Goal: Task Accomplishment & Management: Use online tool/utility

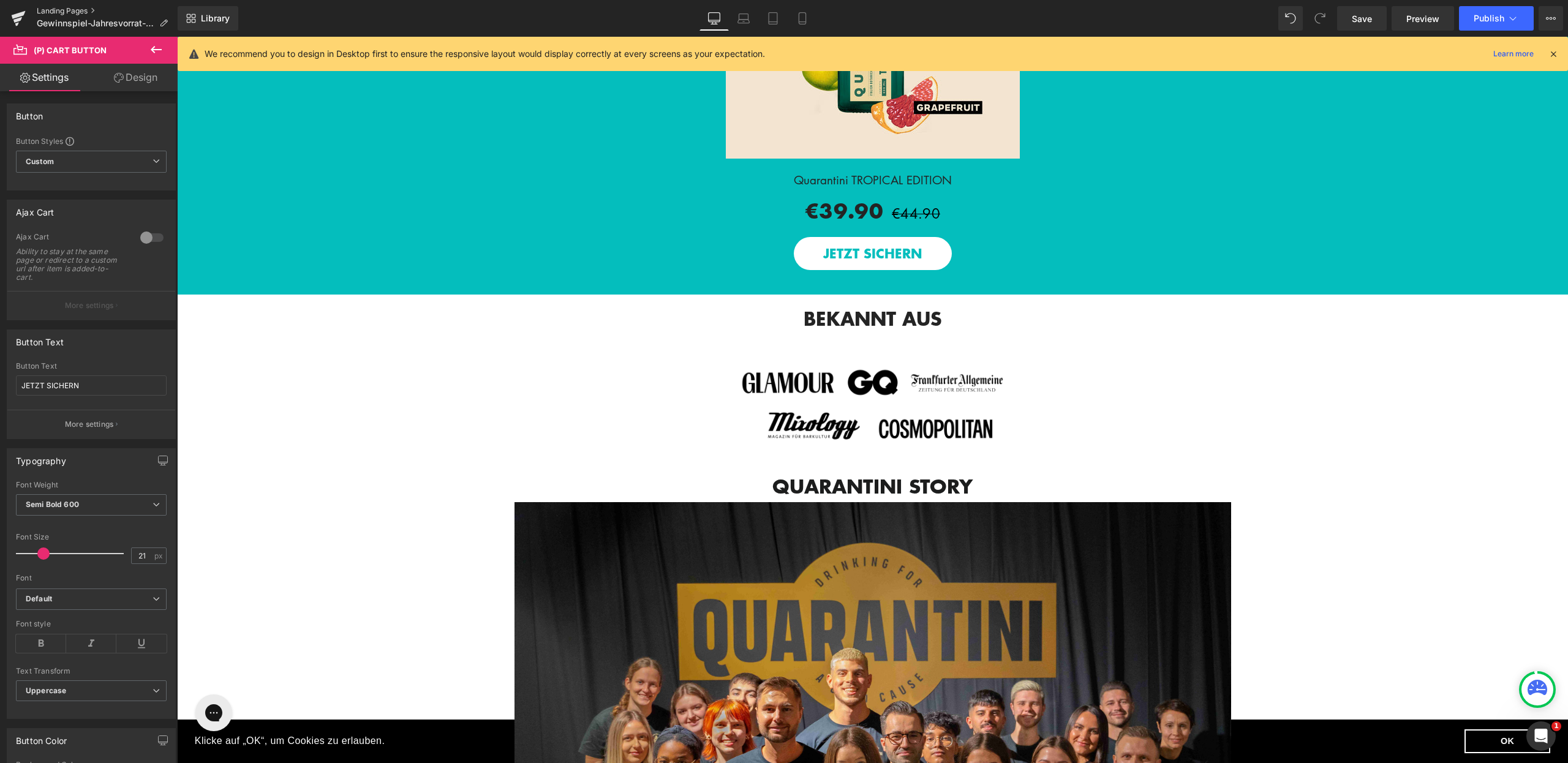
click at [84, 9] on link "Landing Pages" at bounding box center [107, 11] width 141 height 10
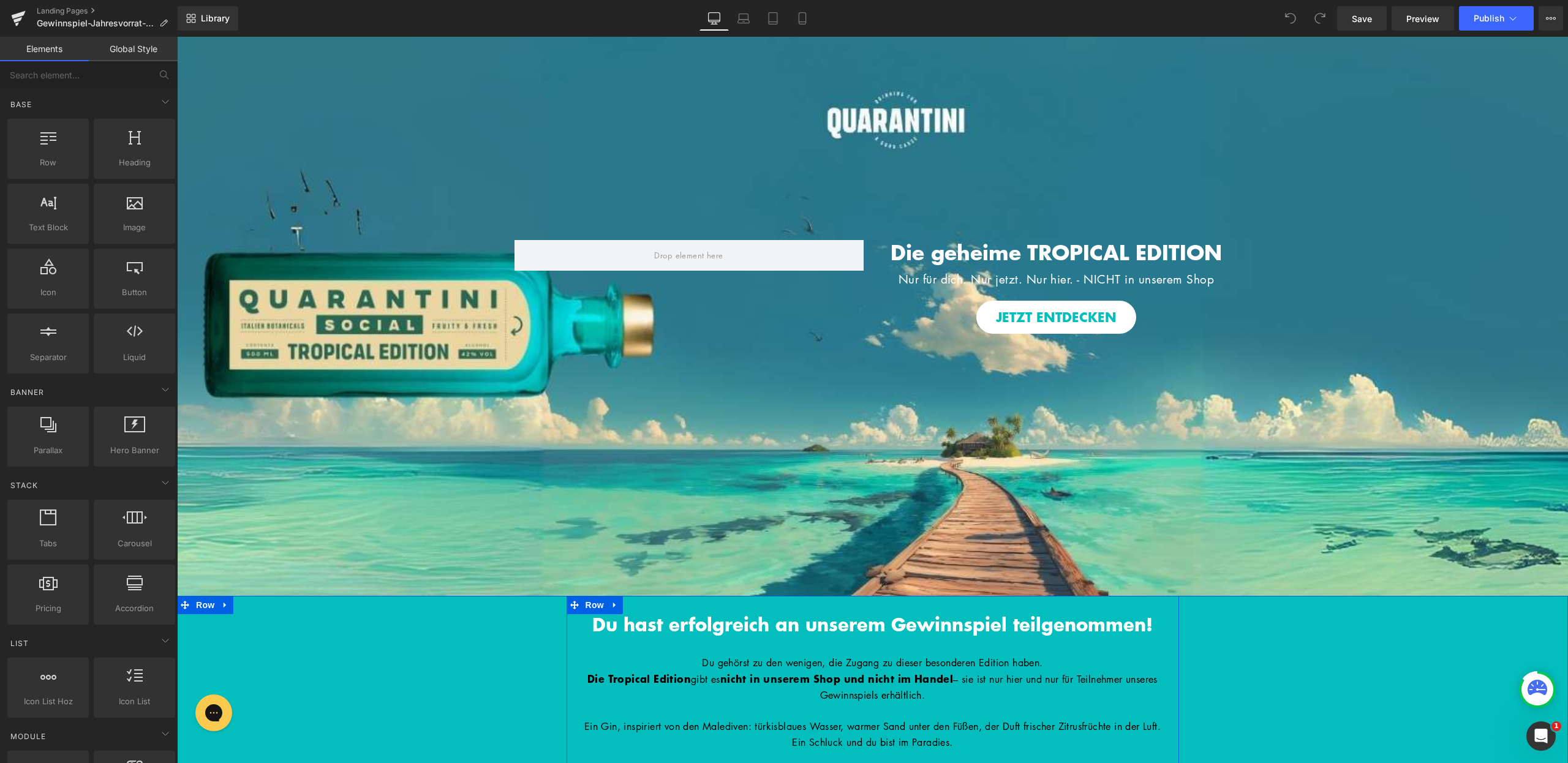
click at [859, 610] on div "Du hast erfolgreich an unserem Gewinnspiel teilgenommen! Heading Du gehörst zu …" at bounding box center [873, 699] width 612 height 209
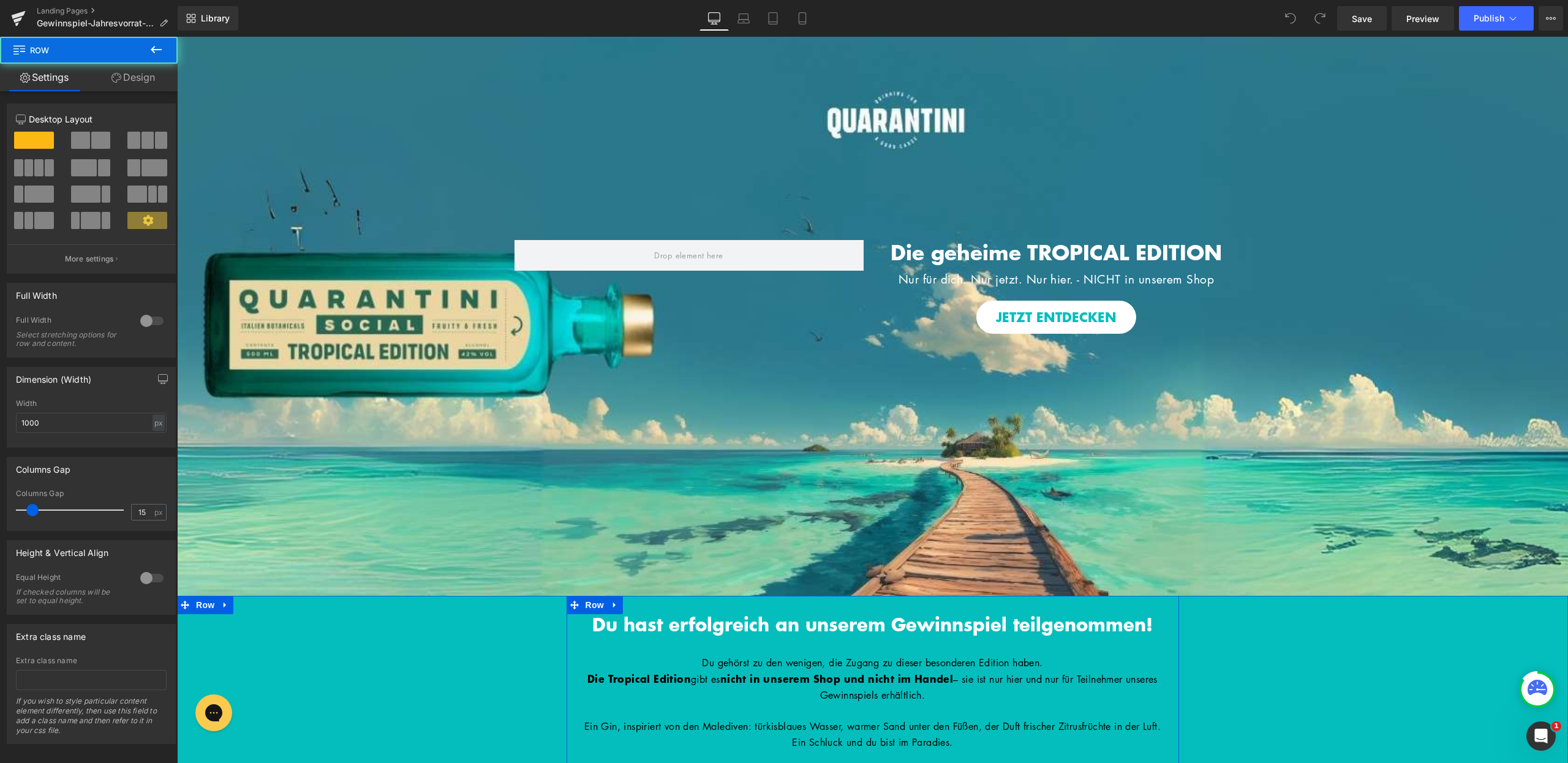
click at [858, 610] on div "Du hast erfolgreich an unserem Gewinnspiel teilgenommen! Heading Du gehörst zu …" at bounding box center [873, 699] width 612 height 209
click at [655, 605] on div "Du hast erfolgreich an unserem Gewinnspiel teilgenommen! Heading Du gehörst zu …" at bounding box center [873, 699] width 612 height 209
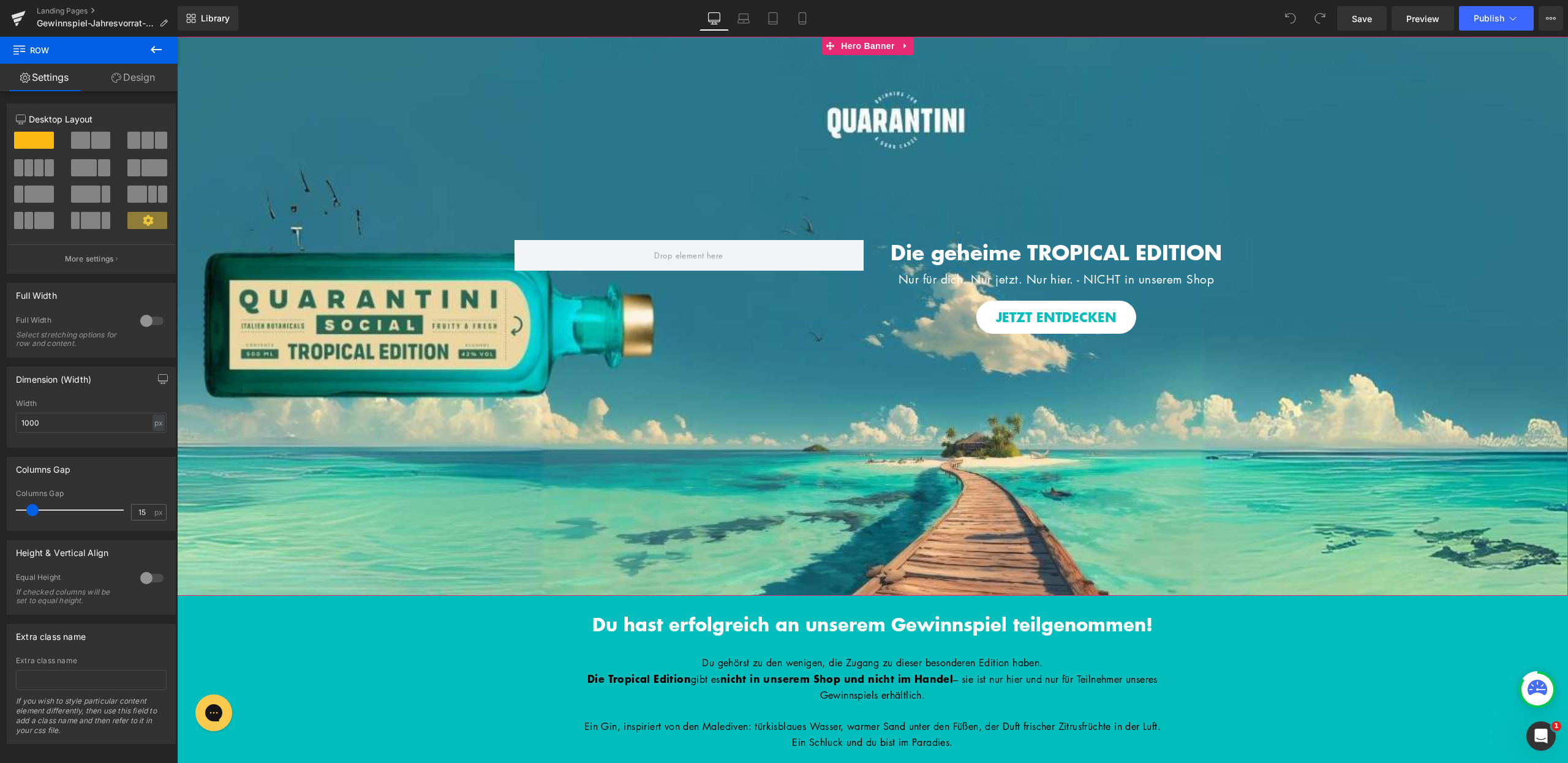
click at [888, 110] on div at bounding box center [873, 317] width 1391 height 559
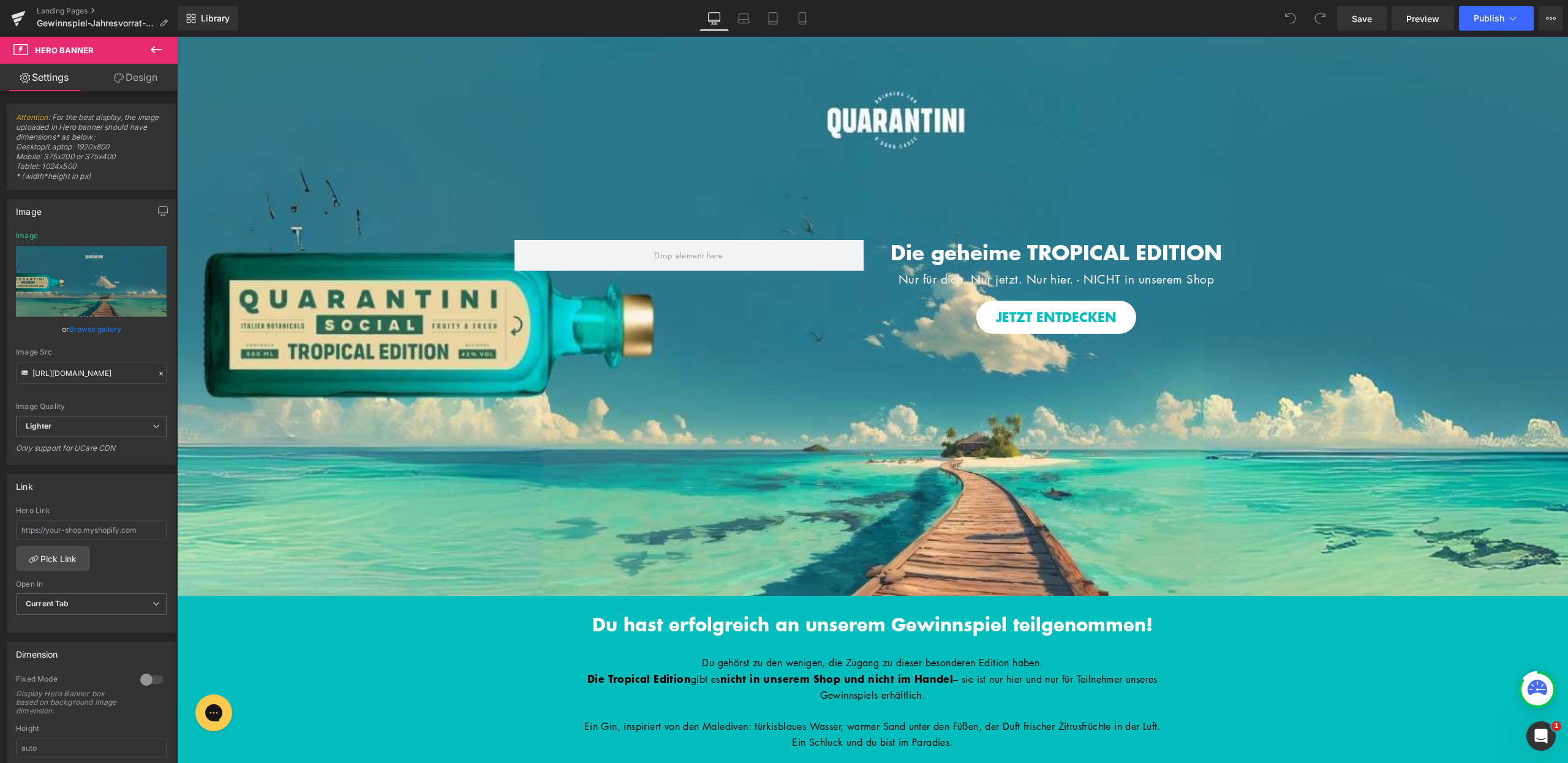
click at [156, 49] on icon at bounding box center [156, 49] width 11 height 7
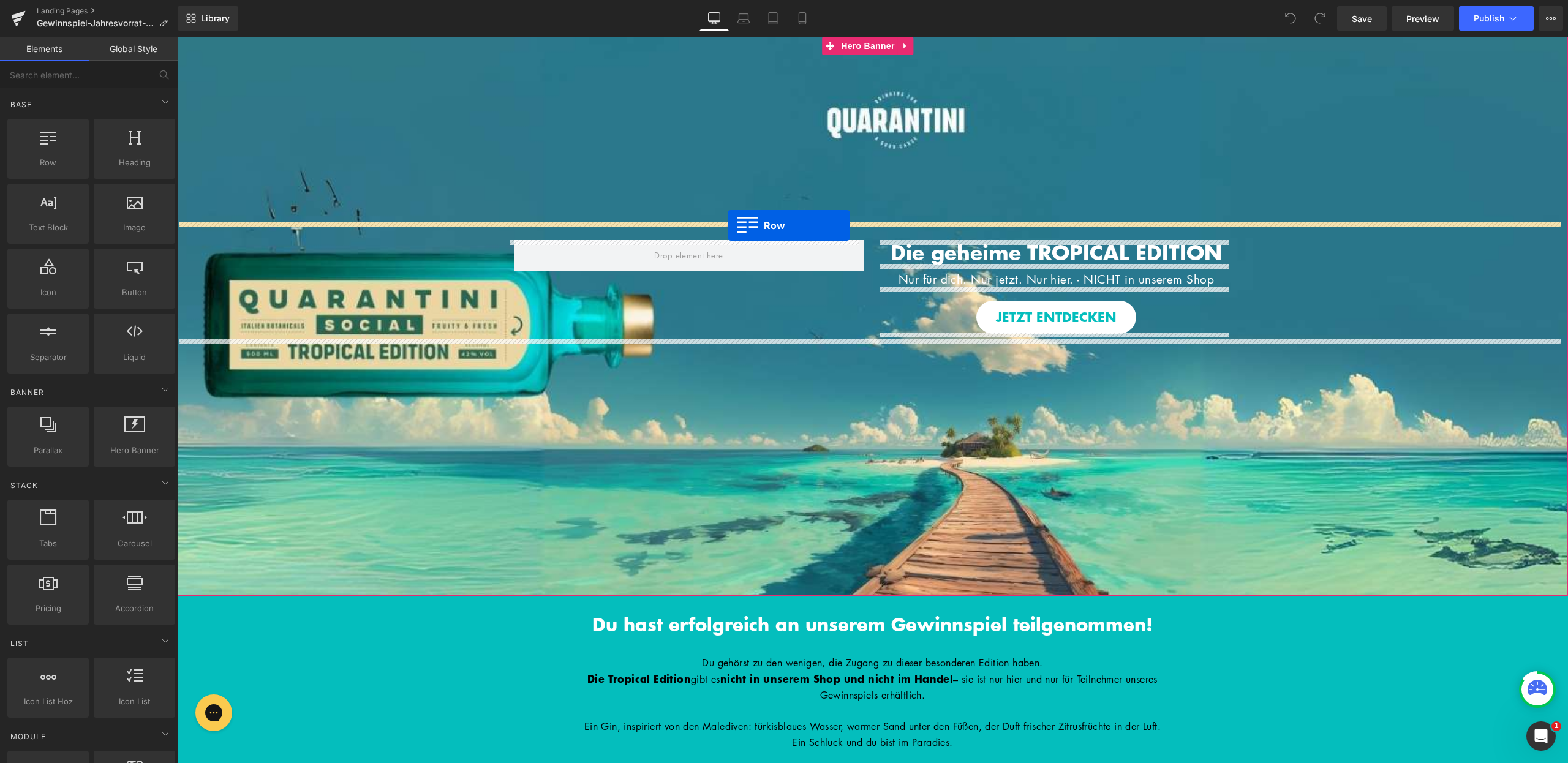
drag, startPoint x: 237, startPoint y: 185, endPoint x: 728, endPoint y: 225, distance: 492.6
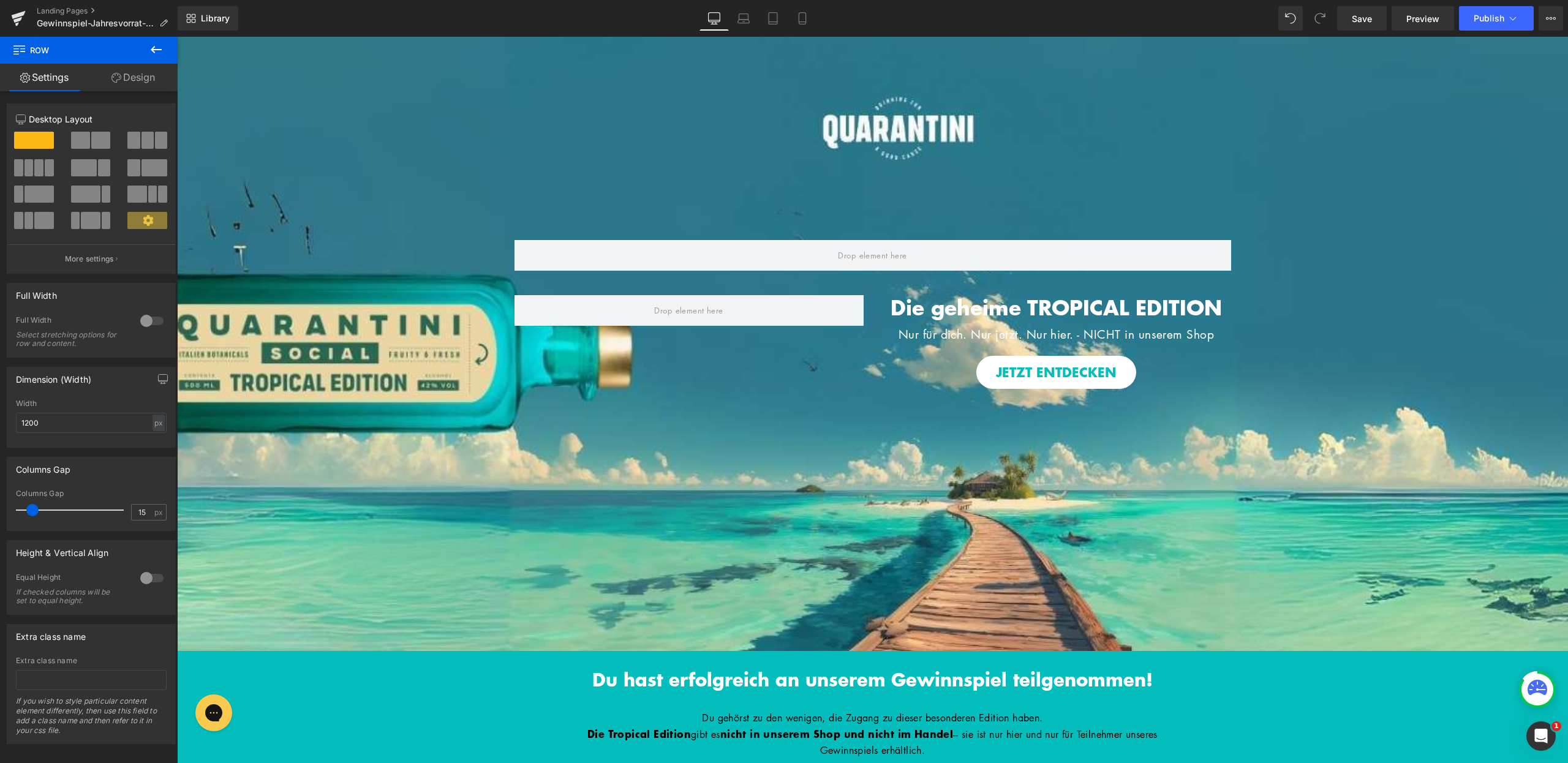
click at [154, 54] on icon at bounding box center [156, 49] width 15 height 15
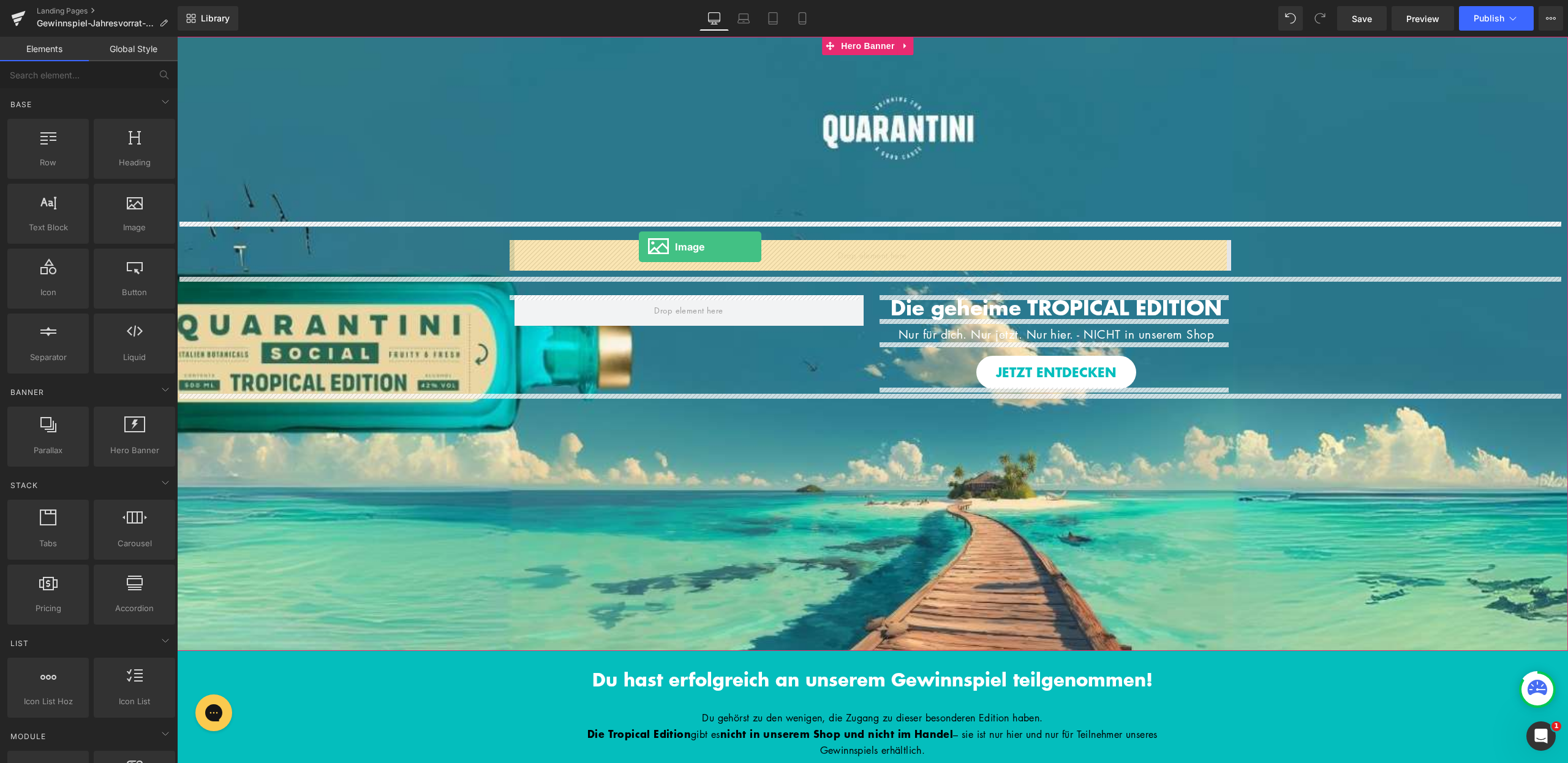
drag, startPoint x: 281, startPoint y: 244, endPoint x: 639, endPoint y: 247, distance: 358.0
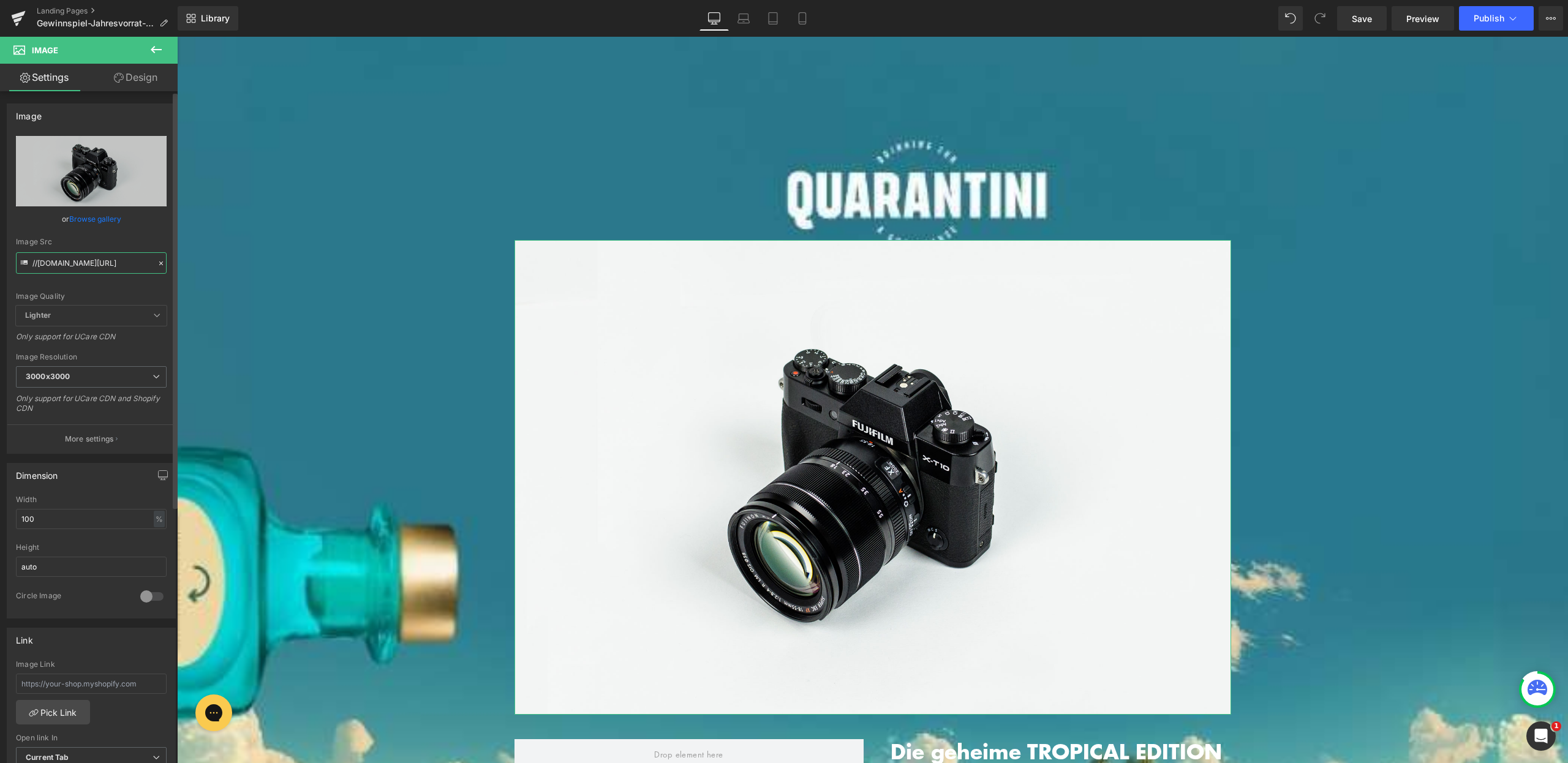
click at [97, 255] on input "//d1um8515vdn9kb.cloudfront.net/images/parallax.jpg" at bounding box center [91, 263] width 151 height 21
paste input "https://ucarecdn.com/39979a9e-668c-40e9-81a5-27ba2d401e8c/-/format/auto/-/previ…"
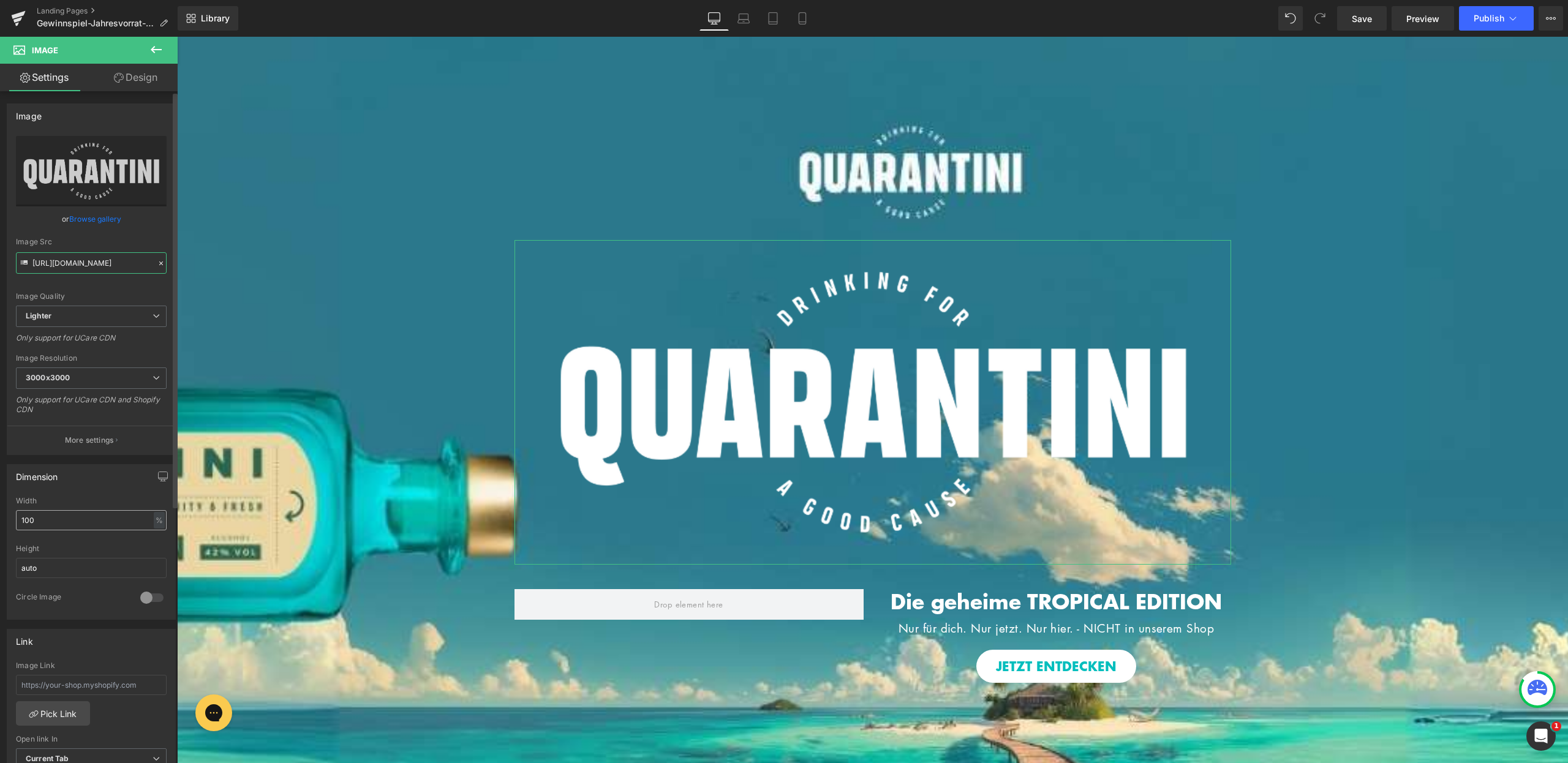
type input "[URL][DOMAIN_NAME]"
drag, startPoint x: 56, startPoint y: 519, endPoint x: 5, endPoint y: 517, distance: 51.0
click at [5, 517] on div "Dimension 100% Width 100 % % px auto Height auto 0 Circle Image" at bounding box center [92, 538] width 183 height 165
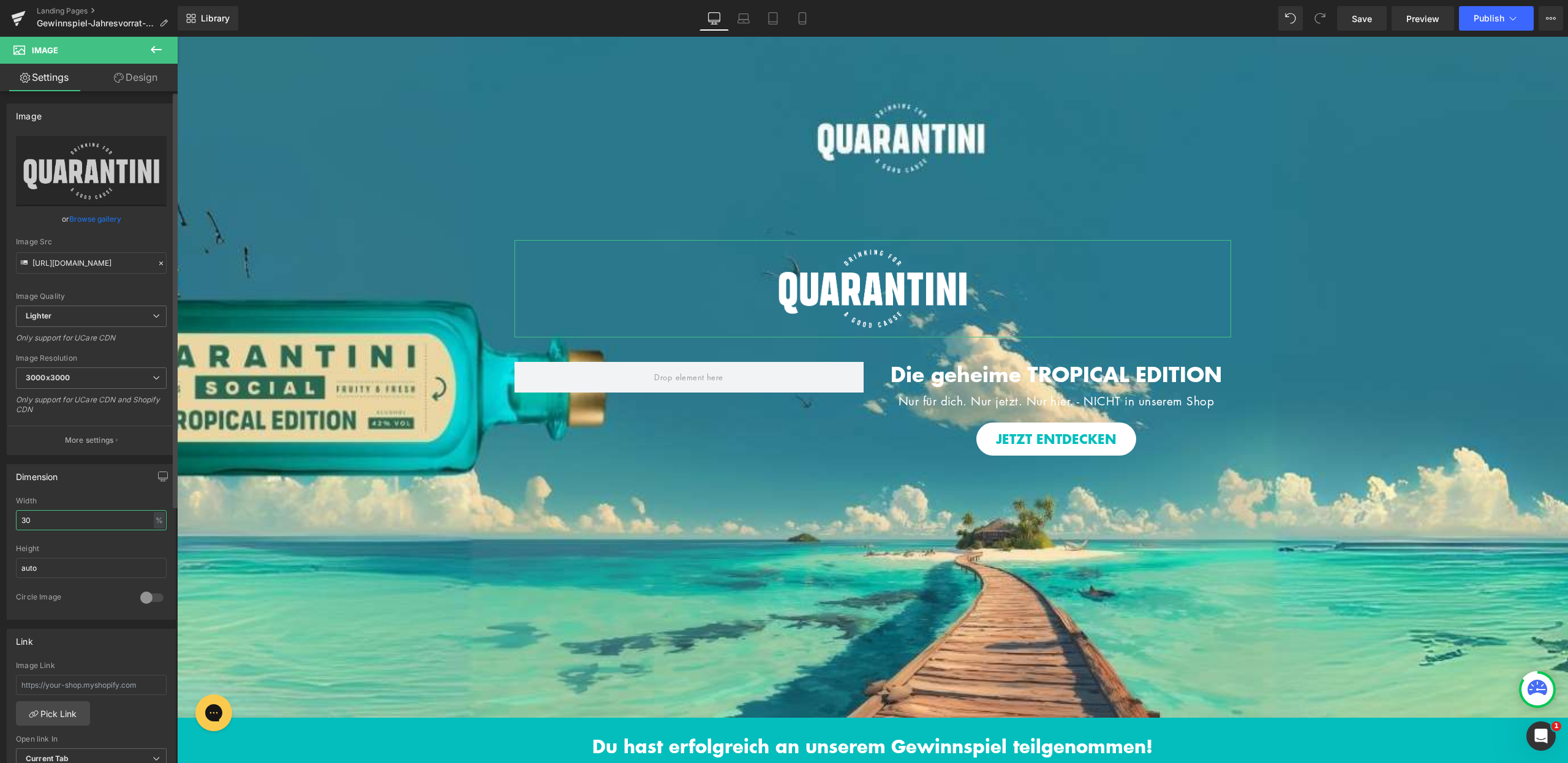
drag, startPoint x: 37, startPoint y: 521, endPoint x: 14, endPoint y: 521, distance: 23.0
click at [14, 521] on div "30% Width 30 % % px auto Height auto 0 Circle Image" at bounding box center [91, 558] width 168 height 122
type input "2"
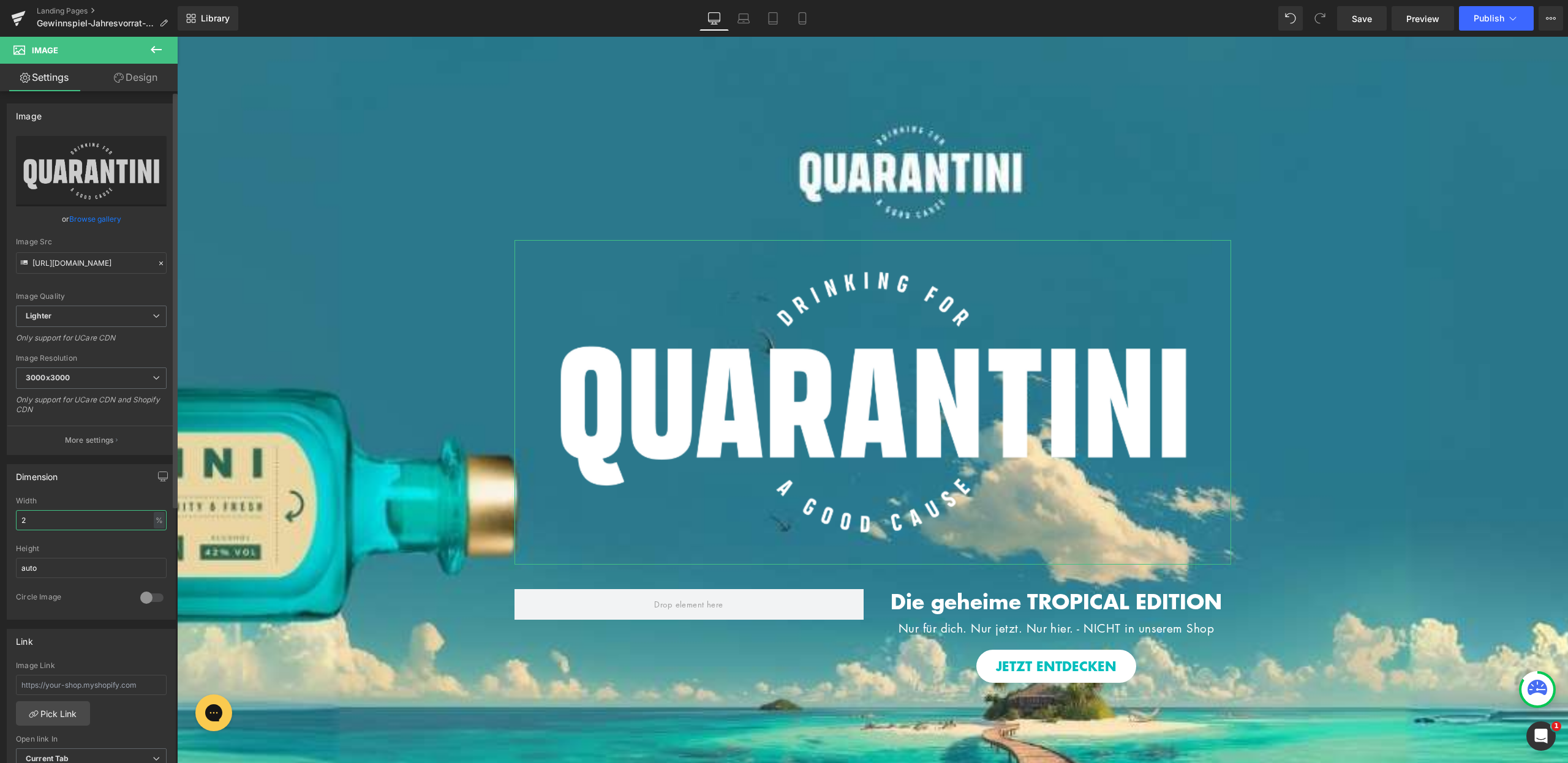
type input "20"
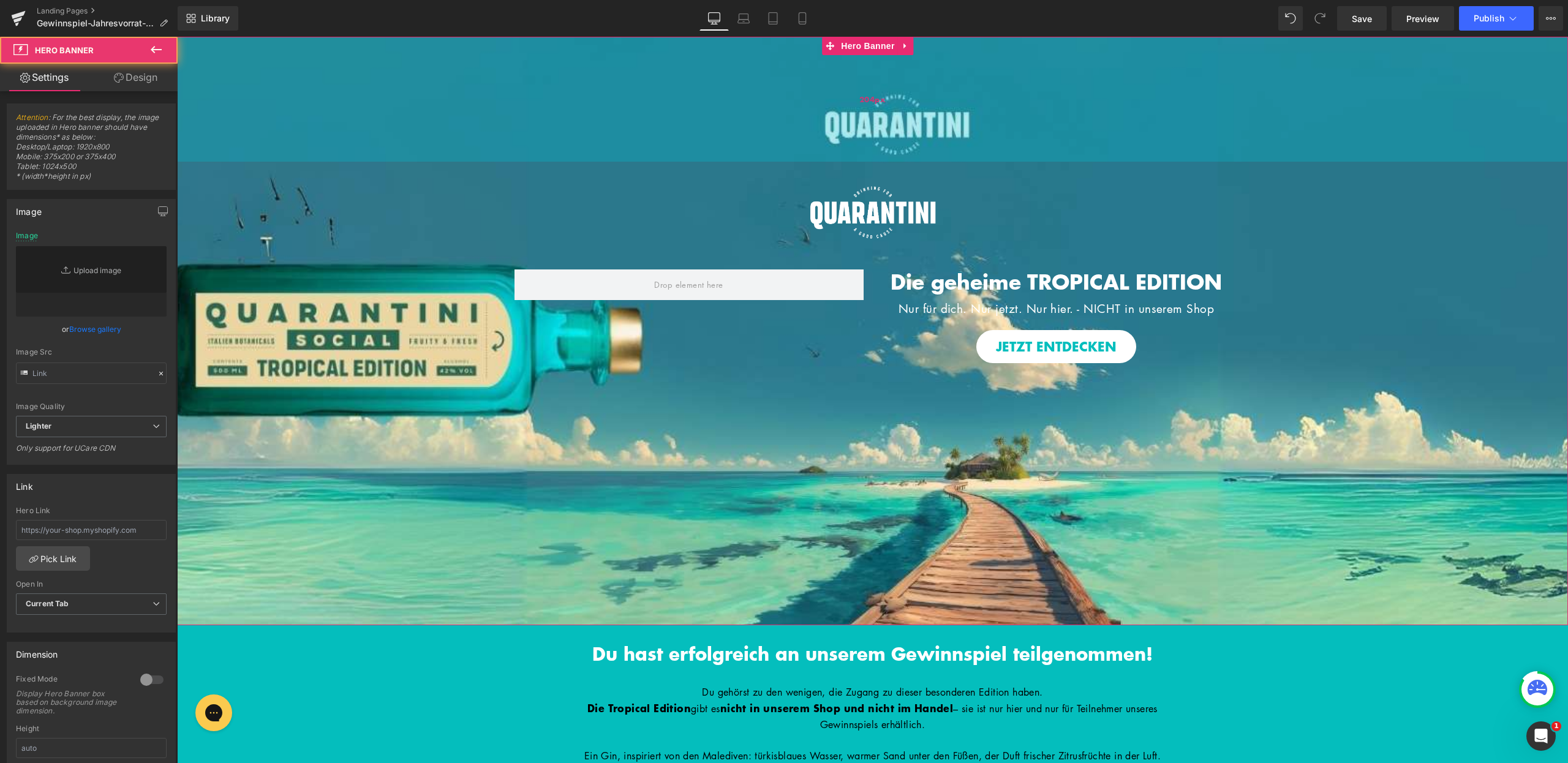
type input "https://ucarecdn.com/67acc3c7-20fd-465a-9216-cdd47102a634/-/format/auto/-/previ…"
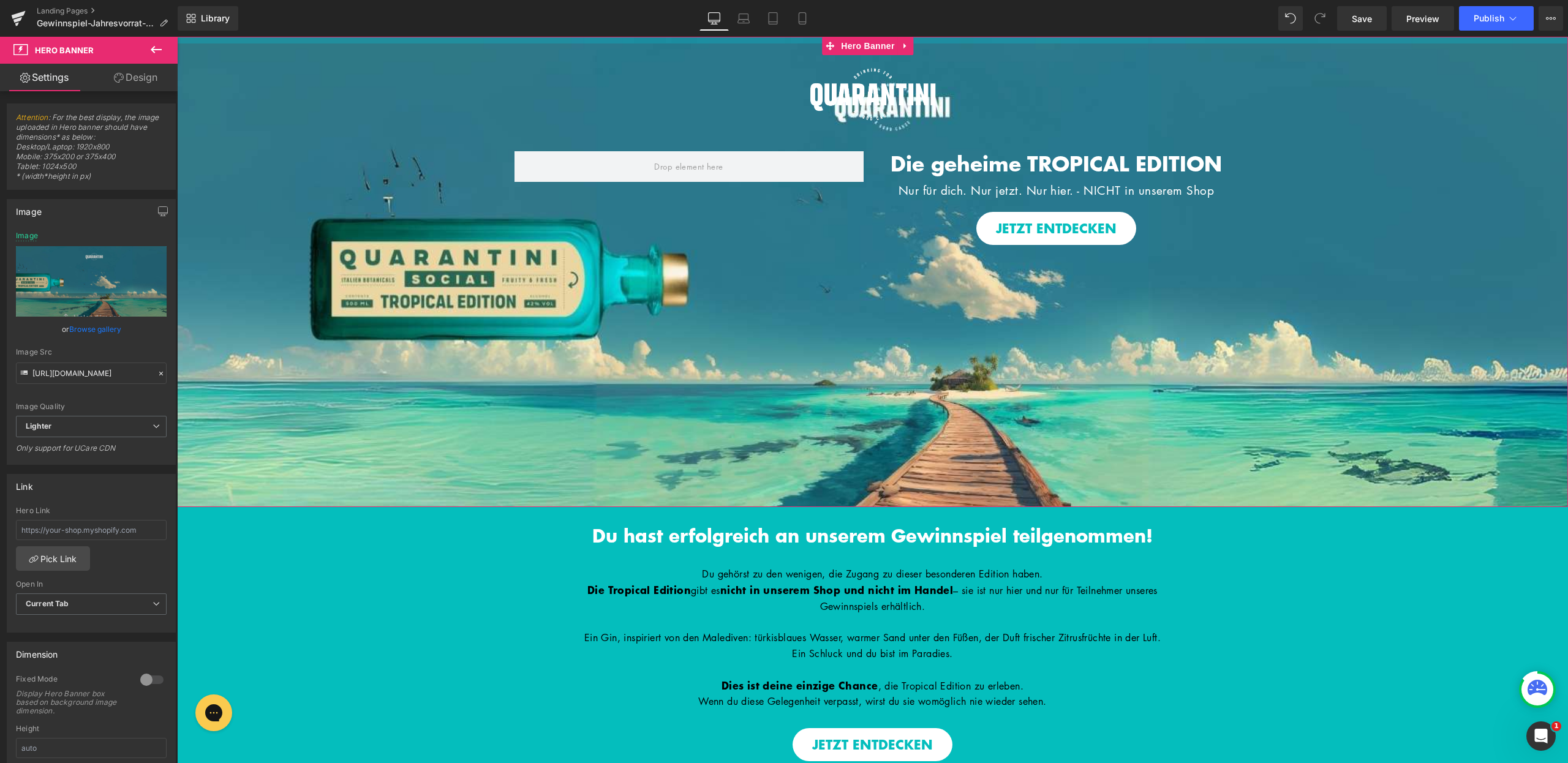
drag, startPoint x: 876, startPoint y: 214, endPoint x: 904, endPoint y: 18, distance: 198.0
click at [904, 18] on div "Library Desktop Desktop Laptop Tablet Mobile Save Preview Publish Scheduled Vie…" at bounding box center [872, 18] width 1391 height 25
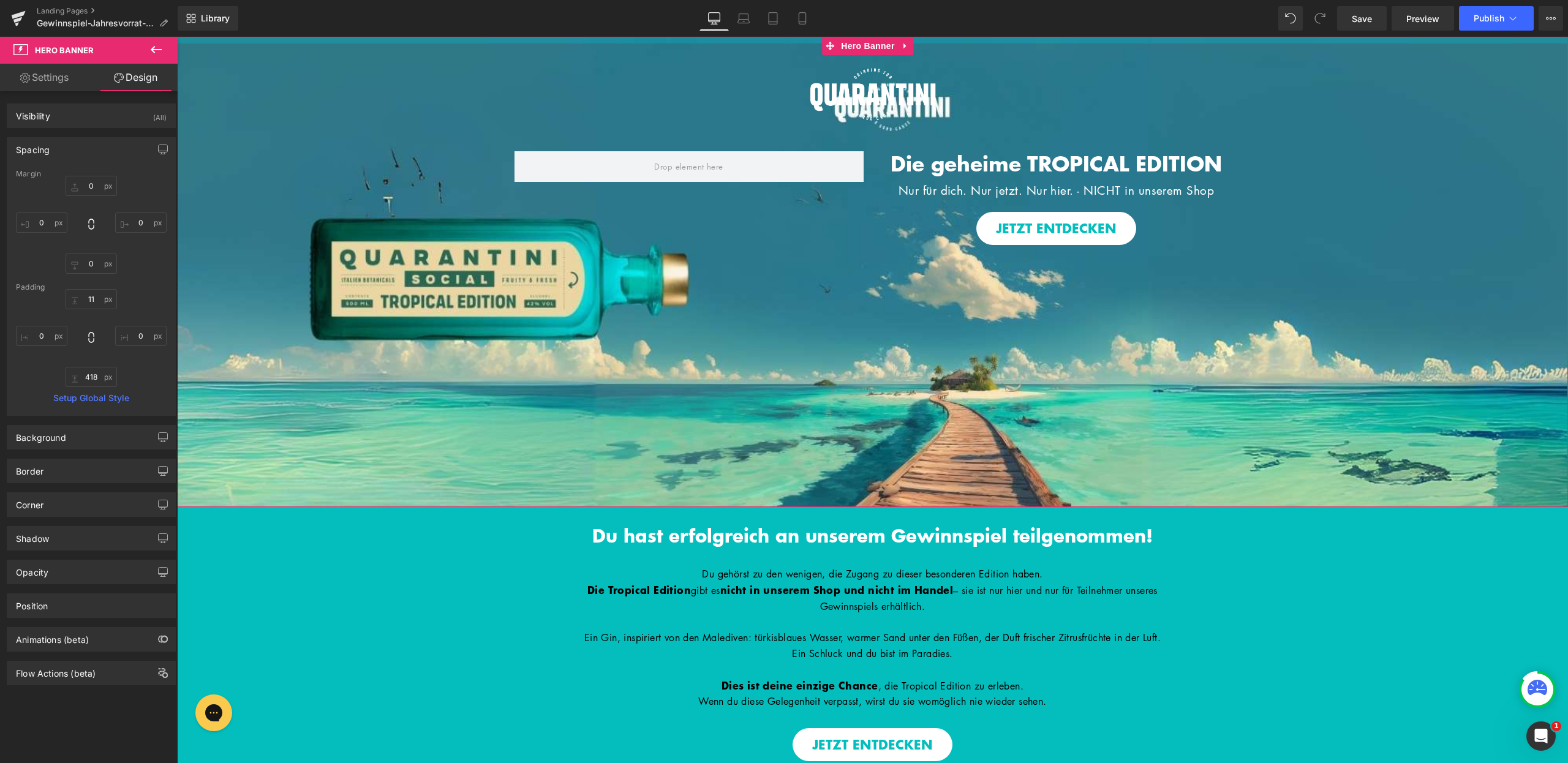
click at [926, 40] on div at bounding box center [873, 40] width 1391 height 7
drag, startPoint x: 926, startPoint y: 40, endPoint x: 935, endPoint y: 17, distance: 24.7
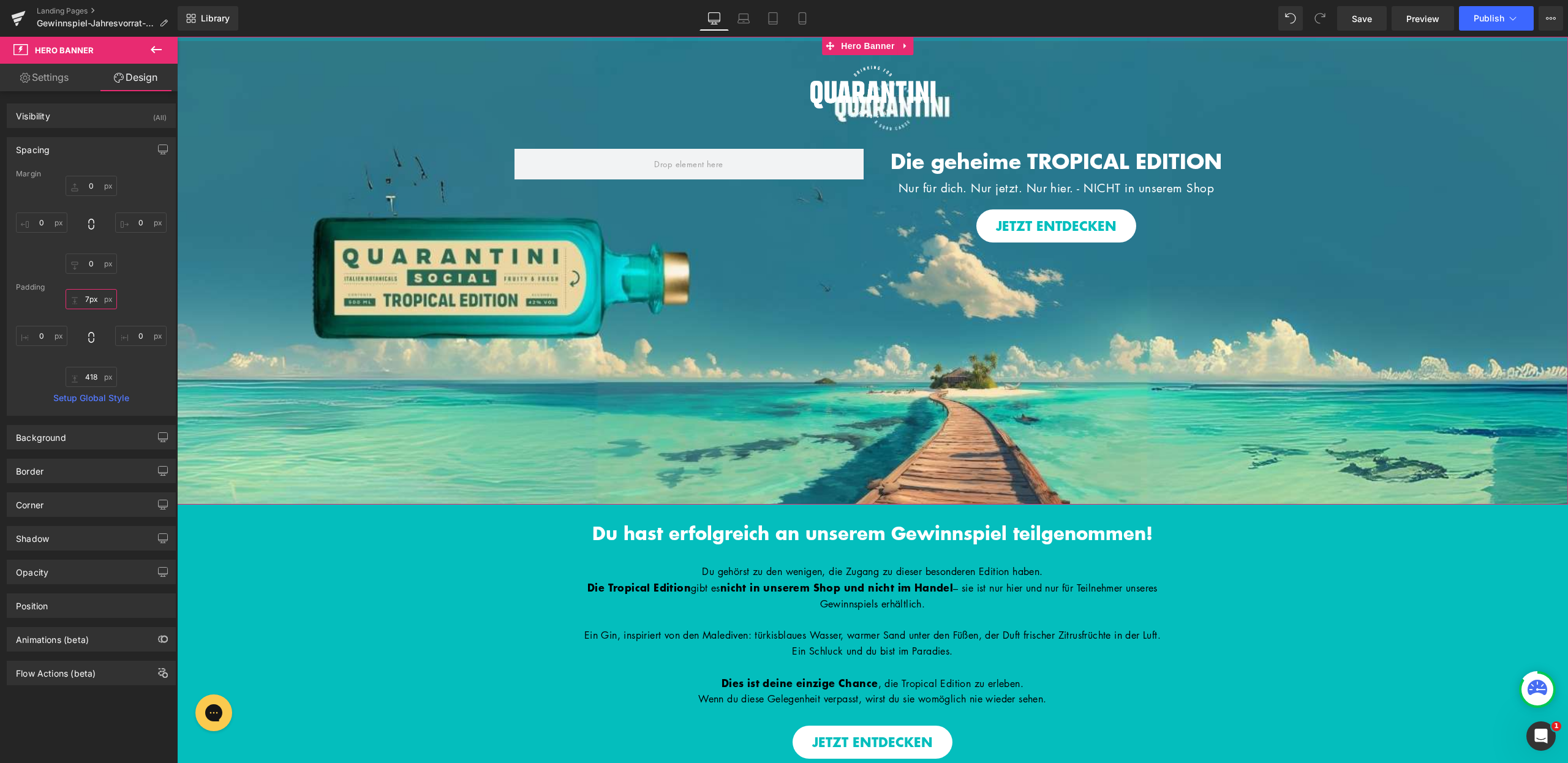
click at [83, 300] on input "7px" at bounding box center [91, 299] width 51 height 20
click at [89, 300] on input "7px" at bounding box center [91, 299] width 51 height 20
type input "7p´x"
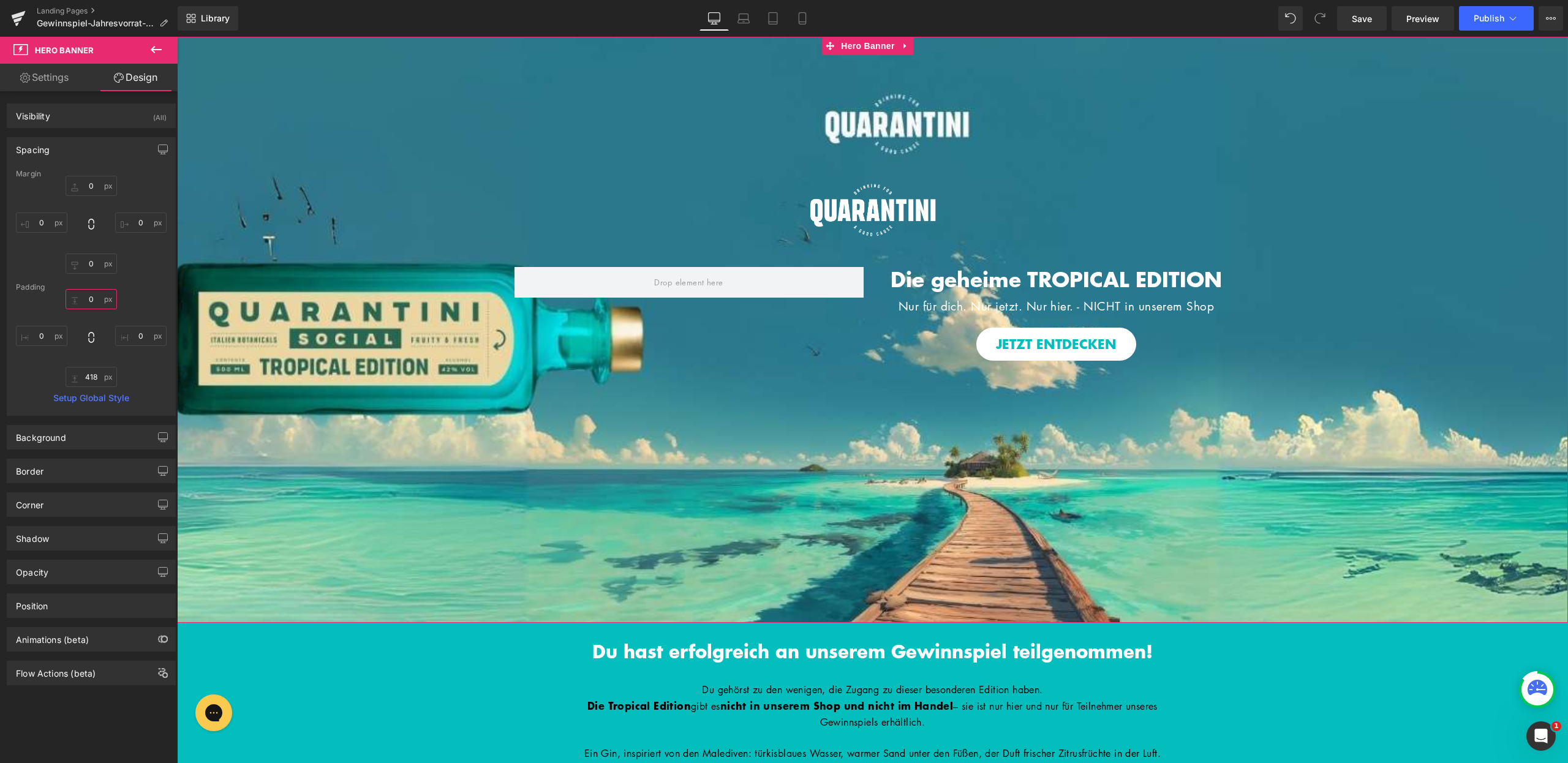
type input "´´"
click at [149, 294] on div "0px 0 418px 418 0px 0" at bounding box center [91, 337] width 151 height 98
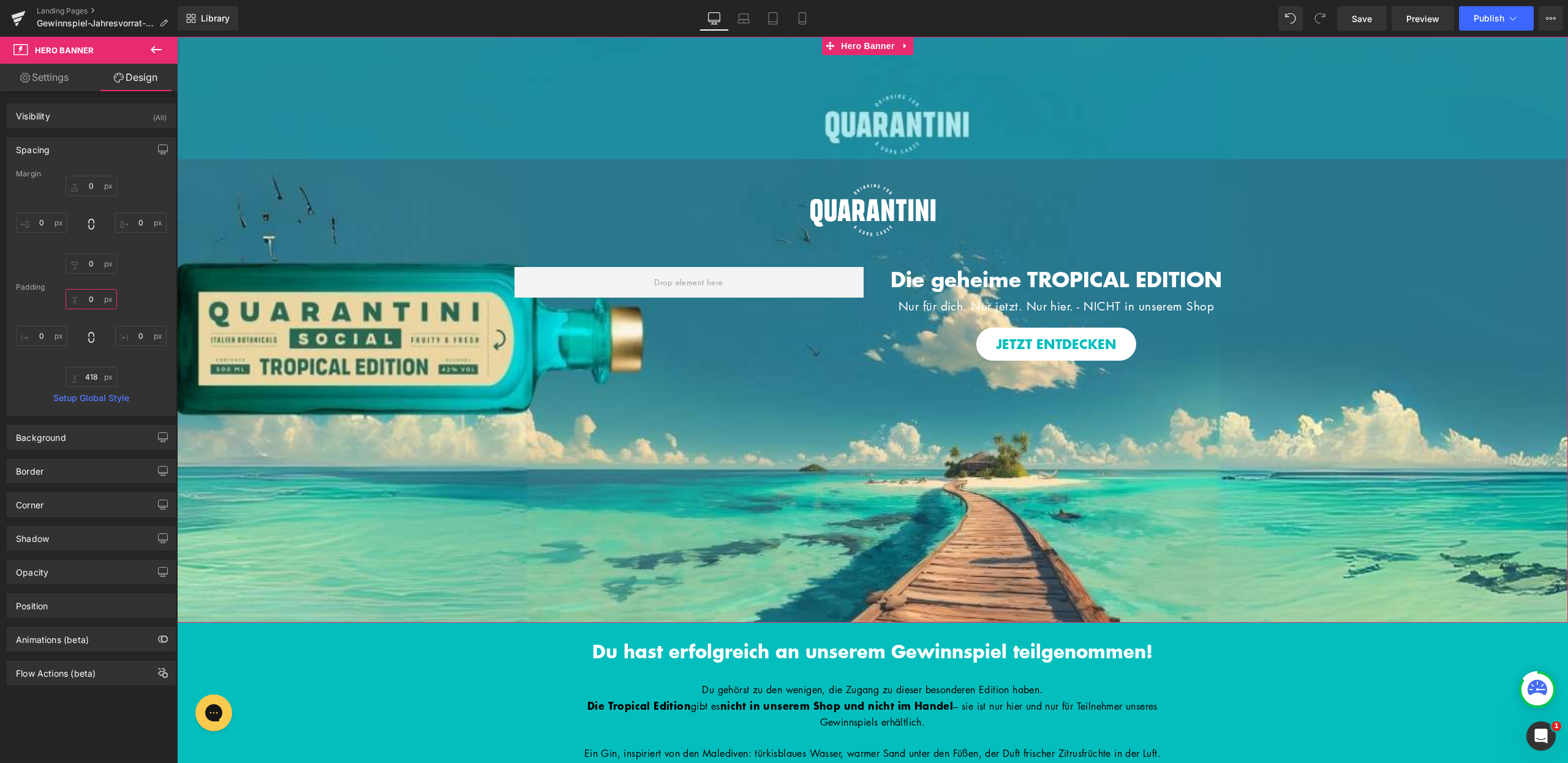
click at [91, 294] on input "text" at bounding box center [91, 299] width 51 height 20
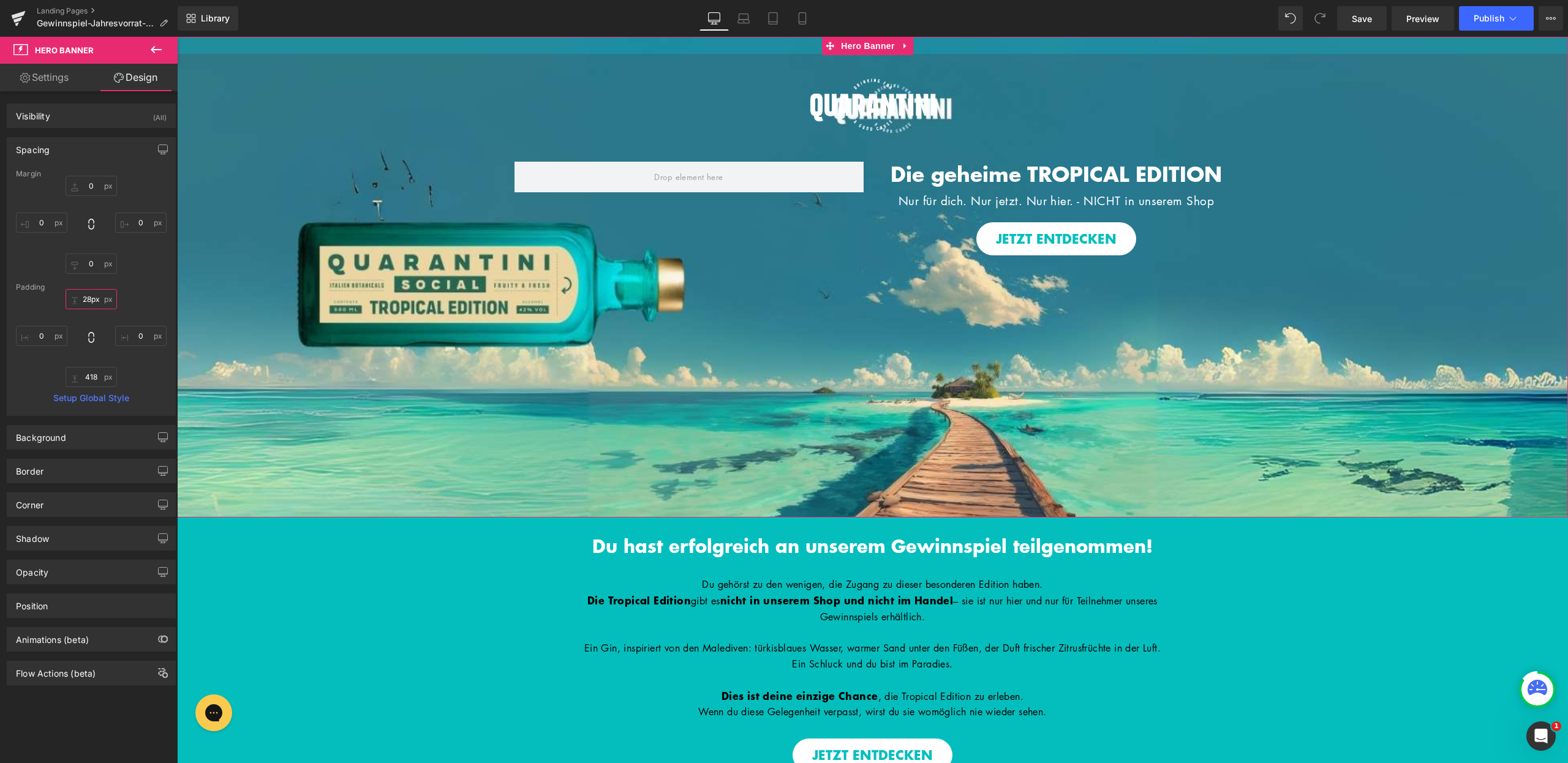
drag, startPoint x: 915, startPoint y: 145, endPoint x: 946, endPoint y: -13, distance: 161.0
click at [945, 16] on div "Library Desktop Desktop Laptop Tablet Mobile Save Preview Publish Scheduled Vie…" at bounding box center [872, 18] width 1391 height 25
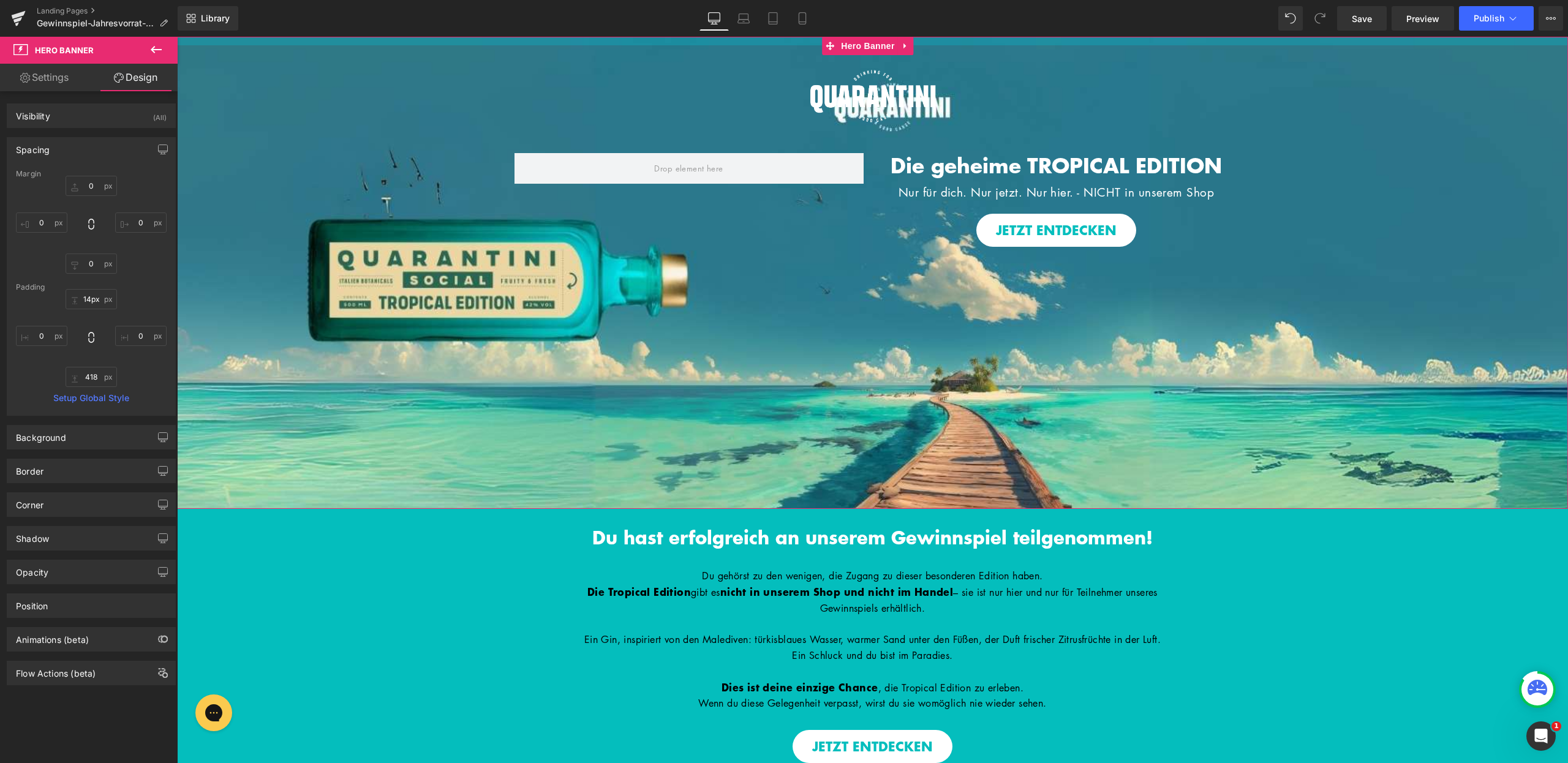
drag, startPoint x: 937, startPoint y: 47, endPoint x: 939, endPoint y: 18, distance: 29.1
click at [939, 18] on div "Library Desktop Desktop Laptop Tablet Mobile Save Preview Publish Scheduled Vie…" at bounding box center [872, 18] width 1391 height 25
type input "3px"
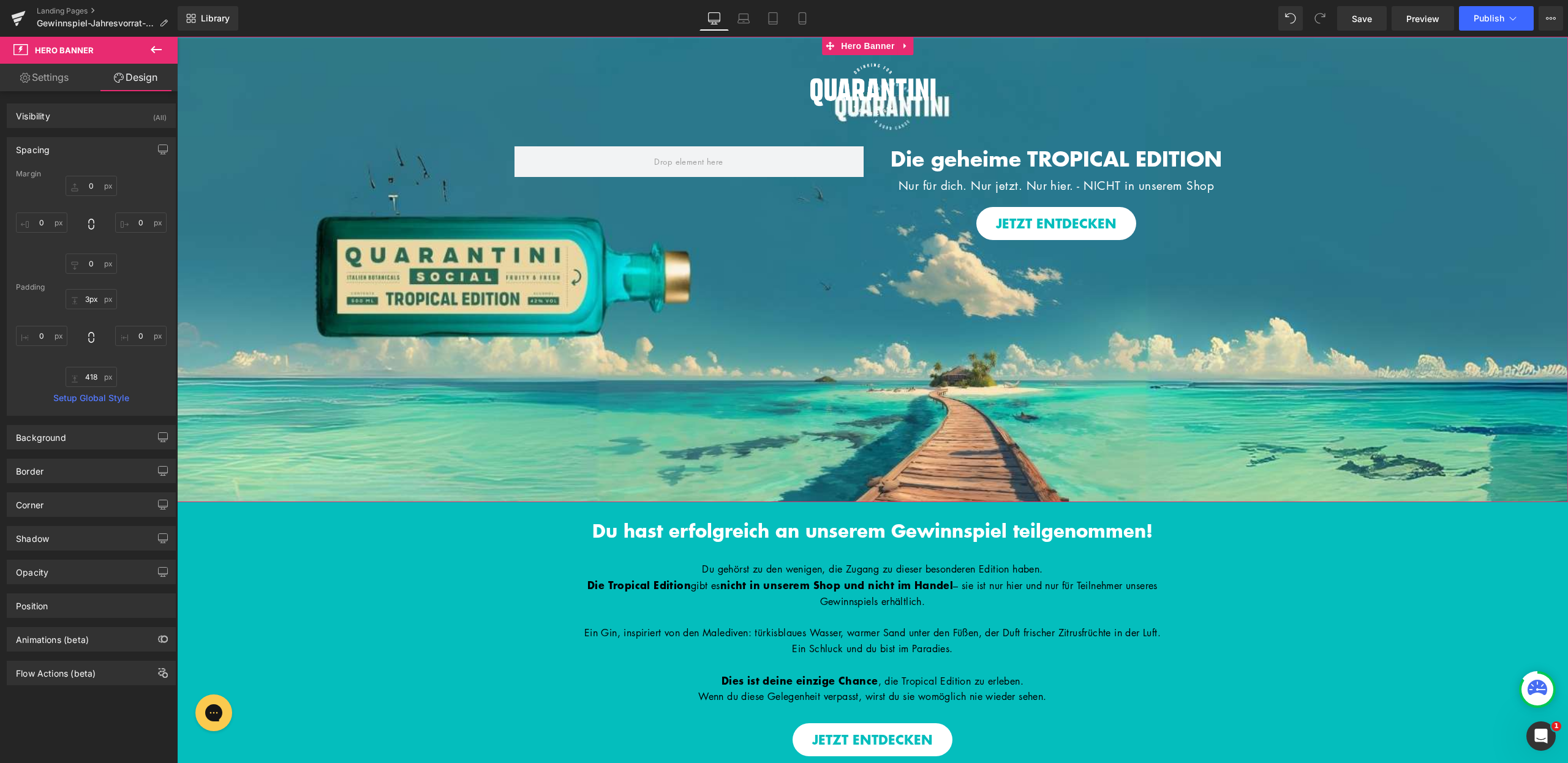
drag, startPoint x: 929, startPoint y: 43, endPoint x: 933, endPoint y: 26, distance: 17.5
click at [933, 26] on div "Library Desktop Desktop Laptop Tablet Mobile Save Preview Publish Scheduled Vie…" at bounding box center [872, 18] width 1391 height 25
click at [749, 20] on icon at bounding box center [744, 18] width 12 height 12
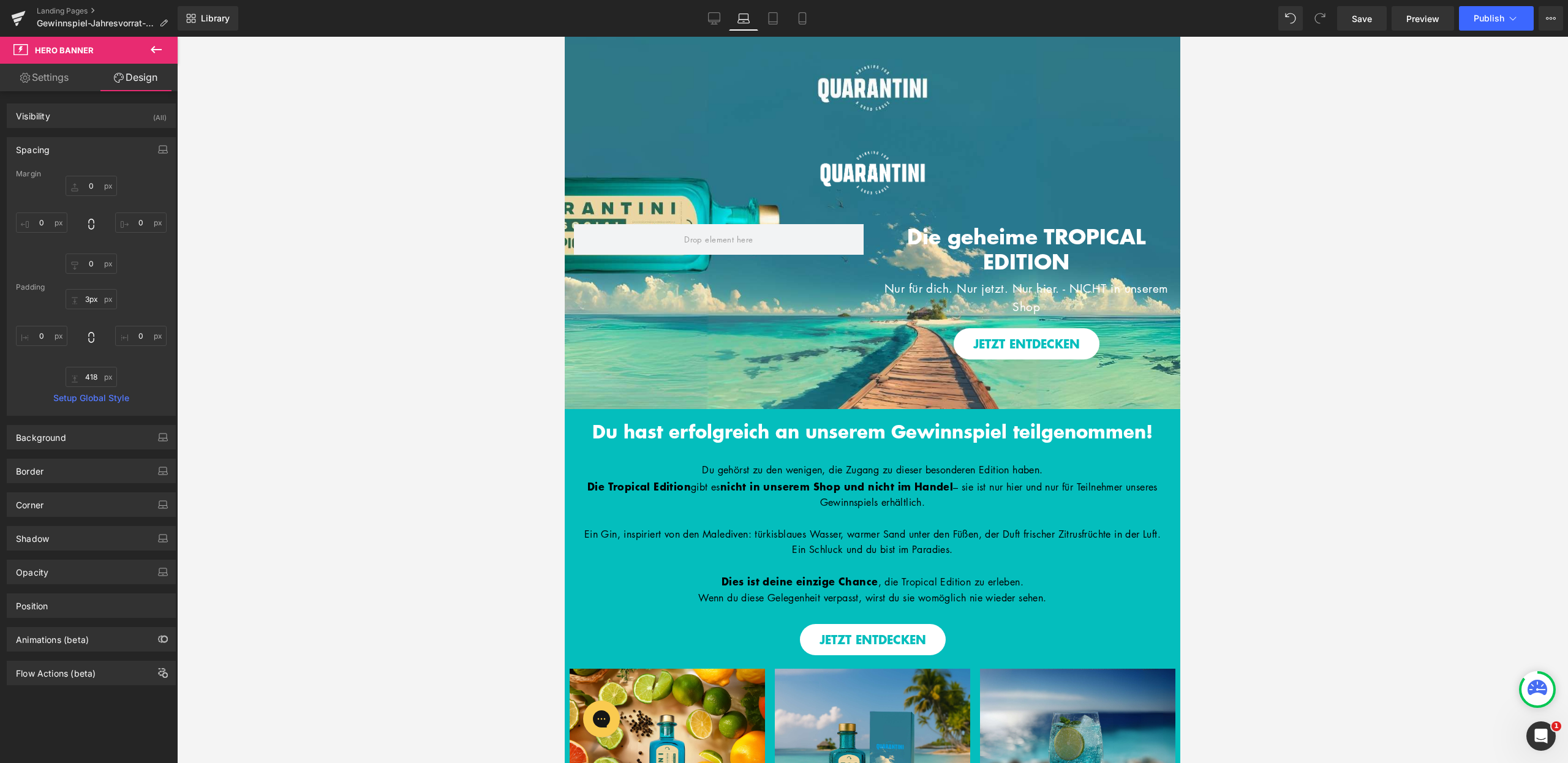
type input "0"
type input "148"
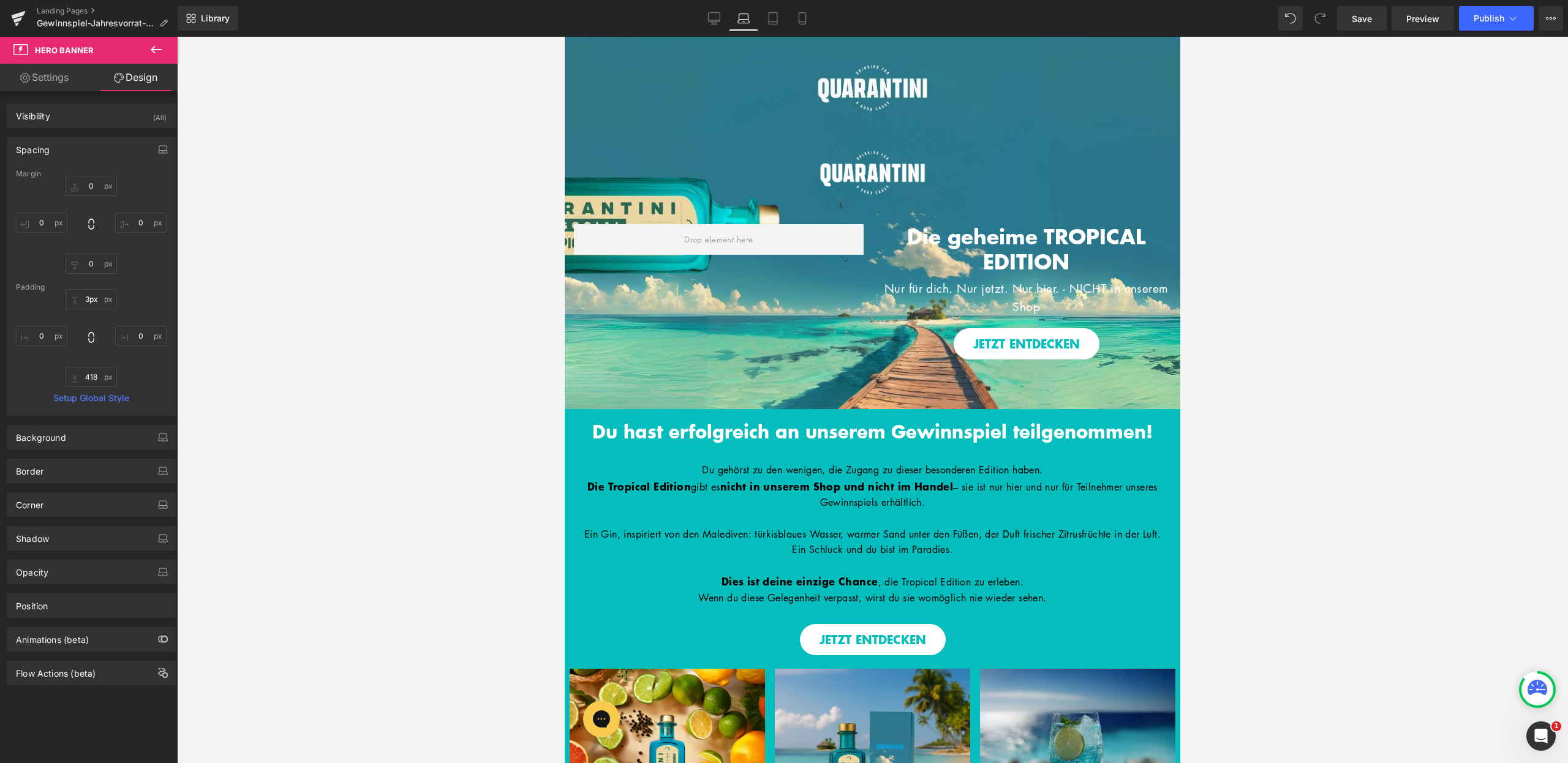
type input "0"
type input "71"
type input "0"
click at [716, 22] on icon at bounding box center [714, 18] width 12 height 12
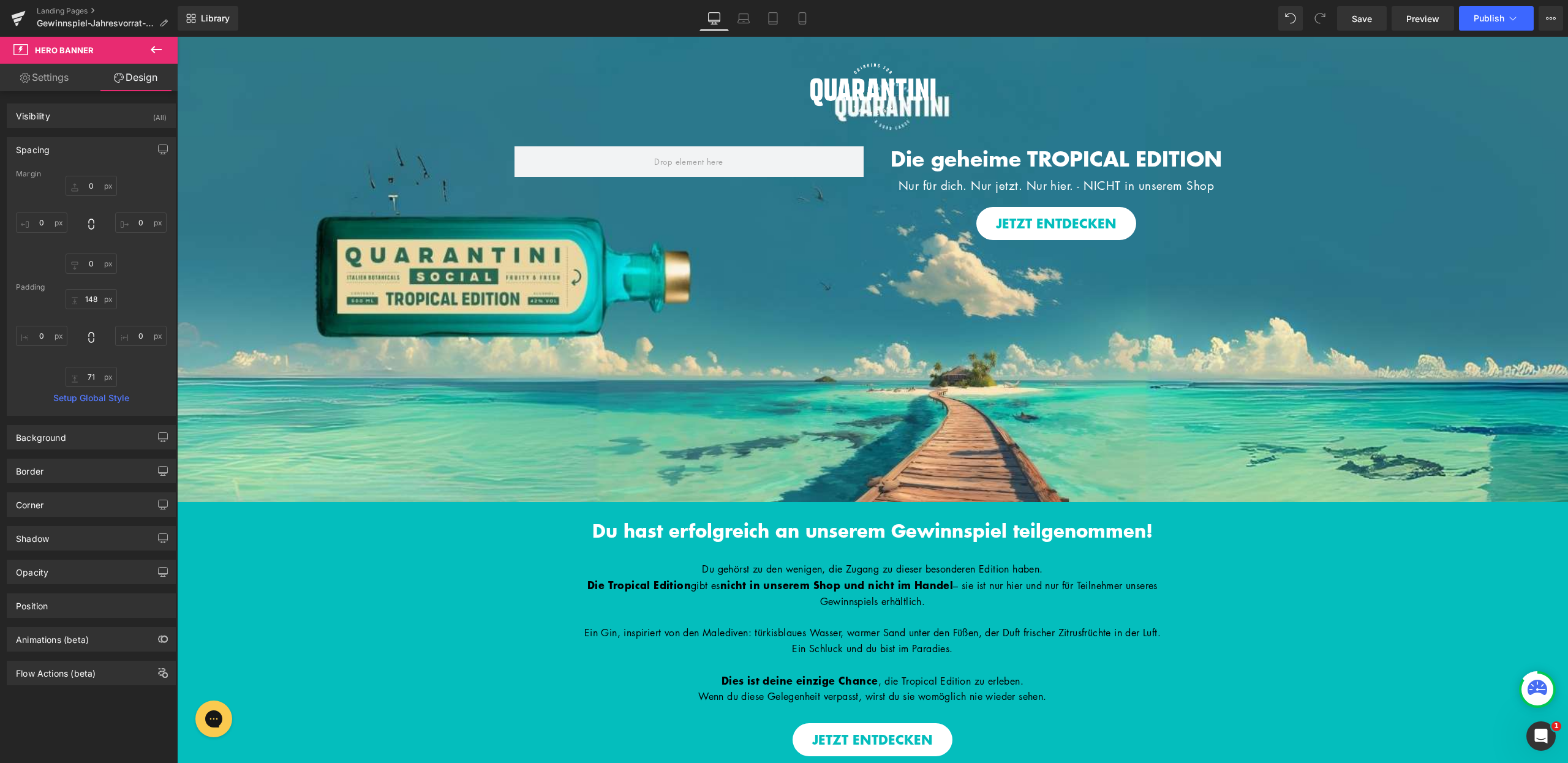
type input "0"
type input "3"
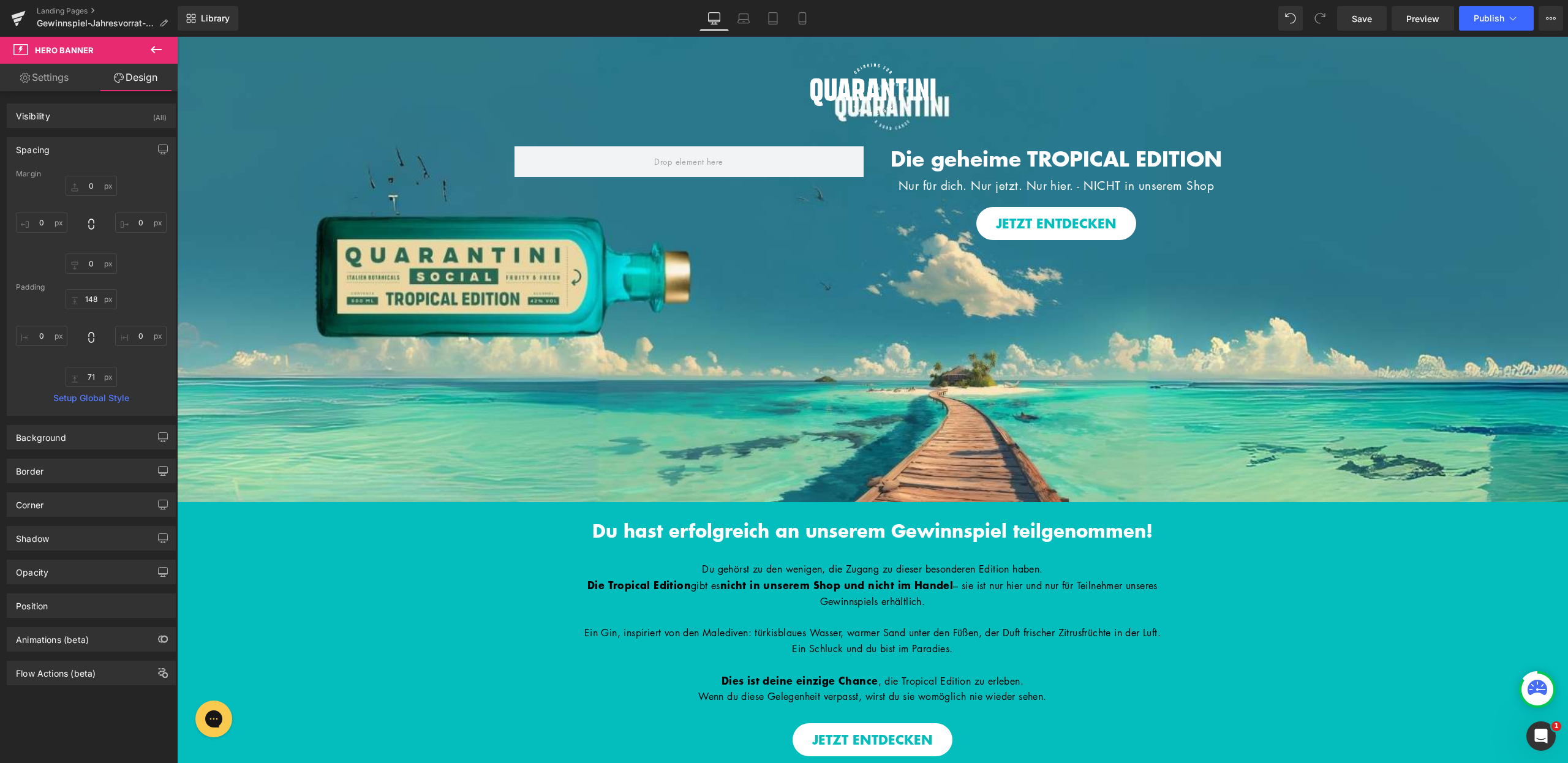
type input "0"
type input "418"
type input "0"
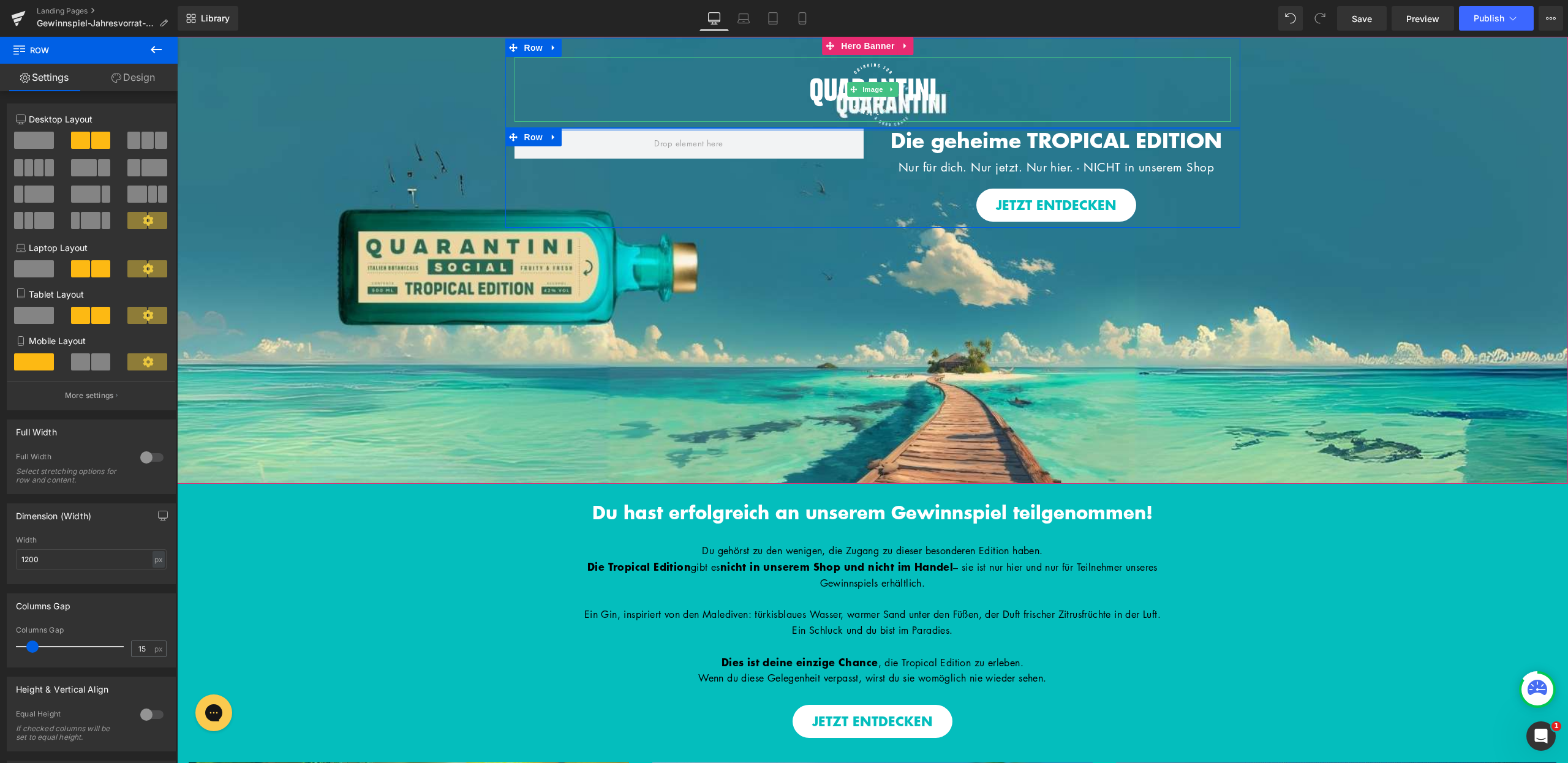
drag, startPoint x: 900, startPoint y: 132, endPoint x: 945, endPoint y: 78, distance: 70.3
click at [945, 78] on span "Image Image Row Die geheime TROPICAL EDITION Heading Nur für dich. Nur jetzt. N…" at bounding box center [873, 133] width 1391 height 189
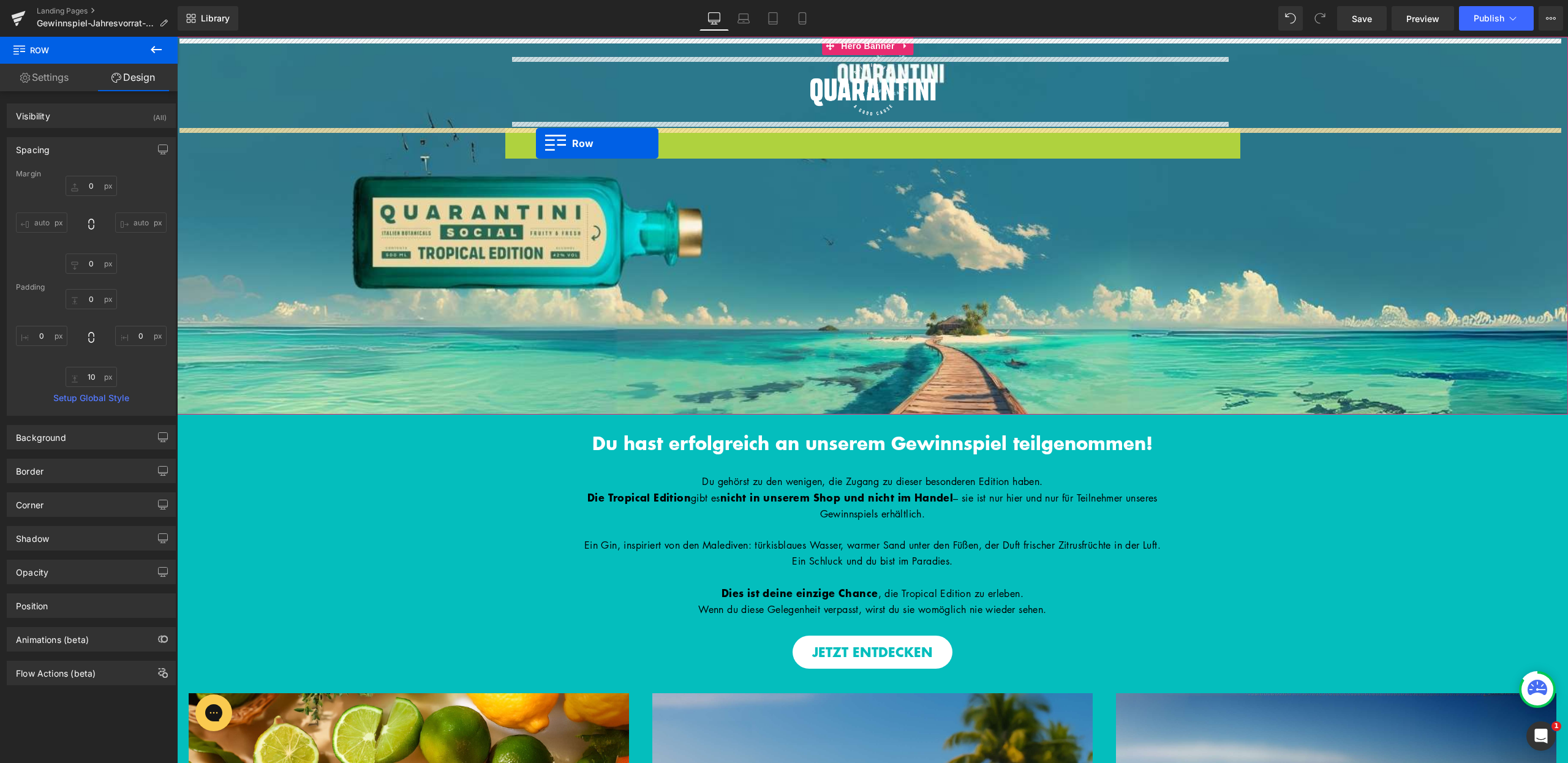
drag, startPoint x: 508, startPoint y: 139, endPoint x: 537, endPoint y: 143, distance: 29.3
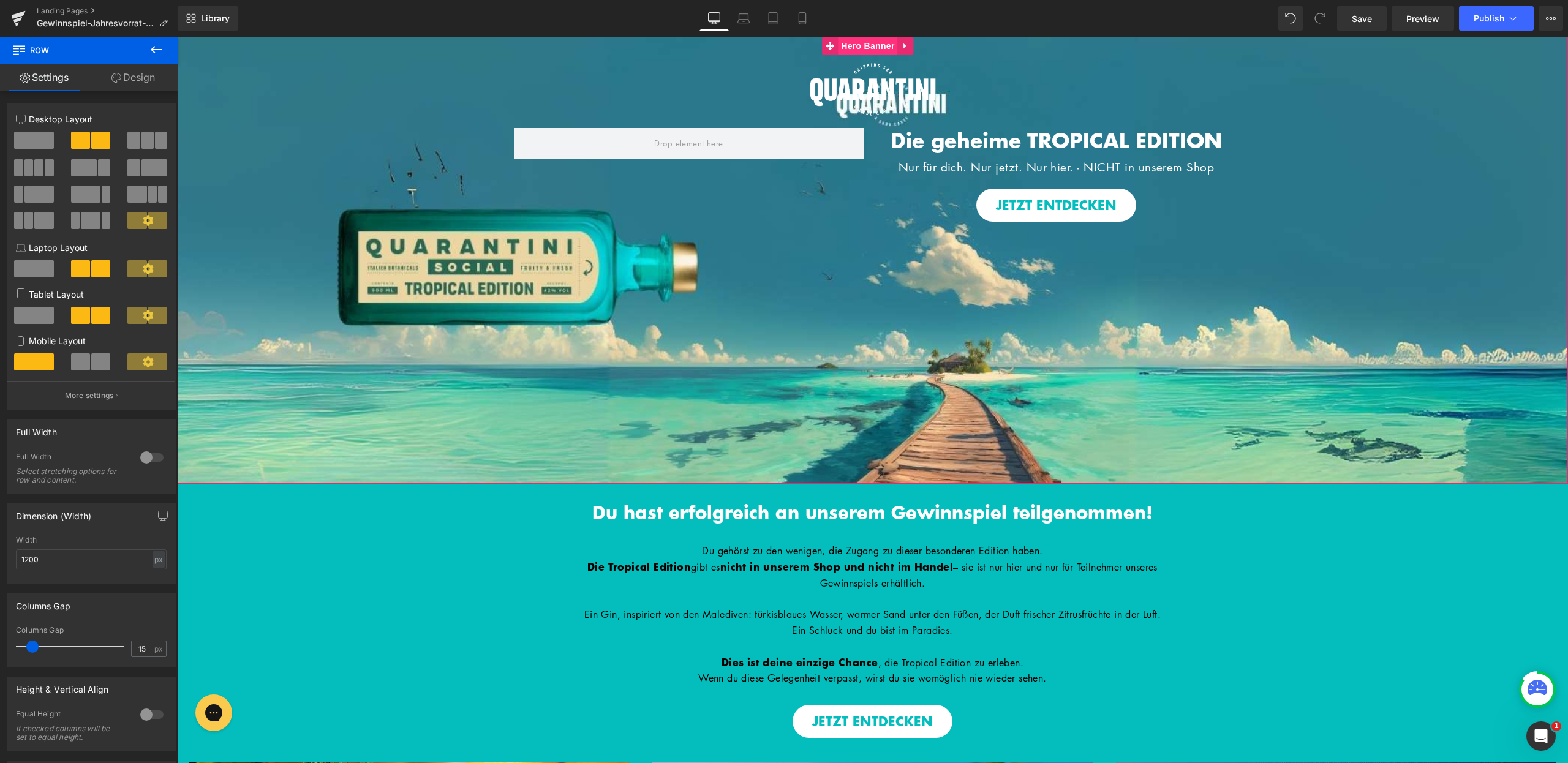
click at [866, 44] on span "Hero Banner" at bounding box center [867, 46] width 59 height 18
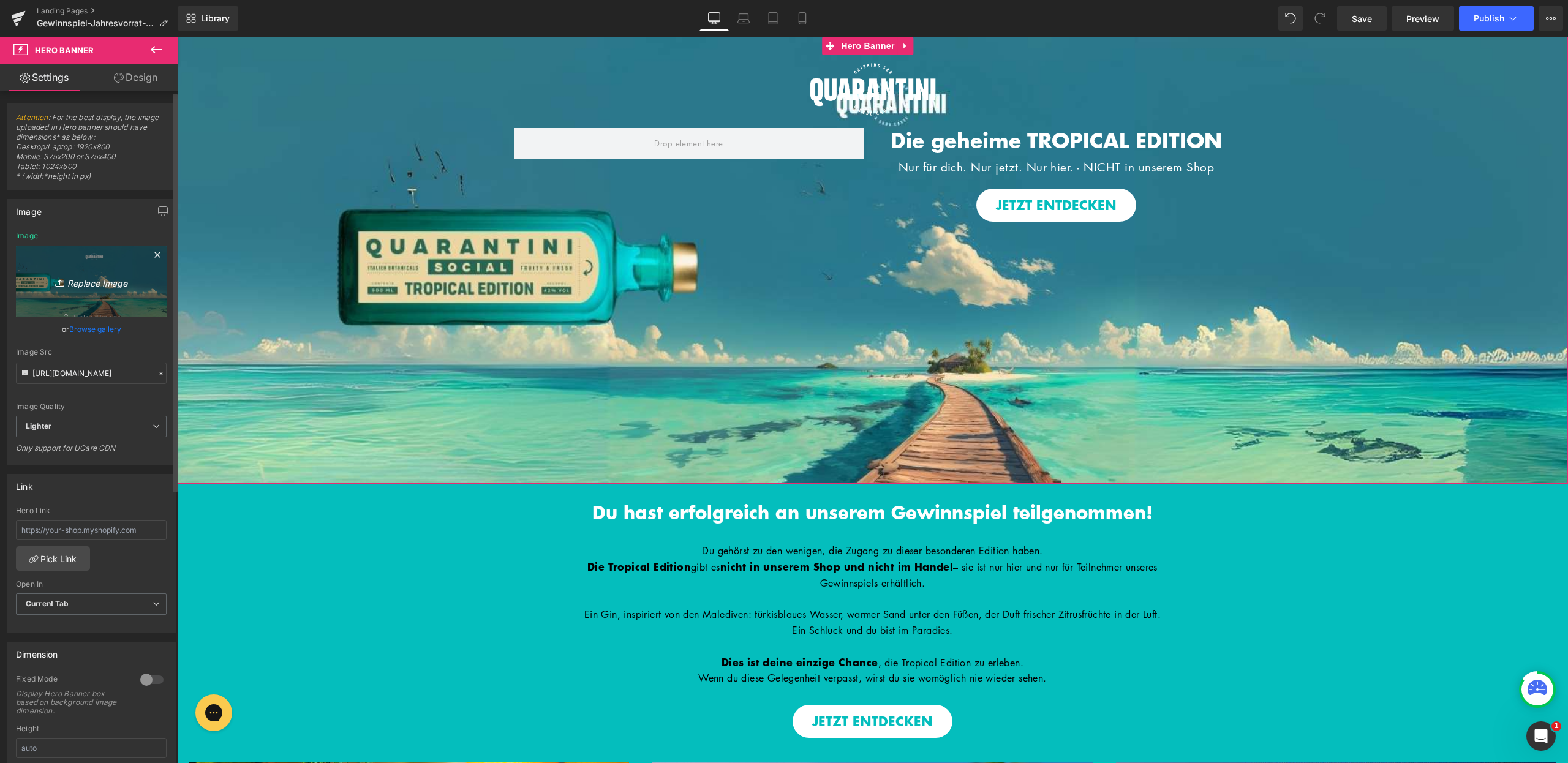
click at [107, 277] on icon "Replace Image" at bounding box center [91, 281] width 98 height 16
type input "C:\fakepath\Bilder_Tropcial Edition.jpg"
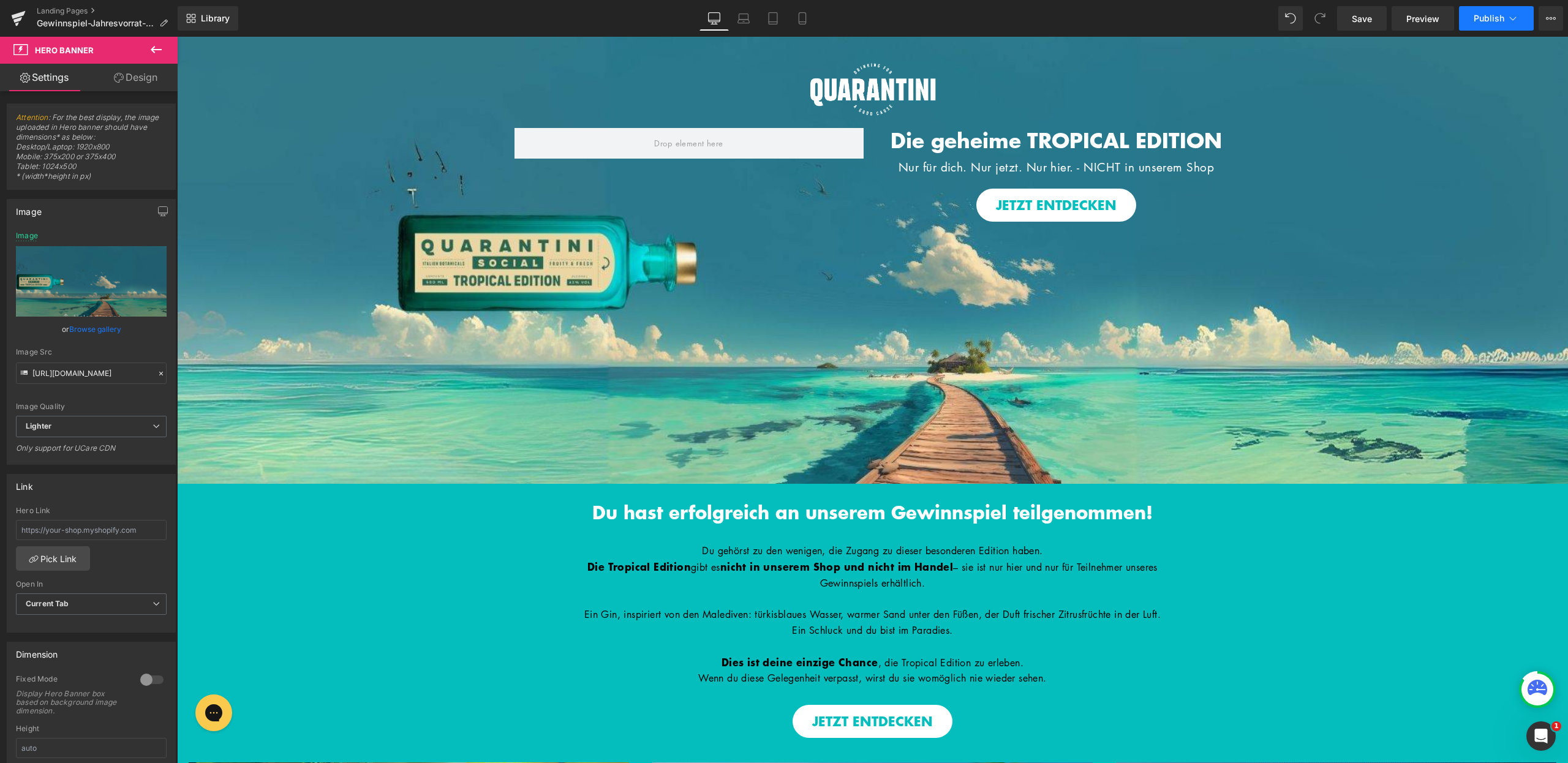
click at [1483, 21] on span "Publish" at bounding box center [1489, 18] width 31 height 10
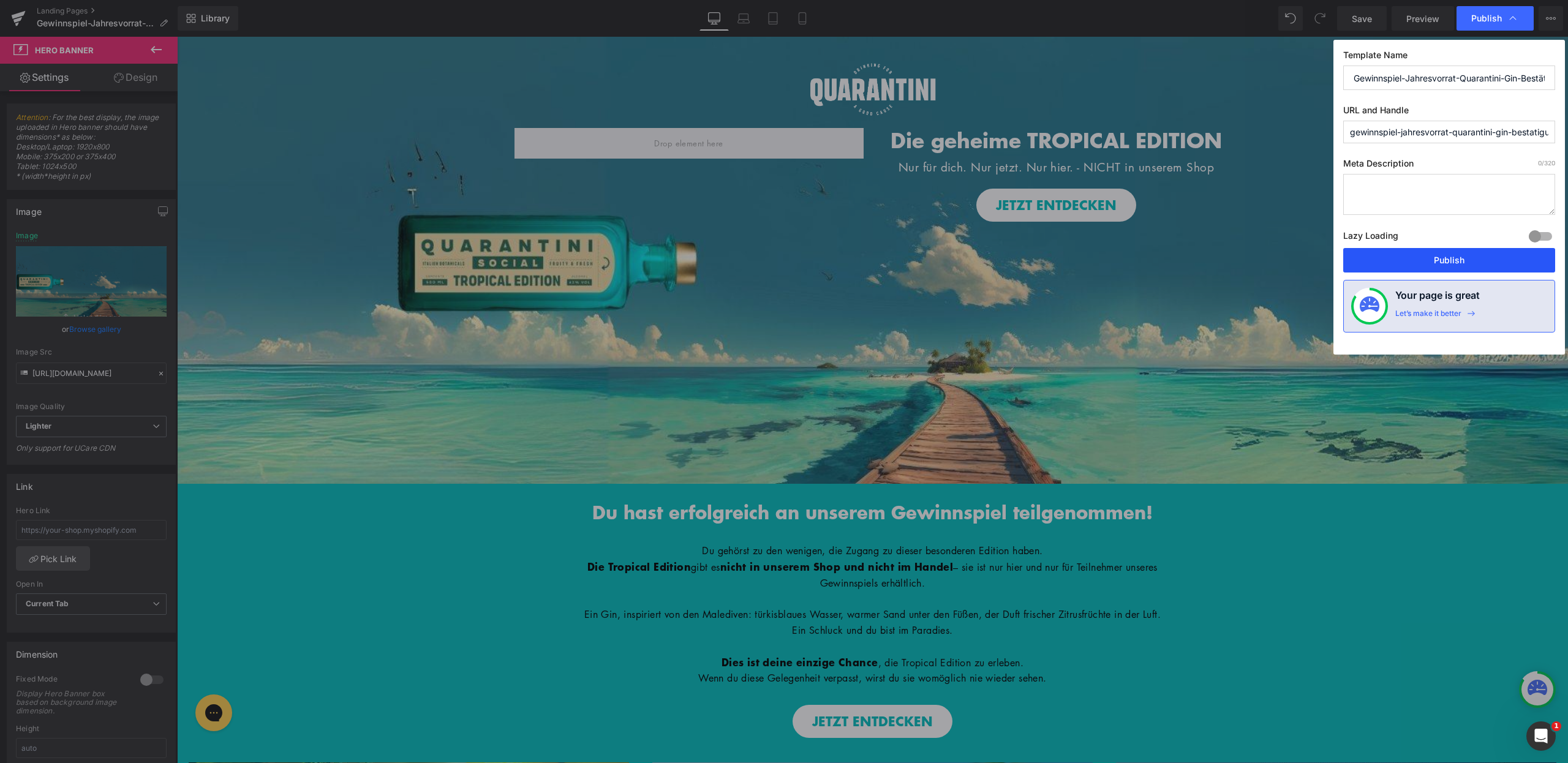
click at [1458, 263] on button "Publish" at bounding box center [1449, 261] width 212 height 25
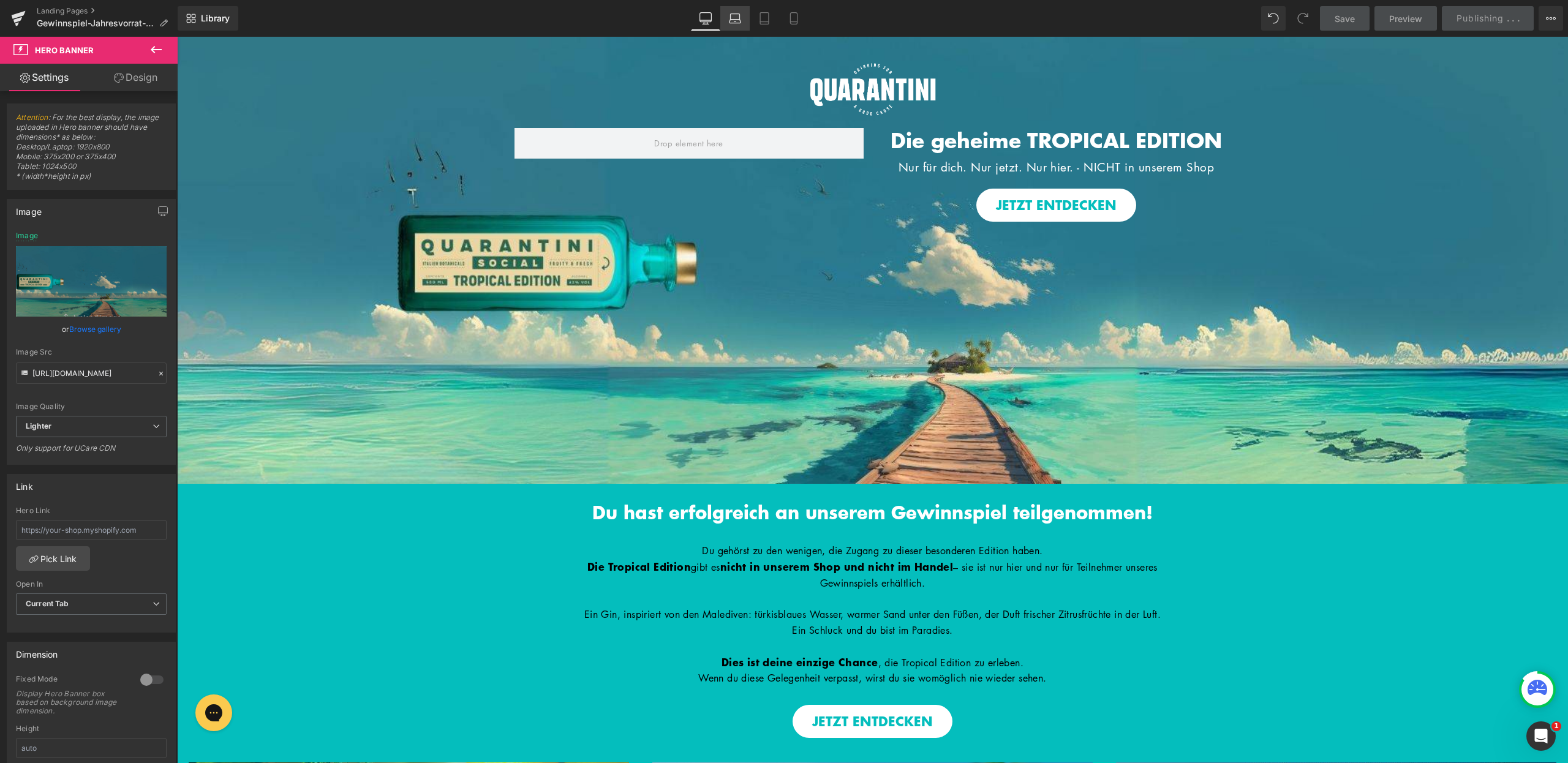
click at [736, 20] on icon at bounding box center [734, 18] width 12 height 12
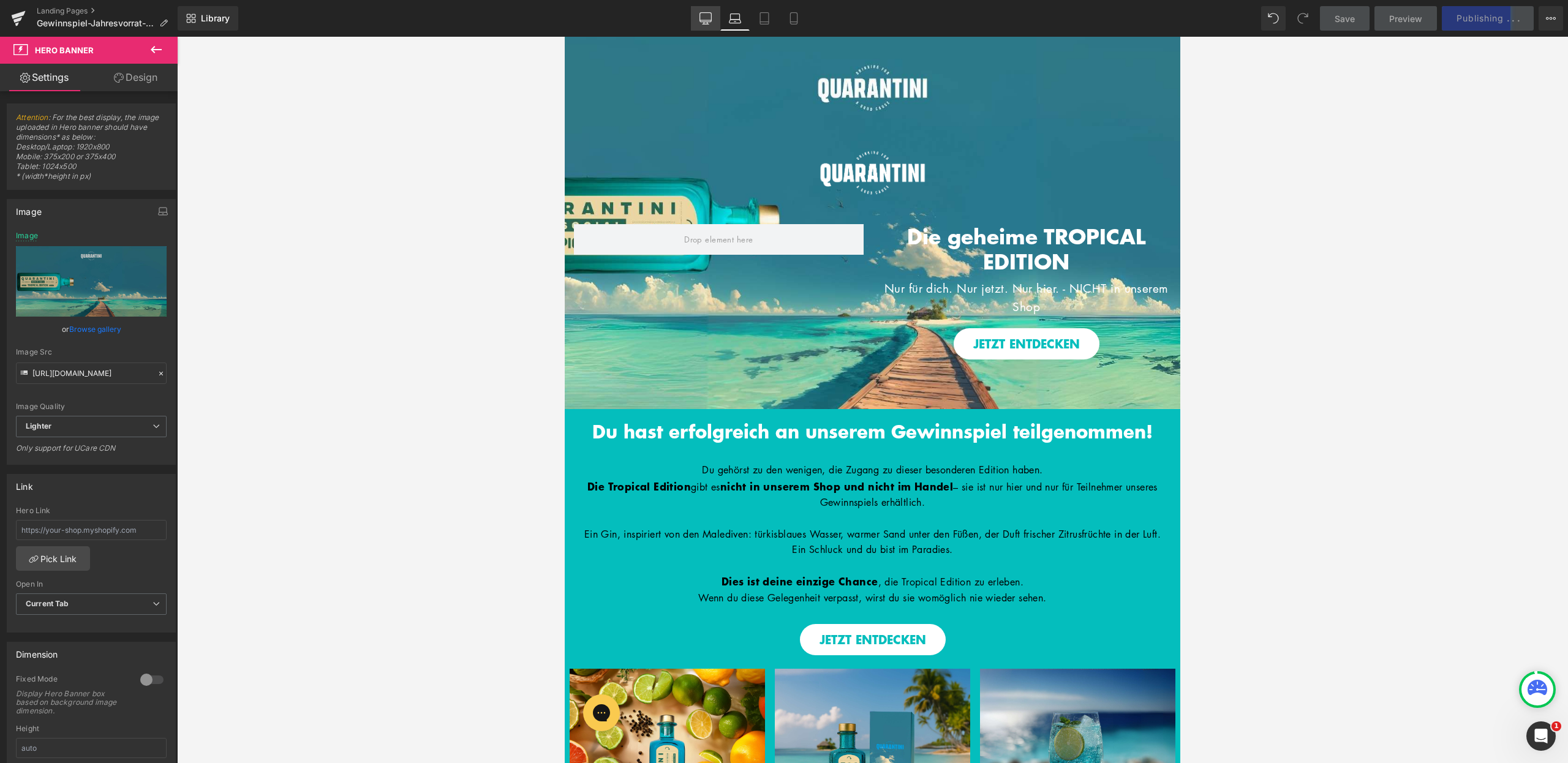
click at [711, 20] on icon at bounding box center [706, 20] width 12 height 0
type input "https://ucarecdn.com/0ccaa74a-c203-4fd0-83e7-be7882525613/-/format/auto/-/previ…"
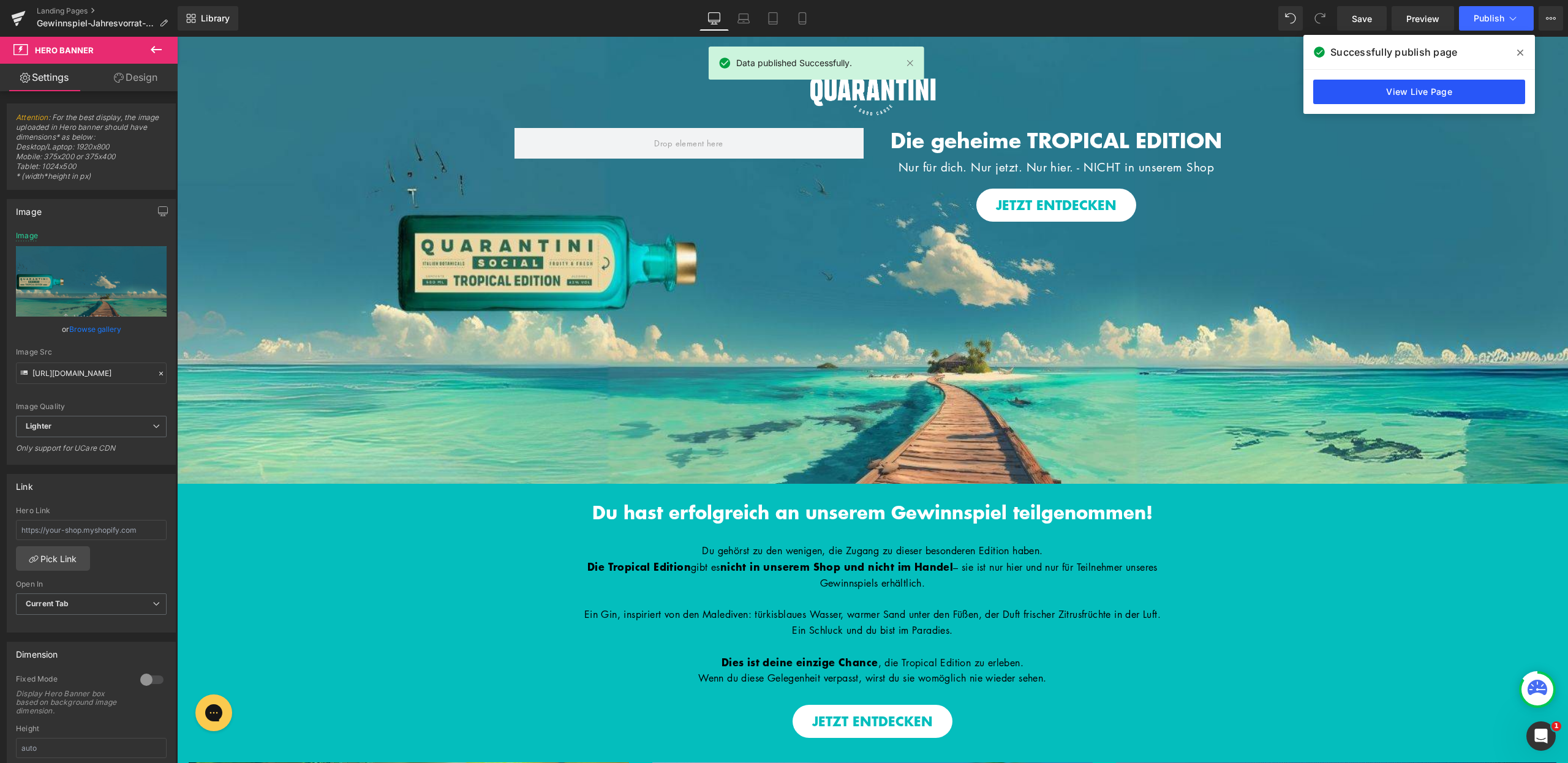
click at [1377, 90] on link "View Live Page" at bounding box center [1419, 92] width 212 height 25
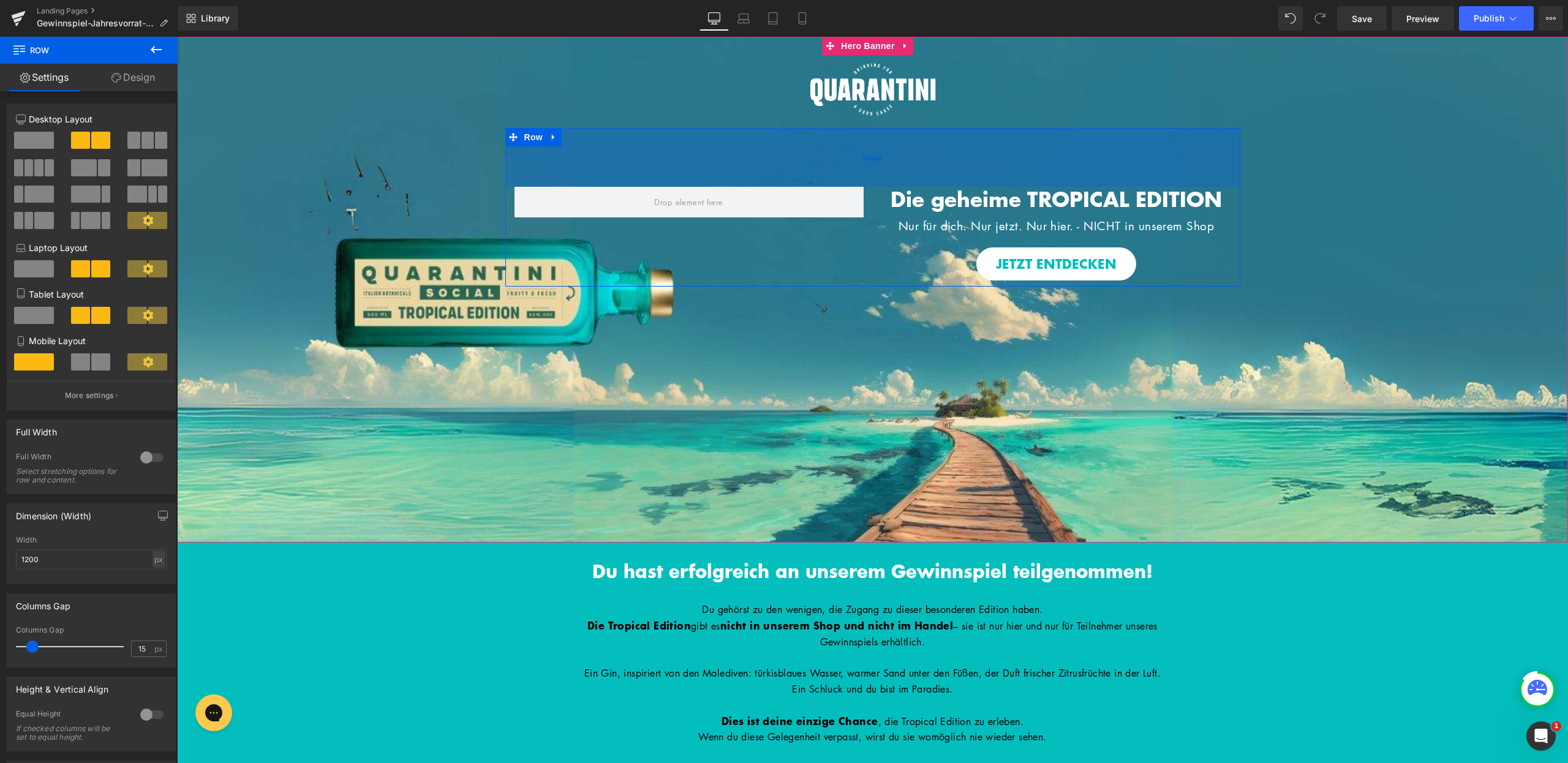
drag, startPoint x: 871, startPoint y: 129, endPoint x: 874, endPoint y: 177, distance: 48.1
click at [895, 200] on div "Die geheime TROPICAL EDITION Heading Nur für dich. Nur jetzt. Nur hier. - NICHT…" at bounding box center [872, 207] width 735 height 158
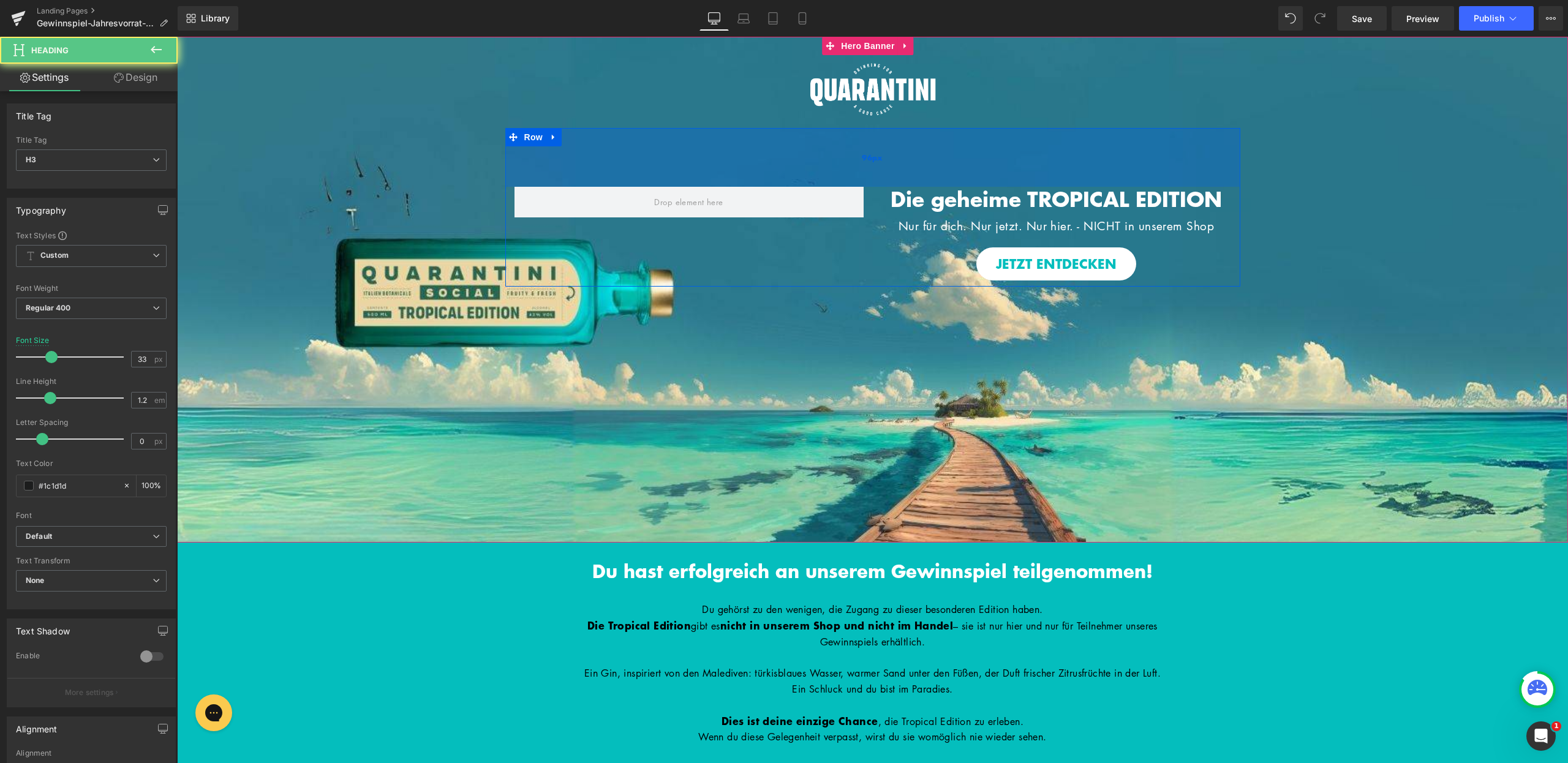
click at [875, 205] on div "Die geheime TROPICAL EDITION Heading Nur für dich. Nur jetzt. Nur hier. - NICHT…" at bounding box center [1056, 233] width 367 height 94
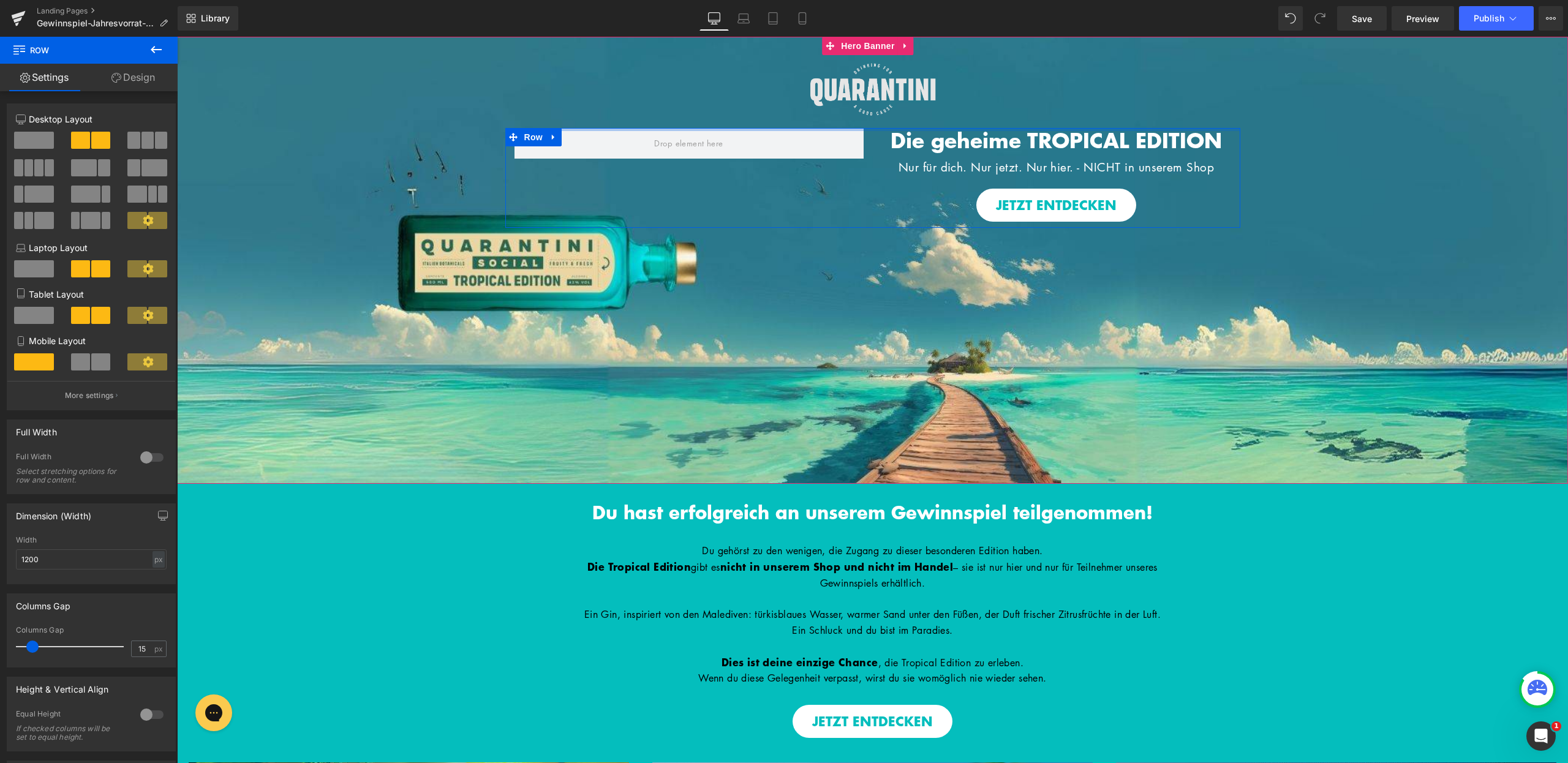
drag, startPoint x: 881, startPoint y: 200, endPoint x: 912, endPoint y: 101, distance: 103.7
click at [912, 101] on span "Image Image Row Die geheime TROPICAL EDITION Heading Nur für dich. Nur jetzt. N…" at bounding box center [873, 133] width 1391 height 189
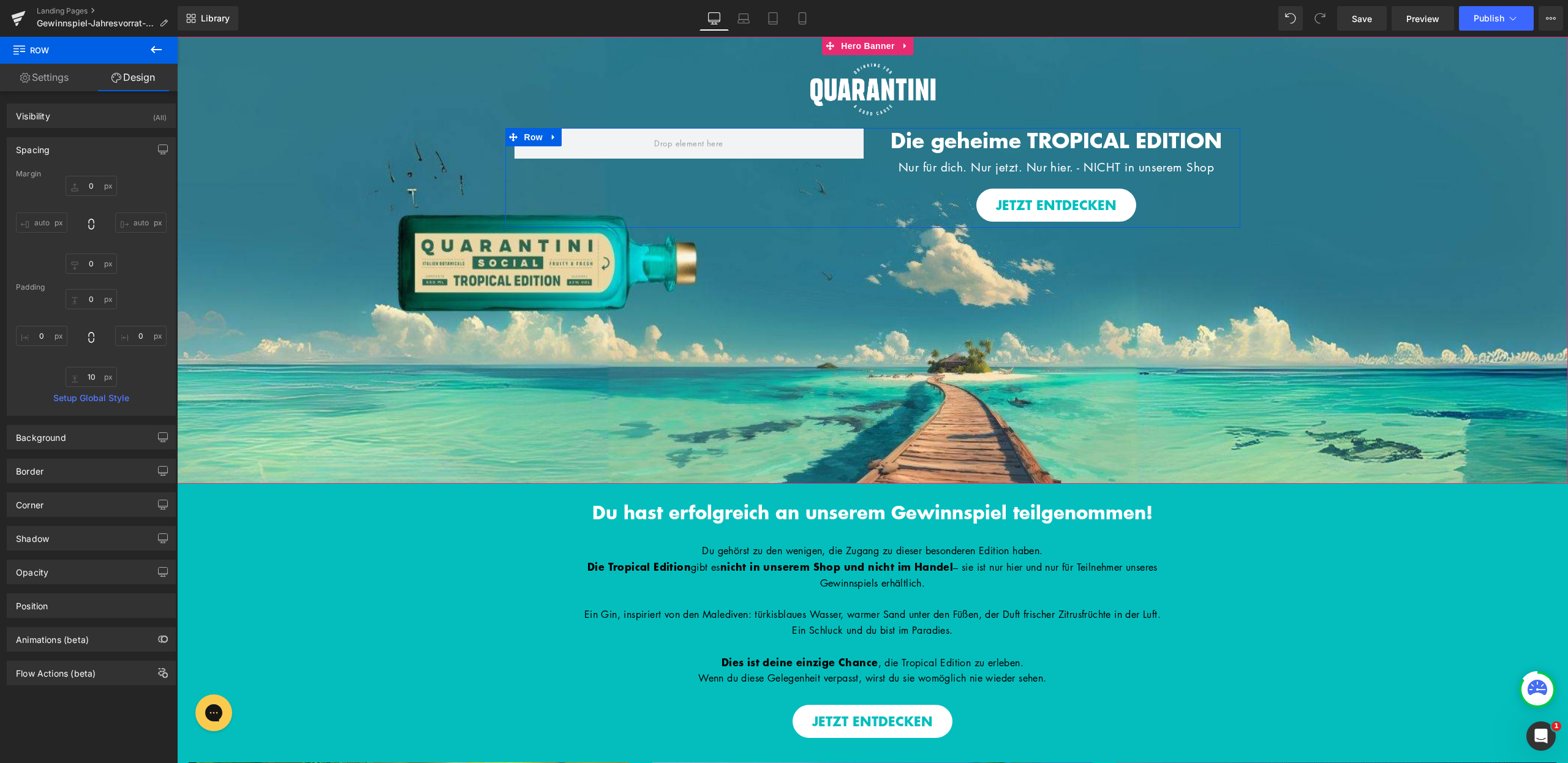
click at [873, 132] on div "Die geheime TROPICAL EDITION Heading Nur für dich. Nur jetzt. Nur hier. - NICHT…" at bounding box center [1056, 175] width 367 height 94
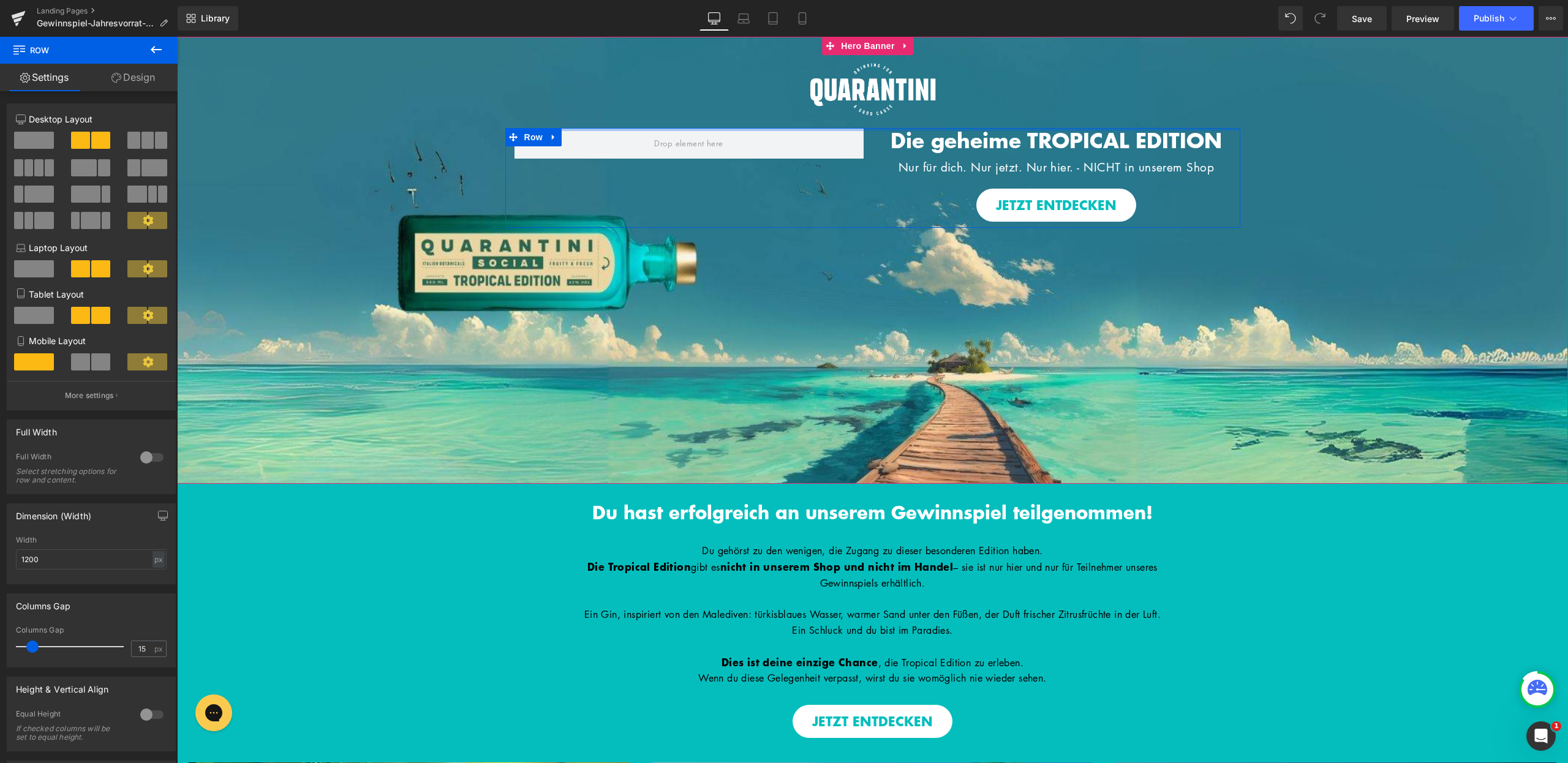
click at [933, 128] on div at bounding box center [872, 130] width 735 height 3
click at [151, 78] on link "Design" at bounding box center [134, 77] width 89 height 27
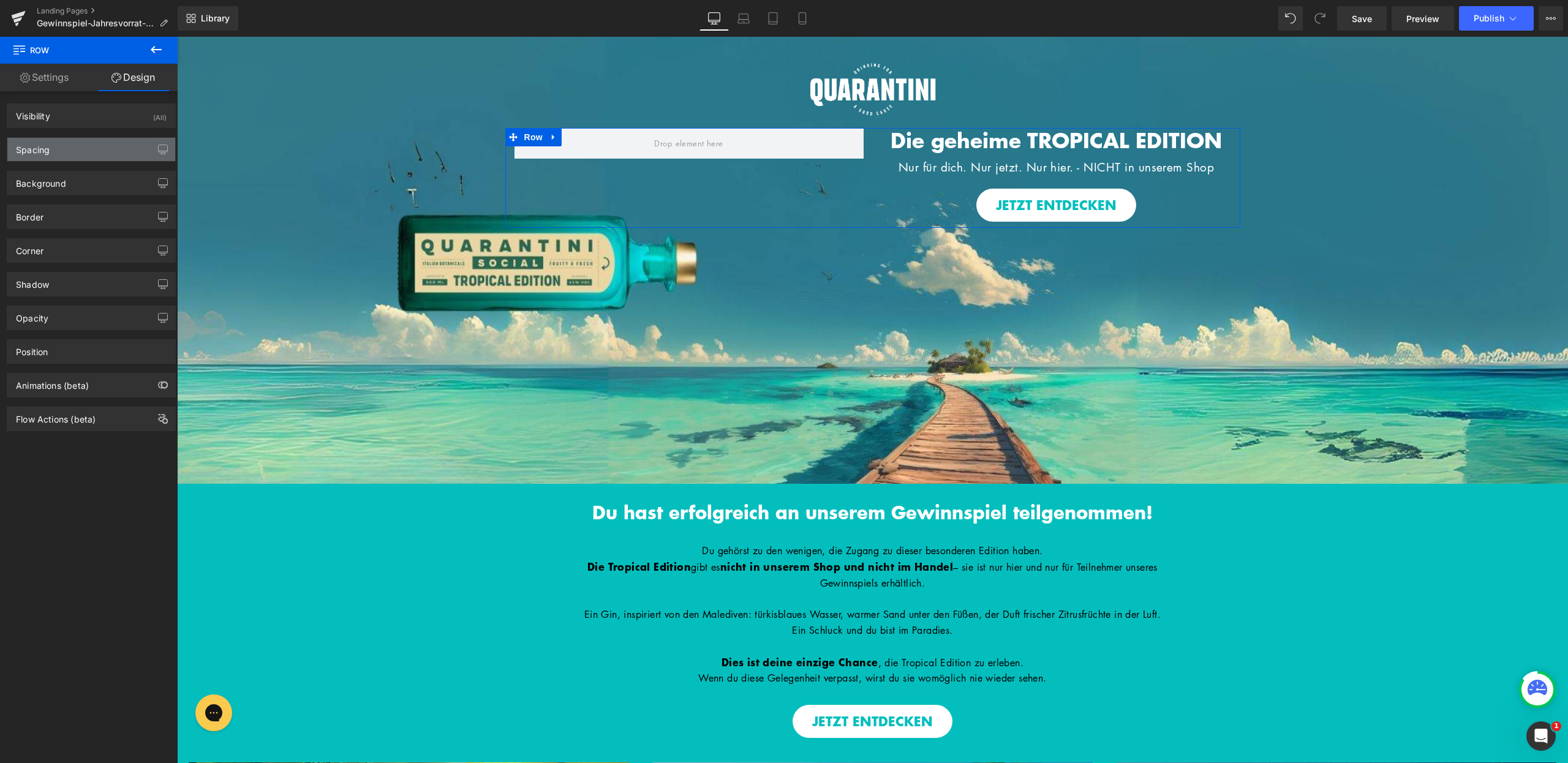
type input "0"
type input "10"
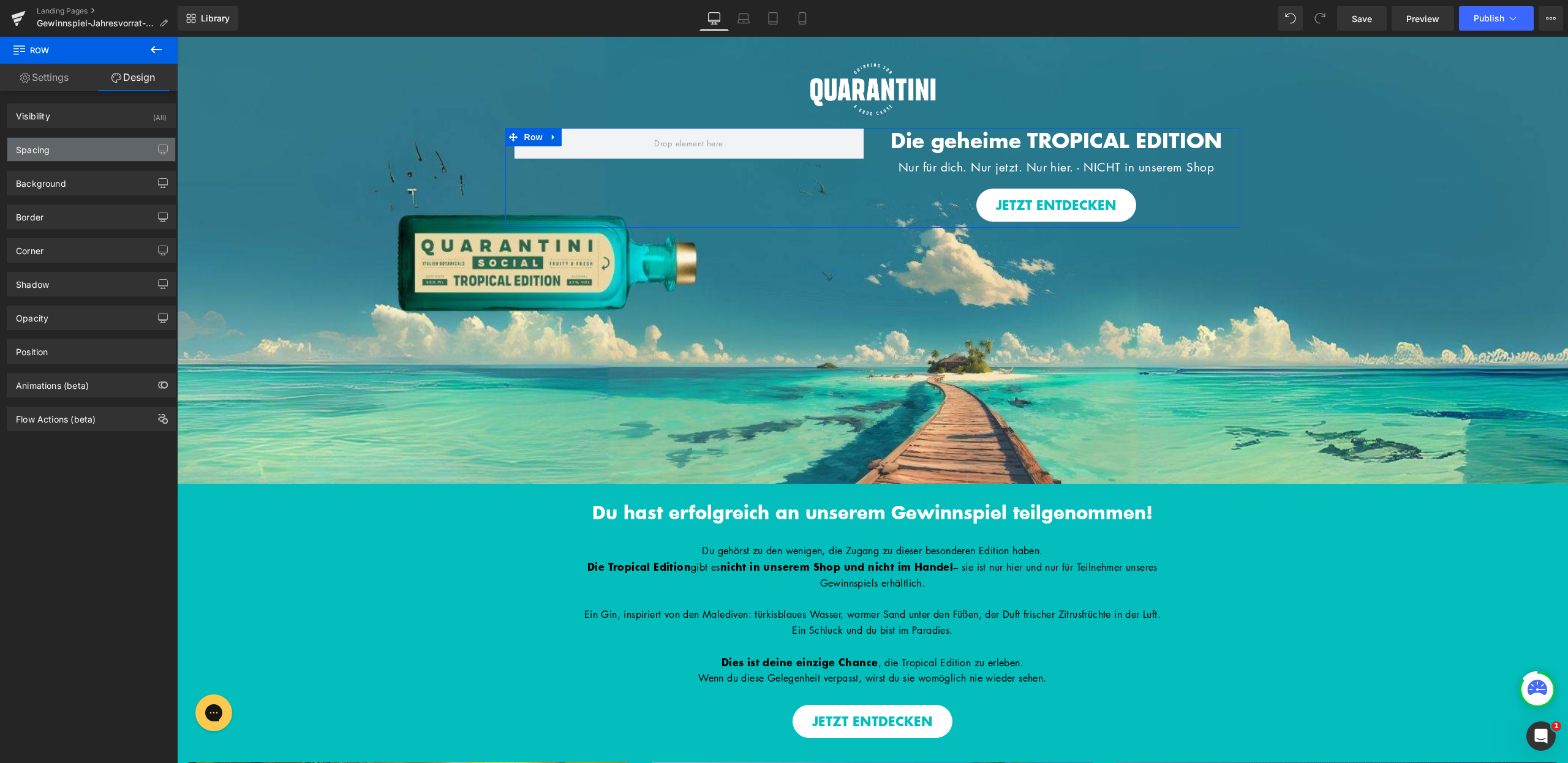
type input "0"
click at [100, 149] on div "Spacing" at bounding box center [91, 149] width 168 height 23
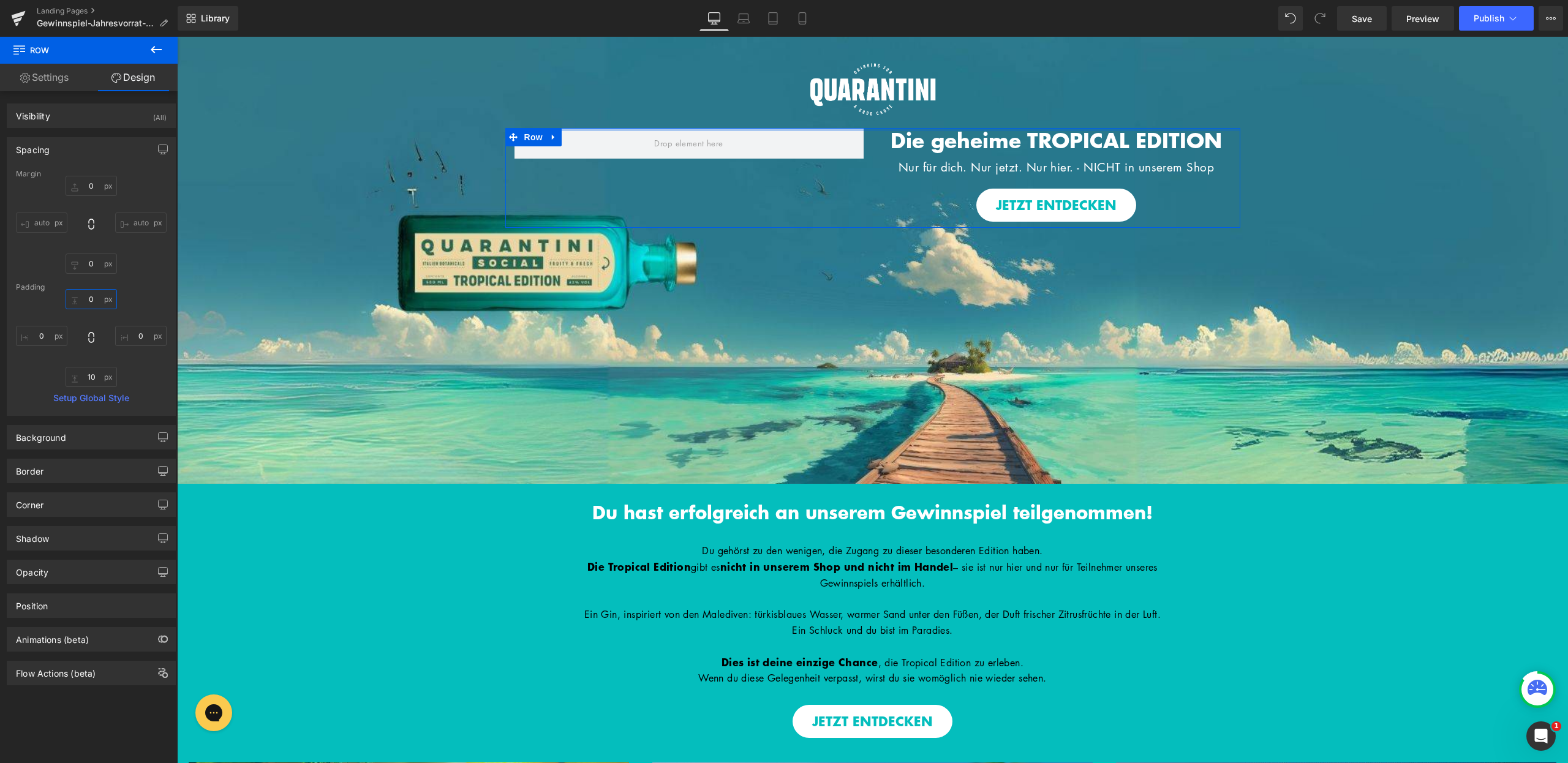
click at [92, 298] on input "0" at bounding box center [91, 299] width 51 height 20
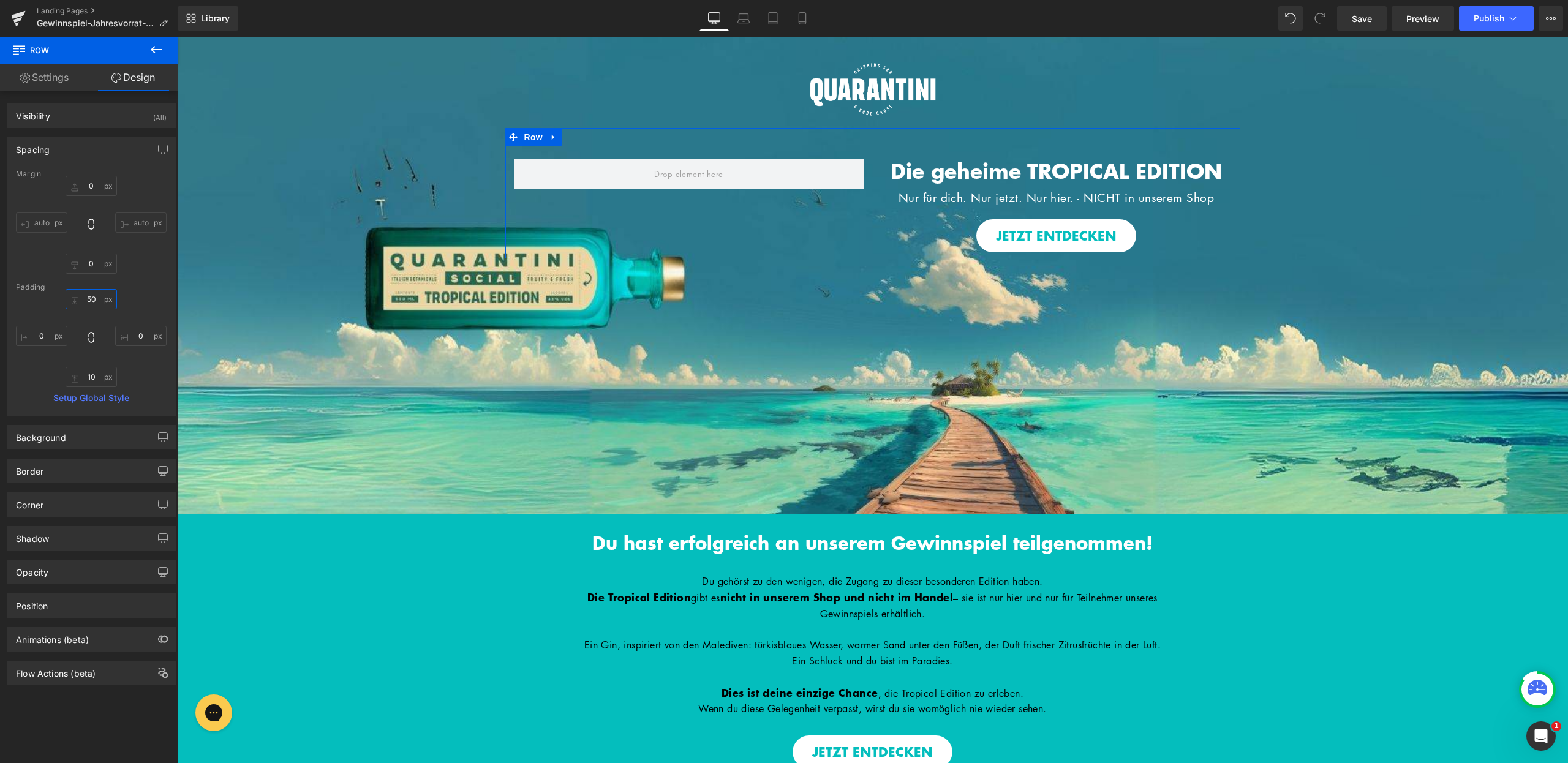
type input "5"
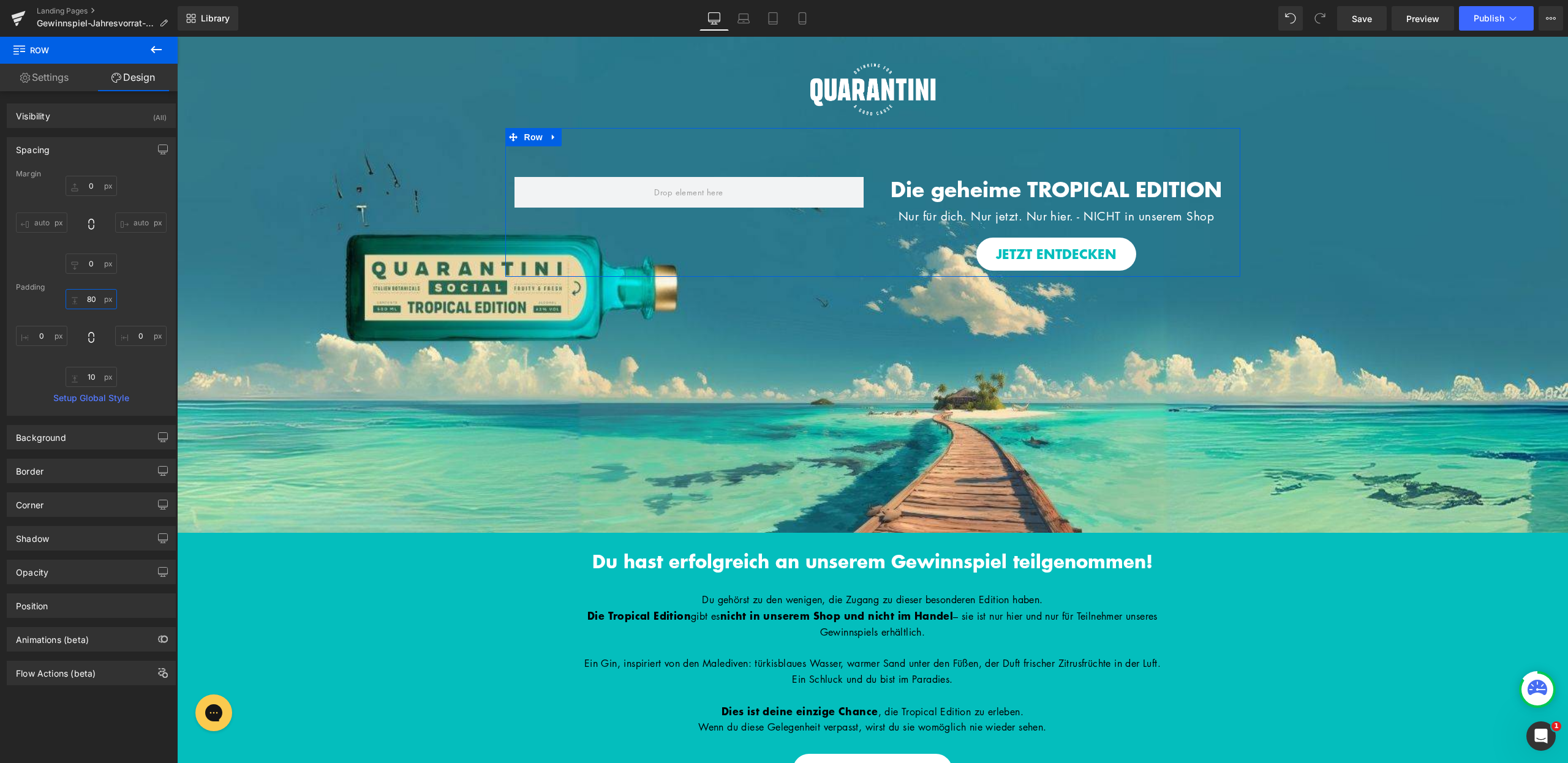
type input "8"
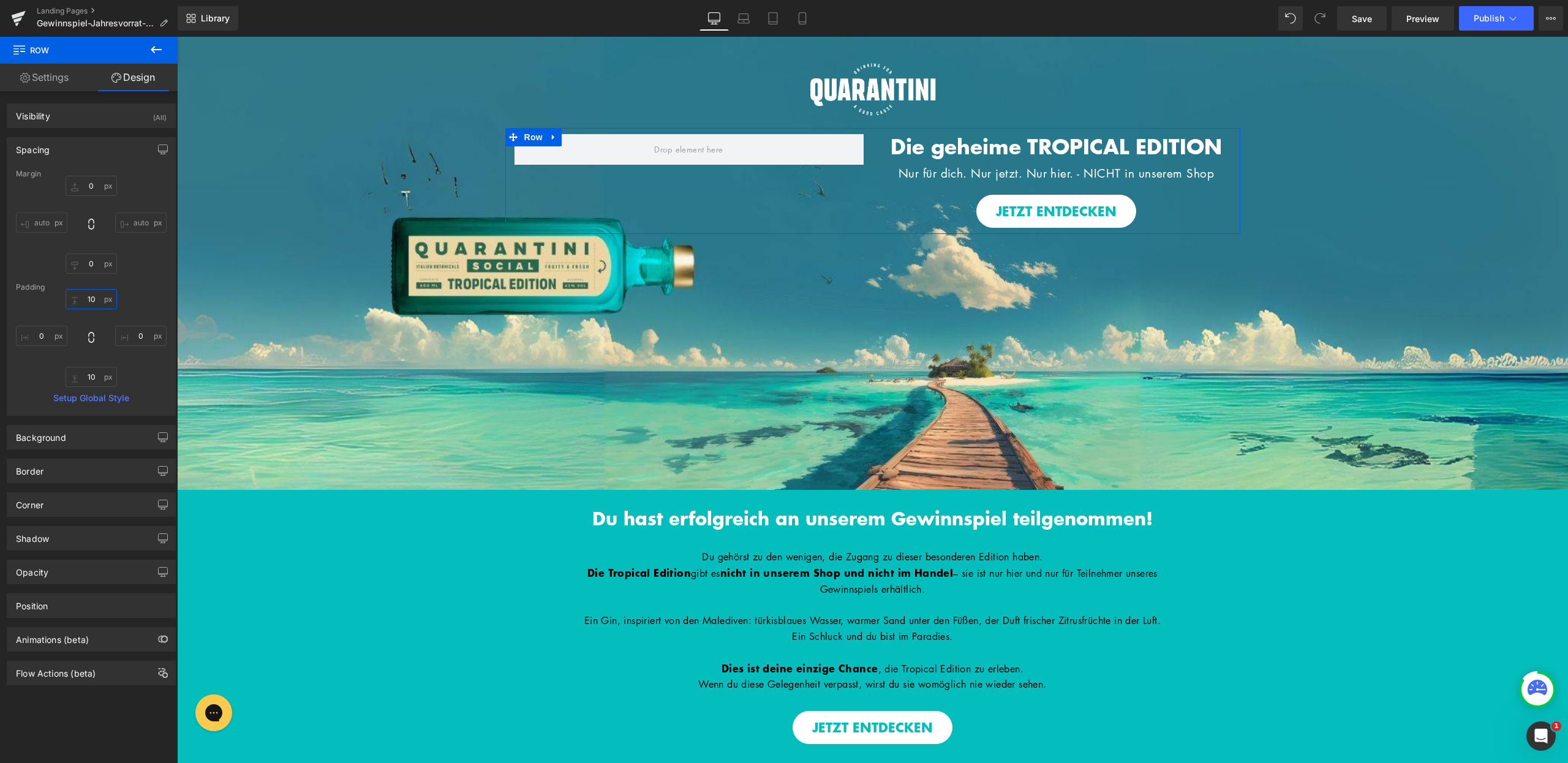
type input "1"
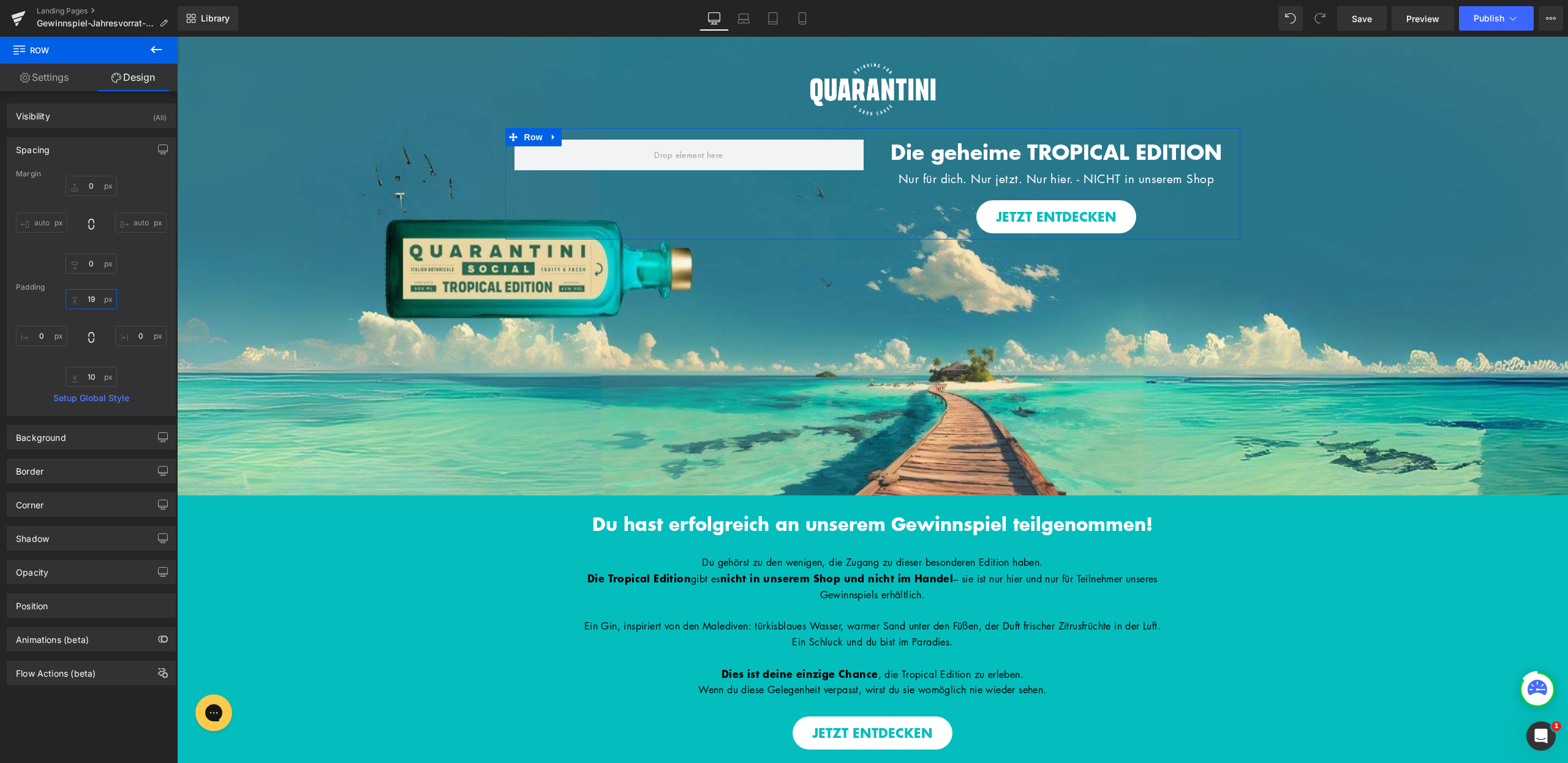
type input "1"
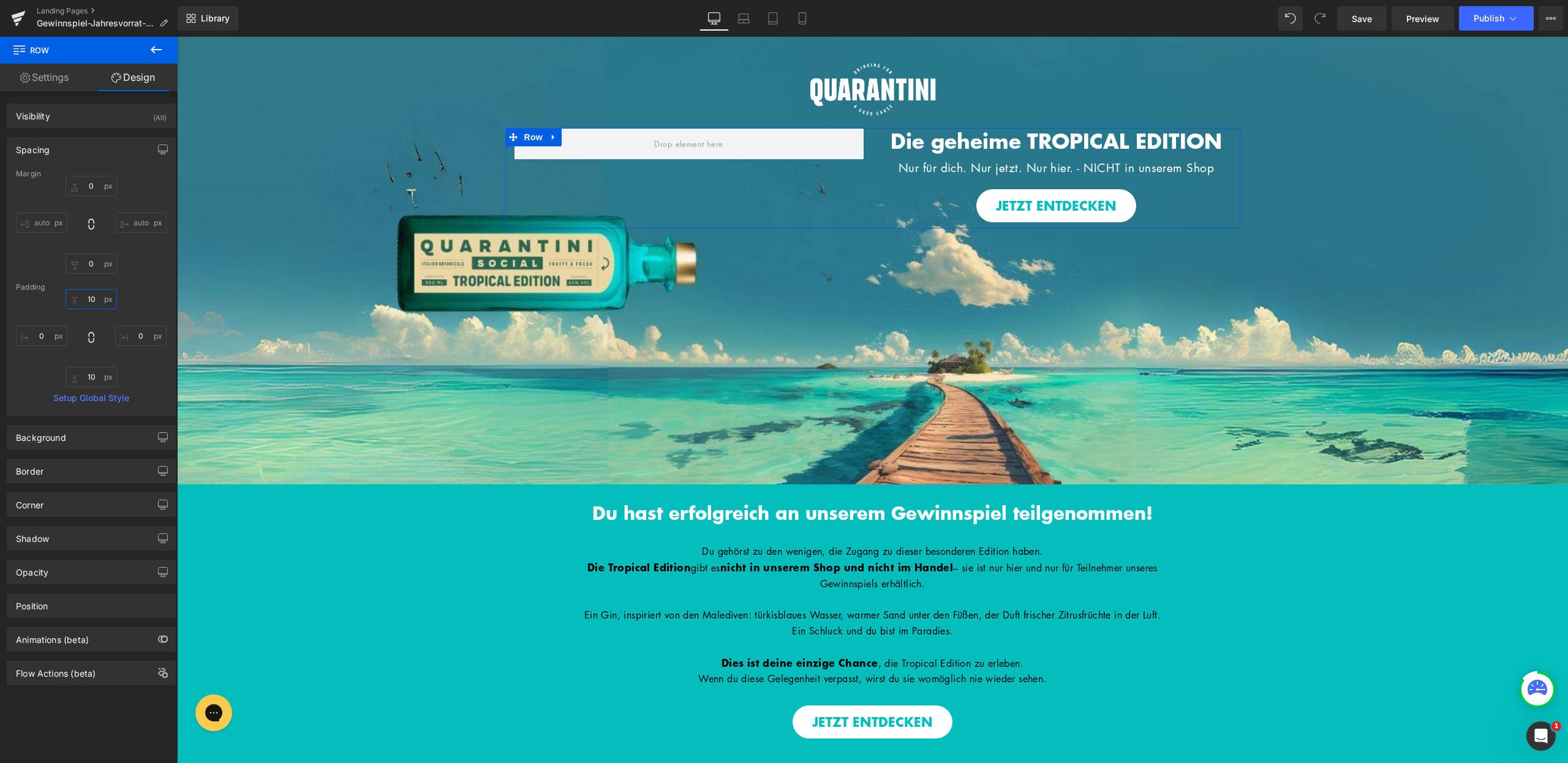
type input "100"
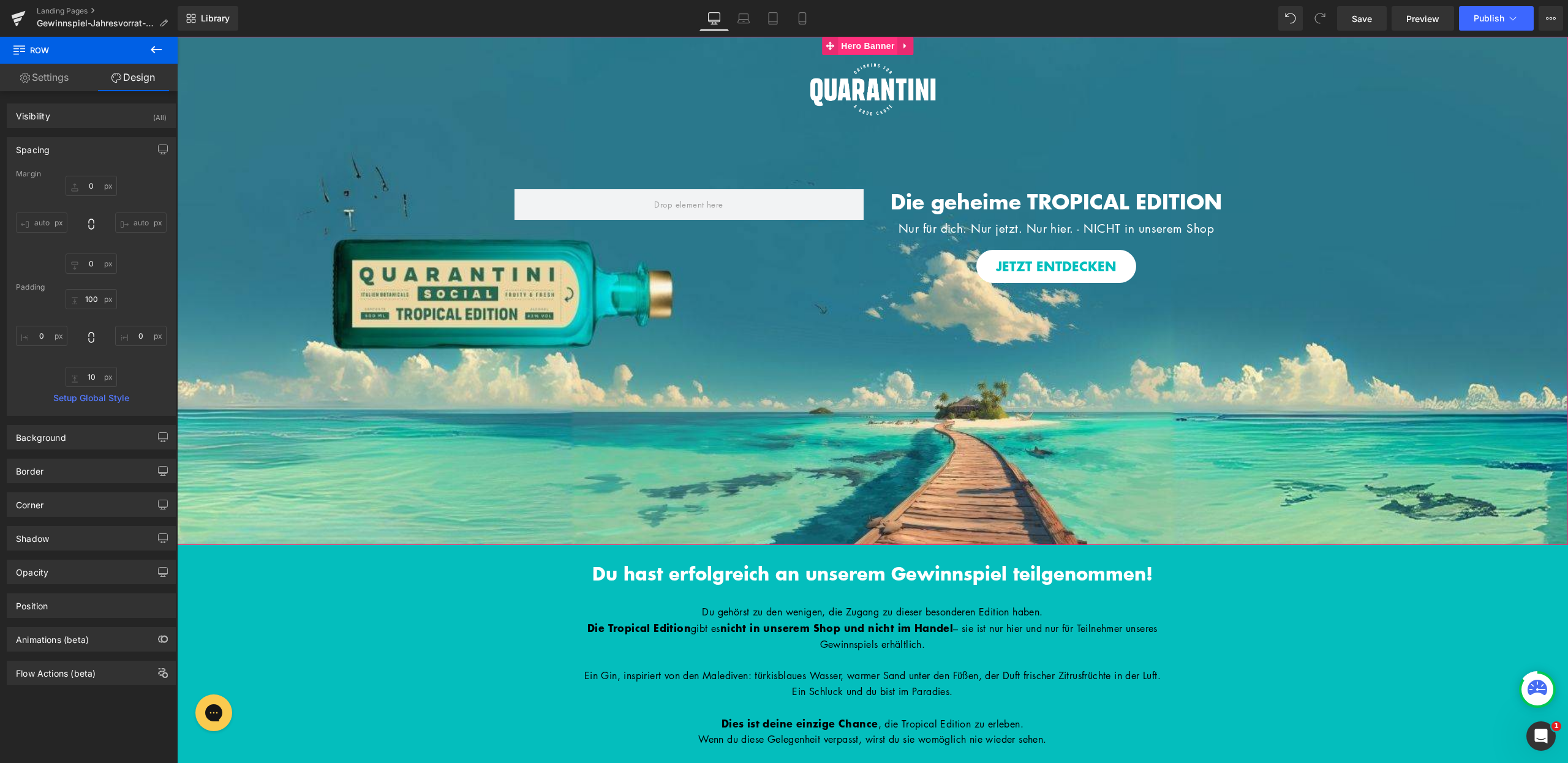
click at [876, 42] on span "Hero Banner" at bounding box center [867, 46] width 59 height 18
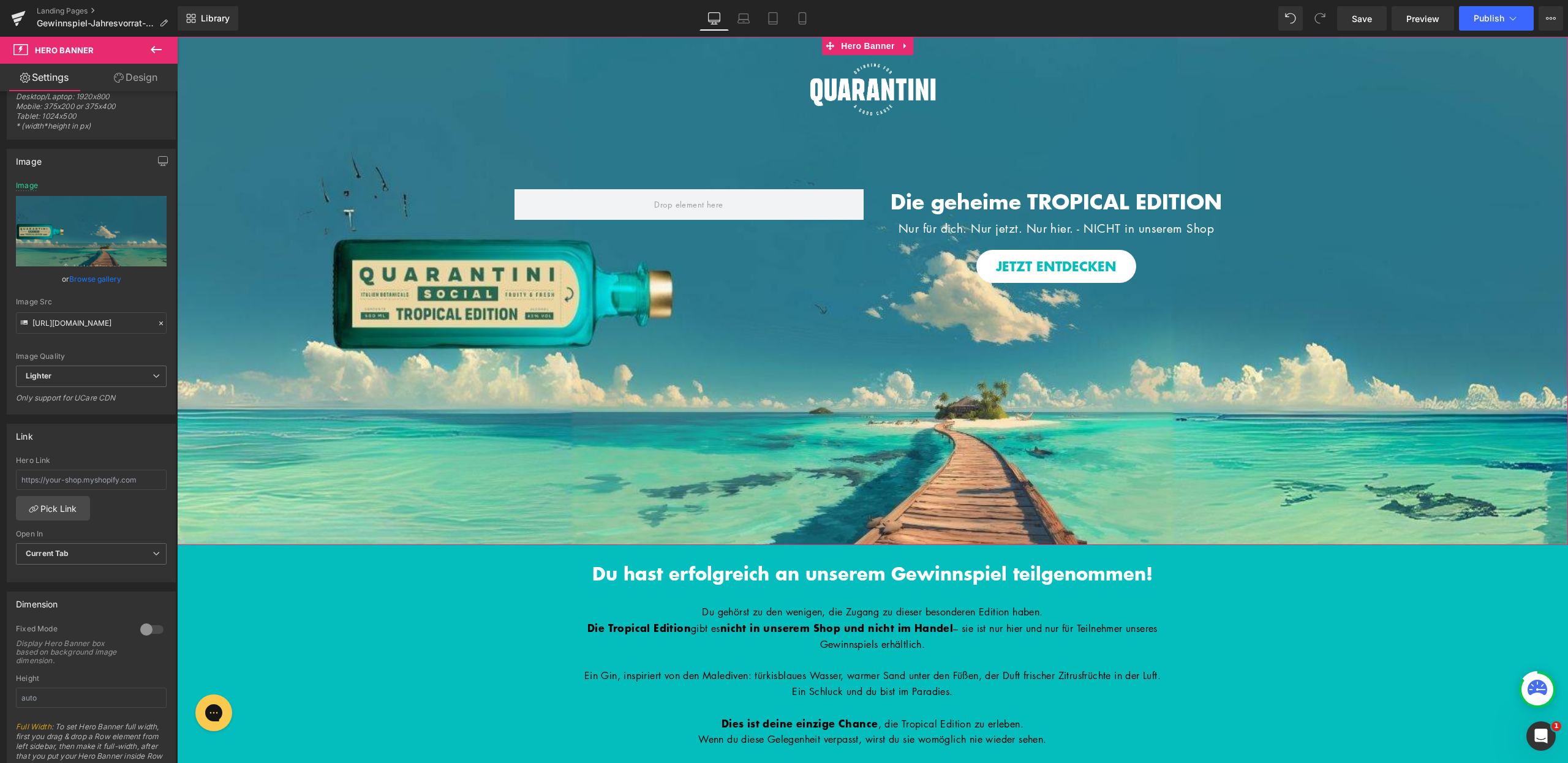
scroll to position [104, 0]
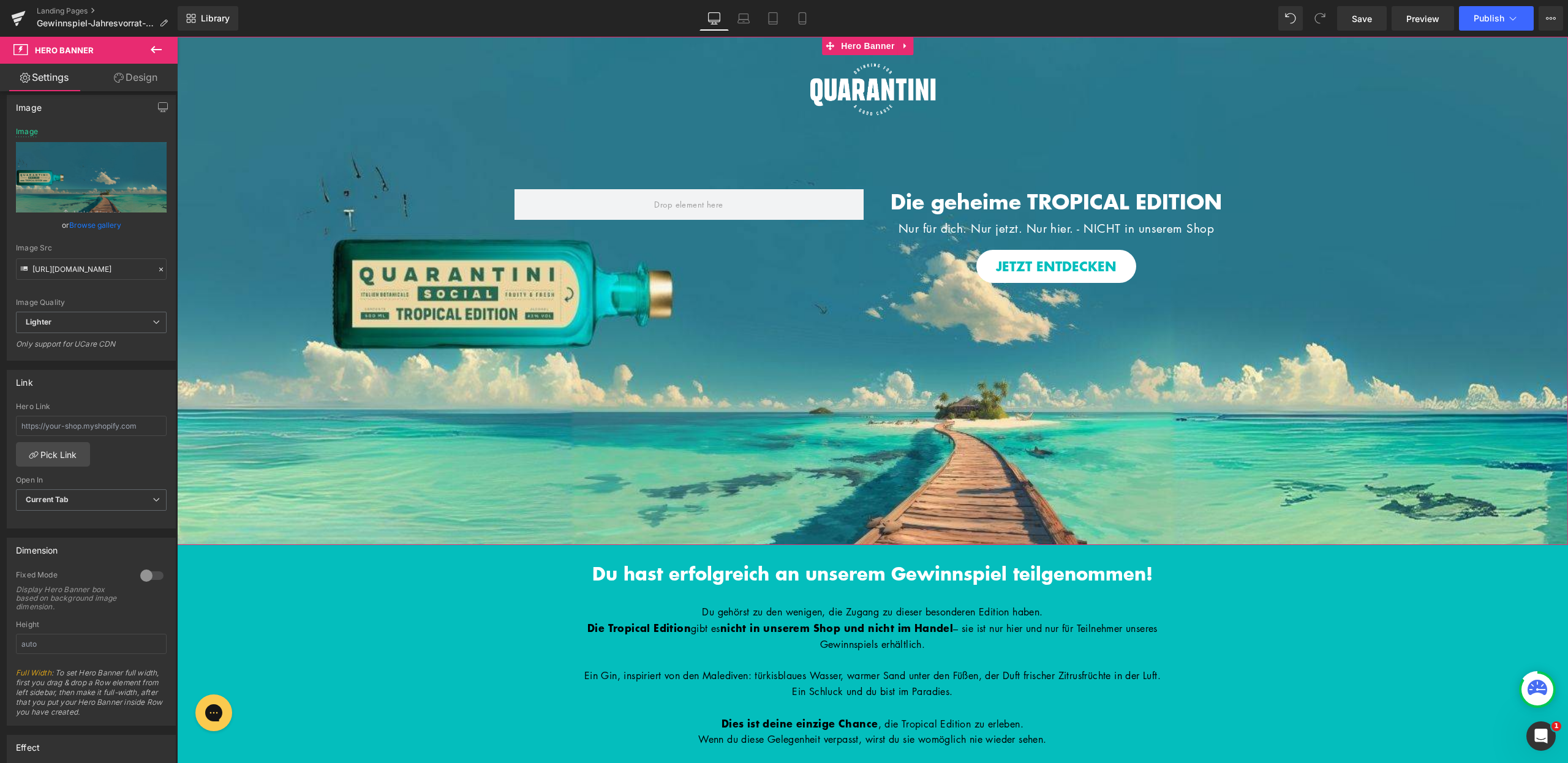
click at [141, 580] on div at bounding box center [152, 576] width 30 height 20
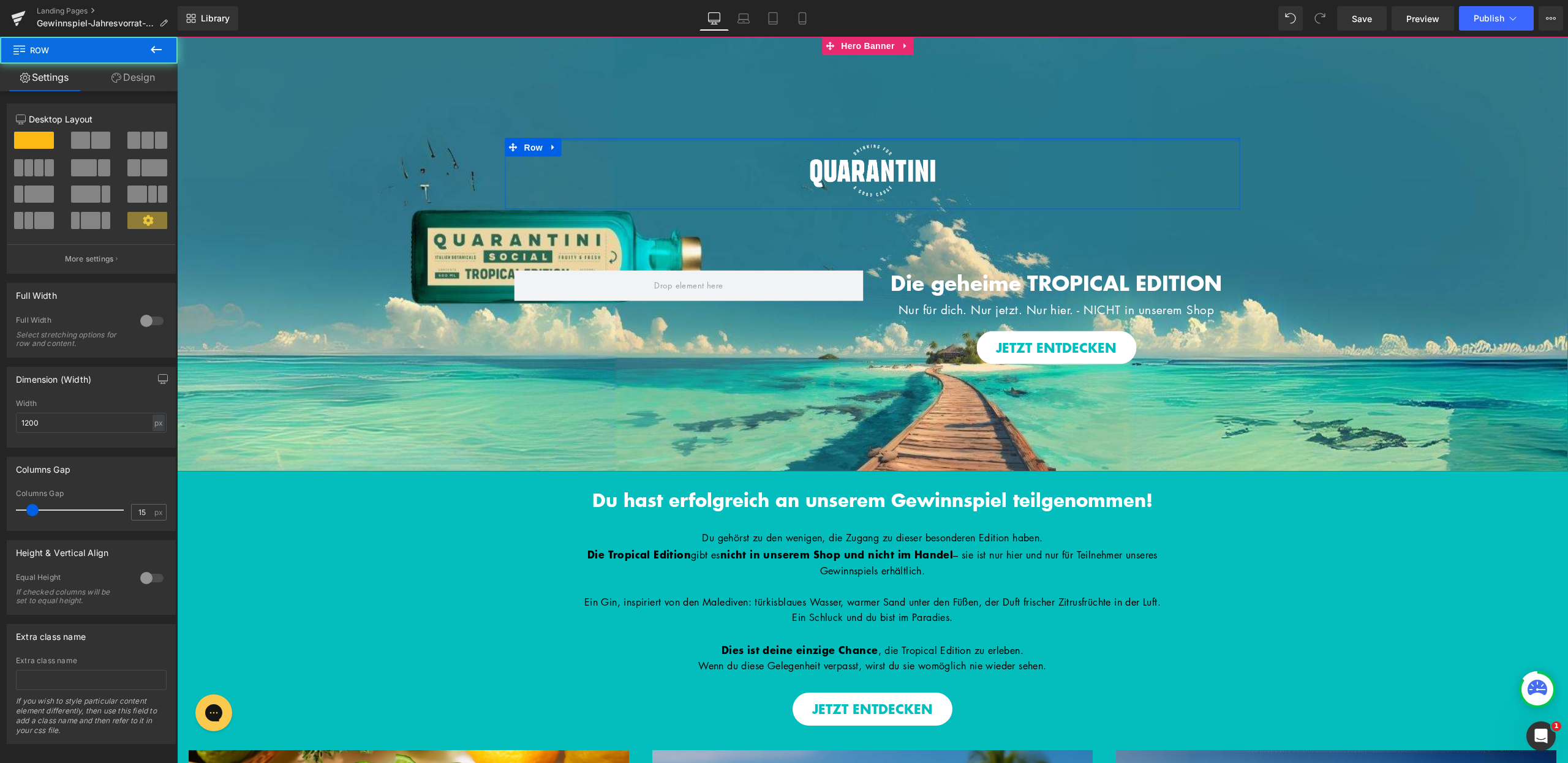
drag, startPoint x: 871, startPoint y: 139, endPoint x: 881, endPoint y: 87, distance: 53.0
click at [877, 105] on div "Image Image Row Die geheime TROPICAL EDITION Heading Nur für dich. Nur jetzt. N…" at bounding box center [873, 254] width 1391 height 435
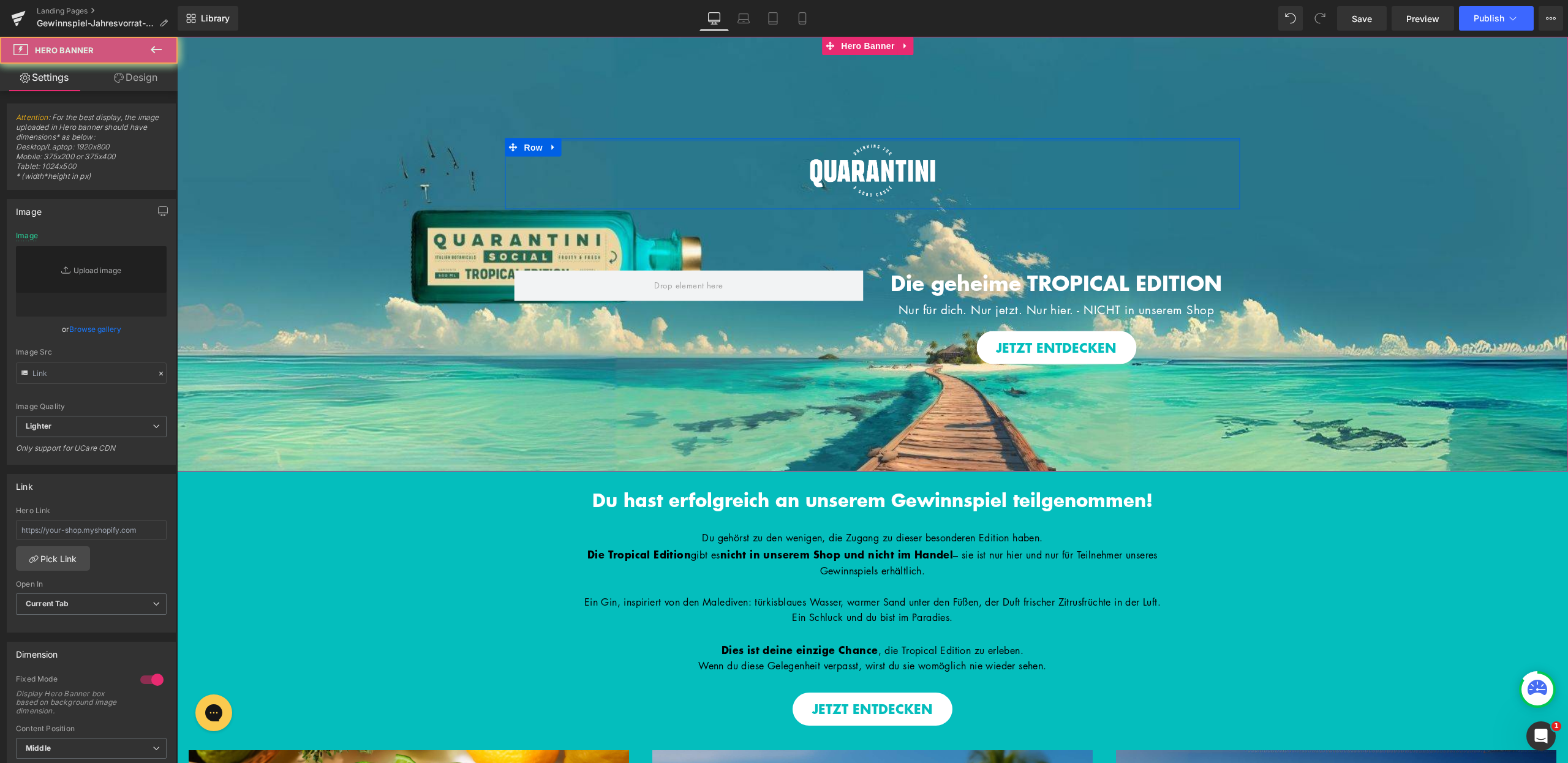
click at [881, 87] on div "Image Image Row Die geheime TROPICAL EDITION Heading Nur für dich. Nur jetzt. N…" at bounding box center [873, 254] width 1391 height 435
type input "https://ucarecdn.com/0ccaa74a-c203-4fd0-83e7-be7882525613/-/format/auto/-/previ…"
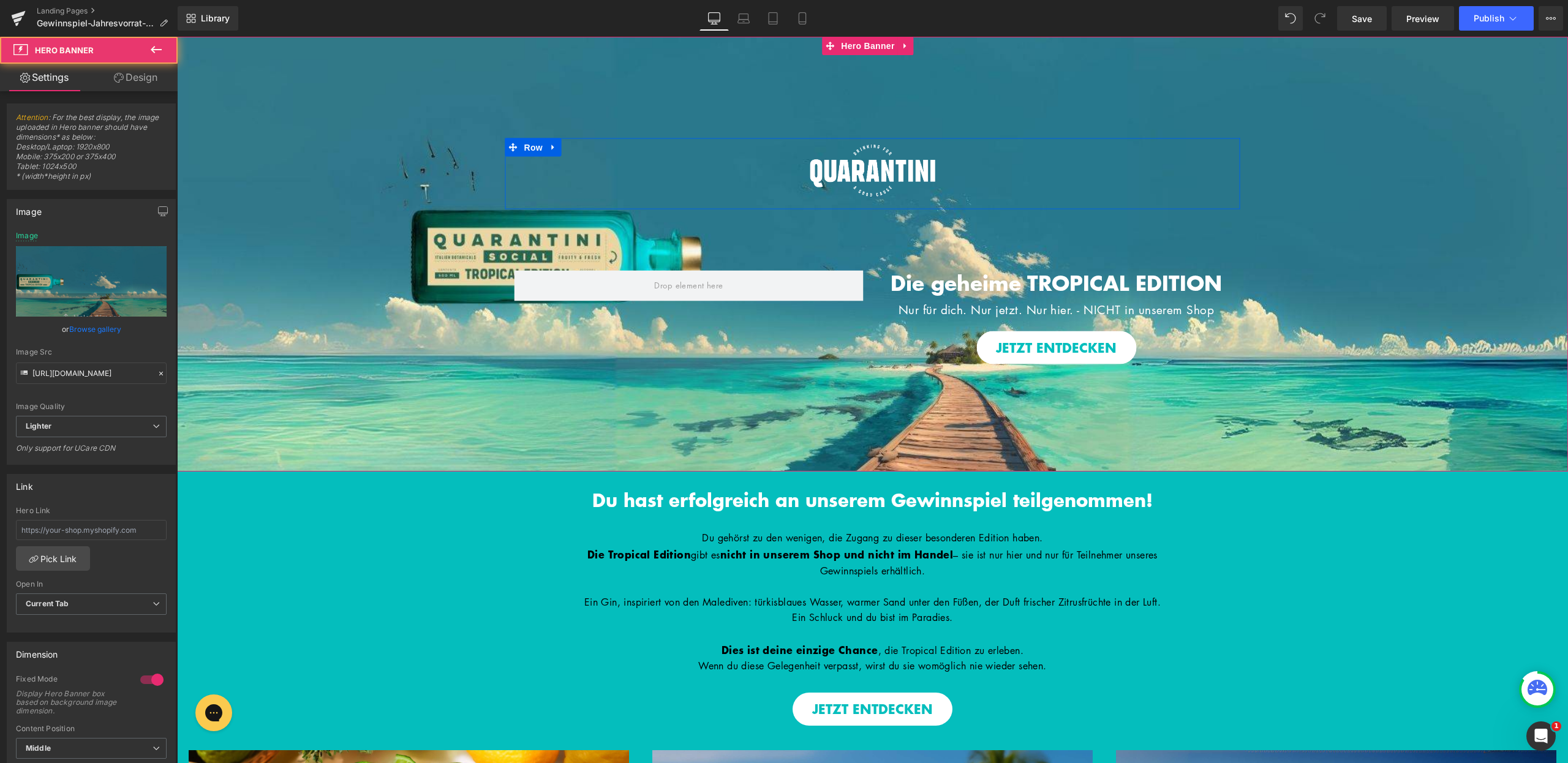
click at [869, 118] on div "Image Image Row Die geheime TROPICAL EDITION Heading Nur für dich. Nur jetzt. N…" at bounding box center [873, 254] width 1391 height 435
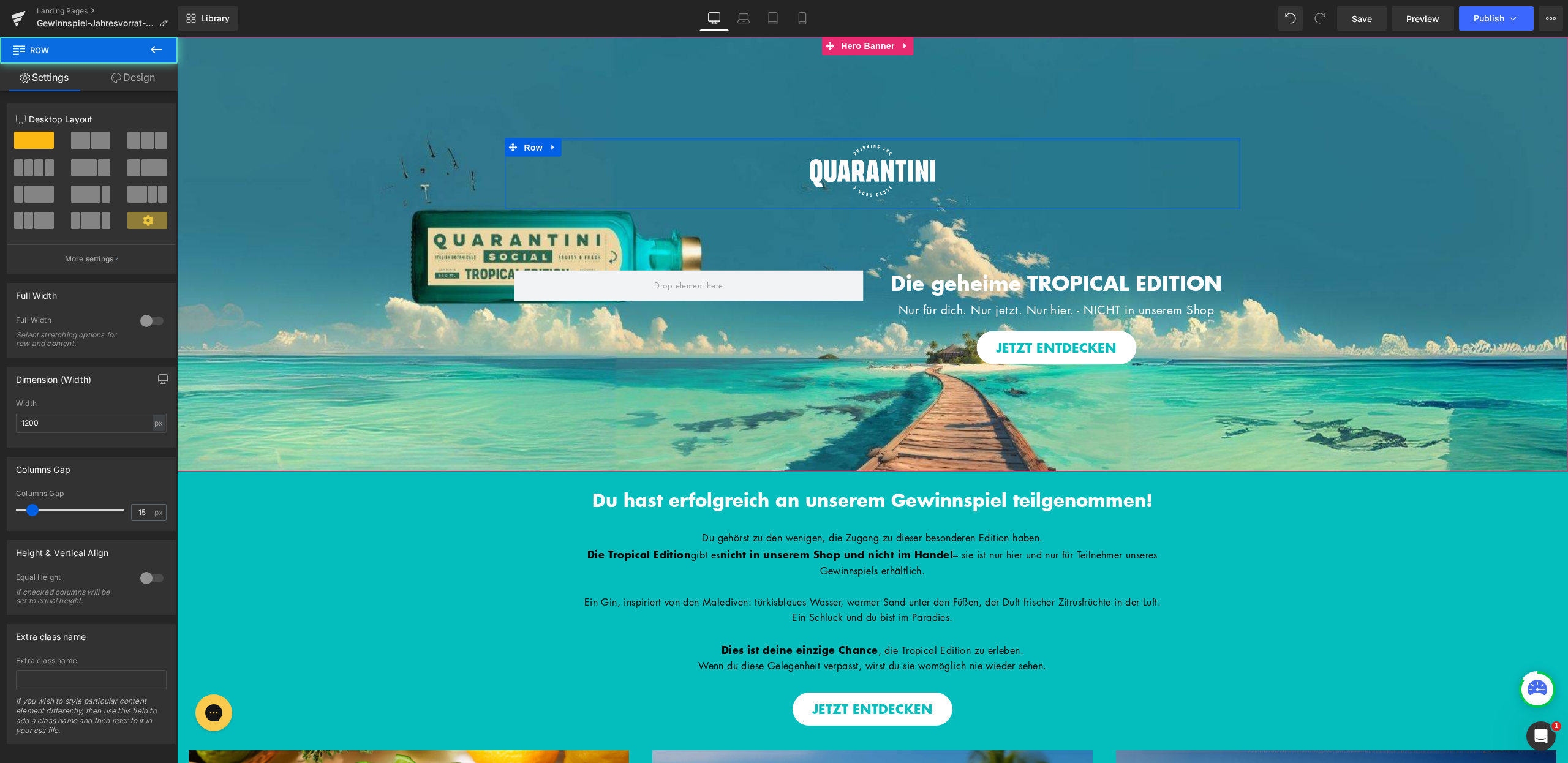
drag, startPoint x: 871, startPoint y: 138, endPoint x: 874, endPoint y: 111, distance: 27.2
click at [874, 111] on div "Image Image Row Die geheime TROPICAL EDITION Heading Nur für dich. Nur jetzt. N…" at bounding box center [873, 254] width 1391 height 435
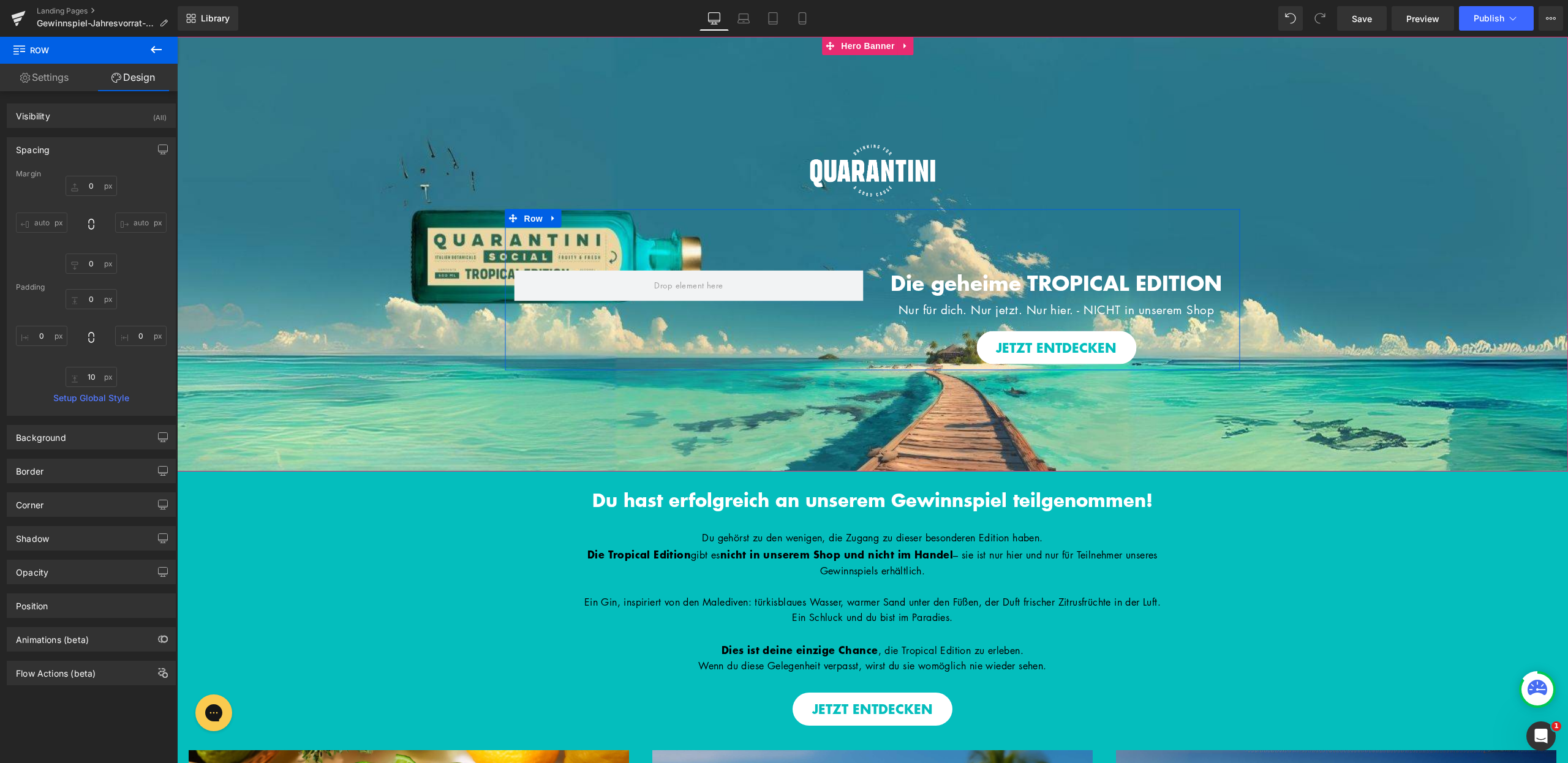
click at [956, 259] on div "Die geheime TROPICAL EDITION Heading Nur für dich. Nur jetzt. Nur hier. - NICHT…" at bounding box center [872, 289] width 735 height 161
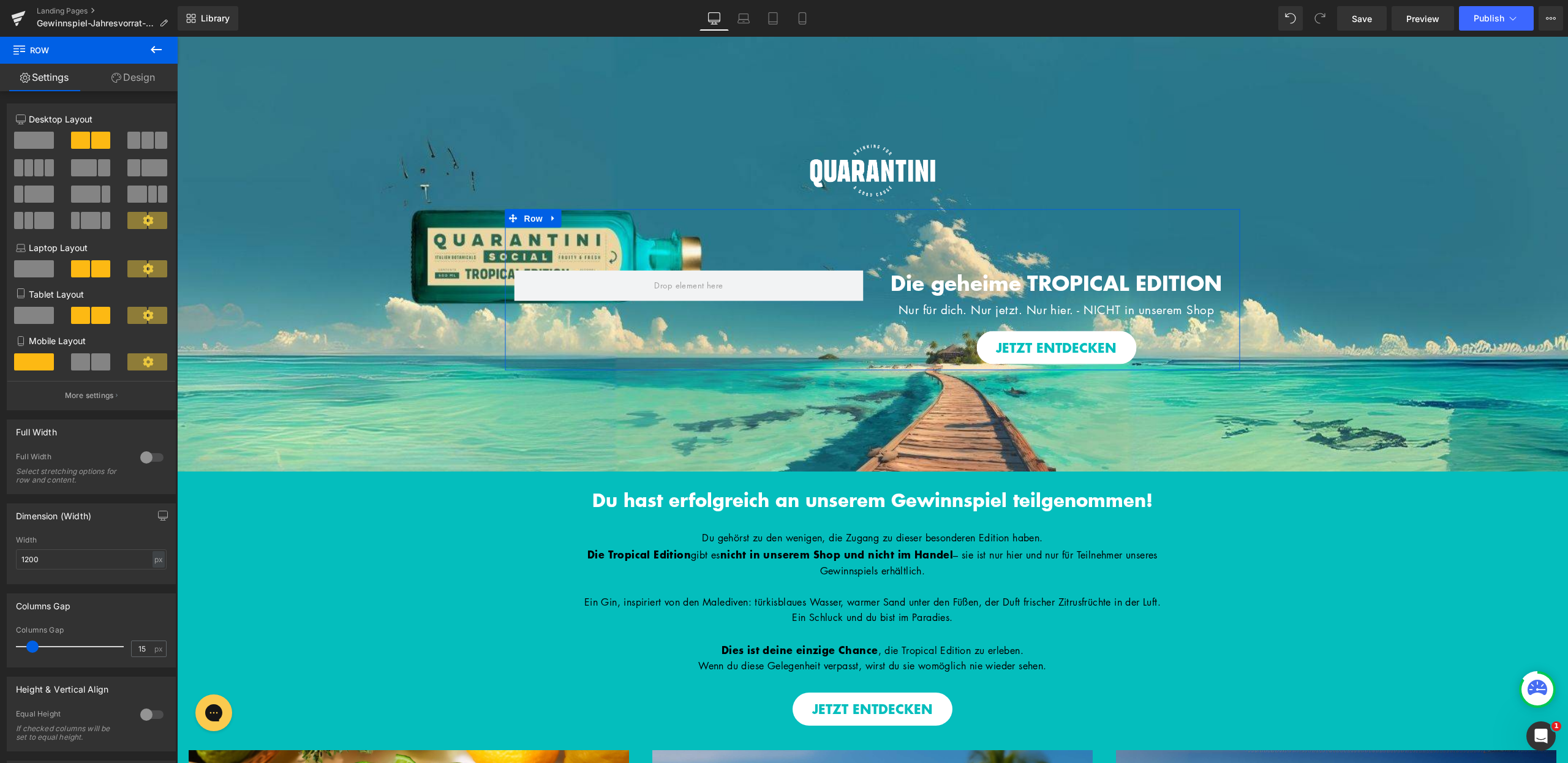
drag, startPoint x: 157, startPoint y: 70, endPoint x: 102, endPoint y: 149, distance: 96.3
click at [157, 70] on link "Design" at bounding box center [134, 77] width 89 height 27
click at [0, 0] on div "Spacing" at bounding box center [0, 0] width 0 height 0
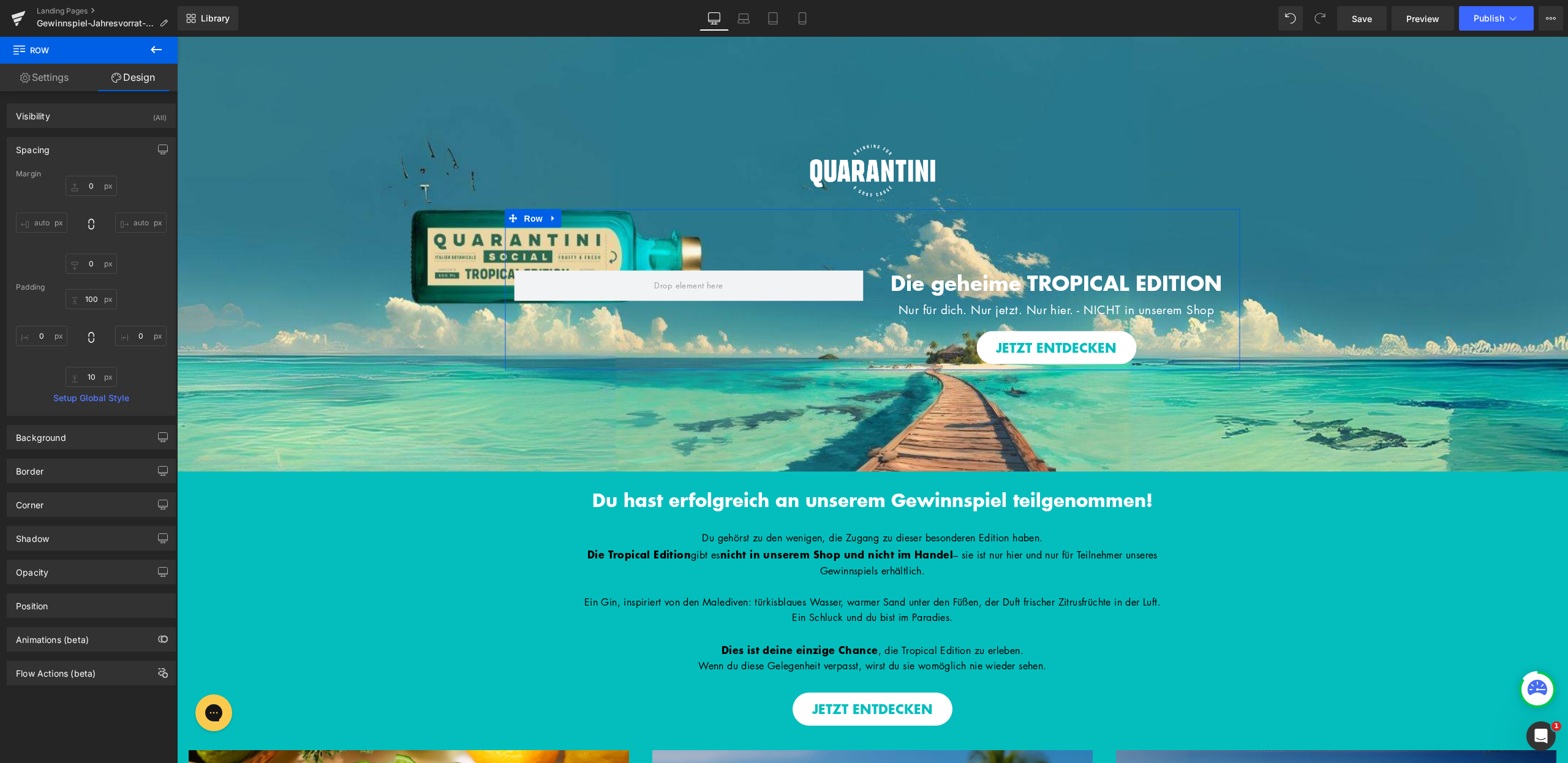
type input "0"
type input "100"
type input "0"
type input "10"
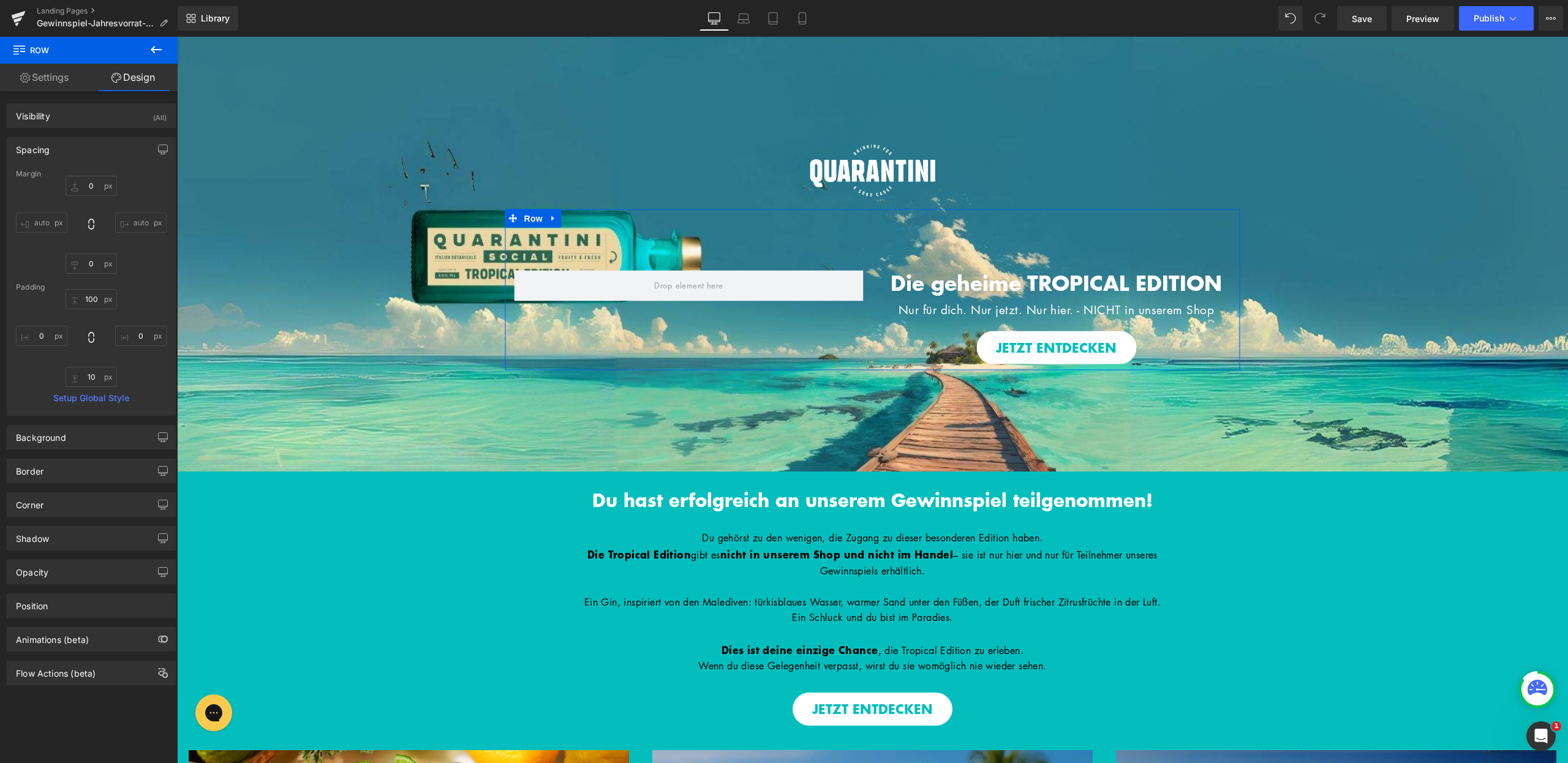
type input "0"
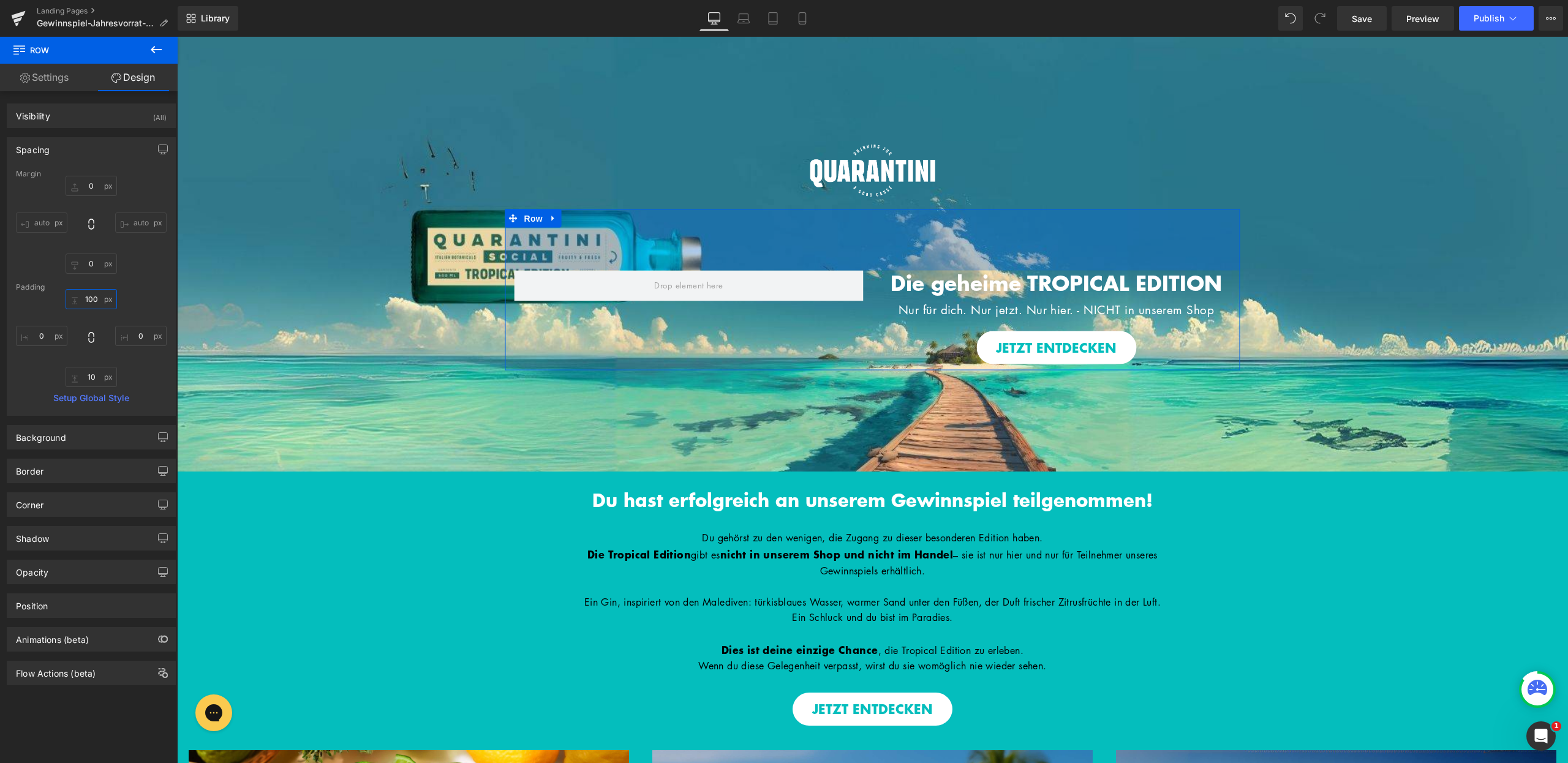
click at [89, 296] on input "100" at bounding box center [91, 299] width 51 height 20
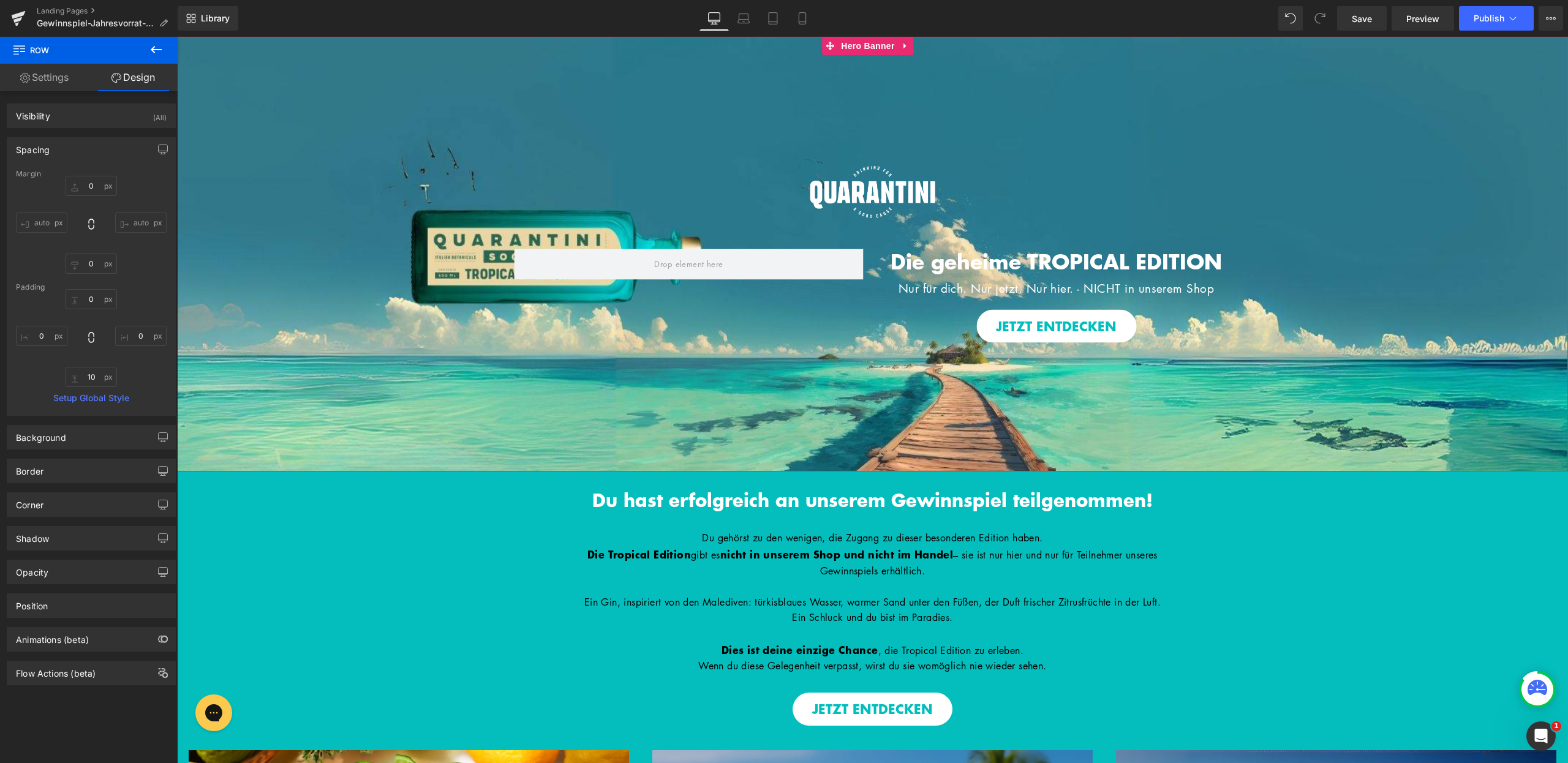
click at [882, 134] on div "Image Image Row Die geheime TROPICAL EDITION Heading Nur für dich. Nur jetzt. N…" at bounding box center [873, 254] width 1391 height 435
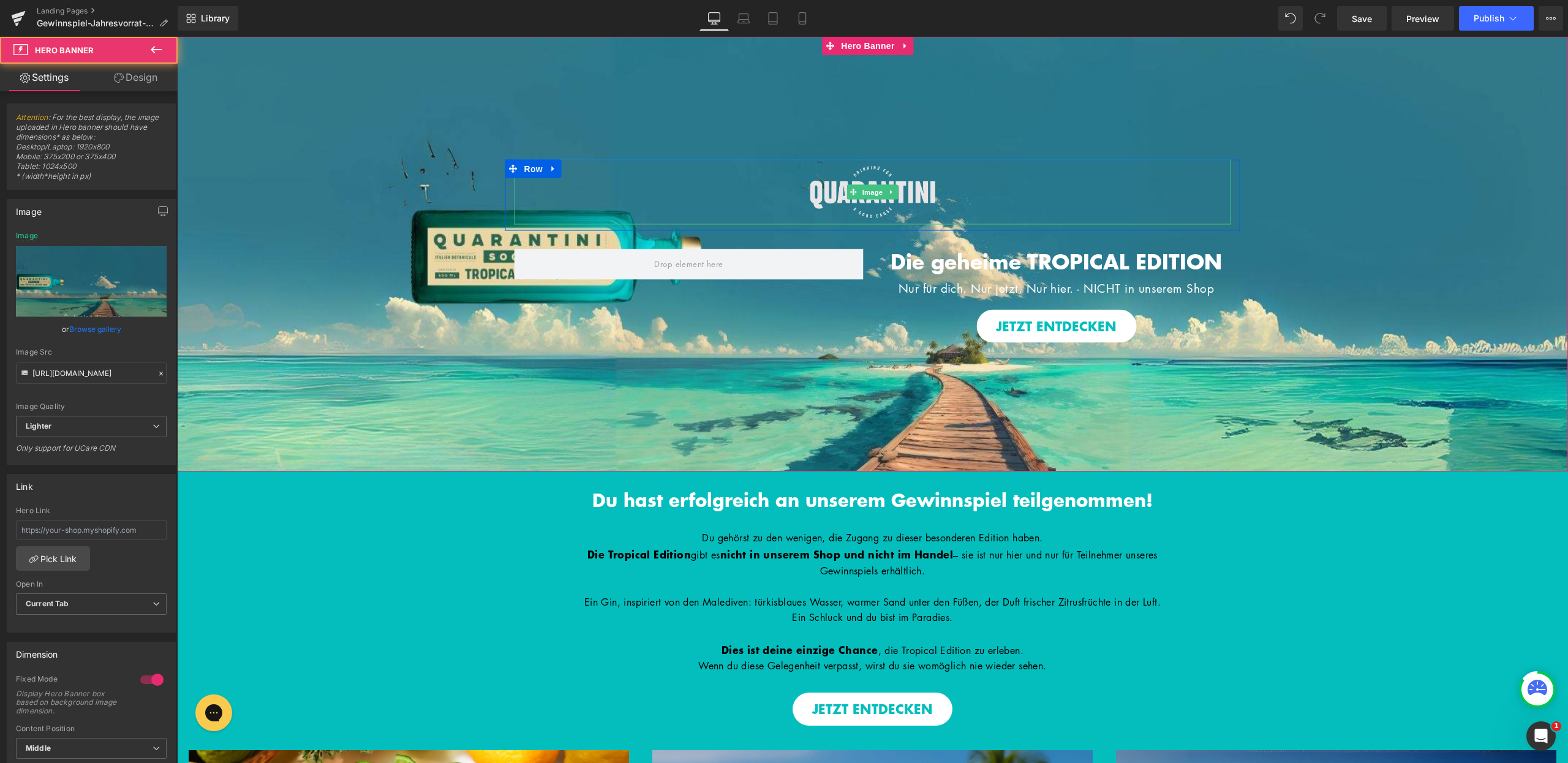
click at [876, 159] on div at bounding box center [872, 161] width 735 height 3
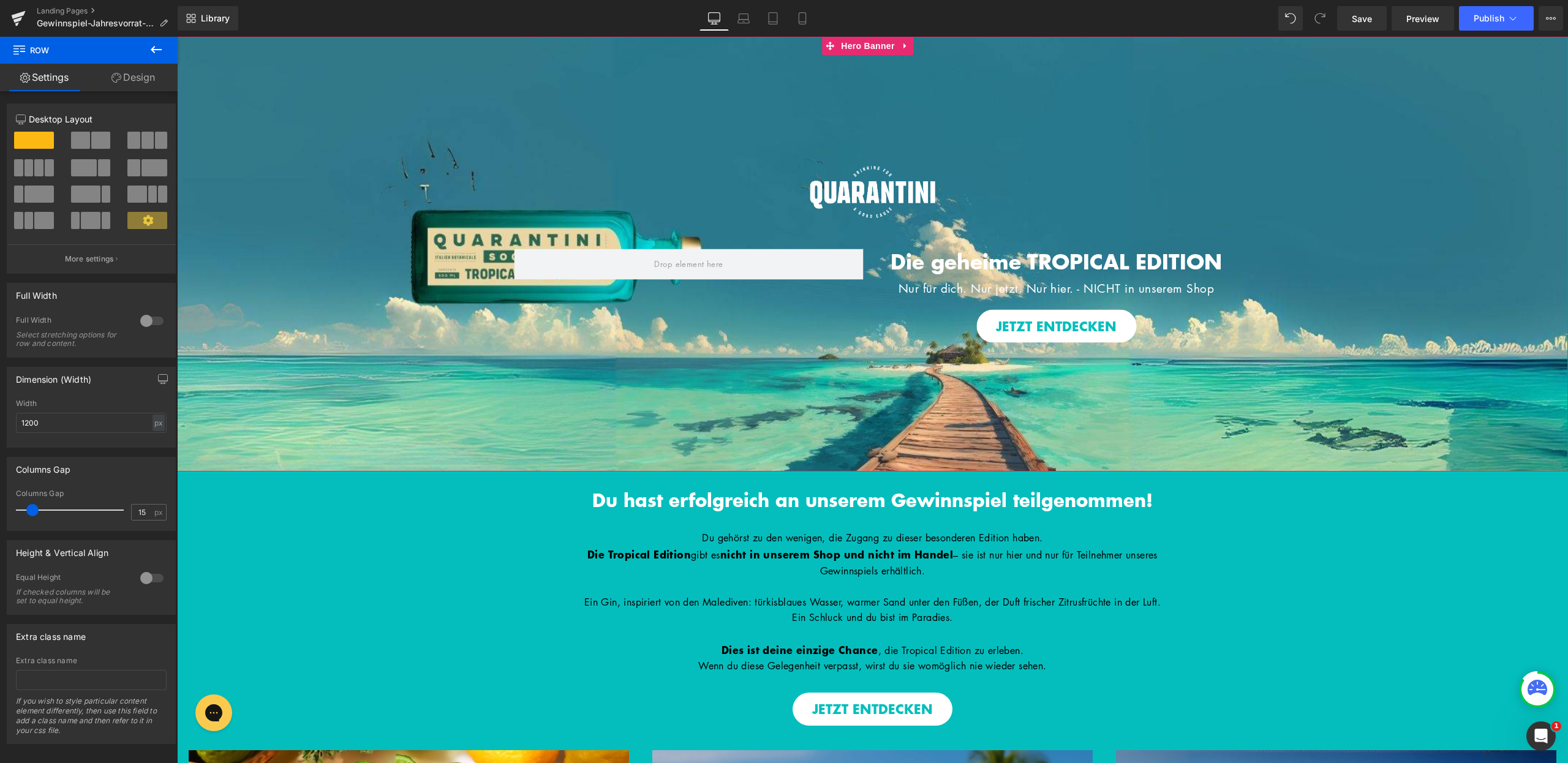
click at [890, 155] on div "Image Image Row Die geheime TROPICAL EDITION Heading Nur für dich. Nur jetzt. N…" at bounding box center [873, 254] width 1391 height 435
drag, startPoint x: 888, startPoint y: 158, endPoint x: 888, endPoint y: 116, distance: 42.0
click at [888, 116] on div "Image Image Row Die geheime TROPICAL EDITION Heading Nur für dich. Nur jetzt. N…" at bounding box center [873, 254] width 1391 height 435
click at [748, 176] on div at bounding box center [873, 191] width 716 height 65
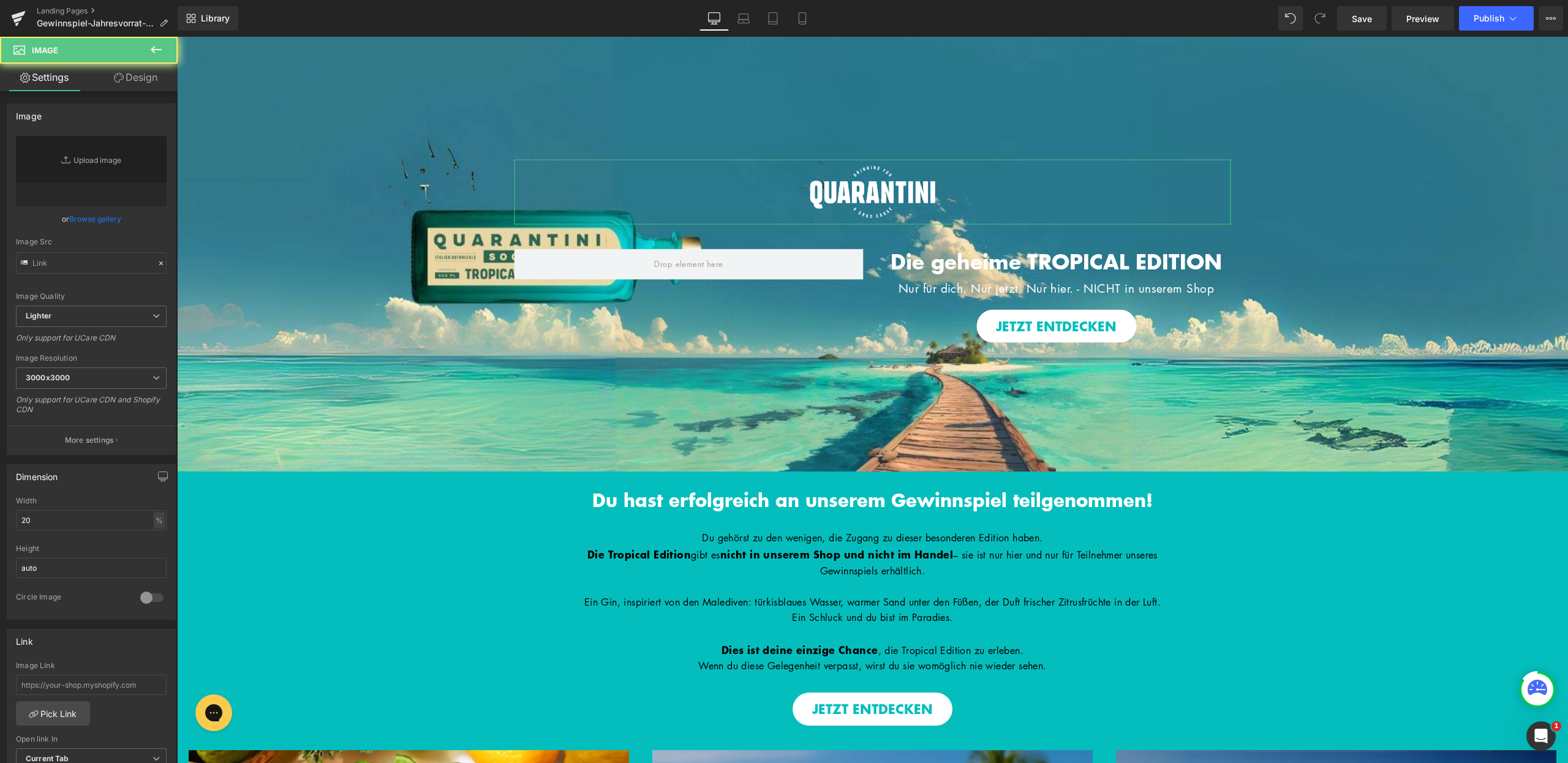
type input "https://ucarecdn.com/39979a9e-668c-40e9-81a5-27ba2d401e8c/-/format/auto/-/previ…"
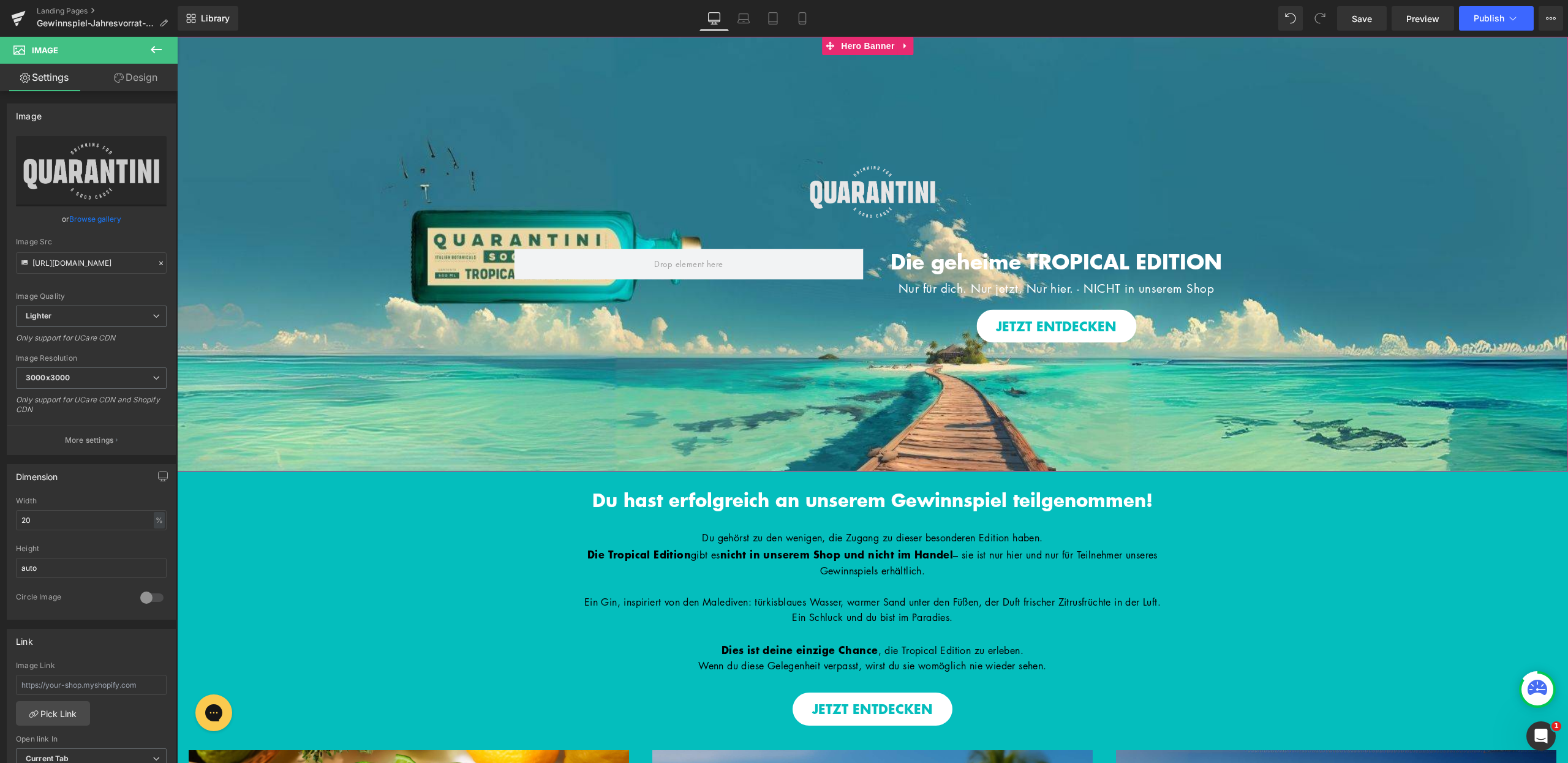
click at [819, 182] on img at bounding box center [873, 191] width 144 height 65
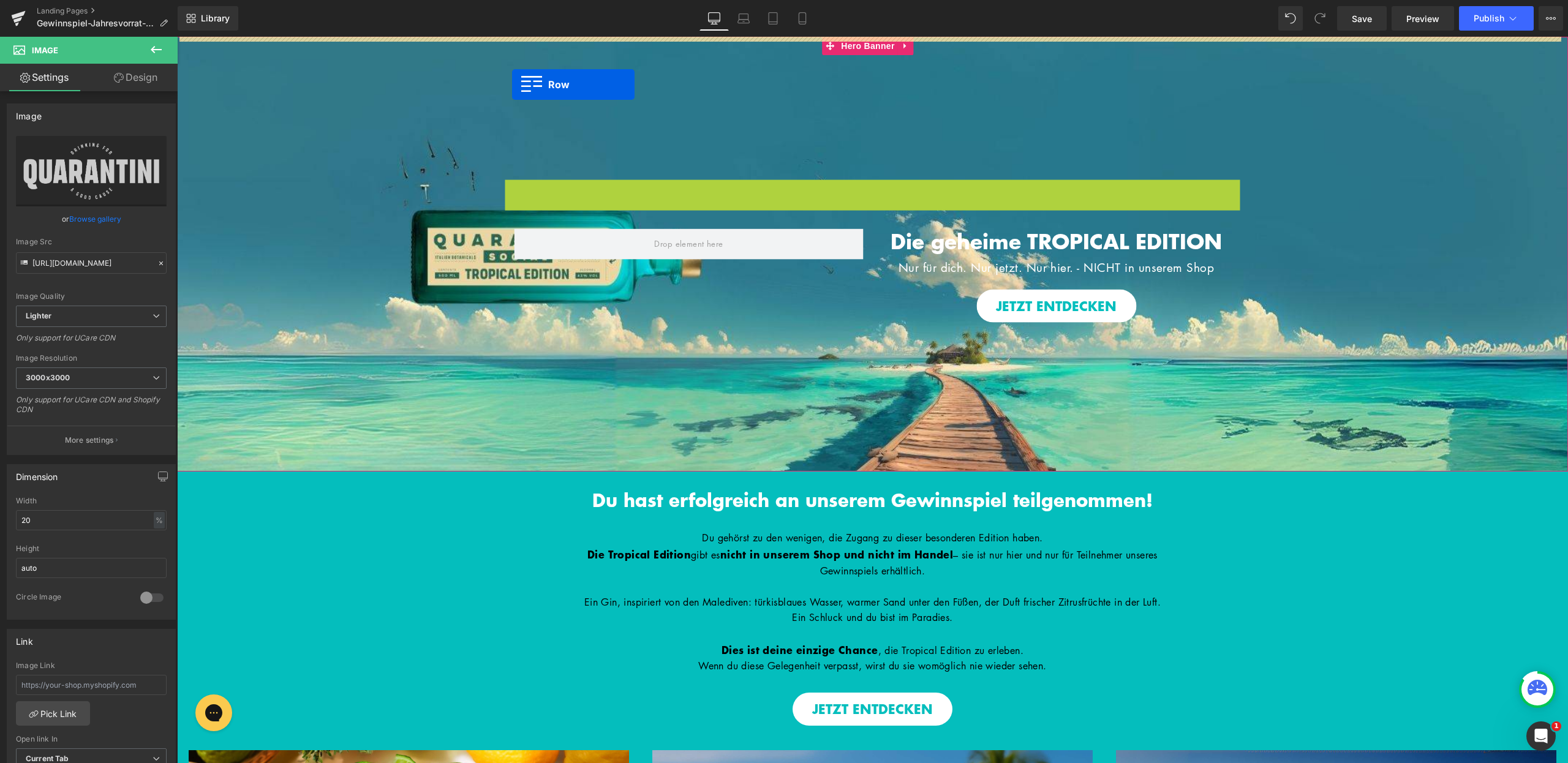
drag, startPoint x: 509, startPoint y: 170, endPoint x: 512, endPoint y: 84, distance: 86.1
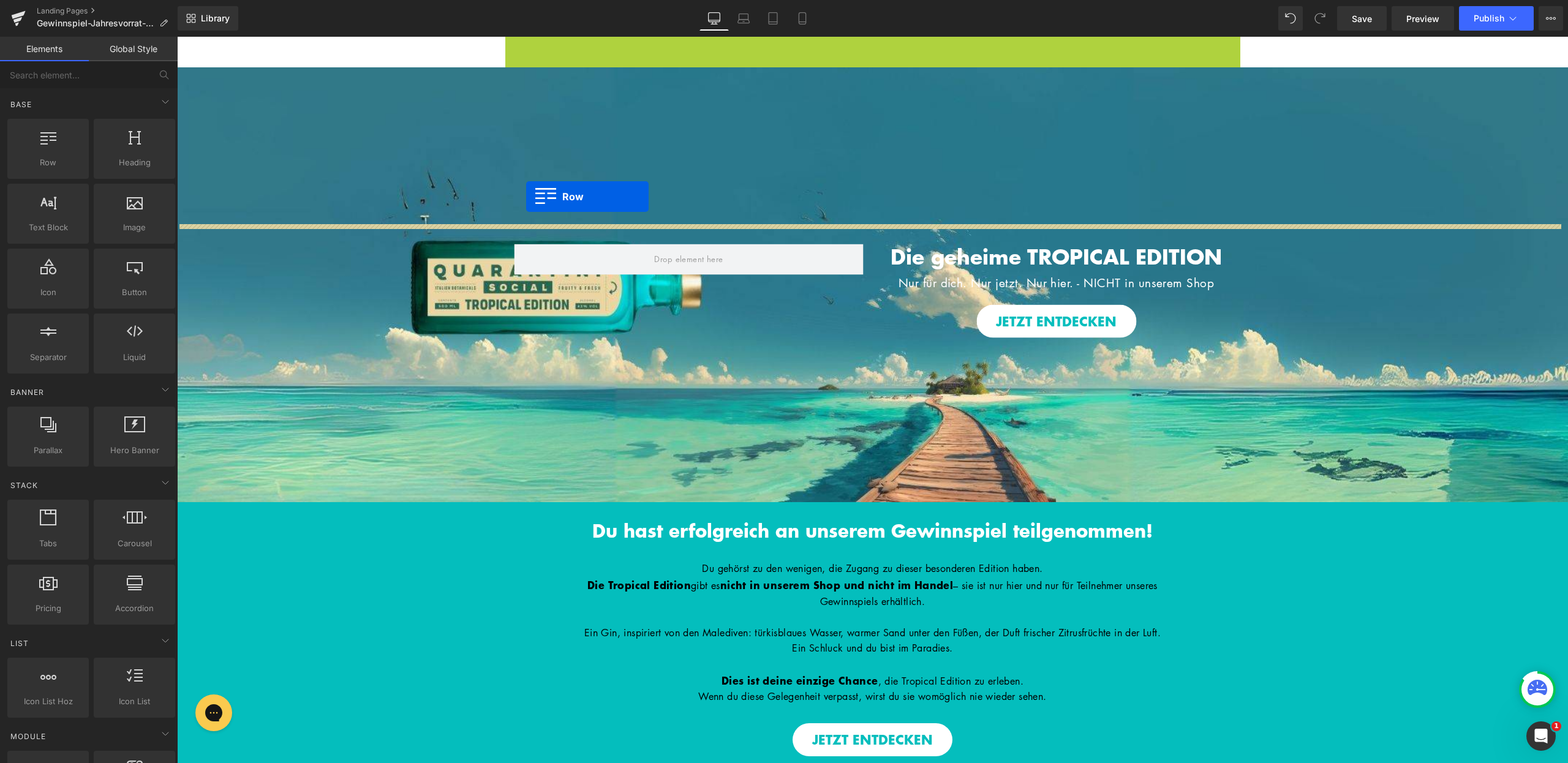
drag, startPoint x: 509, startPoint y: 45, endPoint x: 527, endPoint y: 196, distance: 152.1
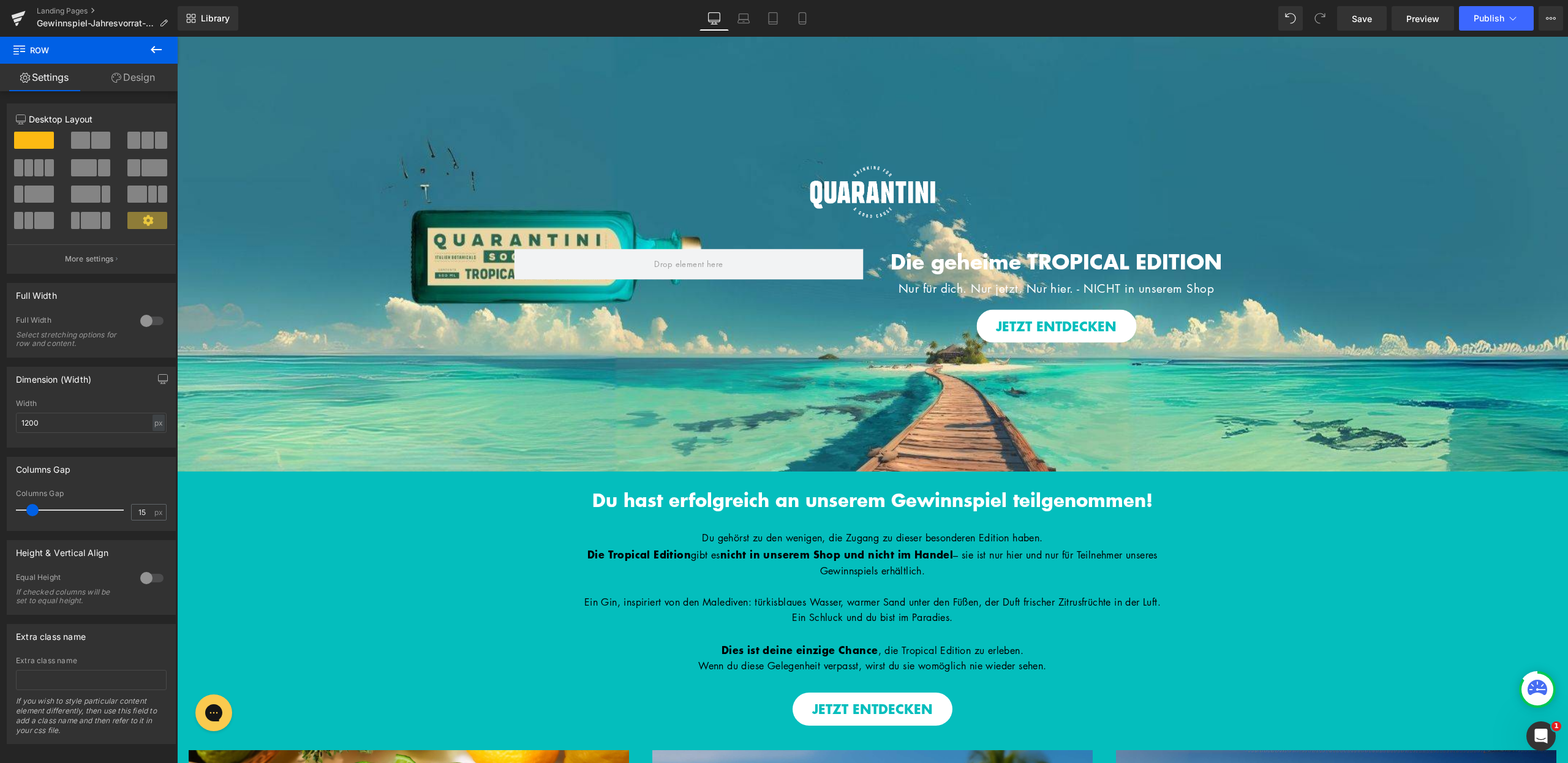
click at [742, 16] on icon at bounding box center [744, 18] width 12 height 12
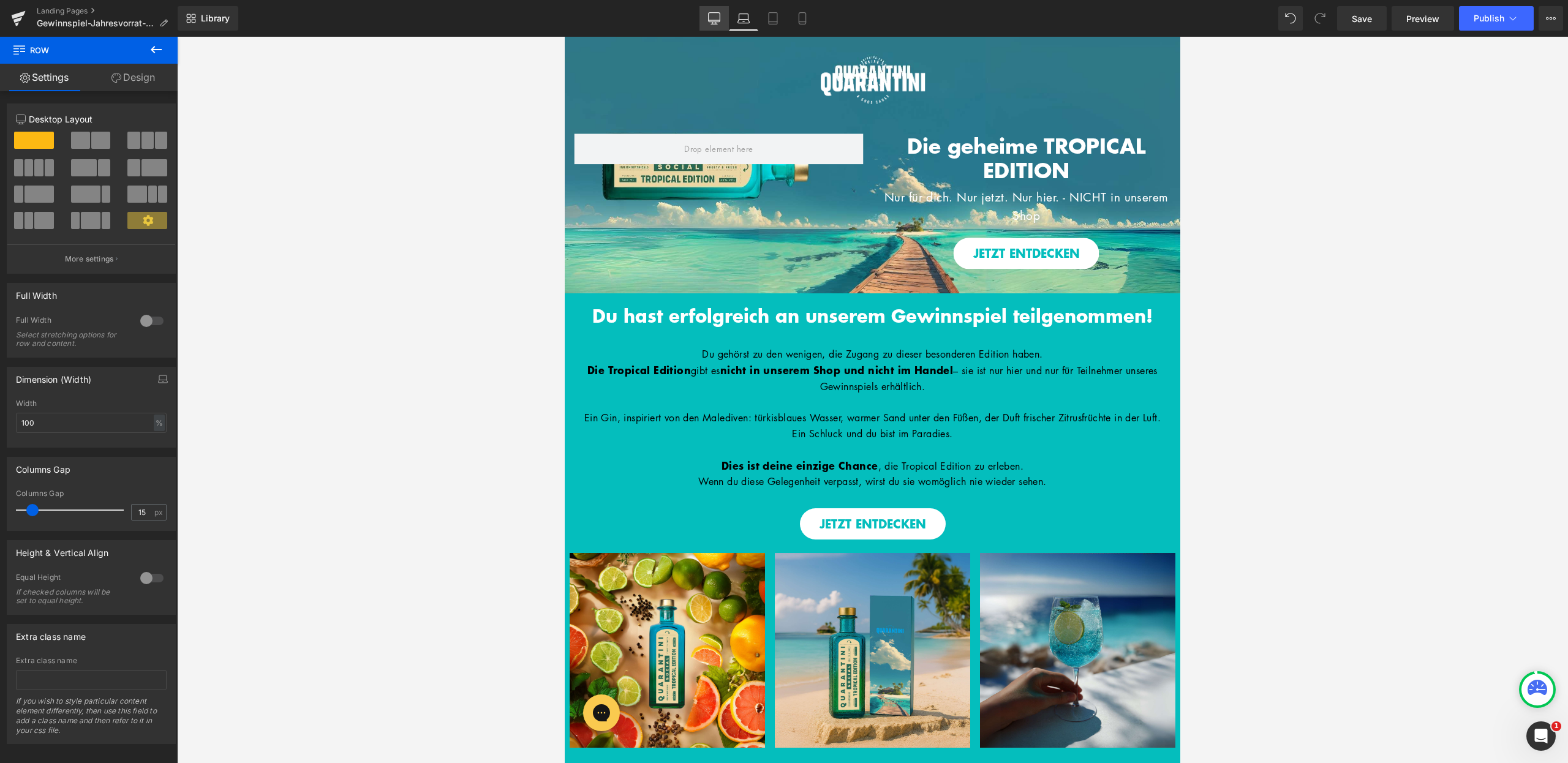
click at [719, 20] on icon at bounding box center [714, 18] width 12 height 12
type input "1200"
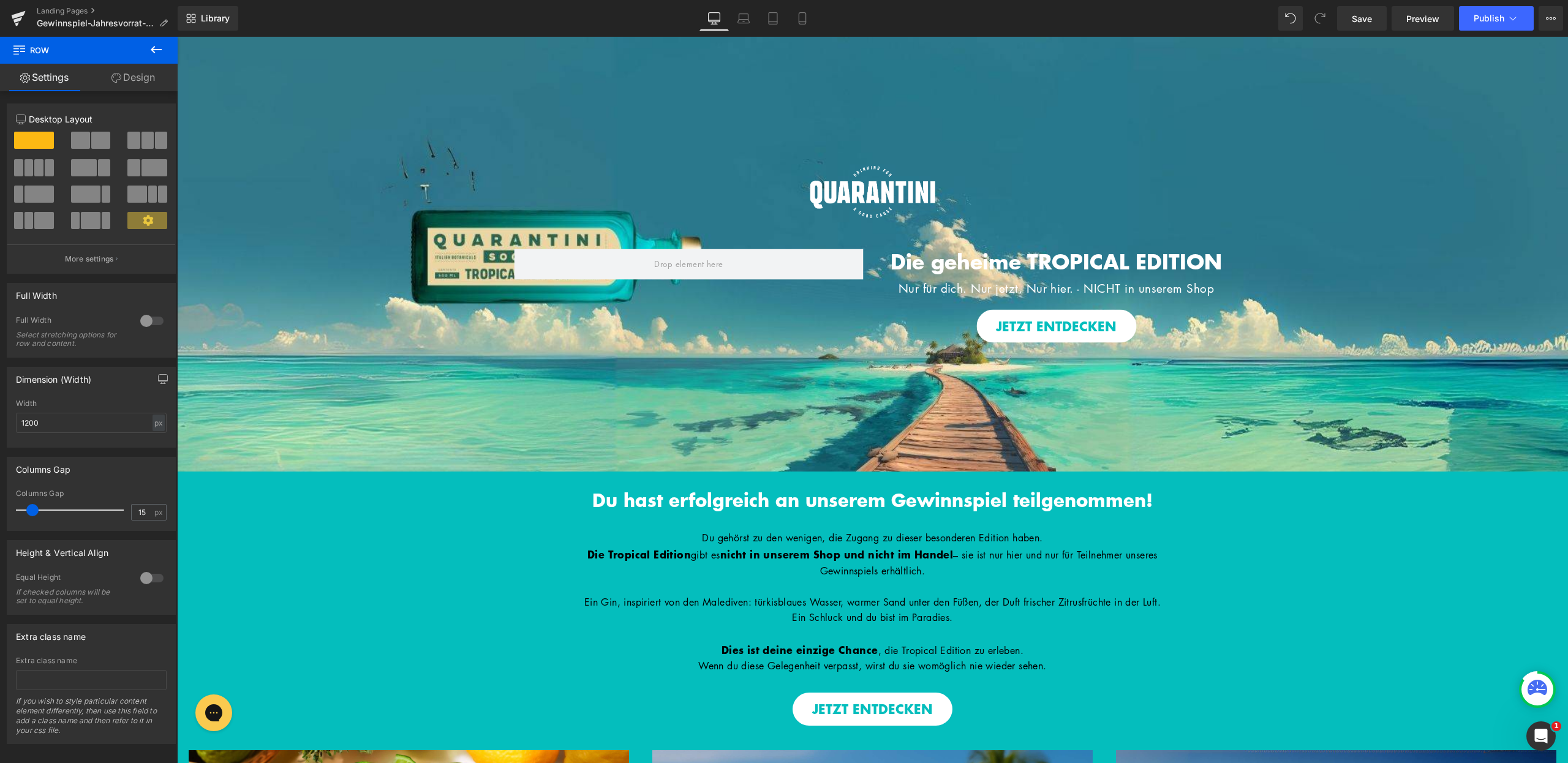
scroll to position [105, 0]
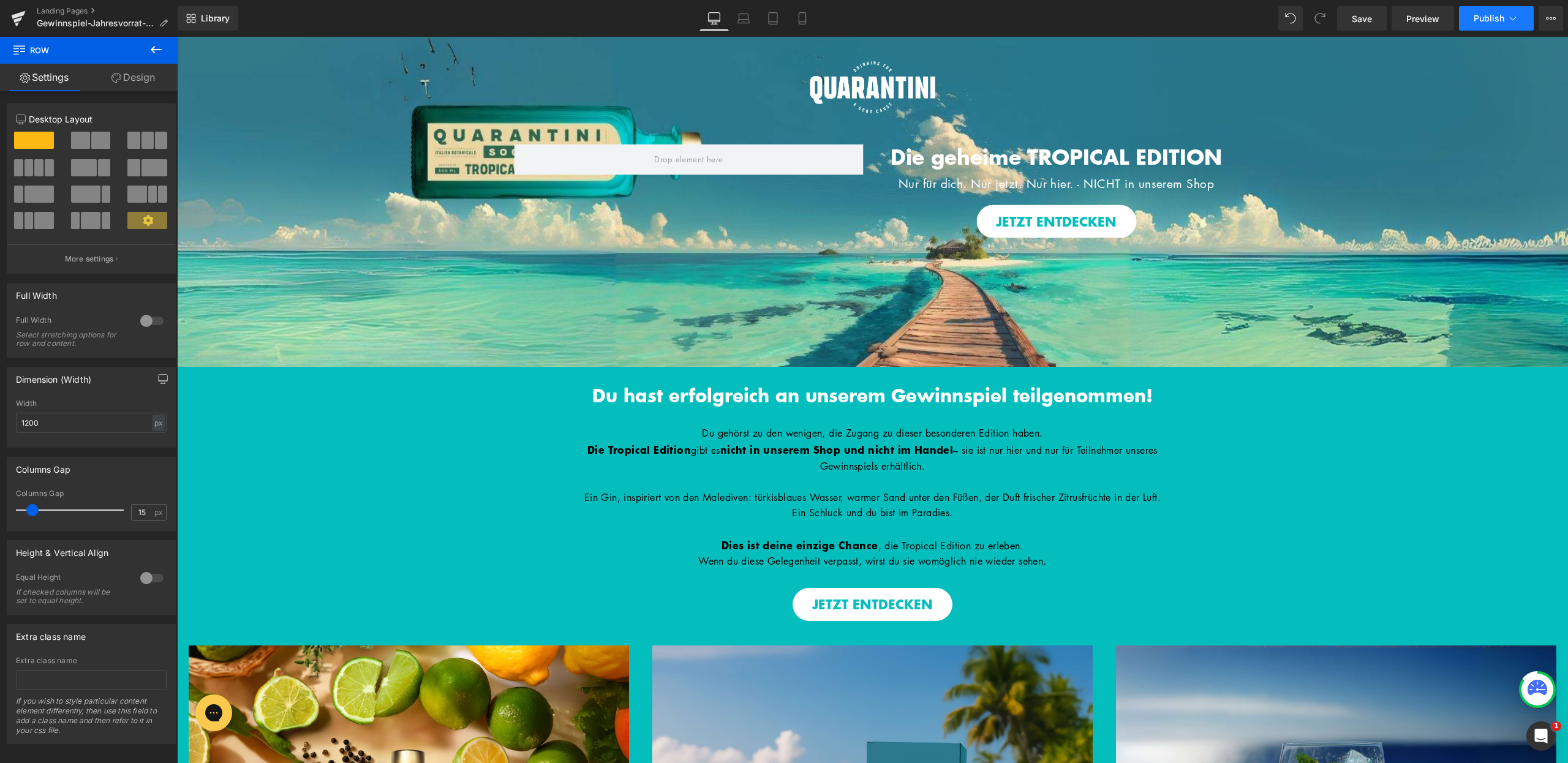
click at [1496, 12] on button "Publish" at bounding box center [1496, 18] width 75 height 25
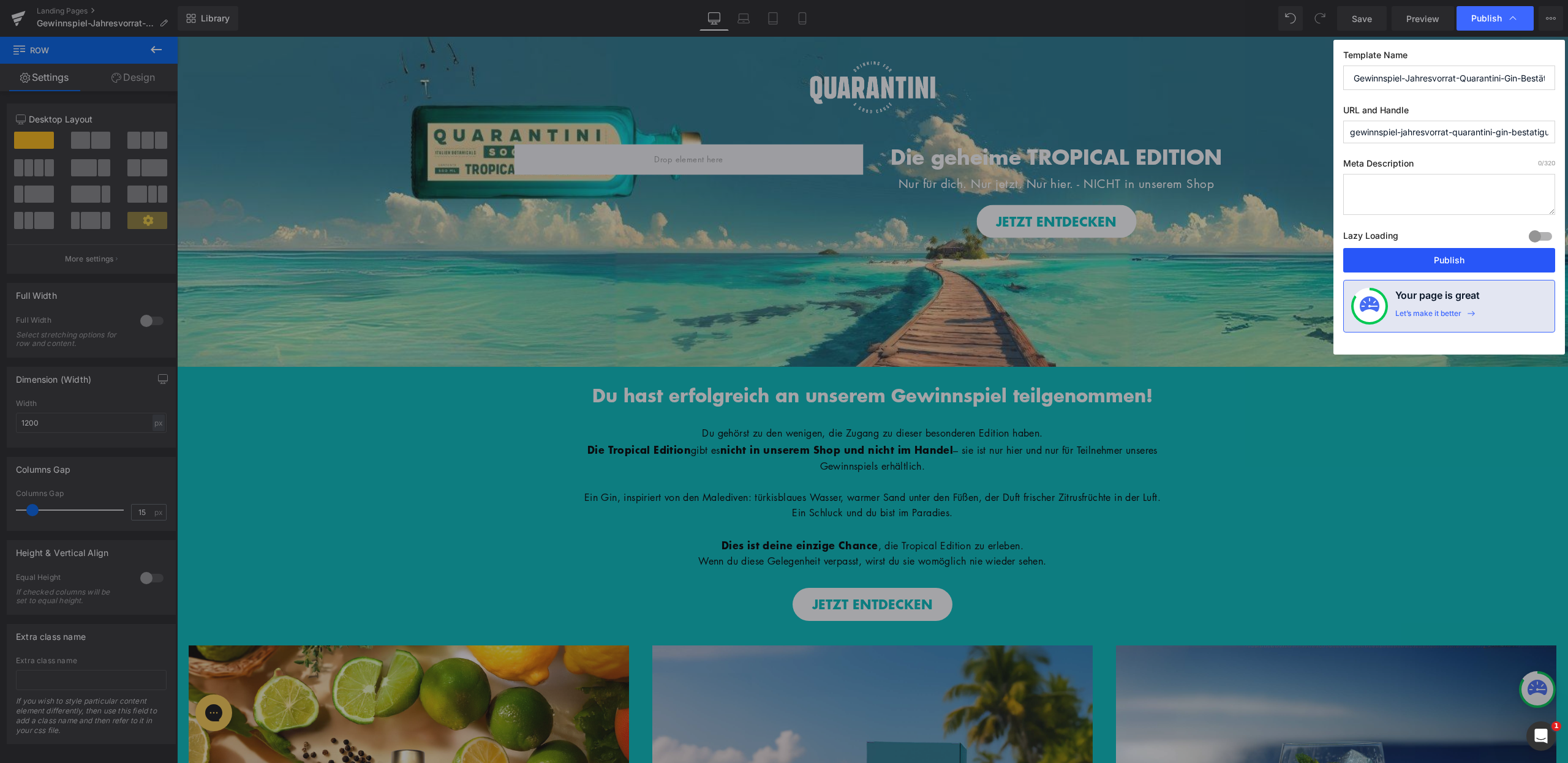
click at [1458, 261] on button "Publish" at bounding box center [1449, 261] width 212 height 25
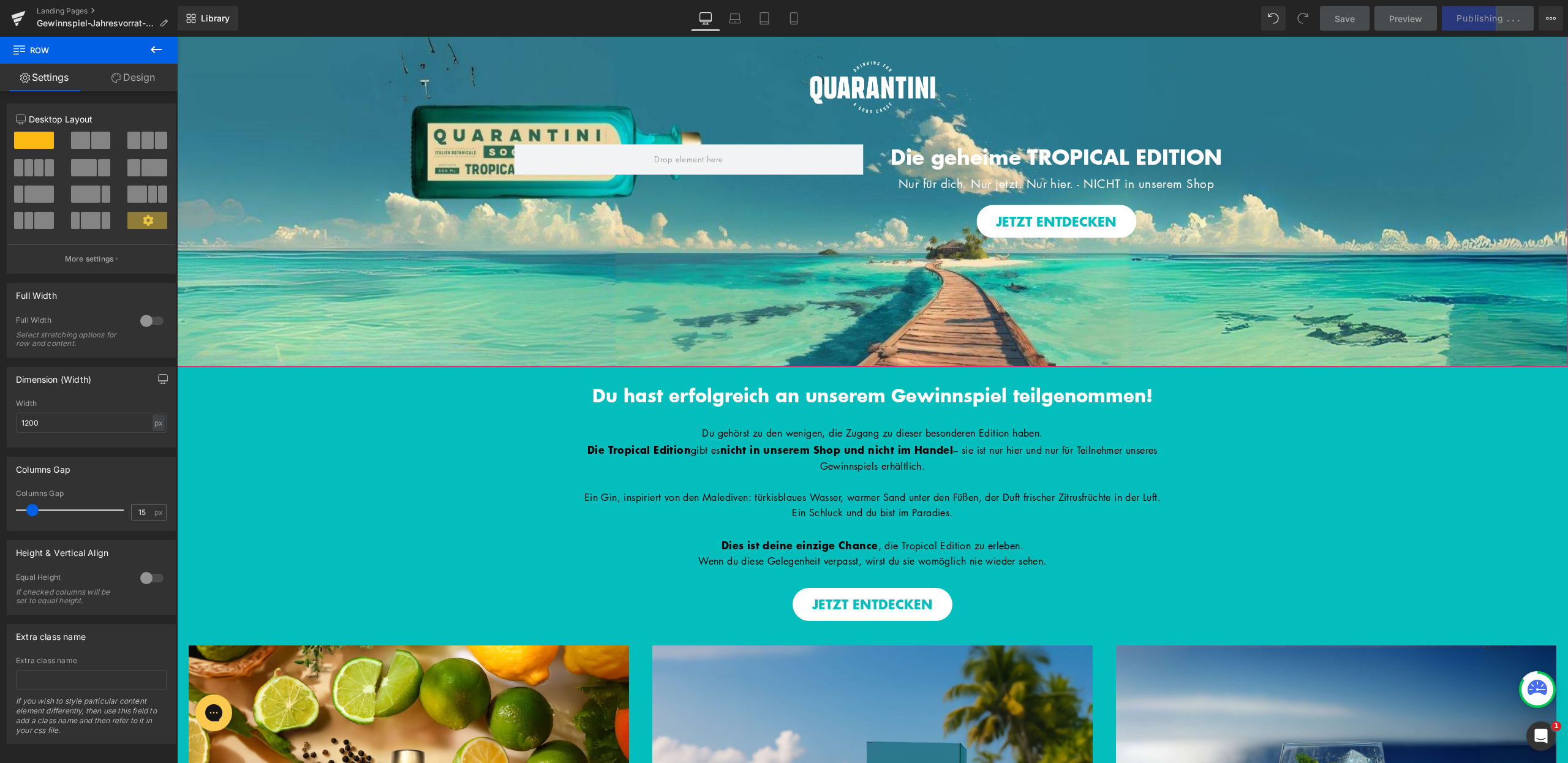
scroll to position [0, 0]
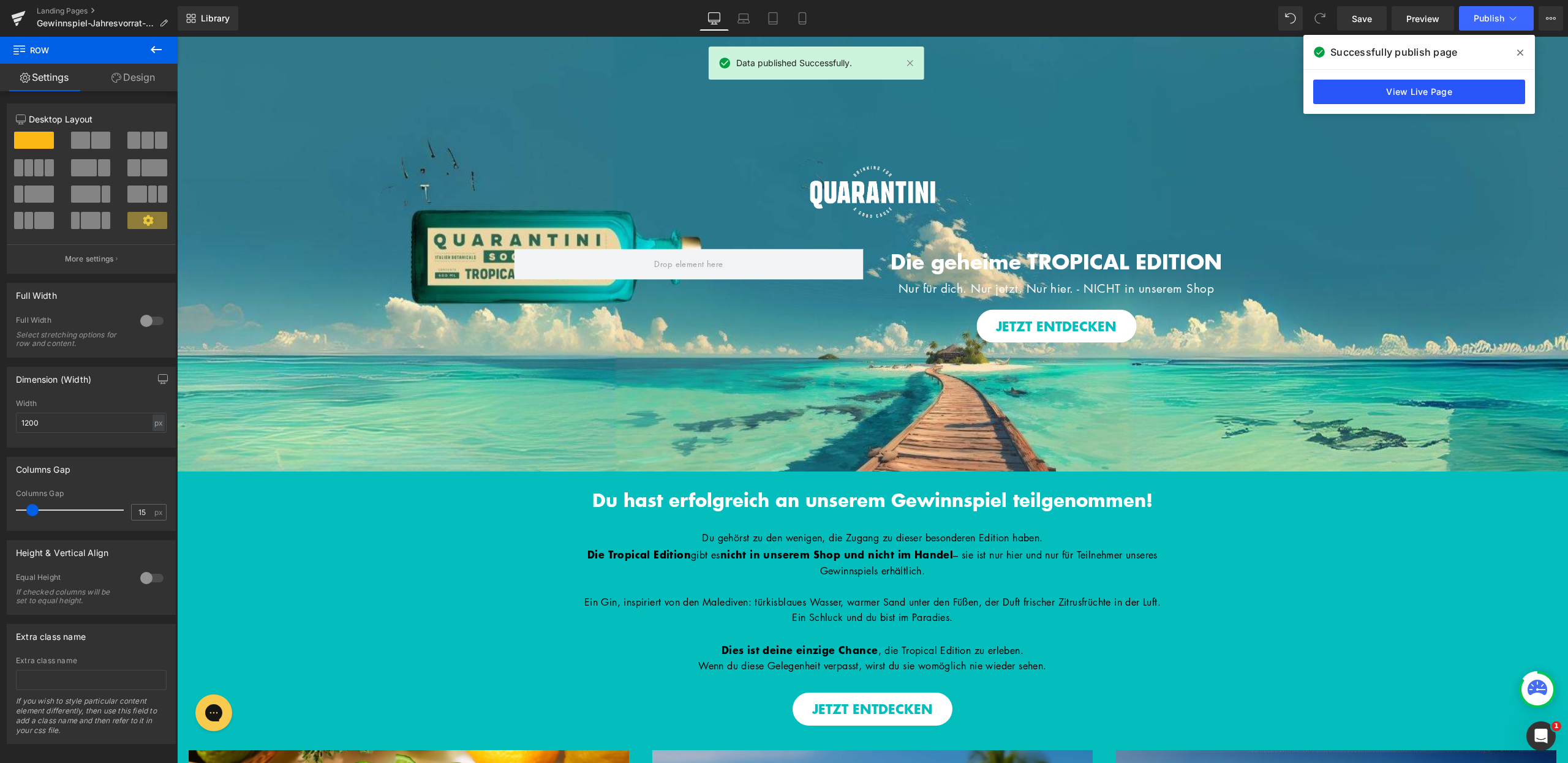
click at [1406, 84] on link "View Live Page" at bounding box center [1419, 92] width 212 height 25
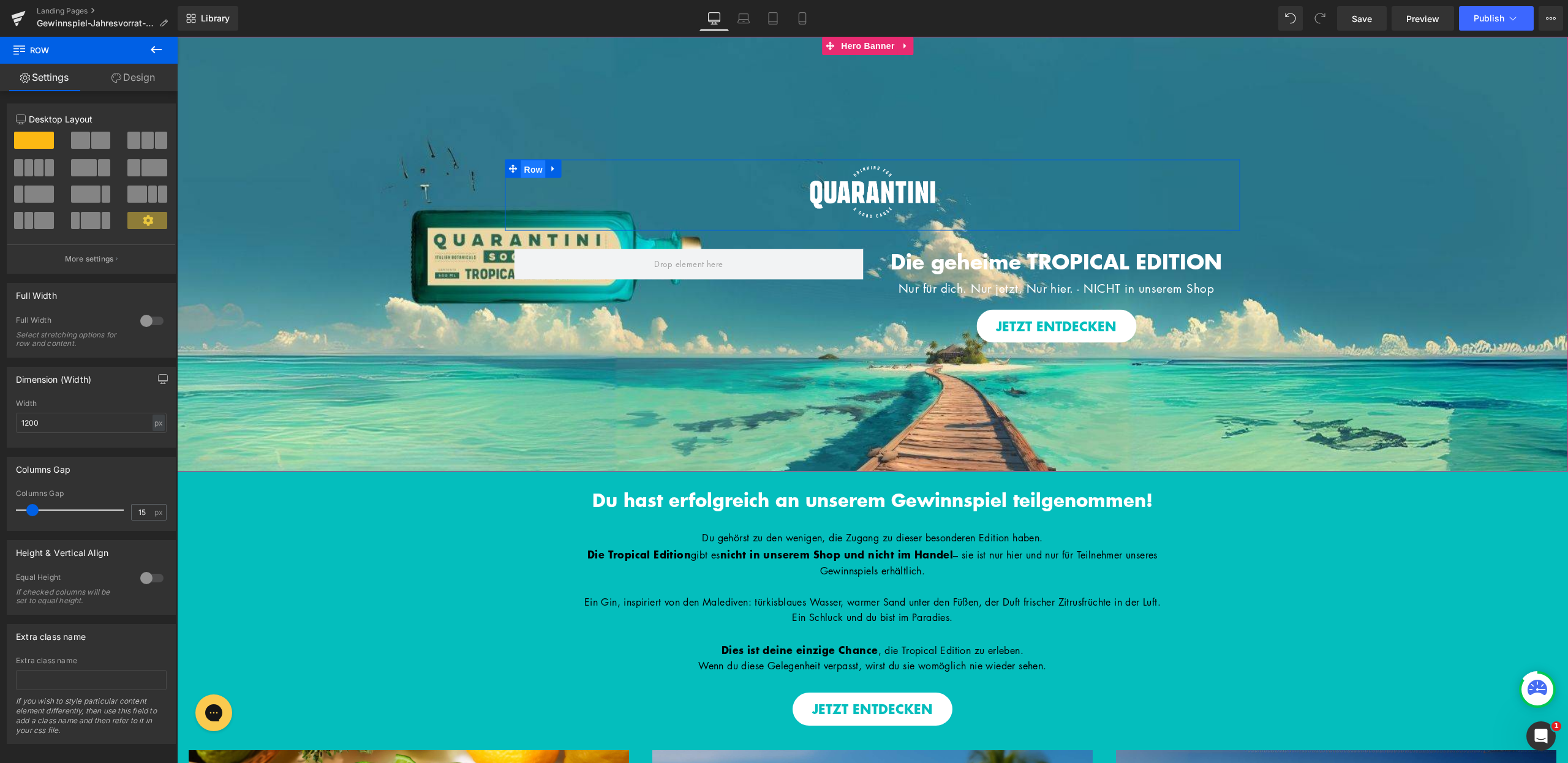
click at [522, 171] on span "Row" at bounding box center [534, 169] width 25 height 18
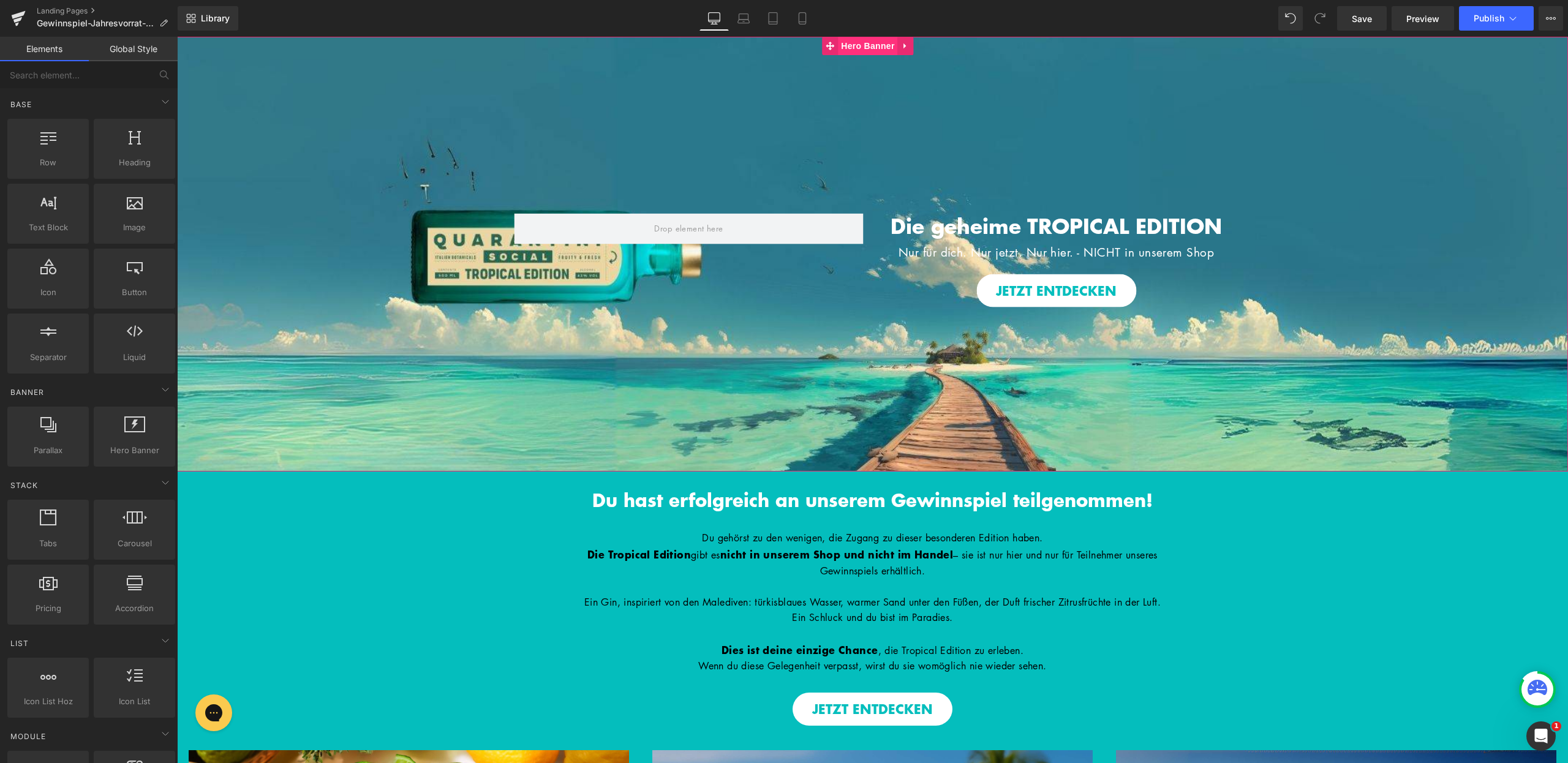
click at [869, 45] on span "Hero Banner" at bounding box center [867, 46] width 59 height 18
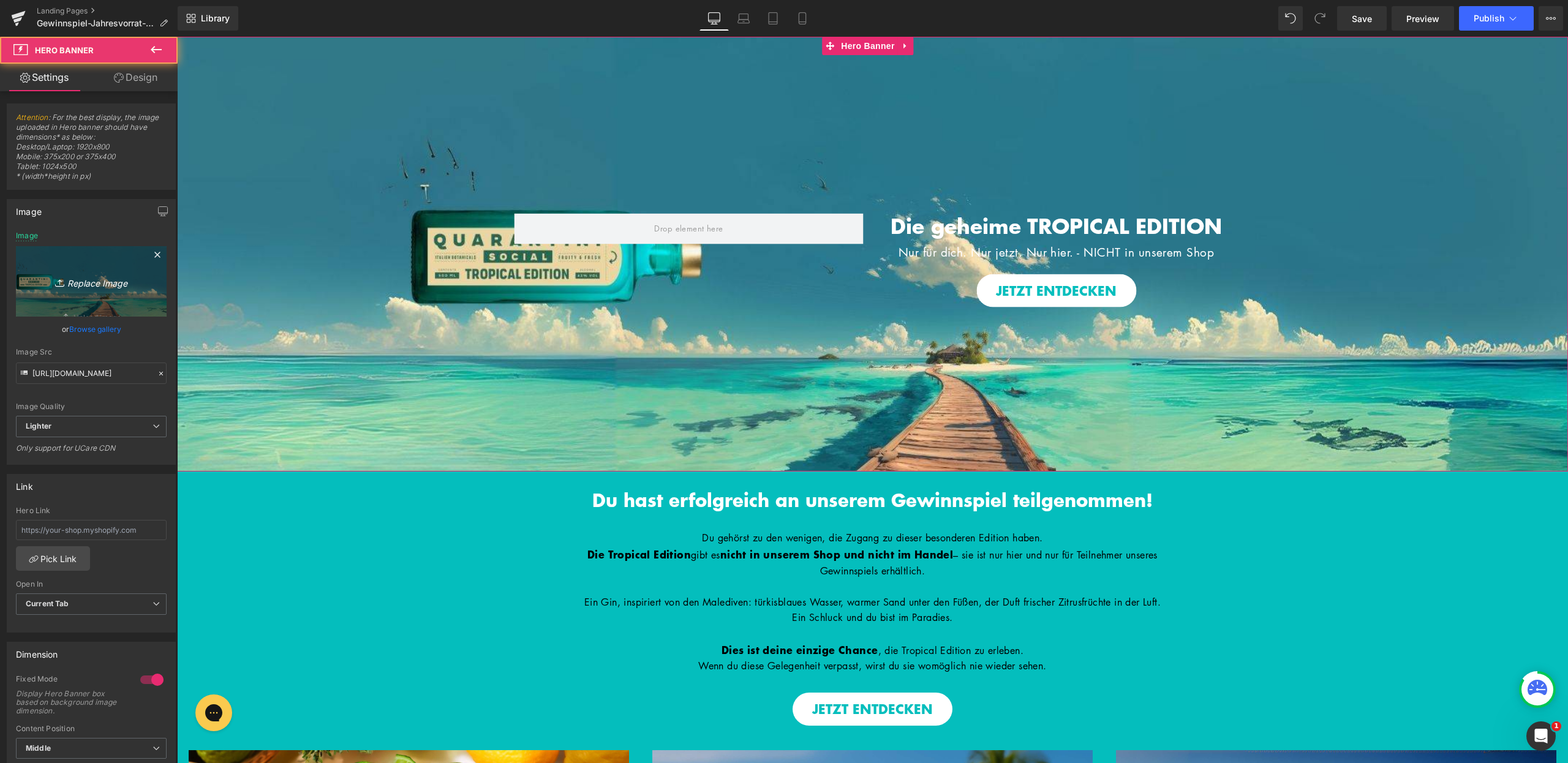
click at [112, 278] on icon "Replace Image" at bounding box center [91, 281] width 98 height 16
type input "C:\fakepath\Bilder_Tropcial Edition (1).jpg"
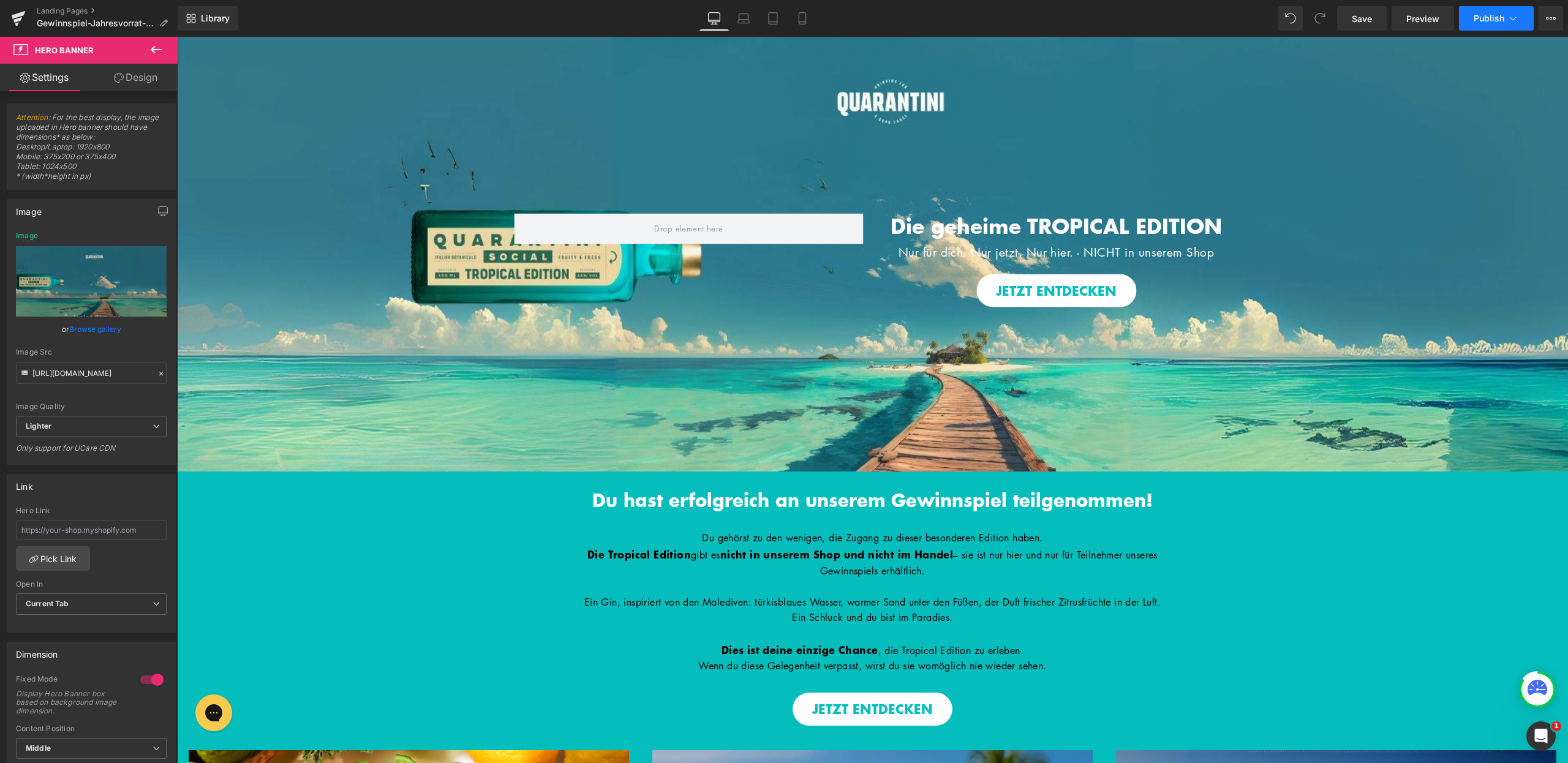
click at [1492, 27] on button "Publish" at bounding box center [1496, 18] width 75 height 25
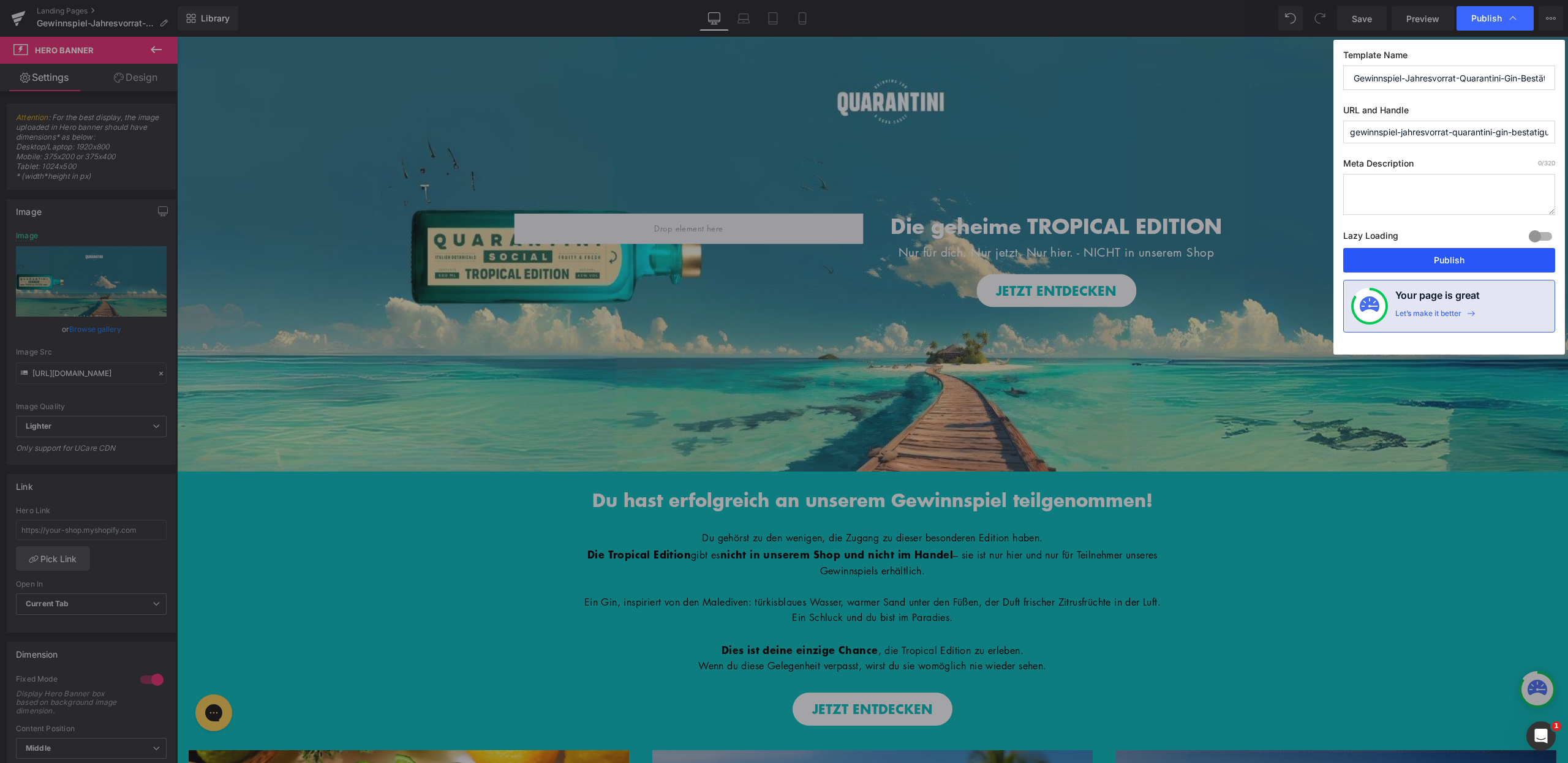
click at [1452, 261] on button "Publish" at bounding box center [1449, 261] width 212 height 25
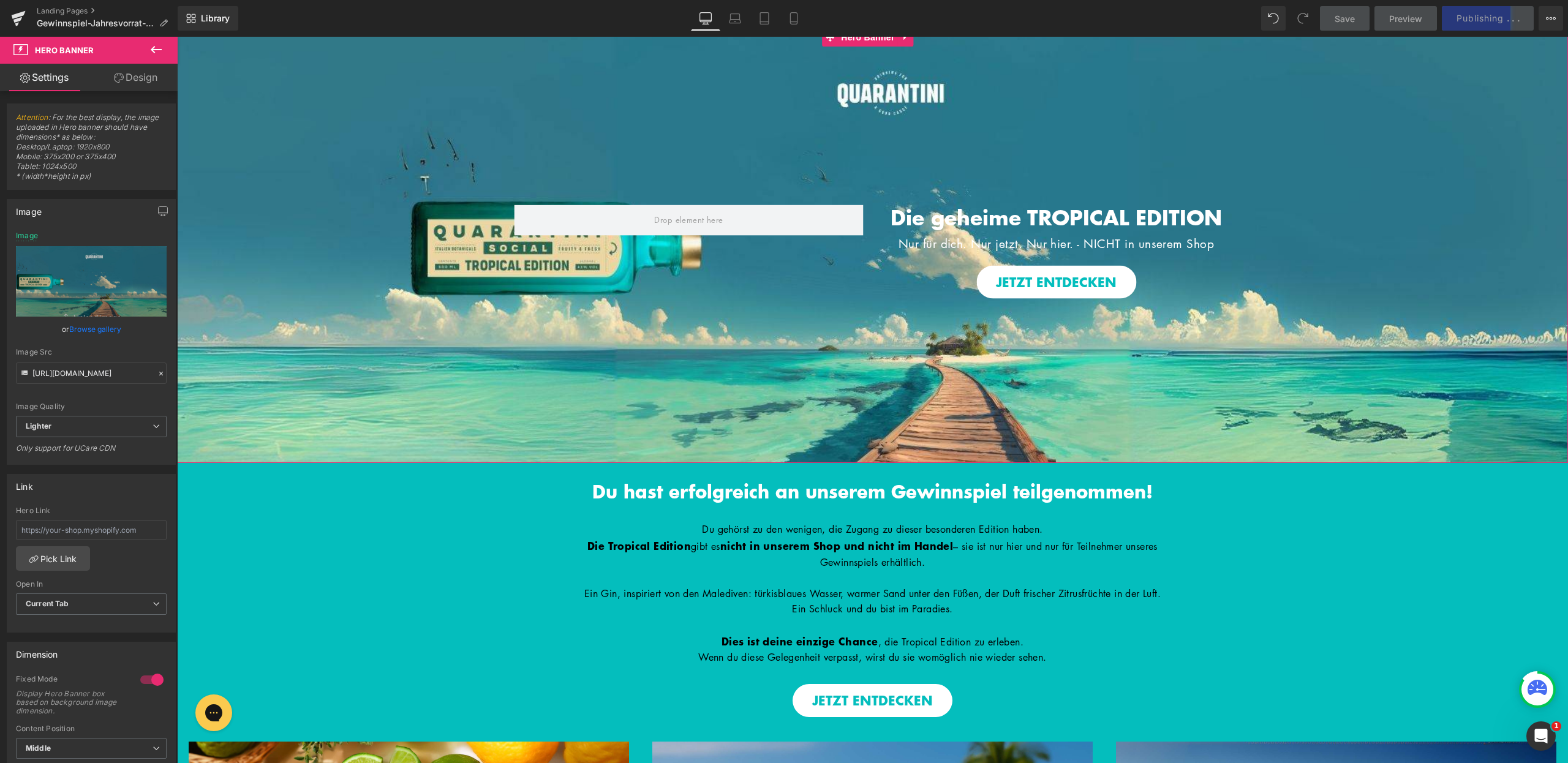
scroll to position [20, 0]
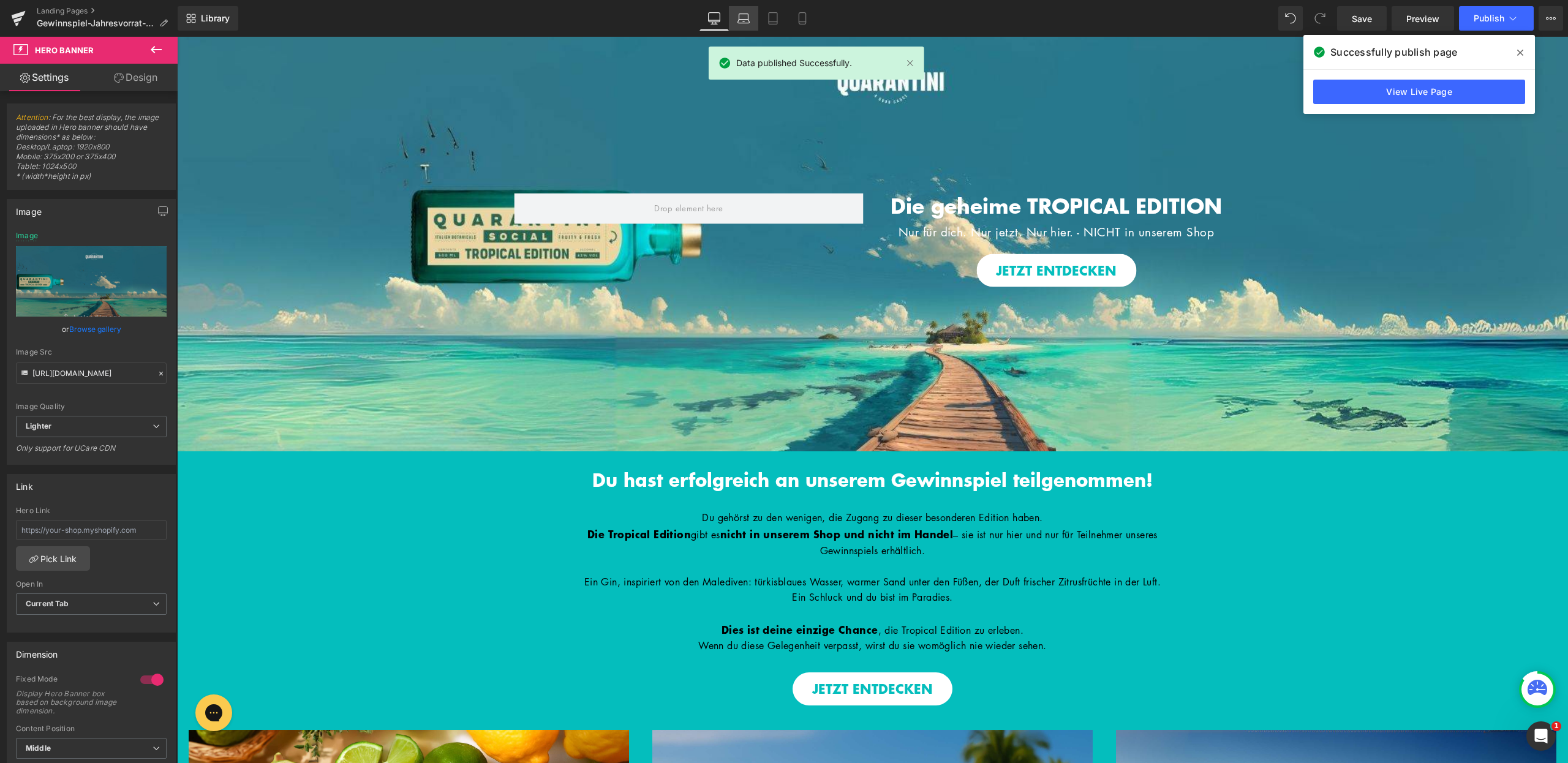
click at [748, 20] on icon at bounding box center [744, 21] width 12 height 3
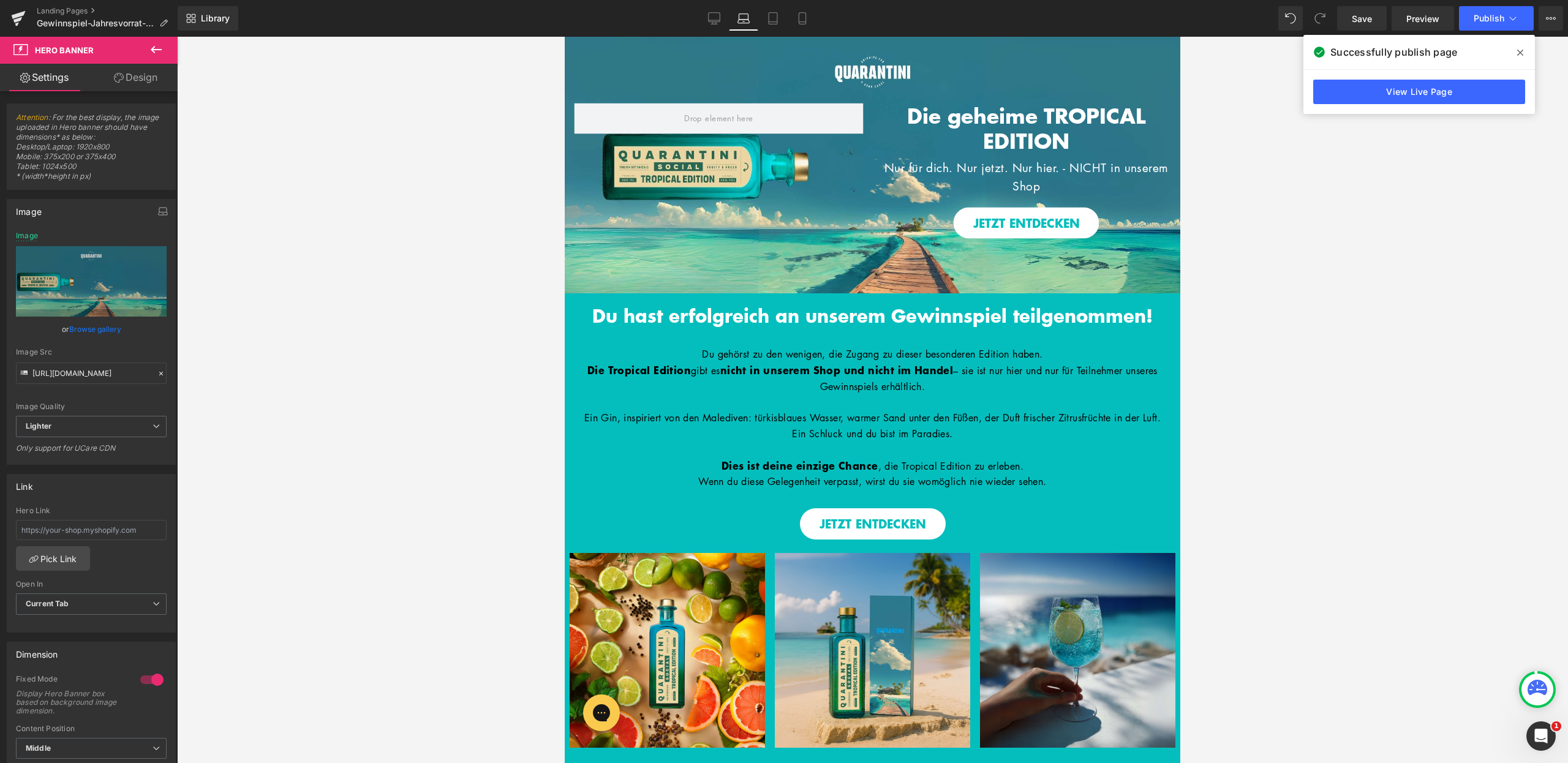
click at [1523, 52] on span at bounding box center [1520, 53] width 20 height 20
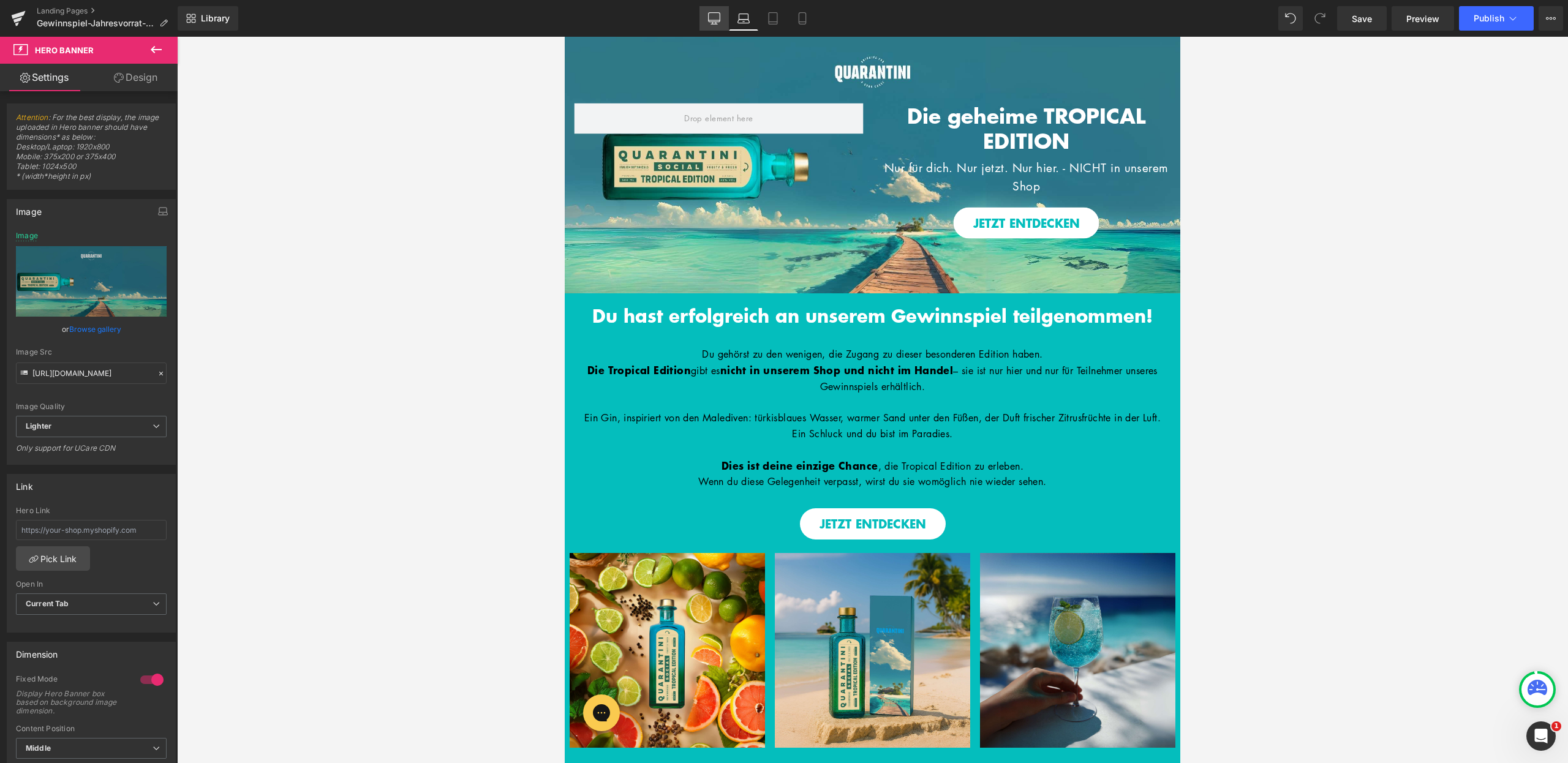
click at [719, 20] on icon at bounding box center [714, 18] width 12 height 12
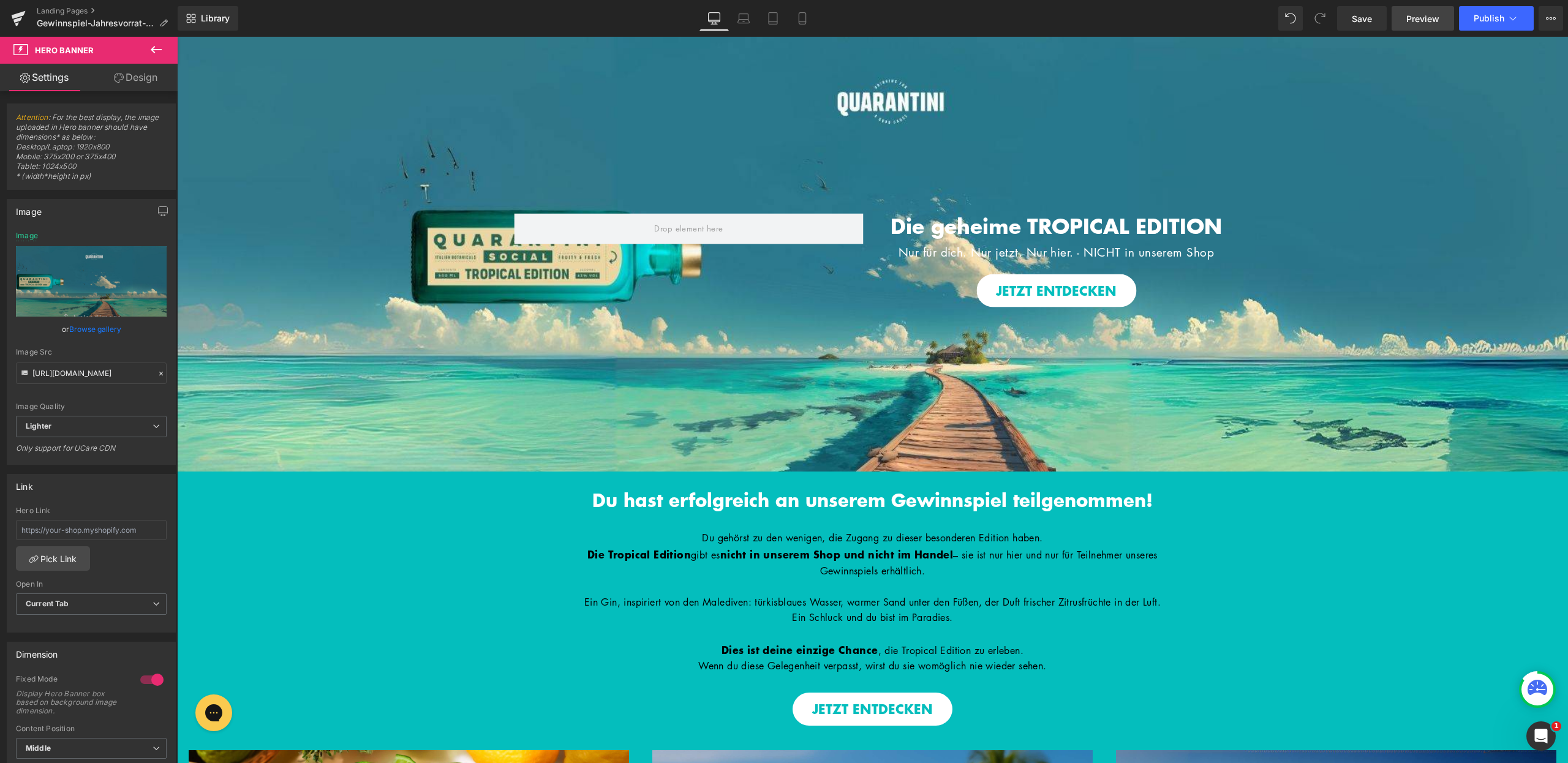
click at [1429, 21] on span "Preview" at bounding box center [1423, 19] width 33 height 13
click at [806, 25] on link "Mobile" at bounding box center [803, 18] width 30 height 25
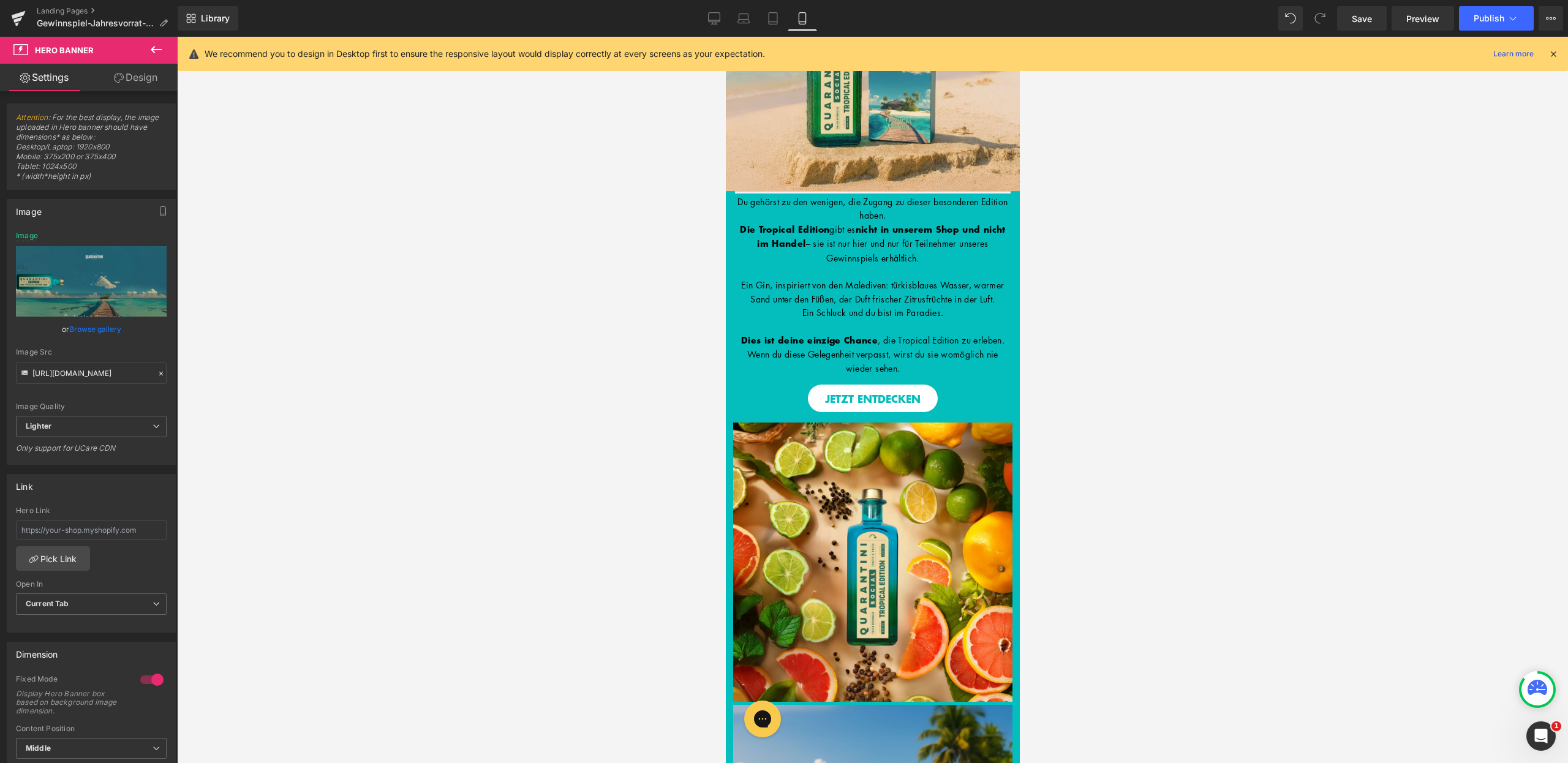
type input "https://ucarecdn.com/1694238f-6869-4ed3-9f96-f0d400f56f19/-/format/auto/-/previ…"
click at [1553, 46] on div "We recommend you to design in Desktop first to ensure the responsive layout wou…" at bounding box center [881, 54] width 1353 height 15
click at [1555, 54] on icon at bounding box center [1553, 54] width 11 height 11
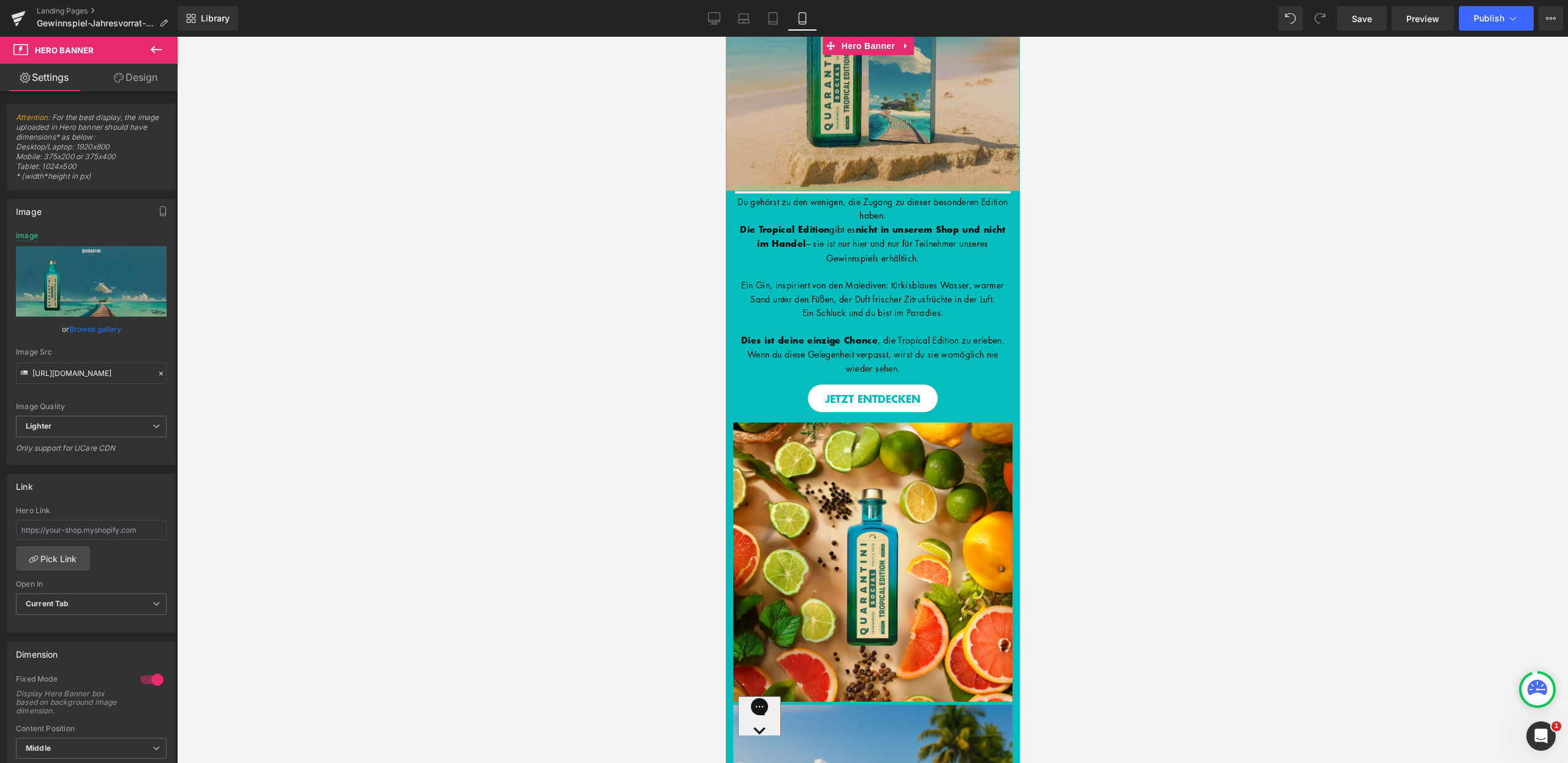
click at [907, 82] on img at bounding box center [872, 35] width 294 height 313
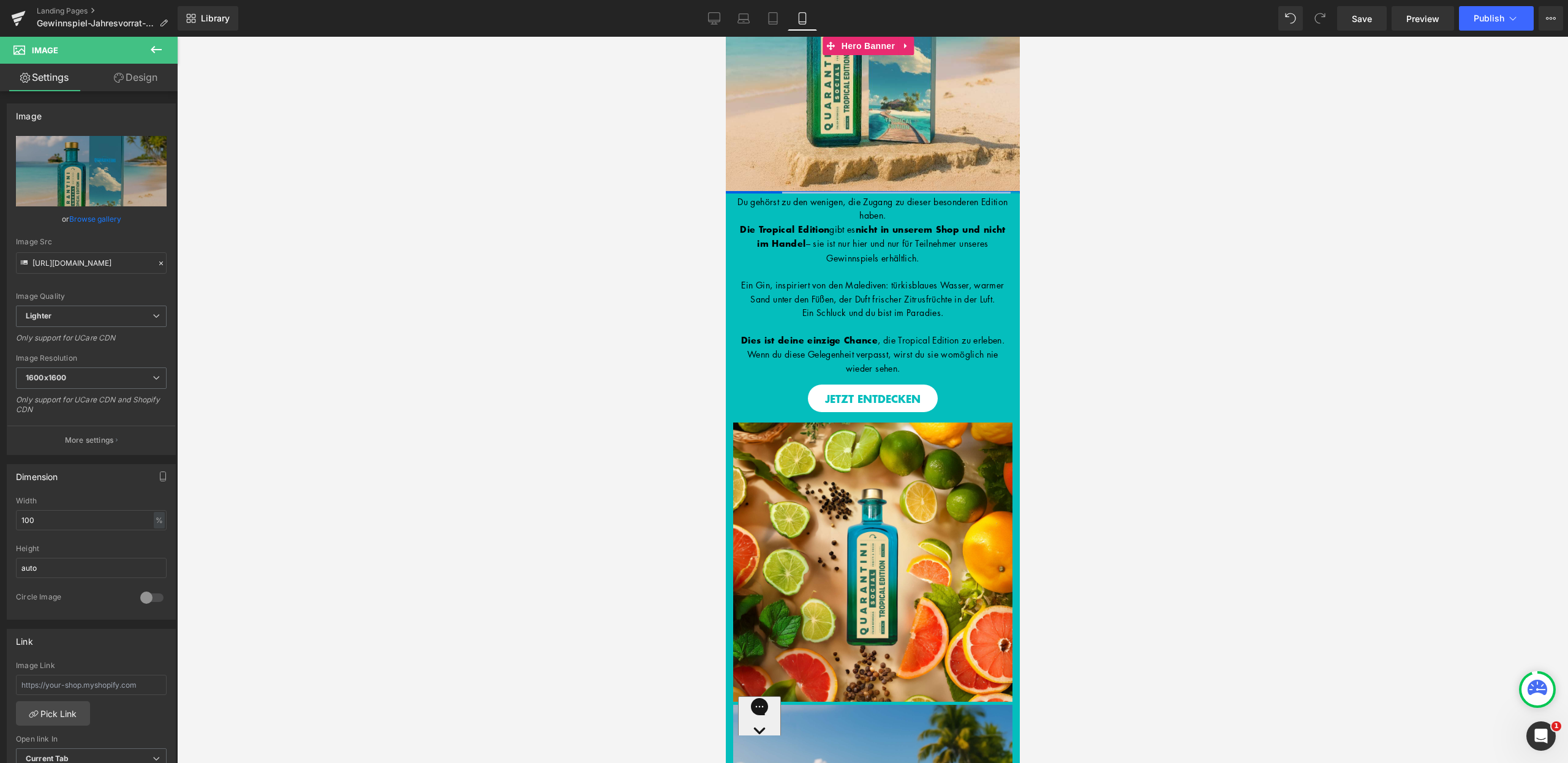
click at [866, 191] on div at bounding box center [872, 193] width 294 height 3
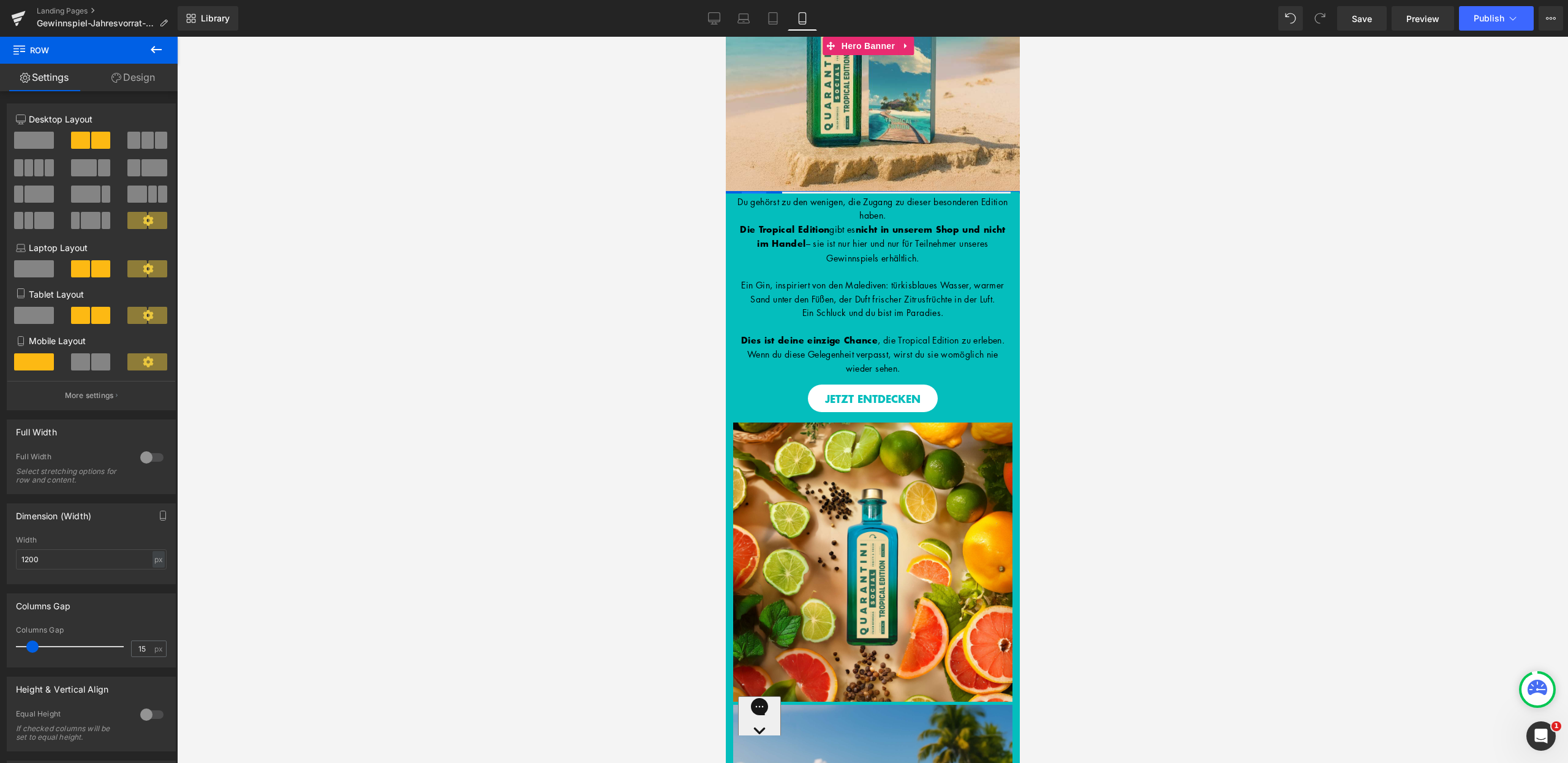
click at [755, 191] on span "Row" at bounding box center [753, 200] width 25 height 18
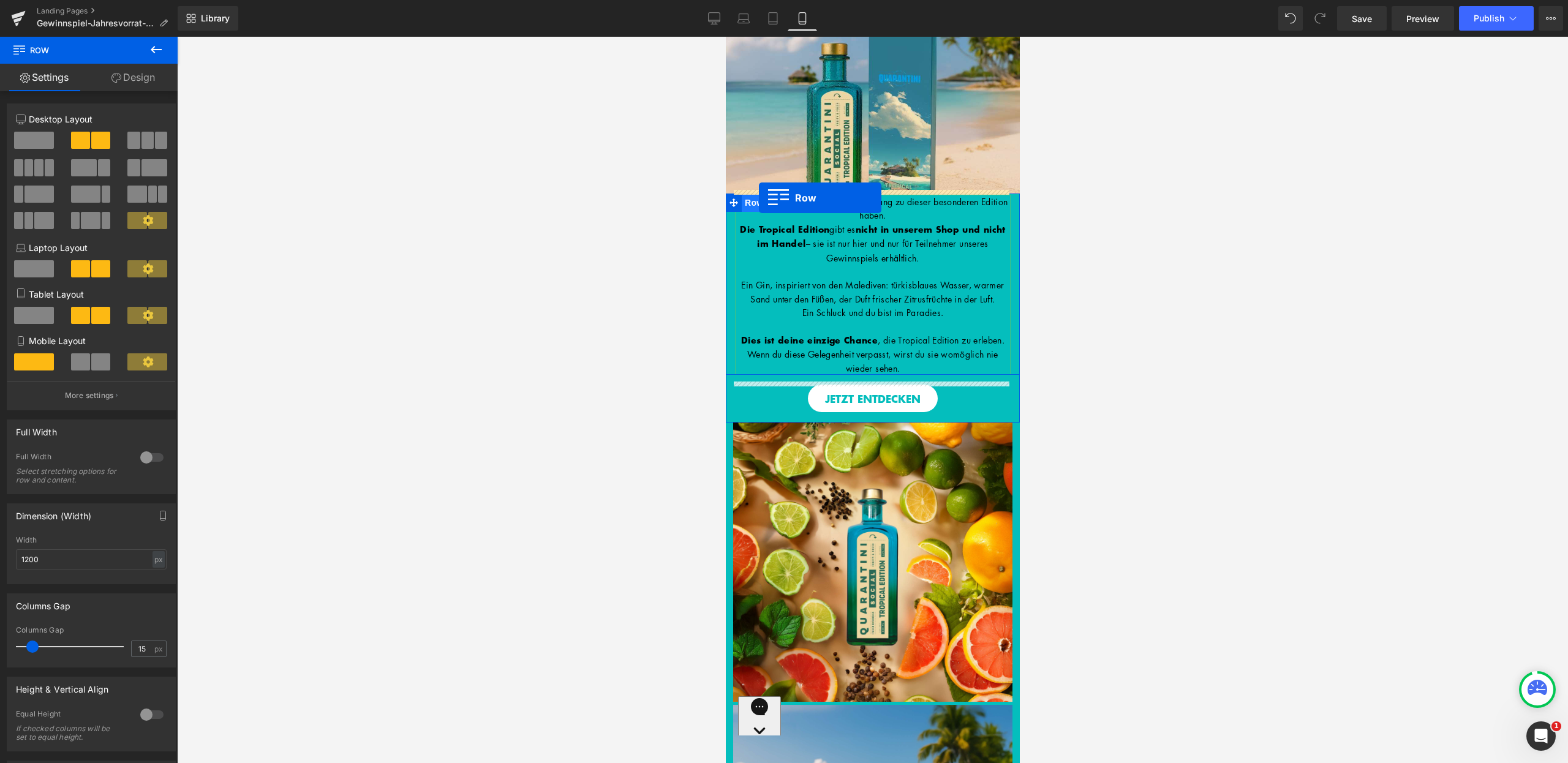
drag, startPoint x: 755, startPoint y: 185, endPoint x: 758, endPoint y: 198, distance: 13.3
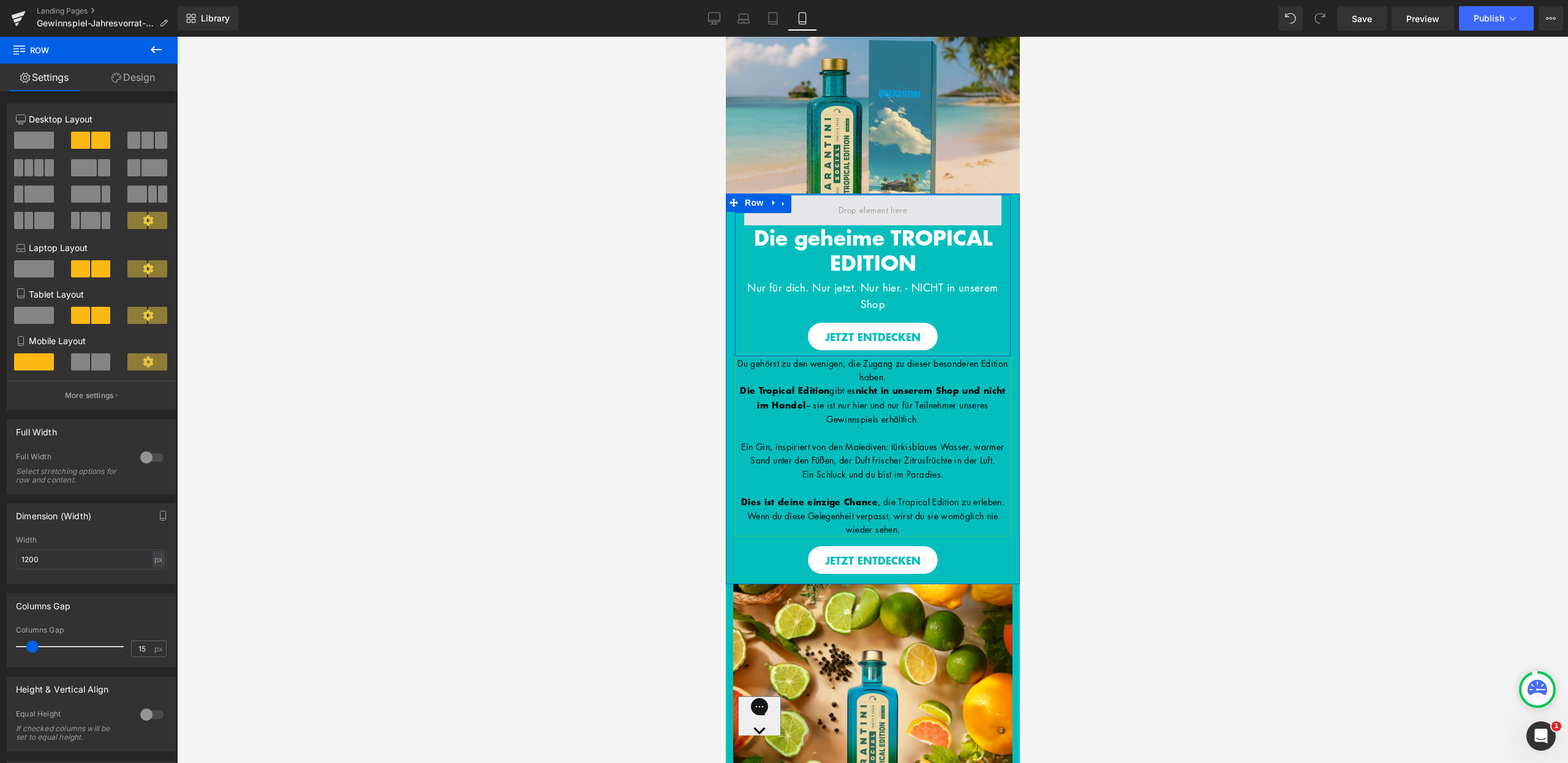
click at [857, 217] on span at bounding box center [872, 210] width 257 height 31
click at [720, 8] on link "Desktop" at bounding box center [715, 18] width 30 height 25
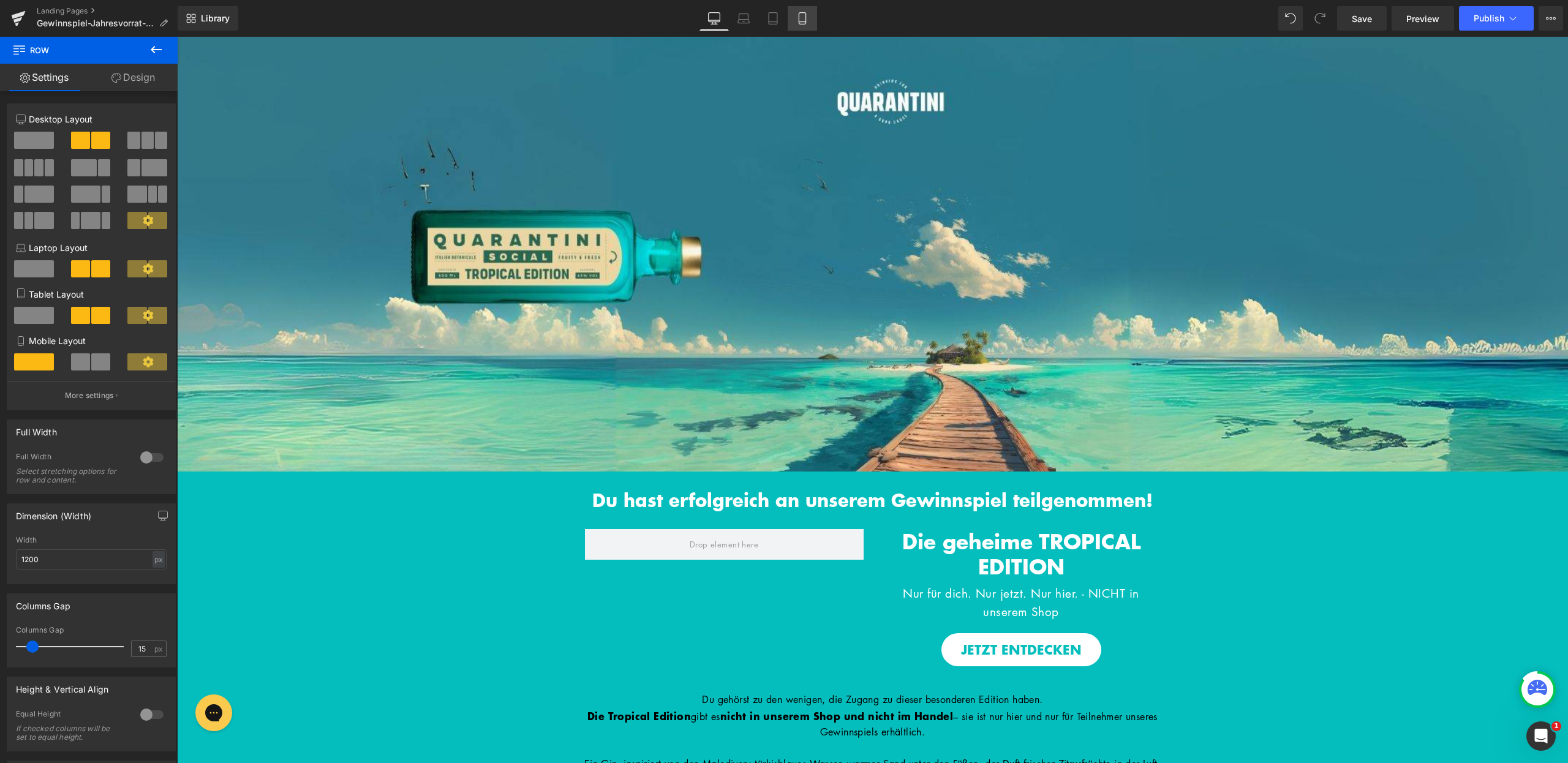
click at [807, 11] on link "Mobile" at bounding box center [803, 18] width 30 height 25
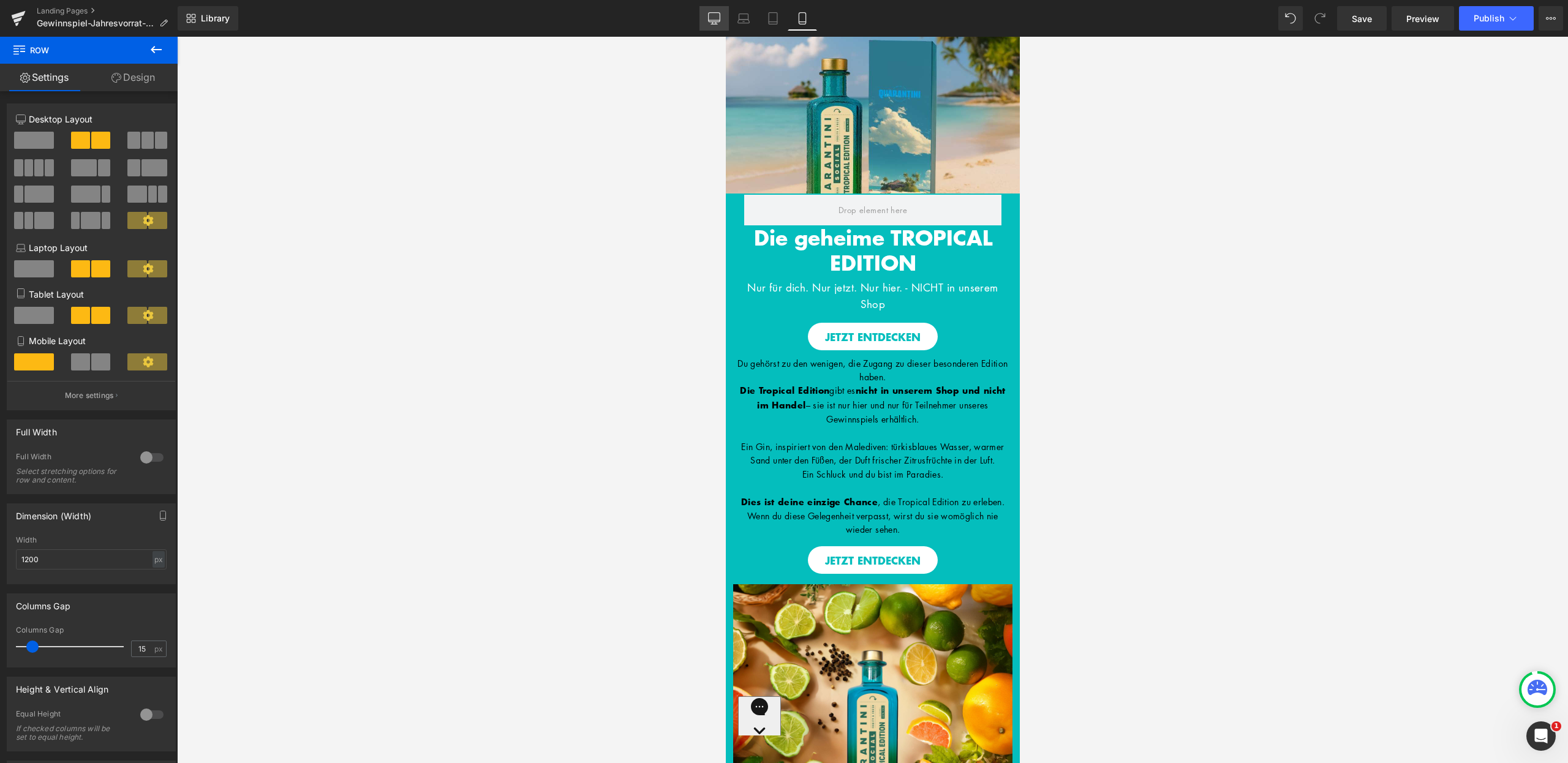
click at [711, 16] on icon at bounding box center [714, 18] width 12 height 12
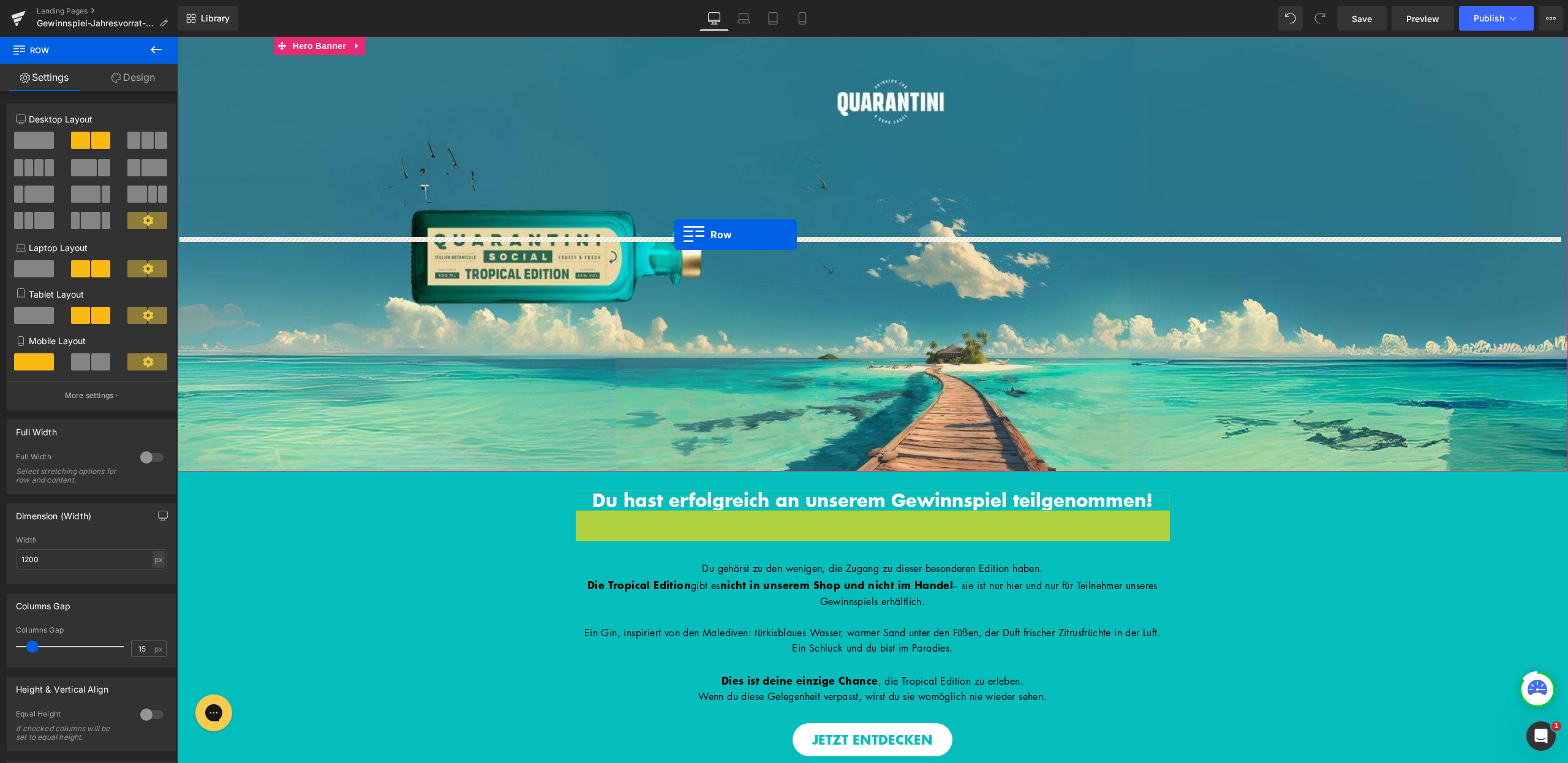
drag, startPoint x: 580, startPoint y: 519, endPoint x: 674, endPoint y: 234, distance: 300.1
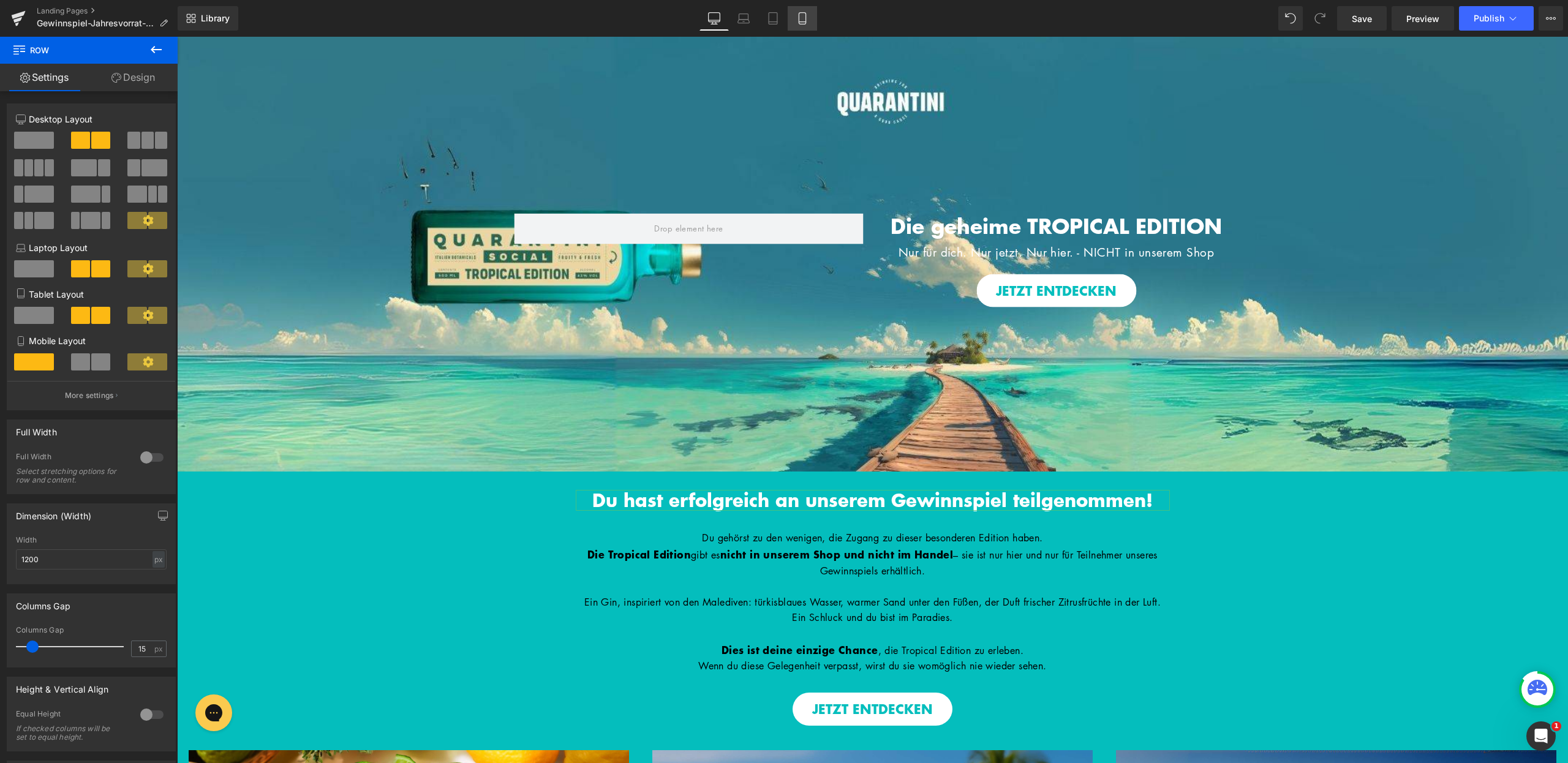
click at [809, 6] on link "Mobile" at bounding box center [803, 18] width 30 height 25
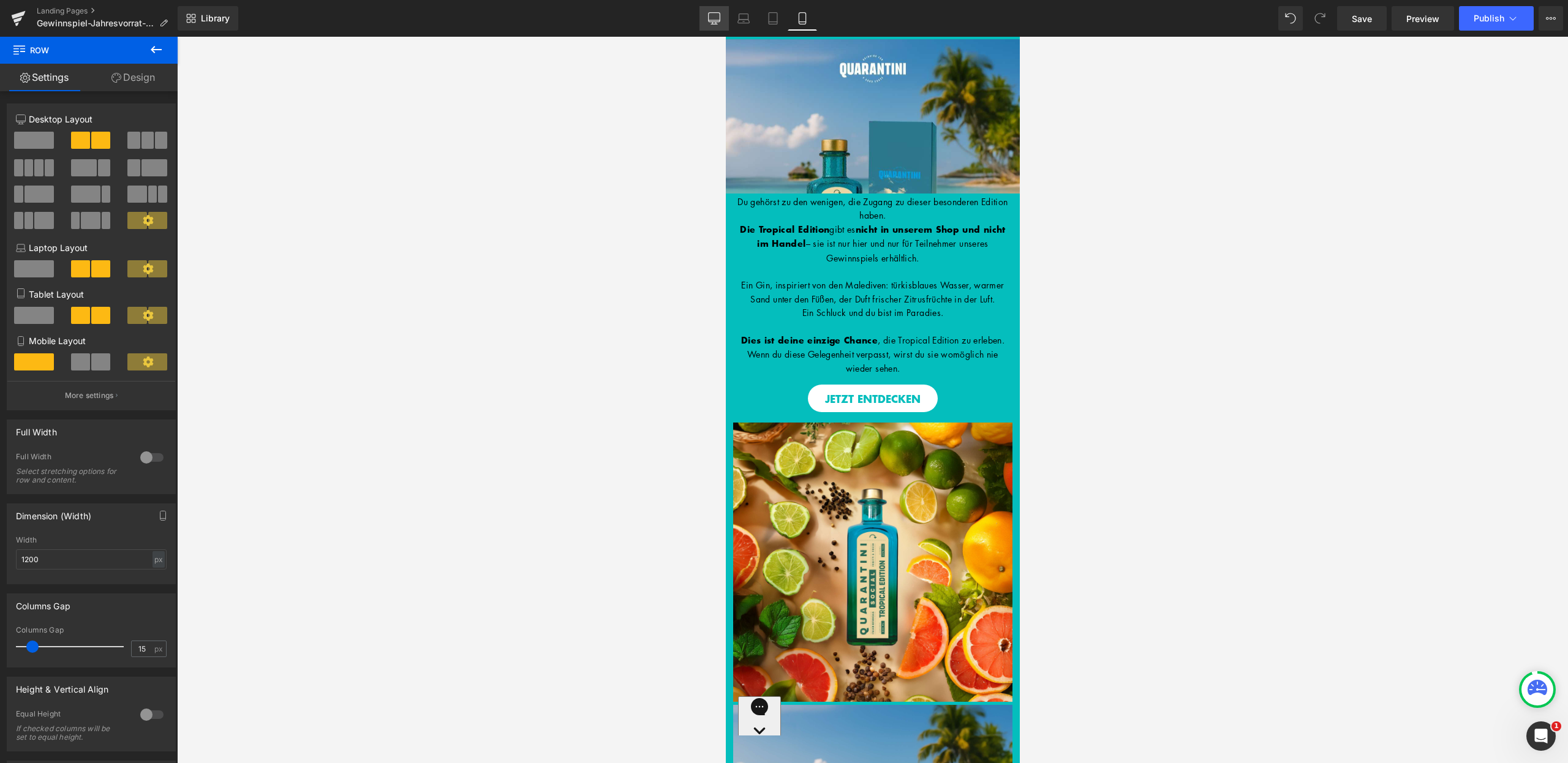
click at [721, 18] on link "Desktop" at bounding box center [715, 18] width 30 height 25
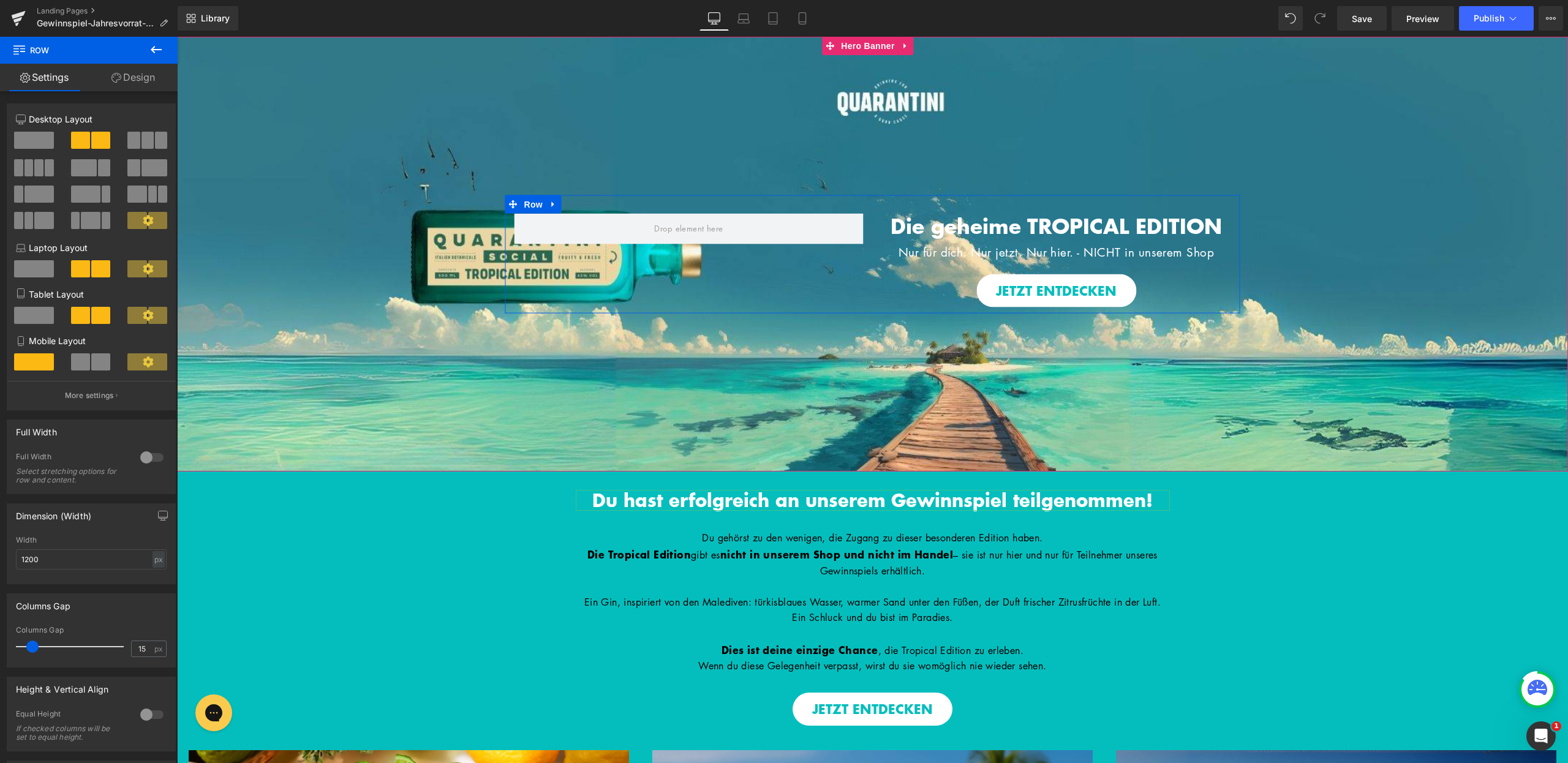
click at [522, 200] on span "Row" at bounding box center [534, 204] width 25 height 18
click at [157, 78] on link "Design" at bounding box center [134, 77] width 89 height 27
click at [0, 0] on div "Visibility" at bounding box center [0, 0] width 0 height 0
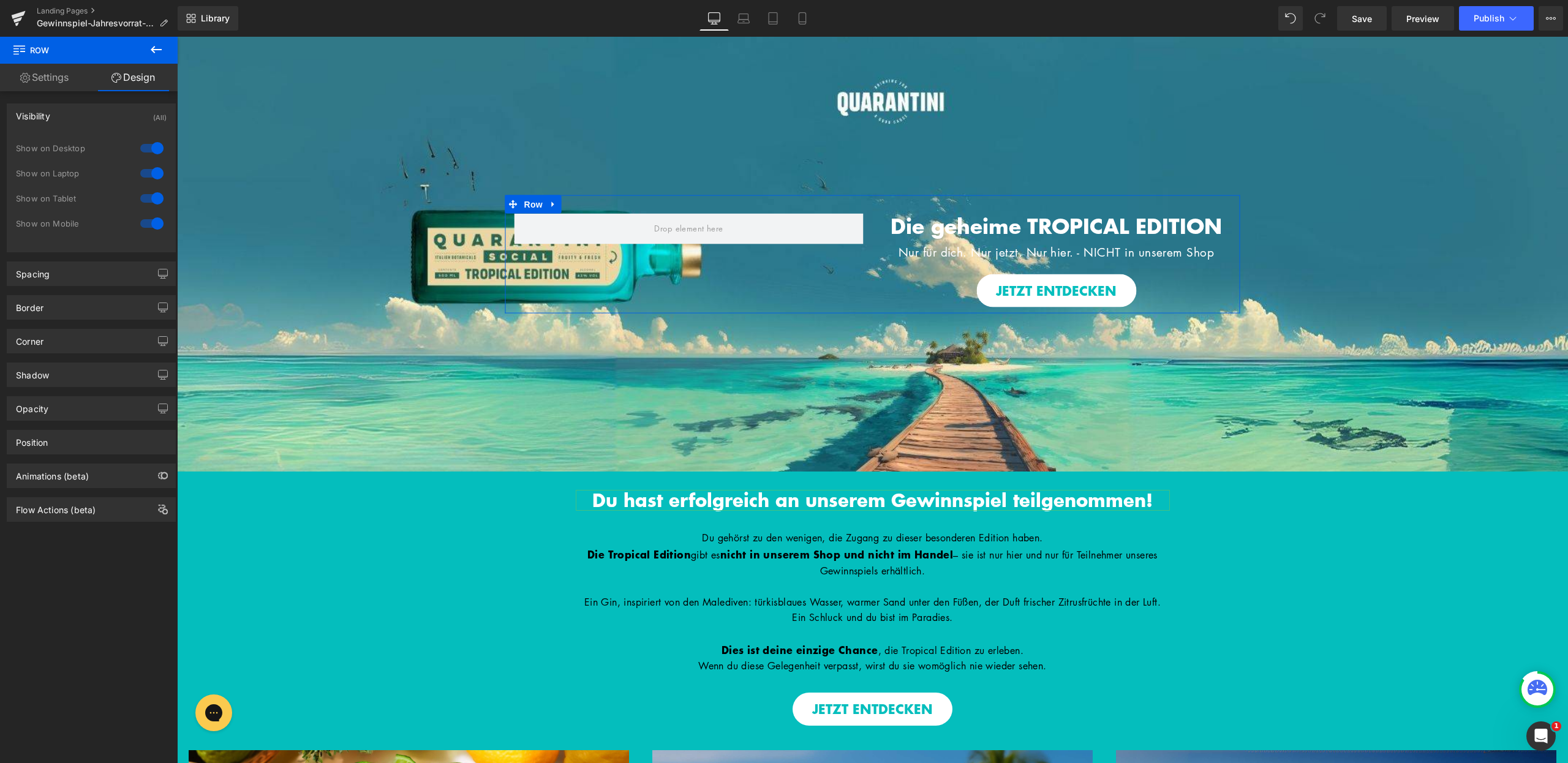
click at [151, 222] on div at bounding box center [152, 224] width 30 height 20
click at [770, 24] on icon at bounding box center [773, 19] width 8 height 12
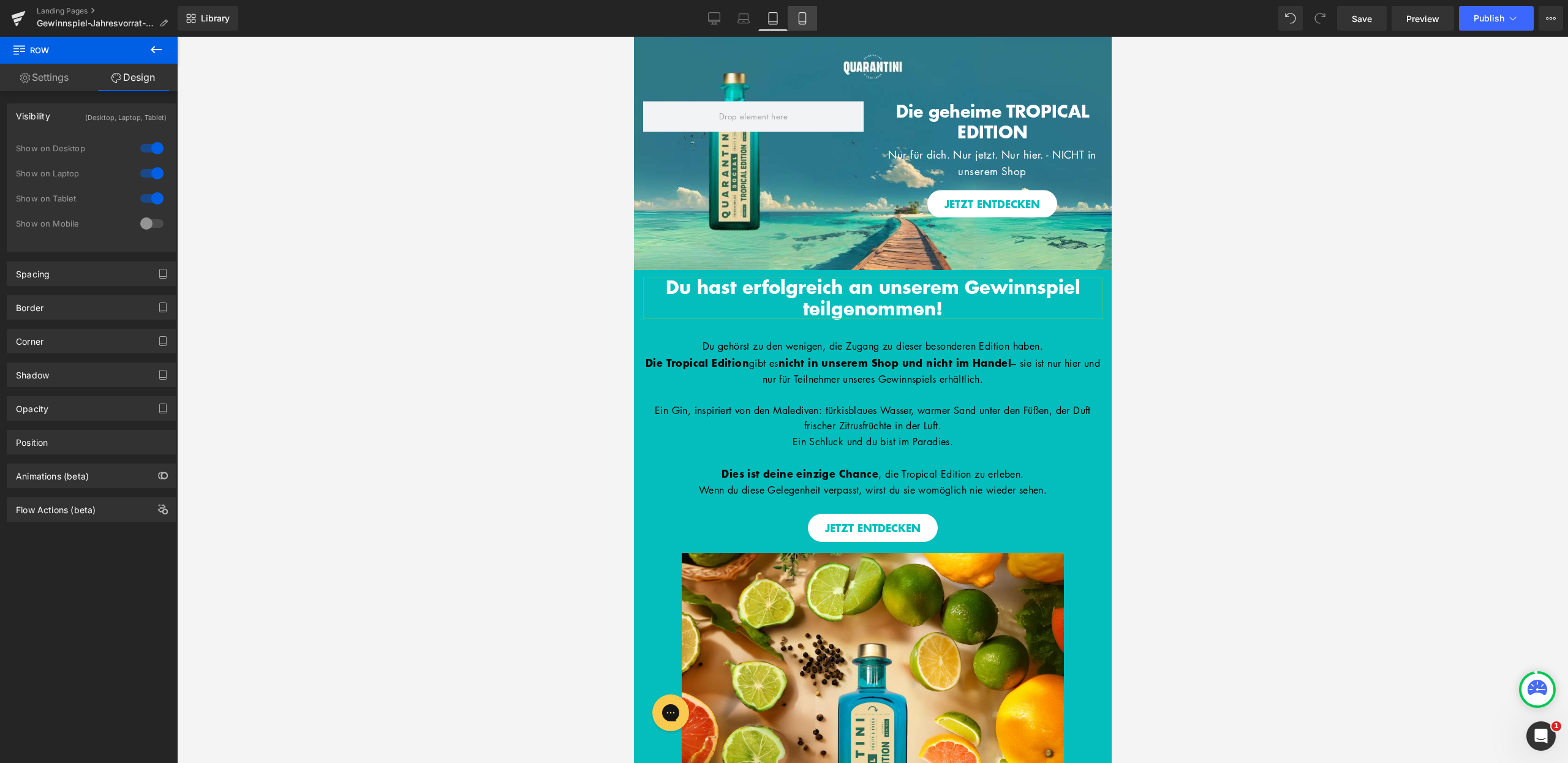
click at [805, 17] on icon at bounding box center [802, 19] width 7 height 12
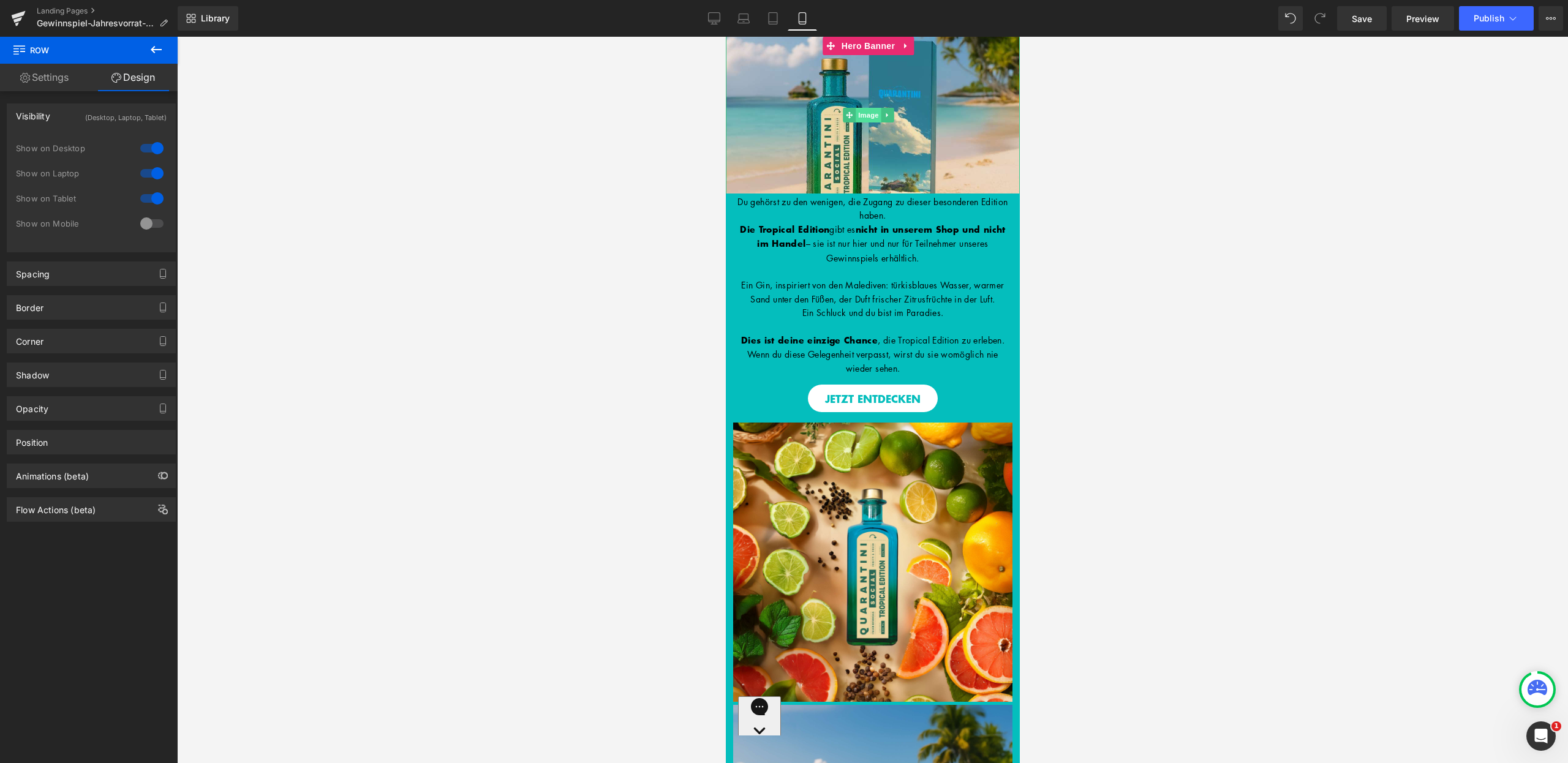
click at [873, 113] on span "Image" at bounding box center [867, 115] width 26 height 15
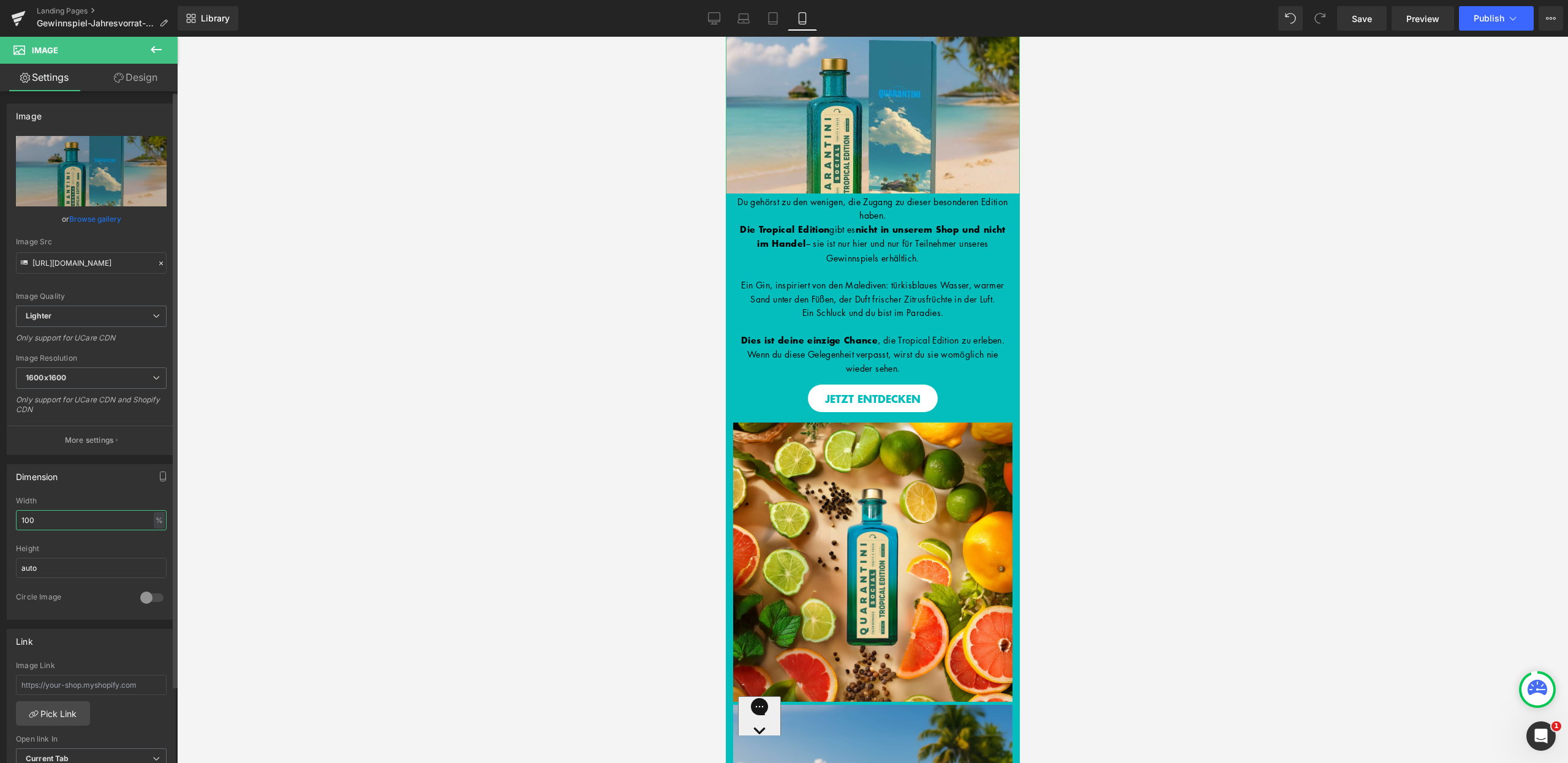
drag, startPoint x: 22, startPoint y: 519, endPoint x: 2, endPoint y: 519, distance: 20.0
click at [2, 519] on div "Dimension 100% Width 100 % % px auto Height auto 0 Circle Image" at bounding box center [92, 538] width 183 height 165
click at [59, 468] on div "Dimension" at bounding box center [36, 473] width 42 height 17
click at [146, 77] on link "Design" at bounding box center [136, 77] width 89 height 27
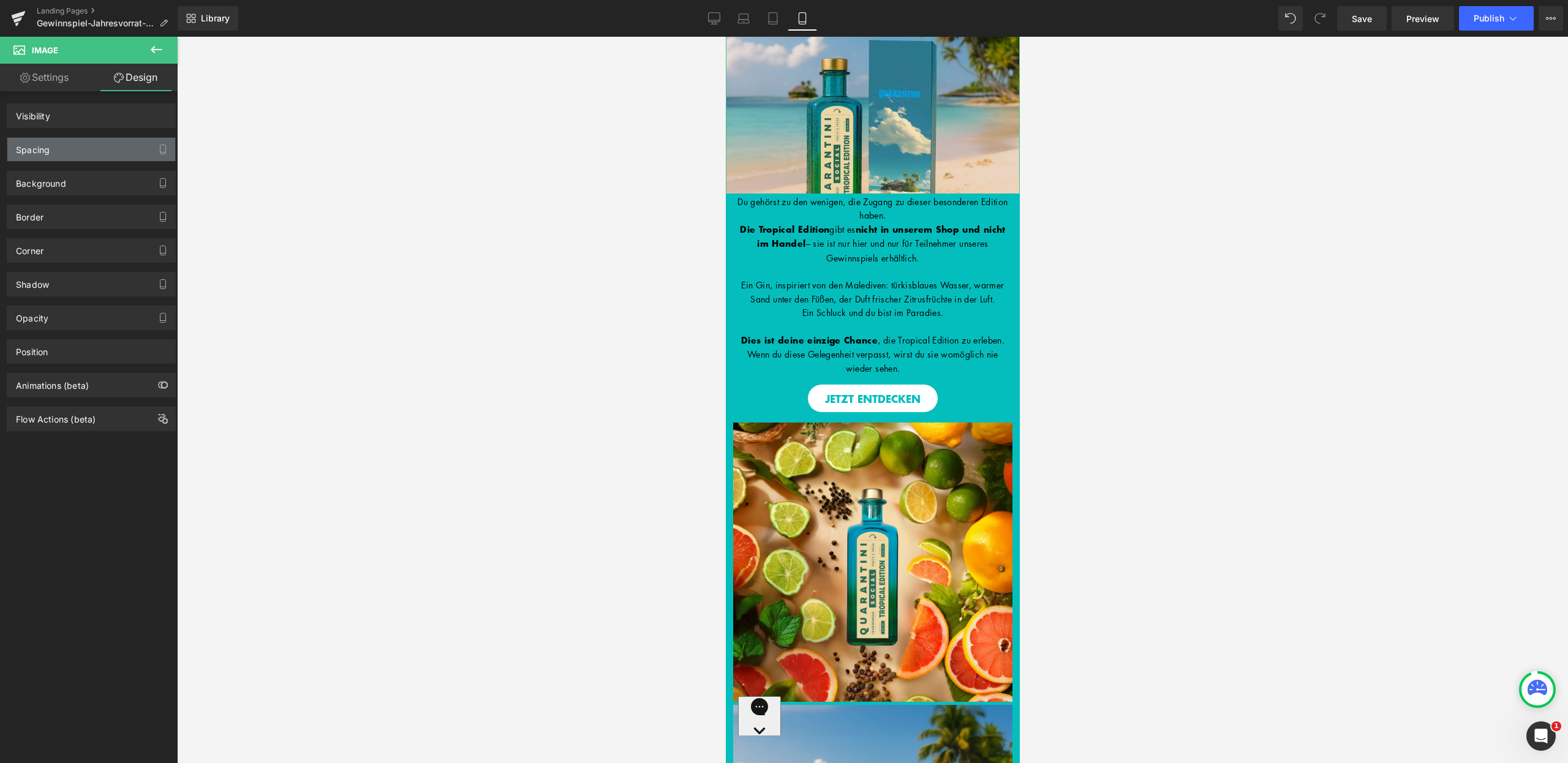
click at [113, 148] on div "Spacing" at bounding box center [91, 149] width 168 height 23
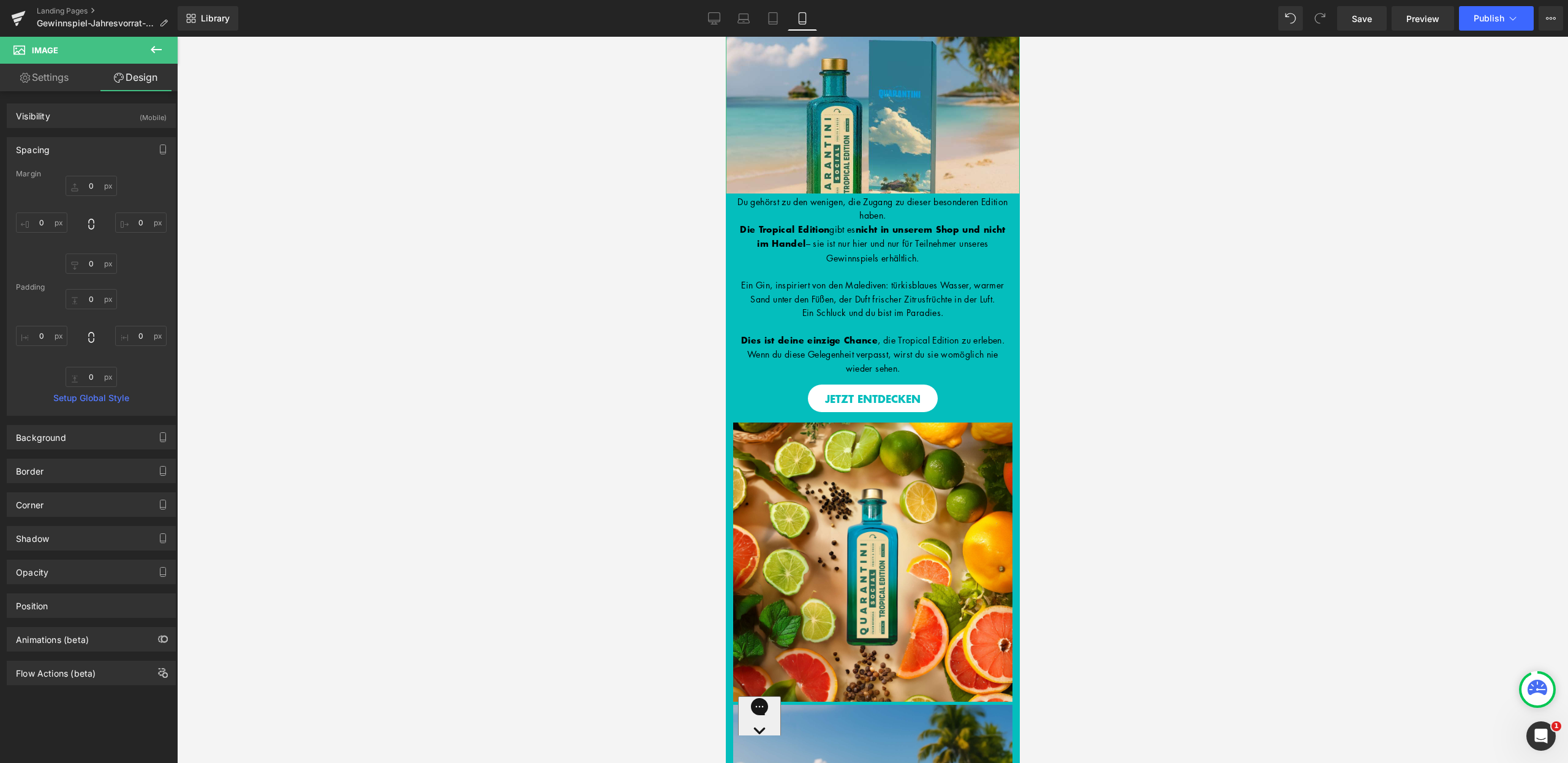
type input "0"
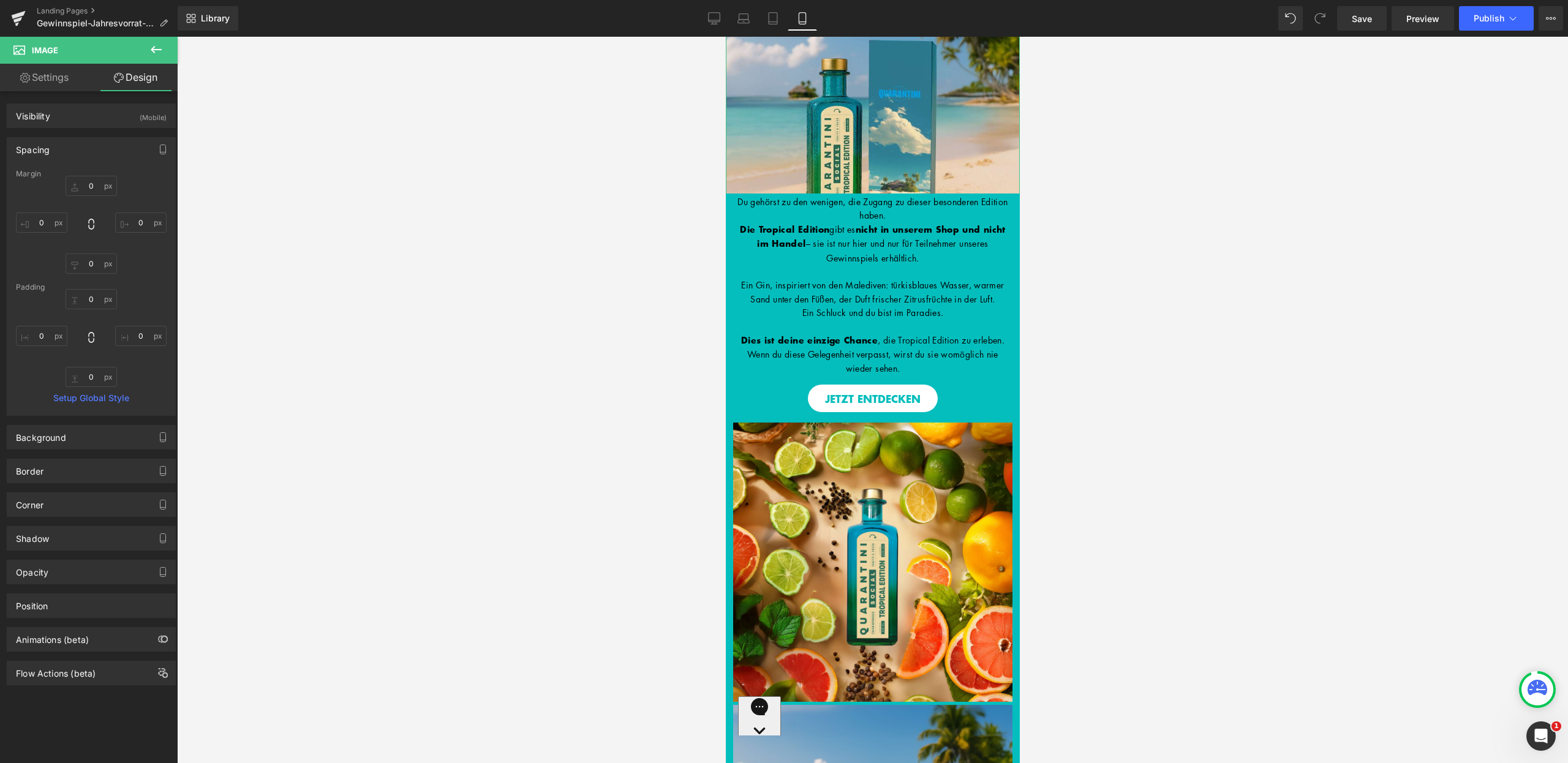
type input "0"
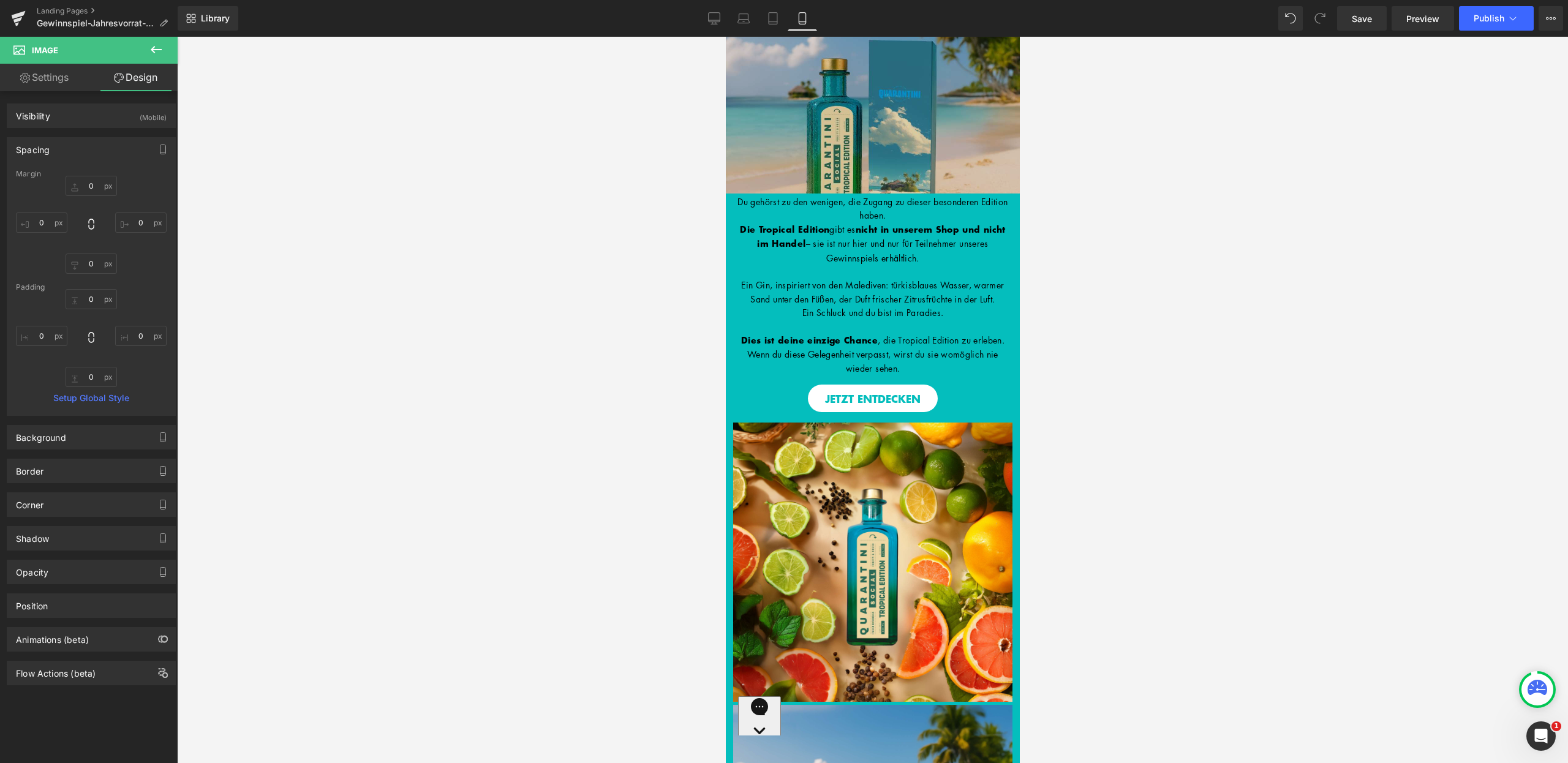
click at [852, 122] on img at bounding box center [872, 115] width 294 height 313
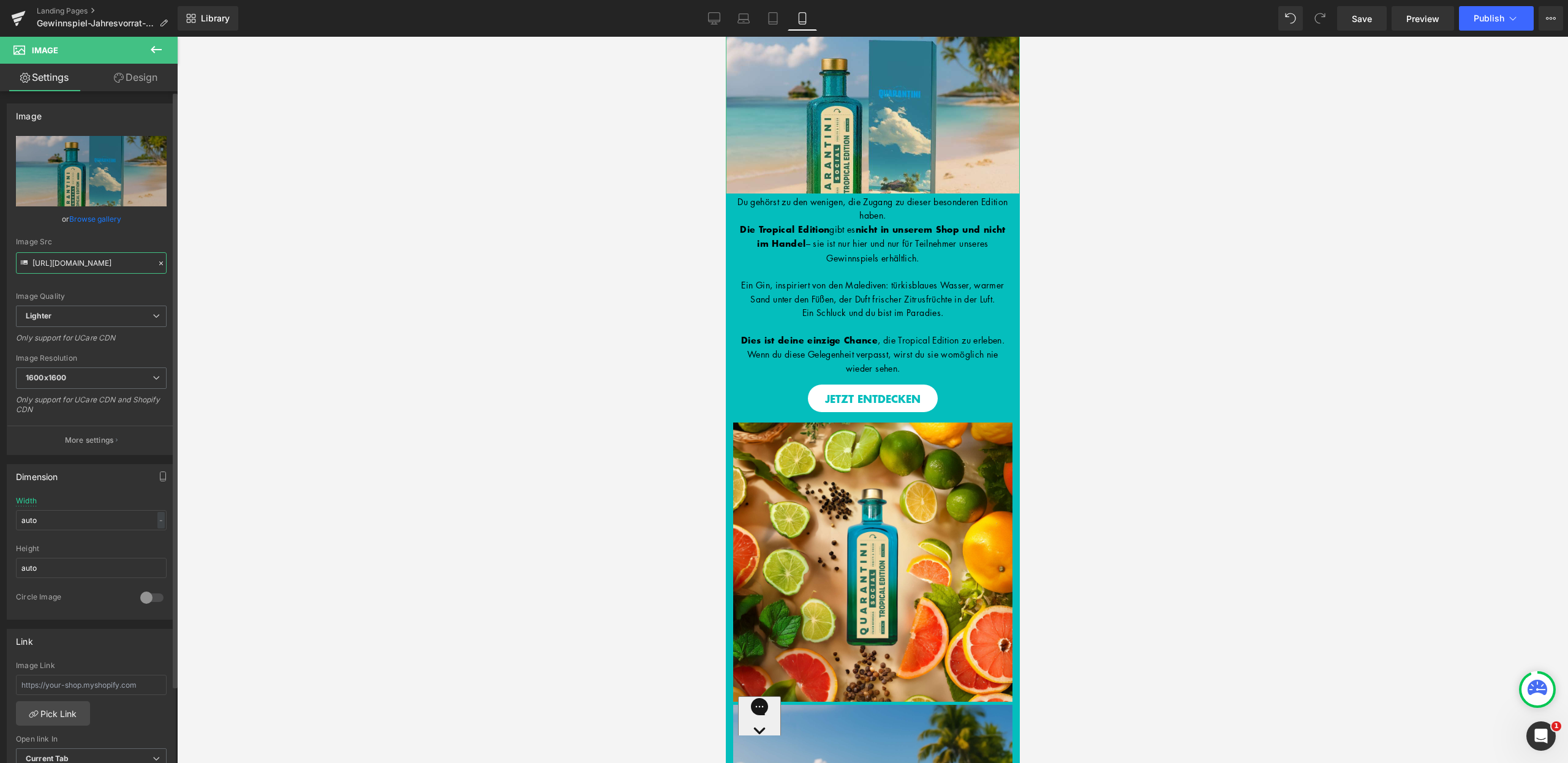
click at [74, 264] on input "https://ucarecdn.com/e7a7ee26-2d92-4b16-955f-58ff530d4315/-/format/auto/-/previ…" at bounding box center [91, 263] width 151 height 21
paste input "quarantini.de/a/gempages?preview=155033829640&type=template-page&page=gewinnspi…"
type input "https://quarantini.de/a/gempages?preview=155033829640&type=template-page&page=g…"
click at [149, 225] on div "Image Quality Lighter Lightest Lighter Lighter Lightest Only support for UCare …" at bounding box center [91, 221] width 151 height 170
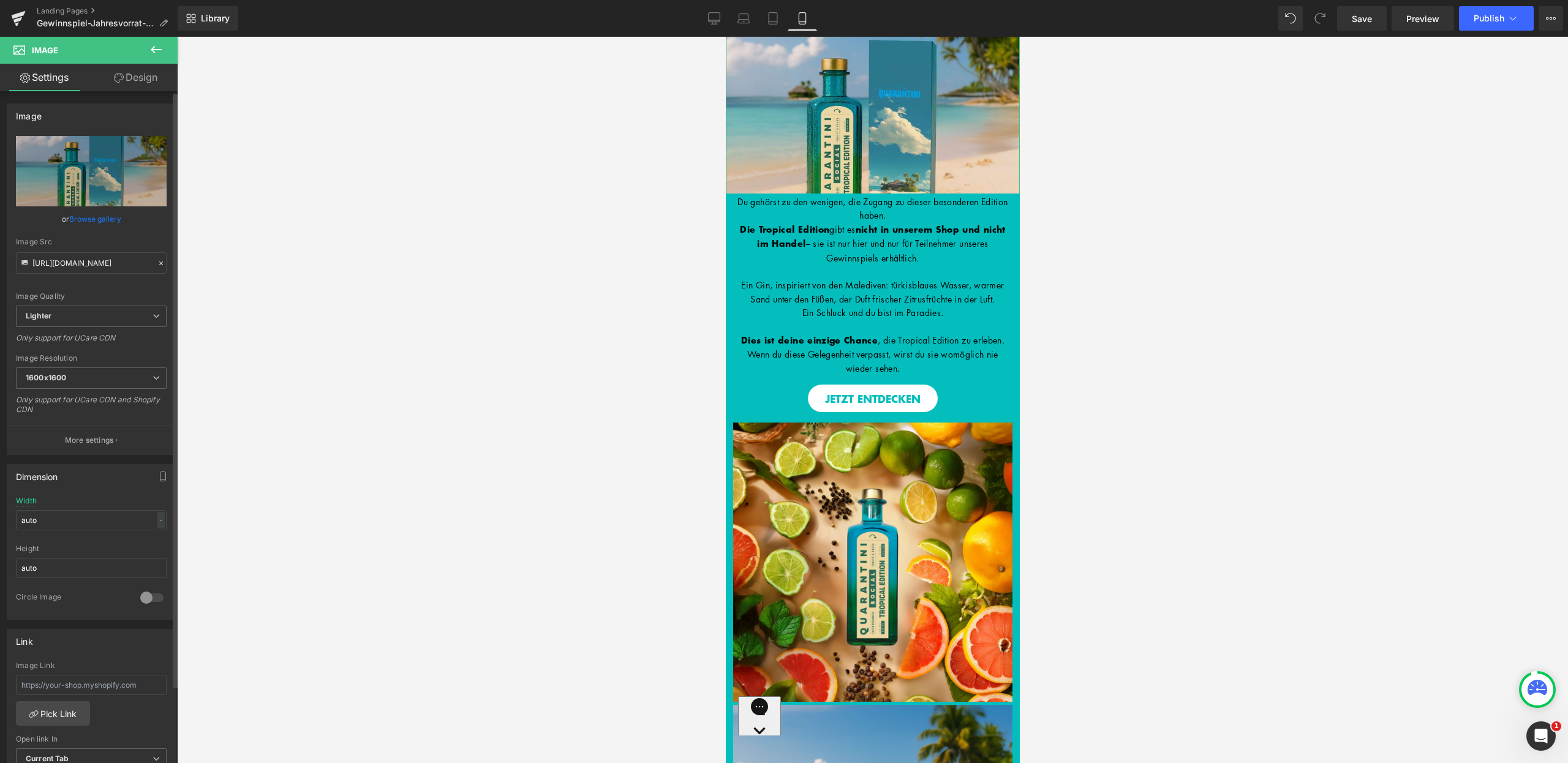
scroll to position [0, 0]
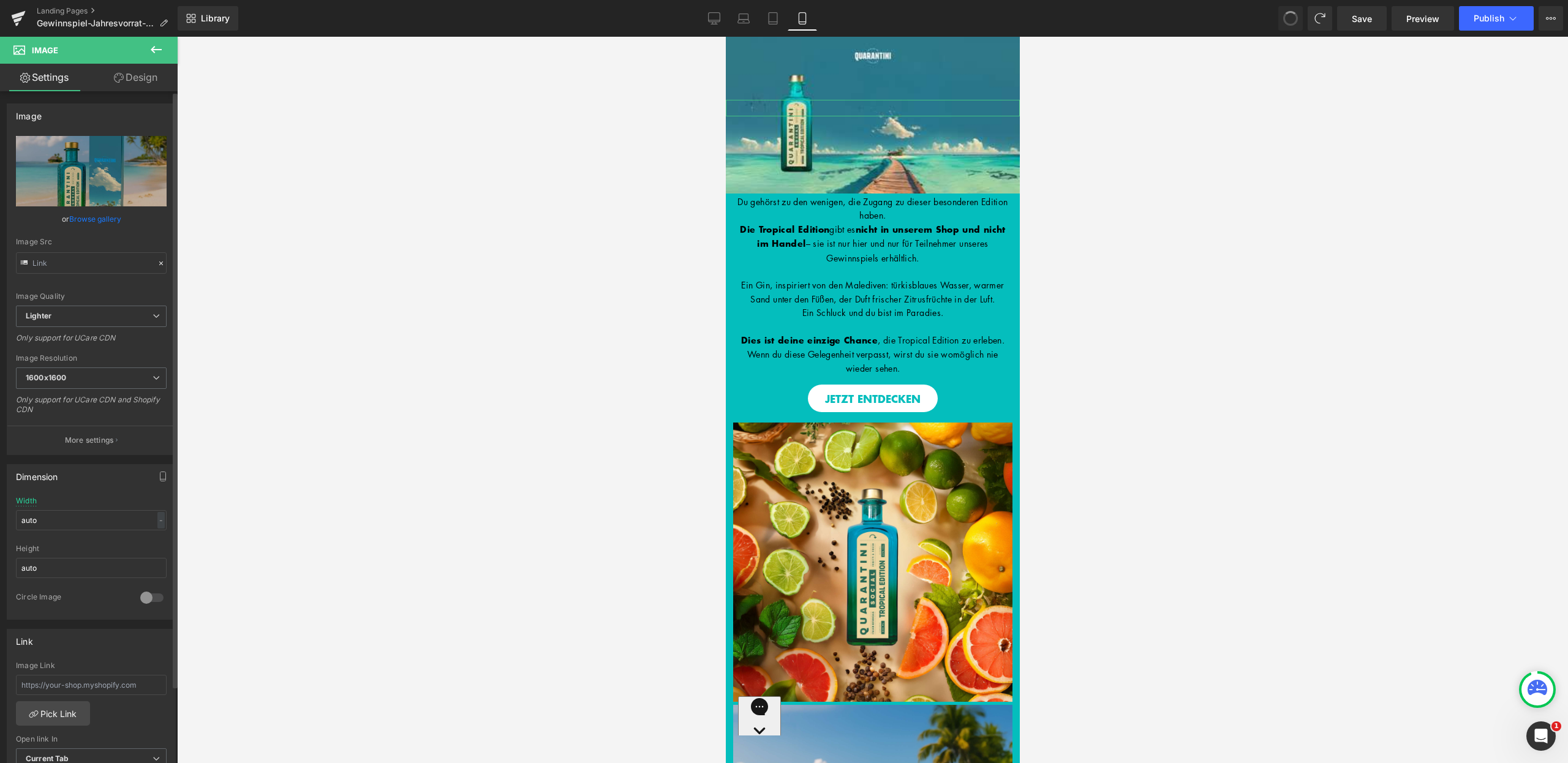
type input "https://ucarecdn.com/e7a7ee26-2d92-4b16-955f-58ff530d4315/-/format/auto/-/previ…"
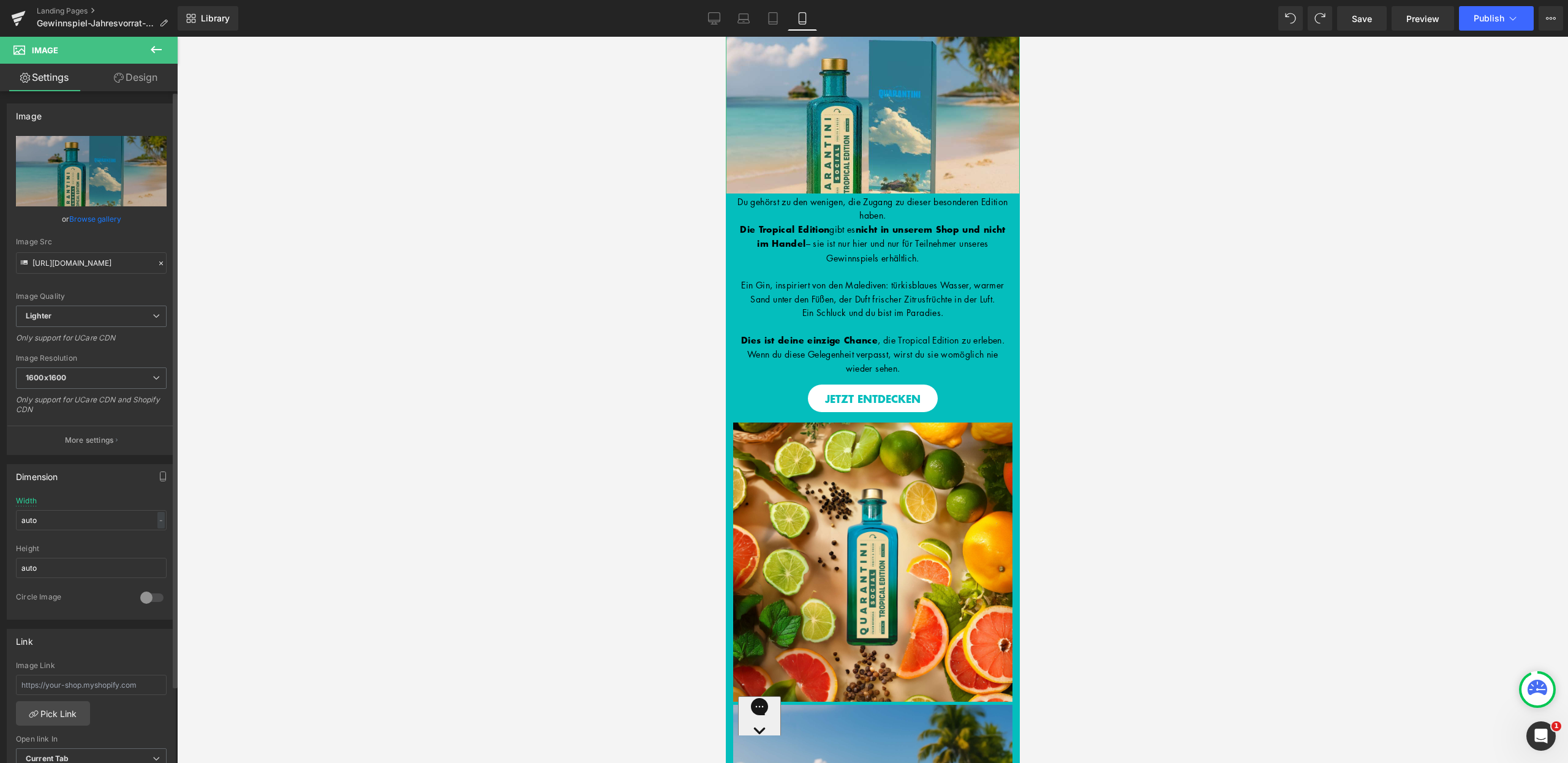
click at [106, 288] on div "Image Quality Lighter Lightest Lighter Lighter Lightest Only support for UCare …" at bounding box center [91, 221] width 151 height 170
click at [105, 263] on input "https://ucarecdn.com/e7a7ee26-2d92-4b16-955f-58ff530d4315/-/format/auto/-/previ…" at bounding box center [91, 263] width 151 height 21
click at [156, 267] on div at bounding box center [161, 263] width 11 height 14
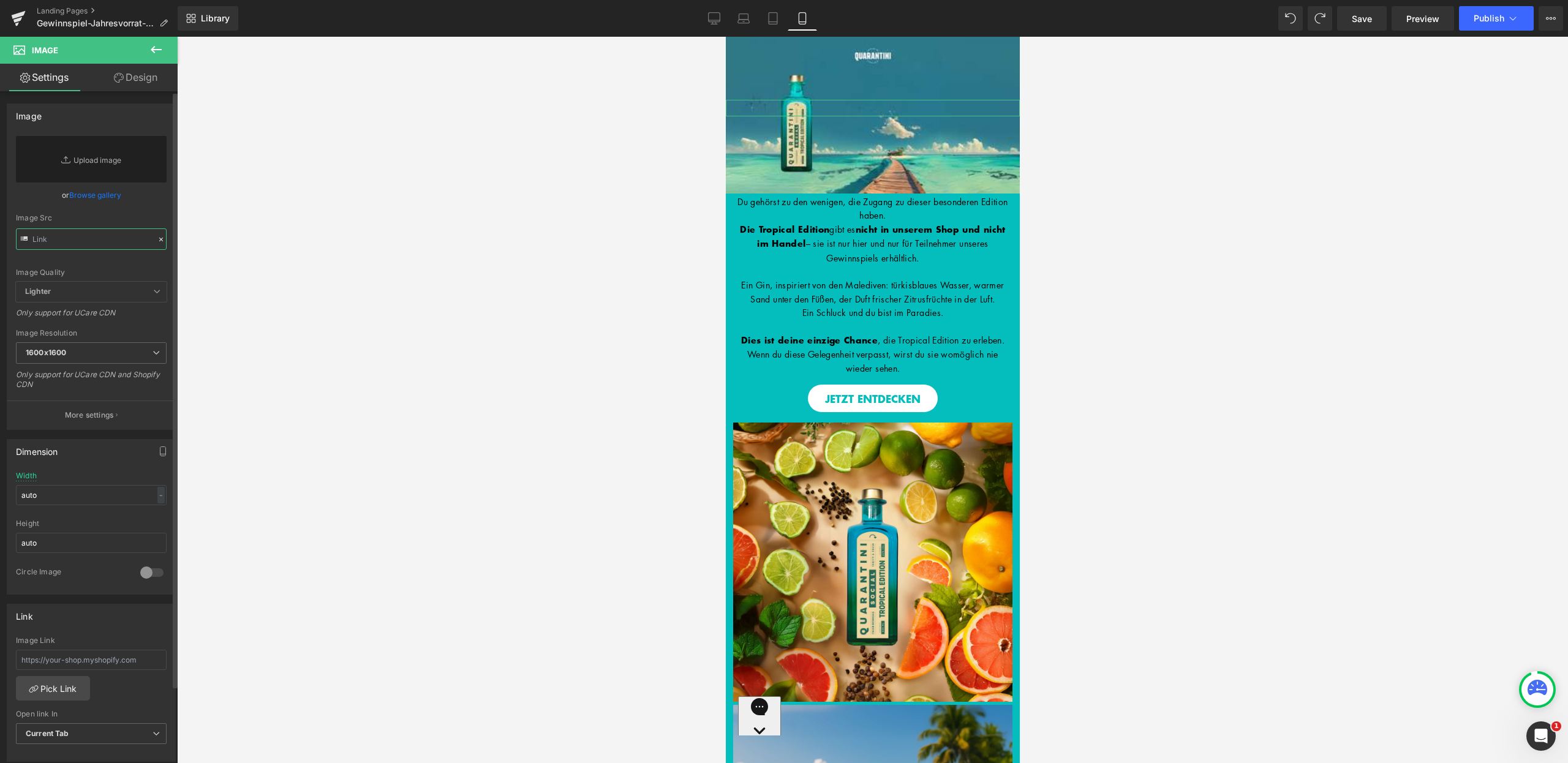
click at [100, 241] on input "text" at bounding box center [91, 239] width 151 height 21
paste input "https://ucarecdn.com/e7a7ee26-2d92-4b16-955f-58ff530d4315/-/format/auto/-/previ…"
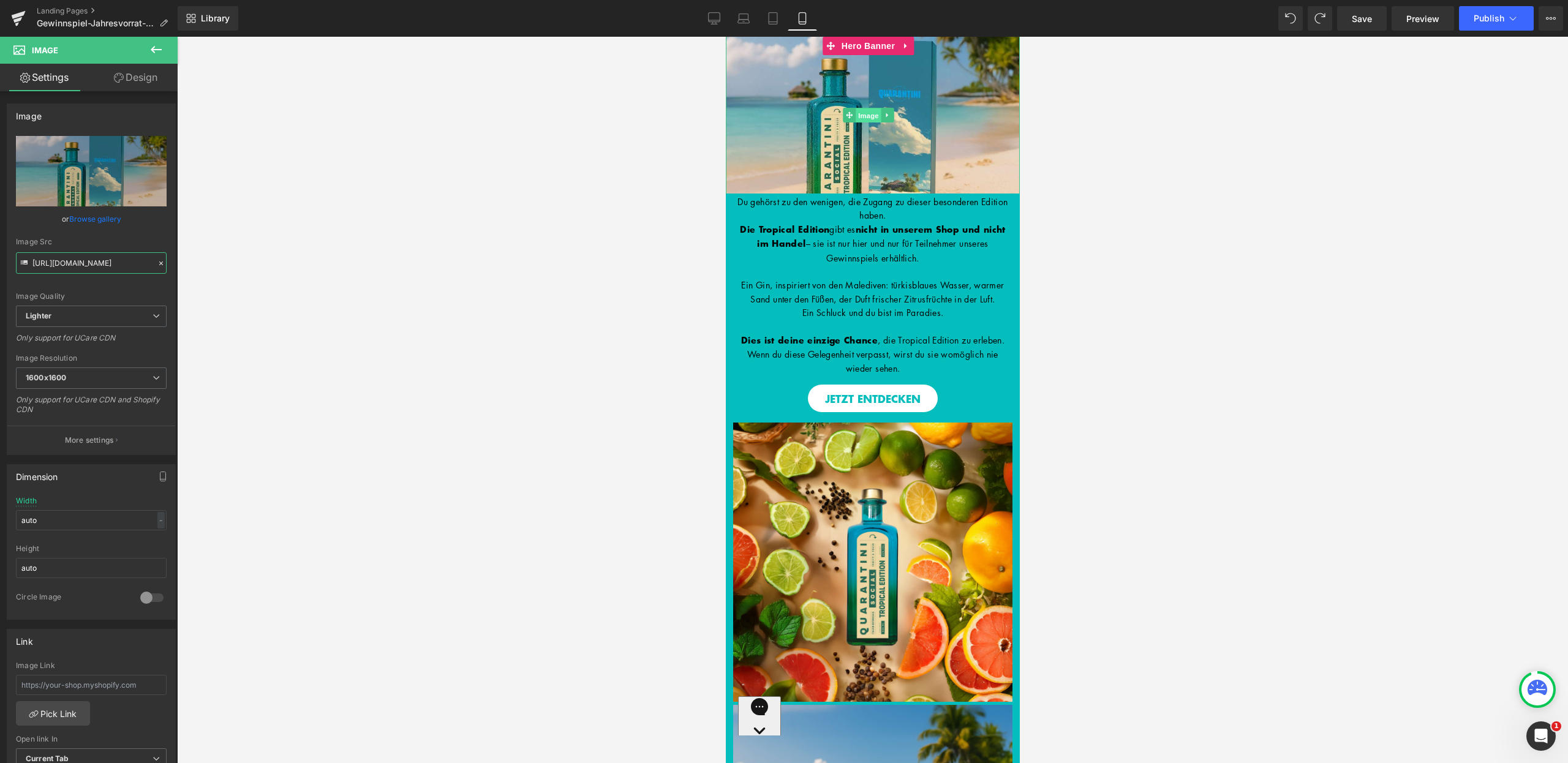
click at [867, 112] on span "Image" at bounding box center [867, 115] width 26 height 15
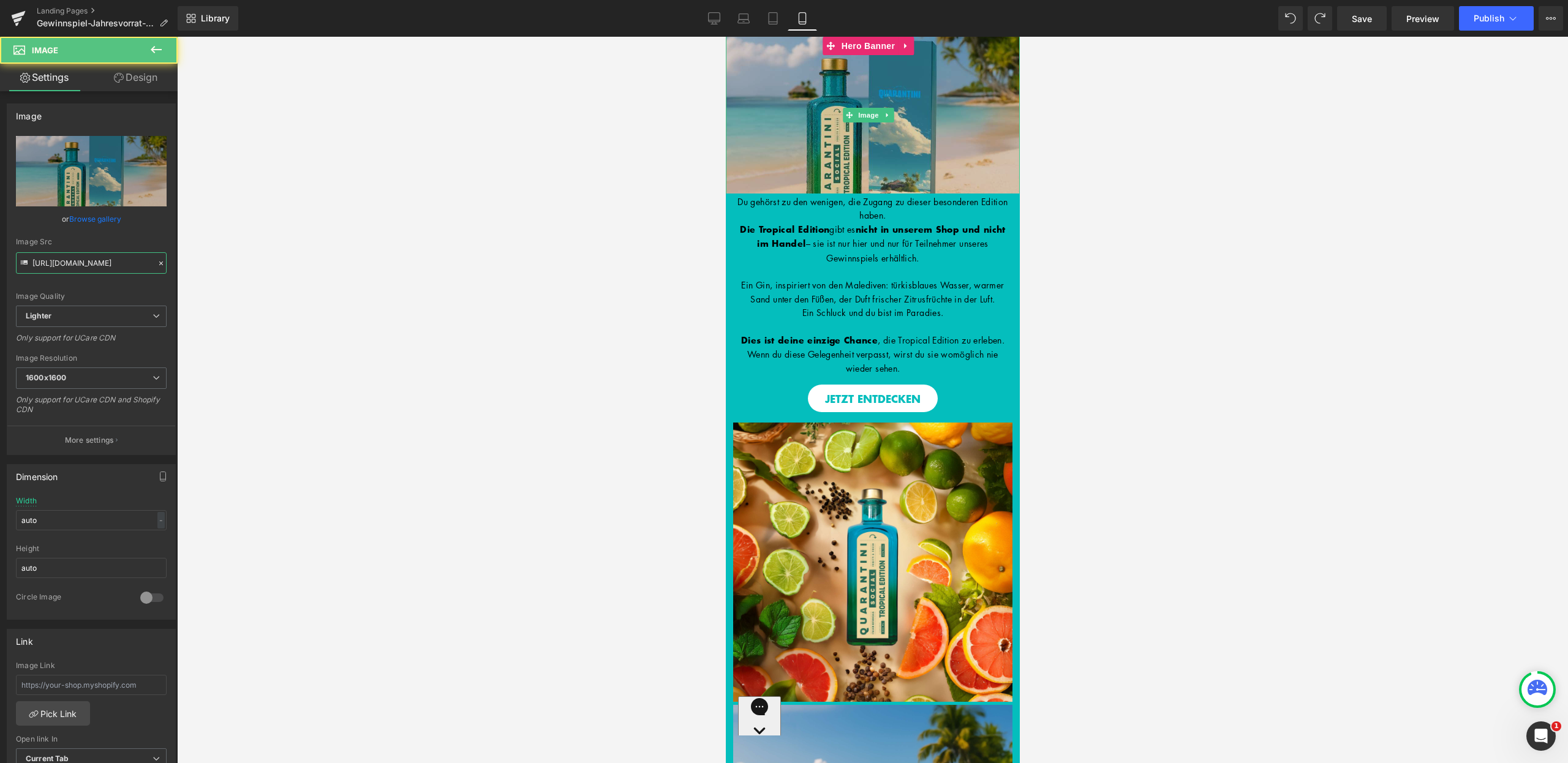
type input "https://ucarecdn.com/e7a7ee26-2d92-4b16-955f-58ff530d4315/-/format/auto/-/previ…"
click at [856, 44] on span "Hero Banner" at bounding box center [868, 46] width 48 height 15
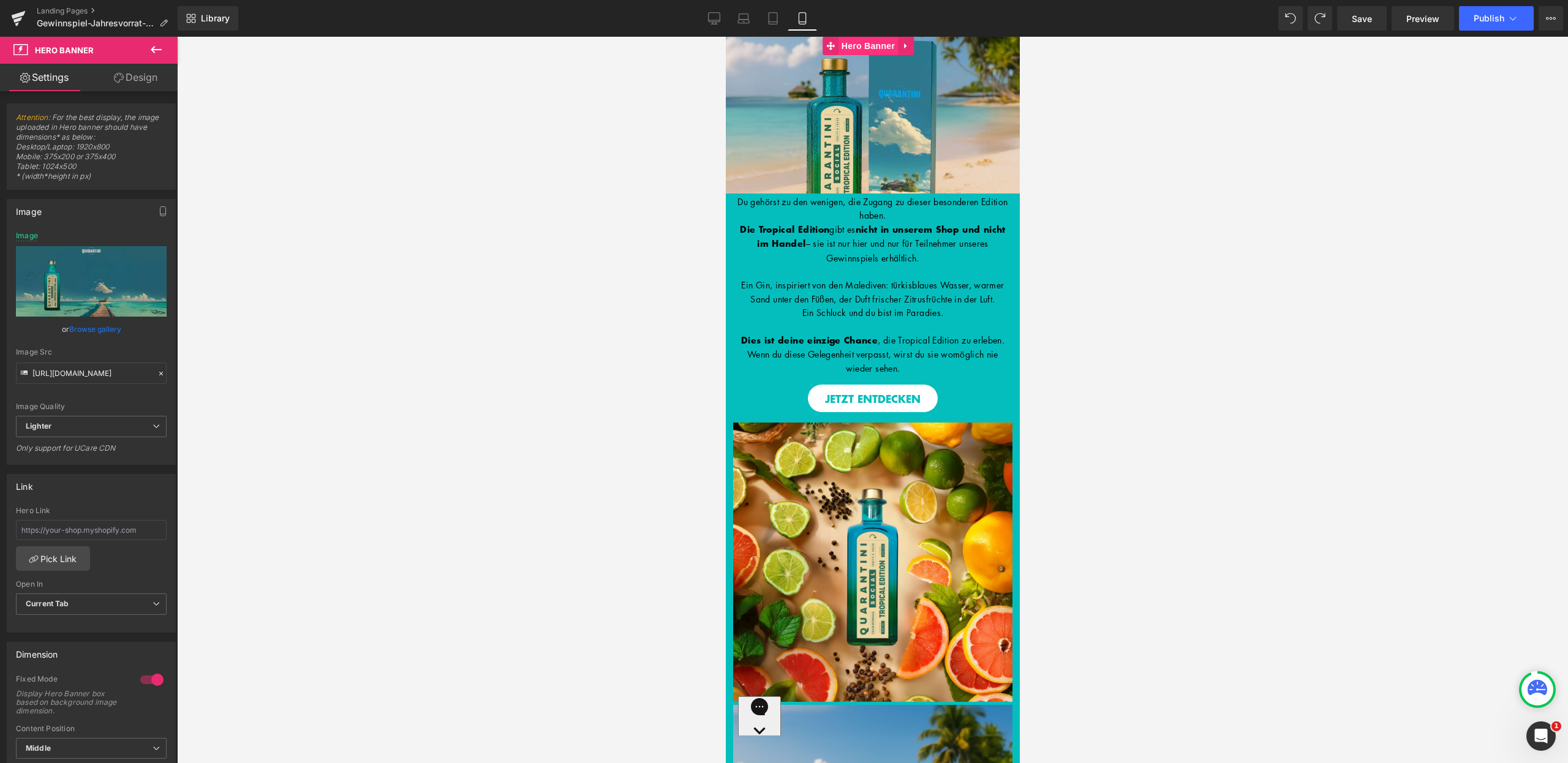
click at [857, 45] on span "Hero Banner" at bounding box center [867, 46] width 59 height 18
click at [716, 17] on icon at bounding box center [714, 18] width 12 height 12
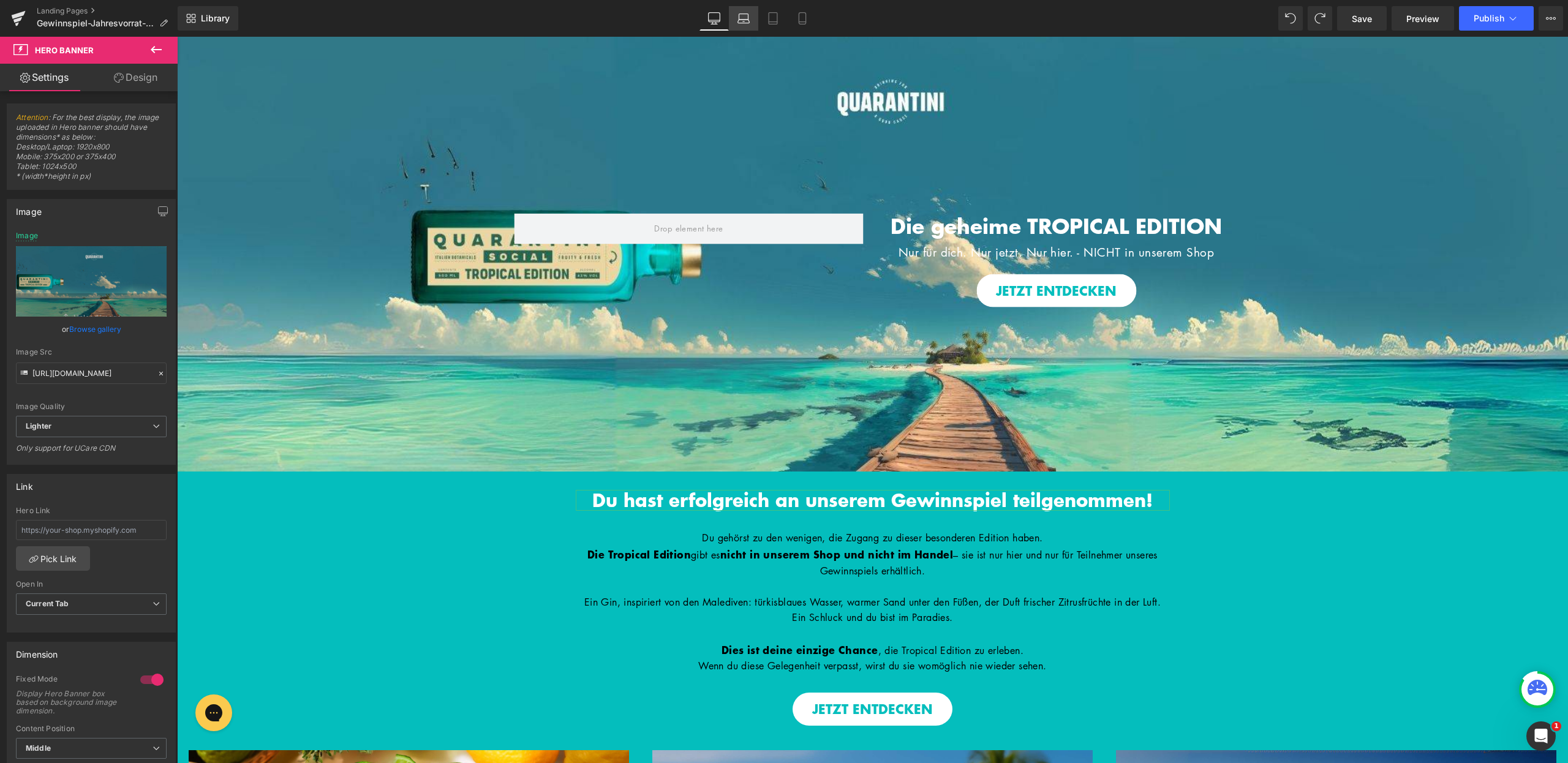
click at [738, 18] on icon at bounding box center [744, 18] width 12 height 12
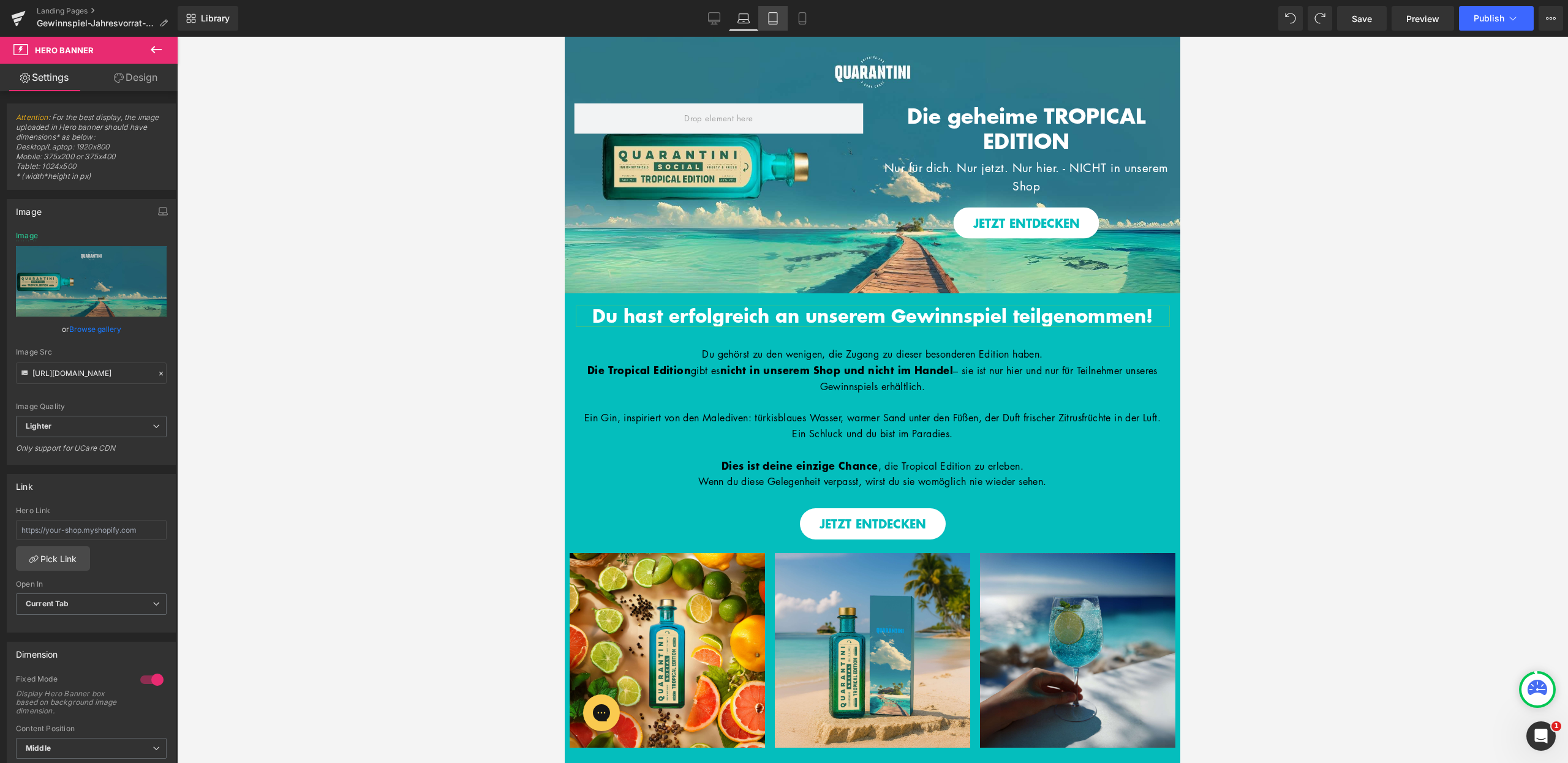
click at [775, 16] on icon at bounding box center [772, 18] width 12 height 12
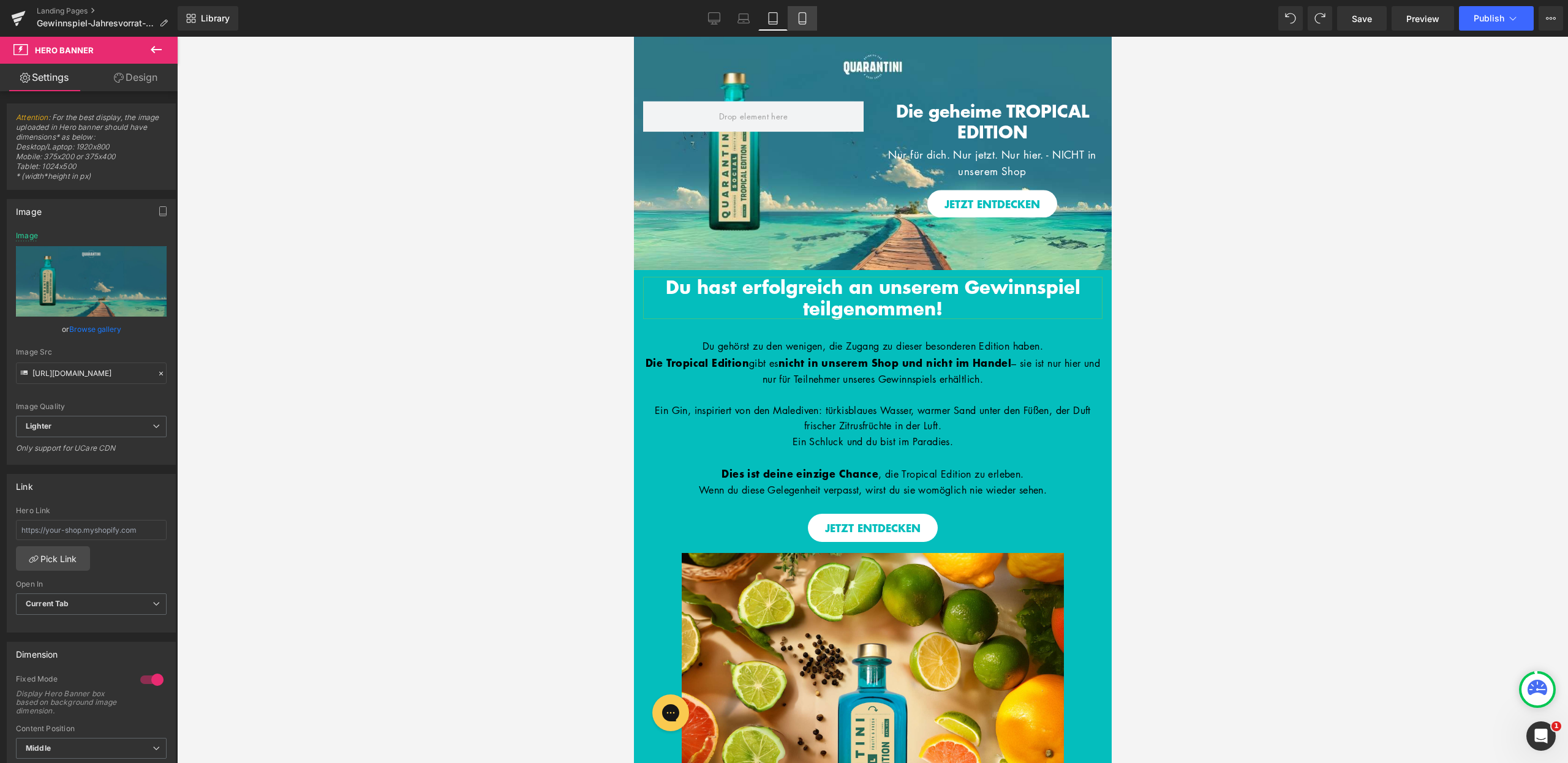
click at [815, 20] on link "Mobile" at bounding box center [803, 18] width 30 height 25
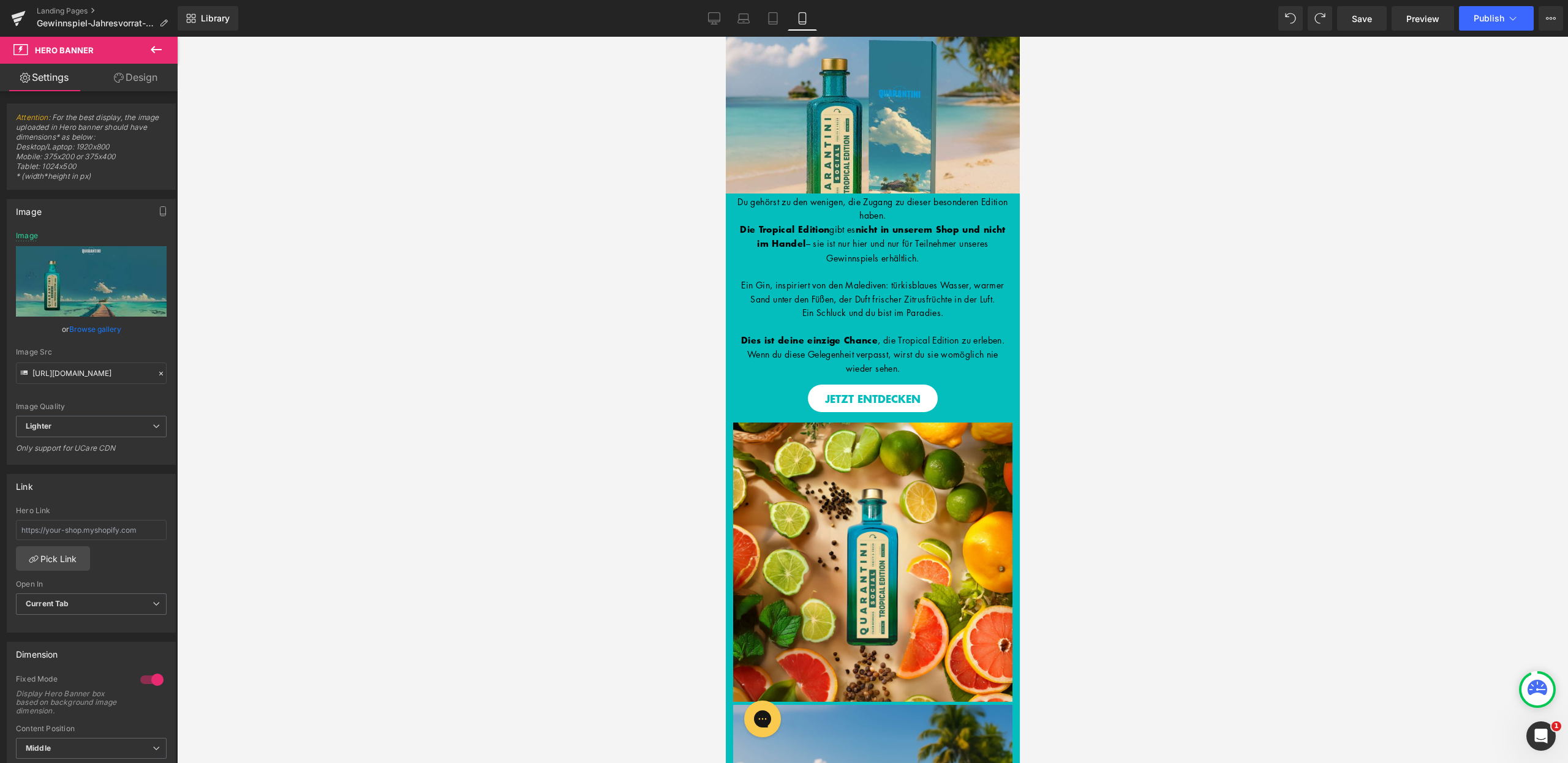
type input "https://ucarecdn.com/1694238f-6869-4ed3-9f96-f0d400f56f19/-/format/auto/-/previ…"
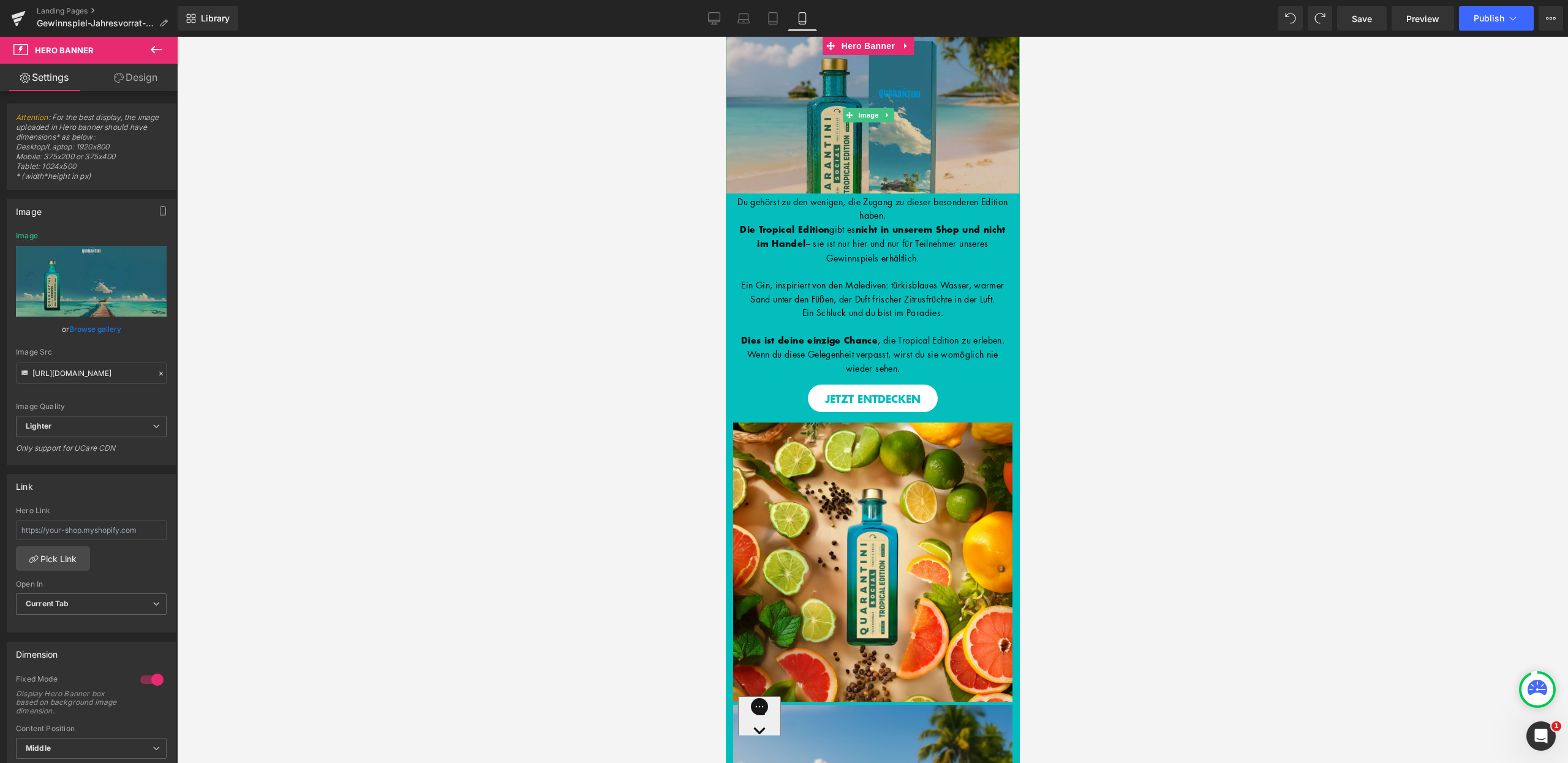
click at [850, 142] on img at bounding box center [872, 115] width 294 height 313
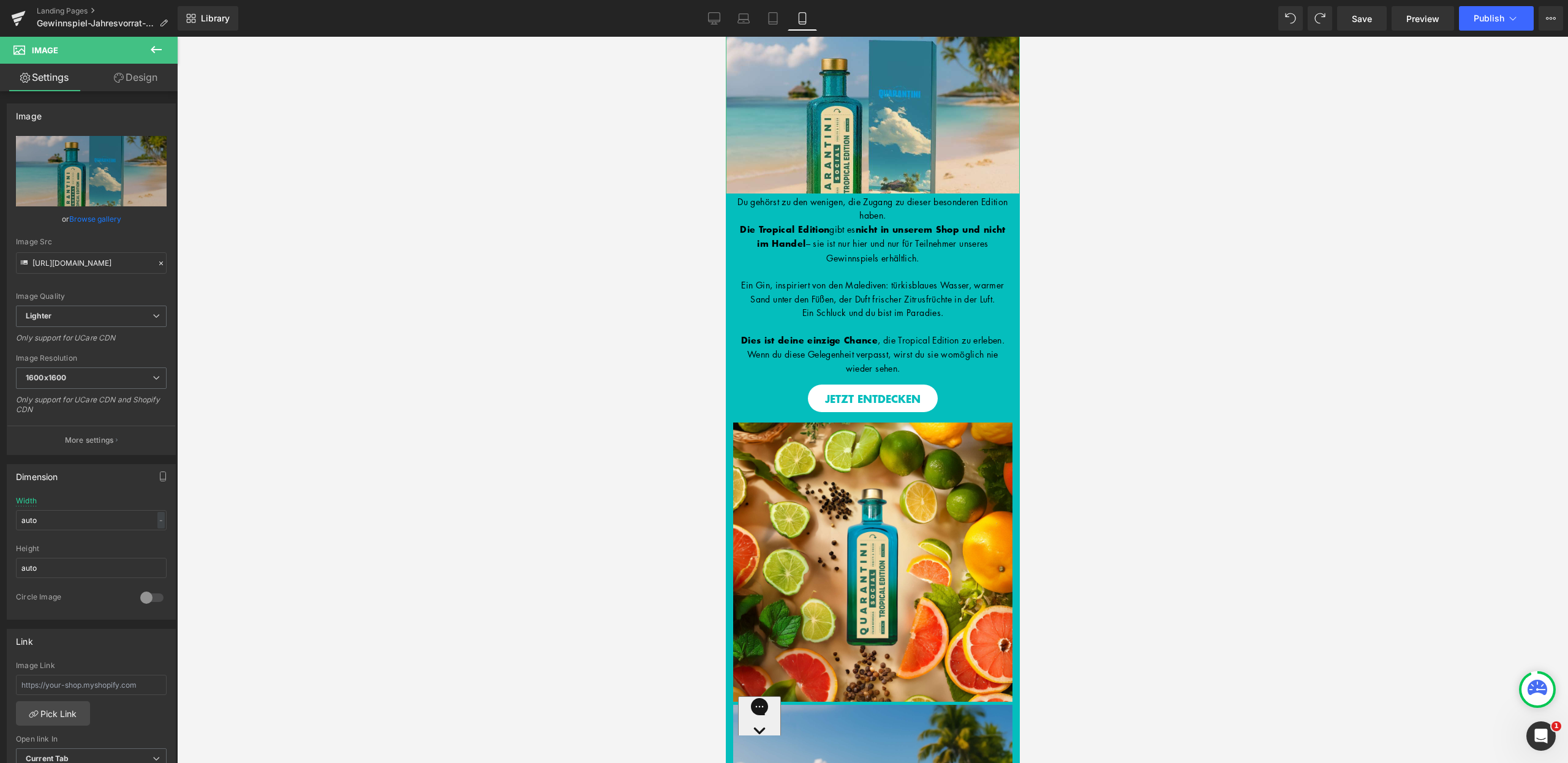
click at [132, 82] on link "Design" at bounding box center [136, 77] width 89 height 27
click at [0, 0] on div "Spacing" at bounding box center [0, 0] width 0 height 0
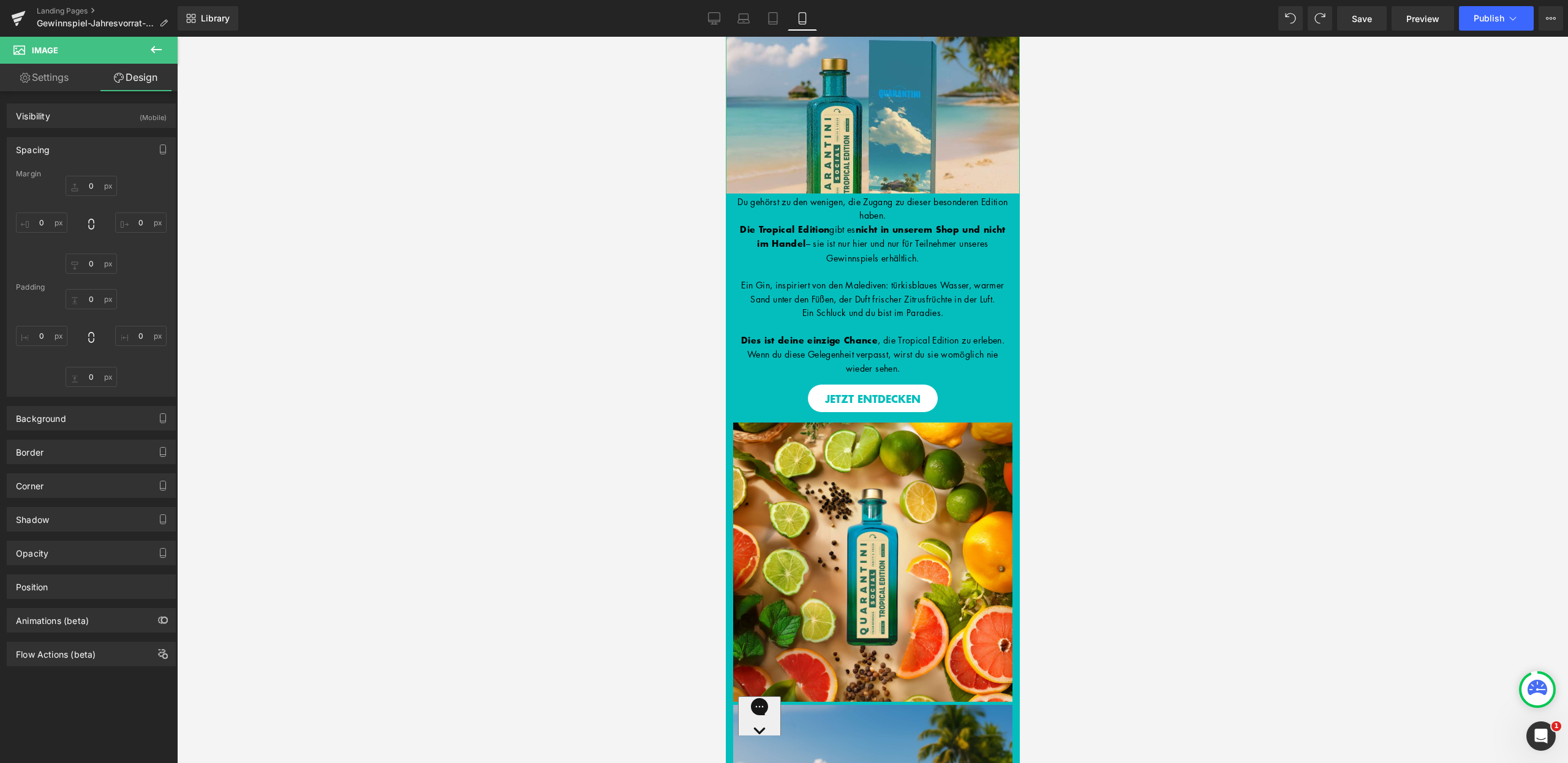
type input "0"
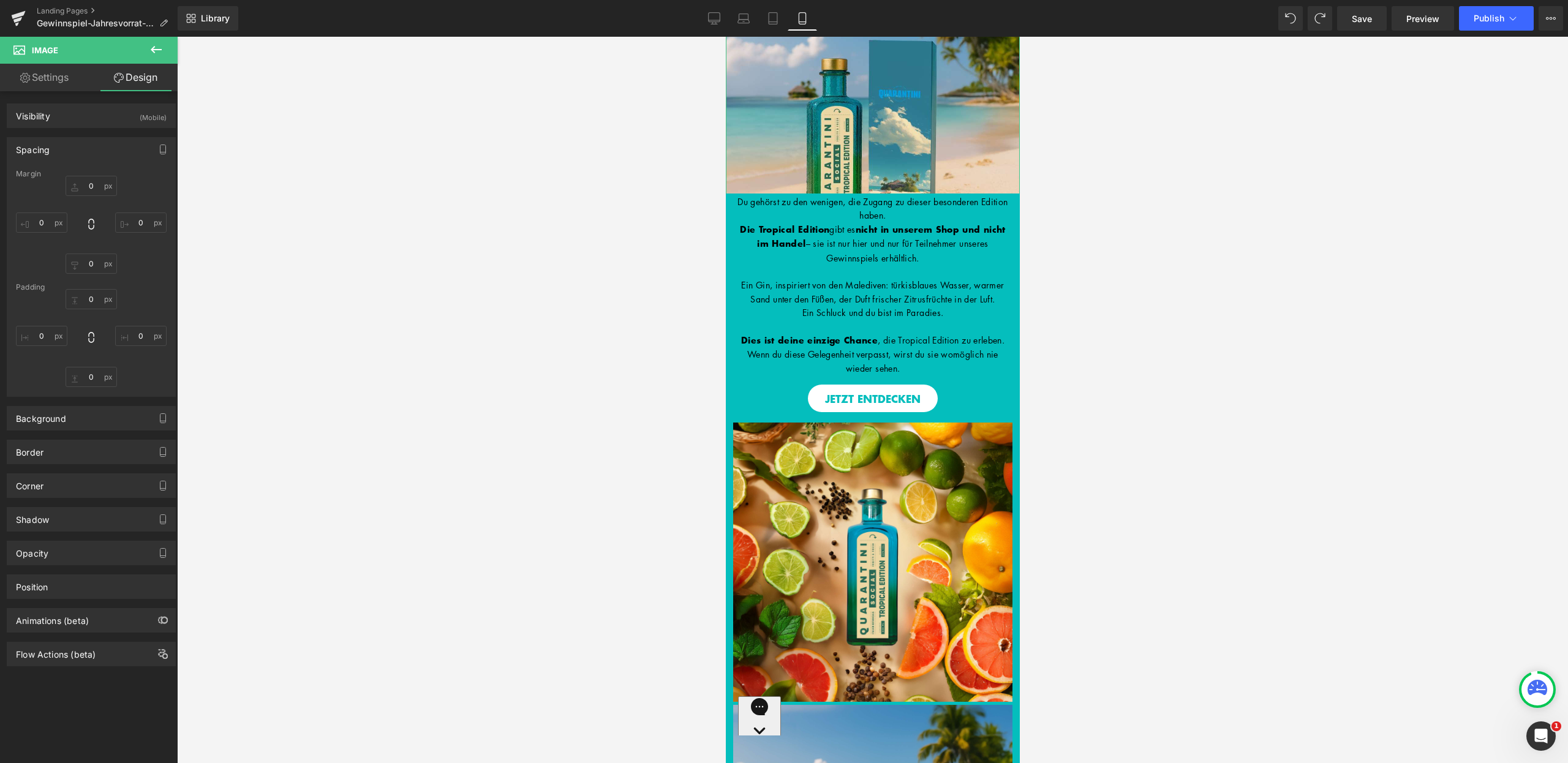
type input "0"
click at [39, 82] on link "Settings" at bounding box center [45, 77] width 89 height 27
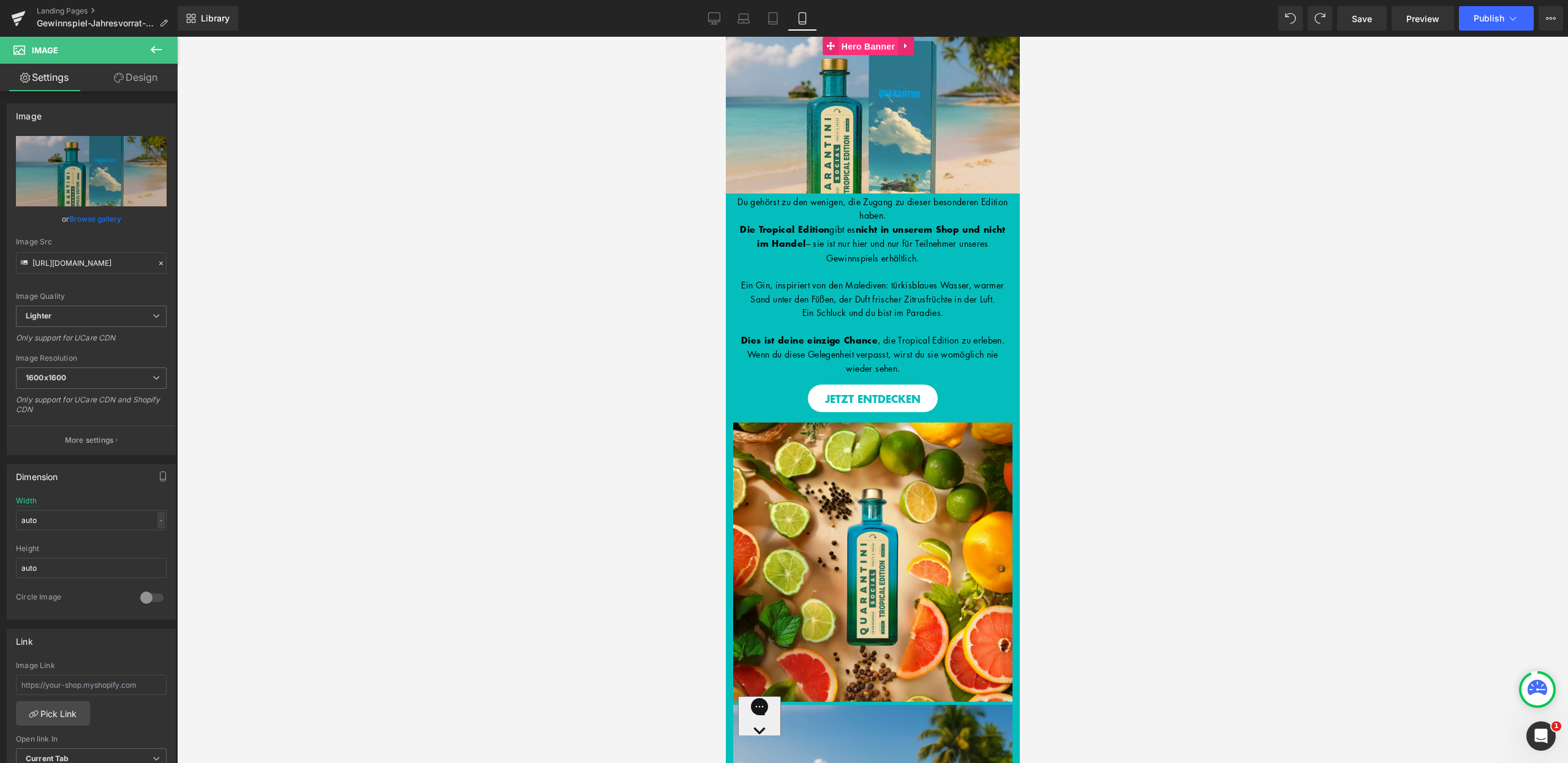
click at [850, 40] on span "Hero Banner" at bounding box center [867, 46] width 59 height 18
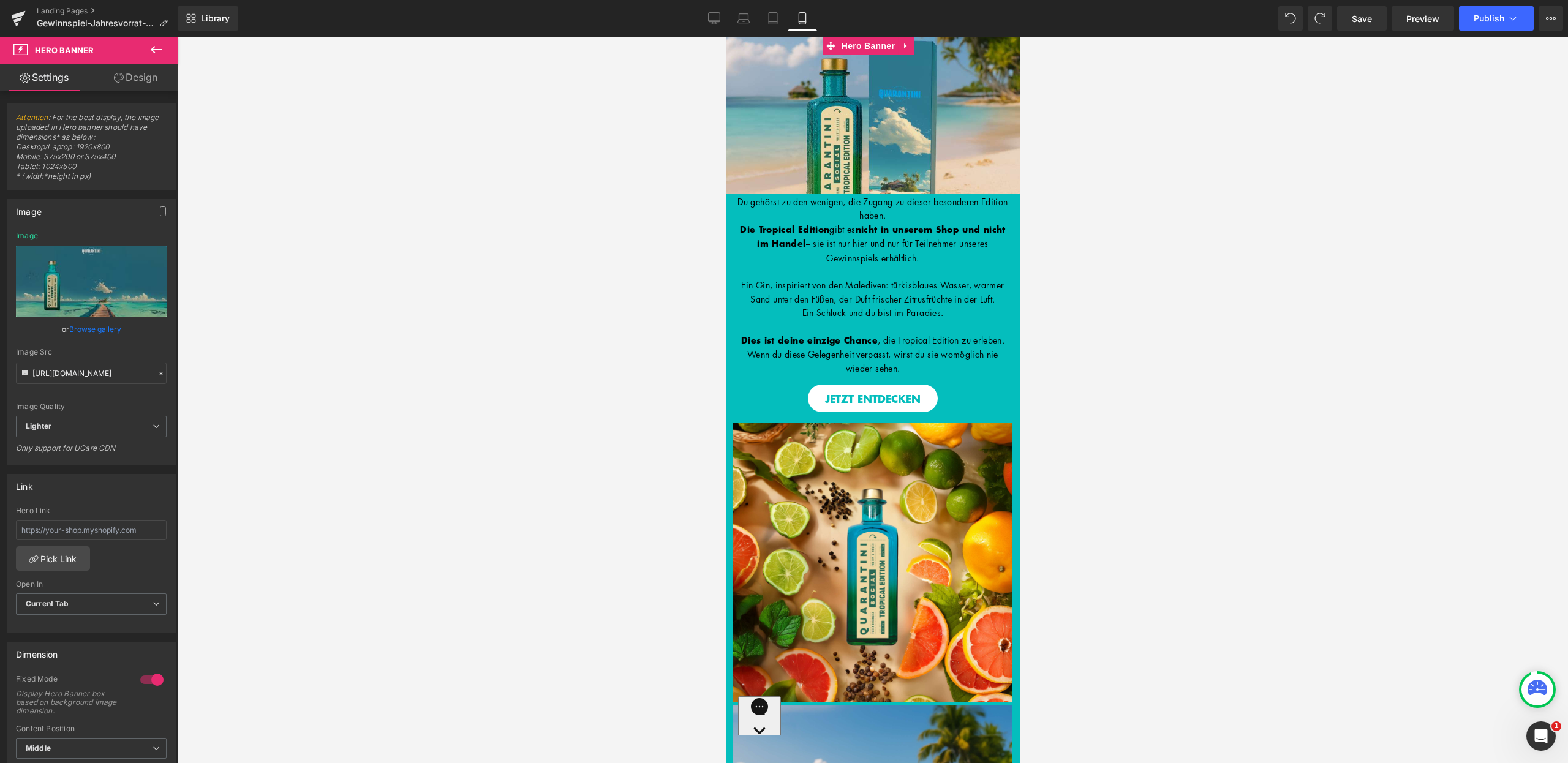
click at [151, 678] on div at bounding box center [152, 680] width 30 height 20
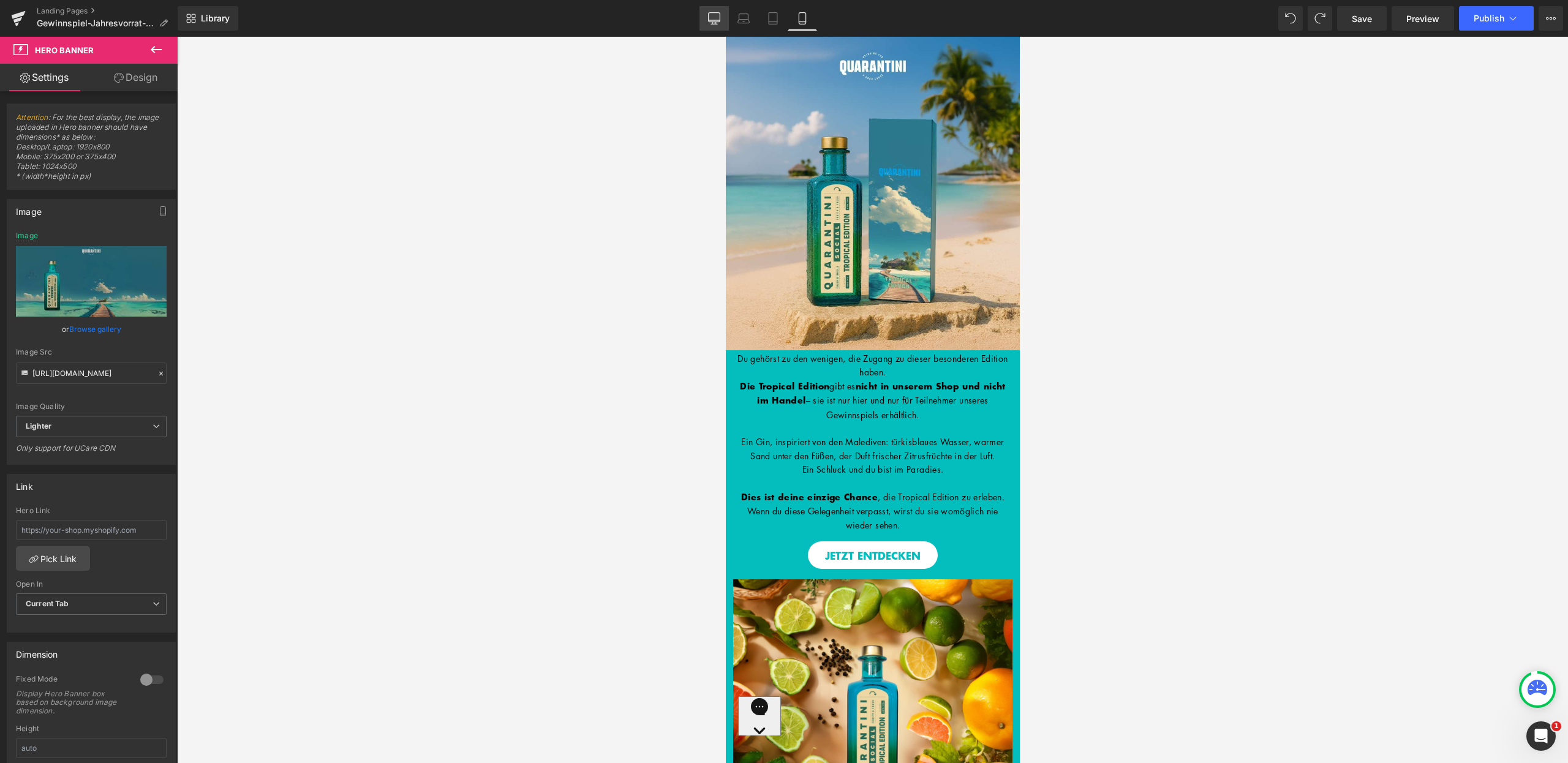
click at [707, 8] on link "Desktop" at bounding box center [715, 18] width 30 height 25
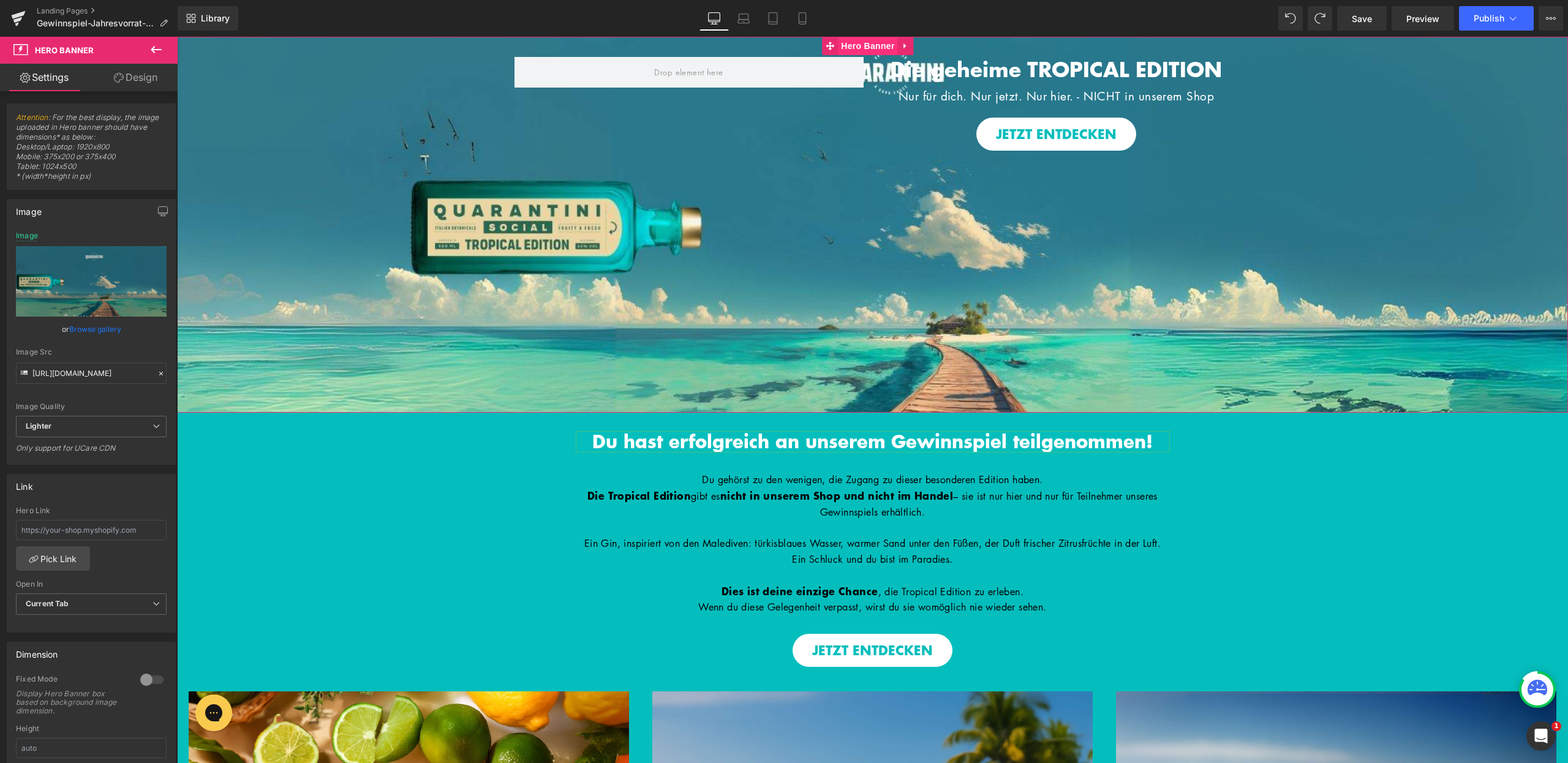
click at [877, 41] on span "Hero Banner" at bounding box center [867, 46] width 59 height 18
click at [800, 17] on icon at bounding box center [802, 18] width 12 height 12
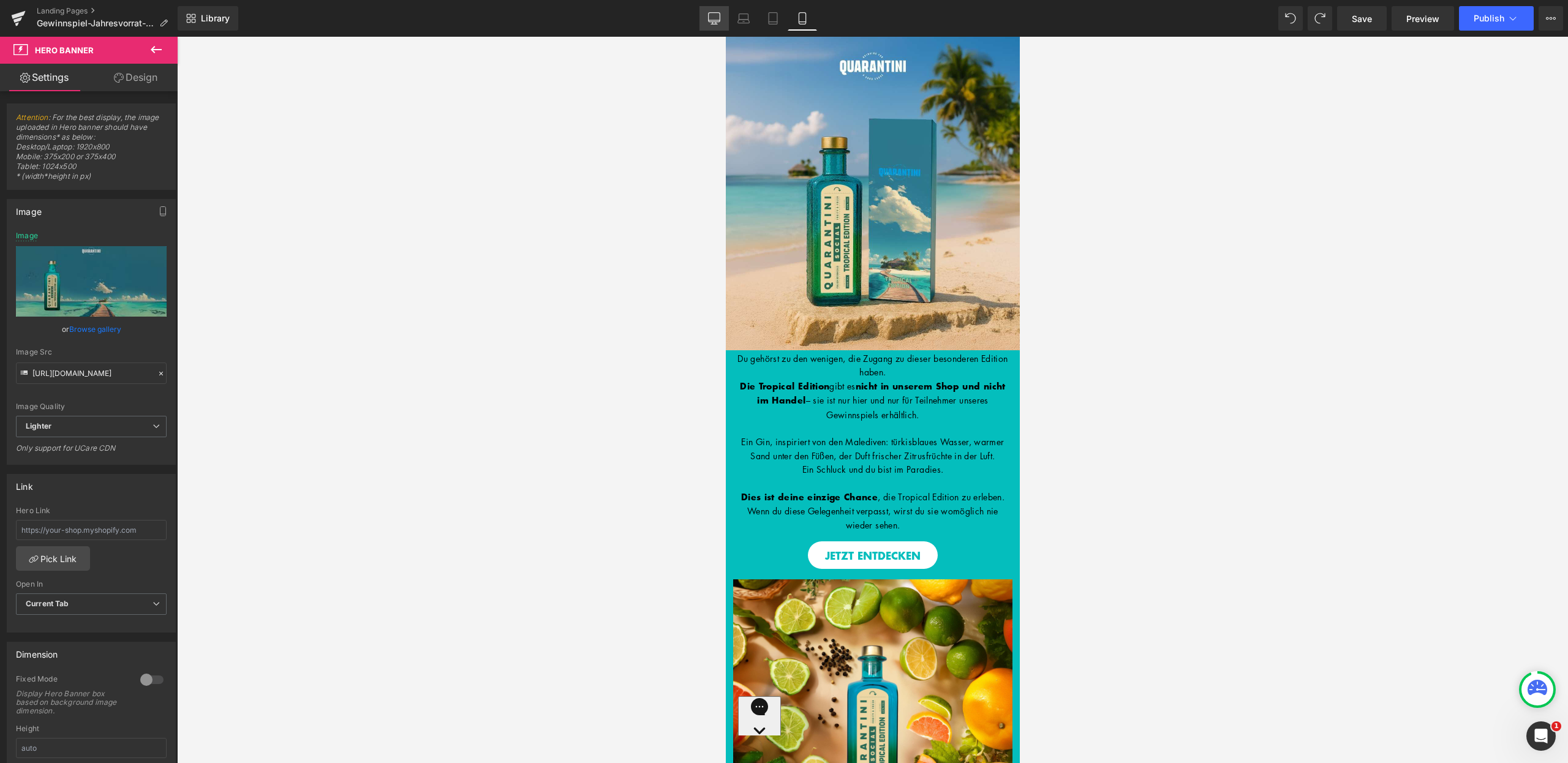
click at [708, 22] on icon at bounding box center [714, 18] width 12 height 12
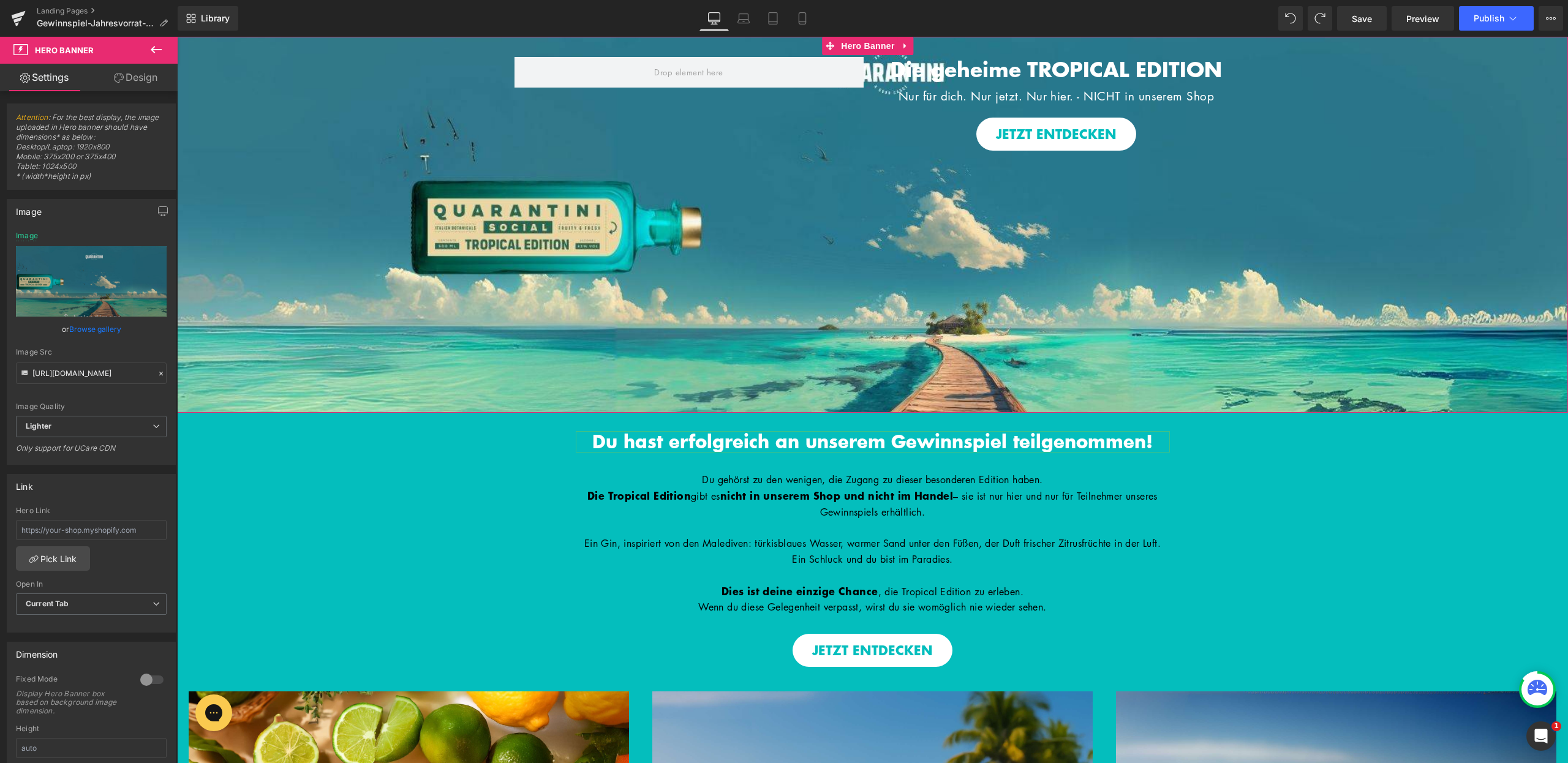
click at [140, 681] on div at bounding box center [152, 680] width 30 height 20
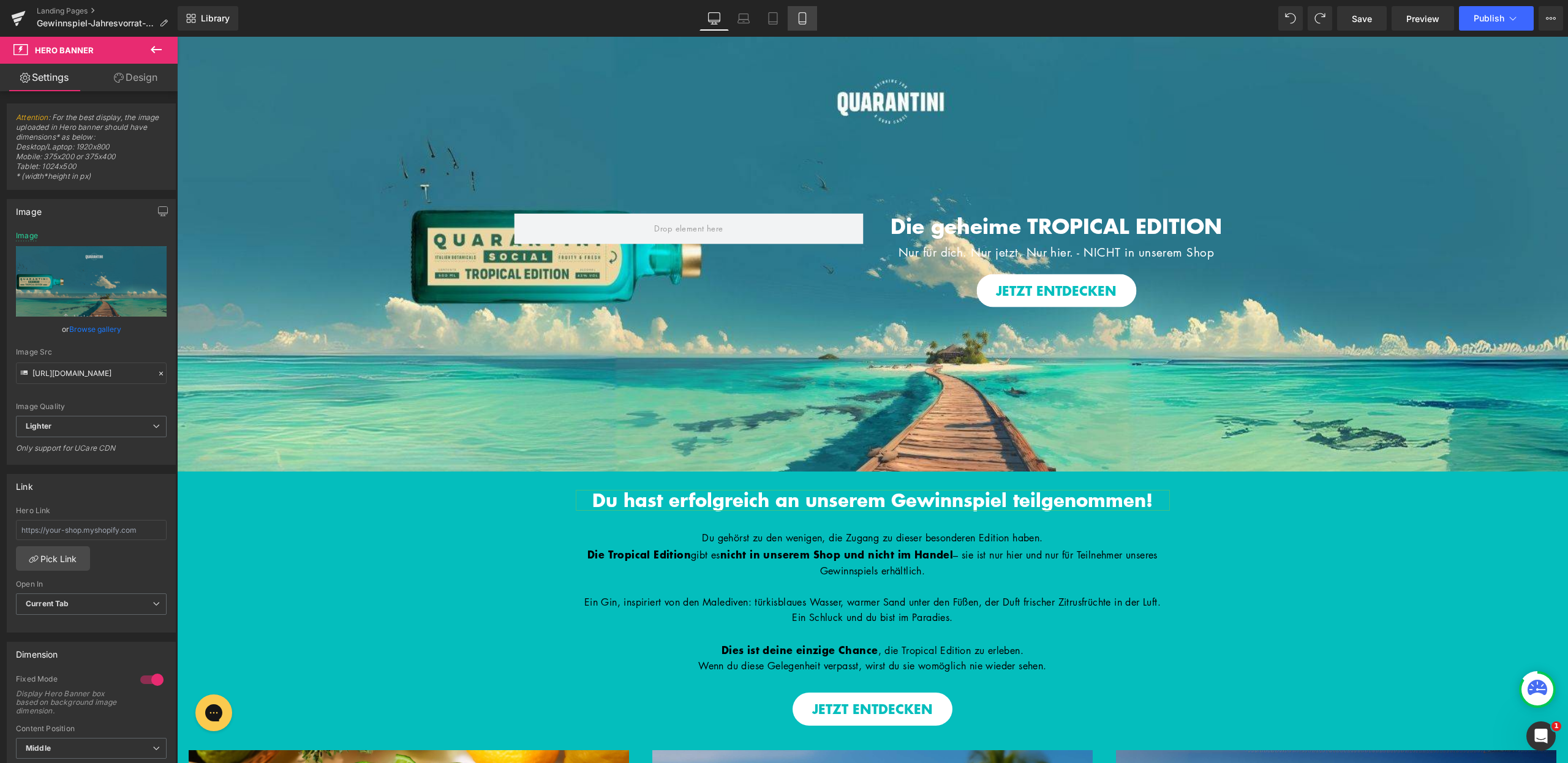
click at [802, 15] on icon at bounding box center [802, 18] width 12 height 12
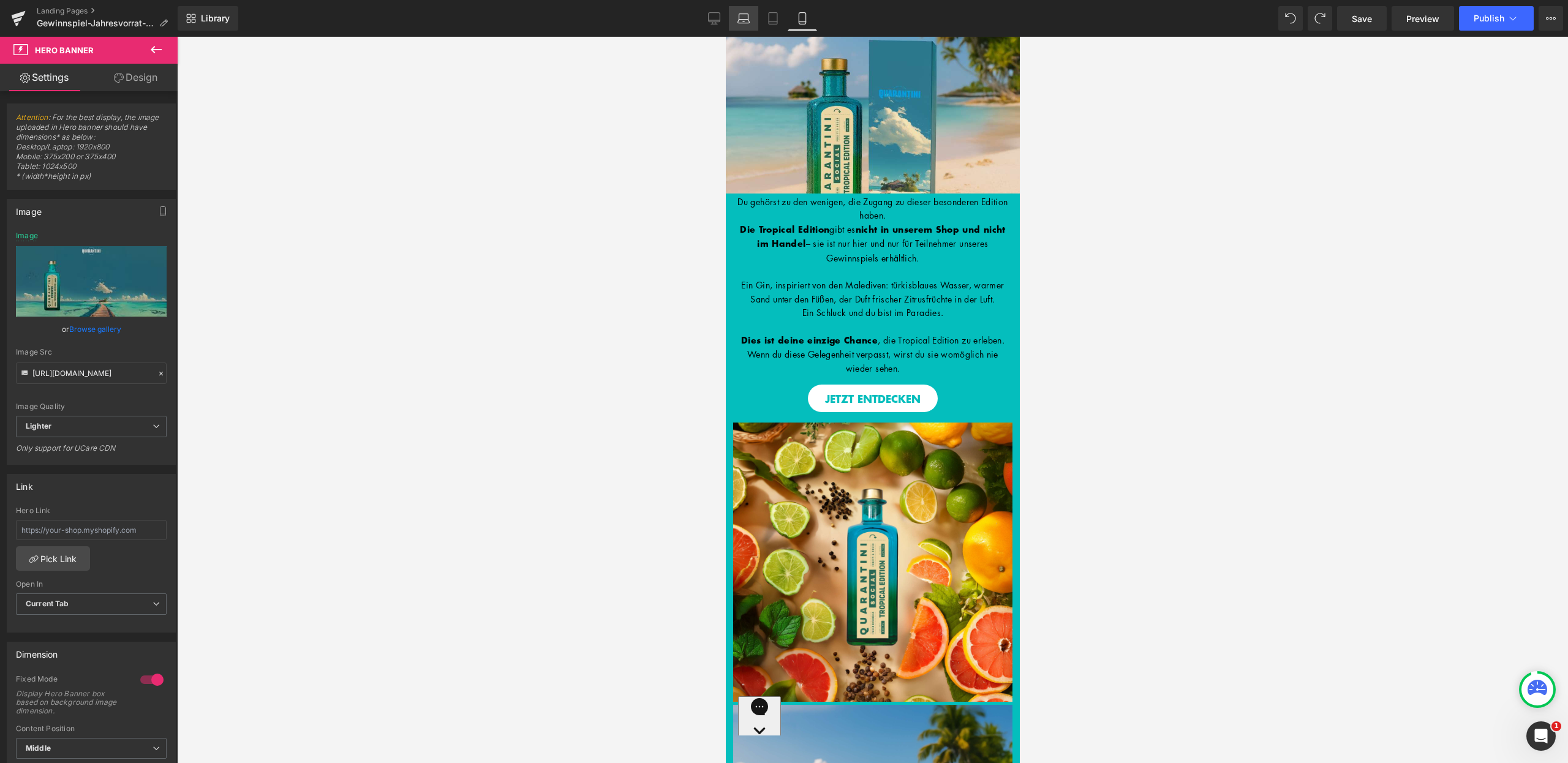
click at [748, 20] on icon at bounding box center [744, 21] width 12 height 3
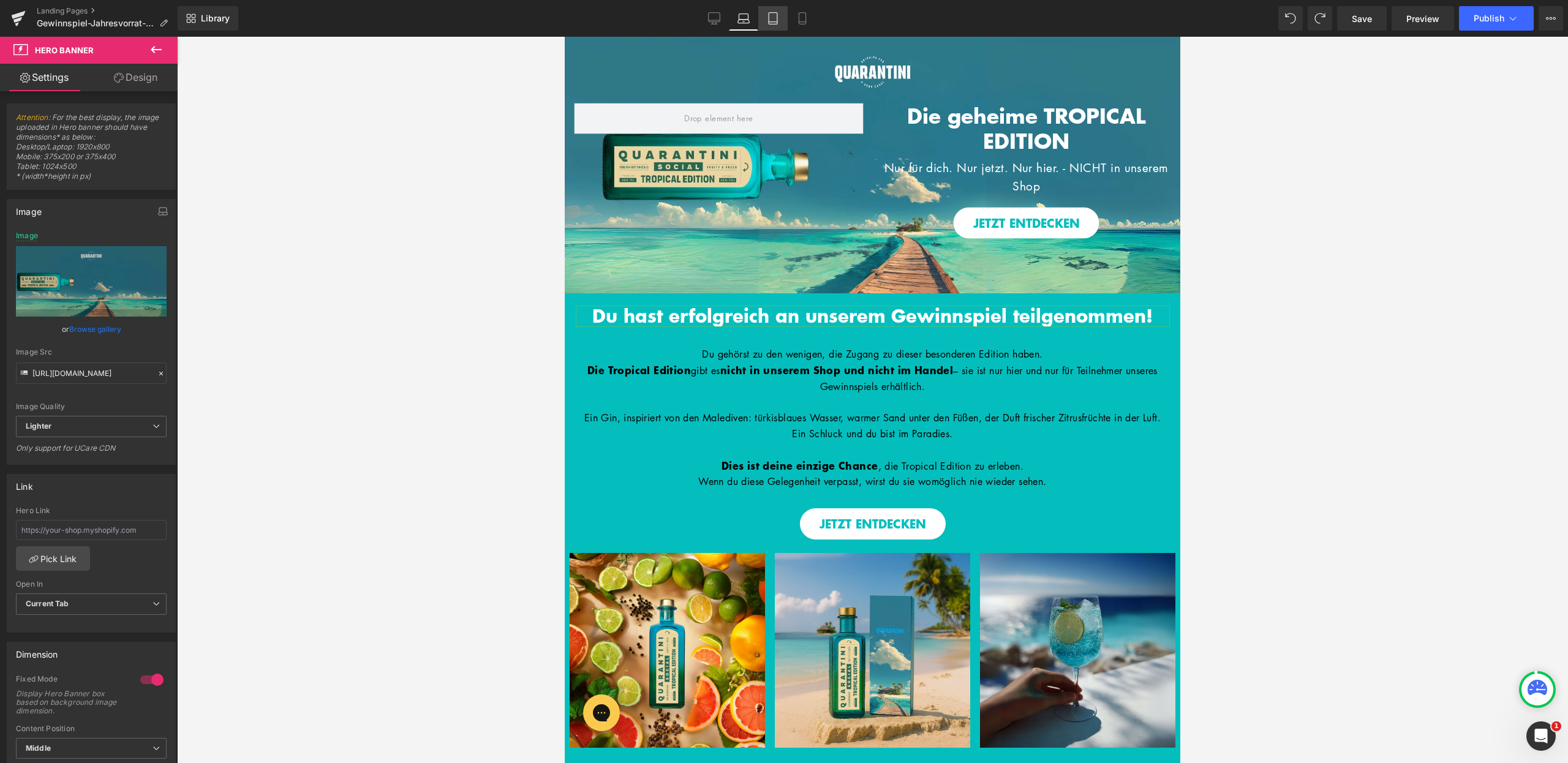
click at [770, 19] on icon at bounding box center [772, 18] width 12 height 12
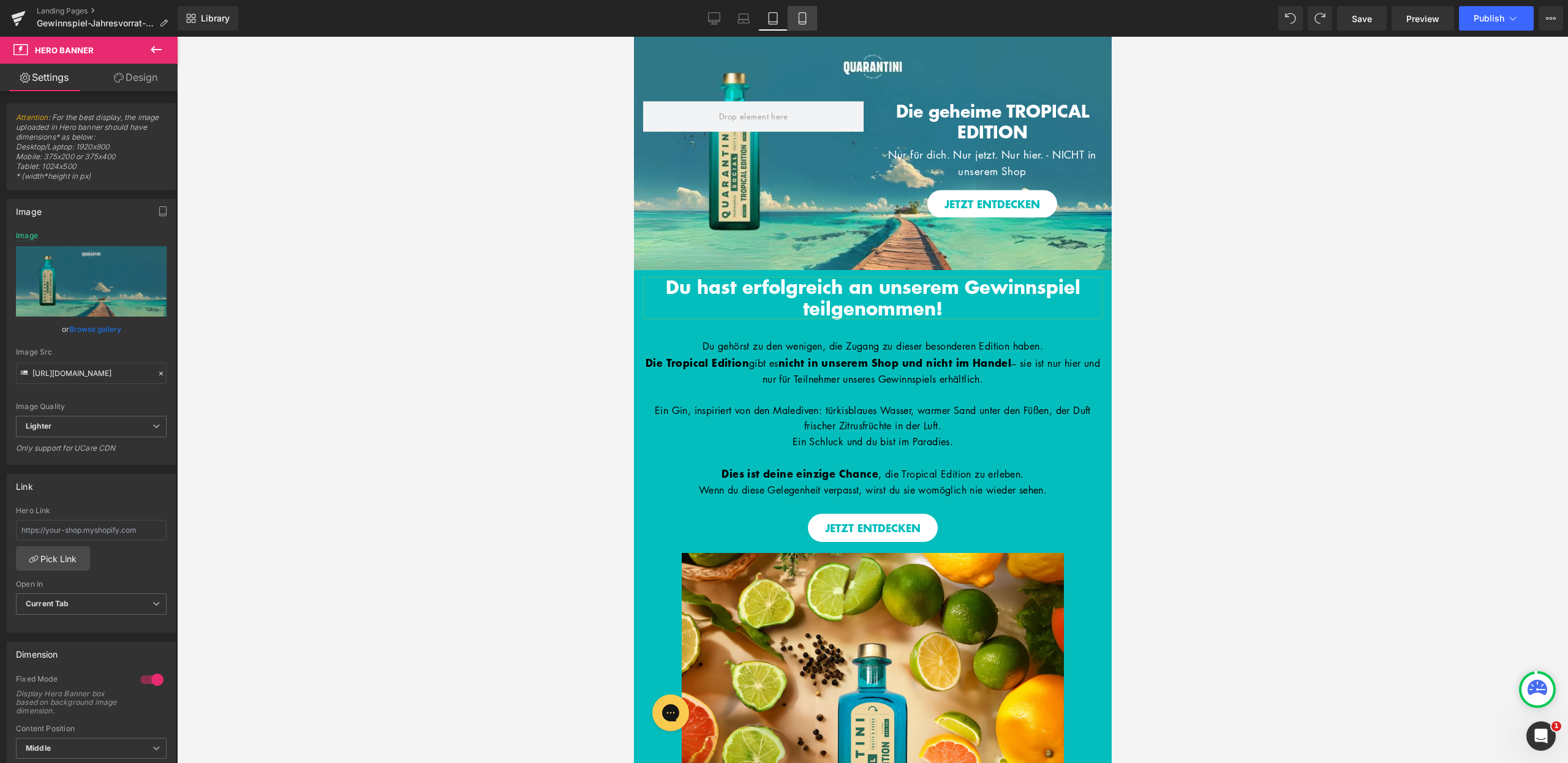
click at [797, 18] on icon at bounding box center [802, 18] width 12 height 12
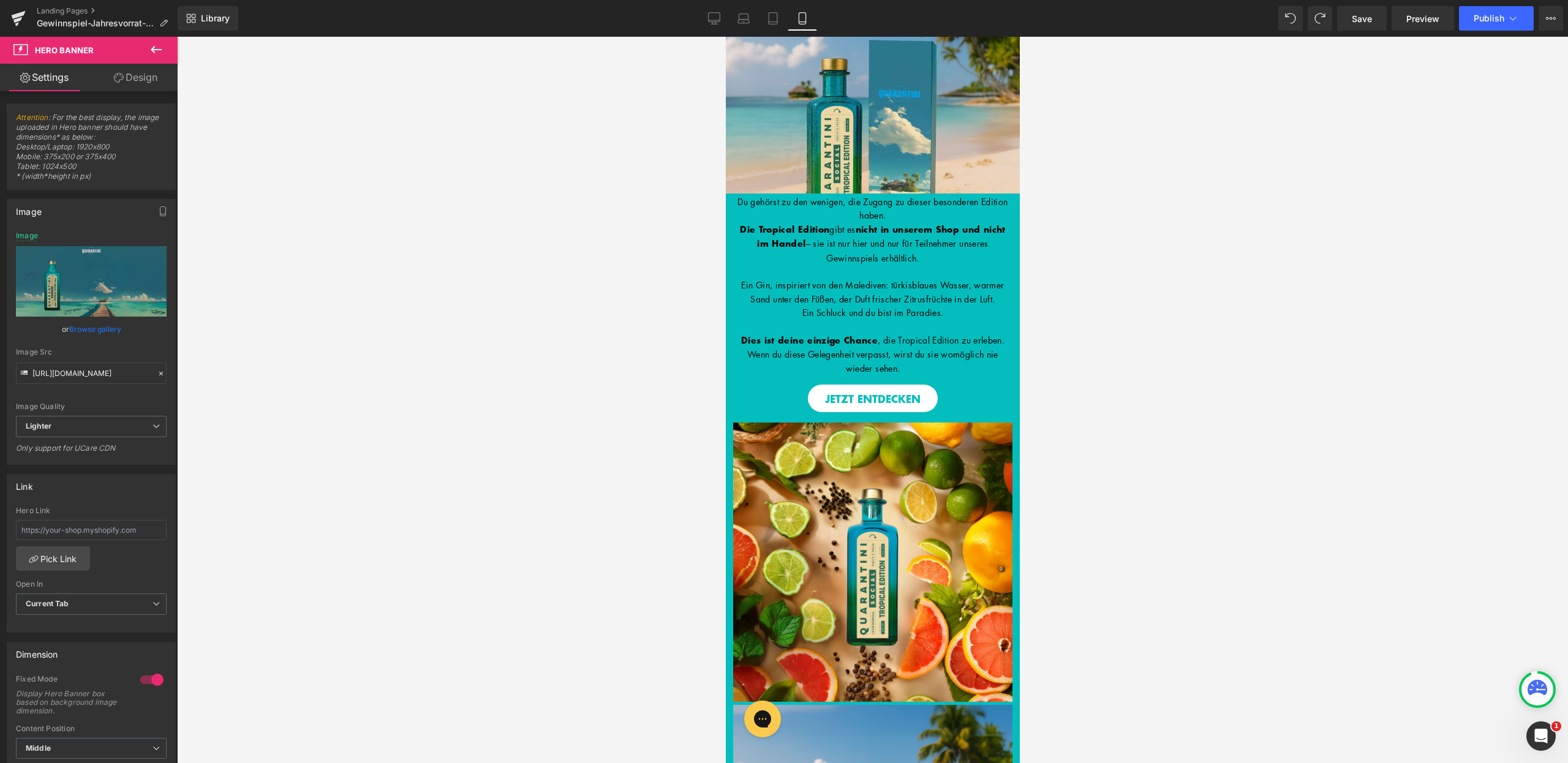
type input "https://ucarecdn.com/1694238f-6869-4ed3-9f96-f0d400f56f19/-/format/auto/-/previ…"
click at [836, 40] on span at bounding box center [829, 46] width 16 height 18
click at [845, 42] on span "Hero Banner" at bounding box center [867, 46] width 59 height 18
click at [149, 78] on link "Design" at bounding box center [136, 77] width 89 height 27
click at [0, 0] on div "Visibility" at bounding box center [0, 0] width 0 height 0
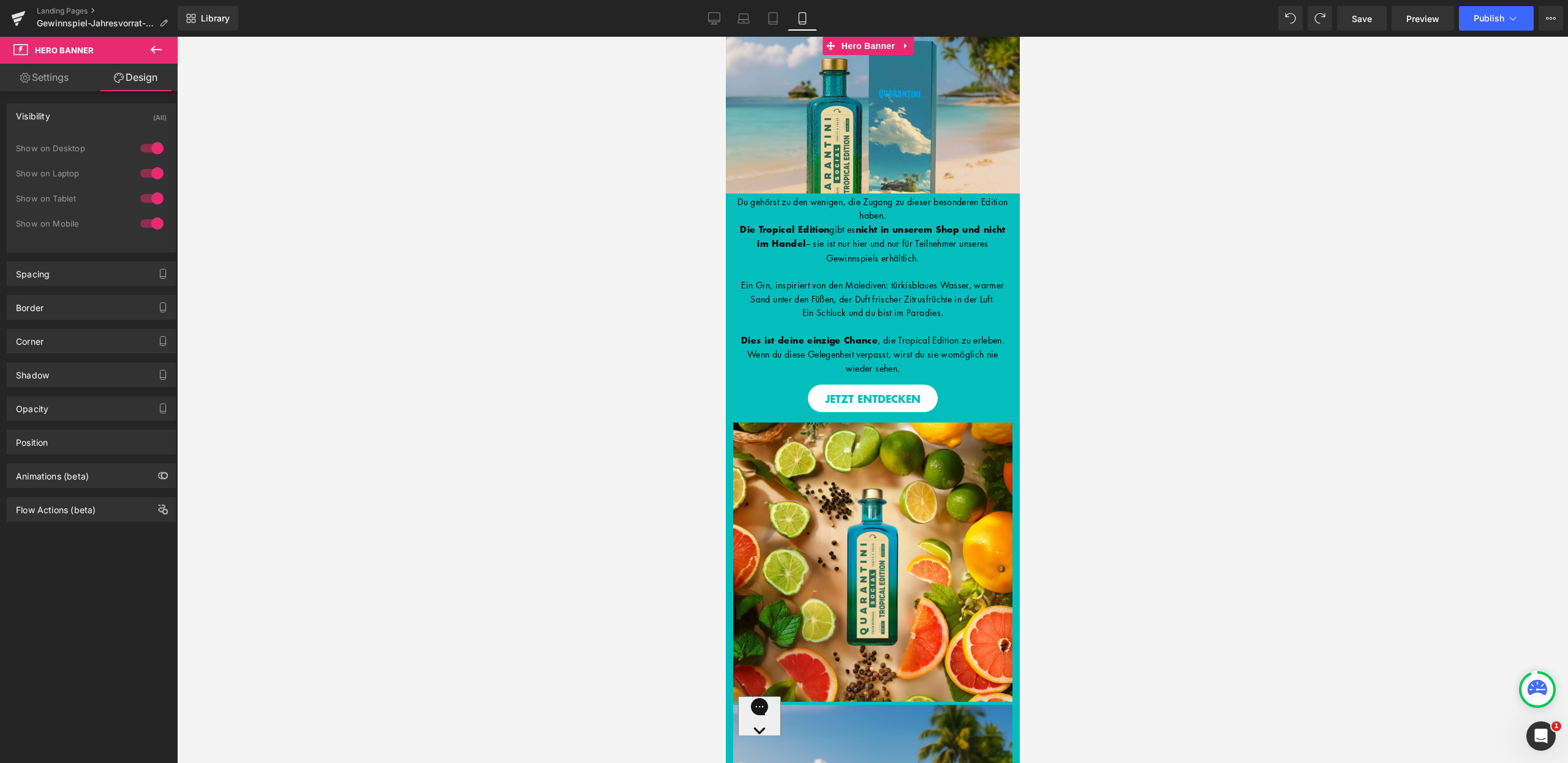
click at [113, 118] on div "Visibility (All)" at bounding box center [91, 115] width 168 height 23
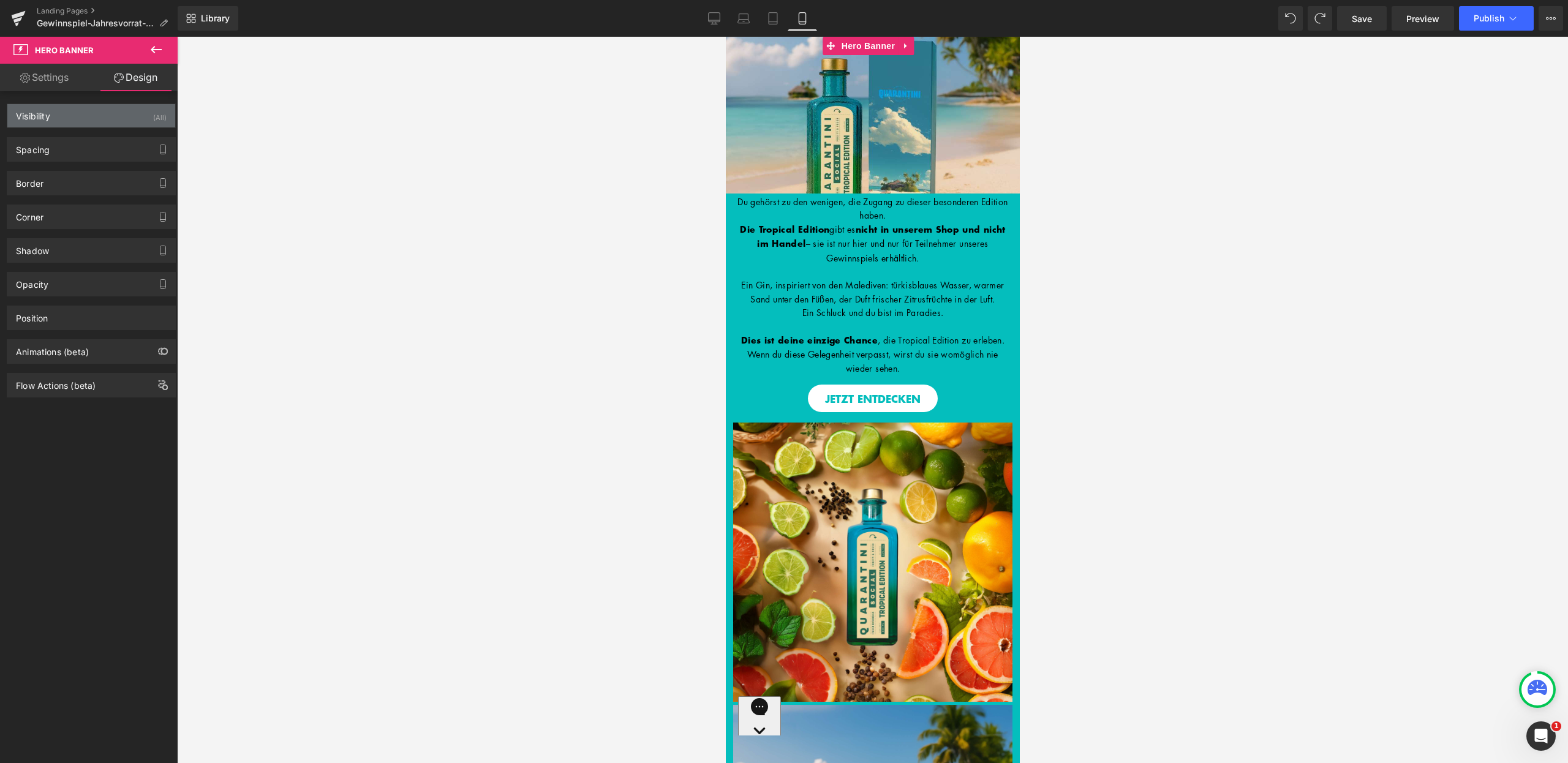
click at [113, 118] on div "Visibility (All)" at bounding box center [91, 115] width 168 height 23
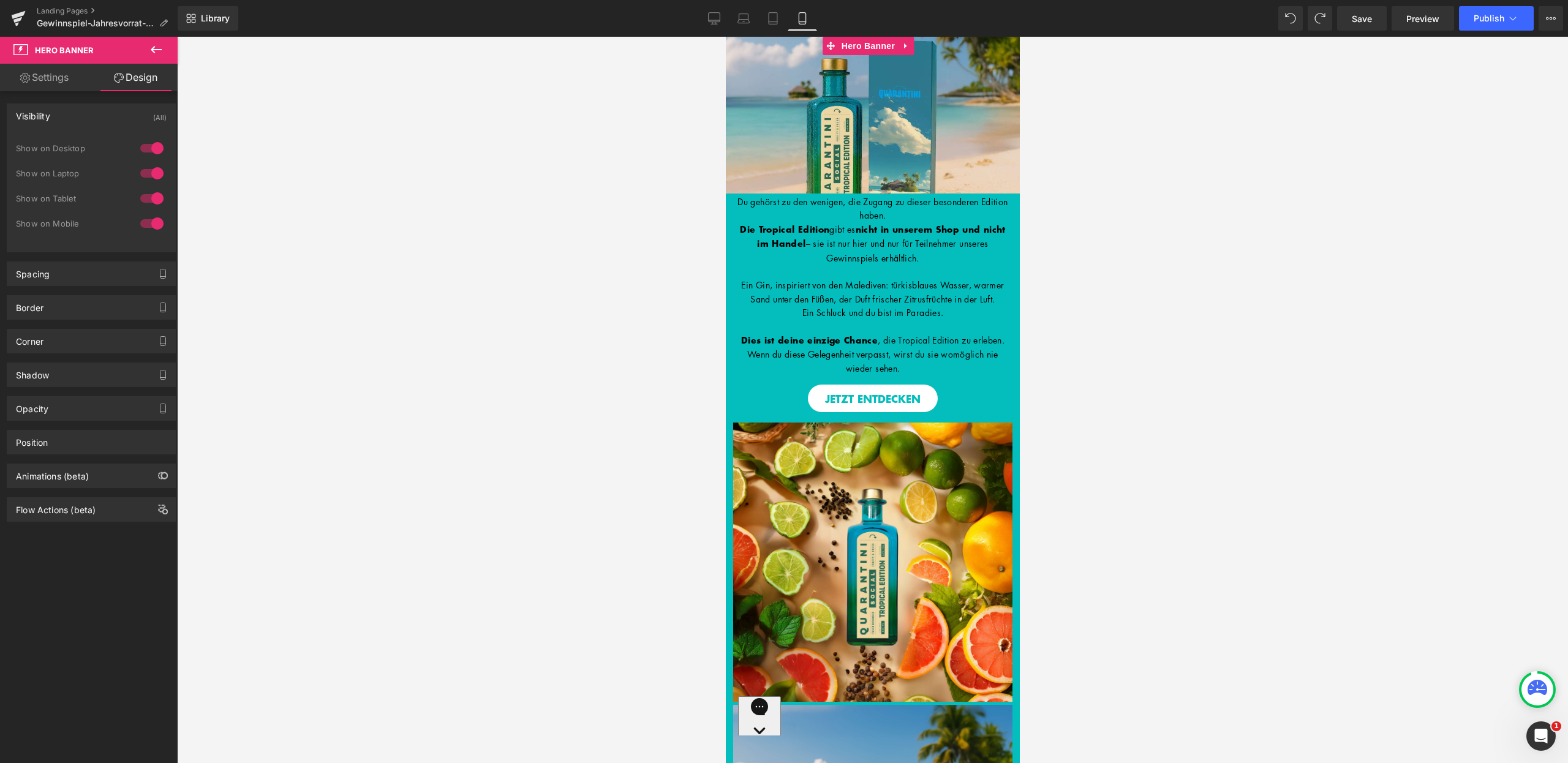
click at [149, 225] on div at bounding box center [152, 224] width 30 height 20
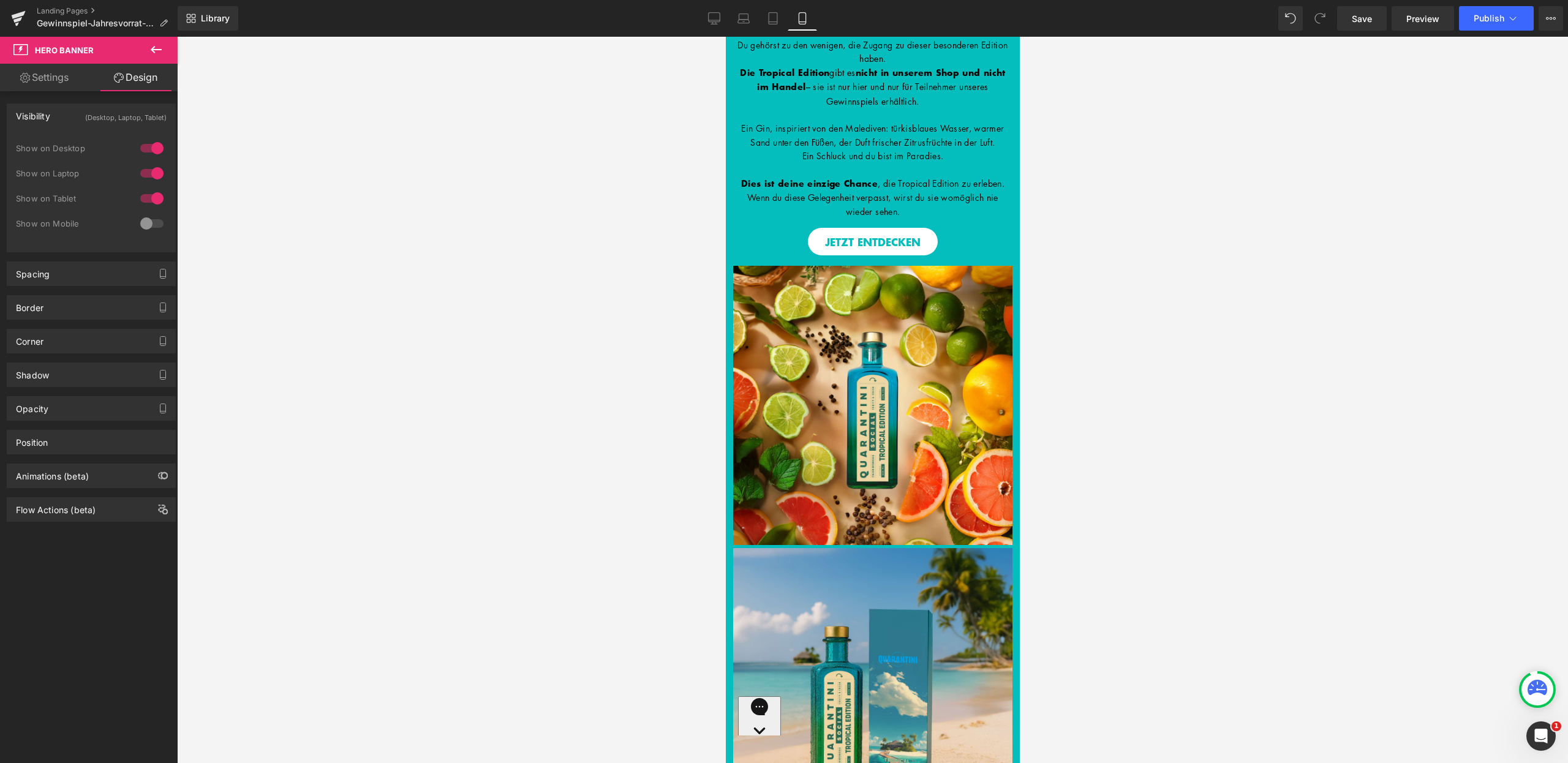
click at [158, 49] on icon at bounding box center [156, 49] width 15 height 15
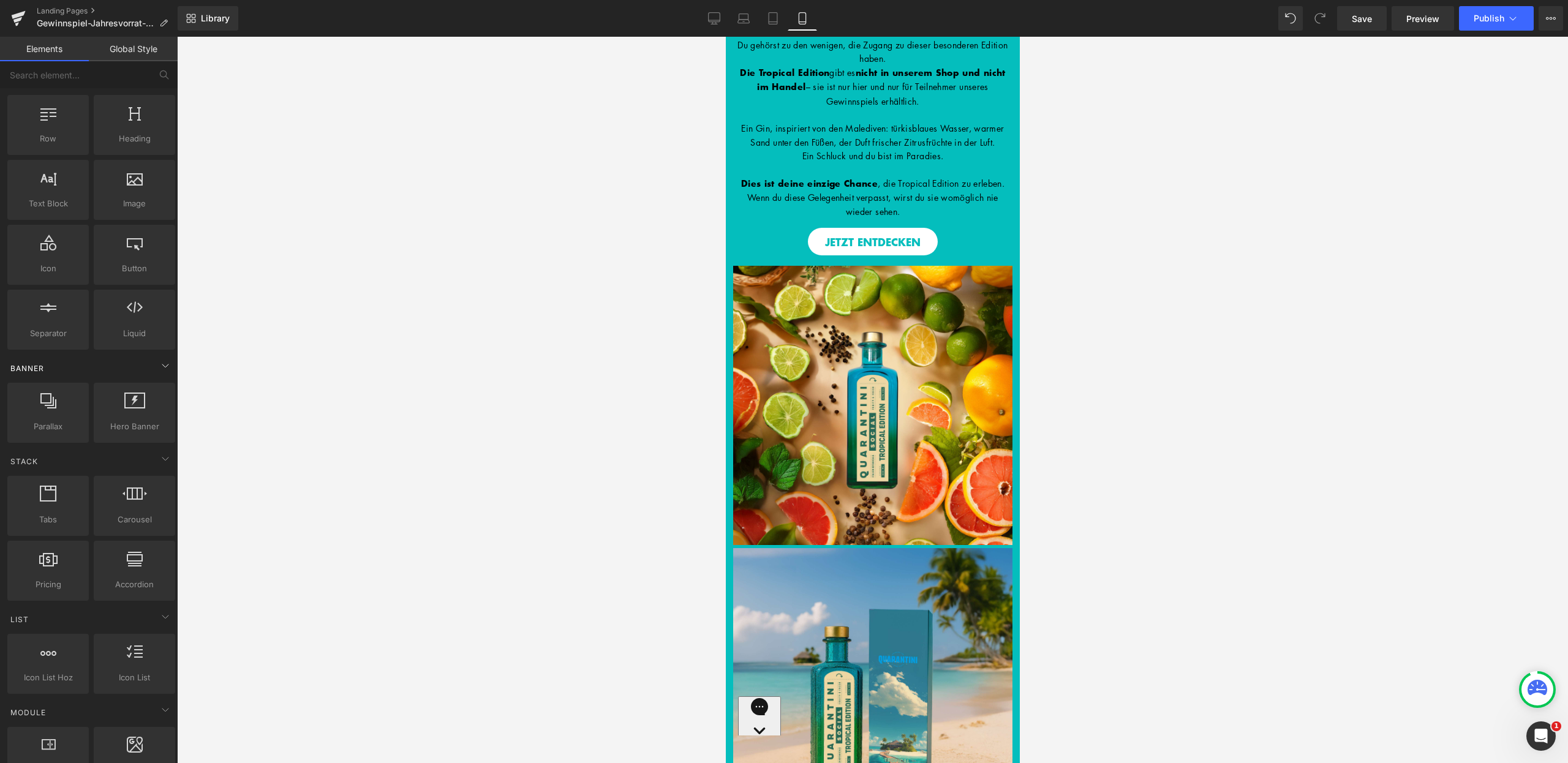
scroll to position [42, 0]
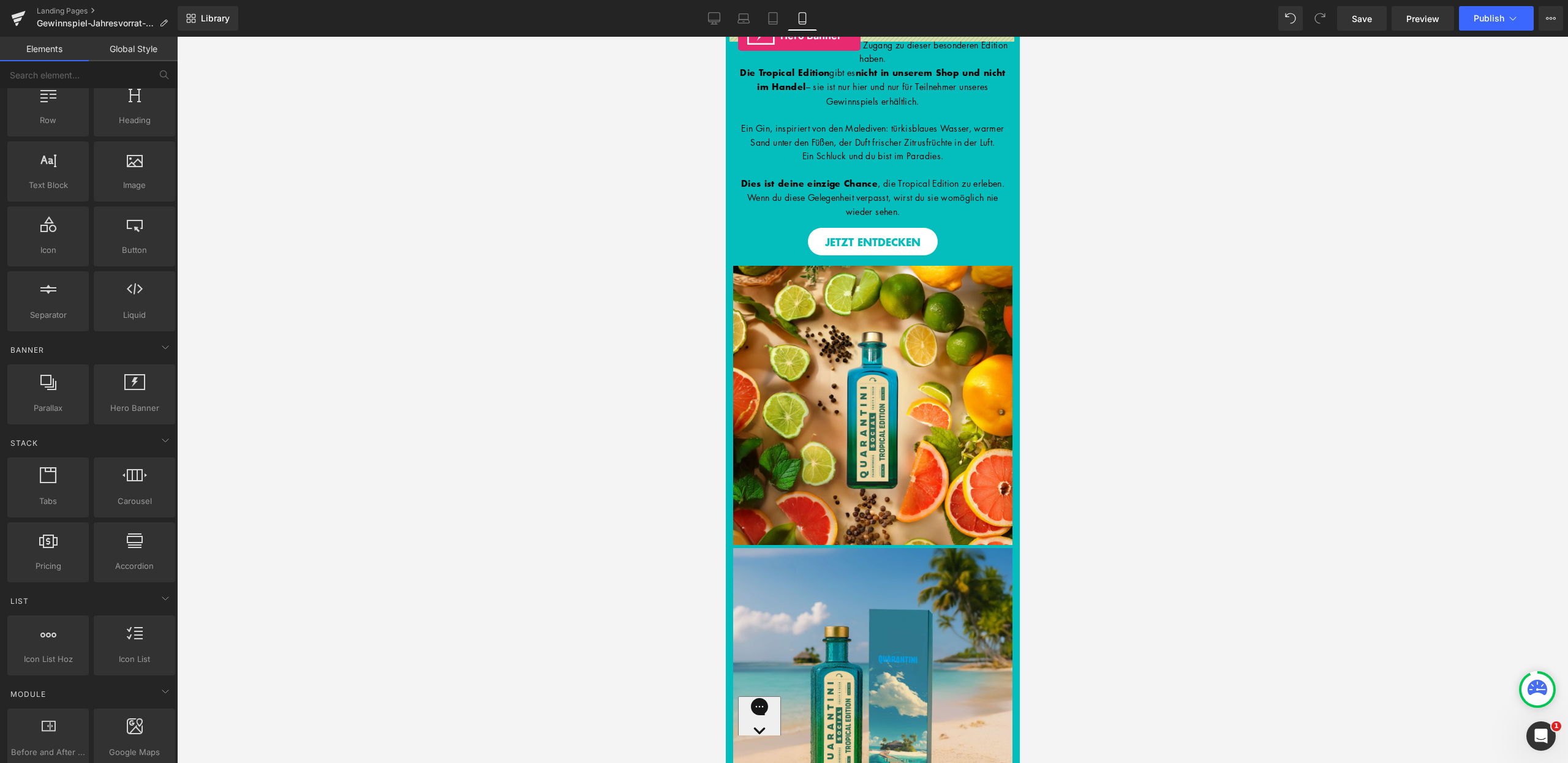
drag, startPoint x: 120, startPoint y: 395, endPoint x: 1, endPoint y: 1, distance: 411.6
click at [738, 35] on div "Hero Banner You are previewing how the will restyle your page. You can not edit…" at bounding box center [784, 392] width 1568 height 784
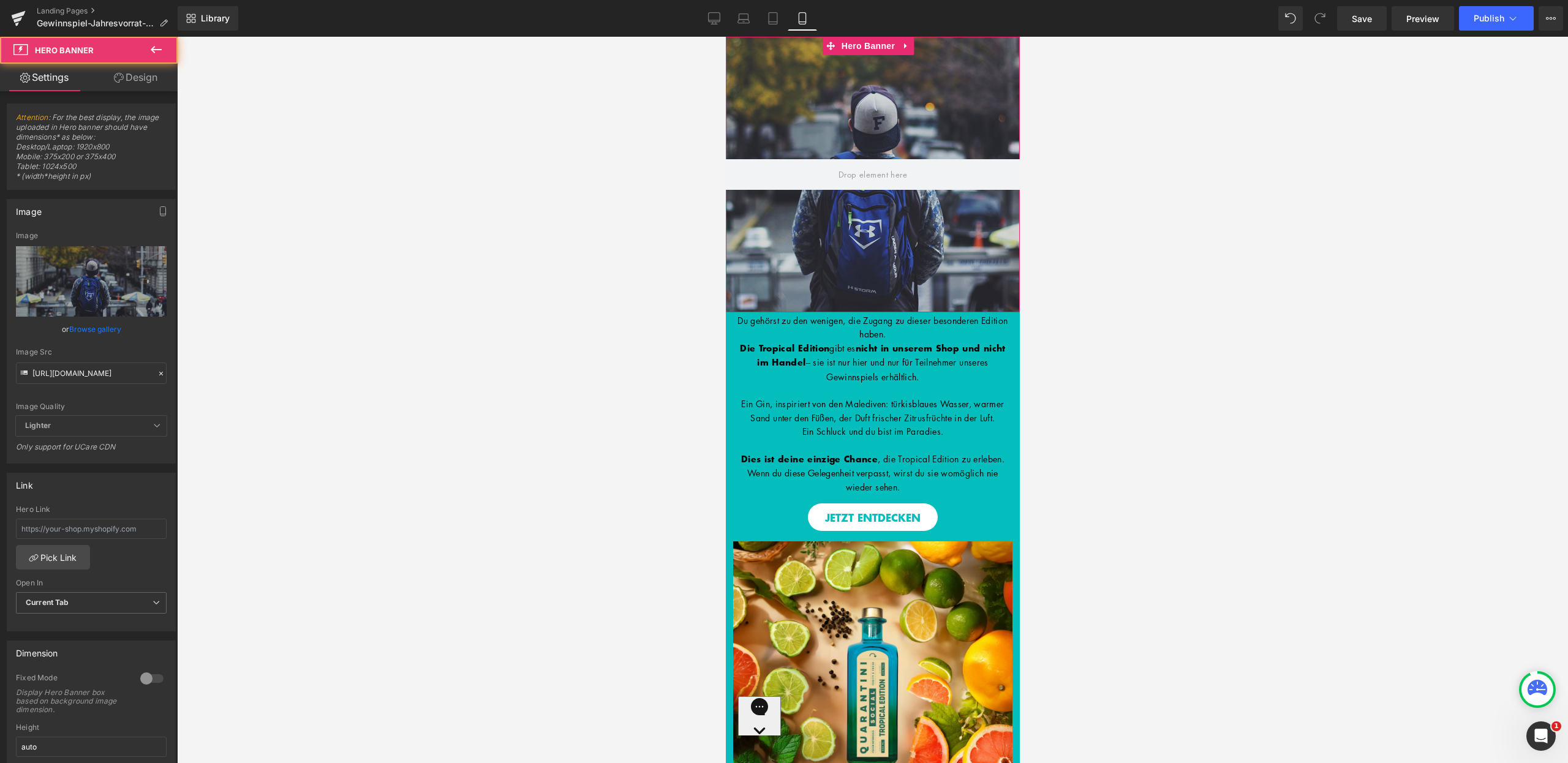
click at [848, 153] on div at bounding box center [872, 175] width 294 height 276
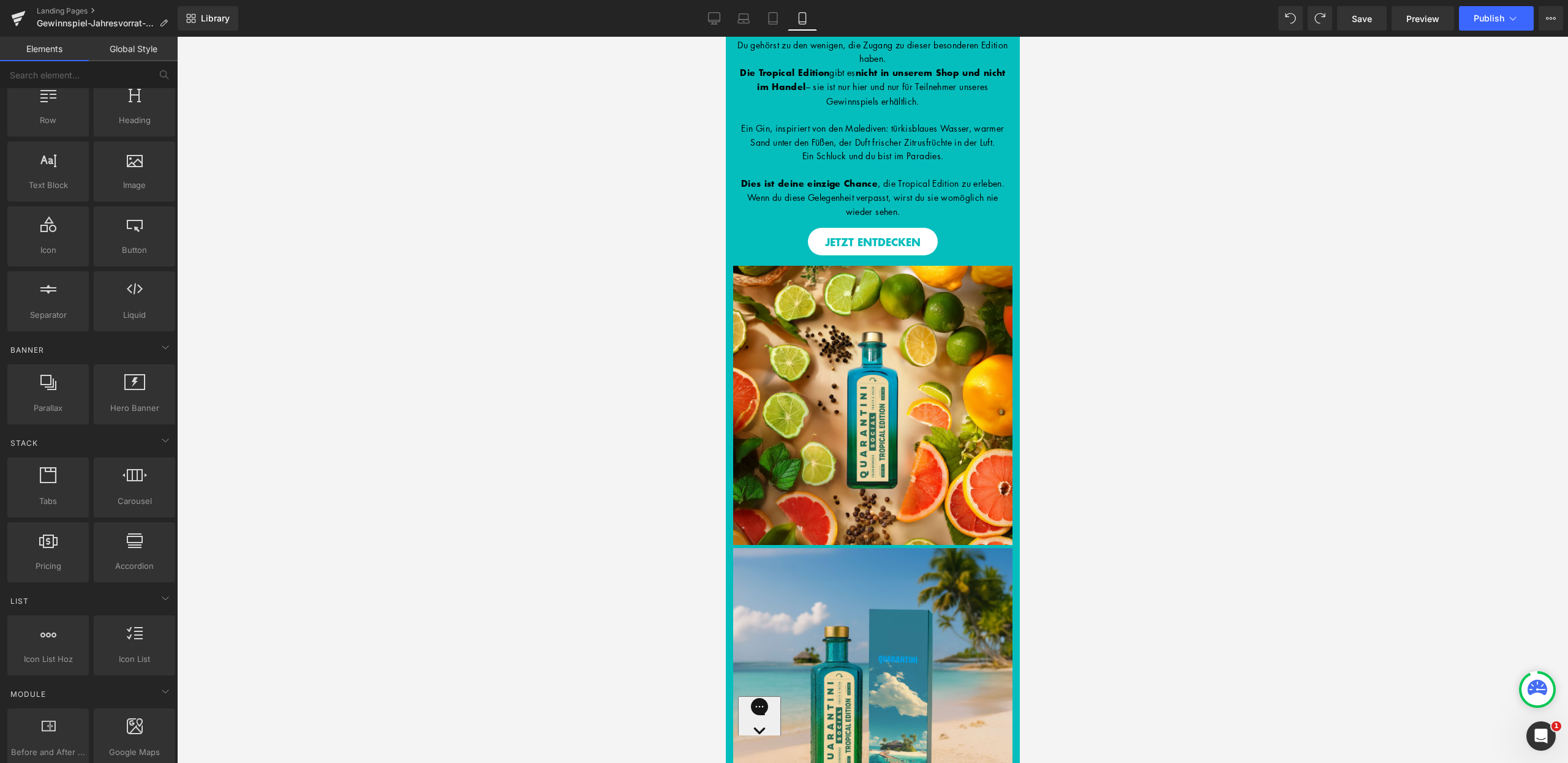
click at [725, 37] on img at bounding box center [725, 37] width 0 height 0
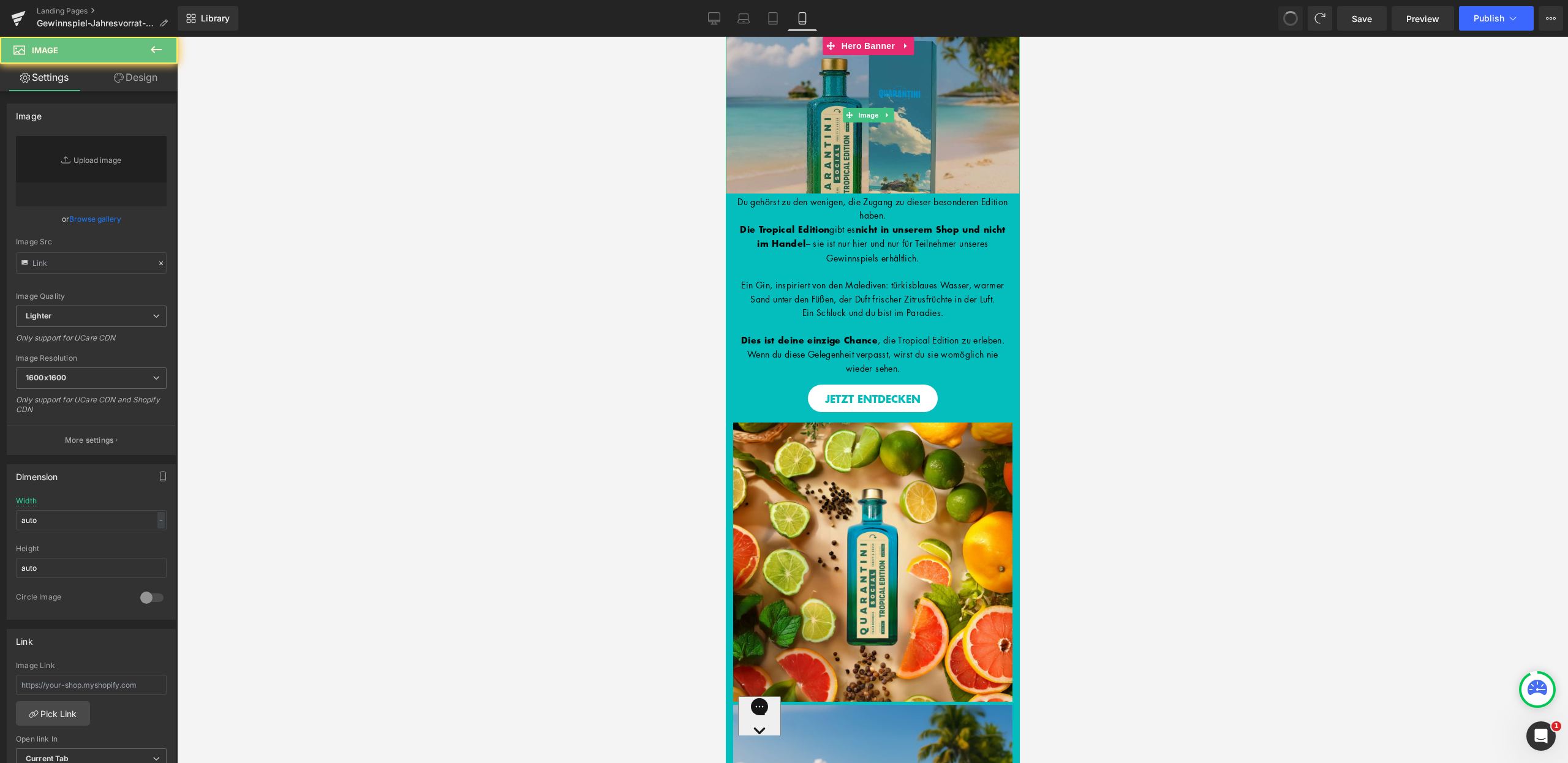
type input "https://ucarecdn.com/e7a7ee26-2d92-4b16-955f-58ff530d4315/-/format/auto/-/previ…"
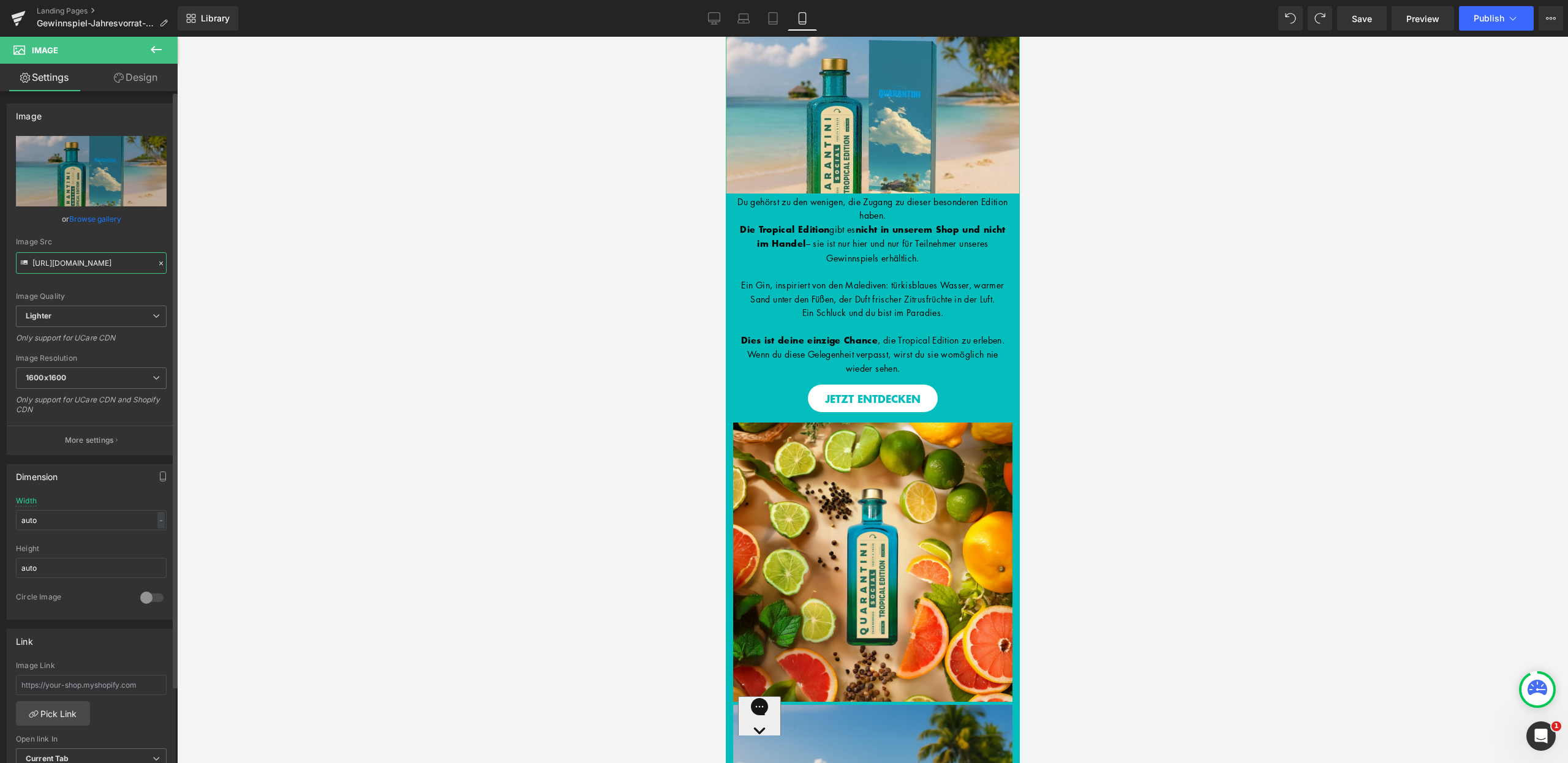
click at [74, 267] on input "https://ucarecdn.com/e7a7ee26-2d92-4b16-955f-58ff530d4315/-/format/auto/-/previ…" at bounding box center [91, 263] width 151 height 21
click at [859, 49] on span "Hero Banner" at bounding box center [867, 46] width 59 height 18
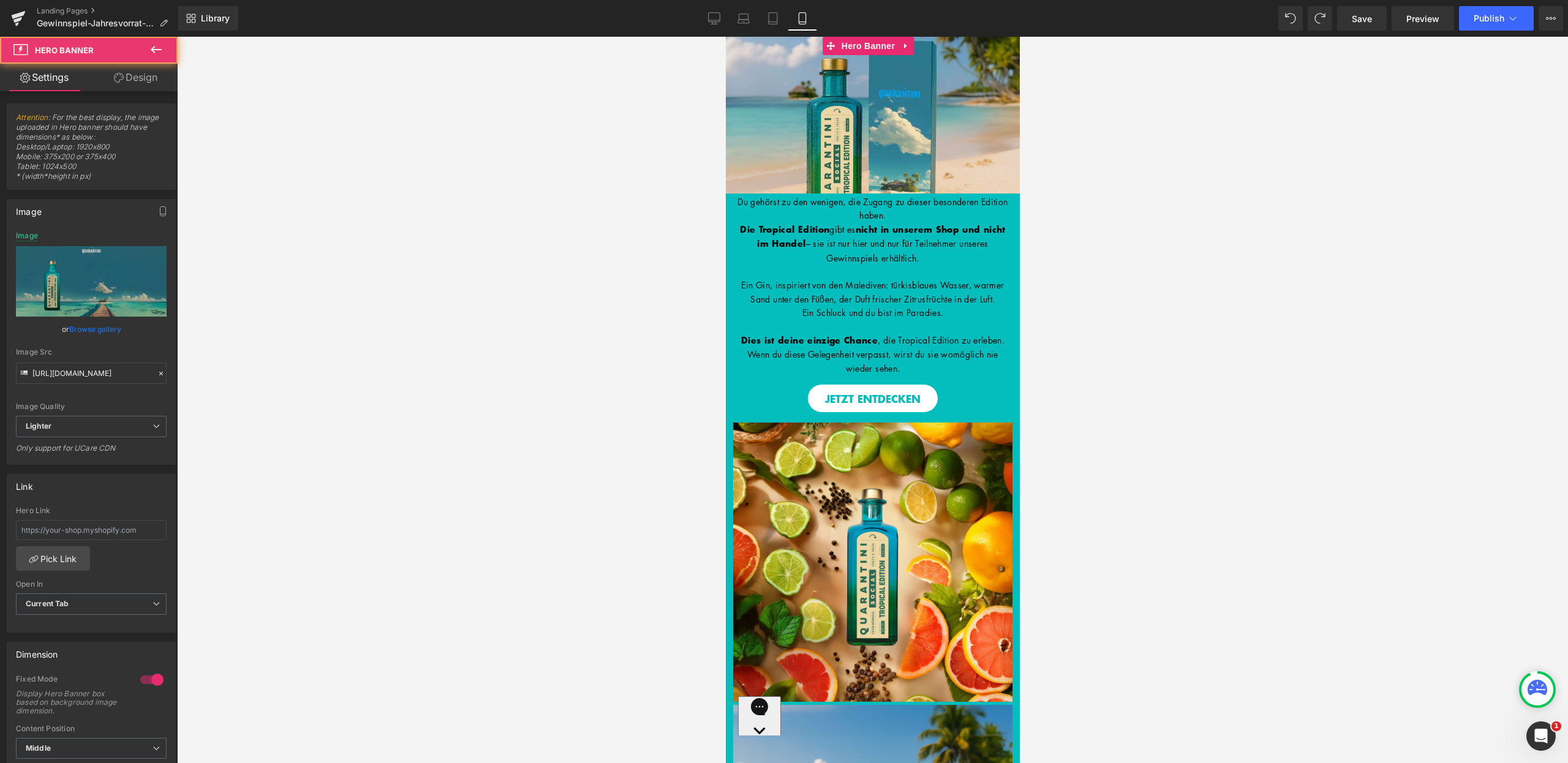
click at [141, 68] on link "Design" at bounding box center [136, 77] width 89 height 27
click at [0, 0] on div "Visibility" at bounding box center [0, 0] width 0 height 0
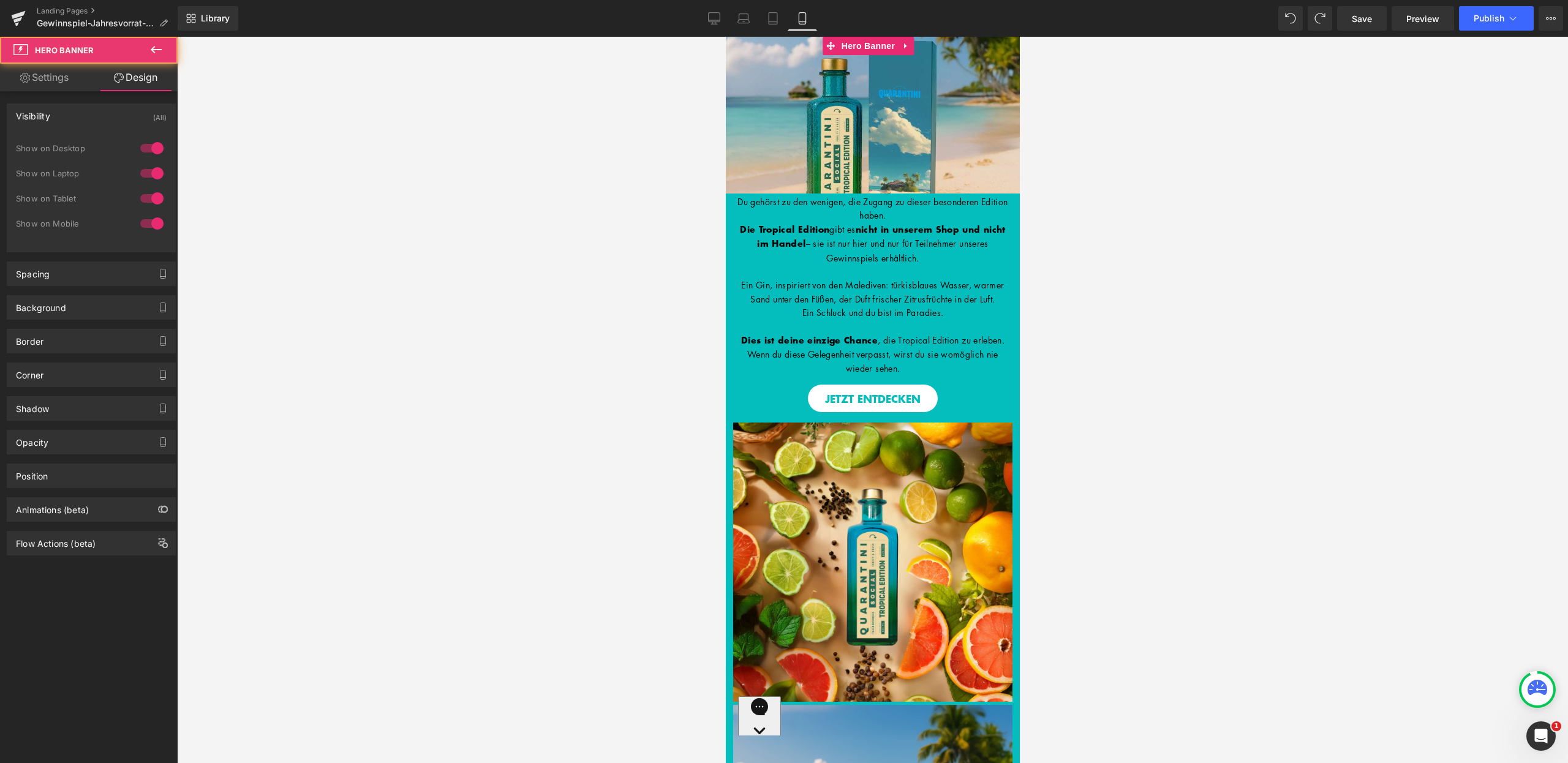
click at [135, 115] on div "Visibility (All)" at bounding box center [91, 115] width 168 height 23
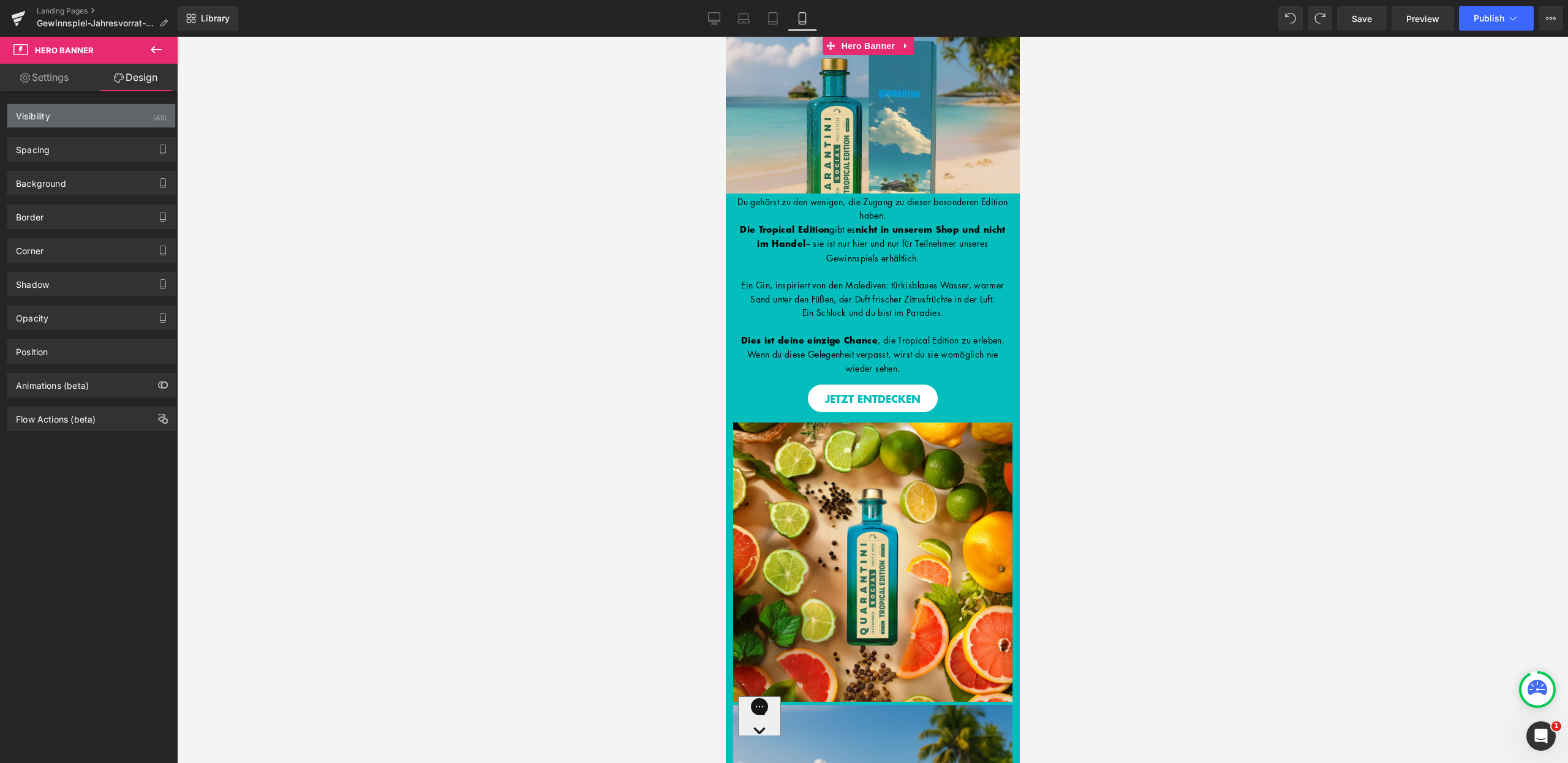
click at [135, 115] on div "Visibility (All)" at bounding box center [91, 115] width 168 height 23
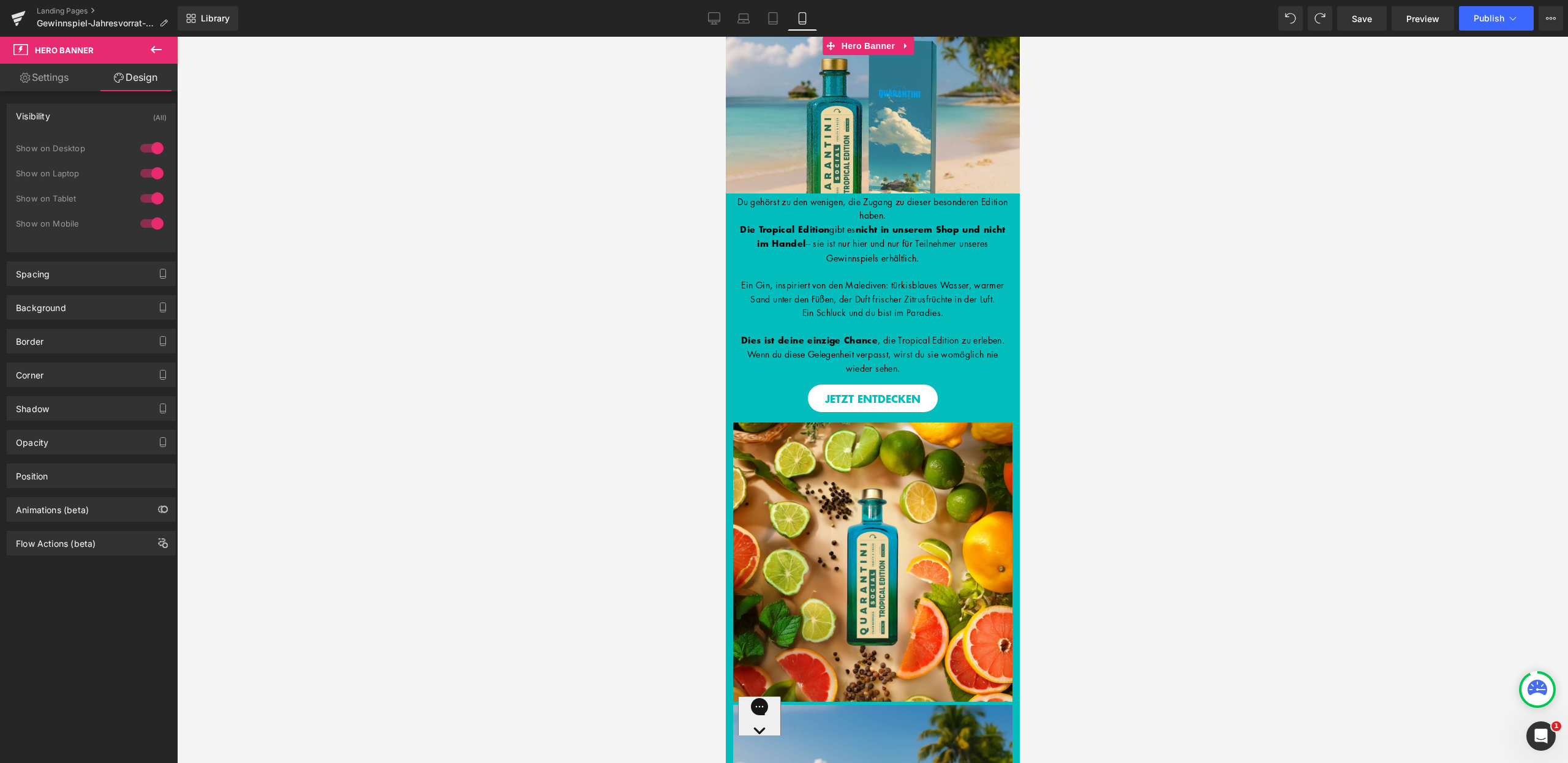
click at [146, 224] on div at bounding box center [152, 224] width 30 height 20
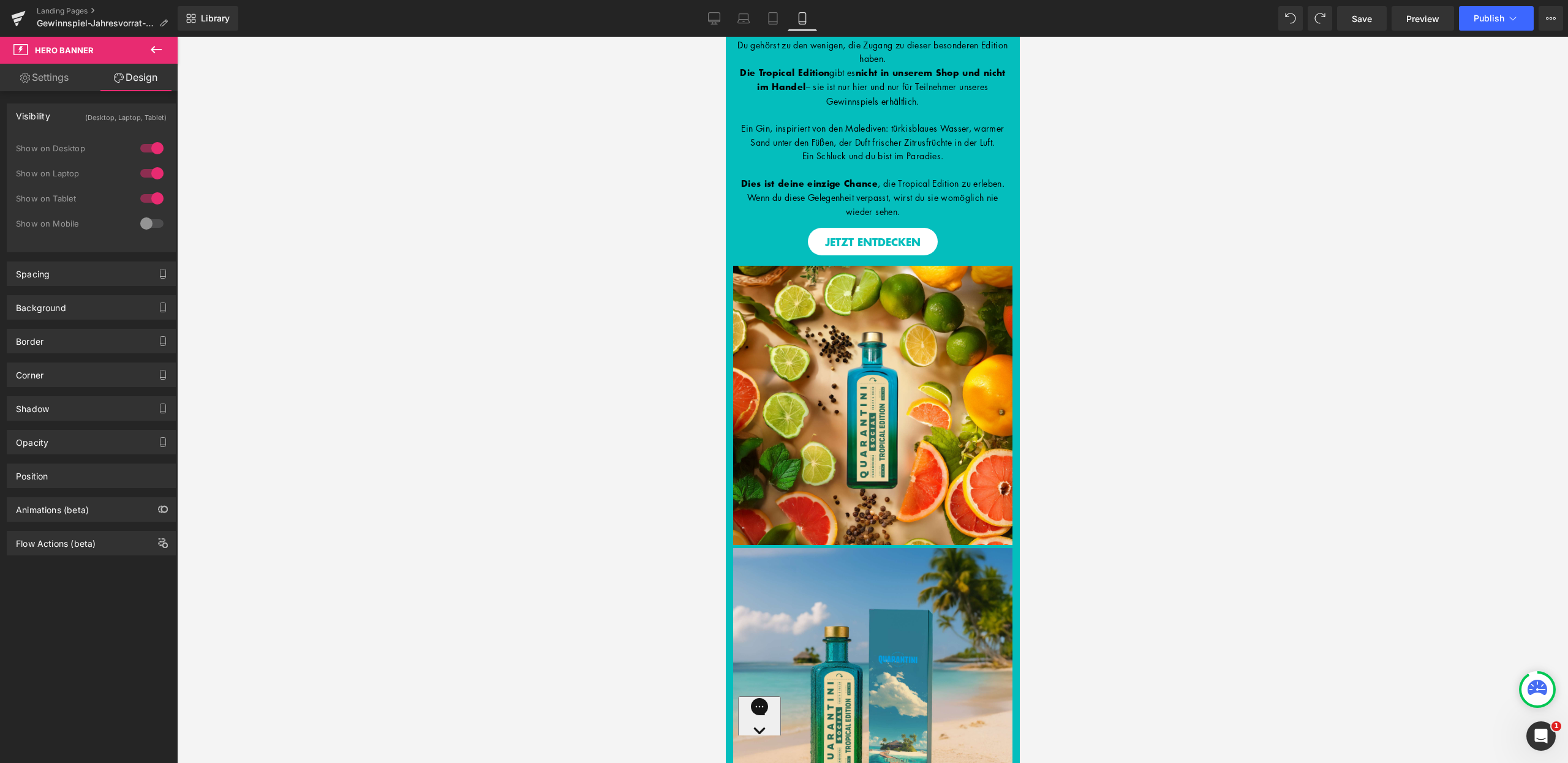
click at [153, 49] on icon at bounding box center [156, 49] width 11 height 7
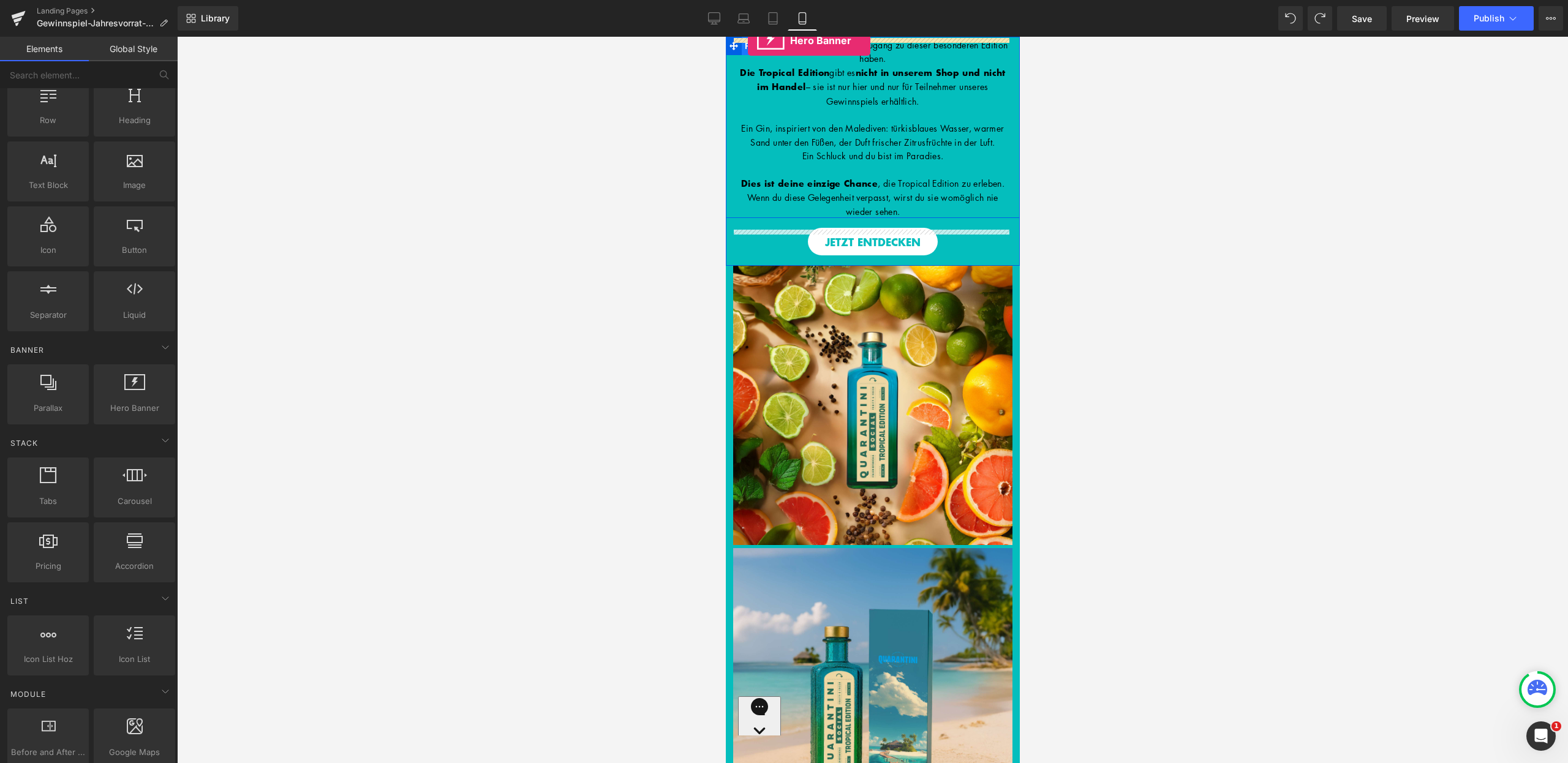
drag, startPoint x: 860, startPoint y: 419, endPoint x: 748, endPoint y: 40, distance: 395.2
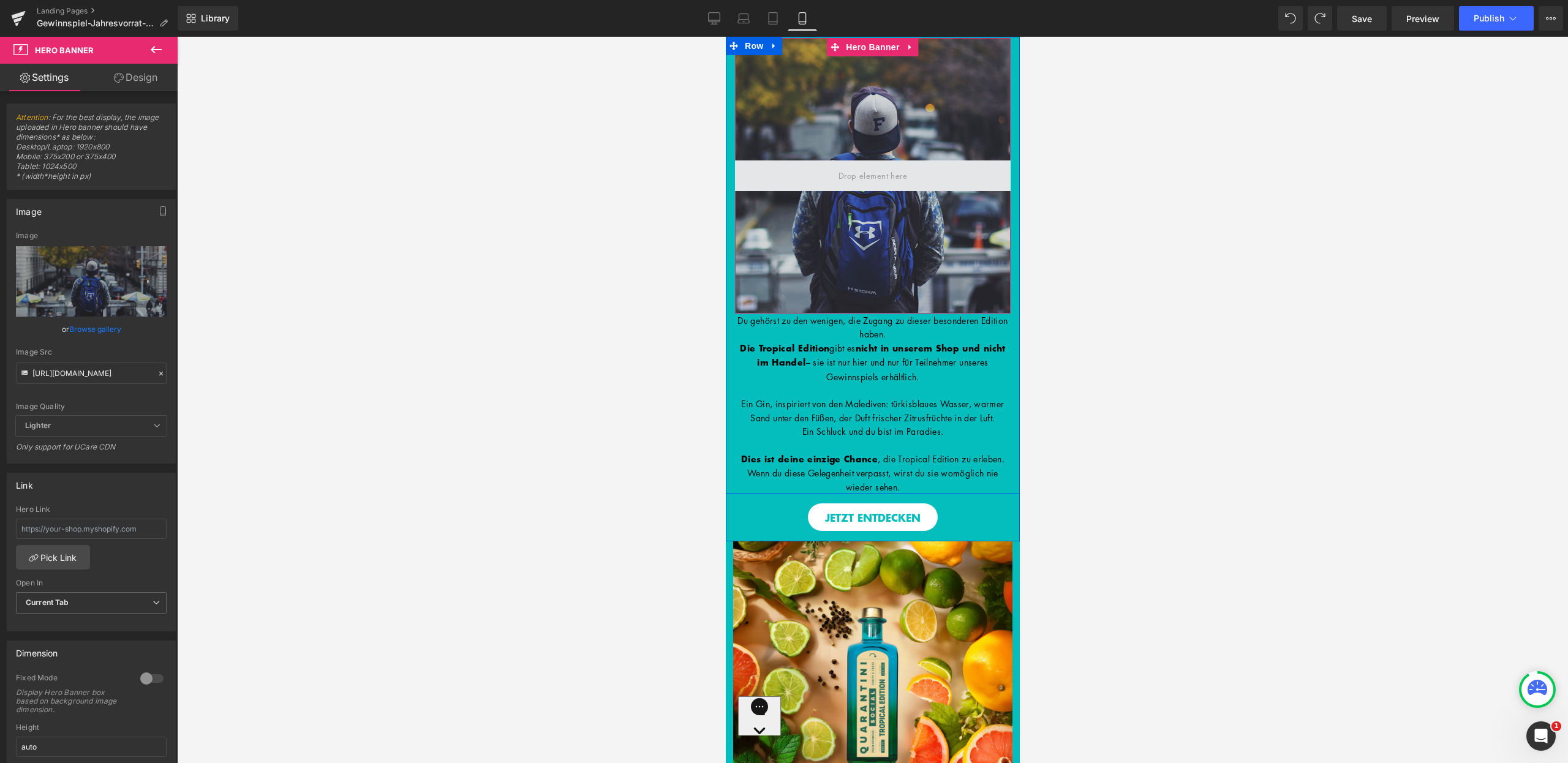
click at [818, 175] on span at bounding box center [872, 175] width 276 height 31
click at [87, 377] on input "https://d1um8515vdn9kb.cloudfront.net/images/hero.jpg" at bounding box center [91, 373] width 151 height 21
paste input "ucarecdn.com/e7a7ee26-2d92-4b16-955f-58ff530d4315/-/format/auto/-/preview/1600x…"
type input "https://ucarecdn.com/e7a7ee26-2d92-4b16-955f-58ff530d4315/-/format/auto/-/previ…"
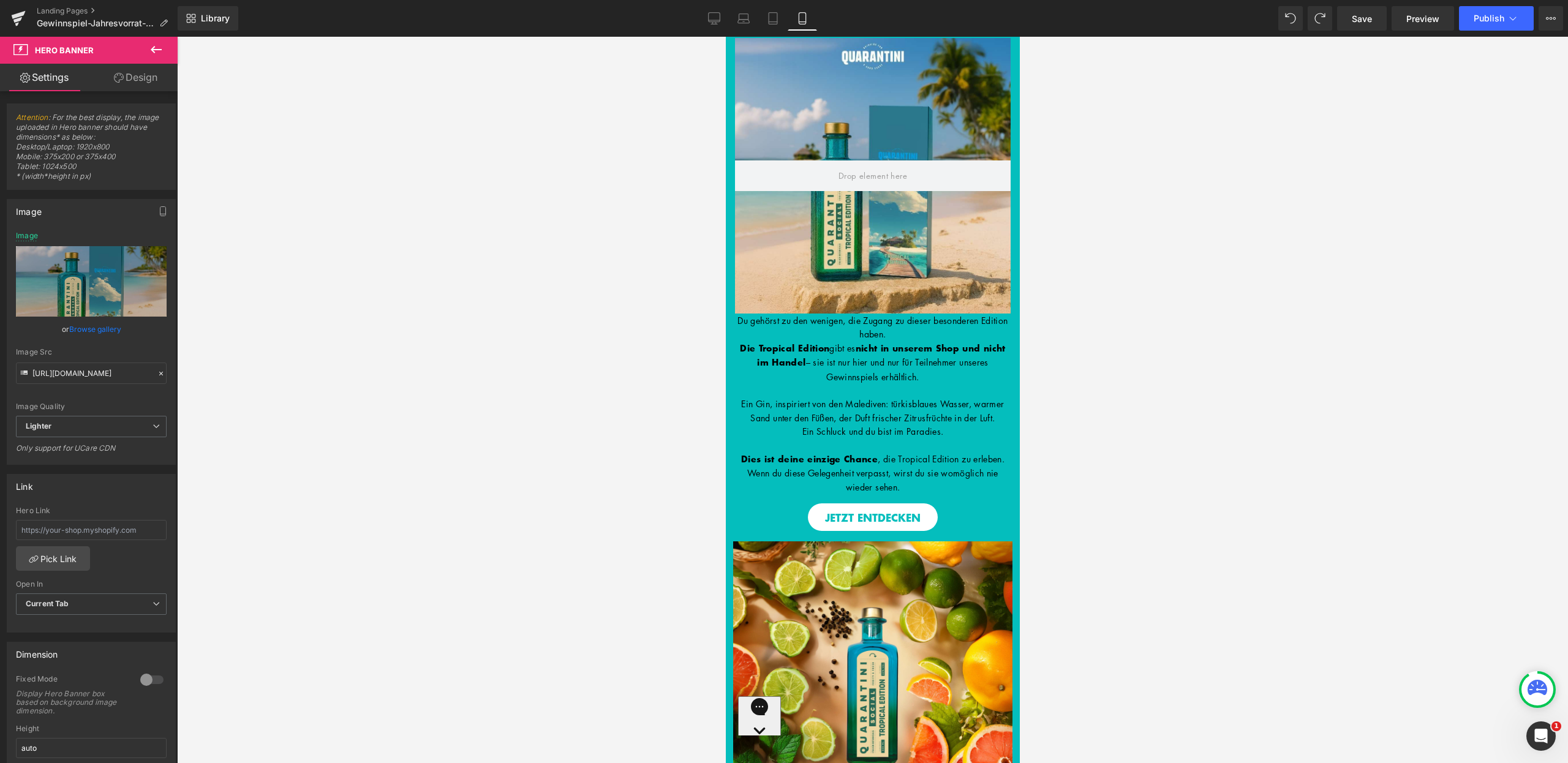
click at [1069, 205] on div at bounding box center [873, 400] width 1391 height 726
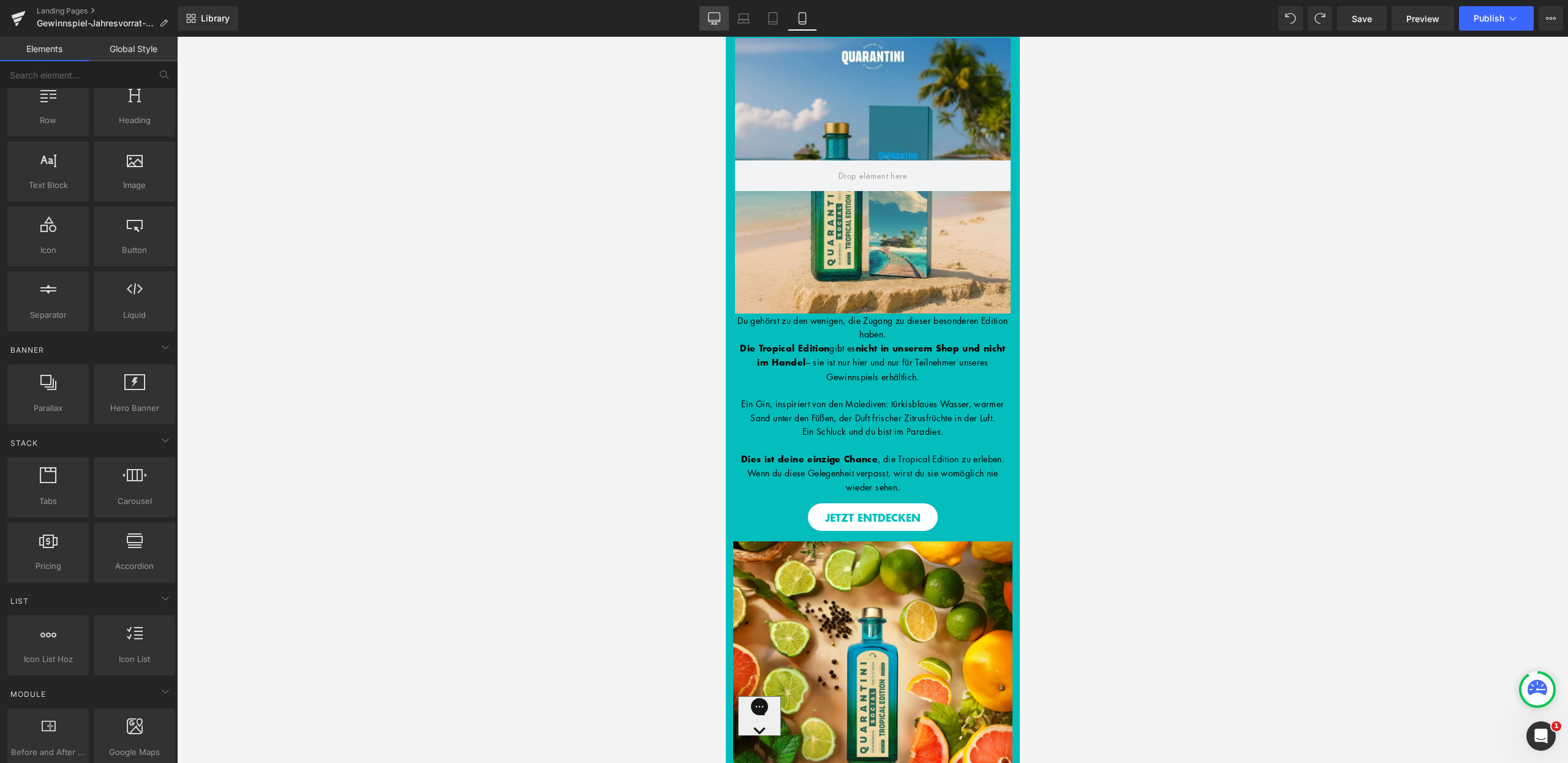
click at [720, 19] on icon at bounding box center [714, 18] width 12 height 12
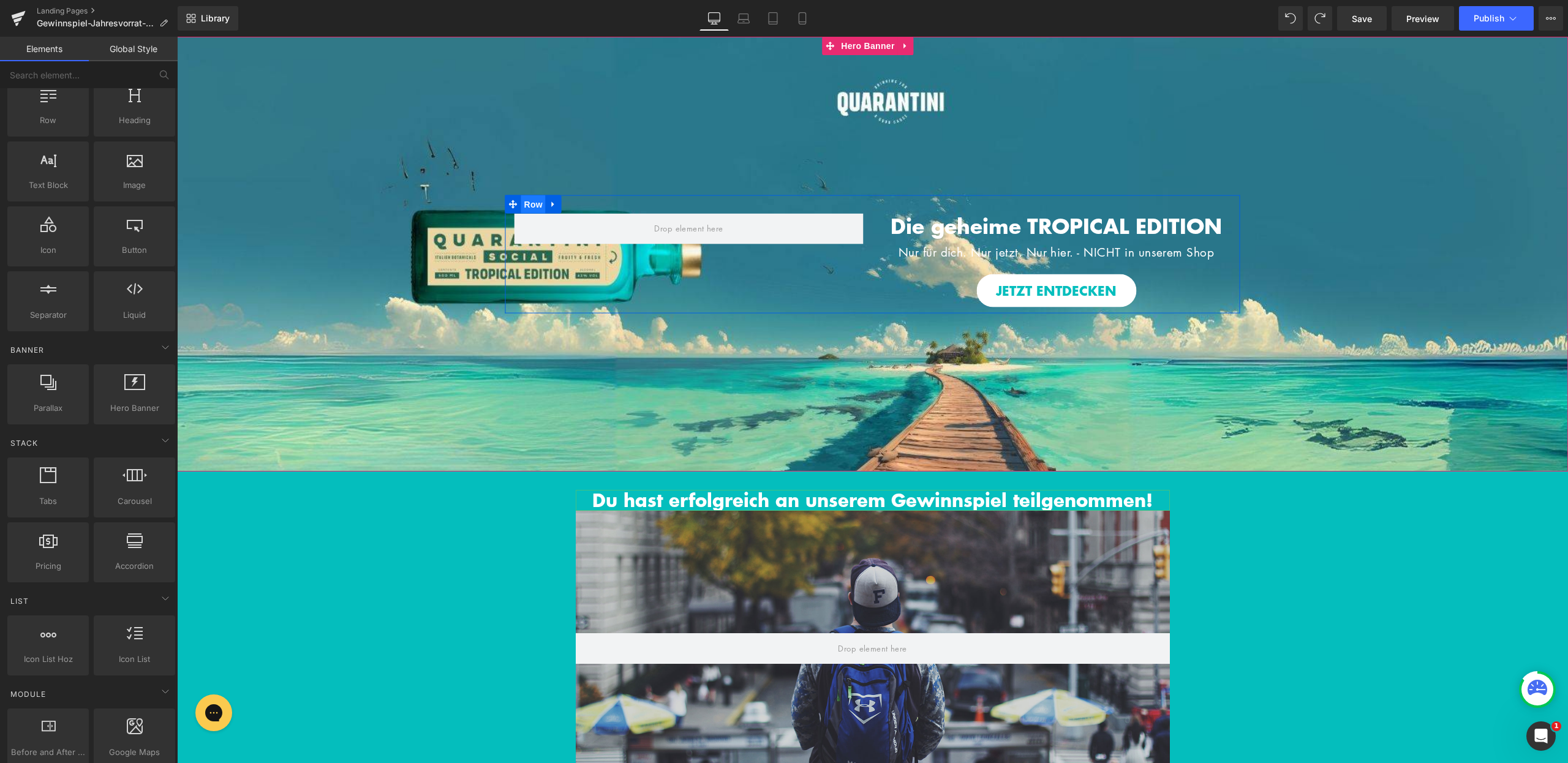
click at [526, 203] on span "Row" at bounding box center [534, 204] width 25 height 18
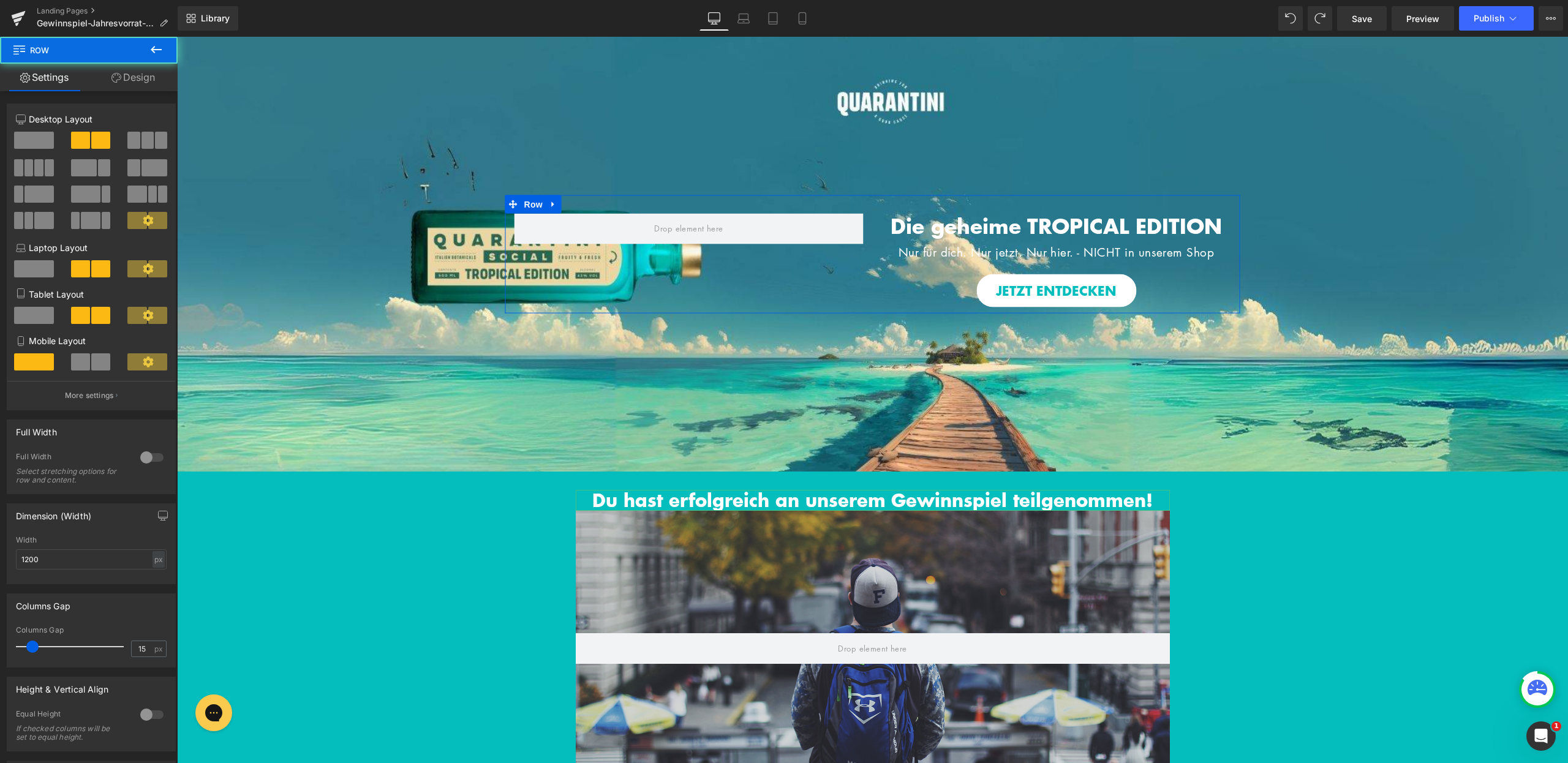
click at [130, 82] on link "Design" at bounding box center [134, 77] width 89 height 27
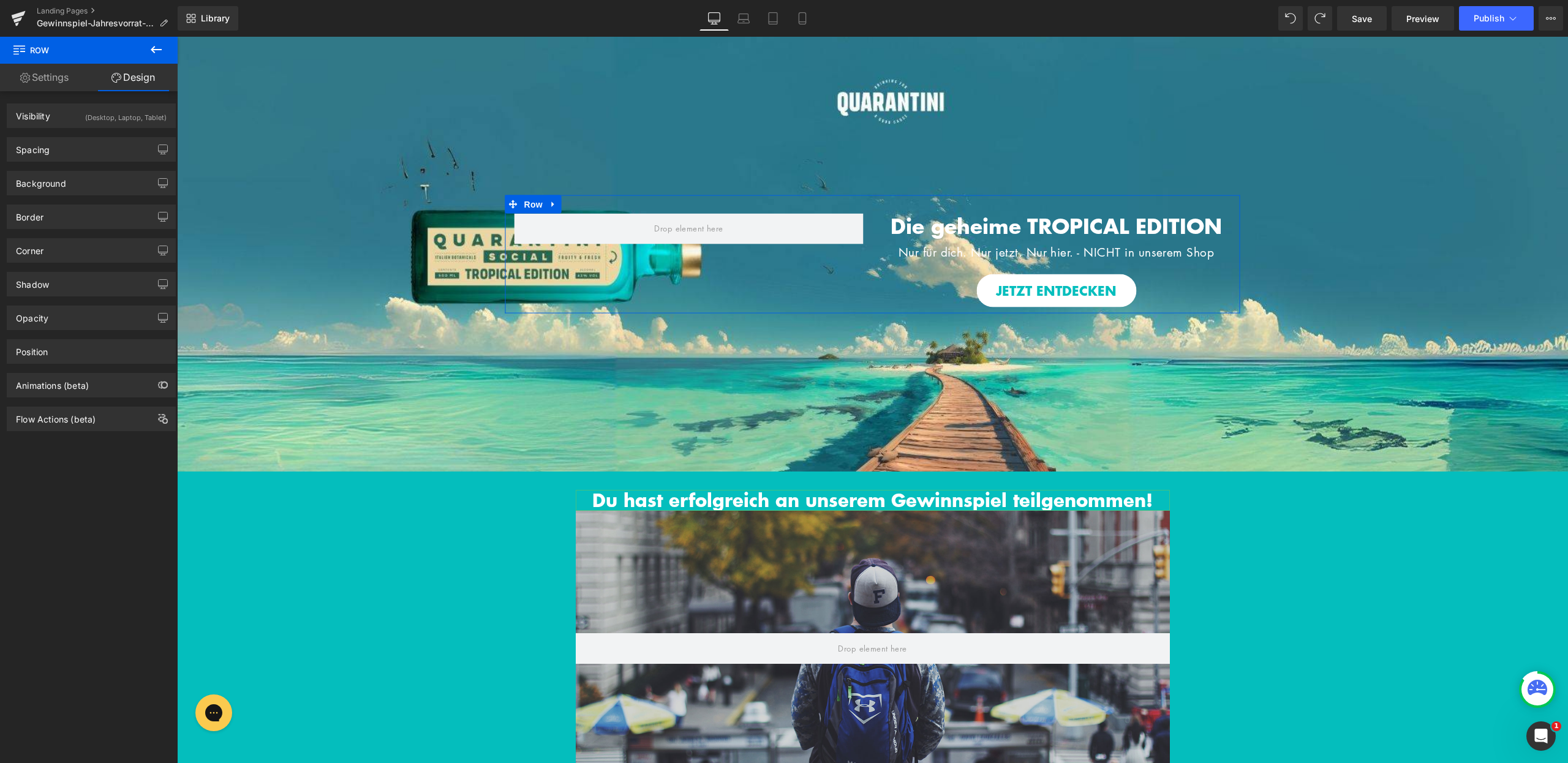
click at [125, 108] on div "(Desktop, Laptop, Tablet)" at bounding box center [125, 114] width 82 height 20
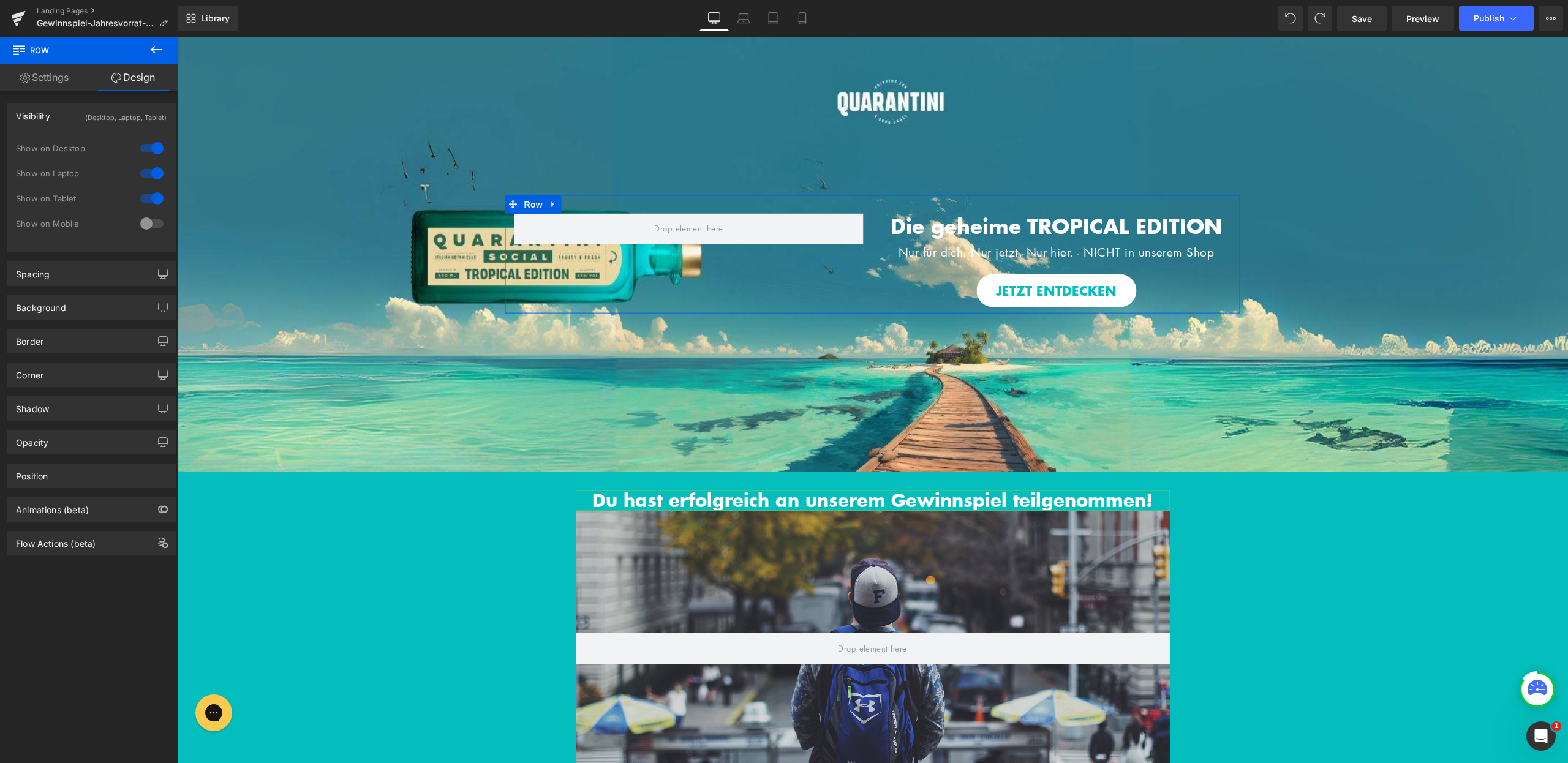
click at [141, 224] on div at bounding box center [152, 224] width 30 height 20
click at [797, 15] on icon at bounding box center [802, 18] width 12 height 12
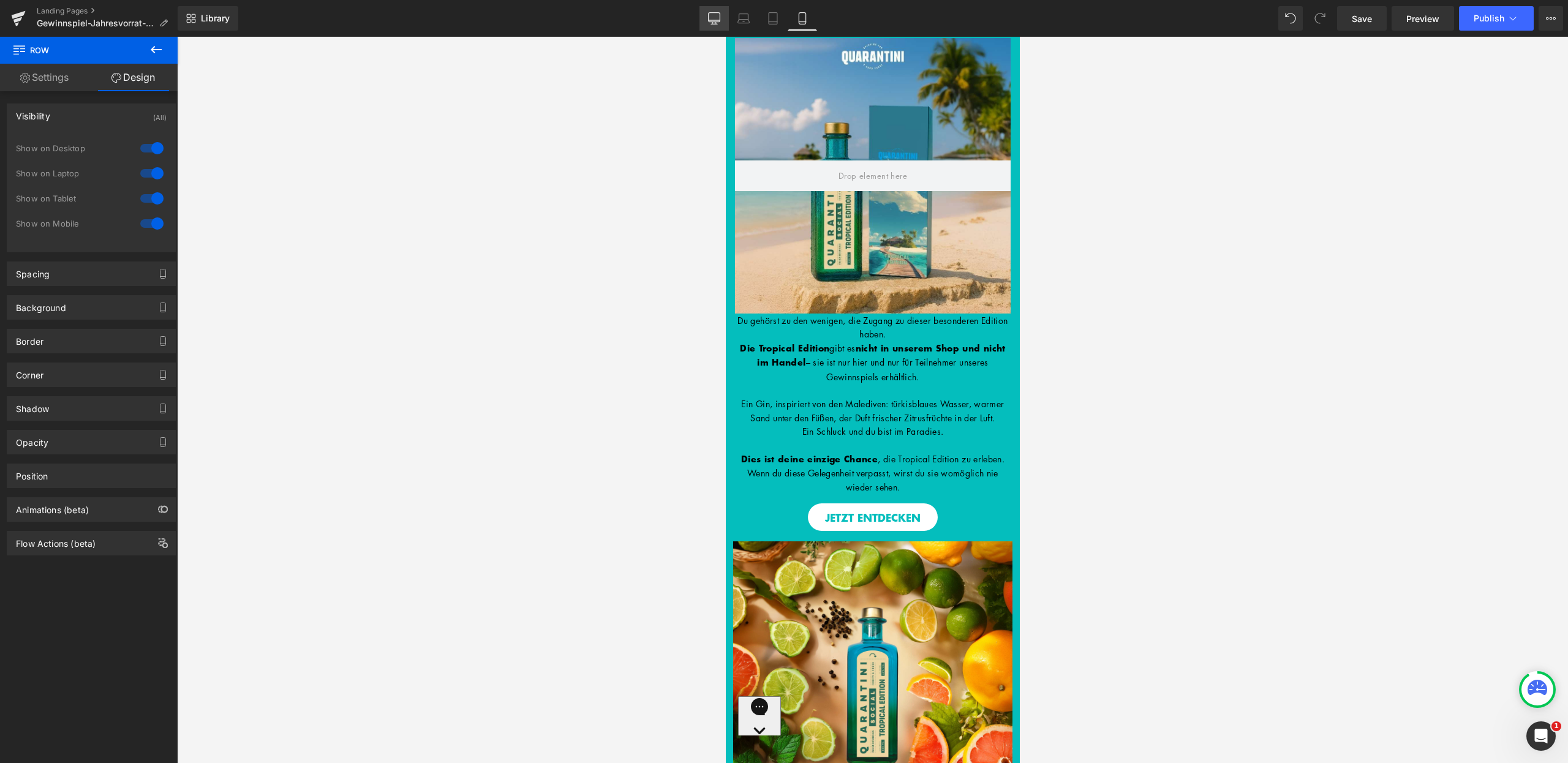
click at [717, 17] on icon at bounding box center [714, 18] width 12 height 12
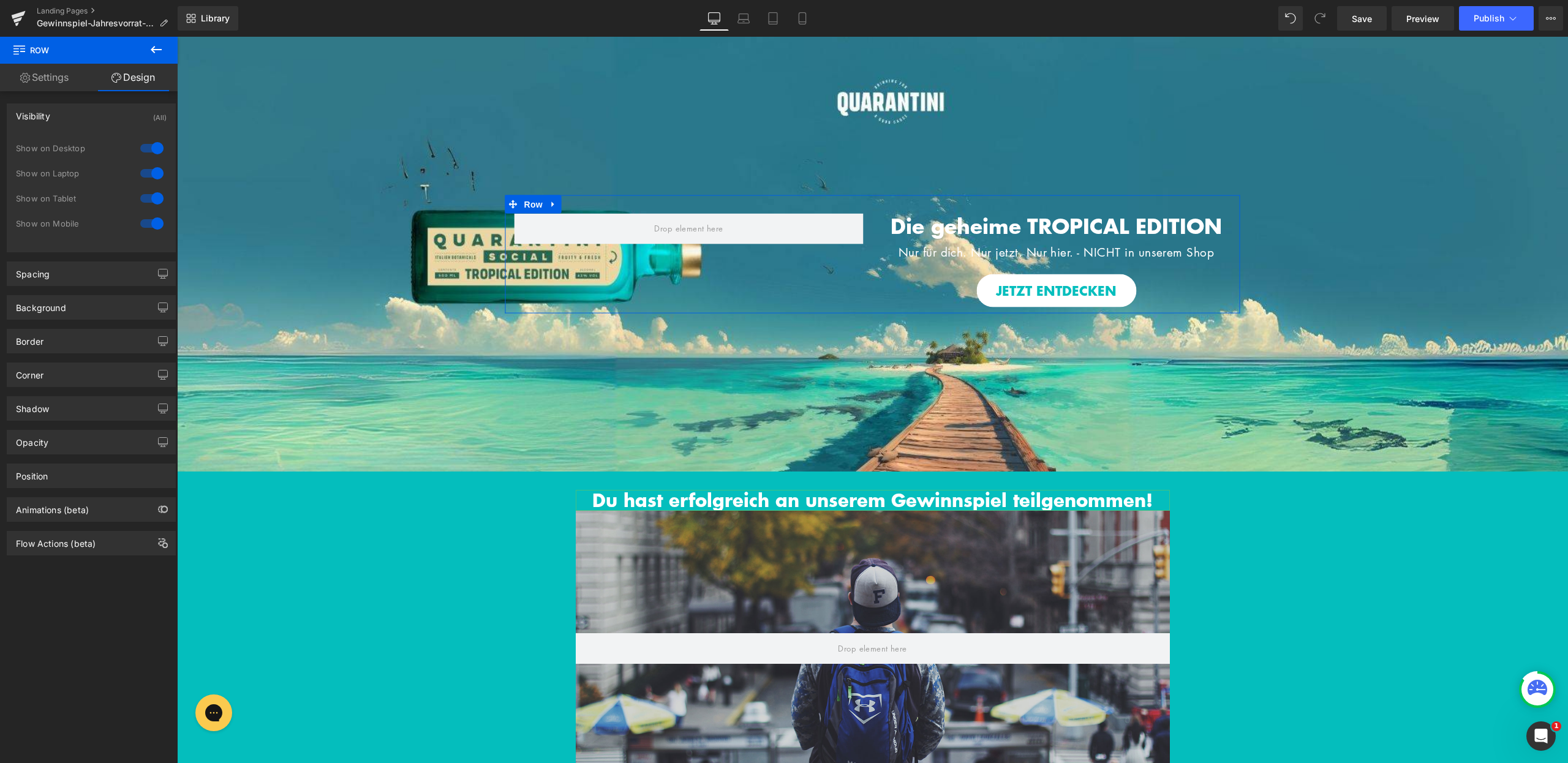
click at [153, 219] on div at bounding box center [152, 224] width 30 height 20
click at [796, 22] on link "Mobile" at bounding box center [803, 18] width 30 height 25
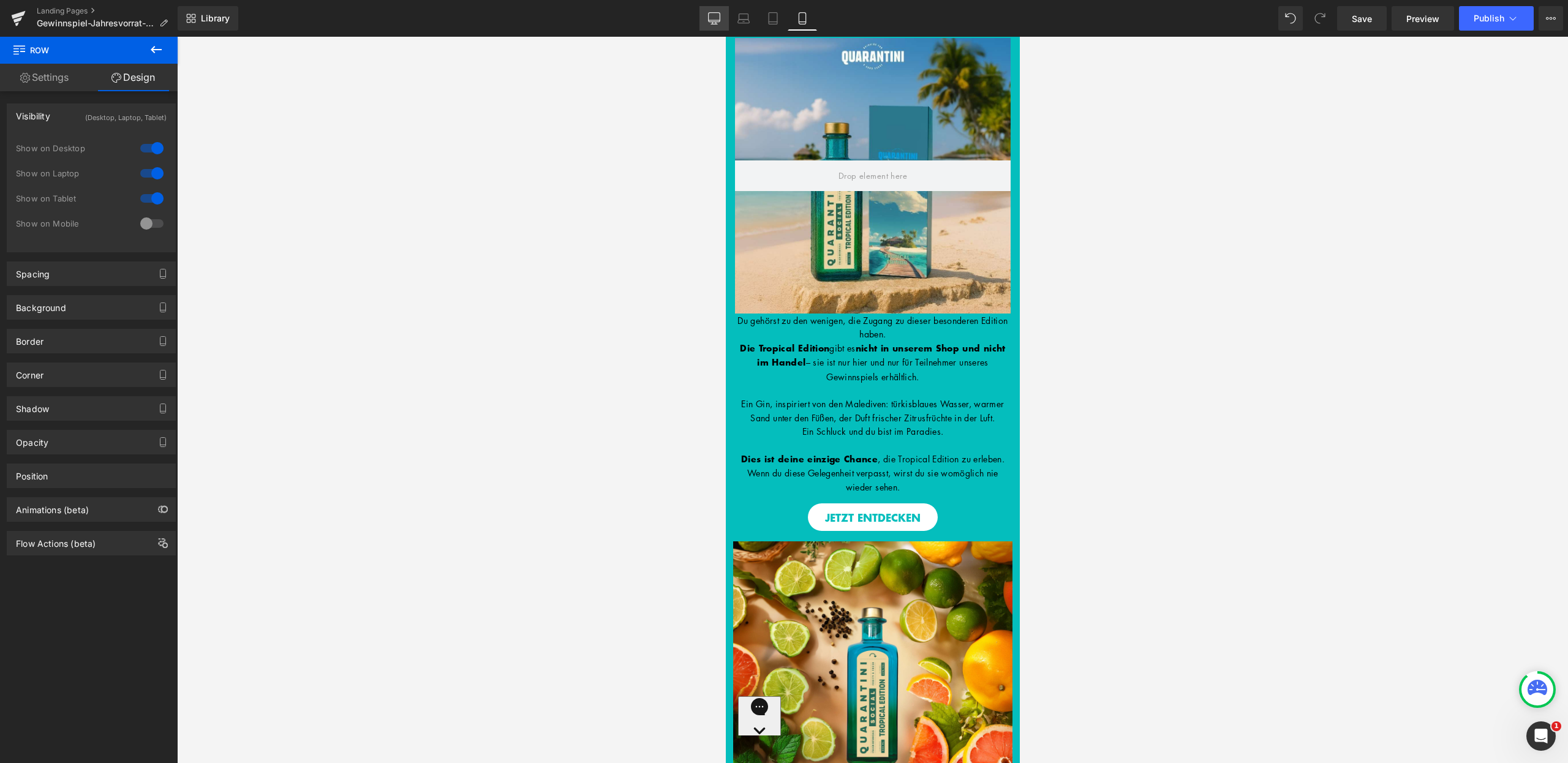
click at [719, 25] on link "Desktop" at bounding box center [715, 18] width 30 height 25
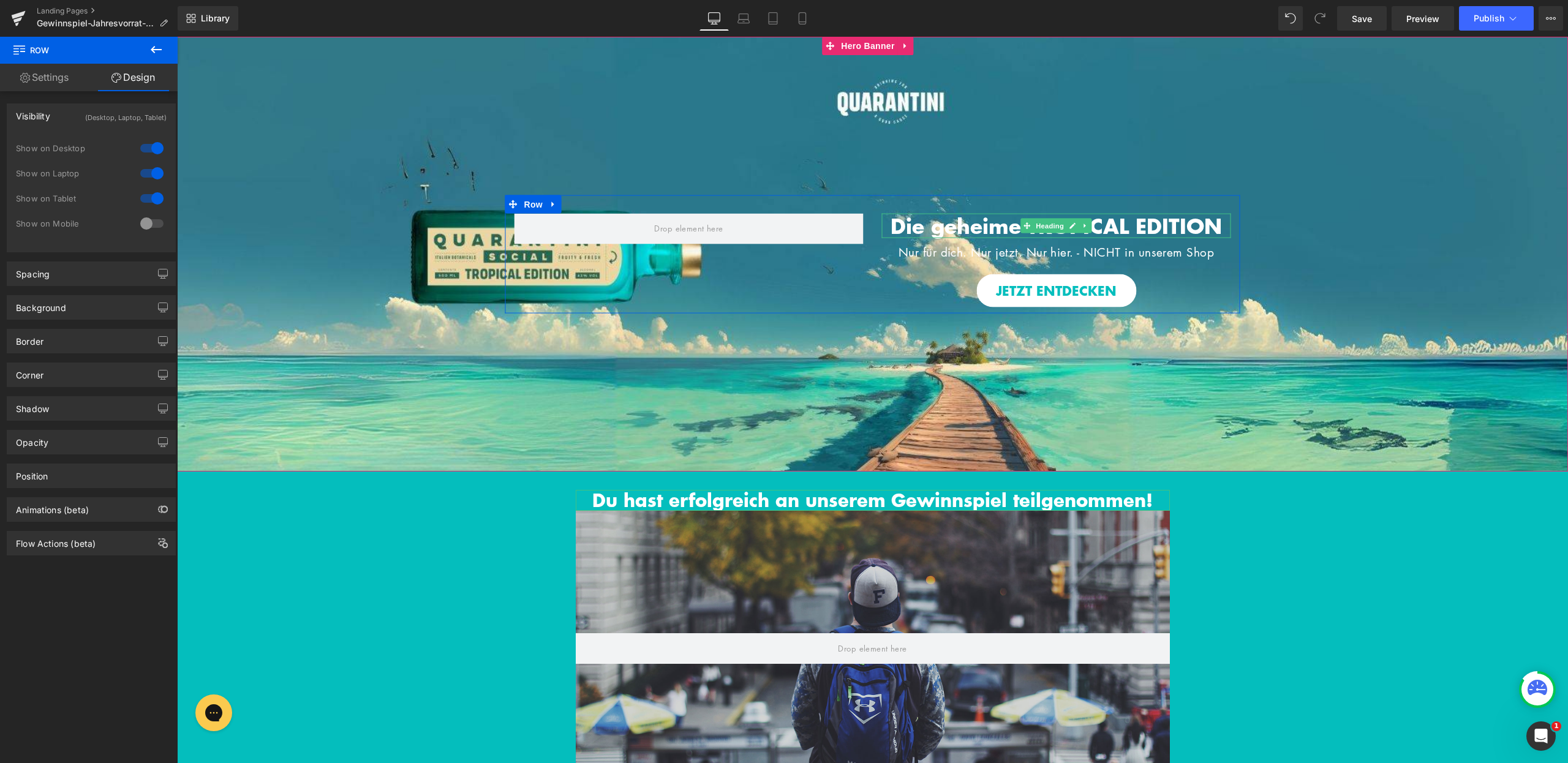
click at [911, 228] on span "Die geheime TROPICAL EDITION" at bounding box center [1056, 225] width 332 height 30
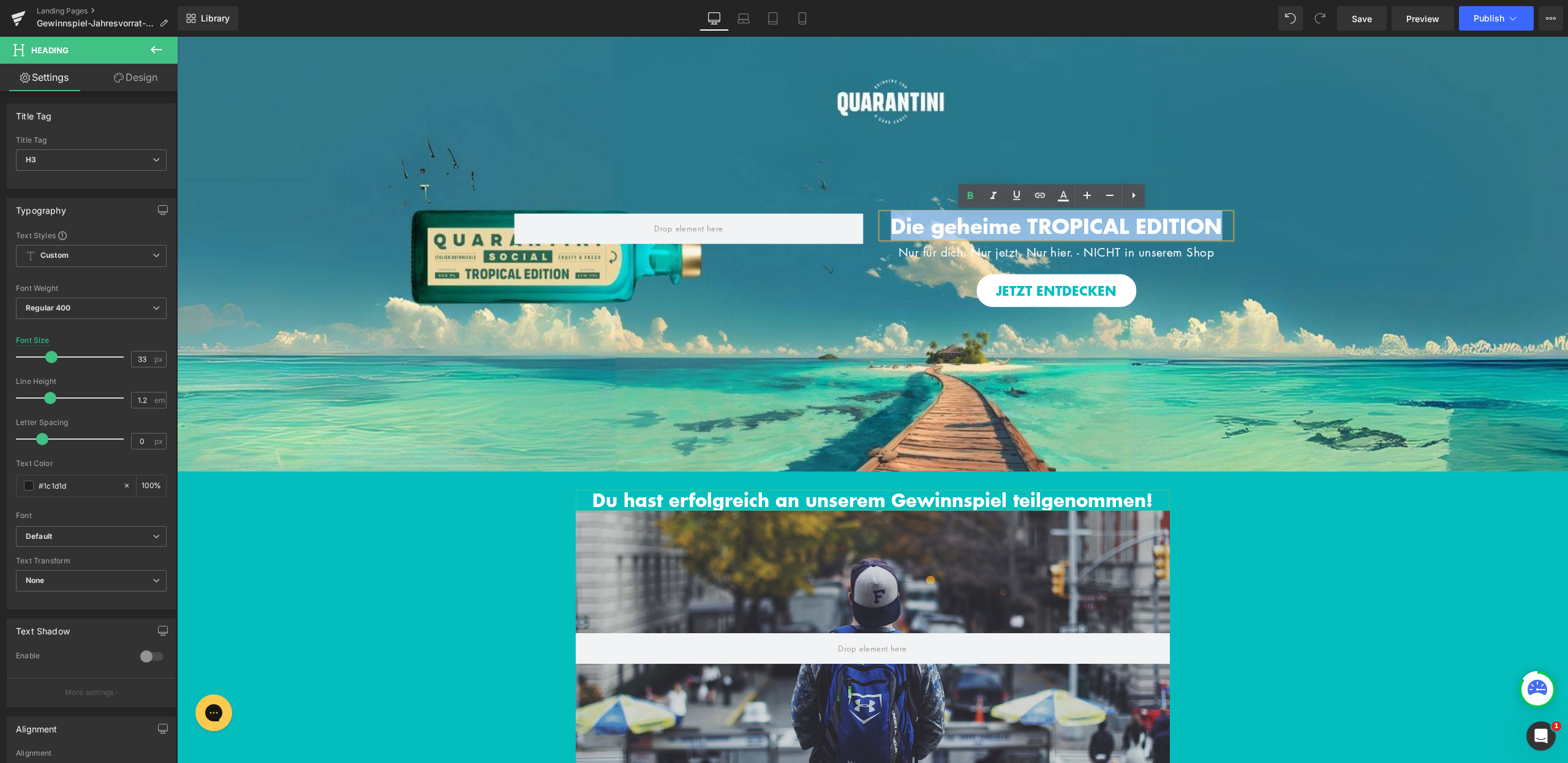
drag, startPoint x: 886, startPoint y: 222, endPoint x: 1218, endPoint y: 222, distance: 332.0
click at [1218, 222] on span "Die geheime TROPICAL EDITION" at bounding box center [1056, 225] width 332 height 30
copy span "Die geheime TROPICAL EDITION"
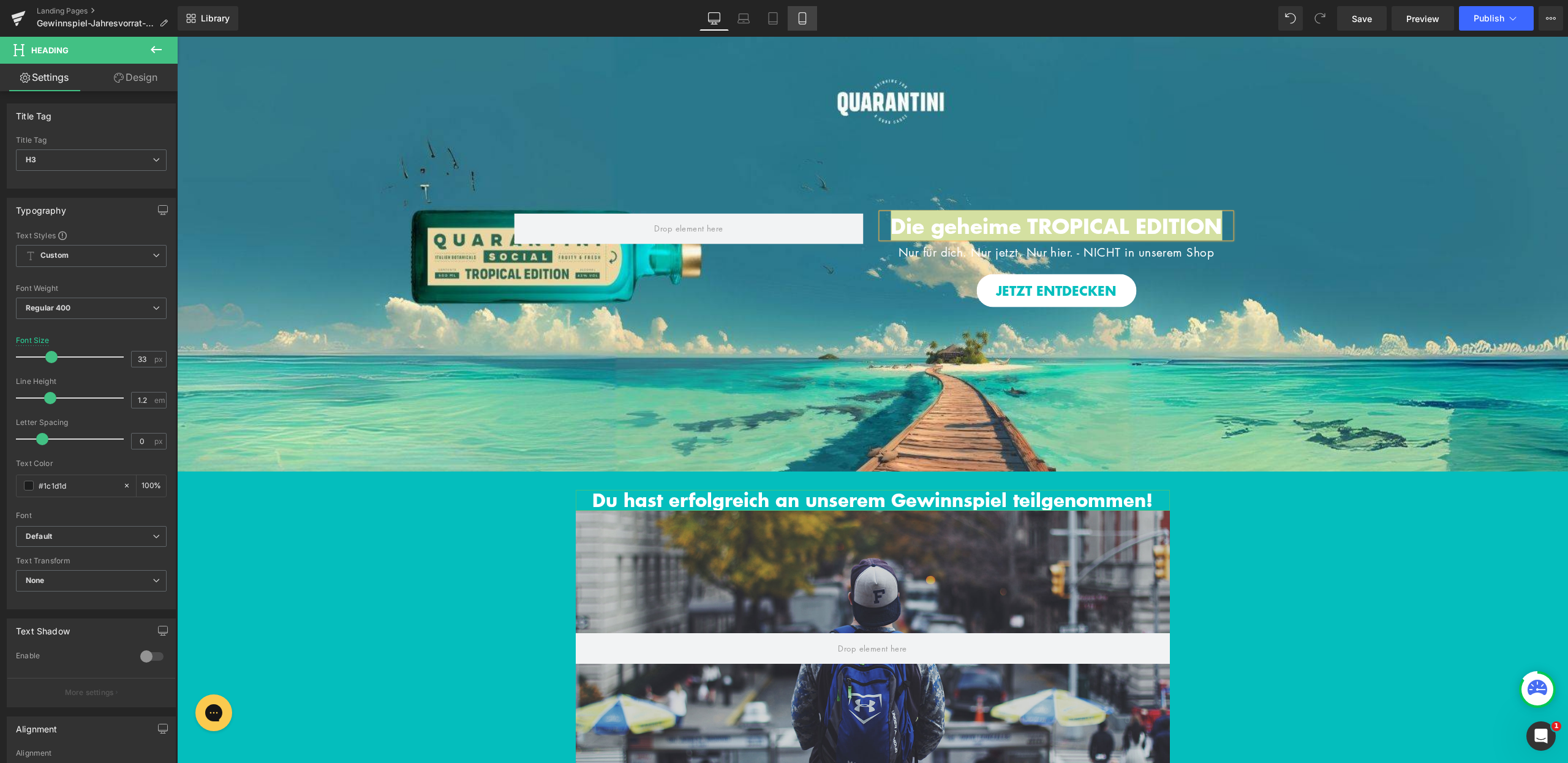
click at [805, 18] on icon at bounding box center [802, 18] width 12 height 12
type input "100"
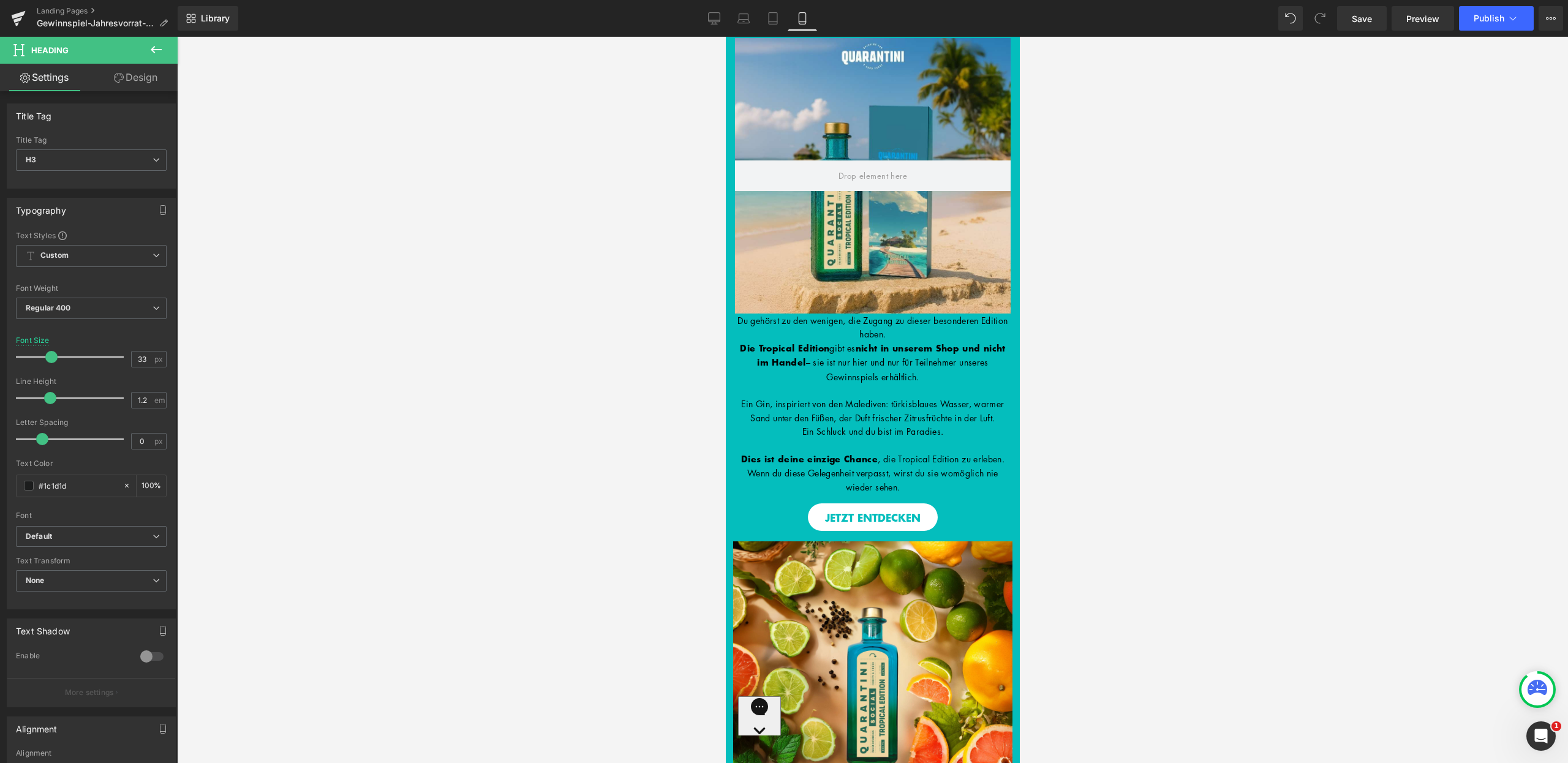
click at [150, 49] on icon at bounding box center [156, 49] width 15 height 15
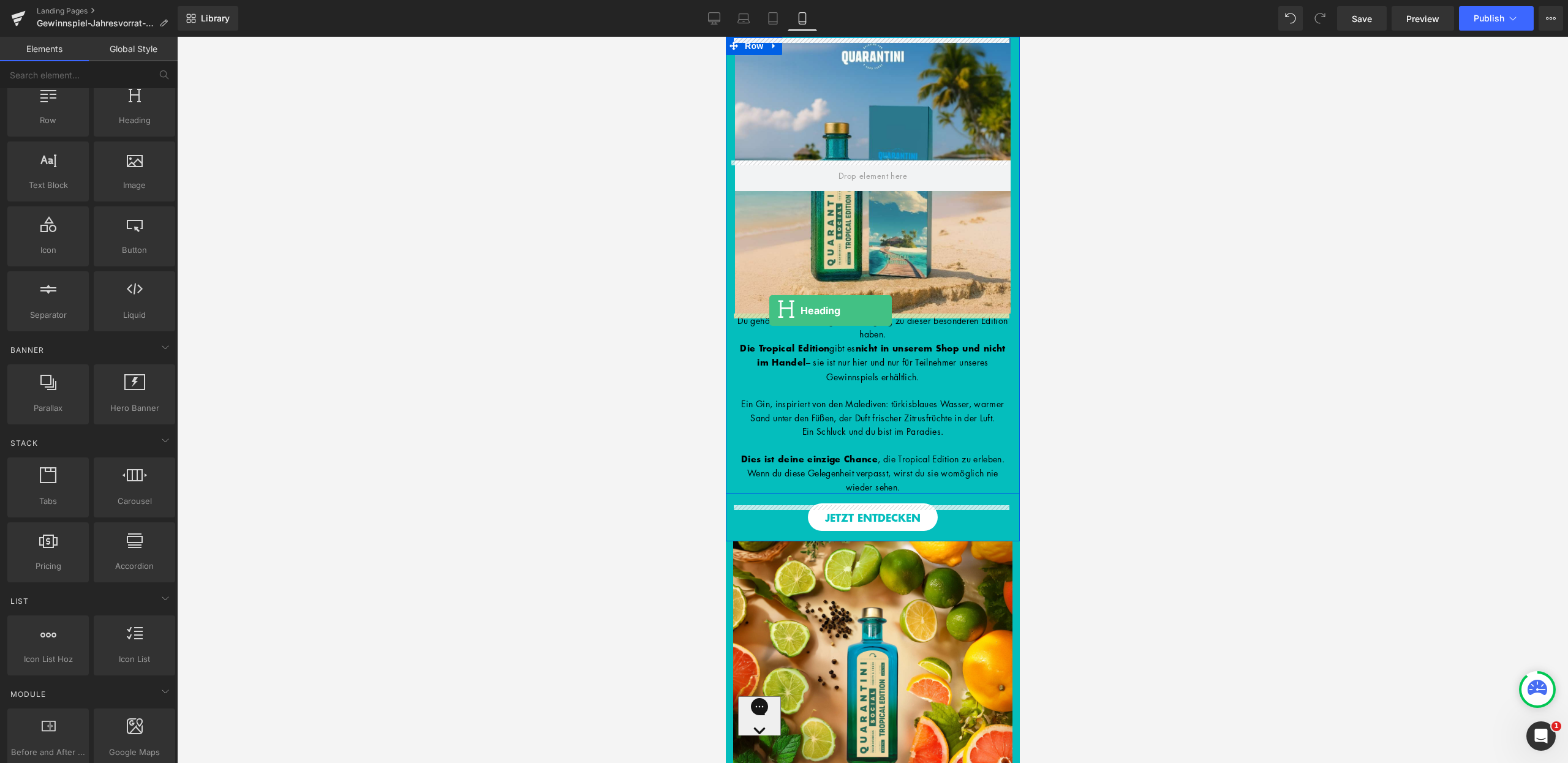
drag, startPoint x: 852, startPoint y: 162, endPoint x: 769, endPoint y: 310, distance: 169.7
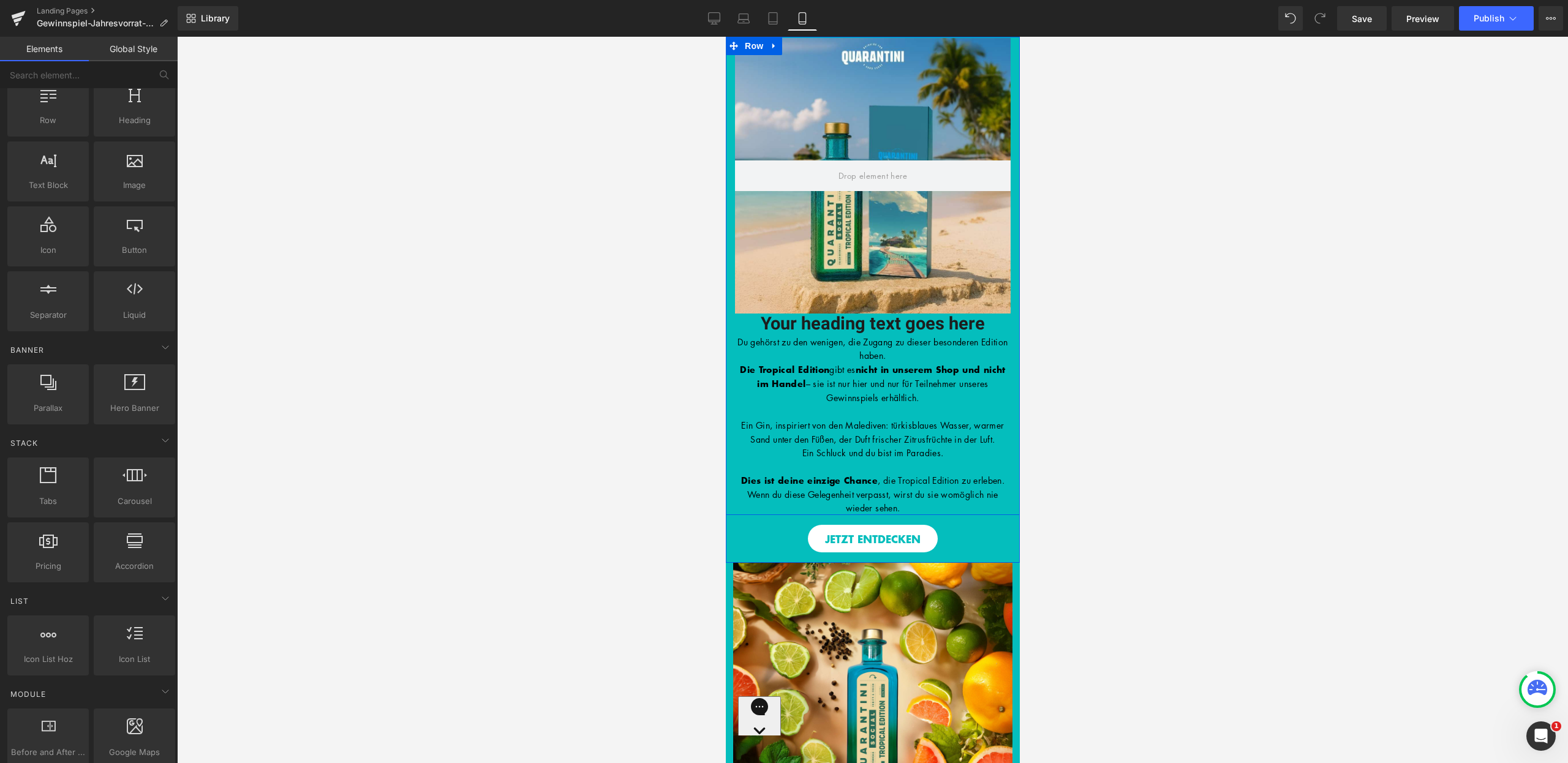
click at [862, 327] on div "Your heading text goes here Heading" at bounding box center [872, 324] width 276 height 21
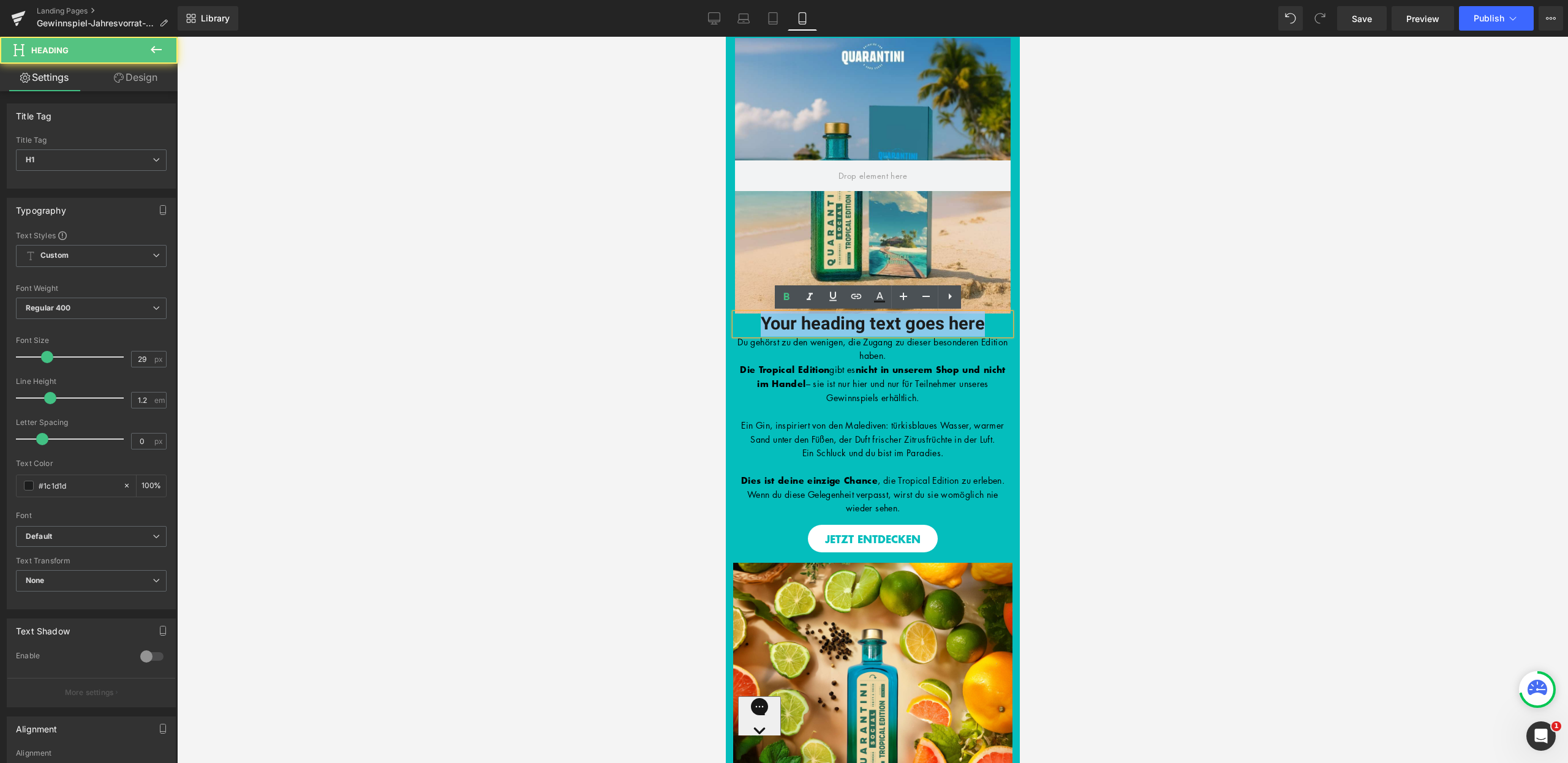
drag, startPoint x: 993, startPoint y: 322, endPoint x: 710, endPoint y: 310, distance: 283.3
paste div
drag, startPoint x: 1002, startPoint y: 327, endPoint x: 758, endPoint y: 309, distance: 244.7
click at [736, 318] on h1 "Die geheime TROPICAL EDITION" at bounding box center [872, 324] width 276 height 21
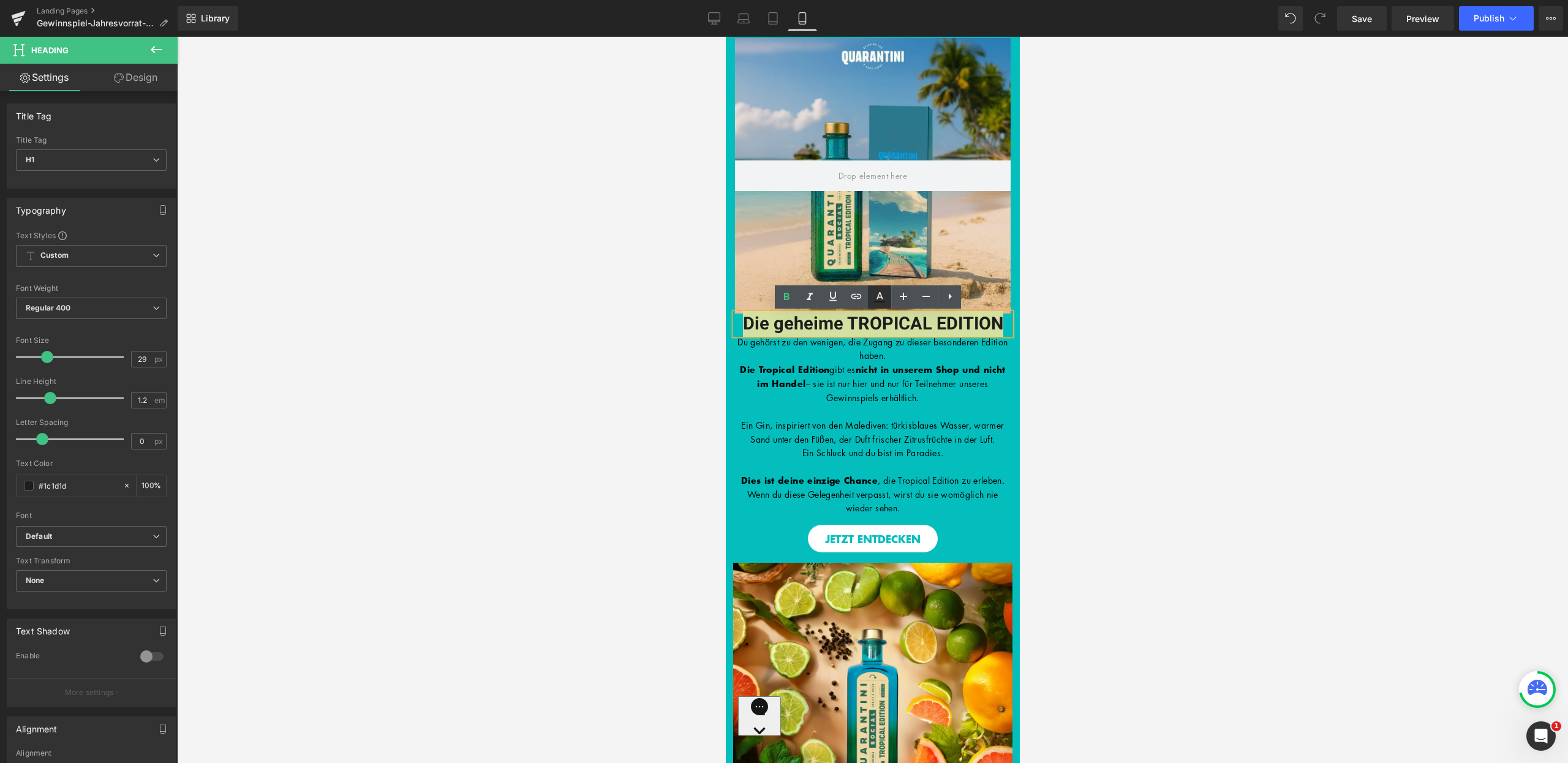
click at [871, 290] on link at bounding box center [880, 297] width 23 height 23
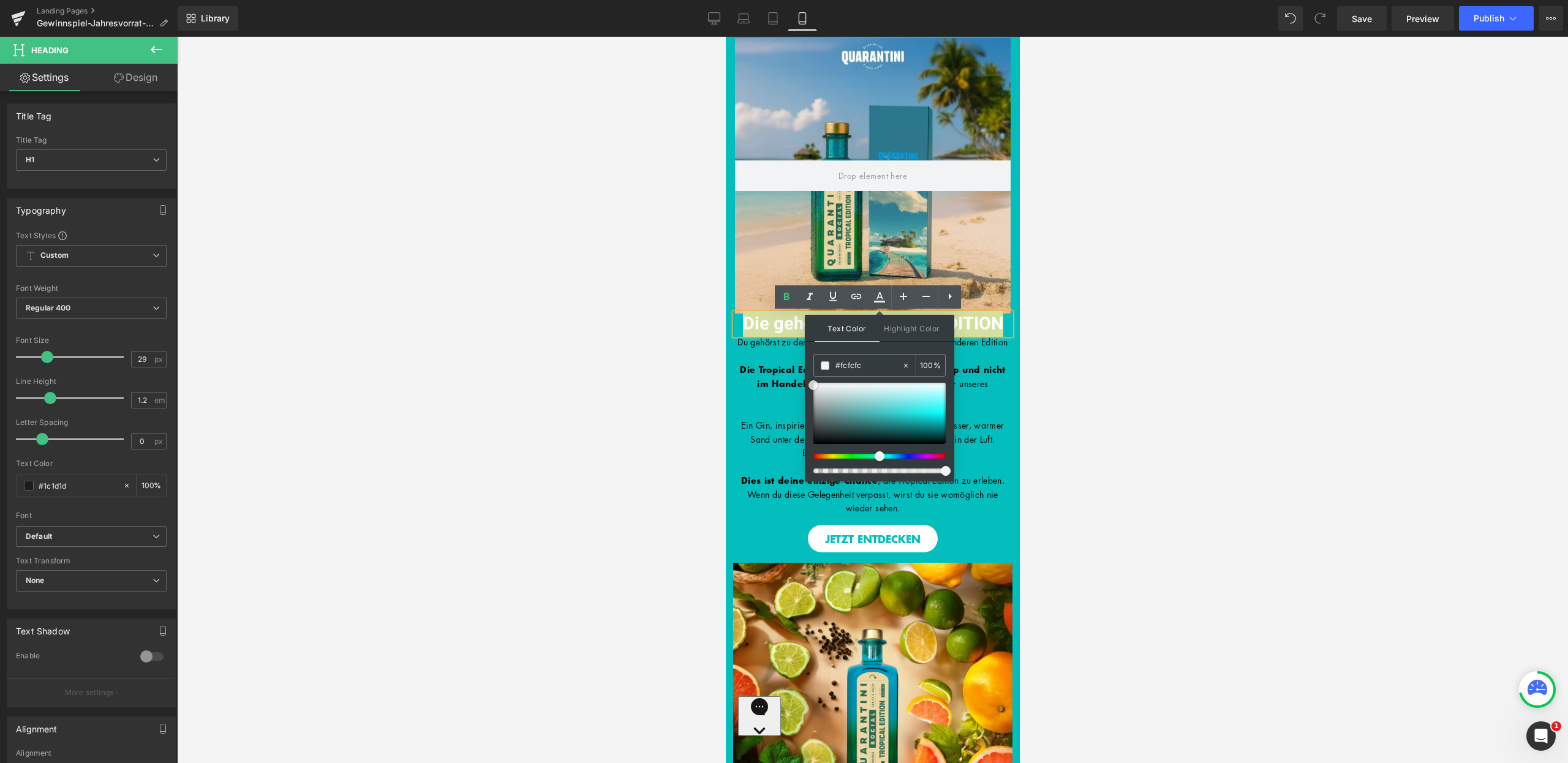
type input "#ffffff"
drag, startPoint x: 1542, startPoint y: 471, endPoint x: 768, endPoint y: 347, distance: 783.9
click at [736, 334] on h1 "Die geheime TROPICAL EDITION" at bounding box center [872, 324] width 276 height 21
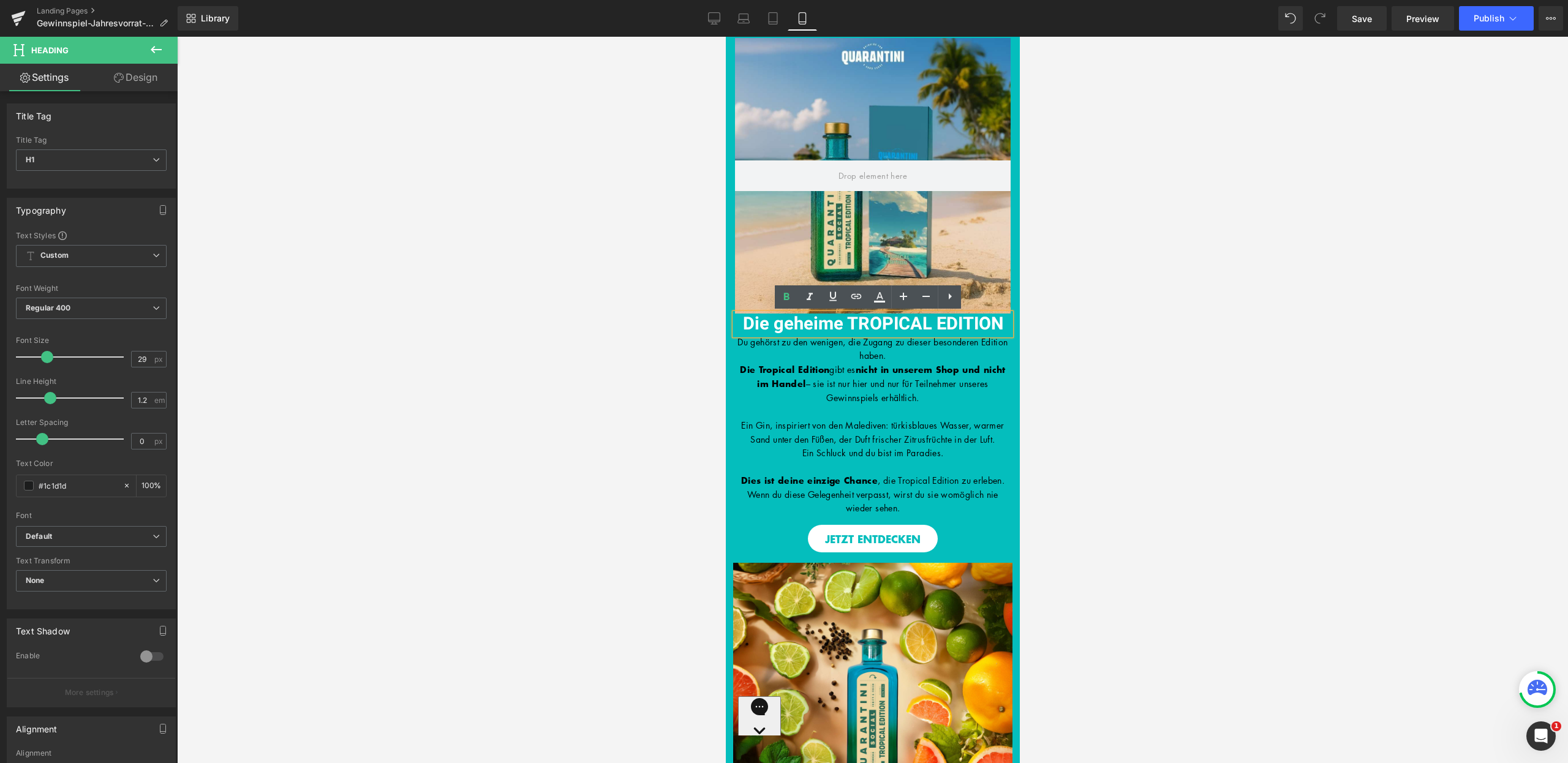
click at [1056, 333] on div at bounding box center [873, 400] width 1391 height 726
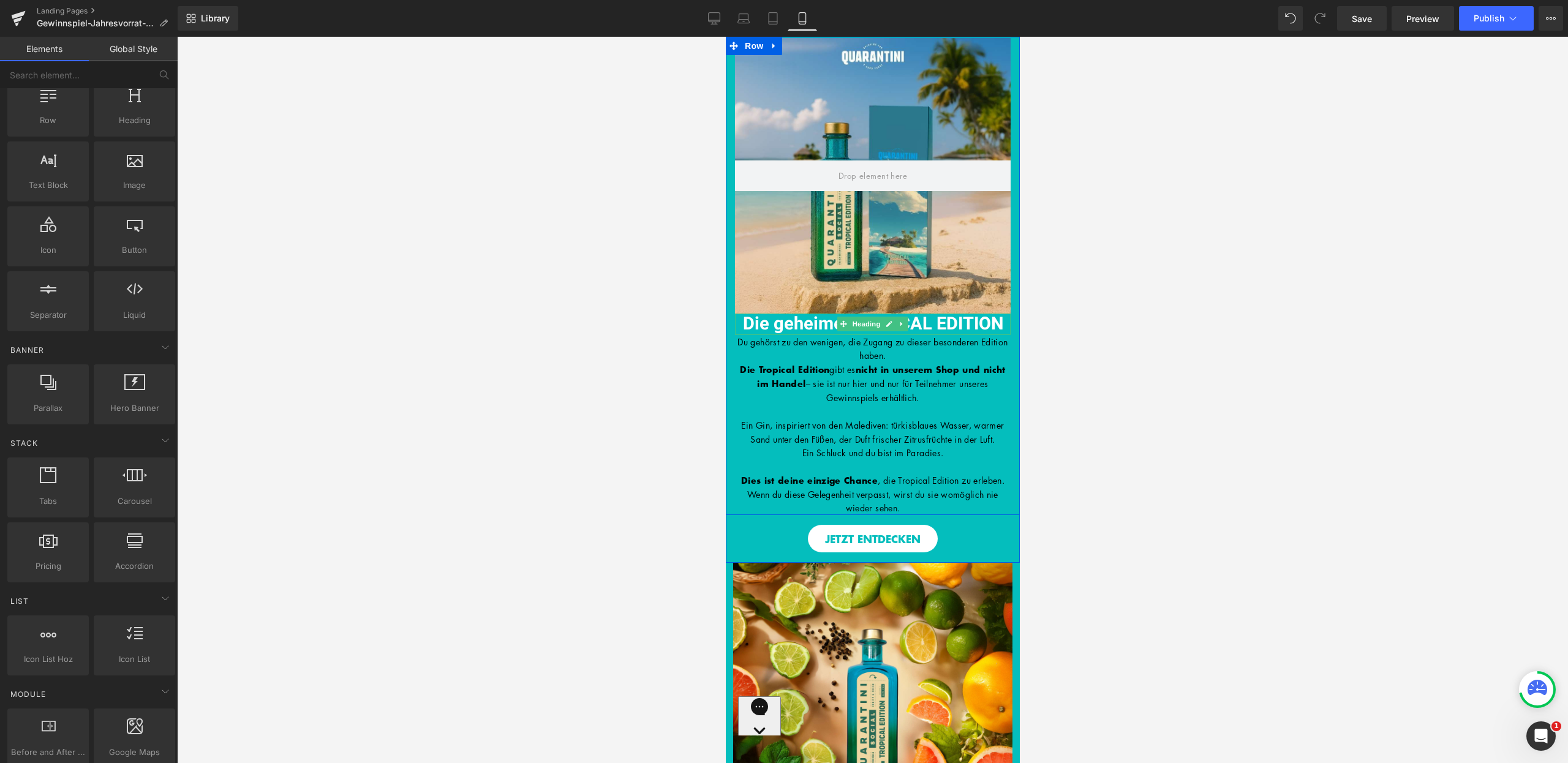
click at [935, 328] on span "Die geheime TROPICAL EDITION" at bounding box center [872, 323] width 260 height 26
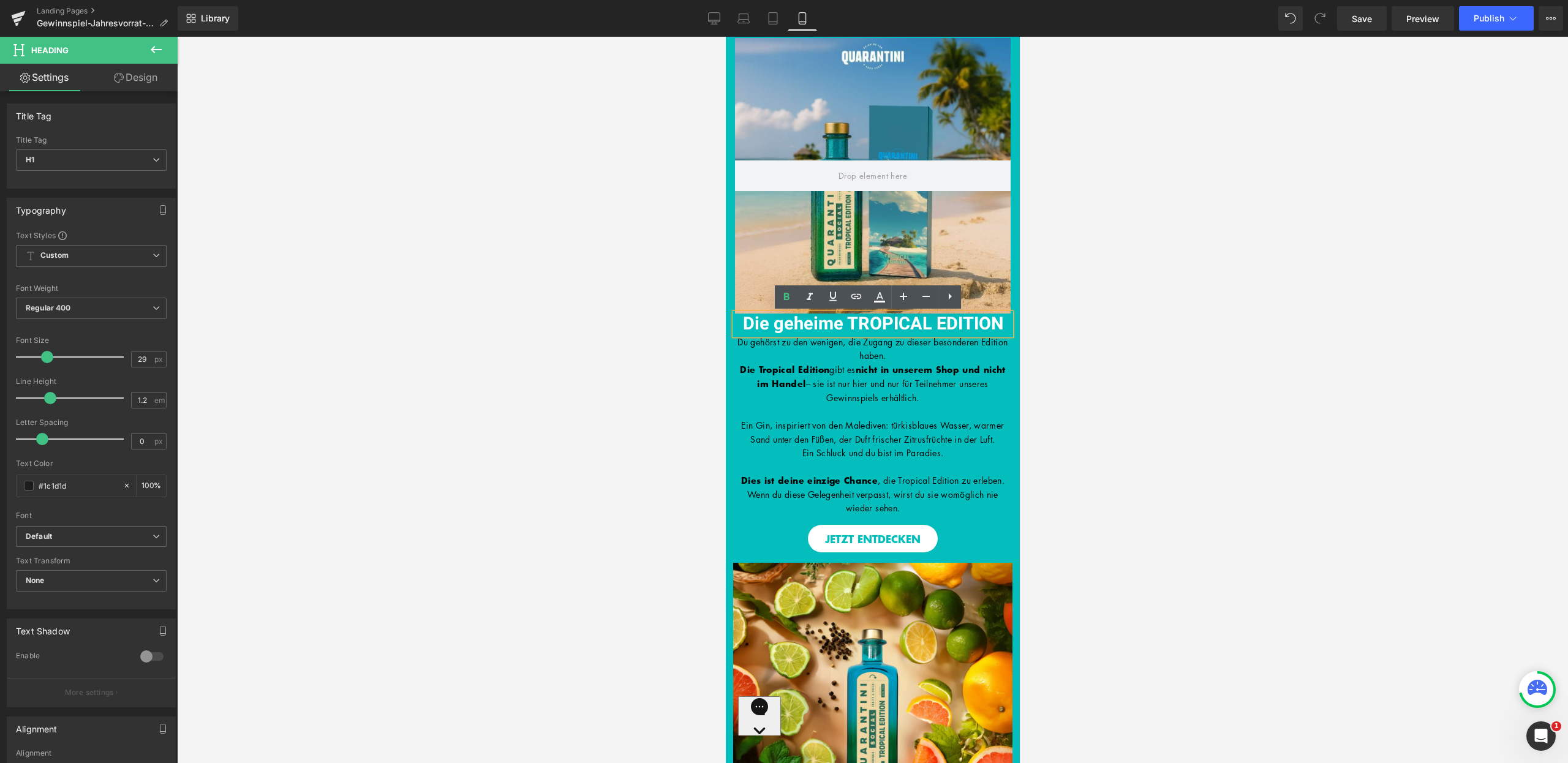
click at [950, 370] on span "nicht in unserem Shop und nicht im Handel" at bounding box center [881, 376] width 248 height 27
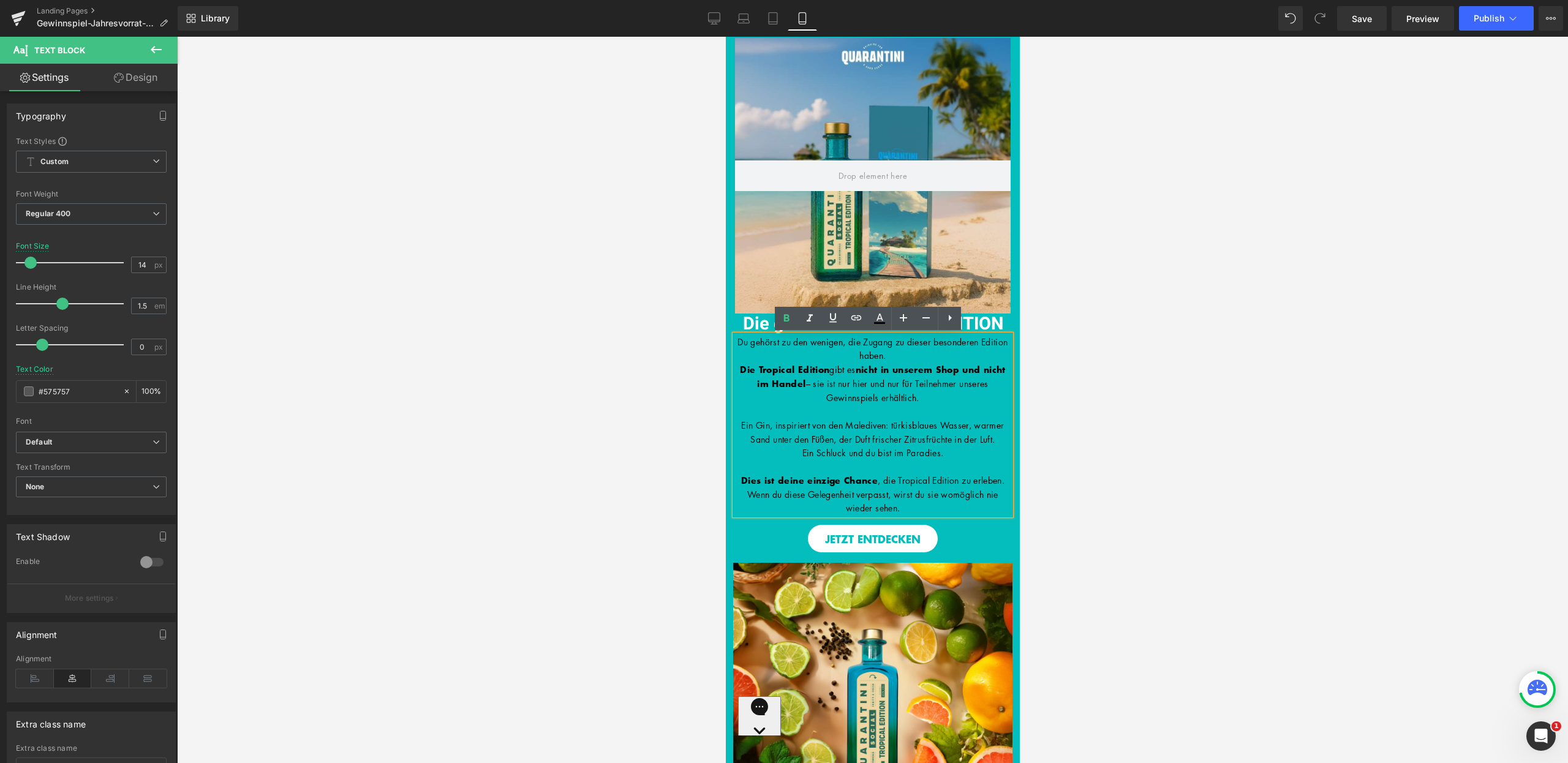
click at [1099, 362] on div at bounding box center [873, 400] width 1391 height 726
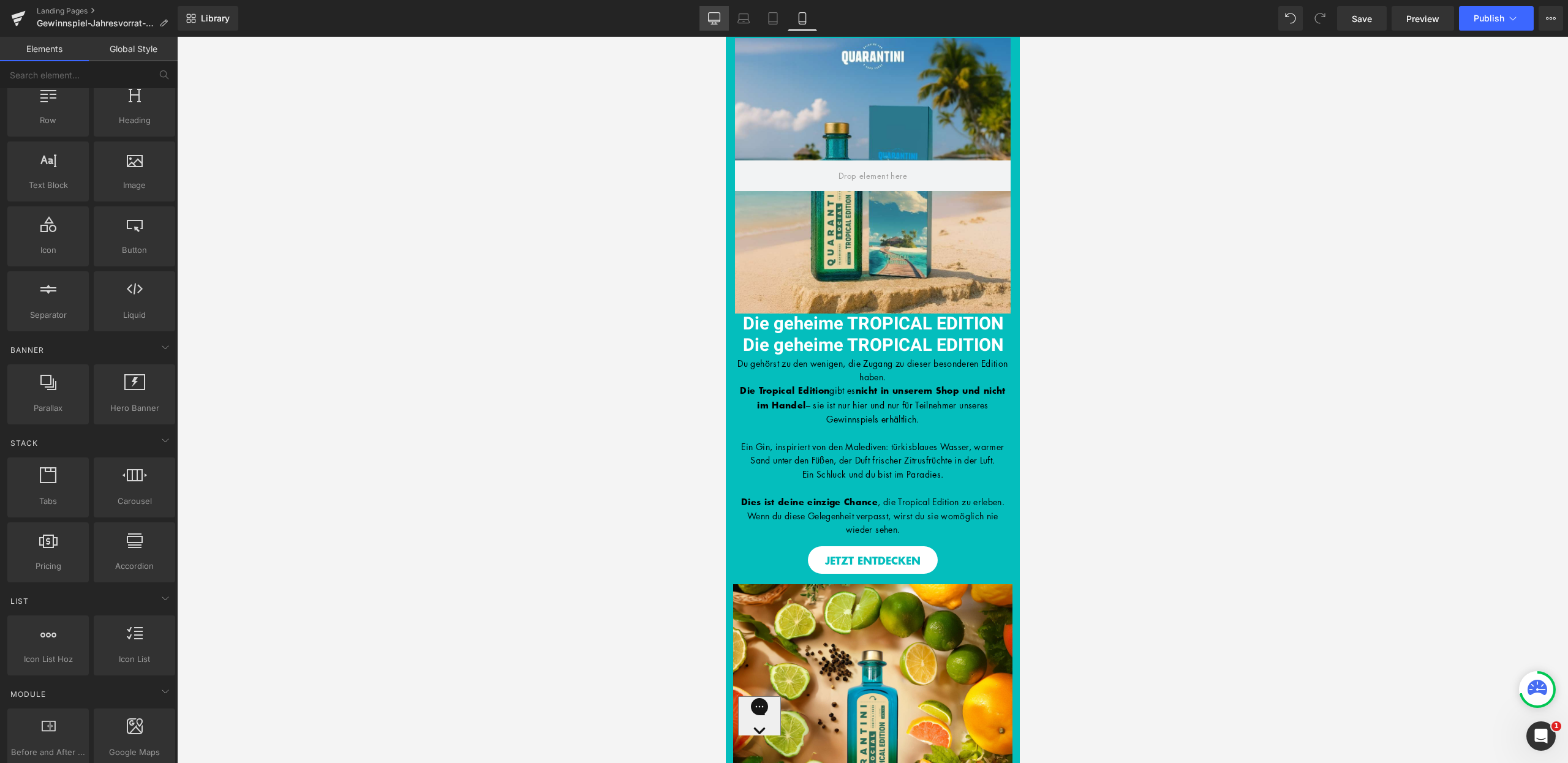
click at [704, 17] on link "Desktop" at bounding box center [715, 18] width 30 height 25
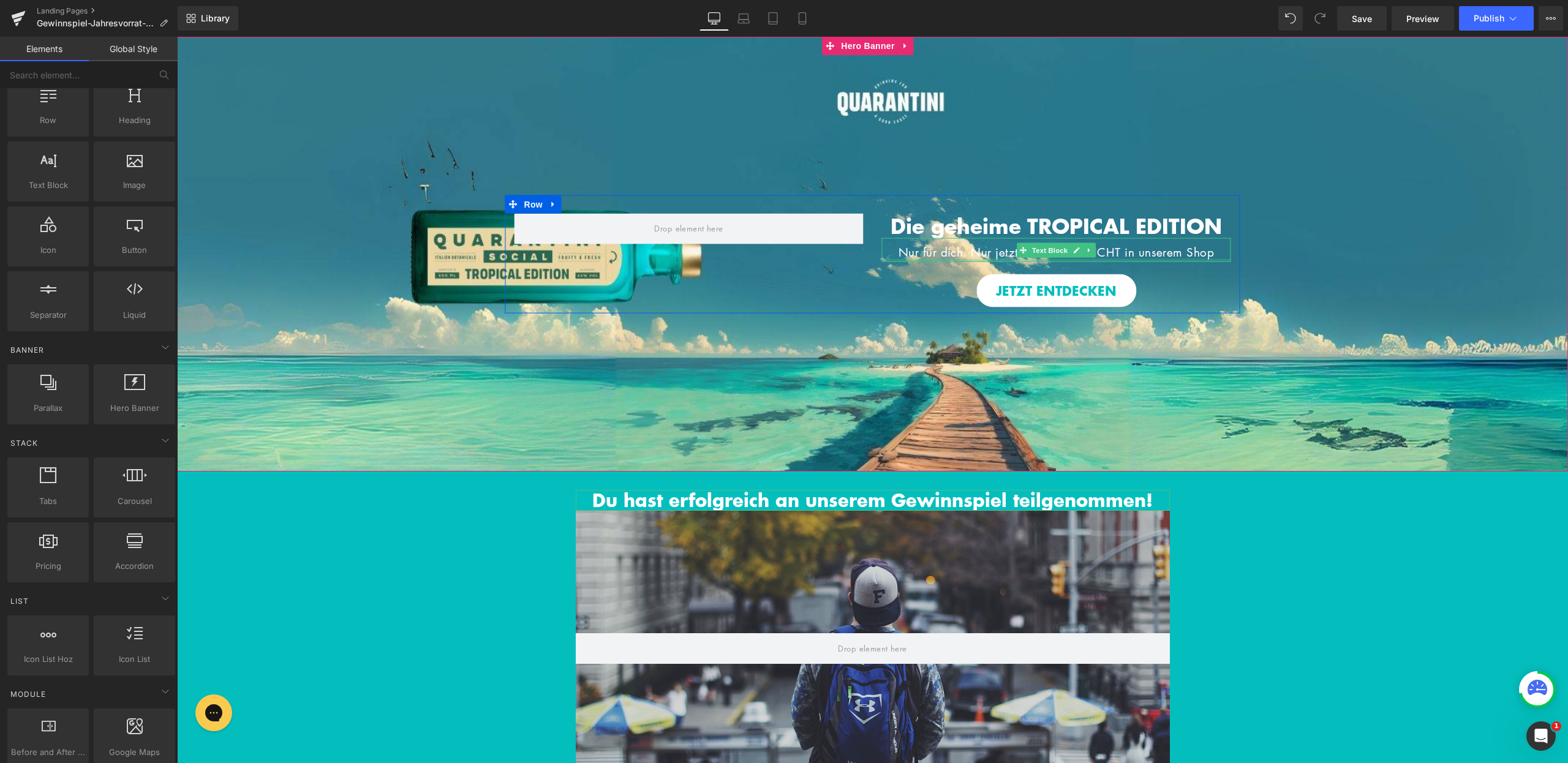
click at [1133, 253] on span "Nur für dich. Nur jetzt. Nur hier. - NICHT in unserem Shop" at bounding box center [1056, 252] width 316 height 16
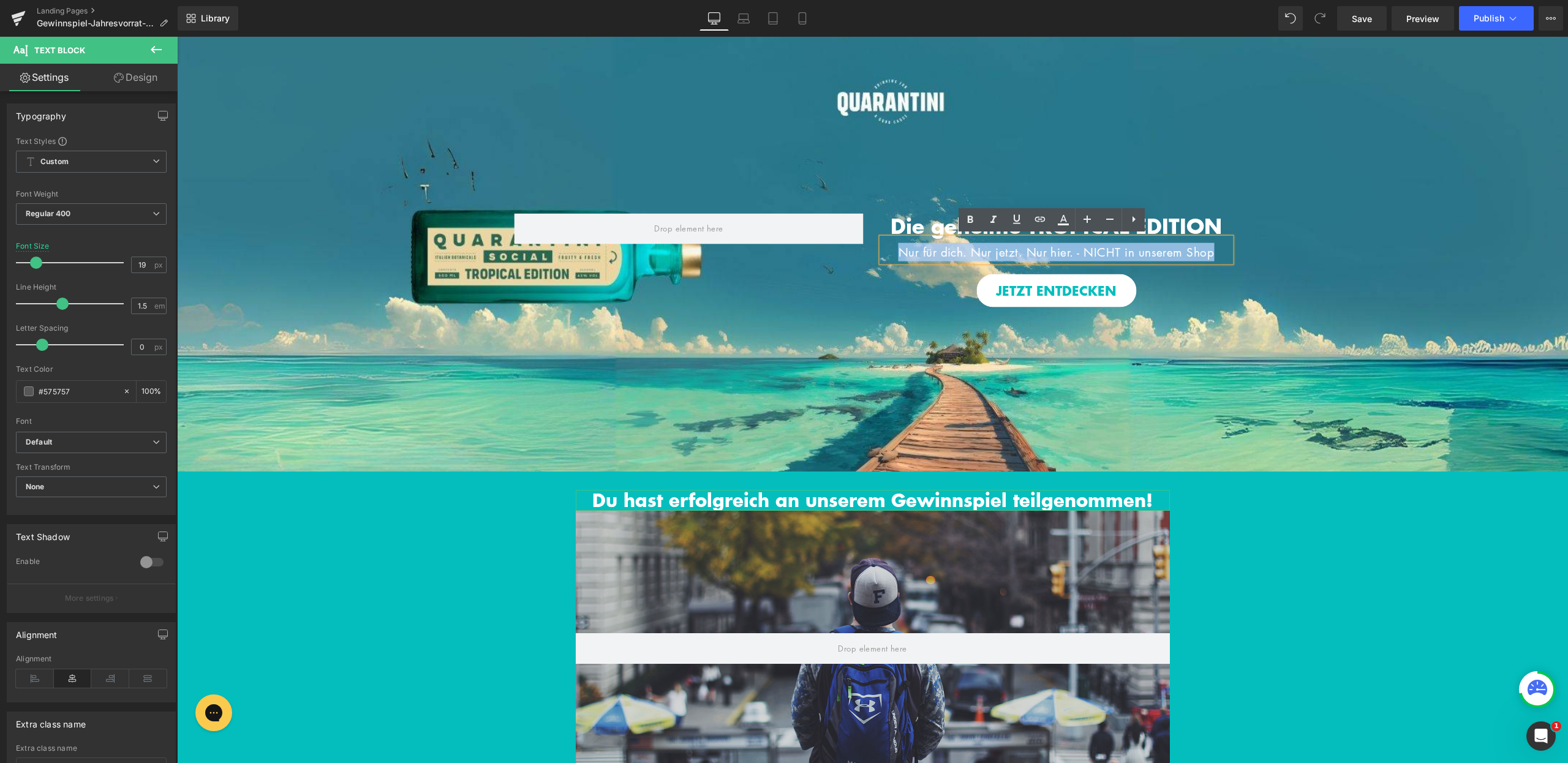
drag, startPoint x: 1223, startPoint y: 249, endPoint x: 881, endPoint y: 249, distance: 342.0
click at [882, 249] on p "Nur für dich. Nur jetzt. Nur hier. - NICHT in unserem Shop" at bounding box center [1056, 252] width 349 height 18
copy span "Nur für dich. Nur jetzt. Nur hier. - NICHT in unserem Shop"
click at [801, 27] on link "Mobile" at bounding box center [803, 18] width 30 height 25
type input "17"
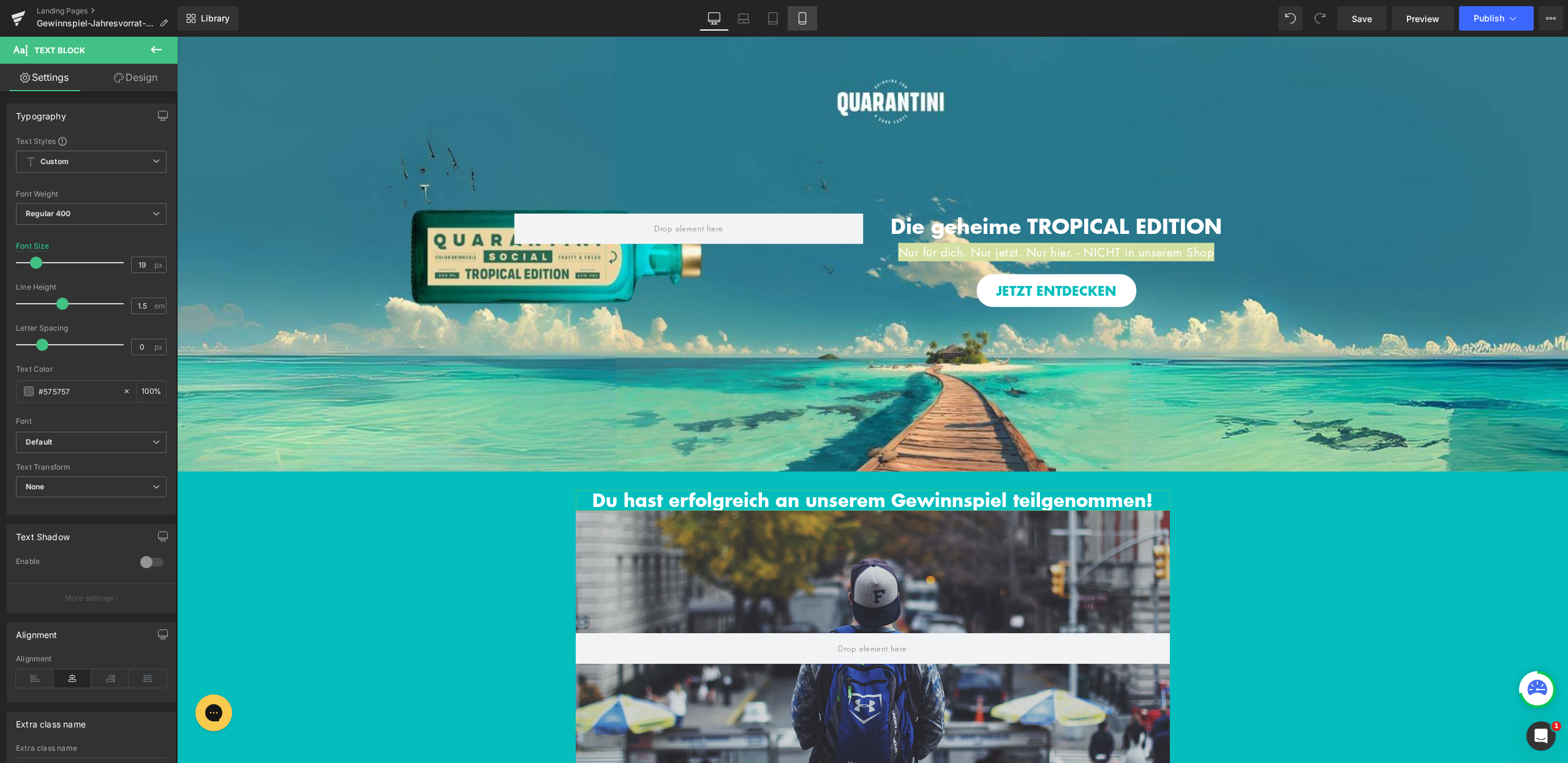
type input "100"
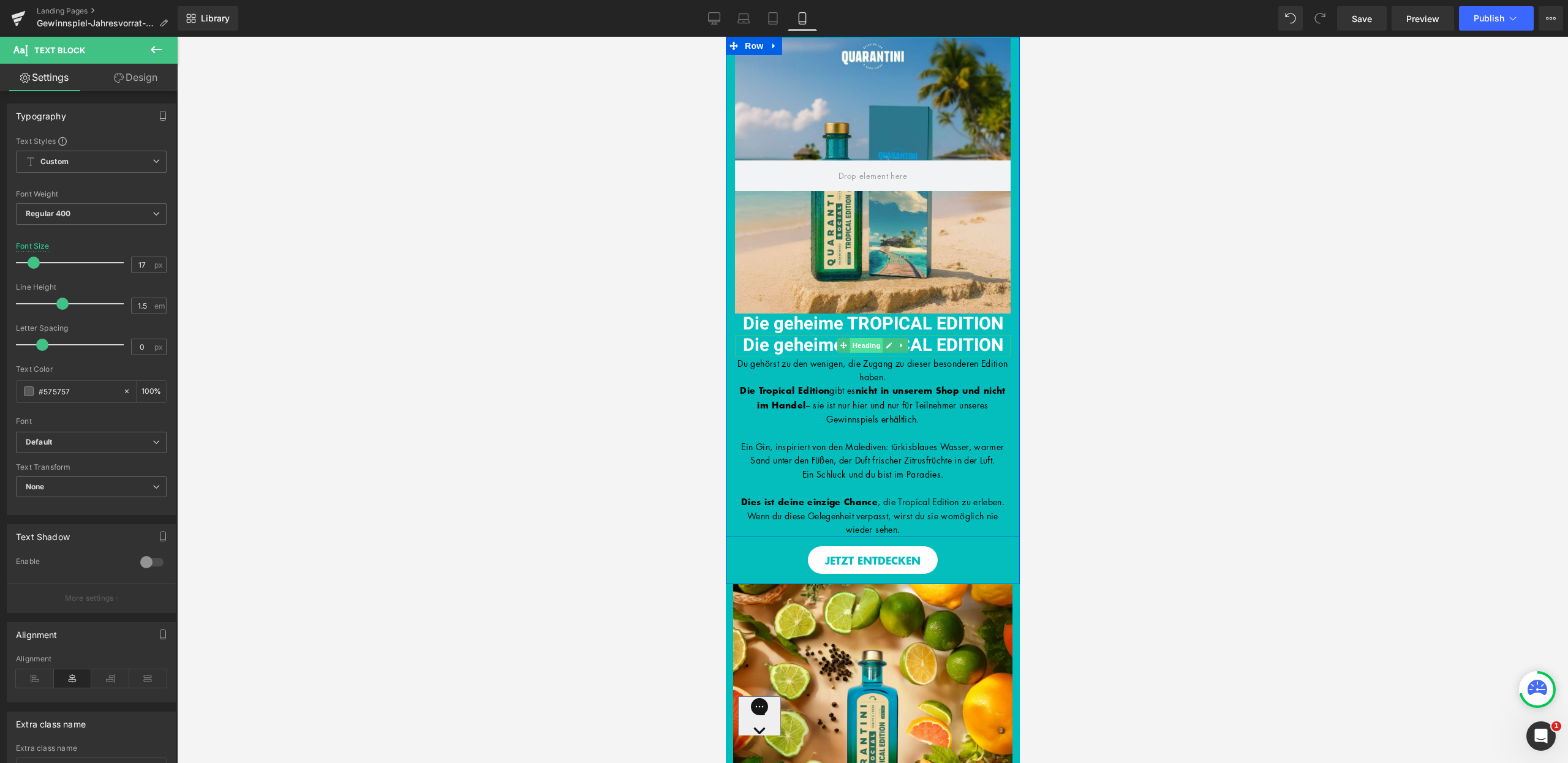
click at [871, 344] on span "Heading" at bounding box center [867, 346] width 33 height 15
click at [914, 343] on span "Die geheime TROPICAL EDITION" at bounding box center [872, 345] width 260 height 26
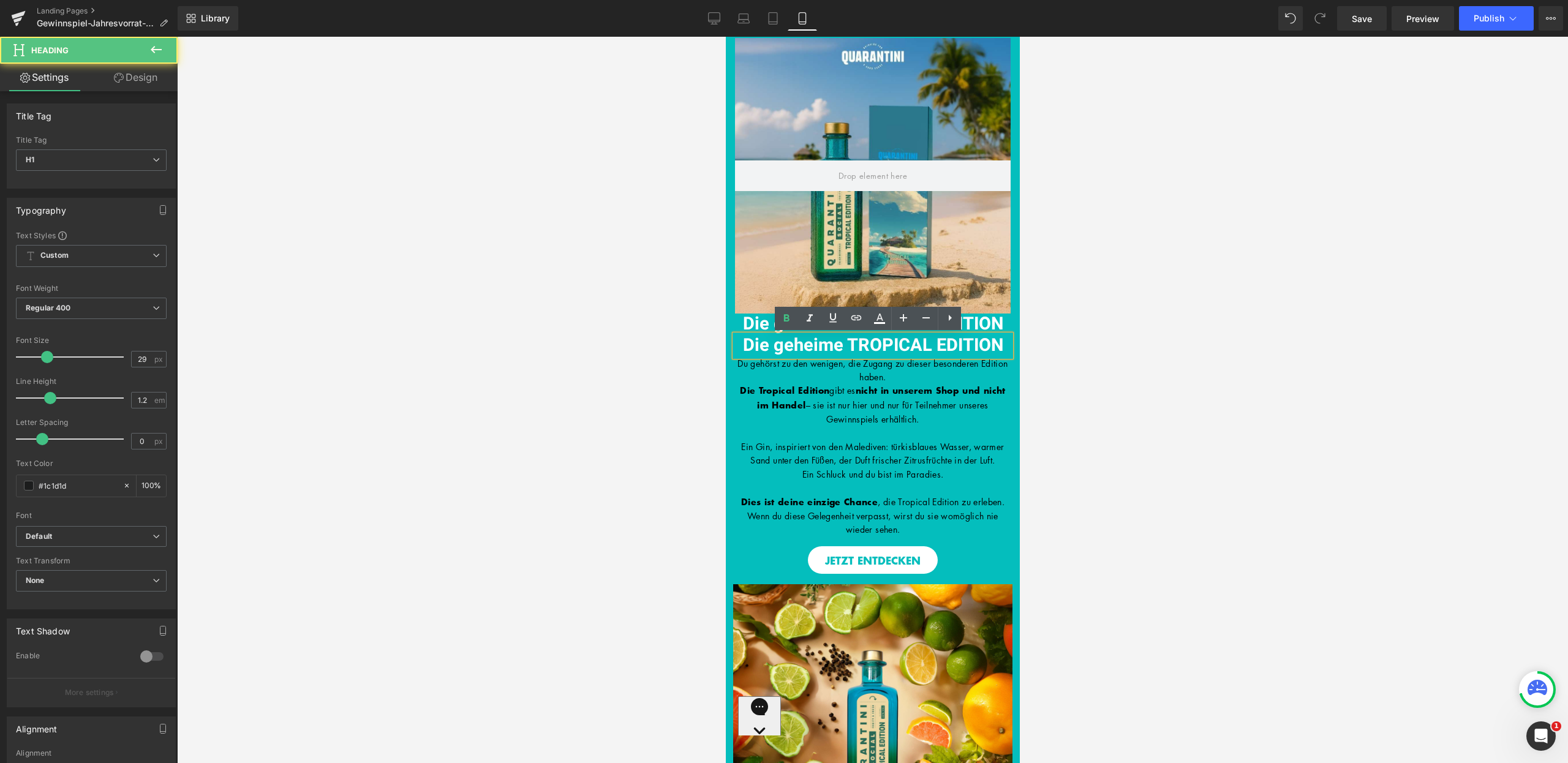
drag, startPoint x: 998, startPoint y: 346, endPoint x: 729, endPoint y: 345, distance: 269.0
click at [734, 345] on div "Die geheime TROPICAL EDITION" at bounding box center [872, 346] width 276 height 21
paste div
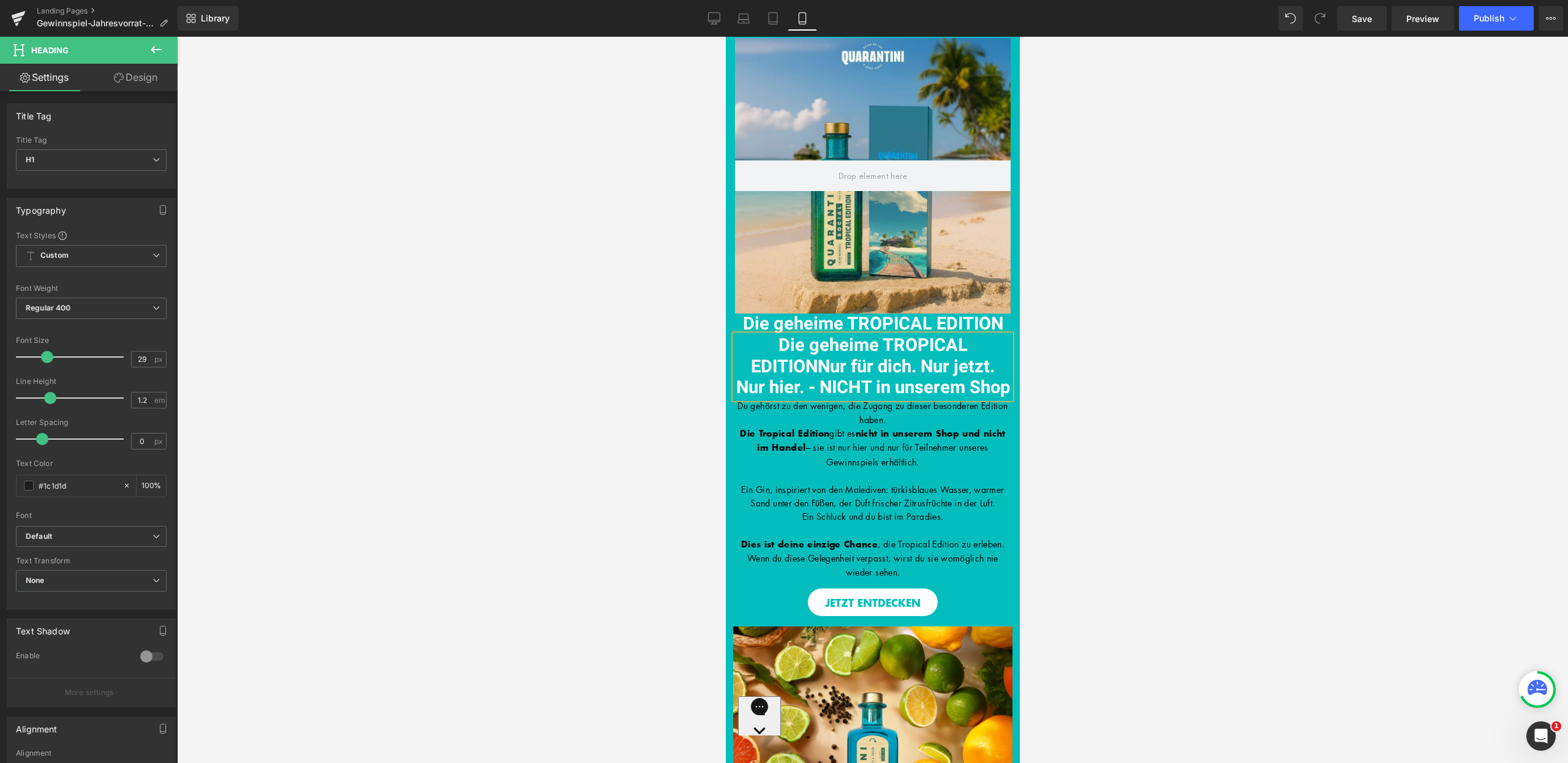
click at [834, 356] on span "Die geheime TROPICAL EDITIONNur für dich. Nur jetzt. Nur hier. - NICHT in unser…" at bounding box center [872, 366] width 274 height 68
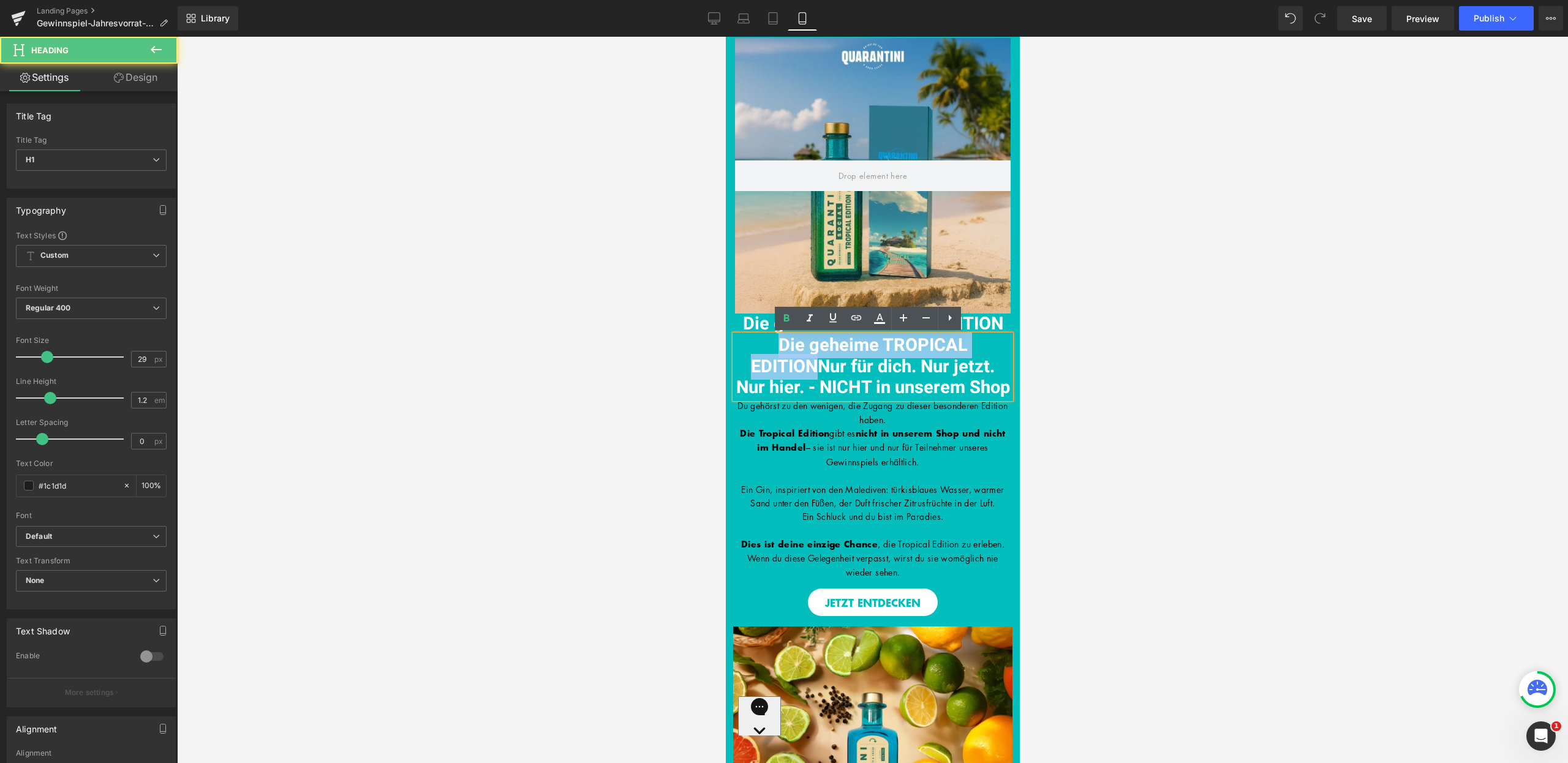
drag, startPoint x: 813, startPoint y: 364, endPoint x: 763, endPoint y: 348, distance: 52.5
click at [763, 348] on h1 "Die geheime TROPICAL EDITIONNur für dich. Nur jetzt. Nur hier. - NICHT in unser…" at bounding box center [872, 366] width 276 height 64
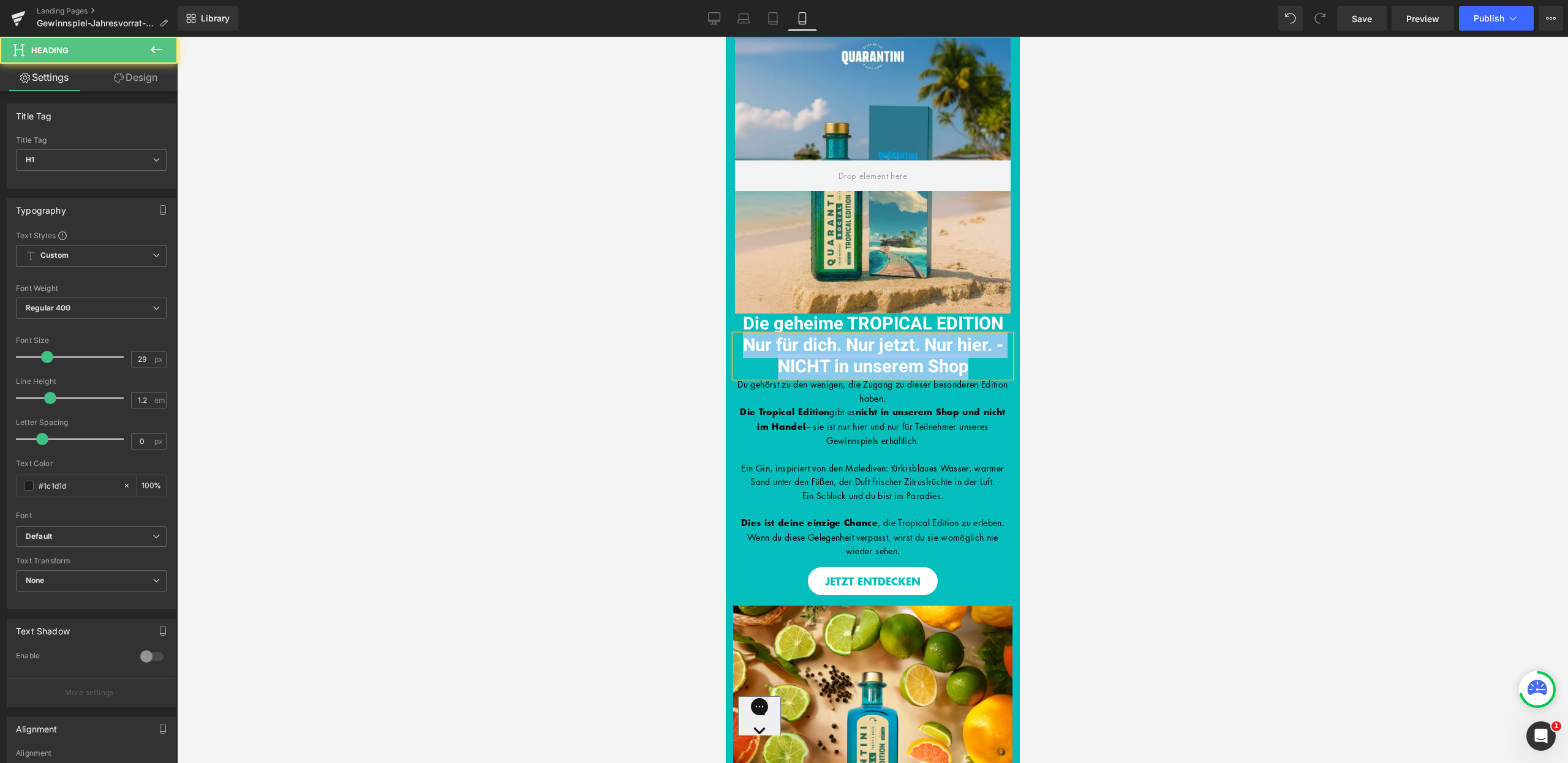
drag, startPoint x: 738, startPoint y: 341, endPoint x: 970, endPoint y: 367, distance: 233.5
click at [970, 366] on h1 "Nur für dich. Nur jetzt. Nur hier. - NICHT in unserem Shop" at bounding box center [872, 356] width 276 height 43
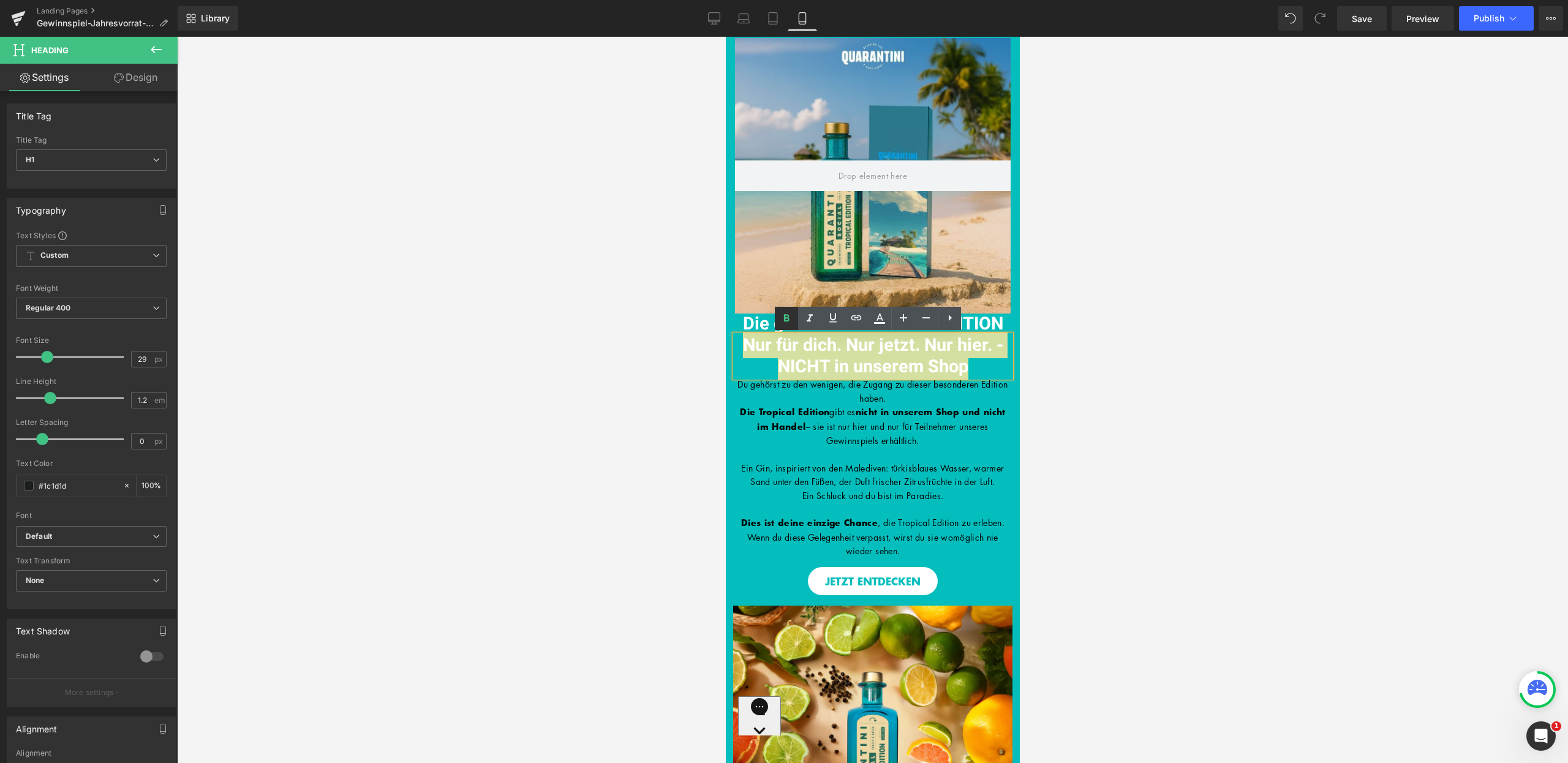
click at [788, 316] on icon at bounding box center [786, 318] width 6 height 7
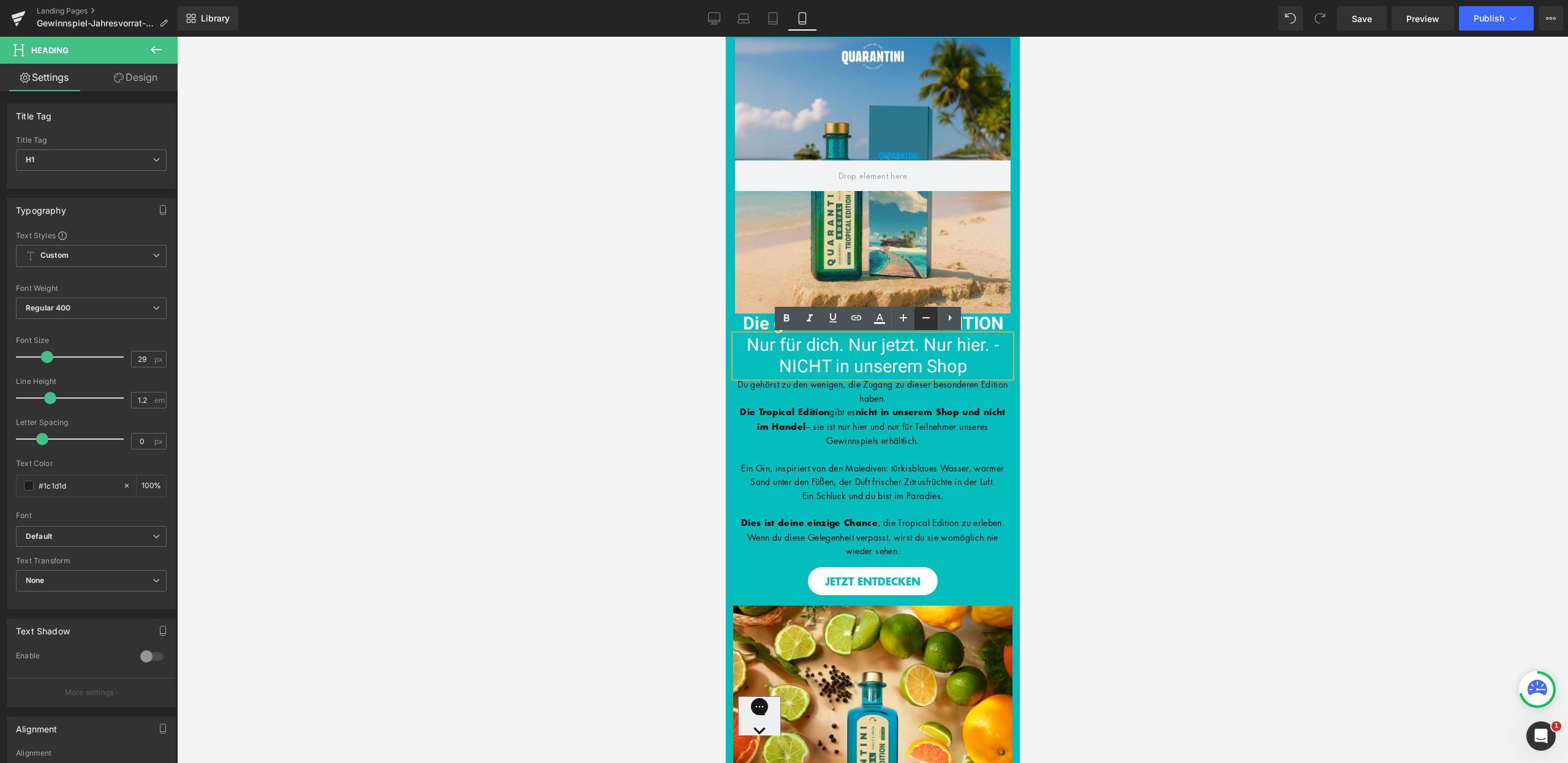
click at [925, 318] on icon at bounding box center [926, 318] width 7 height 1
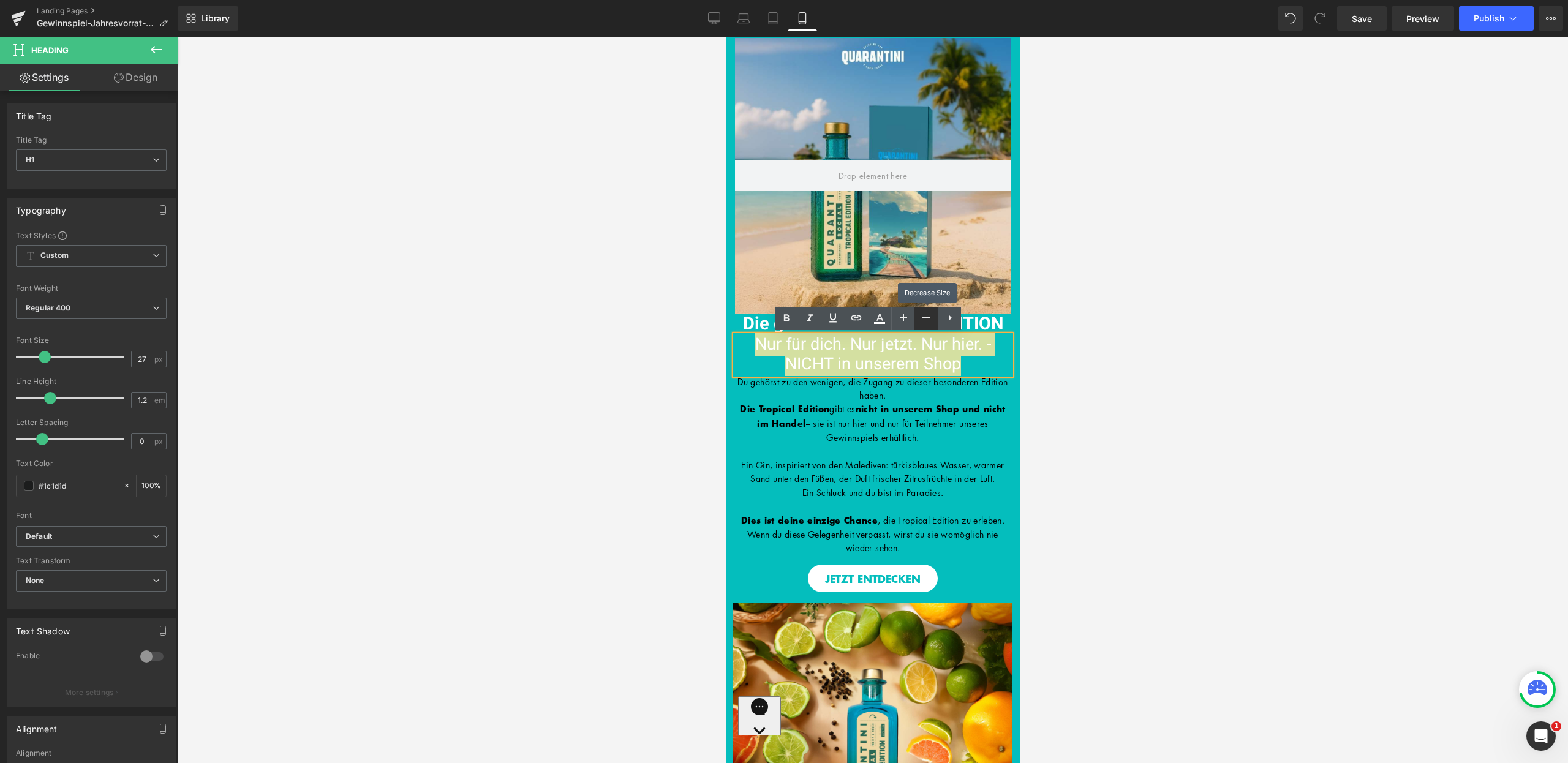
click at [925, 318] on icon at bounding box center [926, 318] width 7 height 1
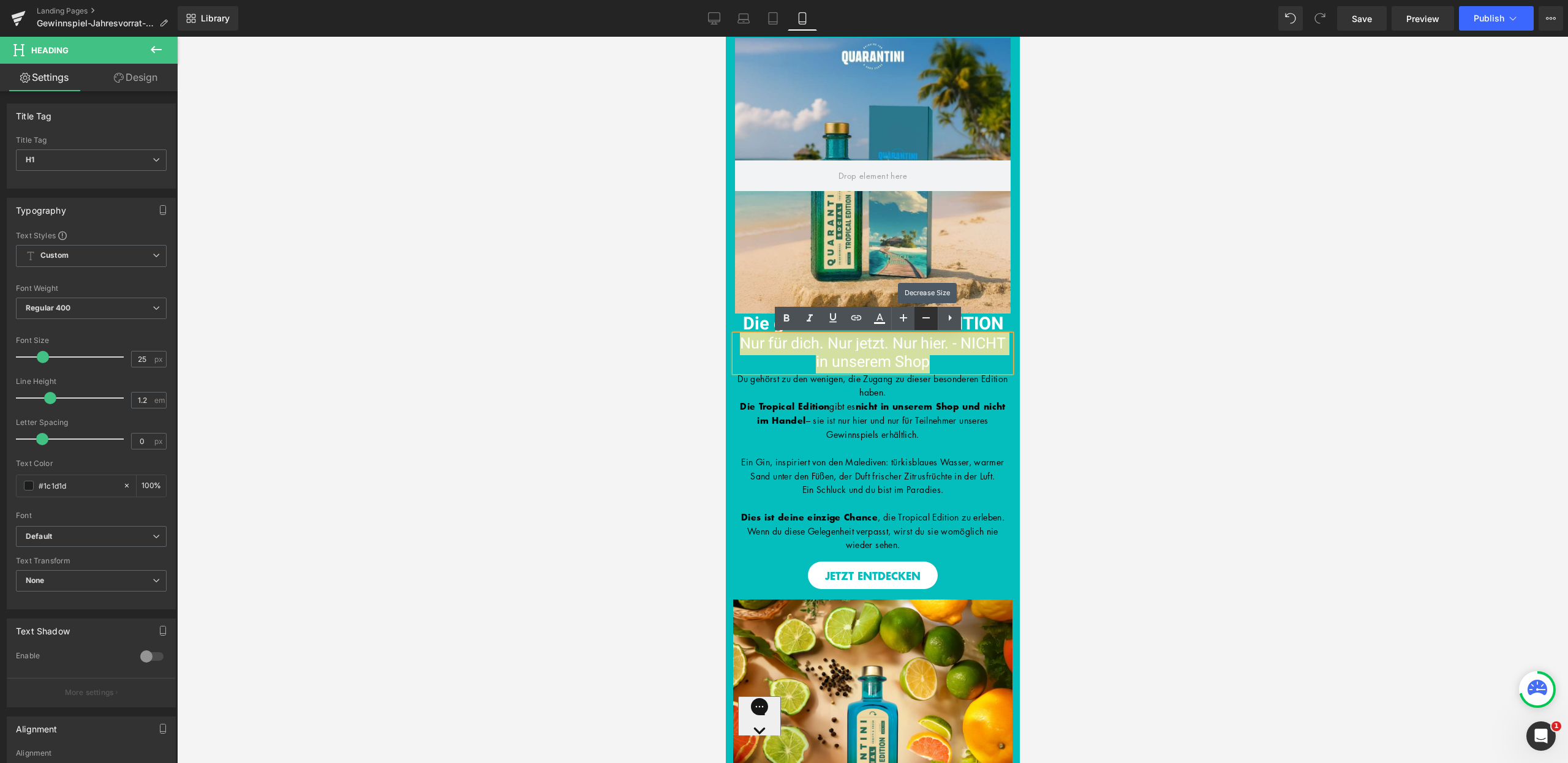
click at [925, 318] on icon at bounding box center [926, 318] width 7 height 1
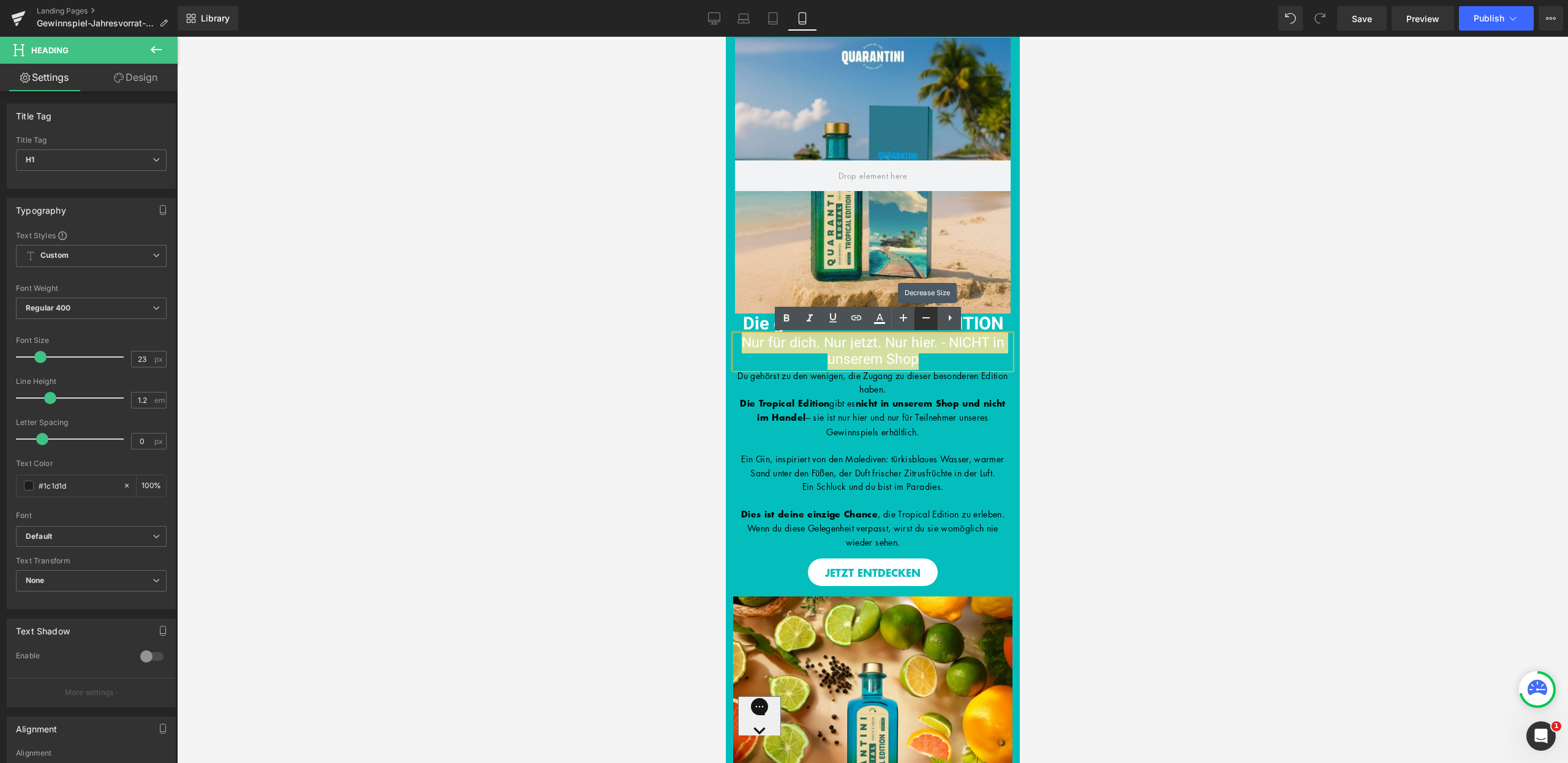
click at [925, 318] on icon at bounding box center [926, 318] width 7 height 1
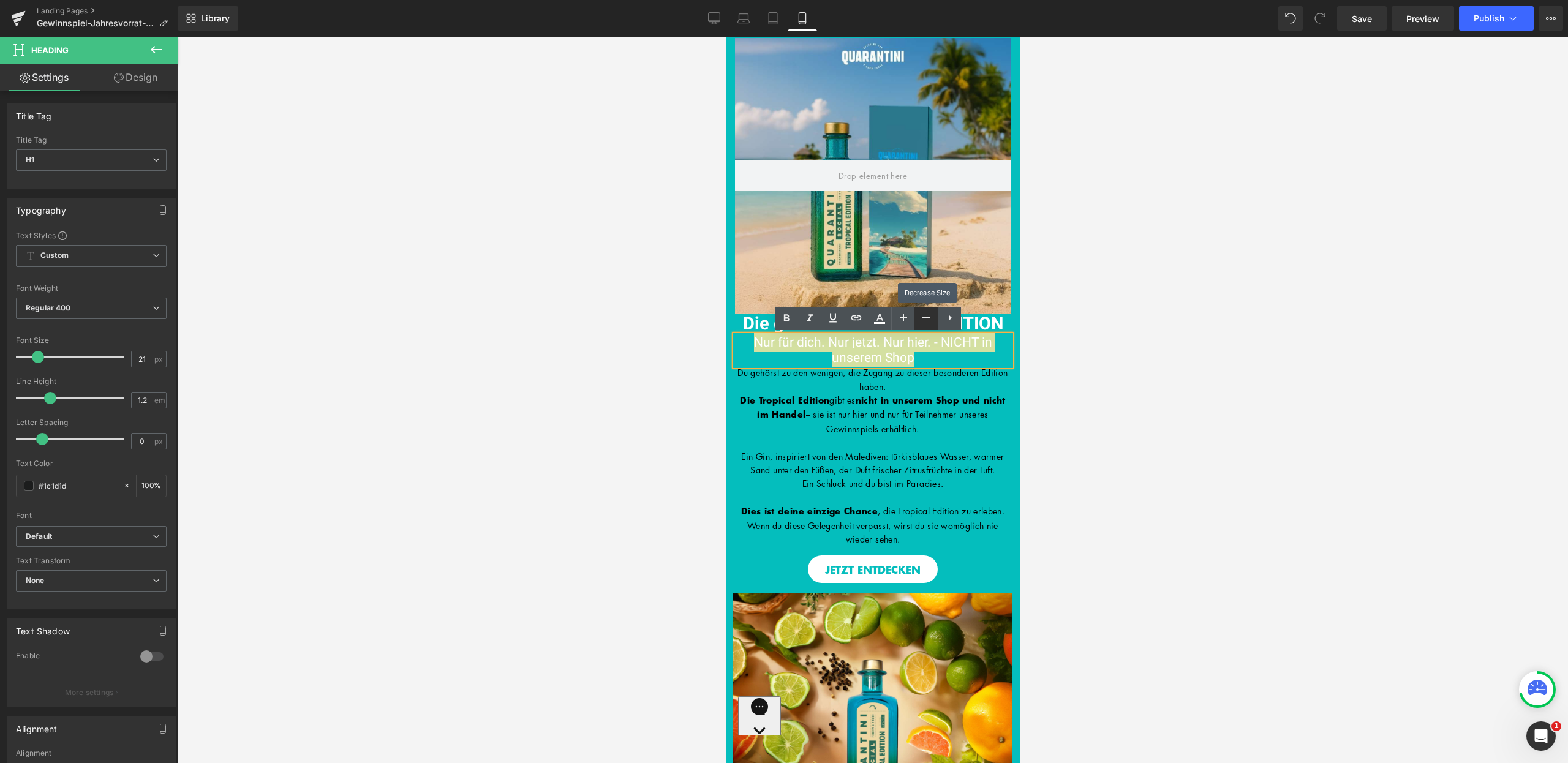
click at [925, 318] on icon at bounding box center [926, 318] width 7 height 1
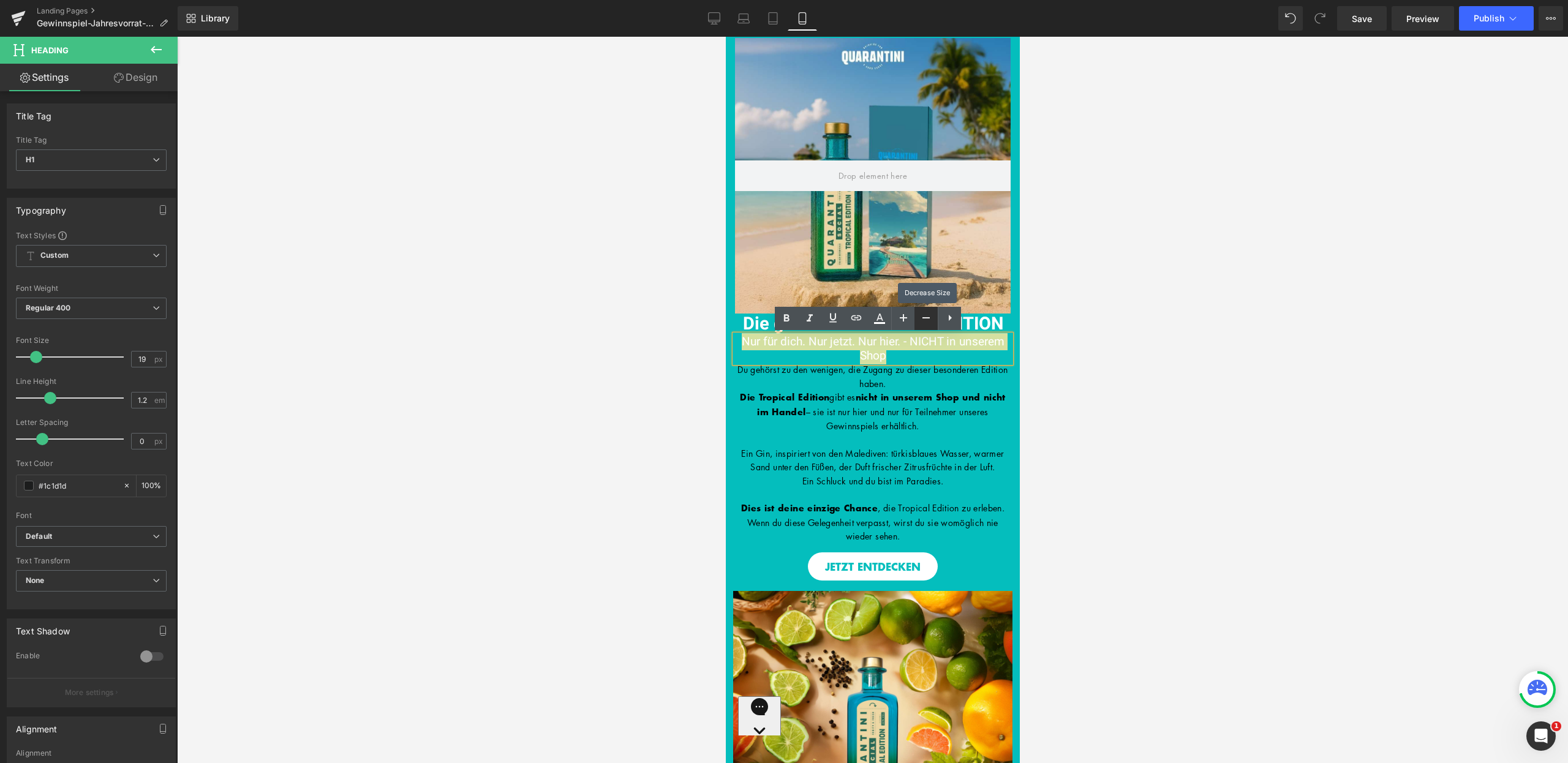
click at [925, 318] on icon at bounding box center [926, 318] width 7 height 1
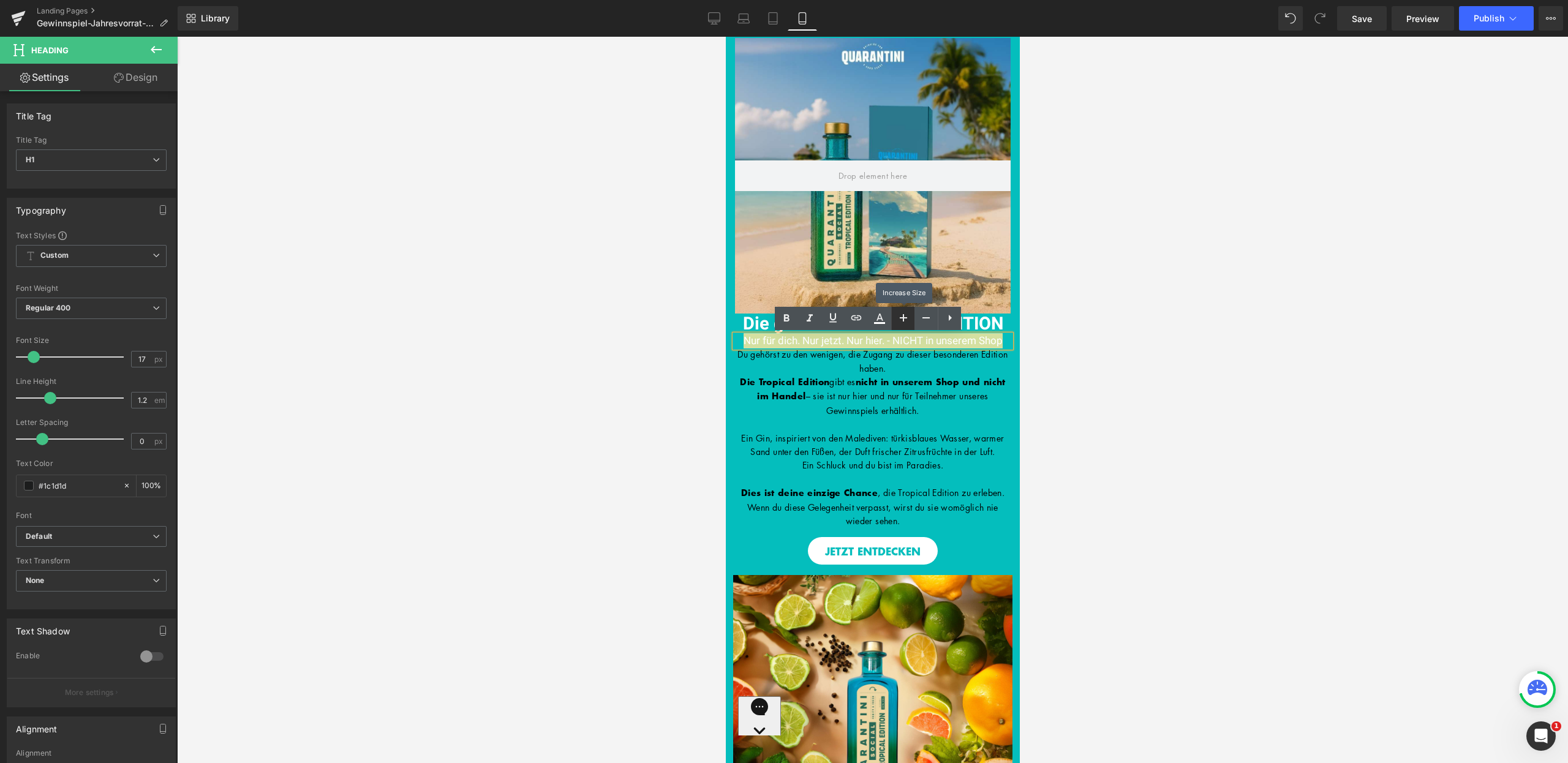
click at [900, 318] on icon at bounding box center [904, 318] width 15 height 15
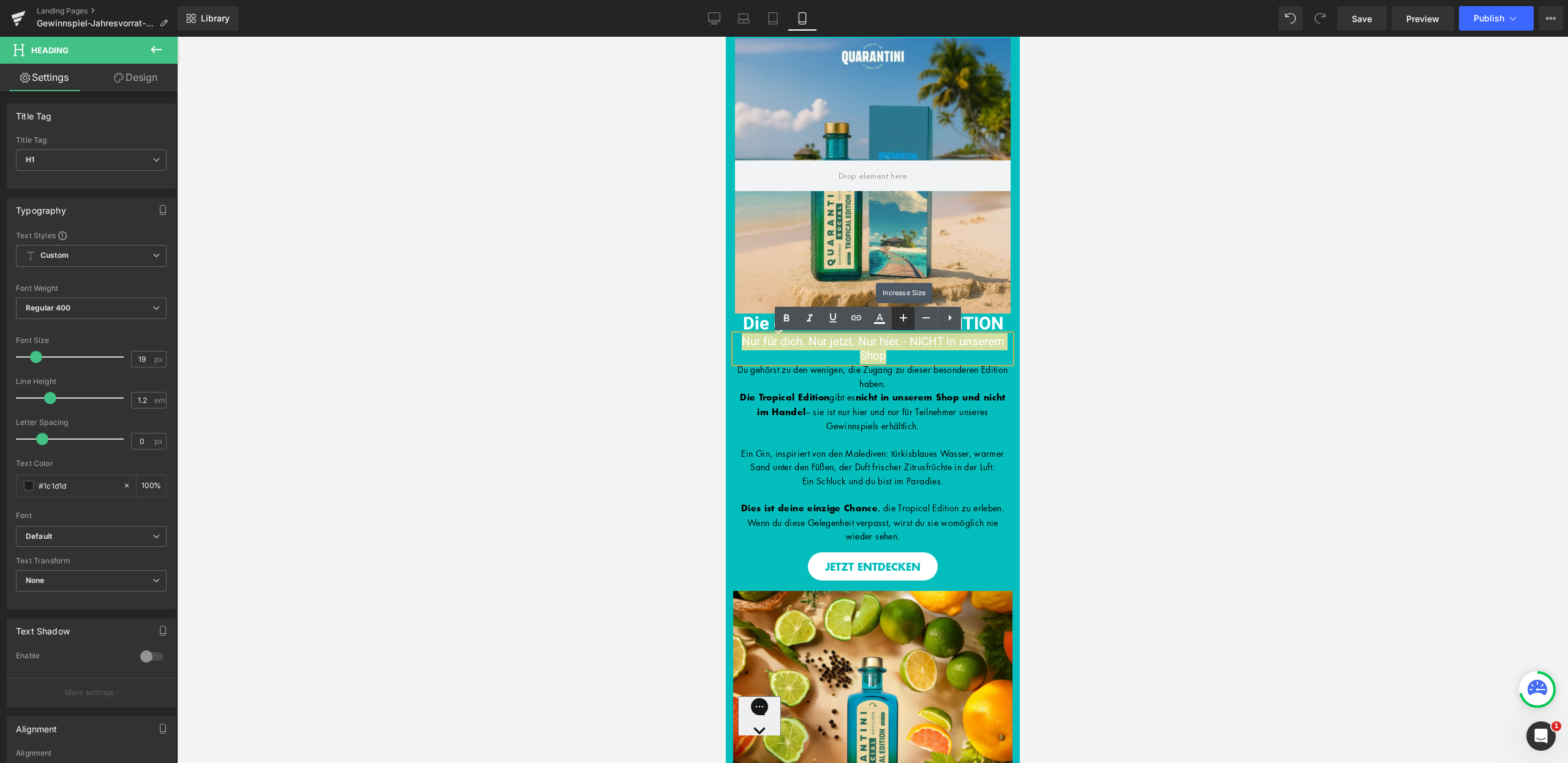
click at [900, 318] on icon at bounding box center [904, 318] width 15 height 15
type input "21"
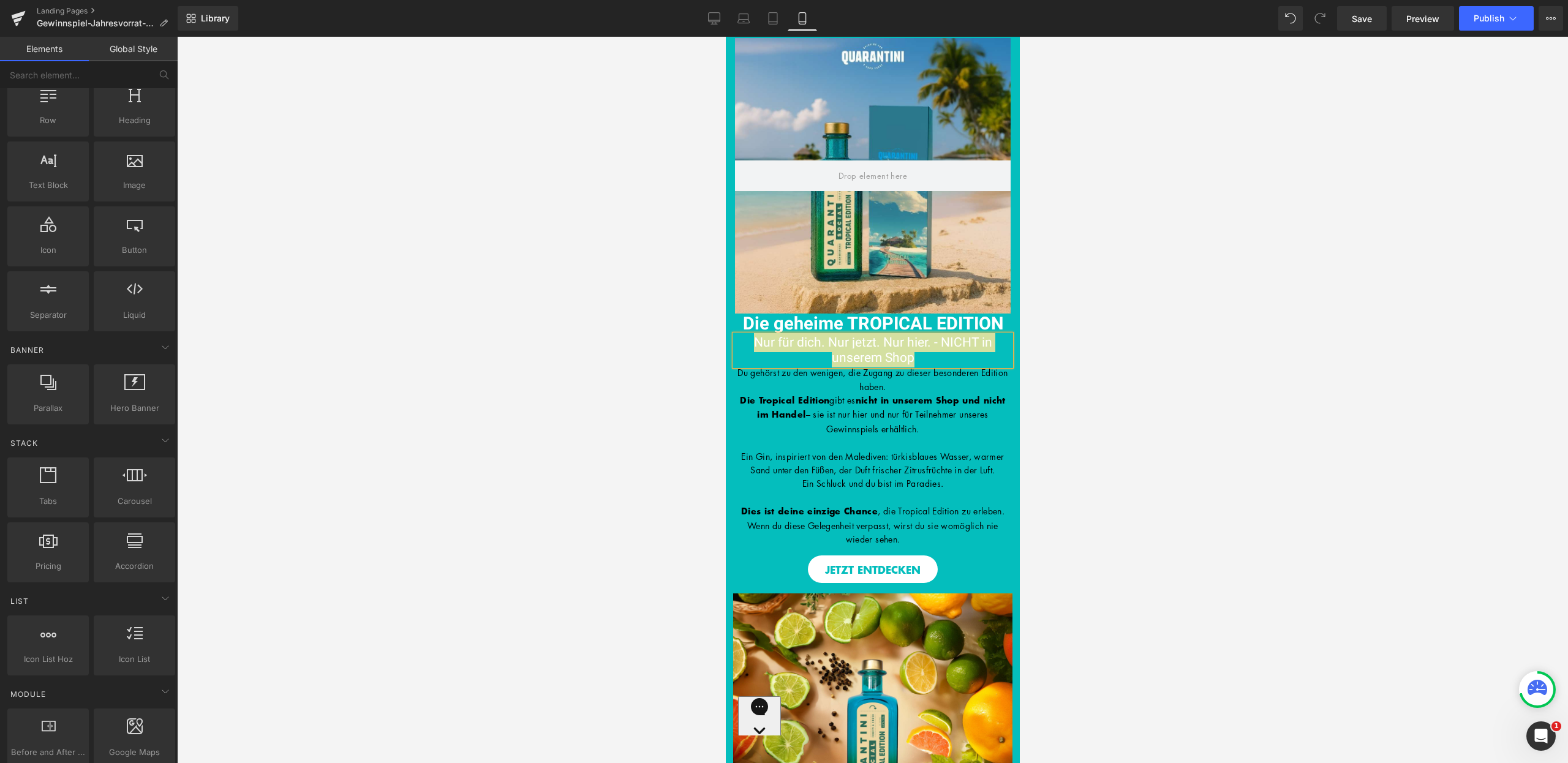
click at [1089, 365] on div at bounding box center [873, 400] width 1391 height 726
click at [1089, 365] on div at bounding box center [873, 400] width 1391 height 726
click at [988, 504] on p at bounding box center [872, 497] width 276 height 13
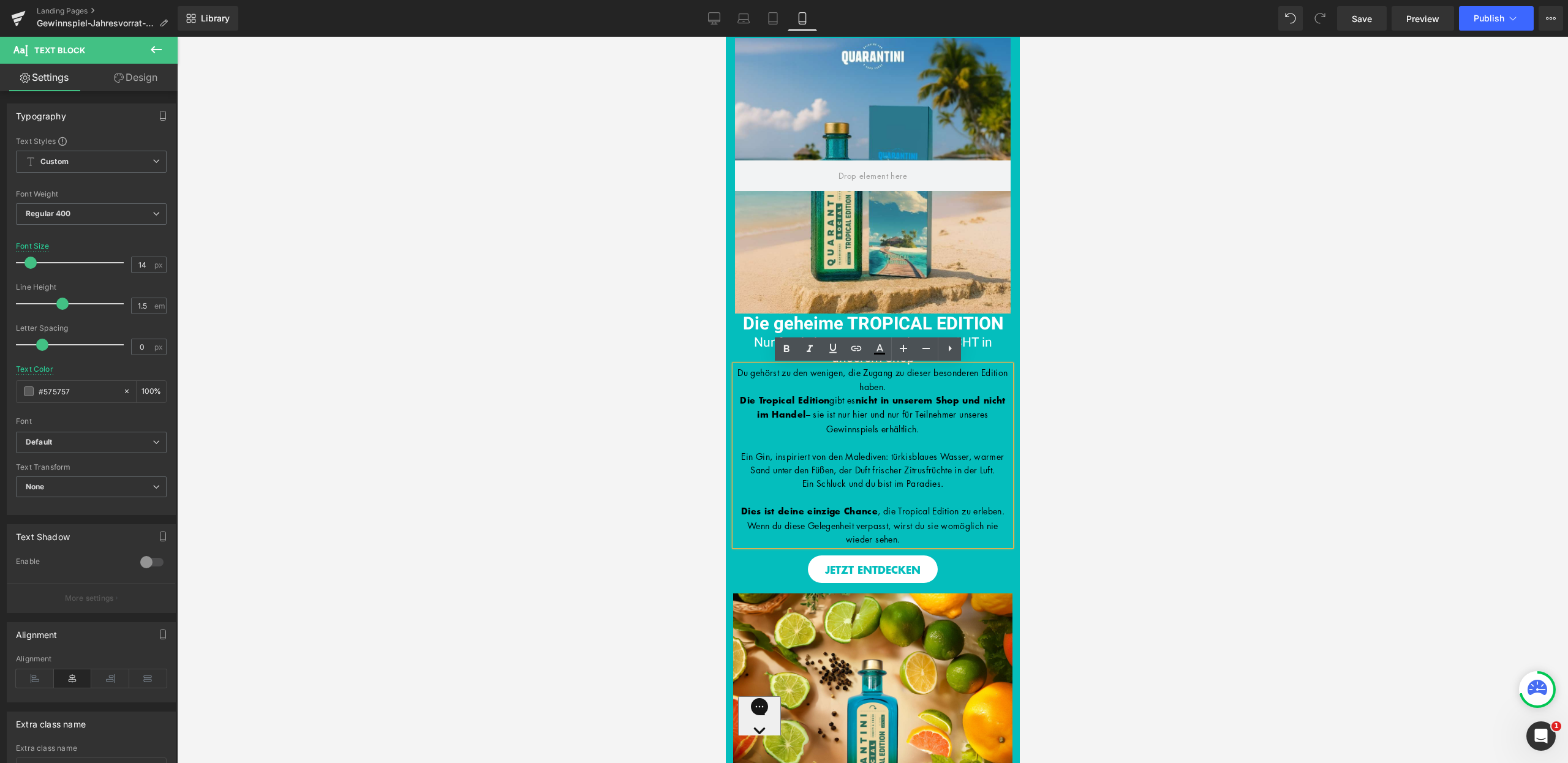
click at [1164, 404] on div at bounding box center [873, 400] width 1391 height 726
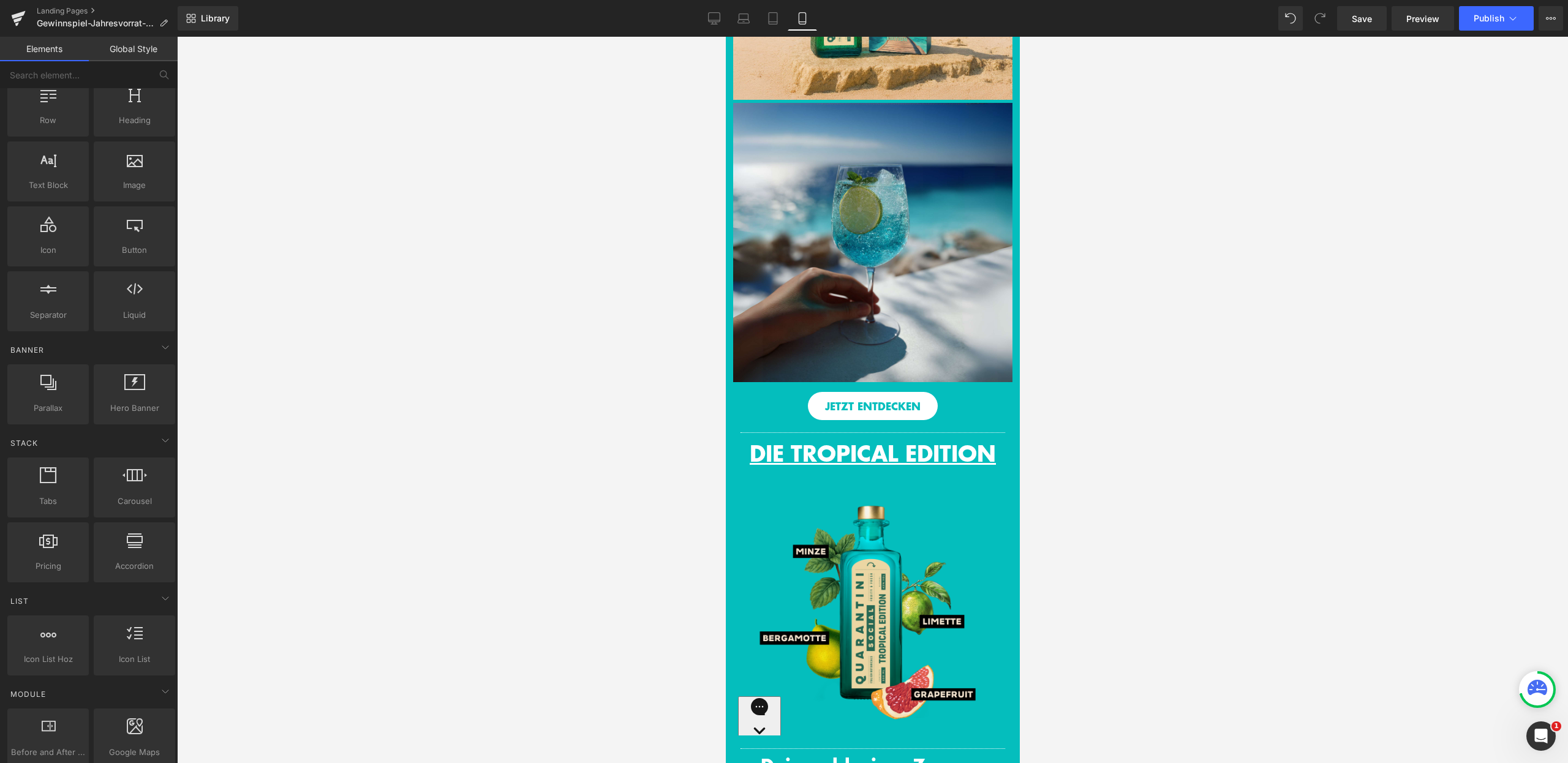
scroll to position [1064, 0]
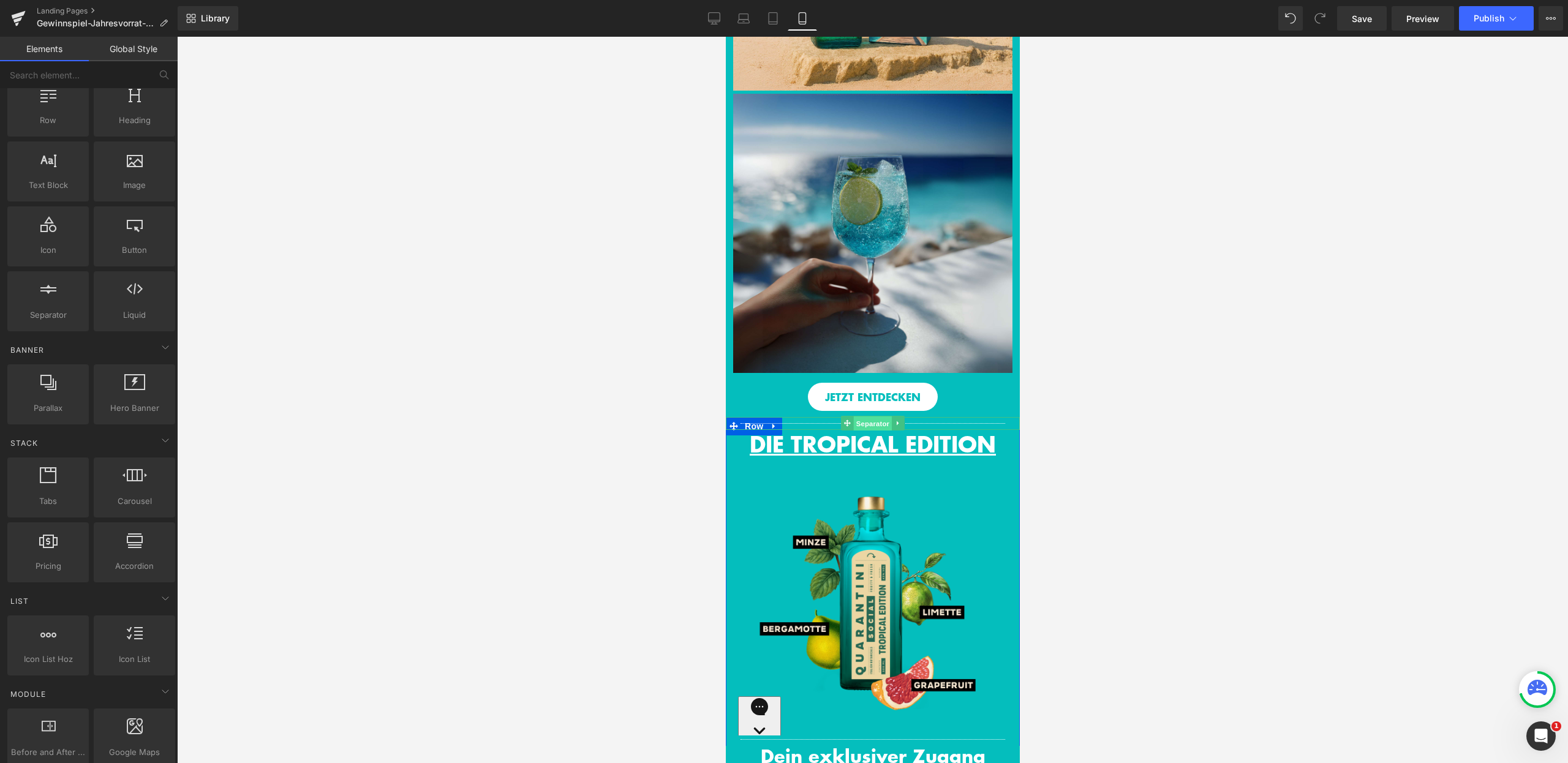
click at [871, 431] on span "Separator" at bounding box center [872, 424] width 38 height 15
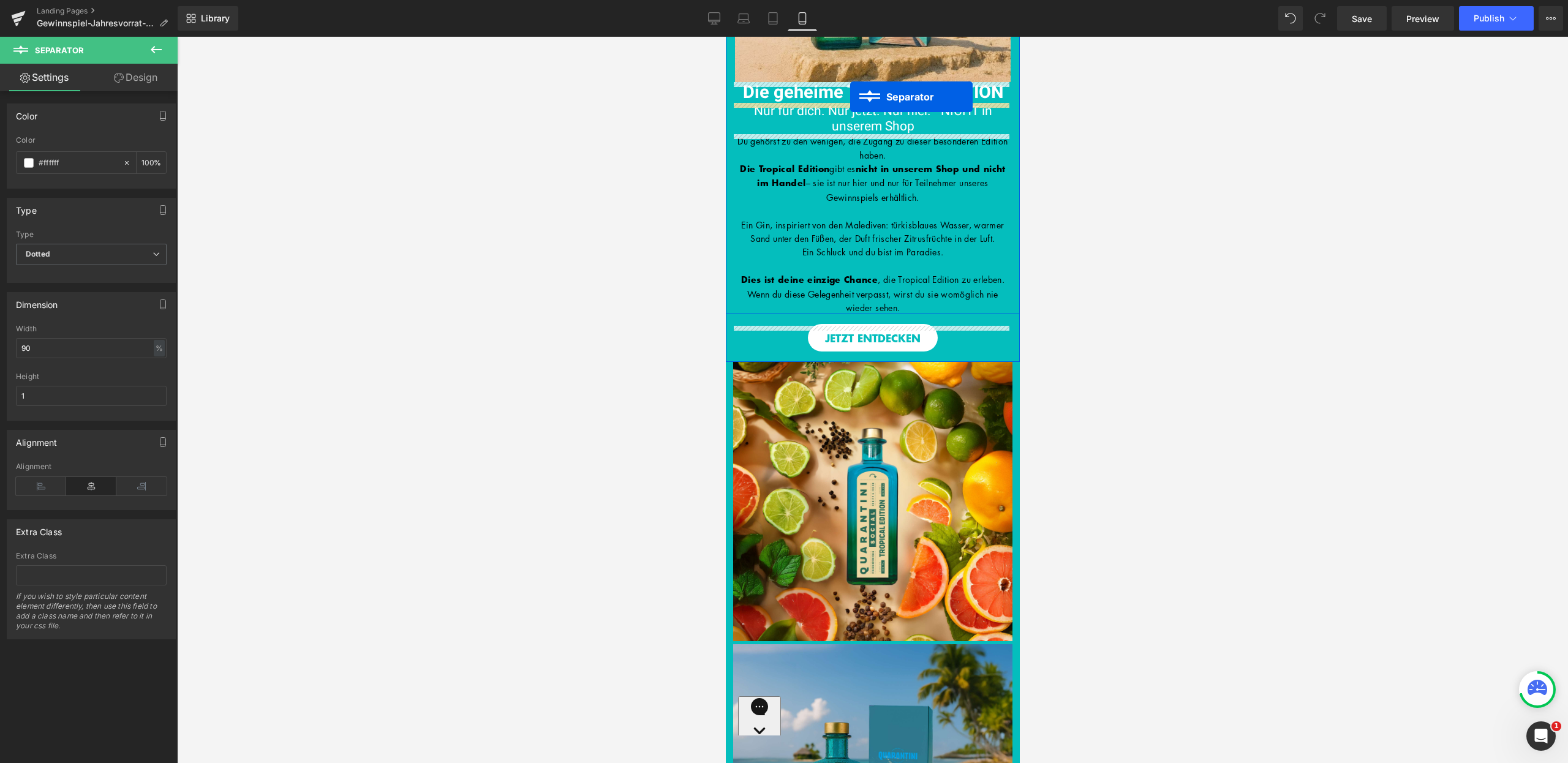
scroll to position [219, 0]
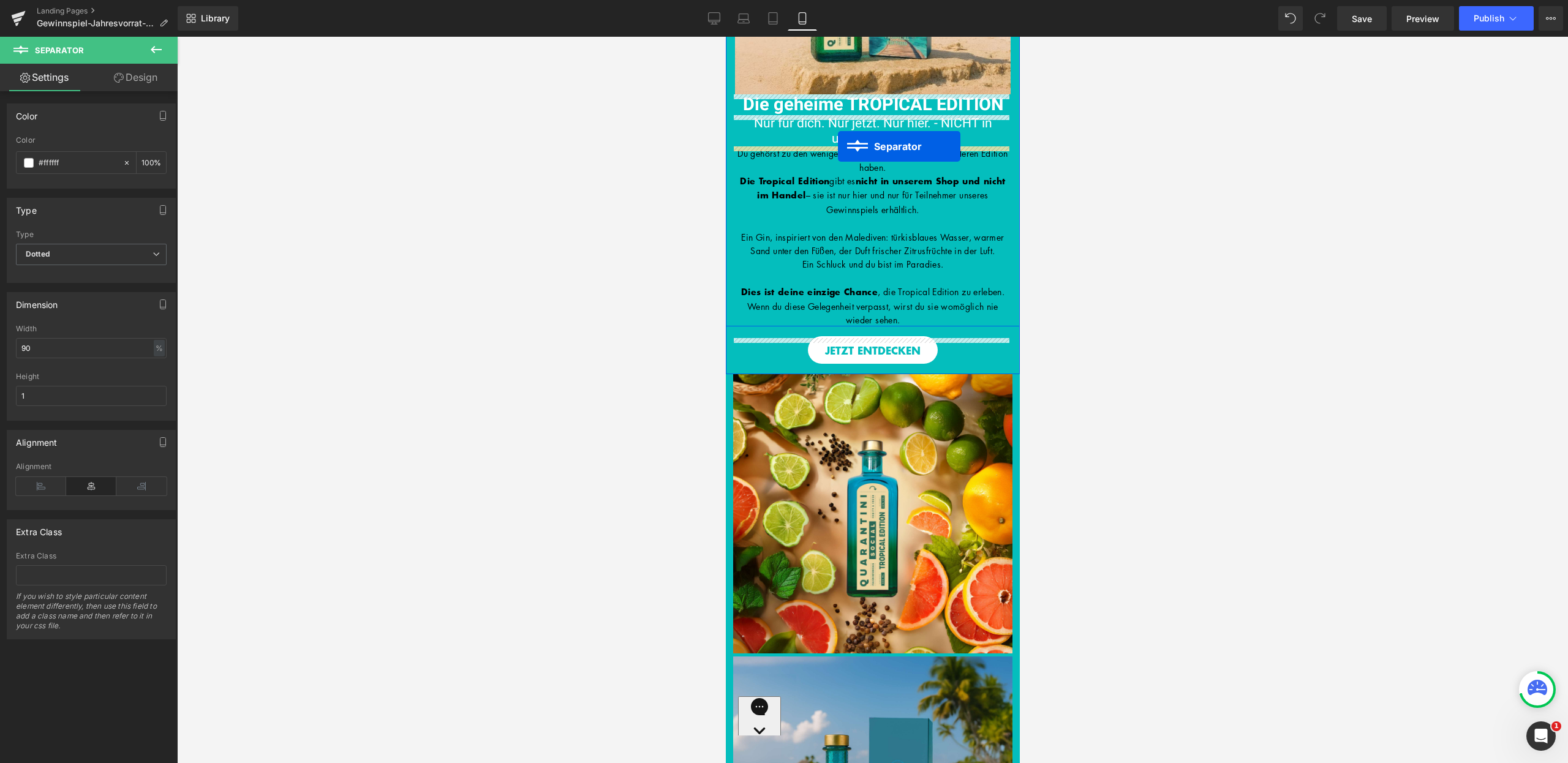
drag, startPoint x: 844, startPoint y: 450, endPoint x: 838, endPoint y: 146, distance: 304.1
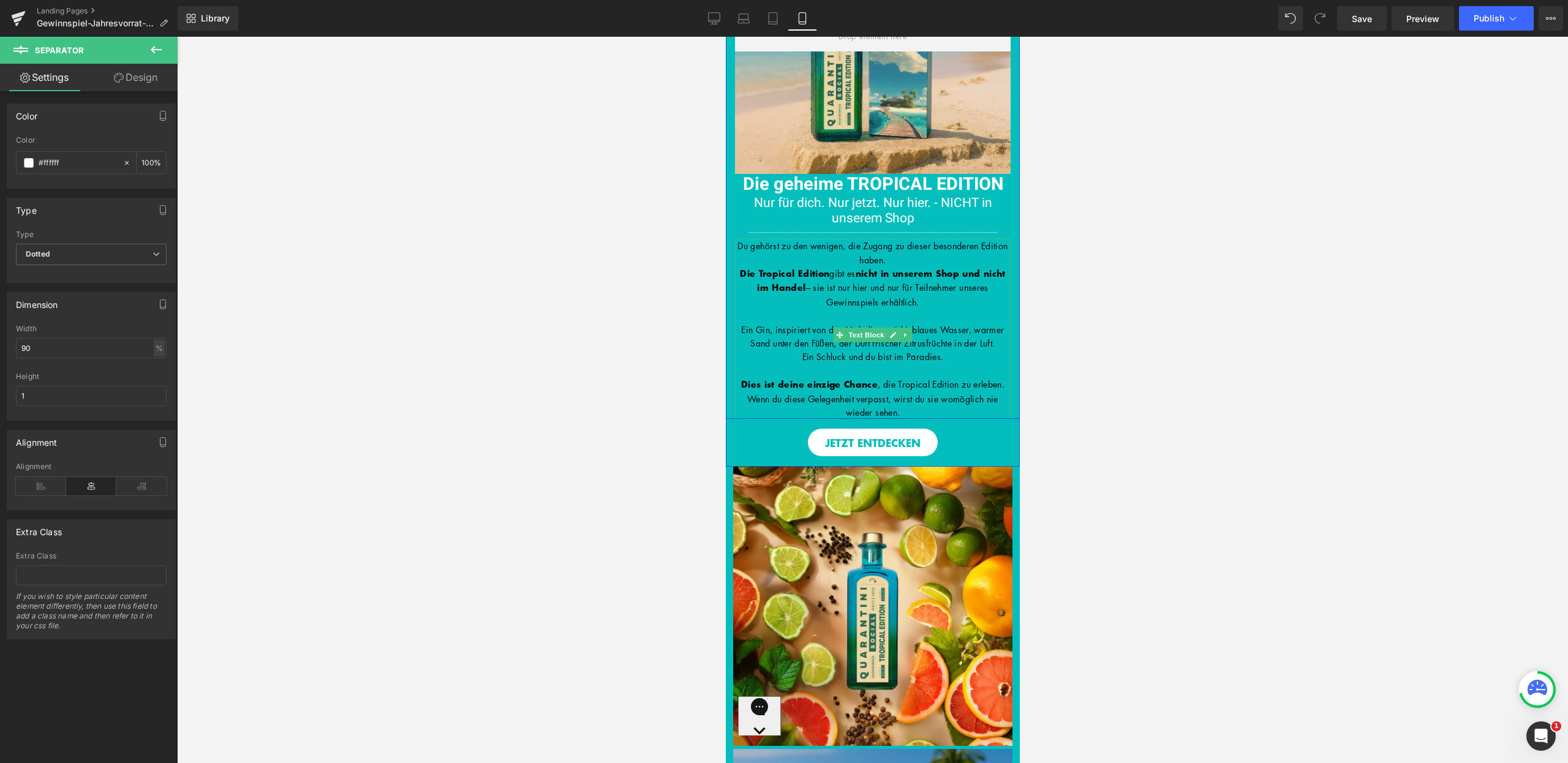
scroll to position [0, 0]
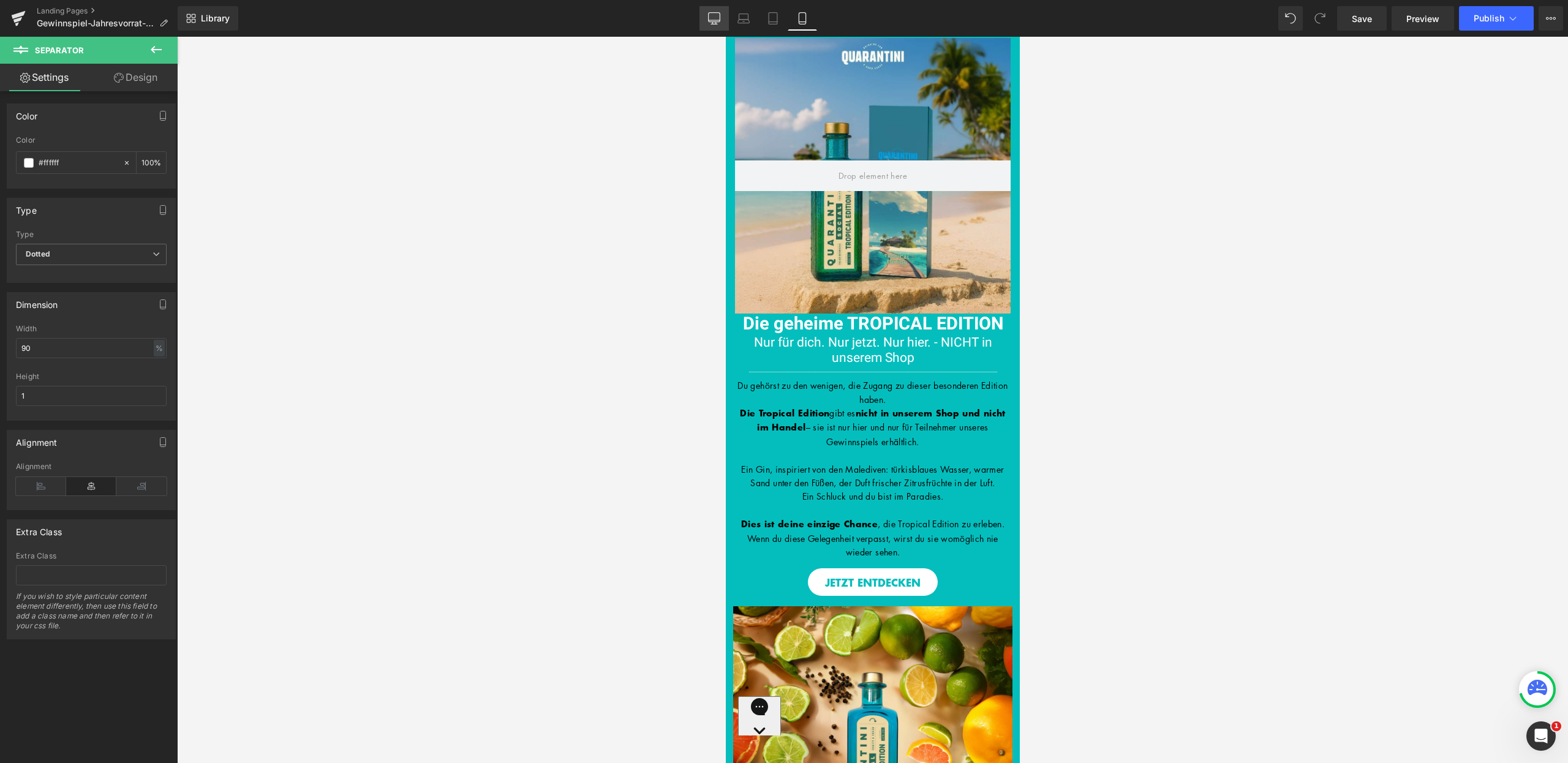
click at [710, 16] on icon at bounding box center [714, 18] width 12 height 12
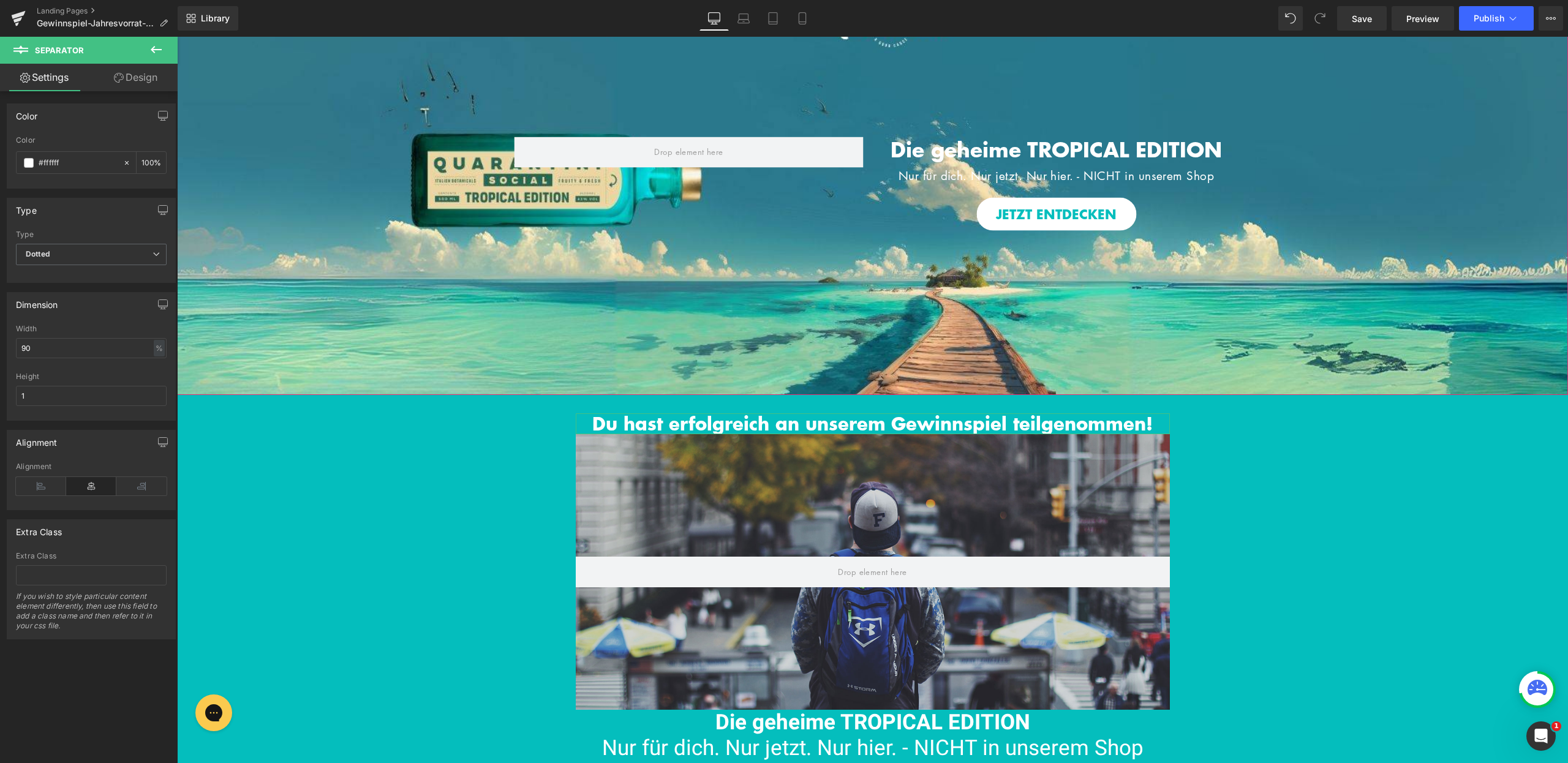
scroll to position [79, 0]
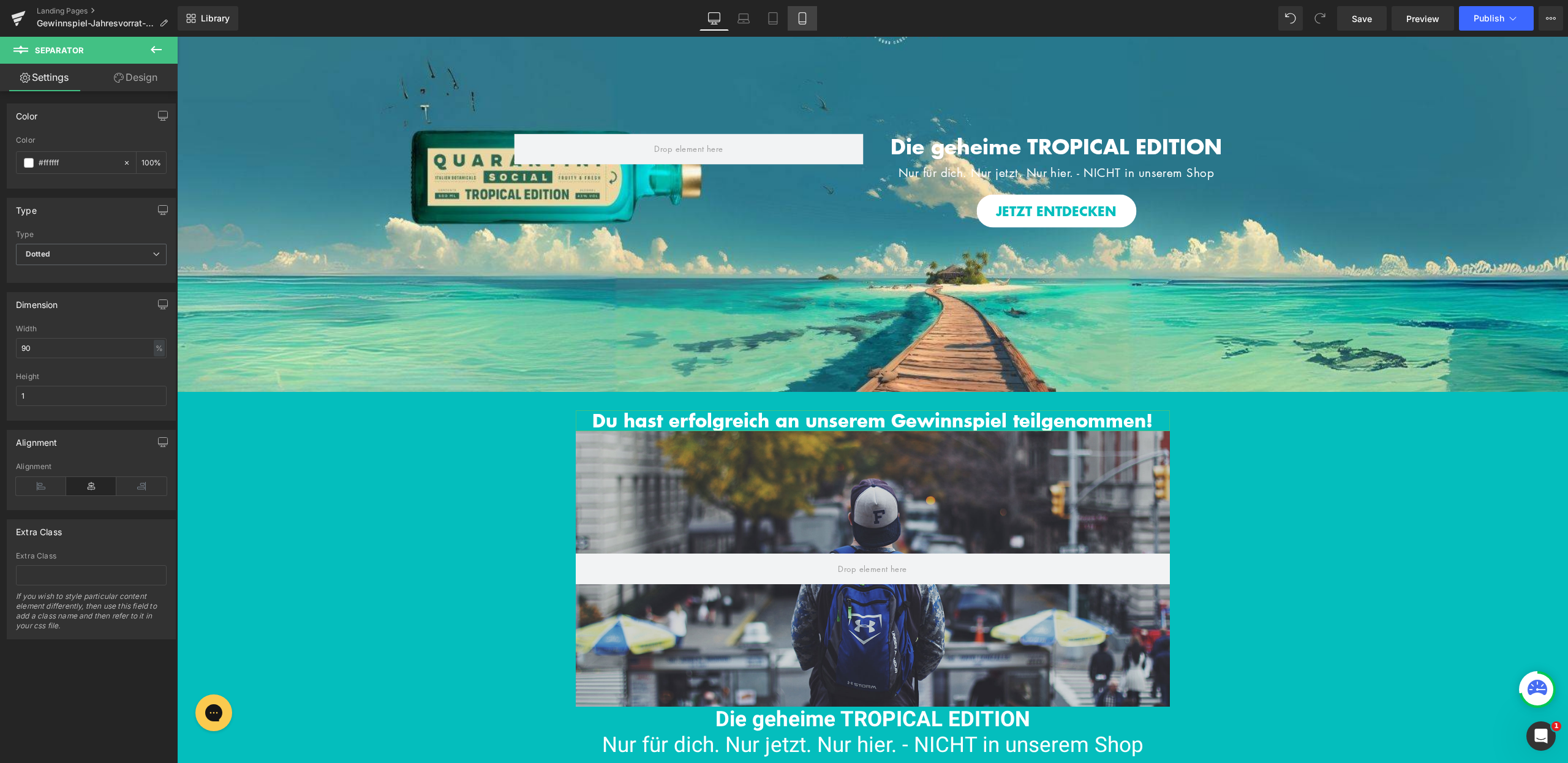
click at [810, 22] on link "Mobile" at bounding box center [803, 18] width 30 height 25
type input "100"
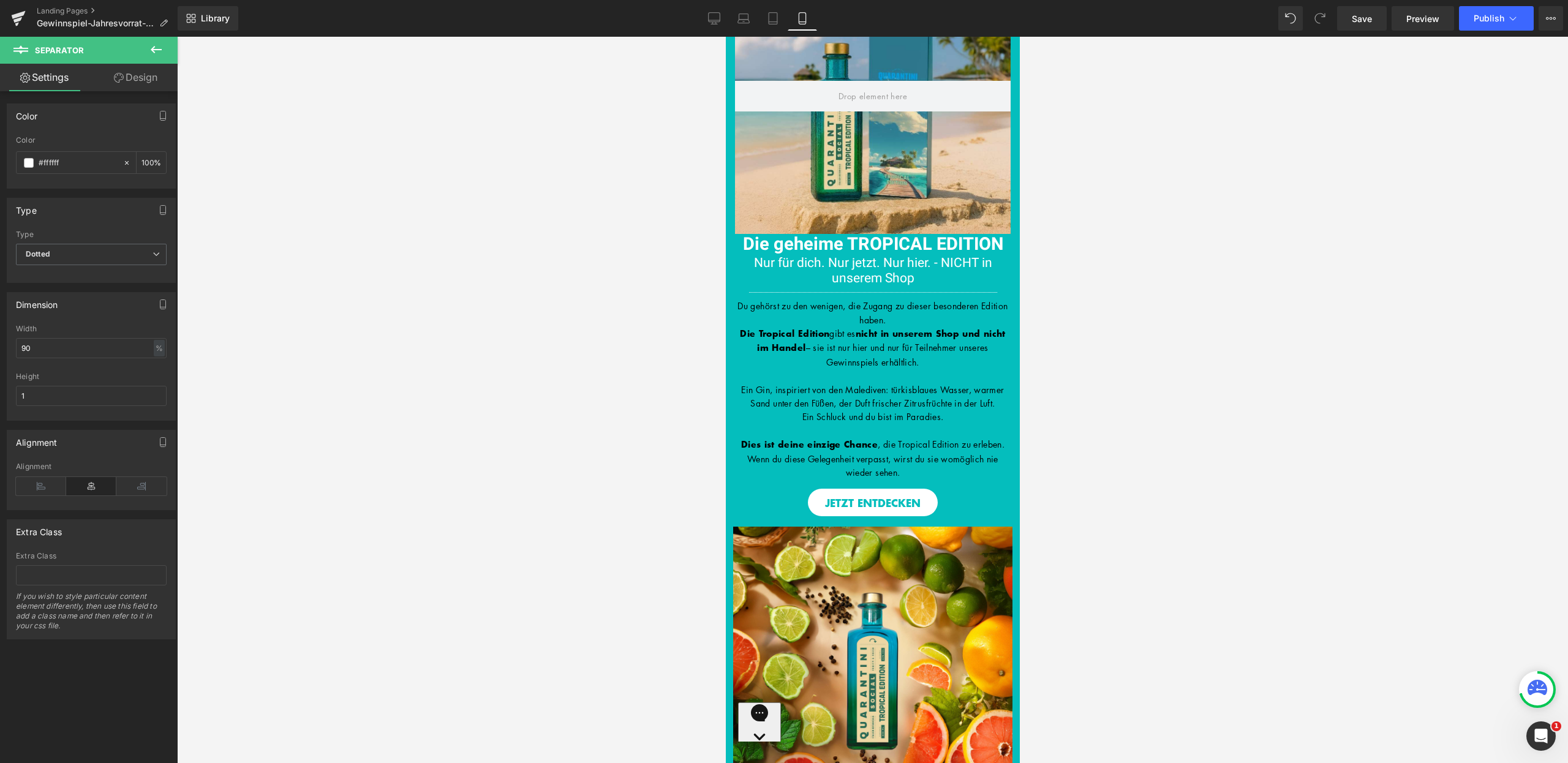
scroll to position [0, 0]
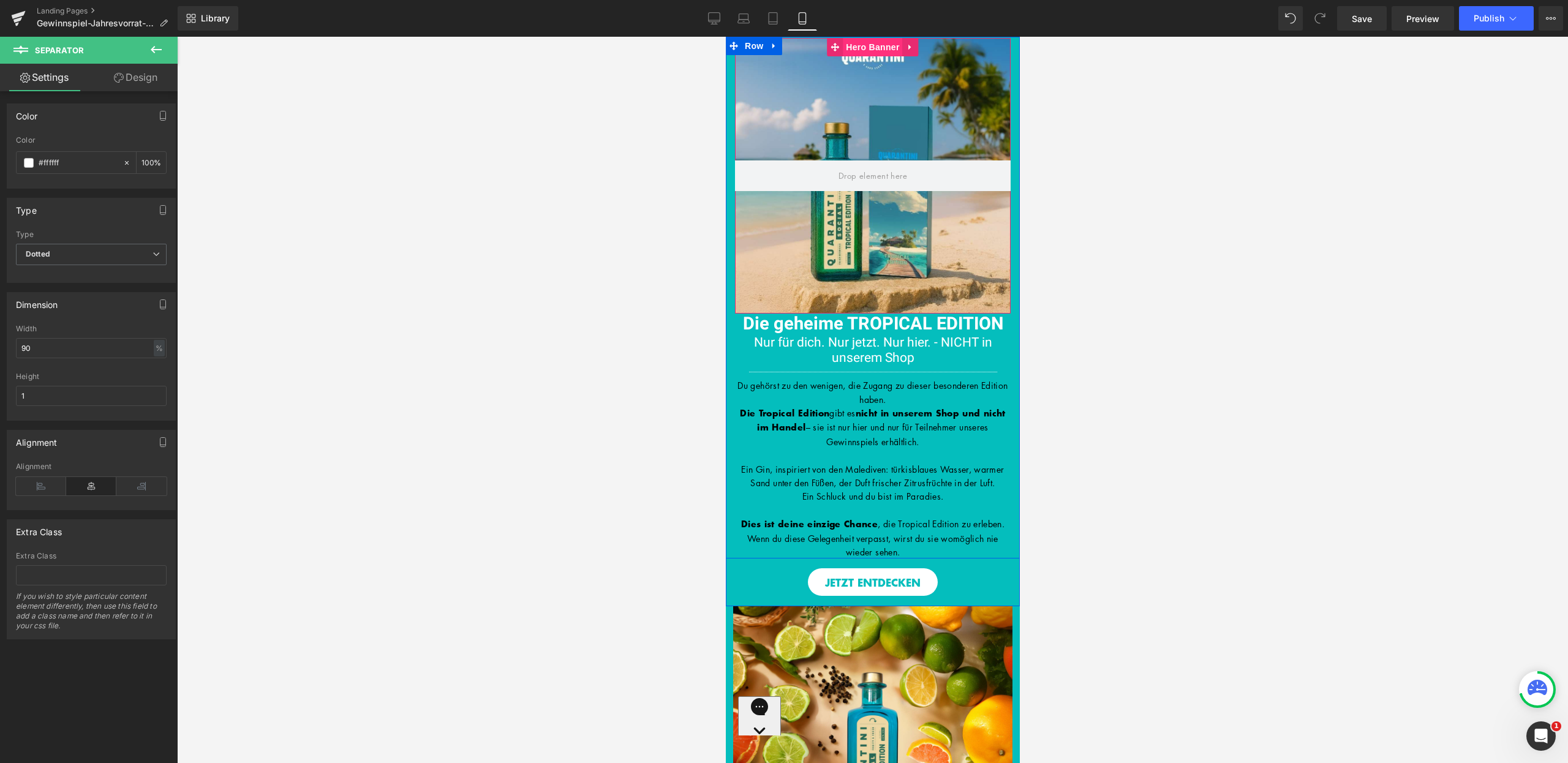
click at [871, 47] on span "Hero Banner" at bounding box center [872, 47] width 59 height 18
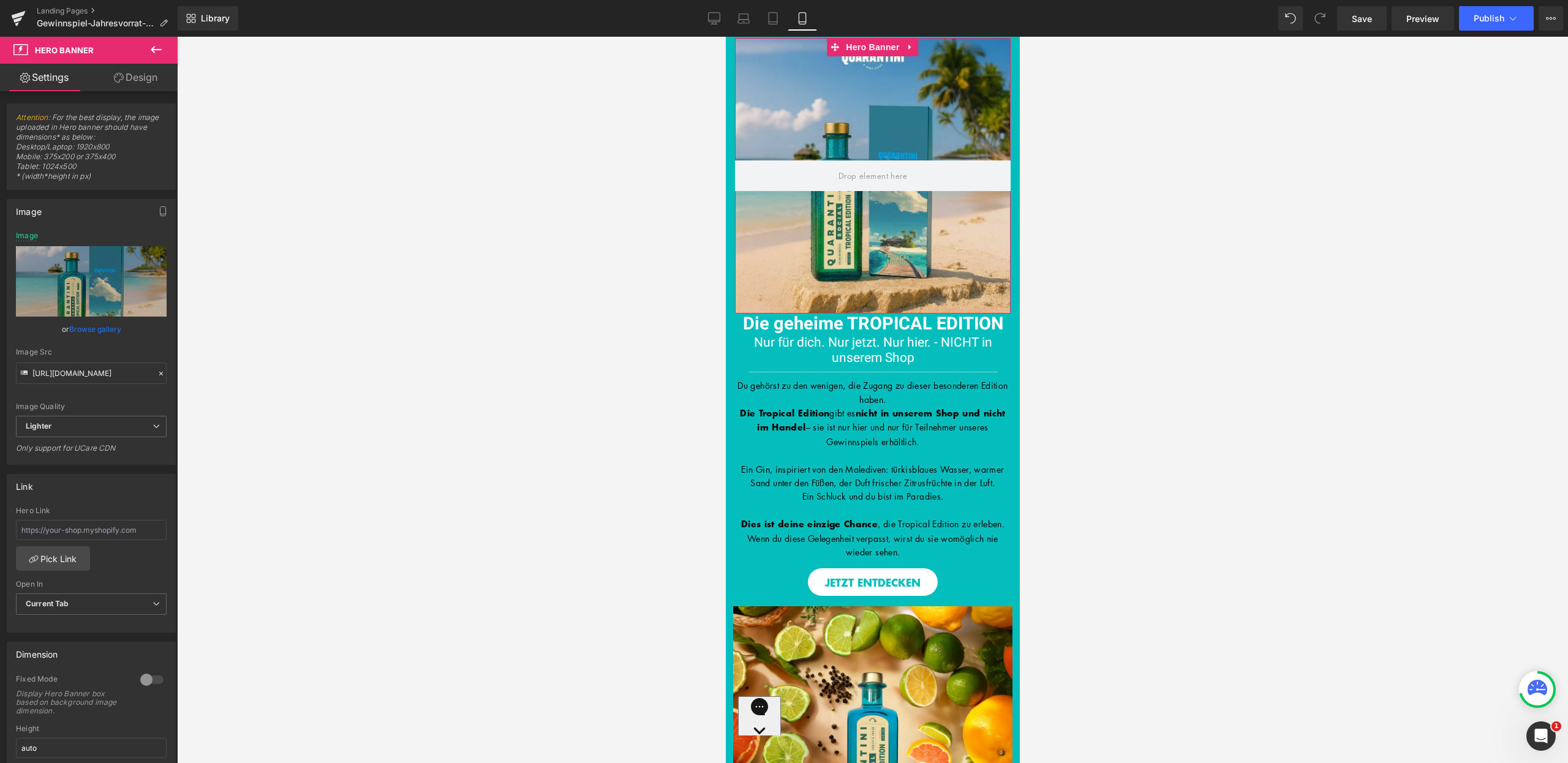
click at [129, 74] on link "Design" at bounding box center [136, 77] width 89 height 27
click at [0, 0] on div "Visibility" at bounding box center [0, 0] width 0 height 0
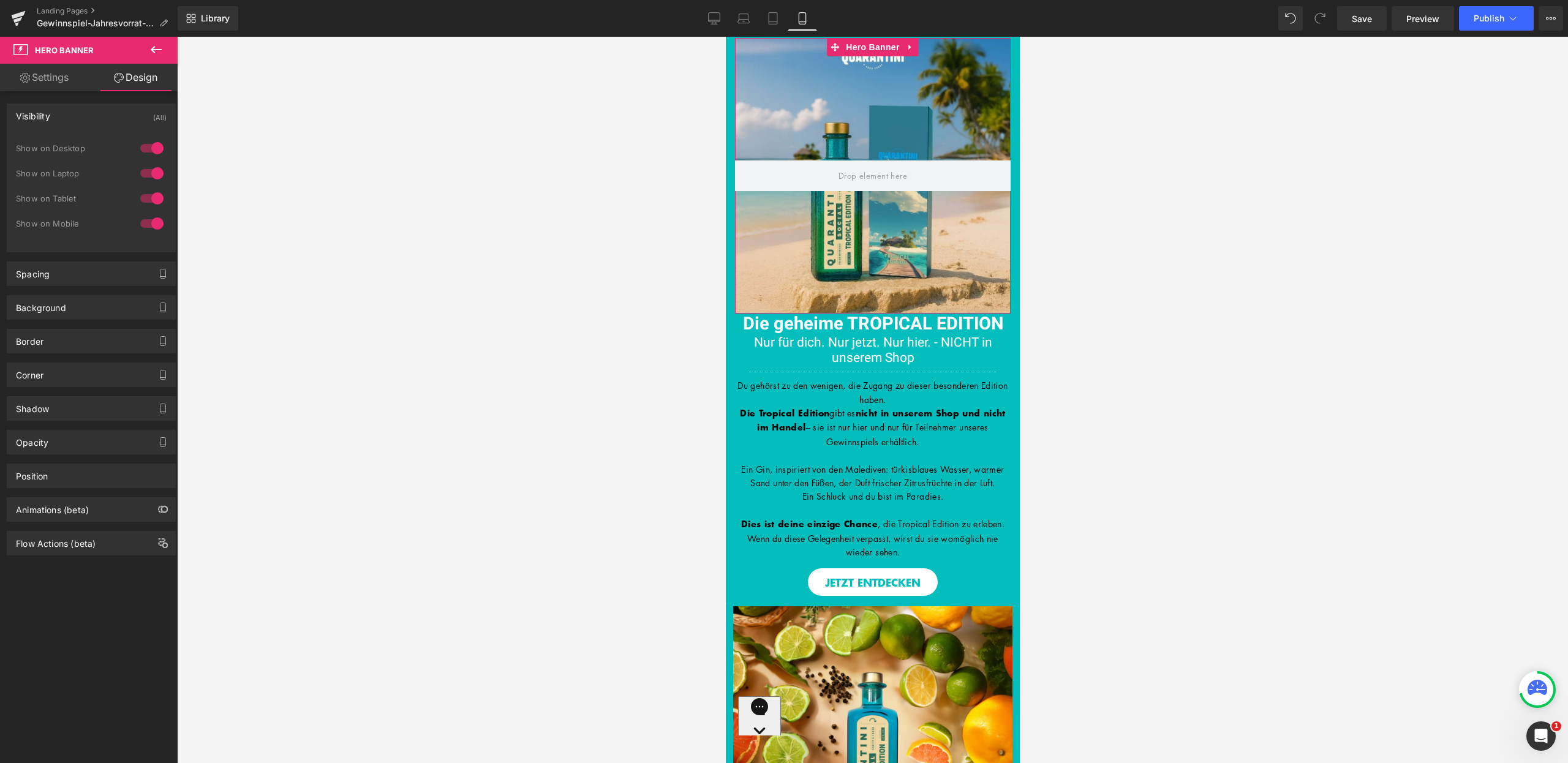
click at [153, 197] on div at bounding box center [152, 199] width 30 height 20
click at [147, 170] on div at bounding box center [152, 173] width 30 height 20
click at [149, 148] on div at bounding box center [152, 148] width 30 height 20
click at [837, 323] on span at bounding box center [843, 324] width 13 height 15
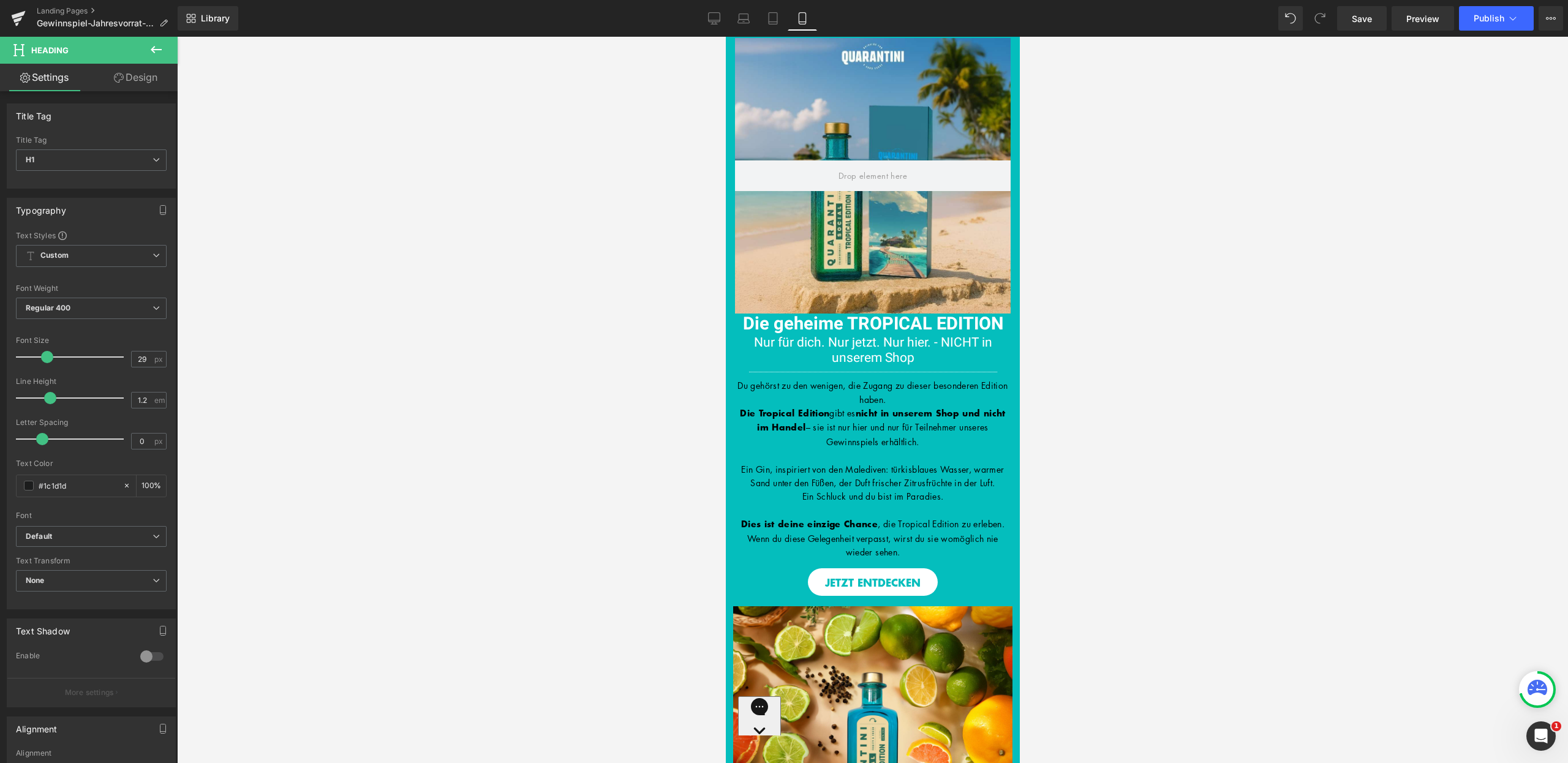
click at [164, 44] on button at bounding box center [156, 50] width 43 height 27
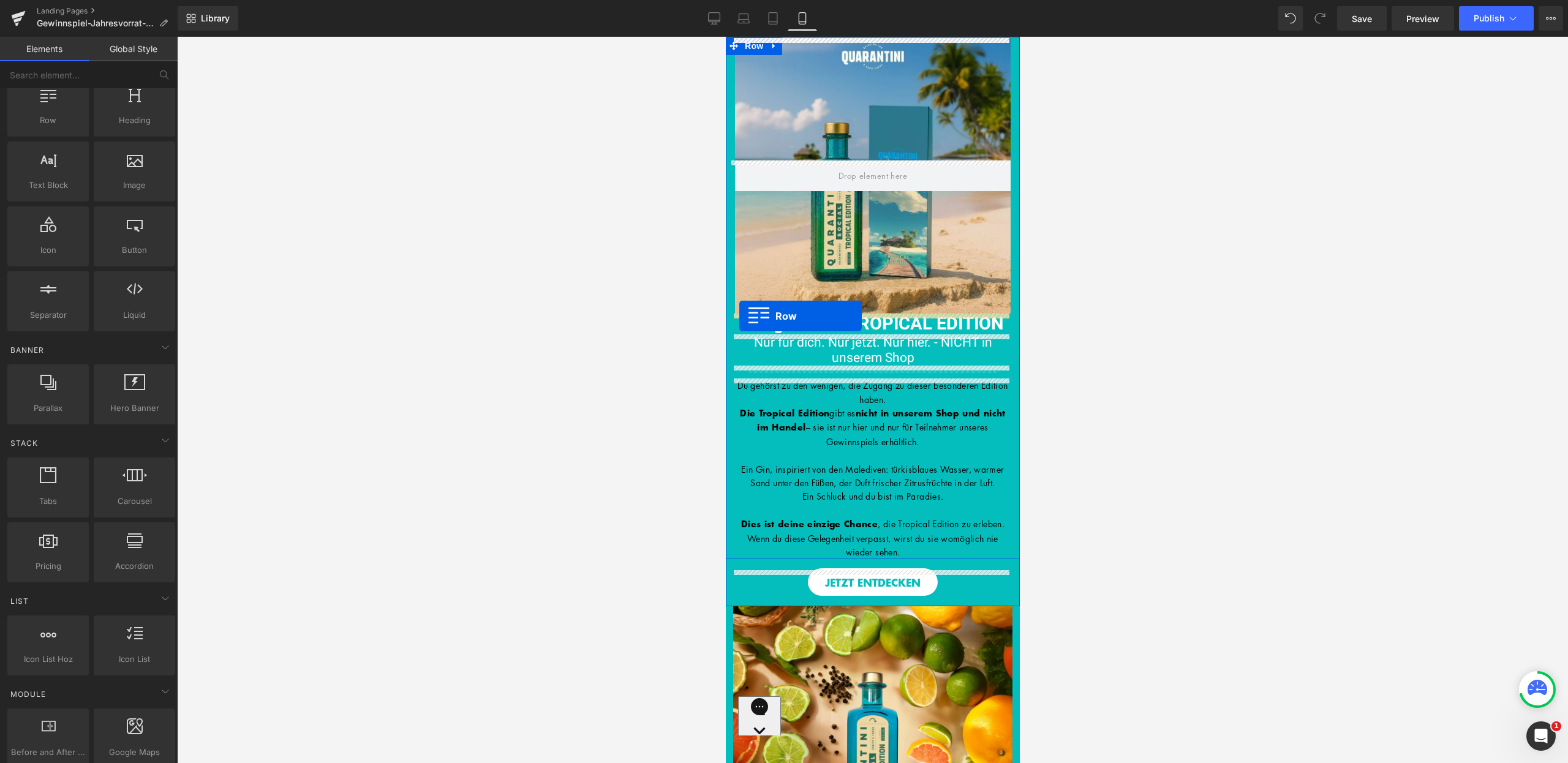
drag, startPoint x: 781, startPoint y: 152, endPoint x: 739, endPoint y: 316, distance: 169.3
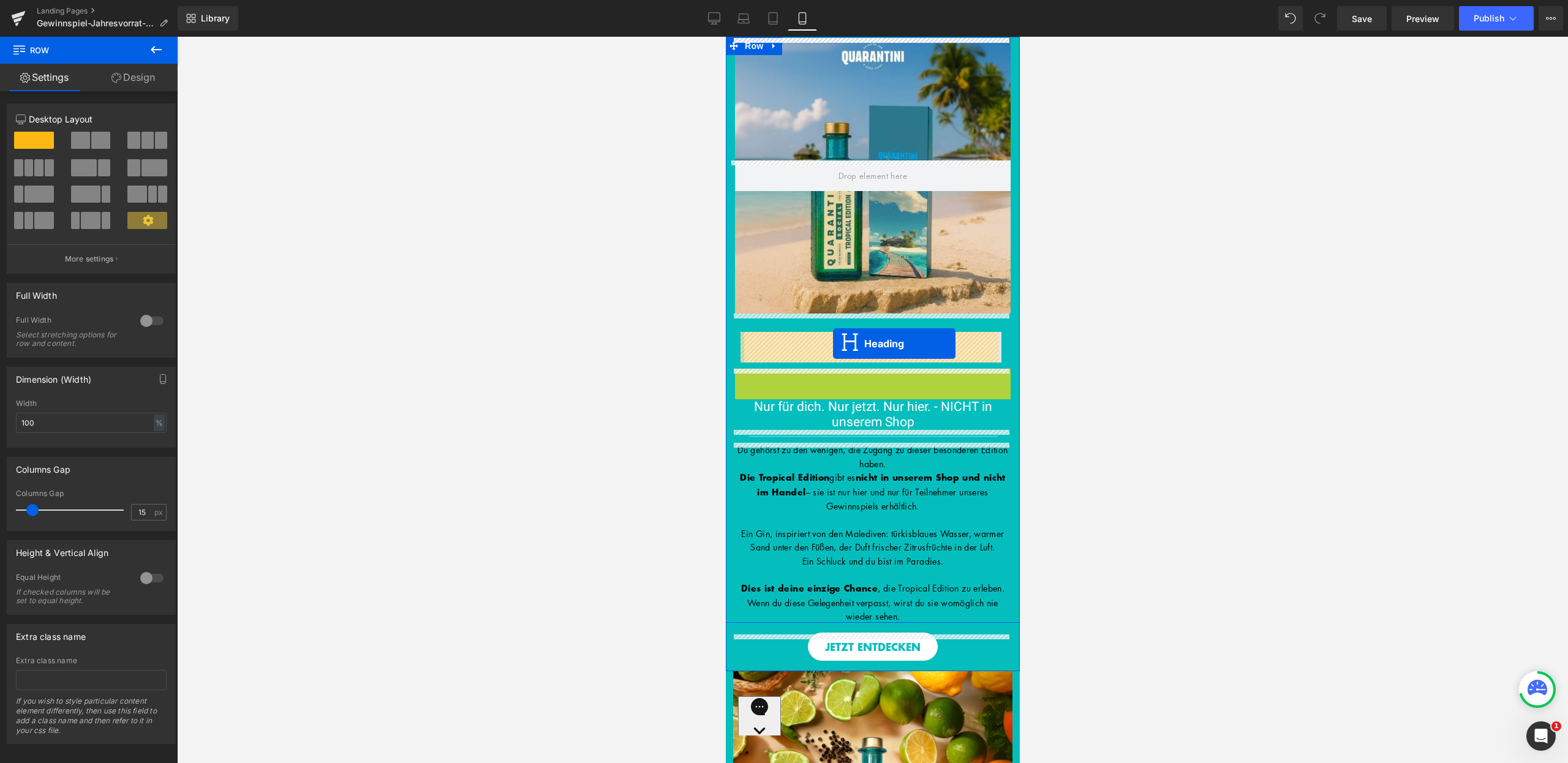
drag, startPoint x: 836, startPoint y: 377, endPoint x: 833, endPoint y: 343, distance: 34.1
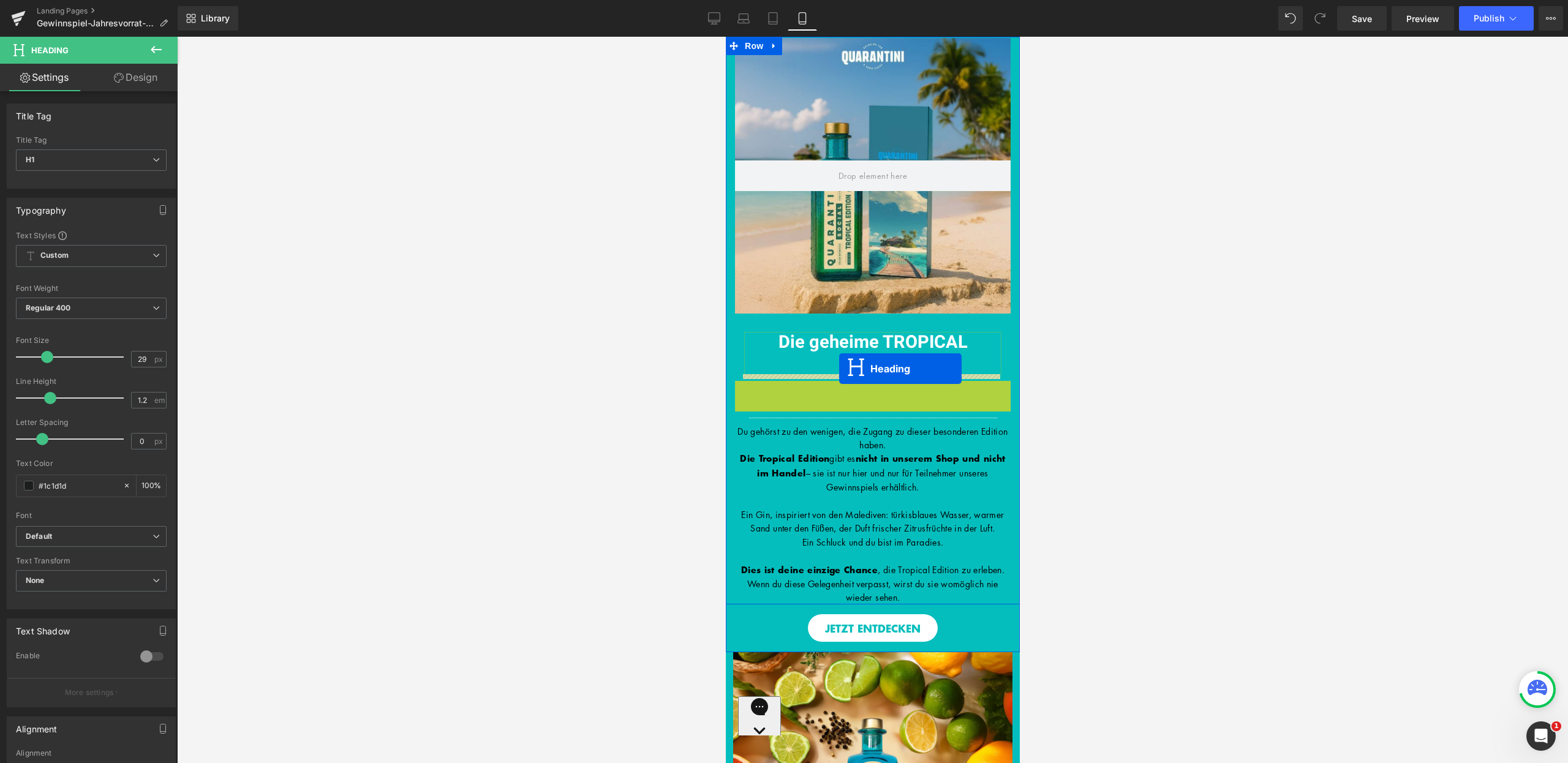
drag, startPoint x: 838, startPoint y: 380, endPoint x: 838, endPoint y: 369, distance: 11.0
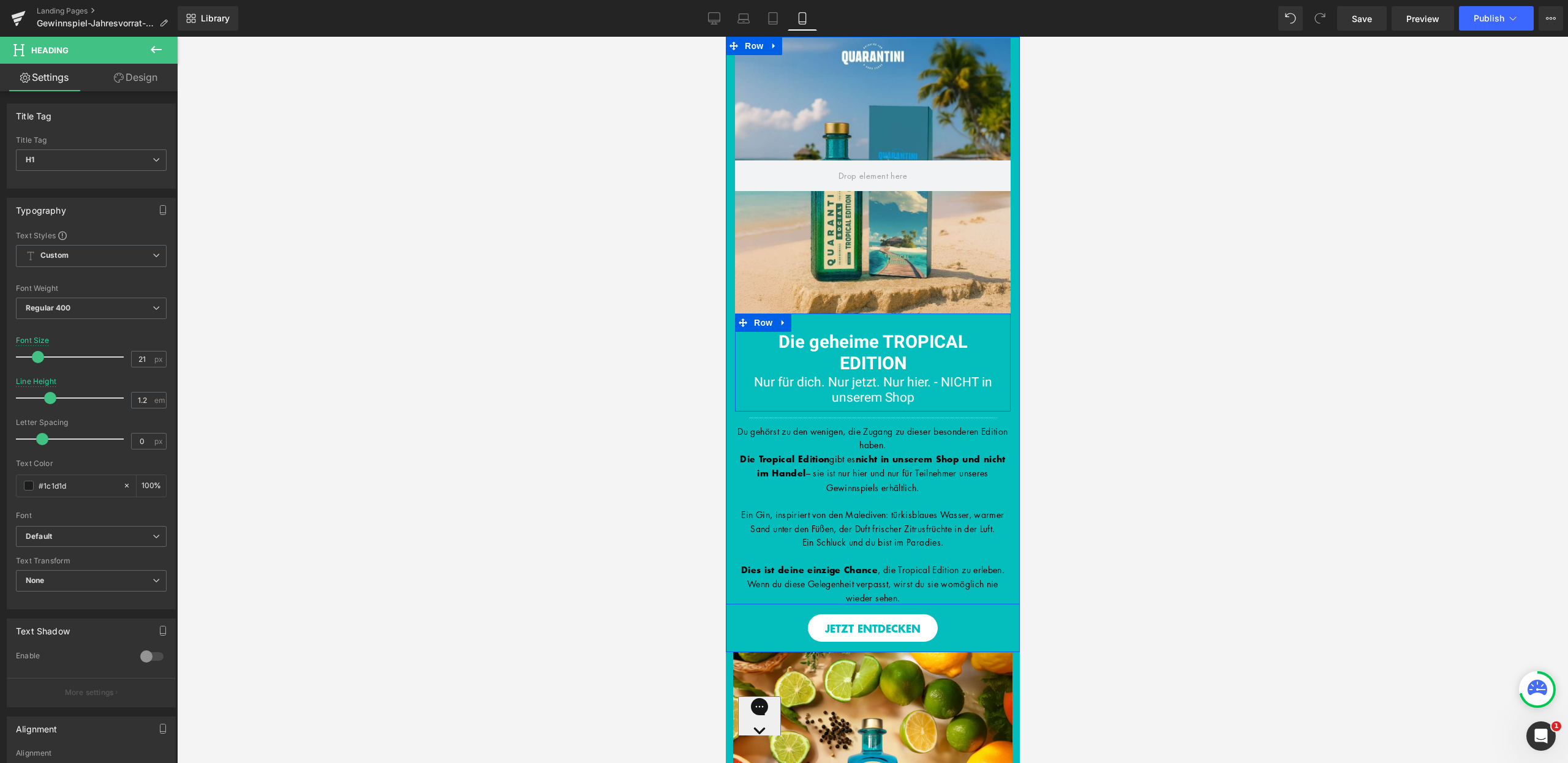
click at [860, 324] on div "Die geheime TROPICAL EDITION Heading Nur für dich. Nur jetzt. Nur hier. - NICHT…" at bounding box center [872, 362] width 276 height 98
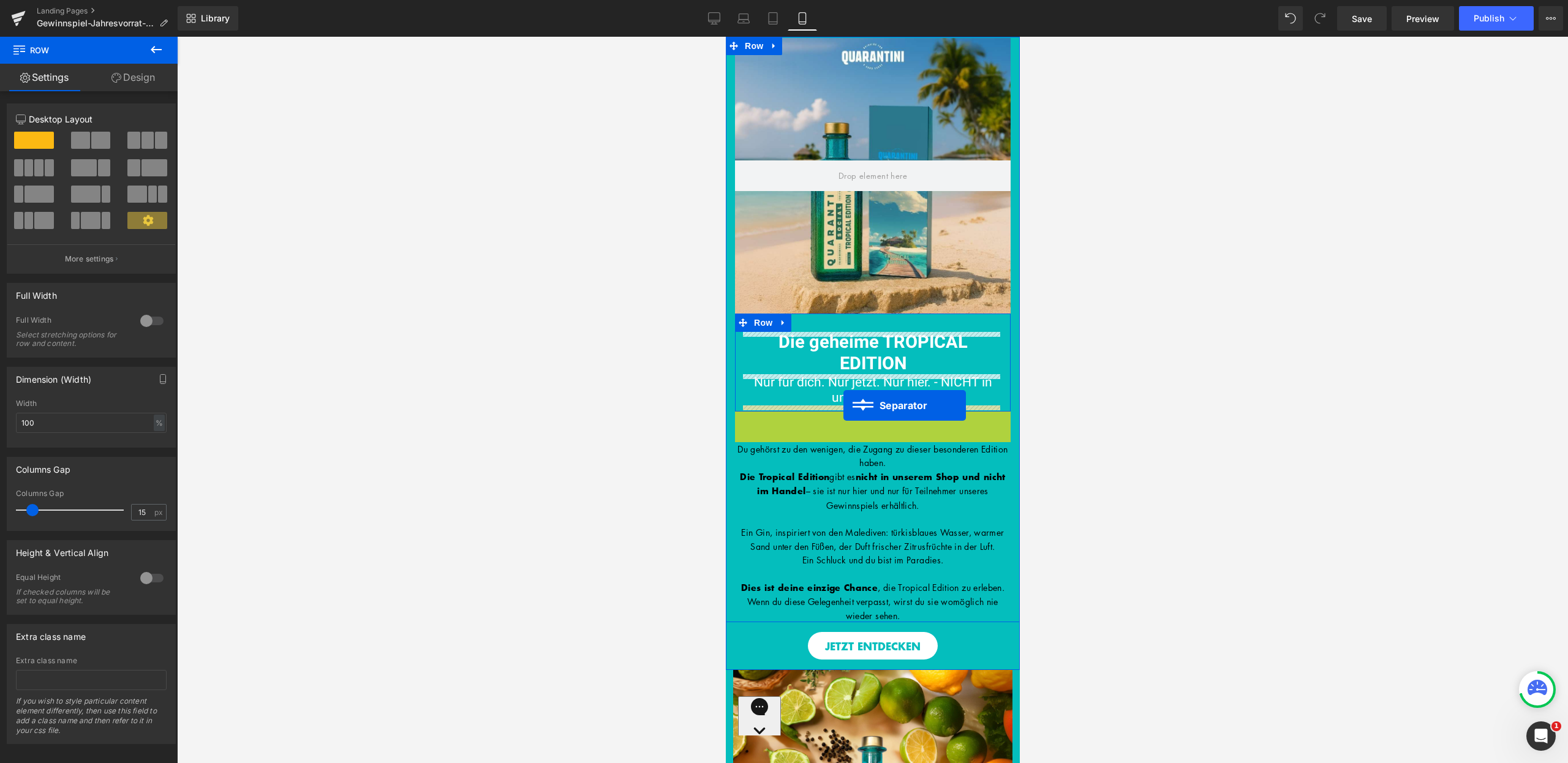
drag, startPoint x: 843, startPoint y: 417, endPoint x: 843, endPoint y: 405, distance: 12.0
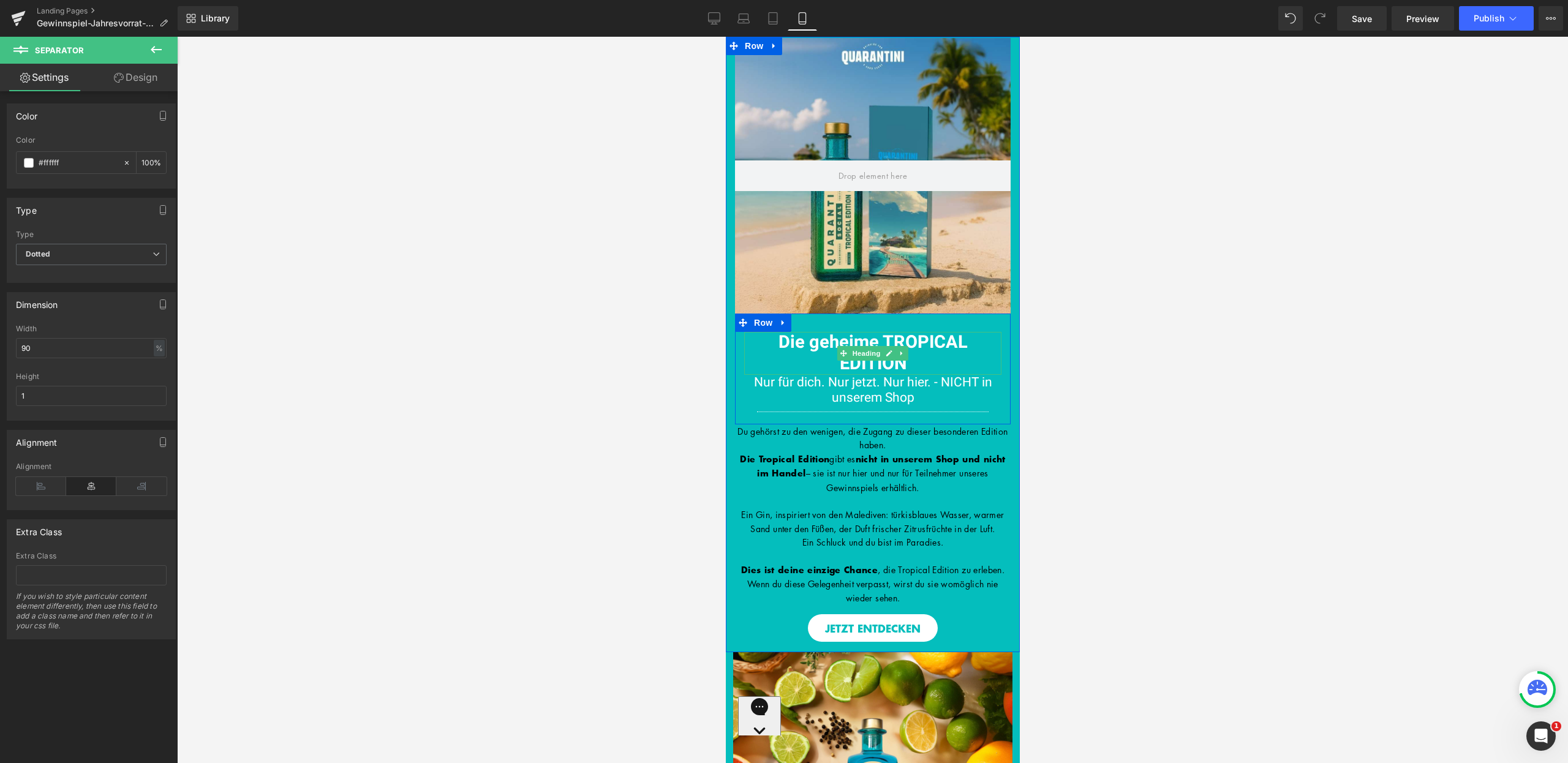
click at [854, 327] on div "Die geheime TROPICAL EDITION Heading Nur für dich. Nur jetzt. Nur hier. - NICHT…" at bounding box center [872, 369] width 276 height 111
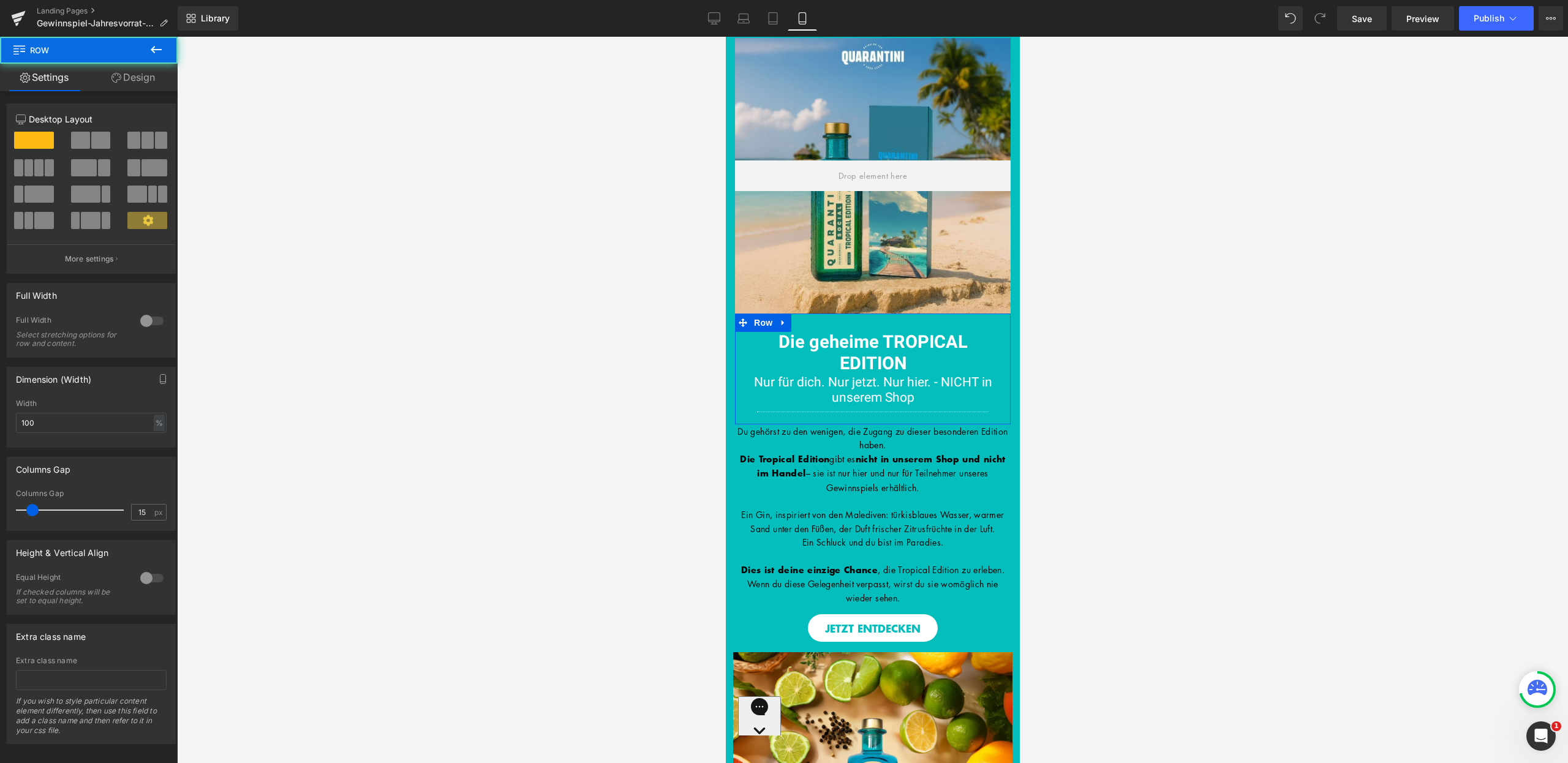
click at [129, 68] on link "Design" at bounding box center [134, 77] width 89 height 27
click at [0, 0] on div "Spacing" at bounding box center [0, 0] width 0 height 0
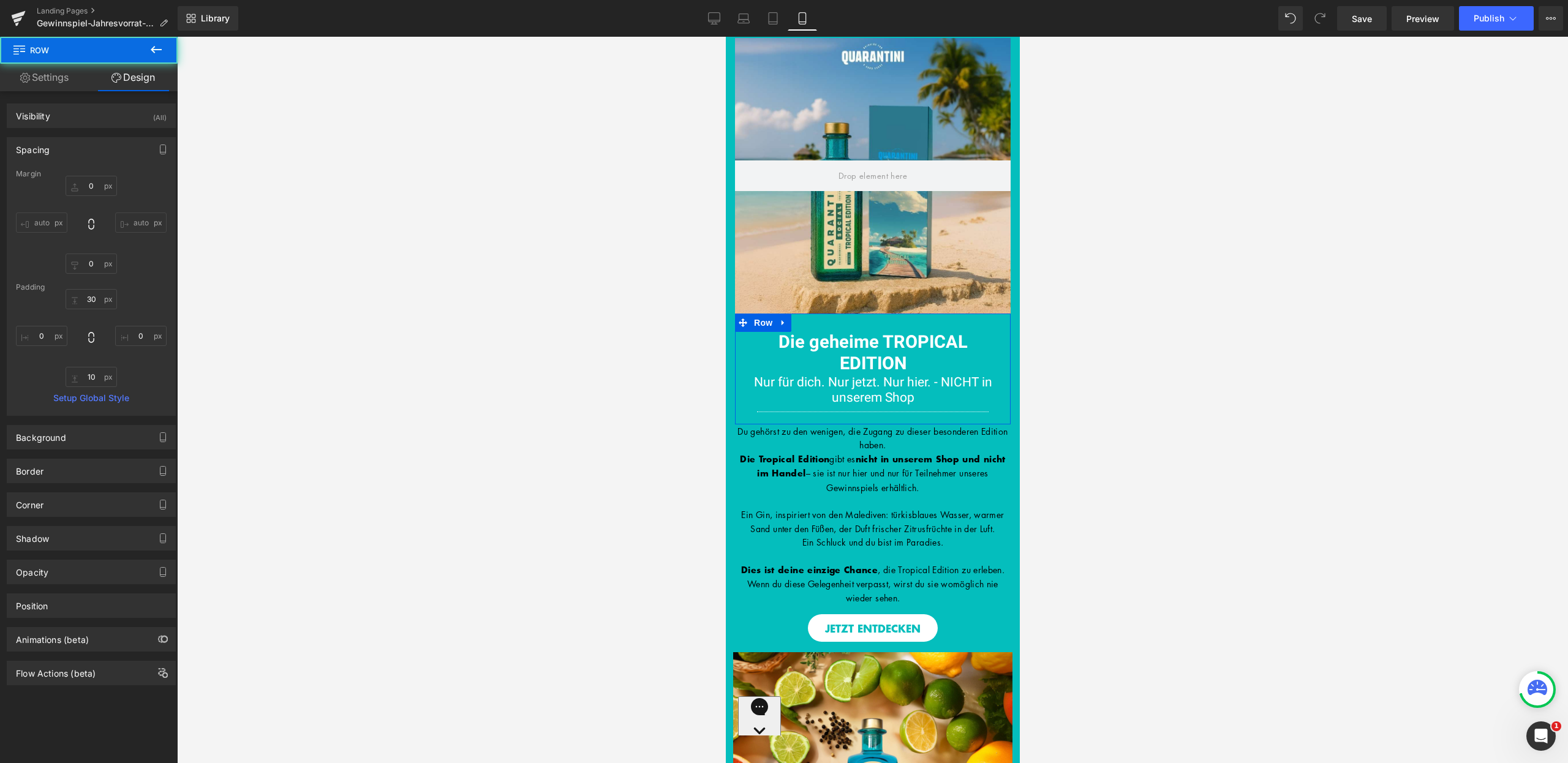
type input "0"
type input "30"
type input "0"
type input "10"
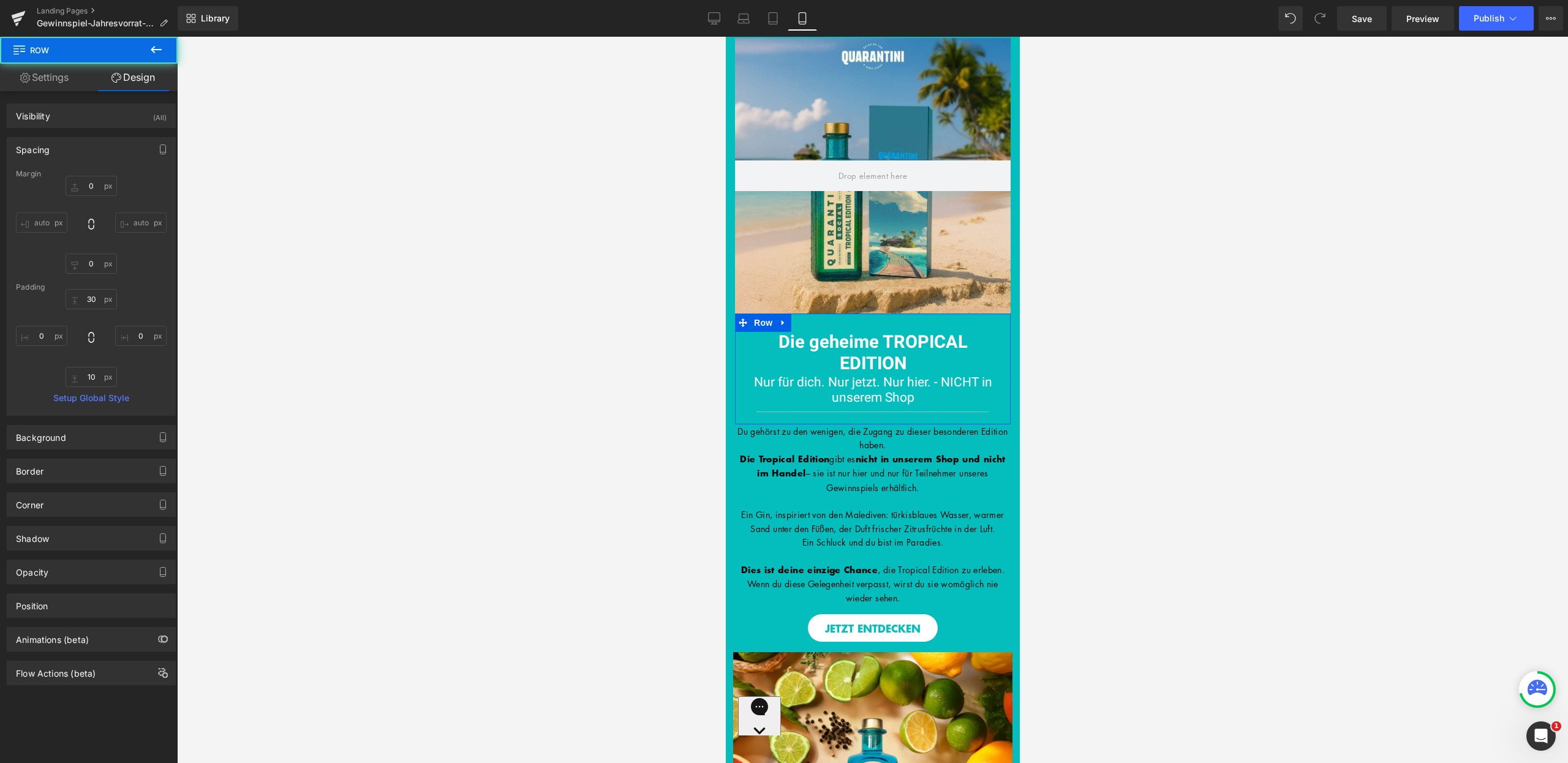
type input "0"
click at [96, 294] on input "30" at bounding box center [91, 299] width 51 height 20
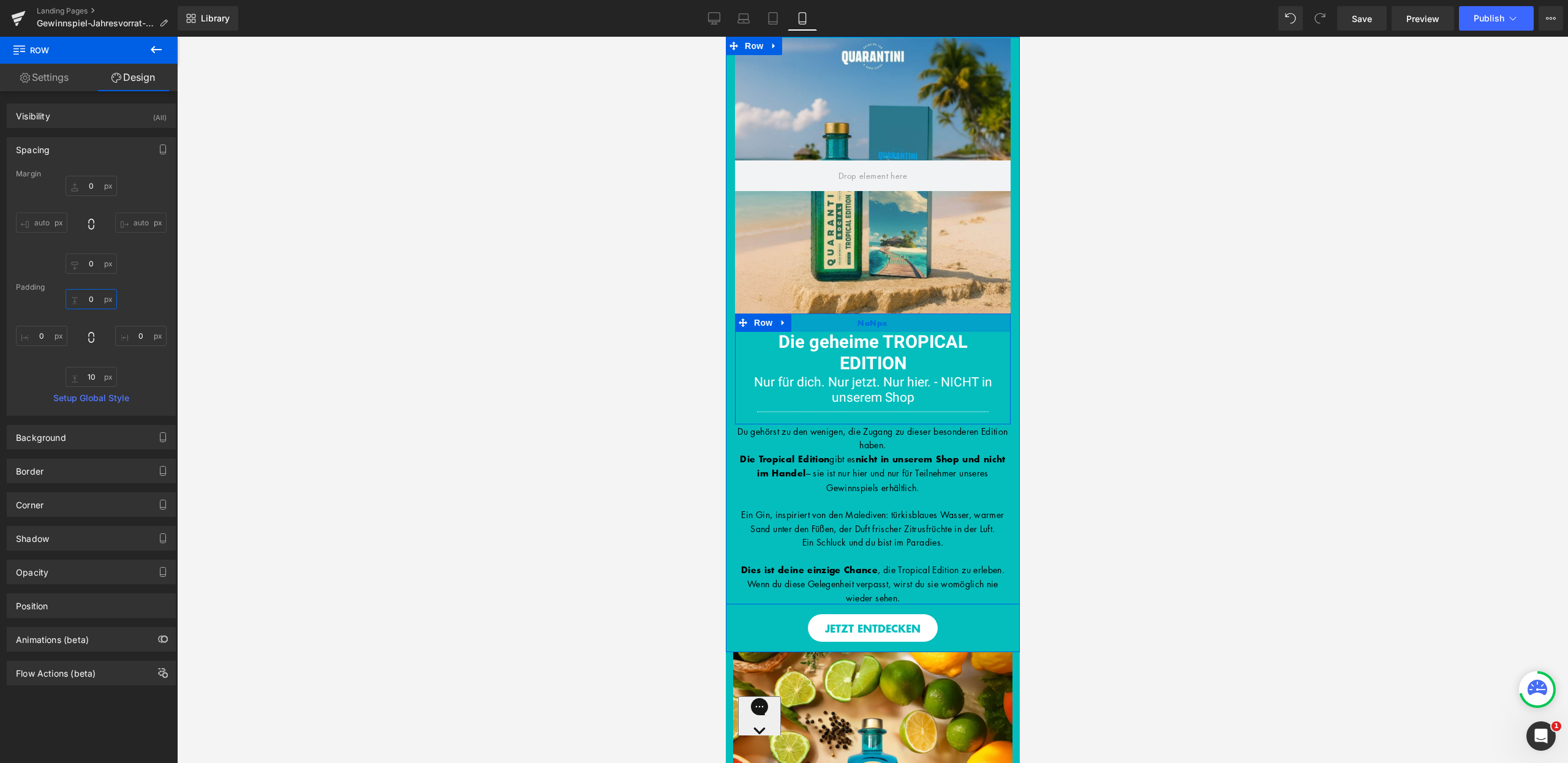
click at [919, 315] on div "NaNpx" at bounding box center [872, 323] width 276 height 18
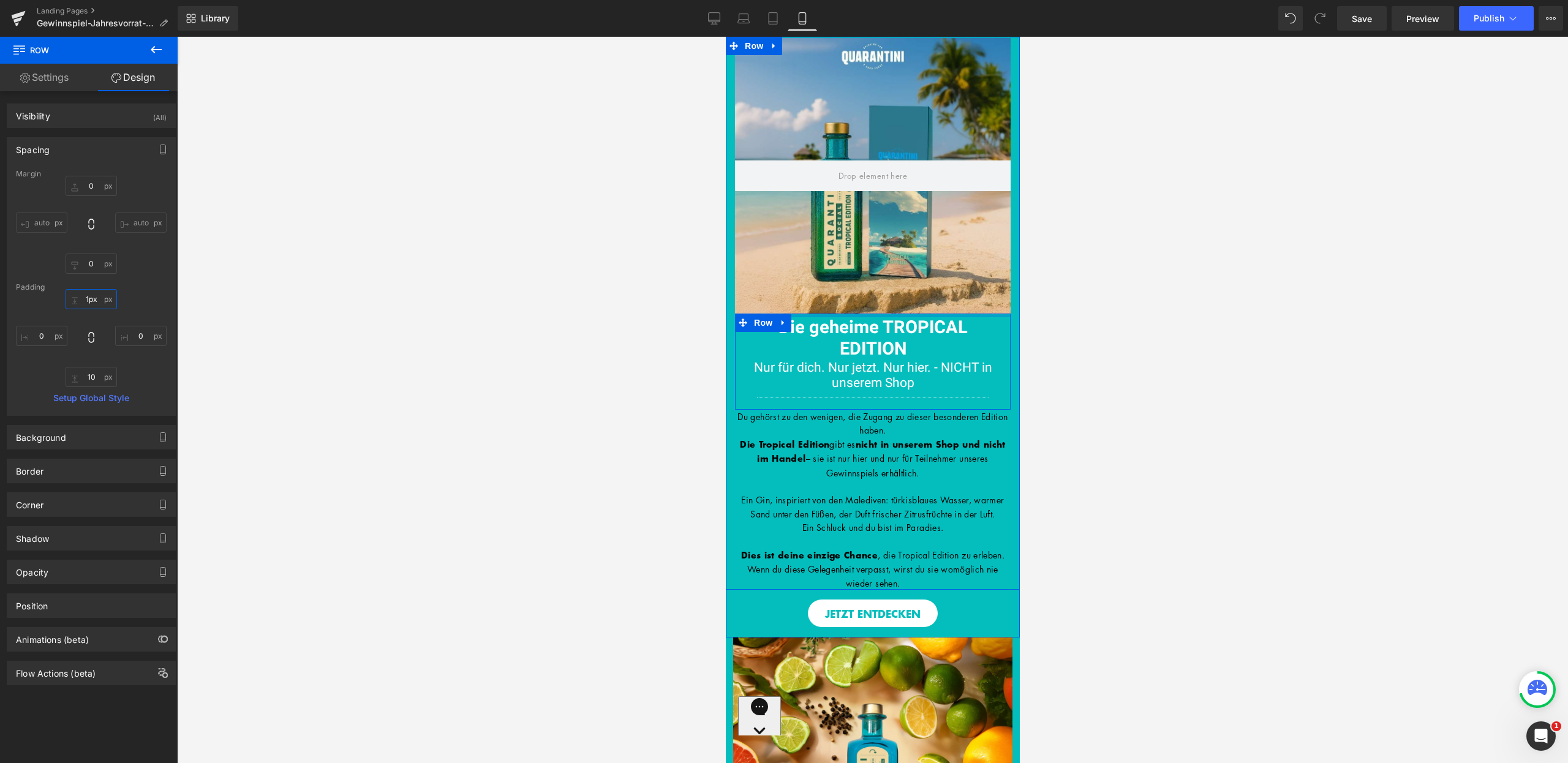
type input "0px"
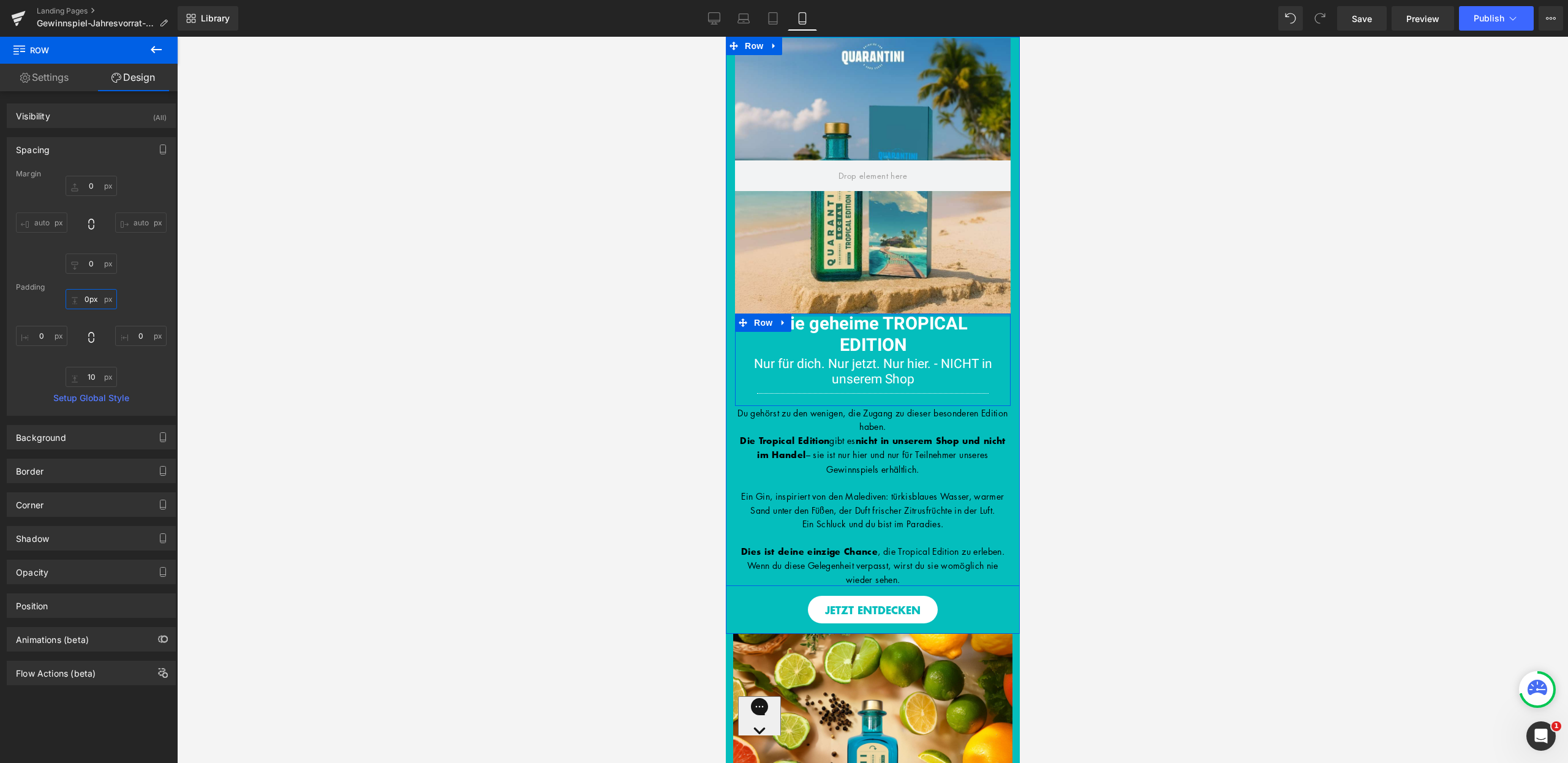
drag, startPoint x: 914, startPoint y: 320, endPoint x: 918, endPoint y: 298, distance: 22.4
click at [918, 298] on div "Du hast erfolgreich an unserem Gewinnspiel teilgenommen! Heading Hero Banner 20…" at bounding box center [872, 312] width 294 height 548
click at [919, 298] on div "Hero Banner 200px 200px" at bounding box center [872, 176] width 276 height 276
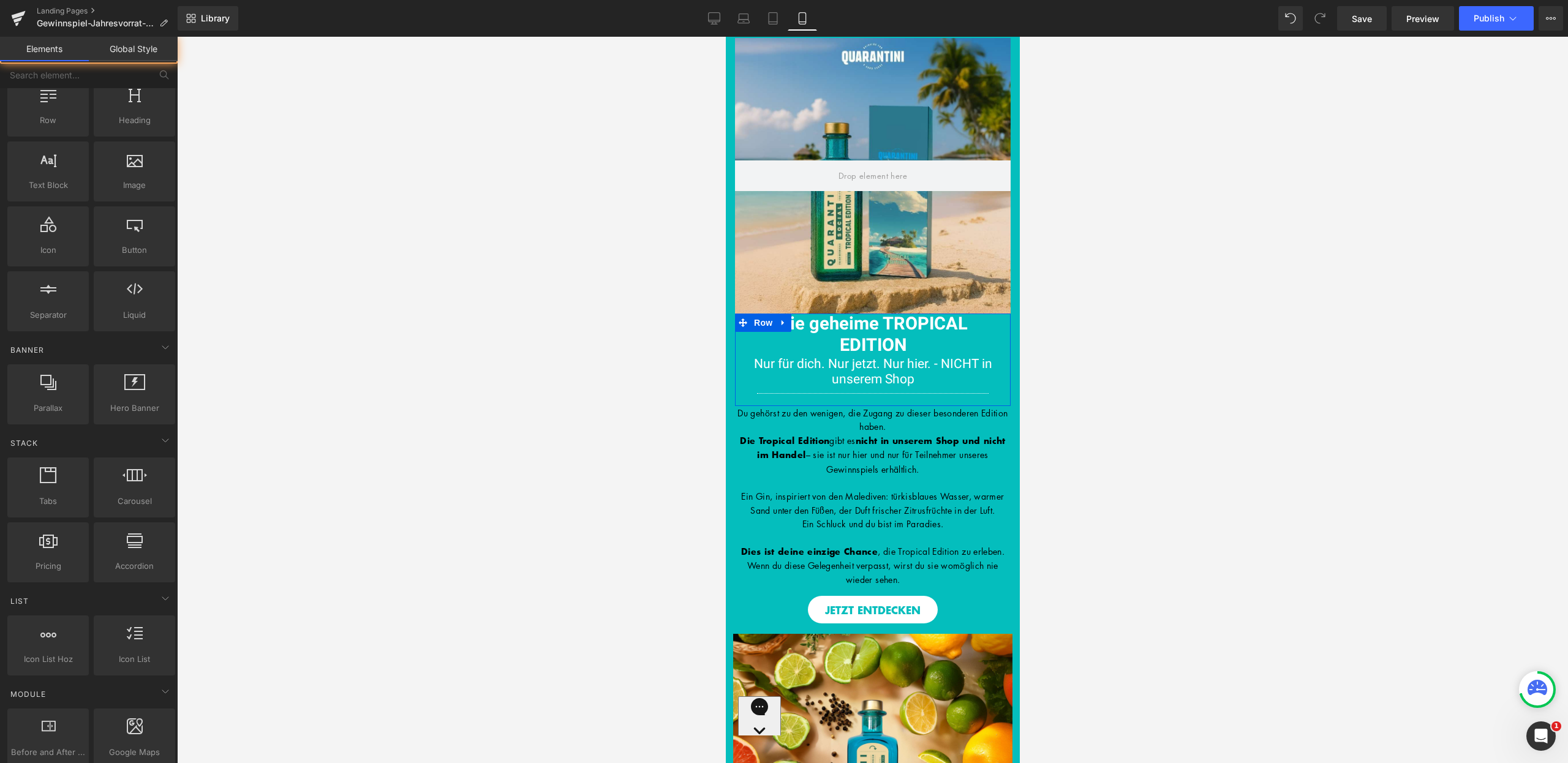
click at [1131, 298] on div at bounding box center [873, 400] width 1391 height 726
click at [1099, 393] on div at bounding box center [873, 400] width 1391 height 726
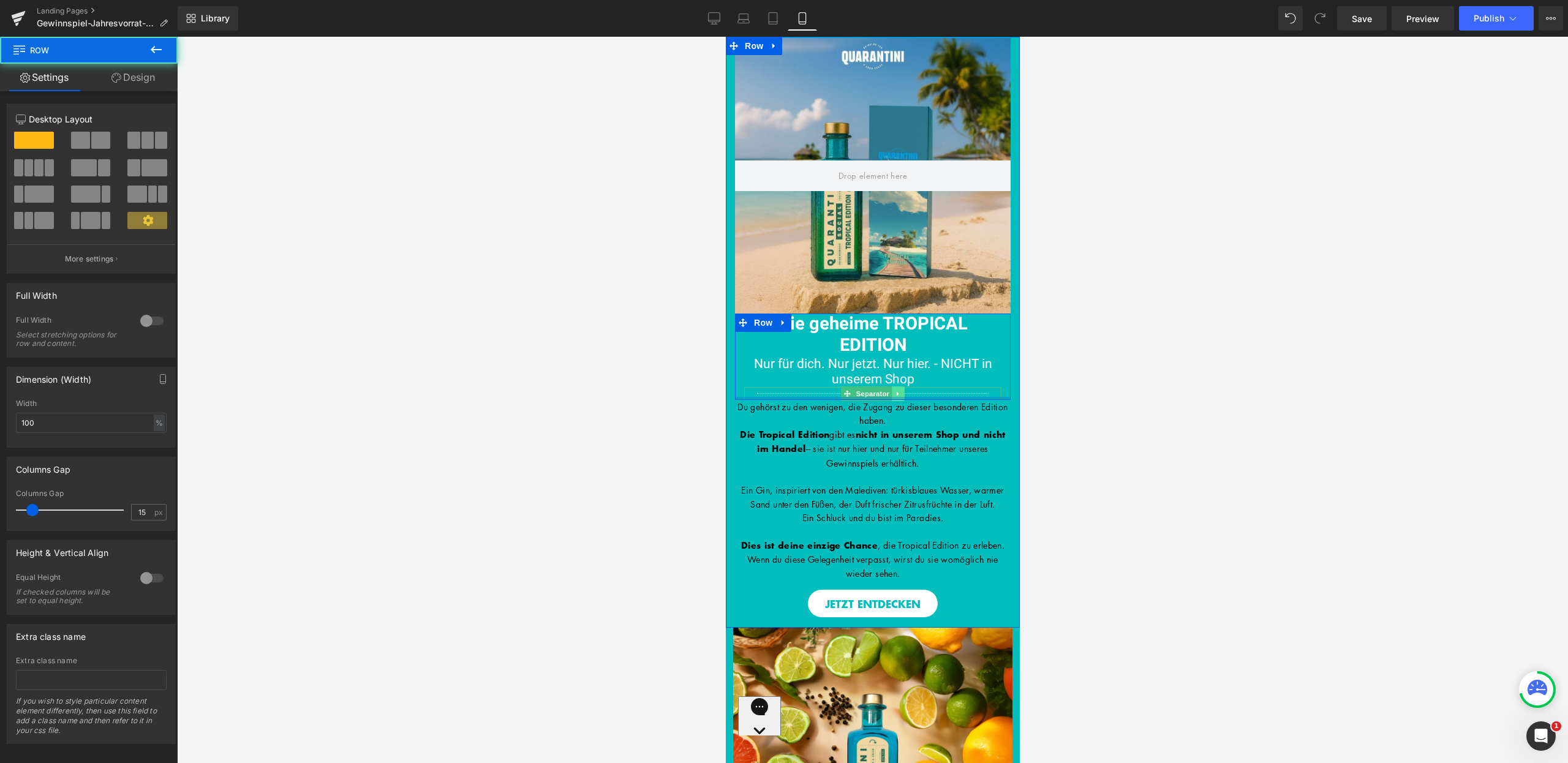
drag, startPoint x: 897, startPoint y: 401, endPoint x: 897, endPoint y: 389, distance: 12.0
click at [897, 389] on div "Die geheime TROPICAL EDITION Heading Nur für dich. Nur jetzt. Nur hier. - NICHT…" at bounding box center [872, 356] width 276 height 87
click at [1042, 393] on div at bounding box center [873, 400] width 1391 height 726
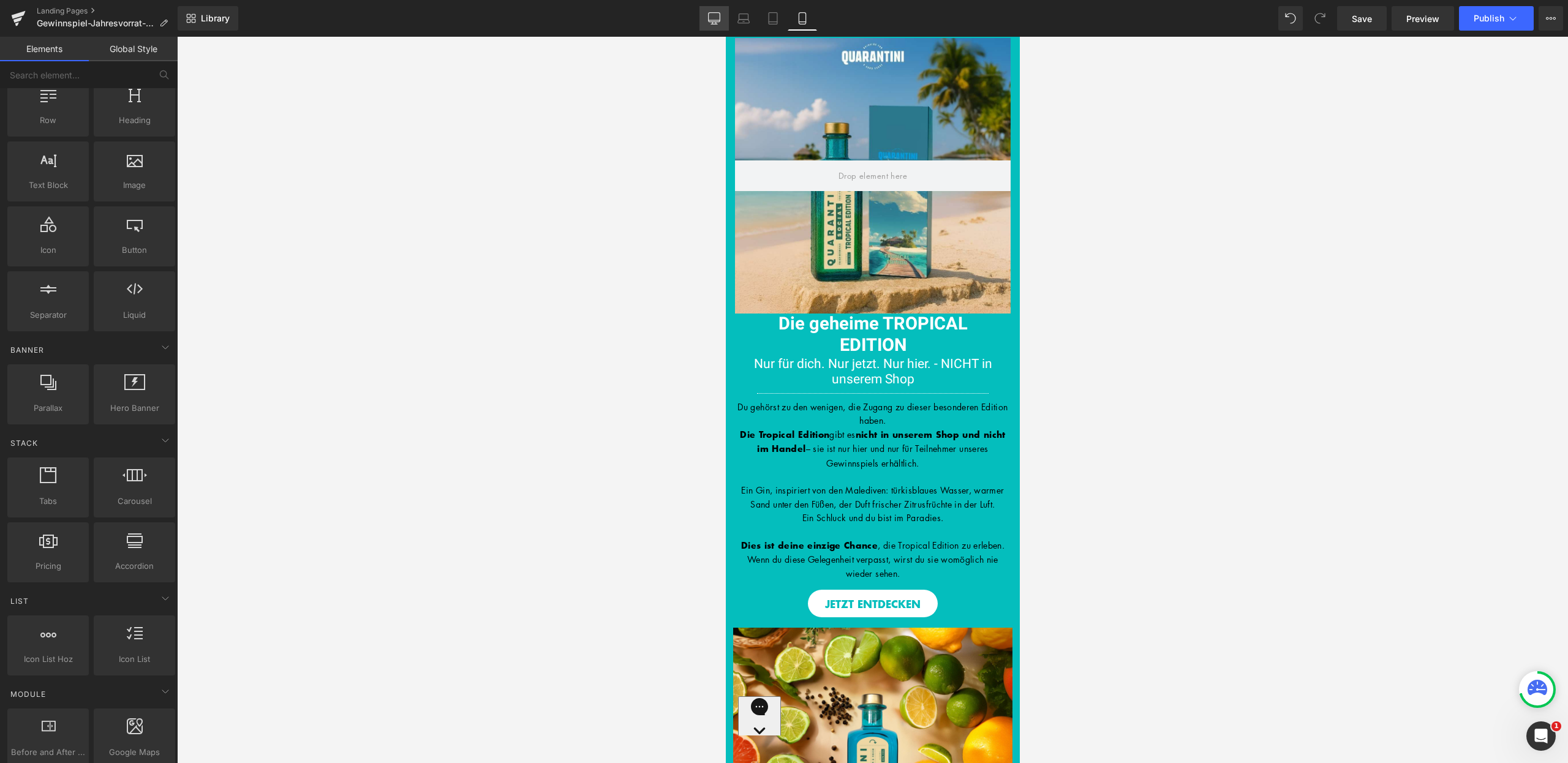
click at [729, 16] on link "Desktop" at bounding box center [715, 18] width 30 height 25
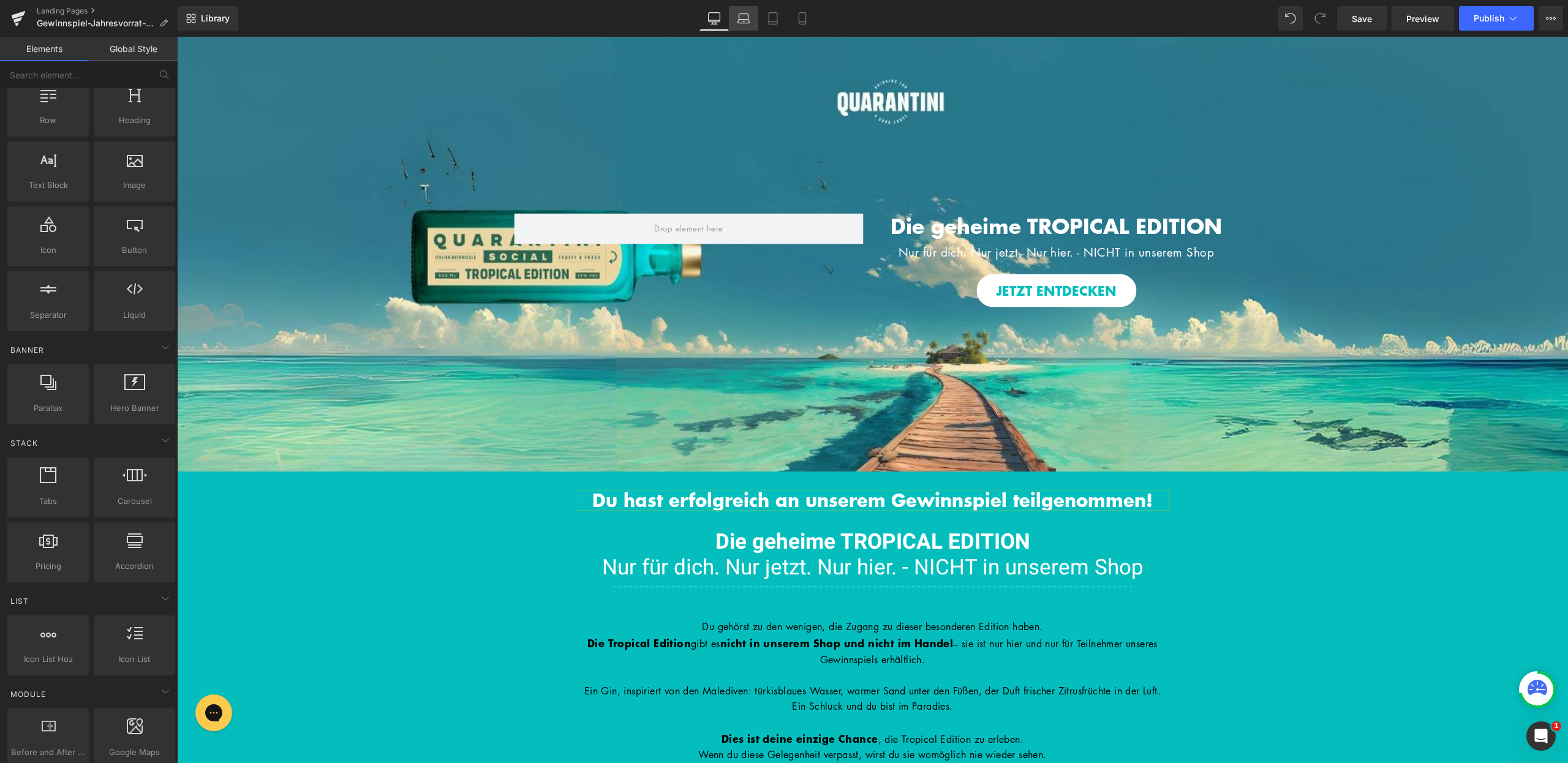
click at [743, 18] on icon at bounding box center [744, 18] width 12 height 12
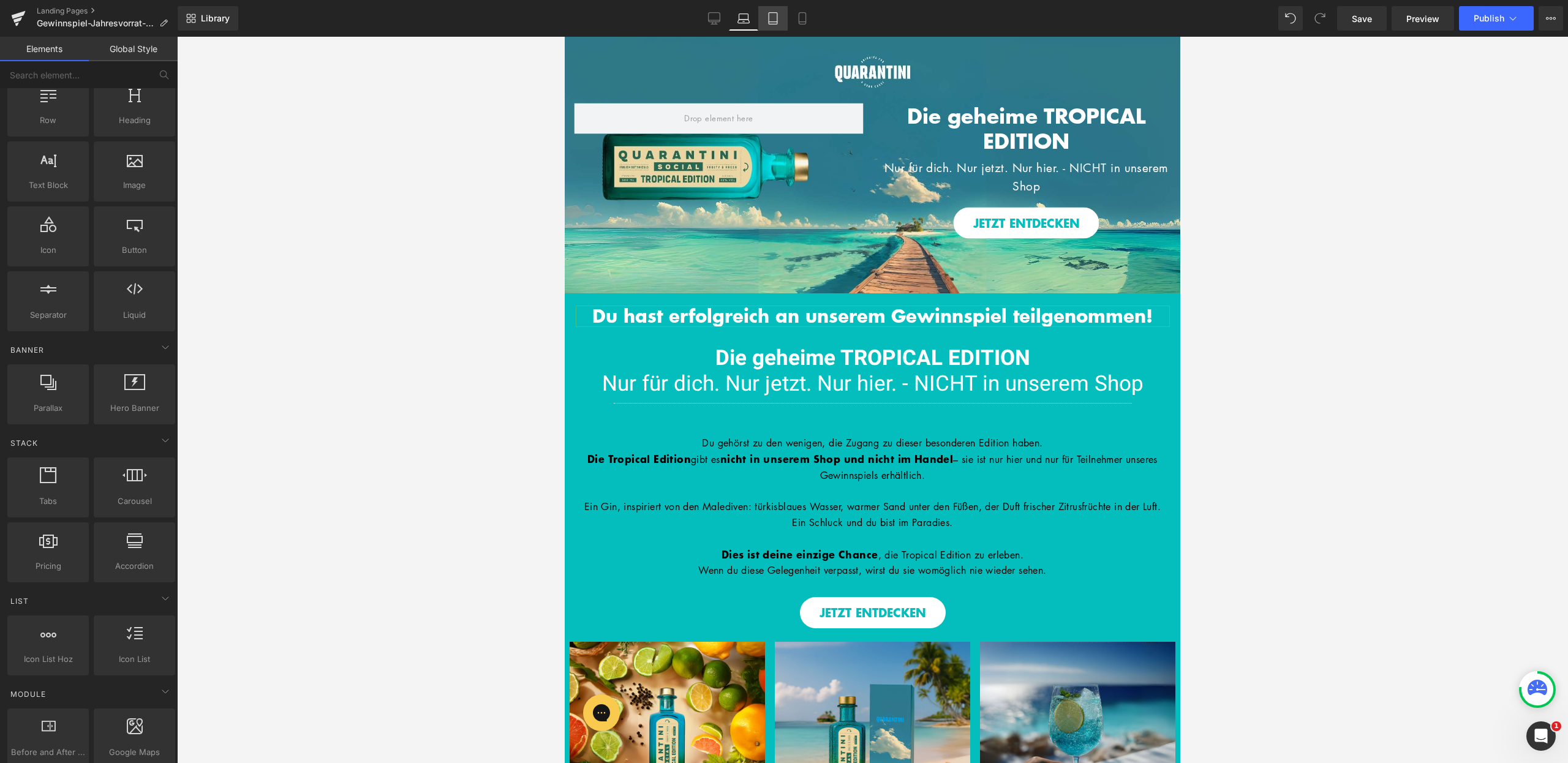
click at [777, 17] on icon at bounding box center [772, 18] width 12 height 12
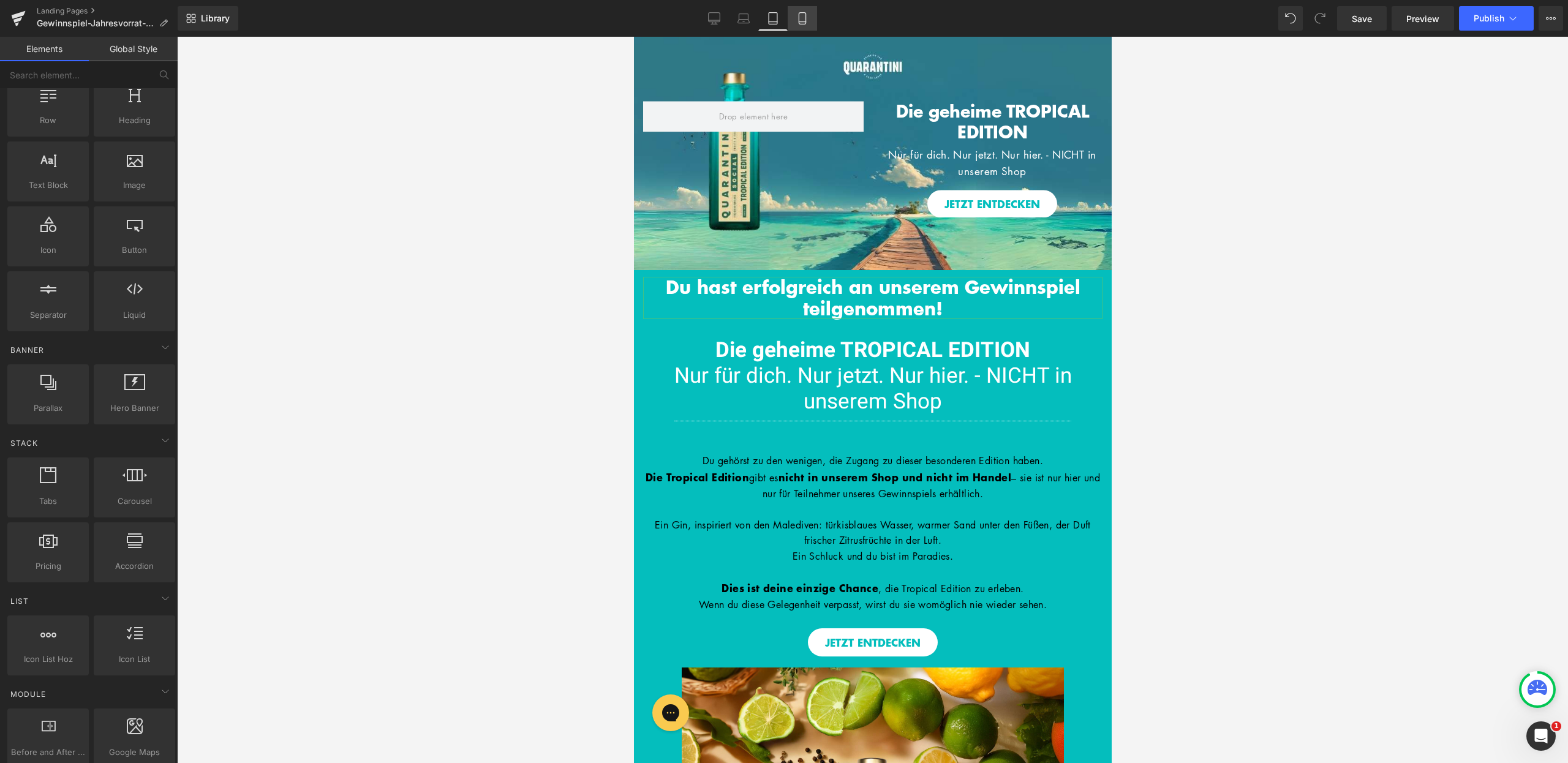
click at [802, 19] on icon at bounding box center [802, 18] width 12 height 12
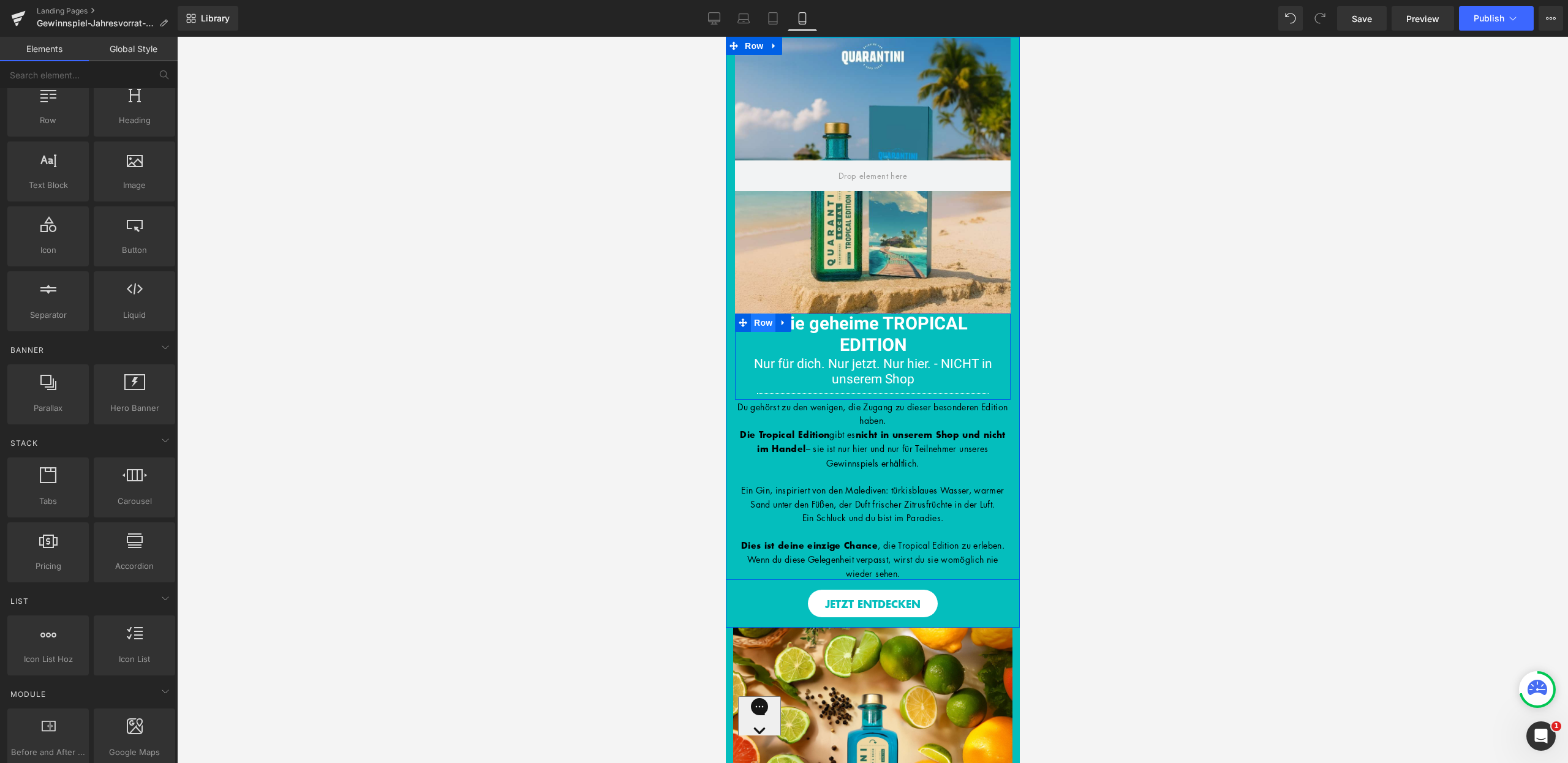
click at [755, 323] on span "Row" at bounding box center [763, 323] width 25 height 18
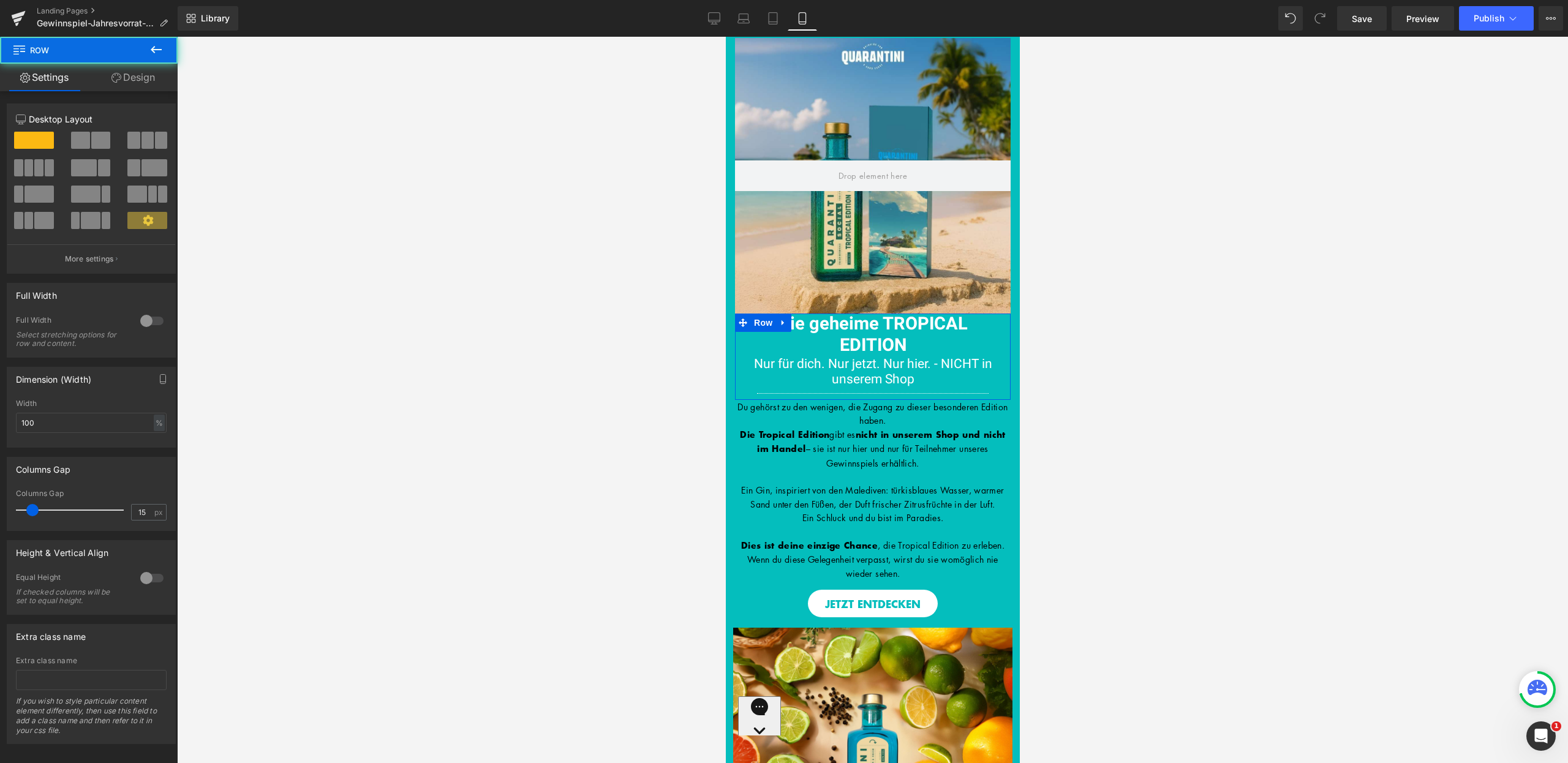
click at [141, 75] on link "Design" at bounding box center [134, 77] width 89 height 27
click at [0, 0] on div "Visibility 0|0|0|0" at bounding box center [0, 0] width 0 height 0
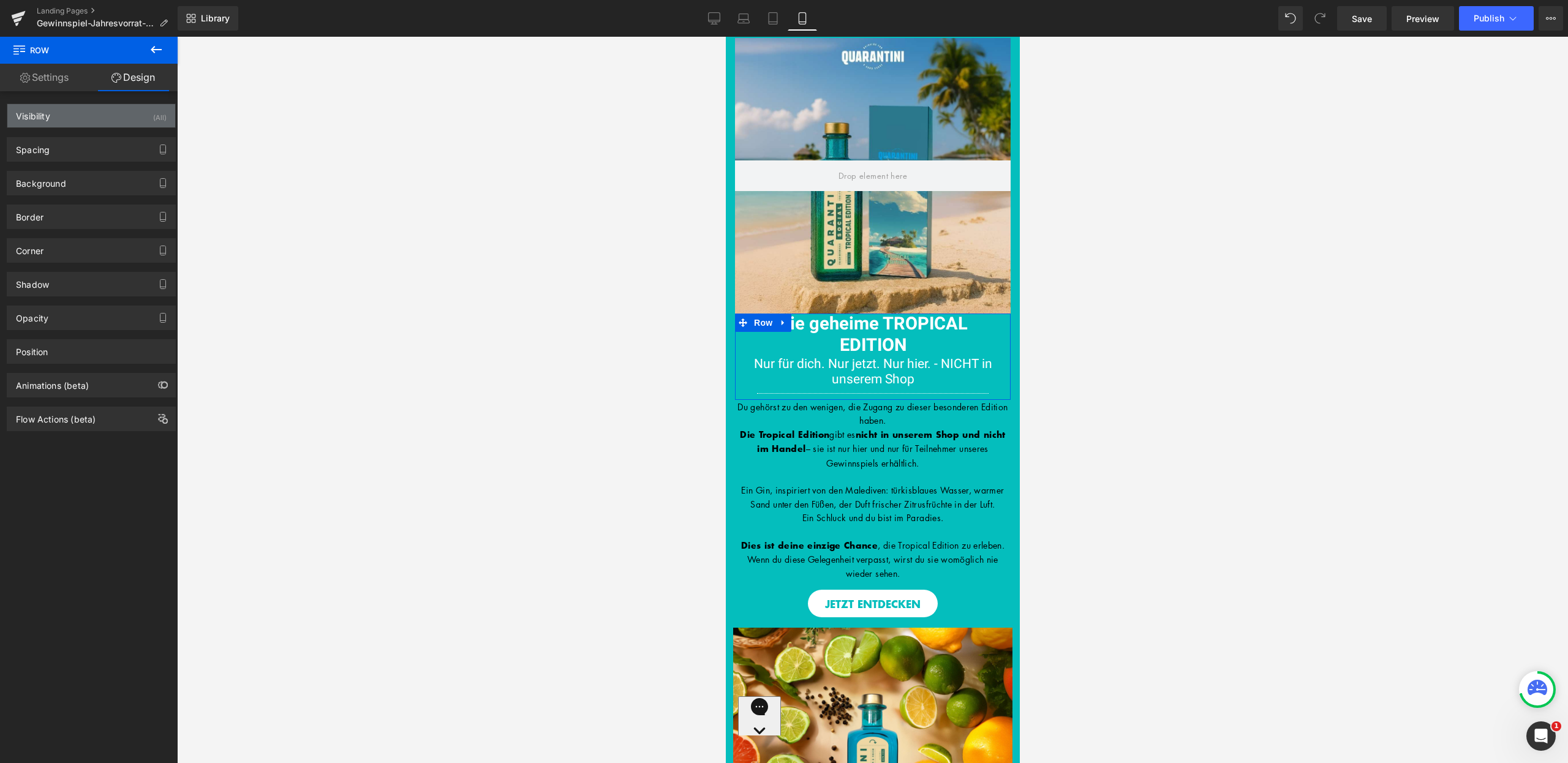
click at [140, 111] on div "Visibility (All)" at bounding box center [91, 115] width 168 height 23
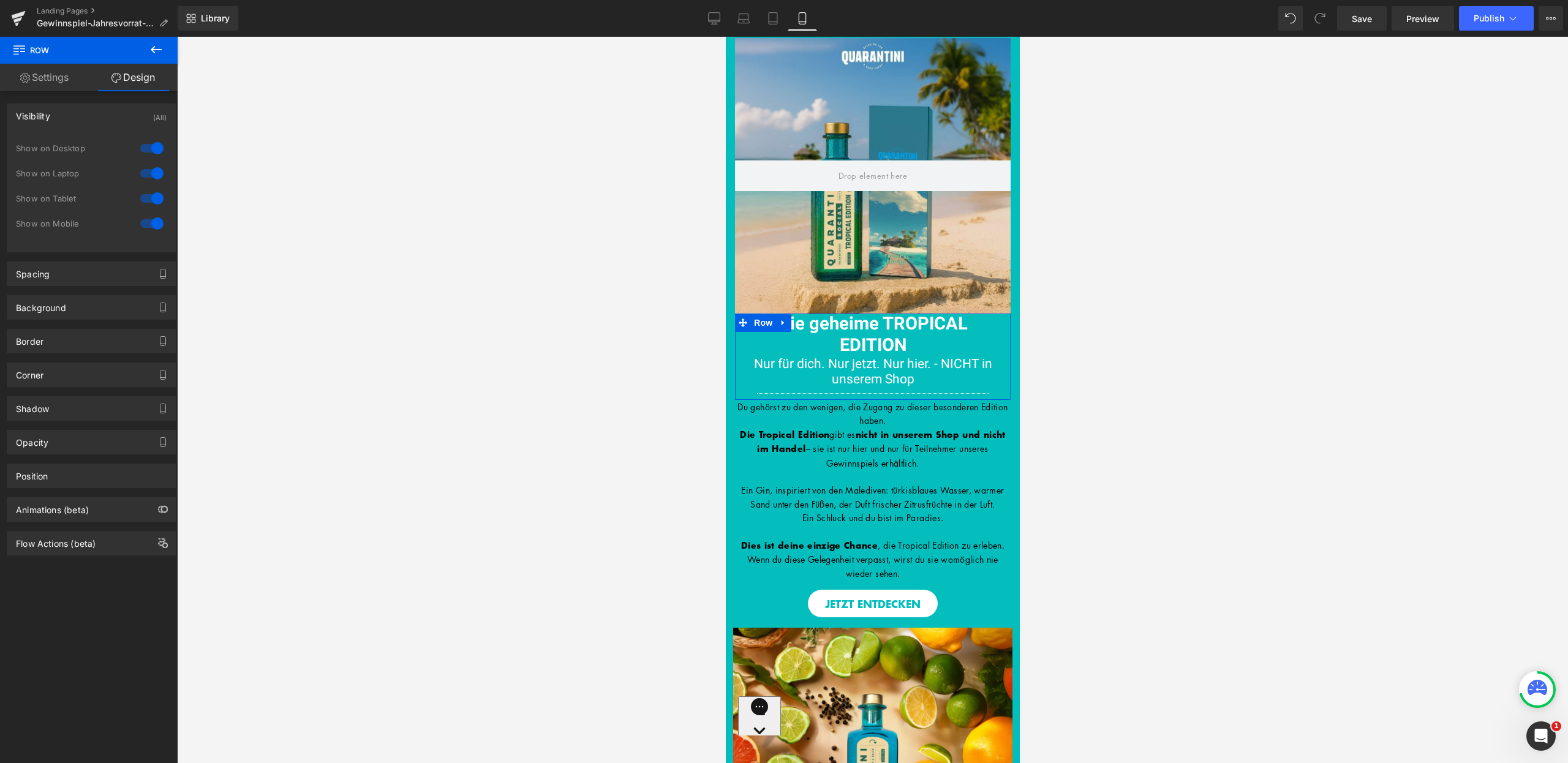
click at [154, 144] on div at bounding box center [152, 148] width 30 height 20
drag, startPoint x: 151, startPoint y: 172, endPoint x: 154, endPoint y: 181, distance: 9.5
click at [151, 172] on div at bounding box center [152, 173] width 30 height 20
click at [151, 200] on div at bounding box center [152, 199] width 30 height 20
click at [698, 26] on div "Library Mobile Desktop Laptop Tablet Mobile Save Preview Publish Scheduled View…" at bounding box center [872, 18] width 1391 height 25
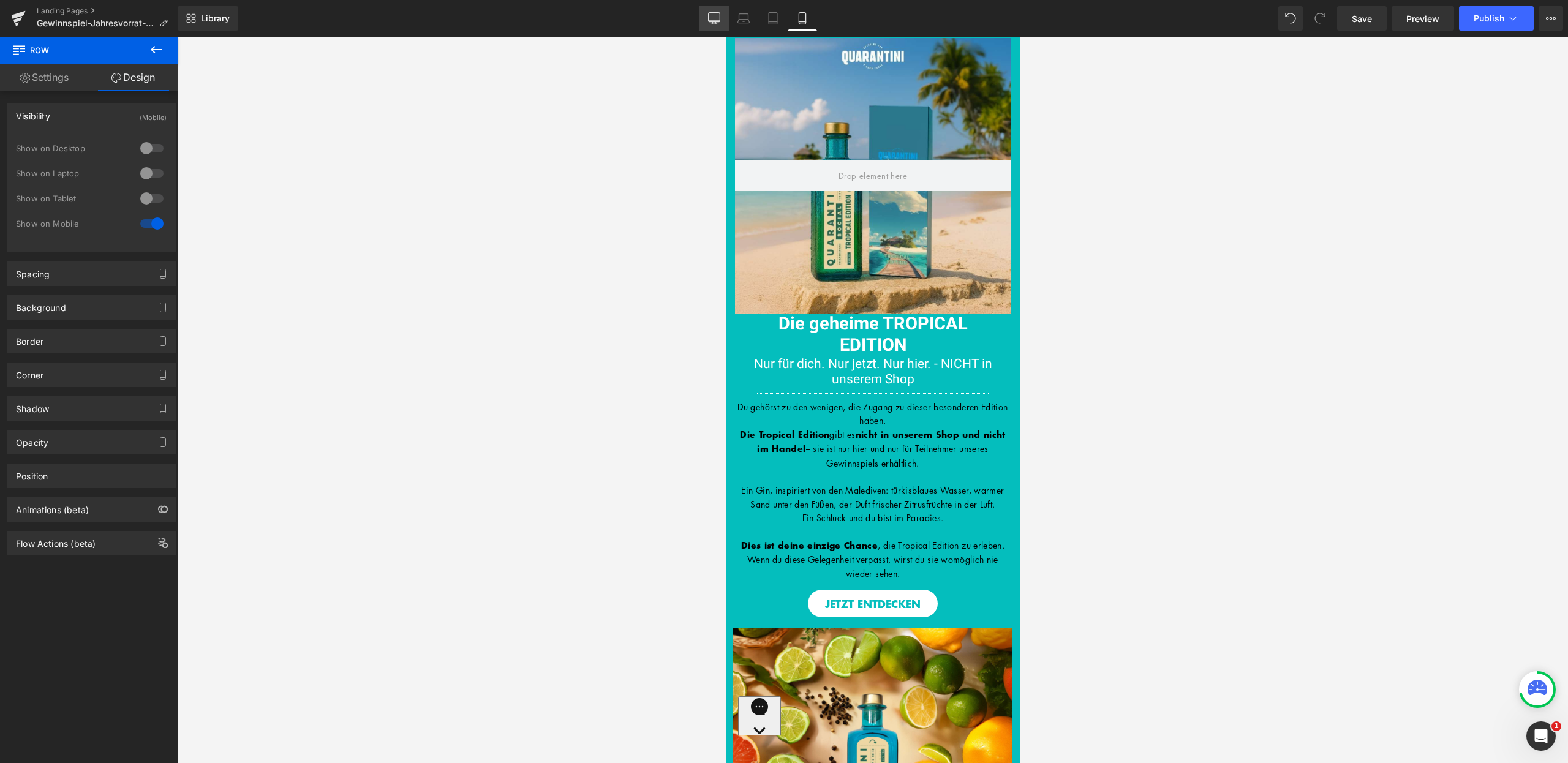
click at [710, 21] on icon at bounding box center [715, 17] width 12 height 9
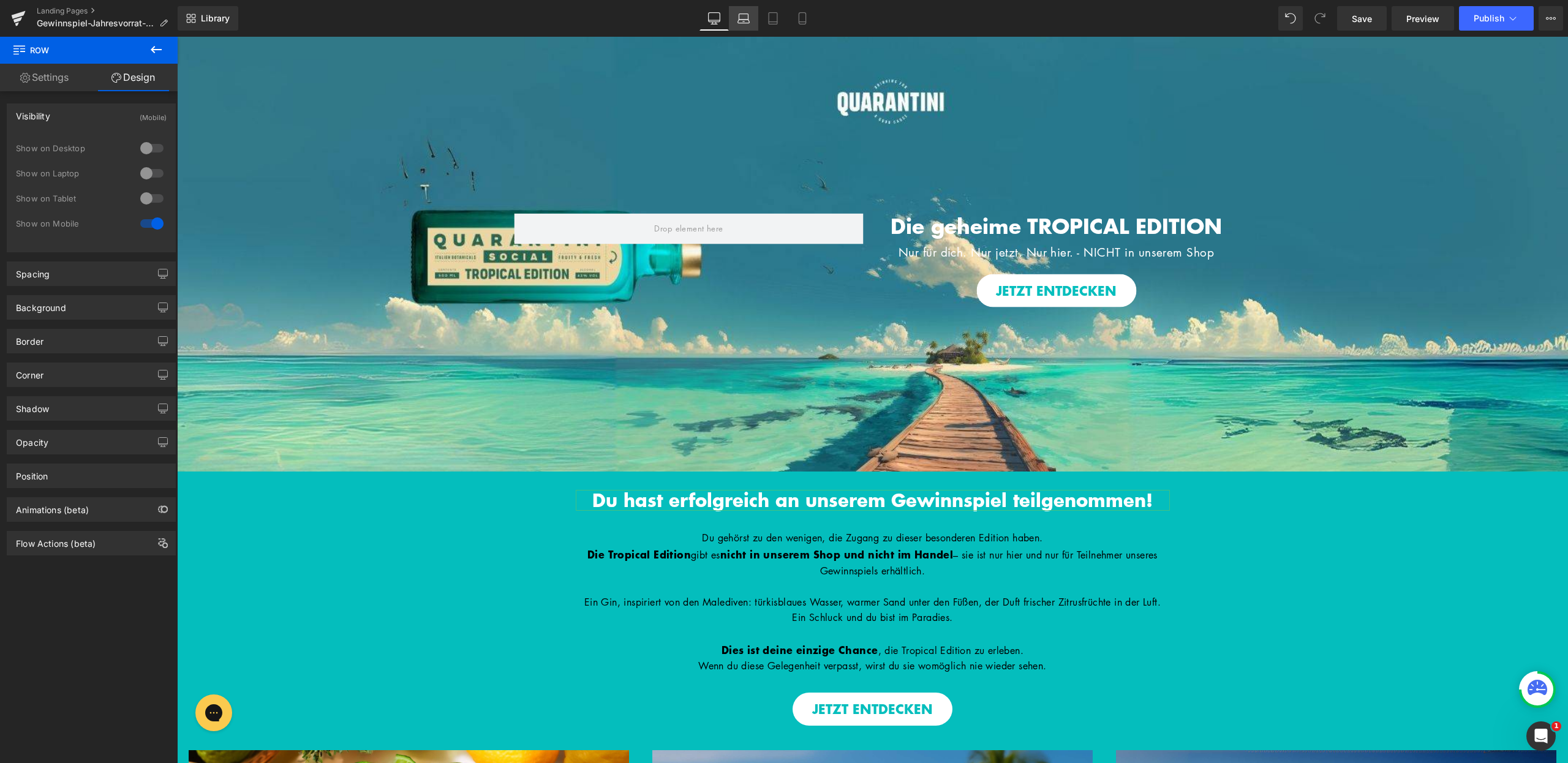
click at [738, 21] on icon at bounding box center [744, 18] width 12 height 12
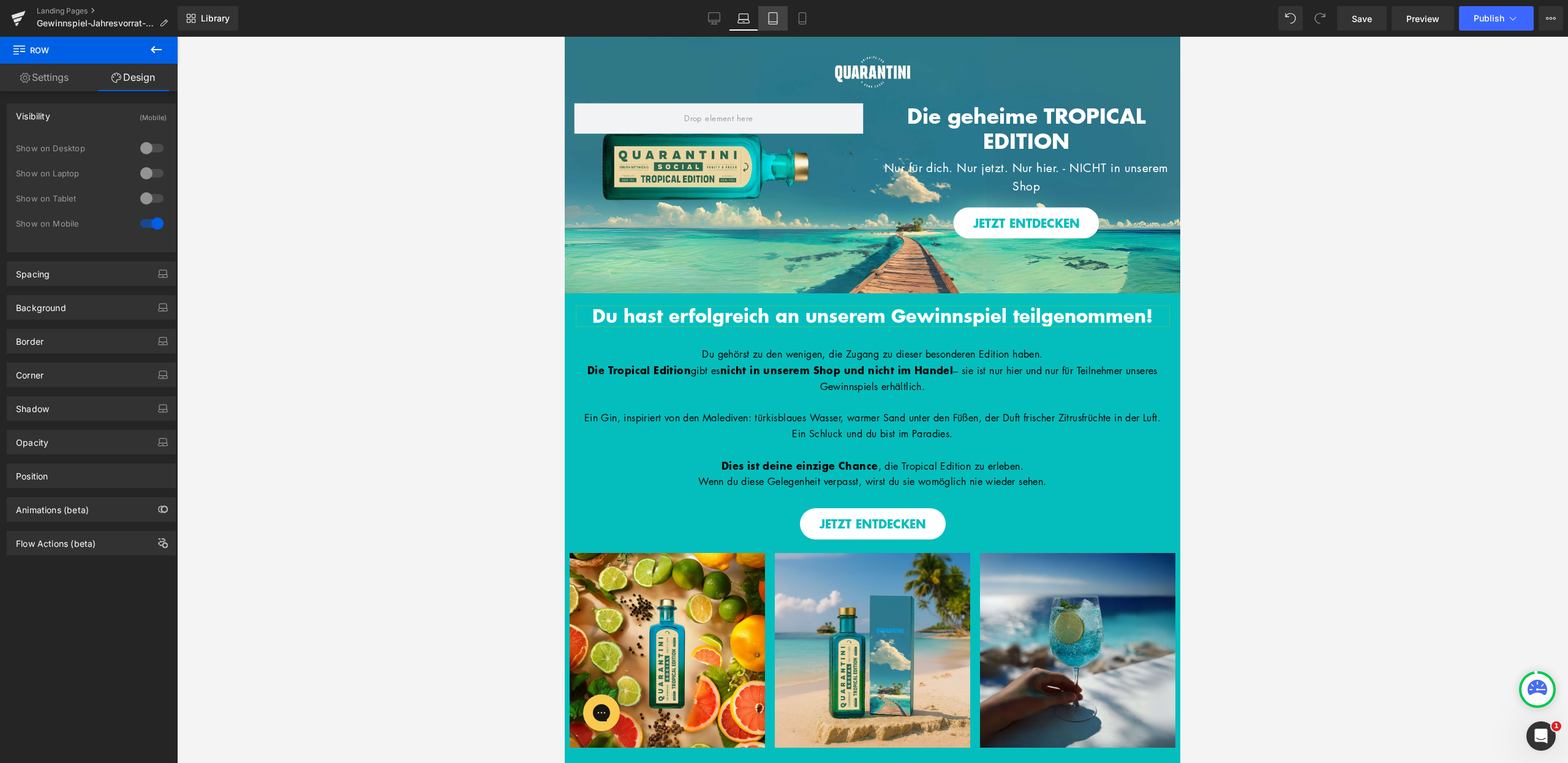
click at [769, 21] on icon at bounding box center [772, 18] width 12 height 12
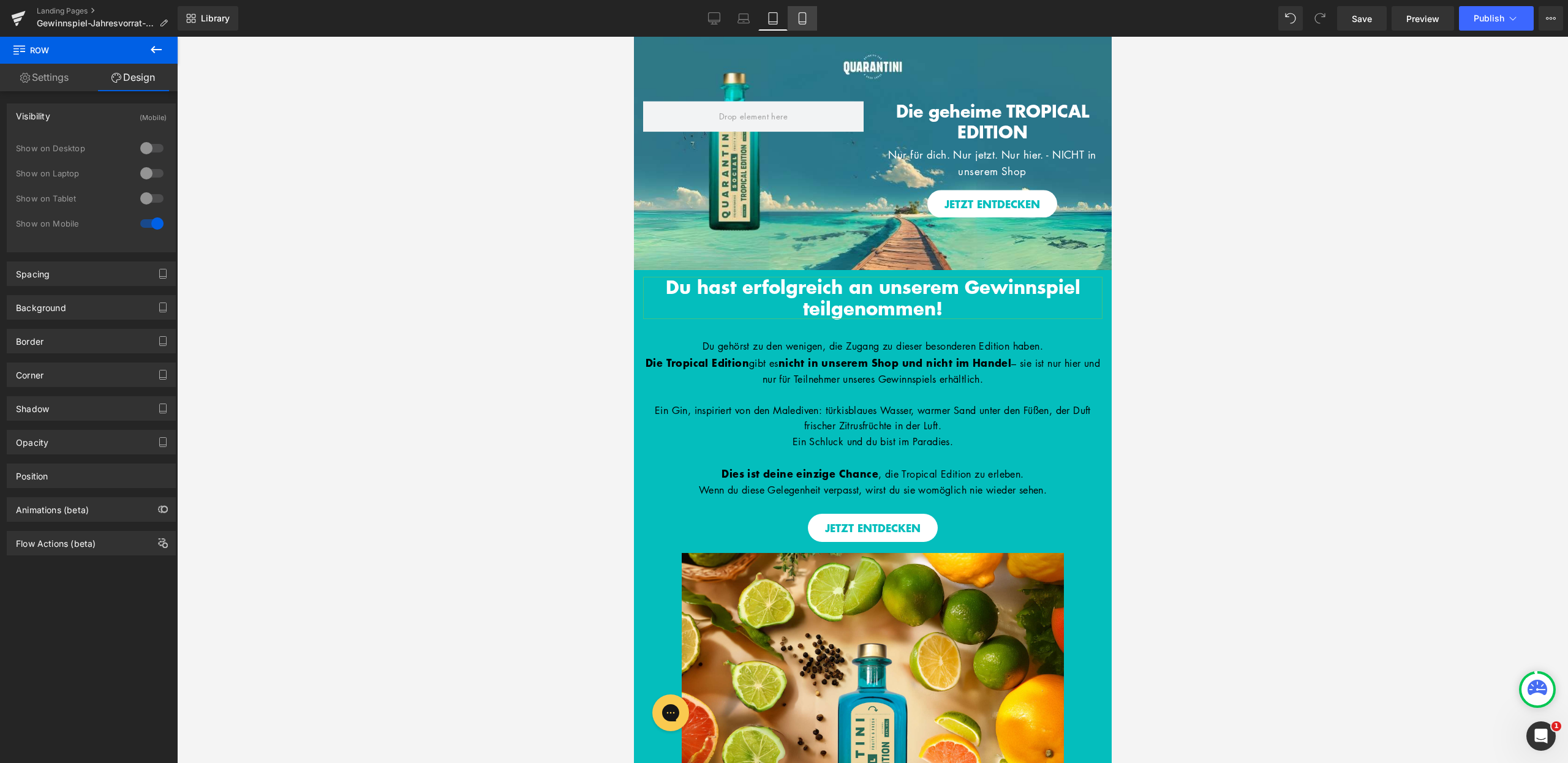
click at [801, 22] on icon at bounding box center [802, 22] width 7 height 0
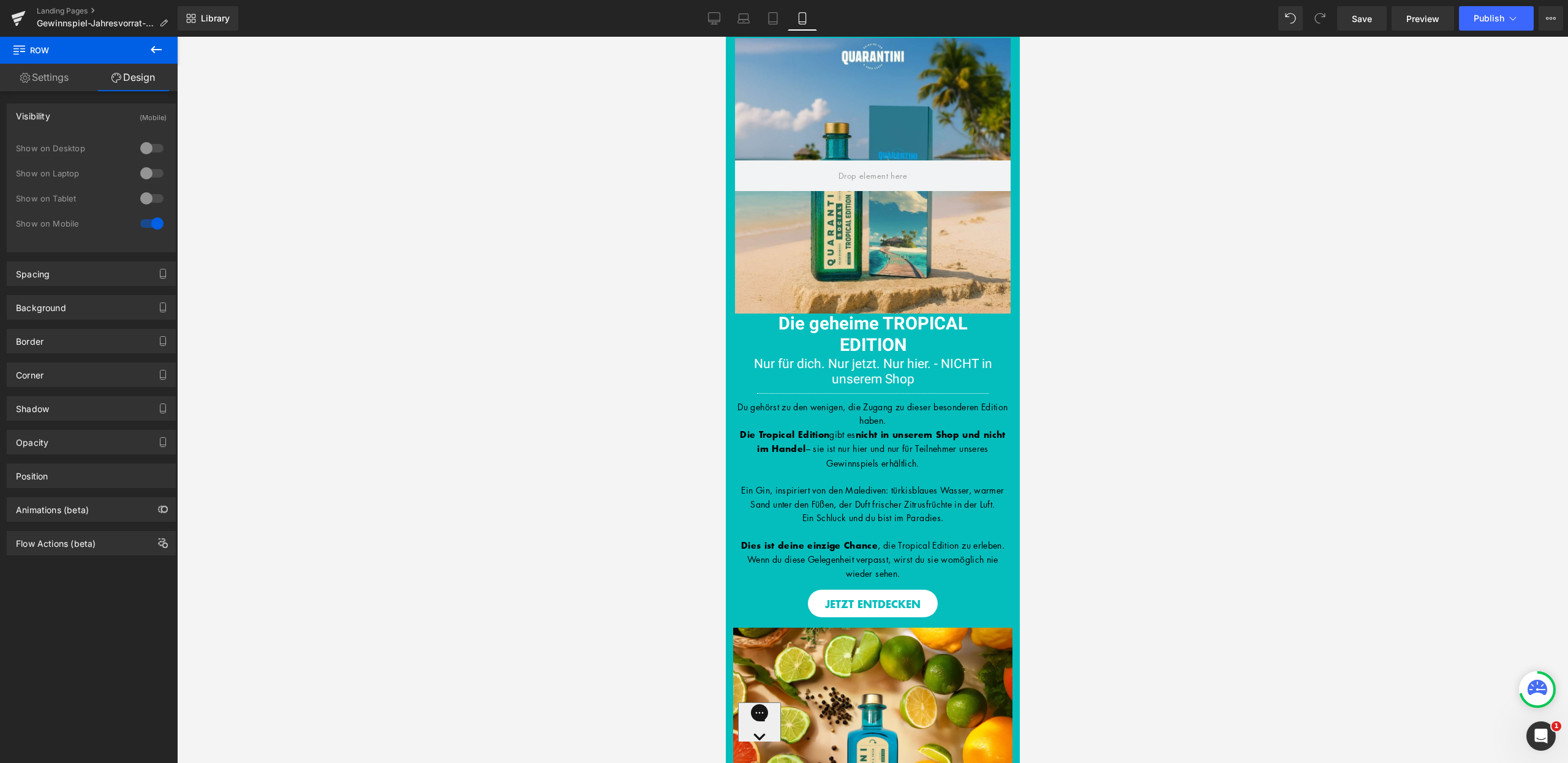
scroll to position [32, 0]
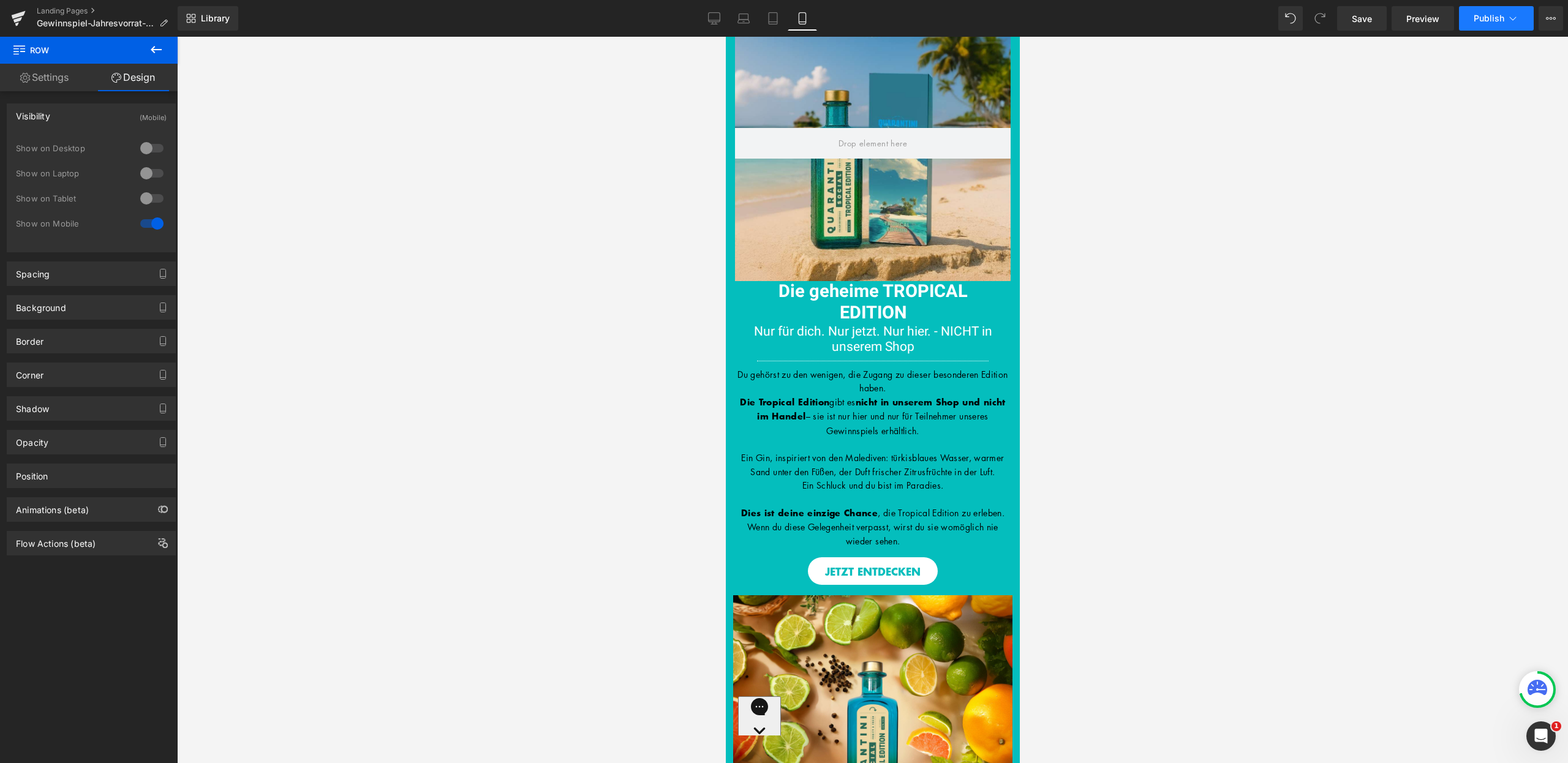
click at [1501, 16] on span "Publish" at bounding box center [1489, 18] width 31 height 10
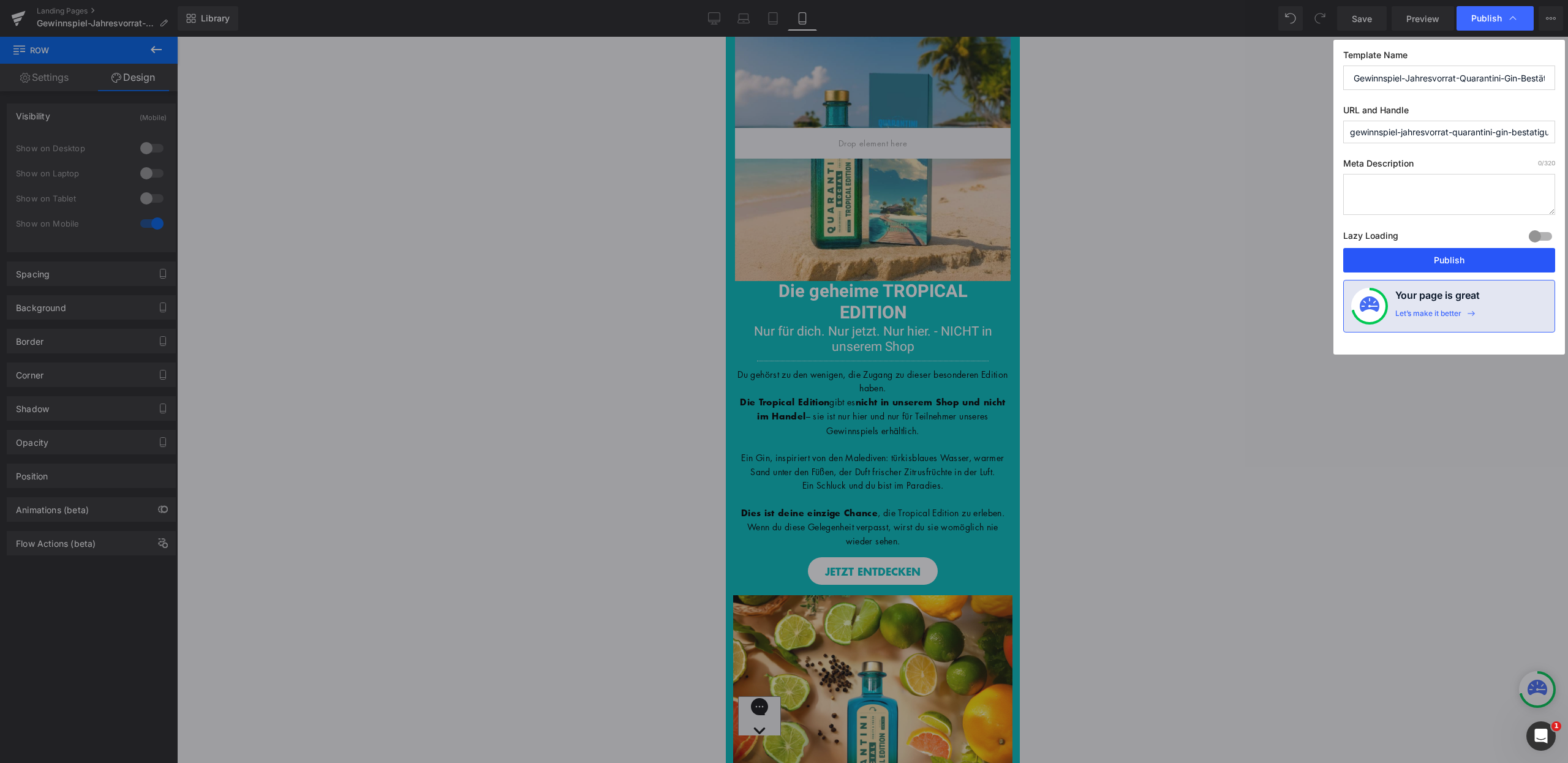
click at [1457, 255] on button "Publish" at bounding box center [1449, 261] width 212 height 25
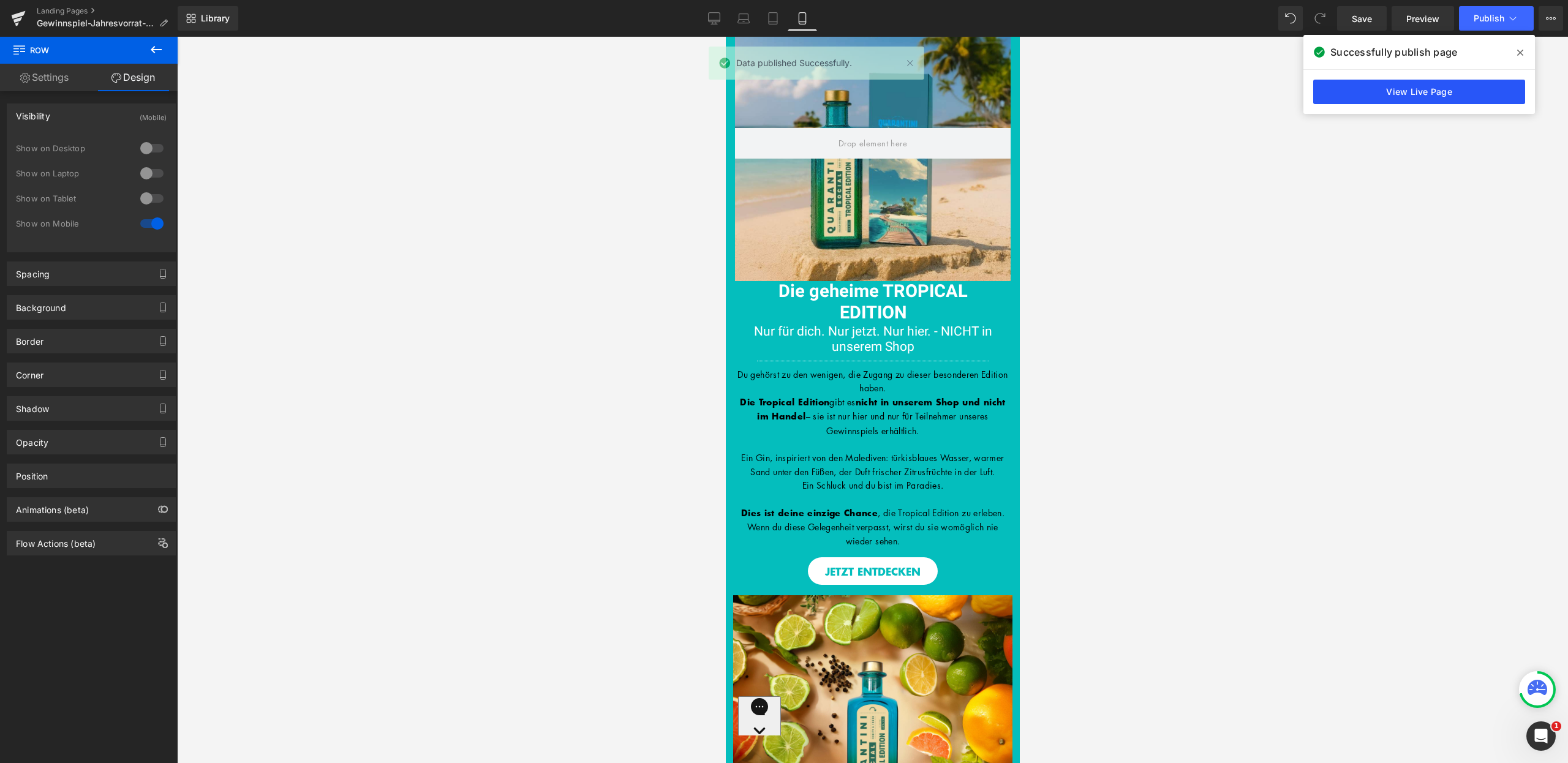
click at [1434, 92] on link "View Live Page" at bounding box center [1419, 92] width 212 height 25
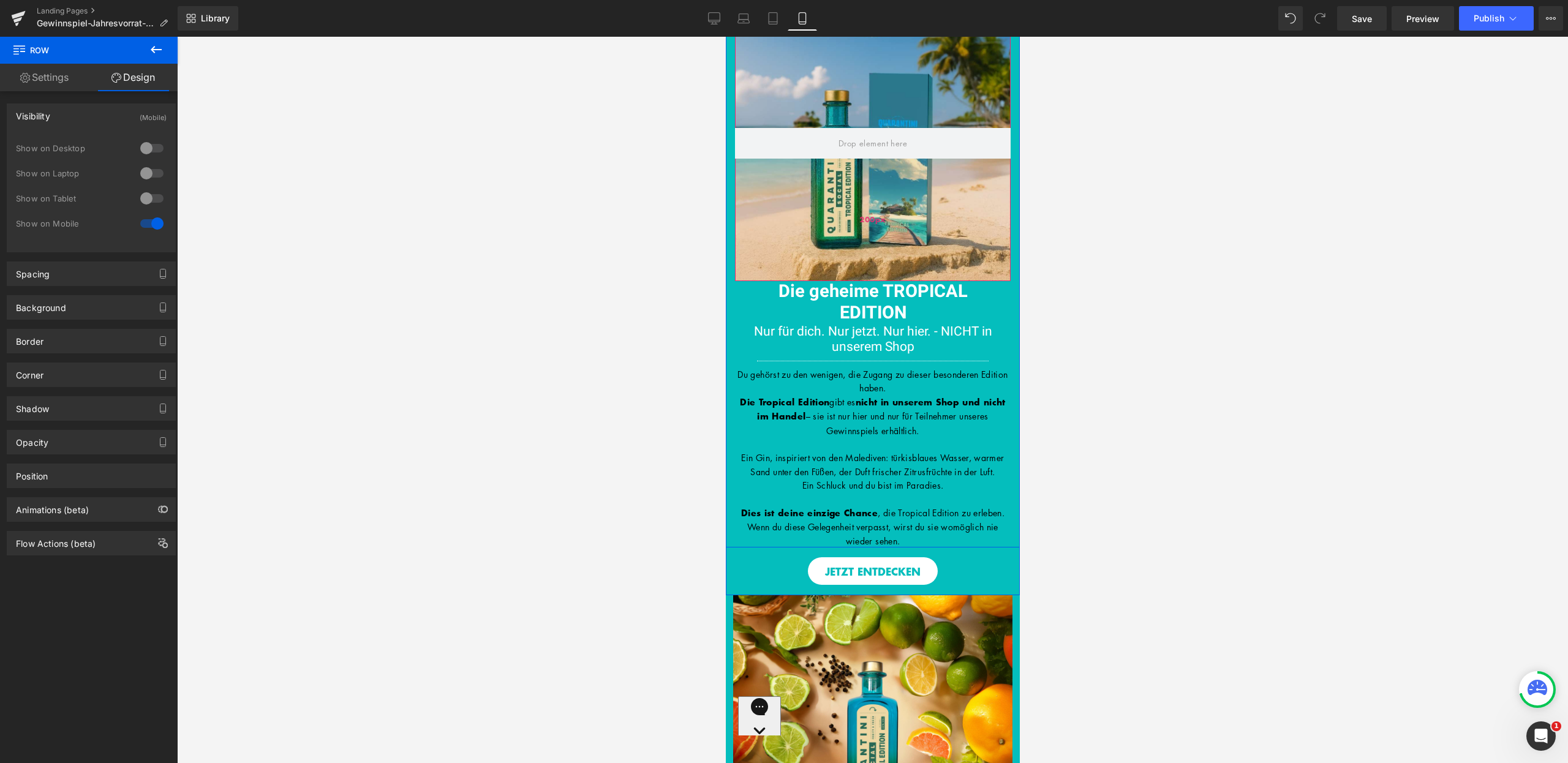
scroll to position [0, 0]
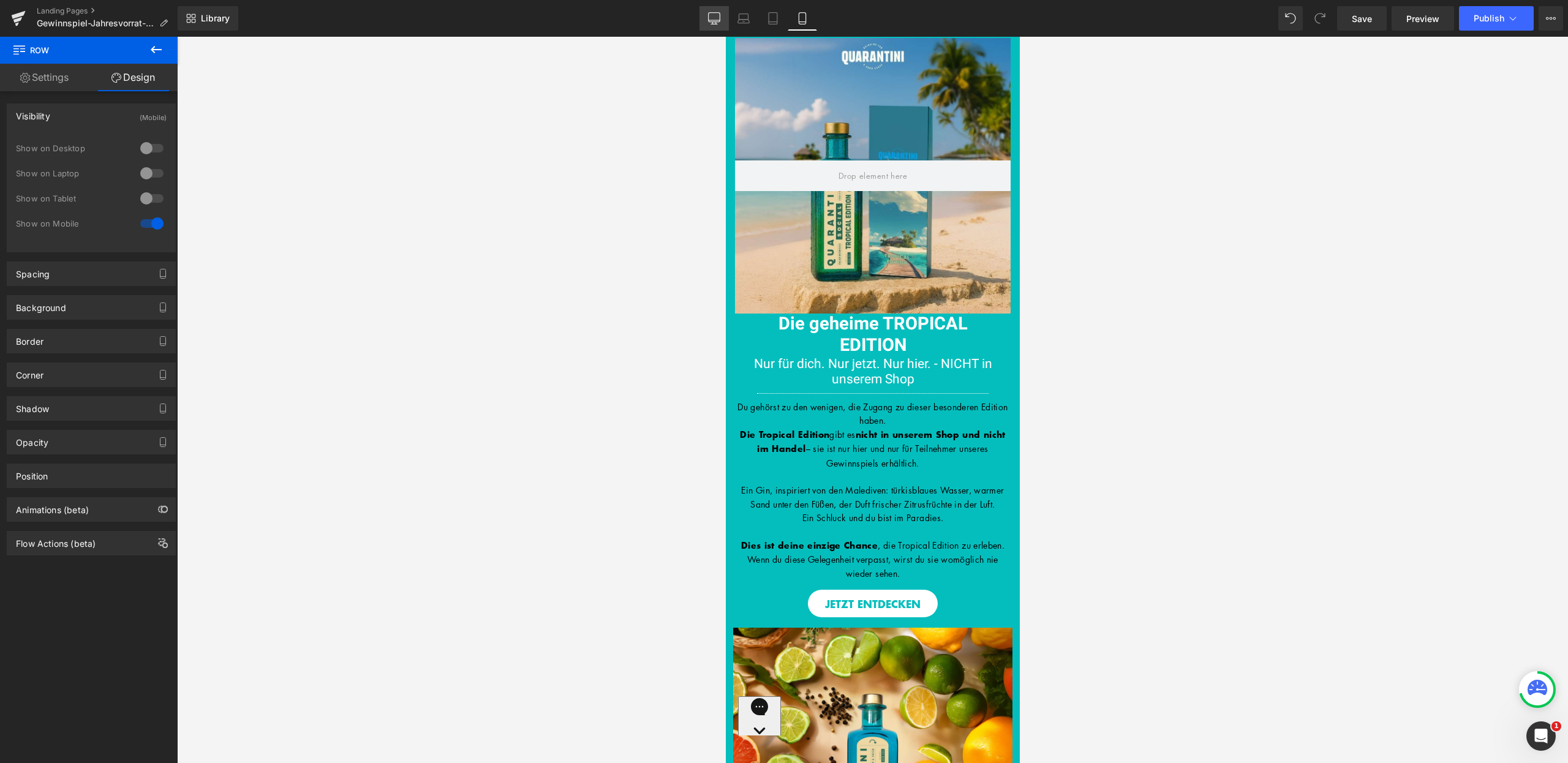
click at [715, 20] on icon at bounding box center [714, 18] width 12 height 12
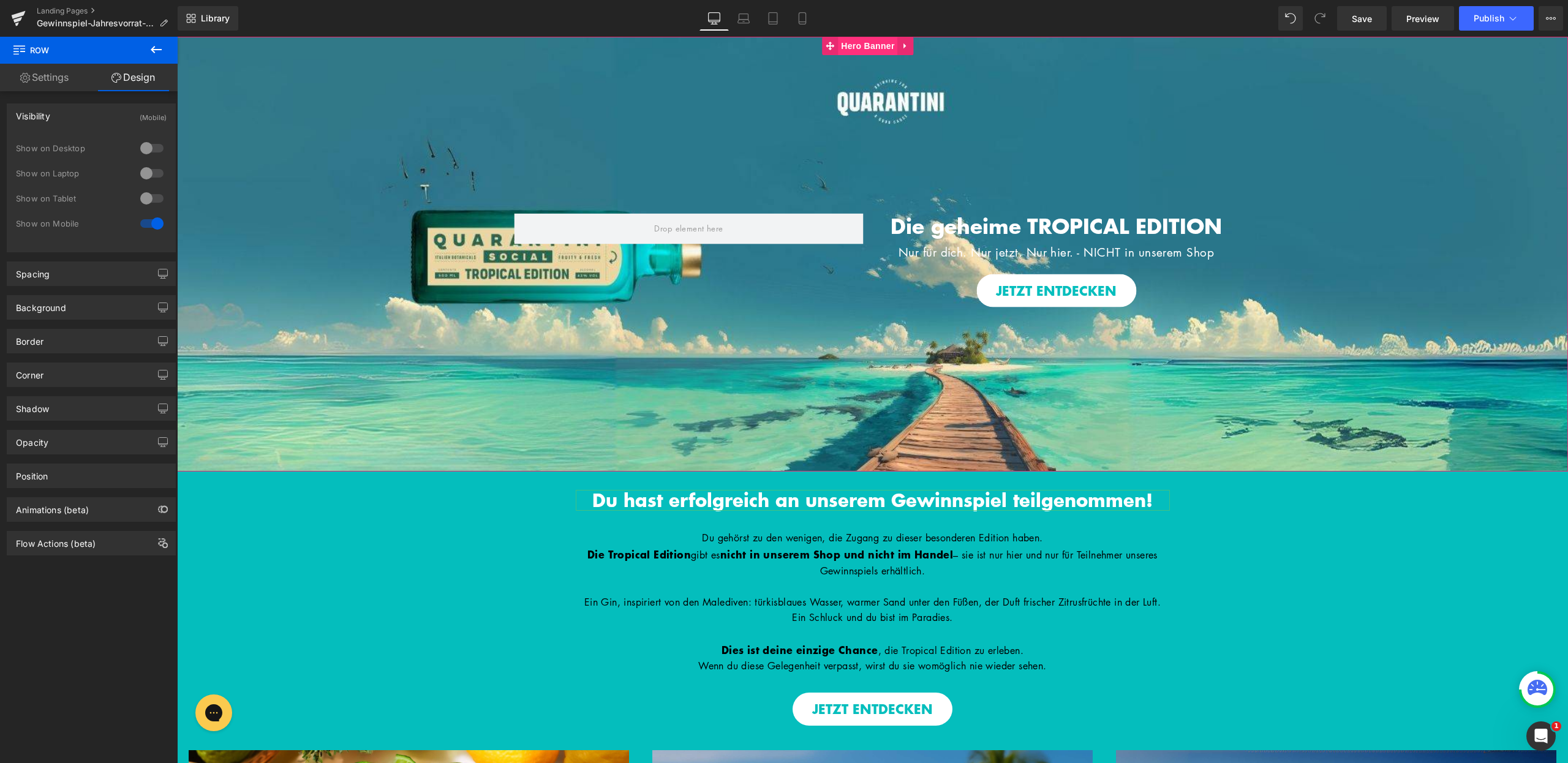
click at [870, 47] on span "Hero Banner" at bounding box center [867, 46] width 59 height 18
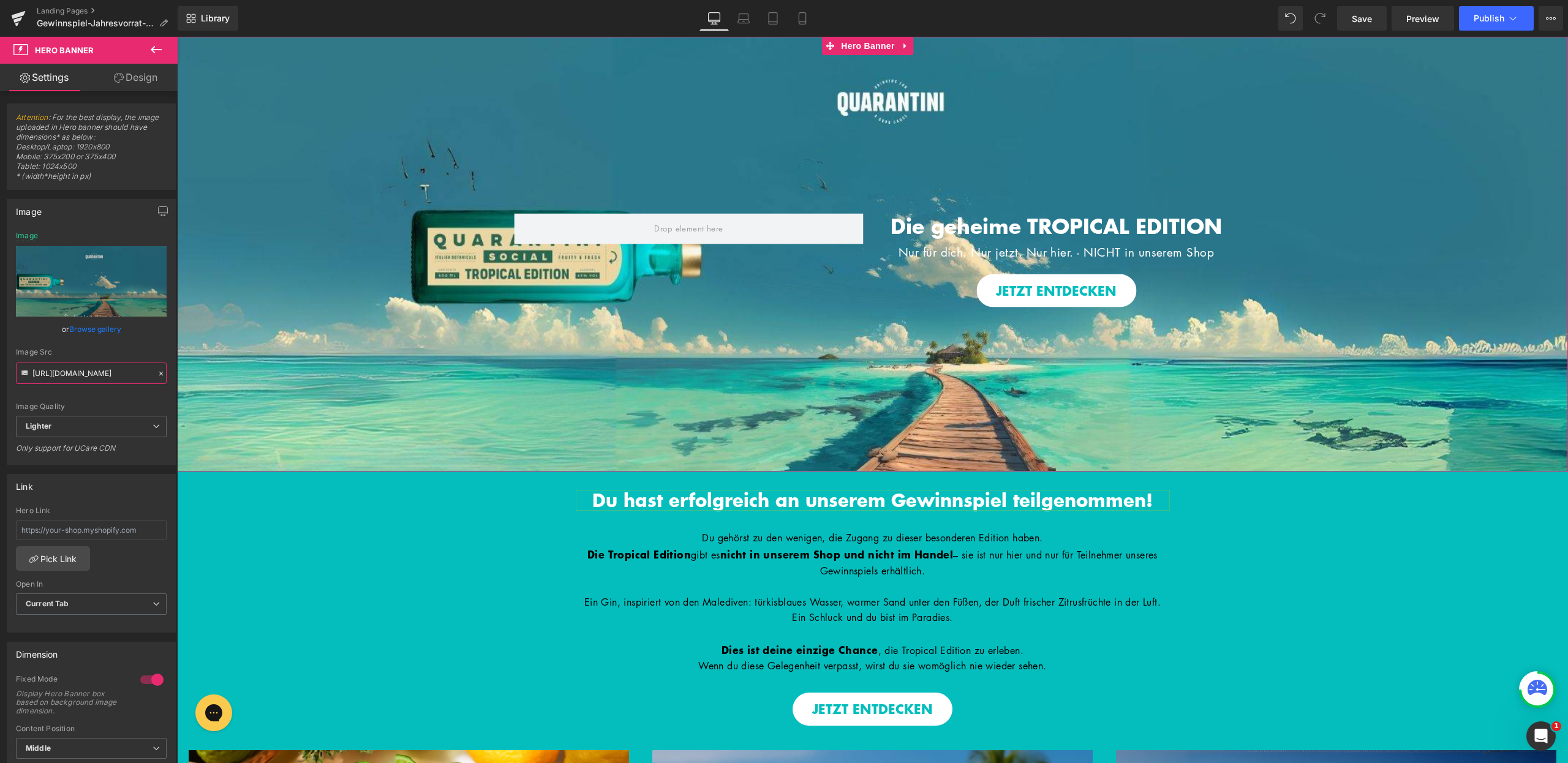
click at [87, 373] on input "https://ucarecdn.com/153b9072-fb16-408b-8276-1cd5f2fbc1b9/-/format/auto/-/previ…" at bounding box center [91, 373] width 151 height 21
click at [92, 403] on div "Image Quality" at bounding box center [91, 407] width 151 height 8
click at [803, 14] on icon at bounding box center [802, 18] width 12 height 12
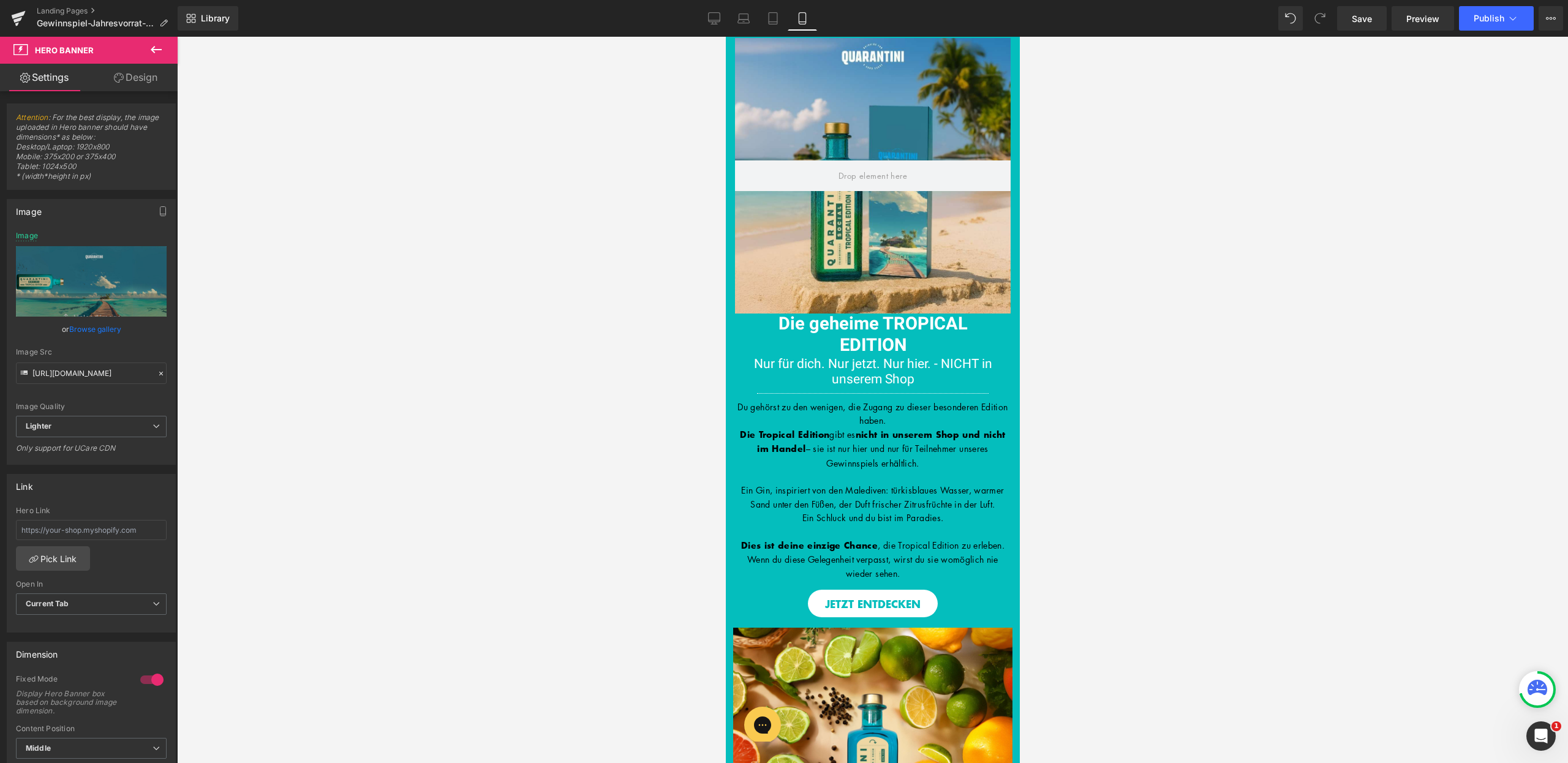
type input "https://ucarecdn.com/1694238f-6869-4ed3-9f96-f0d400f56f19/-/format/auto/-/previ…"
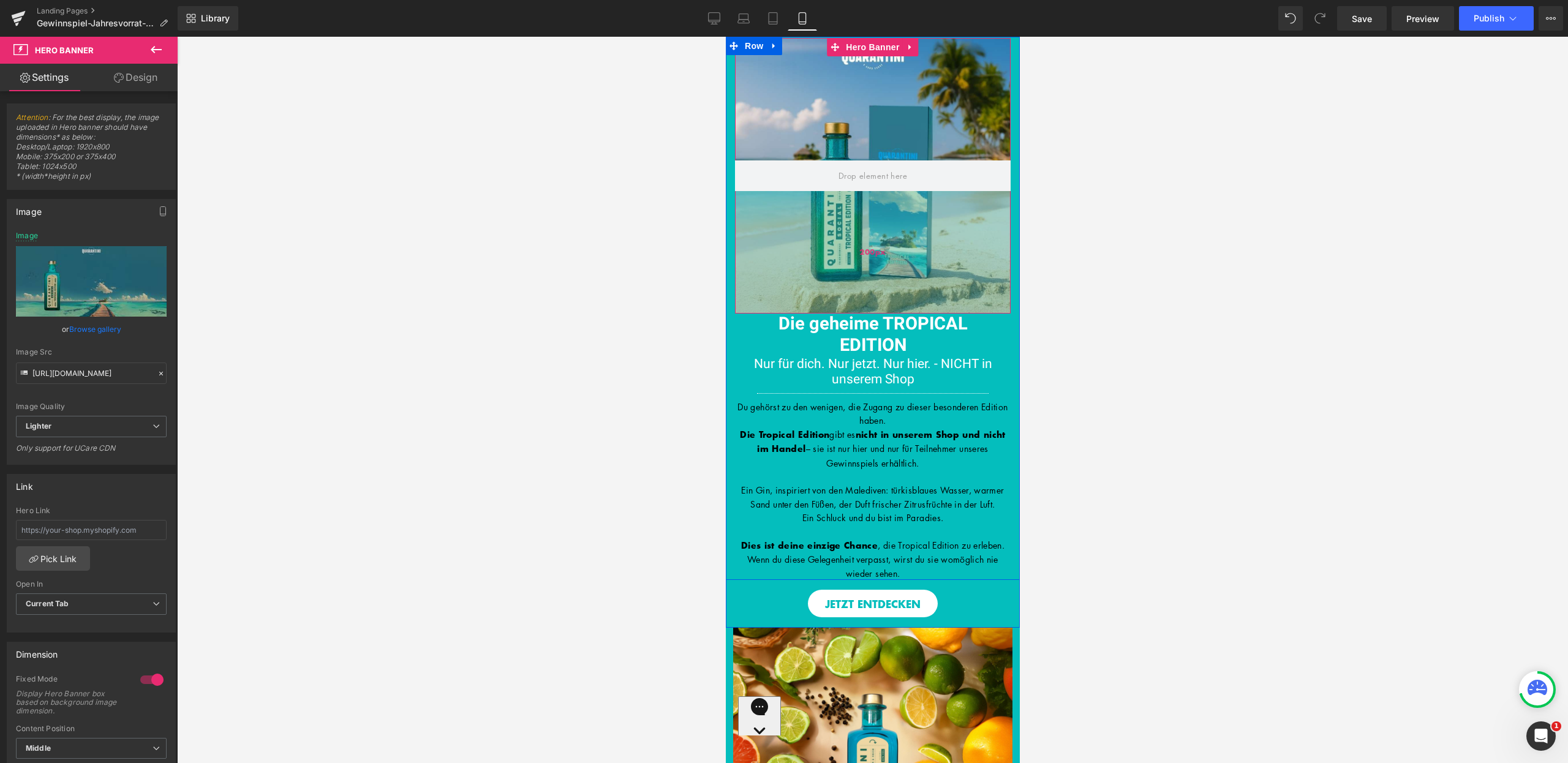
click at [843, 198] on div "200px" at bounding box center [872, 252] width 276 height 122
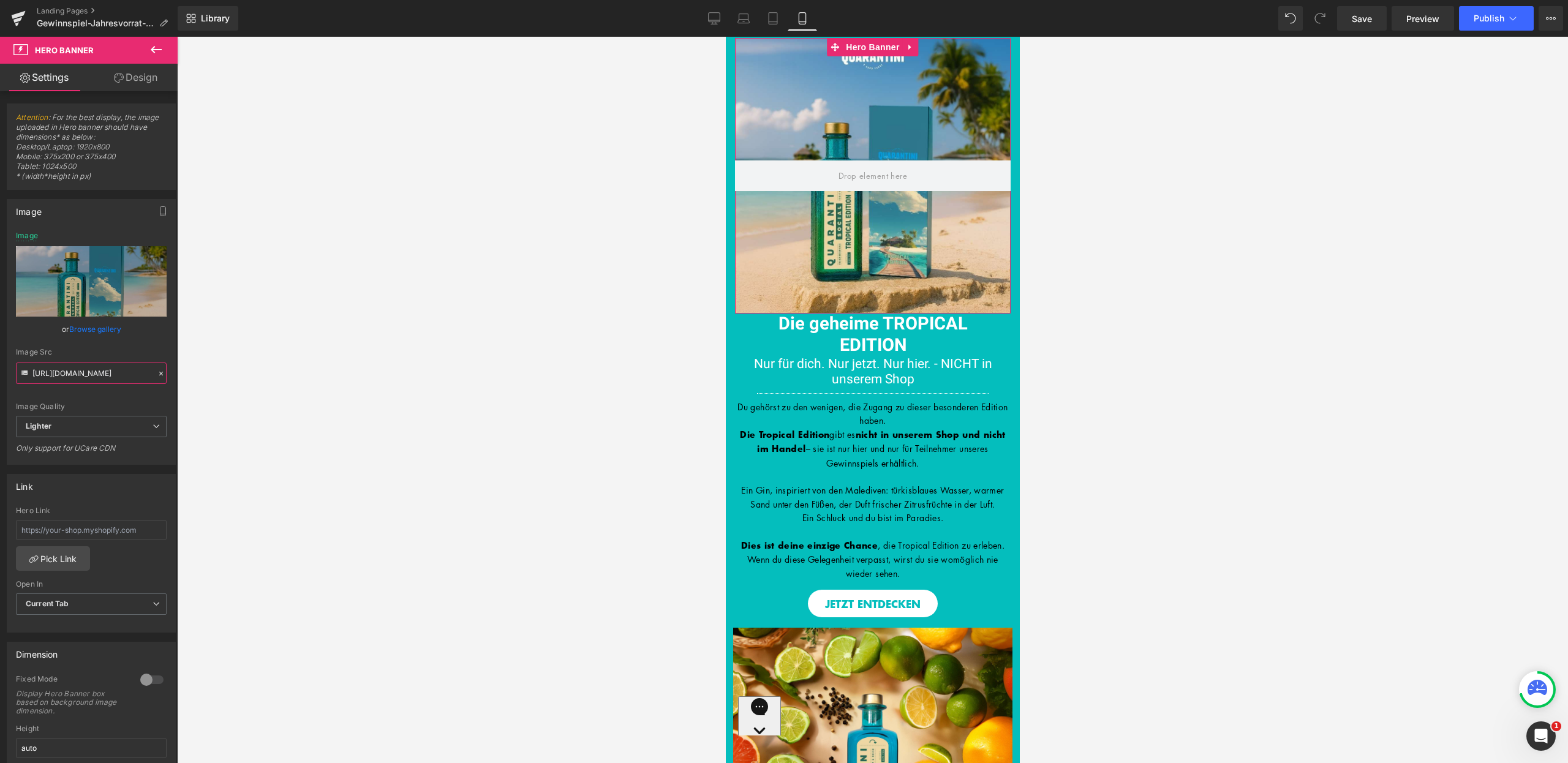
click at [92, 376] on input "https://ucarecdn.com/e7a7ee26-2d92-4b16-955f-58ff530d4315/-/format/auto/-/previ…" at bounding box center [91, 373] width 151 height 21
click at [759, 324] on span "Row" at bounding box center [763, 323] width 25 height 18
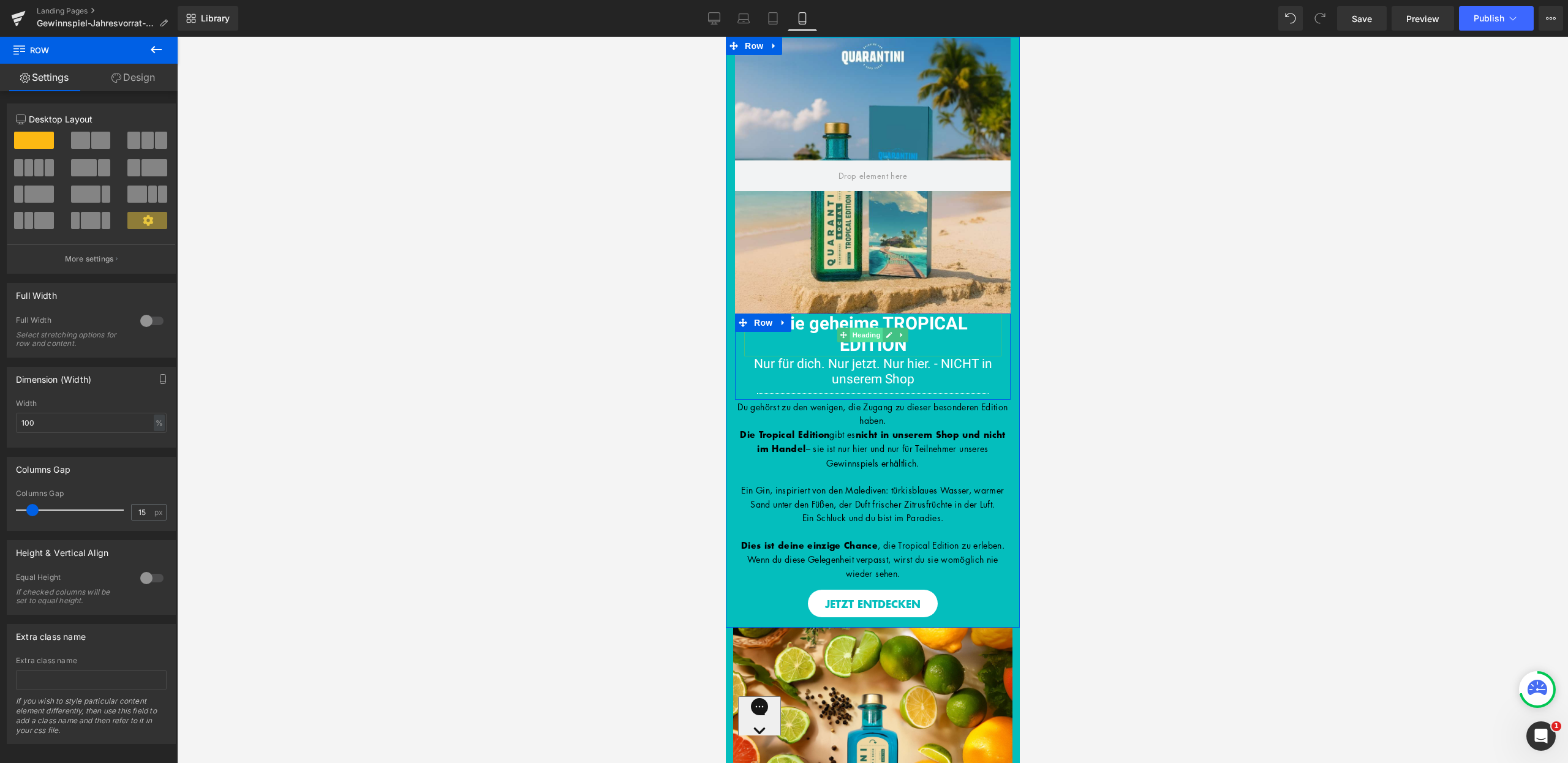
click at [869, 335] on span "Heading" at bounding box center [867, 335] width 33 height 15
click at [915, 346] on h1 "Die geheime TROPICAL EDITION" at bounding box center [872, 335] width 257 height 43
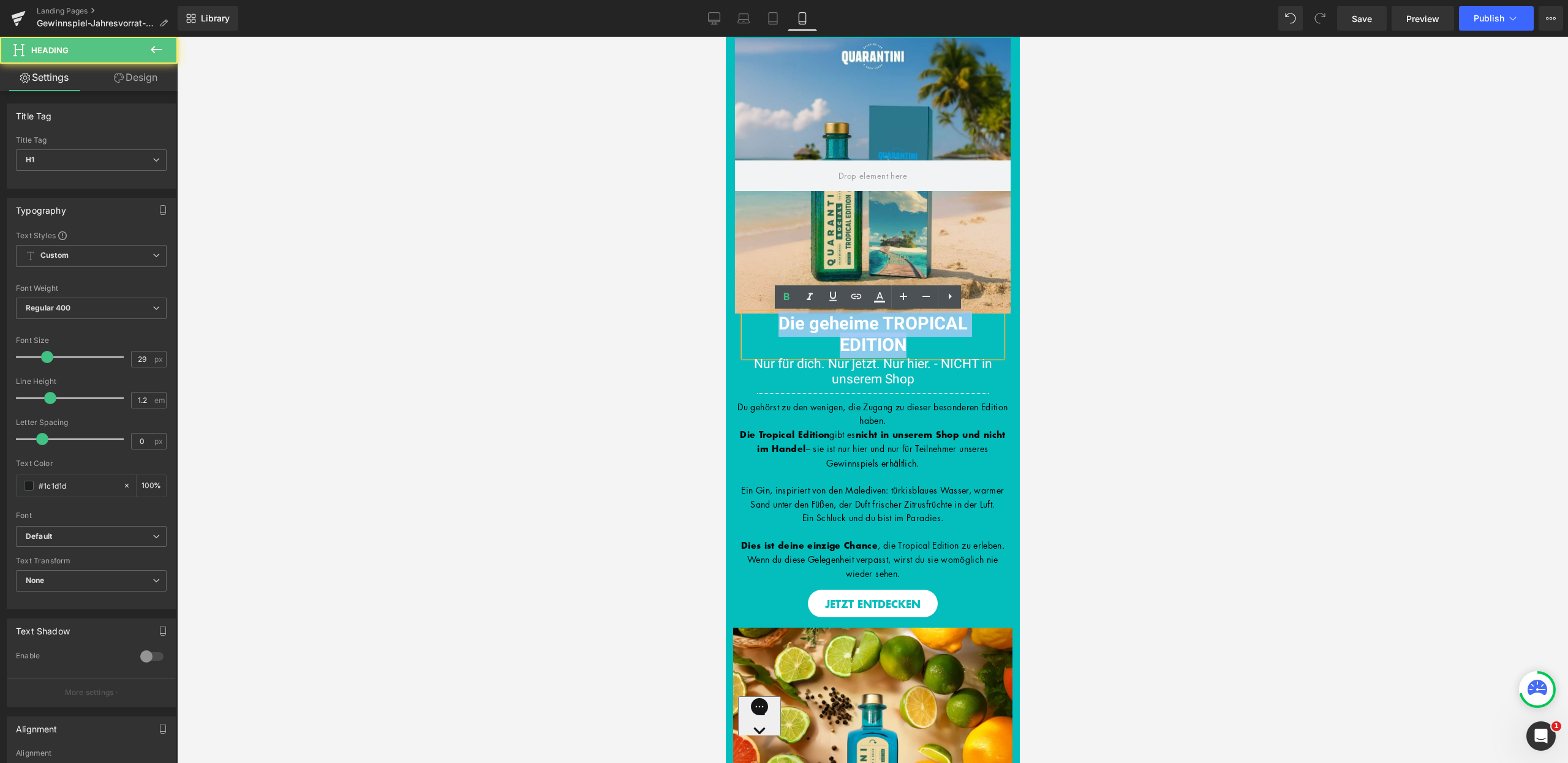
drag, startPoint x: 914, startPoint y: 347, endPoint x: 774, endPoint y: 329, distance: 141.2
click at [774, 329] on h1 "Die geheime TROPICAL EDITION" at bounding box center [872, 335] width 257 height 43
copy span "Die geheime TROPICAL EDITION"
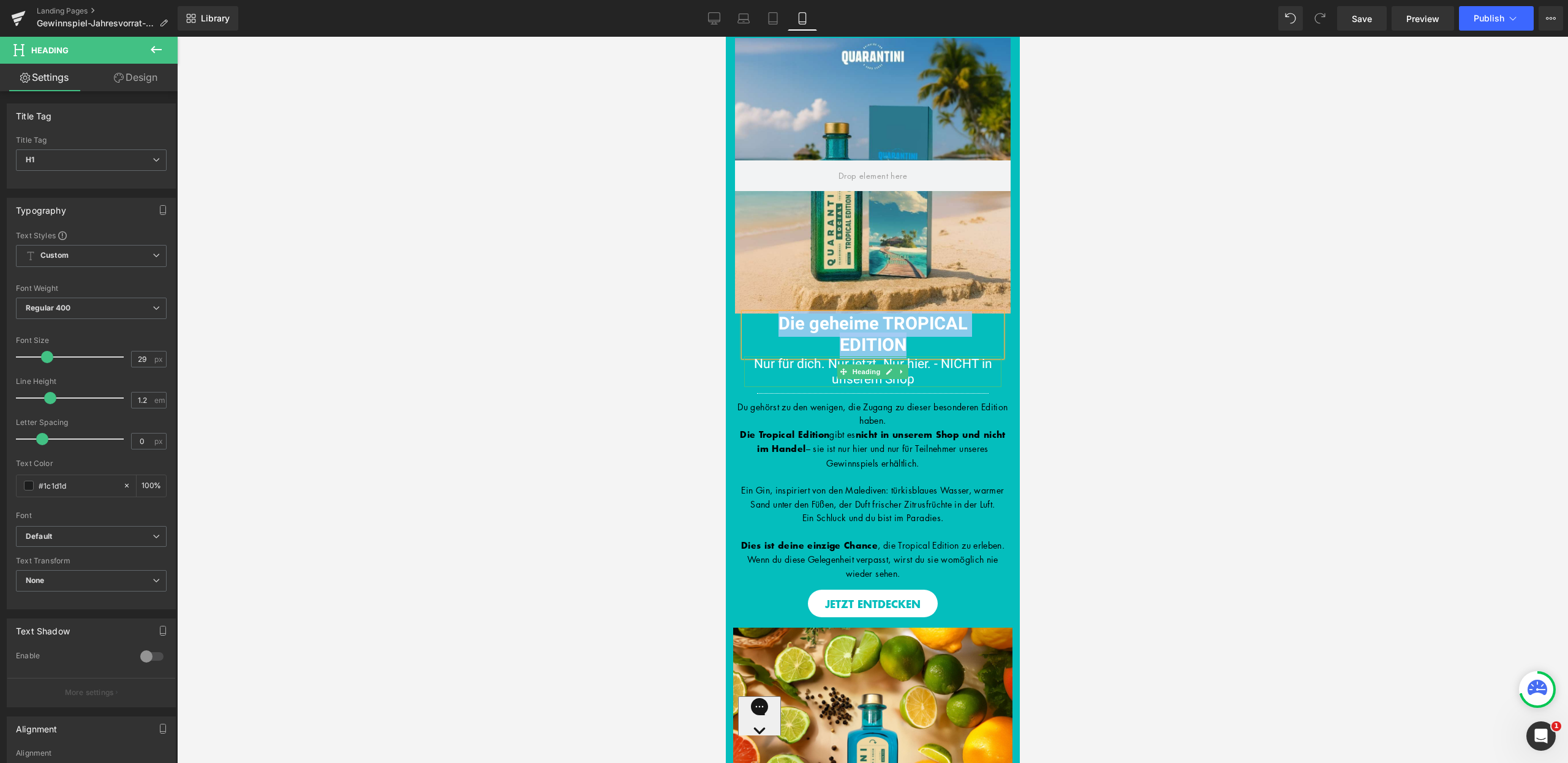
click at [912, 375] on h1 "Nur für dich. Nur jetzt. Nur hier. - NICHT in unserem Shop" at bounding box center [872, 371] width 257 height 31
click at [923, 381] on h1 "Nur für dich. Nur jetzt. Nur hier. - NICHT in unserem Shop" at bounding box center [872, 371] width 257 height 31
click at [908, 380] on span "Nur für dich. Nur jetzt. Nur hier. - NICHT in unserem Shop" at bounding box center [872, 372] width 239 height 35
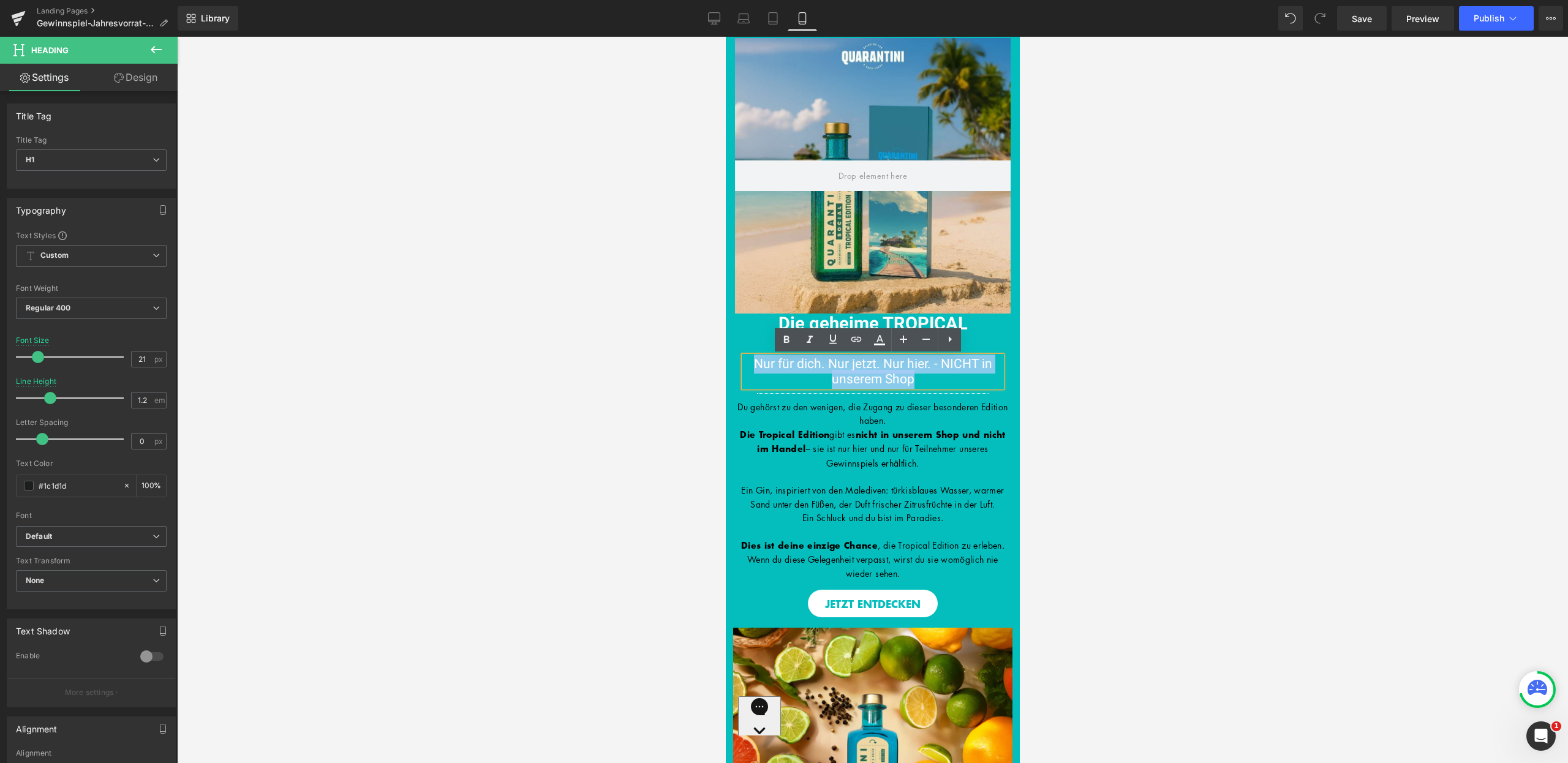
drag, startPoint x: 913, startPoint y: 381, endPoint x: 740, endPoint y: 367, distance: 173.6
click at [744, 367] on h1 "Nur für dich. Nur jetzt. Nur hier. - NICHT in unserem Shop" at bounding box center [872, 371] width 257 height 31
copy span "Nur für dich. Nur jetzt. Nur hier. - NICHT in unserem Shop"
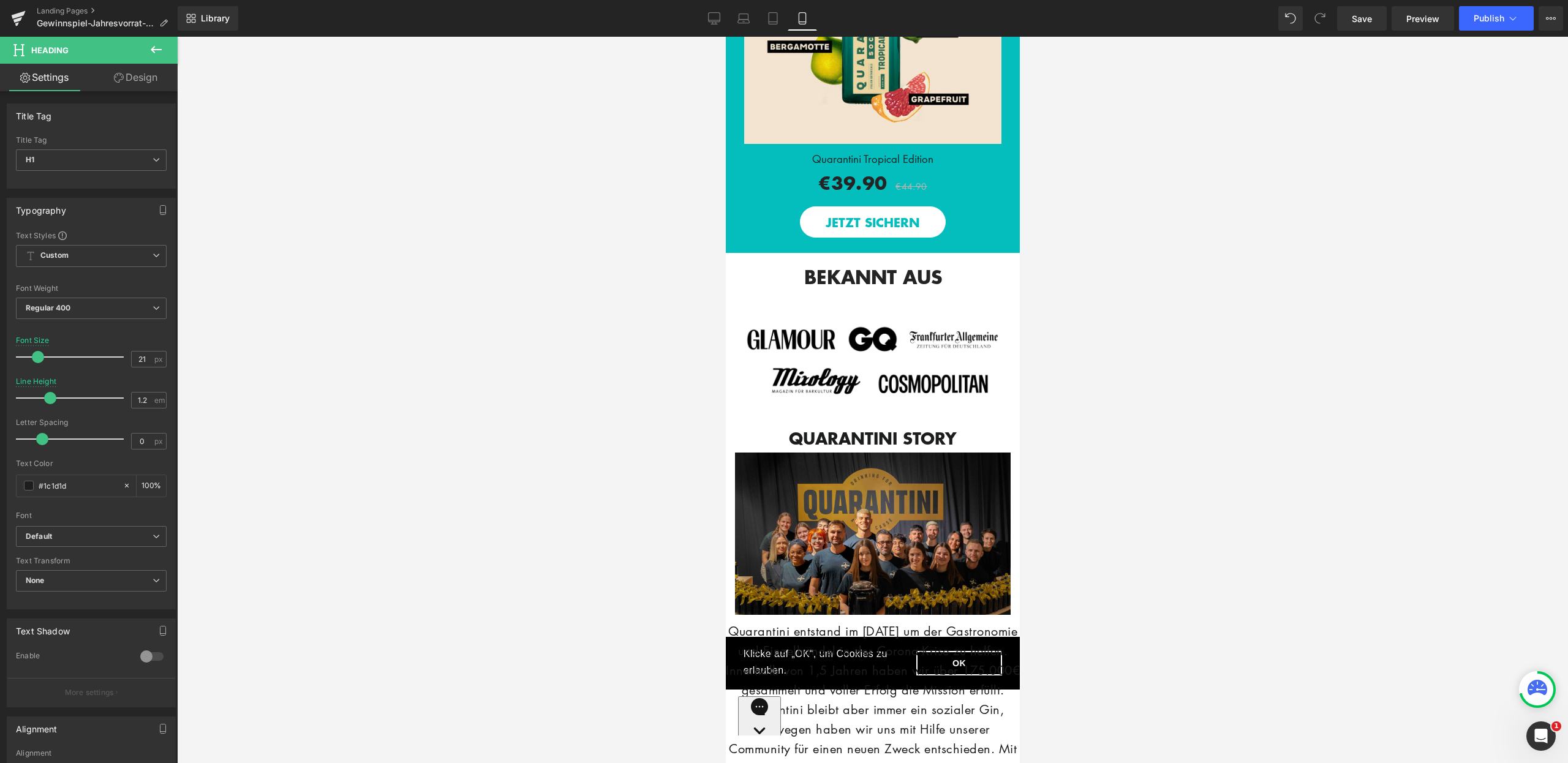
scroll to position [2011, 0]
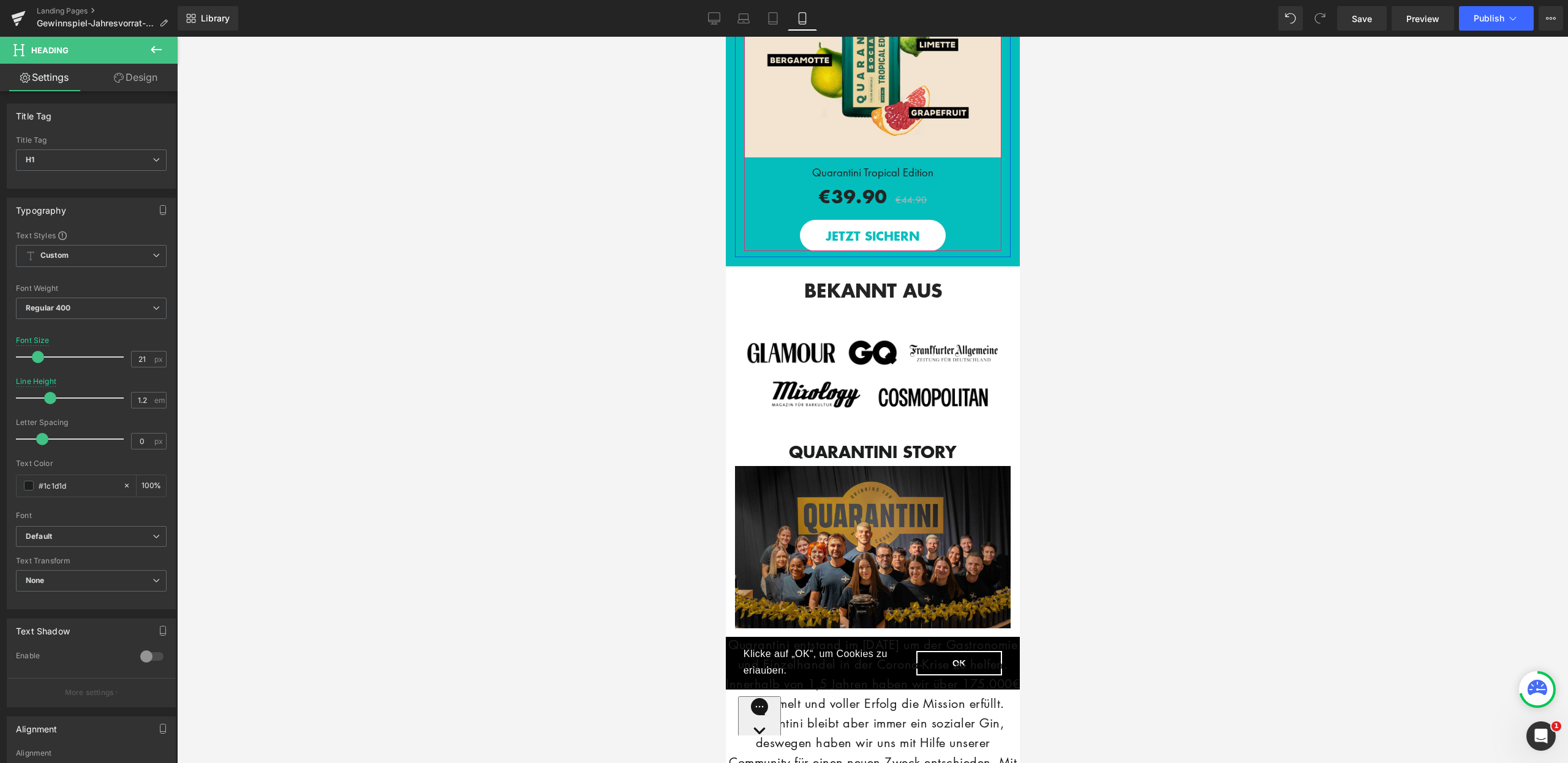
click at [906, 205] on span "€44.90" at bounding box center [910, 200] width 32 height 12
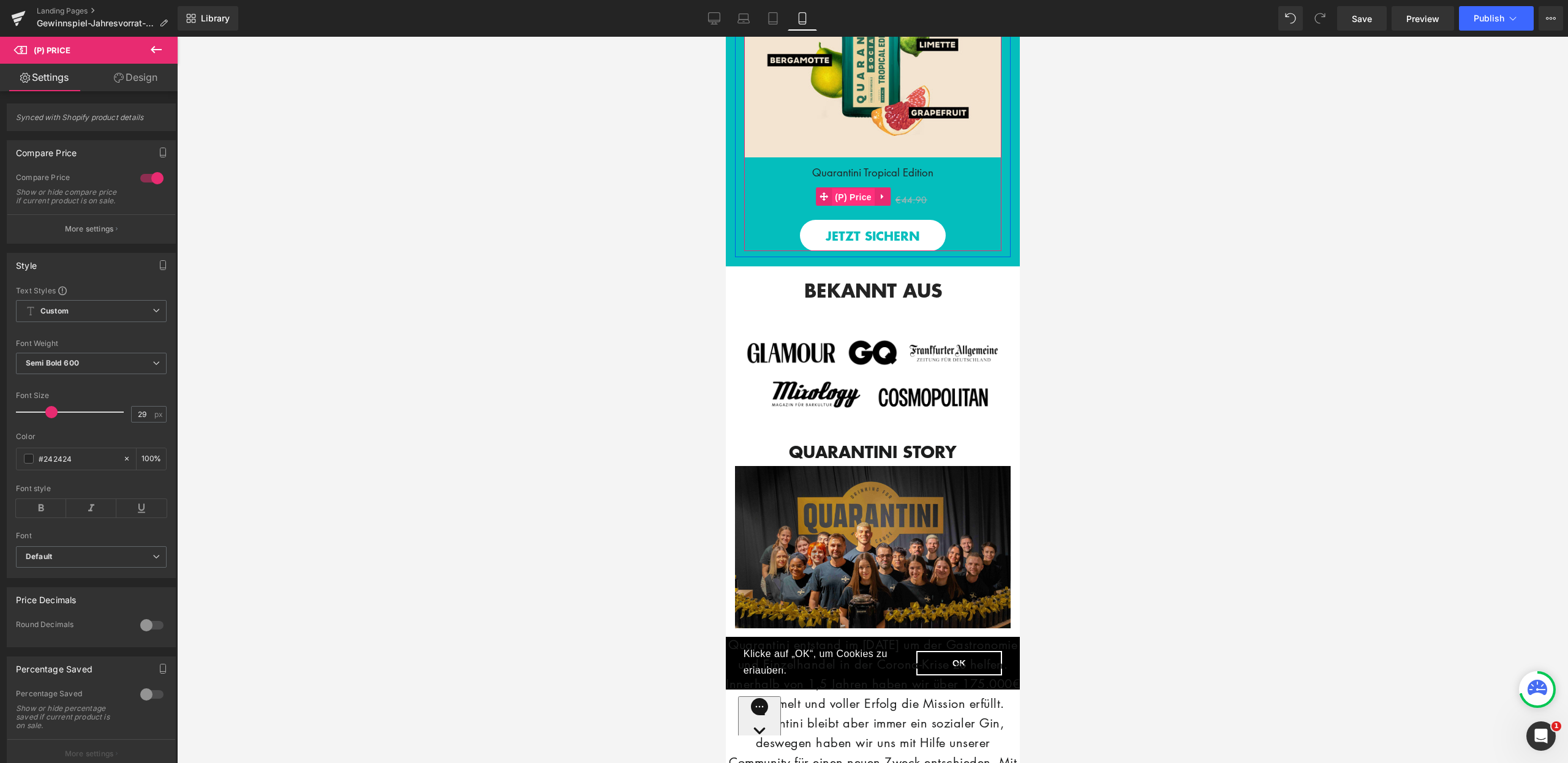
click at [845, 206] on span "(P) Price" at bounding box center [852, 197] width 43 height 18
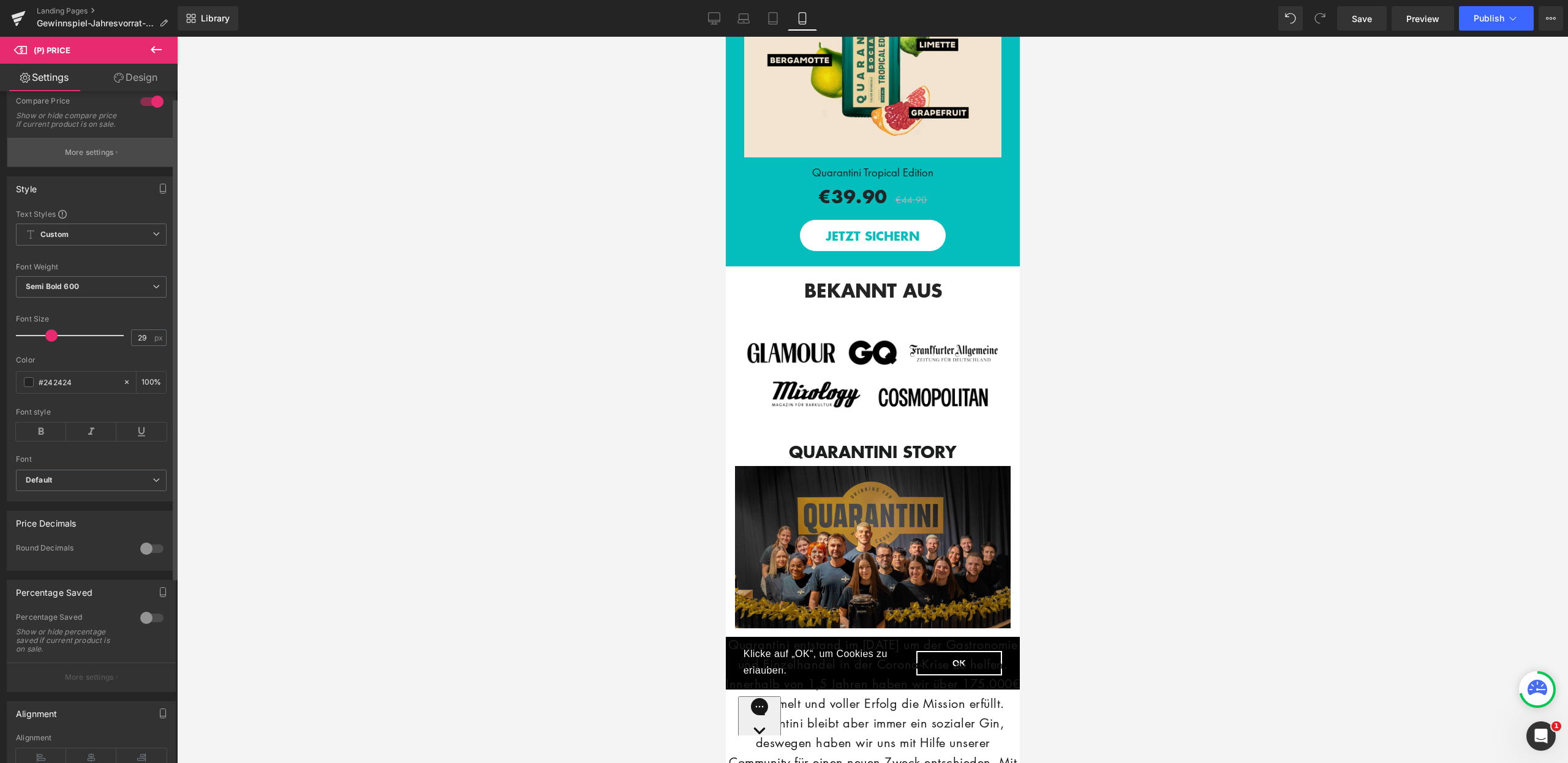
scroll to position [79, 0]
click at [146, 73] on link "Design" at bounding box center [136, 77] width 89 height 27
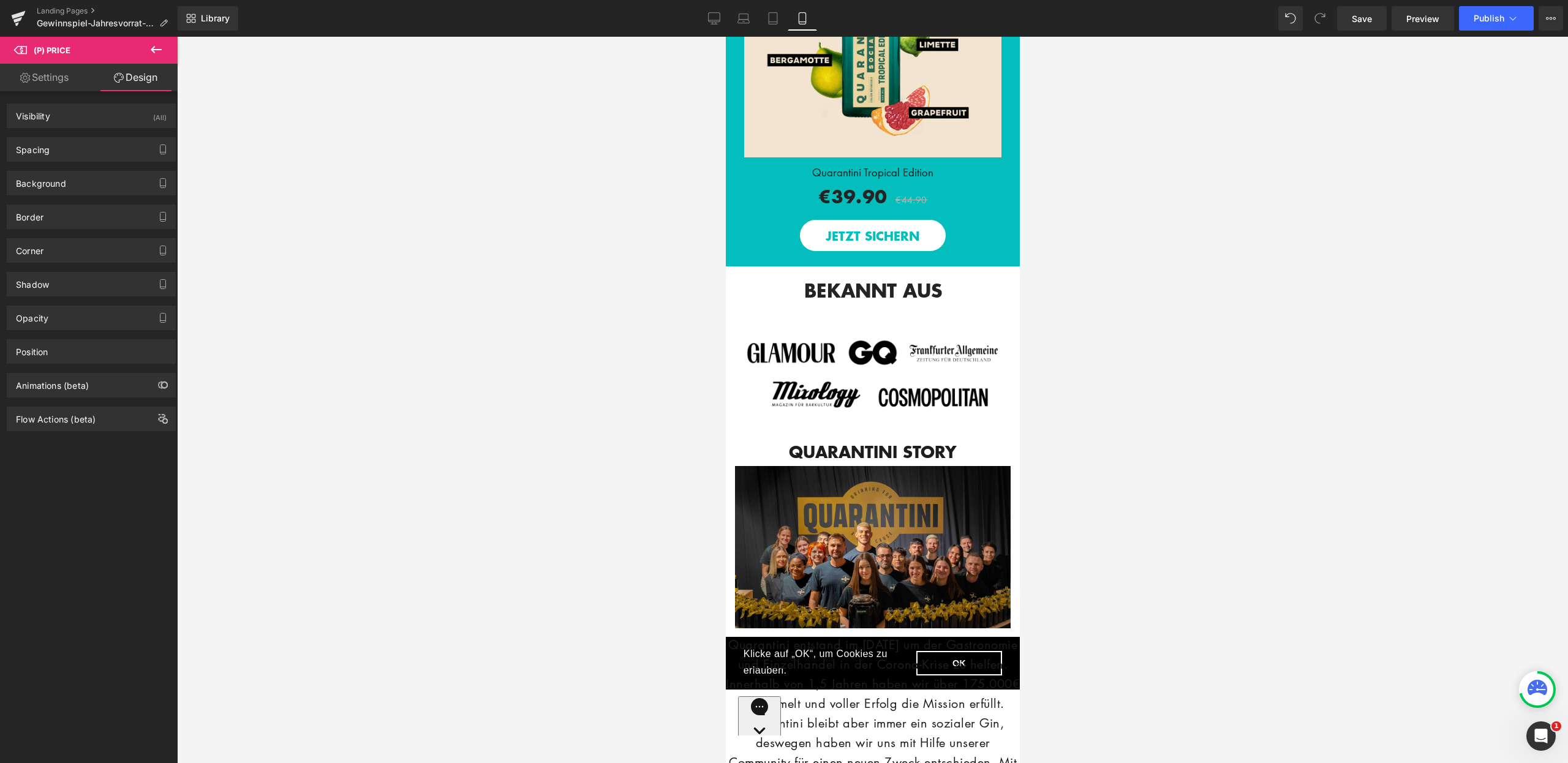
click at [54, 78] on link "Settings" at bounding box center [45, 77] width 89 height 27
type input "100"
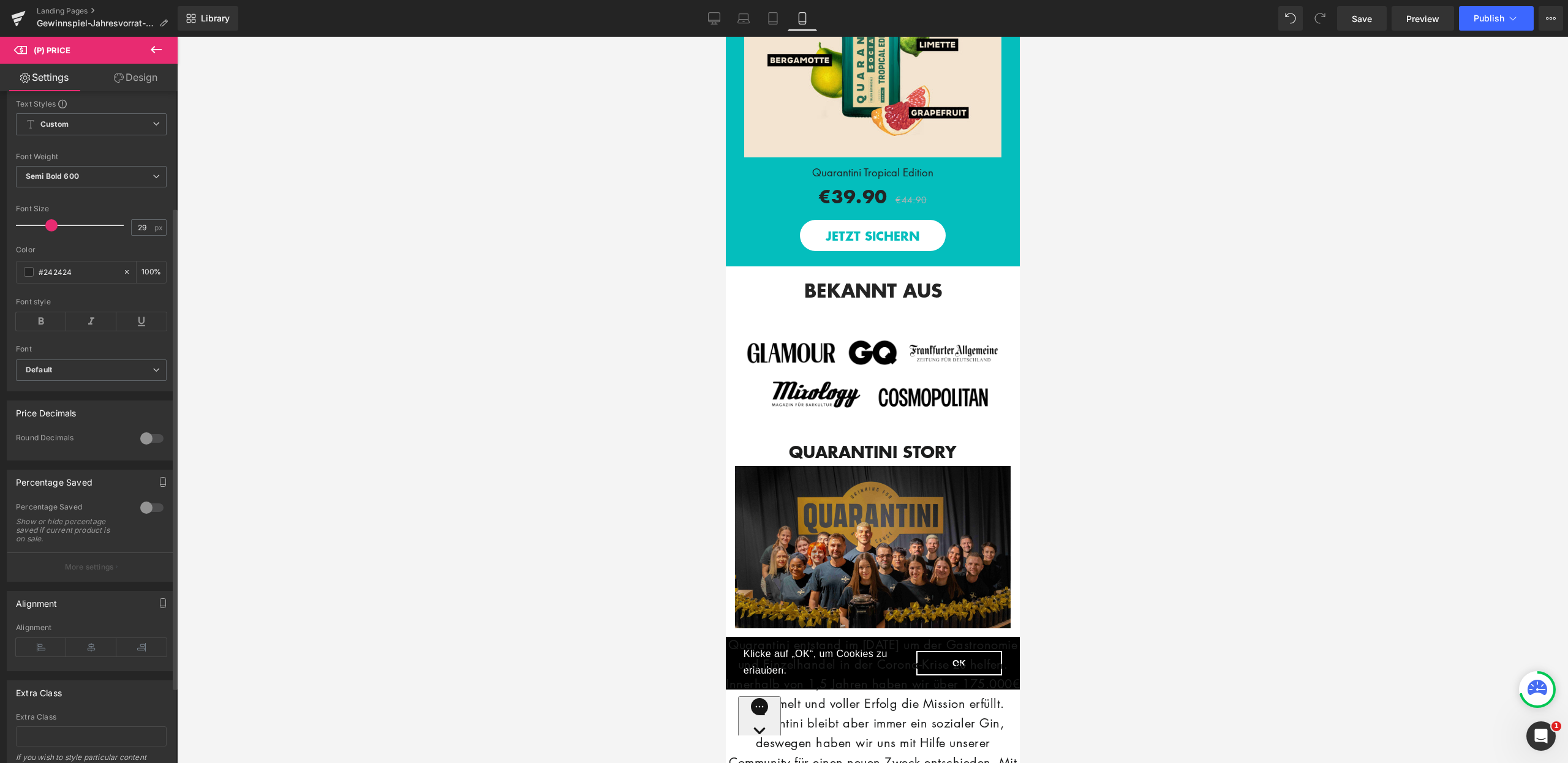
scroll to position [0, 0]
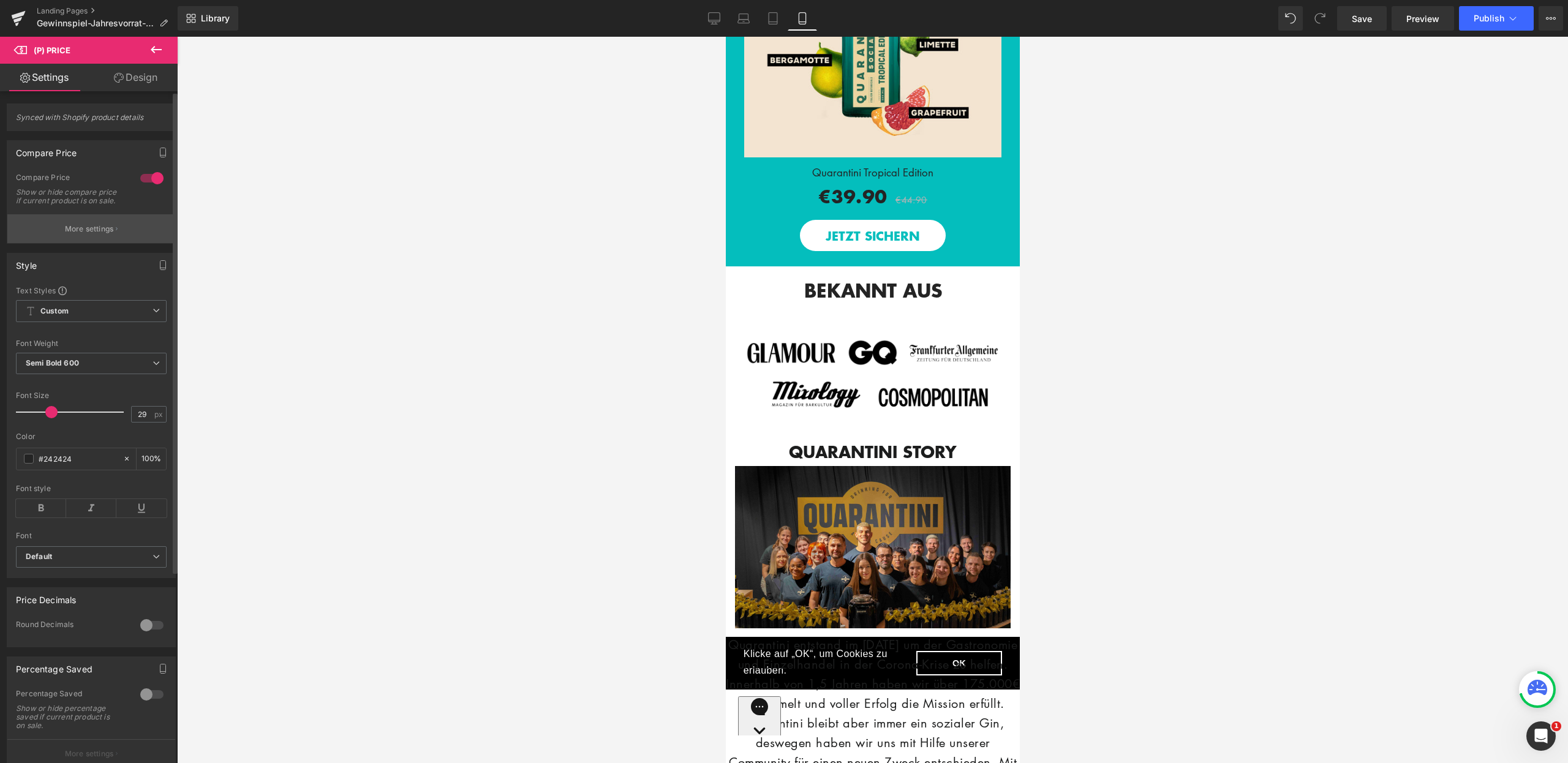
click at [85, 233] on p "More settings" at bounding box center [89, 228] width 49 height 11
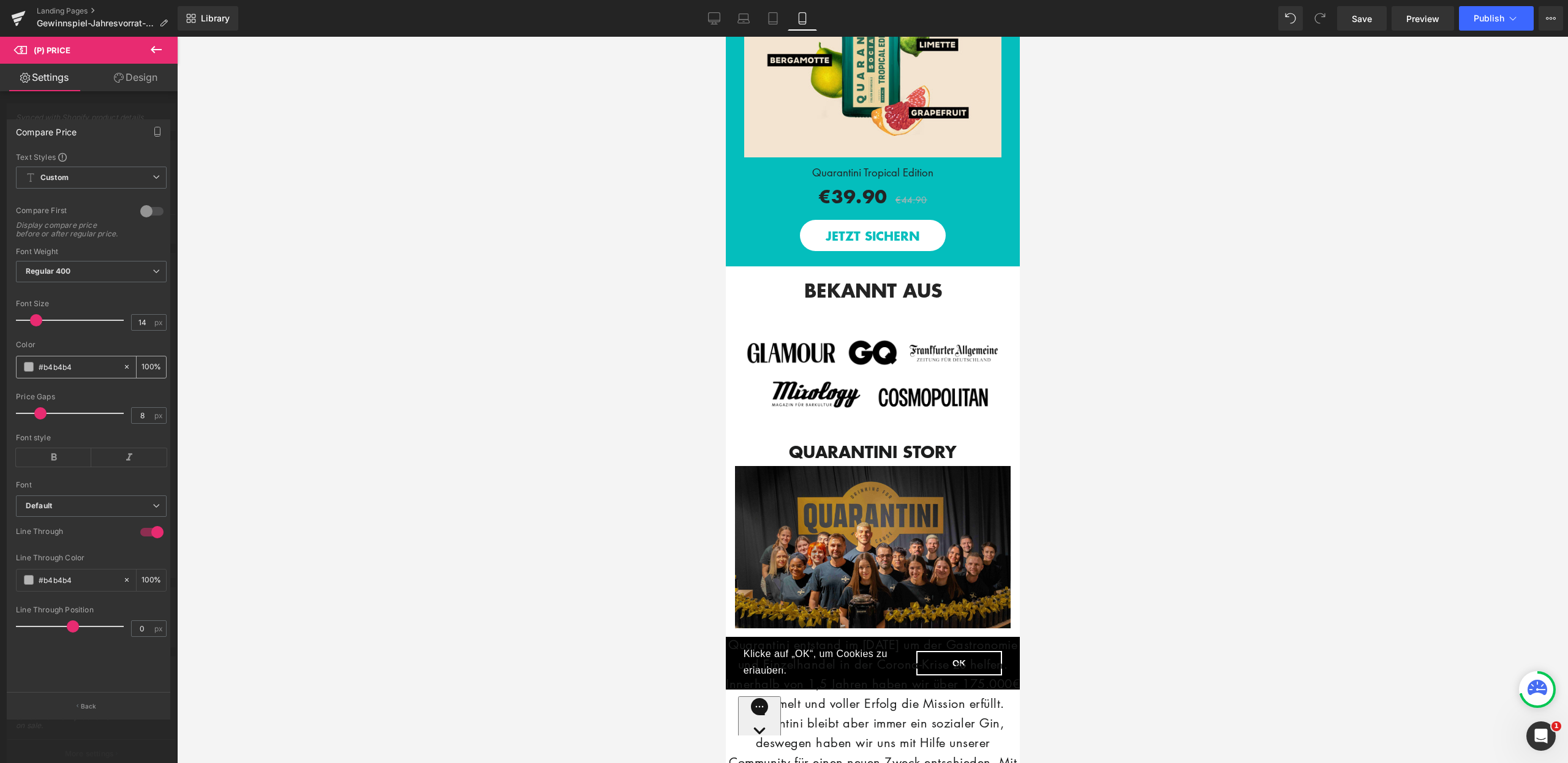
drag, startPoint x: 85, startPoint y: 372, endPoint x: 20, endPoint y: 370, distance: 65.0
click at [20, 370] on div "#b4b4b4" at bounding box center [69, 367] width 106 height 21
type input "00"
type input "0"
type input "000"
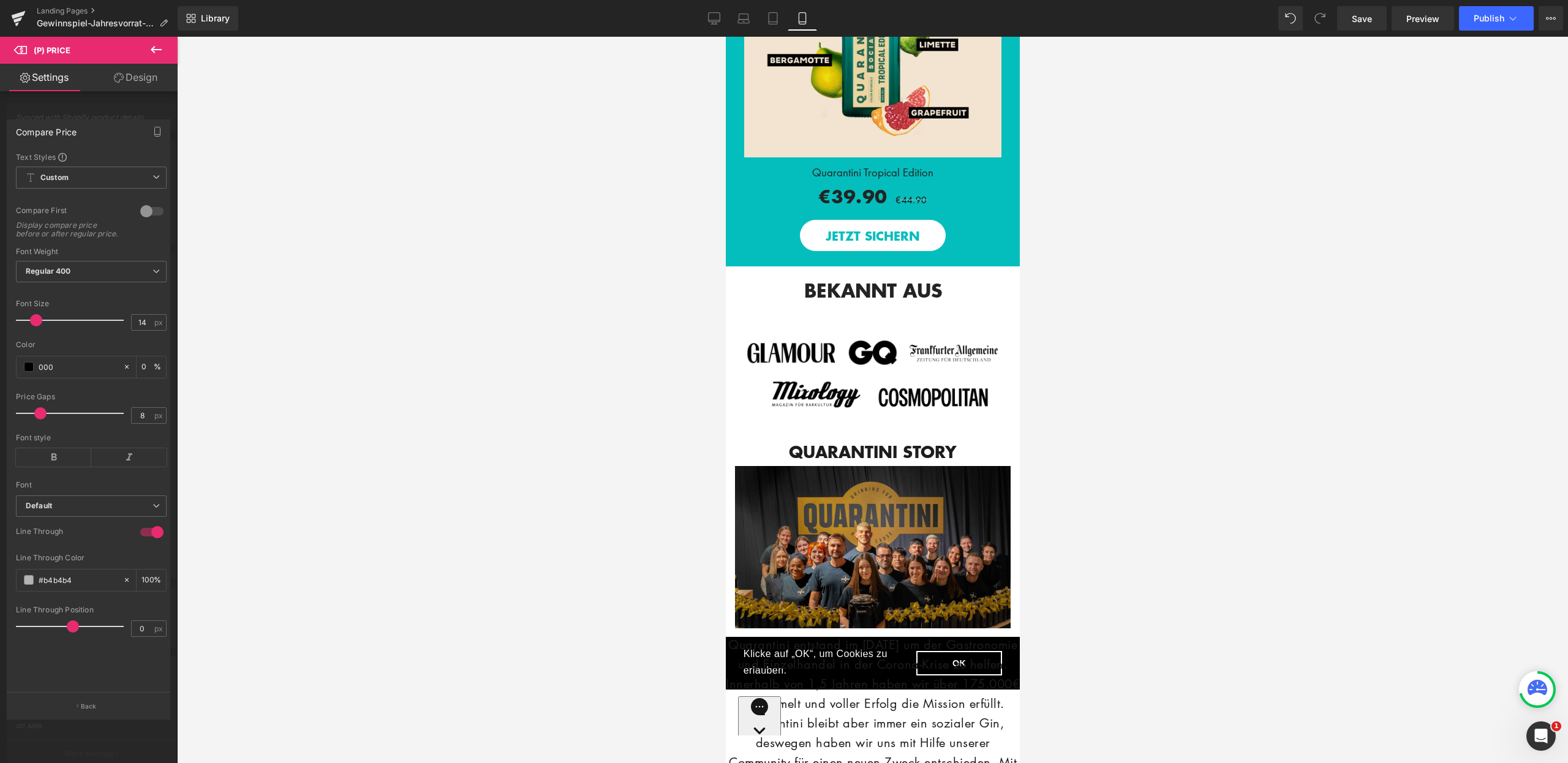
type input "100"
type input "000"
drag, startPoint x: 92, startPoint y: 591, endPoint x: 29, endPoint y: 586, distance: 63.2
click at [29, 586] on div "#b4b4b4" at bounding box center [69, 580] width 106 height 21
type input "00"
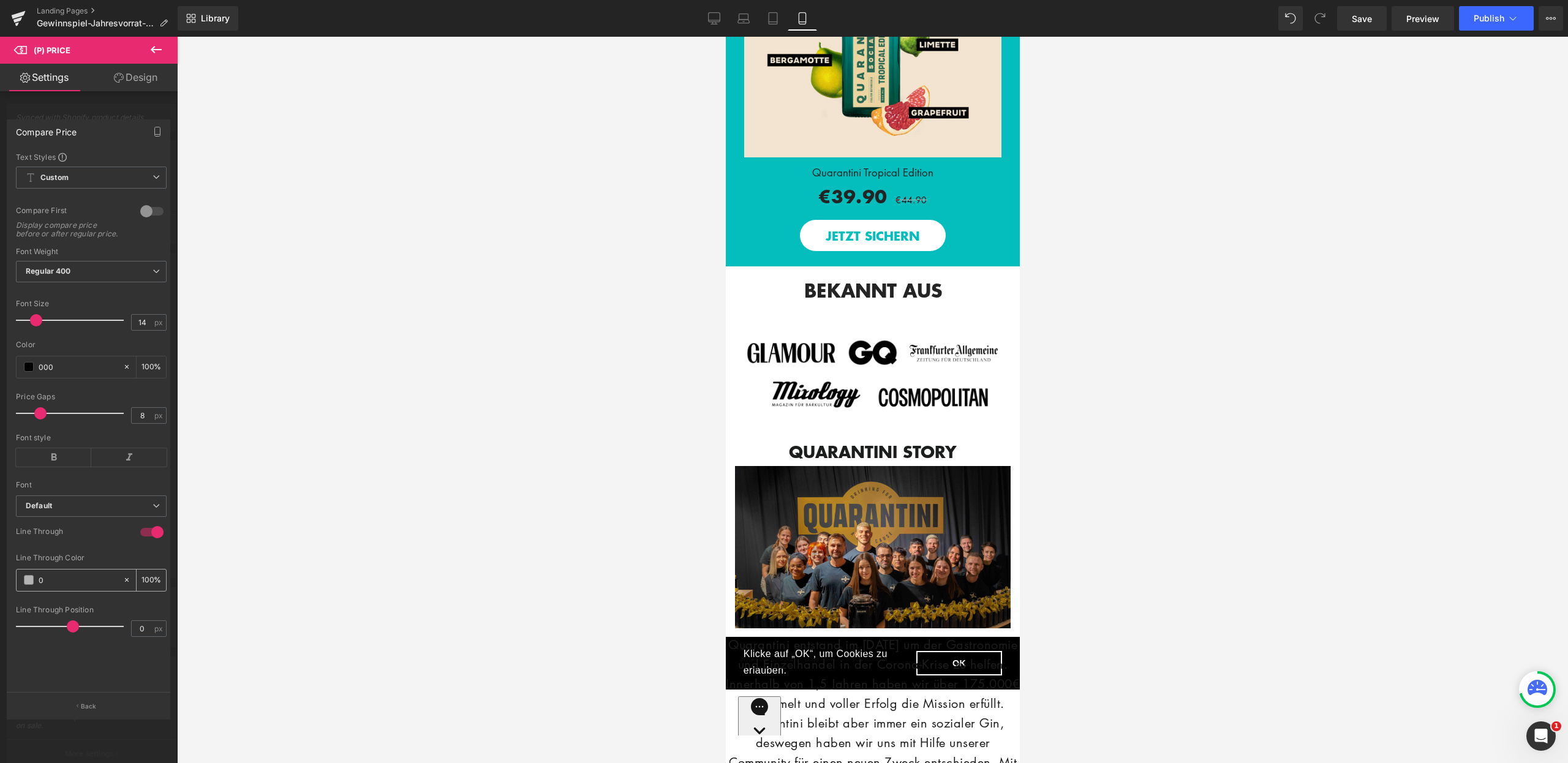
type input "0"
type input "000"
type input "100"
type input "000"
click at [99, 539] on div "Line Through" at bounding box center [72, 533] width 112 height 13
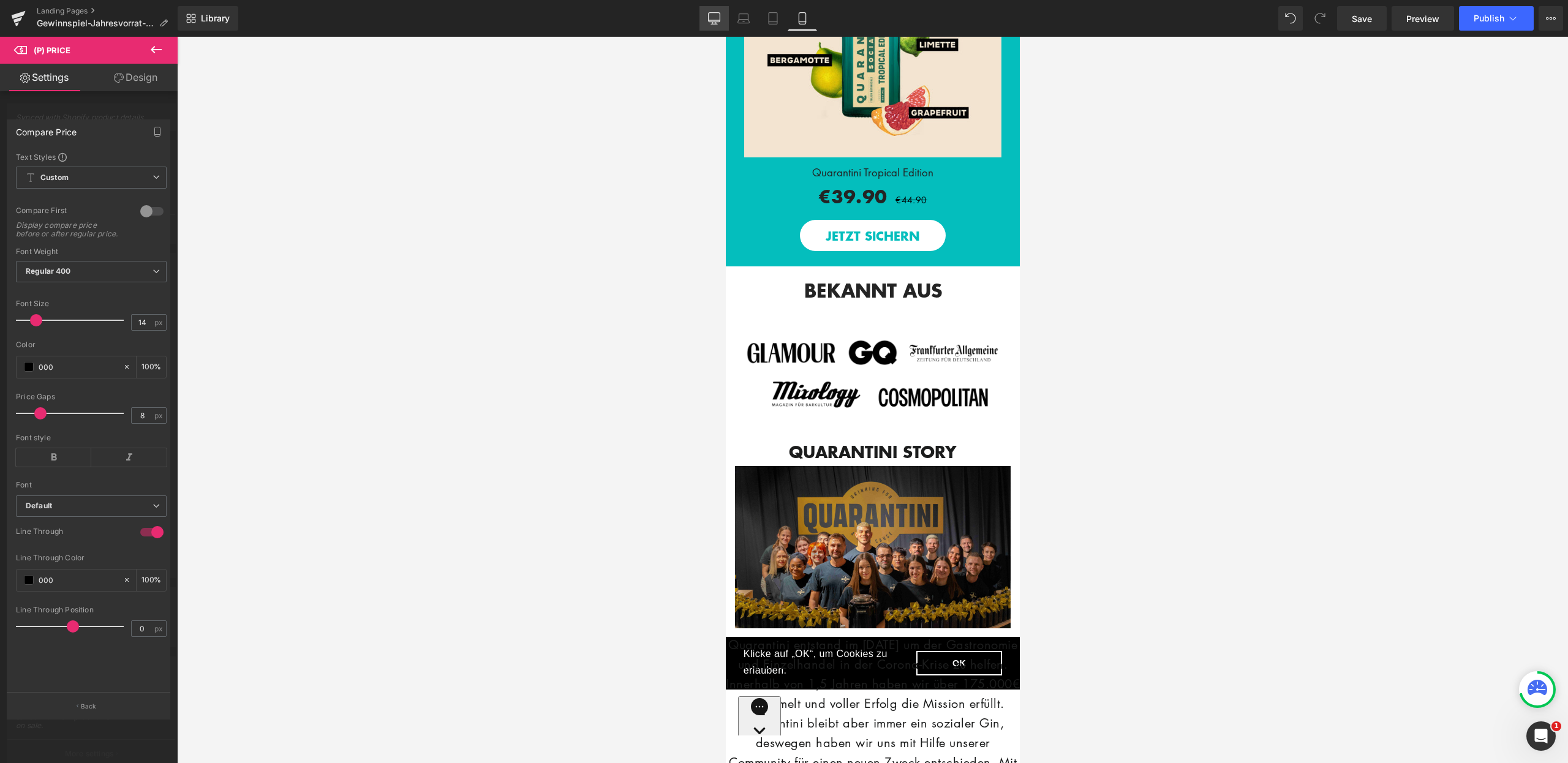
click at [716, 30] on link "Desktop" at bounding box center [715, 18] width 30 height 25
type input "33"
type input "100"
type input "16"
type input "#b4b4b4"
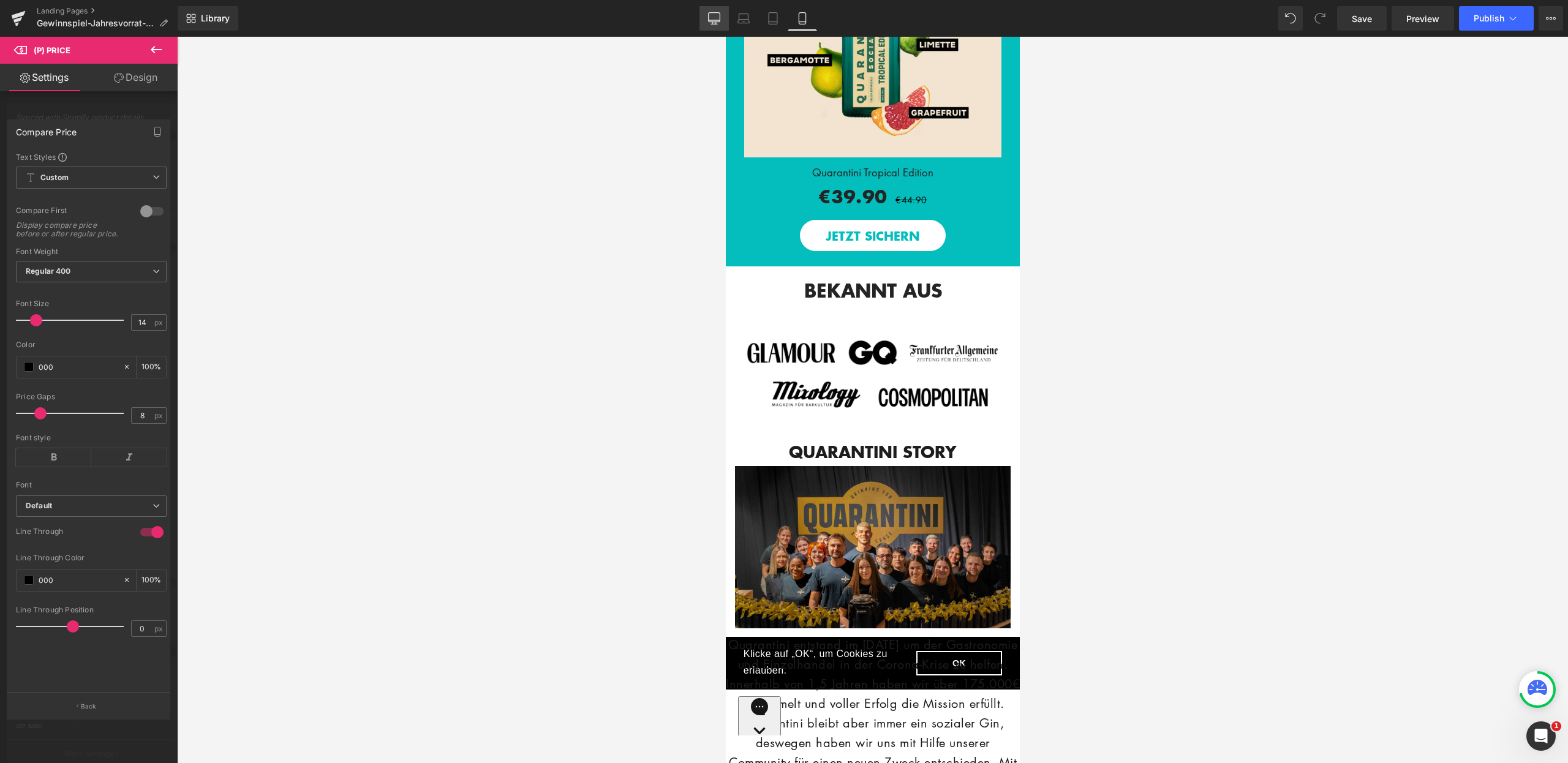
type input "100"
type input "#b4b4b4"
type input "100"
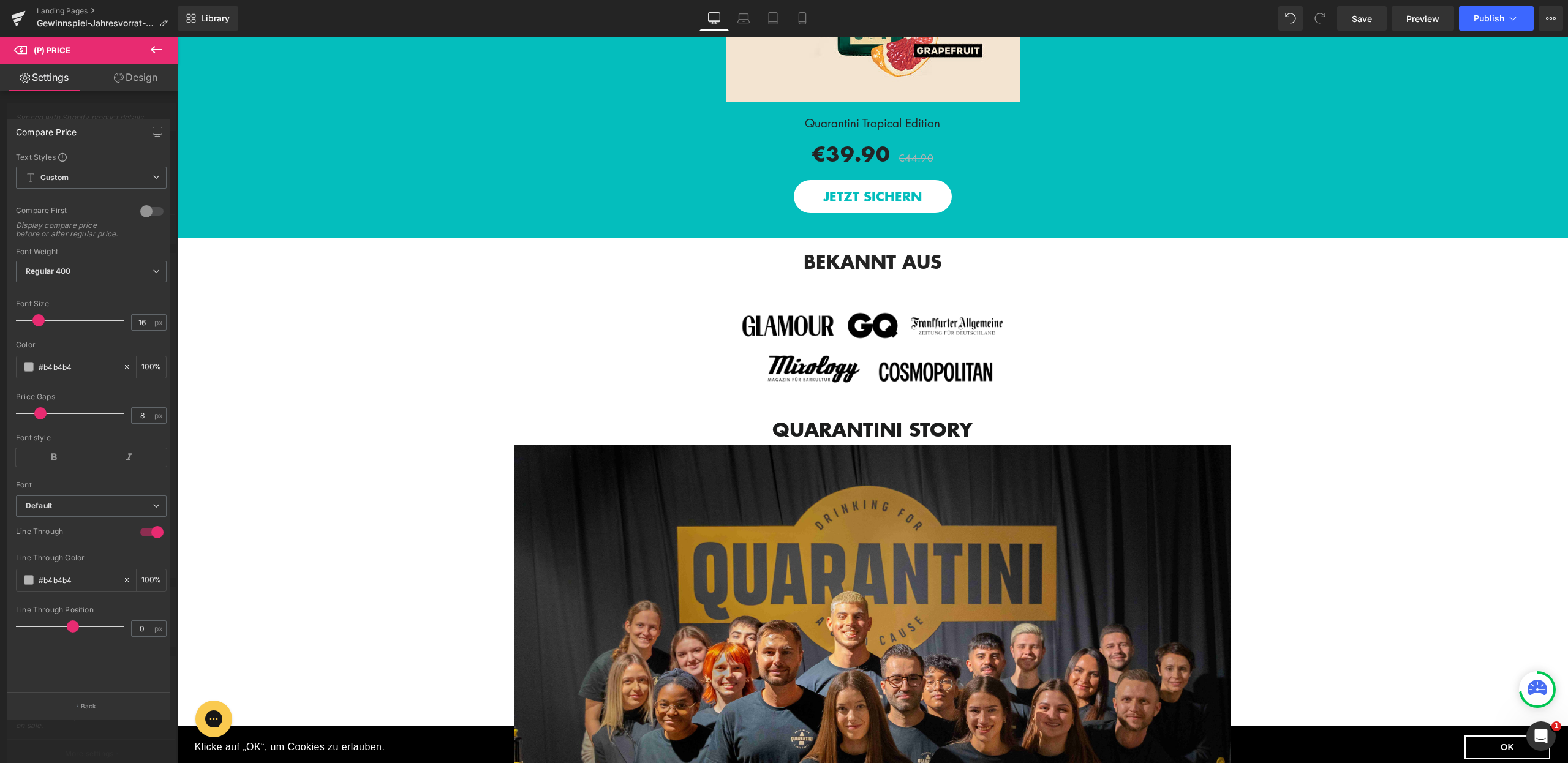
scroll to position [1995, 0]
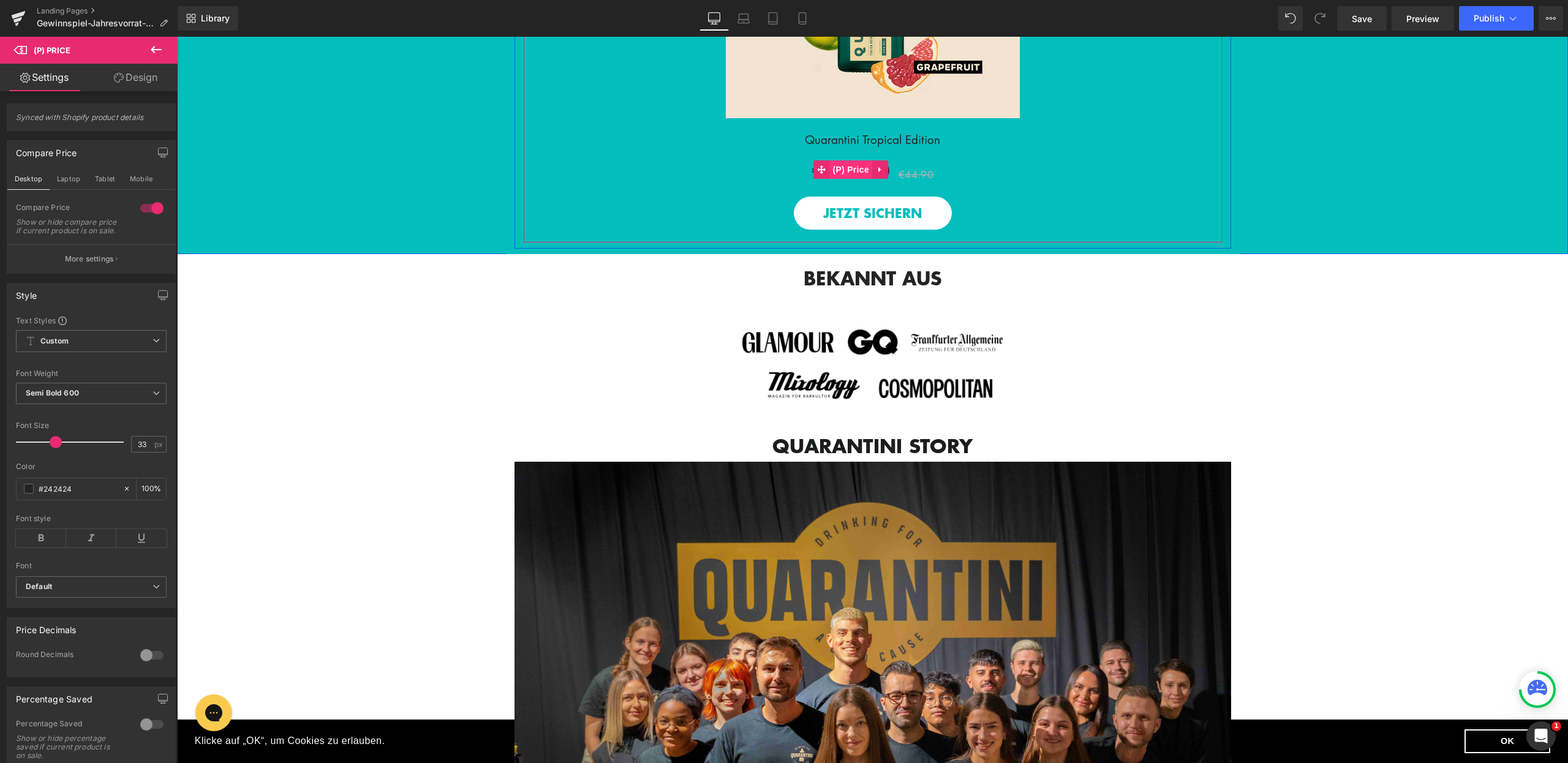
click at [852, 179] on span "(P) Price" at bounding box center [851, 169] width 43 height 18
click at [79, 256] on button "More settings" at bounding box center [91, 258] width 168 height 29
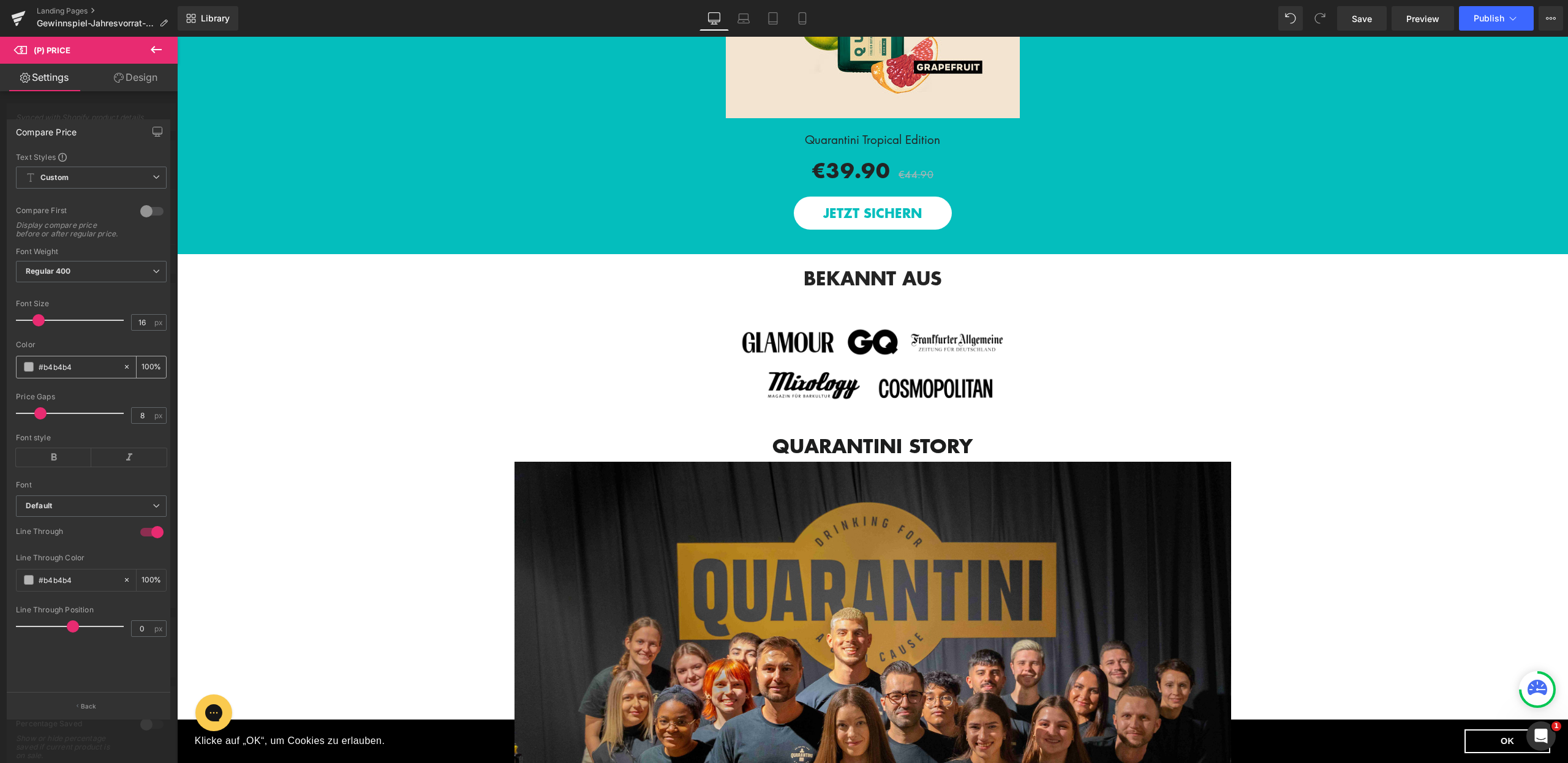
drag, startPoint x: 74, startPoint y: 374, endPoint x: 24, endPoint y: 377, distance: 50.1
click at [24, 377] on div "#b4b4b4" at bounding box center [69, 367] width 106 height 21
type input "0"
type input "000"
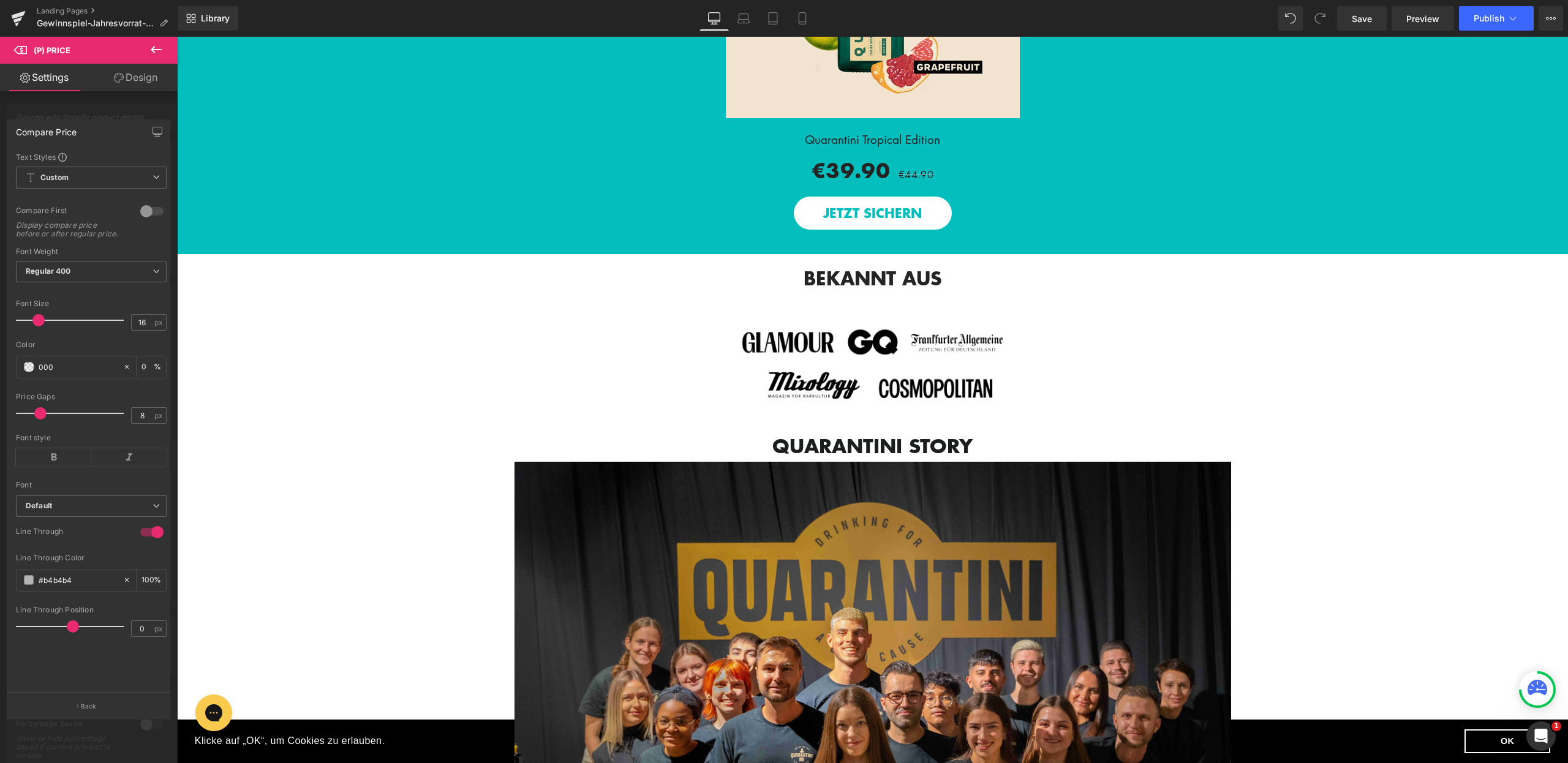
type input "100"
type input "000"
click at [68, 341] on div at bounding box center [91, 337] width 151 height 8
drag, startPoint x: 75, startPoint y: 583, endPoint x: 41, endPoint y: 583, distance: 34.0
click at [41, 583] on input "#b4b4b4" at bounding box center [78, 580] width 78 height 13
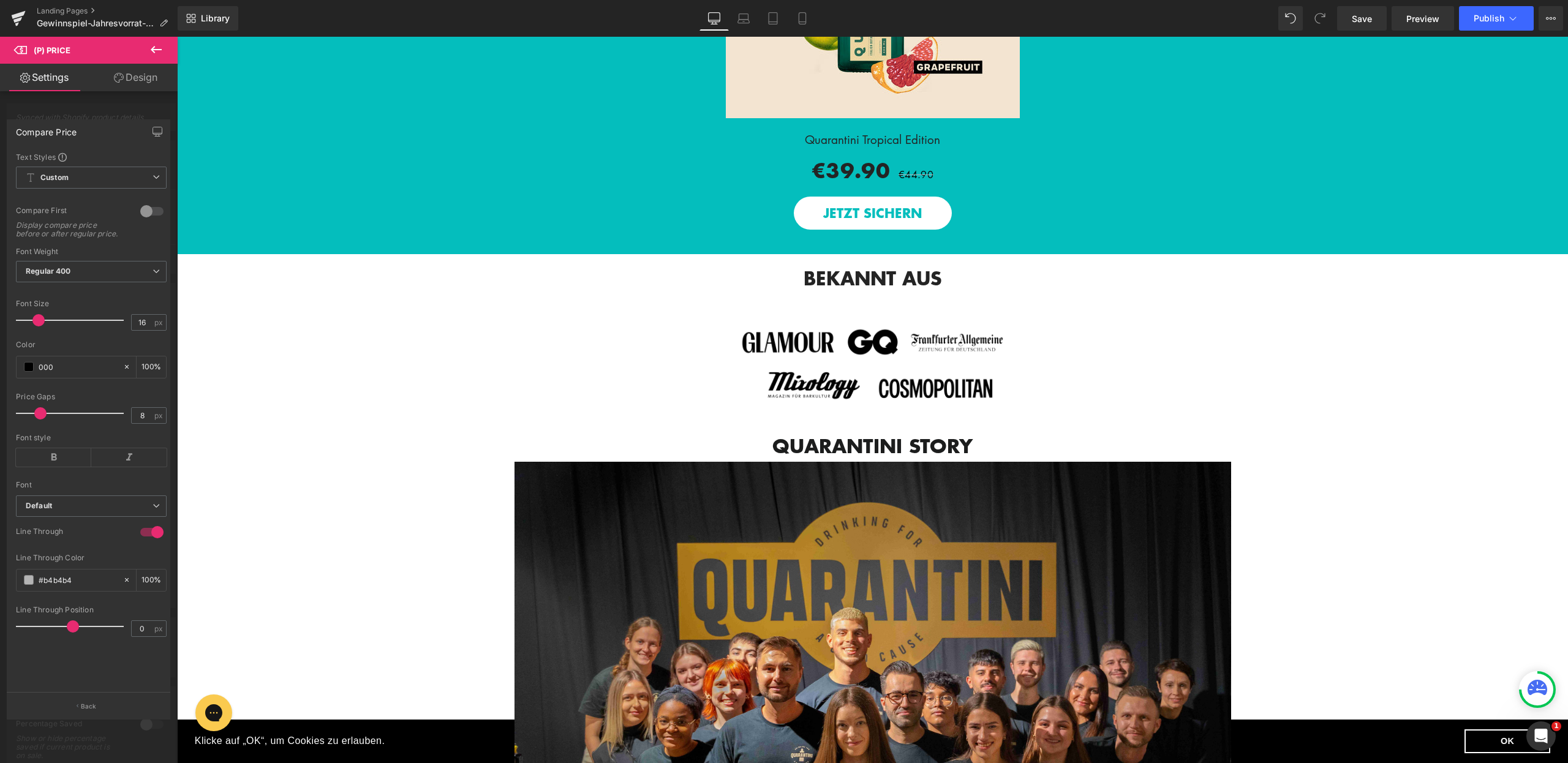
drag, startPoint x: 90, startPoint y: 590, endPoint x: 13, endPoint y: 591, distance: 77.0
click at [13, 591] on div "Text Styles Custom Custom Setup Global Style Custom Setup Global Style 0 Compar…" at bounding box center [91, 422] width 168 height 540
type input "00"
type input "0"
type input "000"
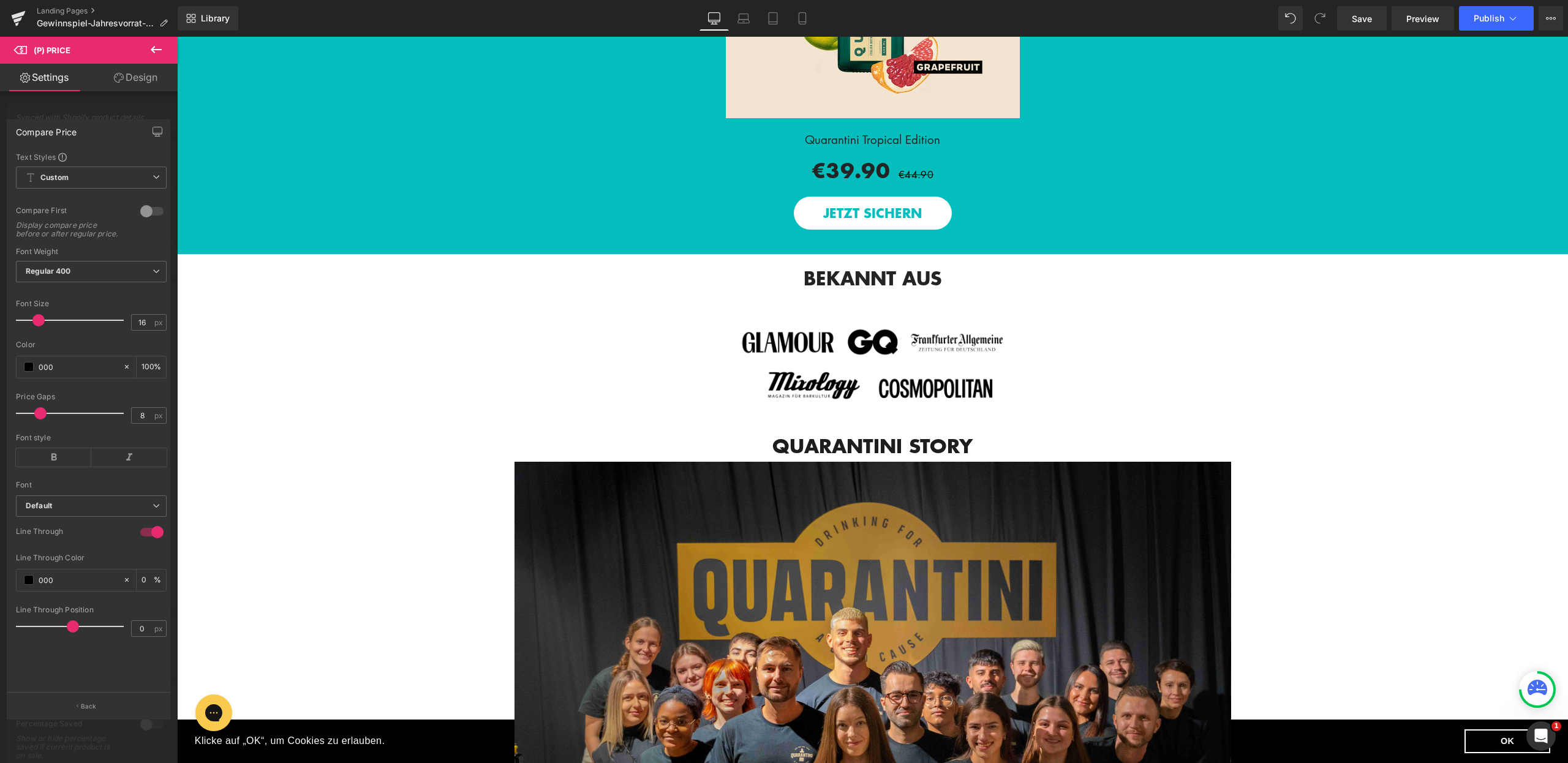
type input "100"
type input "000"
click at [78, 562] on div "Line Through Color" at bounding box center [91, 558] width 151 height 8
click at [750, 11] on link "Laptop" at bounding box center [744, 18] width 30 height 25
type input "100"
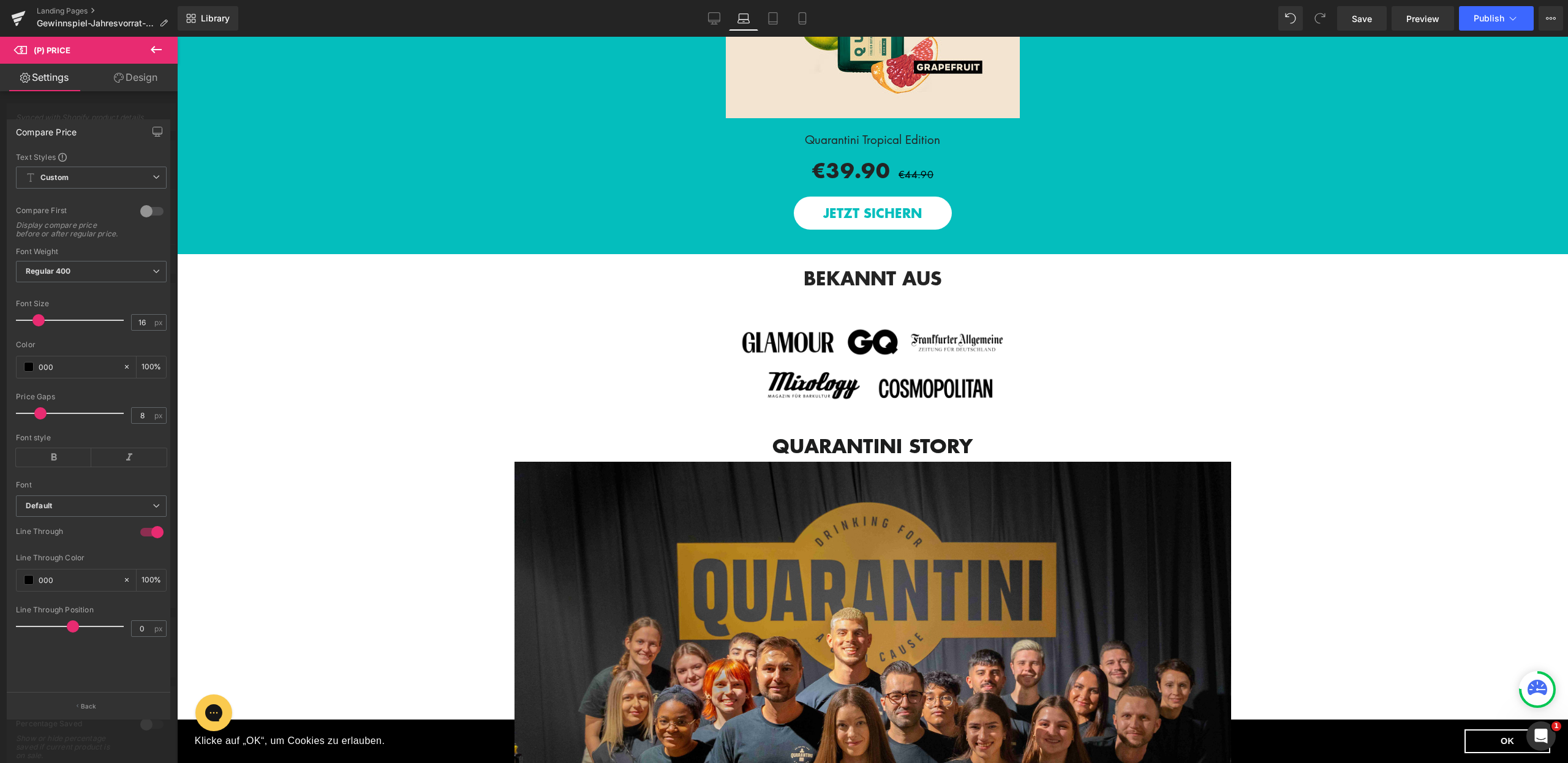
type input "#b4b4b4"
type input "100"
type input "#b4b4b4"
type input "100"
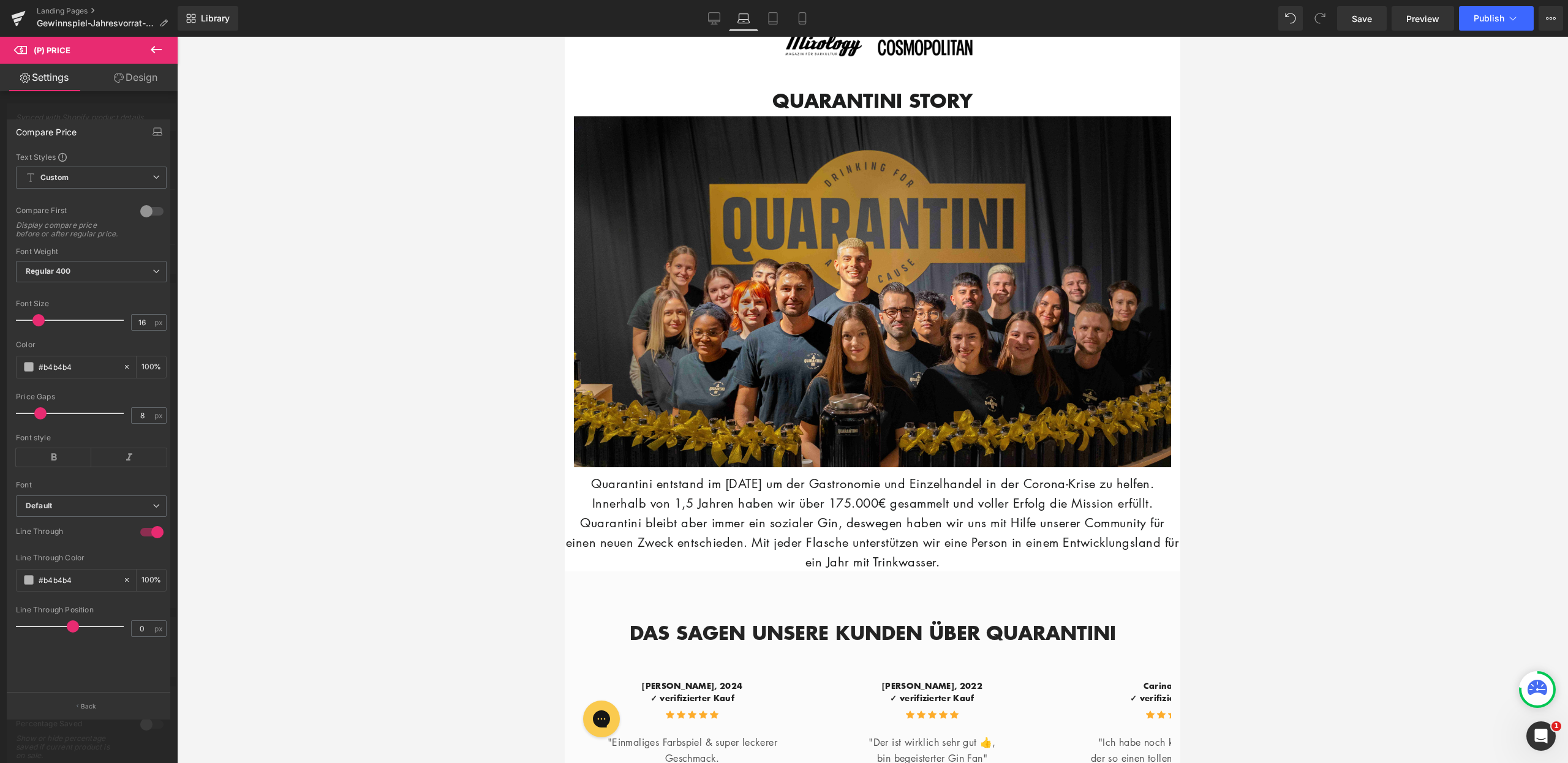
scroll to position [1646, 0]
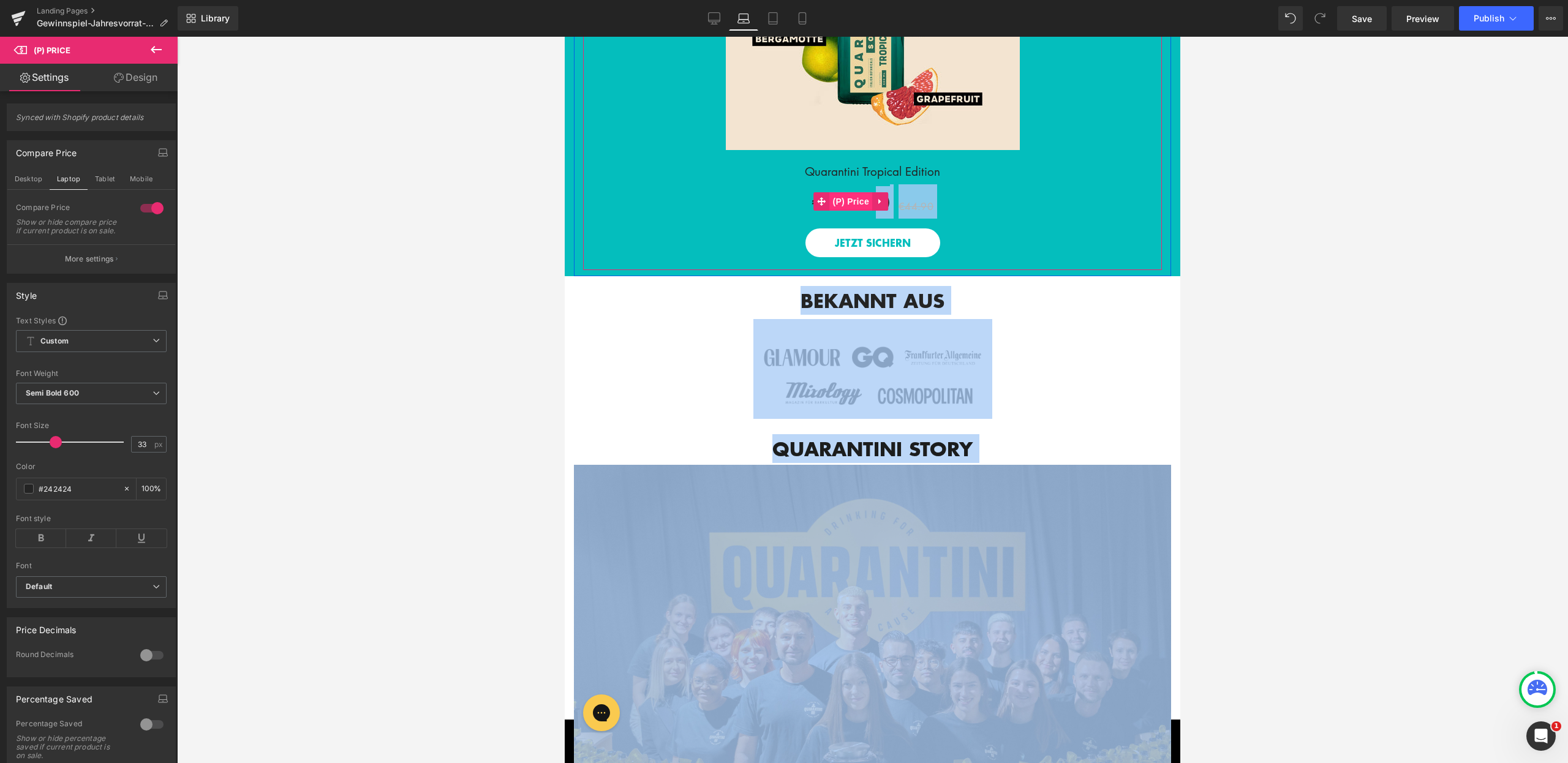
click at [859, 209] on span "(P) Price" at bounding box center [851, 201] width 43 height 18
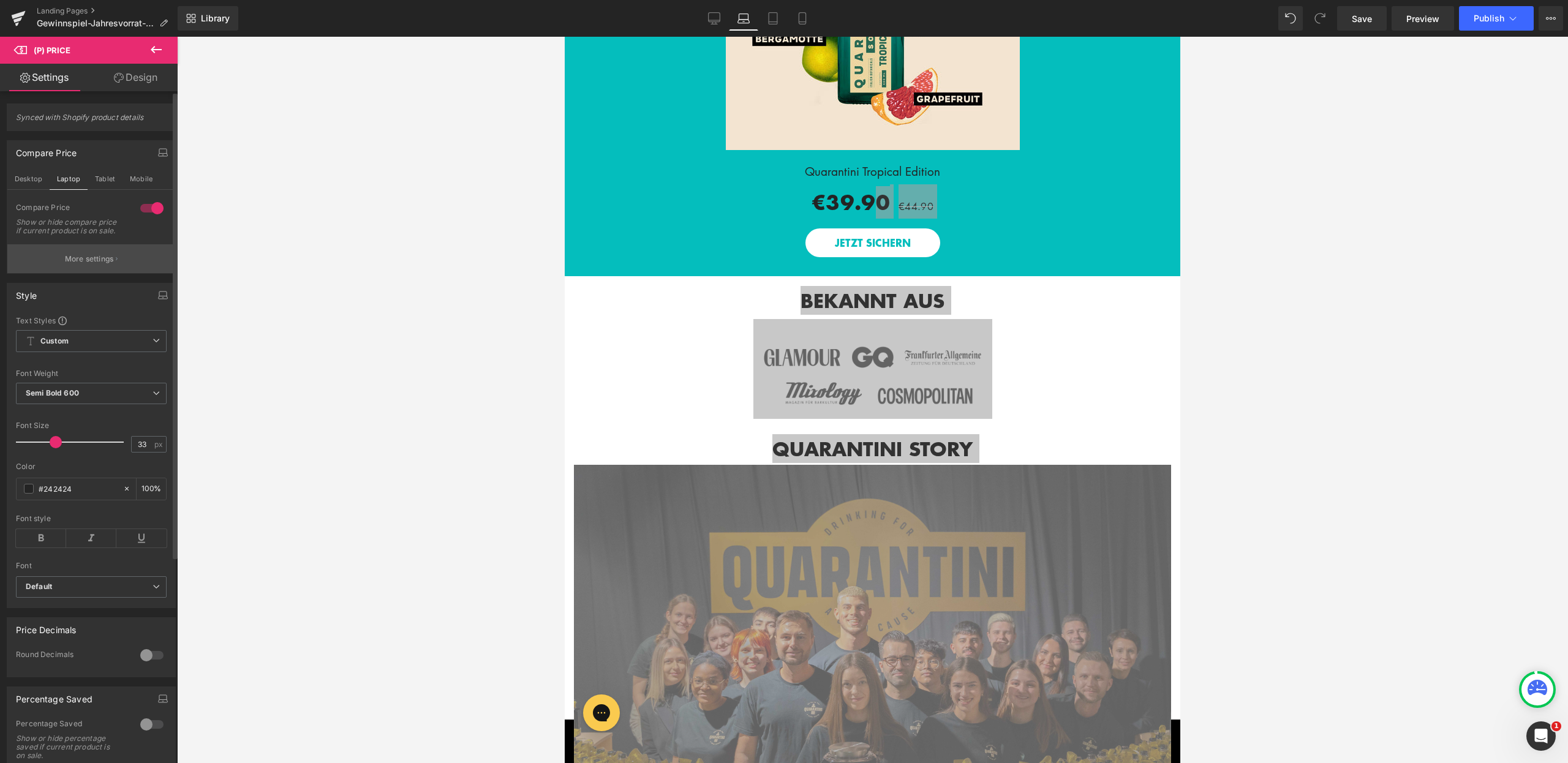
click at [94, 265] on p "More settings" at bounding box center [89, 258] width 49 height 11
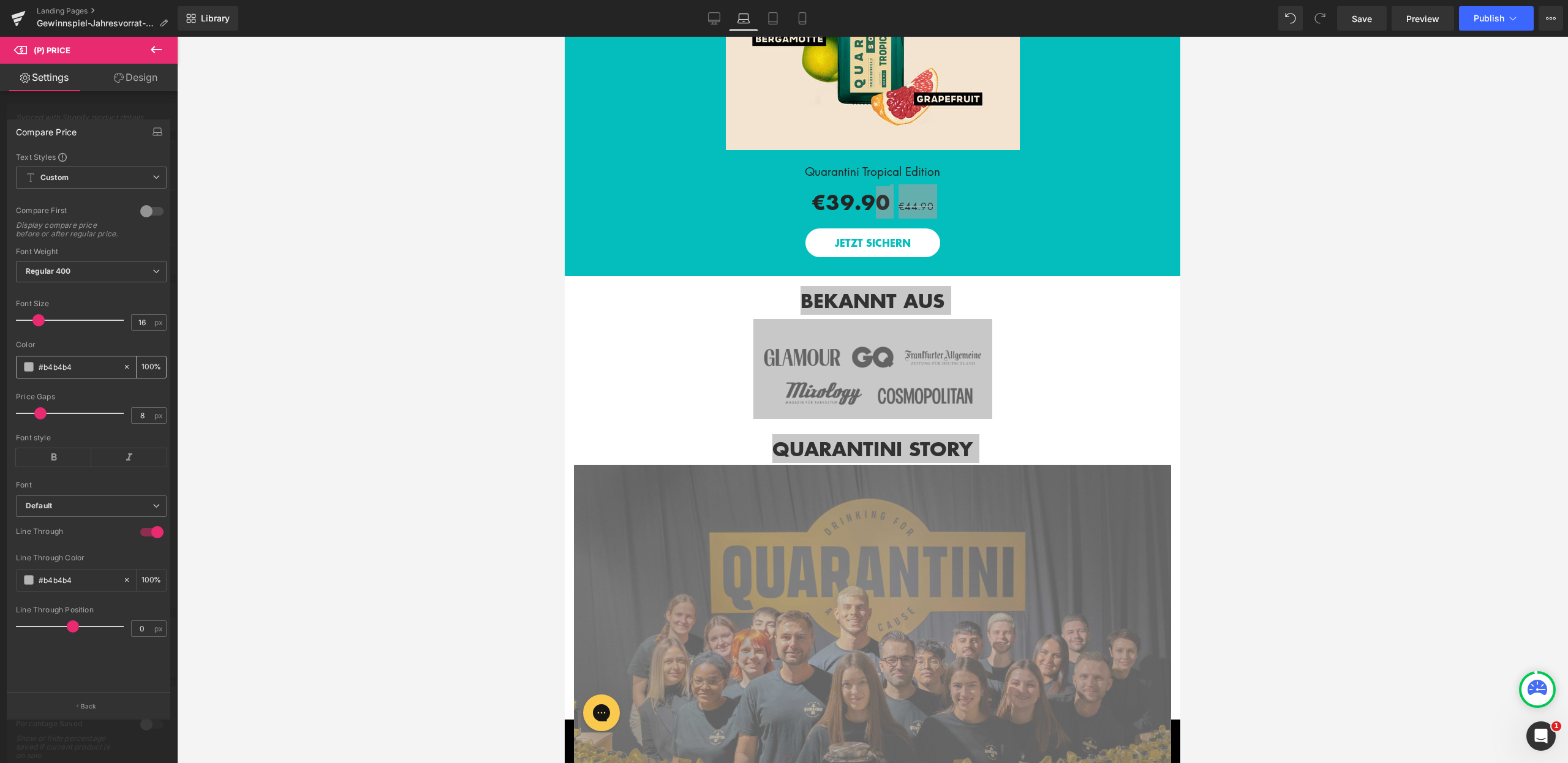
drag, startPoint x: 83, startPoint y: 379, endPoint x: 21, endPoint y: 377, distance: 62.0
click at [21, 377] on div "#b4b4b4" at bounding box center [69, 367] width 106 height 21
type input "00"
type input "0"
type input "000"
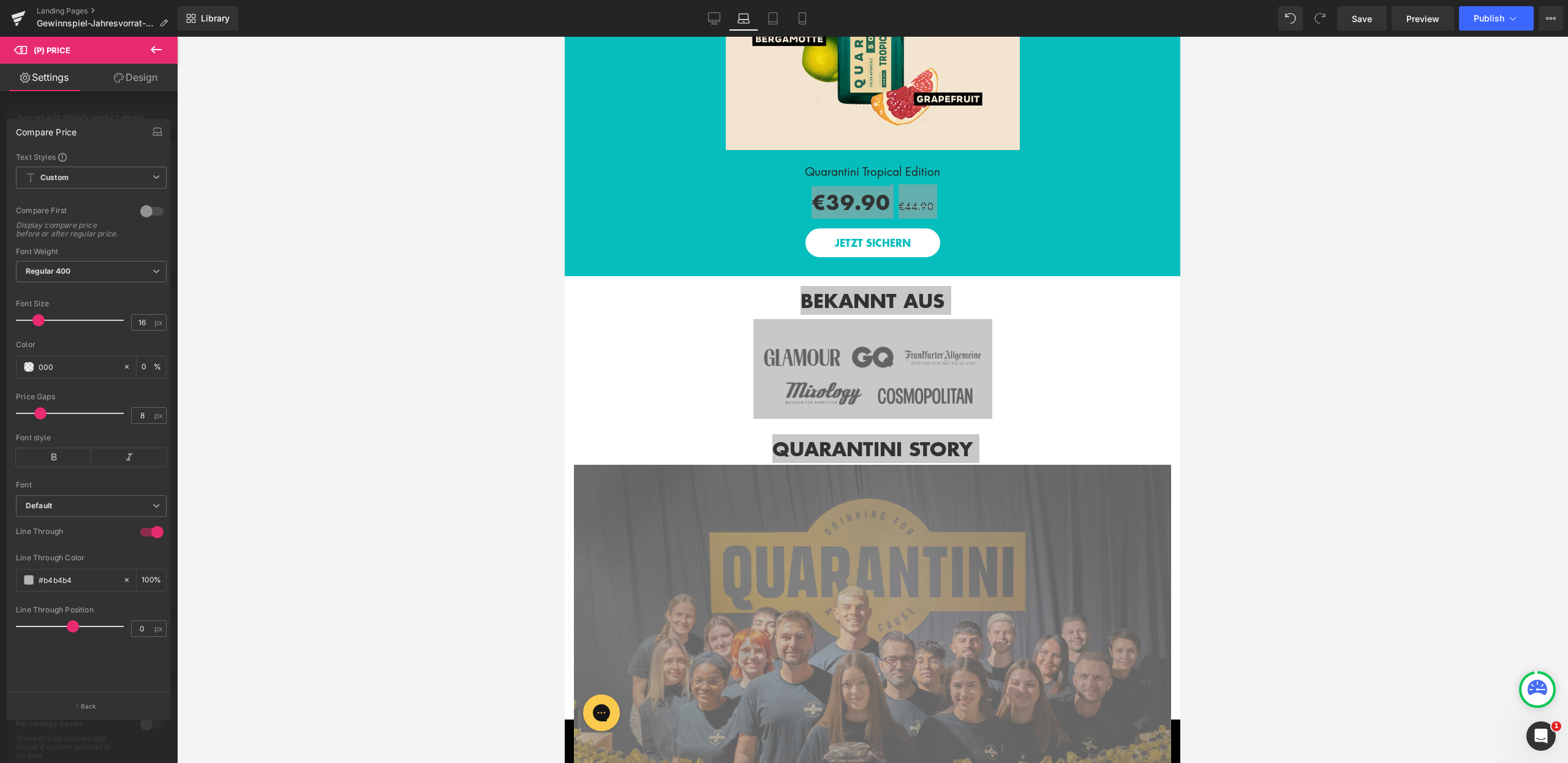
type input "100"
type input "000"
drag, startPoint x: 84, startPoint y: 588, endPoint x: 30, endPoint y: 591, distance: 54.1
click at [30, 591] on div "#b4b4b4" at bounding box center [69, 580] width 106 height 21
type input "00"
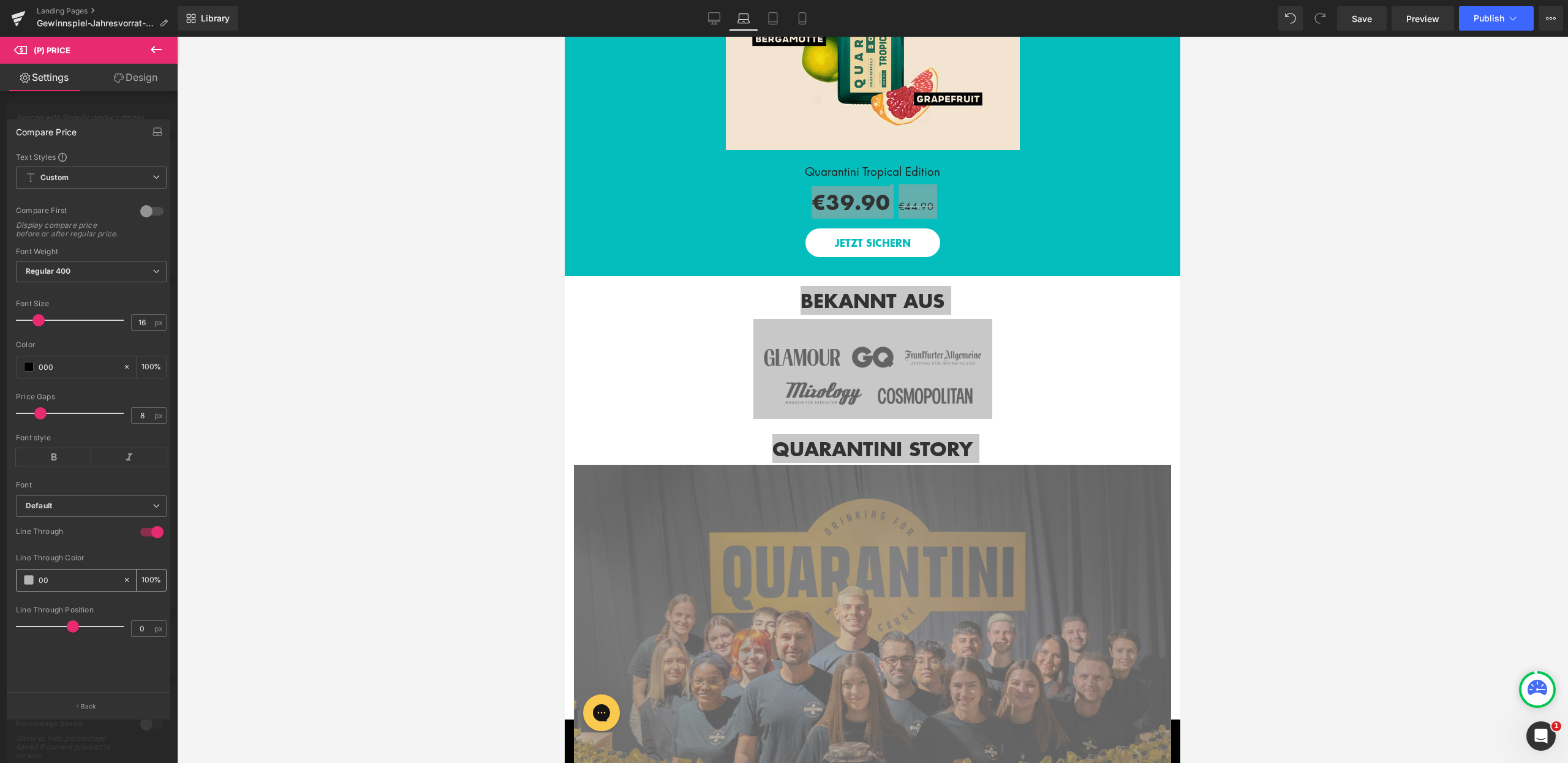
type input "0"
type input "000"
type input "100"
type input "000"
click at [68, 553] on div "Line Through" at bounding box center [91, 539] width 151 height 27
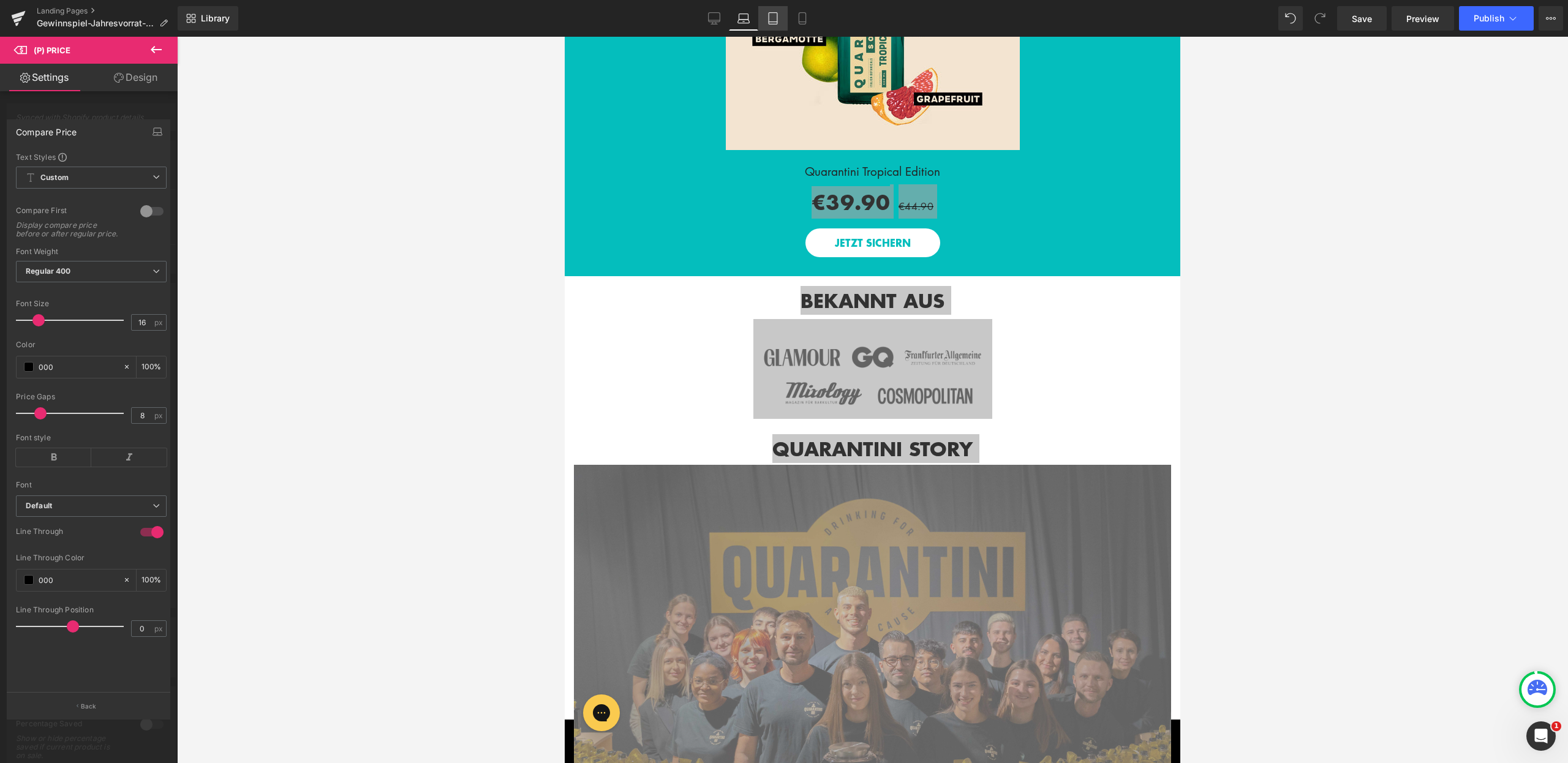
click at [764, 18] on link "Tablet" at bounding box center [773, 18] width 30 height 25
type input "29"
type input "100"
type input "14"
type input "#b4b4b4"
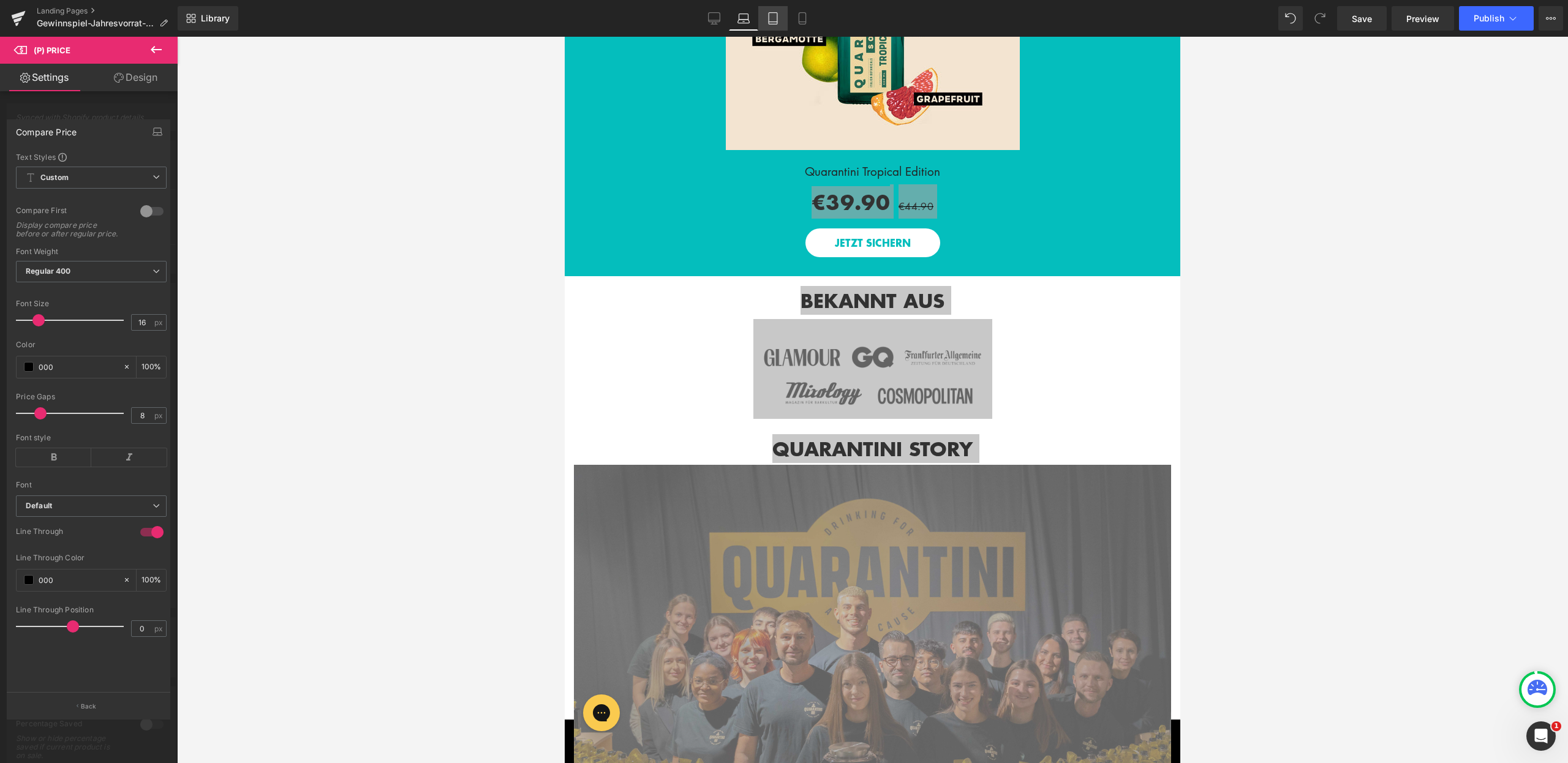
type input "100"
type input "#b4b4b4"
type input "100"
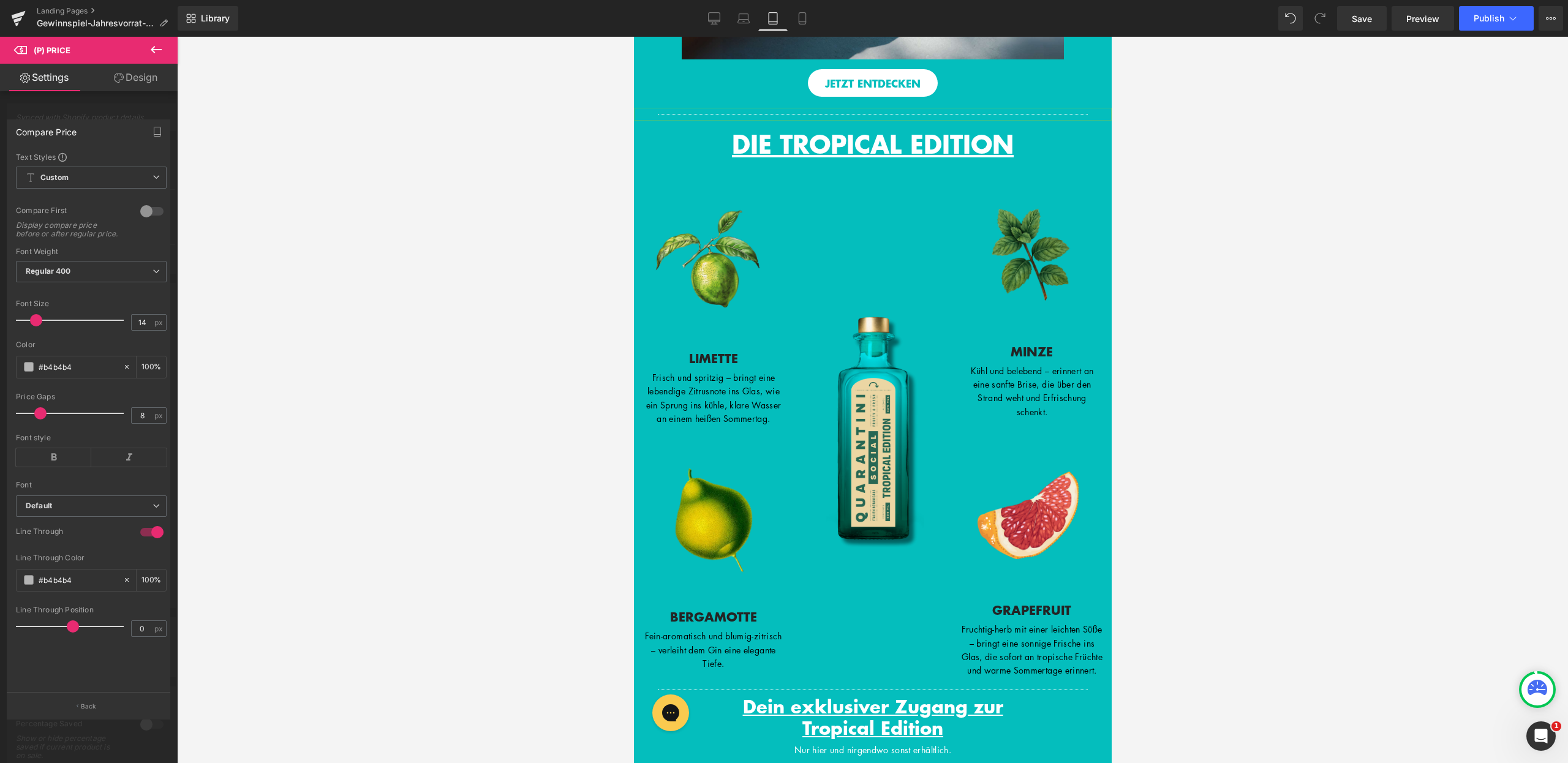
scroll to position [2552, 0]
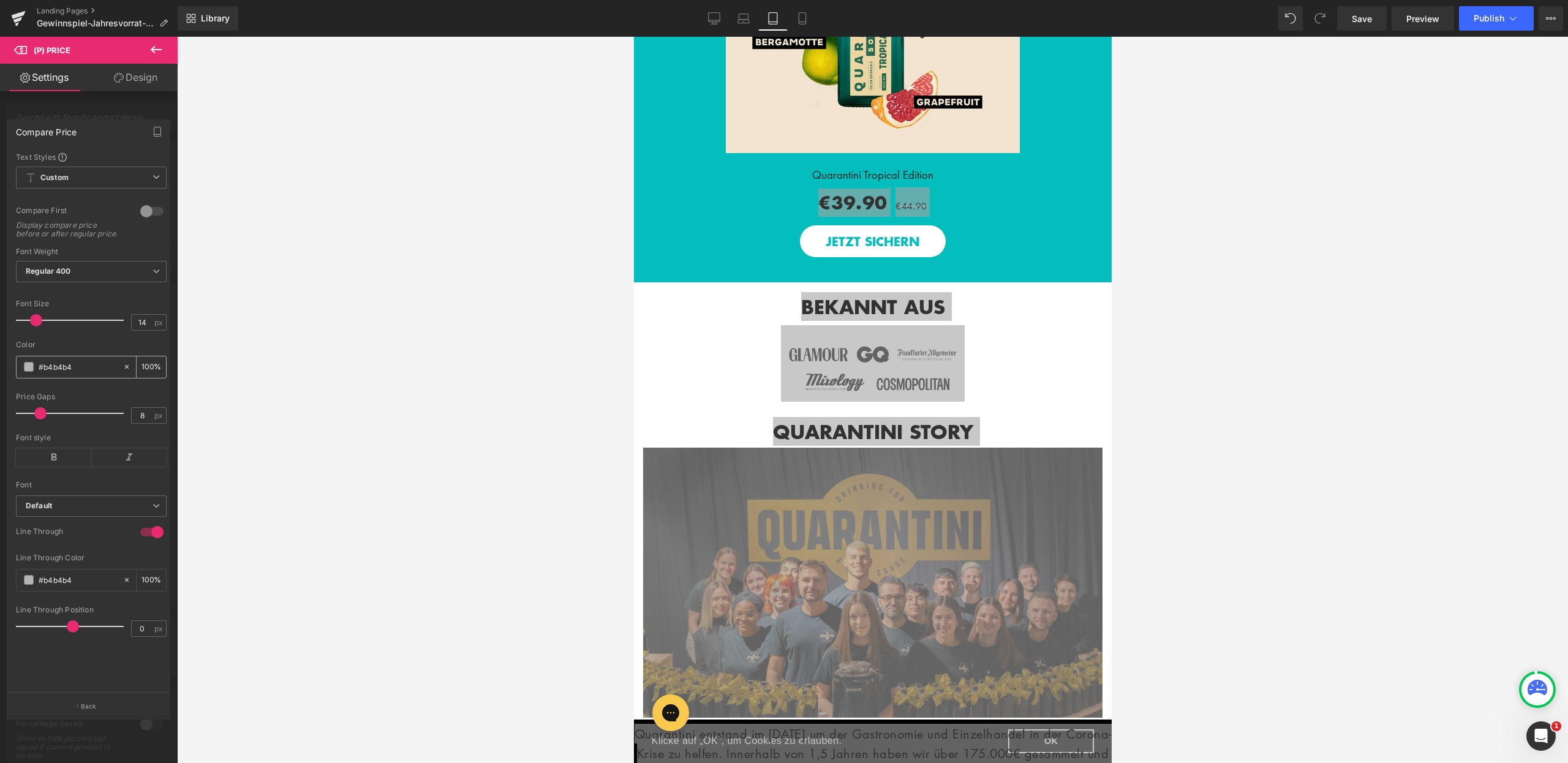
drag, startPoint x: 84, startPoint y: 374, endPoint x: 28, endPoint y: 374, distance: 56.0
click at [28, 374] on div "#b4b4b4" at bounding box center [69, 367] width 106 height 21
type input "00"
type input "0"
type input "000"
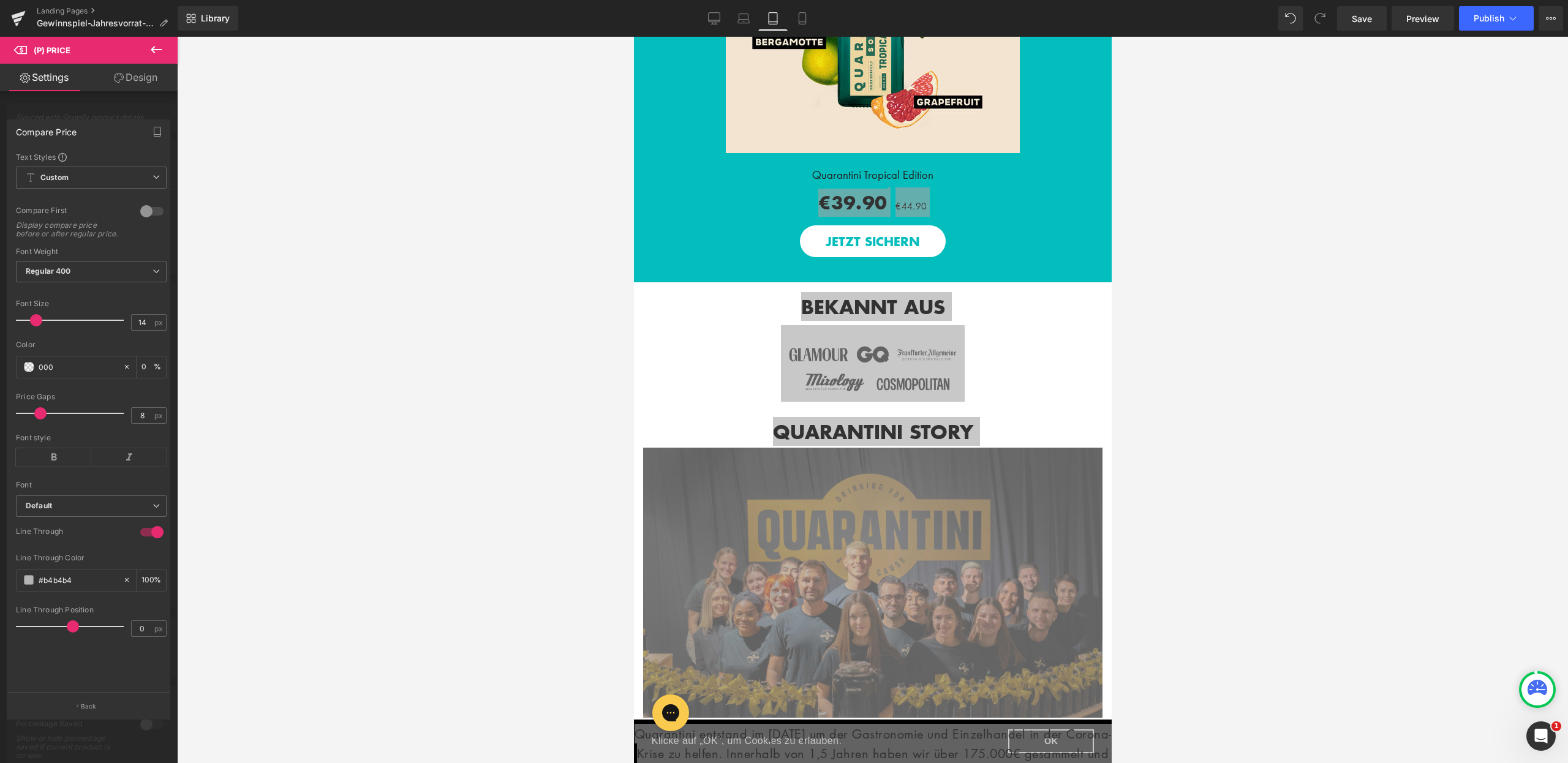
type input "100"
type input "000"
drag, startPoint x: 70, startPoint y: 588, endPoint x: 30, endPoint y: 591, distance: 40.1
click at [30, 591] on div "#b4b4b4" at bounding box center [69, 580] width 106 height 21
type input "0"
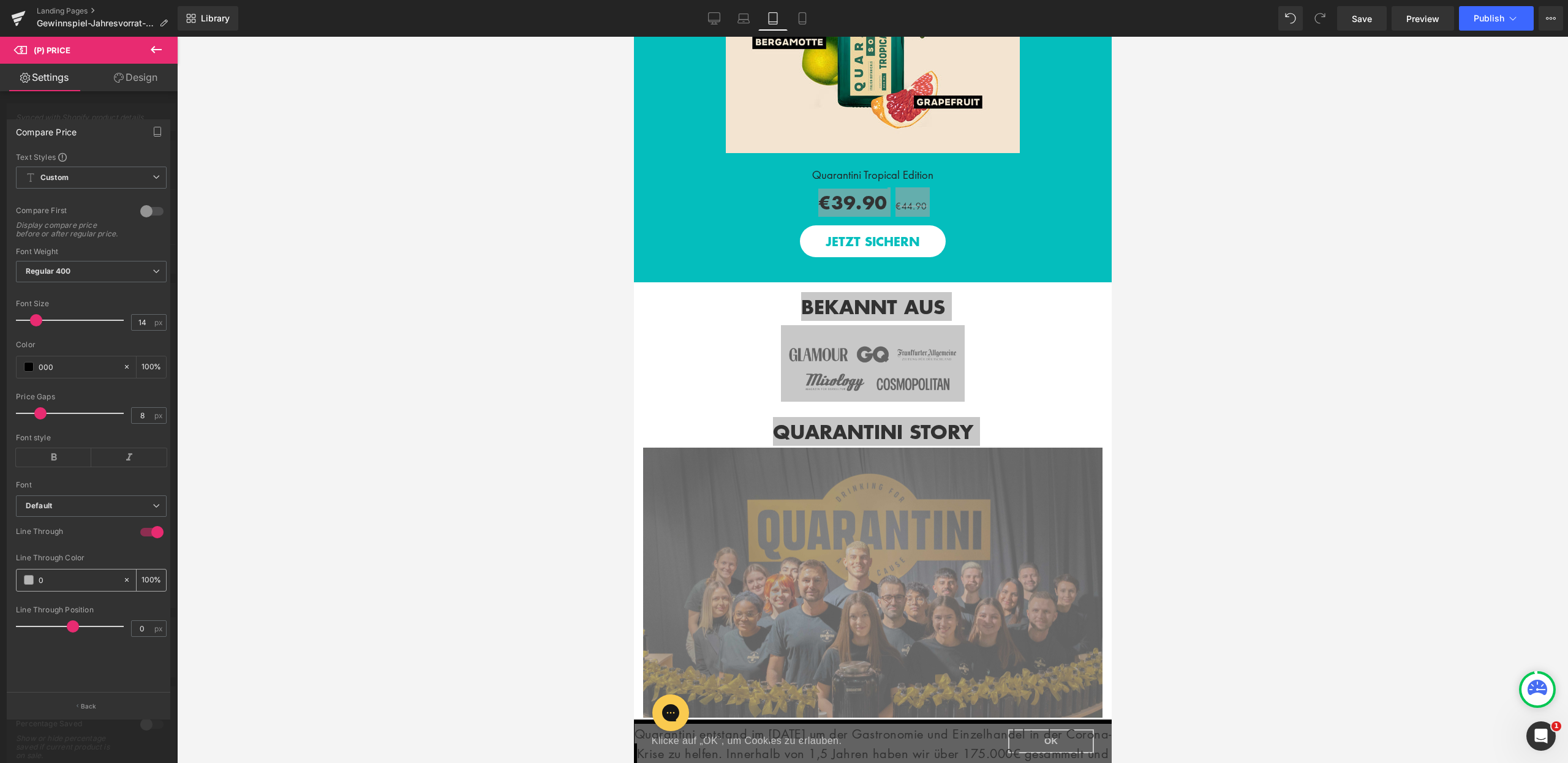
type input "0"
type input "000"
type input "100"
type input "000"
click at [63, 562] on div "Line Through Color" at bounding box center [91, 558] width 151 height 8
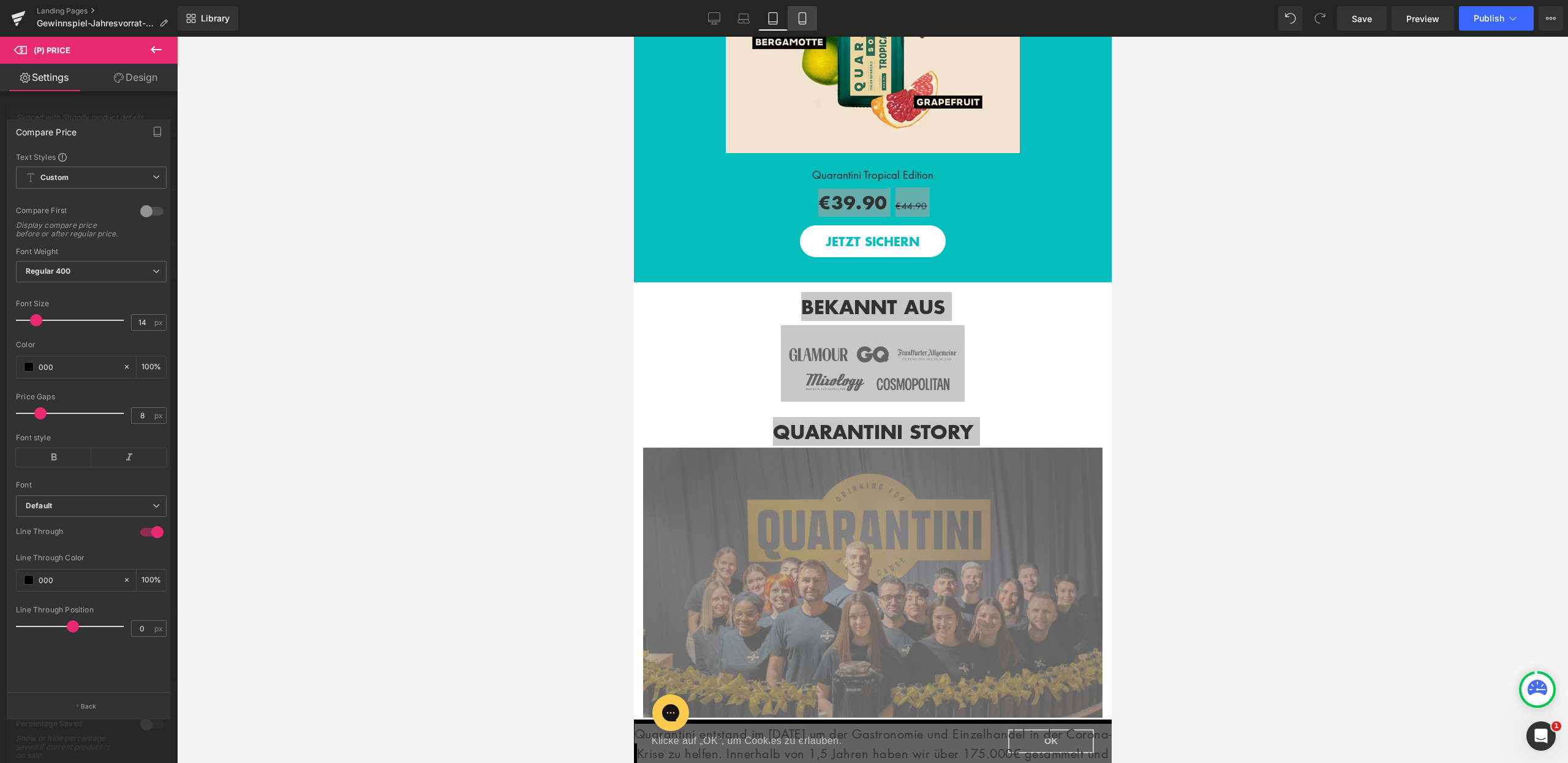
click at [803, 14] on icon at bounding box center [802, 18] width 12 height 12
type input "100"
type input "#000000"
type input "100"
type input "#000000"
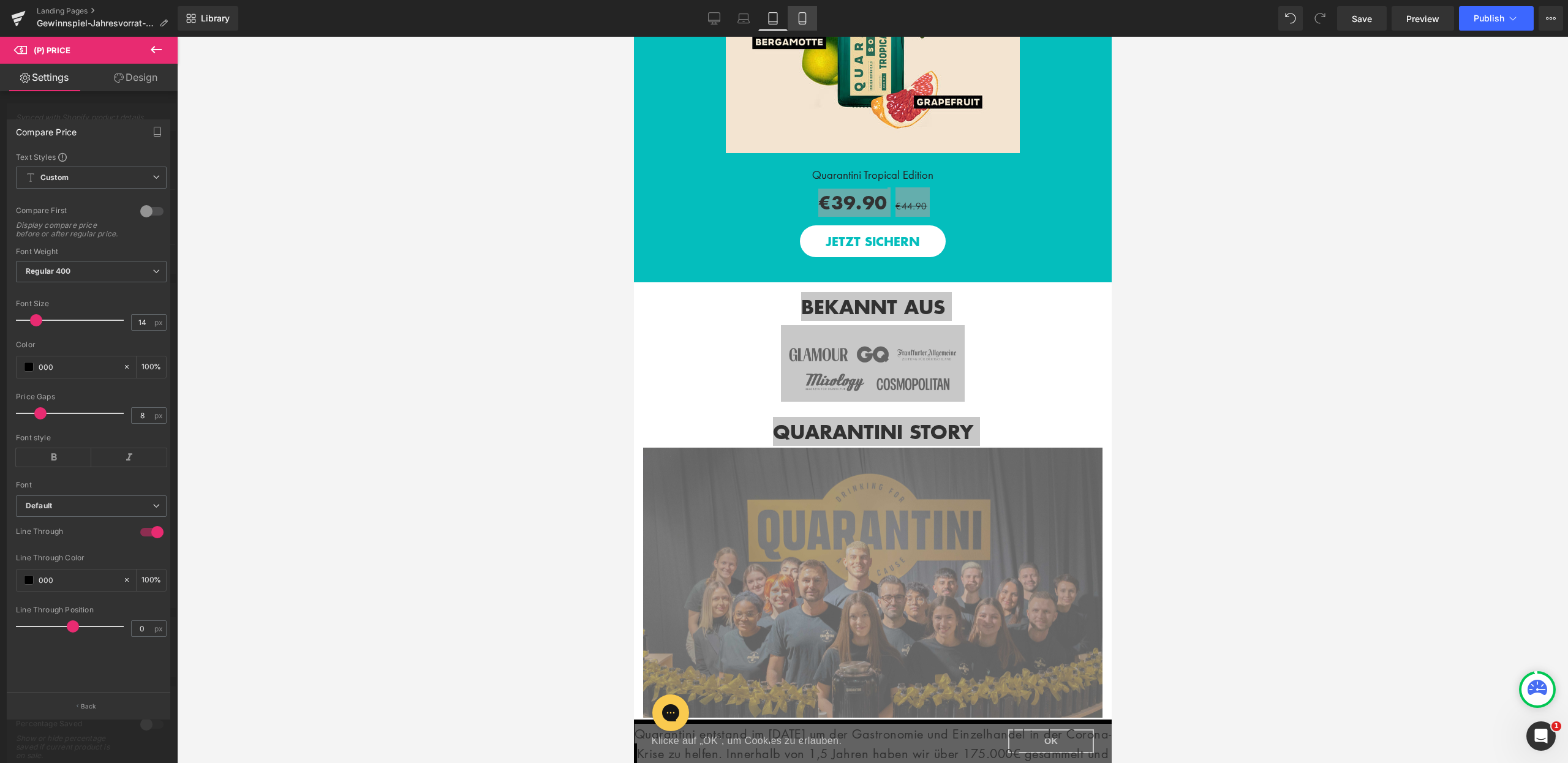
type input "100"
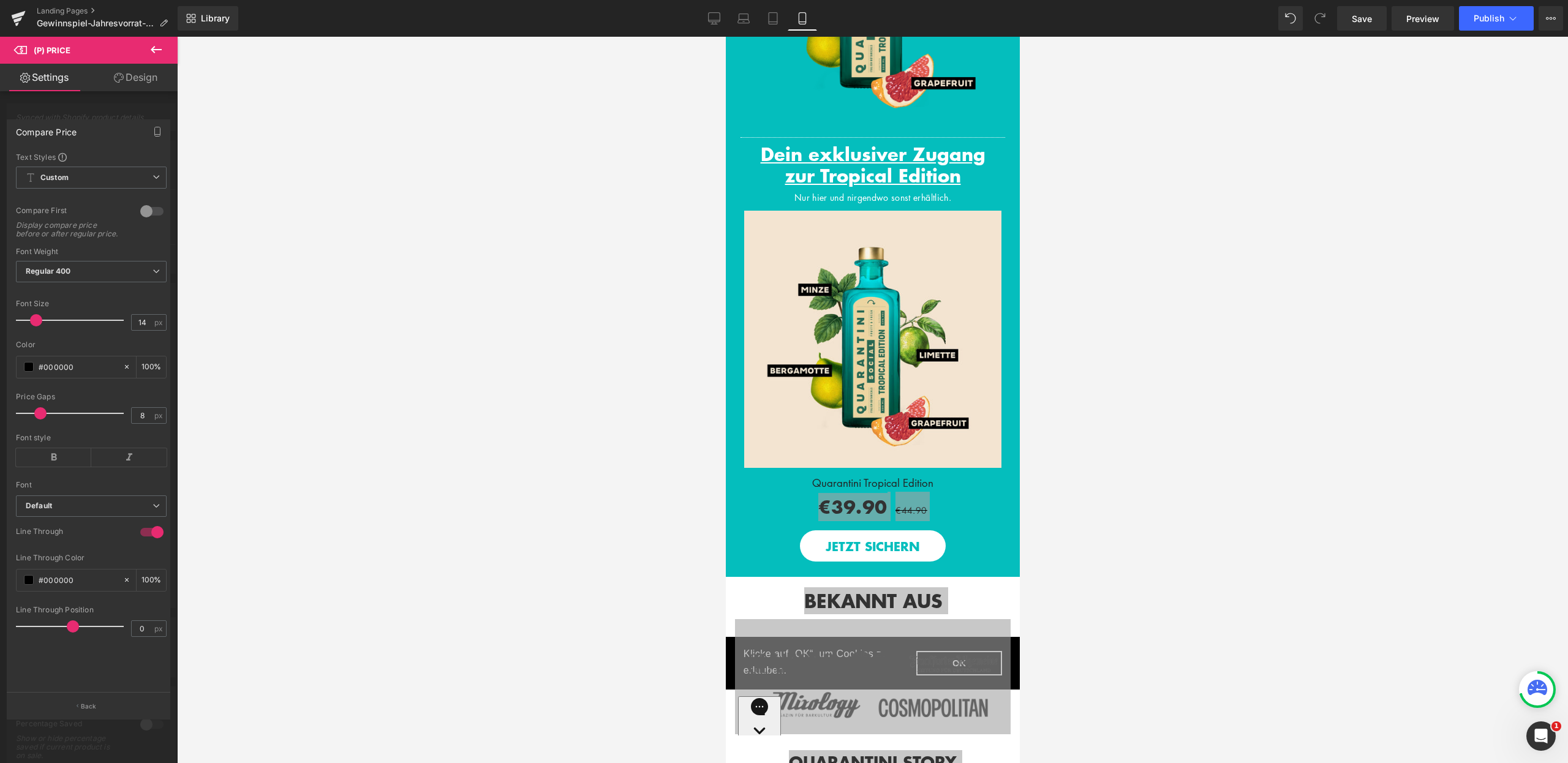
scroll to position [1498, 0]
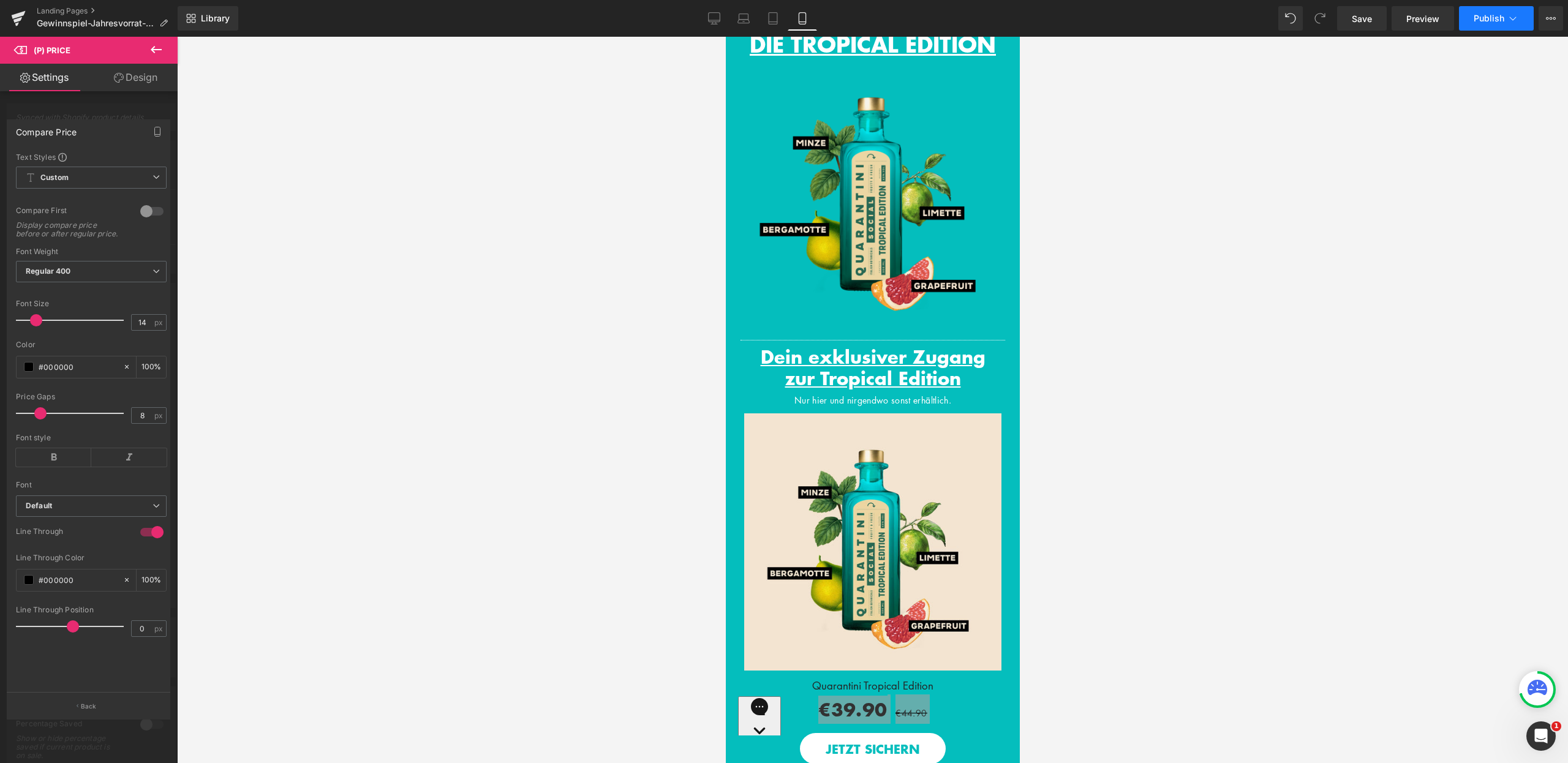
click at [1509, 16] on icon at bounding box center [1513, 18] width 12 height 12
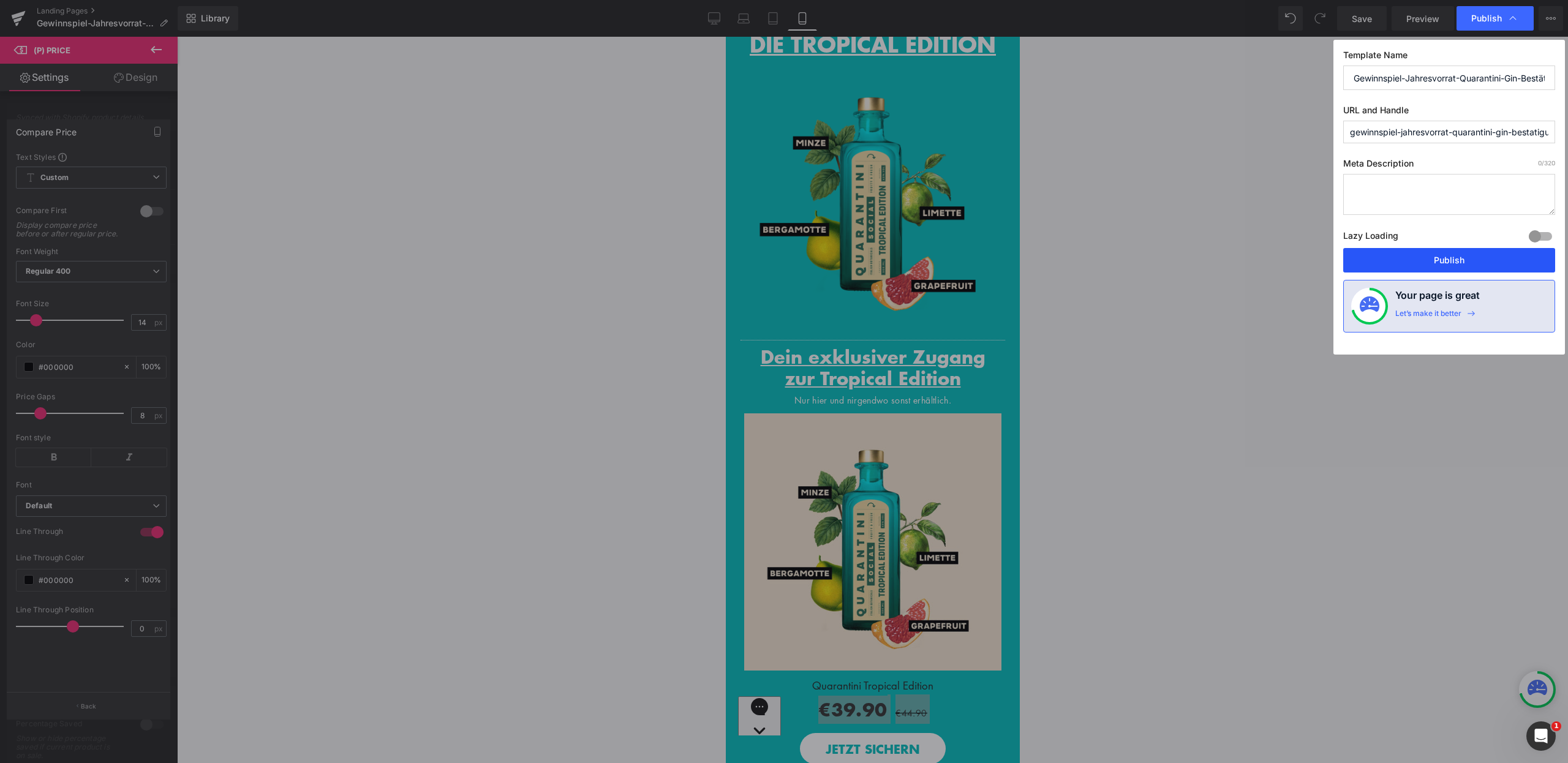
click at [1455, 261] on button "Publish" at bounding box center [1449, 261] width 212 height 25
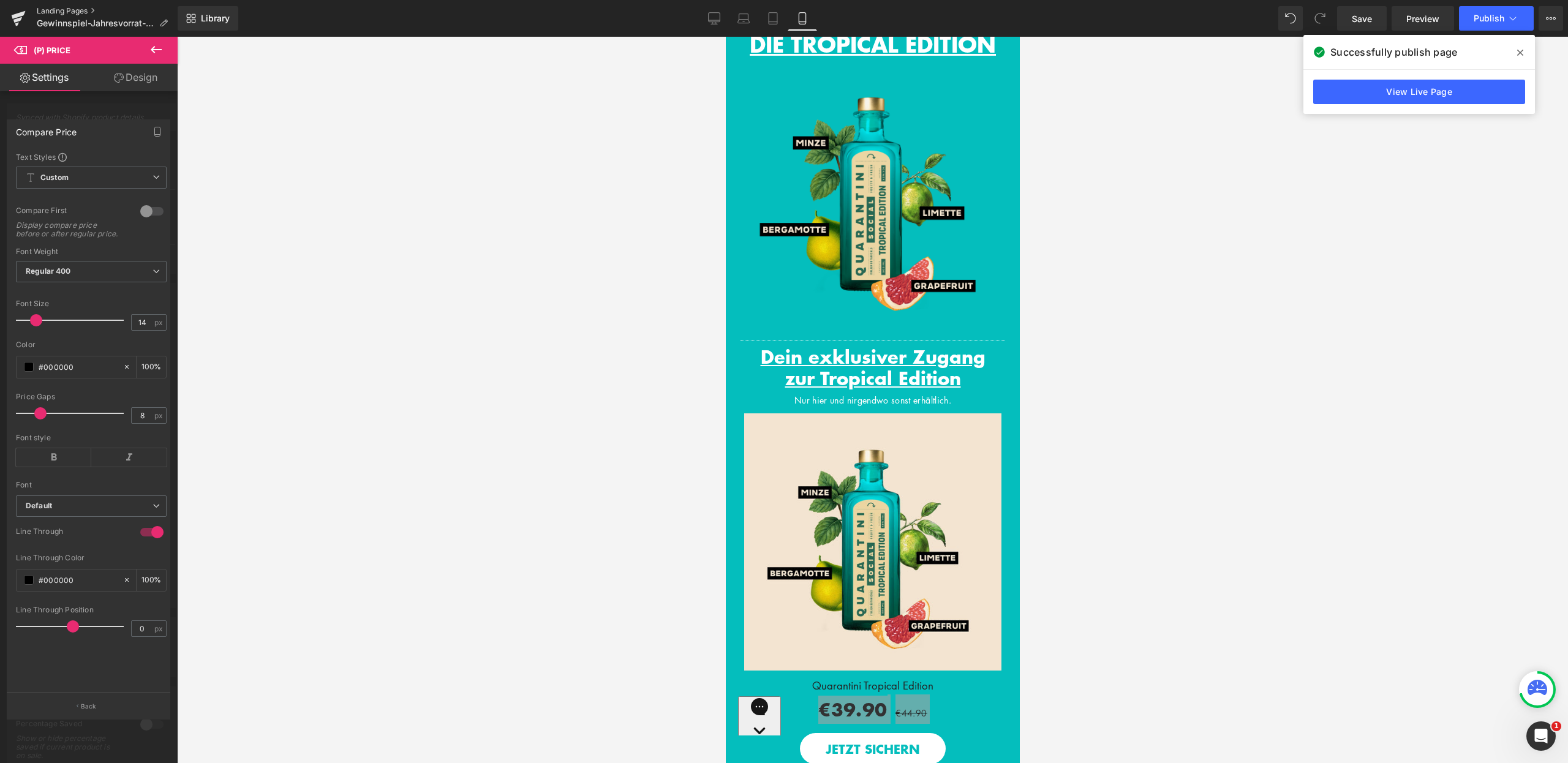
click at [82, 9] on link "Landing Pages" at bounding box center [107, 11] width 141 height 10
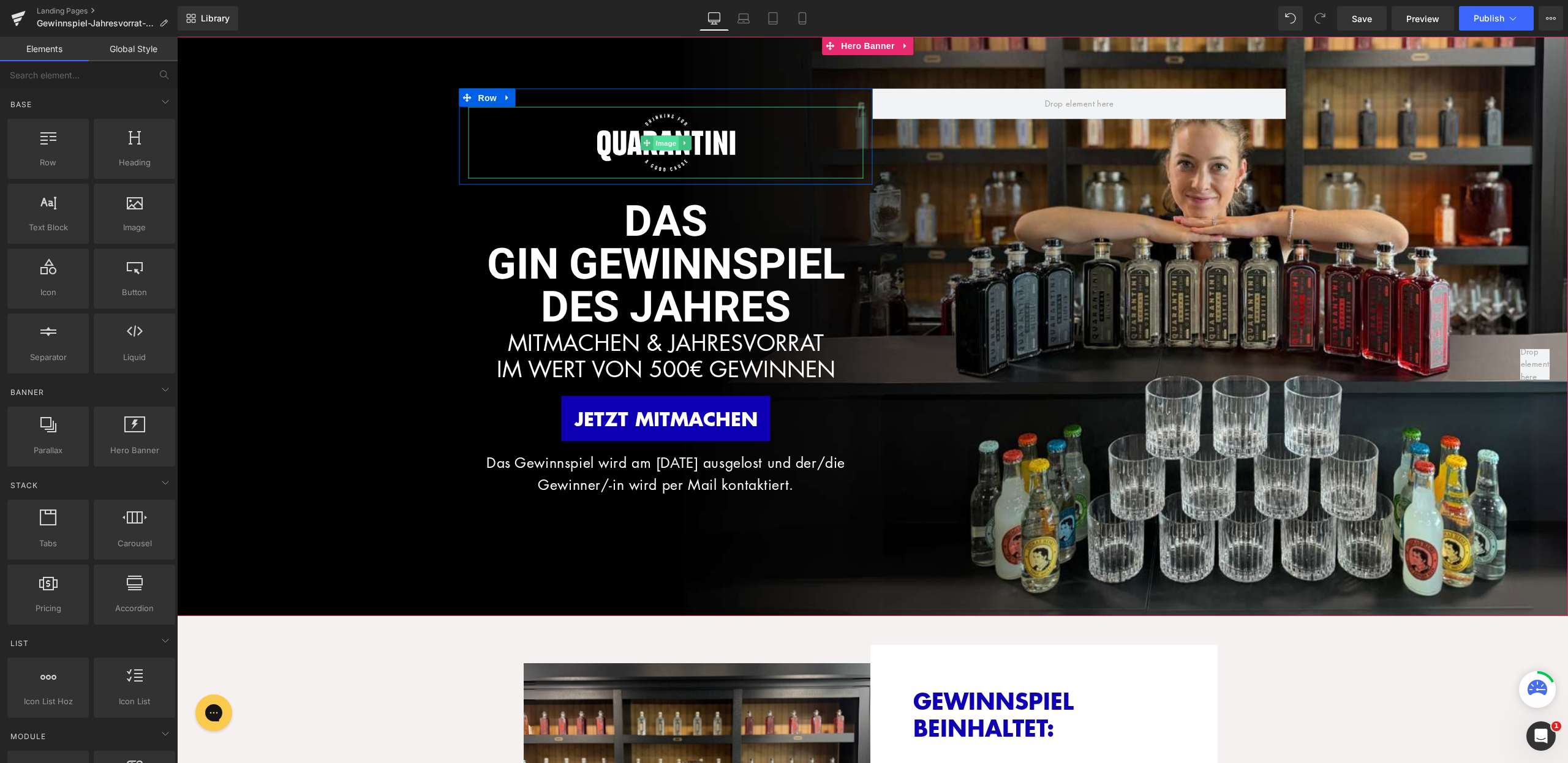
click at [660, 135] on span "Image" at bounding box center [665, 143] width 26 height 15
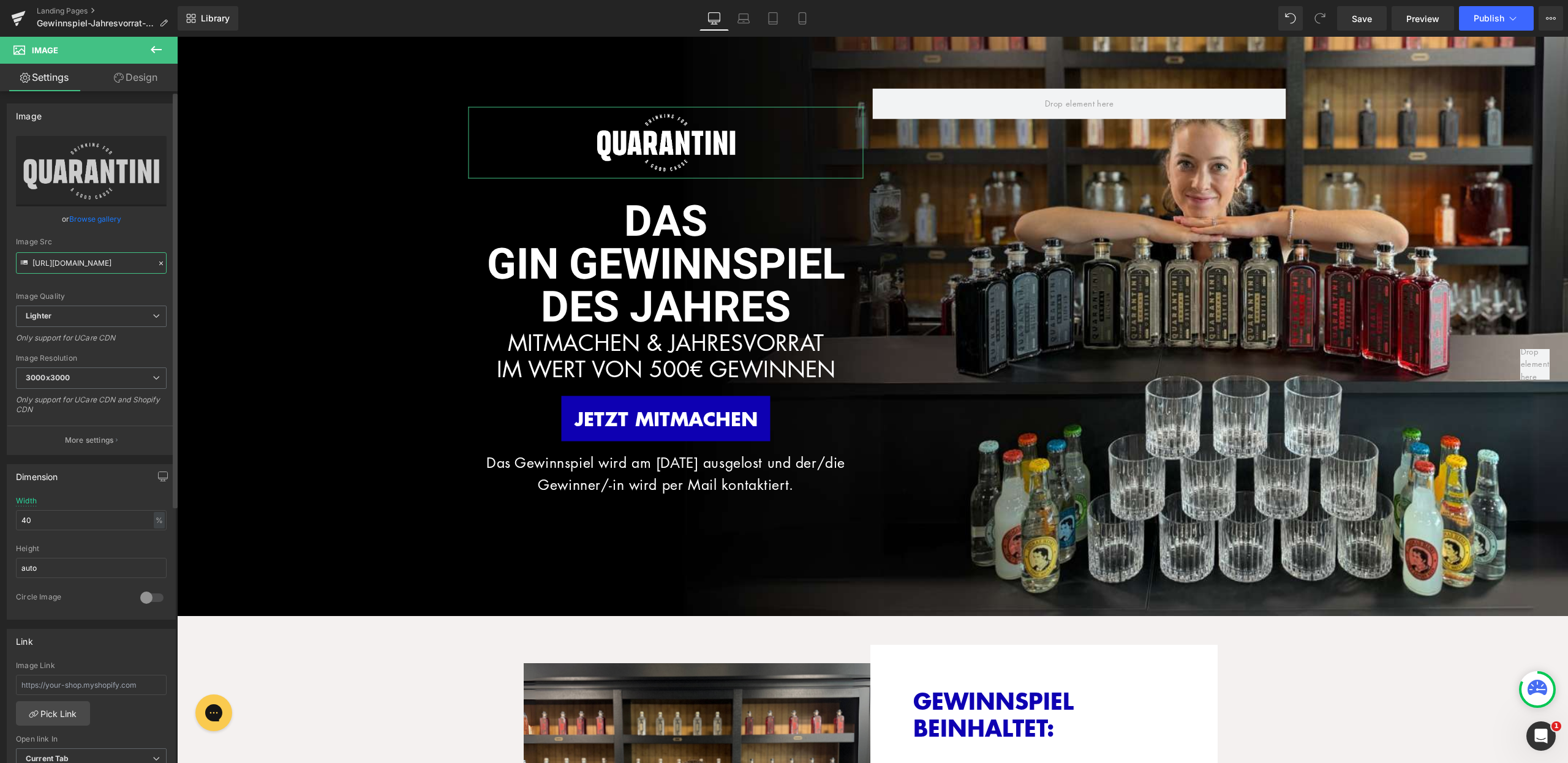
click at [93, 260] on input "https://ucarecdn.com/39979a9e-668c-40e9-81a5-27ba2d401e8c/-/format/auto/-/previ…" at bounding box center [91, 263] width 151 height 21
click at [75, 12] on link "Landing Pages" at bounding box center [107, 11] width 141 height 10
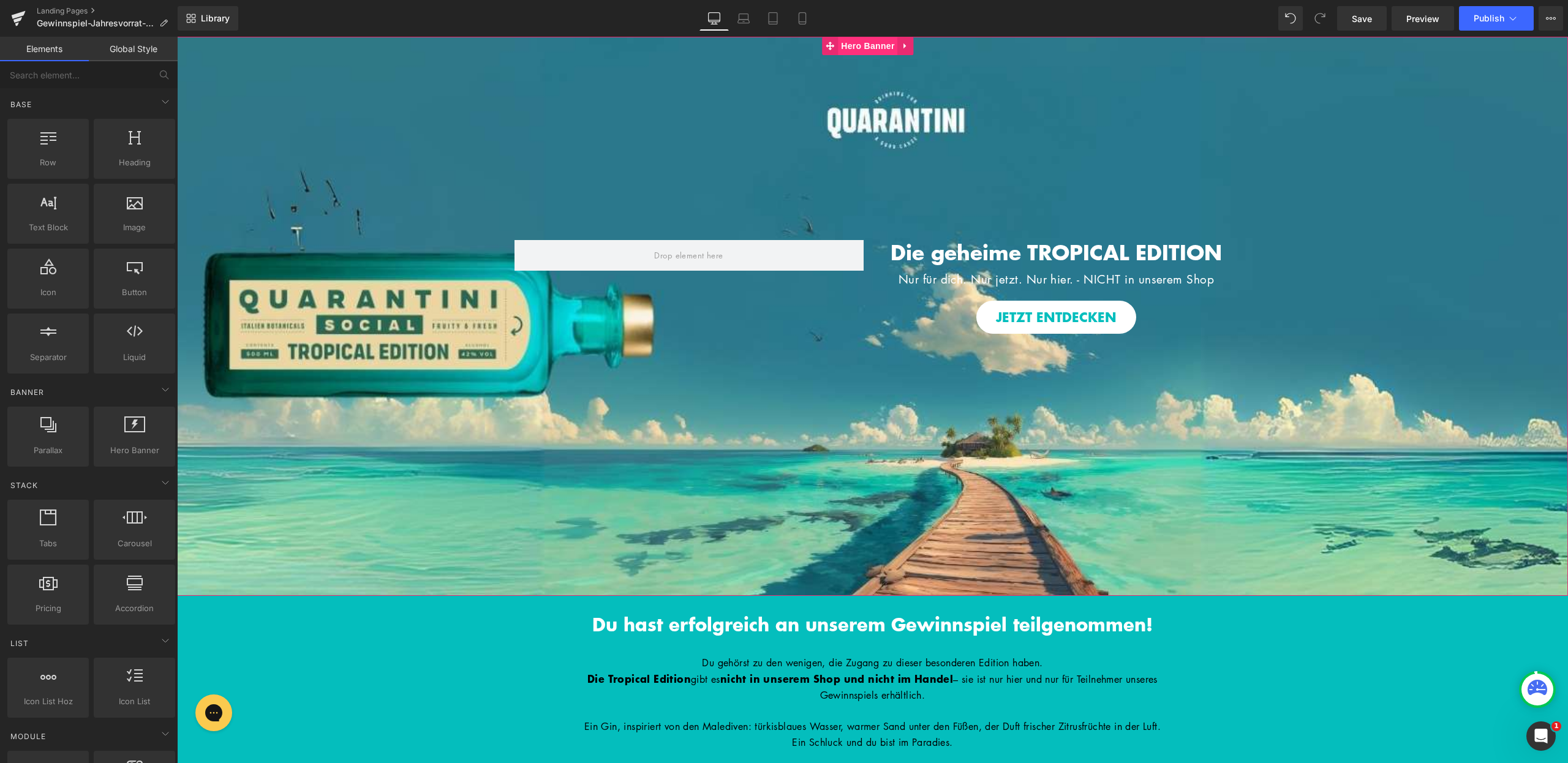
click at [865, 42] on span "Hero Banner" at bounding box center [867, 46] width 59 height 18
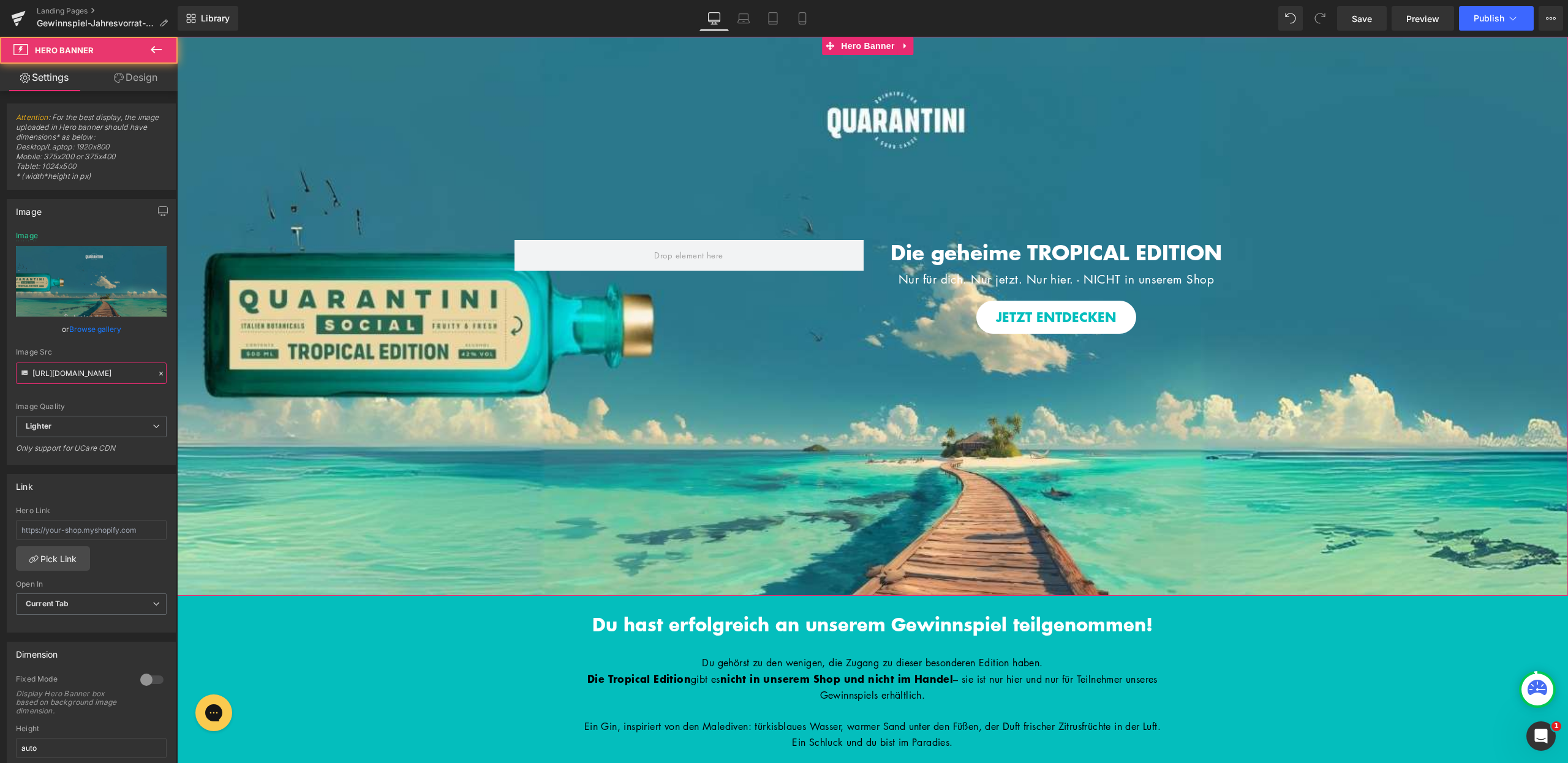
click at [95, 372] on input "https://ucarecdn.com/67acc3c7-20fd-465a-9216-cdd47102a634/-/format/auto/-/previ…" at bounding box center [91, 373] width 151 height 21
paste input "153b9072-fb16-408b-8276-1cd5f2fbc1b9/-/format/auto/-/preview/3000x3000/-/qualit…"
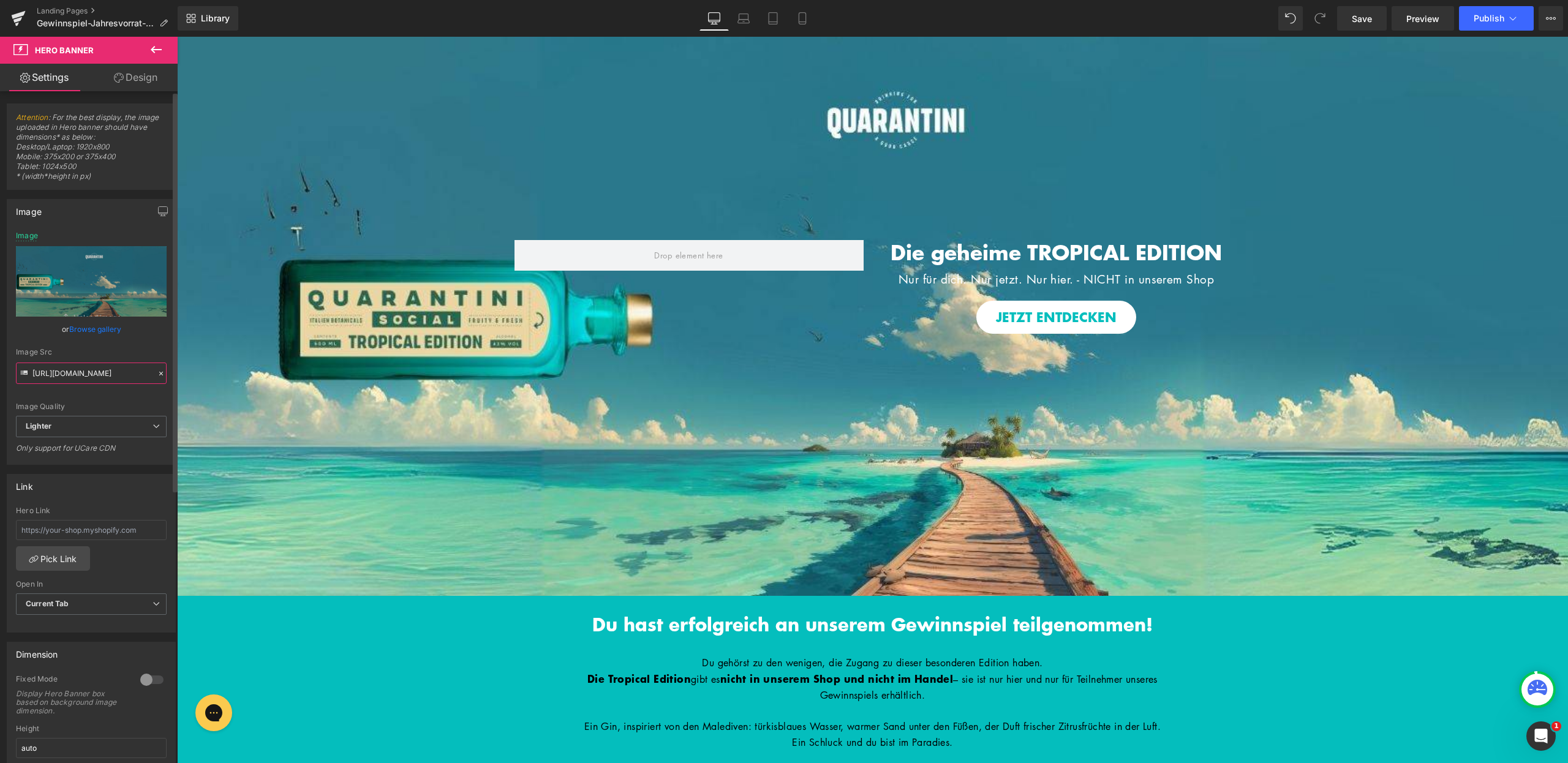
type input "https://ucarecdn.com/153b9072-fb16-408b-8276-1cd5f2fbc1b9/-/format/auto/-/previ…"
click at [103, 399] on div "Image Quality Lighter Lightest Lighter Lighter Lightest Only support for UCare …" at bounding box center [91, 323] width 151 height 184
click at [852, 51] on span "Hero Banner" at bounding box center [867, 46] width 59 height 18
click at [145, 678] on div at bounding box center [152, 680] width 30 height 20
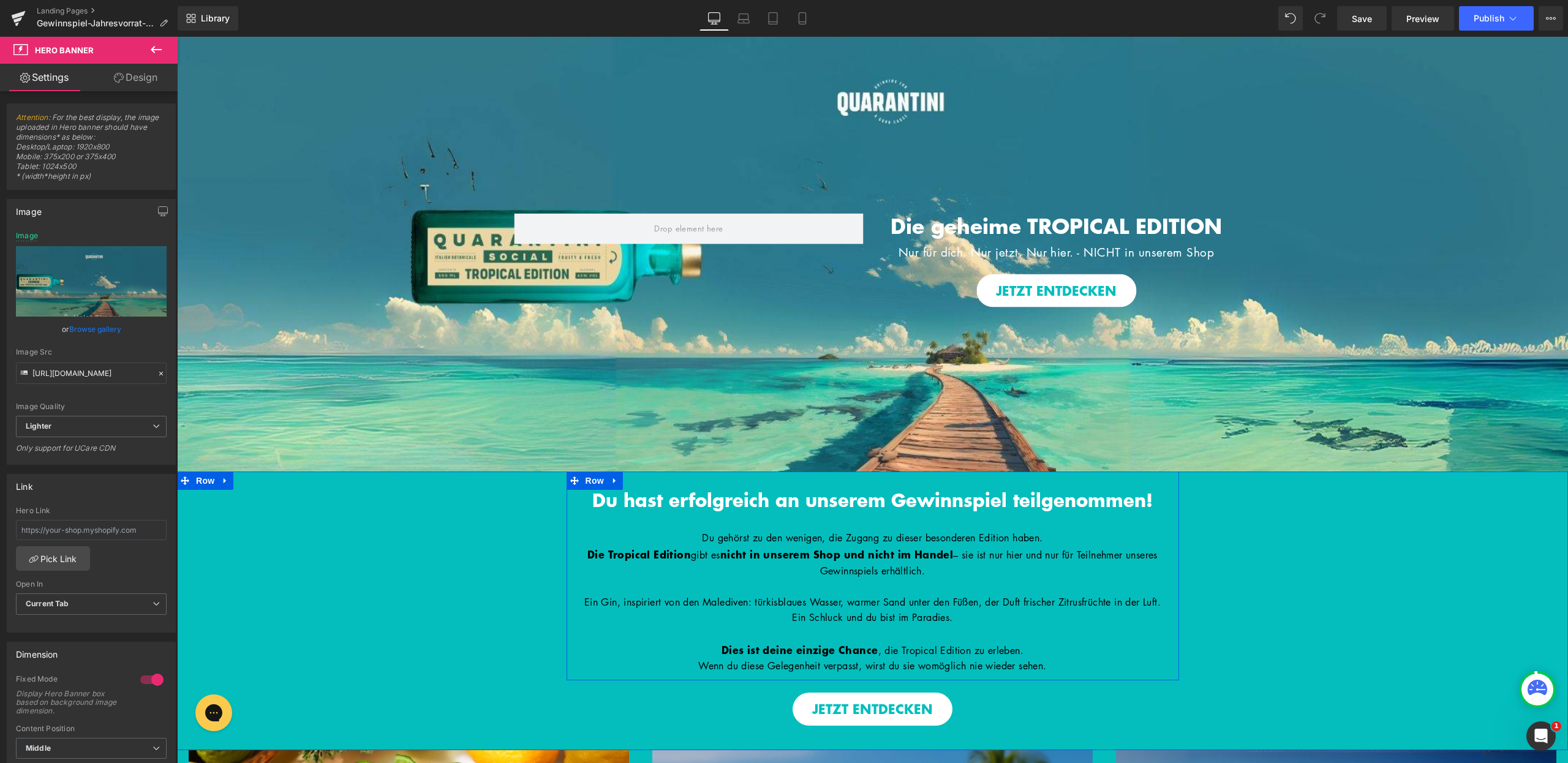
click at [796, 481] on div "Du hast erfolgreich an unserem Gewinnspiel teilgenommen! Heading Du gehörst zu …" at bounding box center [873, 576] width 612 height 209
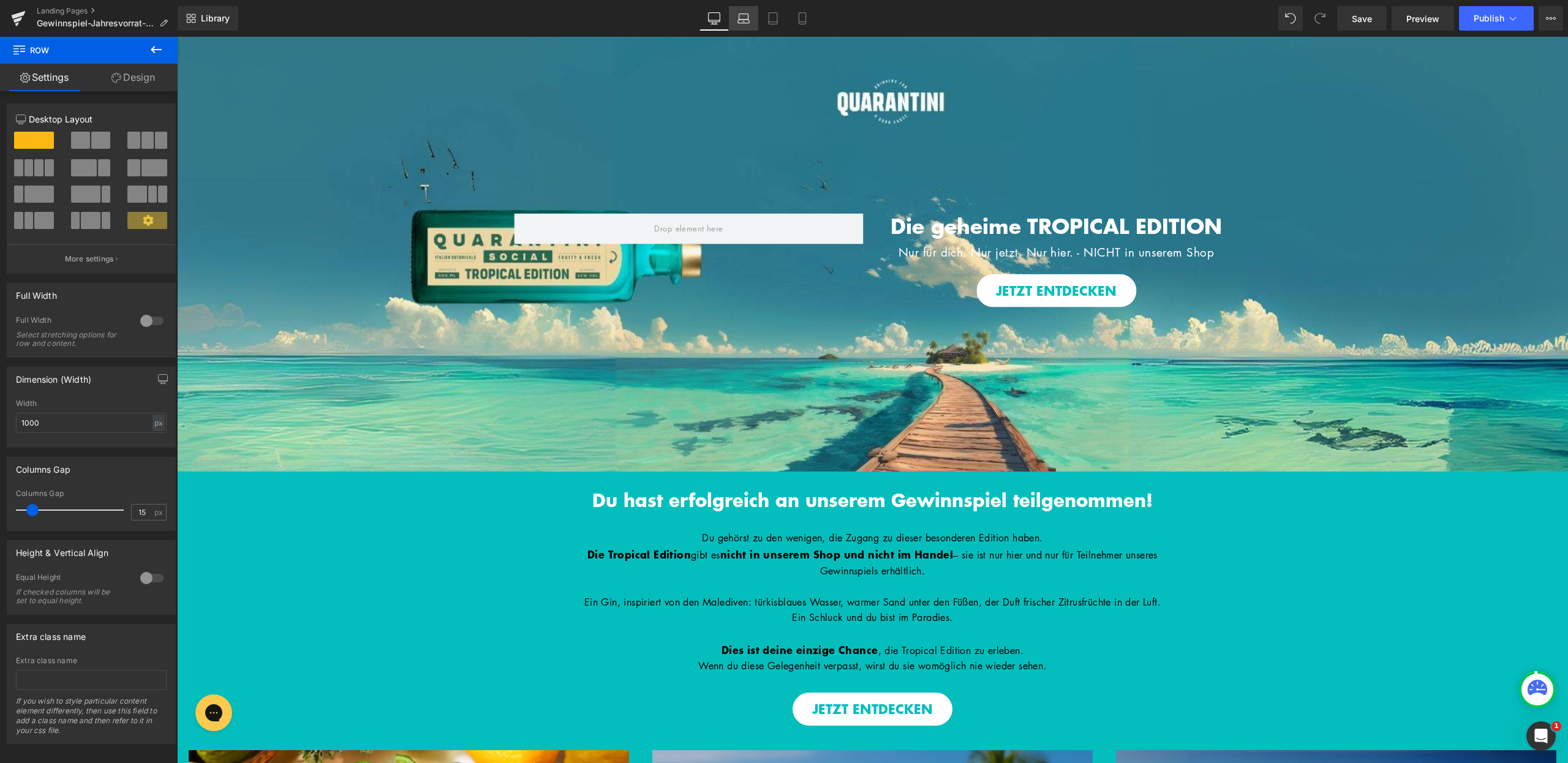
click at [741, 27] on link "Laptop" at bounding box center [744, 18] width 30 height 25
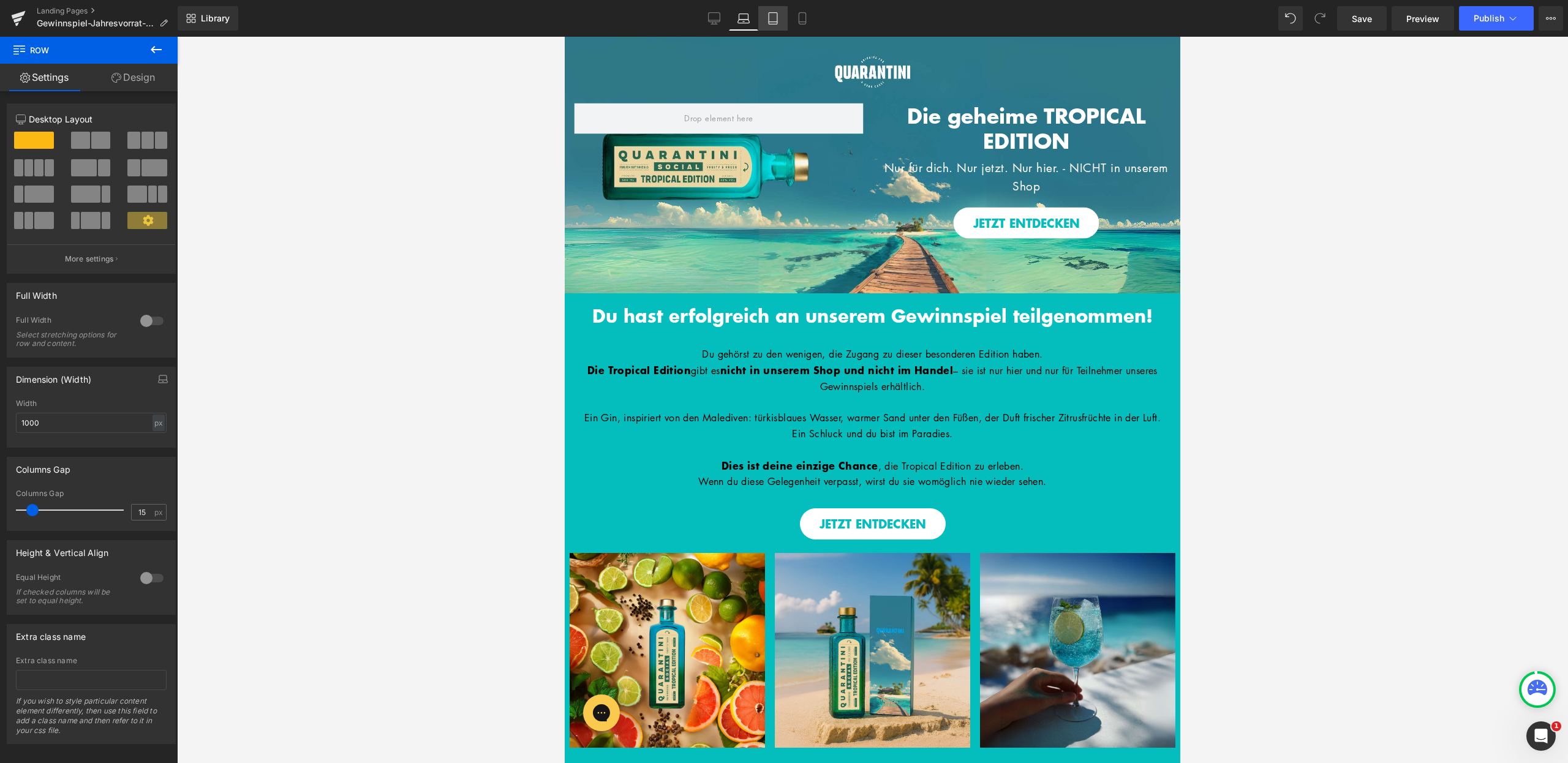
click at [777, 21] on icon at bounding box center [773, 19] width 8 height 12
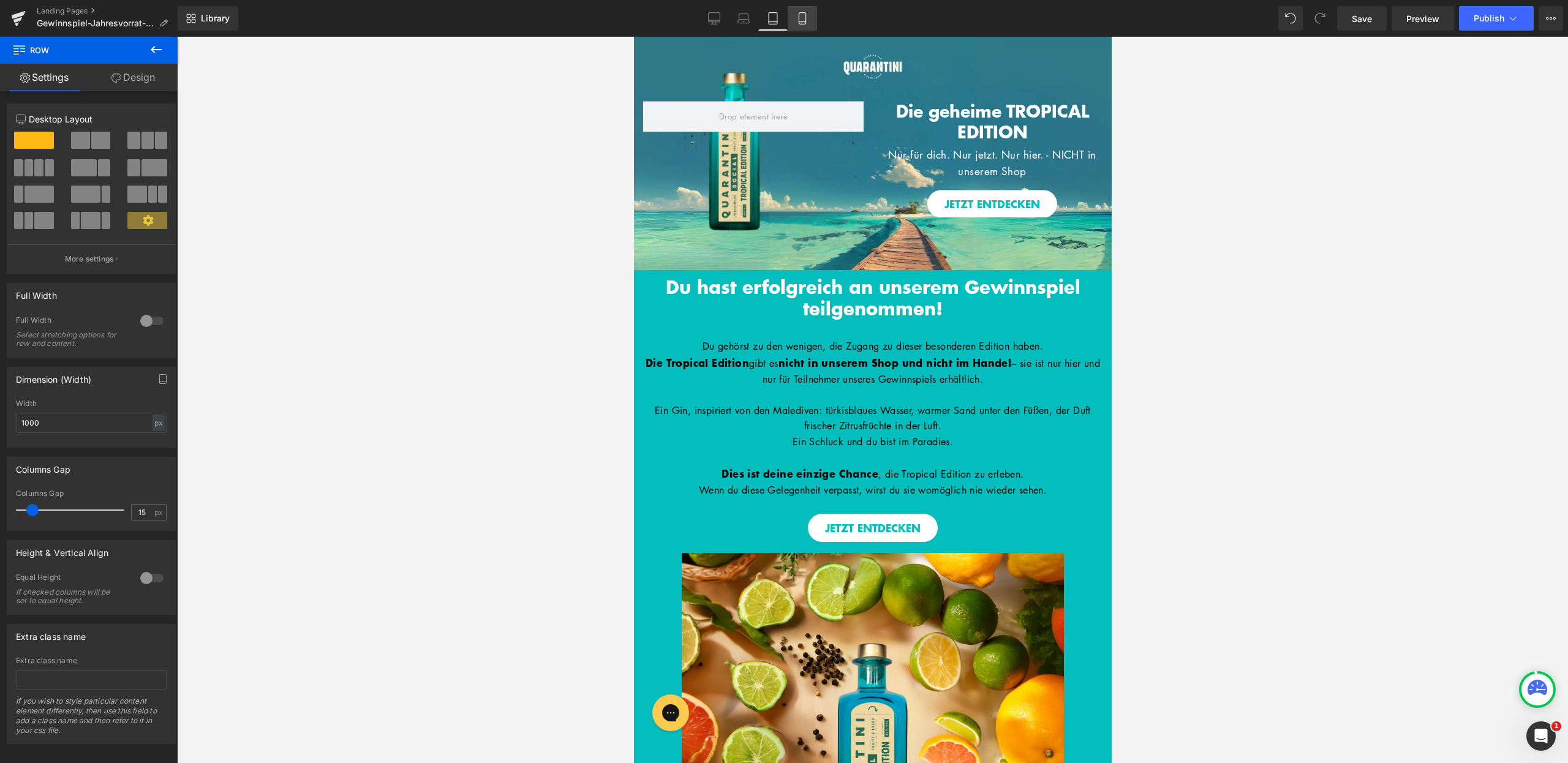
click at [805, 22] on icon at bounding box center [802, 18] width 12 height 12
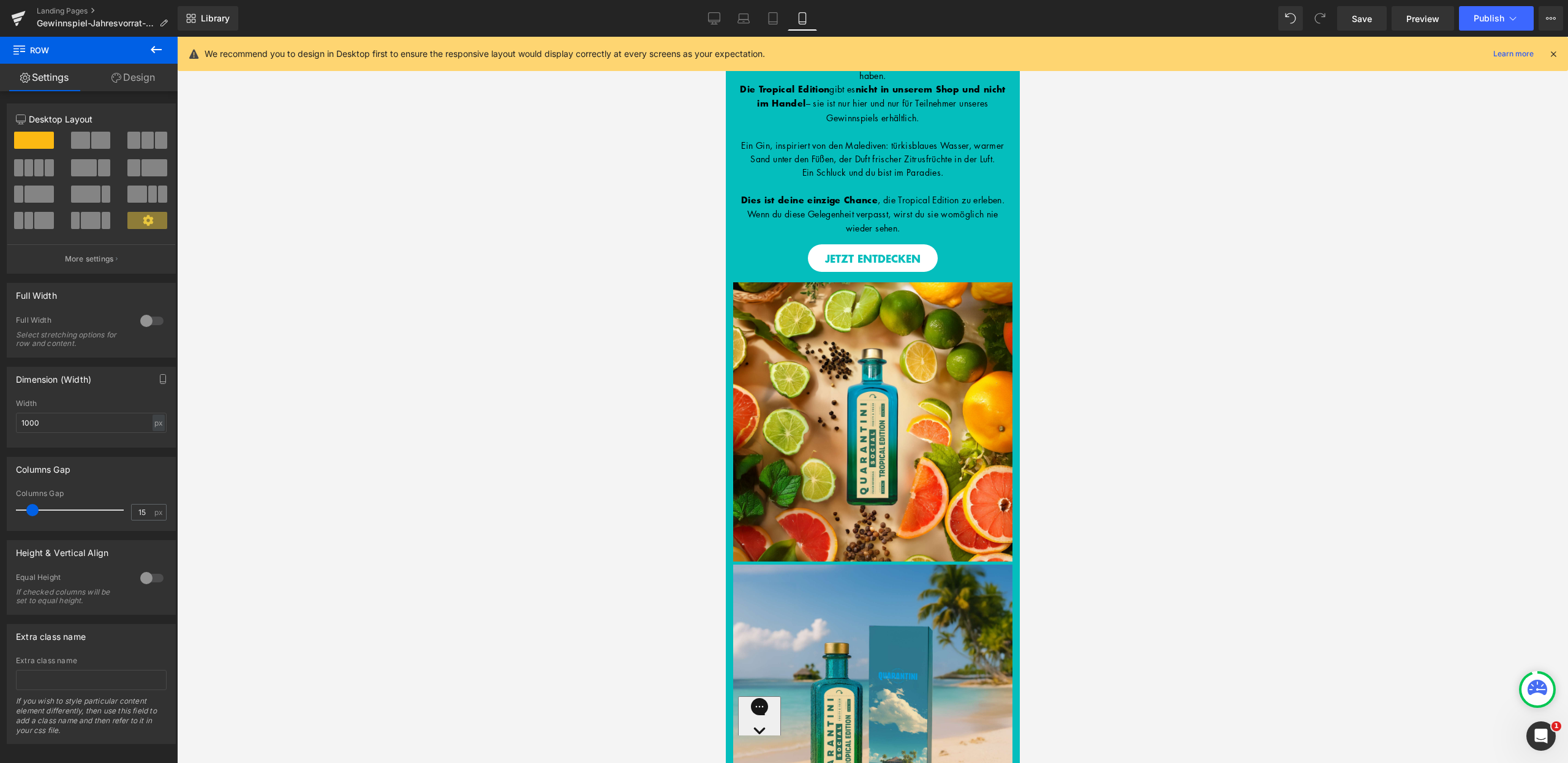
click at [1553, 54] on icon at bounding box center [1553, 54] width 11 height 11
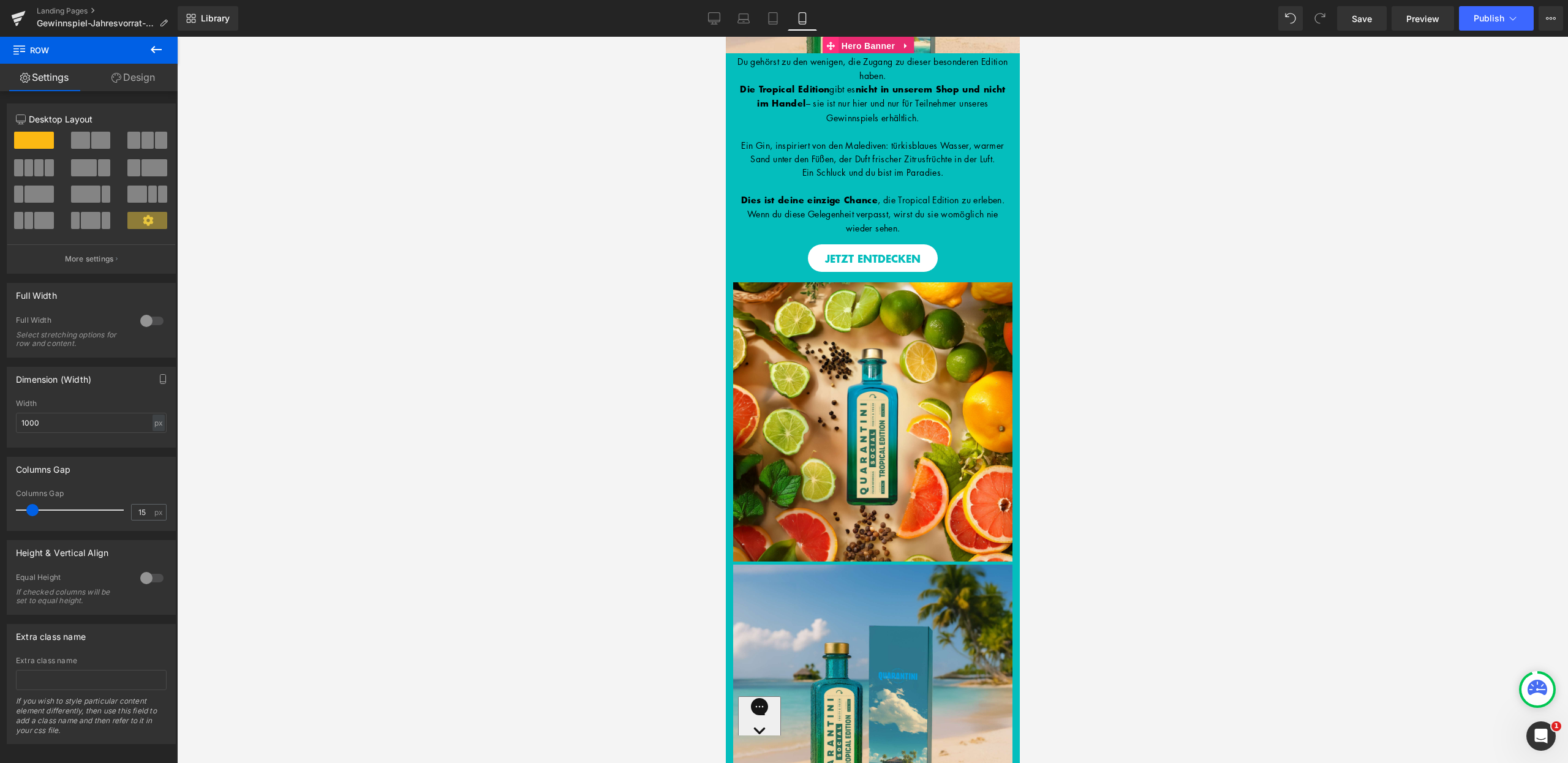
click at [830, 45] on icon at bounding box center [830, 45] width 8 height 8
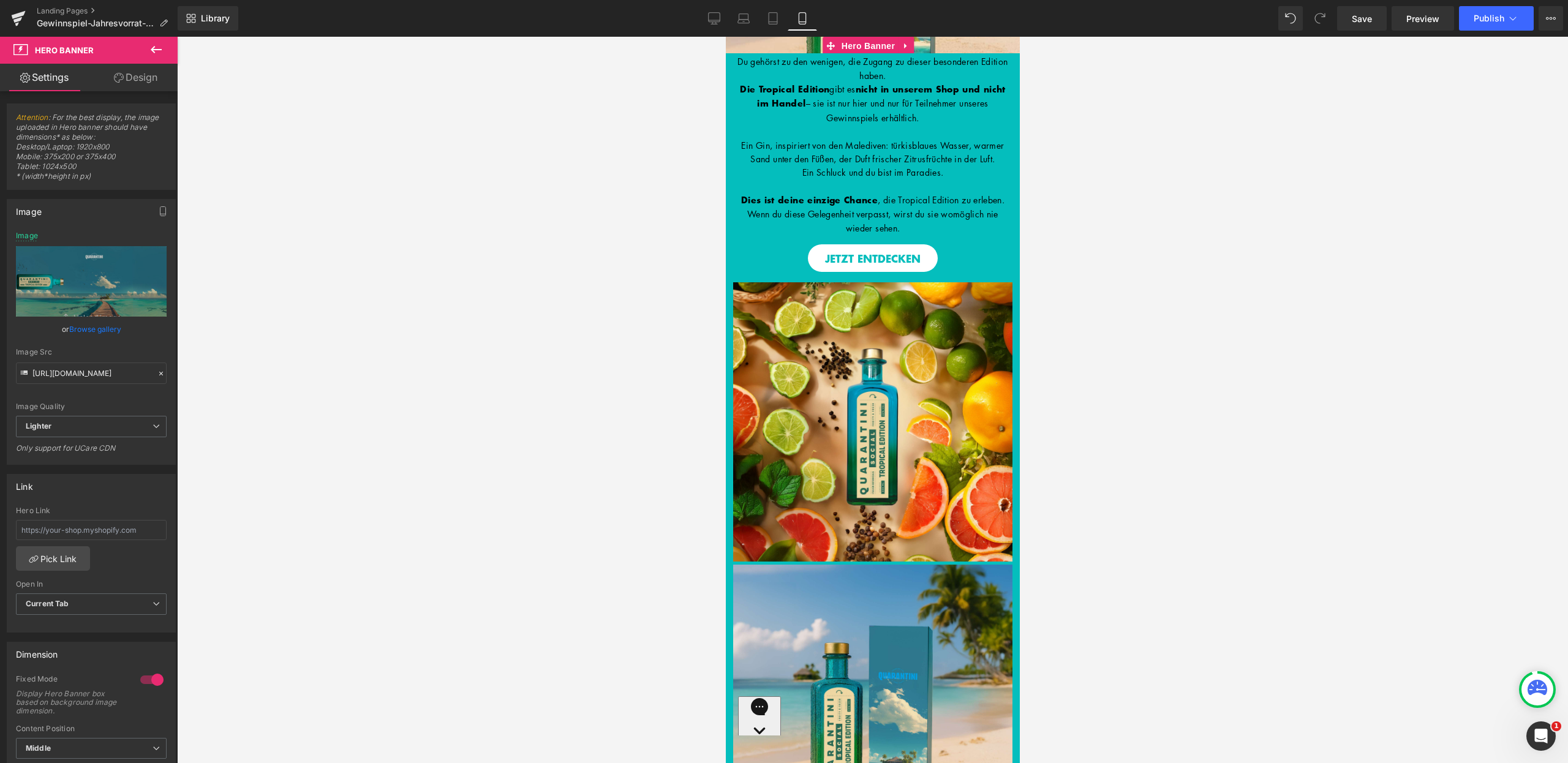
click at [156, 78] on link "Design" at bounding box center [136, 77] width 89 height 27
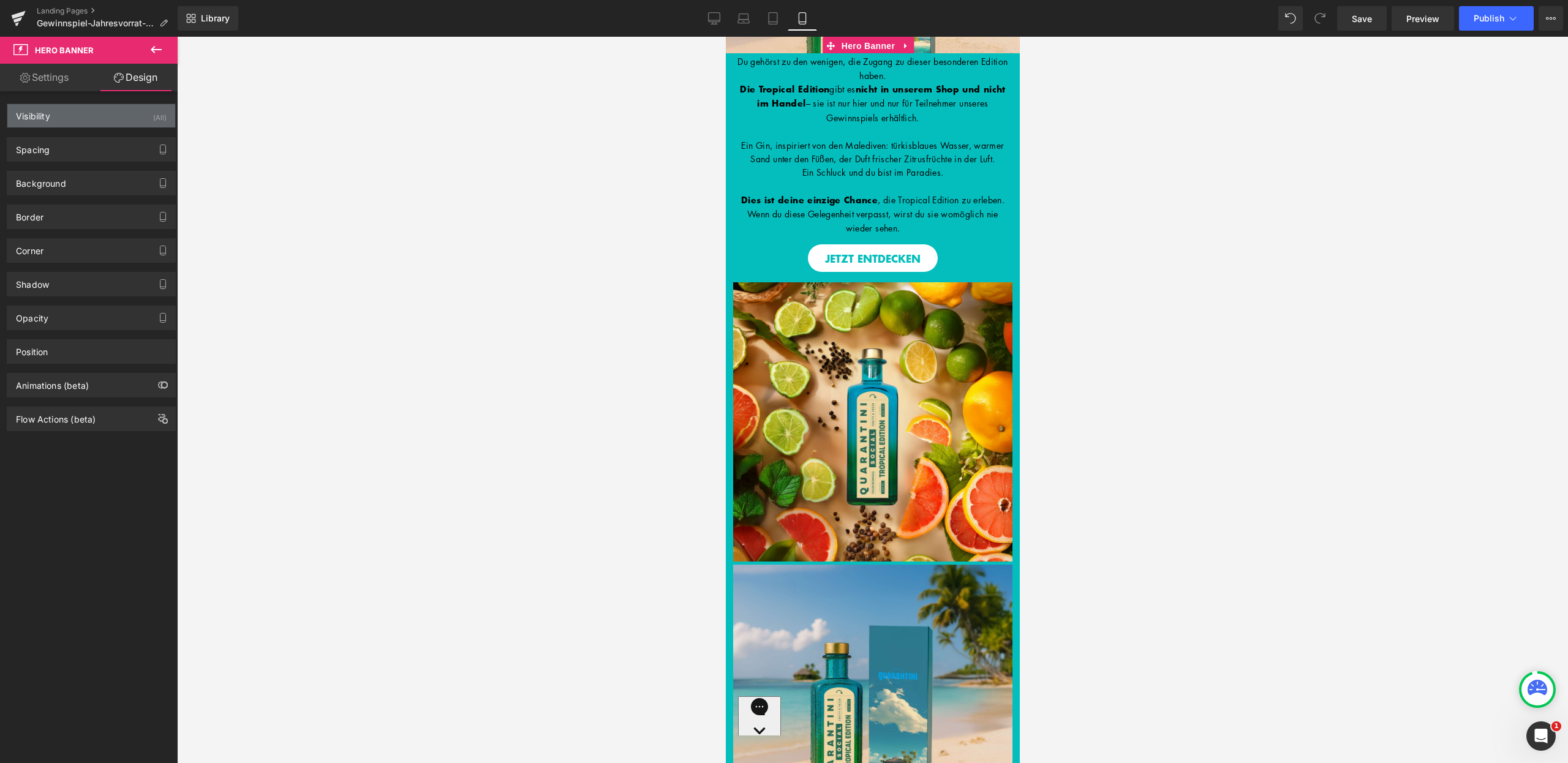
click at [120, 125] on div "Visibility (All)" at bounding box center [91, 115] width 168 height 23
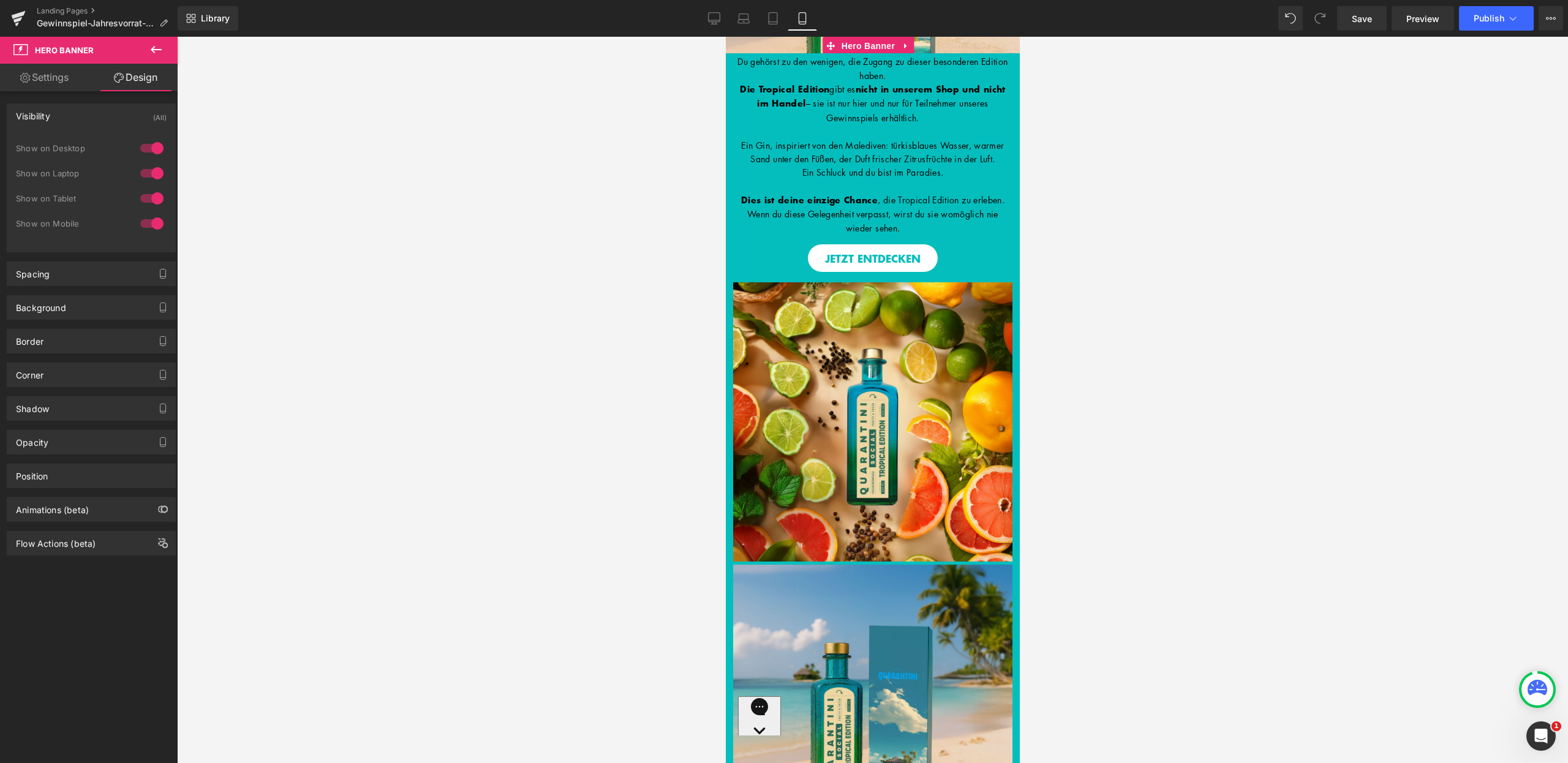
click at [152, 217] on div at bounding box center [152, 224] width 30 height 20
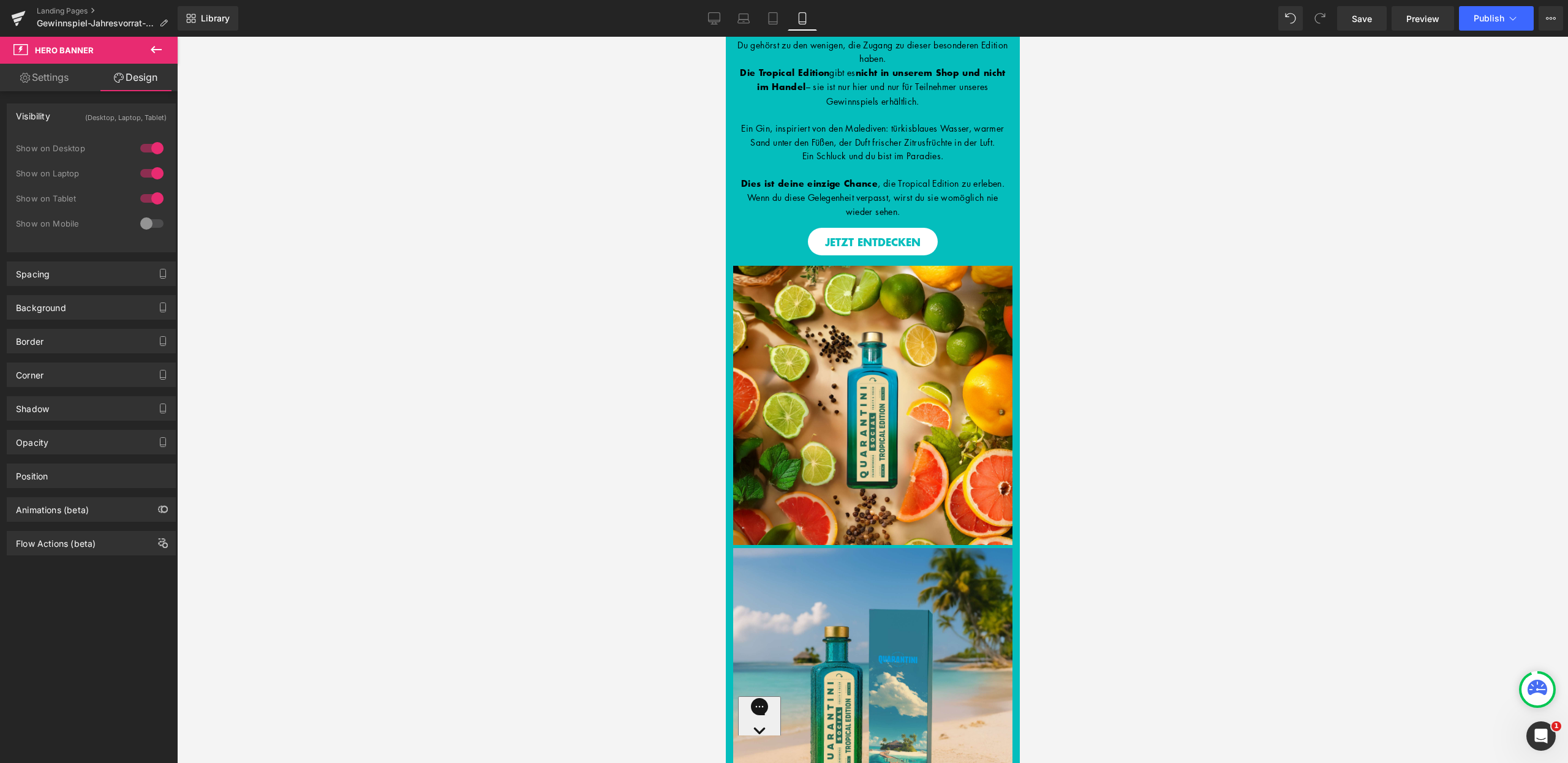
click at [169, 53] on button at bounding box center [156, 50] width 43 height 27
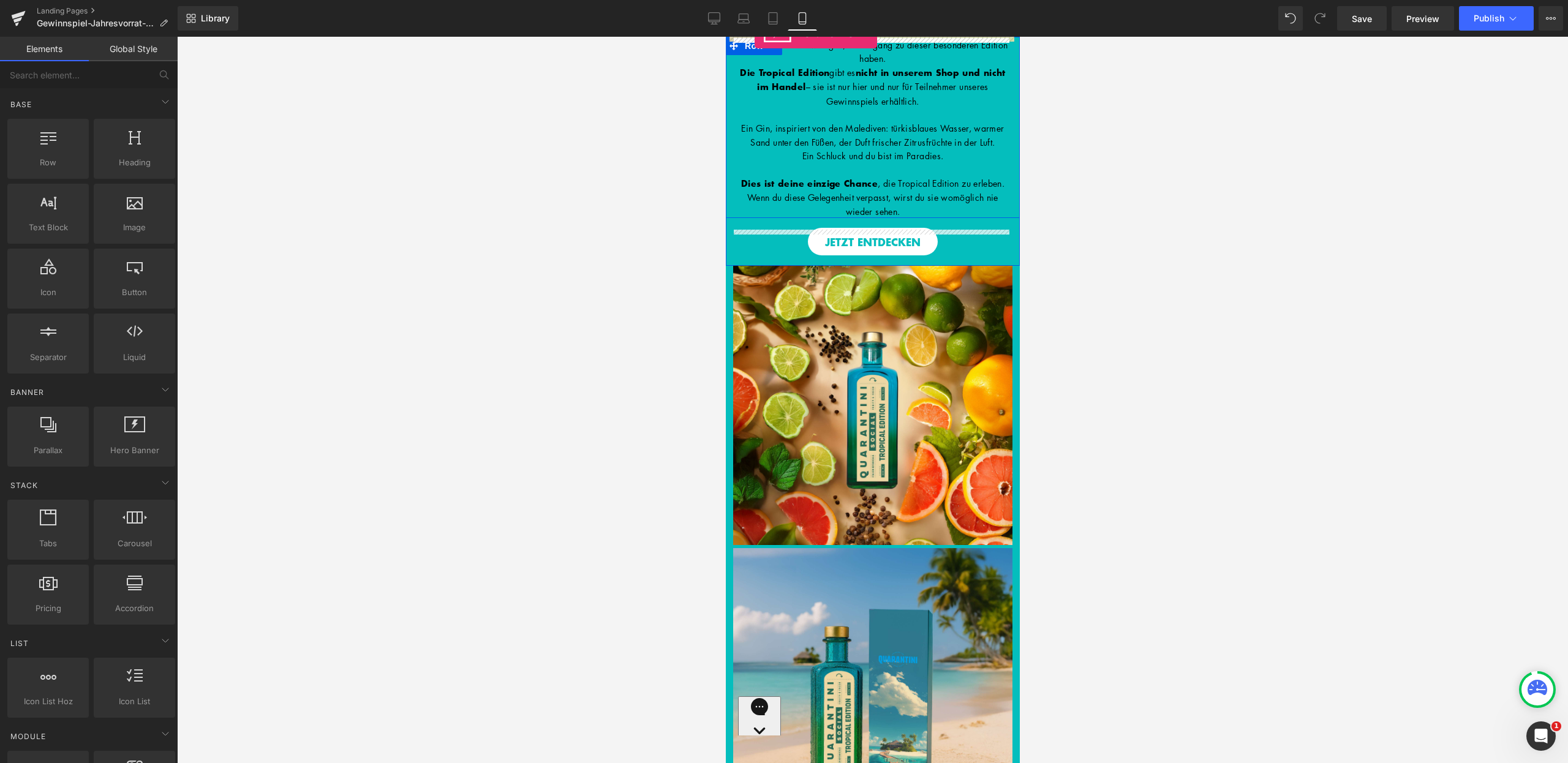
drag, startPoint x: 132, startPoint y: 426, endPoint x: 755, endPoint y: 33, distance: 736.6
click at [755, 33] on div "Hero Banner You are previewing how the will restyle your page. You can not edit…" at bounding box center [784, 392] width 1568 height 784
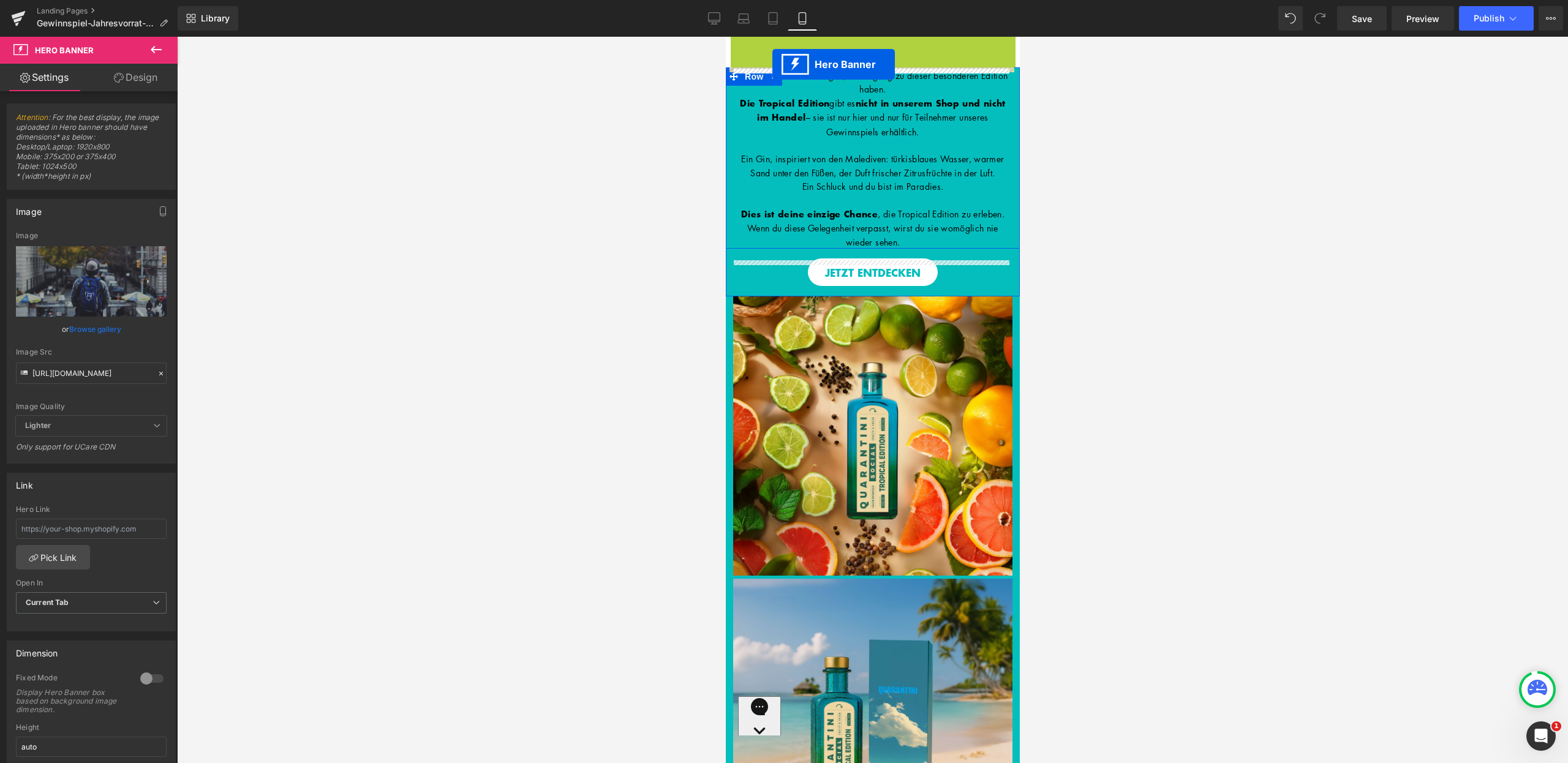
drag, startPoint x: 831, startPoint y: 42, endPoint x: 772, endPoint y: 64, distance: 63.0
drag, startPoint x: 828, startPoint y: 42, endPoint x: 779, endPoint y: 70, distance: 56.4
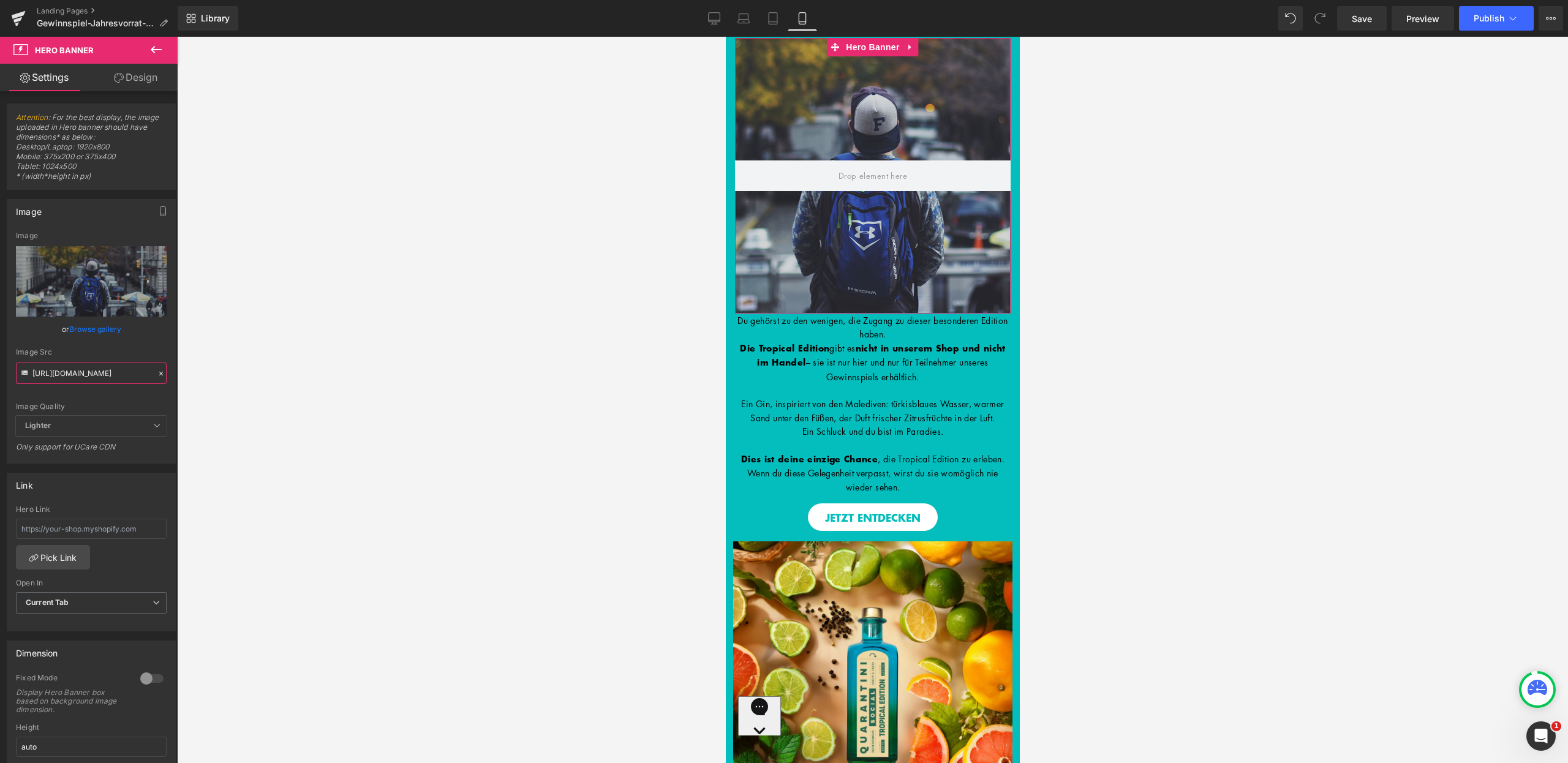
click at [85, 371] on input "https://d1um8515vdn9kb.cloudfront.net/images/hero.jpg" at bounding box center [91, 373] width 151 height 21
paste input "ucarecdn.com/e7a7ee26-2d92-4b16-955f-58ff530d4315/-/format/auto/-/preview/1600x…"
type input "https://ucarecdn.com/e7a7ee26-2d92-4b16-955f-58ff530d4315/-/format/auto/-/previ…"
click at [101, 405] on div "Image Quality" at bounding box center [91, 407] width 151 height 8
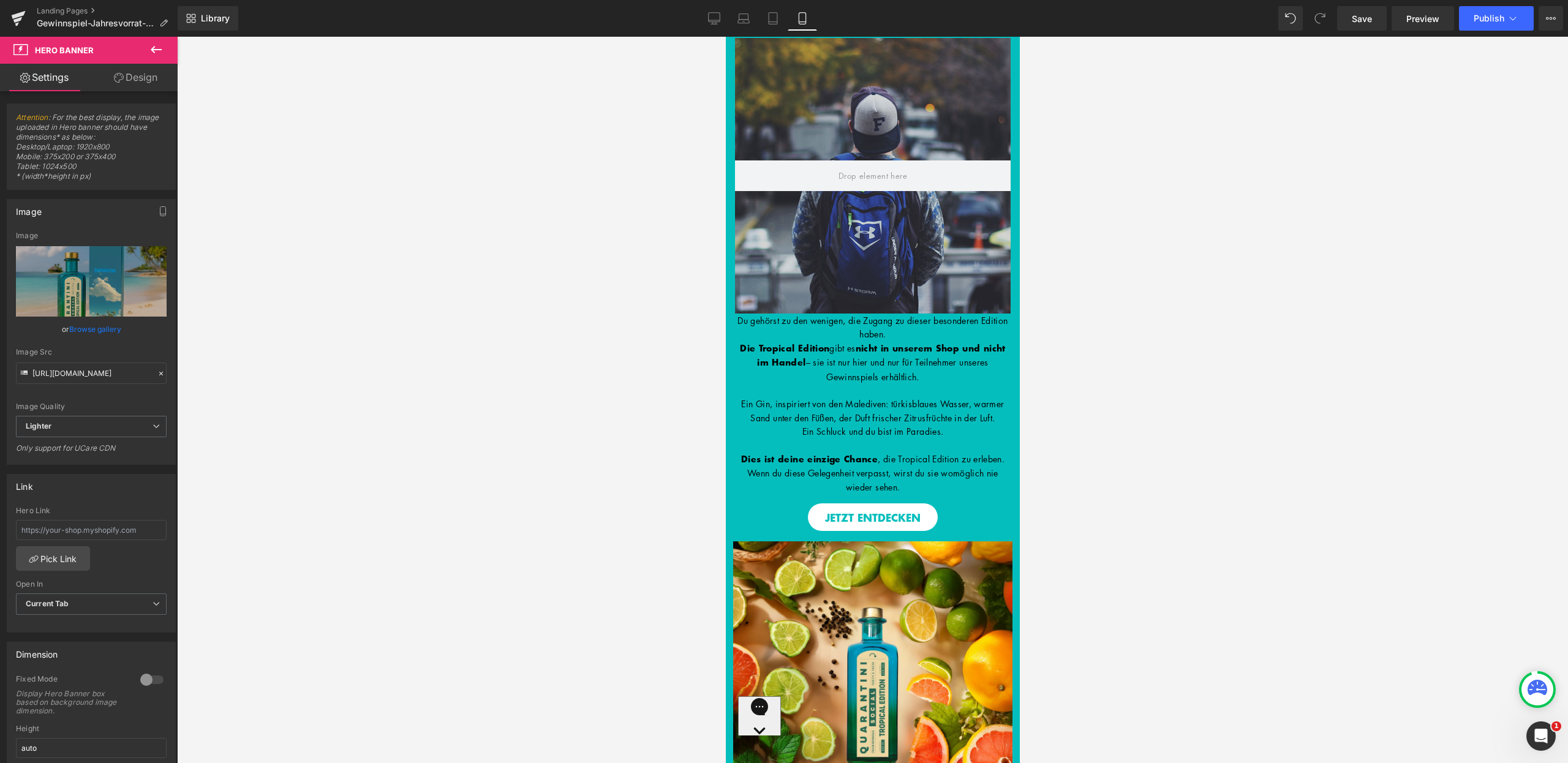
scroll to position [0, 0]
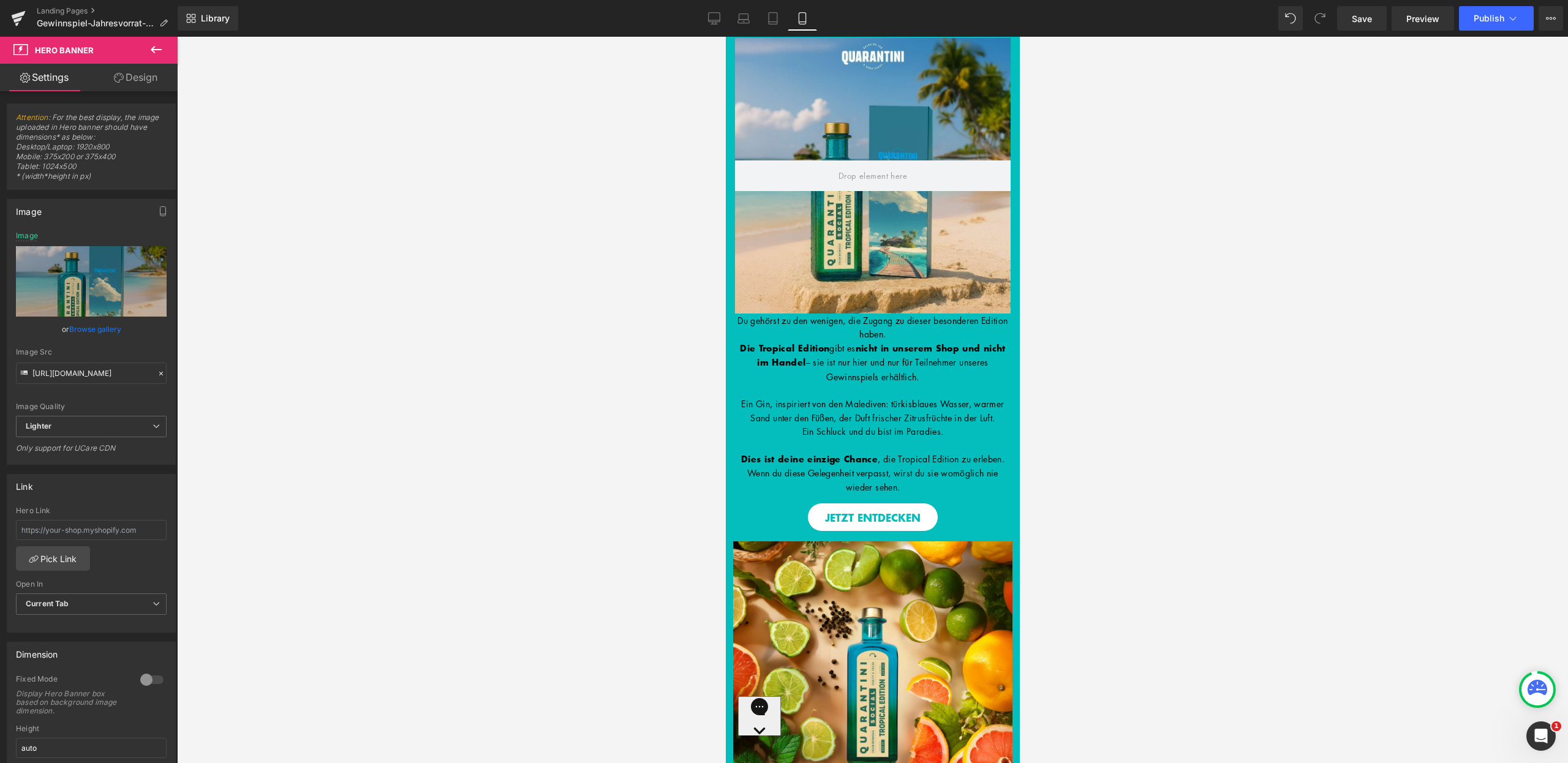
click at [160, 51] on icon at bounding box center [156, 49] width 15 height 15
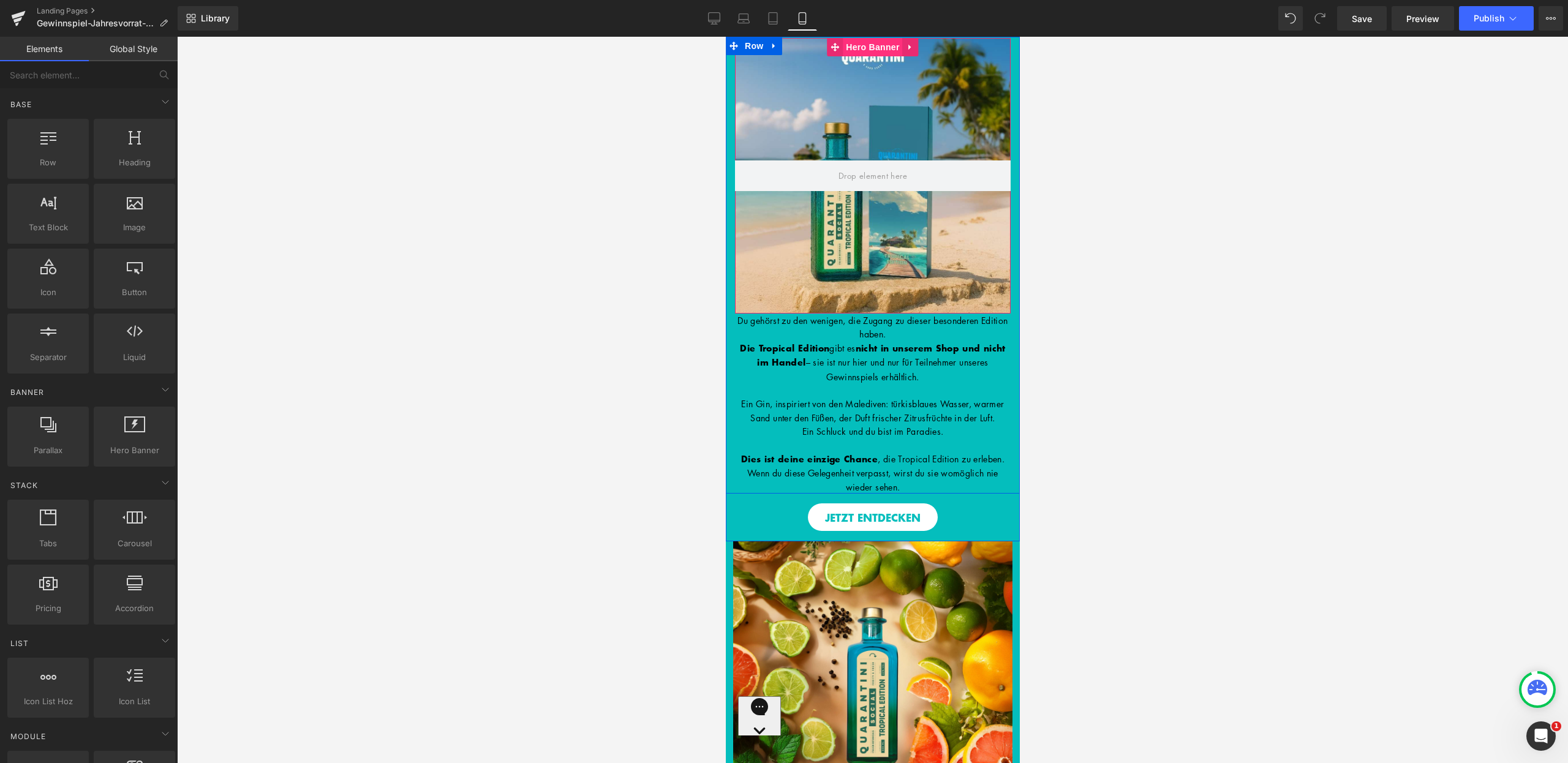
click at [856, 48] on span "Hero Banner" at bounding box center [872, 47] width 59 height 18
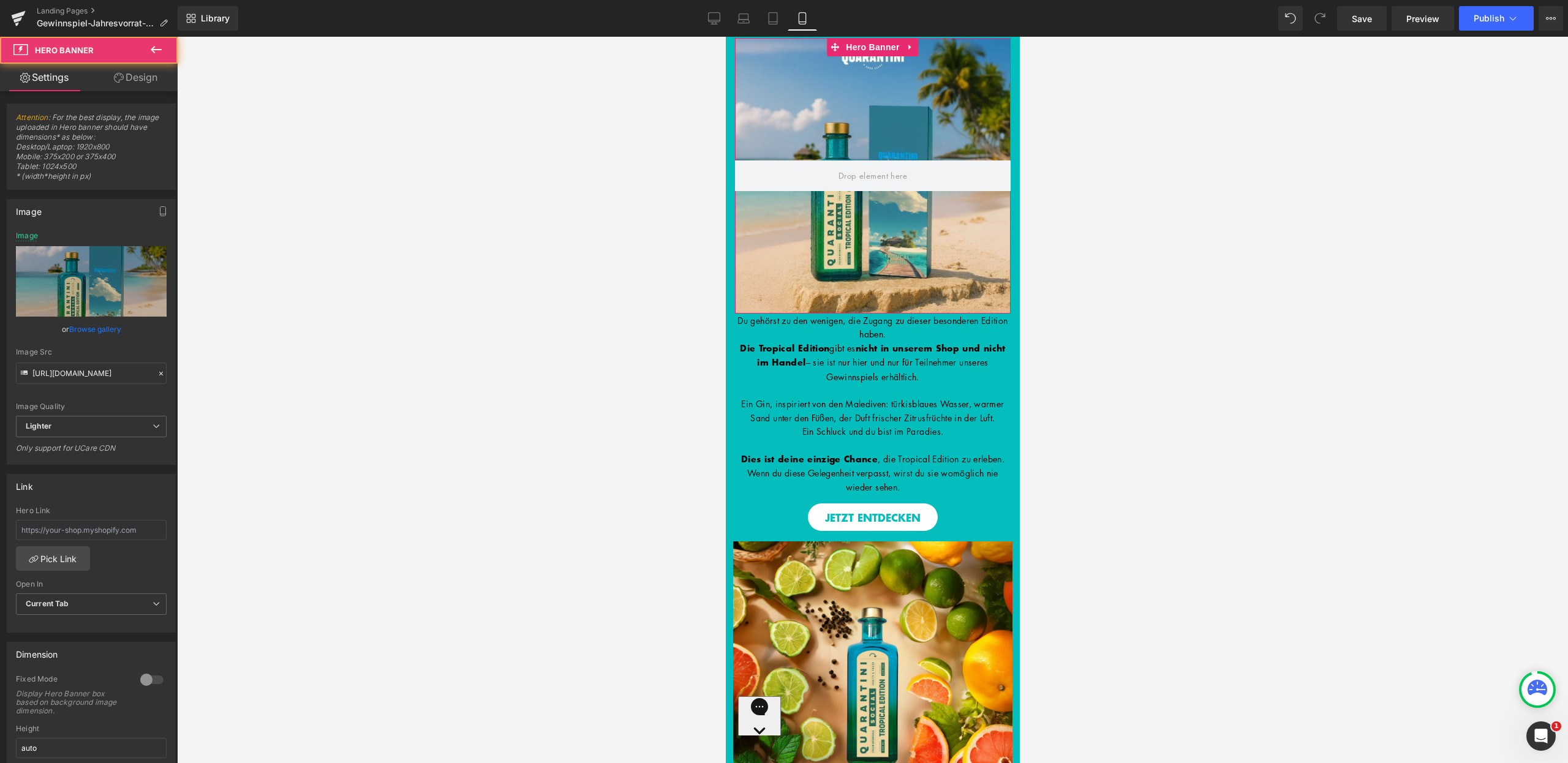
click at [148, 75] on link "Design" at bounding box center [136, 77] width 89 height 27
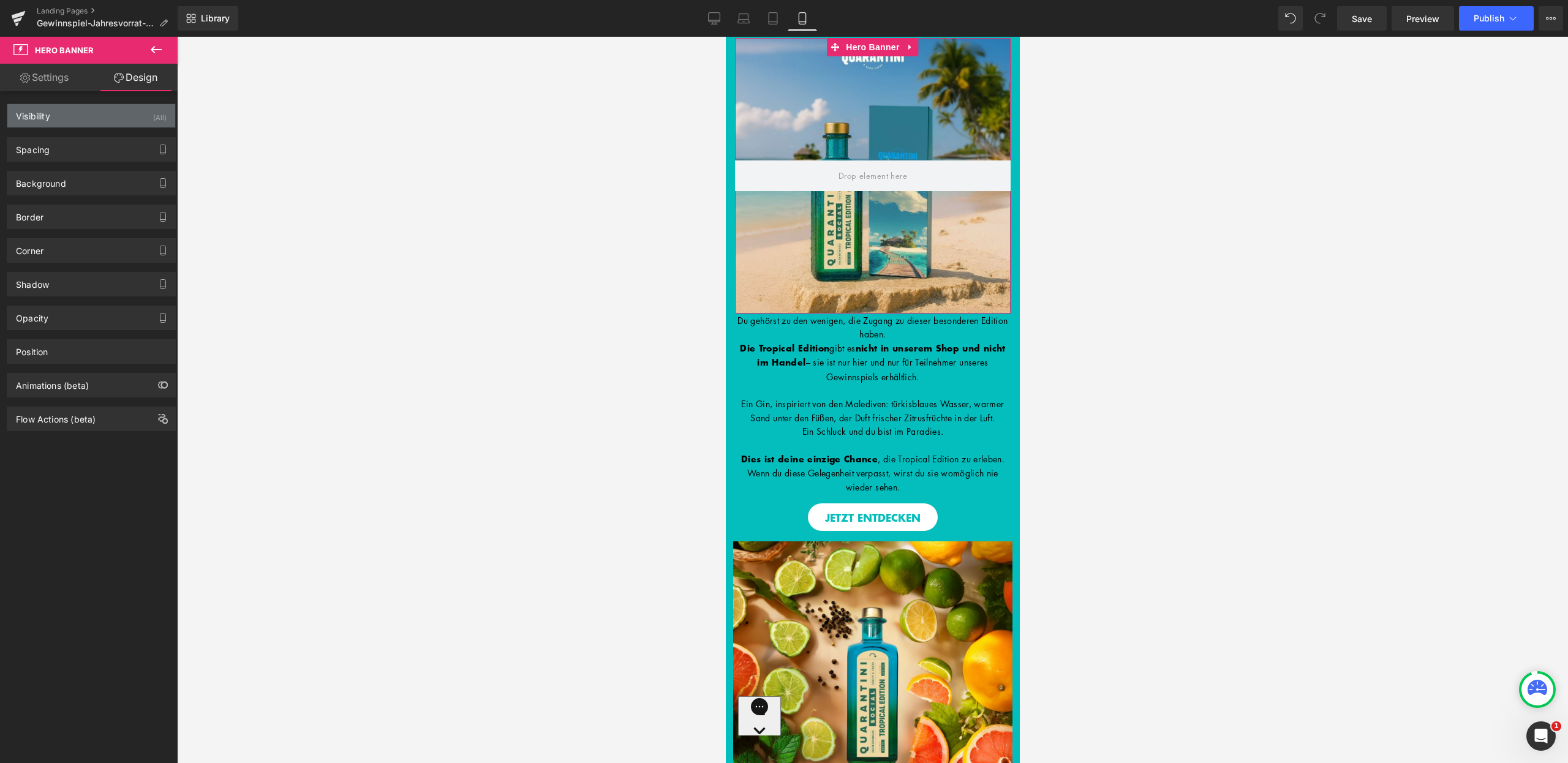
click at [128, 111] on div "Visibility (All)" at bounding box center [91, 115] width 168 height 23
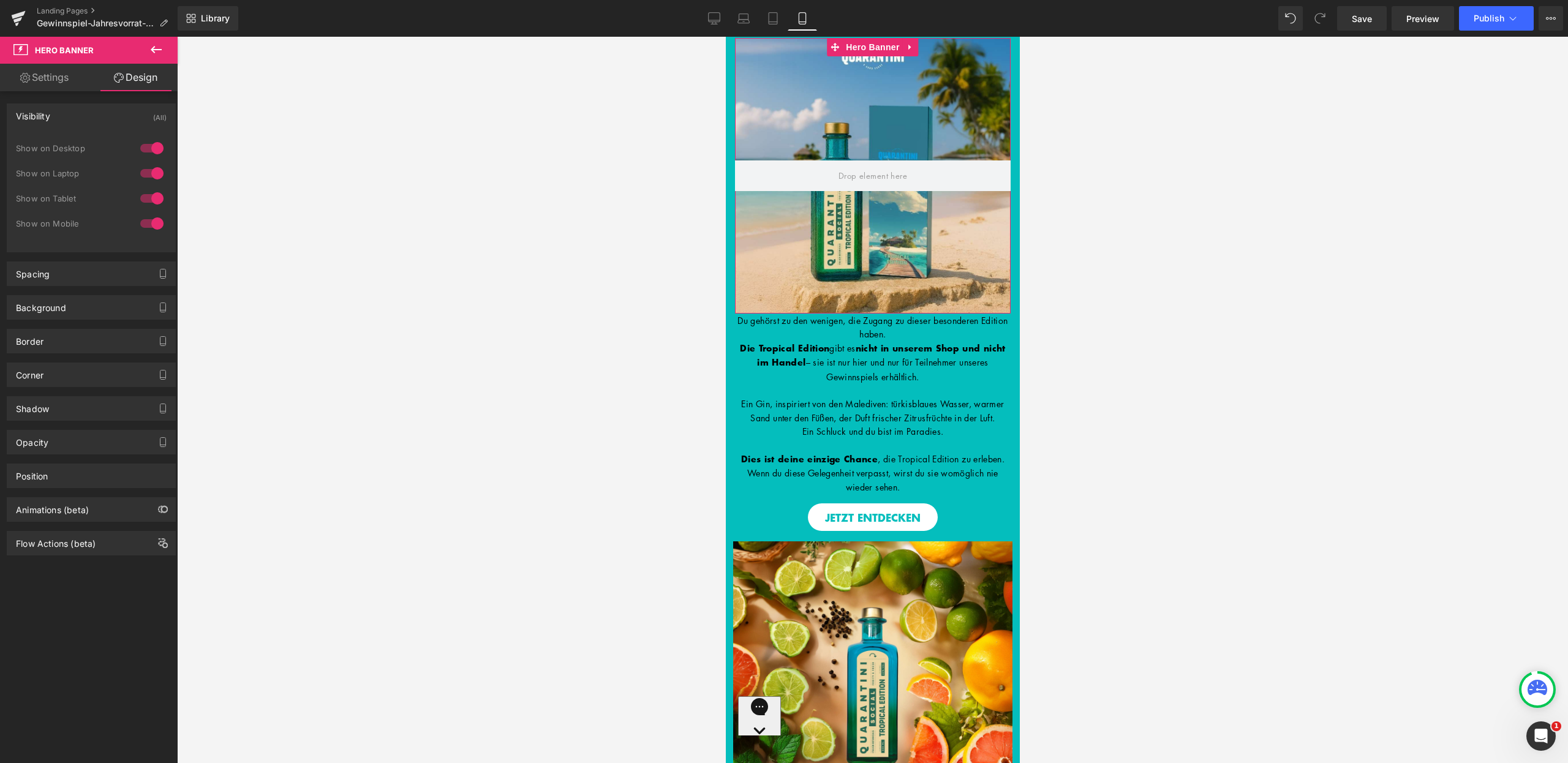
click at [149, 195] on div at bounding box center [152, 199] width 30 height 20
click at [153, 172] on div at bounding box center [152, 173] width 30 height 20
click at [149, 147] on div at bounding box center [152, 148] width 30 height 20
click at [169, 54] on button at bounding box center [156, 50] width 43 height 27
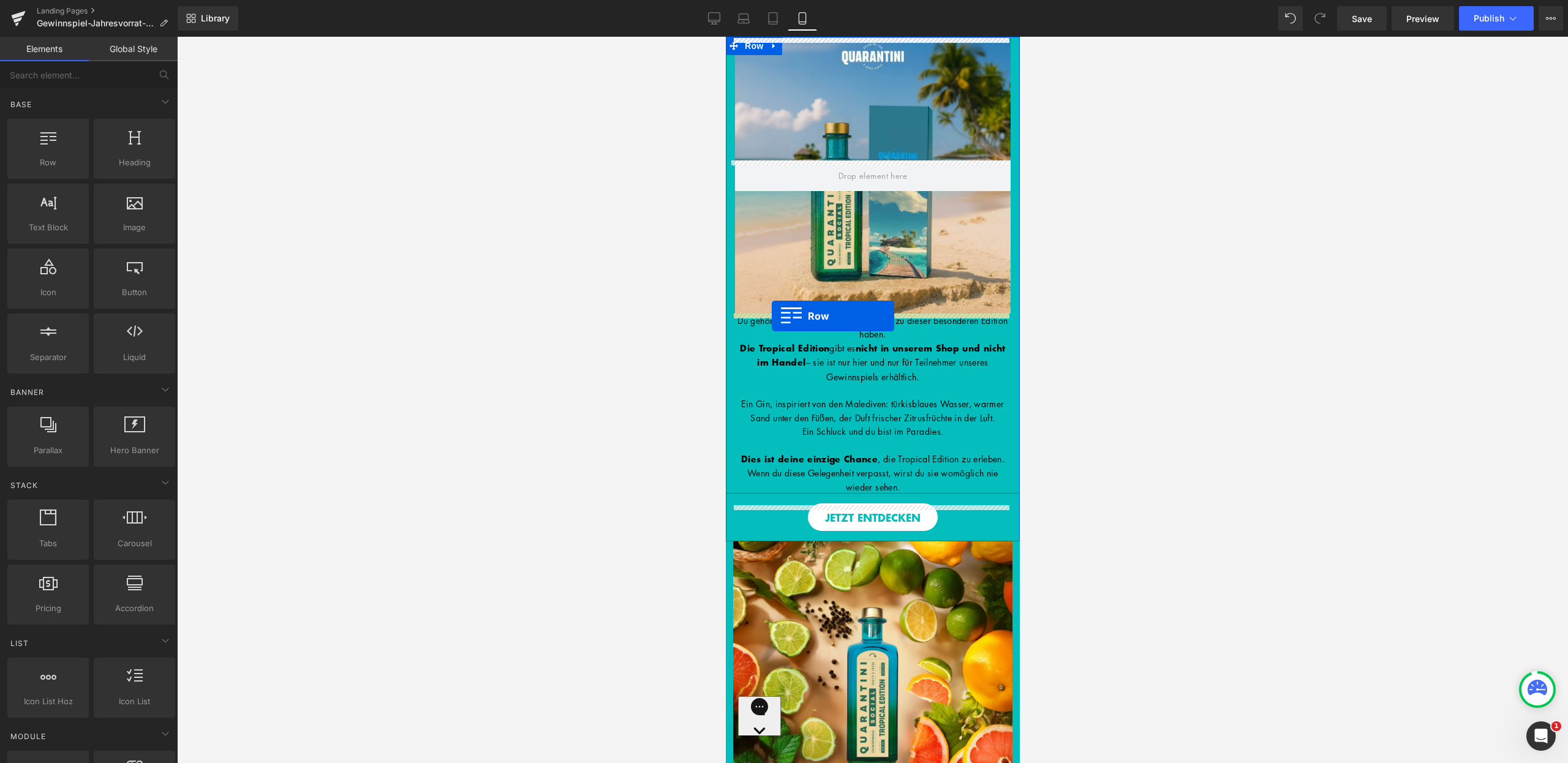
drag, startPoint x: 782, startPoint y: 192, endPoint x: 772, endPoint y: 316, distance: 124.4
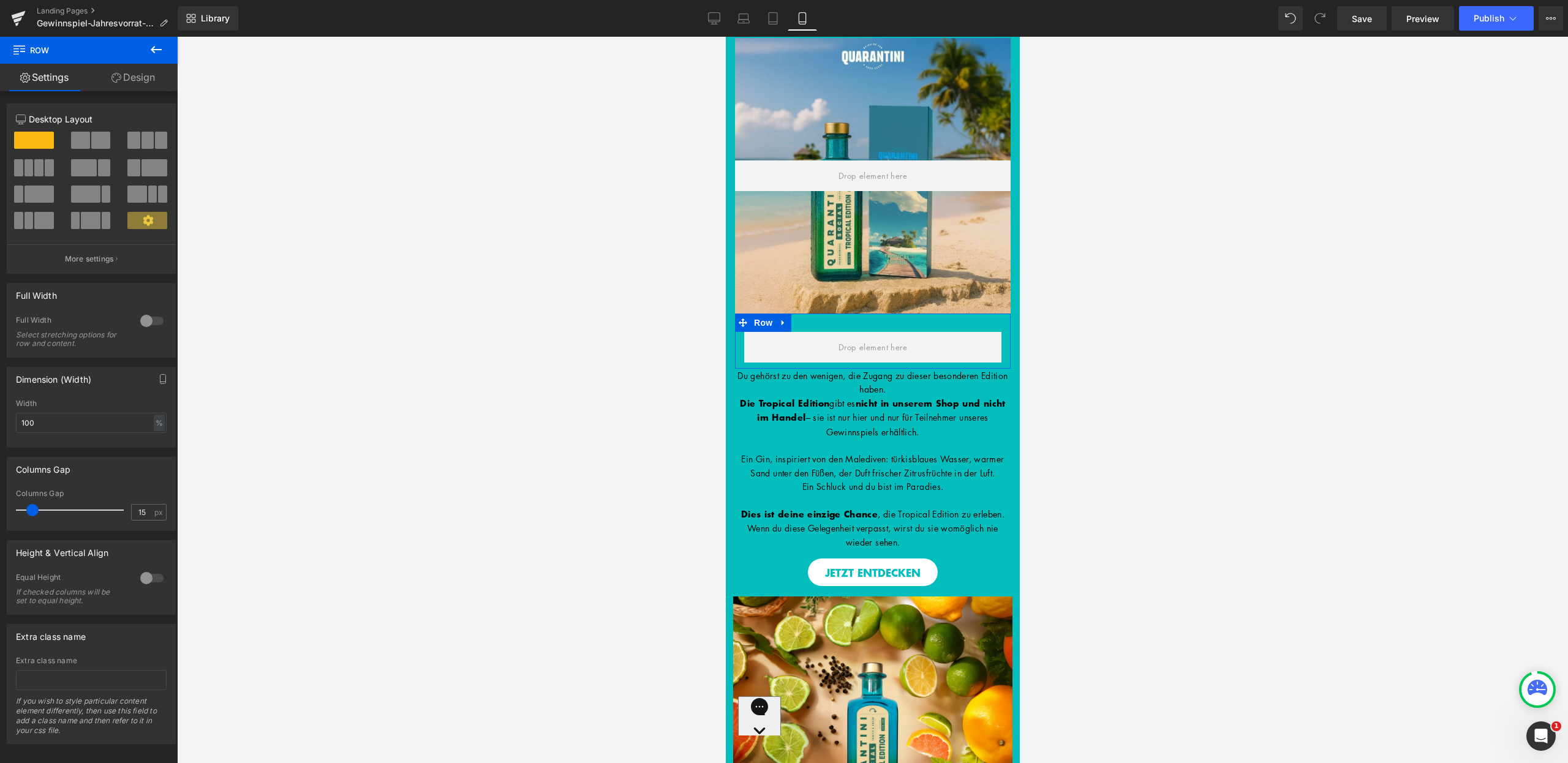
click at [132, 75] on link "Design" at bounding box center [134, 77] width 89 height 27
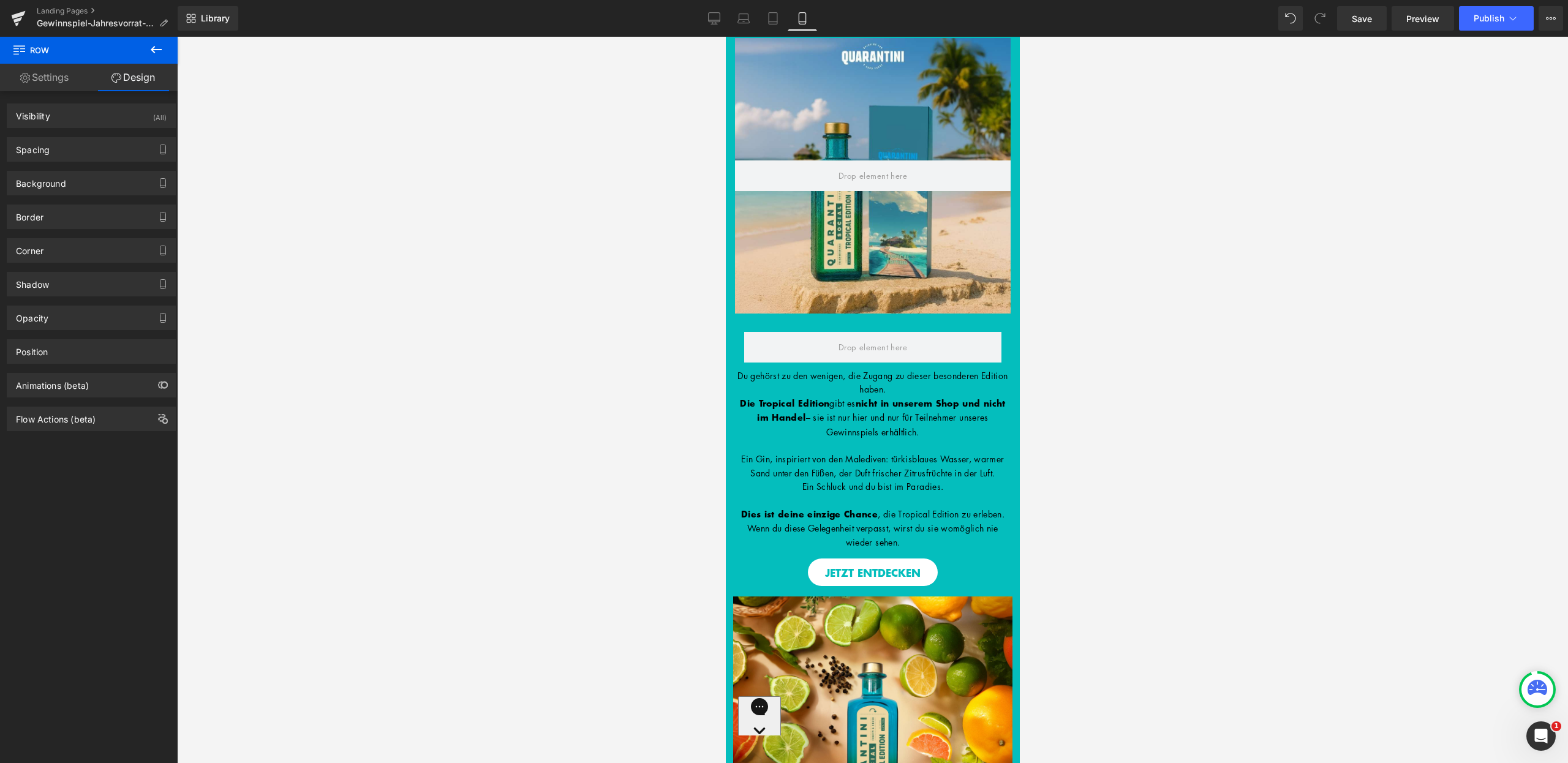
click at [148, 54] on button at bounding box center [156, 50] width 43 height 27
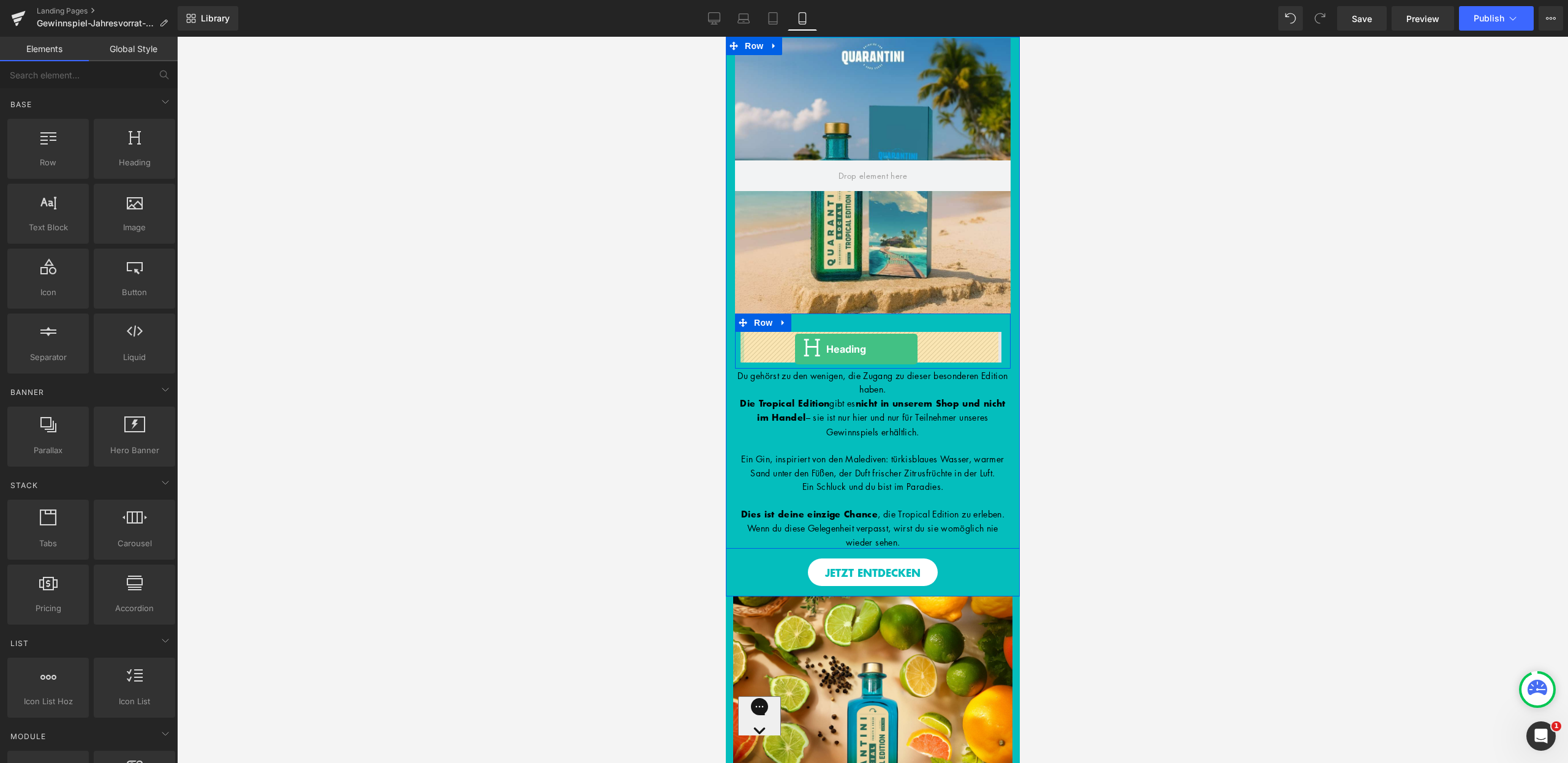
drag, startPoint x: 969, startPoint y: 222, endPoint x: 795, endPoint y: 349, distance: 215.4
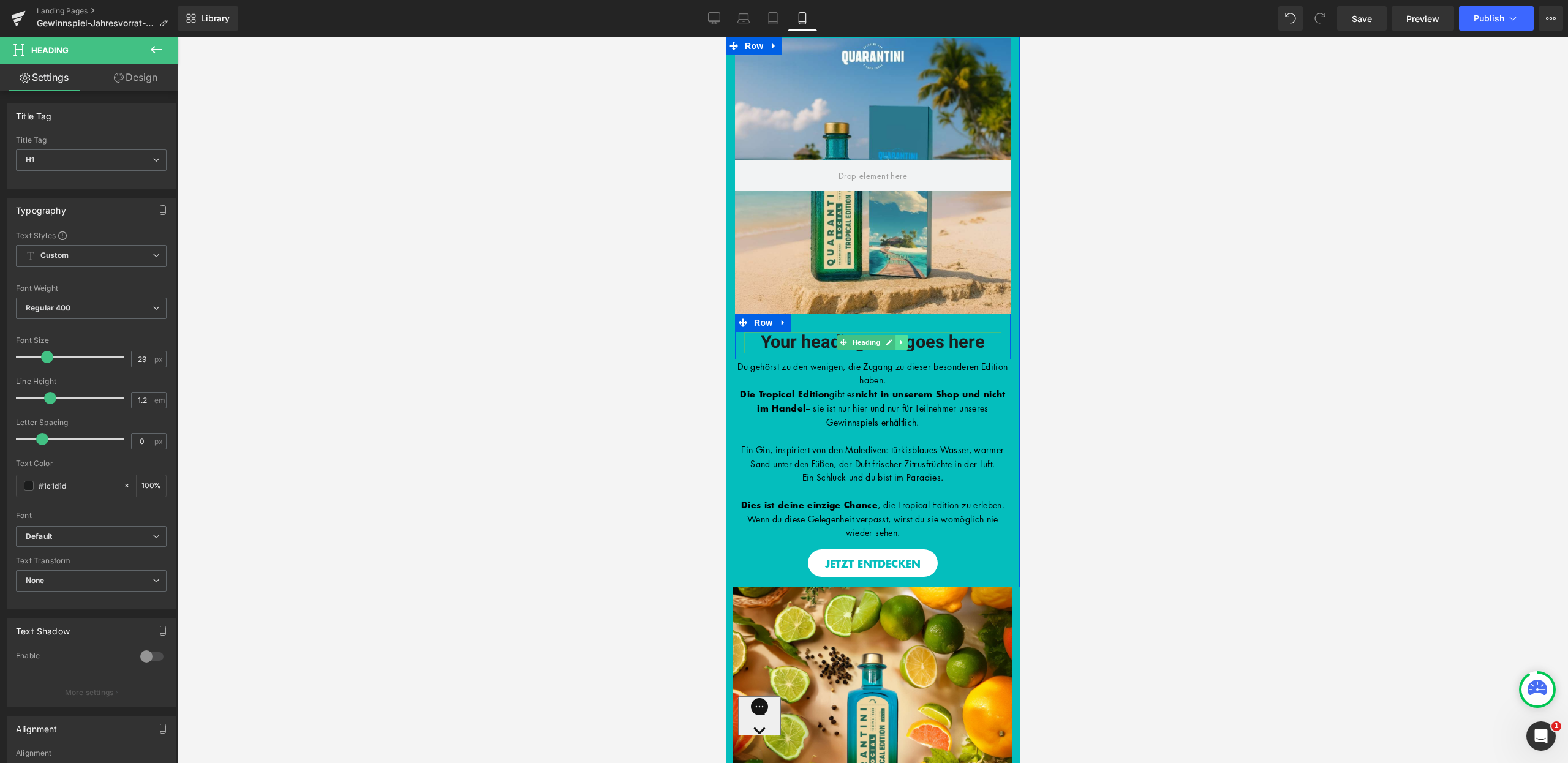
click at [898, 343] on icon at bounding box center [901, 341] width 7 height 7
click at [965, 348] on h1 "Your heading text goes here" at bounding box center [872, 342] width 257 height 21
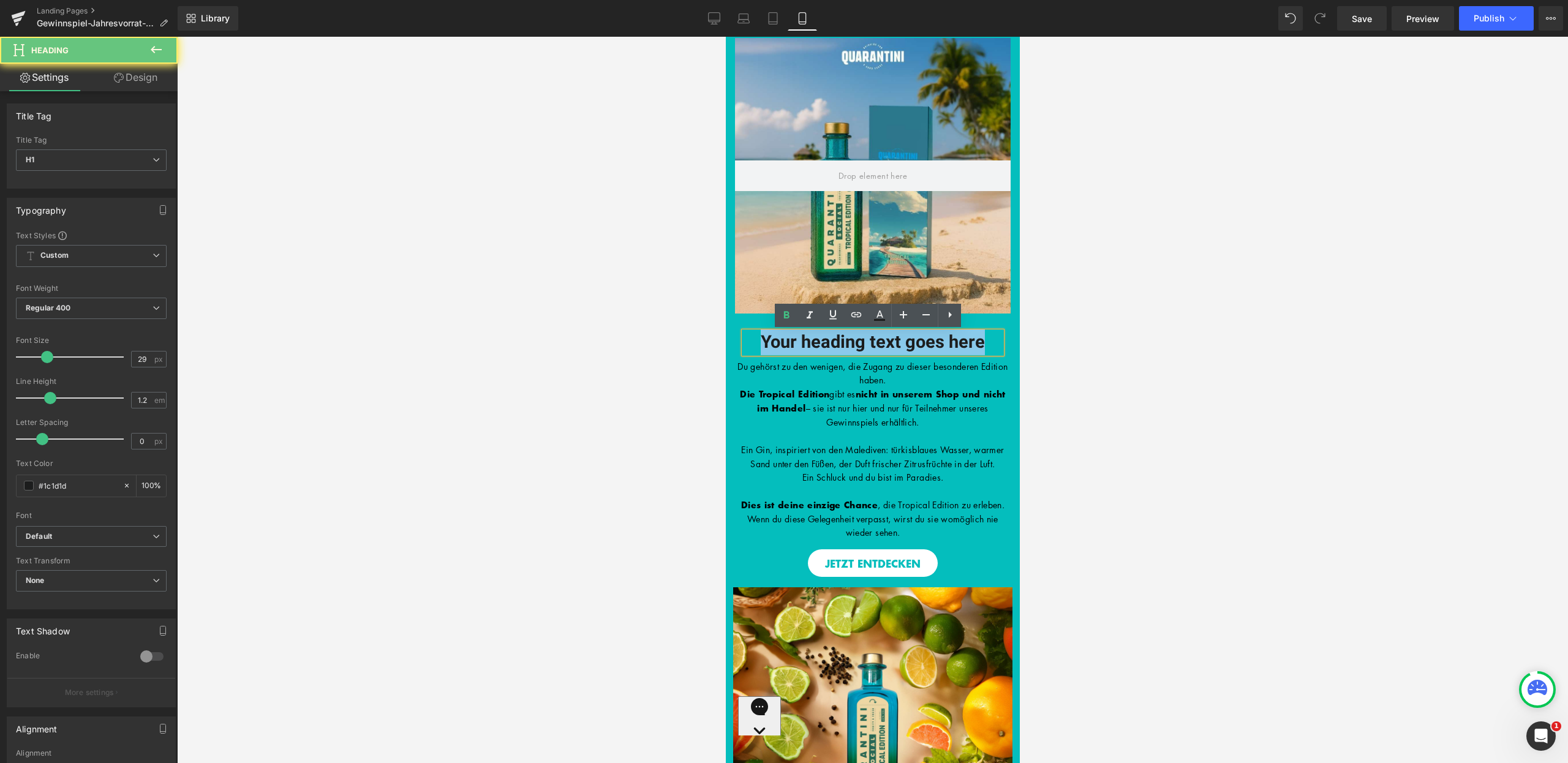
drag, startPoint x: 985, startPoint y: 348, endPoint x: 743, endPoint y: 337, distance: 242.2
click at [744, 337] on h1 "Your heading text goes here" at bounding box center [872, 342] width 257 height 21
paste div
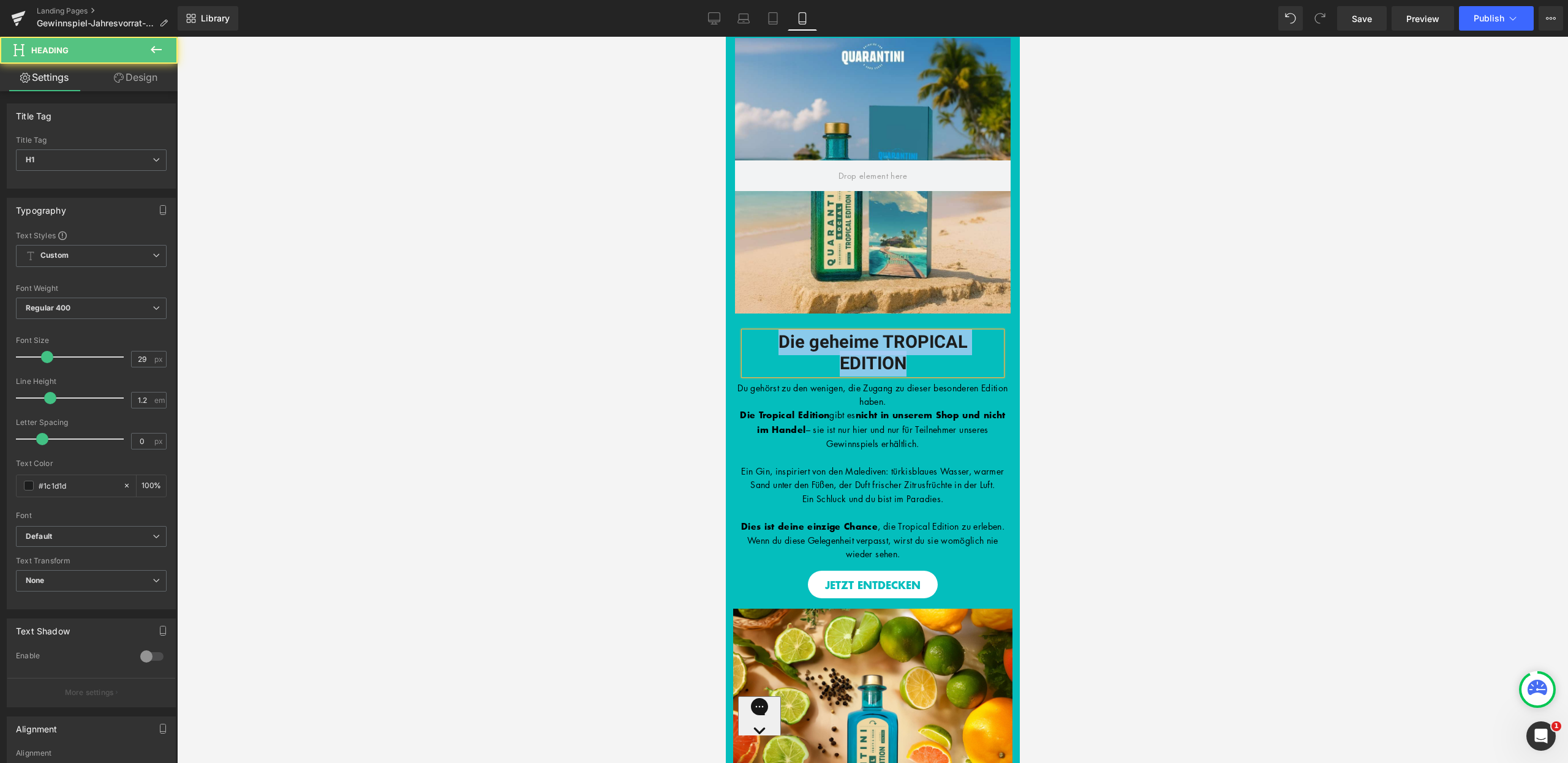
drag, startPoint x: 907, startPoint y: 362, endPoint x: 759, endPoint y: 335, distance: 150.4
click at [760, 335] on h1 "Die geheime TROPICAL EDITION" at bounding box center [872, 353] width 257 height 43
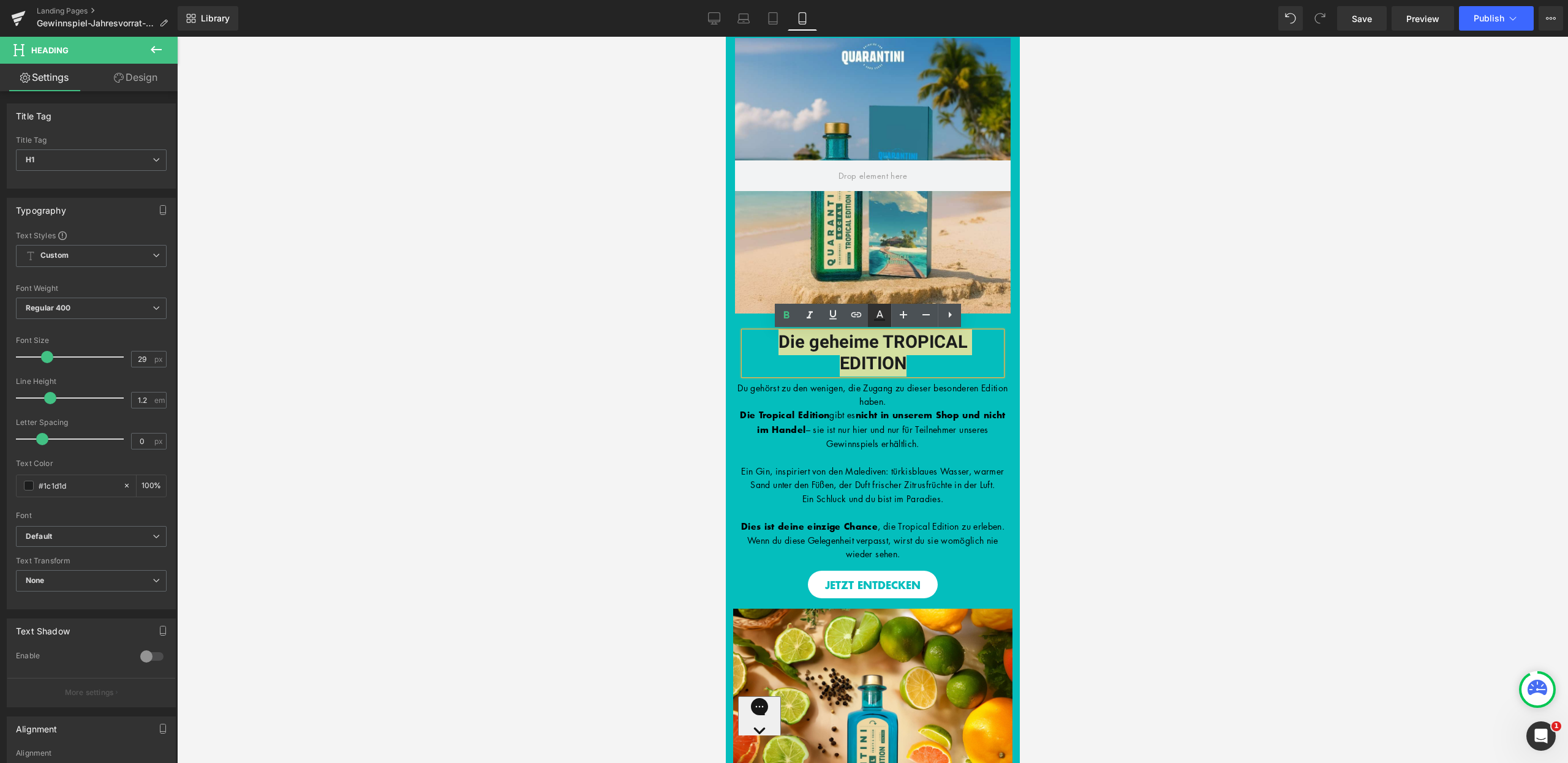
click at [882, 319] on icon at bounding box center [879, 320] width 11 height 2
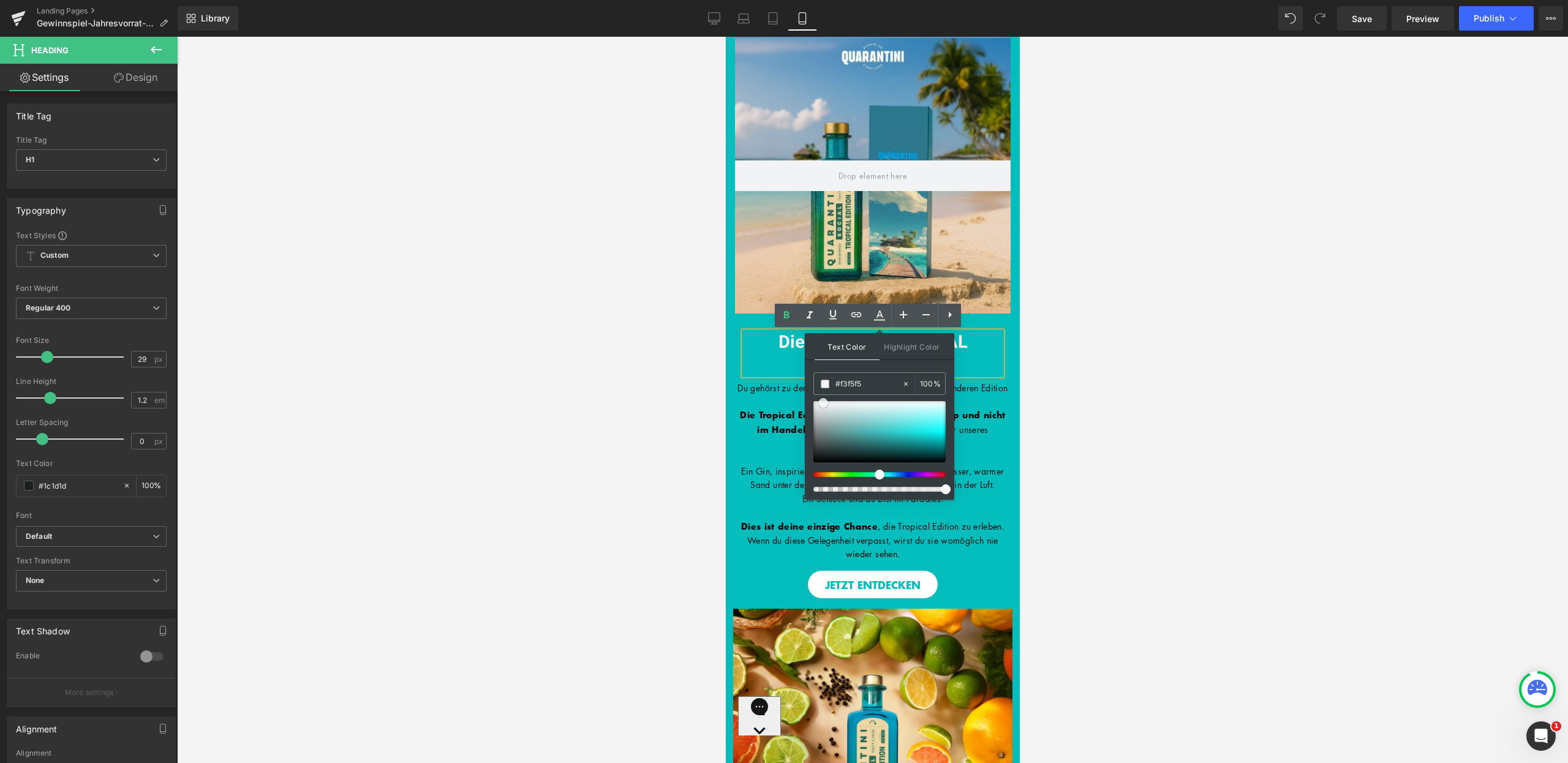
type input "#ffffff"
drag, startPoint x: 1540, startPoint y: 491, endPoint x: 793, endPoint y: 389, distance: 753.9
click at [748, 356] on h1 "Die geheime TROPICAL EDITION" at bounding box center [872, 353] width 257 height 43
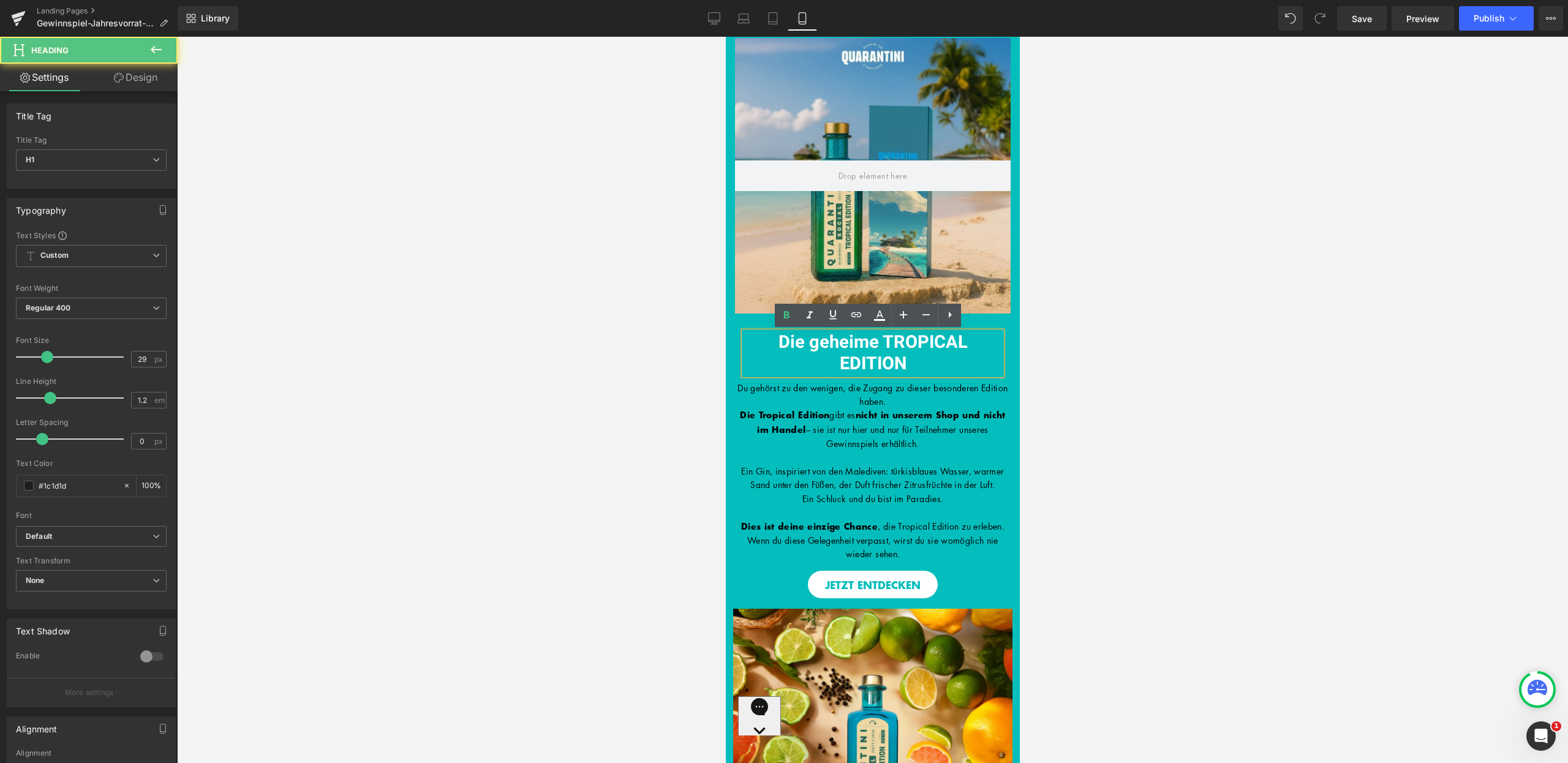
click at [758, 321] on div "Die geheime TROPICAL EDITION Heading Row" at bounding box center [872, 347] width 276 height 68
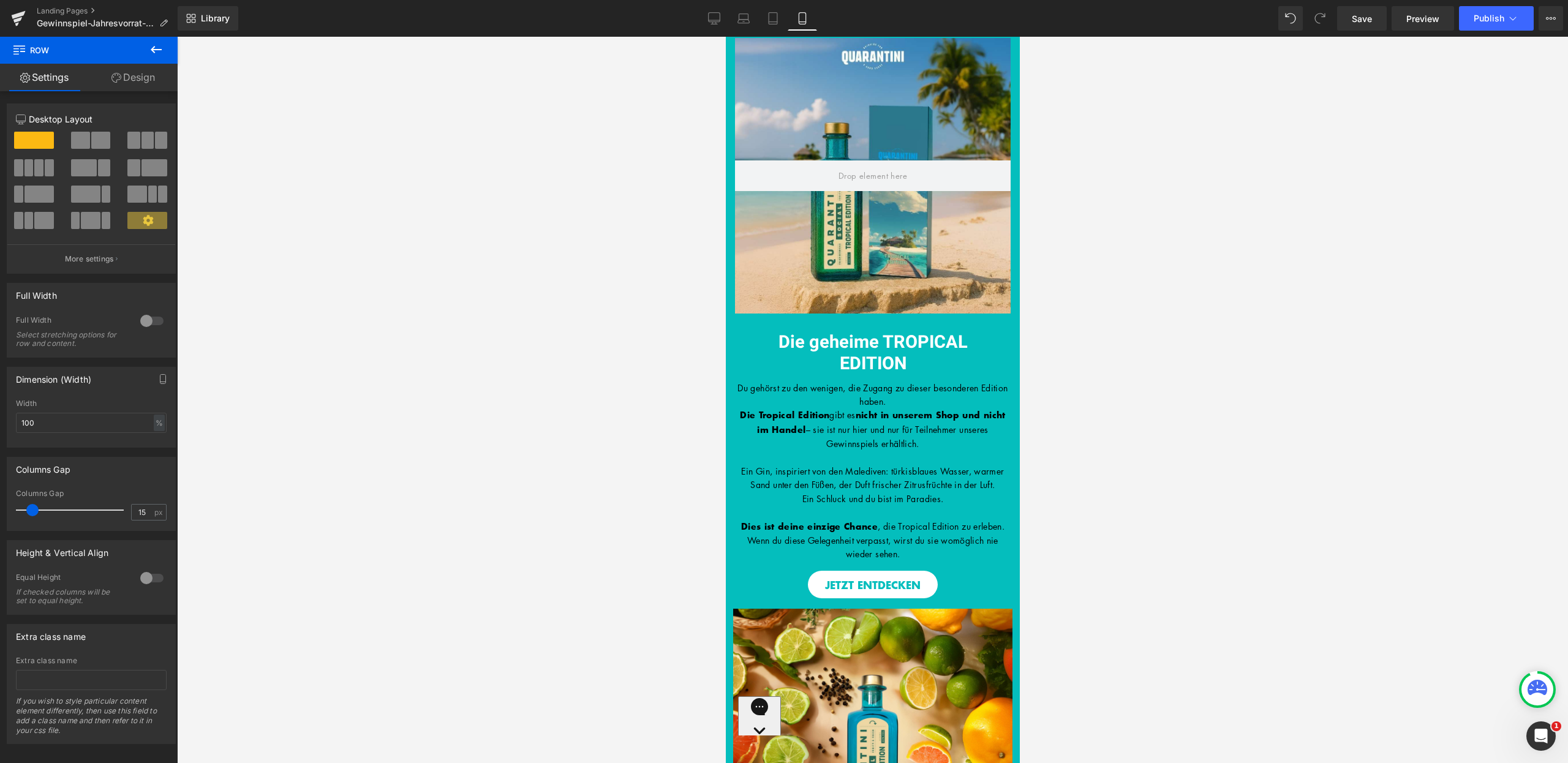
click at [761, 323] on div "Die geheime TROPICAL EDITION Heading Row" at bounding box center [872, 347] width 276 height 68
click at [835, 348] on link "Heading" at bounding box center [841, 353] width 46 height 15
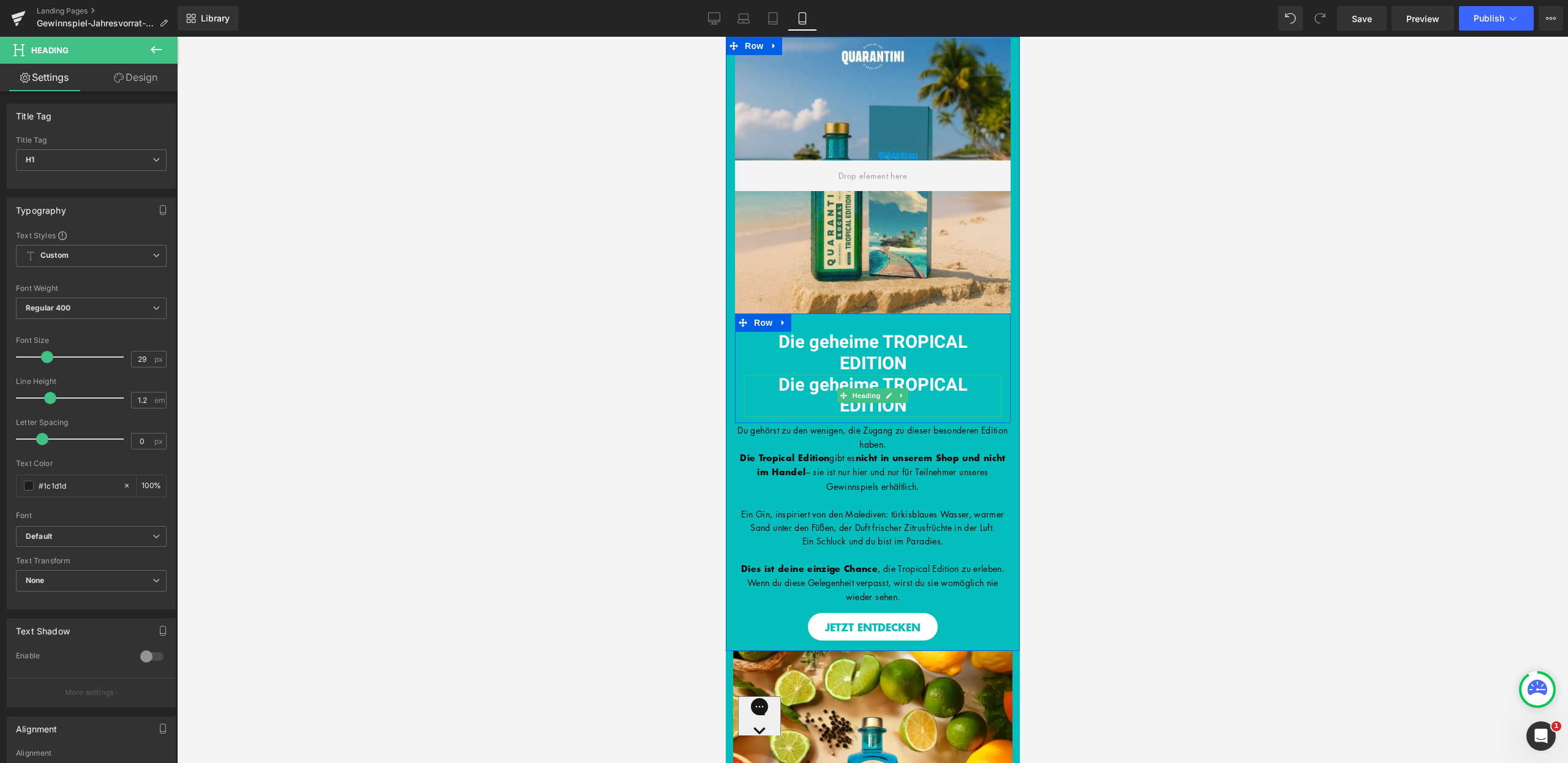
click at [908, 401] on h1 "Die geheime TROPICAL EDITION" at bounding box center [872, 396] width 257 height 43
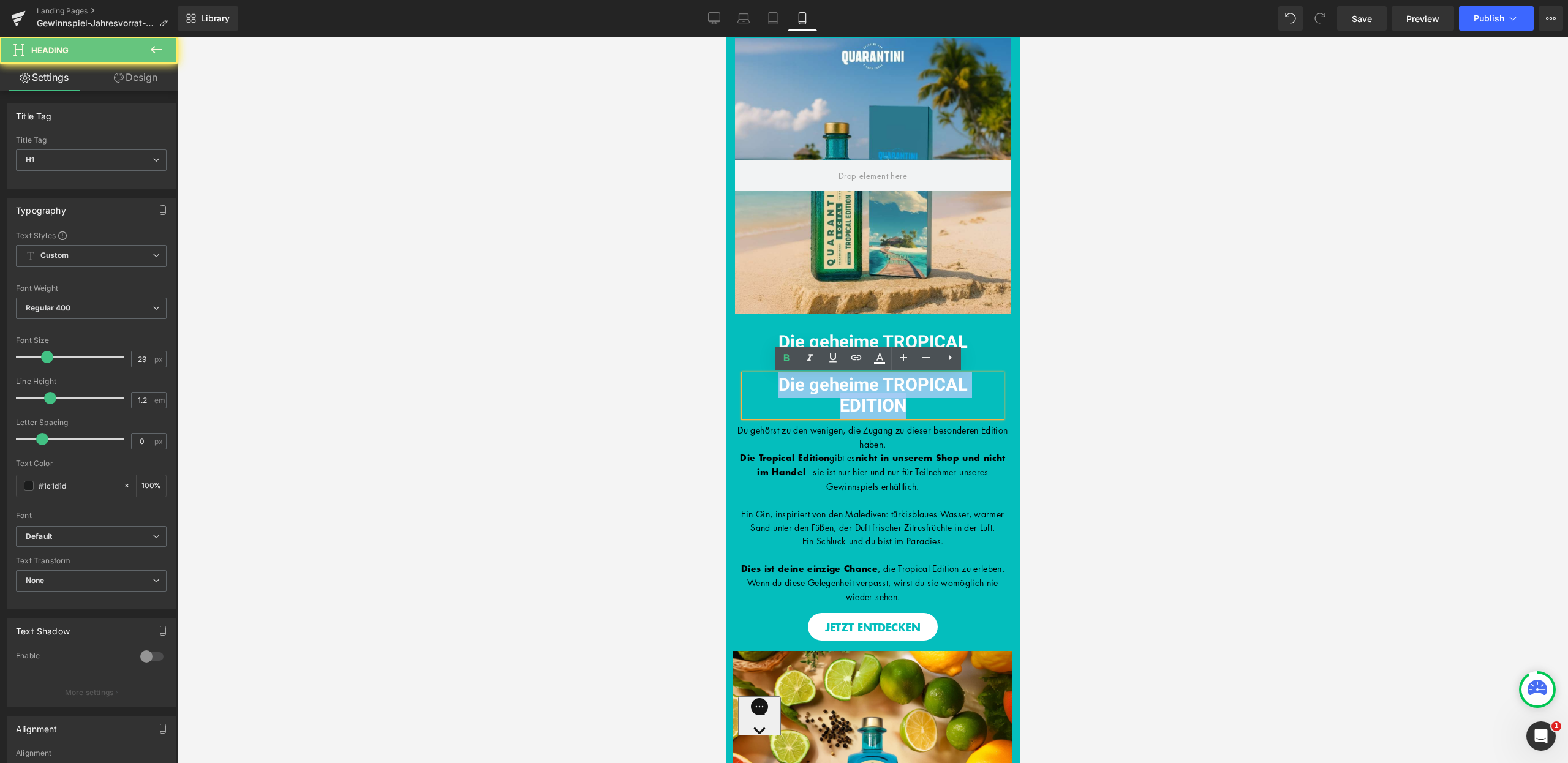
drag, startPoint x: 907, startPoint y: 408, endPoint x: 758, endPoint y: 390, distance: 150.1
click at [758, 390] on h1 "Die geheime TROPICAL EDITION" at bounding box center [872, 396] width 257 height 43
paste div
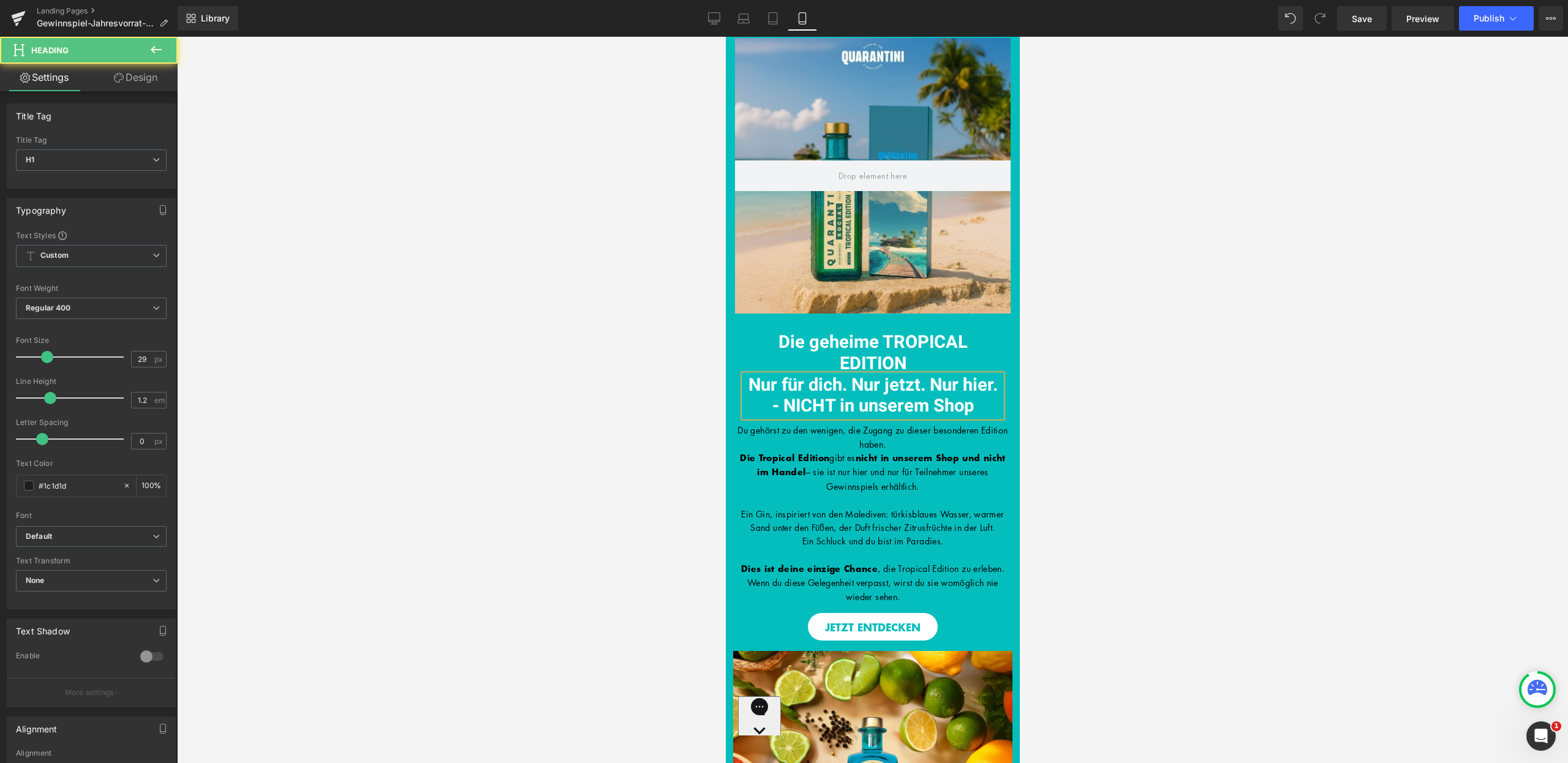
drag, startPoint x: 956, startPoint y: 405, endPoint x: 735, endPoint y: 384, distance: 222.0
click at [744, 384] on div "Nur für dich. Nur jetzt. Nur hier. - NICHT in unserem Shop" at bounding box center [872, 396] width 257 height 43
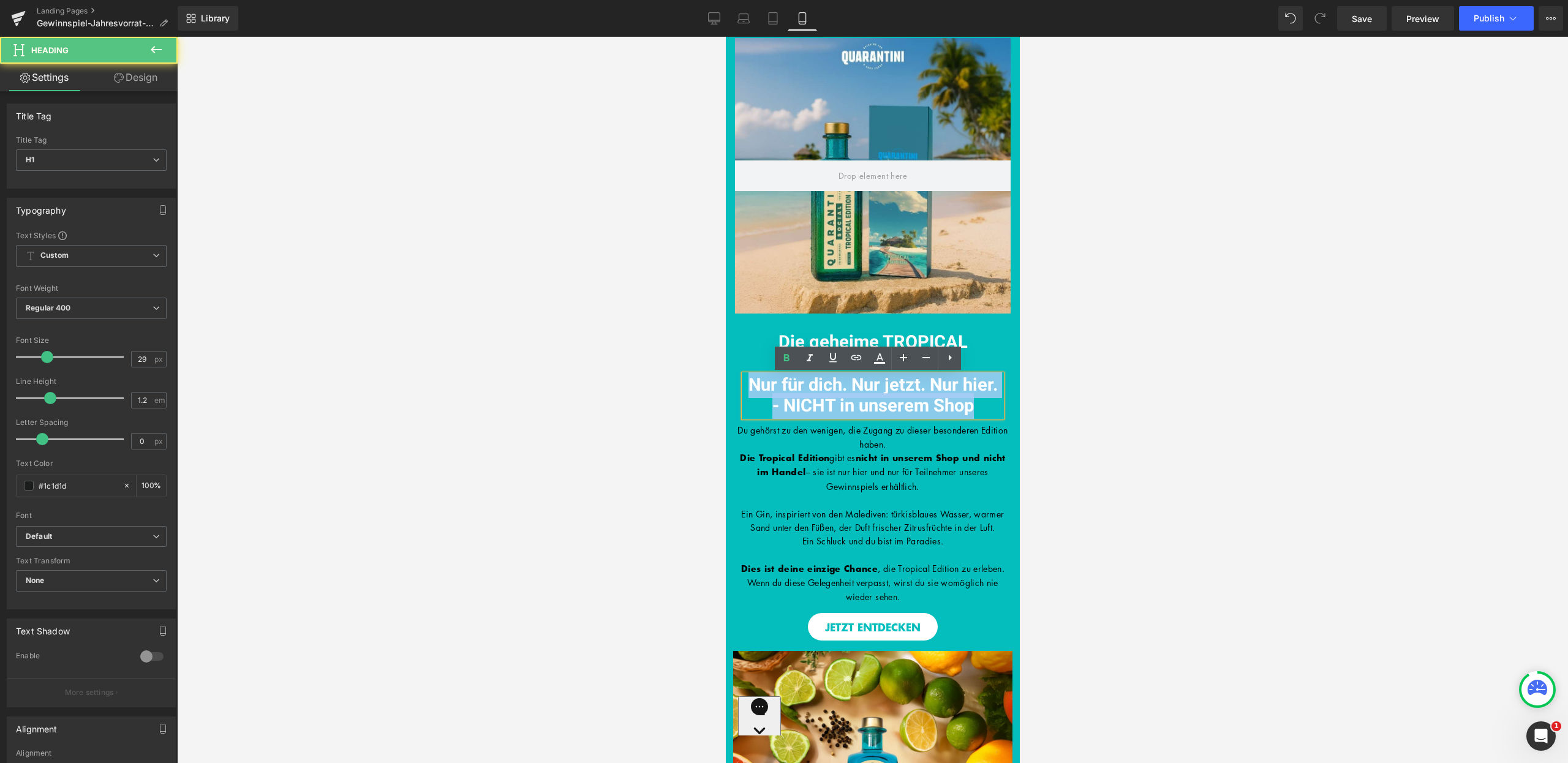
drag, startPoint x: 971, startPoint y: 406, endPoint x: 745, endPoint y: 383, distance: 227.2
click at [745, 383] on h1 "Nur für dich. Nur jetzt. Nur hier. - NICHT in unserem Shop" at bounding box center [872, 396] width 257 height 43
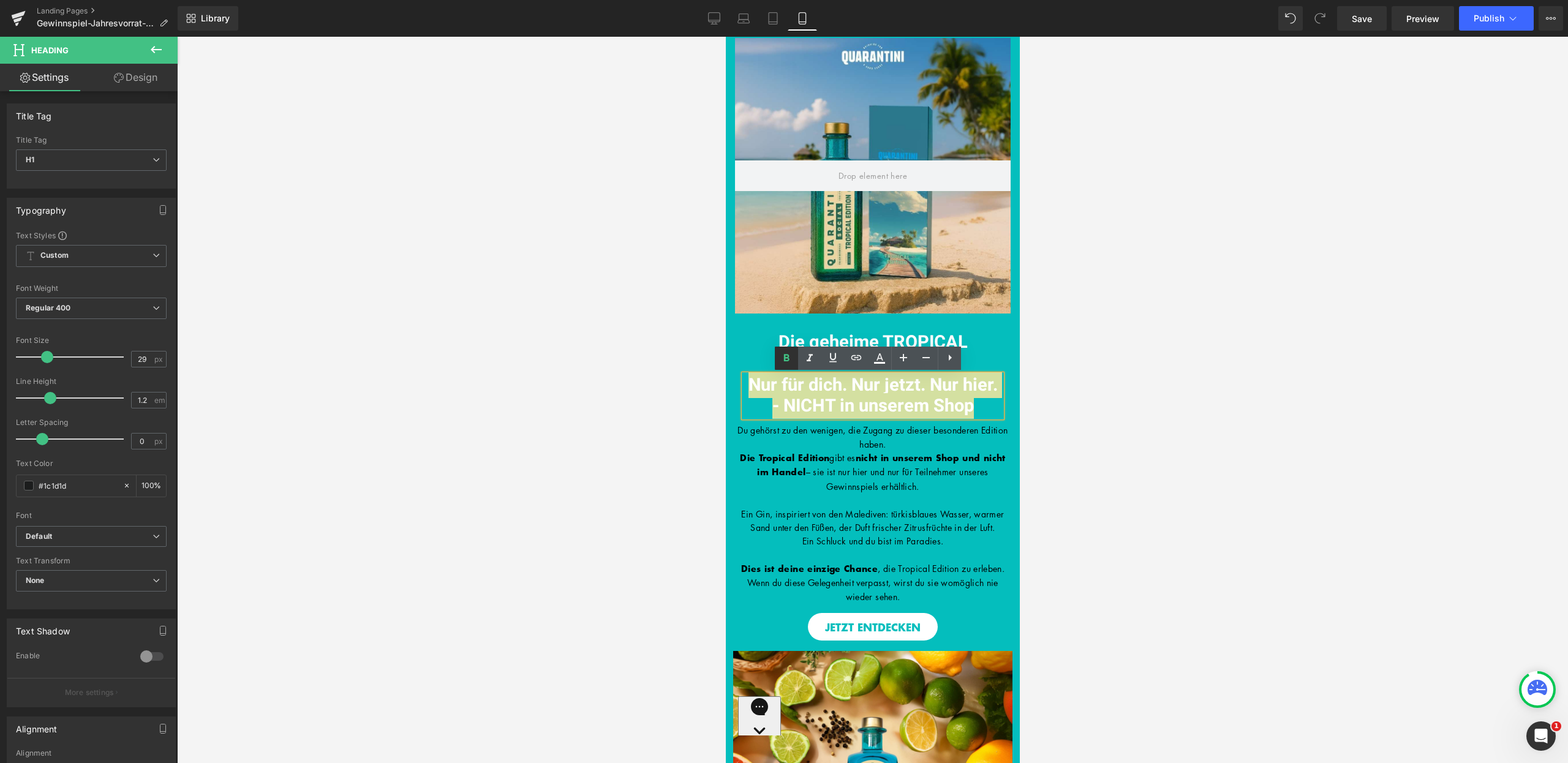
click at [777, 362] on link at bounding box center [786, 358] width 23 height 23
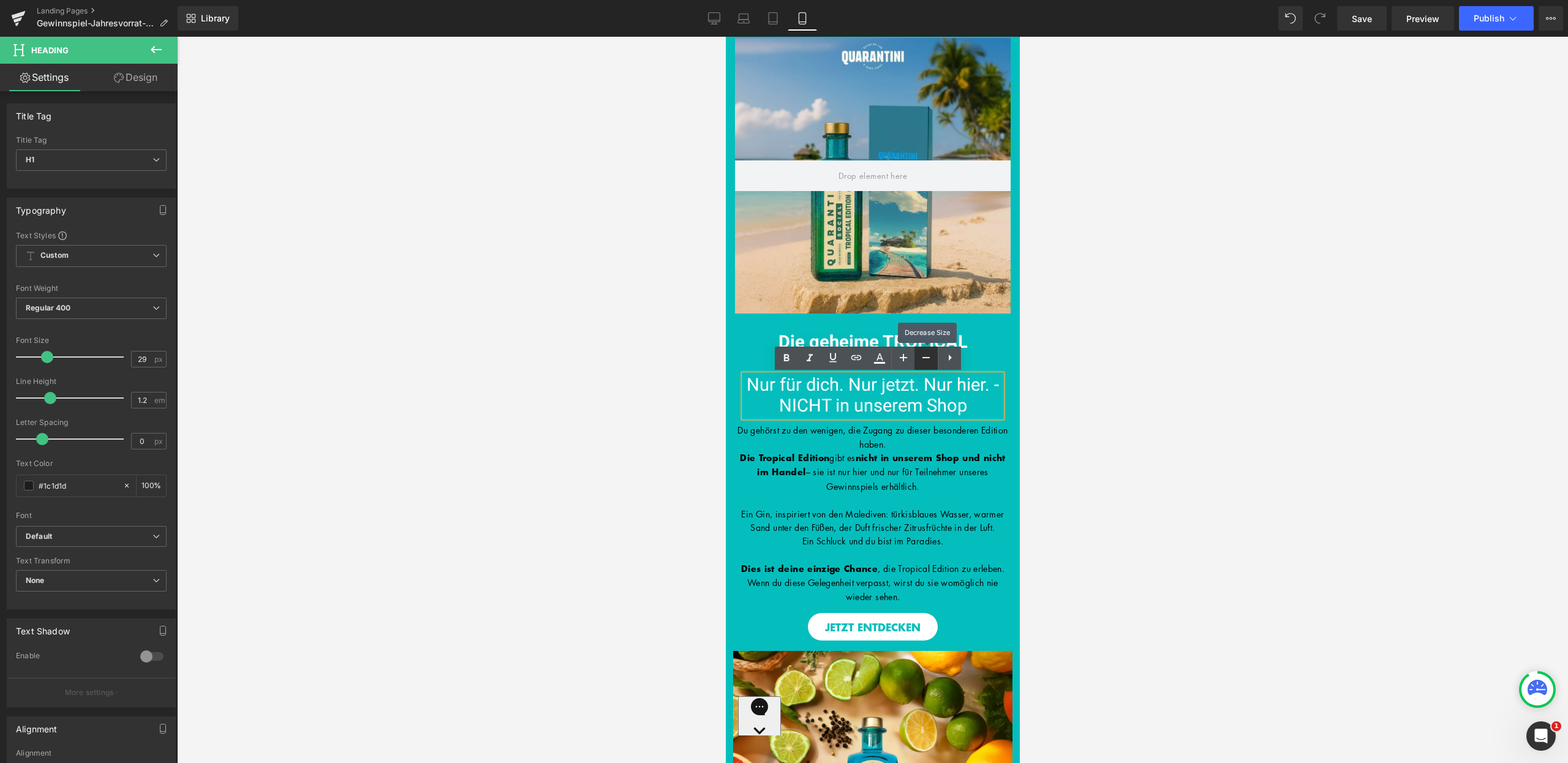
click at [926, 365] on link at bounding box center [926, 358] width 23 height 23
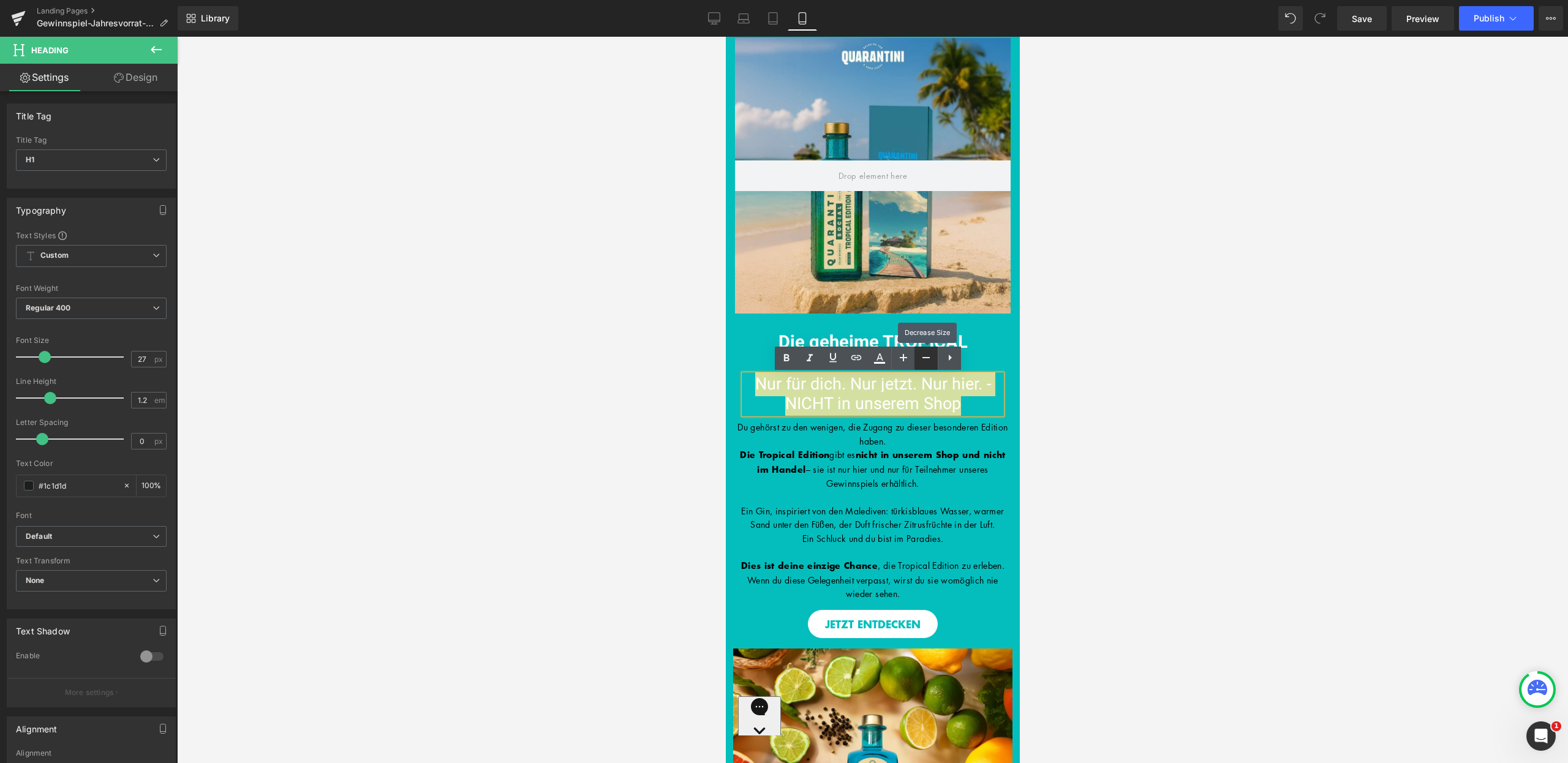
click at [926, 365] on link at bounding box center [926, 358] width 23 height 23
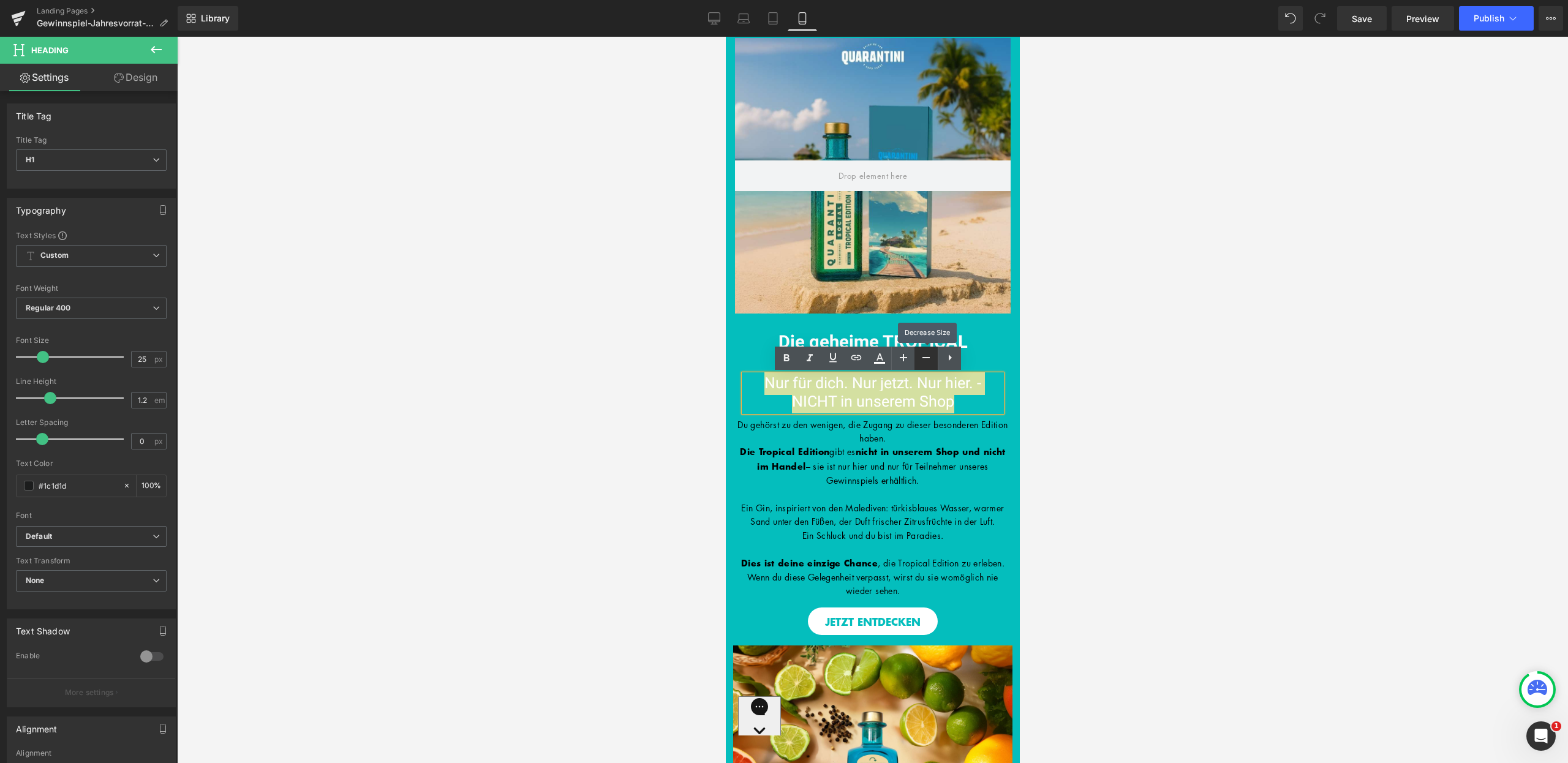
click at [926, 365] on link at bounding box center [926, 358] width 23 height 23
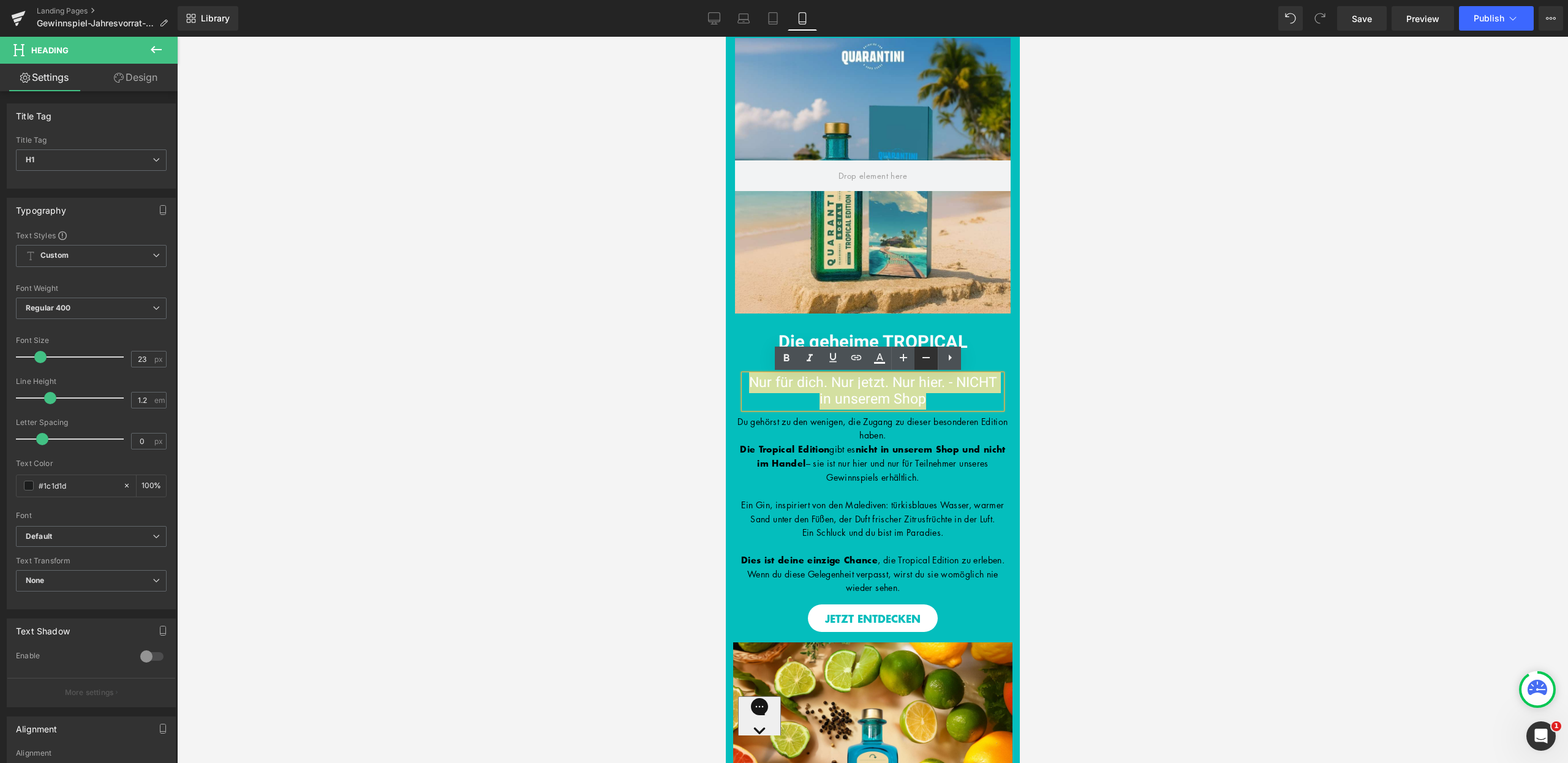
click at [923, 360] on icon at bounding box center [926, 358] width 15 height 15
type input "21"
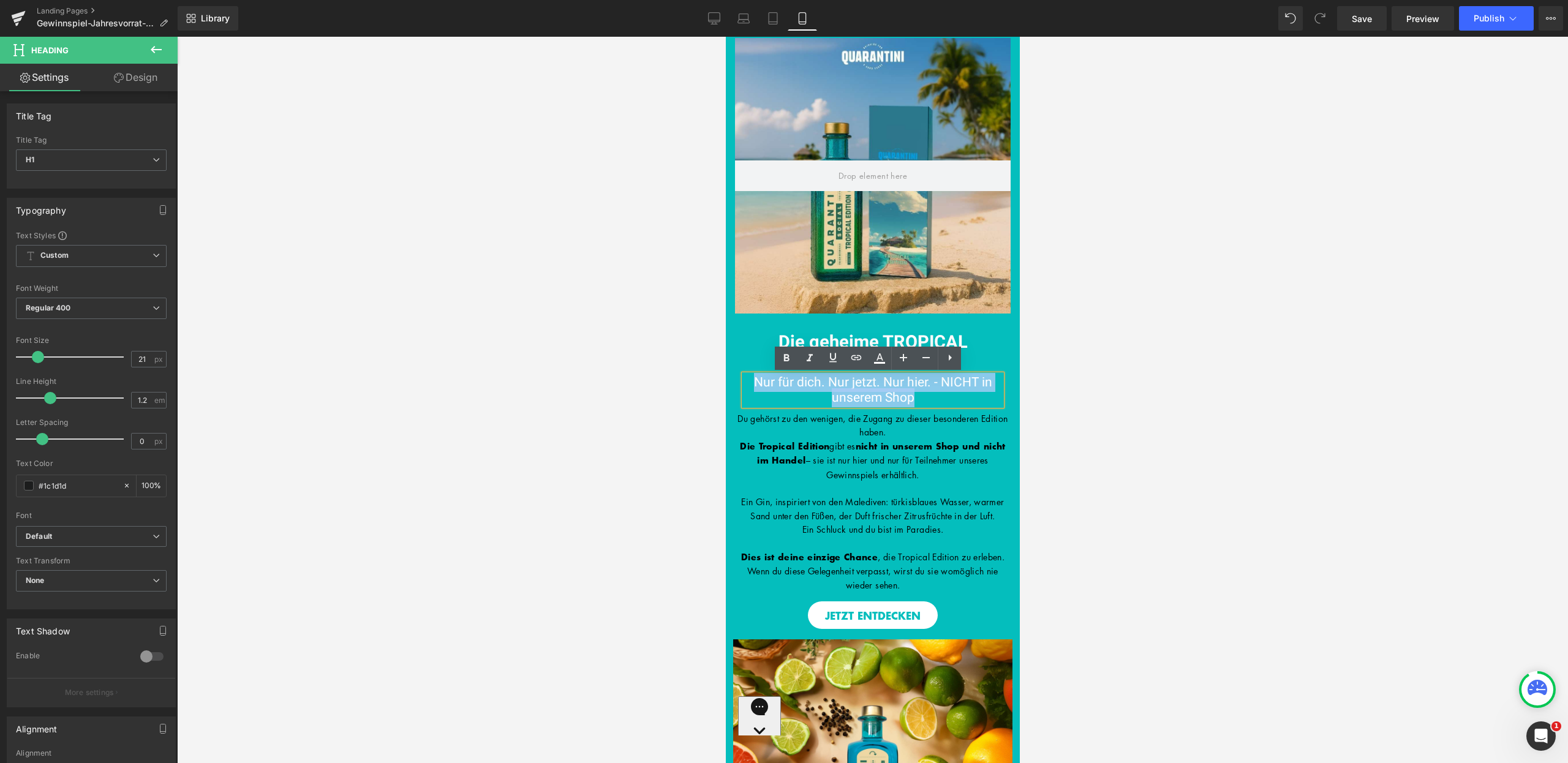
click at [980, 323] on div "Die geheime TROPICAL EDITION Heading Nur für dich. Nur jetzt. Nur hier. - NICHT…" at bounding box center [872, 362] width 276 height 98
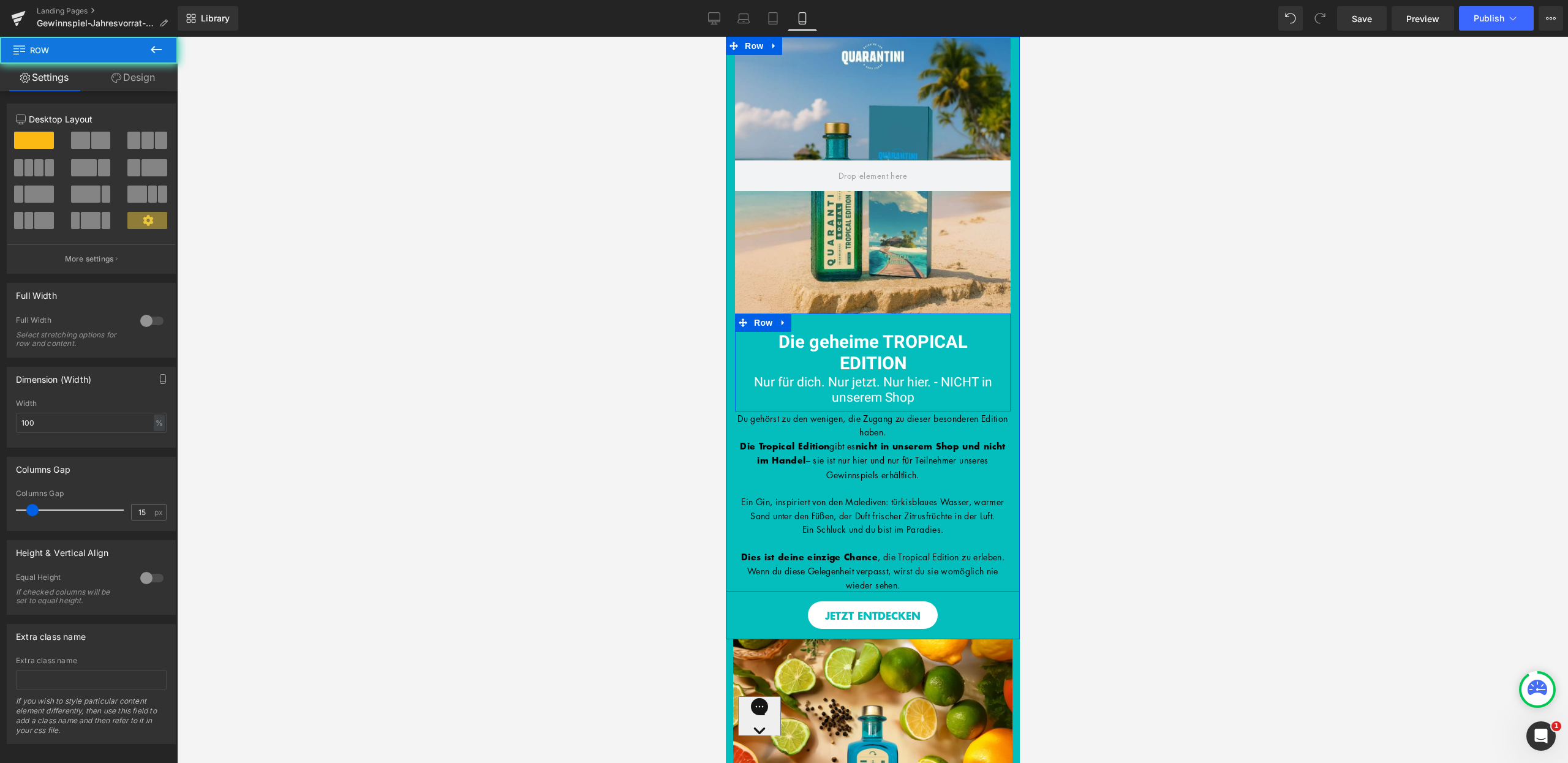
click at [894, 324] on div "Die geheime TROPICAL EDITION Heading Nur für dich. Nur jetzt. Nur hier. - NICHT…" at bounding box center [872, 362] width 276 height 98
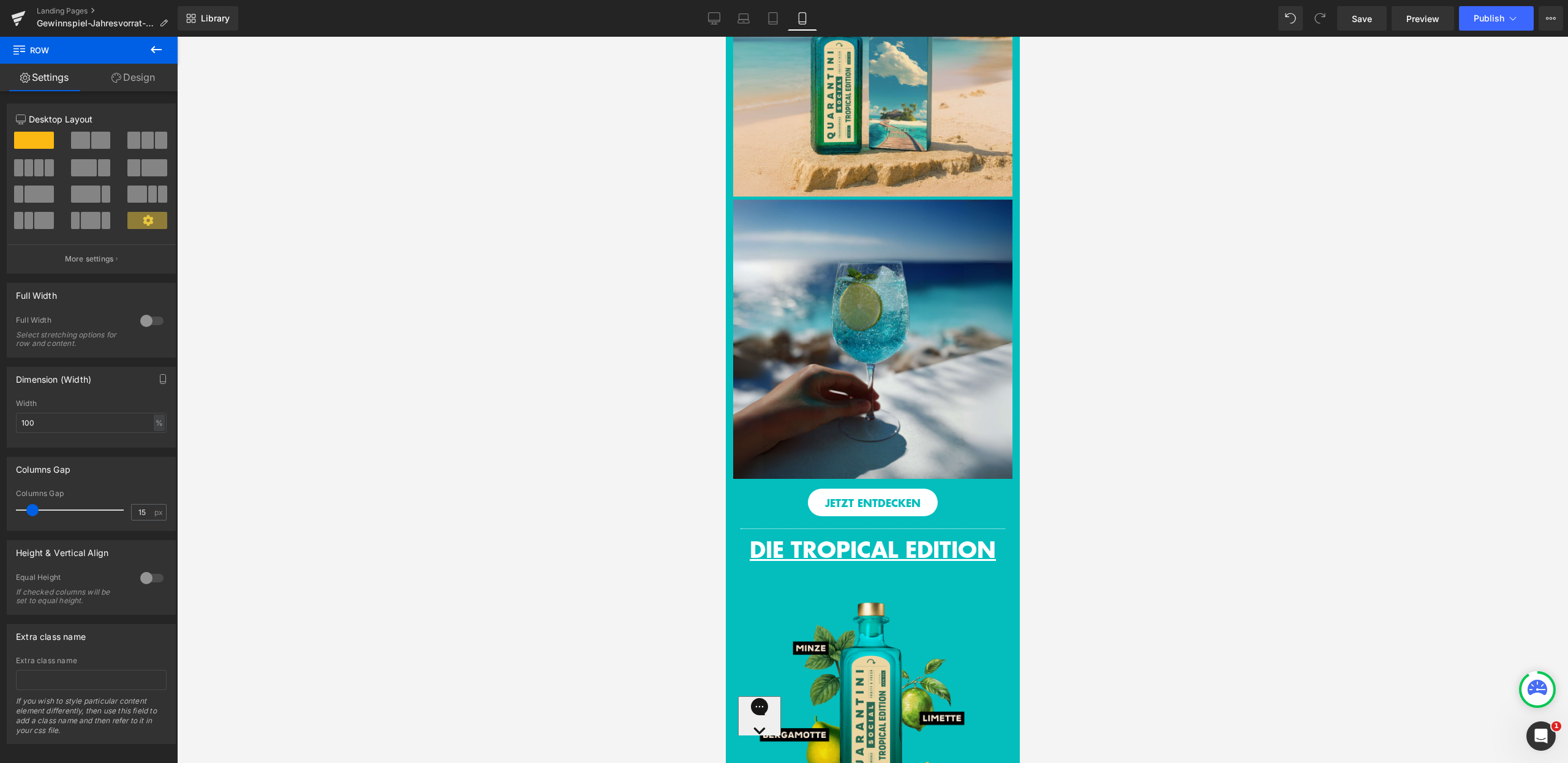
scroll to position [1006, 0]
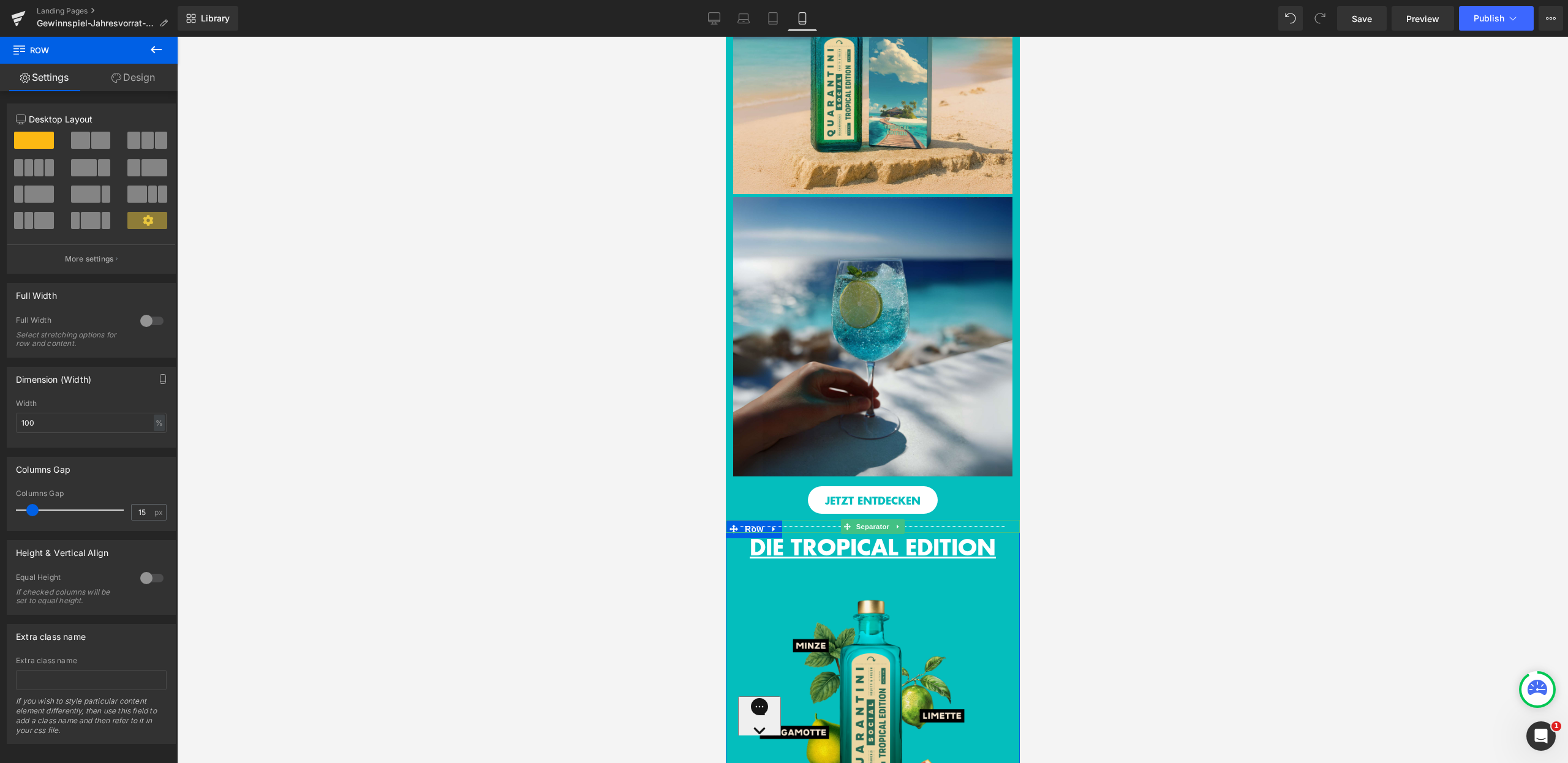
click at [854, 534] on span "Separator" at bounding box center [872, 526] width 38 height 15
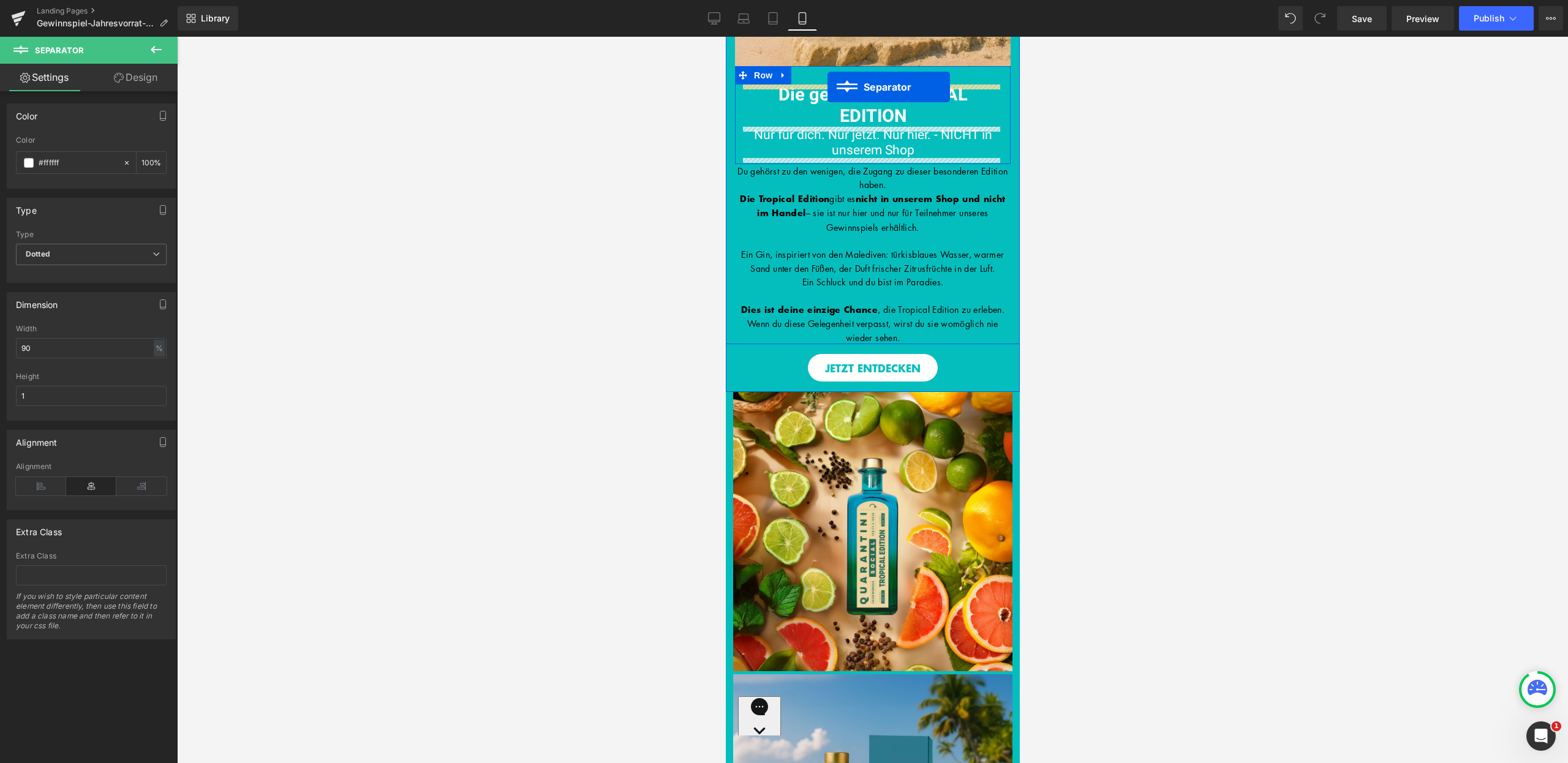
scroll to position [235, 0]
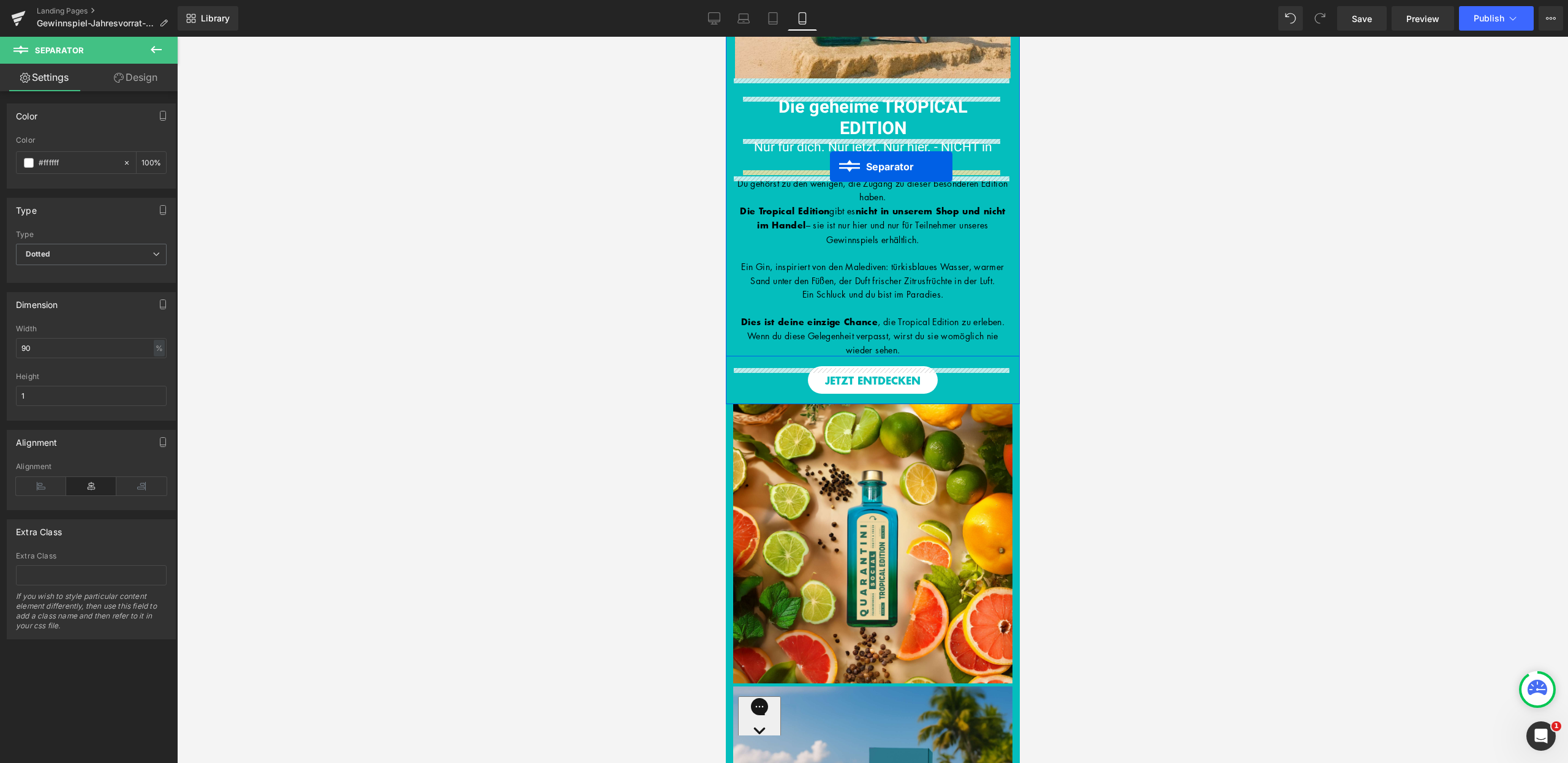
drag, startPoint x: 843, startPoint y: 553, endPoint x: 829, endPoint y: 167, distance: 386.3
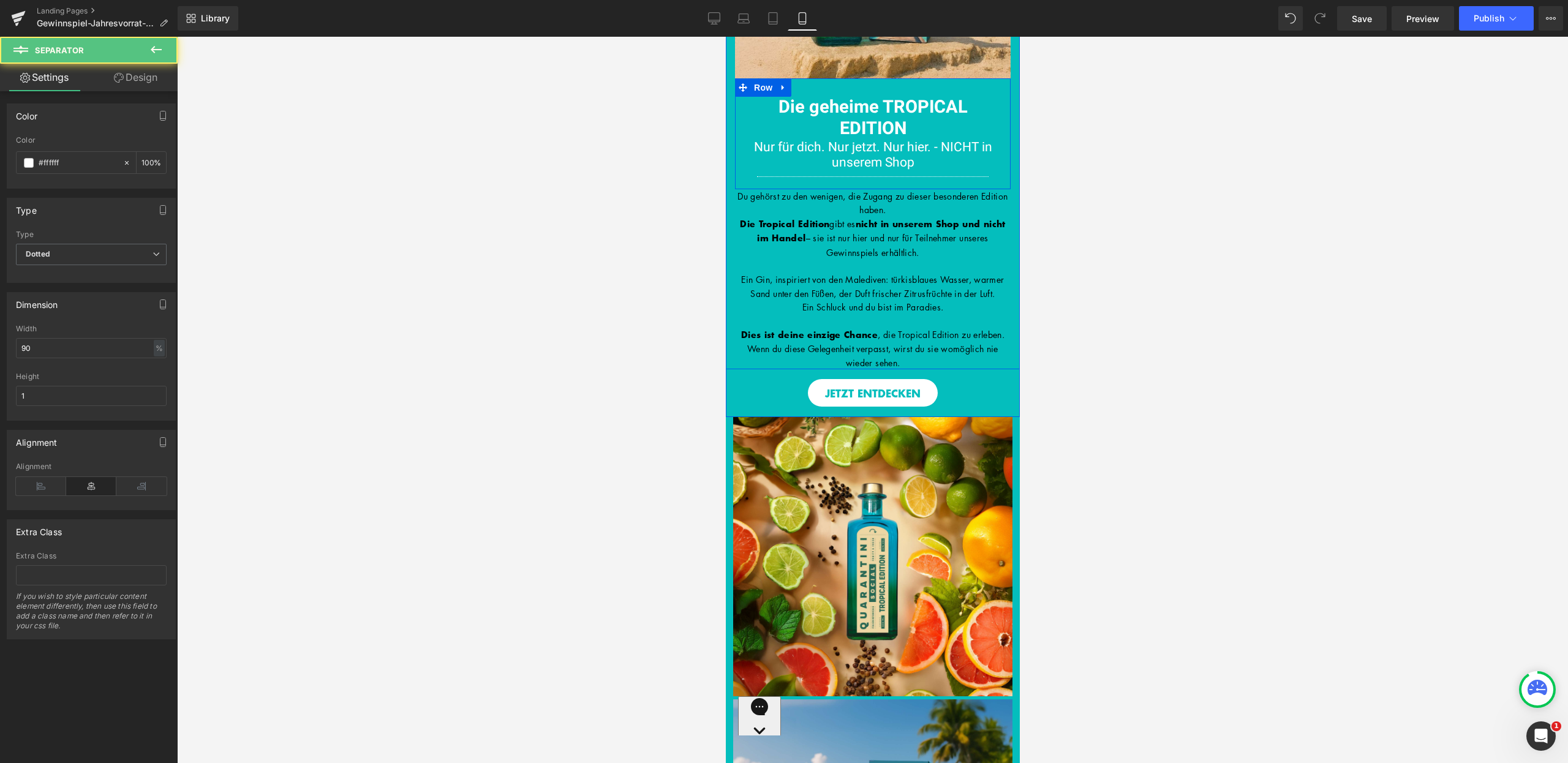
scroll to position [3, 0]
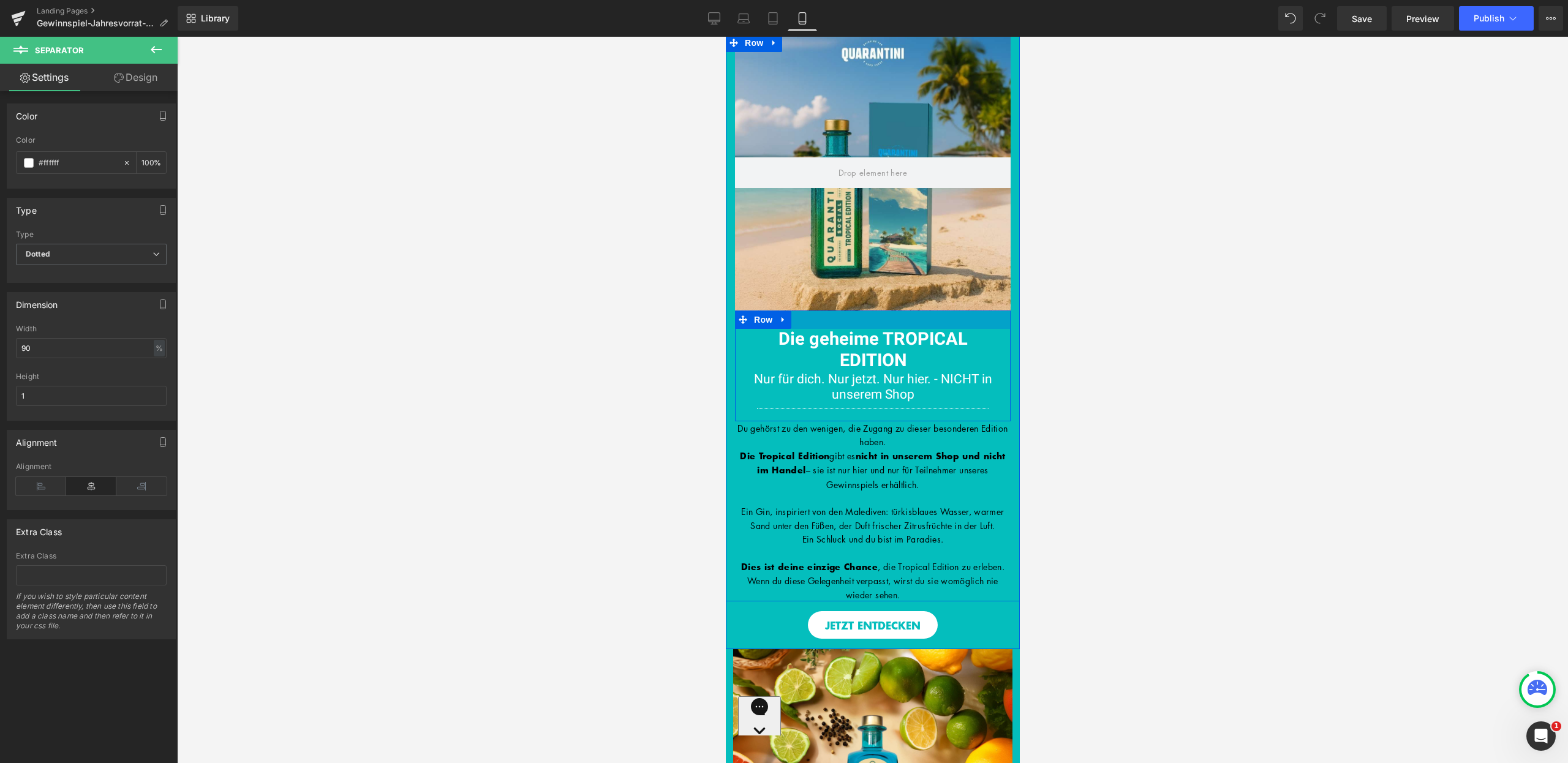
click at [842, 324] on div at bounding box center [872, 319] width 276 height 18
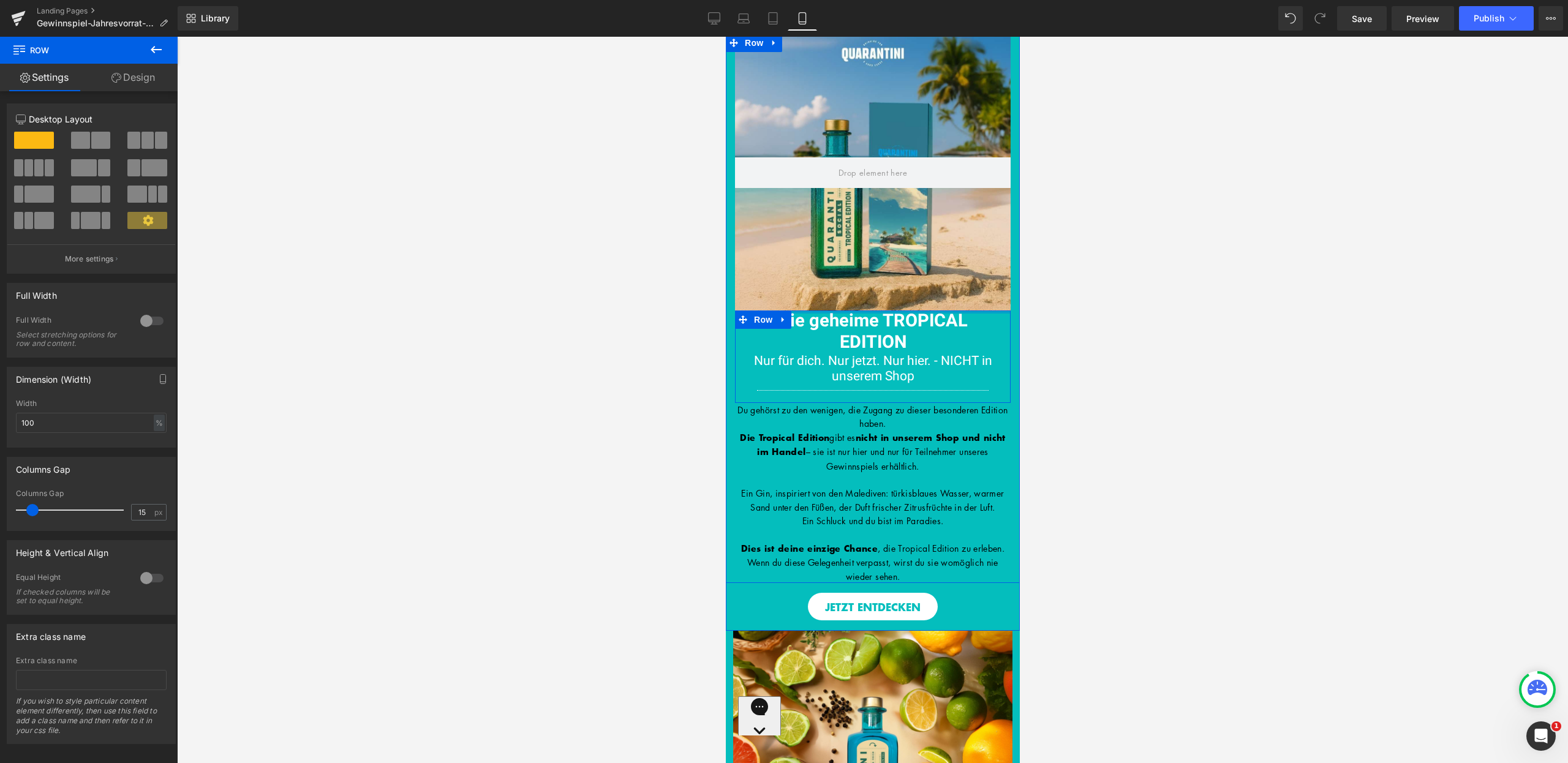
drag, startPoint x: 842, startPoint y: 324, endPoint x: 846, endPoint y: 295, distance: 29.3
click at [846, 295] on div "Du hast erfolgreich an unserem Gewinnspiel teilgenommen! Heading Hero Banner 20…" at bounding box center [872, 308] width 294 height 548
click at [846, 295] on div "Hero Banner 200px 200px" at bounding box center [872, 172] width 276 height 276
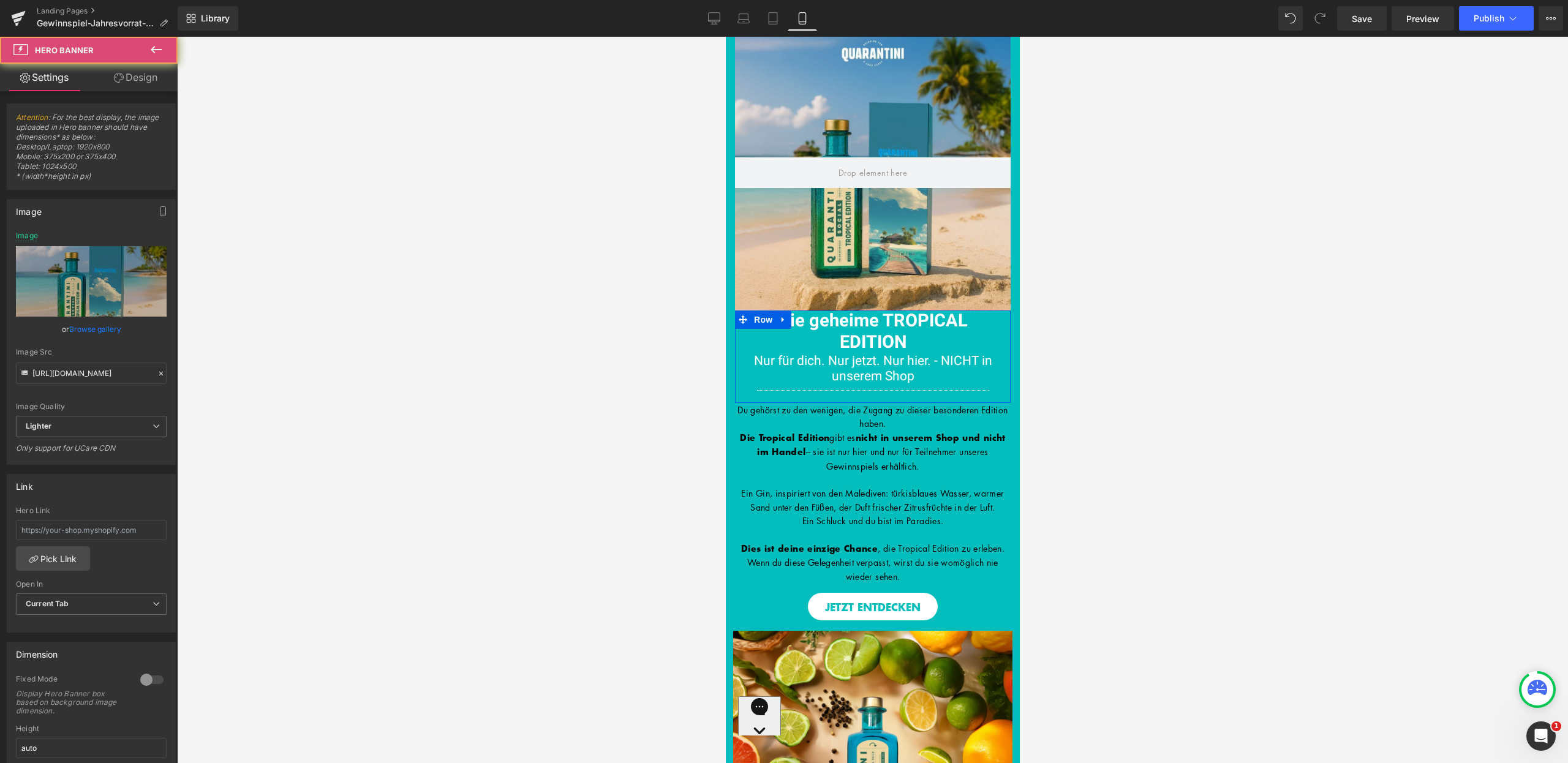
click at [1161, 316] on div at bounding box center [873, 400] width 1391 height 726
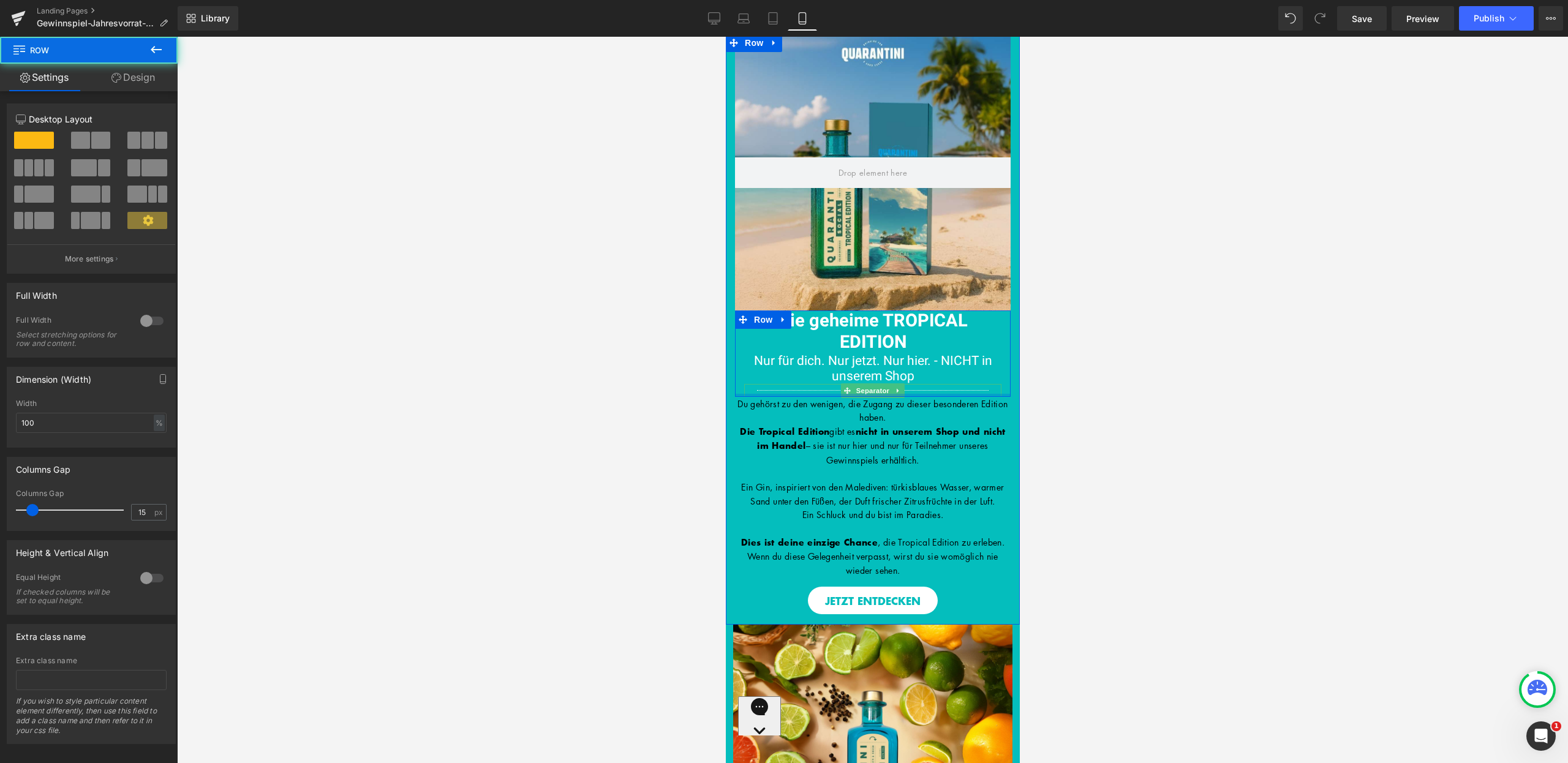
click at [914, 389] on div "Die geheime TROPICAL EDITION Heading Nur für dich. Nur jetzt. Nur hier. - NICHT…" at bounding box center [872, 353] width 276 height 87
click at [914, 389] on div at bounding box center [872, 390] width 257 height 13
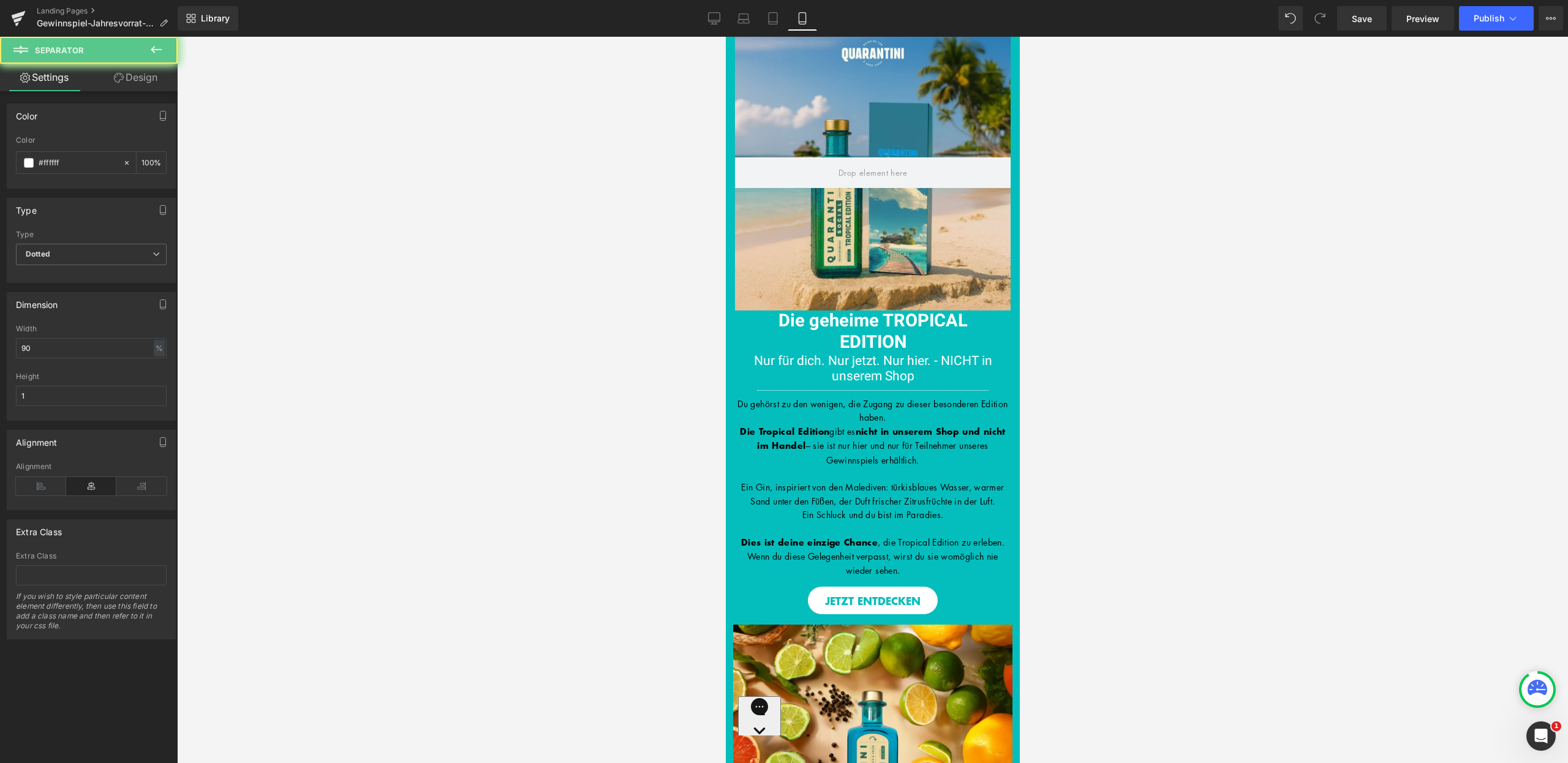
click at [1107, 367] on div at bounding box center [873, 400] width 1391 height 726
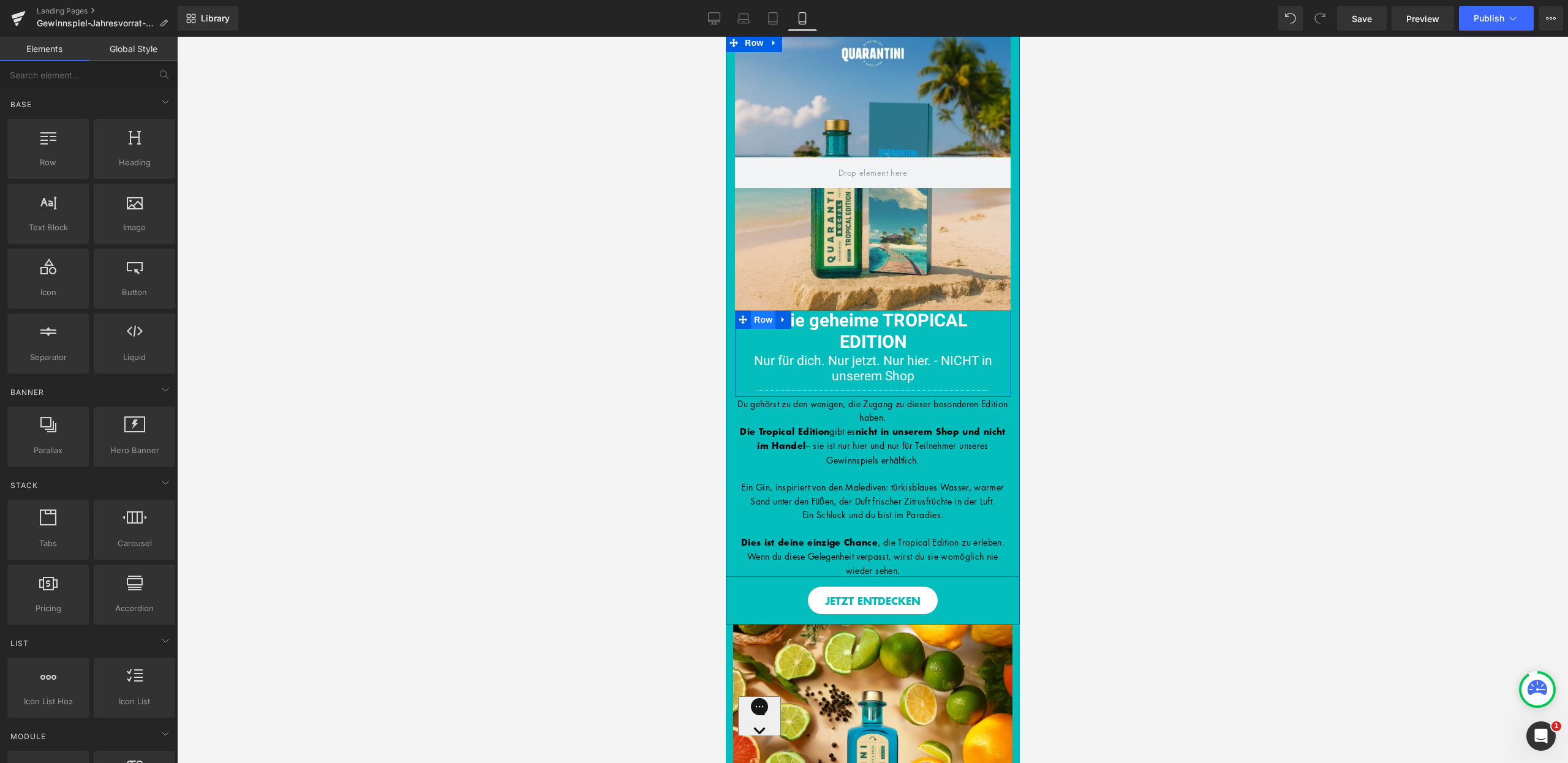
click at [750, 322] on span "Row" at bounding box center [763, 319] width 25 height 18
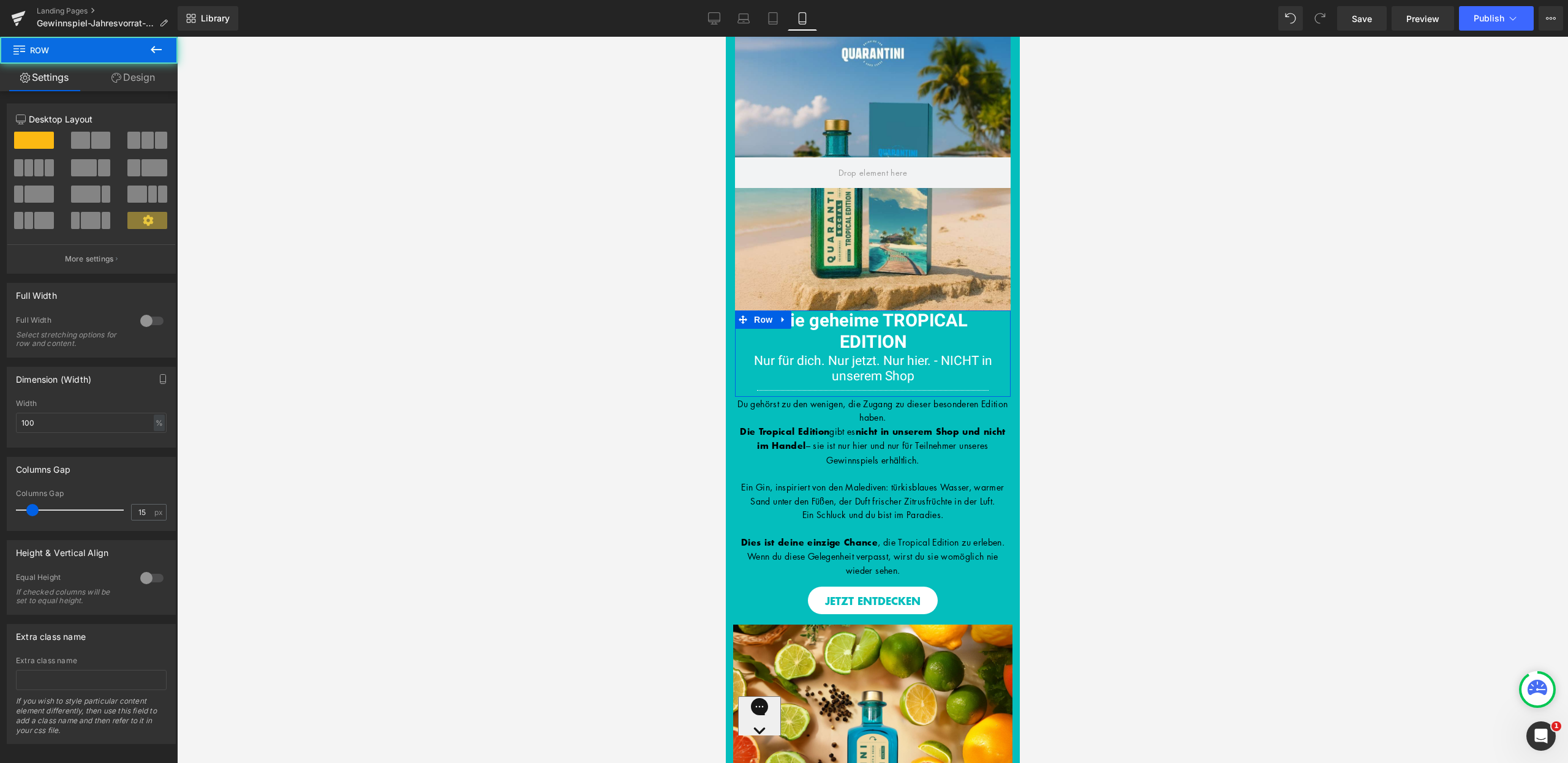
click at [172, 73] on link "Design" at bounding box center [134, 77] width 89 height 27
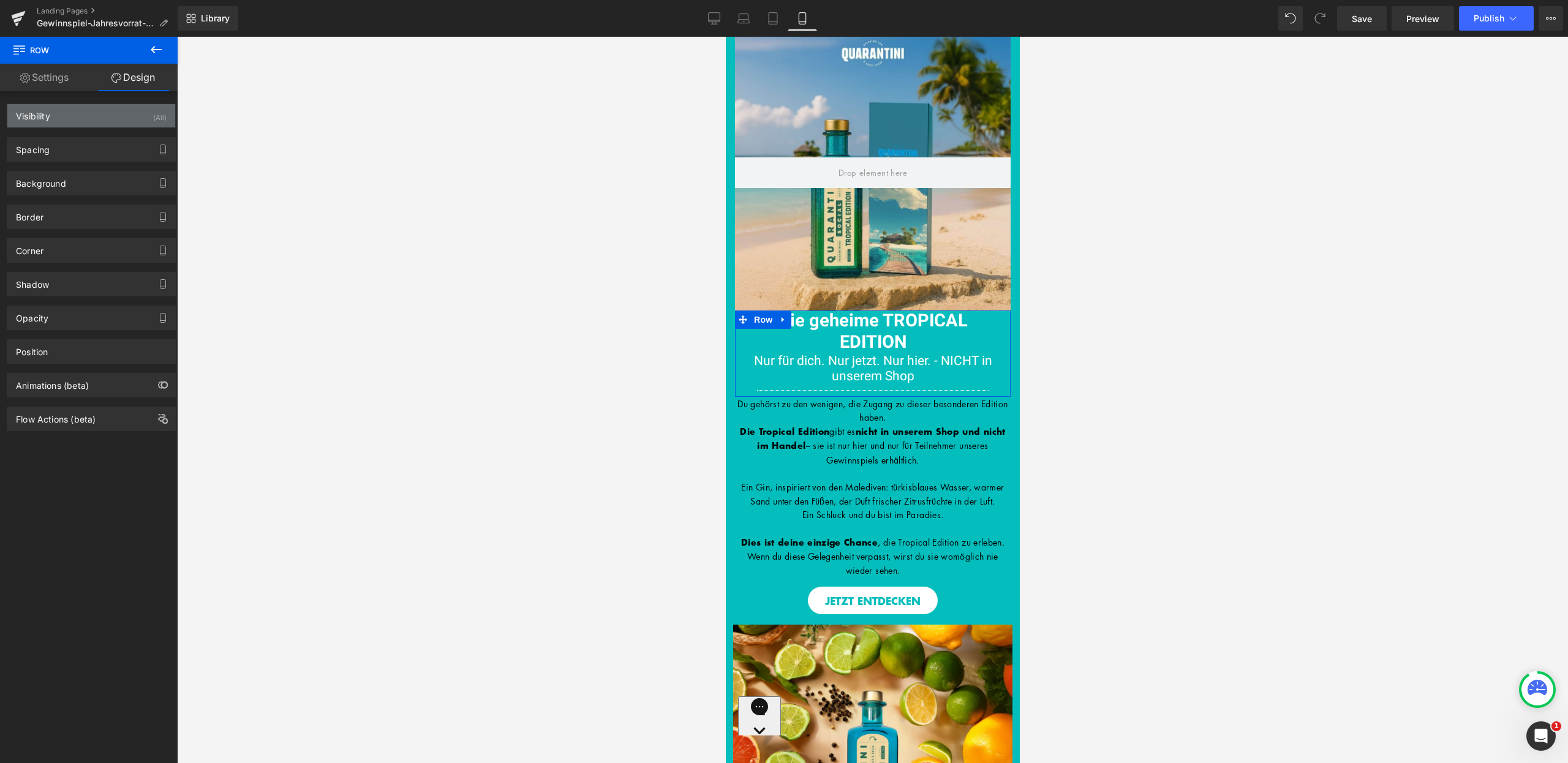
click at [148, 104] on div "Visibility (All)" at bounding box center [91, 115] width 168 height 23
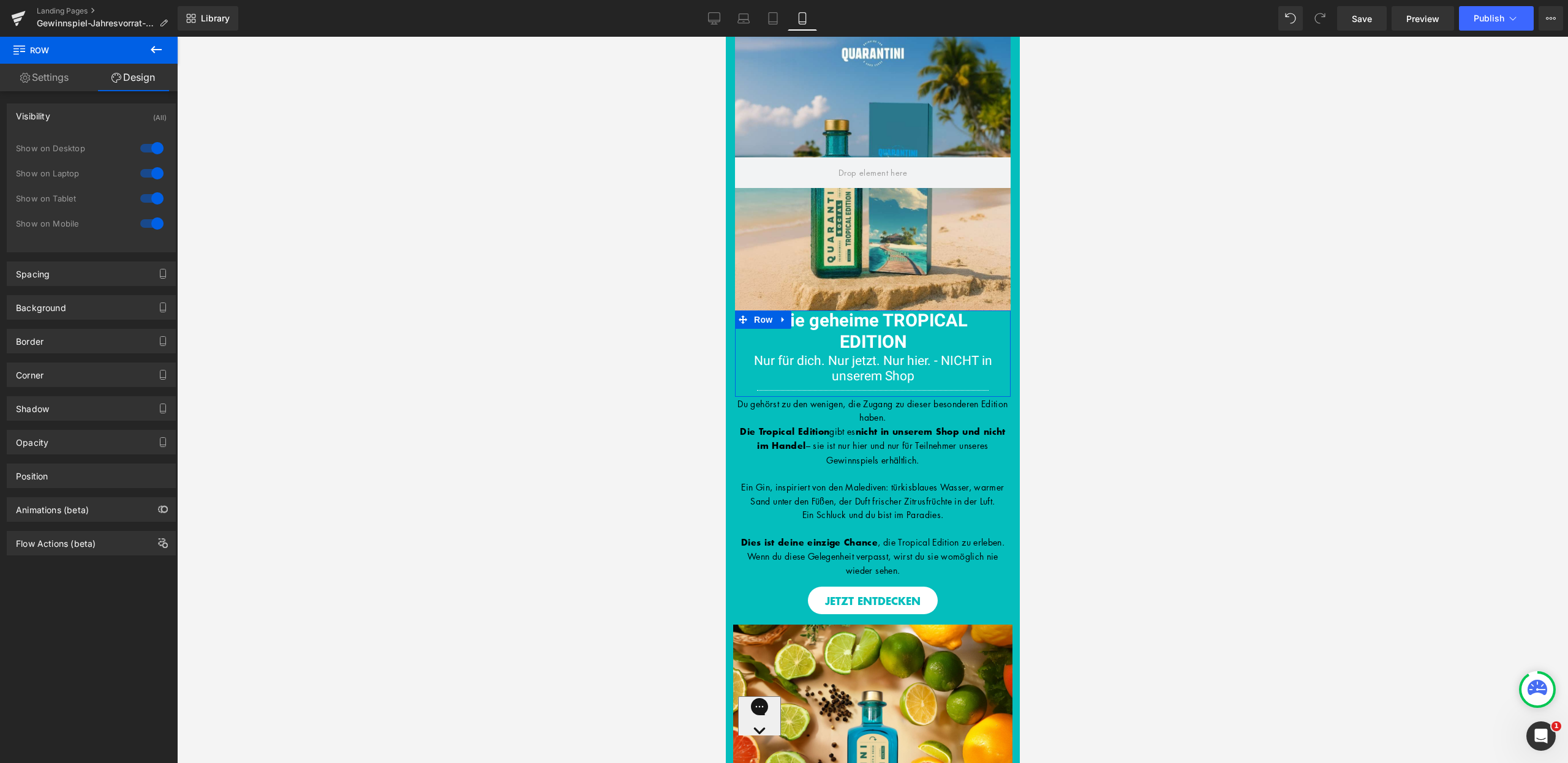
click at [151, 149] on div at bounding box center [152, 148] width 30 height 20
click at [151, 171] on div at bounding box center [152, 173] width 30 height 20
click at [153, 199] on div at bounding box center [152, 199] width 30 height 20
click at [380, 225] on div at bounding box center [873, 400] width 1391 height 726
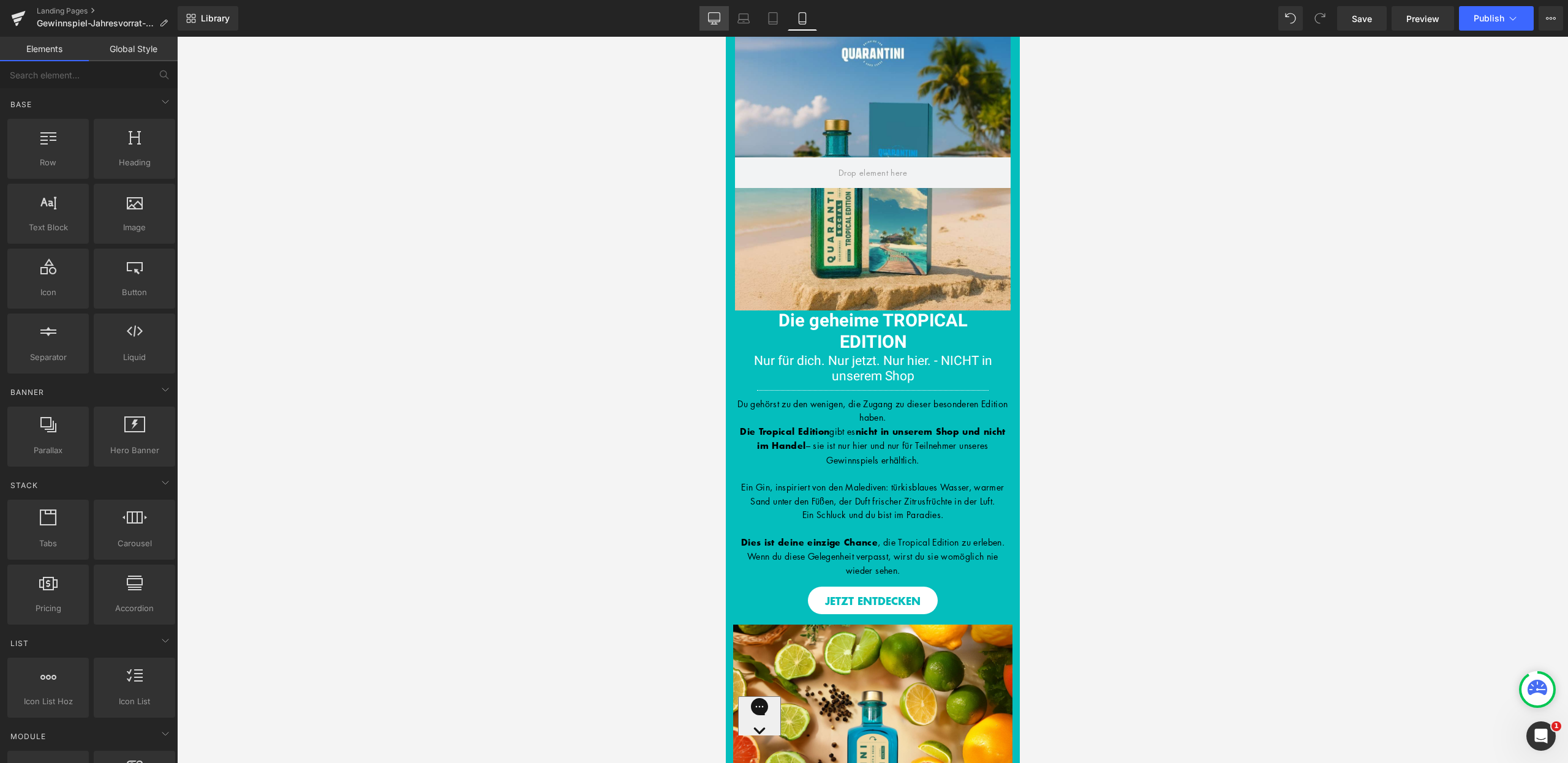
click at [719, 13] on icon at bounding box center [714, 18] width 12 height 12
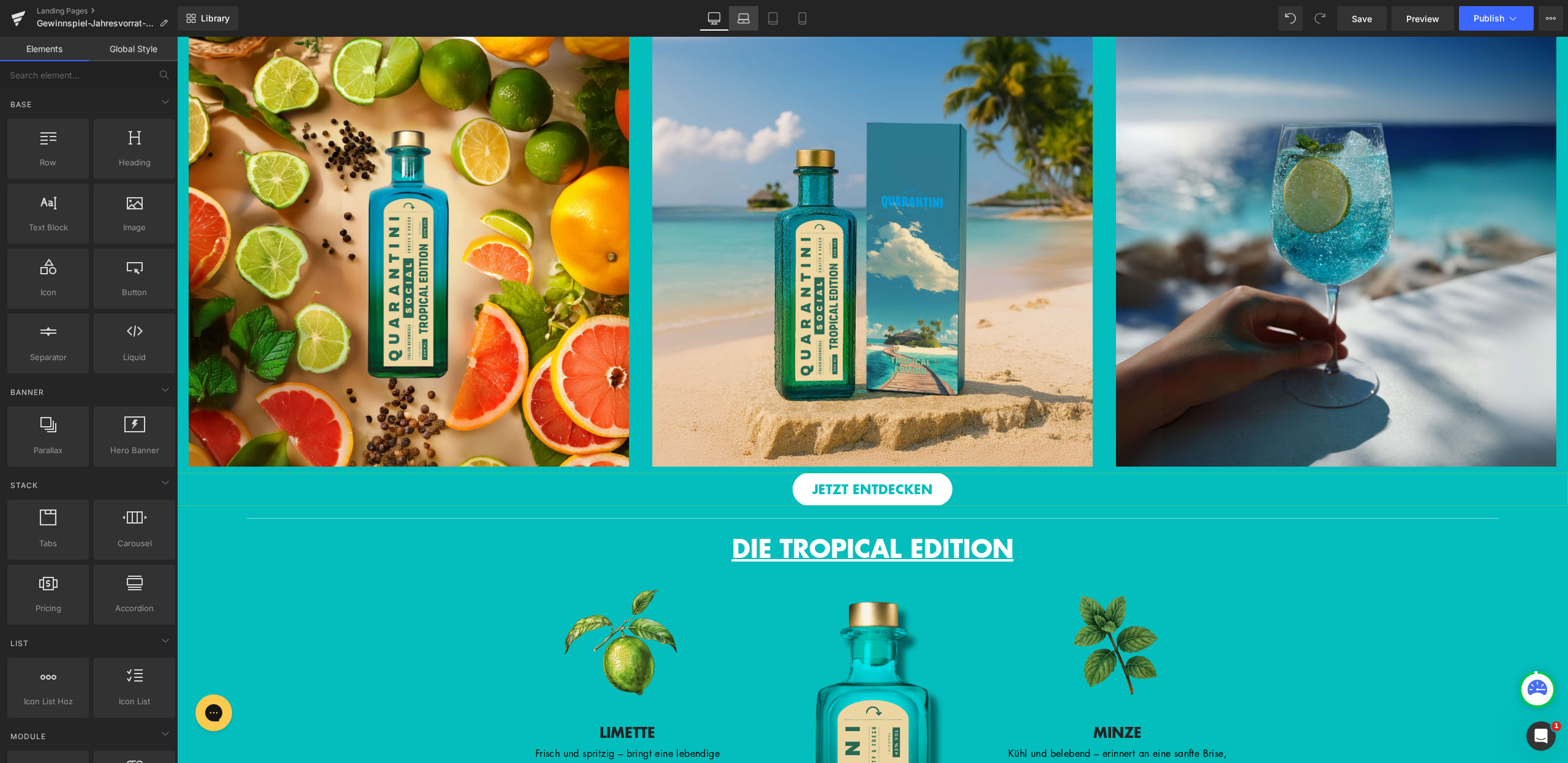
click at [737, 15] on link "Laptop" at bounding box center [744, 18] width 30 height 25
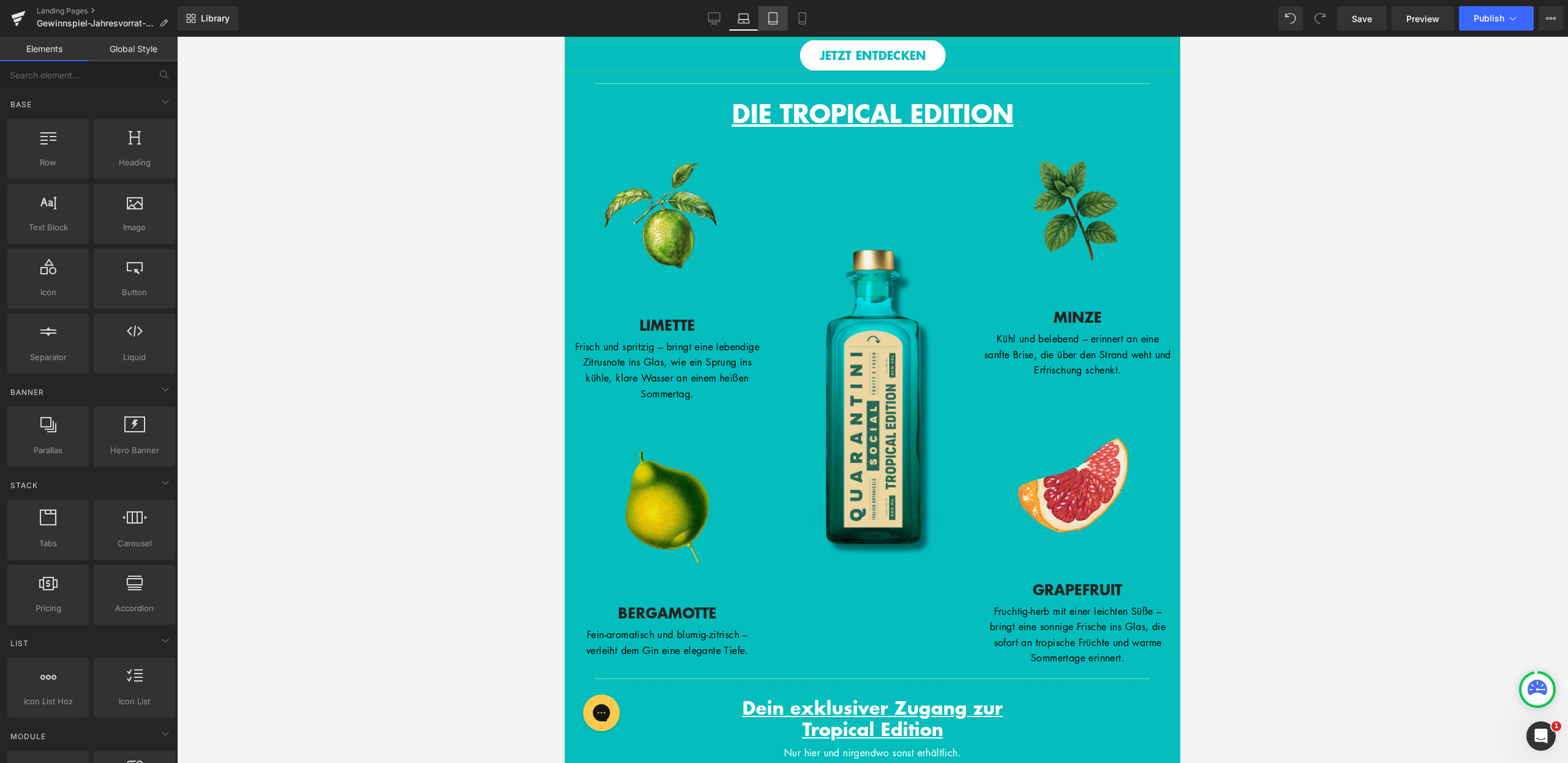
click at [776, 19] on icon at bounding box center [772, 18] width 12 height 12
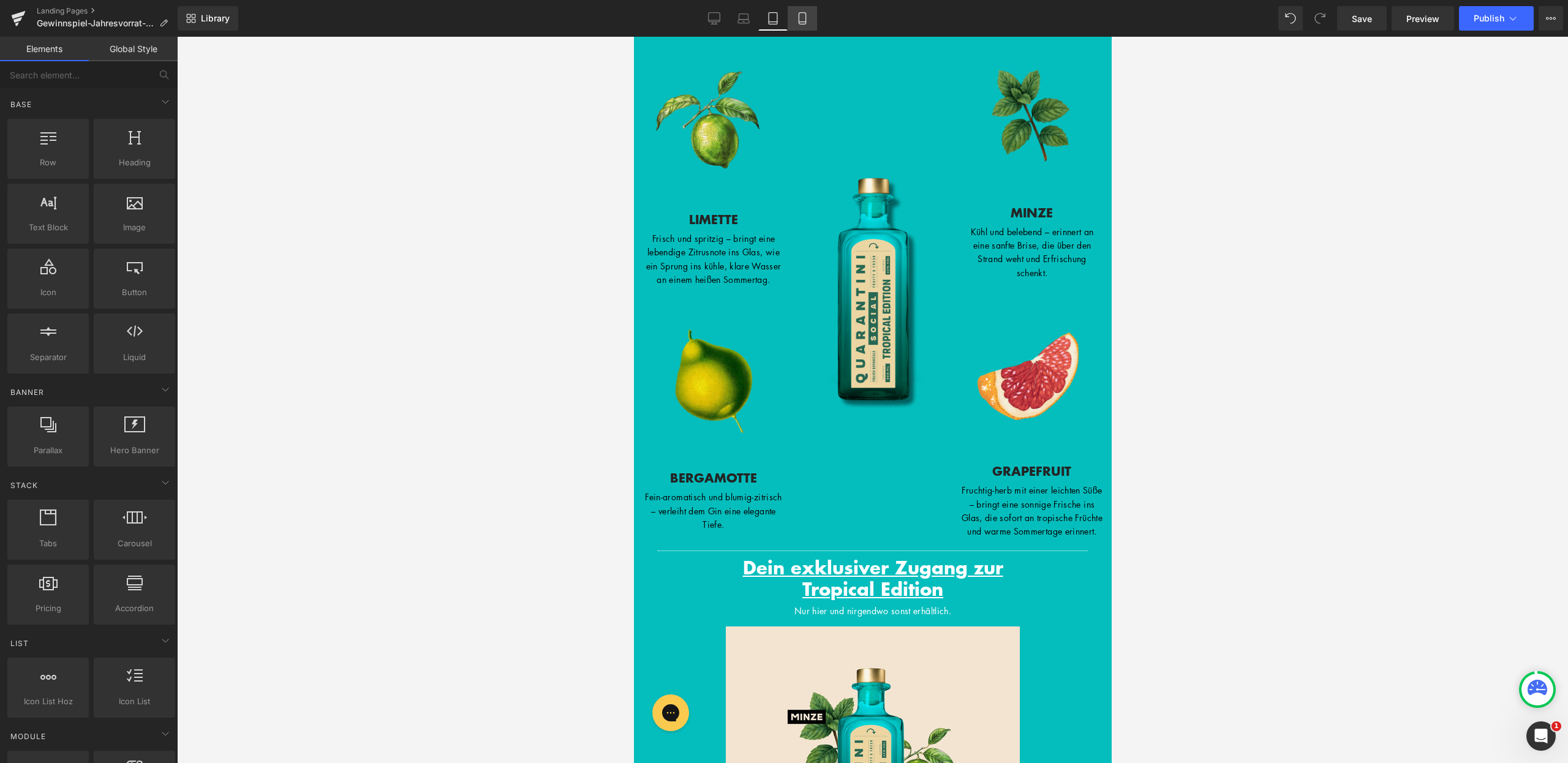
click at [796, 21] on icon at bounding box center [802, 18] width 12 height 12
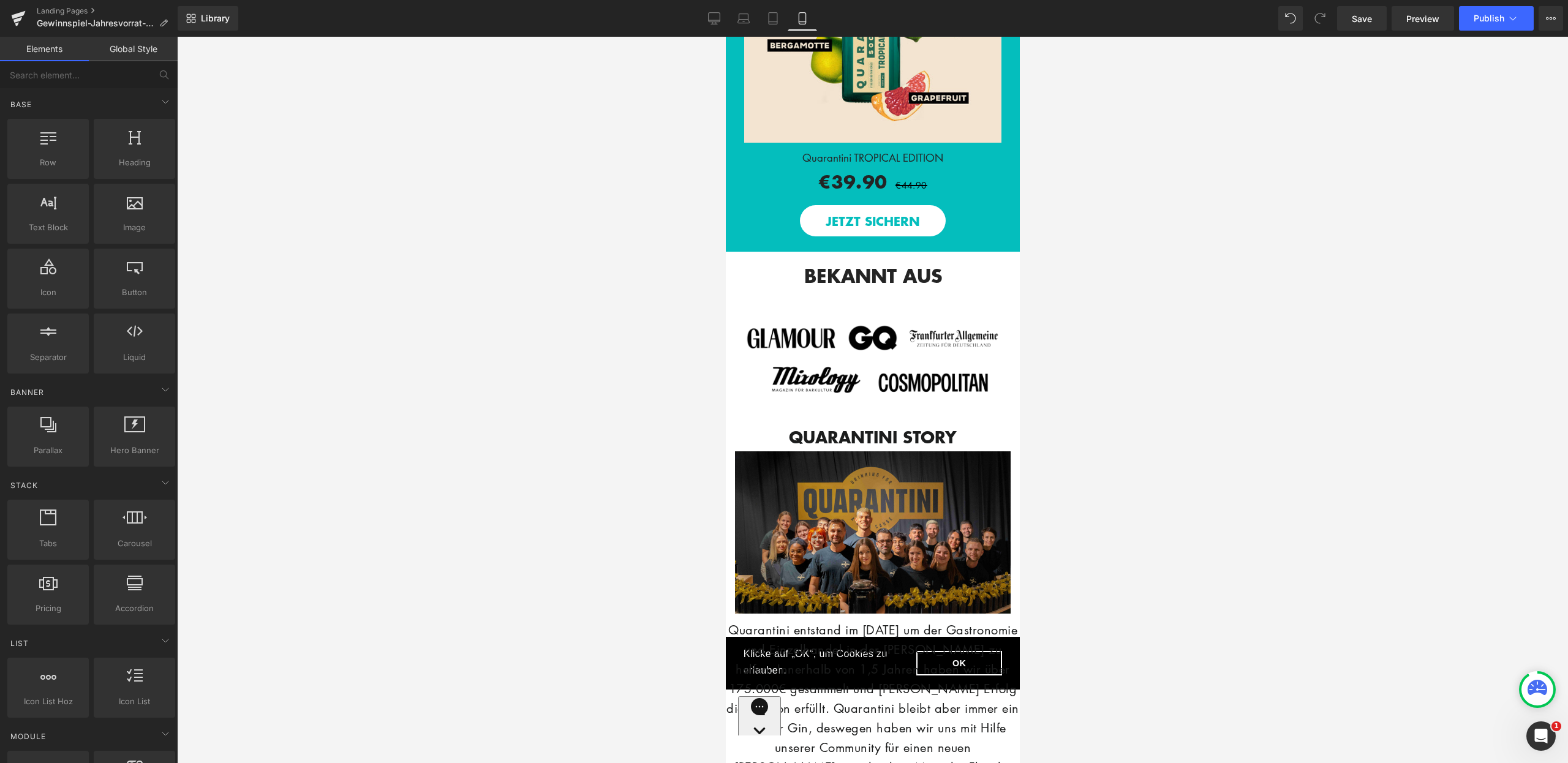
scroll to position [2013, 0]
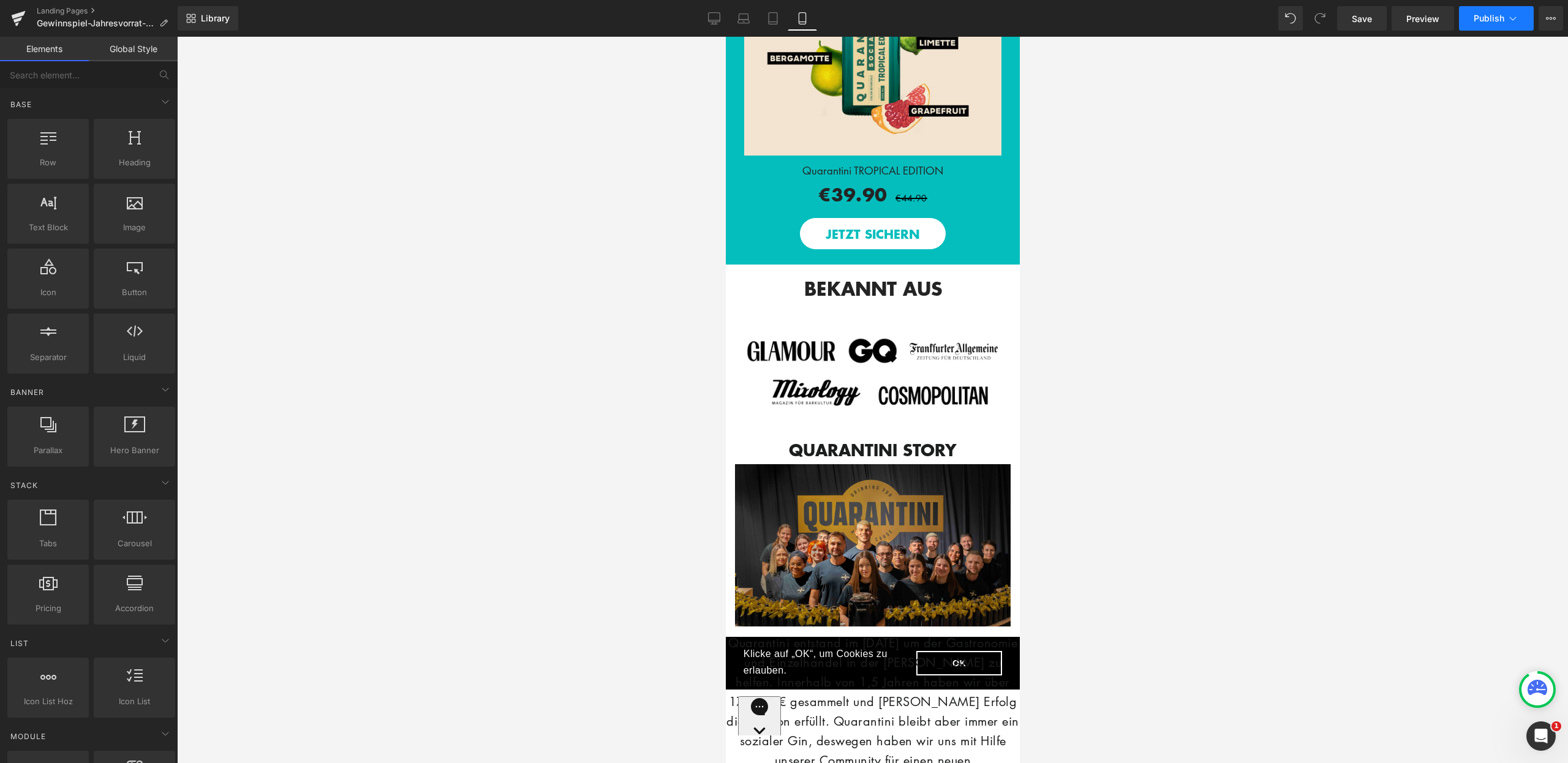
click at [1485, 20] on span "Publish" at bounding box center [1489, 18] width 31 height 10
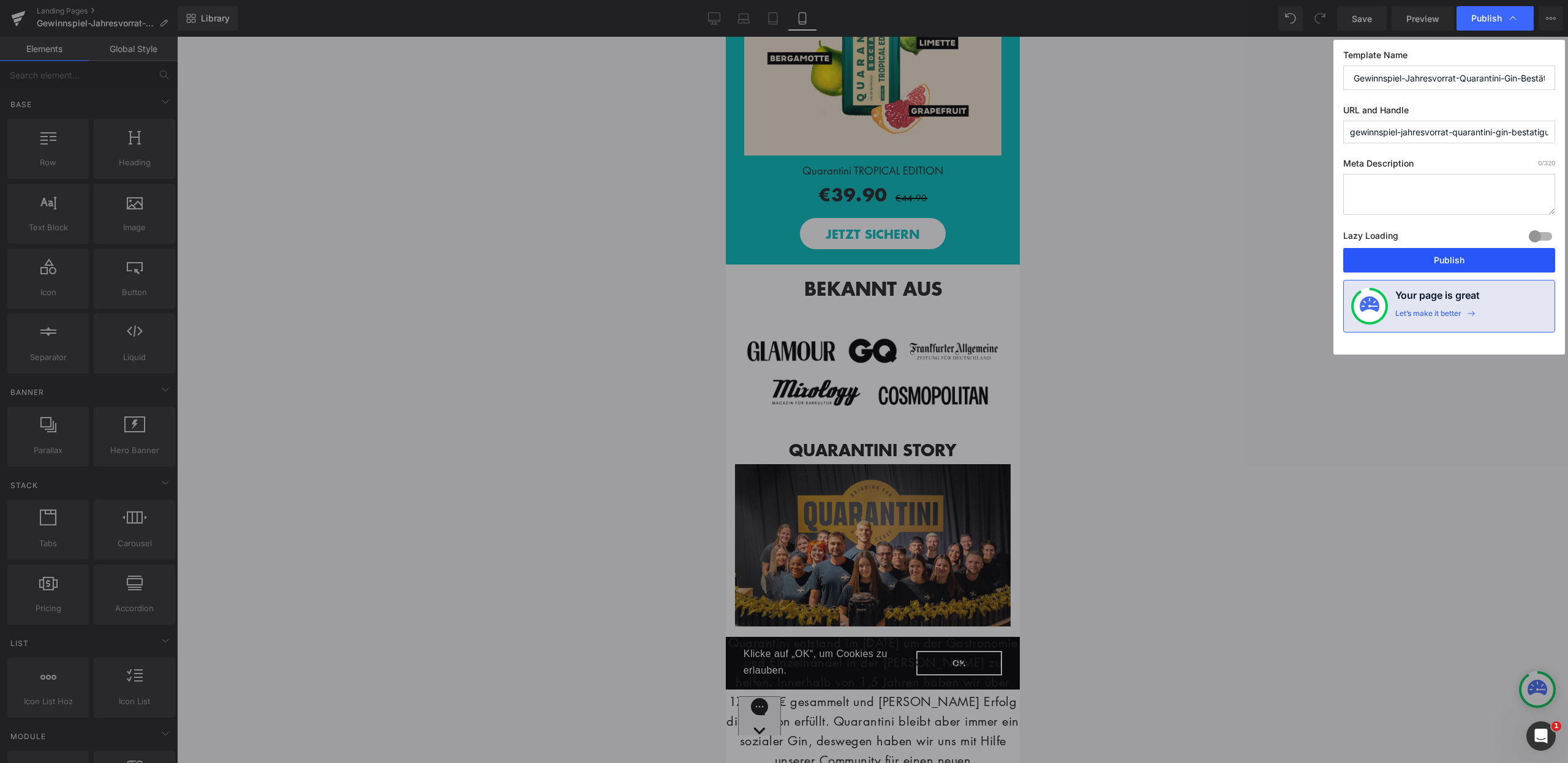
click at [1445, 256] on button "Publish" at bounding box center [1449, 261] width 212 height 25
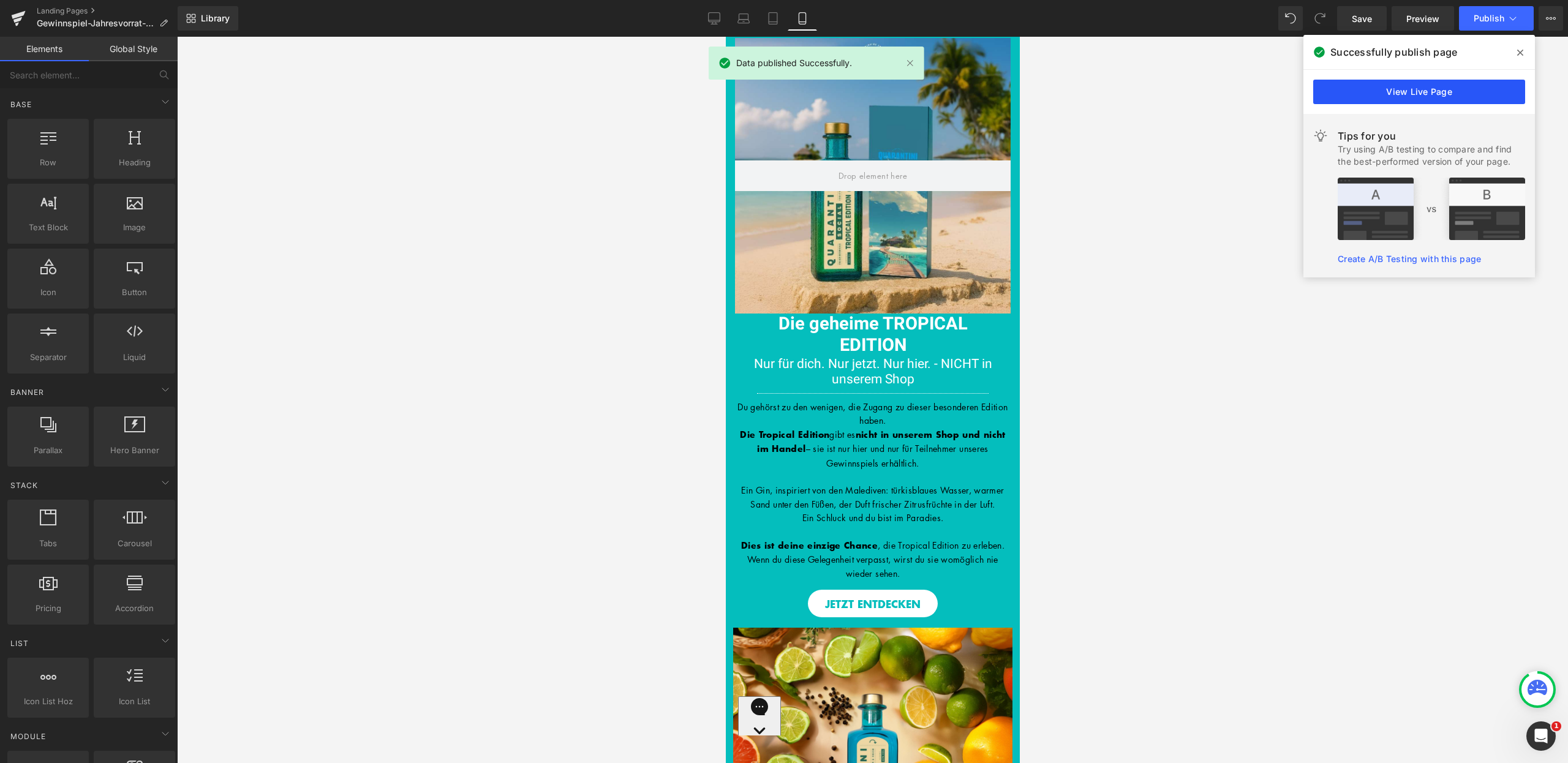
click at [1455, 95] on link "View Live Page" at bounding box center [1419, 92] width 212 height 25
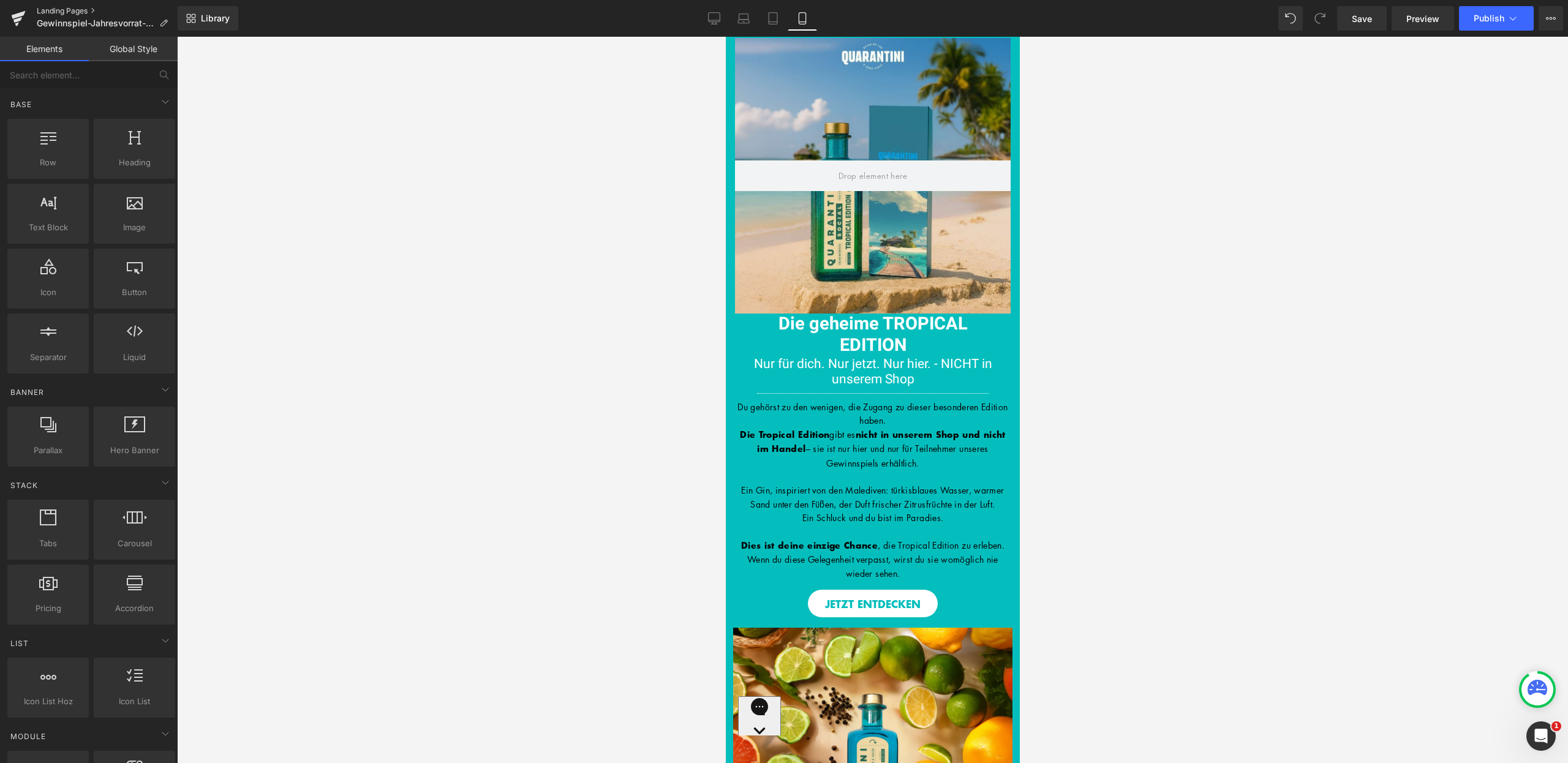
click at [71, 13] on link "Landing Pages" at bounding box center [107, 11] width 141 height 10
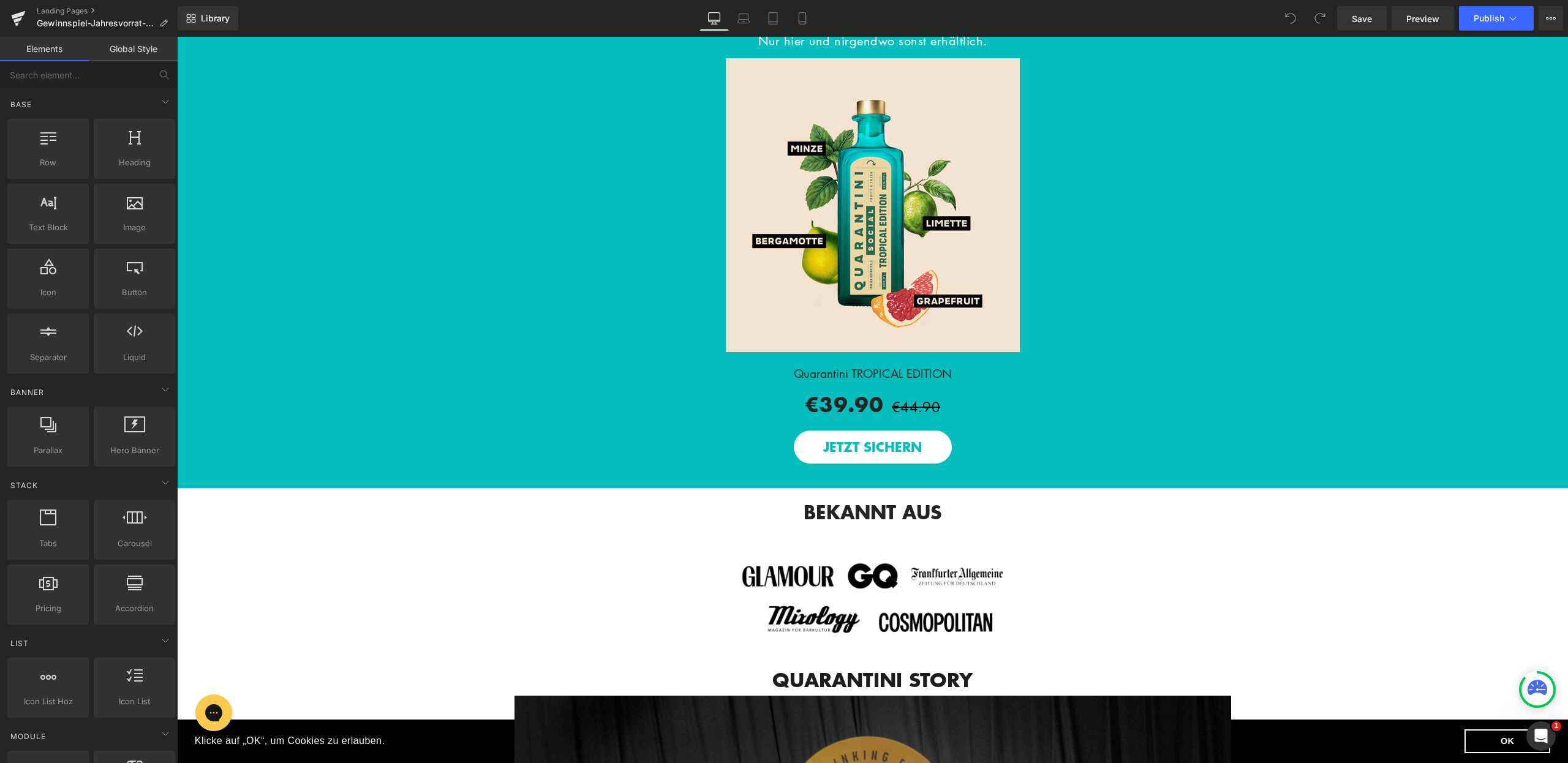
scroll to position [1712, 0]
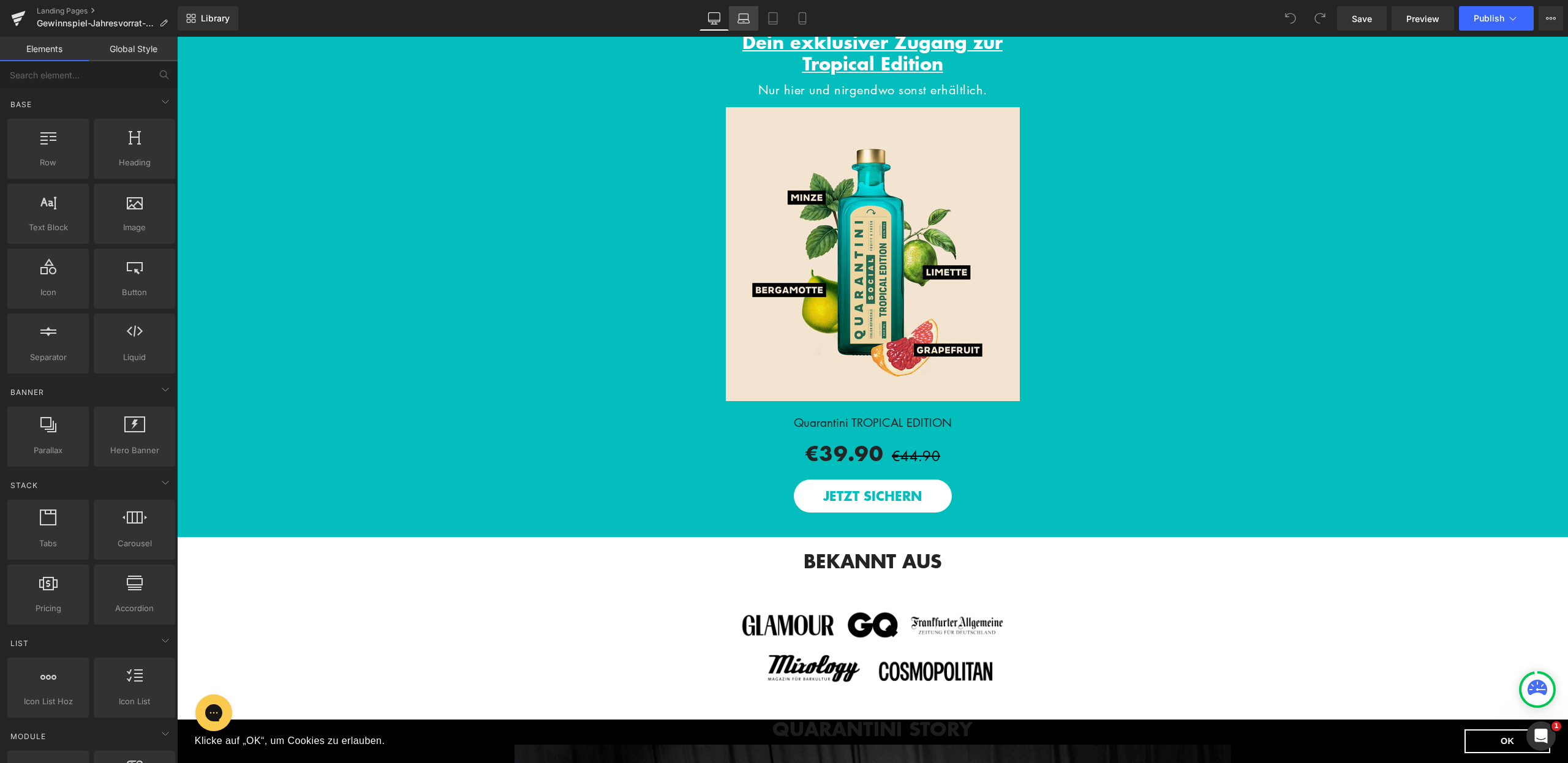
click at [743, 20] on icon at bounding box center [744, 21] width 12 height 3
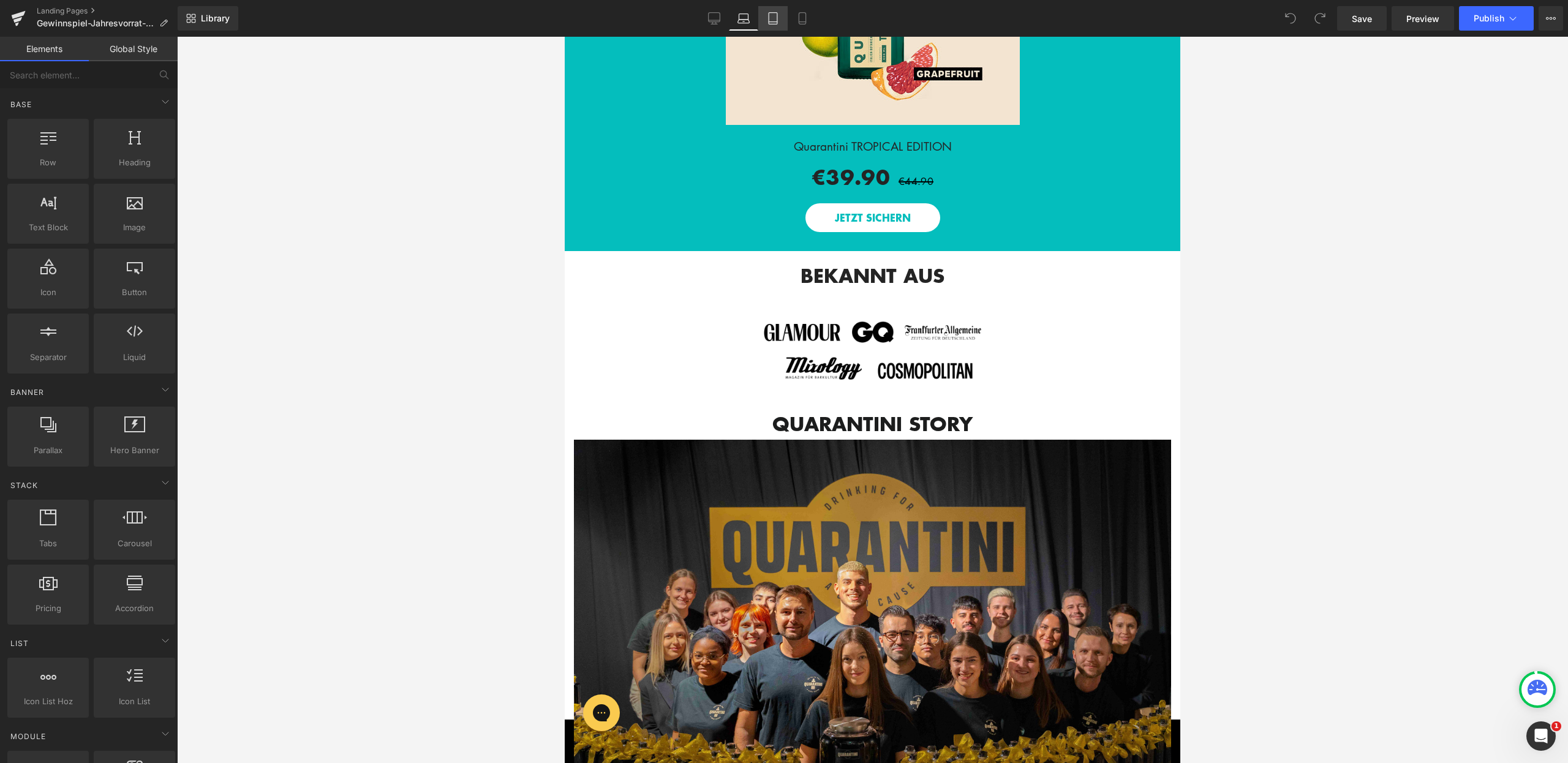
click at [763, 20] on link "Tablet" at bounding box center [773, 18] width 30 height 25
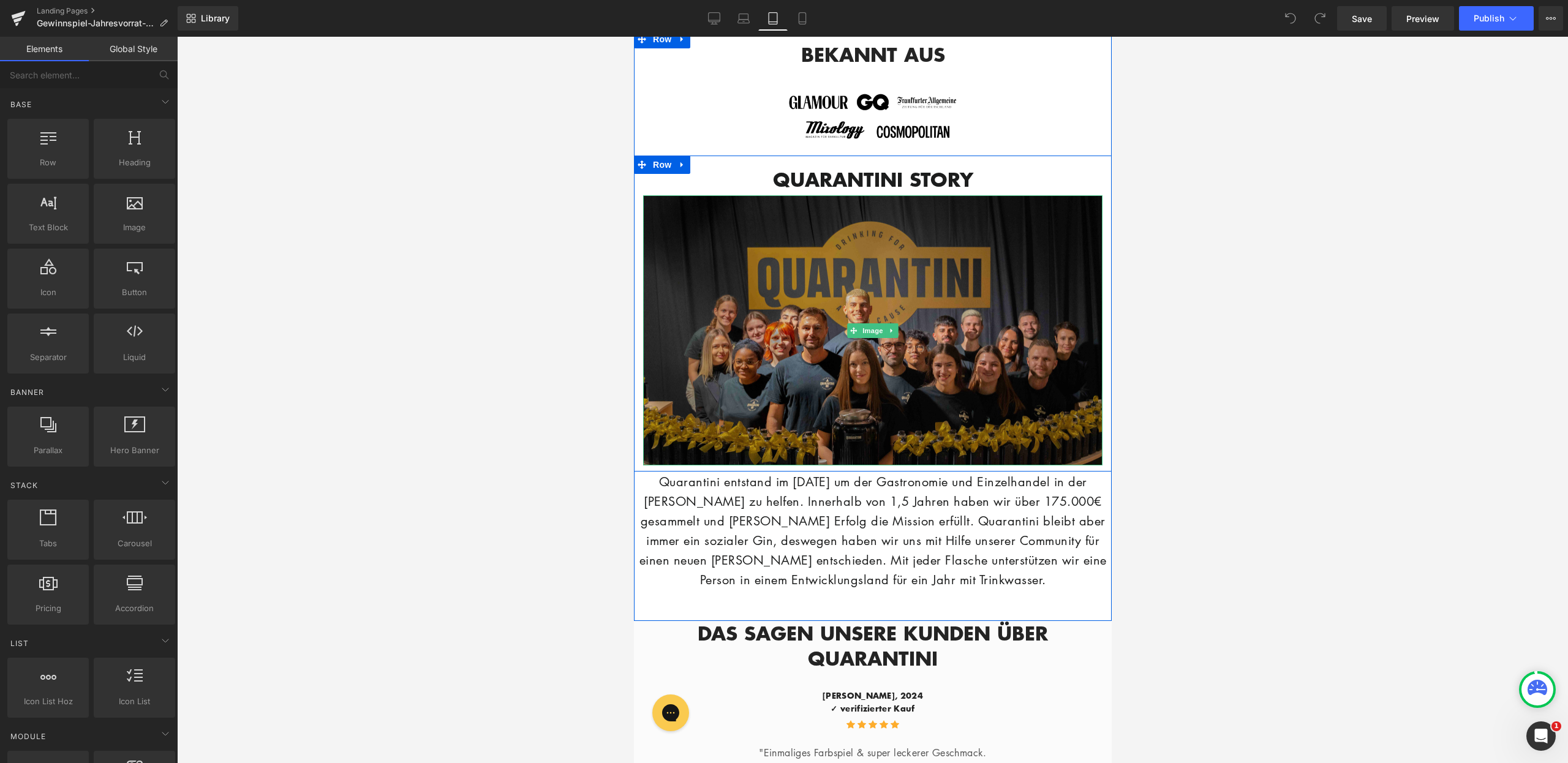
scroll to position [2386, 0]
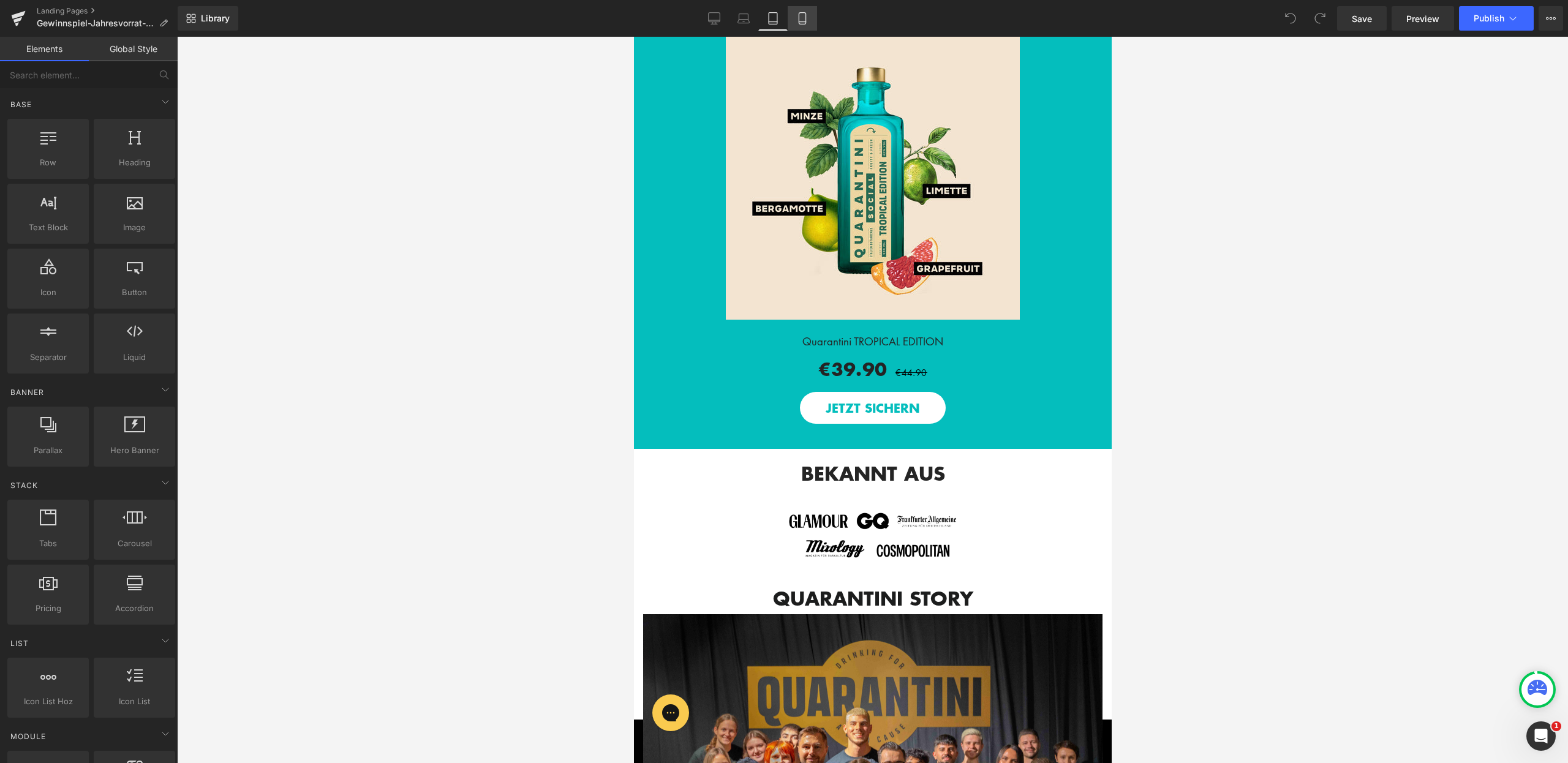
click at [795, 11] on link "Mobile" at bounding box center [803, 18] width 30 height 25
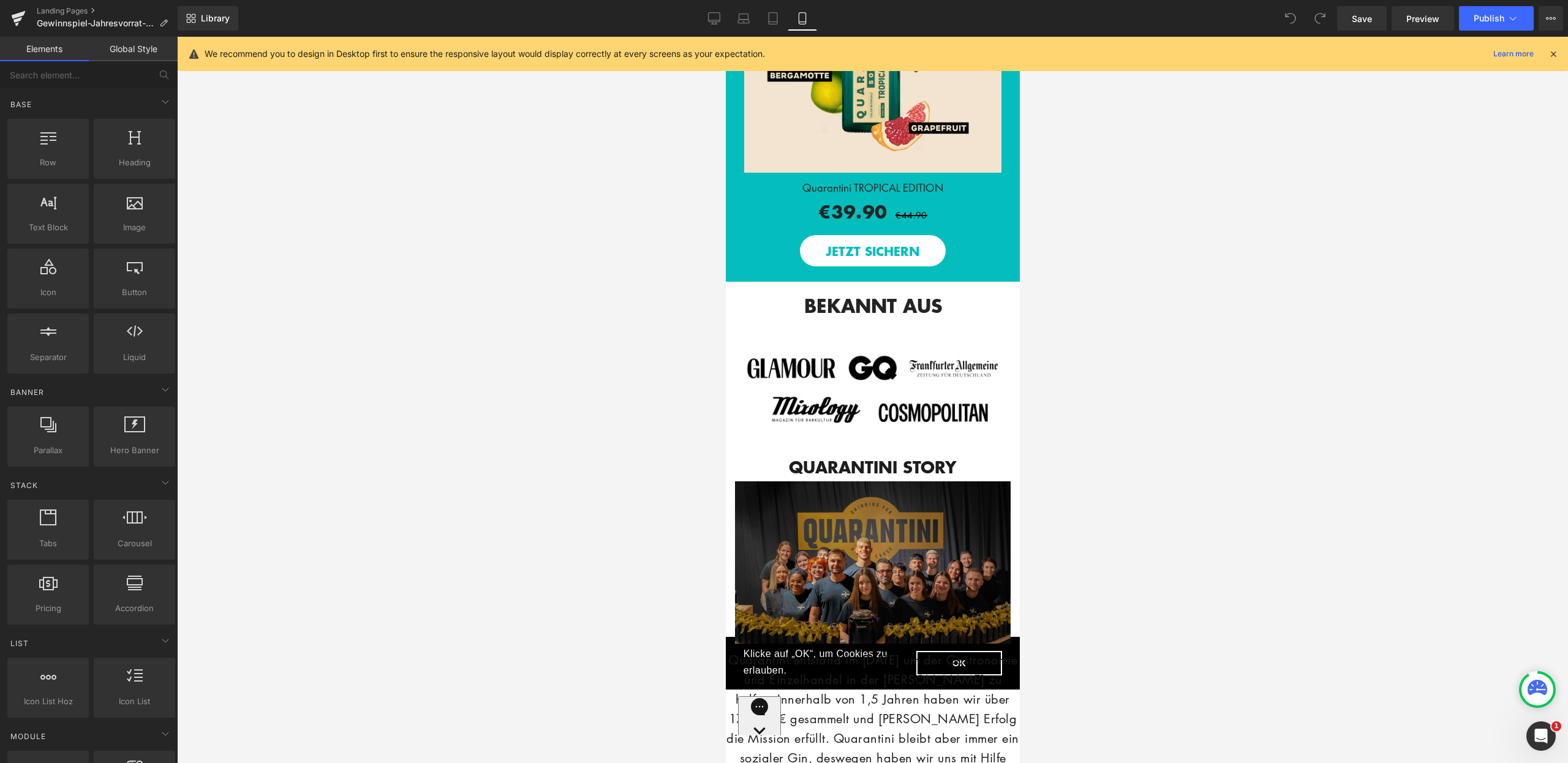
scroll to position [1971, 0]
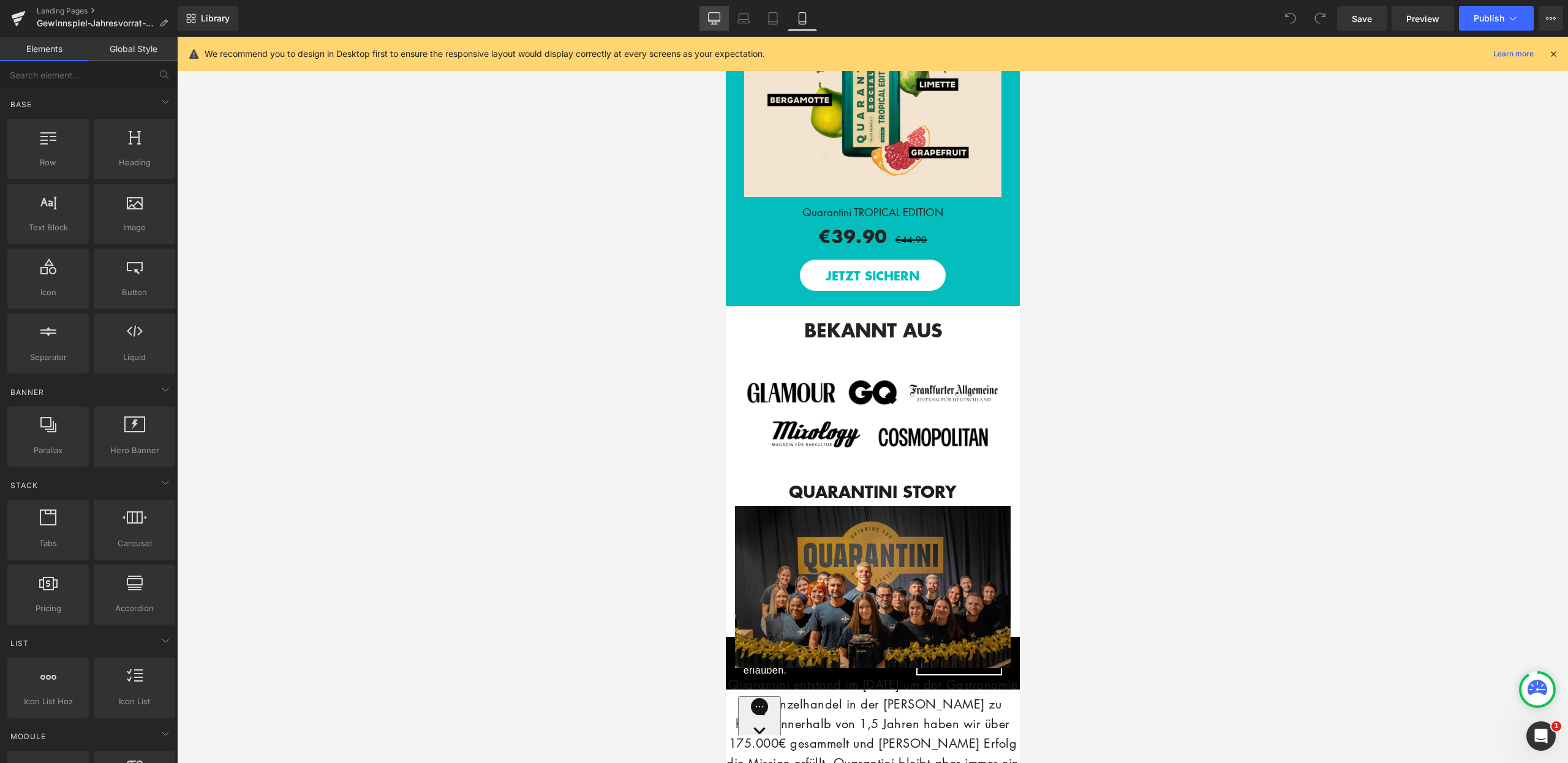
click at [718, 11] on link "Desktop" at bounding box center [715, 18] width 30 height 25
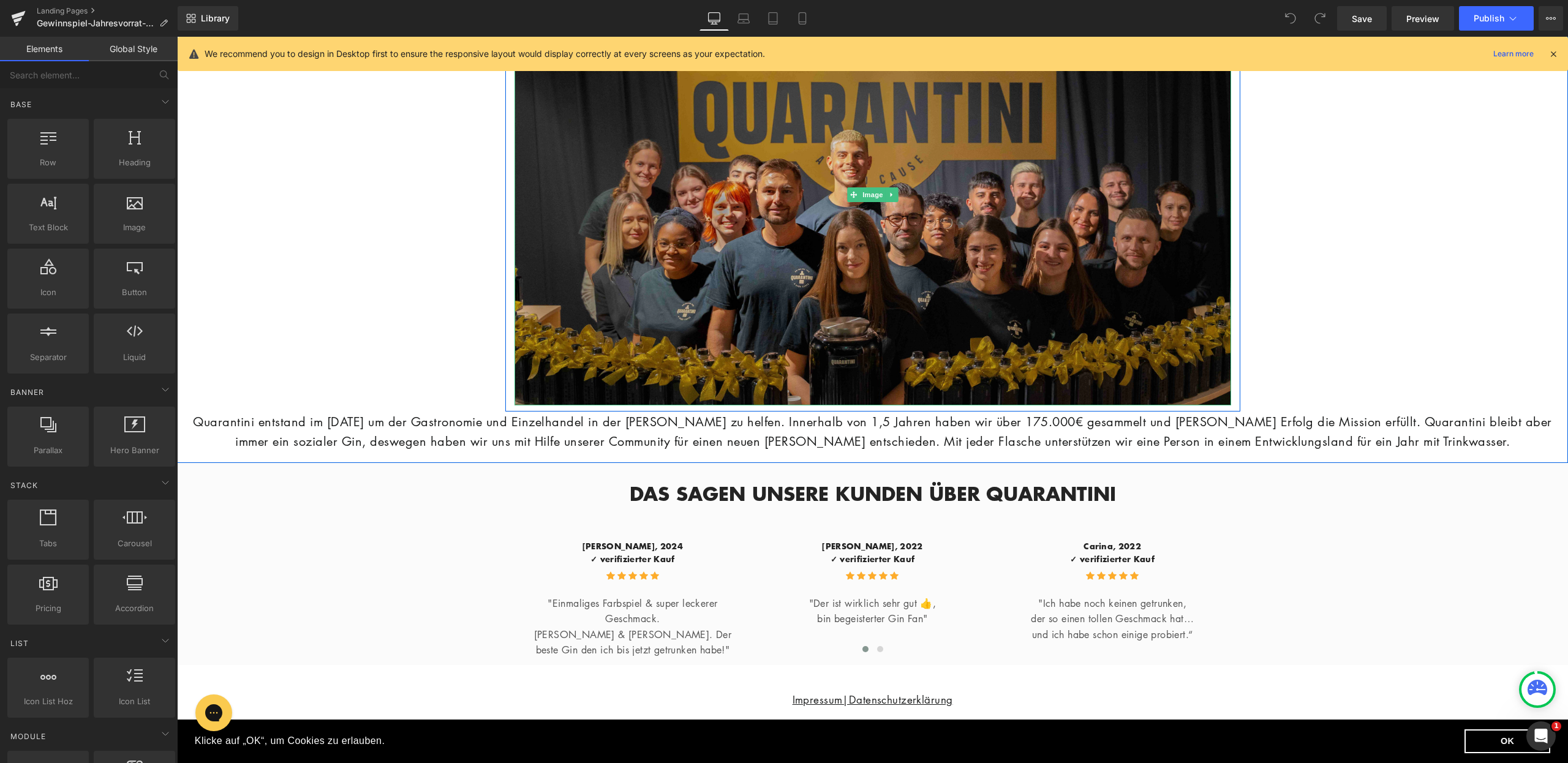
scroll to position [2639, 0]
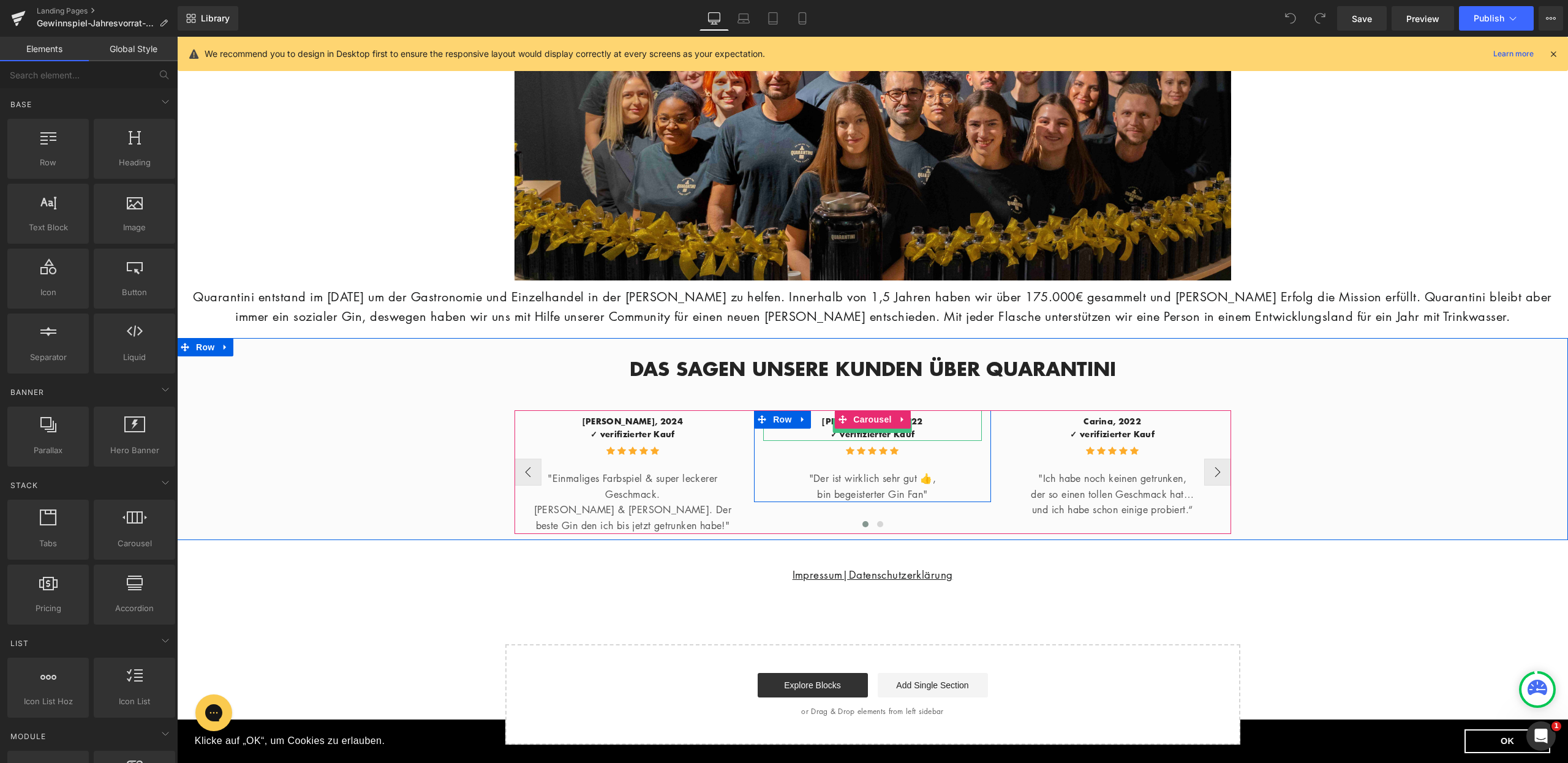
click at [912, 421] on p "[PERSON_NAME], 2022" at bounding box center [872, 422] width 219 height 13
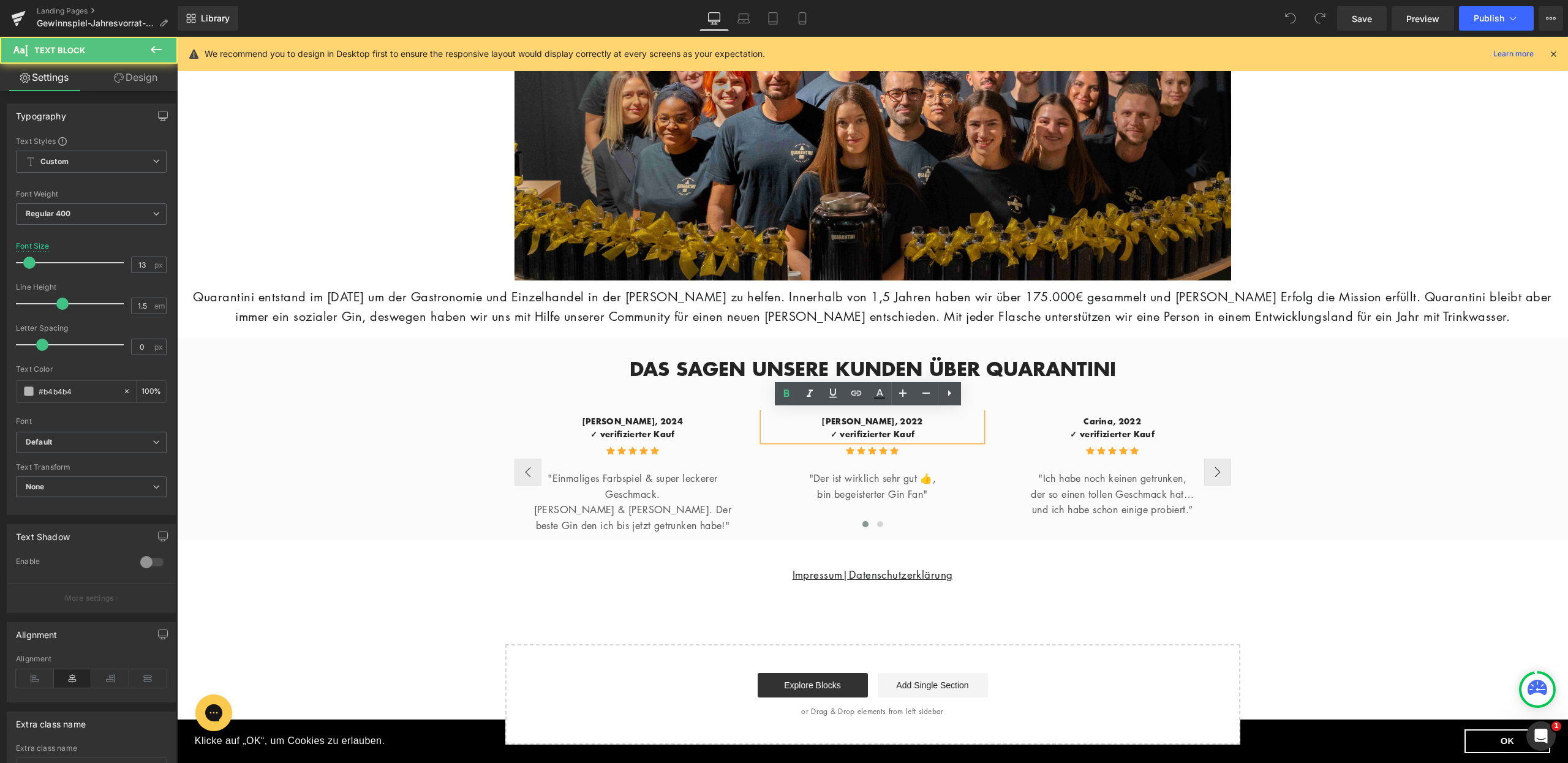
click at [904, 418] on p "[PERSON_NAME], 2022" at bounding box center [872, 422] width 219 height 13
drag, startPoint x: 864, startPoint y: 422, endPoint x: 841, endPoint y: 418, distance: 23.3
click at [841, 418] on span "[PERSON_NAME], 2025" at bounding box center [872, 421] width 101 height 12
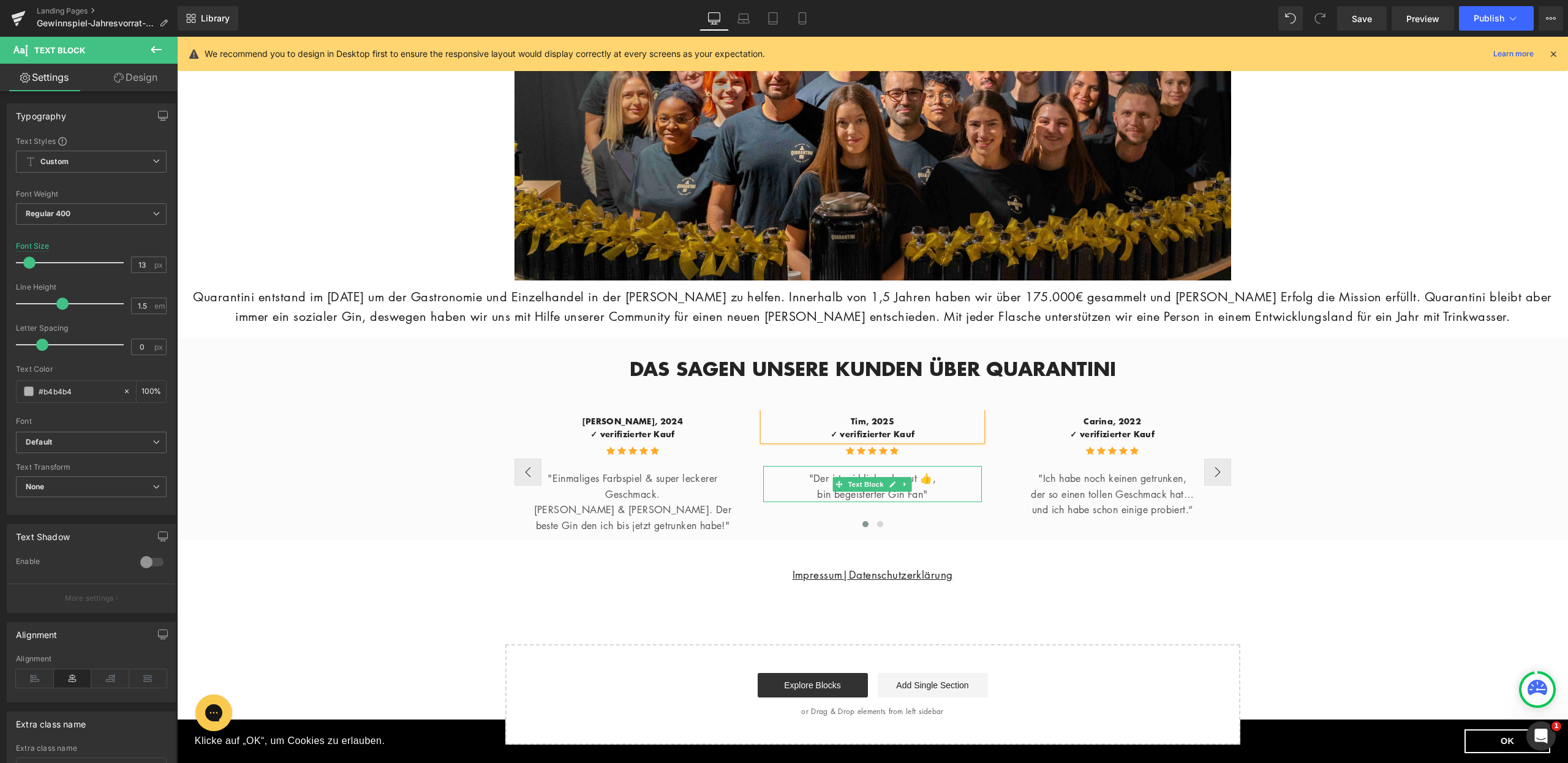
click at [965, 493] on p "bin begeisterter Gin Fan"" at bounding box center [872, 494] width 219 height 16
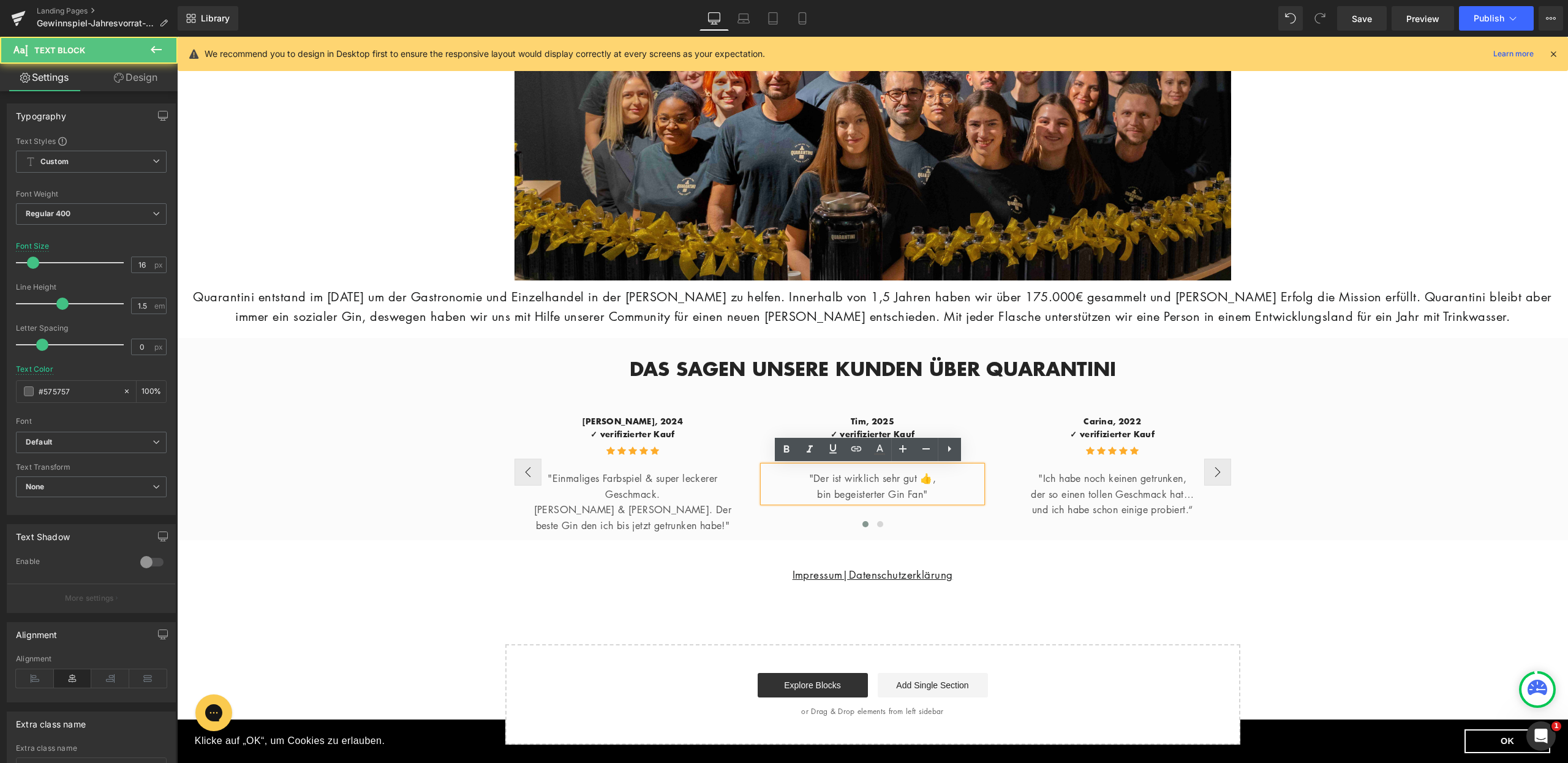
click at [818, 487] on p "bin begeisterter Gin Fan"" at bounding box center [872, 494] width 219 height 16
drag, startPoint x: 807, startPoint y: 476, endPoint x: 922, endPoint y: 497, distance: 116.9
click at [922, 497] on div ""Der ist wirklich sehr gut 👍, bin begeisterter Gin Fan"" at bounding box center [872, 484] width 219 height 36
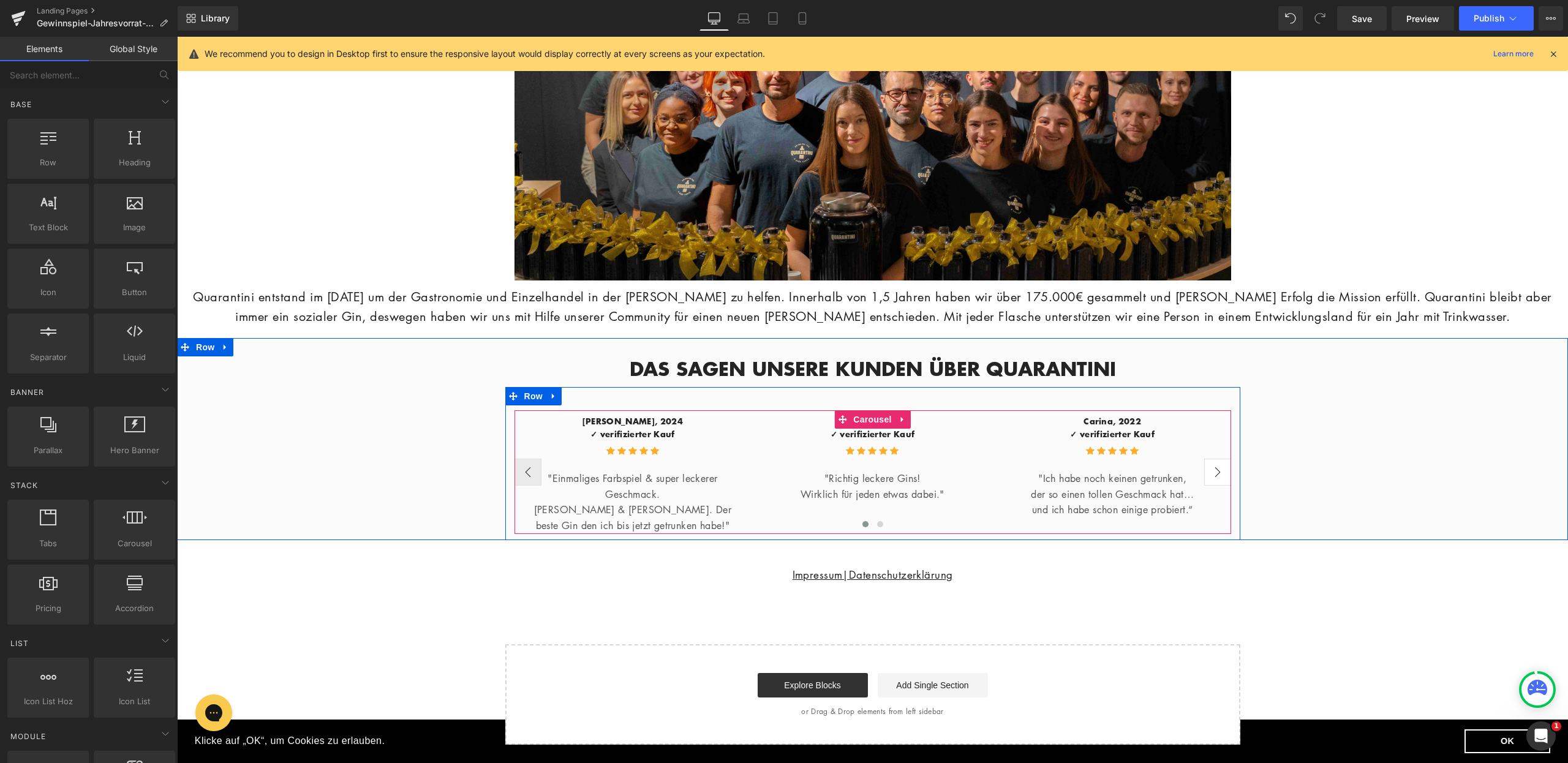
click at [1215, 473] on button "›" at bounding box center [1217, 472] width 27 height 27
click at [1211, 473] on button "›" at bounding box center [1217, 472] width 27 height 27
click at [531, 467] on button "‹" at bounding box center [528, 472] width 27 height 27
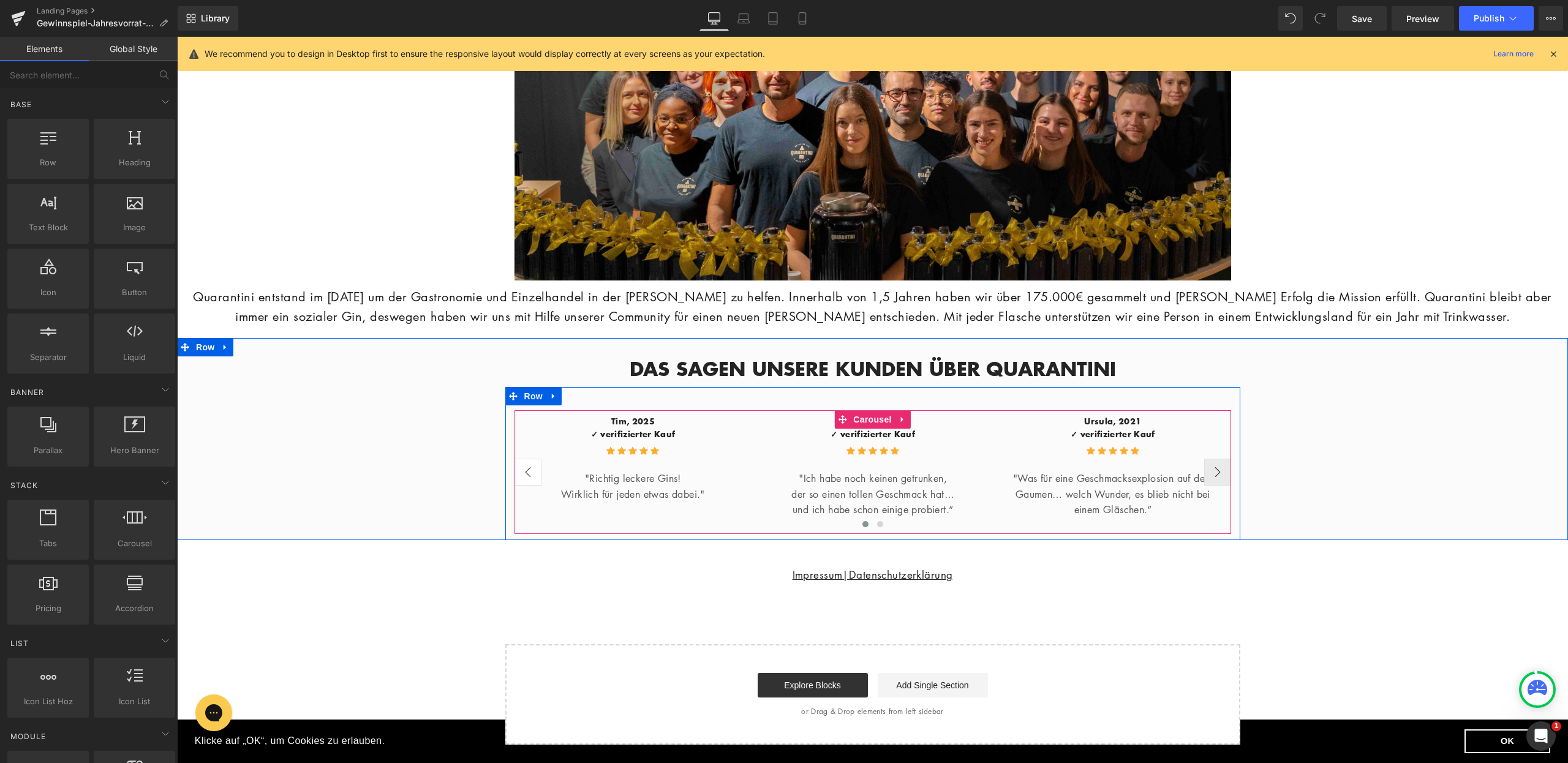
click at [529, 467] on button "‹" at bounding box center [528, 472] width 27 height 27
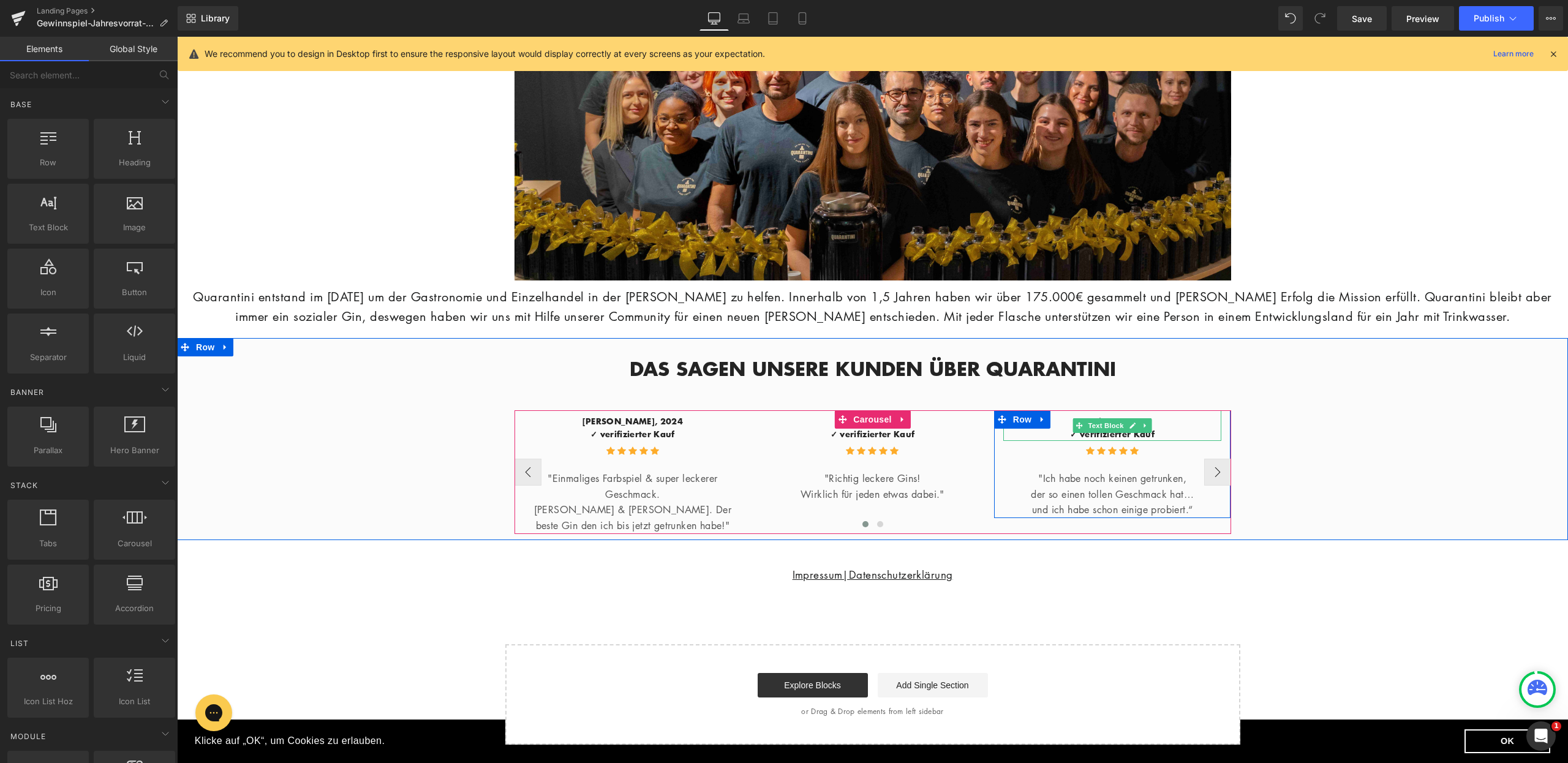
click at [1155, 422] on p "Carina, 2022" at bounding box center [1112, 422] width 219 height 13
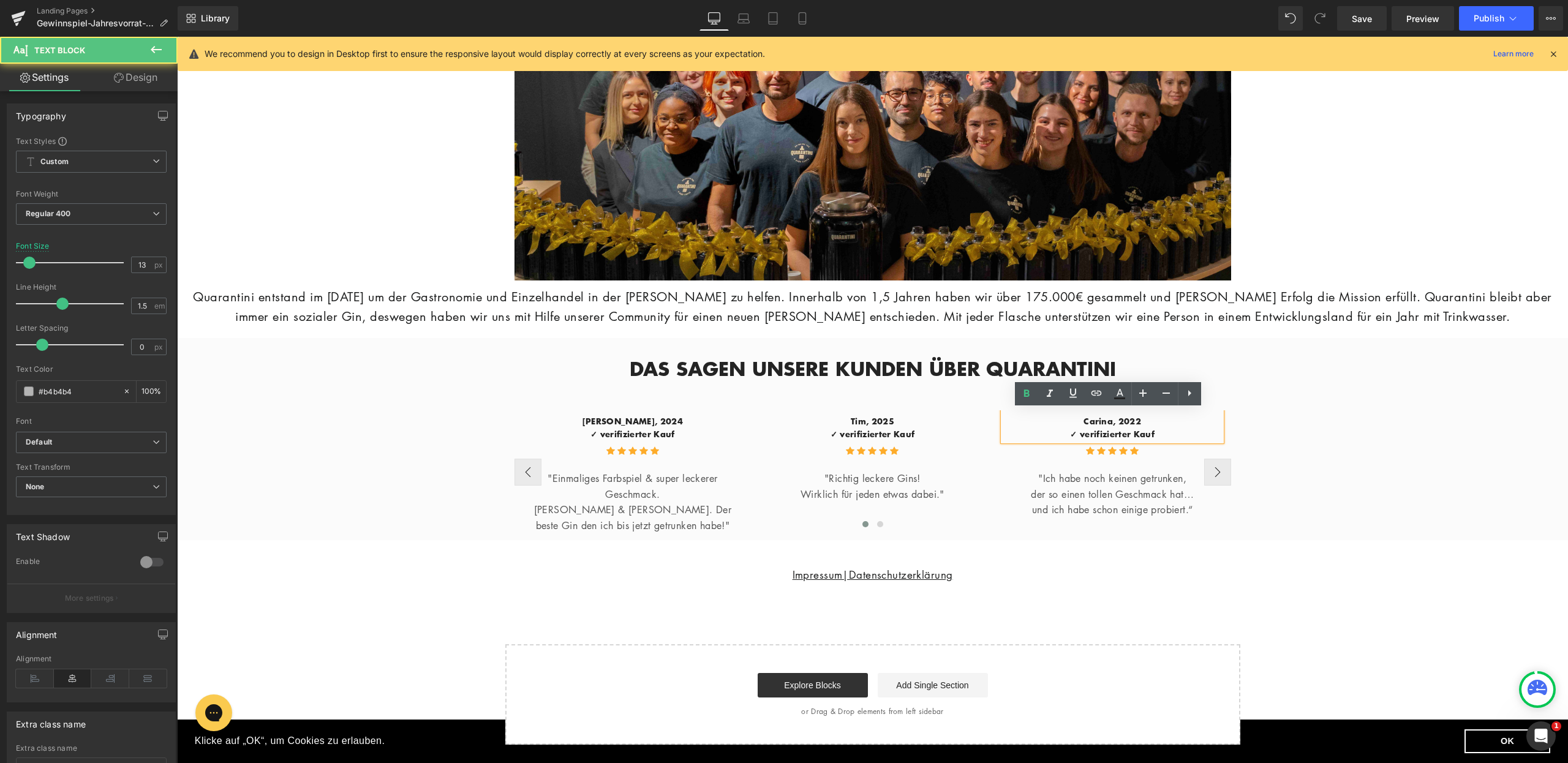
click at [1136, 422] on span "Carina, 2022" at bounding box center [1112, 421] width 58 height 12
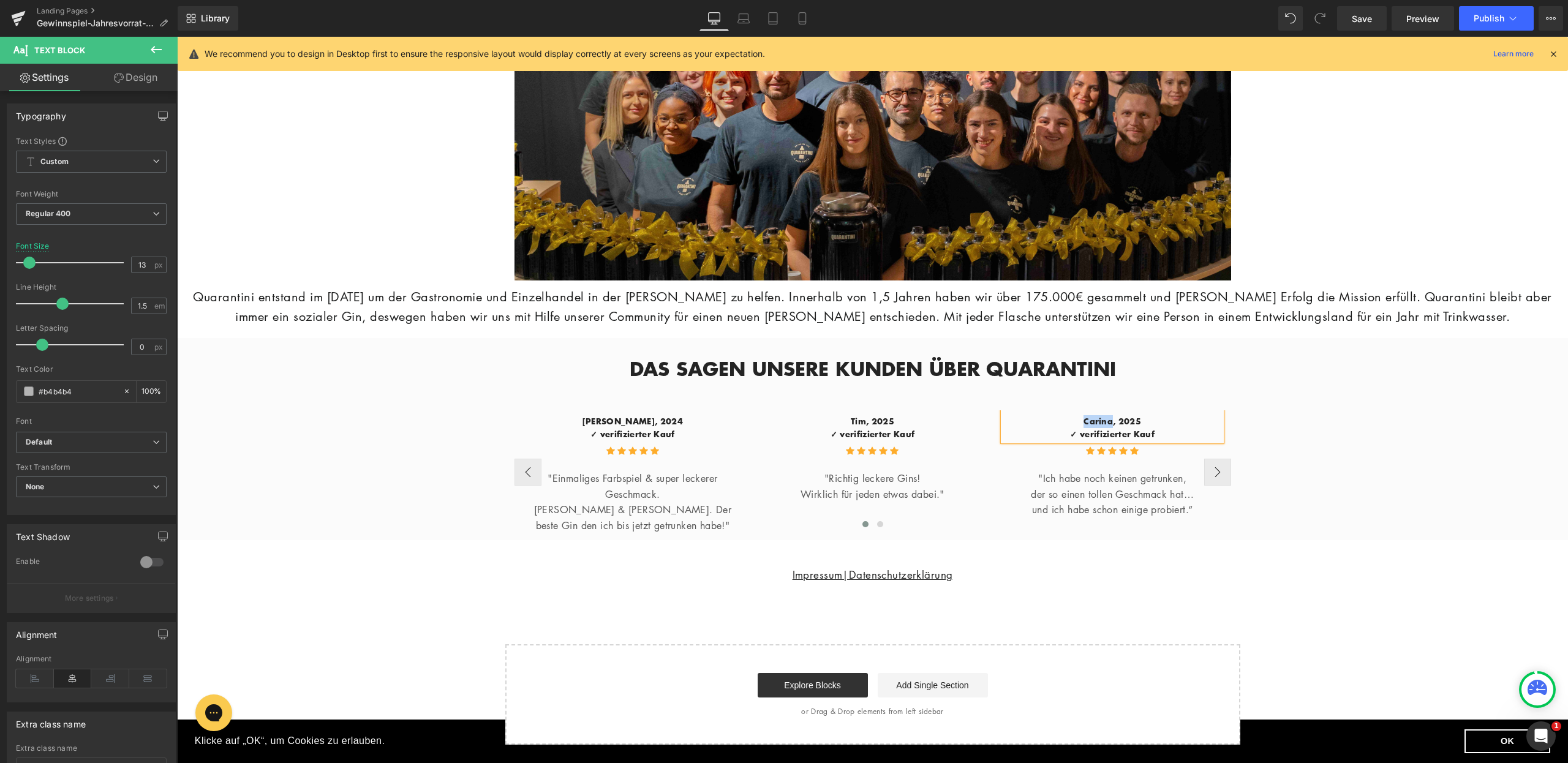
drag, startPoint x: 1108, startPoint y: 421, endPoint x: 1082, endPoint y: 419, distance: 26.1
click at [1084, 419] on span "Carina, 2025" at bounding box center [1112, 421] width 58 height 12
click at [1209, 466] on button "›" at bounding box center [1217, 472] width 27 height 27
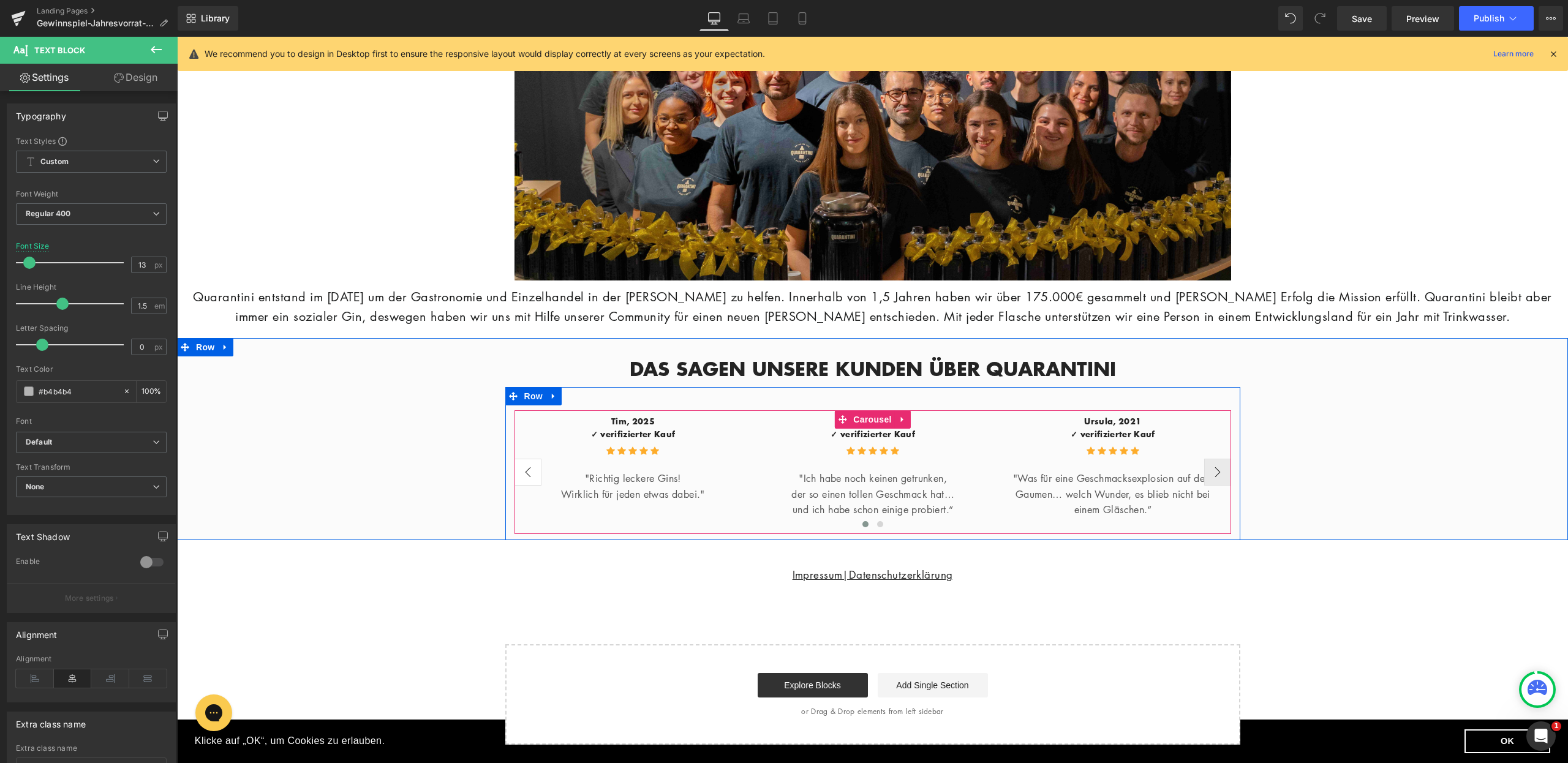
click at [527, 478] on button "‹" at bounding box center [528, 472] width 27 height 27
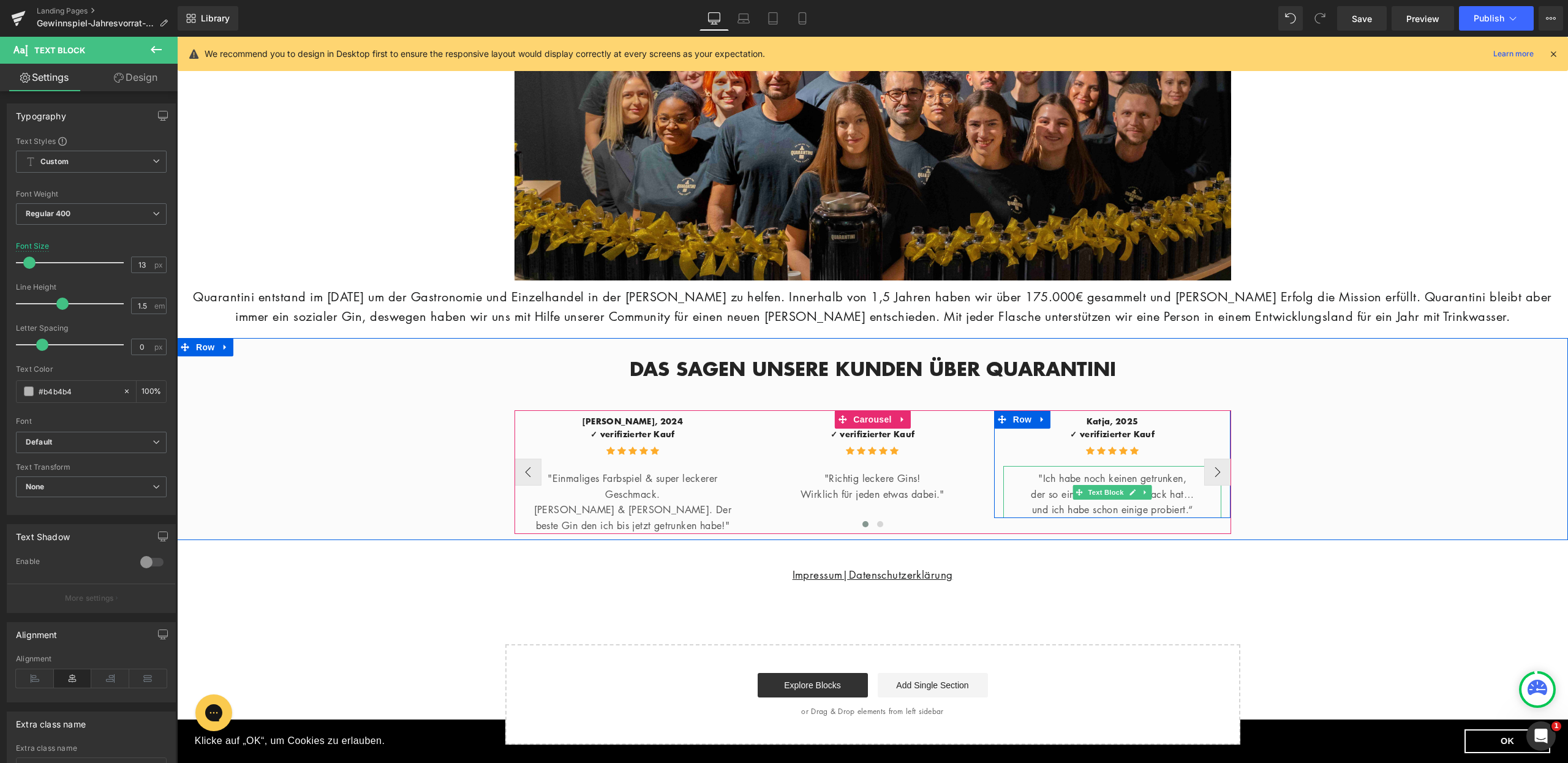
click at [1033, 497] on p "der so einen tollen Geschmack hat…" at bounding box center [1112, 494] width 219 height 16
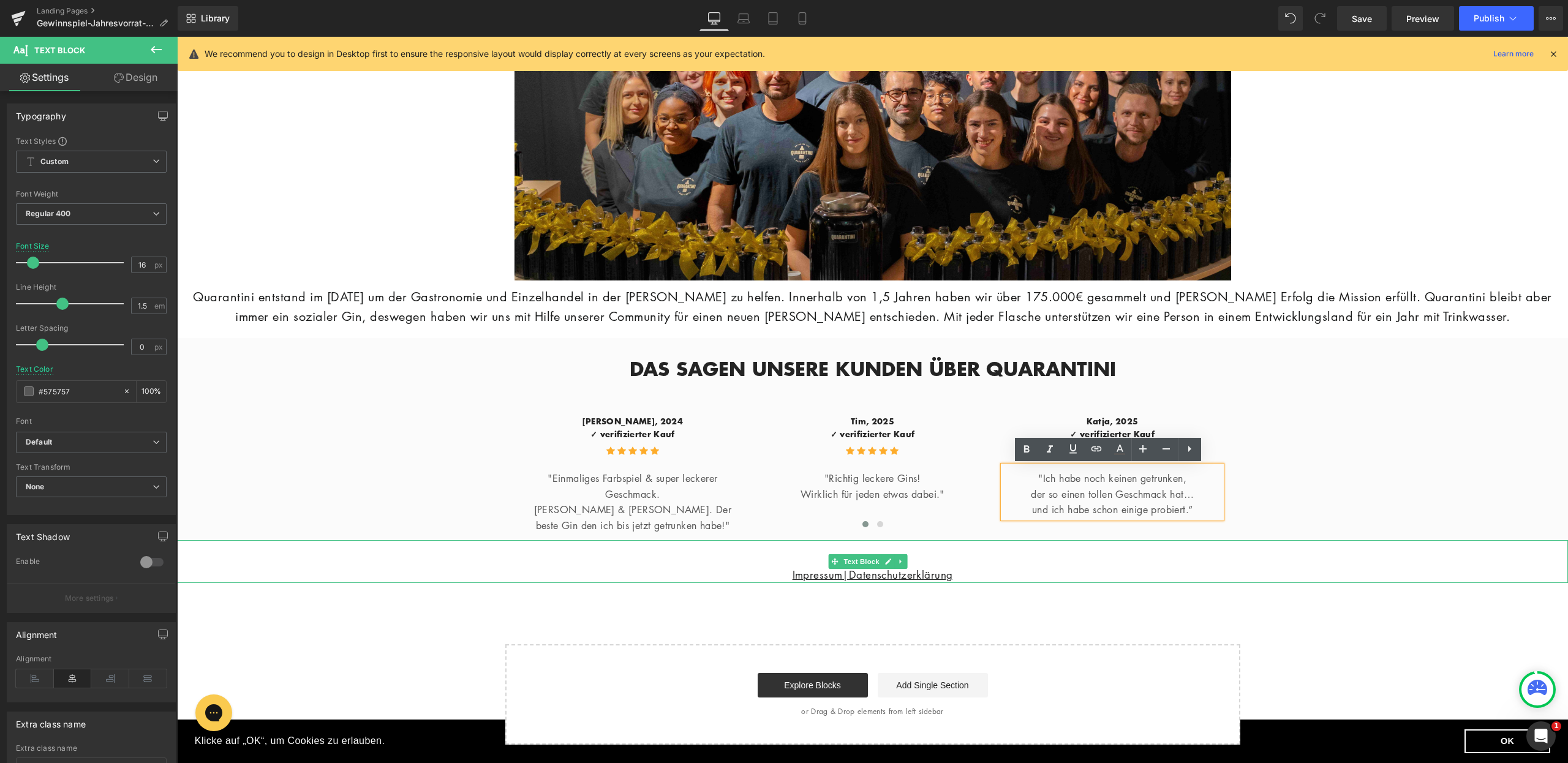
click at [1089, 560] on div "Impressum|Datenschutzerklärung" at bounding box center [873, 562] width 1391 height 43
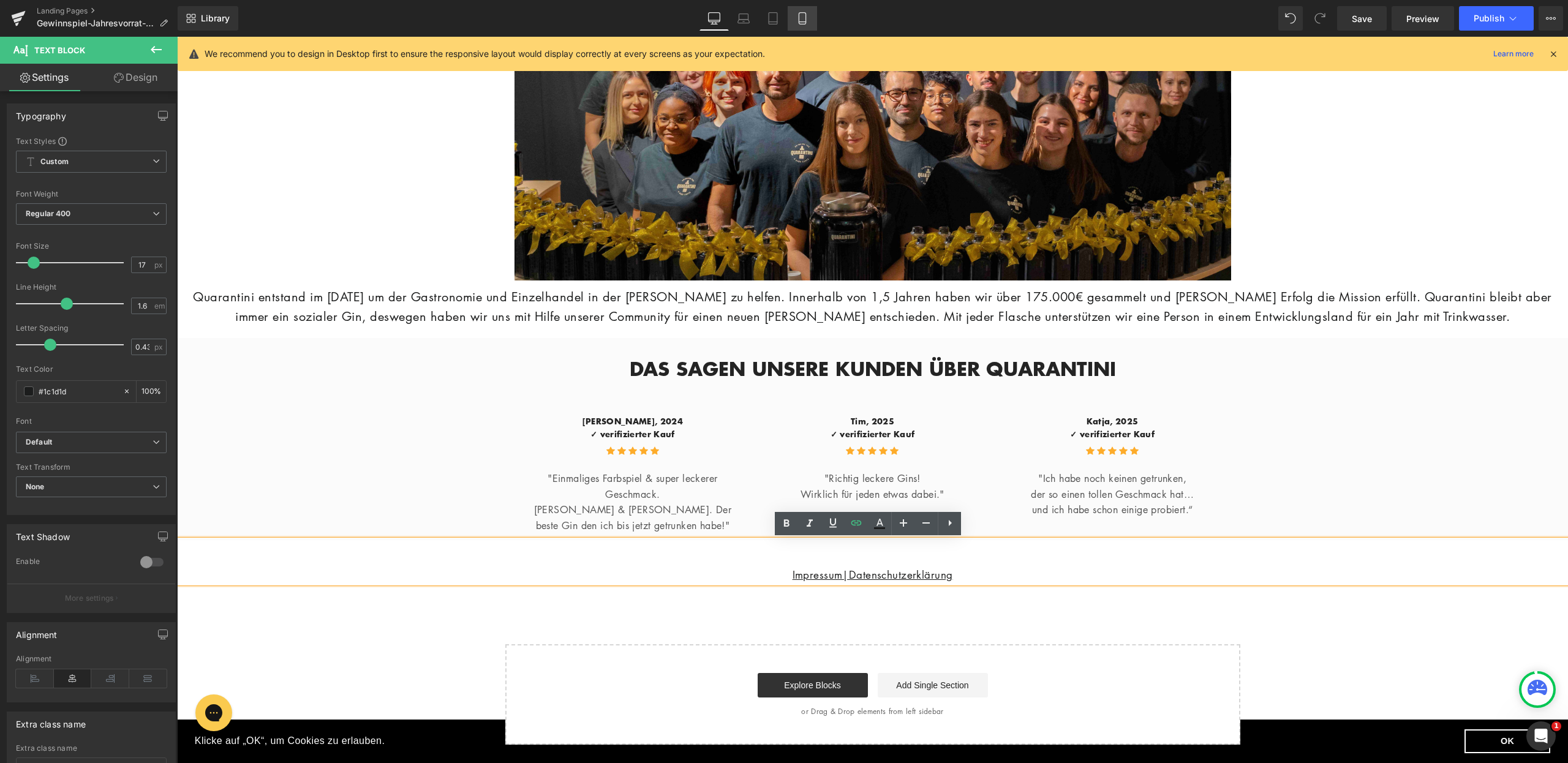
click at [815, 22] on link "Mobile" at bounding box center [803, 18] width 30 height 25
type input "100"
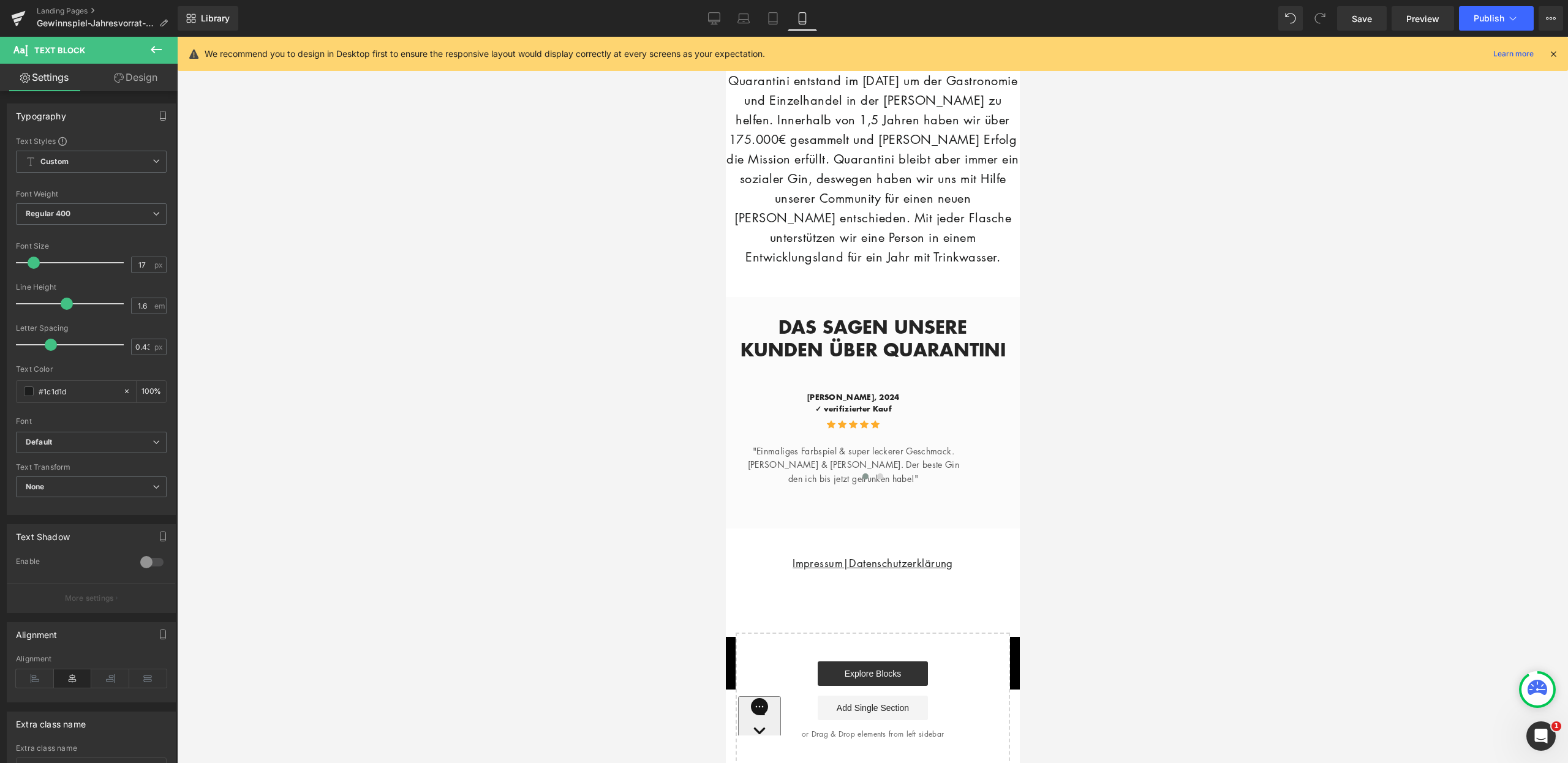
scroll to position [2575, 0]
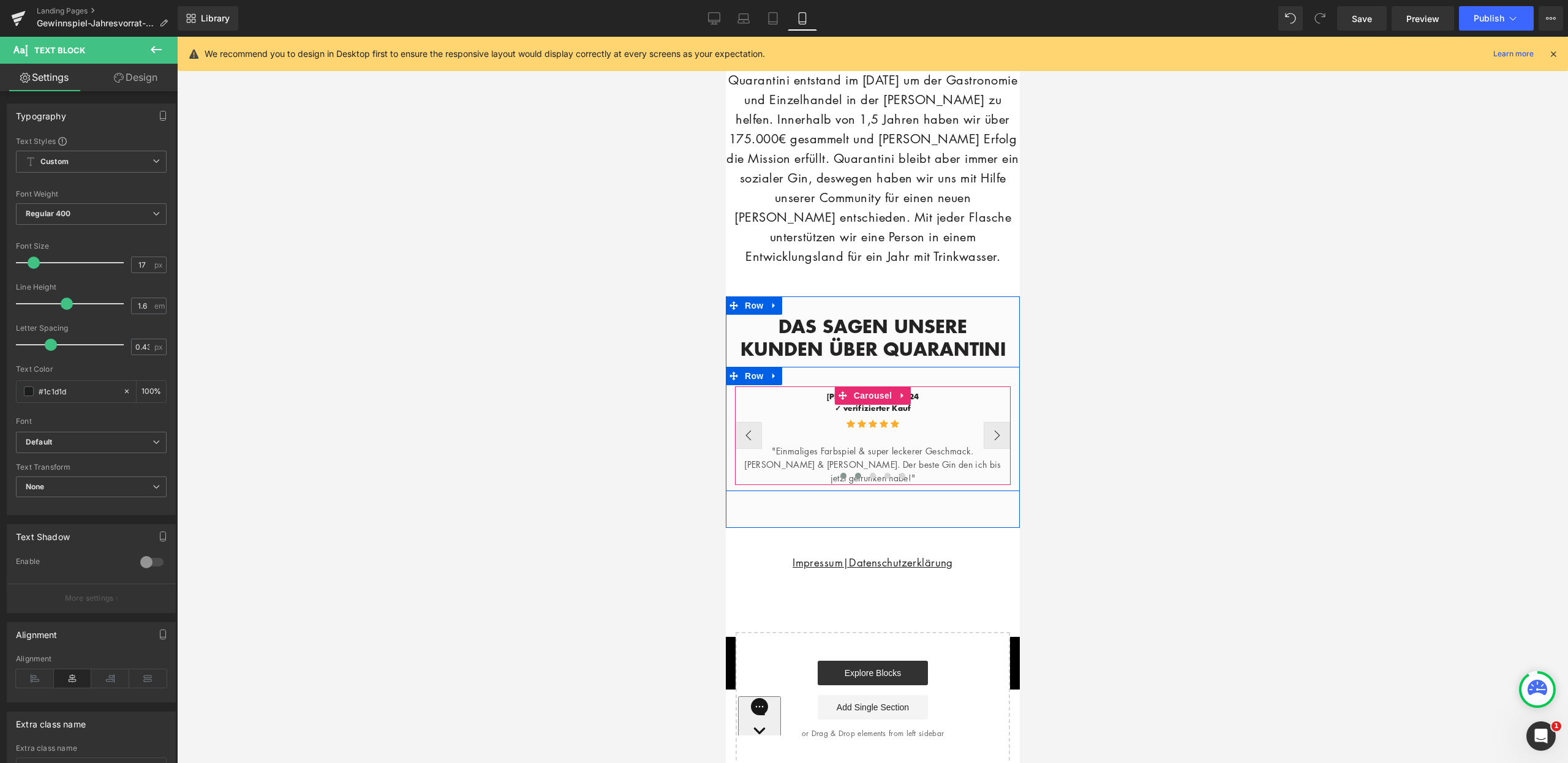
click at [855, 478] on span at bounding box center [857, 475] width 6 height 6
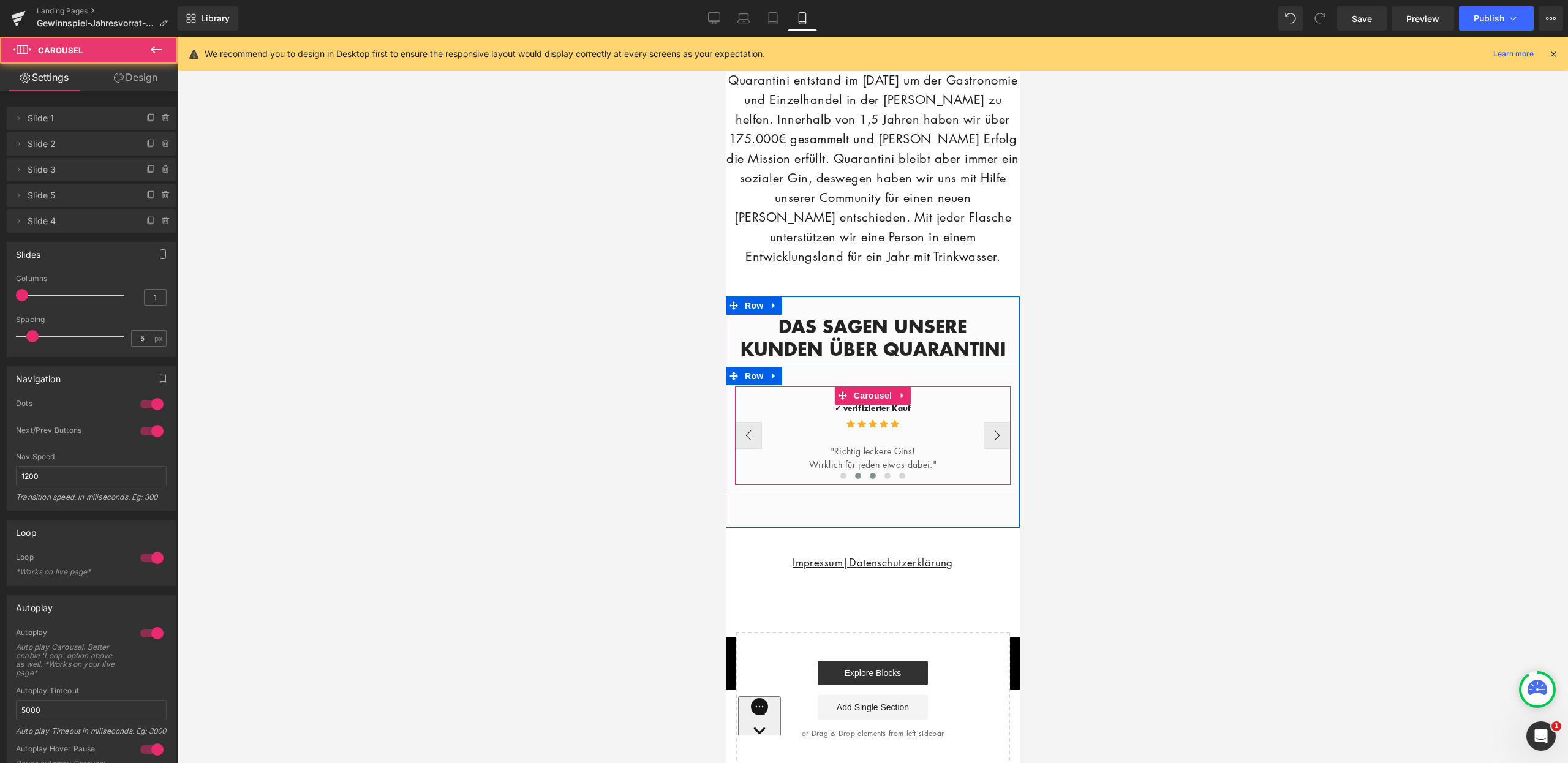
click at [865, 482] on button at bounding box center [872, 475] width 15 height 12
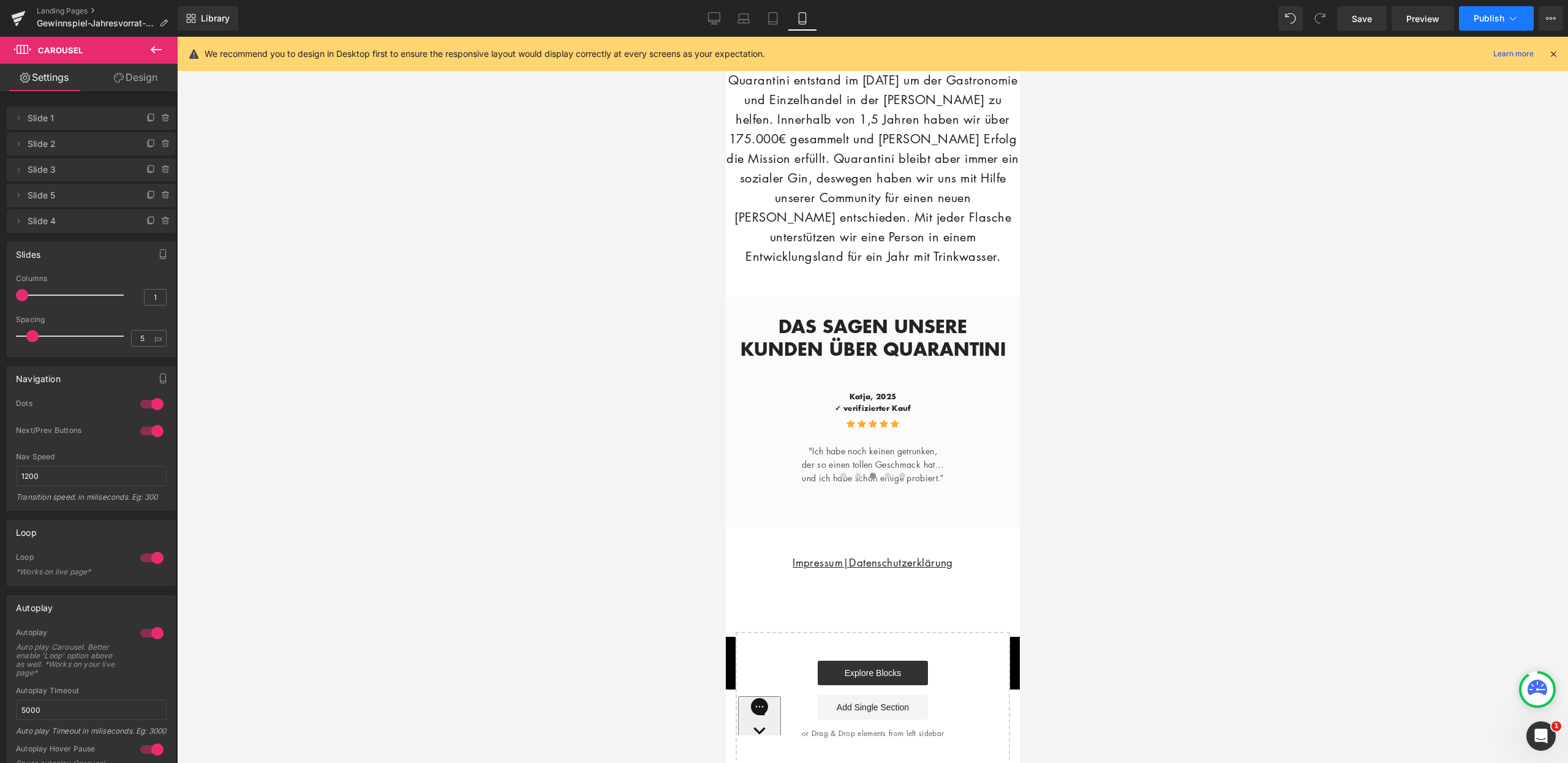
click at [1494, 13] on span "Publish" at bounding box center [1489, 18] width 31 height 10
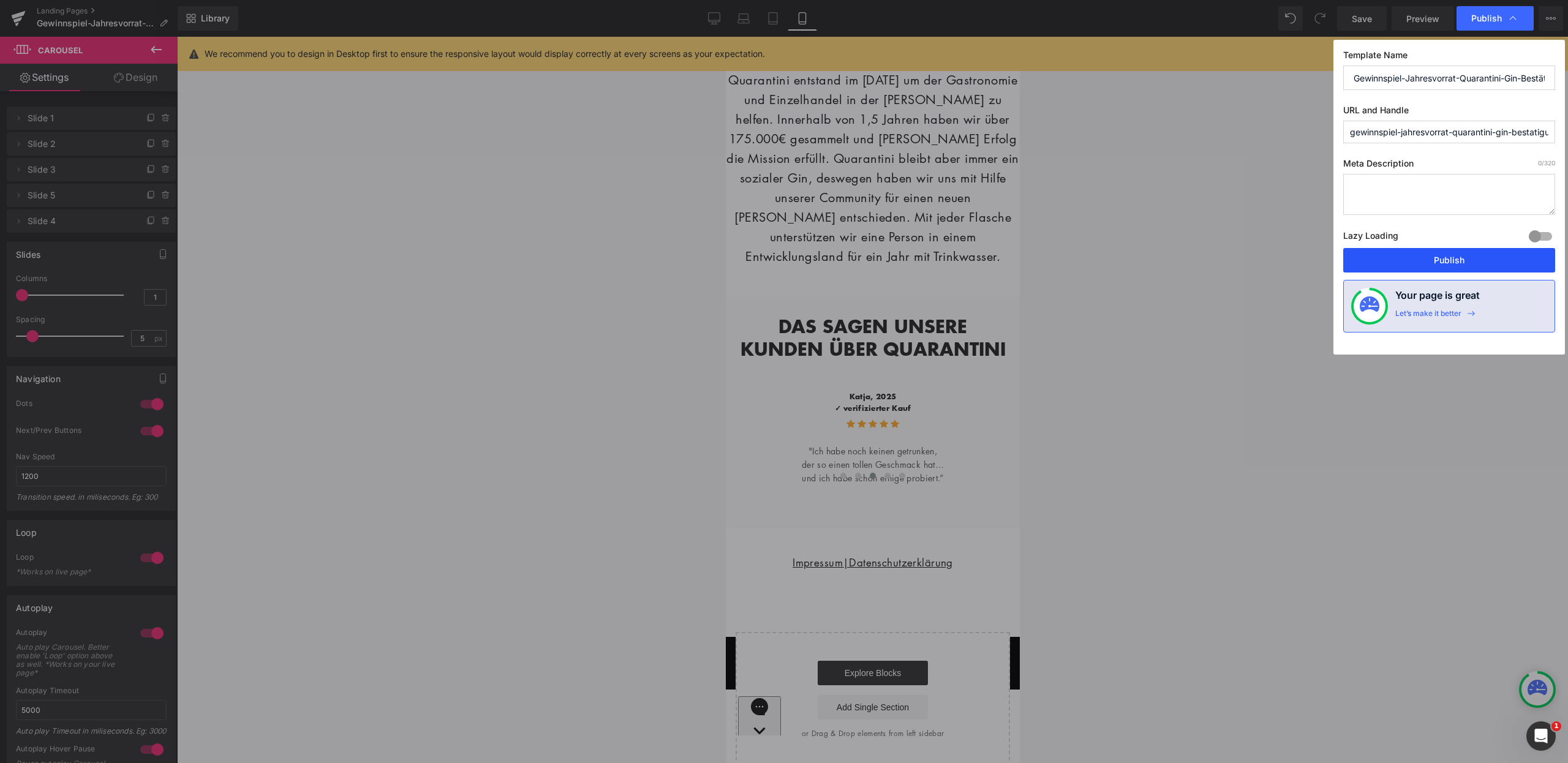
click at [1453, 259] on button "Publish" at bounding box center [1449, 261] width 212 height 25
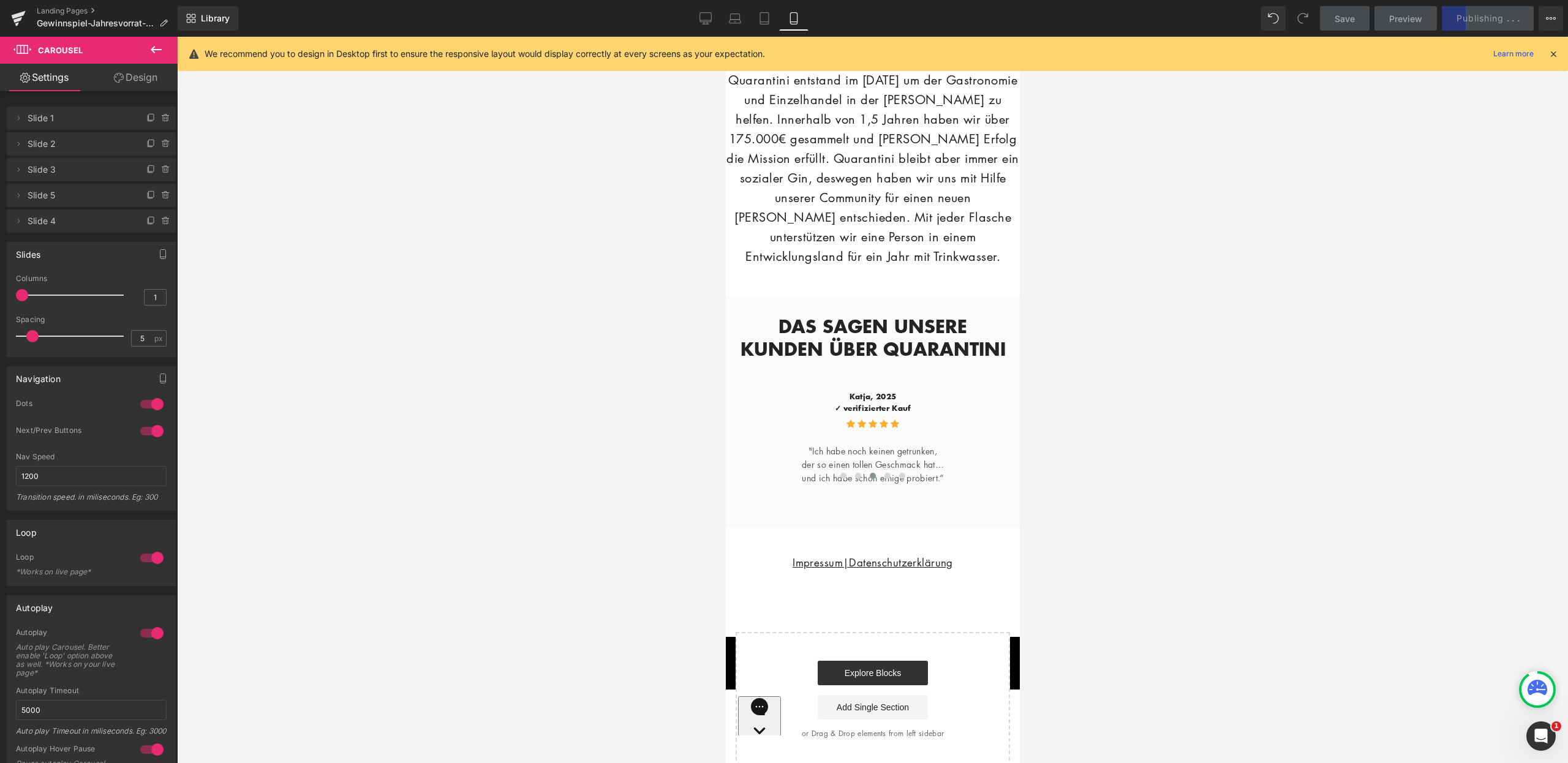
click at [1556, 52] on icon at bounding box center [1553, 54] width 11 height 11
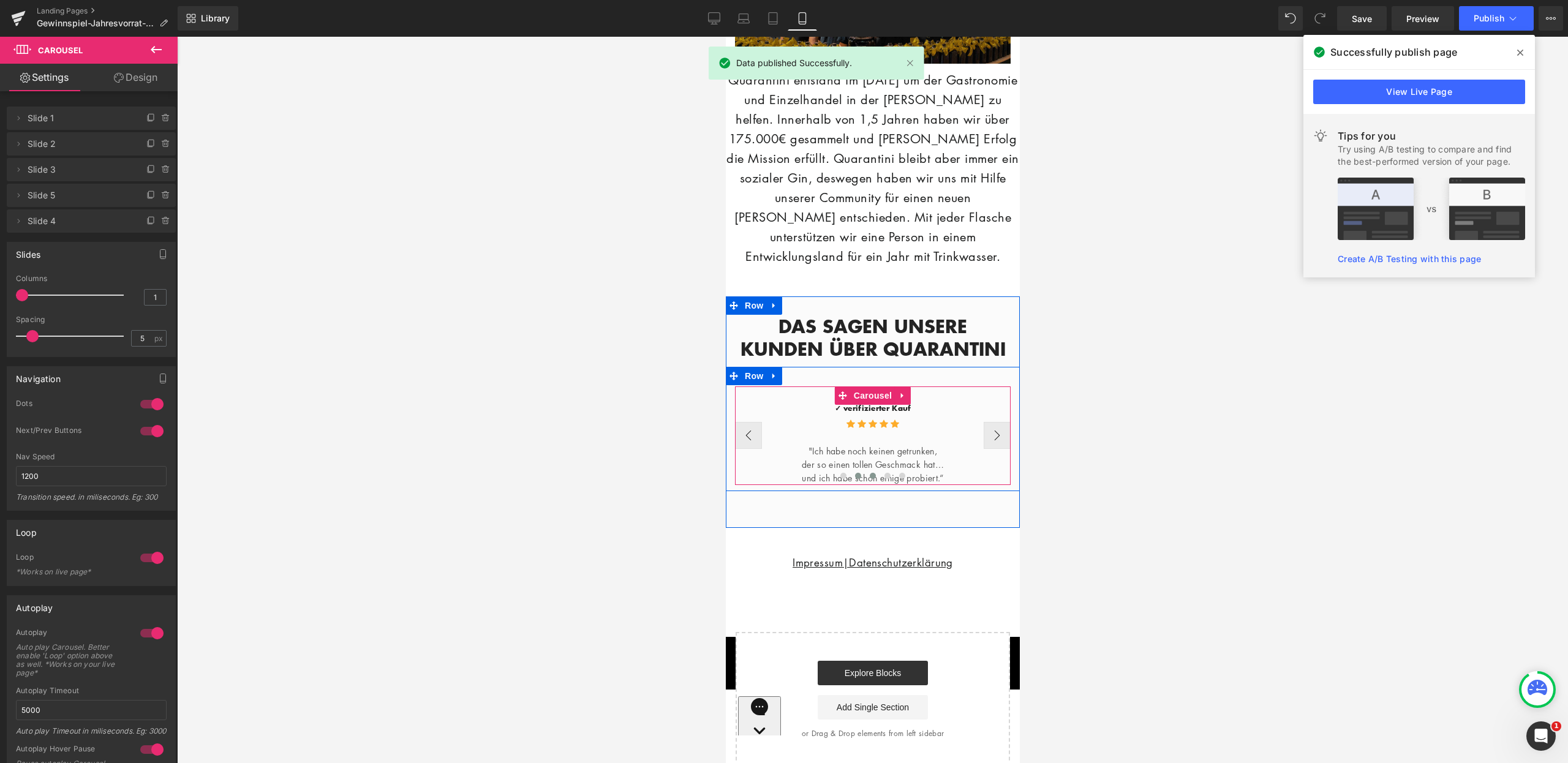
click at [855, 478] on span at bounding box center [857, 475] width 6 height 6
click at [926, 470] on span "Wirklich für jeden etwas dabei."" at bounding box center [872, 464] width 127 height 12
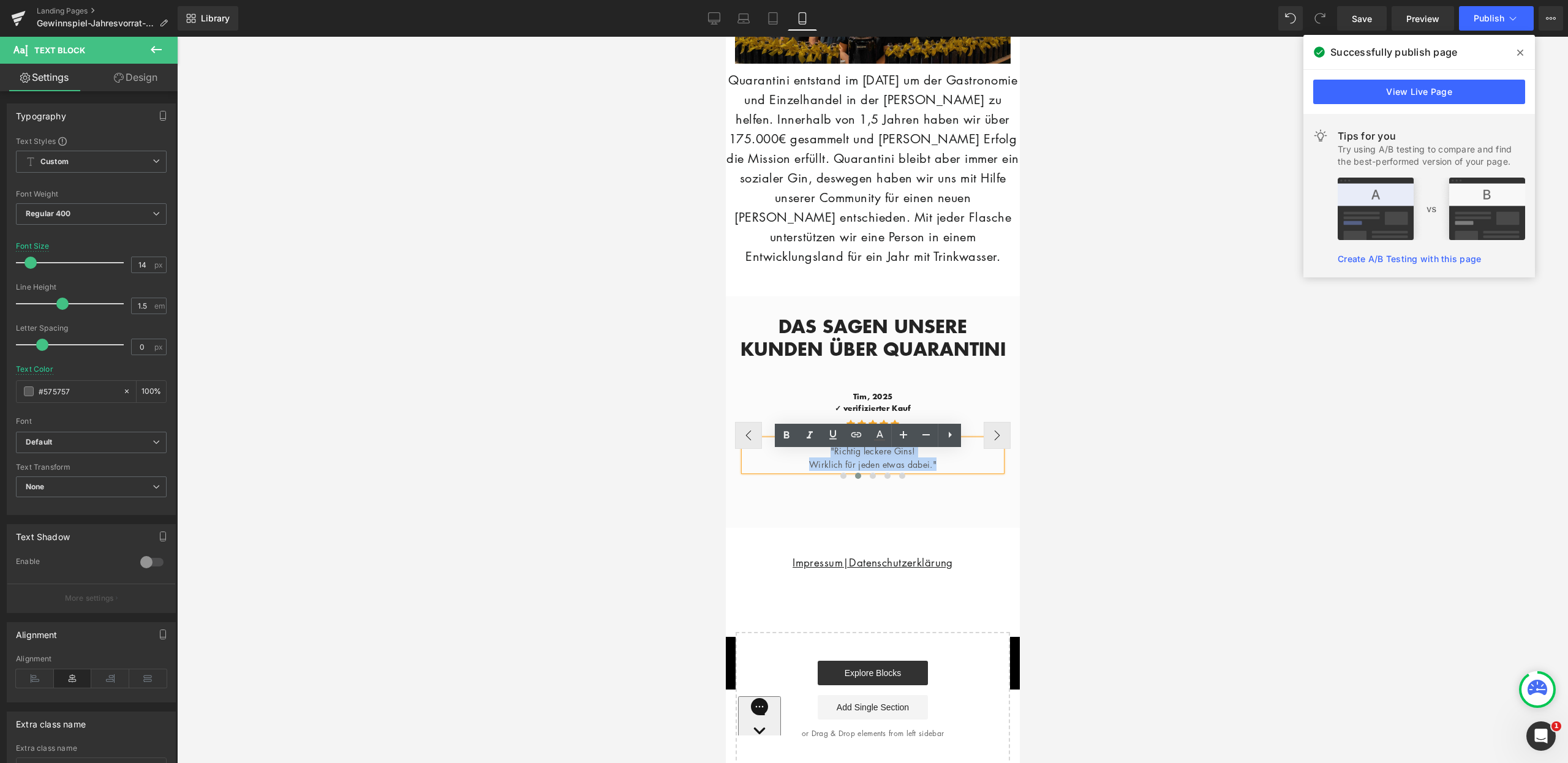
drag, startPoint x: 947, startPoint y: 474, endPoint x: 807, endPoint y: 461, distance: 140.6
click at [807, 461] on div ""Richtig leckere Gins! Wirklich für jeden etwas dabei."" at bounding box center [872, 455] width 257 height 32
copy div ""Richtig leckere Gins! Wirklich für jeden etwas dabei.""
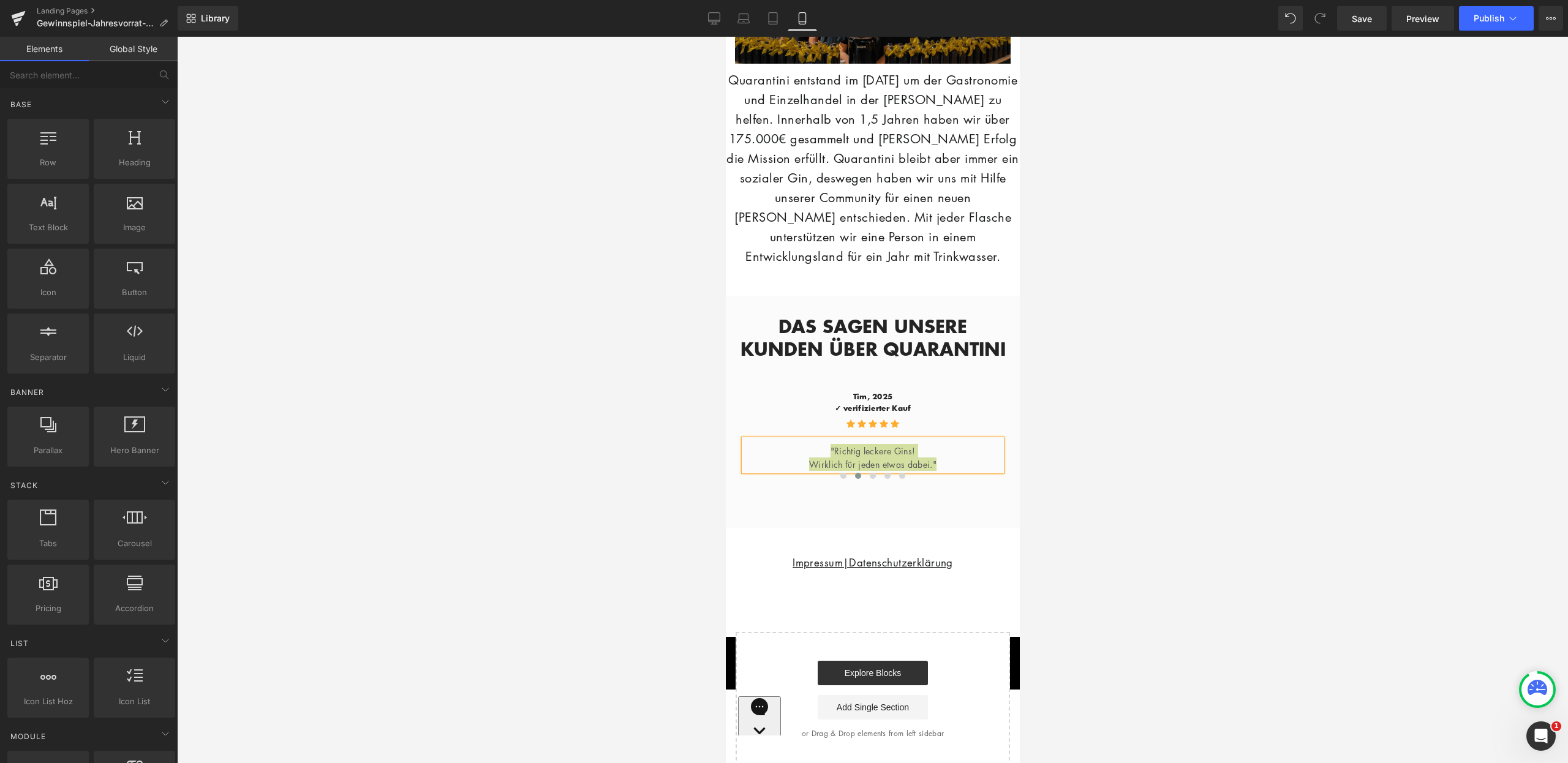
click at [1185, 431] on div at bounding box center [873, 400] width 1391 height 726
click at [89, 9] on link "Landing Pages" at bounding box center [107, 11] width 141 height 10
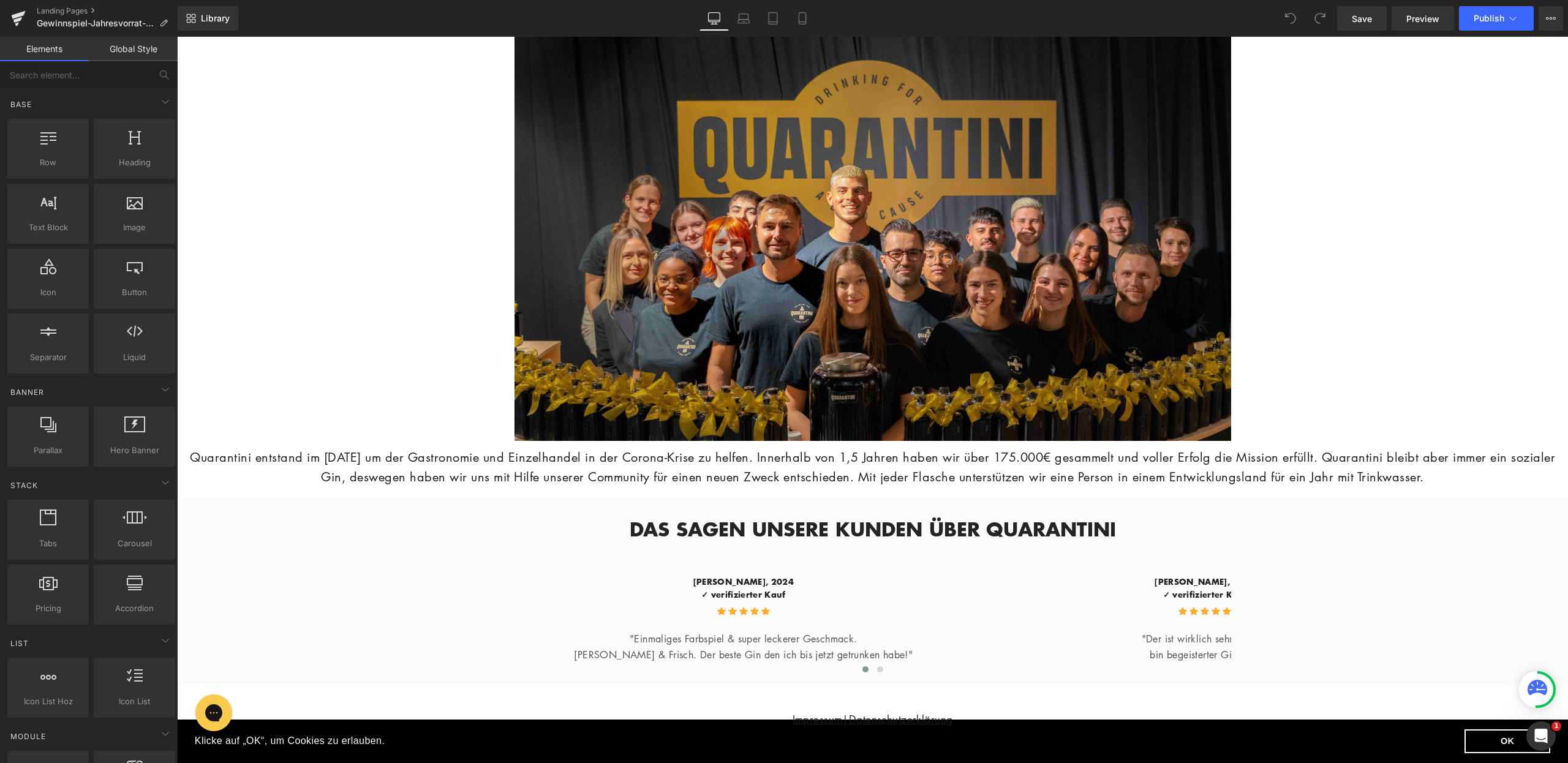
scroll to position [2541, 0]
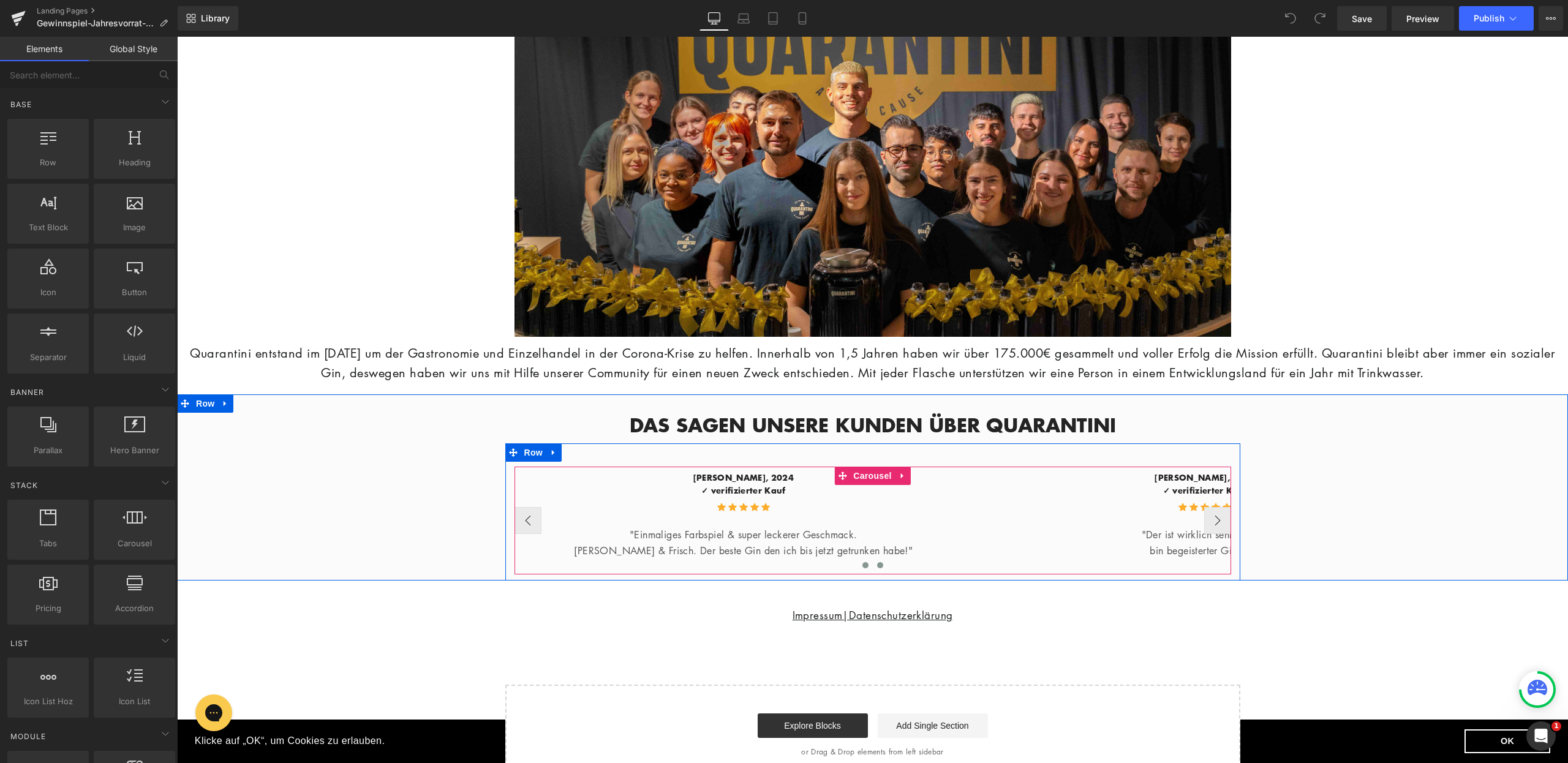
click at [877, 568] on span at bounding box center [880, 564] width 6 height 6
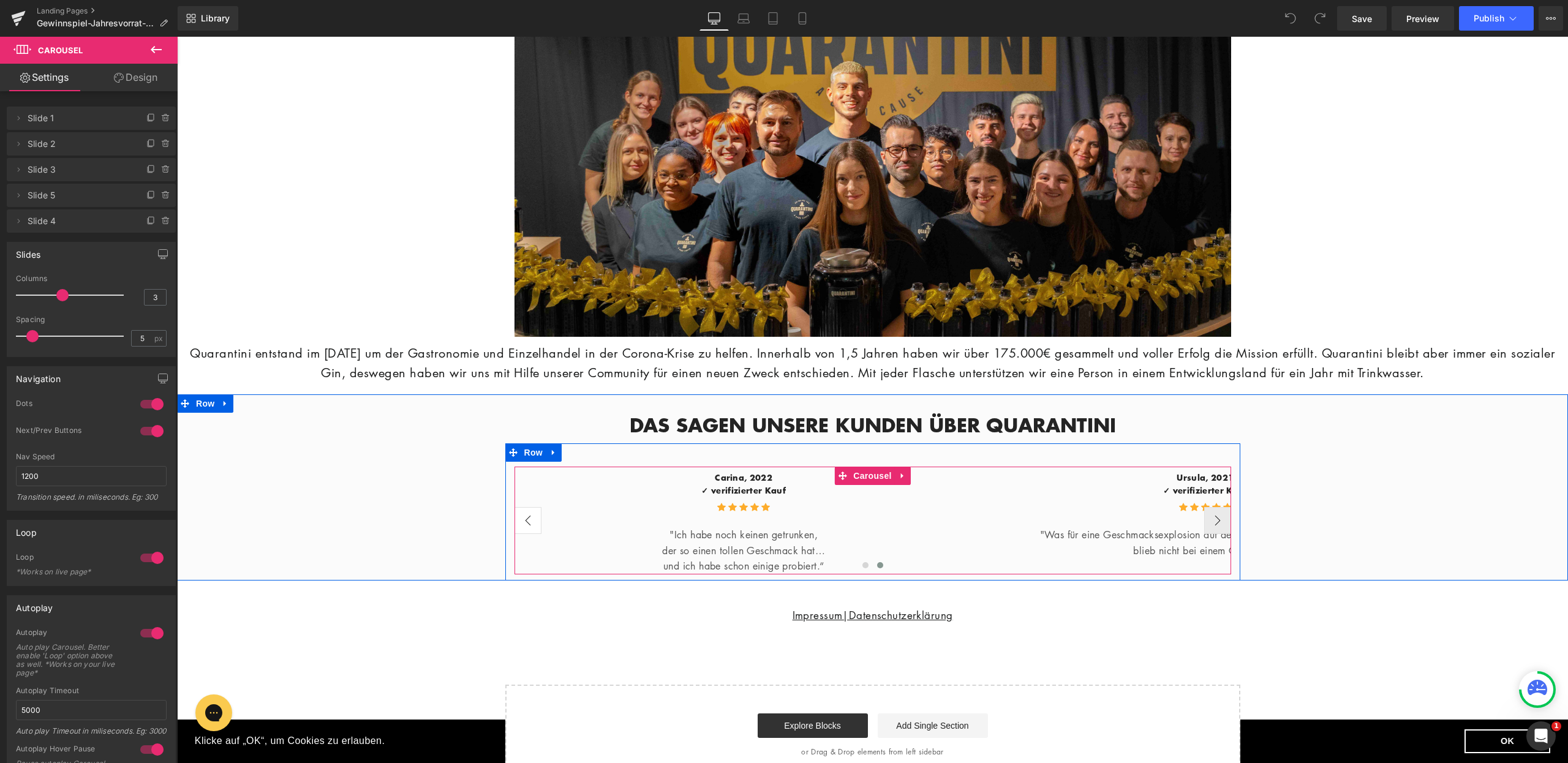
click at [521, 534] on button "‹" at bounding box center [528, 520] width 27 height 27
click at [525, 534] on button "‹" at bounding box center [528, 520] width 27 height 27
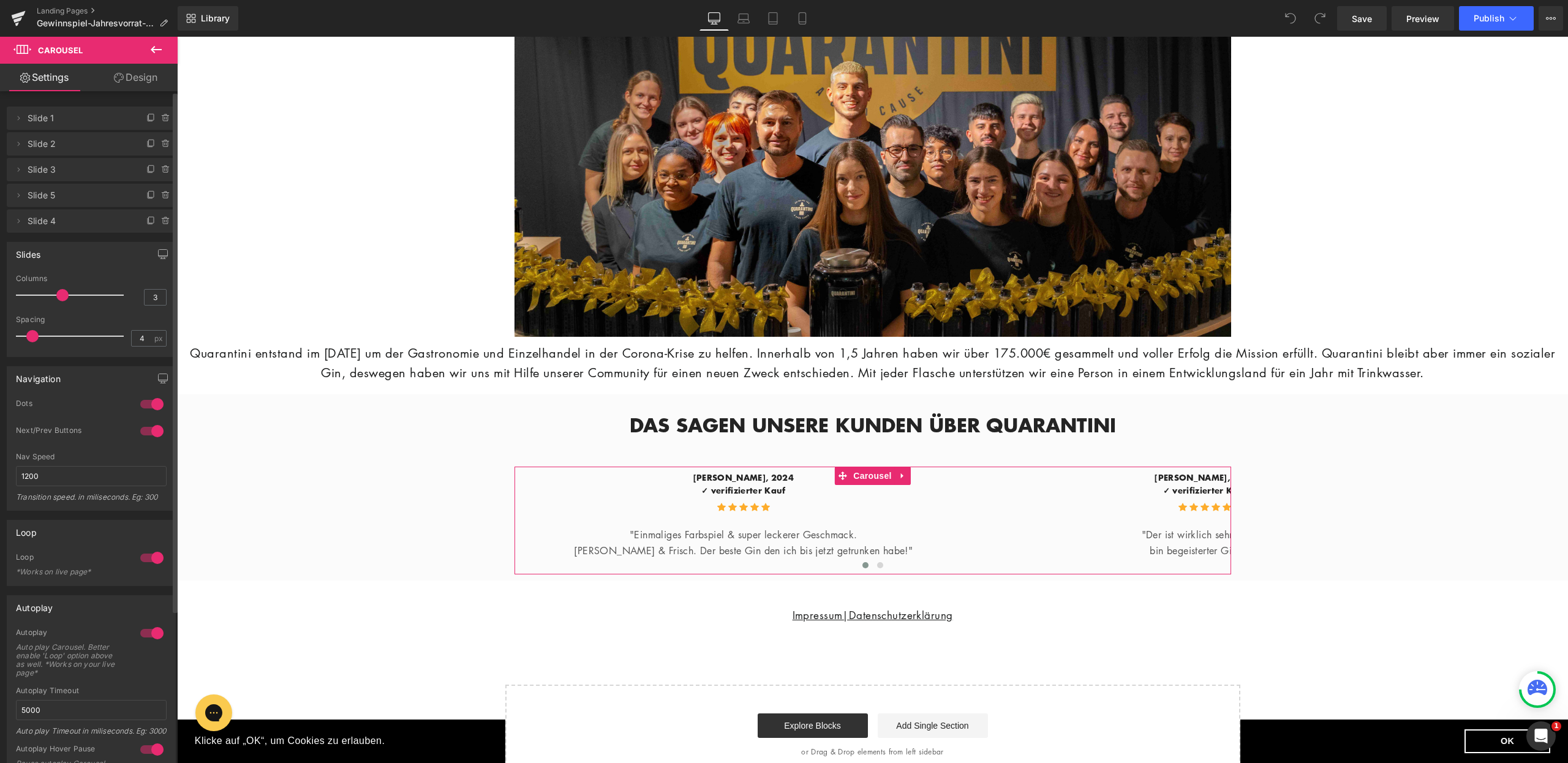
type input "0"
drag, startPoint x: 34, startPoint y: 337, endPoint x: 0, endPoint y: 335, distance: 34.1
click at [0, 335] on div "Slides 3 Columns 3 3 Columns 3 1 Columns 1 1 Columns 1 0px Spacing 0 px 5px Spa…" at bounding box center [92, 294] width 183 height 125
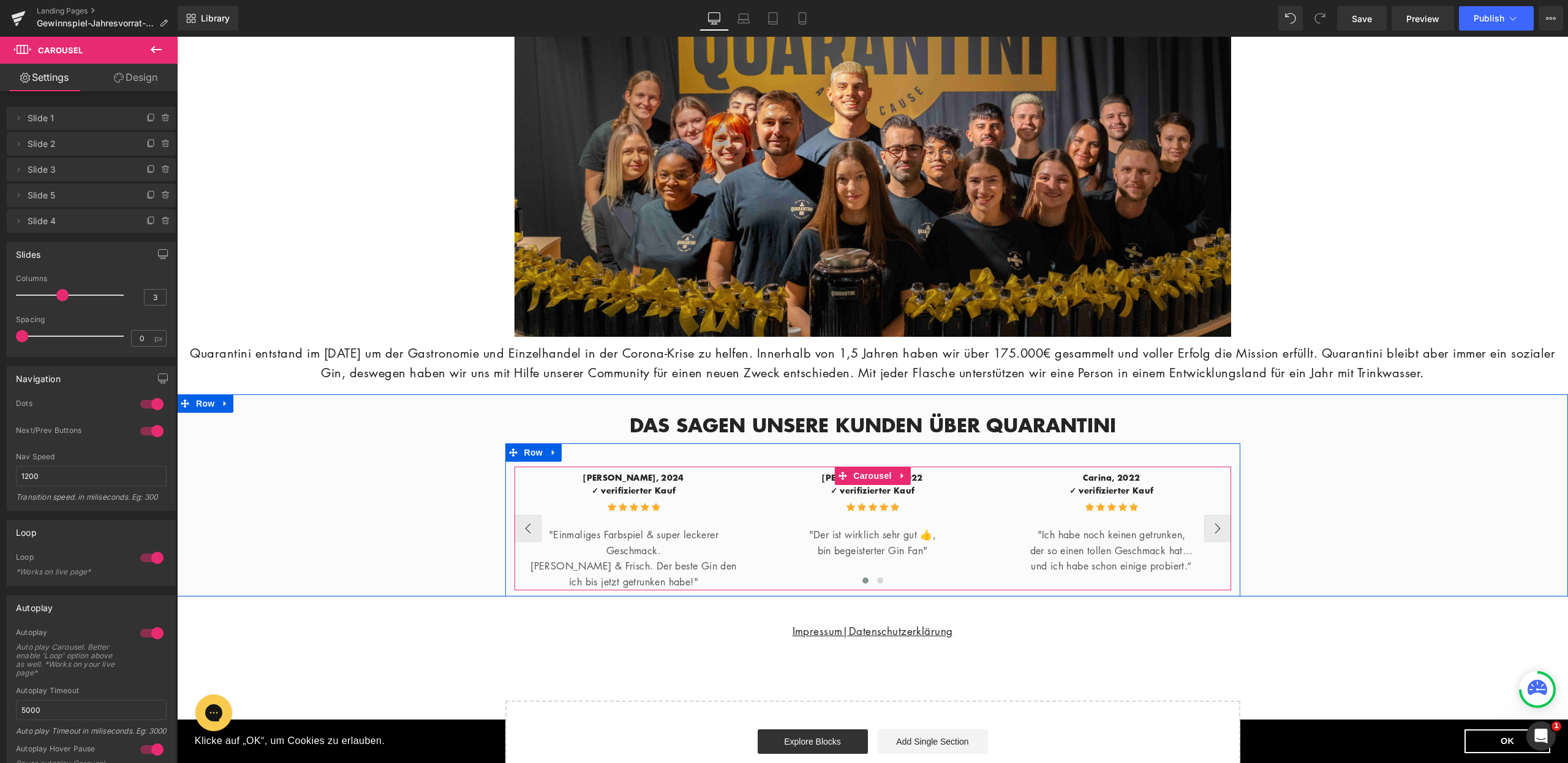
click at [876, 522] on div "Icon Icon Icon Icon Icon Icon List Hoz" at bounding box center [872, 510] width 220 height 25
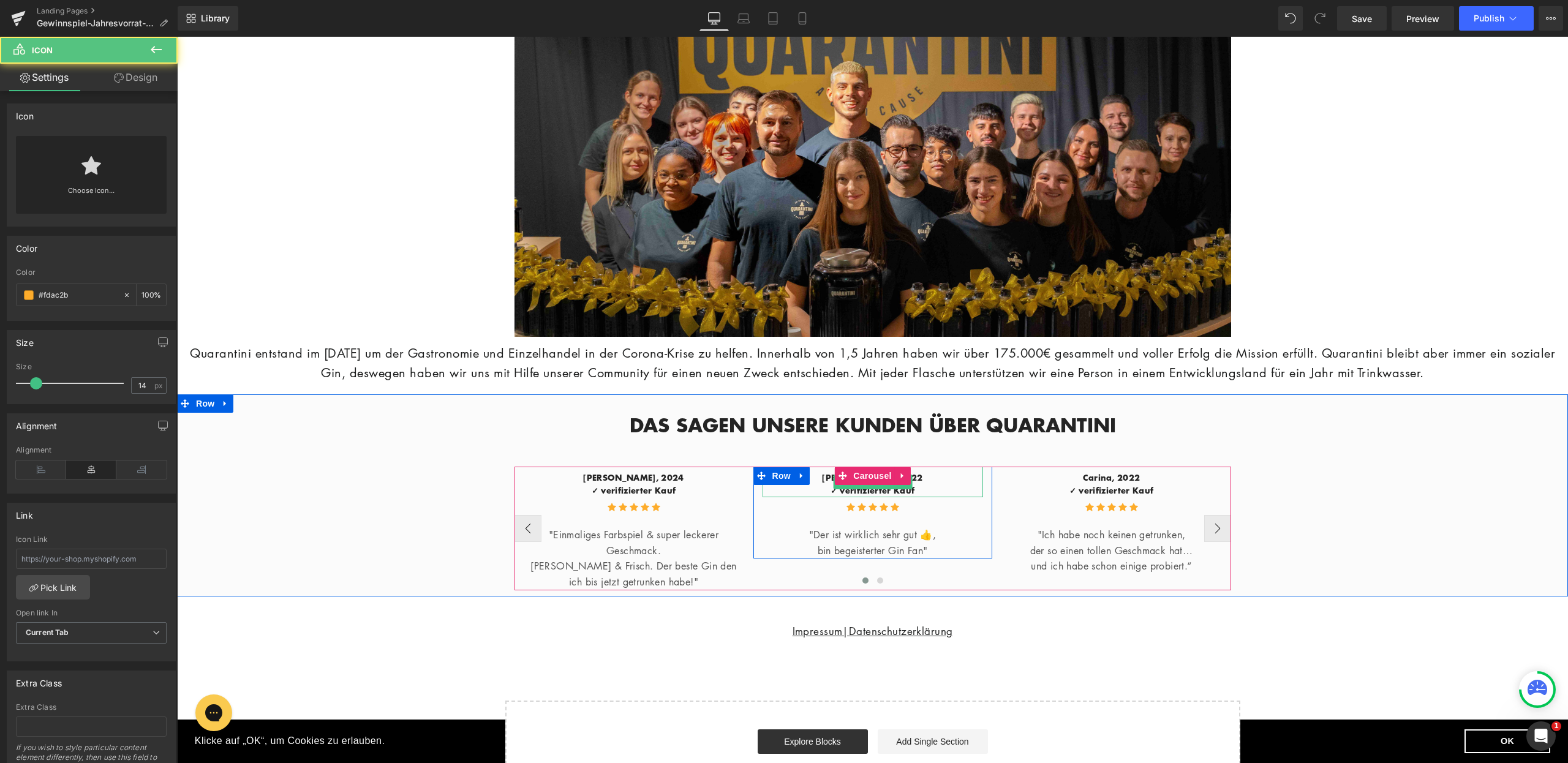
click at [864, 497] on span "✓ verifizierter Kauf" at bounding box center [873, 490] width 84 height 12
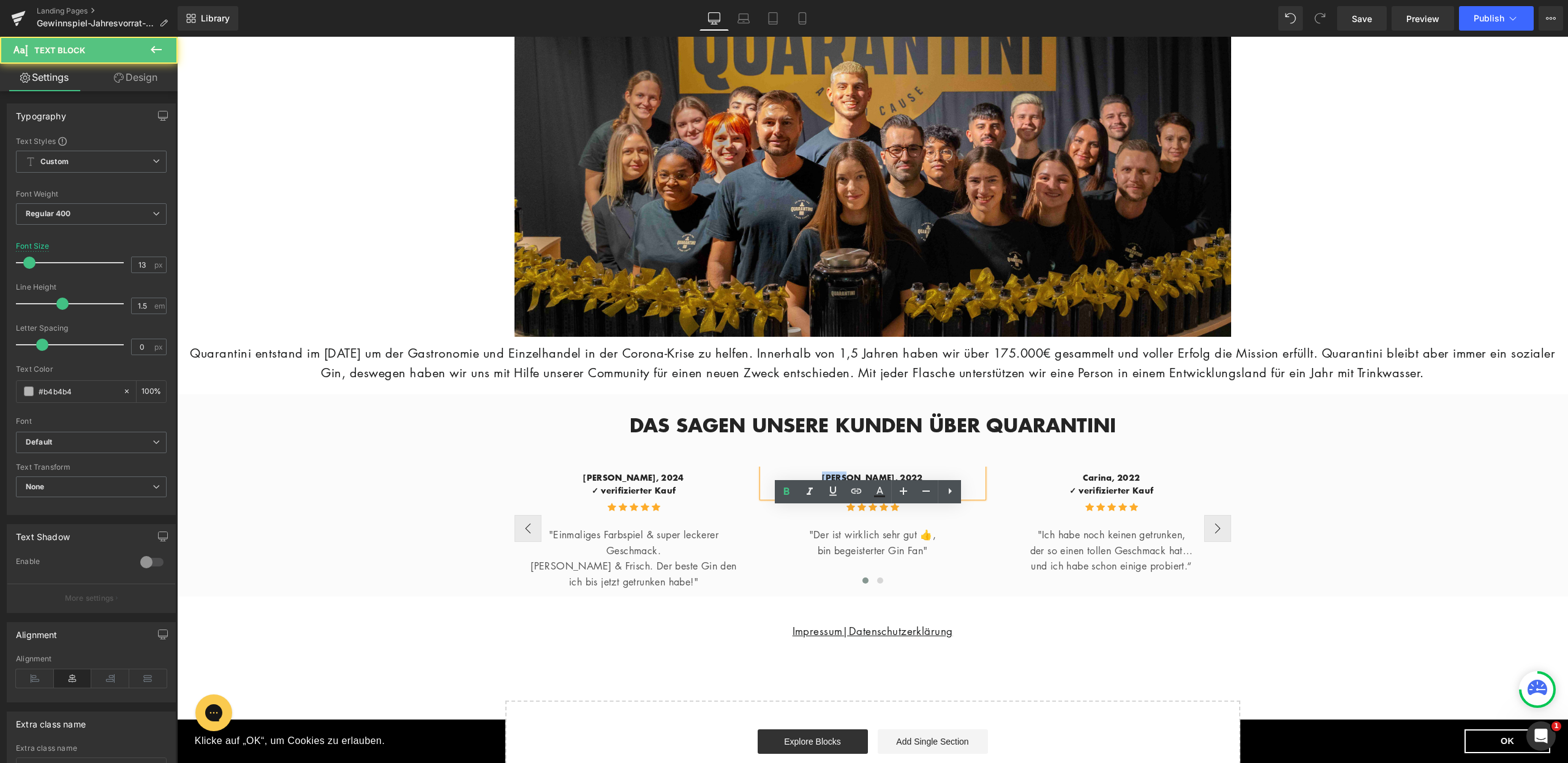
drag, startPoint x: 859, startPoint y: 519, endPoint x: 838, endPoint y: 516, distance: 21.2
click at [841, 483] on span "Frank, 2022" at bounding box center [872, 478] width 101 height 12
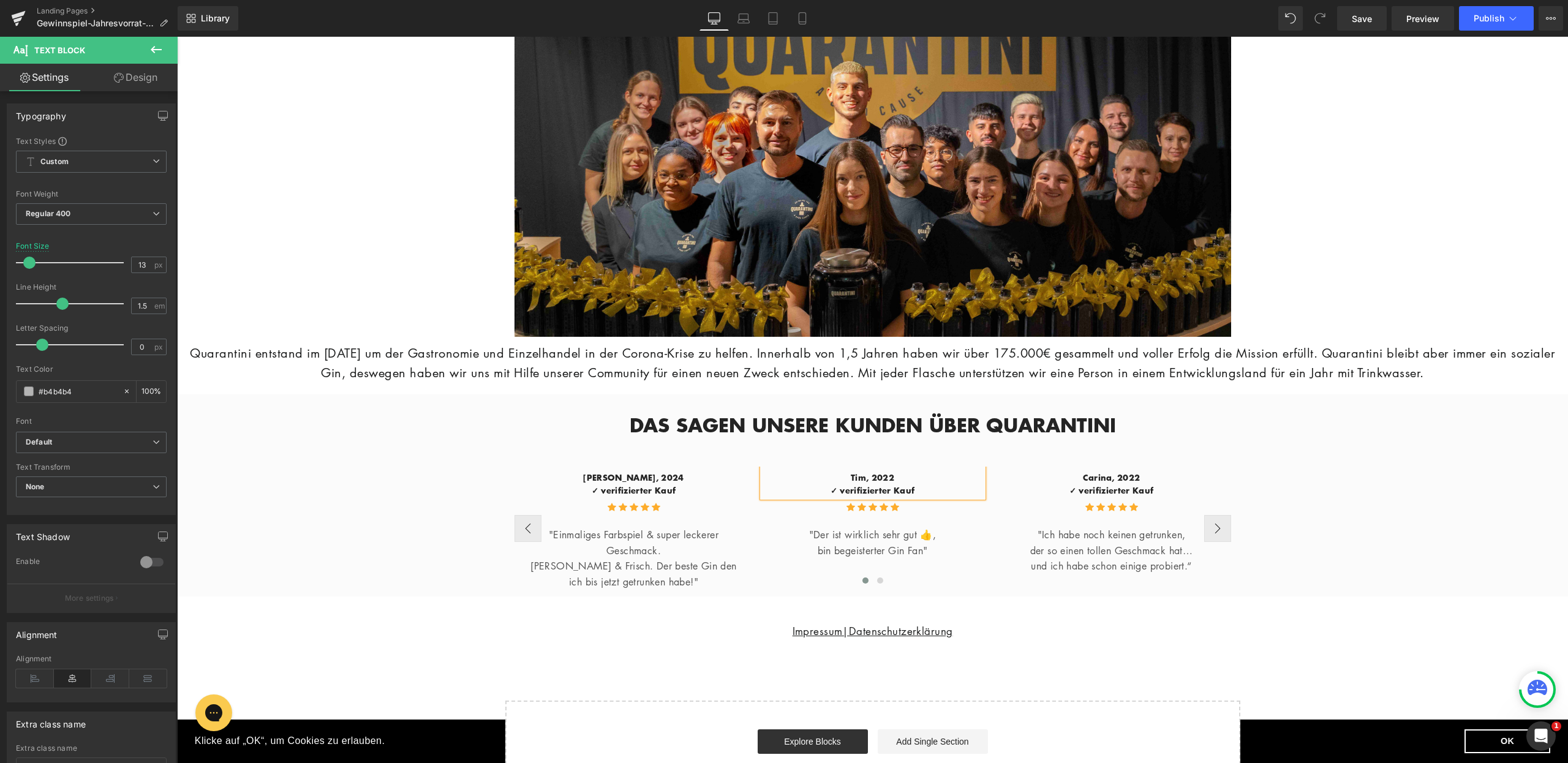
click at [894, 484] on p "Tim, 2022" at bounding box center [872, 478] width 220 height 13
click at [913, 559] on p "bin begeisterter Gin Fan"" at bounding box center [872, 550] width 220 height 16
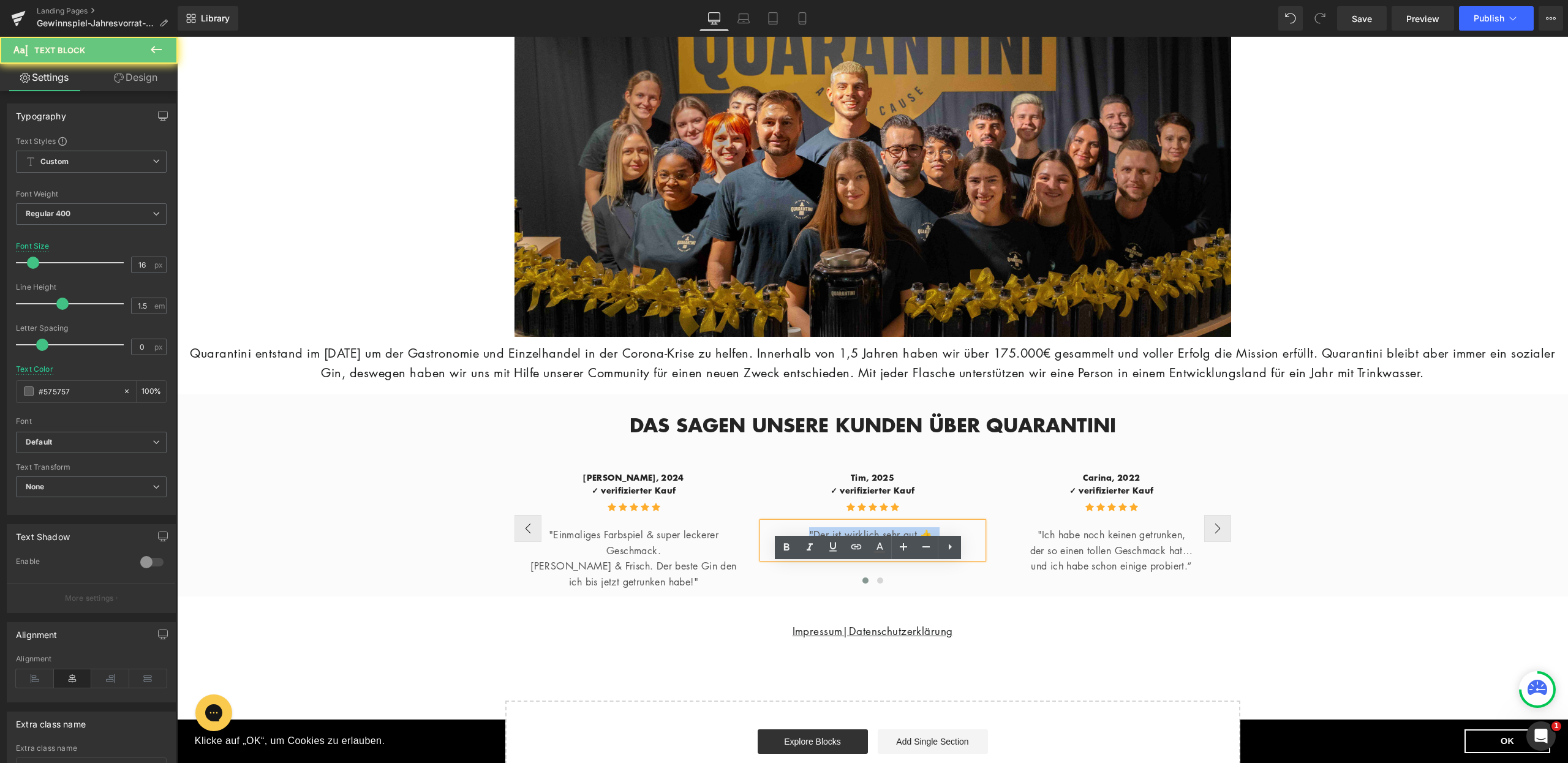
drag, startPoint x: 928, startPoint y: 593, endPoint x: 766, endPoint y: 576, distance: 162.9
click at [766, 558] on div ""Der ist wirklich sehr gut 👍, bin begeisterter Gin Fan"" at bounding box center [872, 540] width 220 height 36
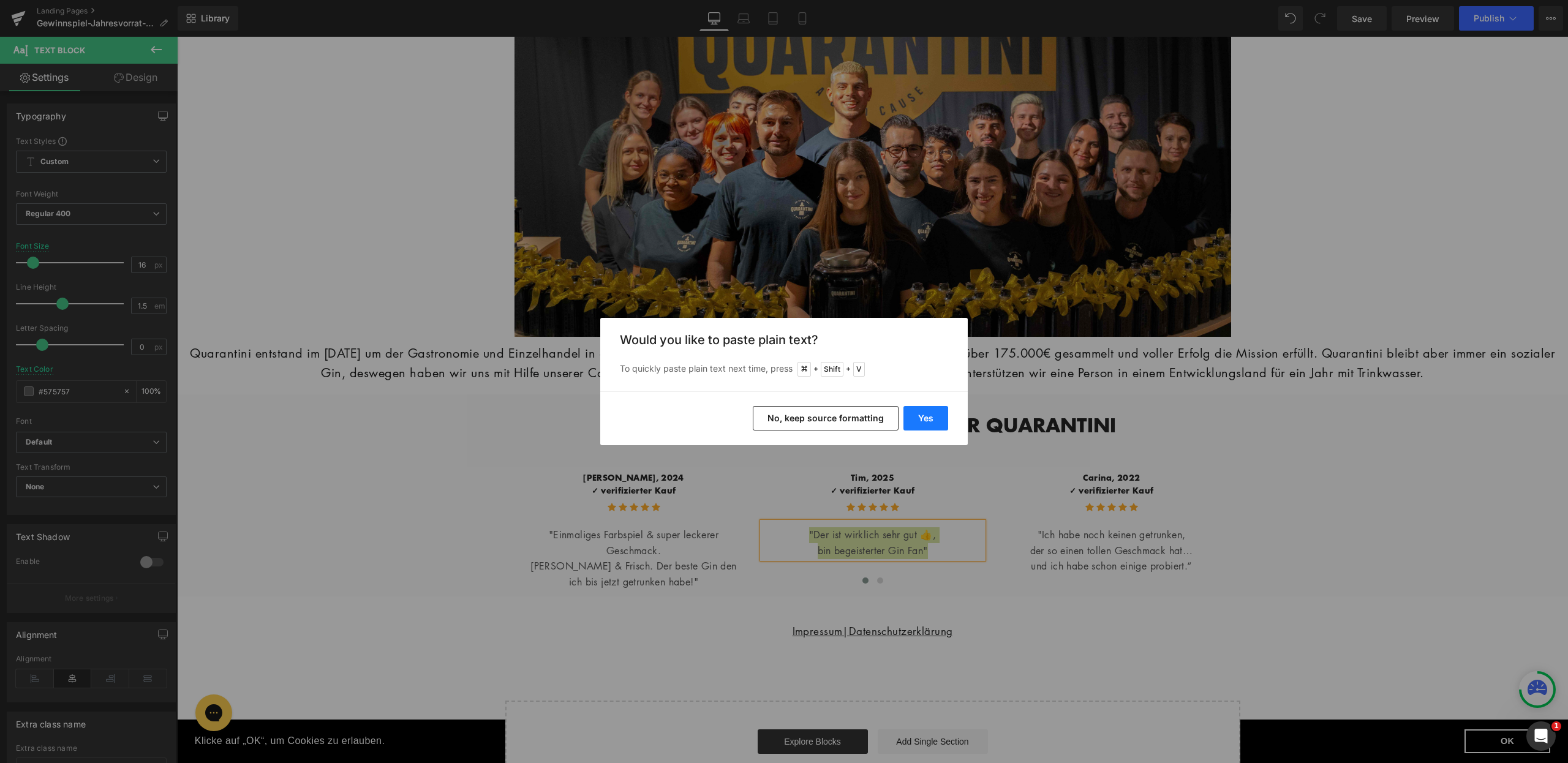
click at [923, 410] on button "Yes" at bounding box center [926, 418] width 45 height 25
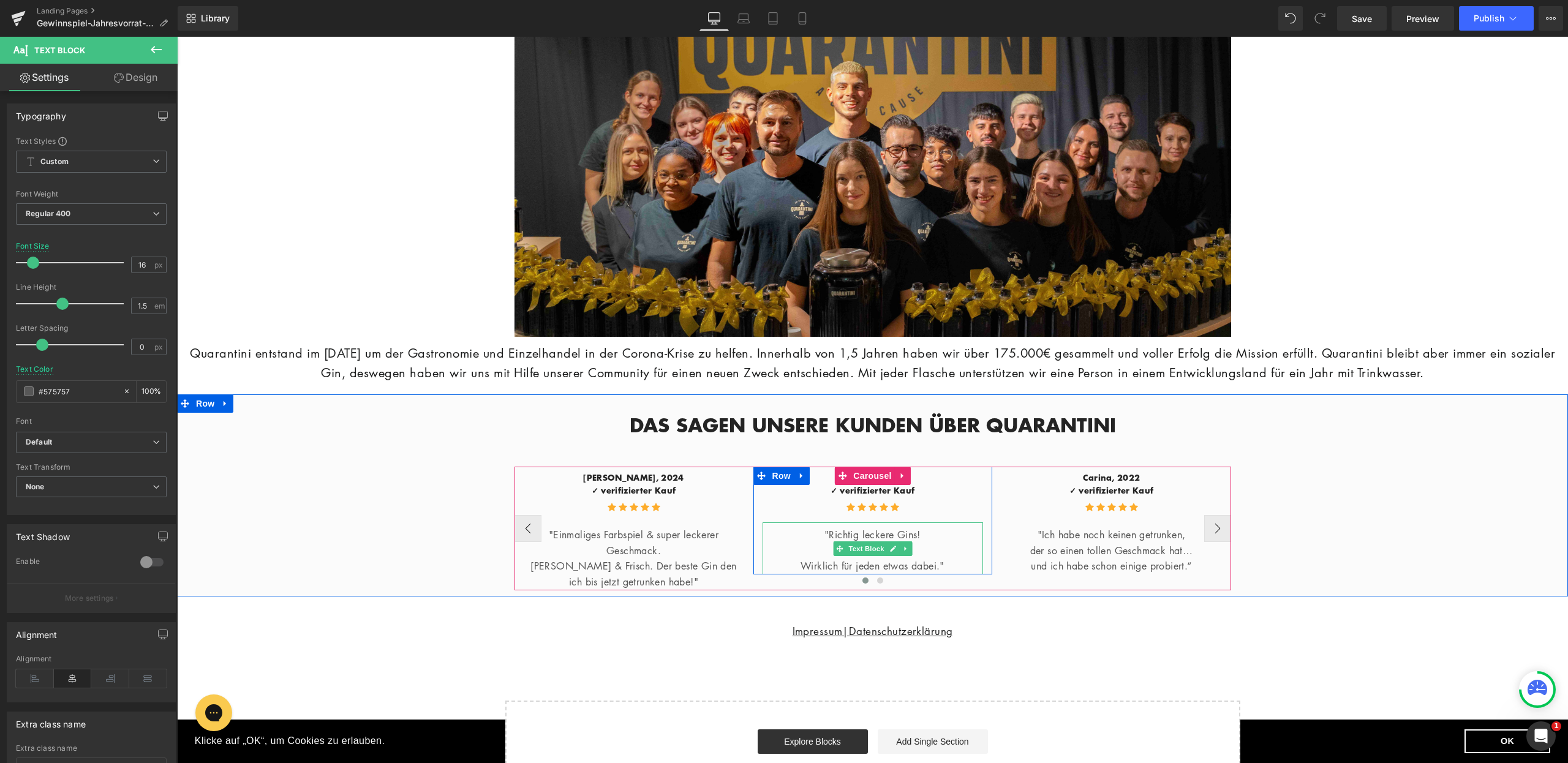
click at [890, 556] on link at bounding box center [893, 549] width 13 height 15
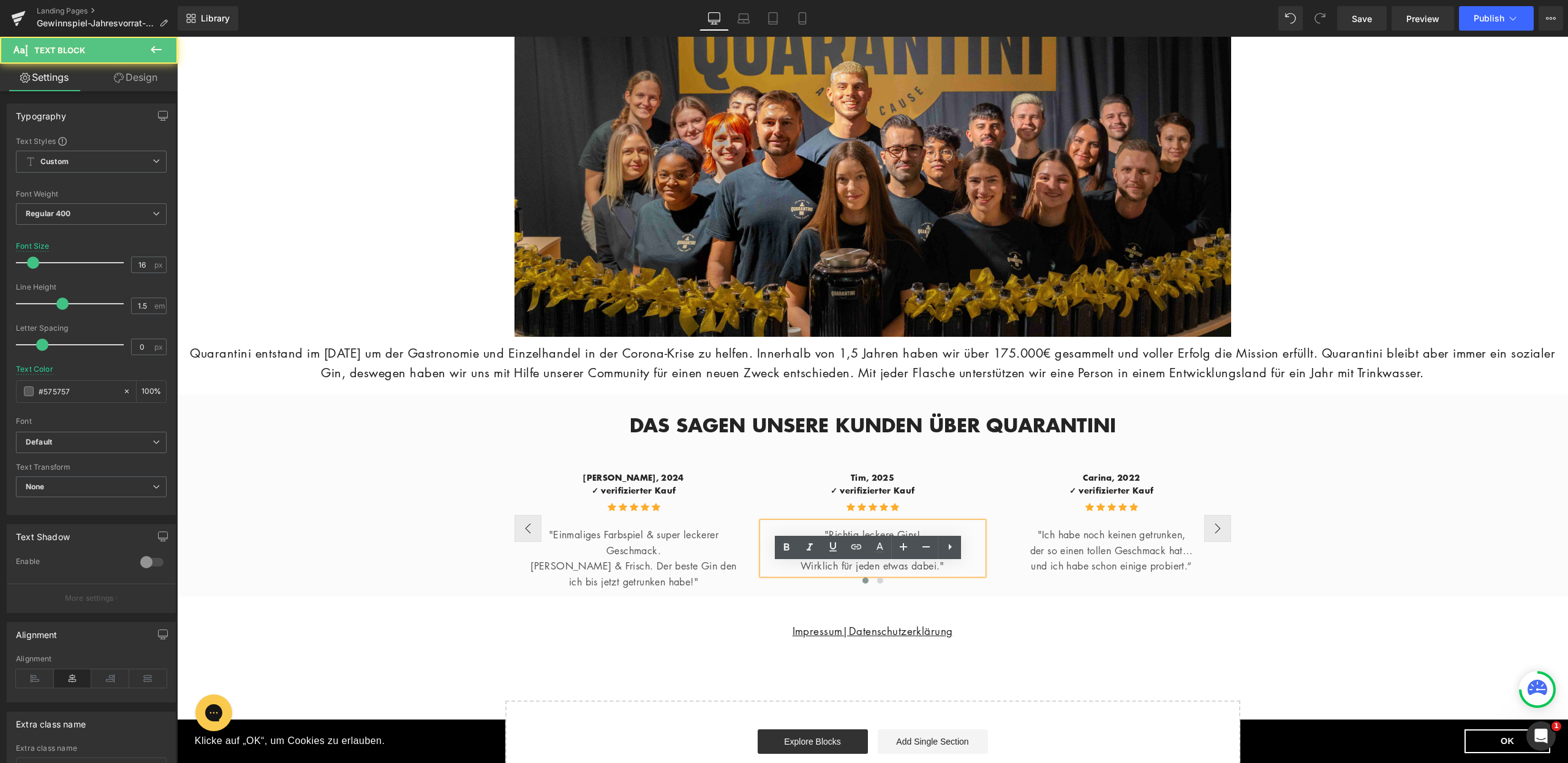
click at [900, 559] on p at bounding box center [872, 550] width 220 height 16
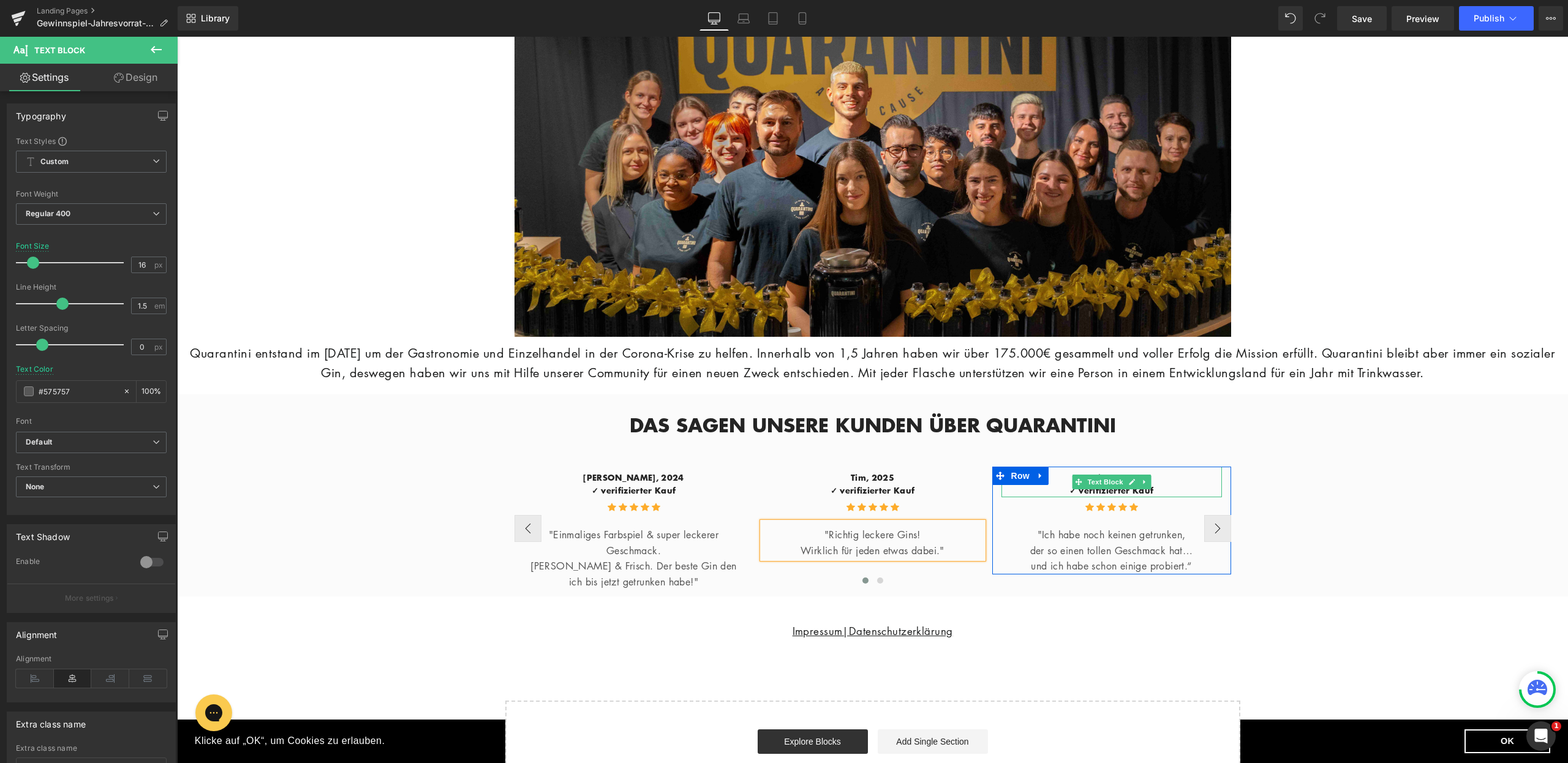
click at [1152, 484] on p "Carina, 2022" at bounding box center [1112, 478] width 220 height 13
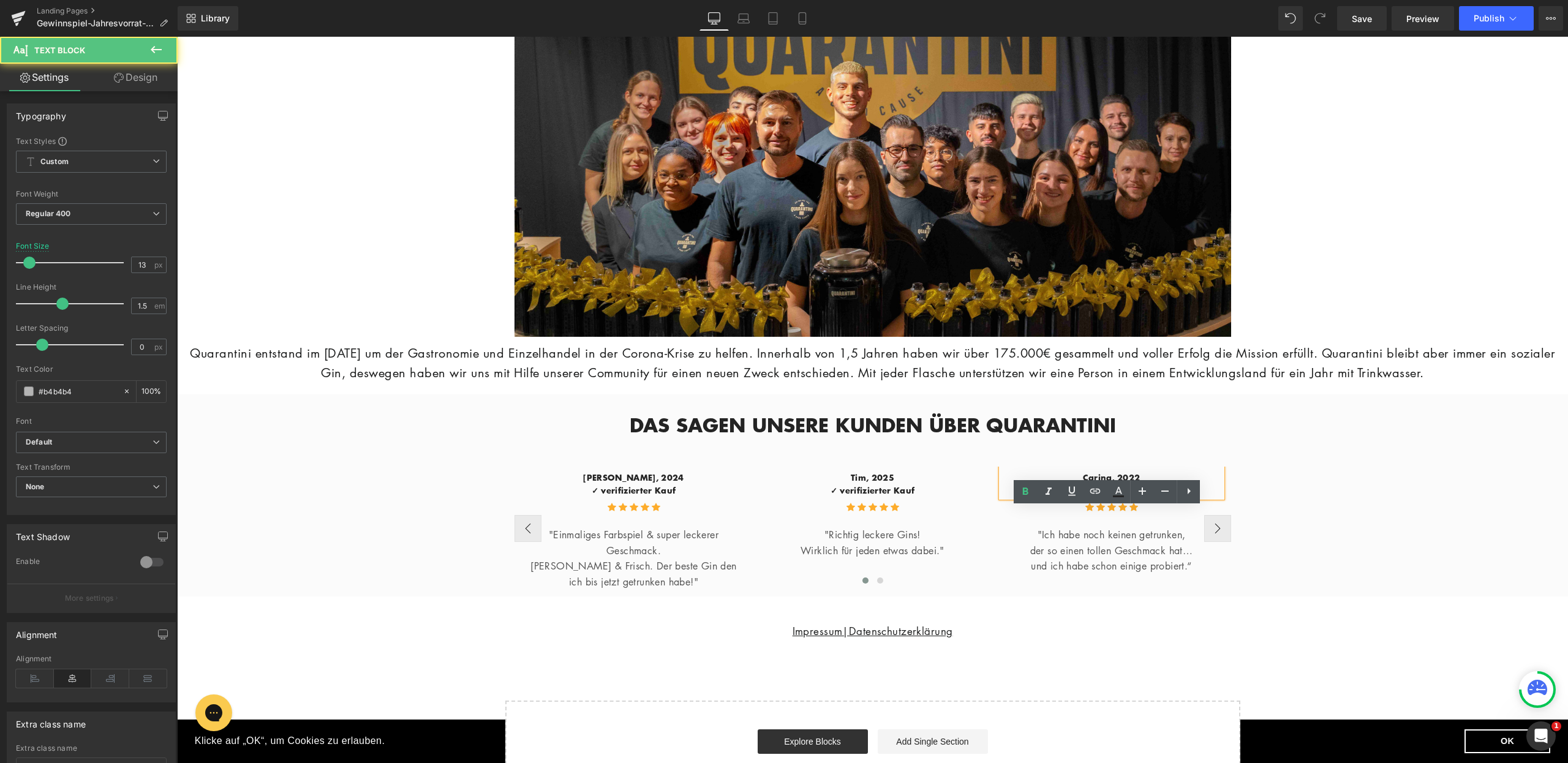
click at [1143, 484] on p "Carina, 2022" at bounding box center [1112, 478] width 220 height 13
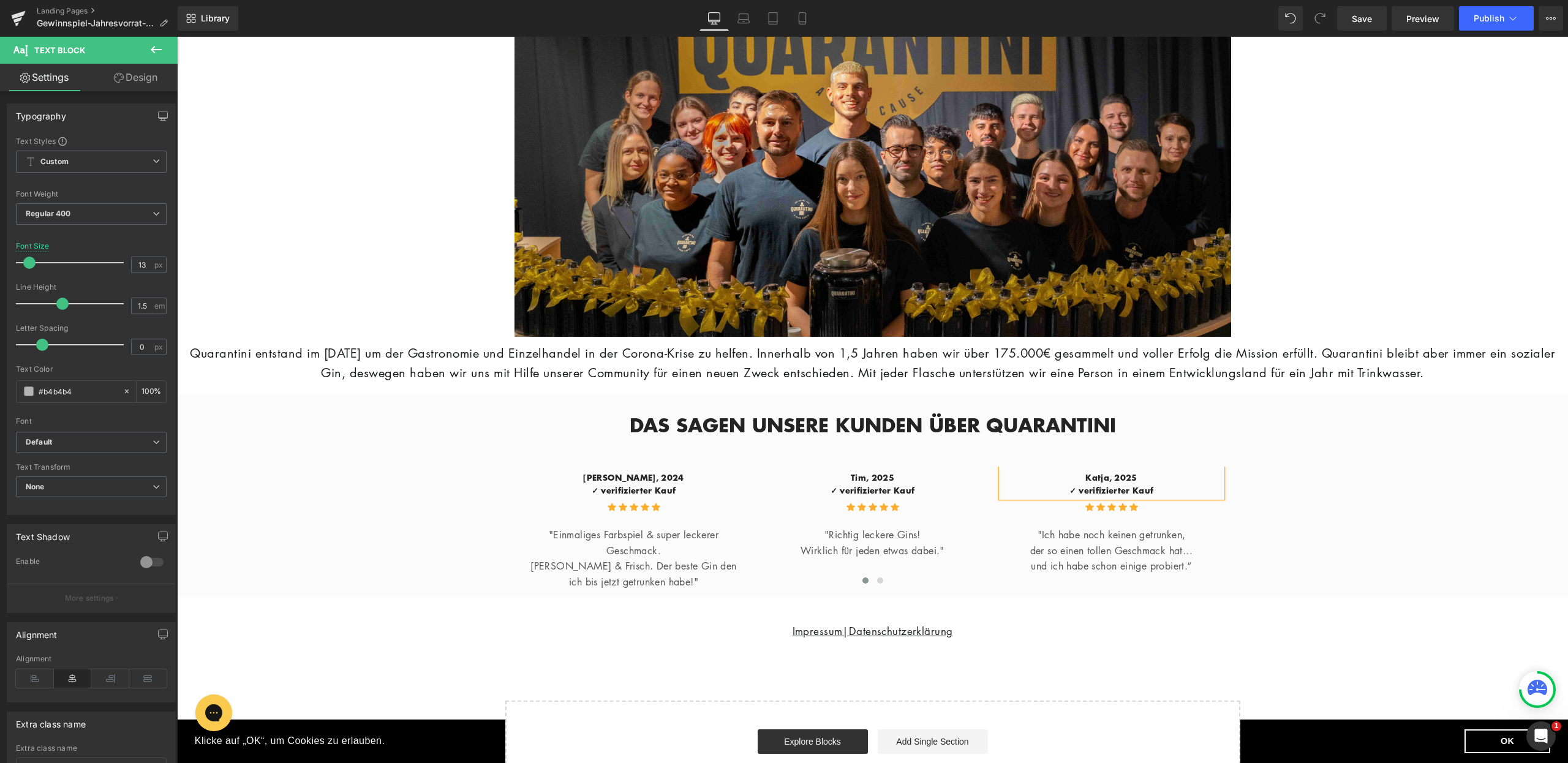
click at [1237, 524] on div "DAS SAGEN UNSERE KUNDEN ÜBER QUARANTINI Heading Row Thomas, 2024 ✓ verifizierte…" at bounding box center [873, 495] width 1391 height 201
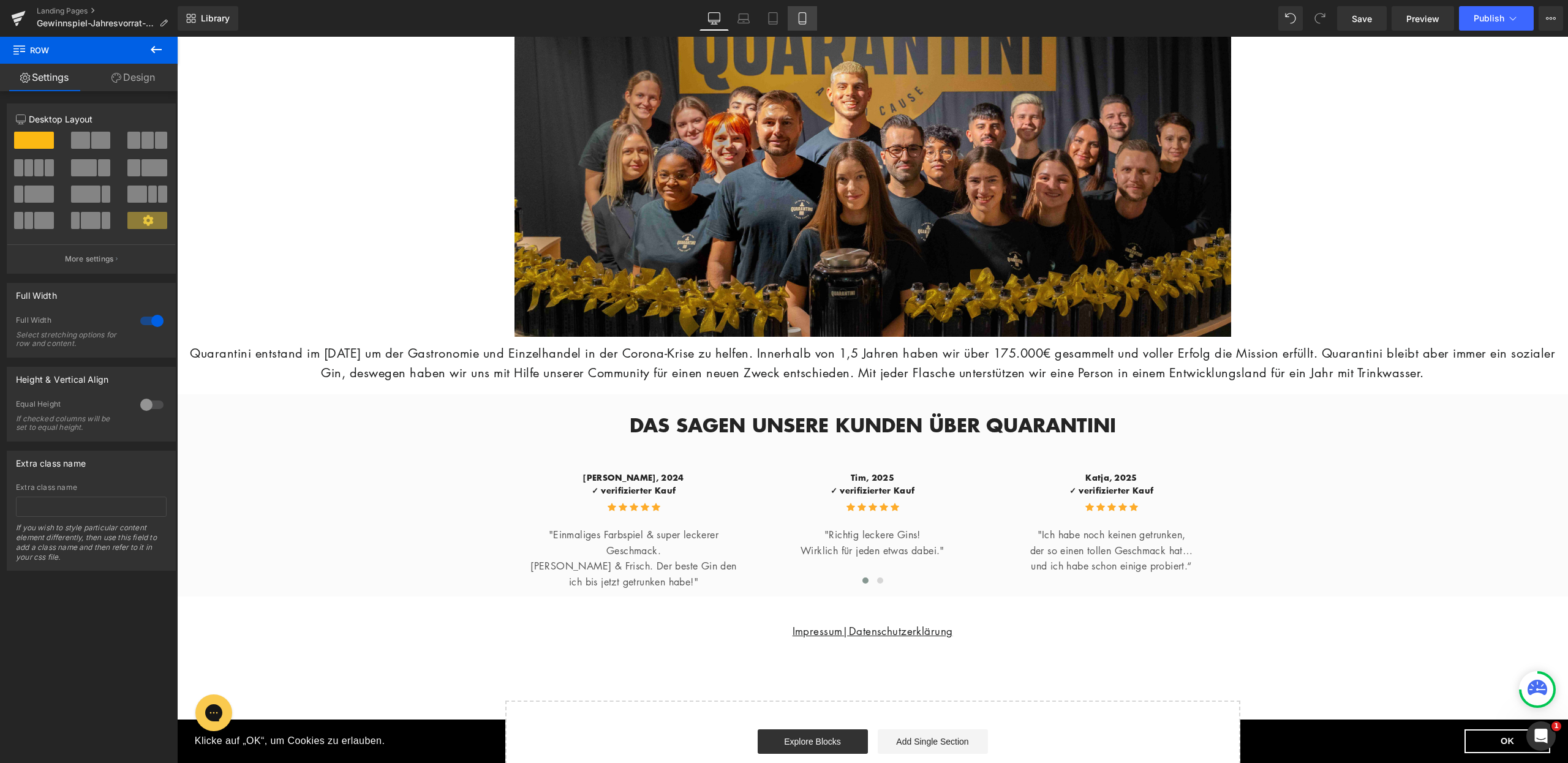
click at [802, 17] on icon at bounding box center [802, 18] width 12 height 12
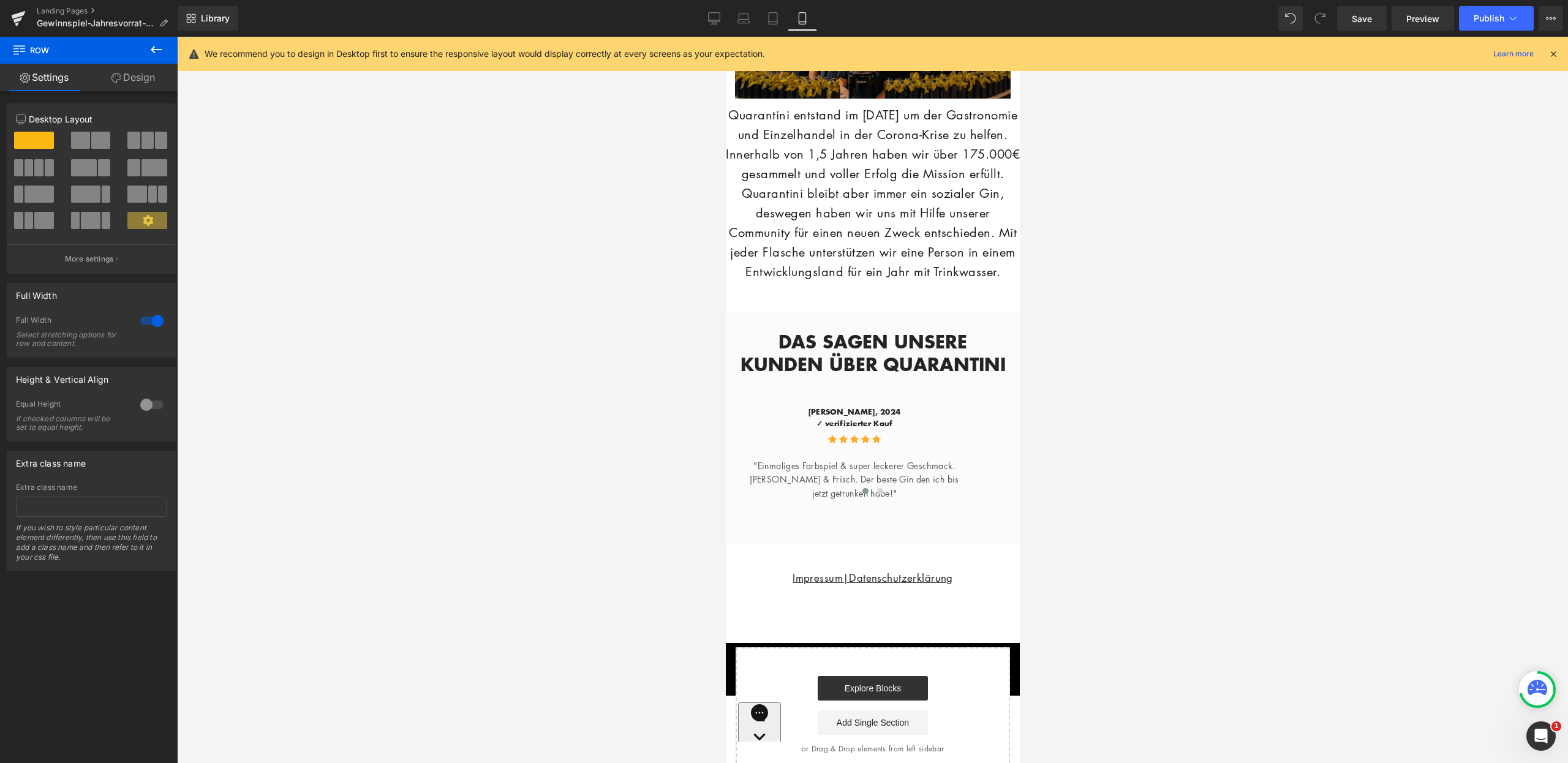
scroll to position [2602, 0]
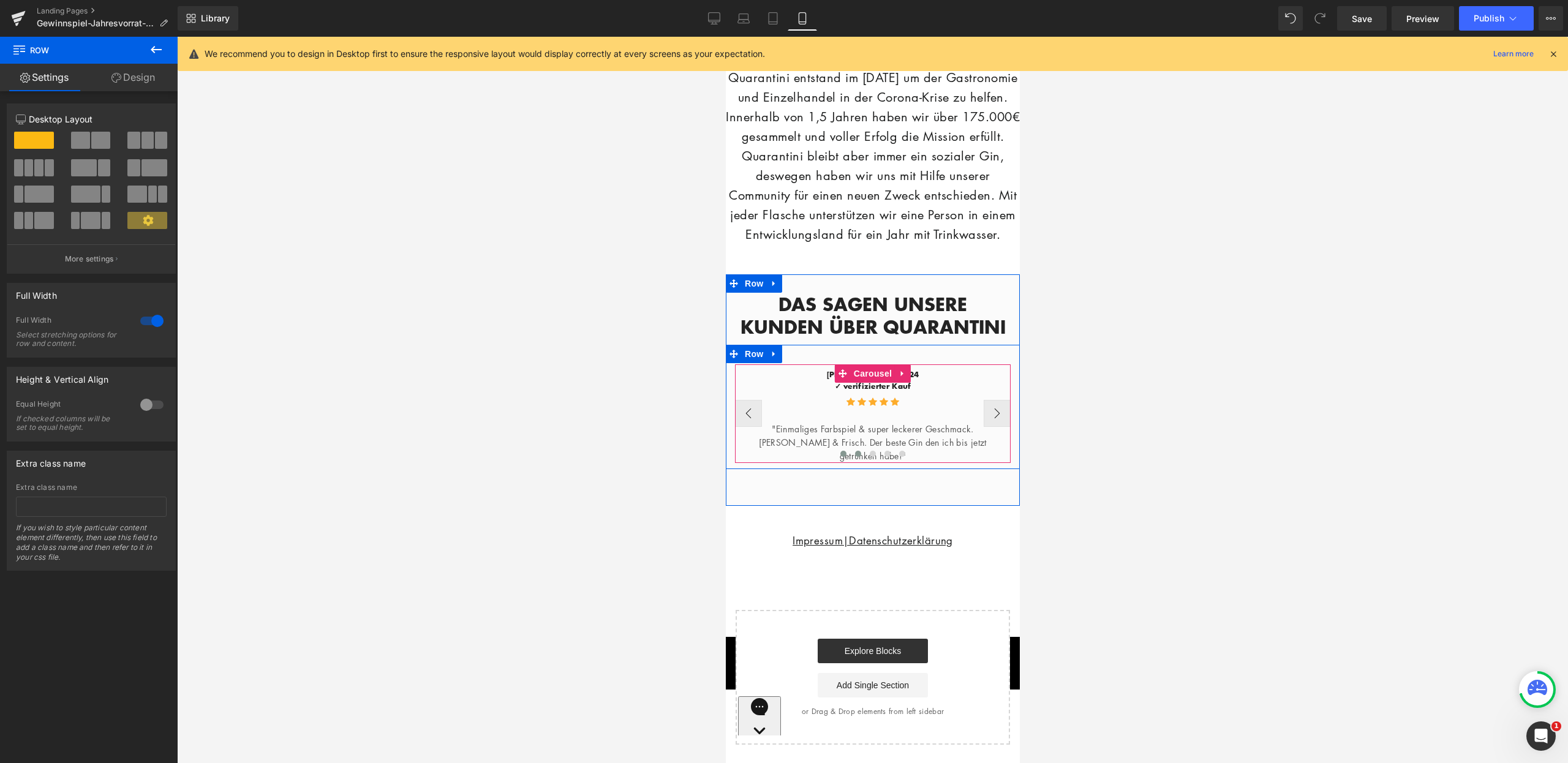
click at [855, 457] on span at bounding box center [857, 453] width 6 height 6
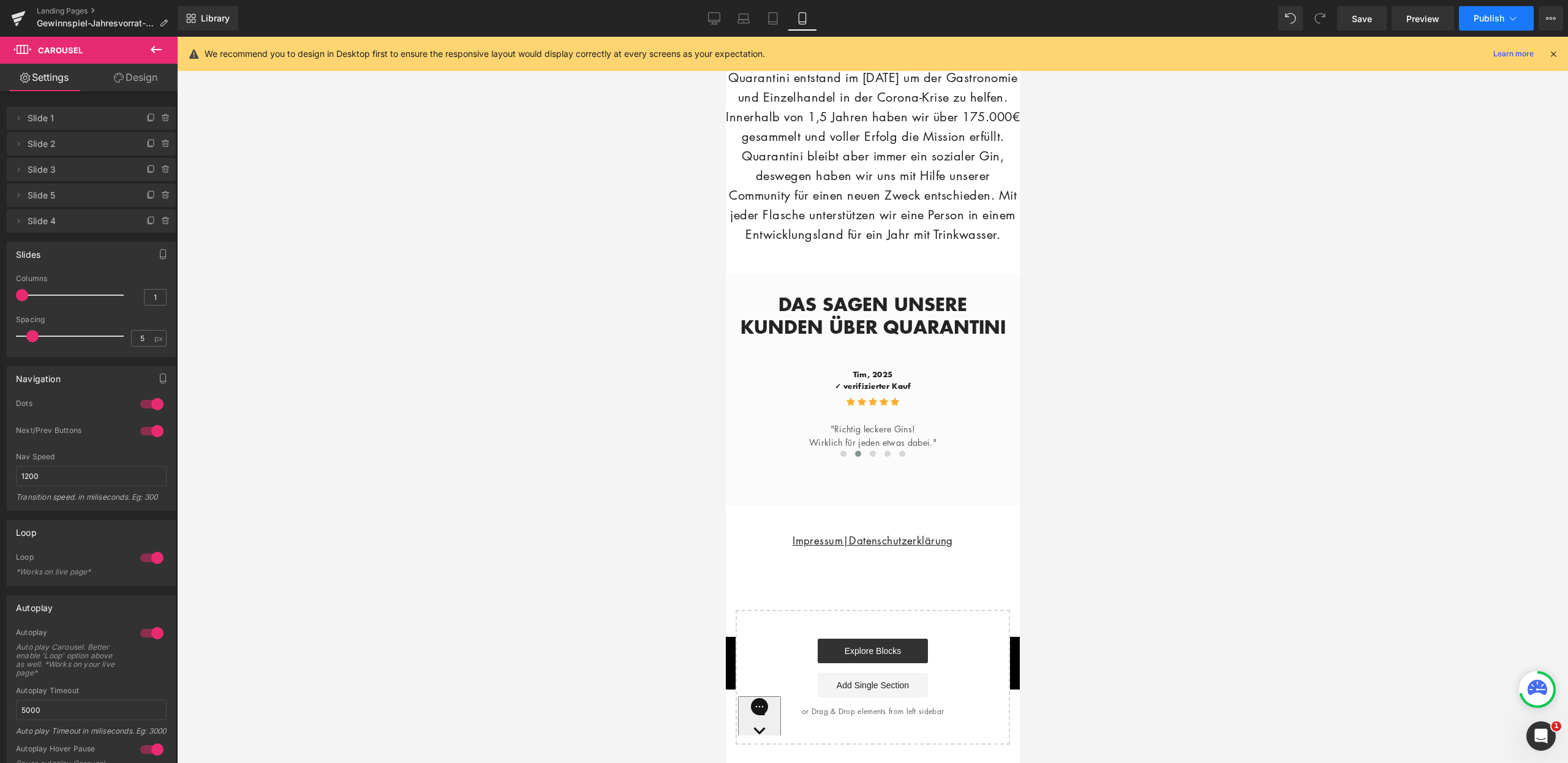
click at [1506, 26] on button "Publish" at bounding box center [1496, 18] width 75 height 25
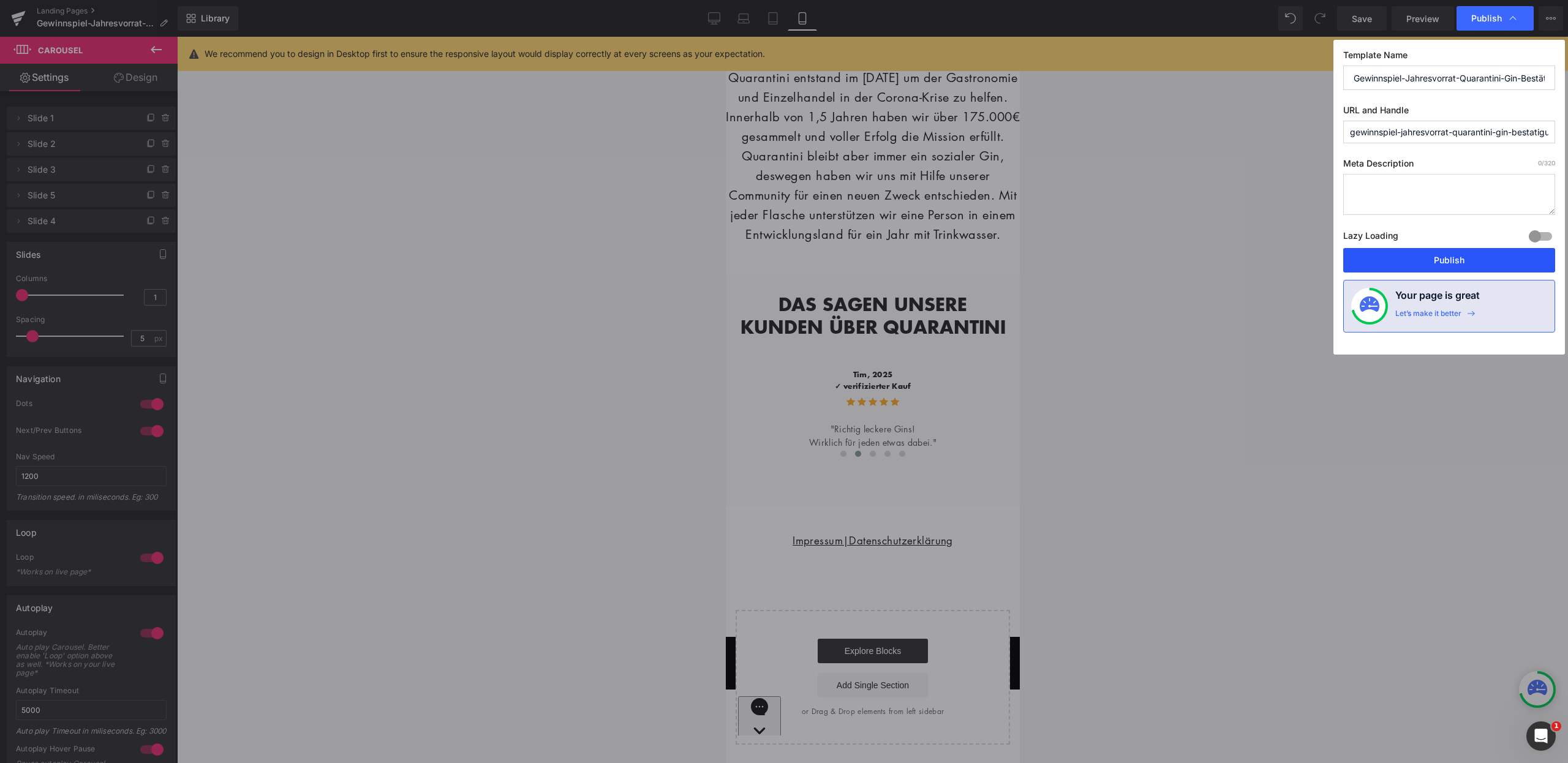
click at [1458, 265] on button "Publish" at bounding box center [1449, 261] width 212 height 25
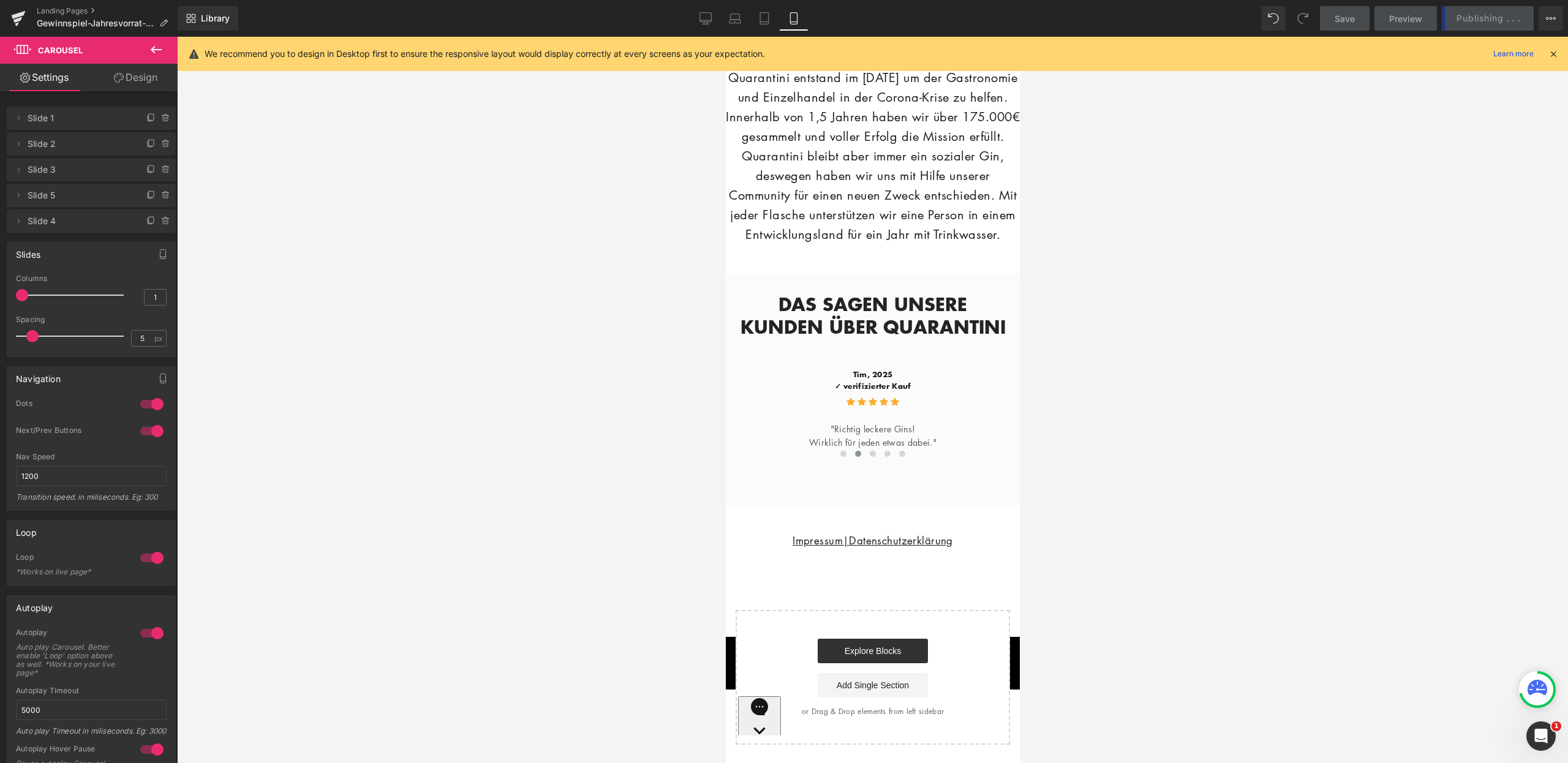
click at [1556, 53] on icon at bounding box center [1553, 54] width 11 height 11
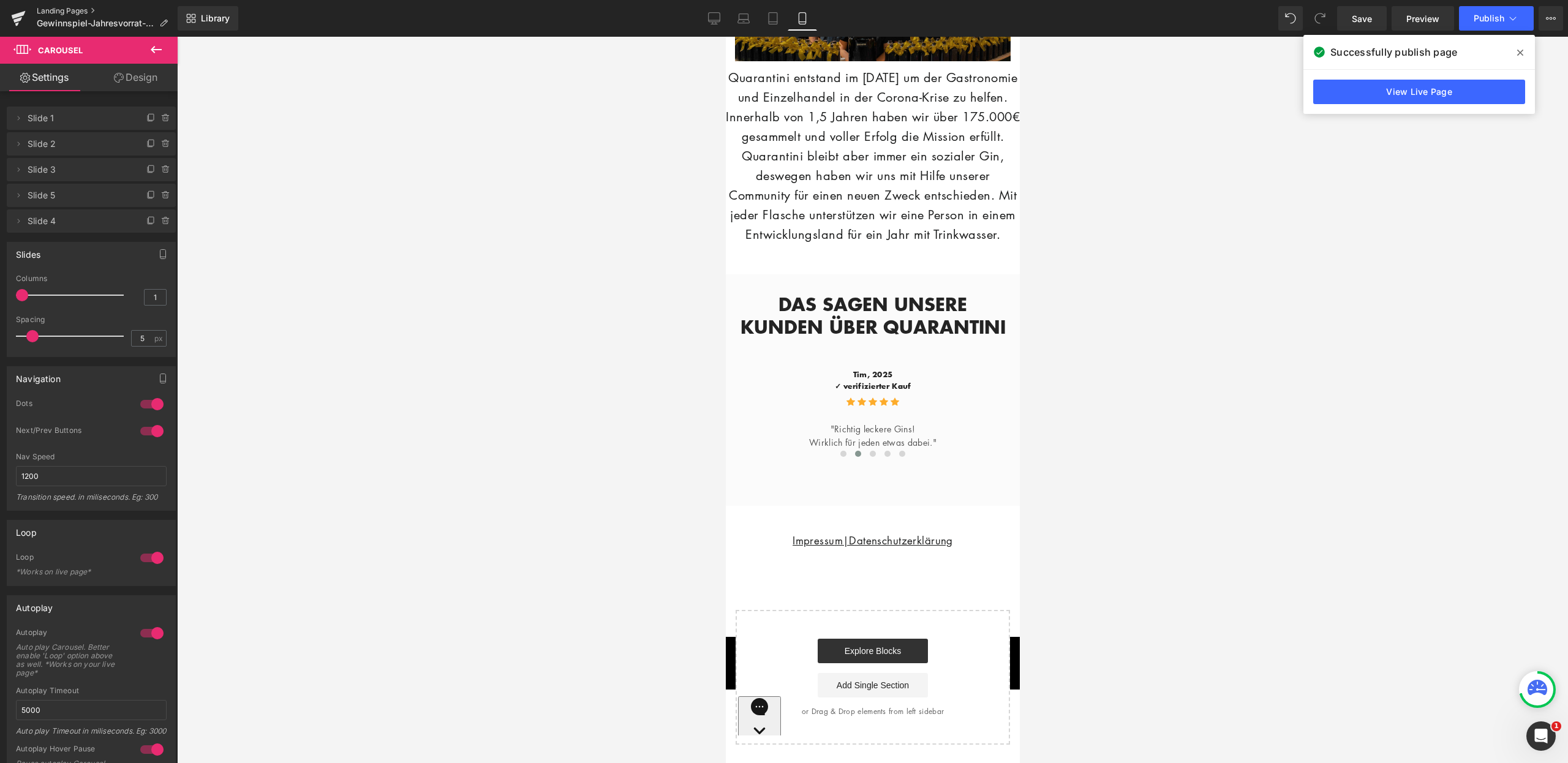
click at [82, 11] on link "Landing Pages" at bounding box center [107, 11] width 141 height 10
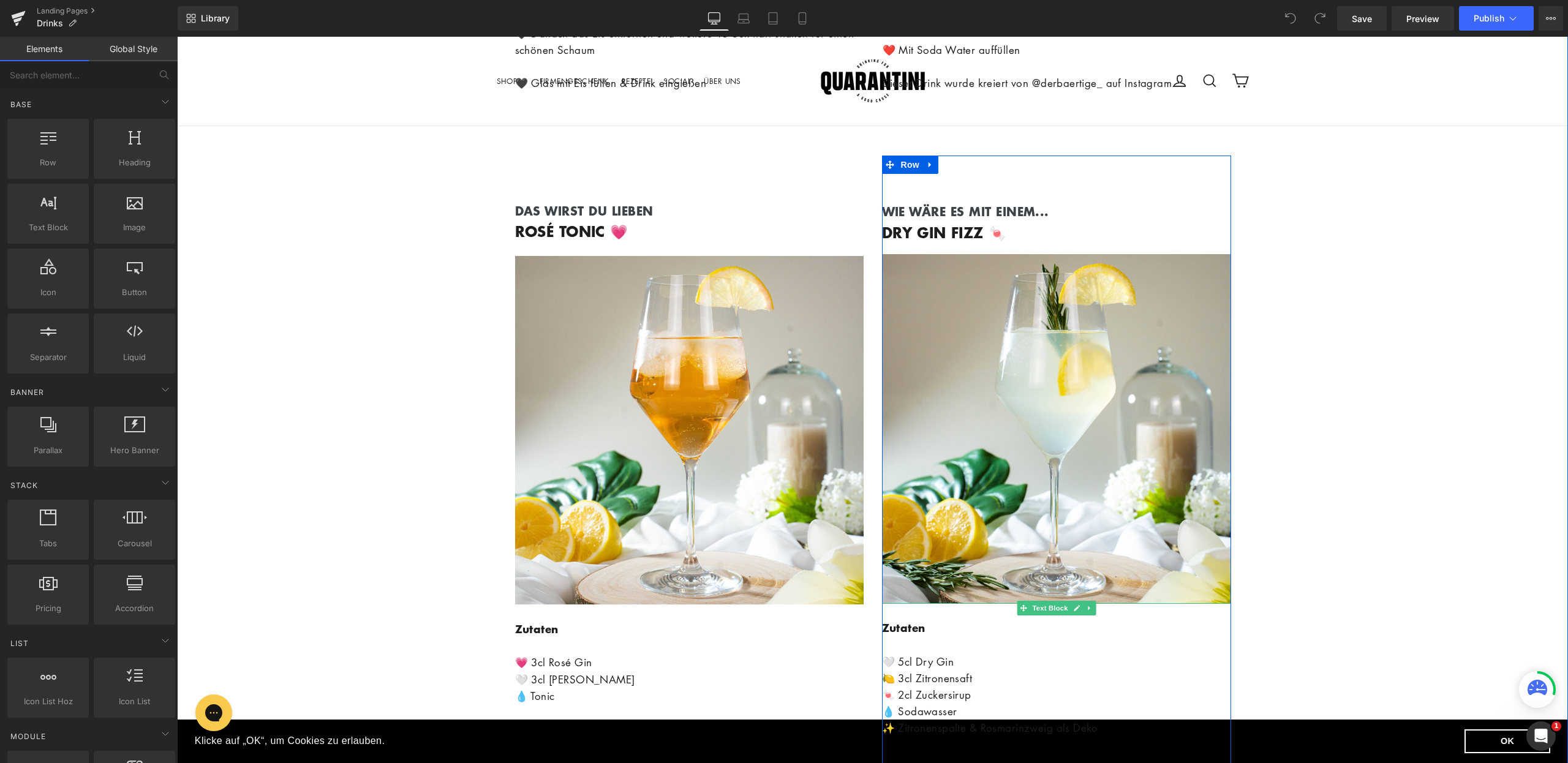
scroll to position [6987, 0]
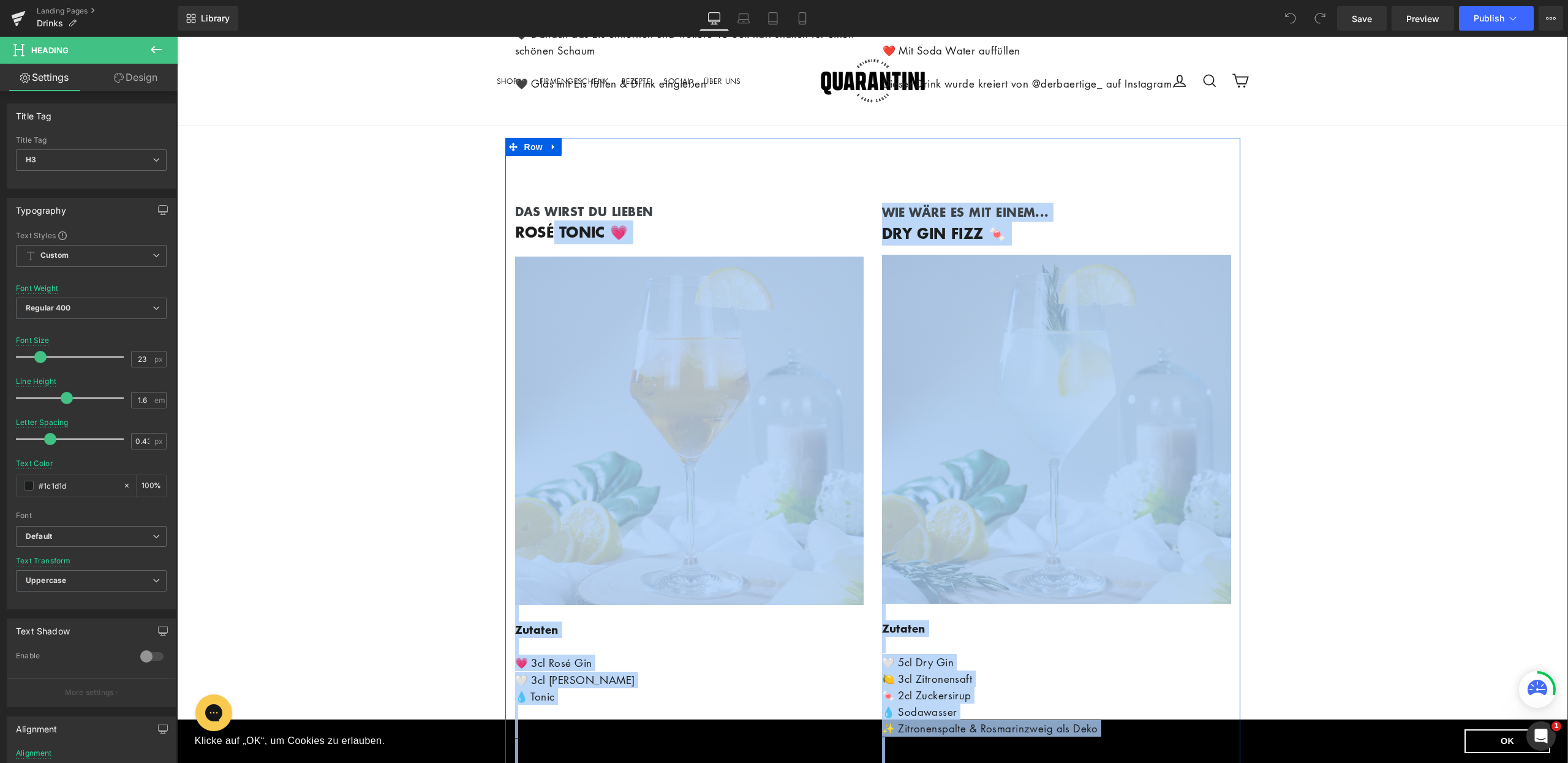
drag, startPoint x: 543, startPoint y: 202, endPoint x: 503, endPoint y: 203, distance: 40.0
click at [505, 203] on div "DAS WIRST DU LIEBEN Text Block ROSÉ TONIC 💗 Heading Image Zutaten 💗 3cl Rosé Gi…" at bounding box center [872, 578] width 735 height 881
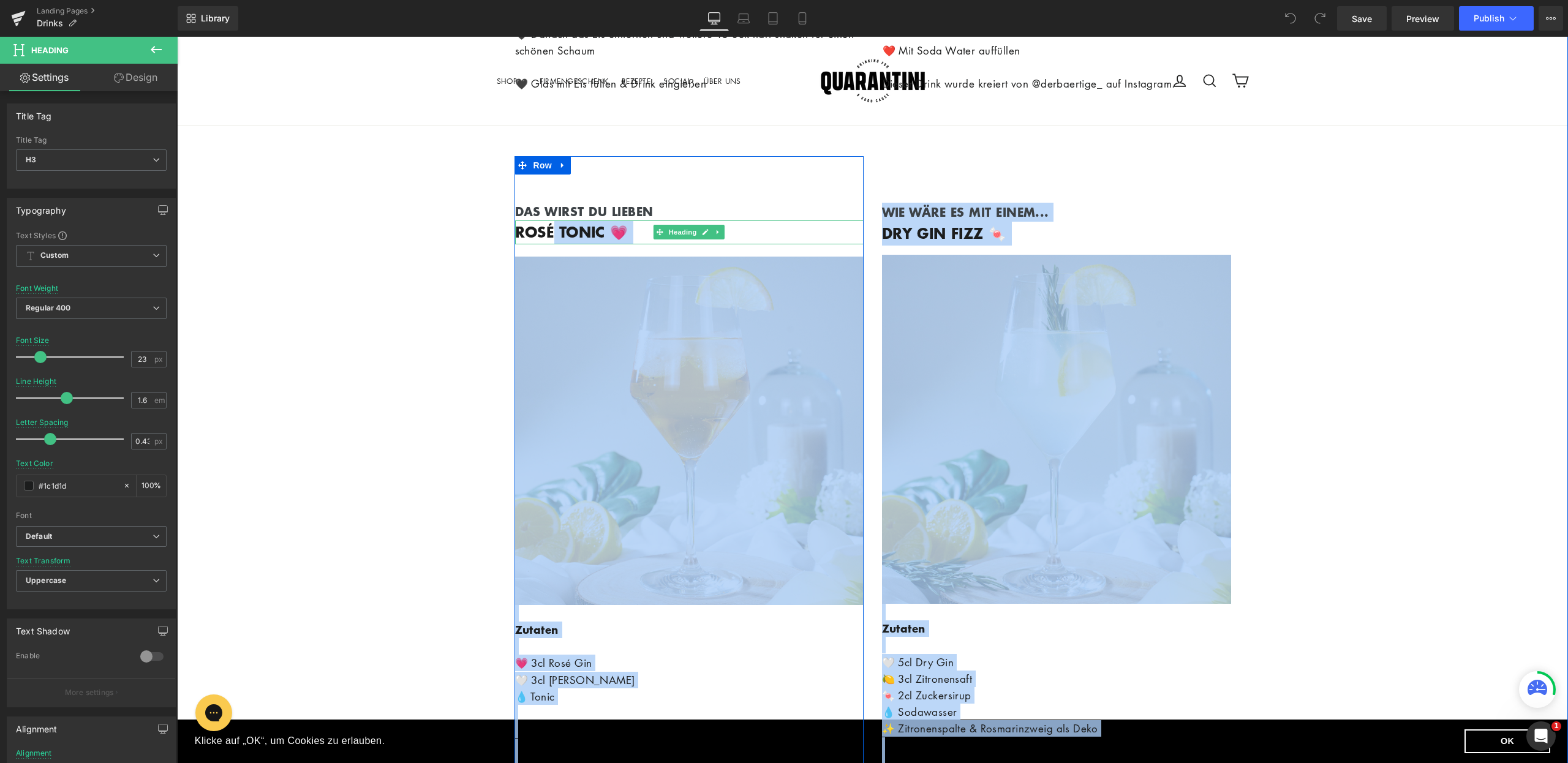
click at [542, 221] on b "ROSÉ TONIC 💗" at bounding box center [571, 231] width 113 height 21
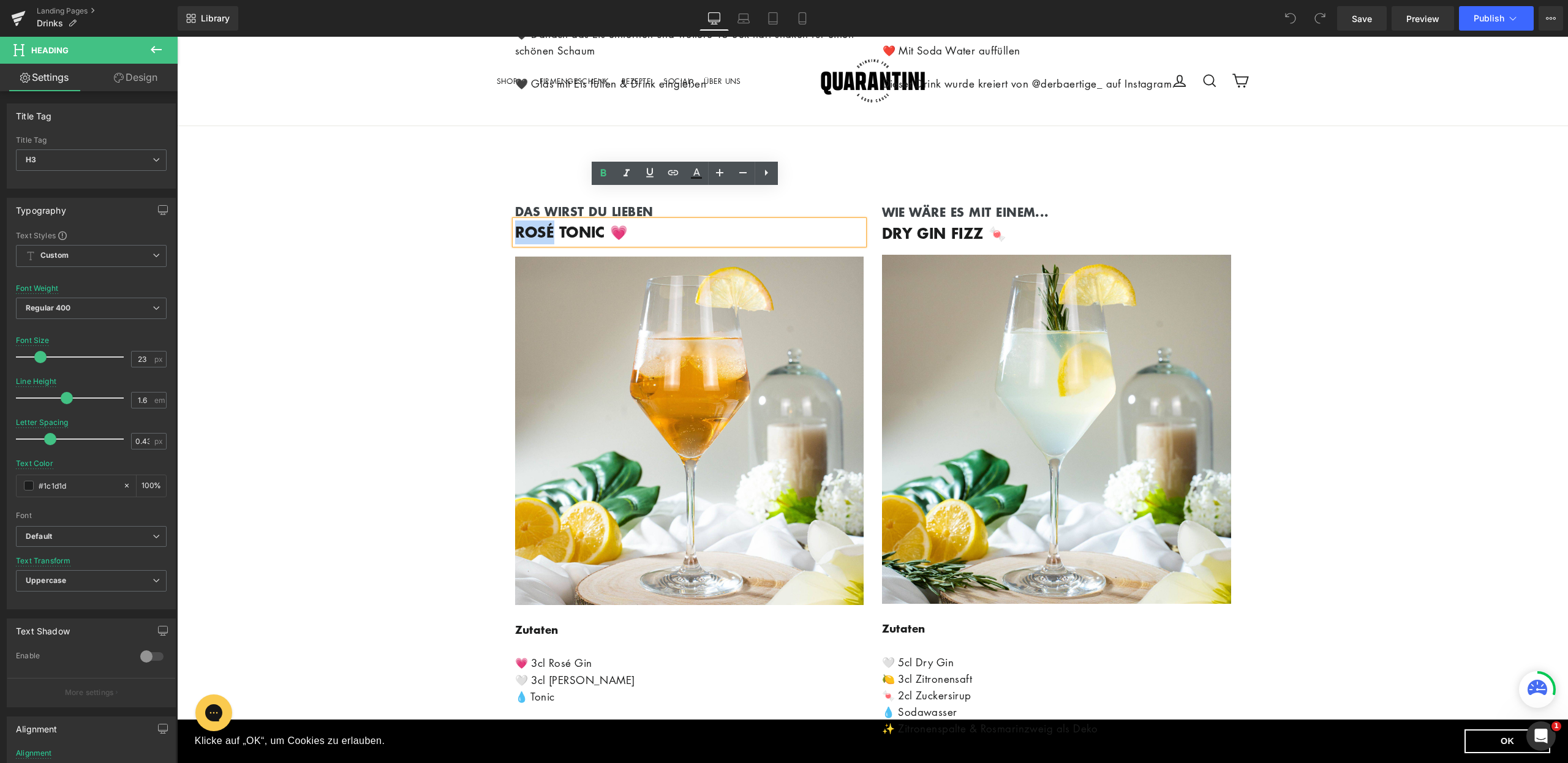
drag, startPoint x: 552, startPoint y: 201, endPoint x: 512, endPoint y: 196, distance: 40.3
click at [515, 221] on b "ROSÉ TONIC 💗" at bounding box center [571, 231] width 113 height 21
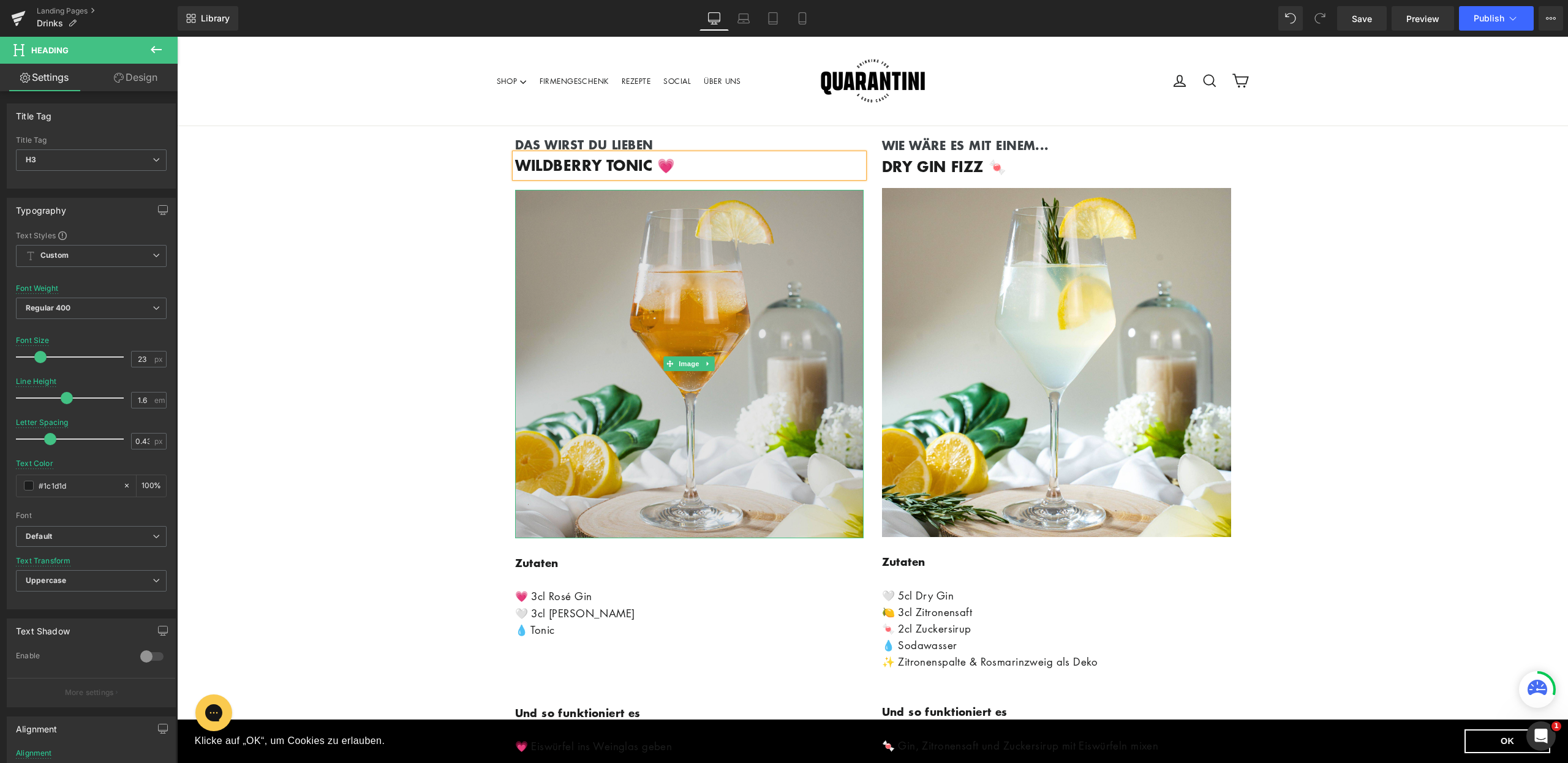
scroll to position [7125, 0]
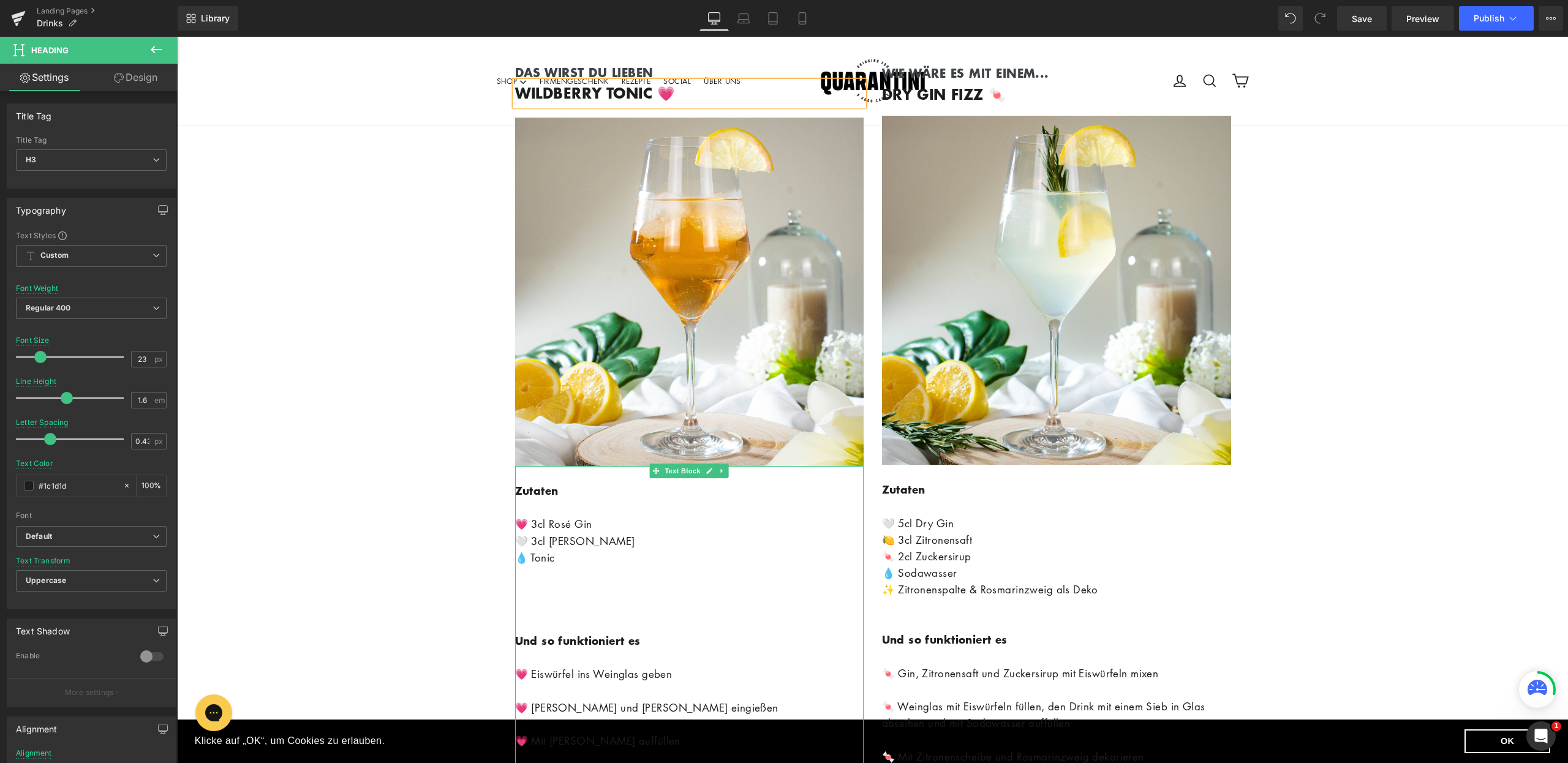
click at [564, 516] on p "💗 3cl Rosé Gin" at bounding box center [689, 524] width 348 height 16
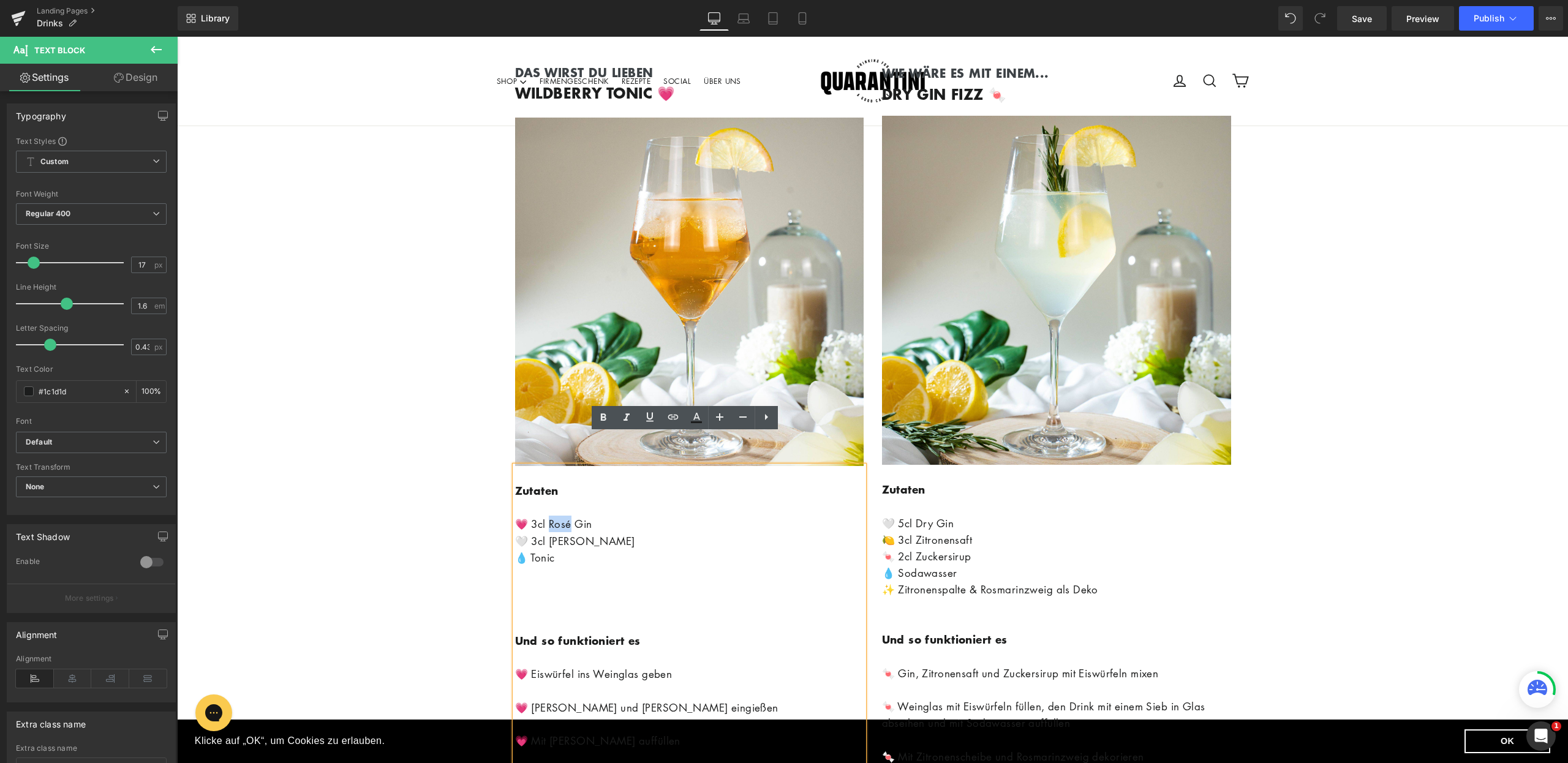
drag, startPoint x: 567, startPoint y: 493, endPoint x: 545, endPoint y: 490, distance: 22.2
click at [545, 516] on p "💗 3cl Rosé Gin" at bounding box center [689, 524] width 348 height 16
click at [665, 582] on p at bounding box center [689, 591] width 348 height 16
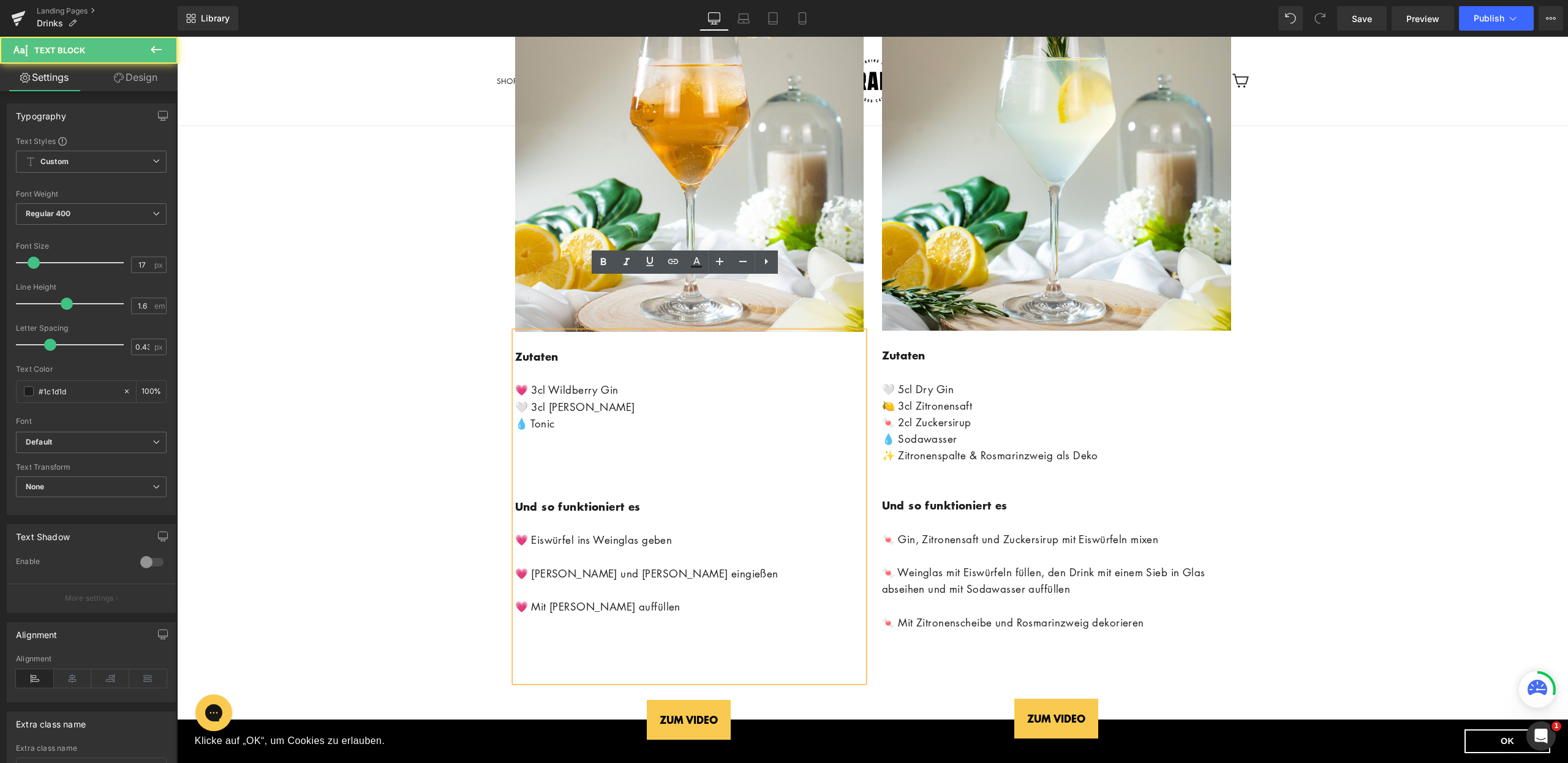
scroll to position [7312, 0]
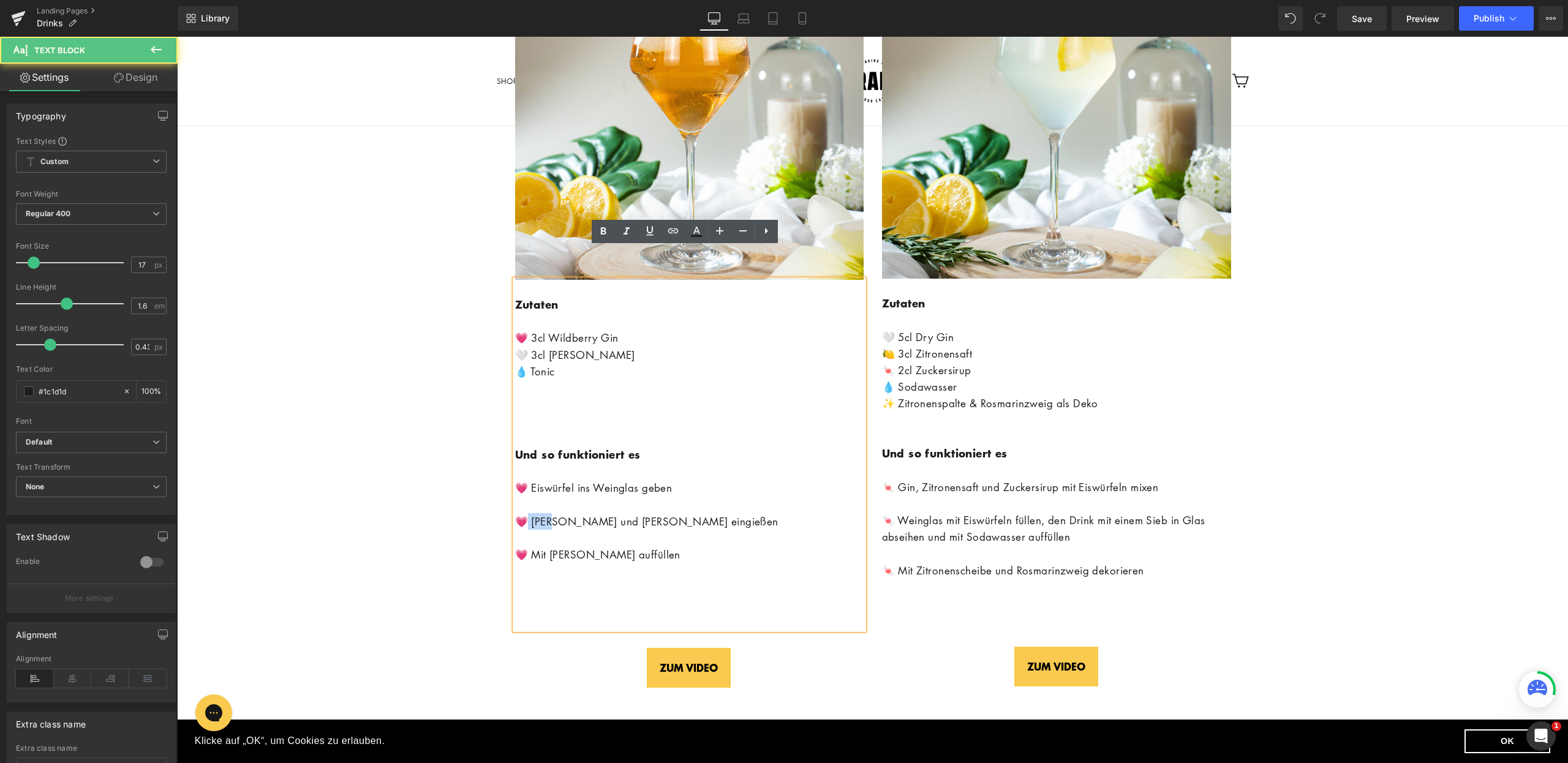
drag, startPoint x: 547, startPoint y: 492, endPoint x: 523, endPoint y: 493, distance: 24.0
click at [523, 513] on p "💗 [PERSON_NAME] und [PERSON_NAME] eingießen" at bounding box center [689, 521] width 348 height 16
click at [527, 513] on p "💗 [PERSON_NAME] und [PERSON_NAME] eingießen" at bounding box center [689, 521] width 348 height 16
drag, startPoint x: 527, startPoint y: 493, endPoint x: 538, endPoint y: 492, distance: 11.0
click at [538, 513] on p "💗 [PERSON_NAME] und [PERSON_NAME] eingießen" at bounding box center [689, 521] width 348 height 16
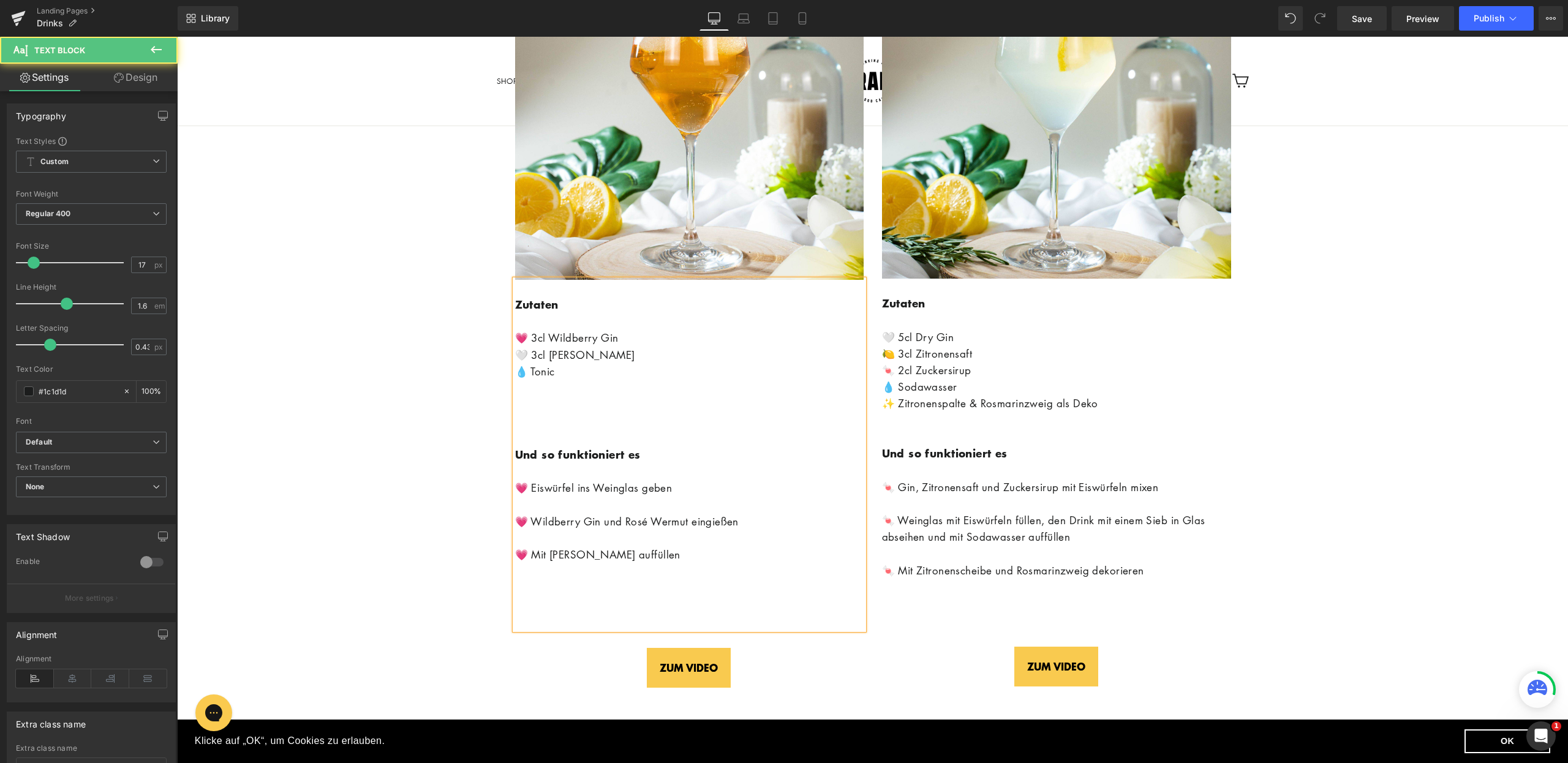
click at [681, 546] on p "💗 Mit [PERSON_NAME] auffüllen" at bounding box center [689, 554] width 348 height 16
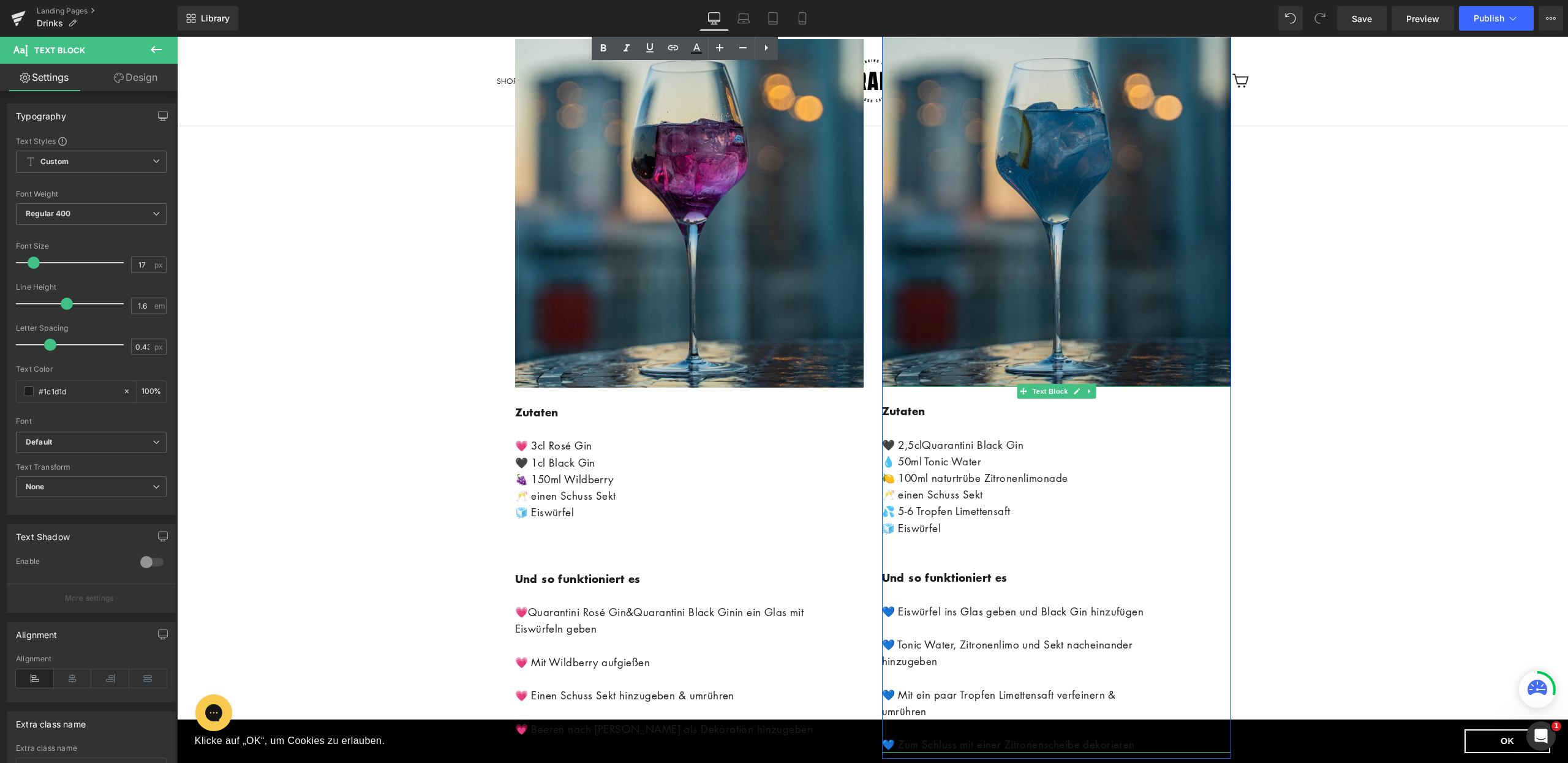
scroll to position [9845, 0]
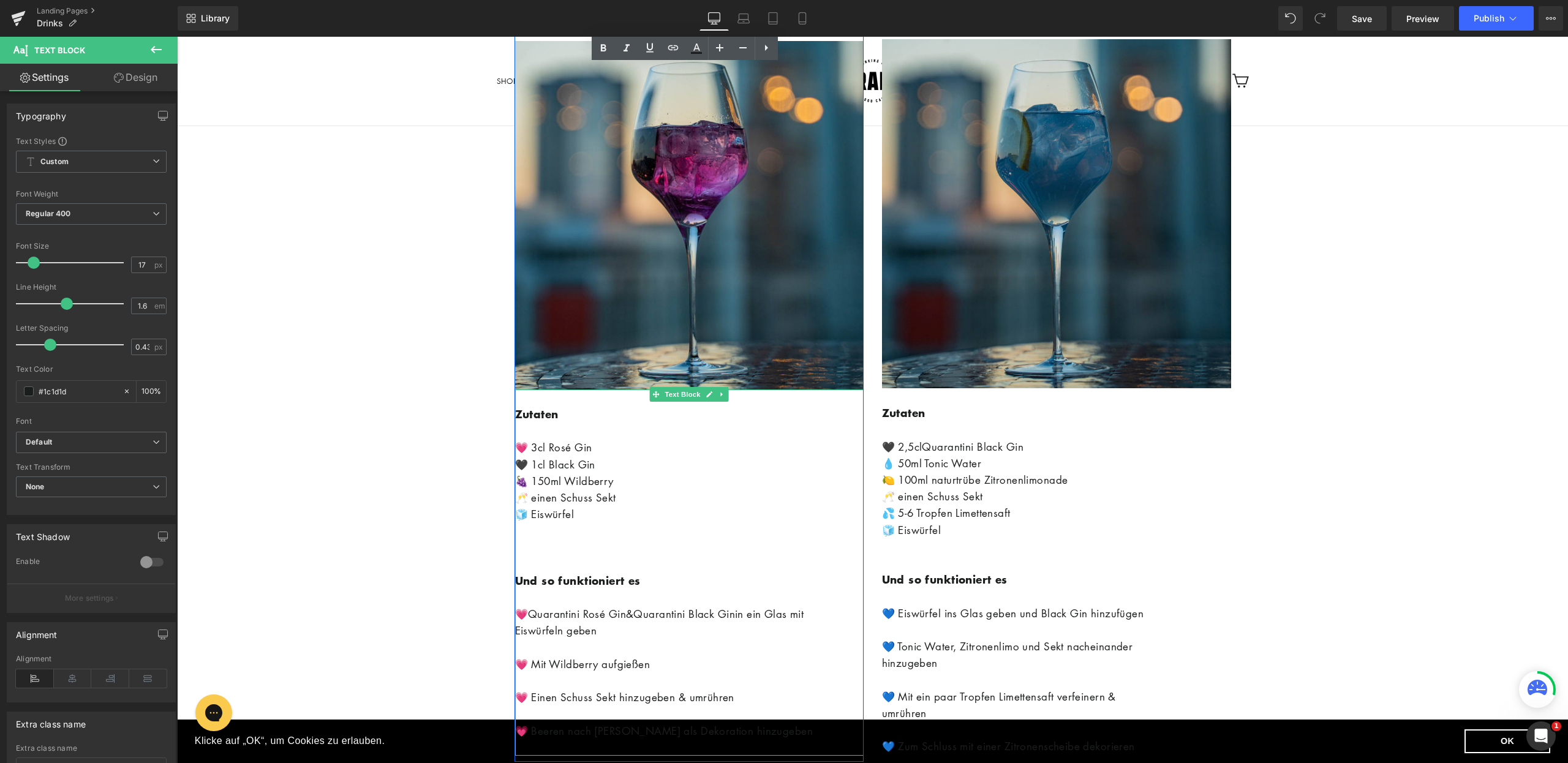
click at [560, 439] on p "💗 3cl Rosé Gin" at bounding box center [689, 447] width 348 height 16
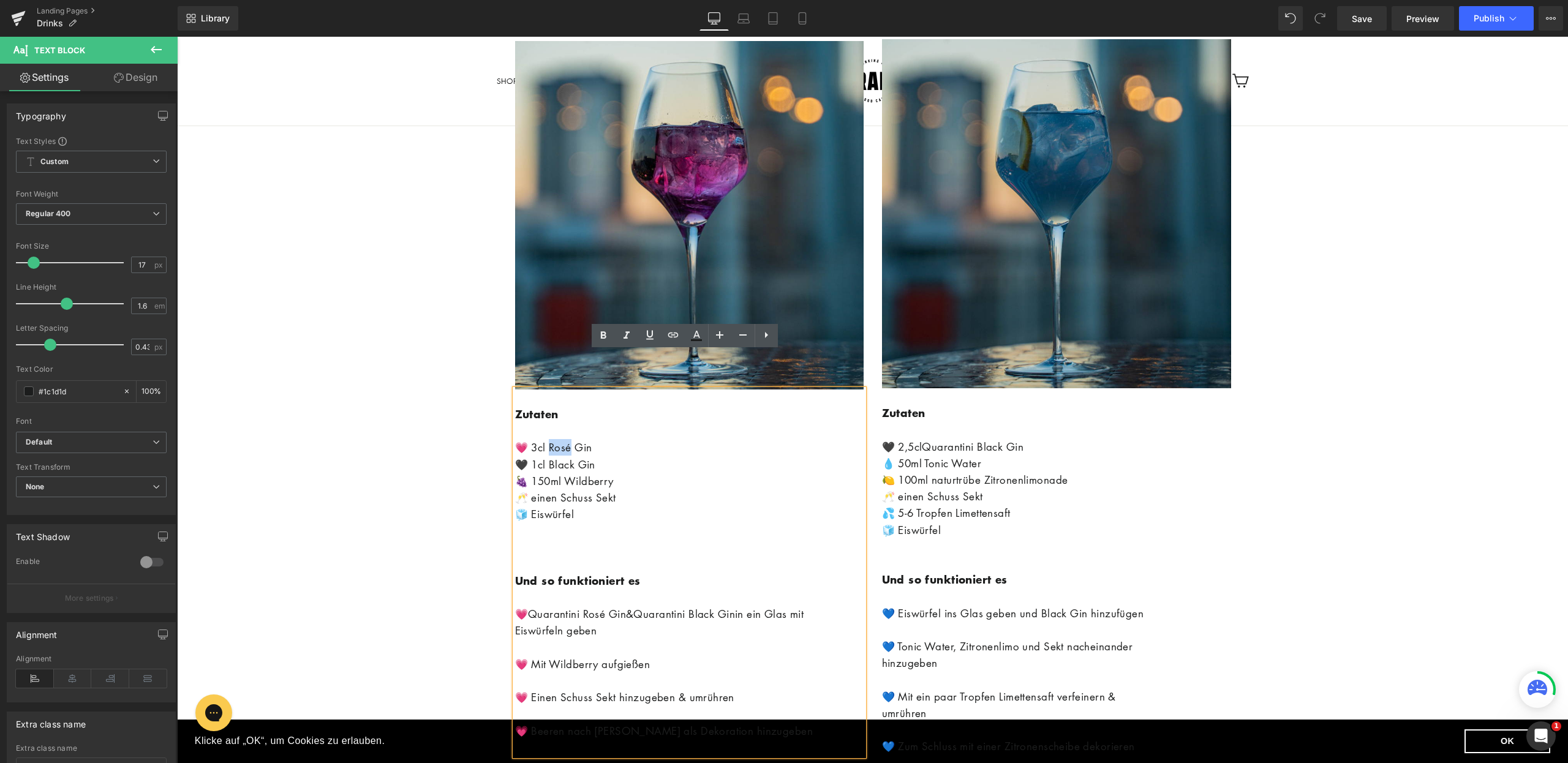
drag, startPoint x: 568, startPoint y: 412, endPoint x: 547, endPoint y: 412, distance: 21.0
click at [547, 439] on p "💗 3cl Rosé Gin" at bounding box center [689, 447] width 348 height 16
click at [614, 473] on p "🍇 150ml Wildberry ⁠" at bounding box center [689, 481] width 348 height 16
click at [648, 556] on p at bounding box center [689, 564] width 348 height 16
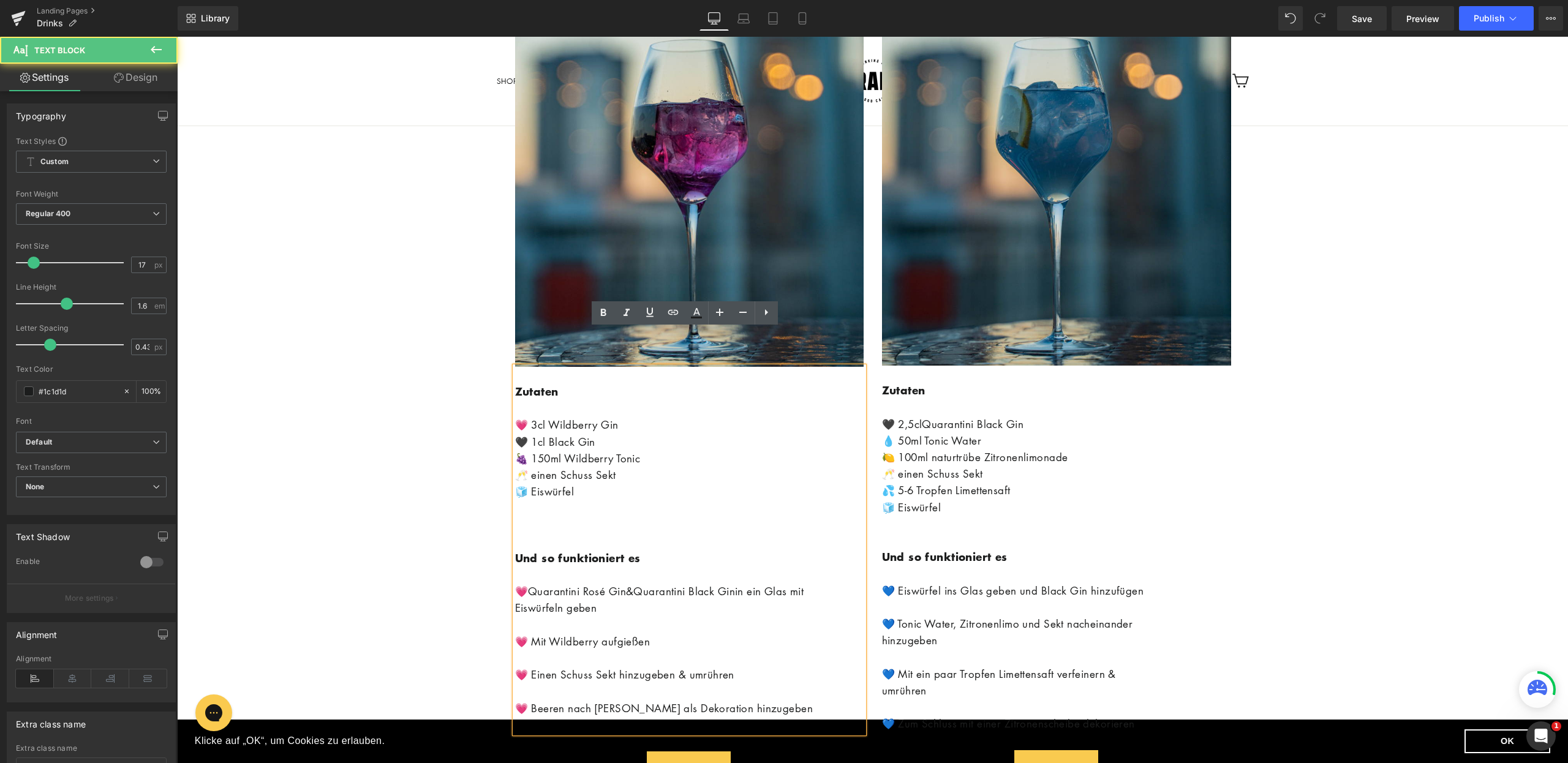
scroll to position [9869, 0]
drag, startPoint x: 607, startPoint y: 553, endPoint x: 586, endPoint y: 553, distance: 21.0
click at [586, 583] on link "Quarantini Rosé Gin" at bounding box center [577, 590] width 98 height 14
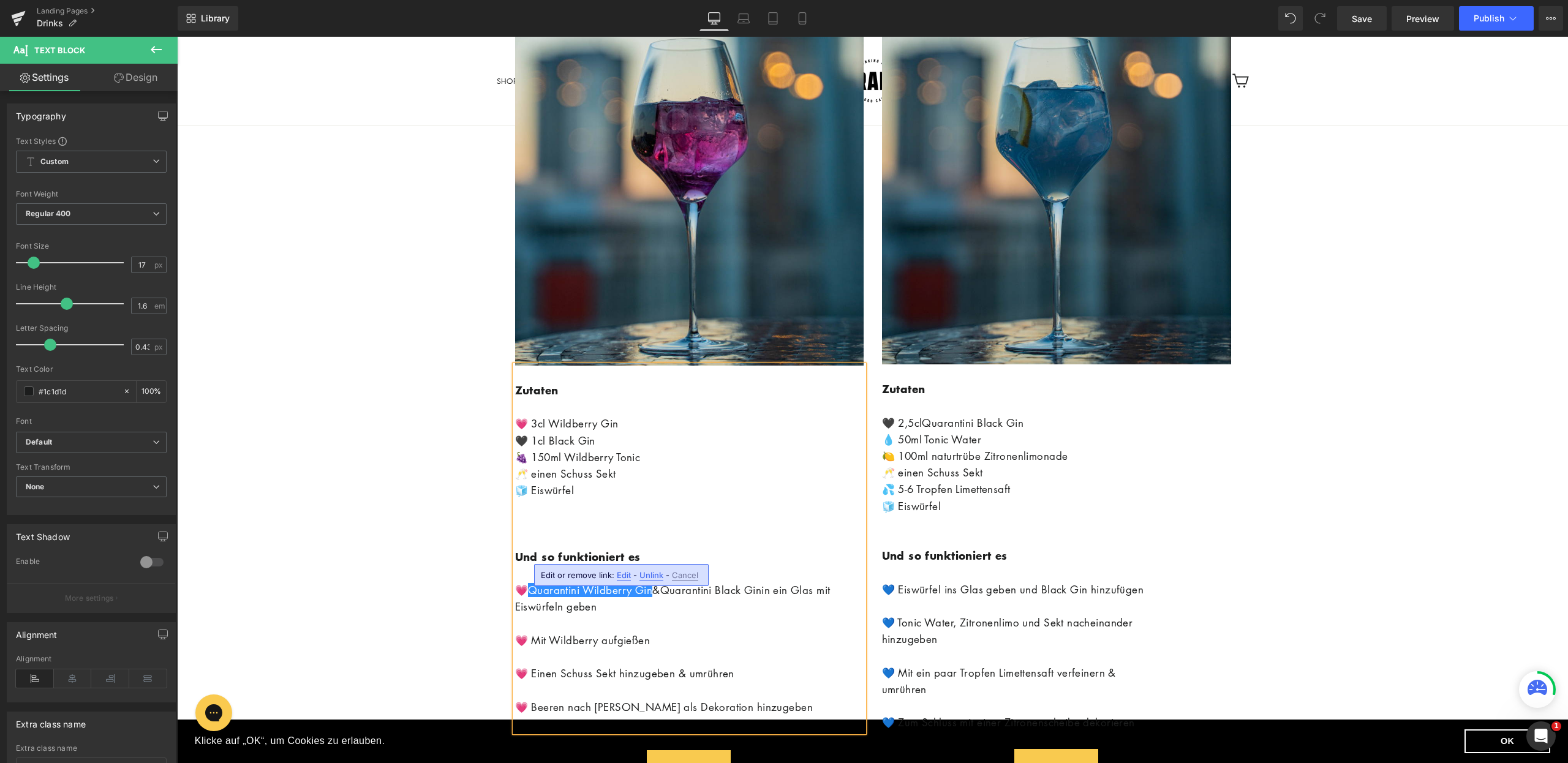
drag, startPoint x: 653, startPoint y: 577, endPoint x: 491, endPoint y: 549, distance: 164.4
click at [653, 577] on span "Unlink" at bounding box center [651, 575] width 24 height 11
click at [744, 632] on p "💗⁠ Mit Wildberry aufgießen" at bounding box center [689, 640] width 348 height 16
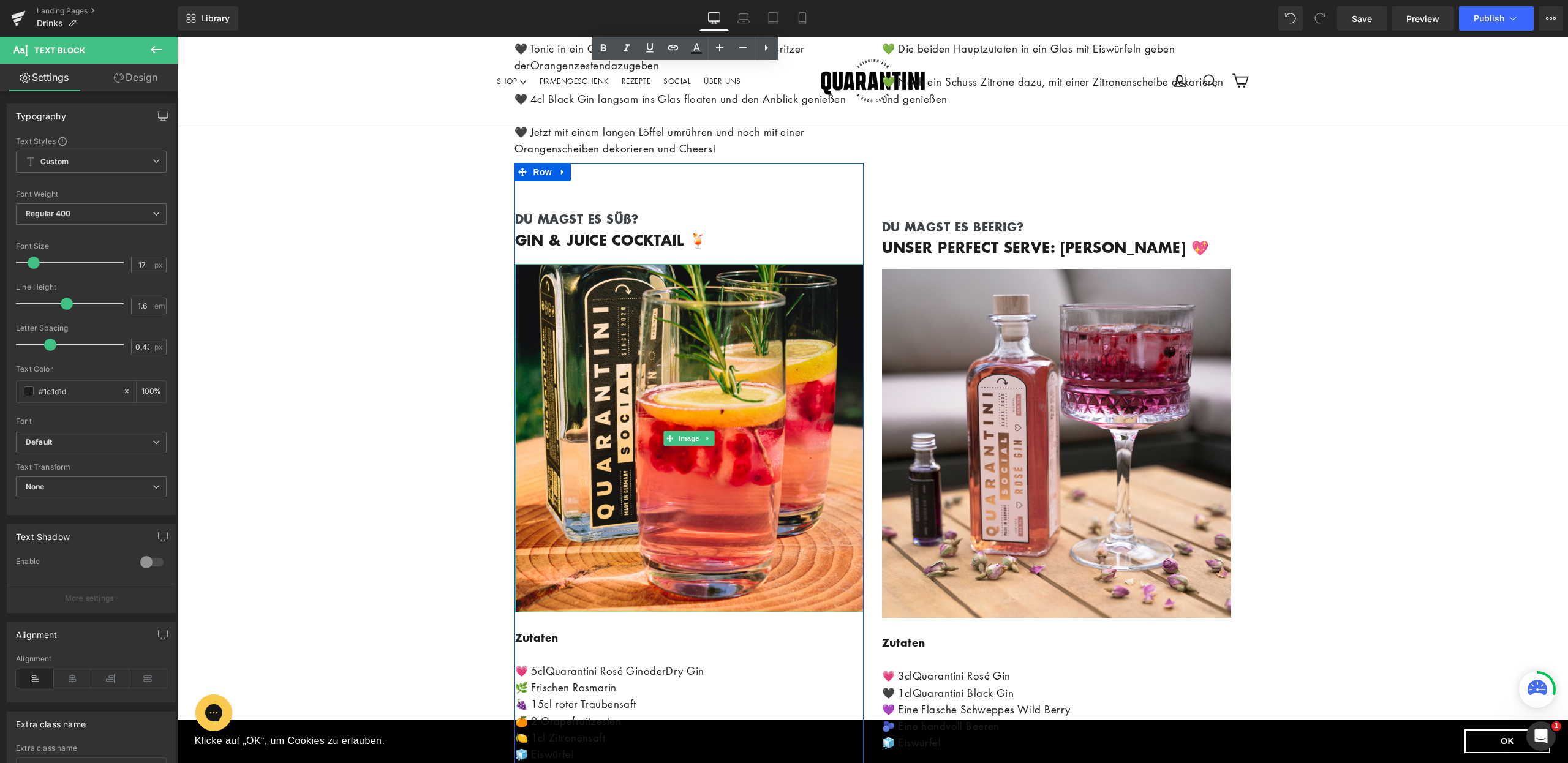
scroll to position [22272, 0]
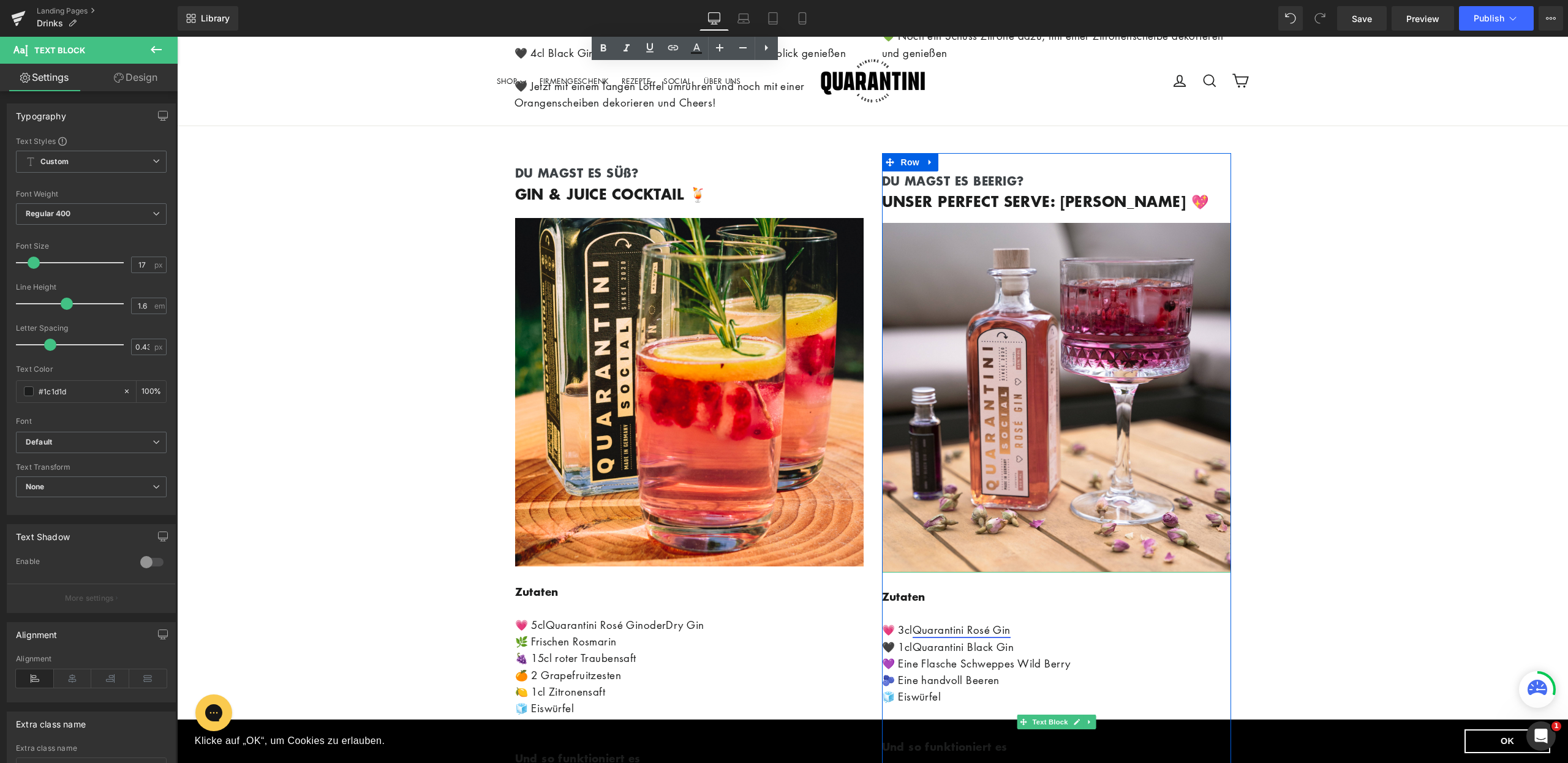
click at [985, 623] on link "Quarantini Rosé Gin" at bounding box center [961, 629] width 98 height 14
click at [994, 623] on link "Quarantini Rosé Gin" at bounding box center [961, 629] width 98 height 14
click at [1019, 588] on p "Zutaten 💗 3cl Quarantini Rosé Gin 🖤 1cl Quarantini Black Gin 💜 Eine Flasche Sch…" at bounding box center [1056, 629] width 349 height 83
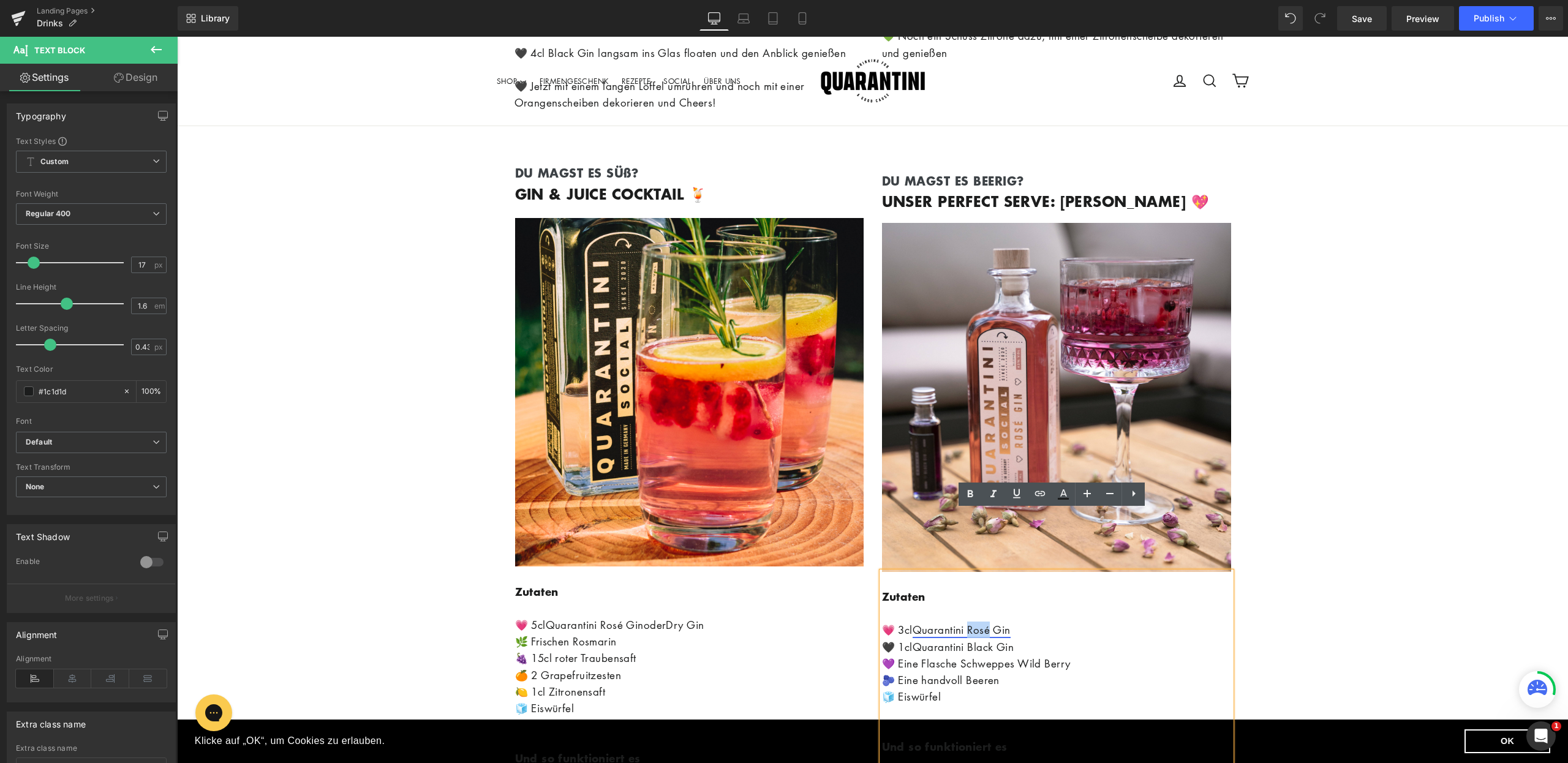
drag, startPoint x: 993, startPoint y: 569, endPoint x: 971, endPoint y: 567, distance: 22.1
click at [971, 623] on link "Quarantini Rosé Gin" at bounding box center [961, 629] width 98 height 14
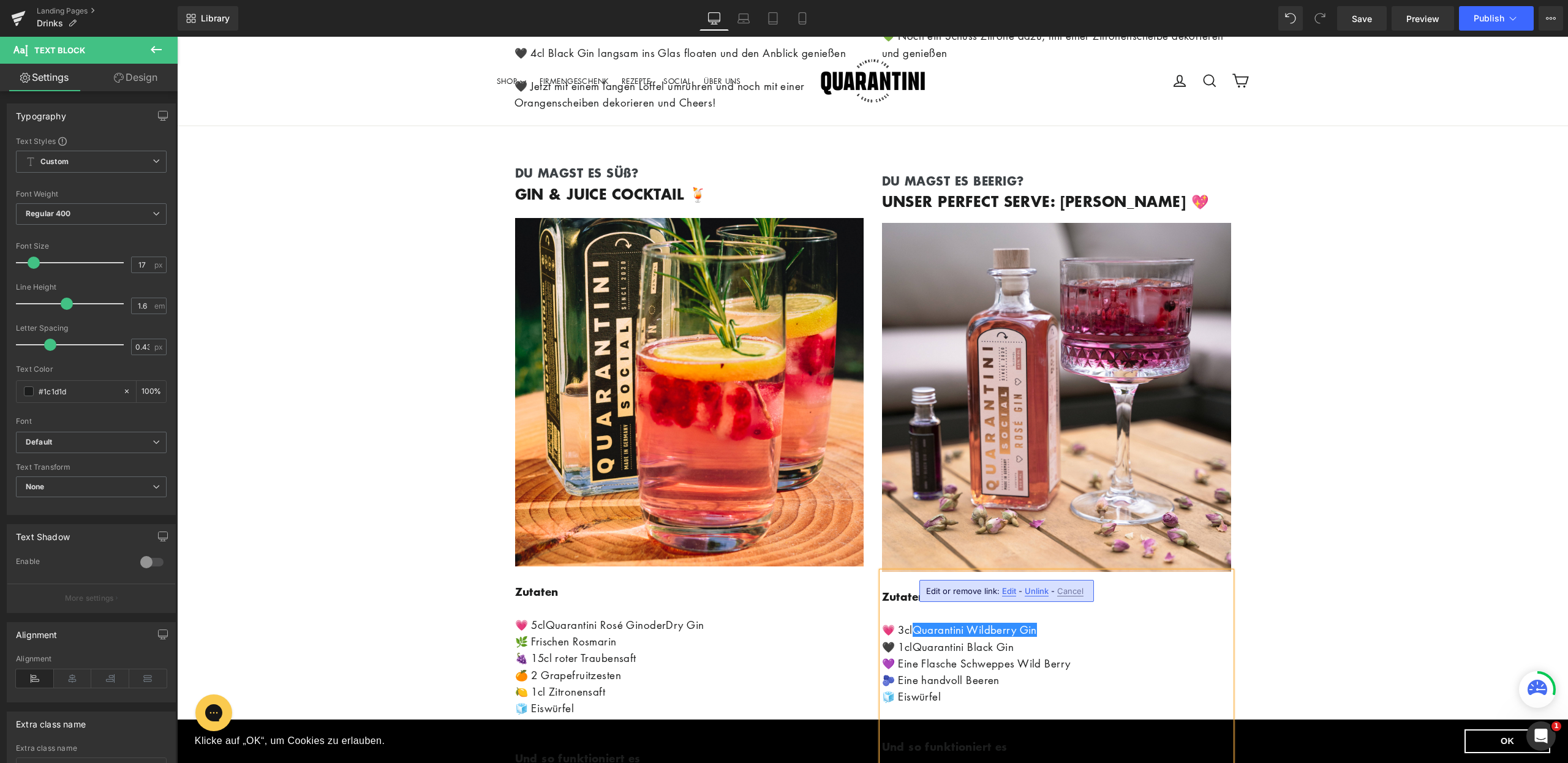
click at [1126, 588] on p "Zutaten 💗 3cl Quarantini Wildberry Gin 🖤 1cl Quarantini Black Gin 💜 Eine Flasch…" at bounding box center [1056, 629] width 349 height 83
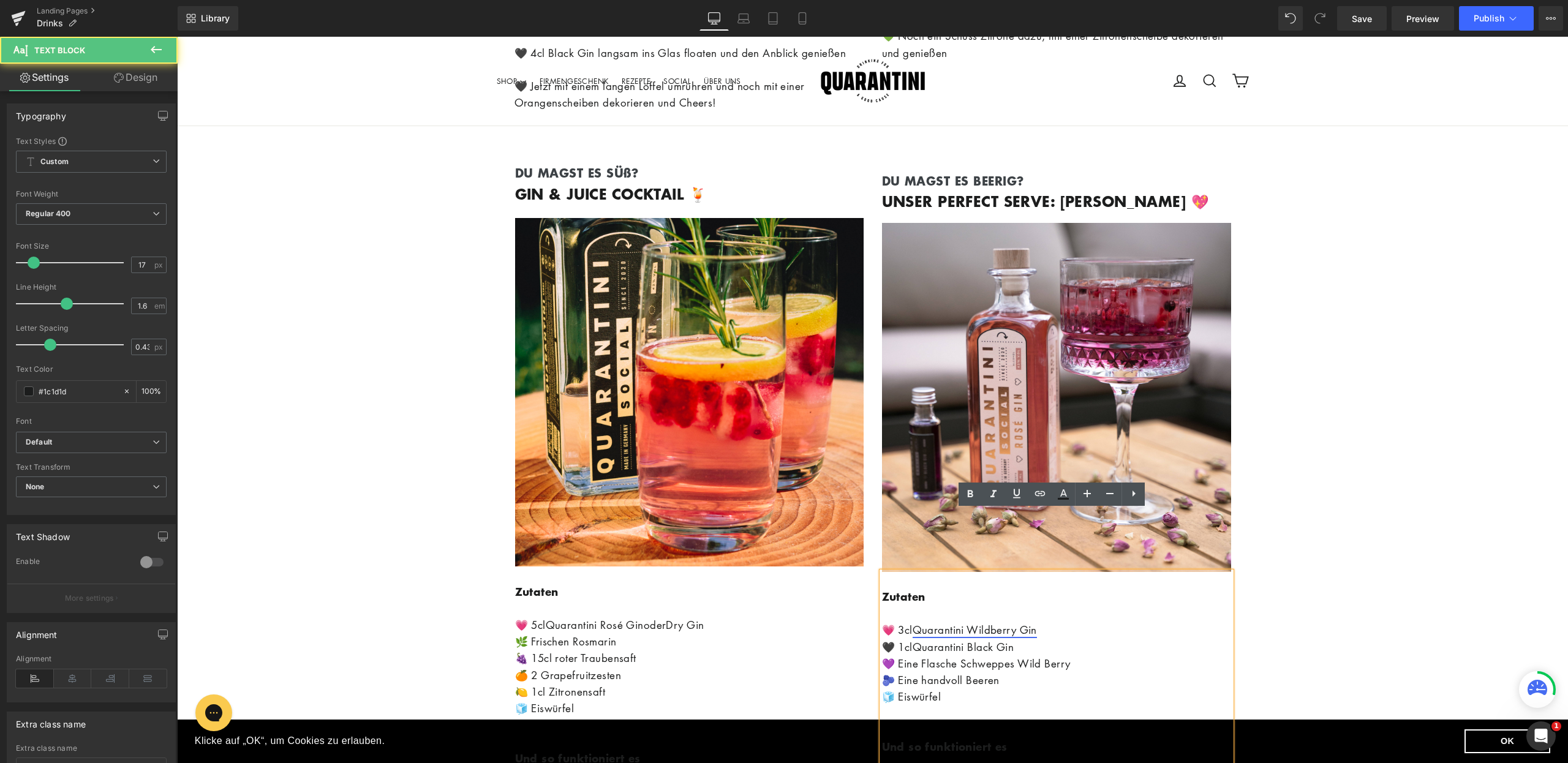
click at [1025, 623] on link "Quarantini Wildberry Gin" at bounding box center [975, 629] width 125 height 14
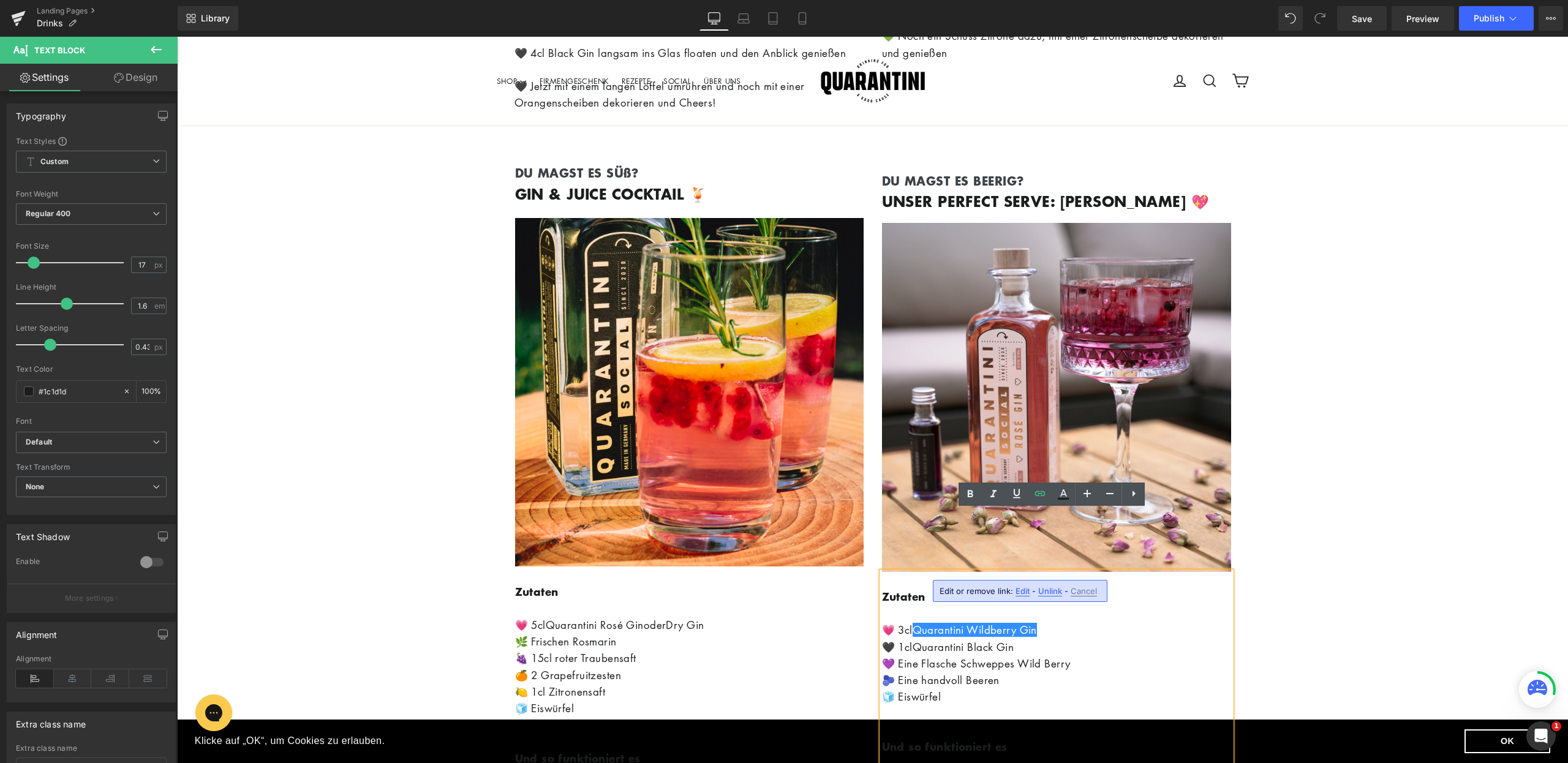
click at [1042, 591] on span "Unlink" at bounding box center [1050, 591] width 24 height 11
click at [1093, 671] on p "🫐 Eine handvoll Beeren 🧊 Eiswürfel Und so funktioniert es 💗 Gib 3cl Rosé Gin in…" at bounding box center [1056, 729] width 349 height 116
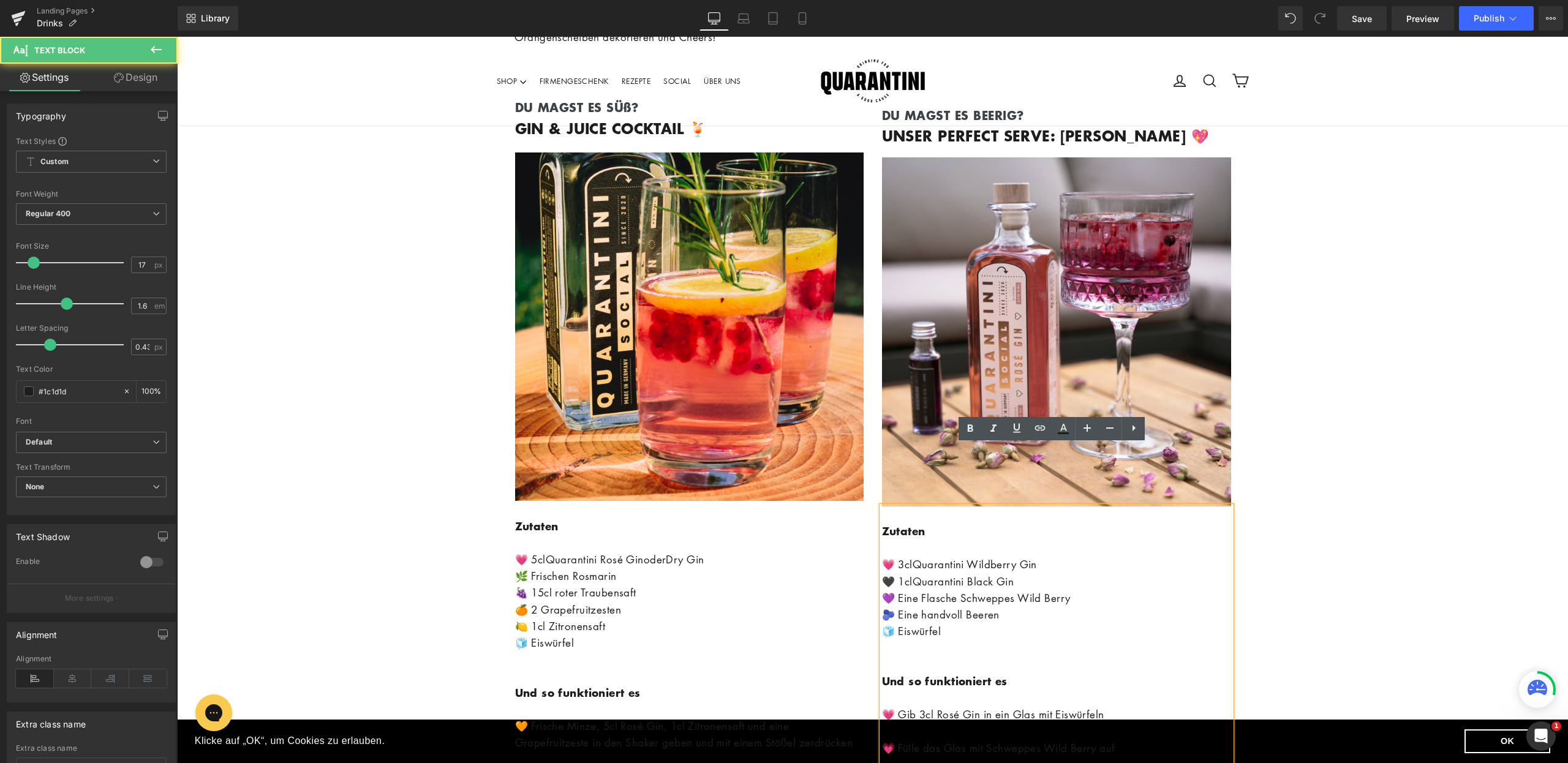
scroll to position [22472, 0]
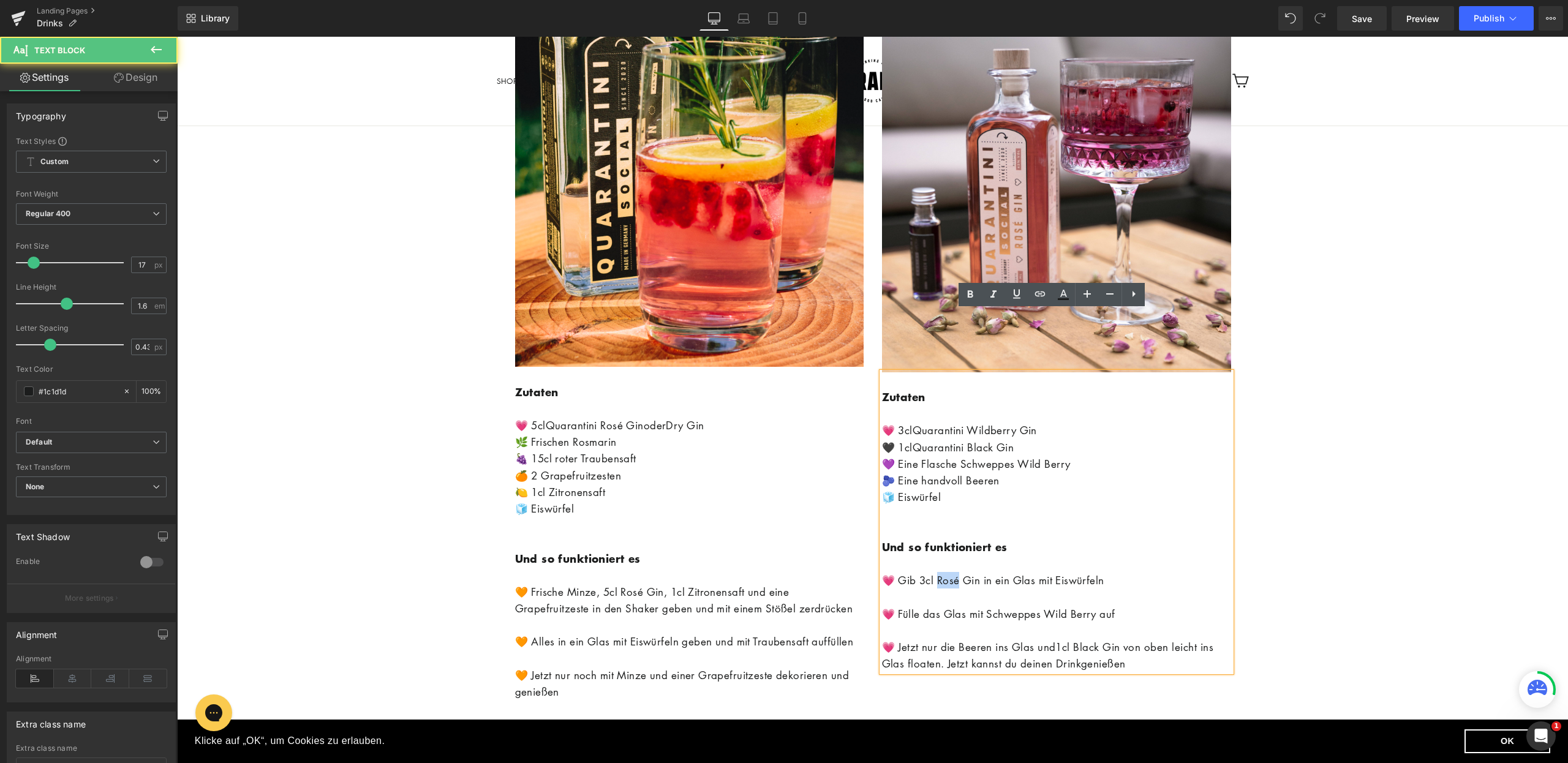
drag, startPoint x: 959, startPoint y: 519, endPoint x: 933, endPoint y: 521, distance: 26.1
click at [933, 573] on span "💗 Gib 3cl Rosé Gin in ein Glas mit Eiswürfeln" at bounding box center [993, 580] width 222 height 14
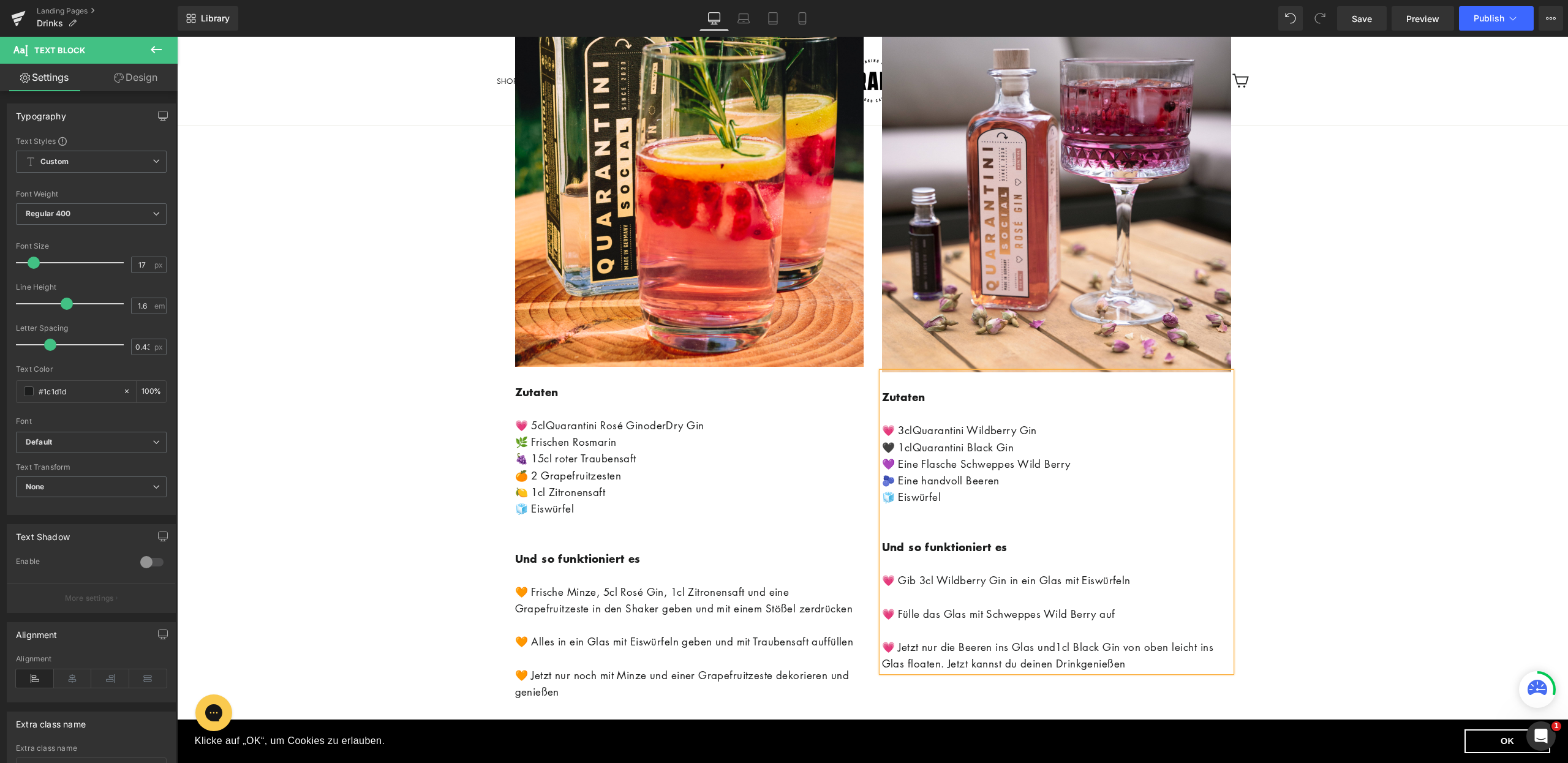
click at [1172, 511] on p "🫐 Eine handvoll Beeren 🧊 Eiswürfel Und so funktioniert es 💗 Gib 3cl Wildberry G…" at bounding box center [1056, 530] width 349 height 116
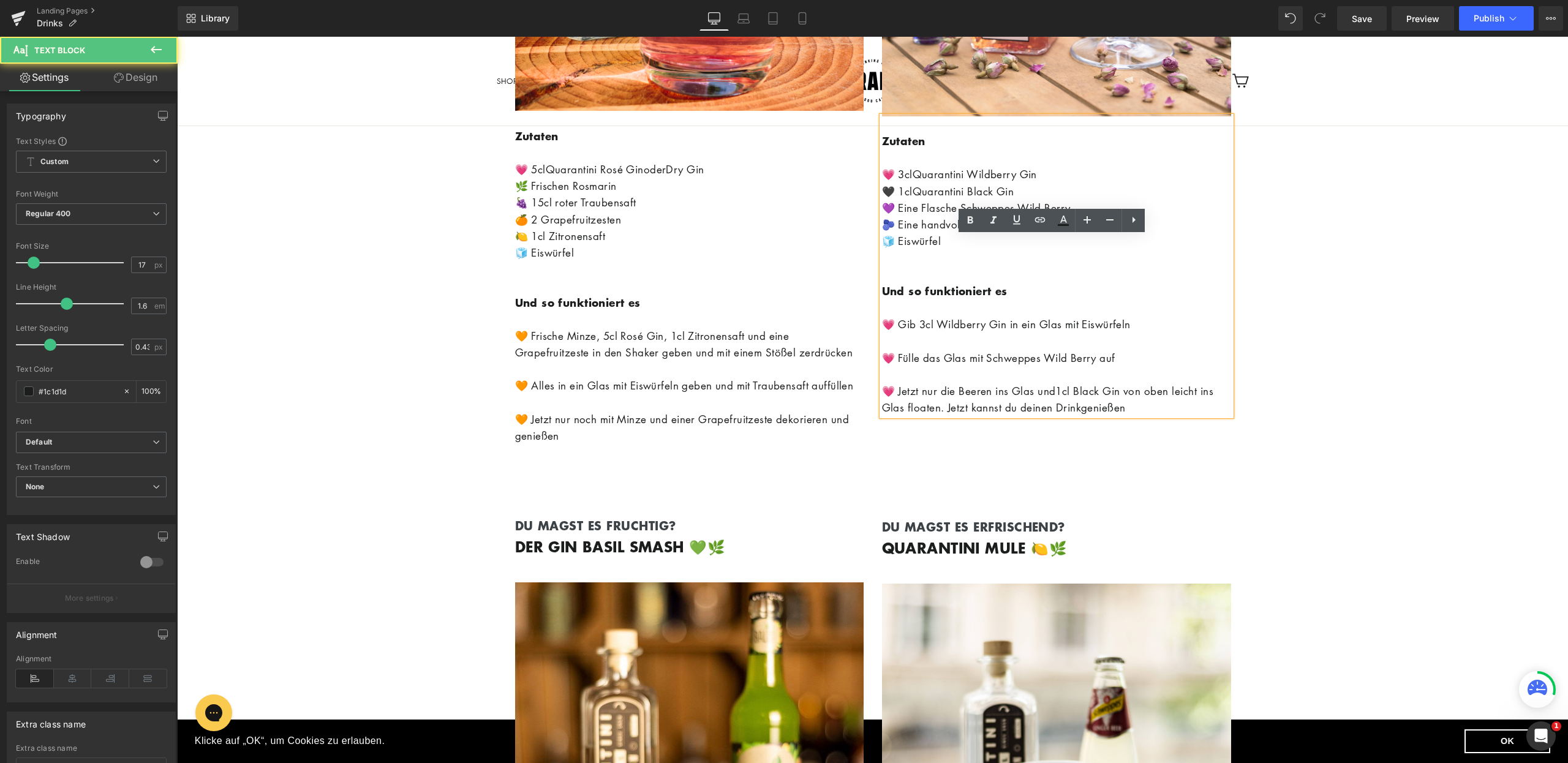
scroll to position [22763, 0]
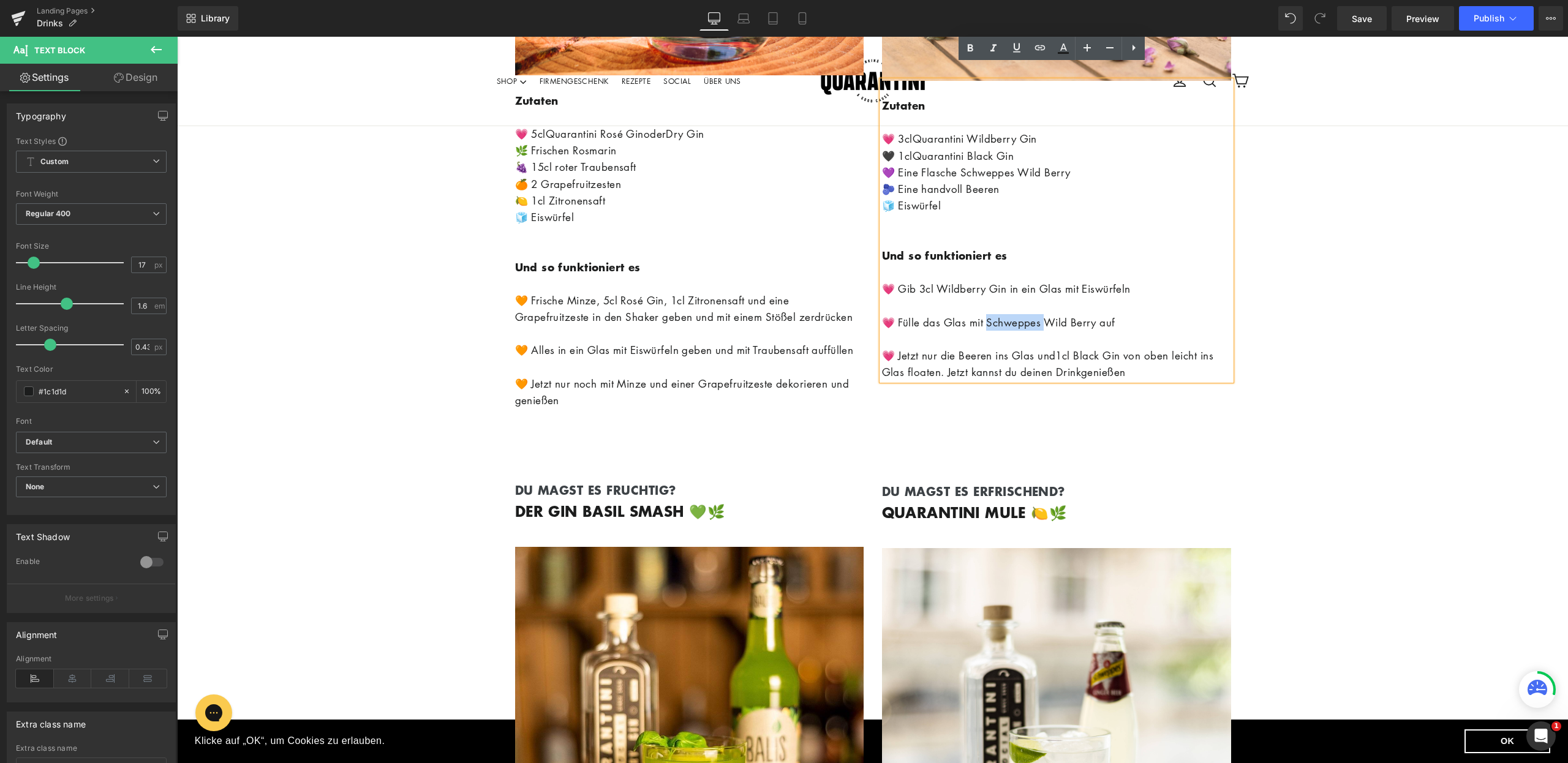
drag, startPoint x: 1045, startPoint y: 263, endPoint x: 986, endPoint y: 258, distance: 59.2
click at [986, 315] on span "💗 Fülle das Glas mit Schweppes Wild Berry auf" at bounding box center [999, 322] width 234 height 14
click at [1038, 315] on span "💗 Fülle das Glas mit Wild Berry auf" at bounding box center [970, 322] width 176 height 14
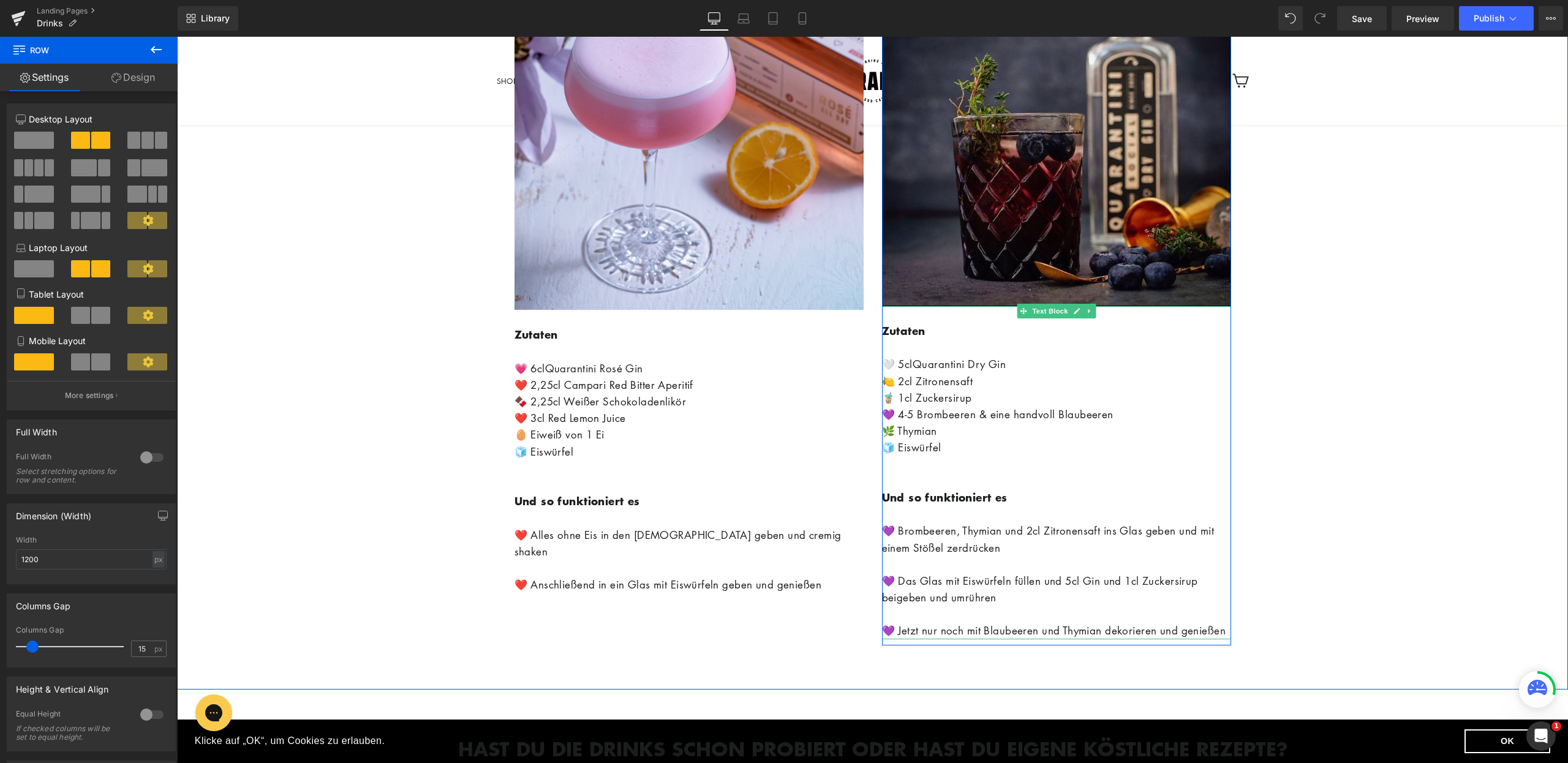
scroll to position [25979, 0]
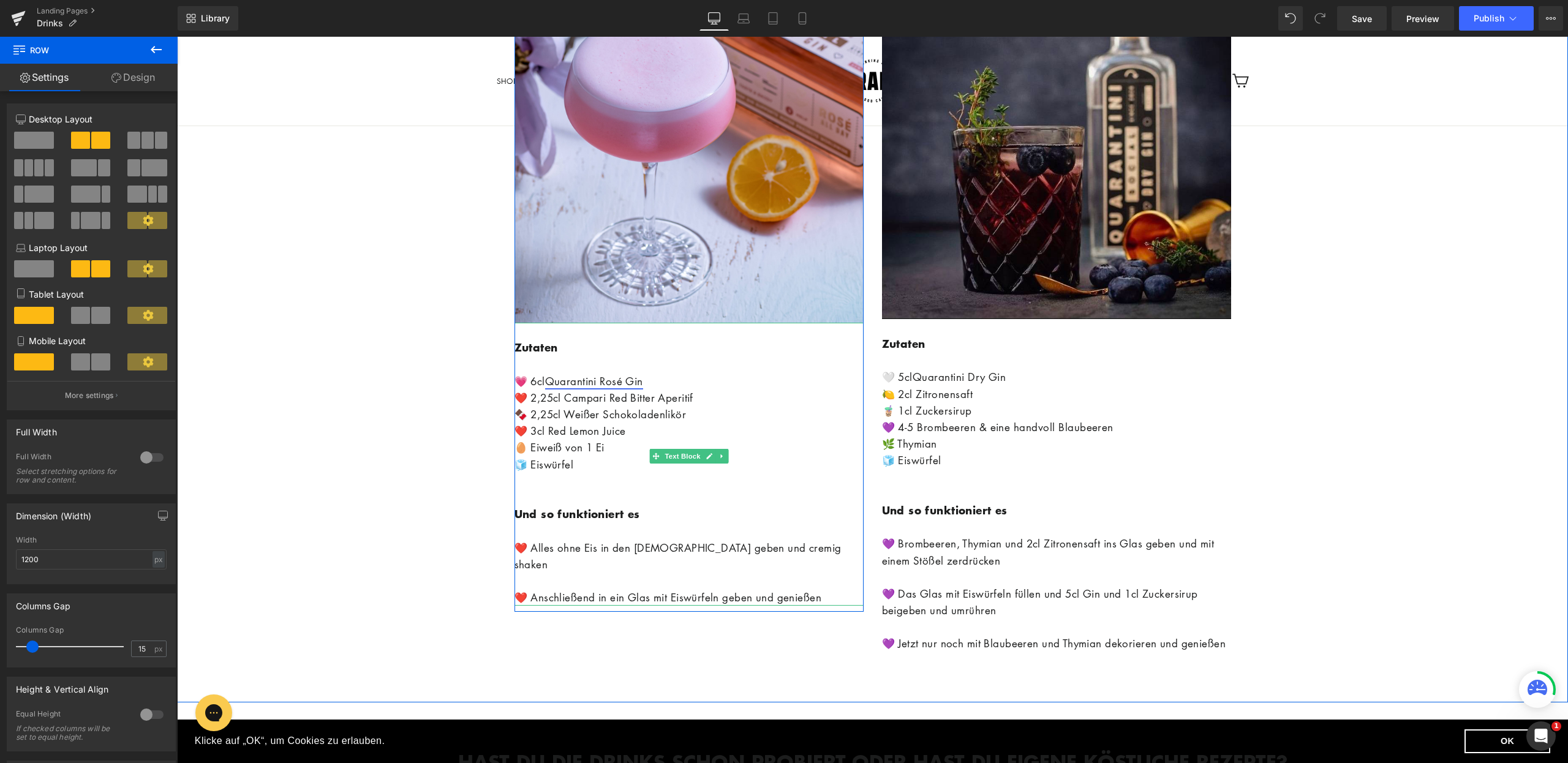
click at [617, 374] on link "Quarantini Rosé Gin" at bounding box center [594, 381] width 98 height 14
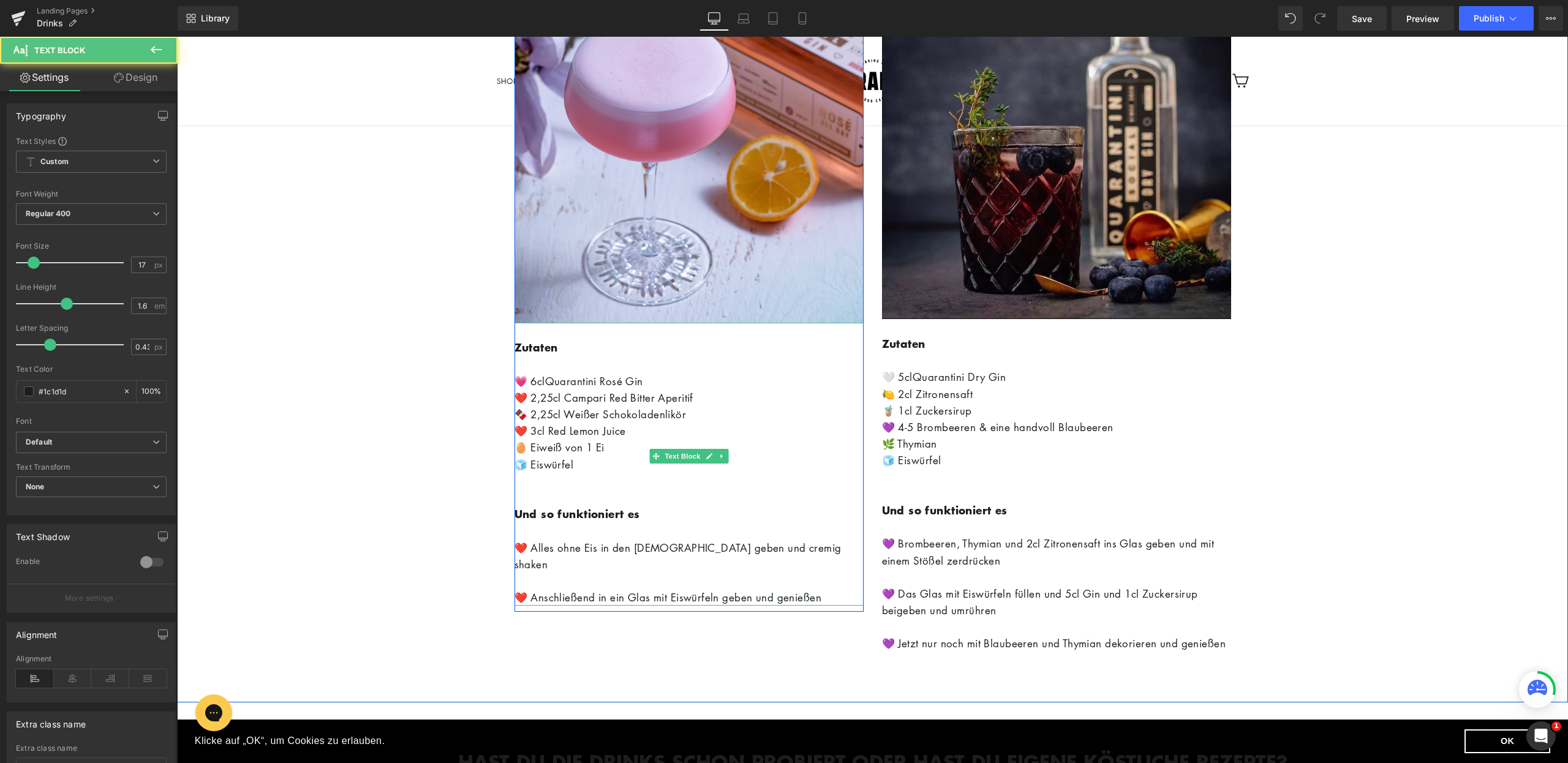
click at [665, 373] on p "💗 6cl Quarantini Rosé Gin" at bounding box center [689, 381] width 349 height 16
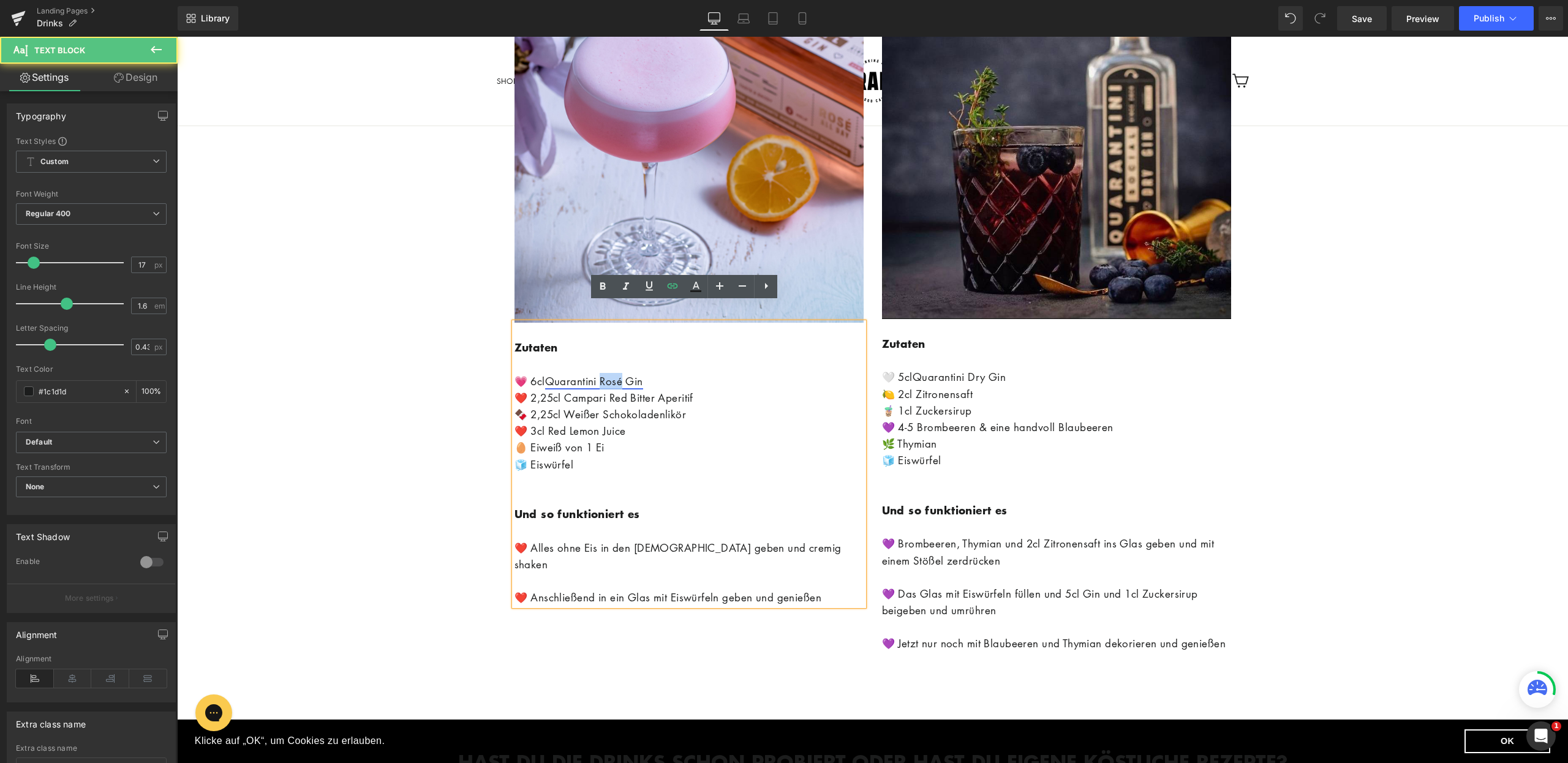
drag, startPoint x: 624, startPoint y: 362, endPoint x: 600, endPoint y: 362, distance: 24.0
click at [600, 374] on link "Quarantini Rosé Gin" at bounding box center [594, 381] width 98 height 14
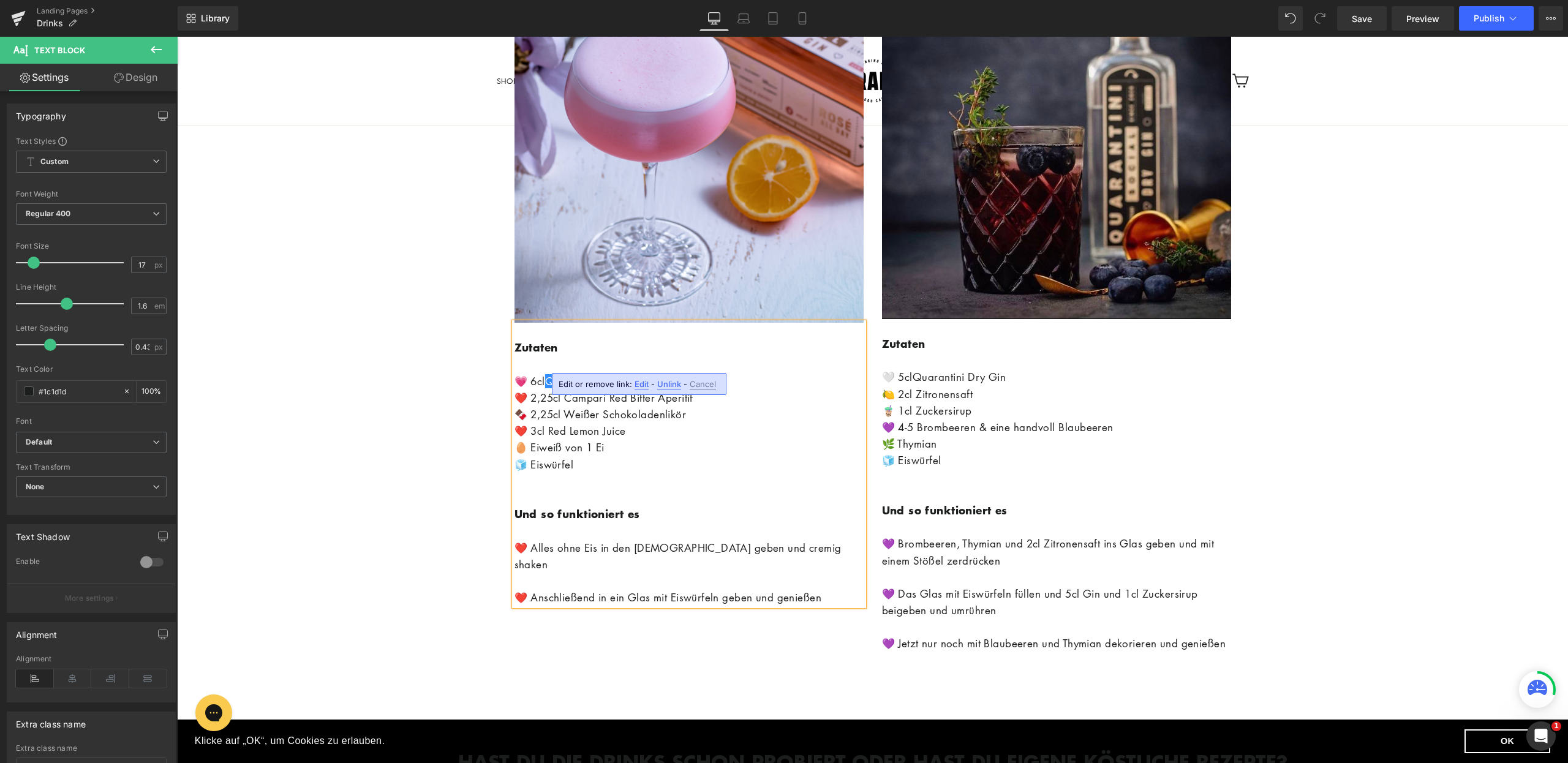
drag, startPoint x: 664, startPoint y: 379, endPoint x: 488, endPoint y: 343, distance: 179.6
click at [664, 379] on span "Unlink" at bounding box center [668, 384] width 24 height 11
click at [696, 439] on p "🥚 Eiweiß von 1 Ei" at bounding box center [689, 447] width 349 height 16
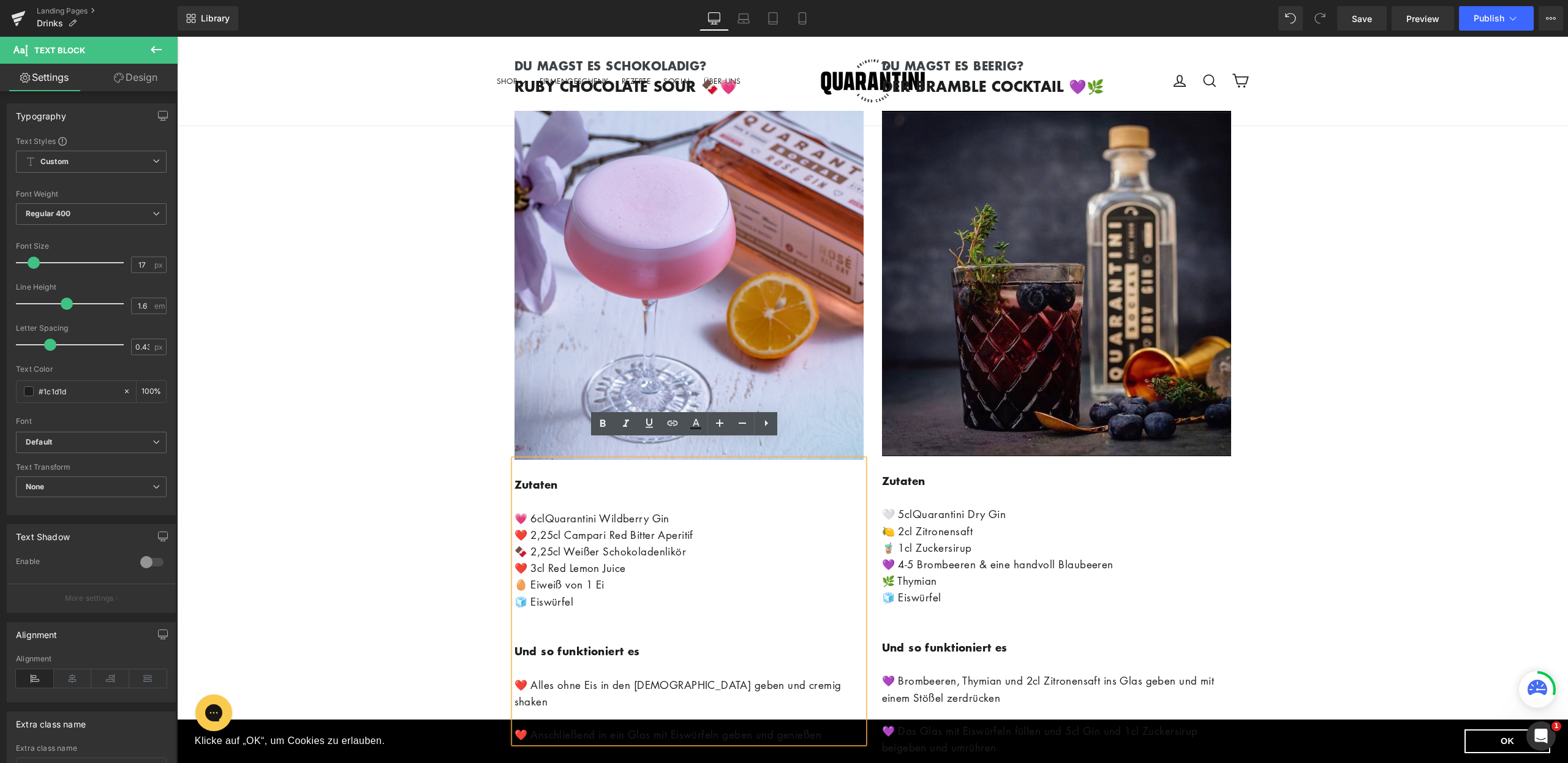
scroll to position [25491, 0]
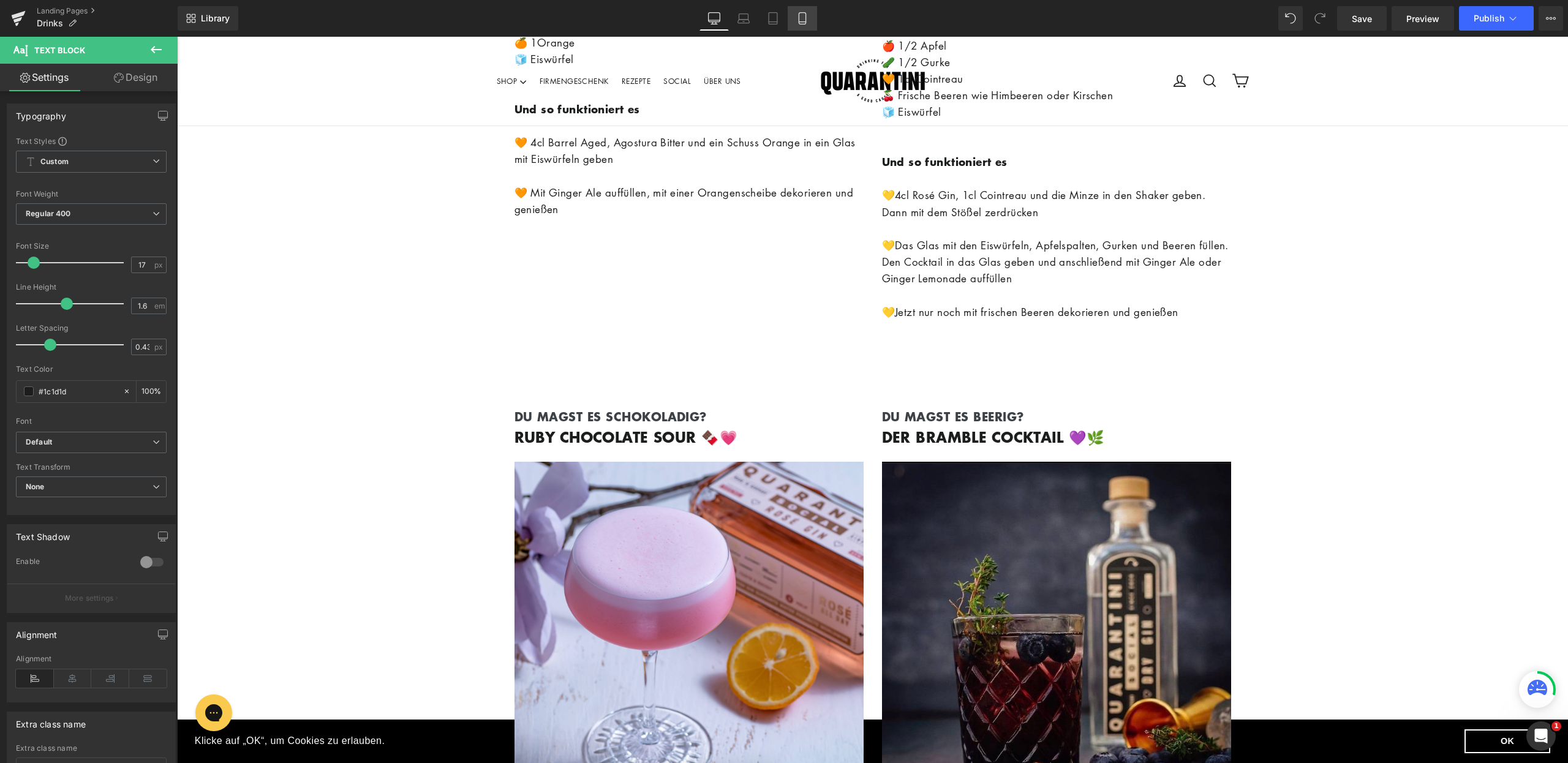
click at [810, 20] on link "Mobile" at bounding box center [803, 18] width 30 height 25
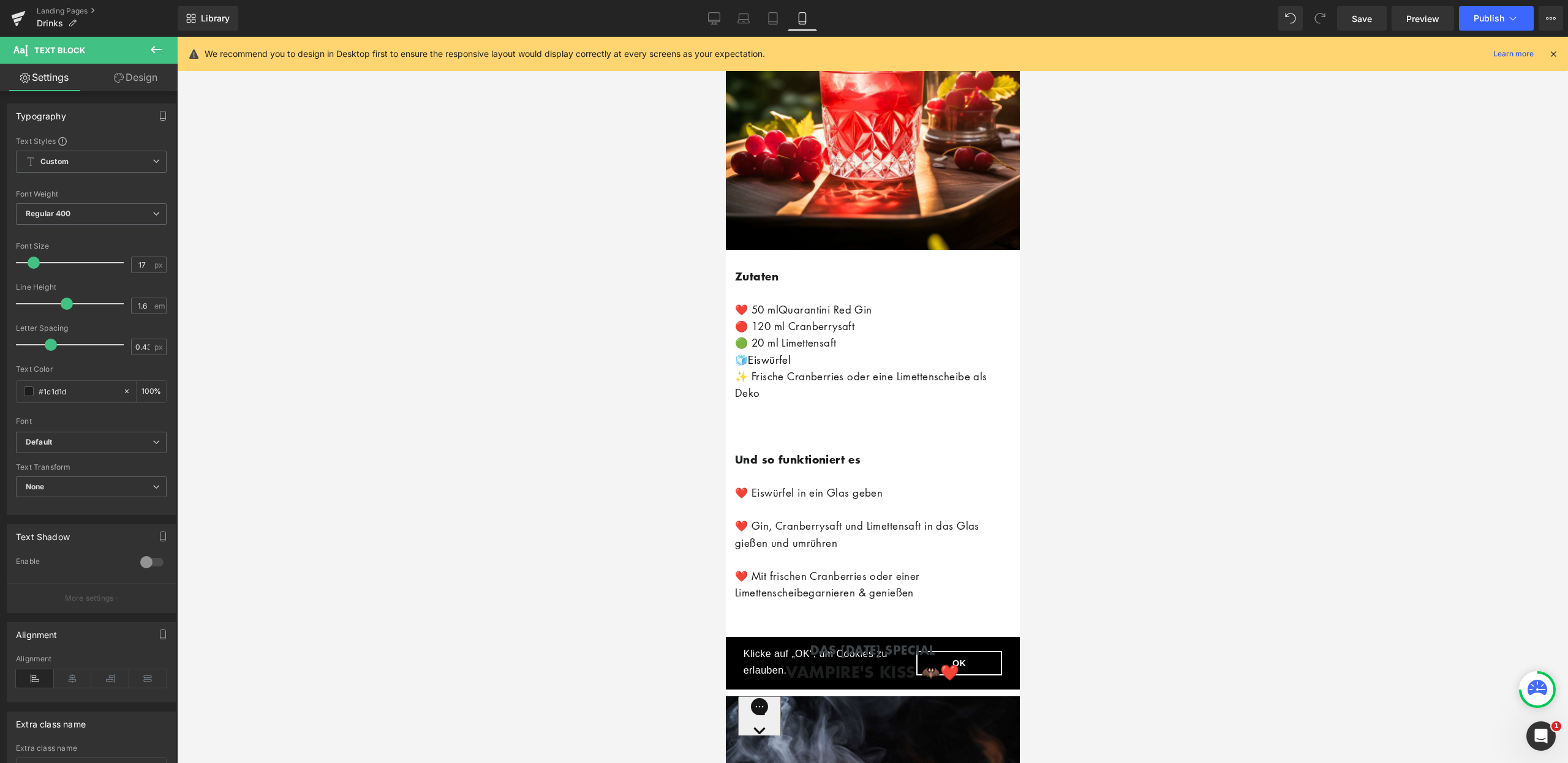
scroll to position [2149, 0]
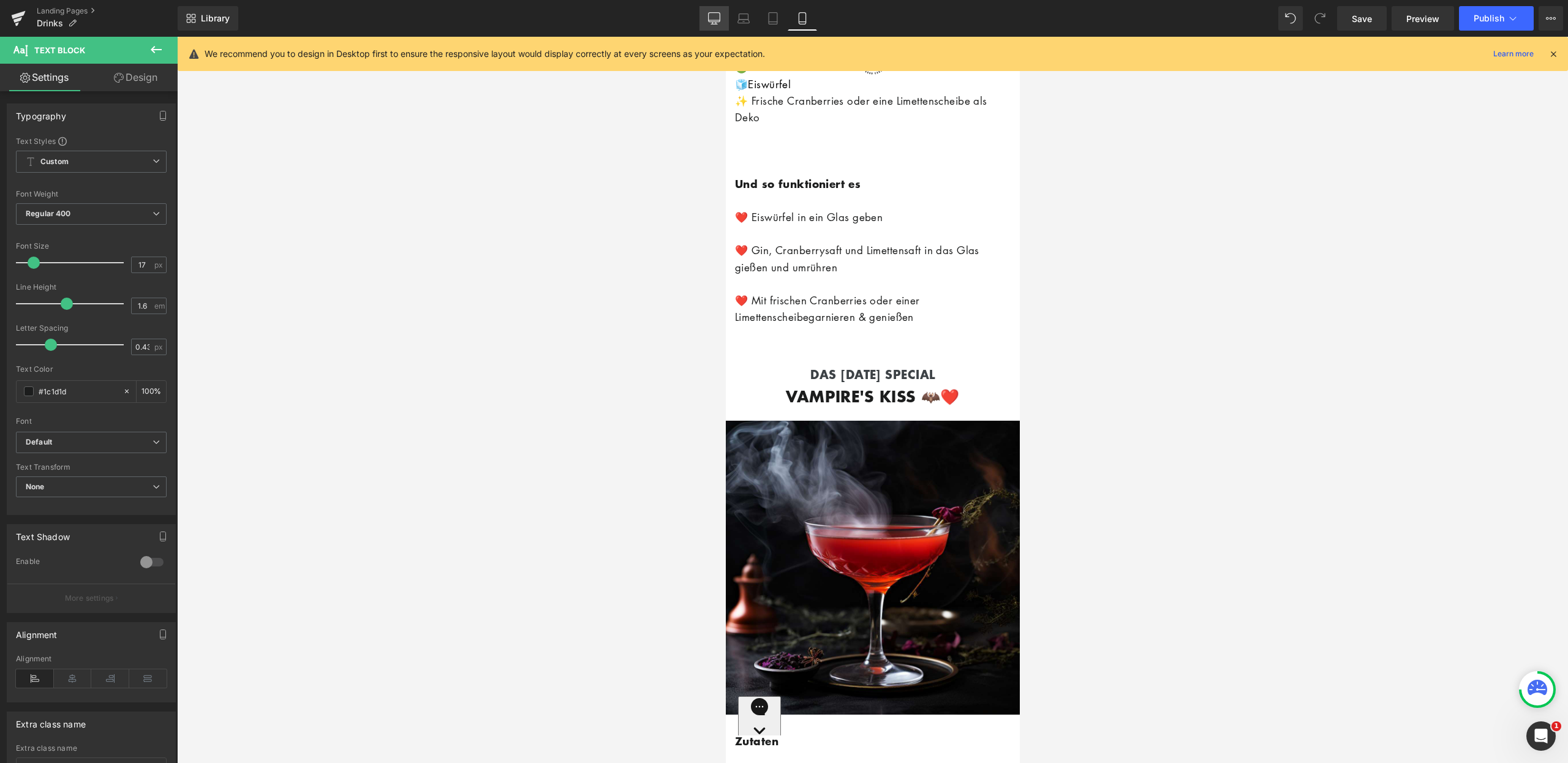
click at [721, 21] on link "Desktop" at bounding box center [715, 18] width 30 height 25
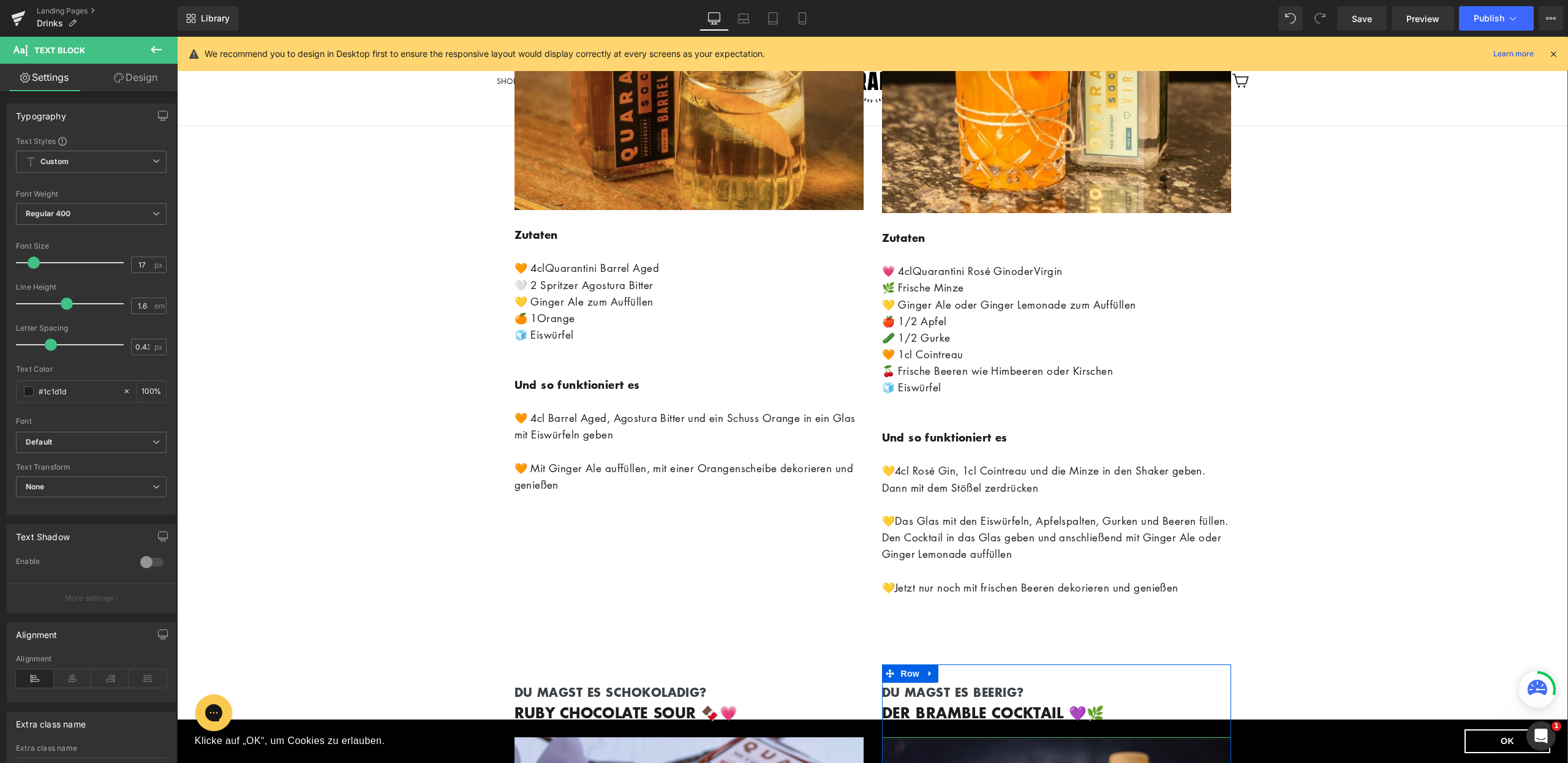
scroll to position [25175, 0]
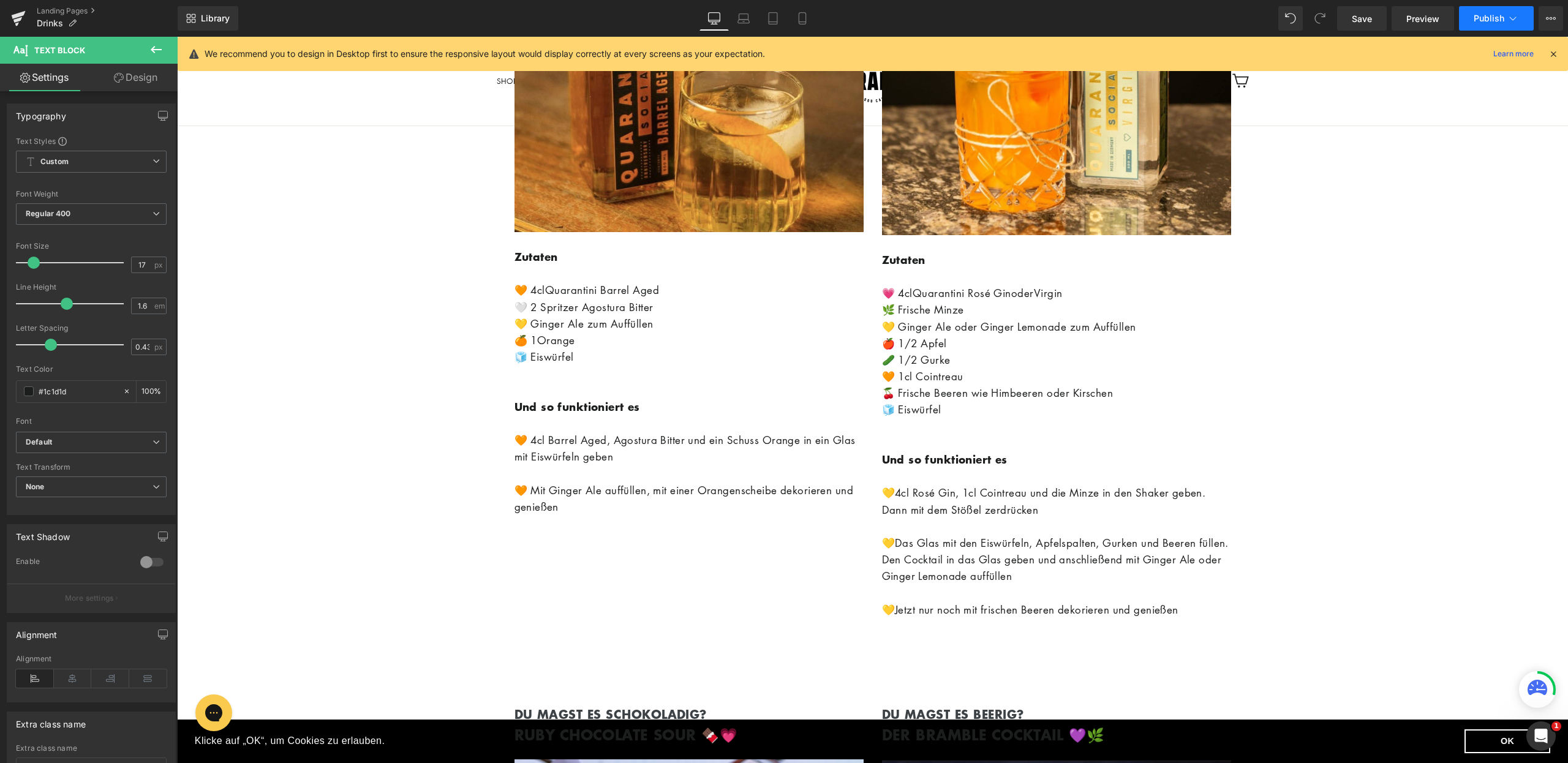
click at [1499, 11] on button "Publish" at bounding box center [1496, 18] width 75 height 25
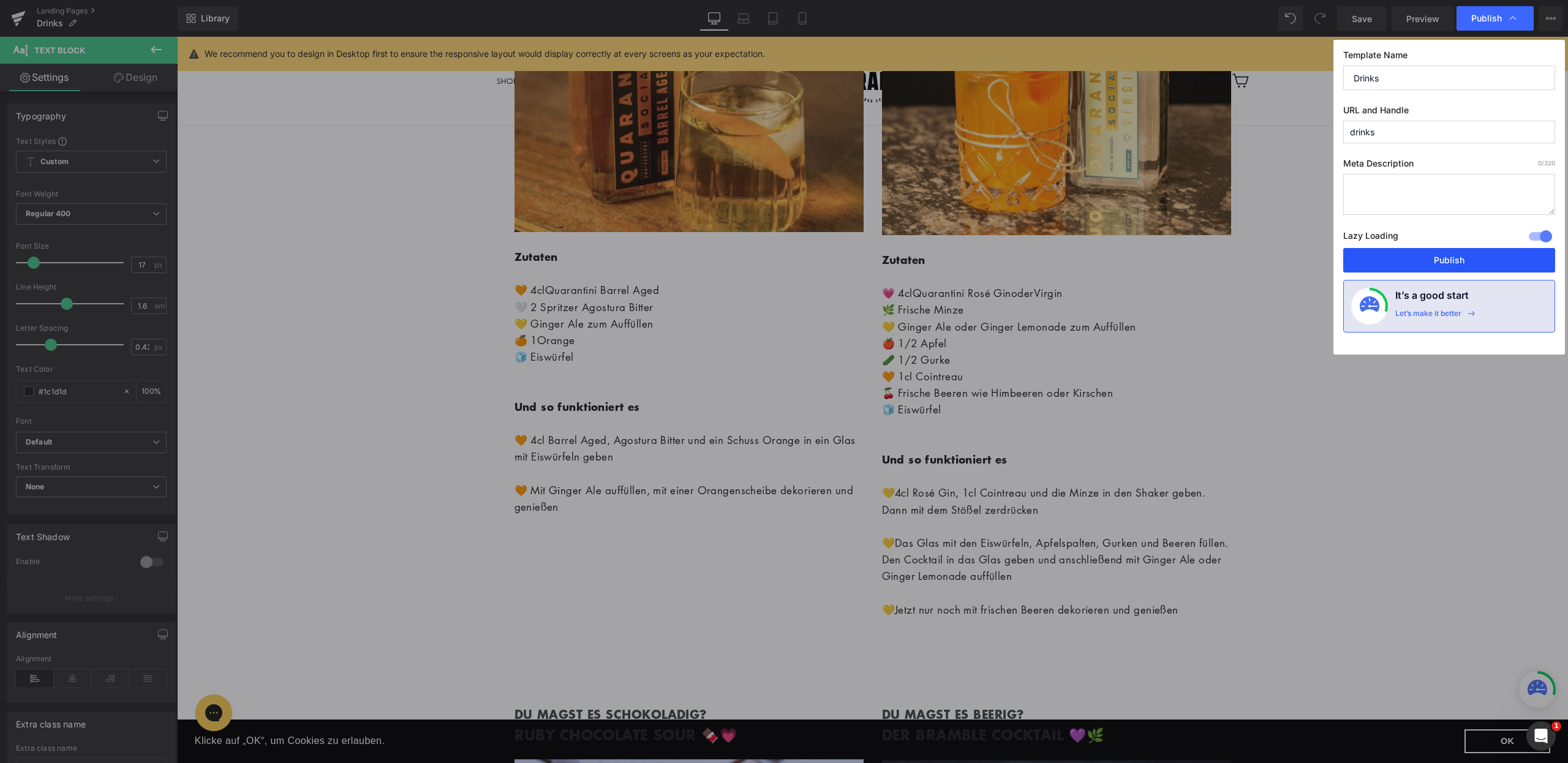
click at [1444, 252] on button "Publish" at bounding box center [1449, 261] width 212 height 25
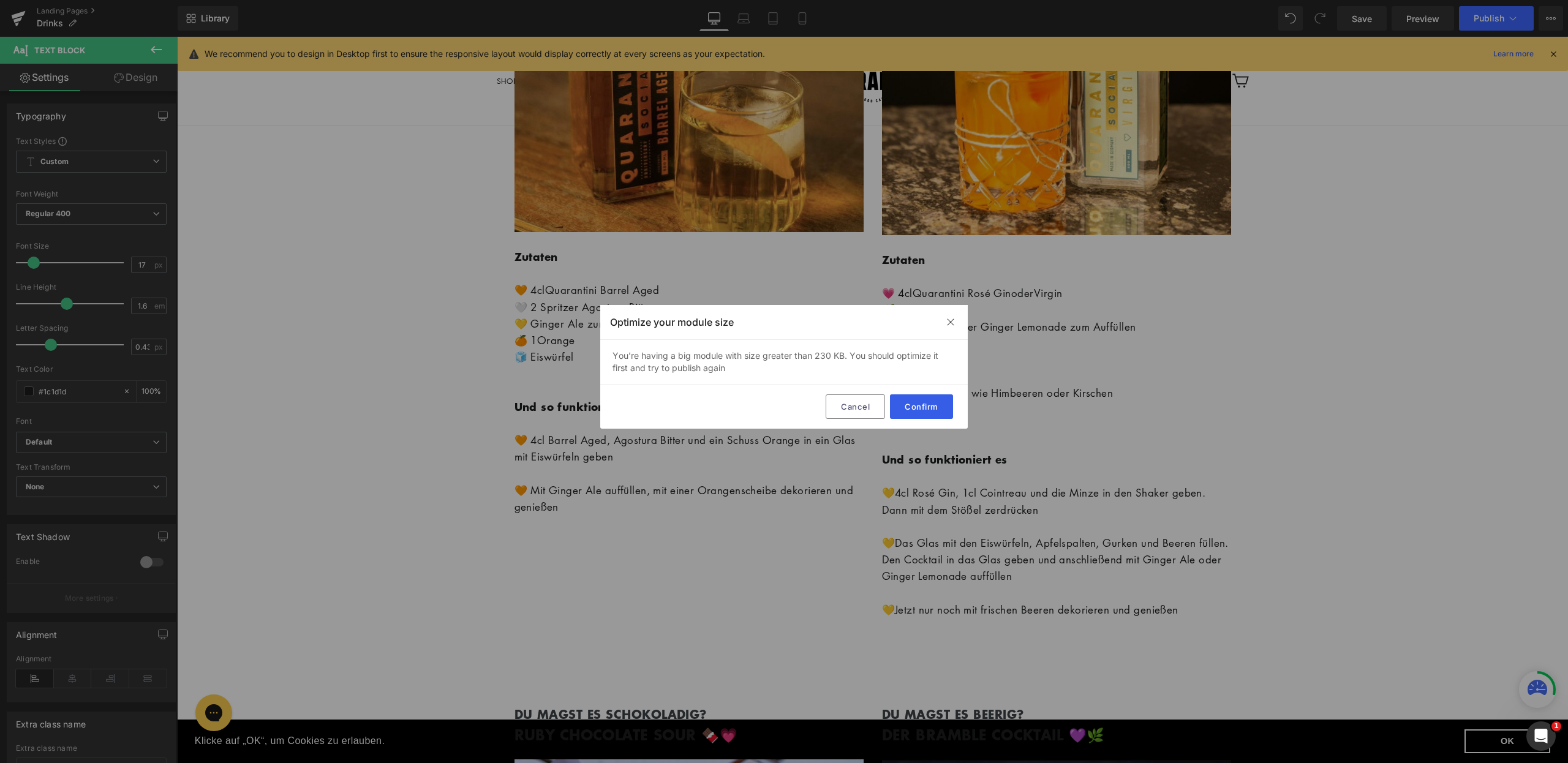
click at [919, 410] on button "Confirm" at bounding box center [922, 407] width 63 height 25
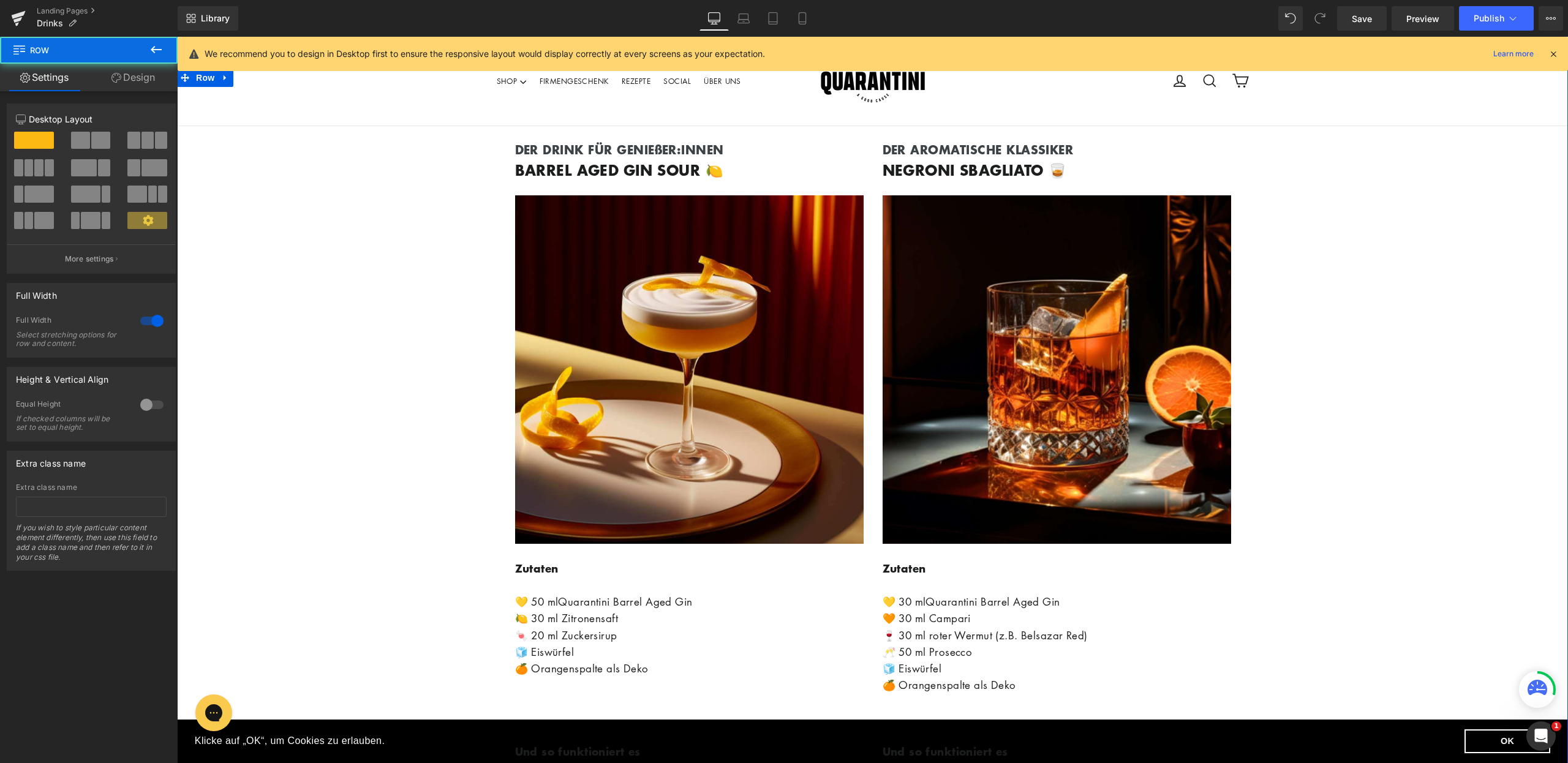
scroll to position [869, 0]
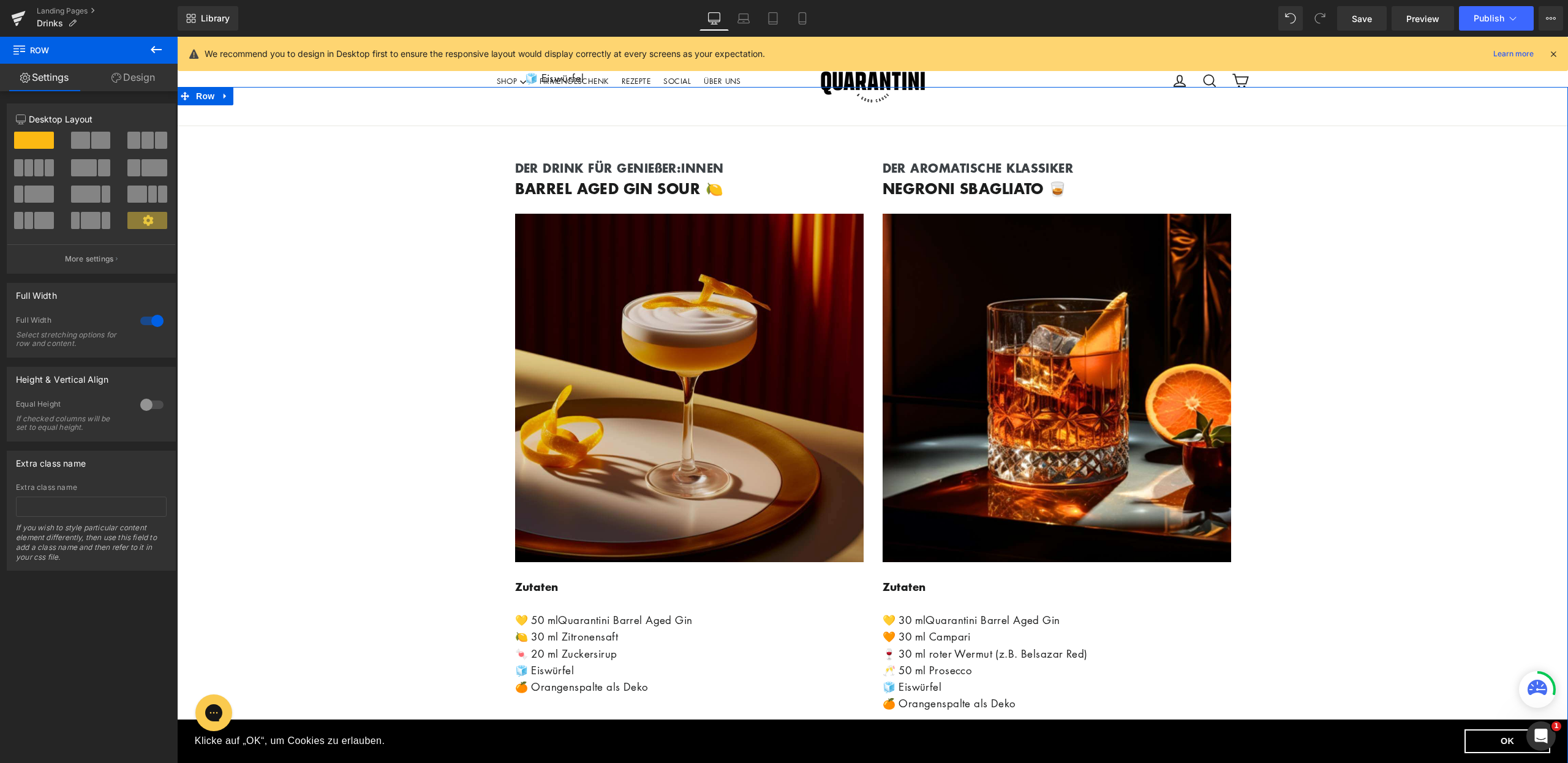
click at [790, 397] on img at bounding box center [689, 388] width 348 height 348
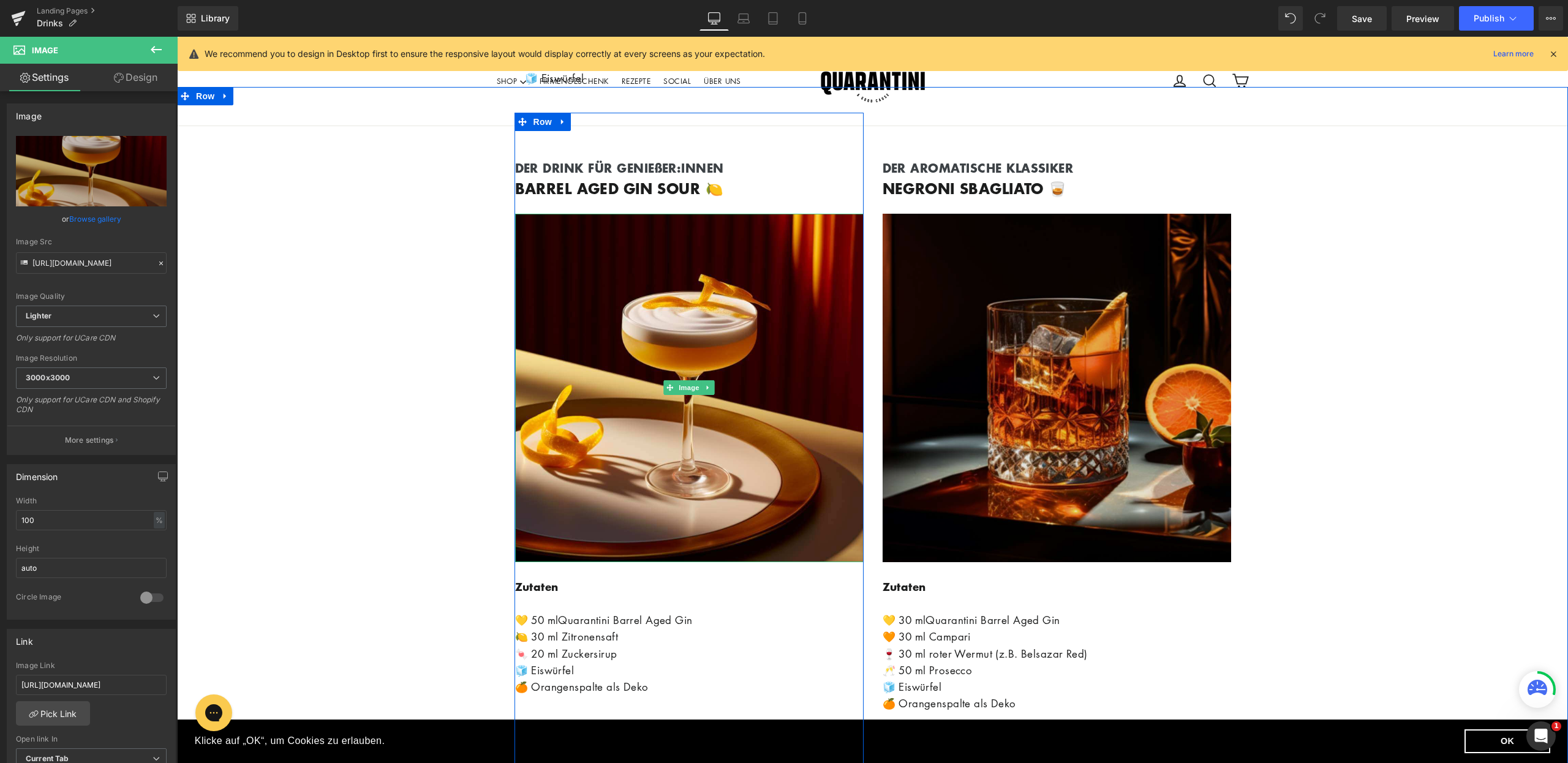
click at [966, 398] on img at bounding box center [1057, 388] width 348 height 348
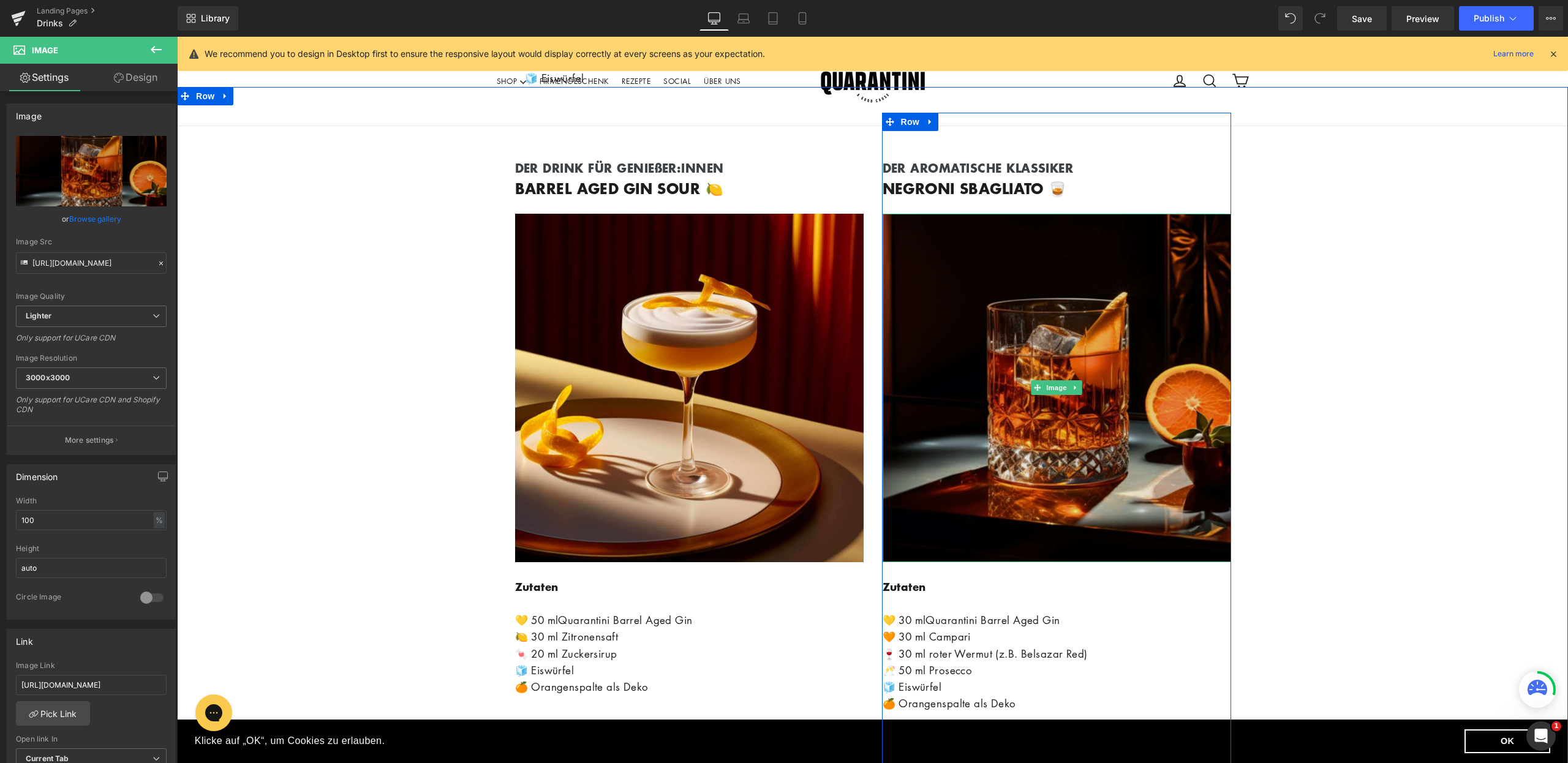
scroll to position [491, 0]
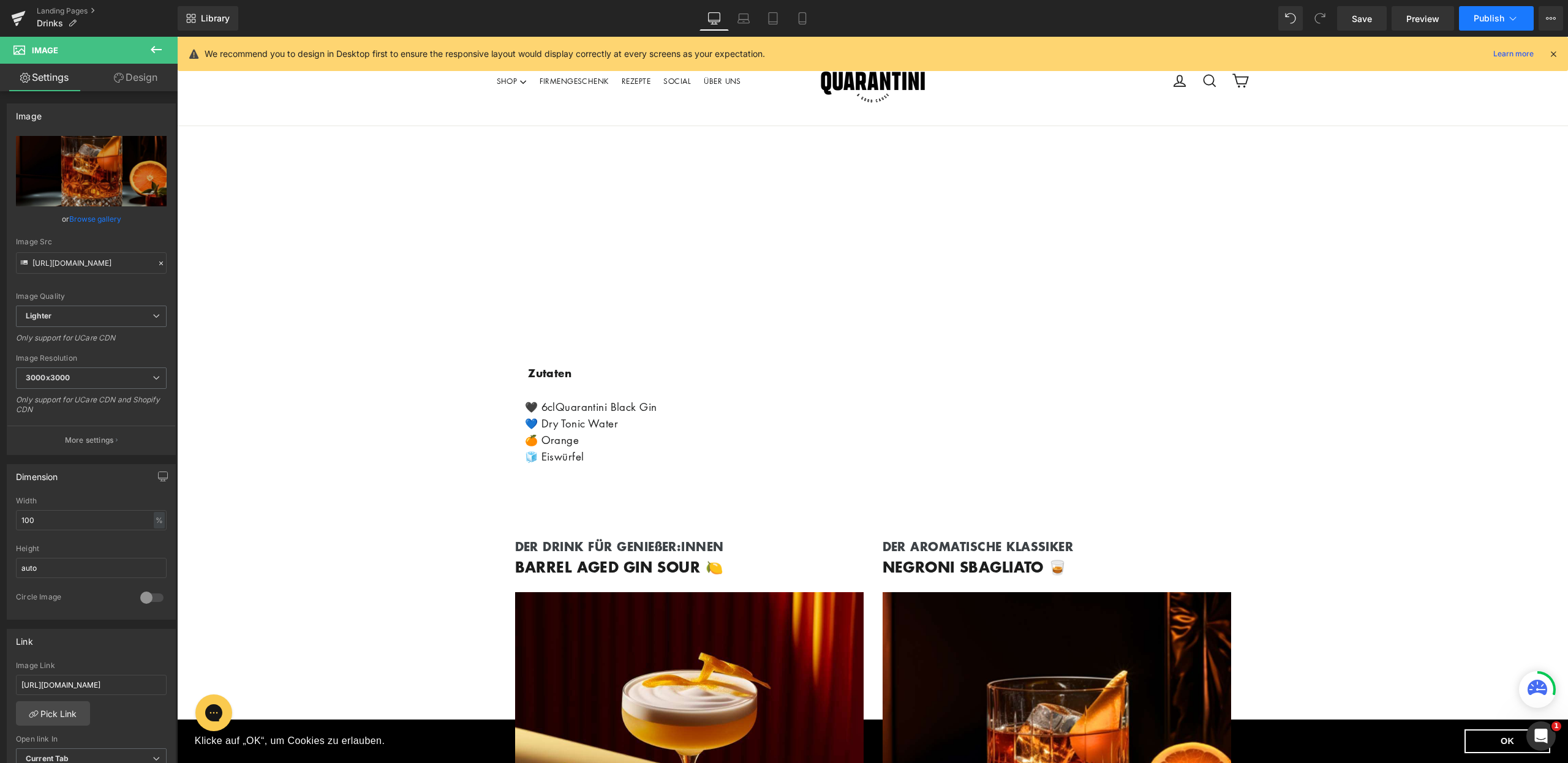
click at [1486, 16] on span "Publish" at bounding box center [1489, 18] width 31 height 10
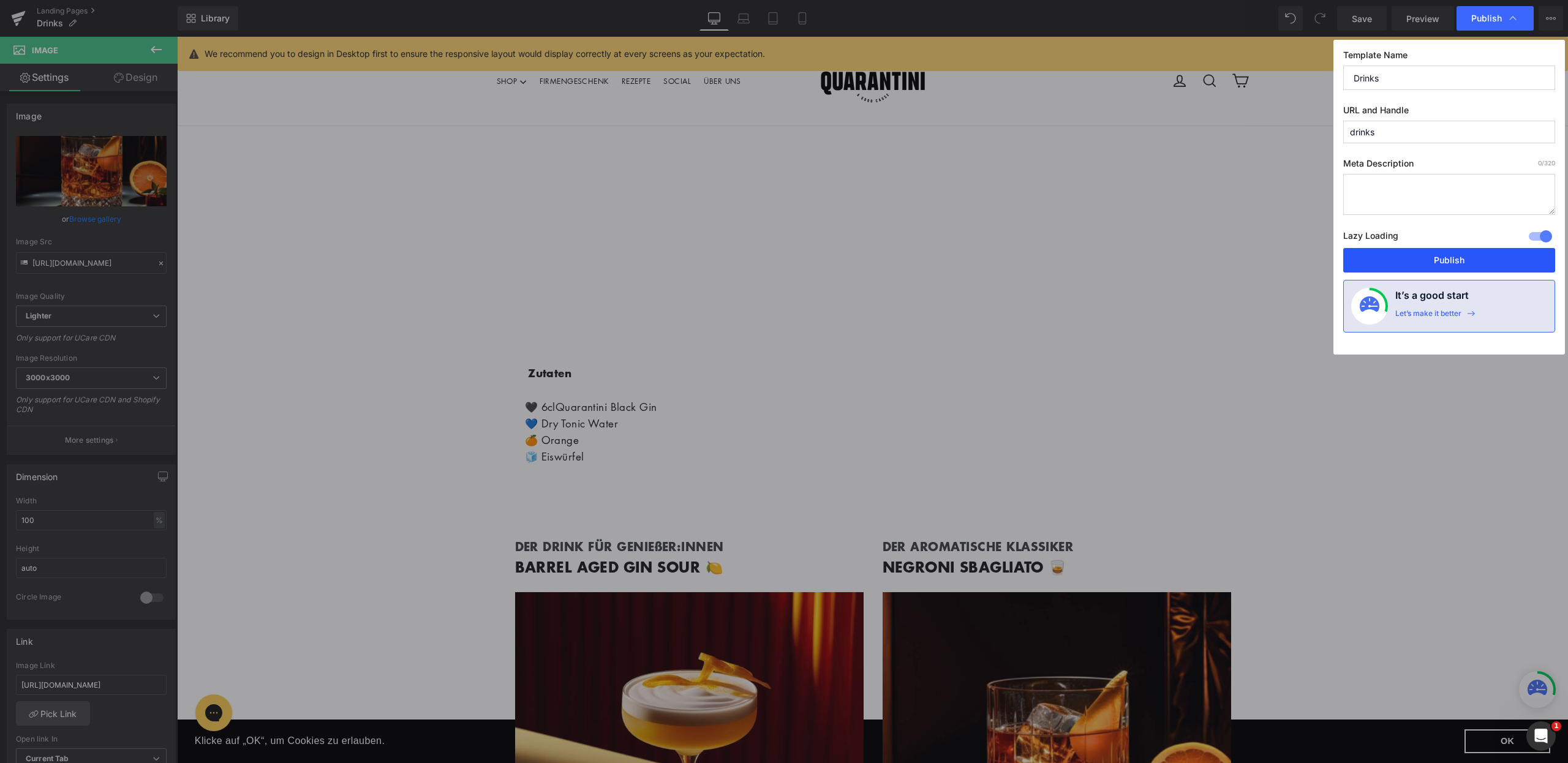
click at [1452, 257] on button "Publish" at bounding box center [1449, 261] width 212 height 25
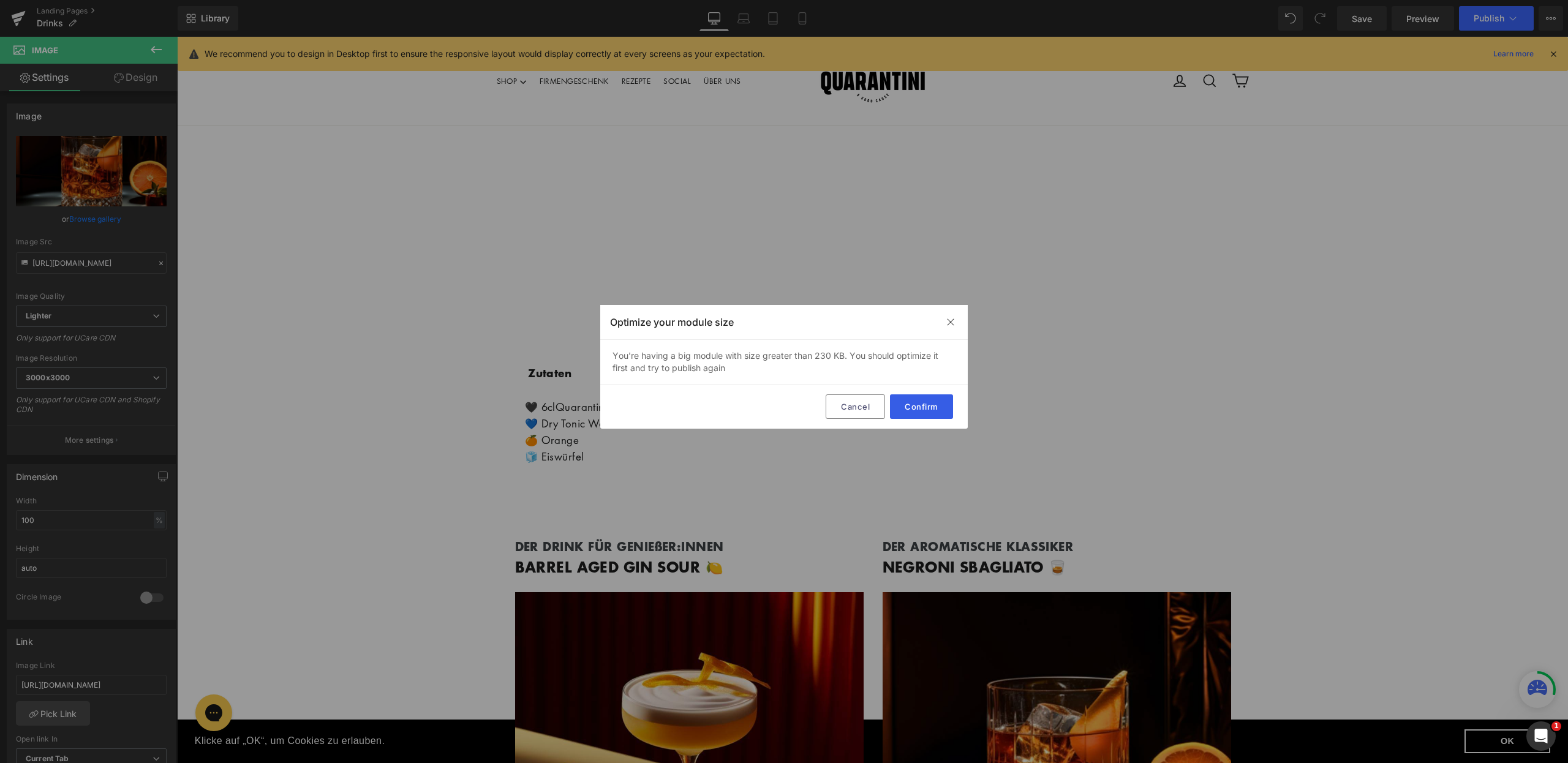
click at [914, 410] on button "Confirm" at bounding box center [922, 407] width 63 height 25
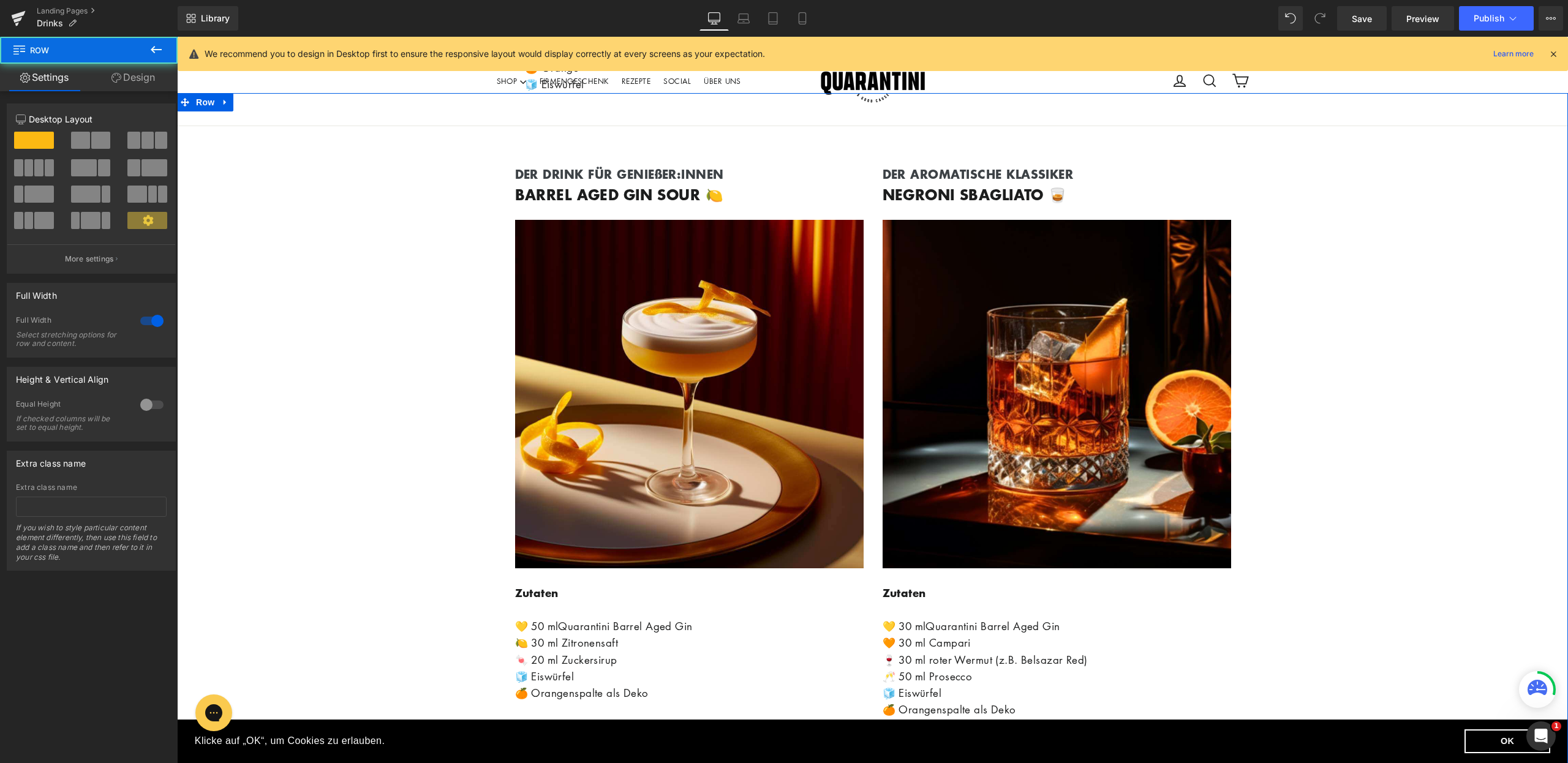
scroll to position [869, 0]
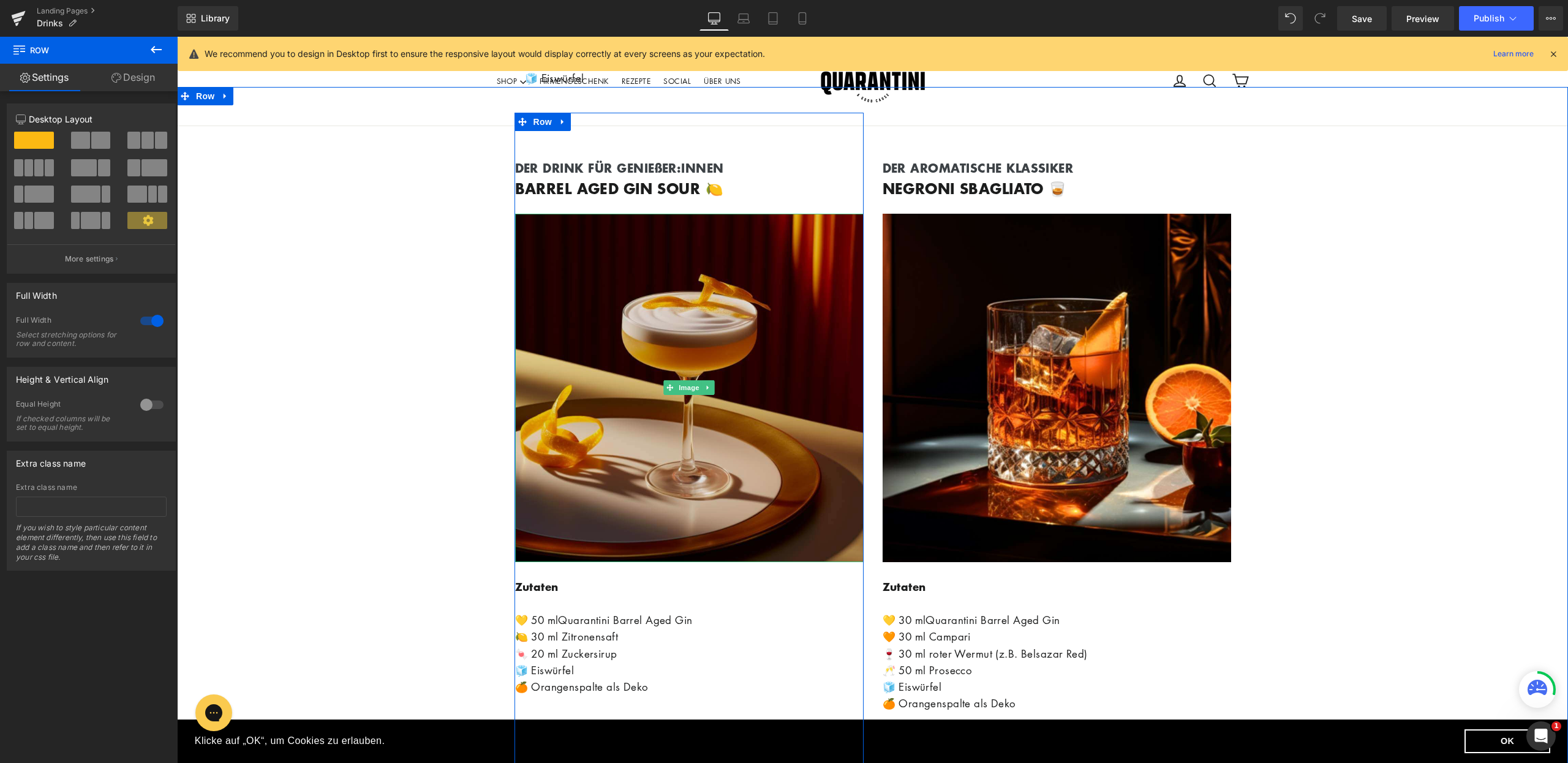
click at [757, 386] on img at bounding box center [689, 388] width 348 height 348
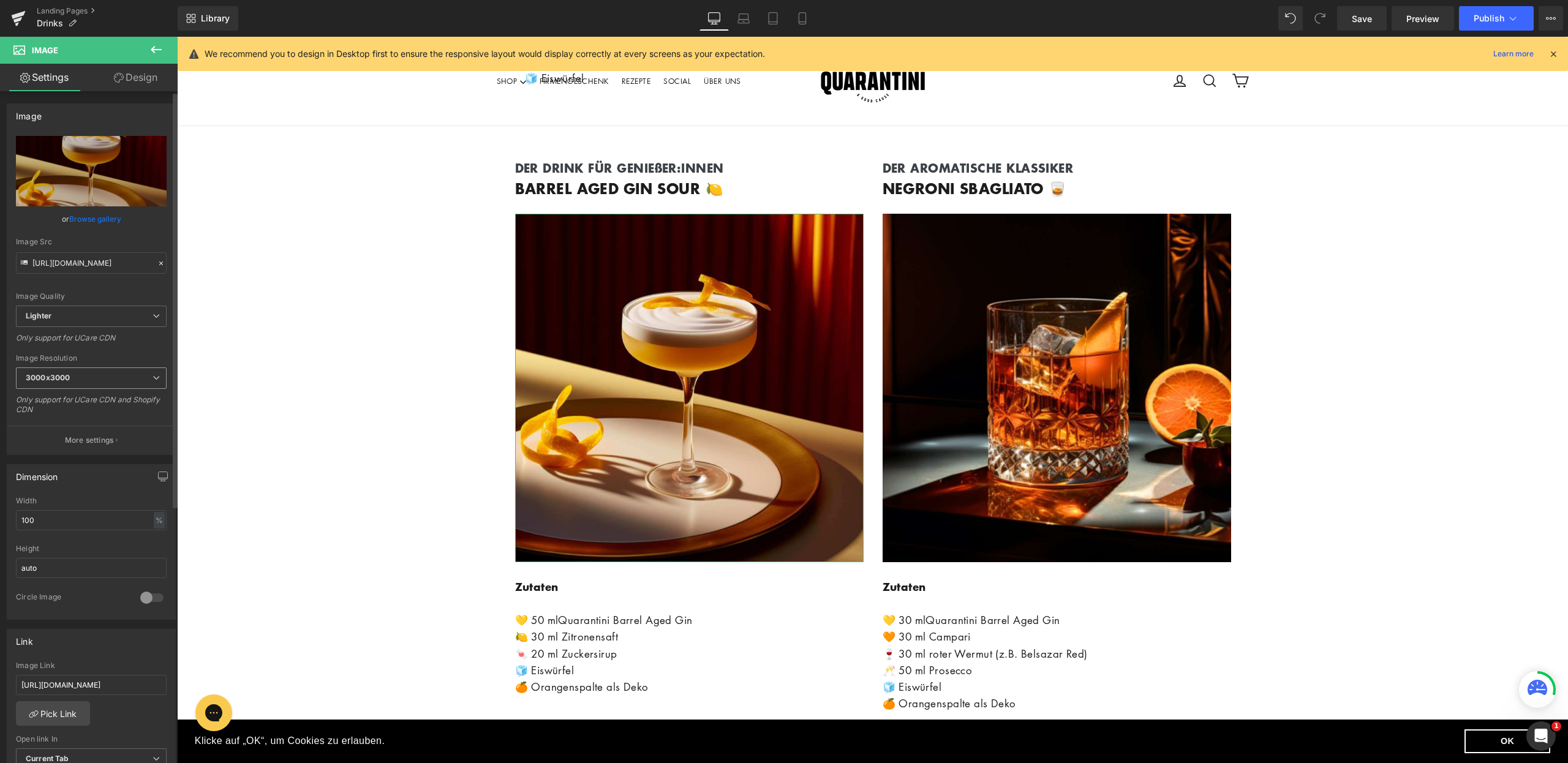
click at [147, 384] on span "3000x3000" at bounding box center [91, 378] width 151 height 21
click at [89, 456] on li "1024x1024" at bounding box center [91, 462] width 151 height 18
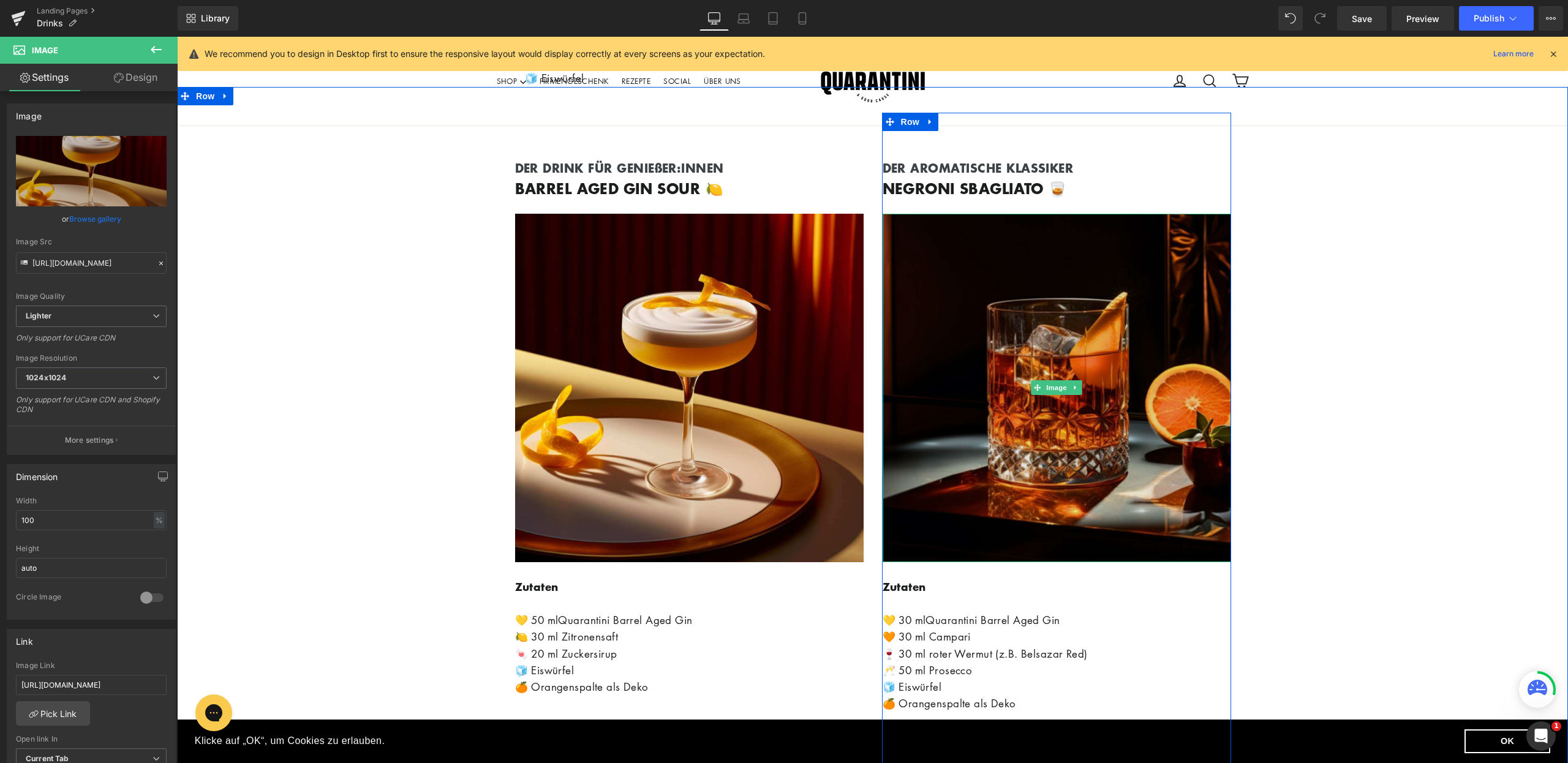
click at [998, 407] on img at bounding box center [1057, 388] width 348 height 348
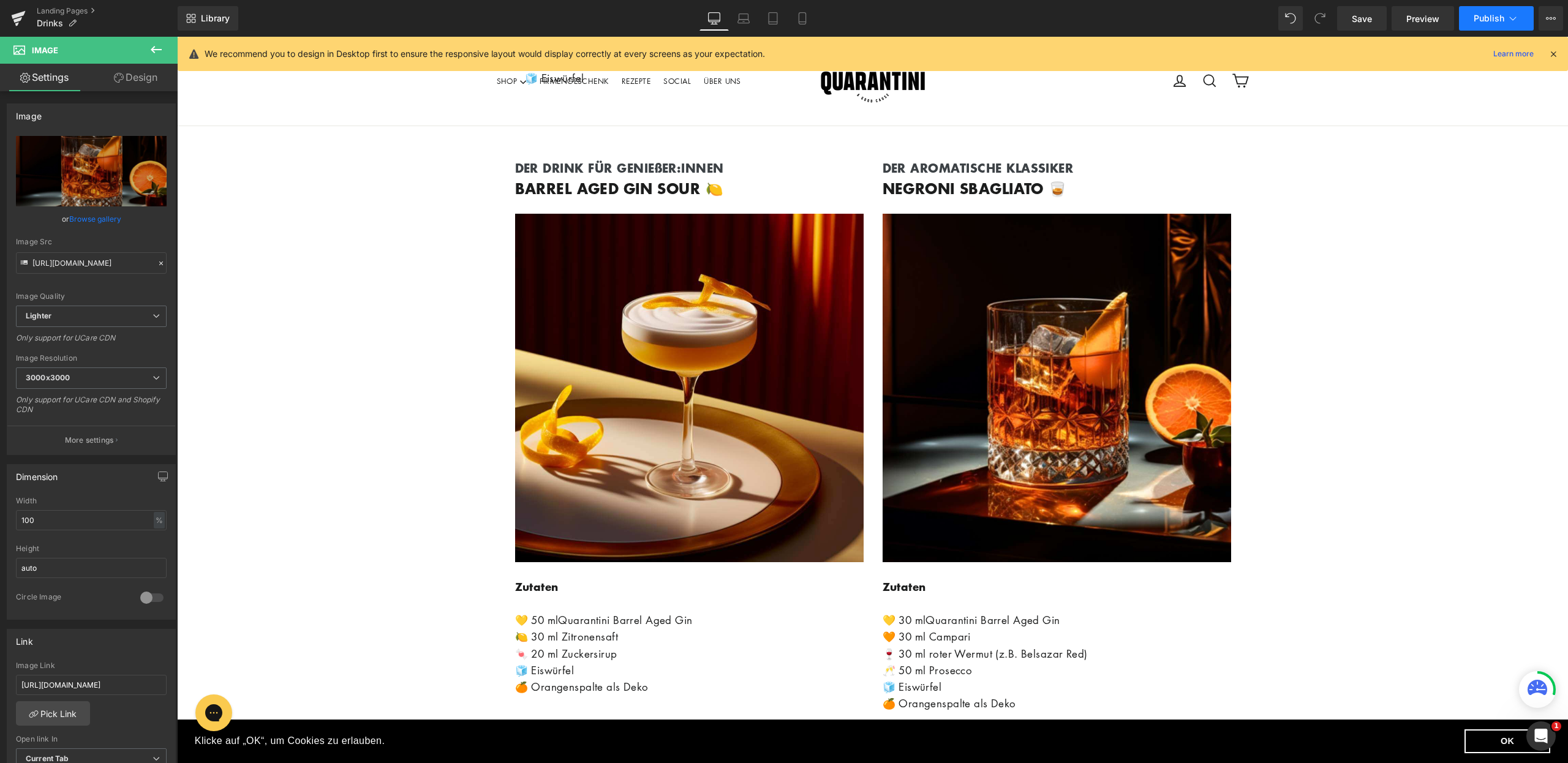
click at [1513, 21] on icon at bounding box center [1513, 18] width 12 height 12
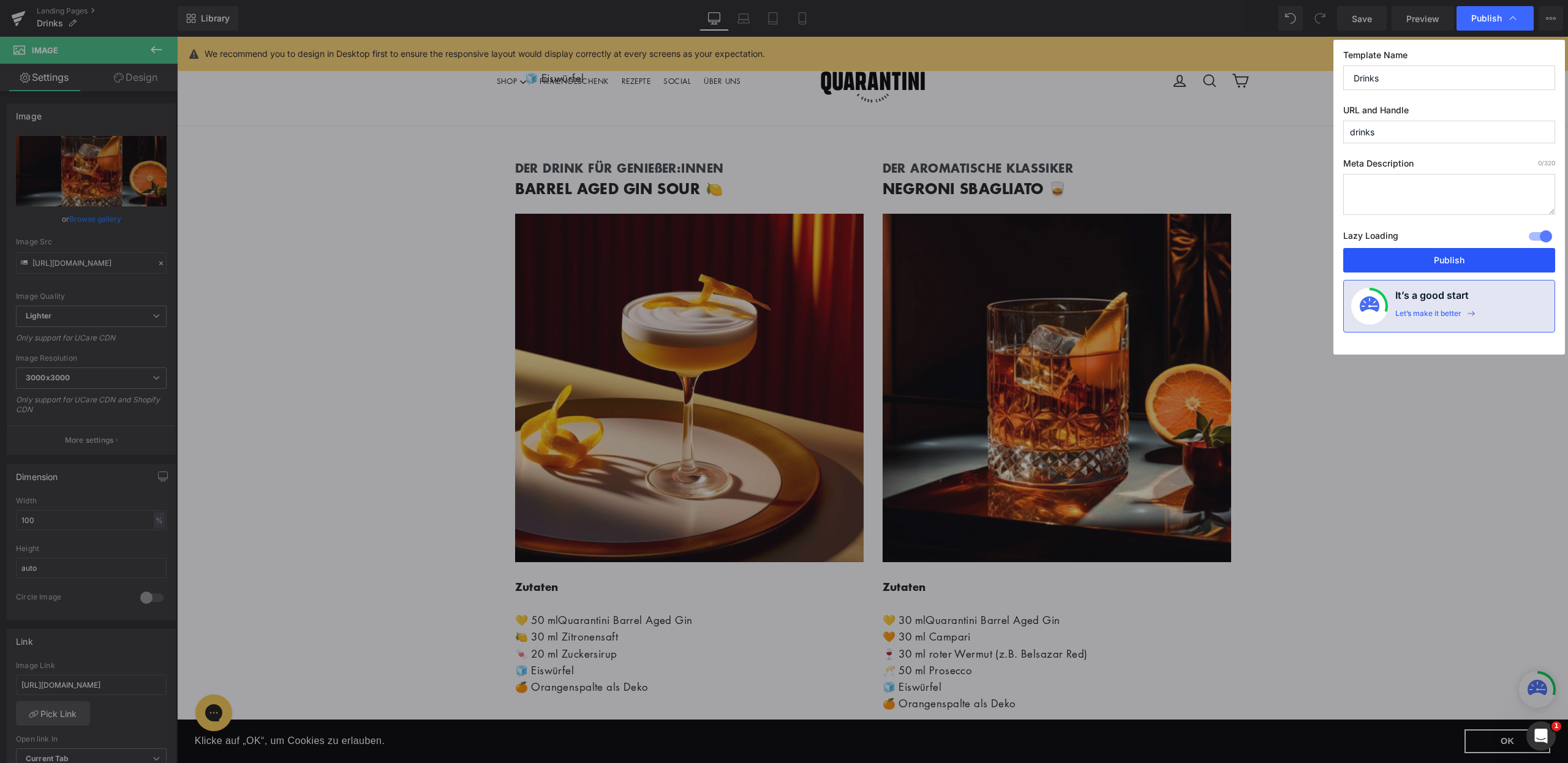
click at [1442, 267] on button "Publish" at bounding box center [1449, 261] width 212 height 25
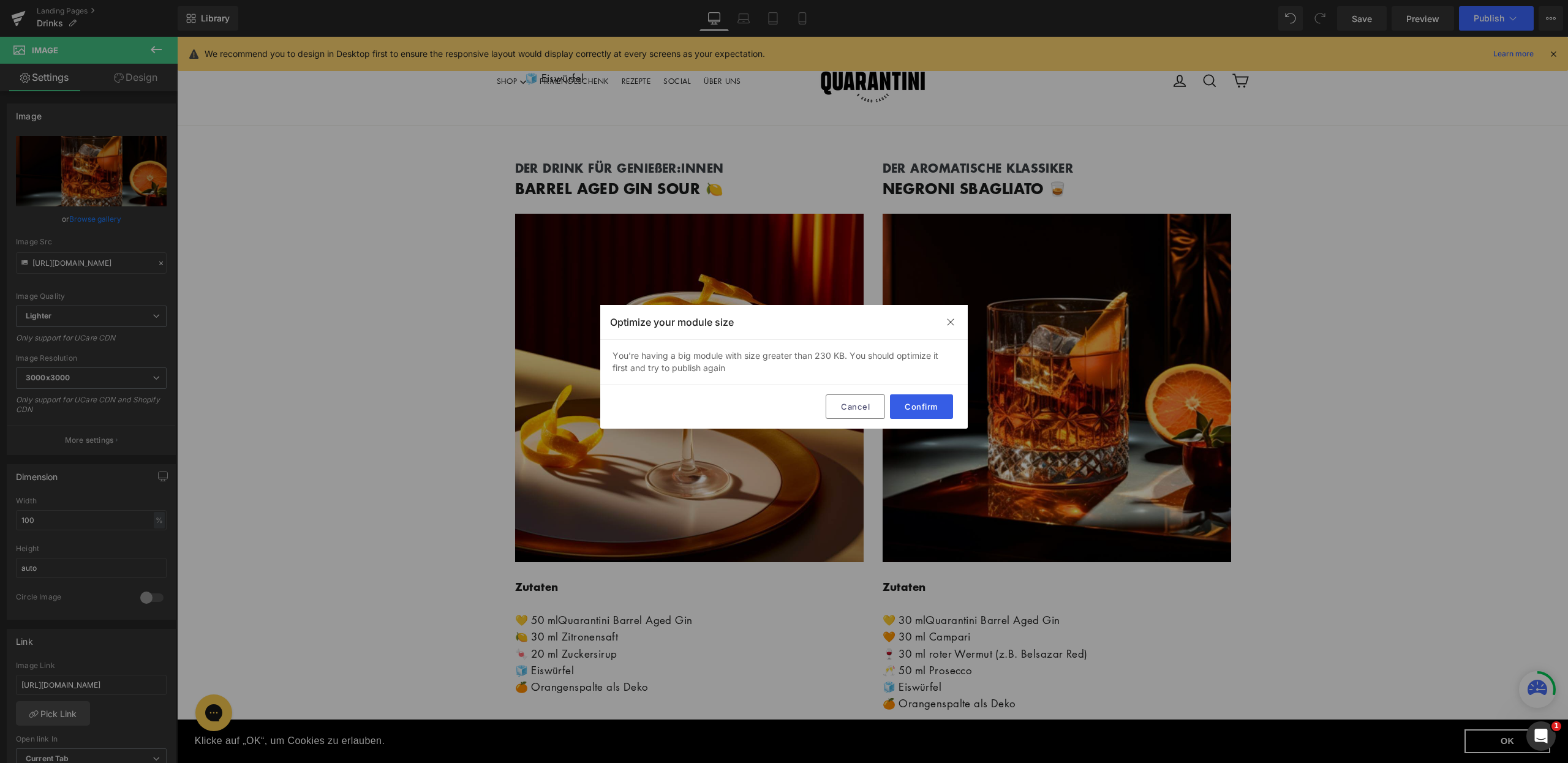
click at [925, 410] on button "Confirm" at bounding box center [922, 407] width 63 height 25
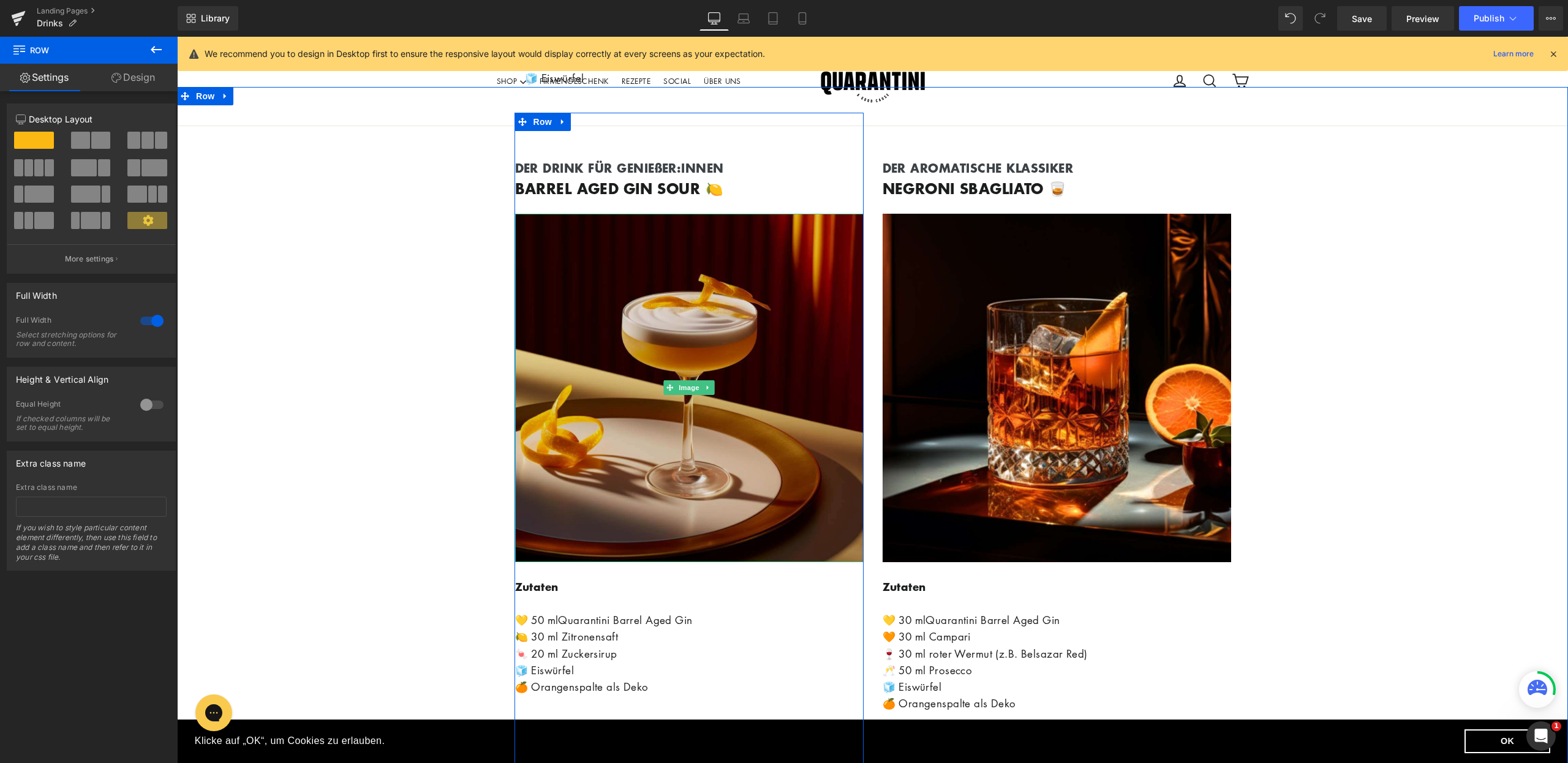
click at [770, 392] on img at bounding box center [689, 388] width 348 height 348
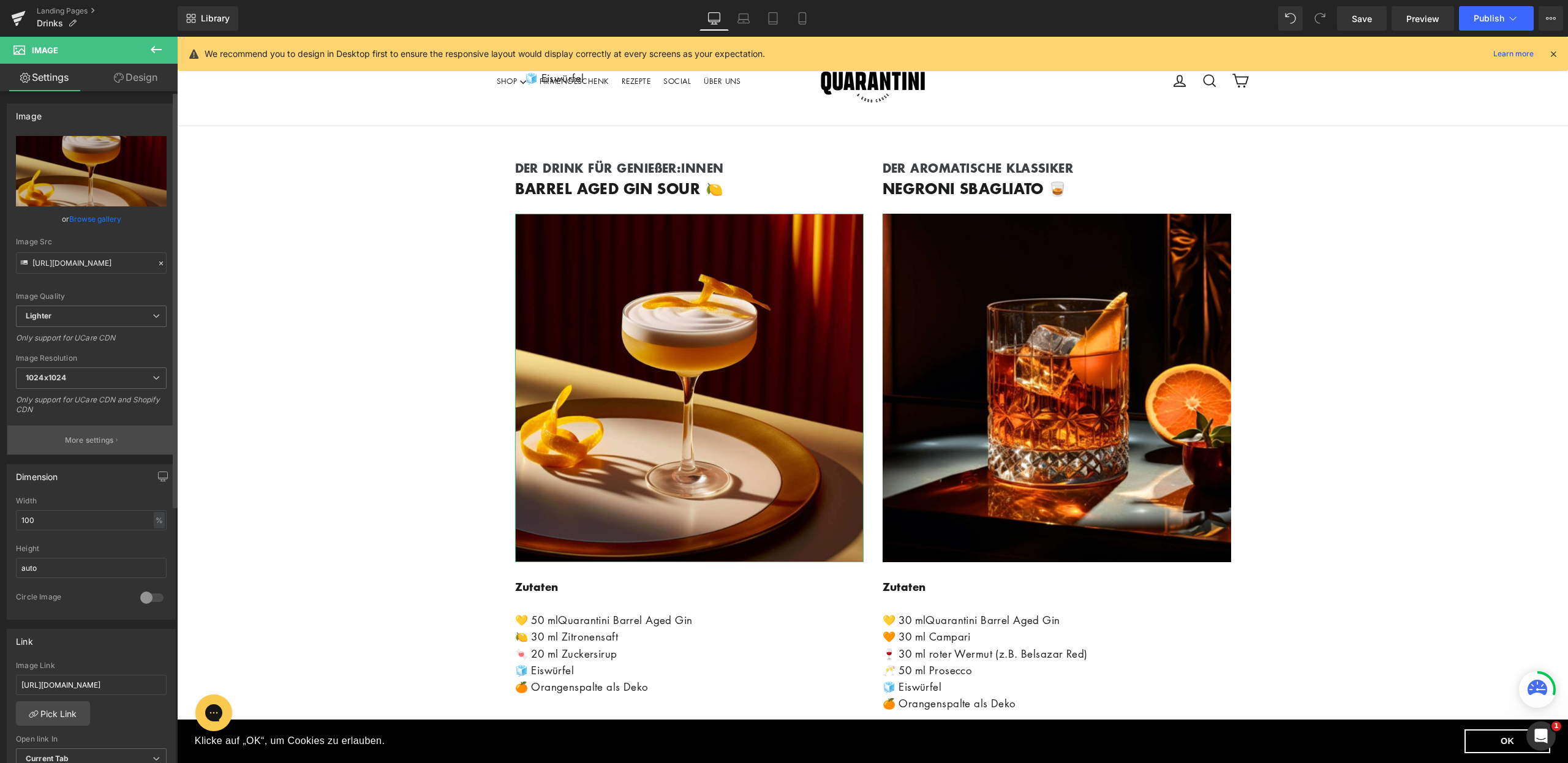
click at [83, 436] on p "More settings" at bounding box center [89, 440] width 49 height 11
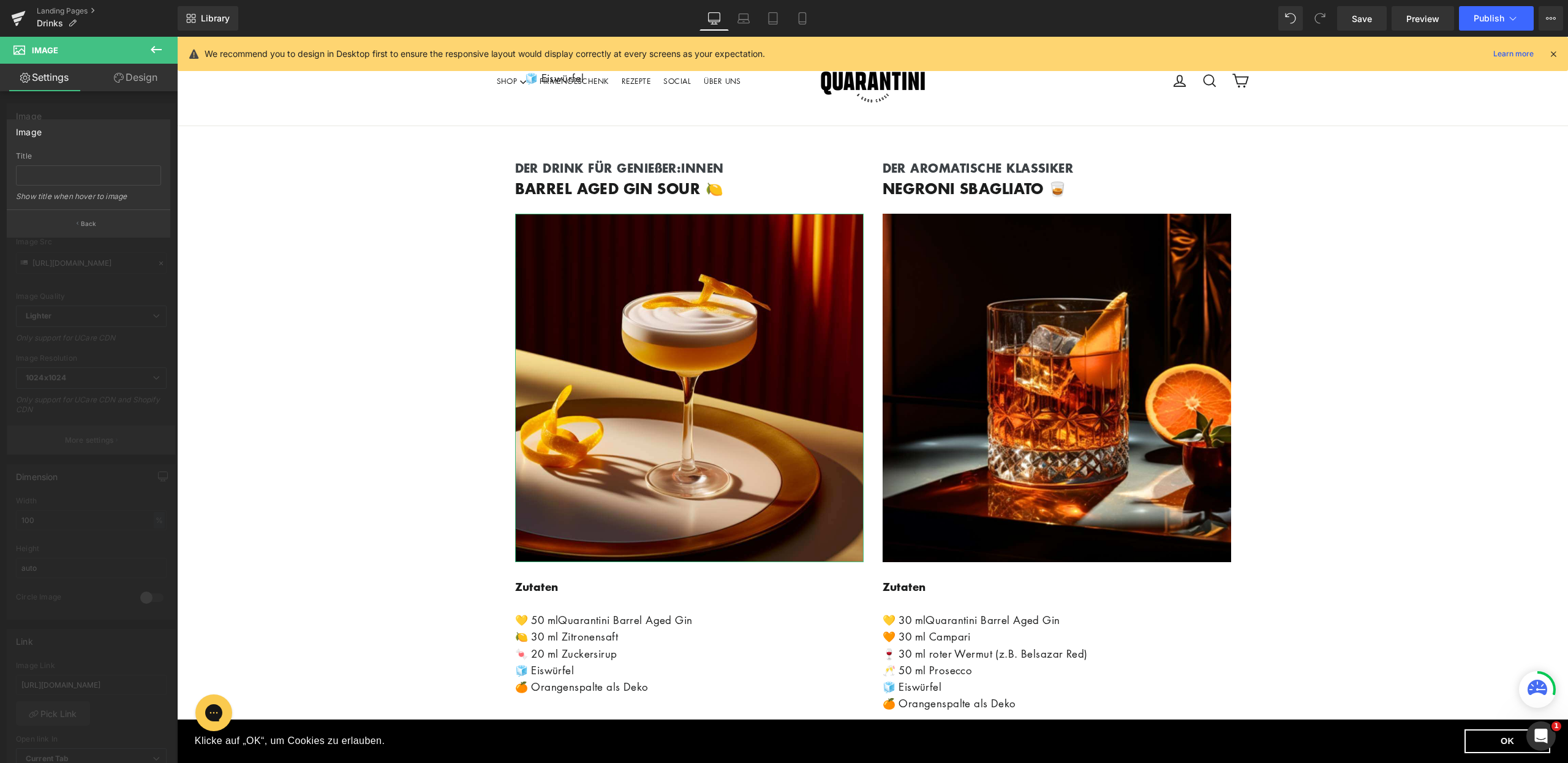
click at [83, 436] on div at bounding box center [88, 403] width 177 height 732
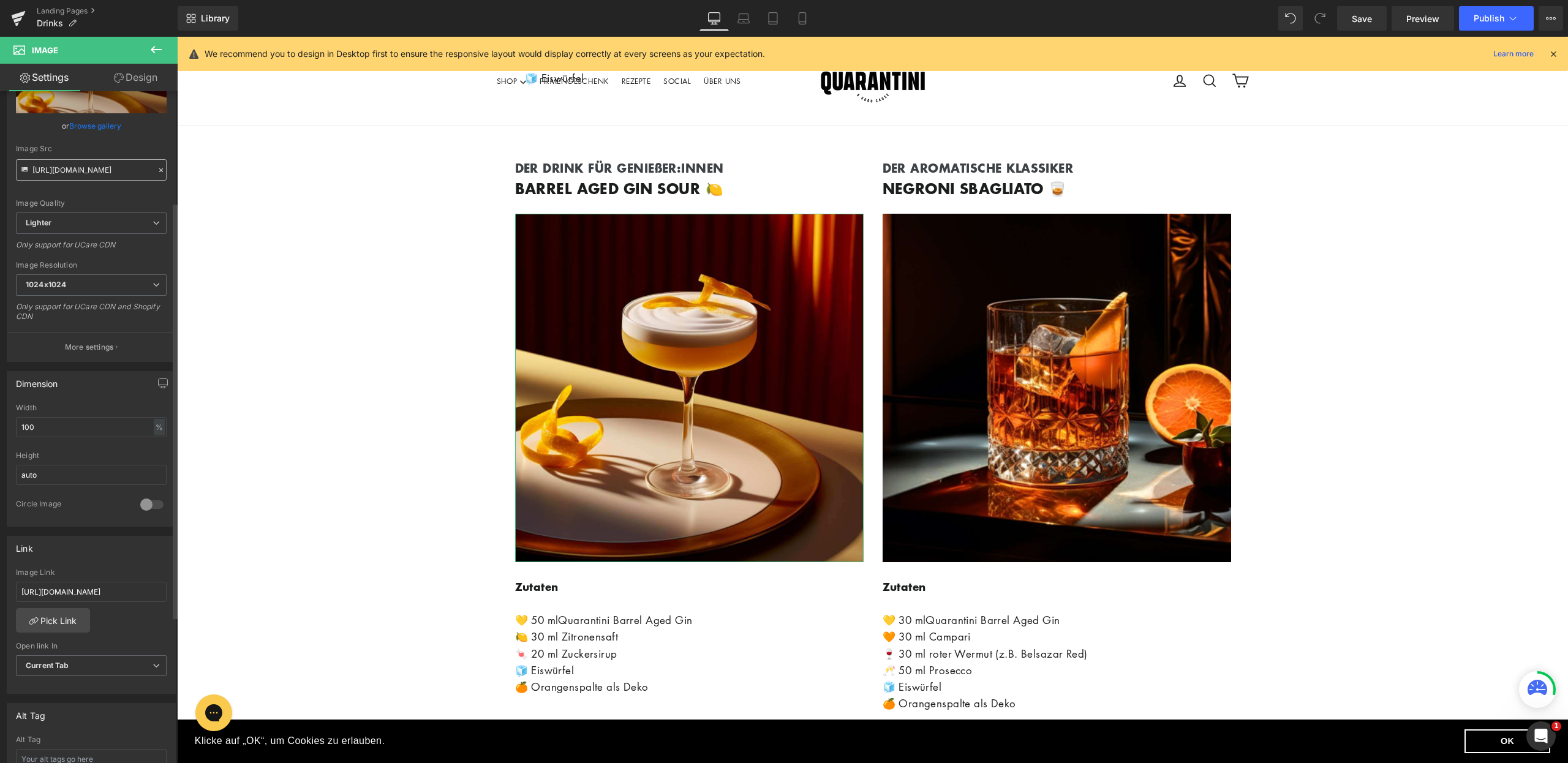
scroll to position [24, 0]
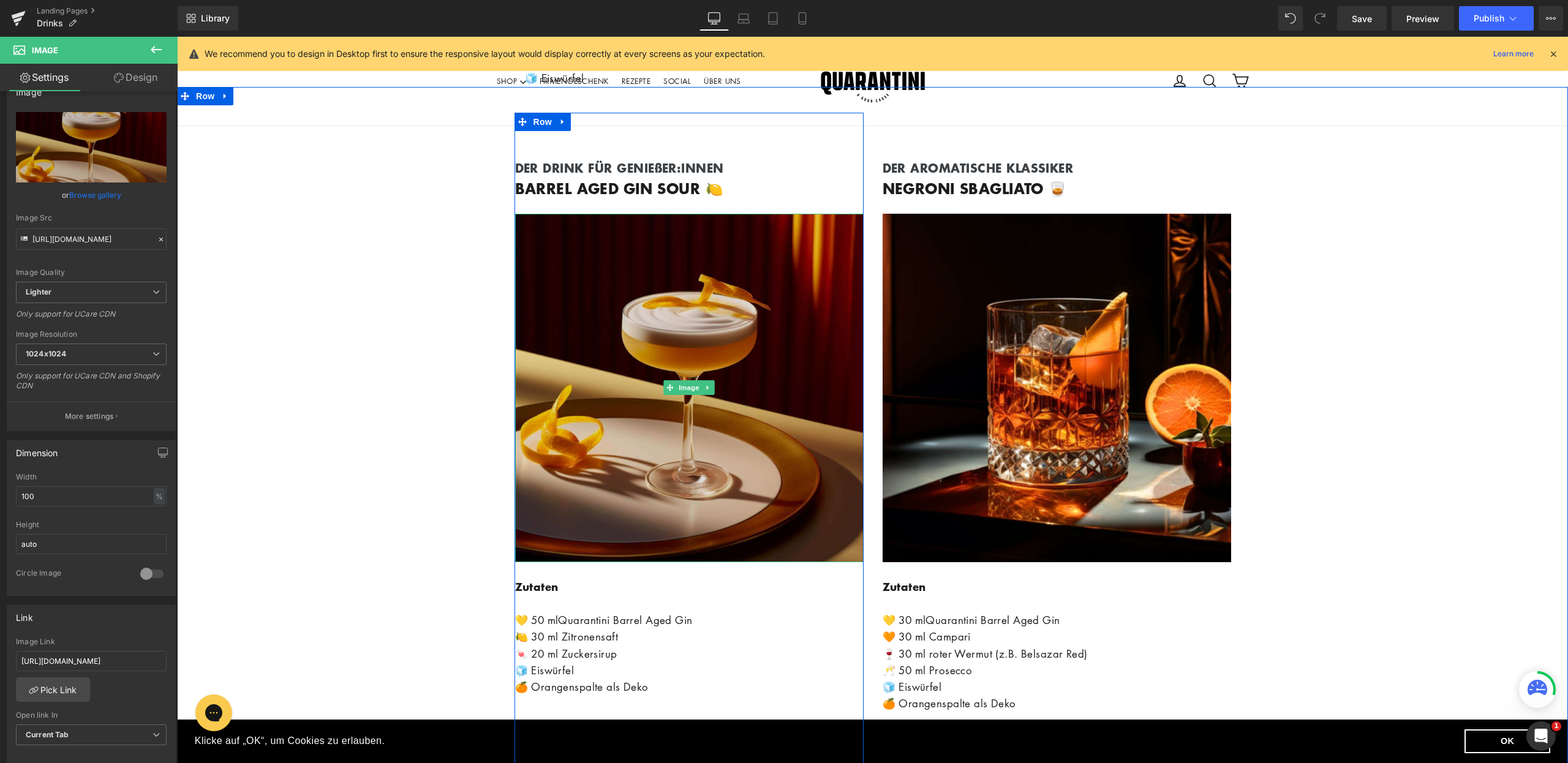
click at [719, 334] on img at bounding box center [689, 388] width 348 height 348
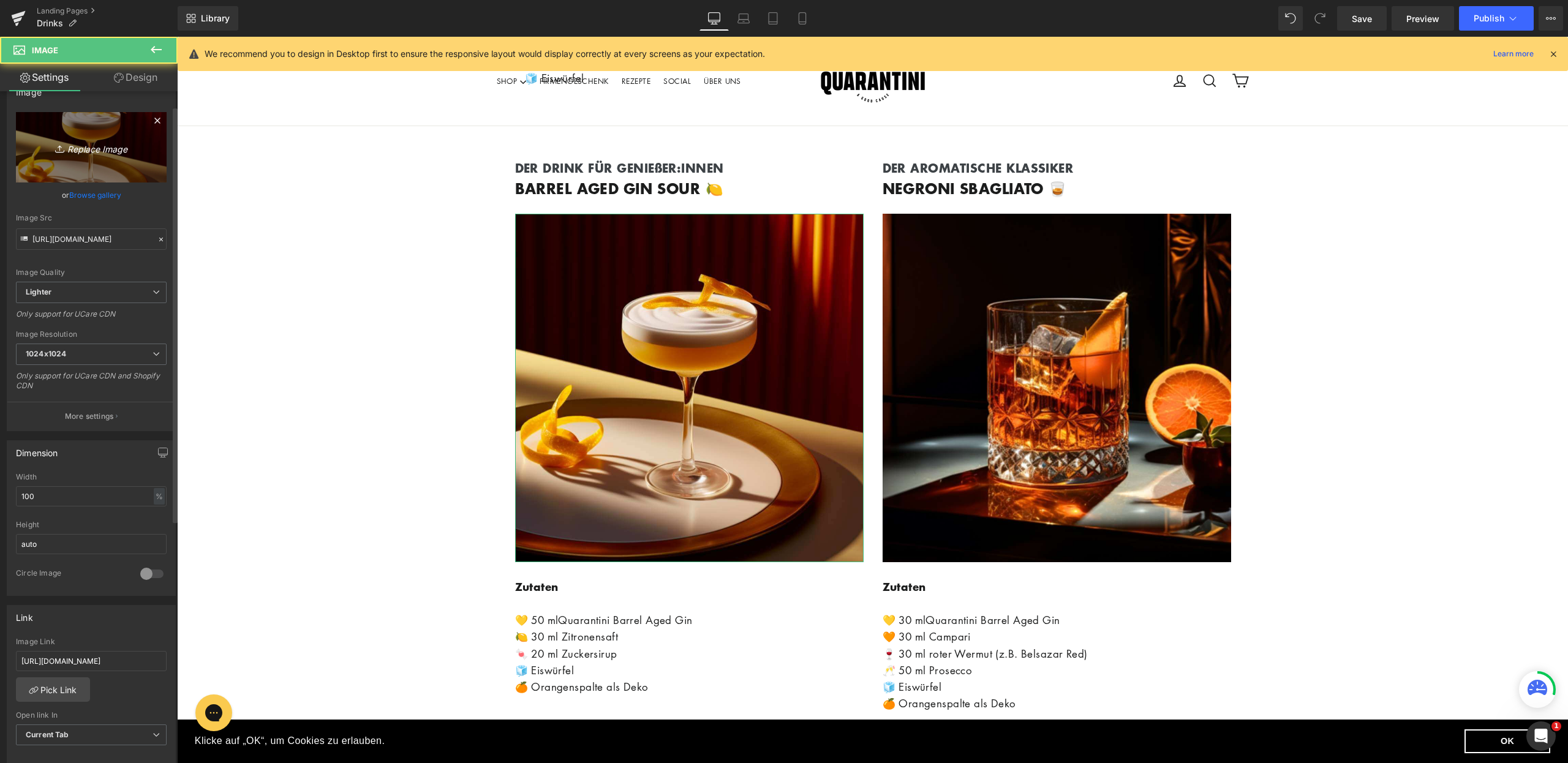
click at [96, 146] on icon "Replace Image" at bounding box center [91, 147] width 98 height 16
type input "C:\fakepath\Drink NL Bild 2 (1).jpg"
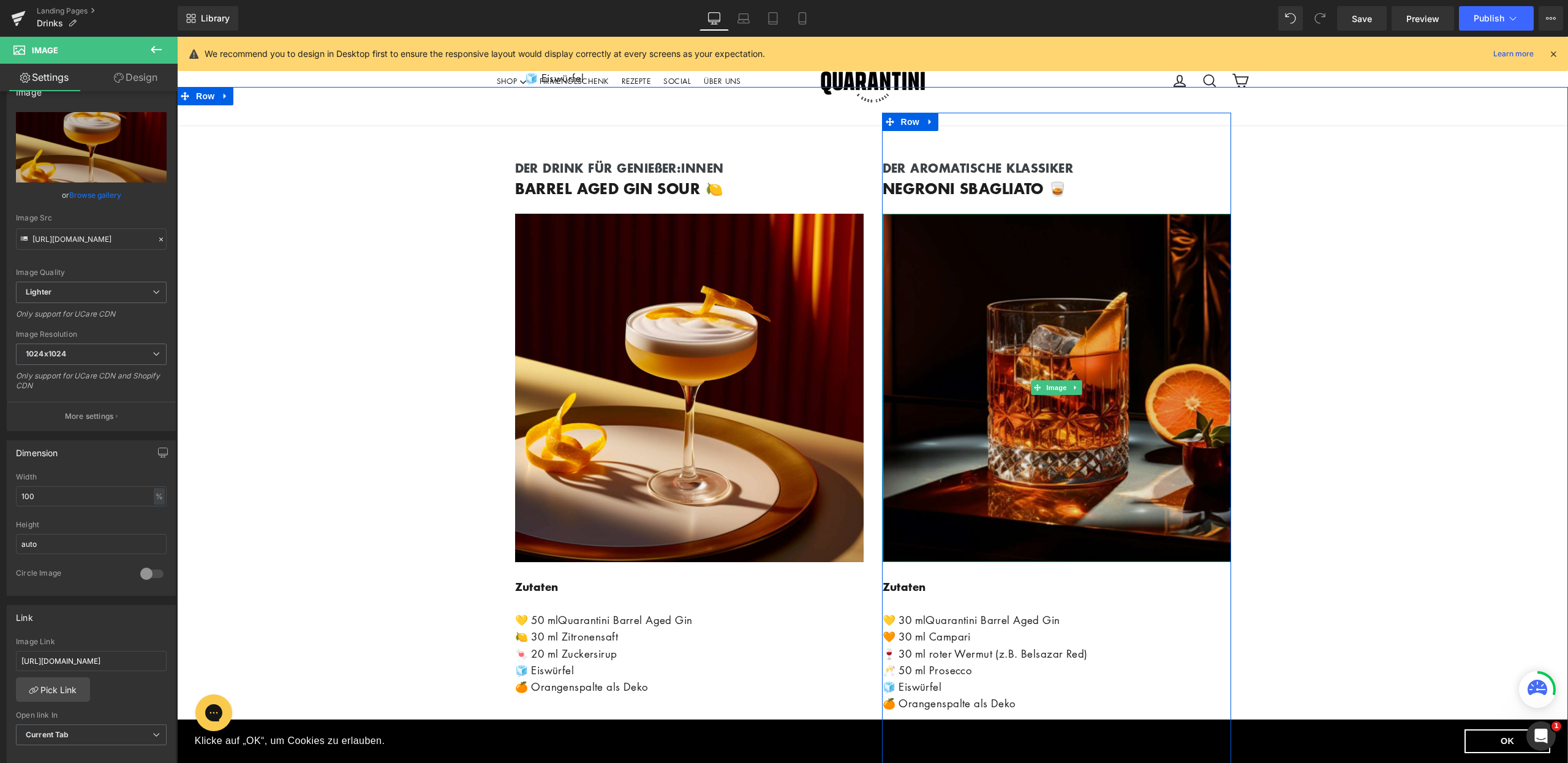
click at [1026, 434] on img at bounding box center [1057, 388] width 348 height 348
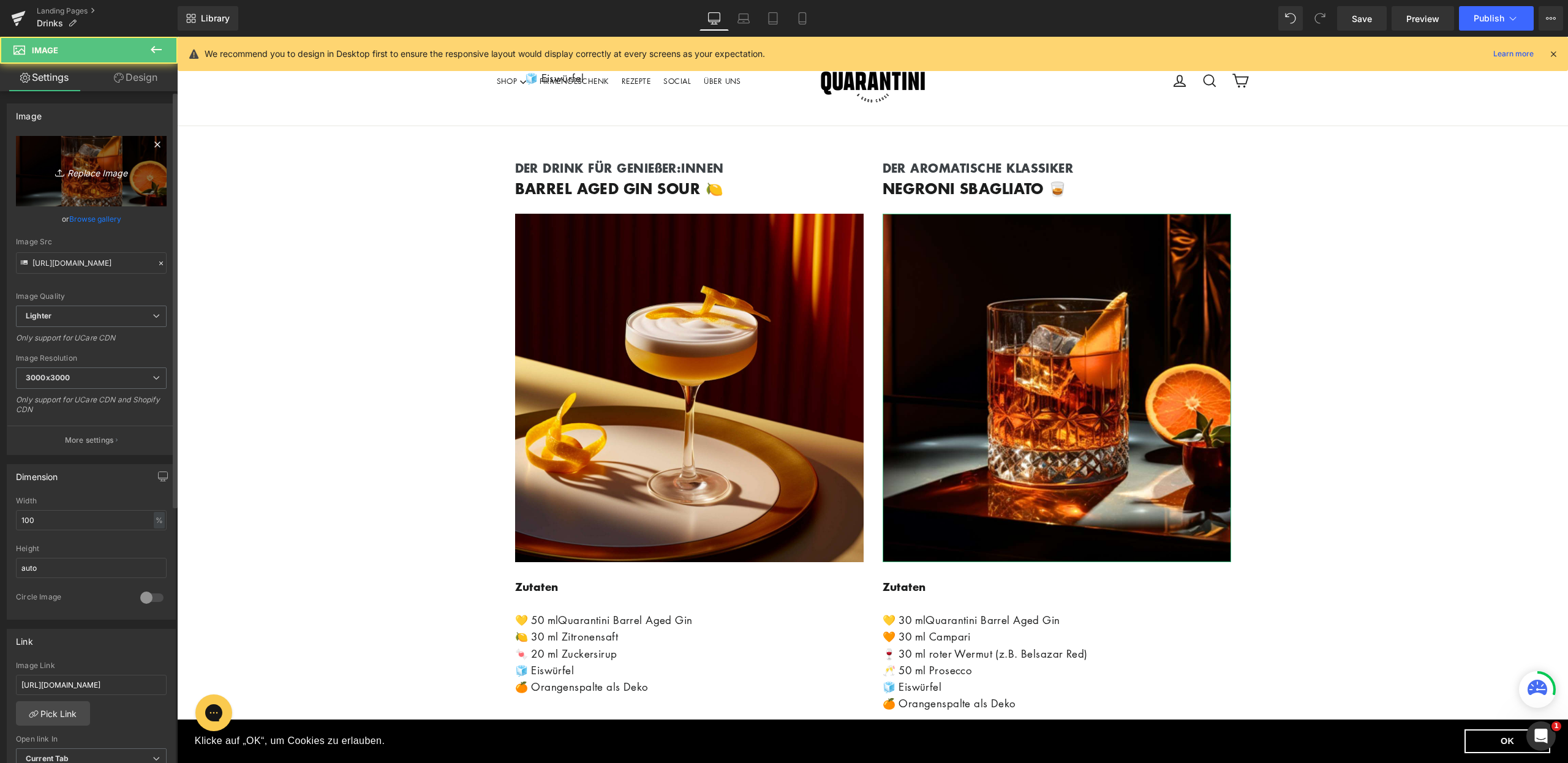
click at [77, 167] on icon "Replace Image" at bounding box center [91, 171] width 98 height 16
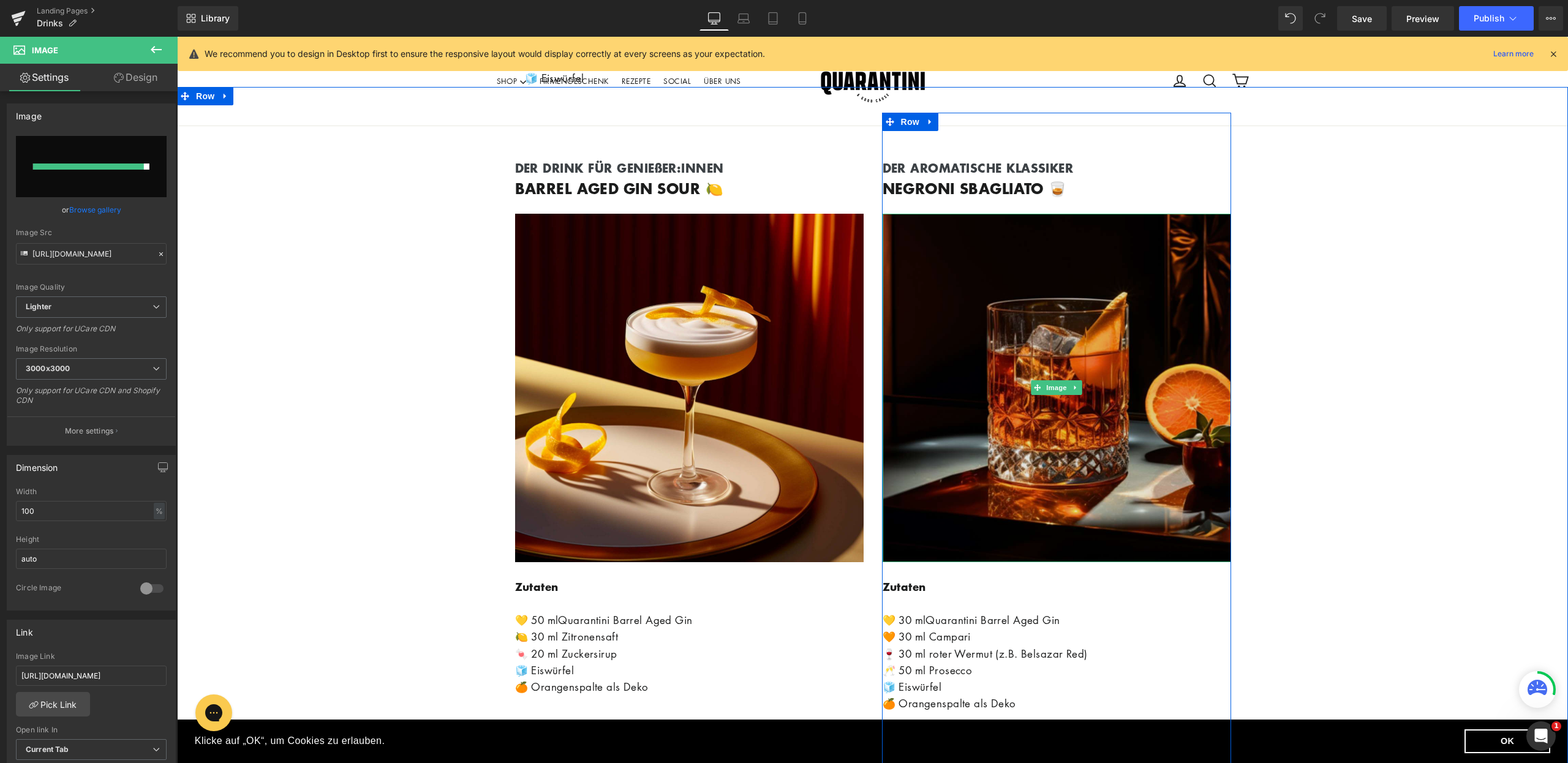
click at [1117, 334] on img at bounding box center [1057, 388] width 348 height 348
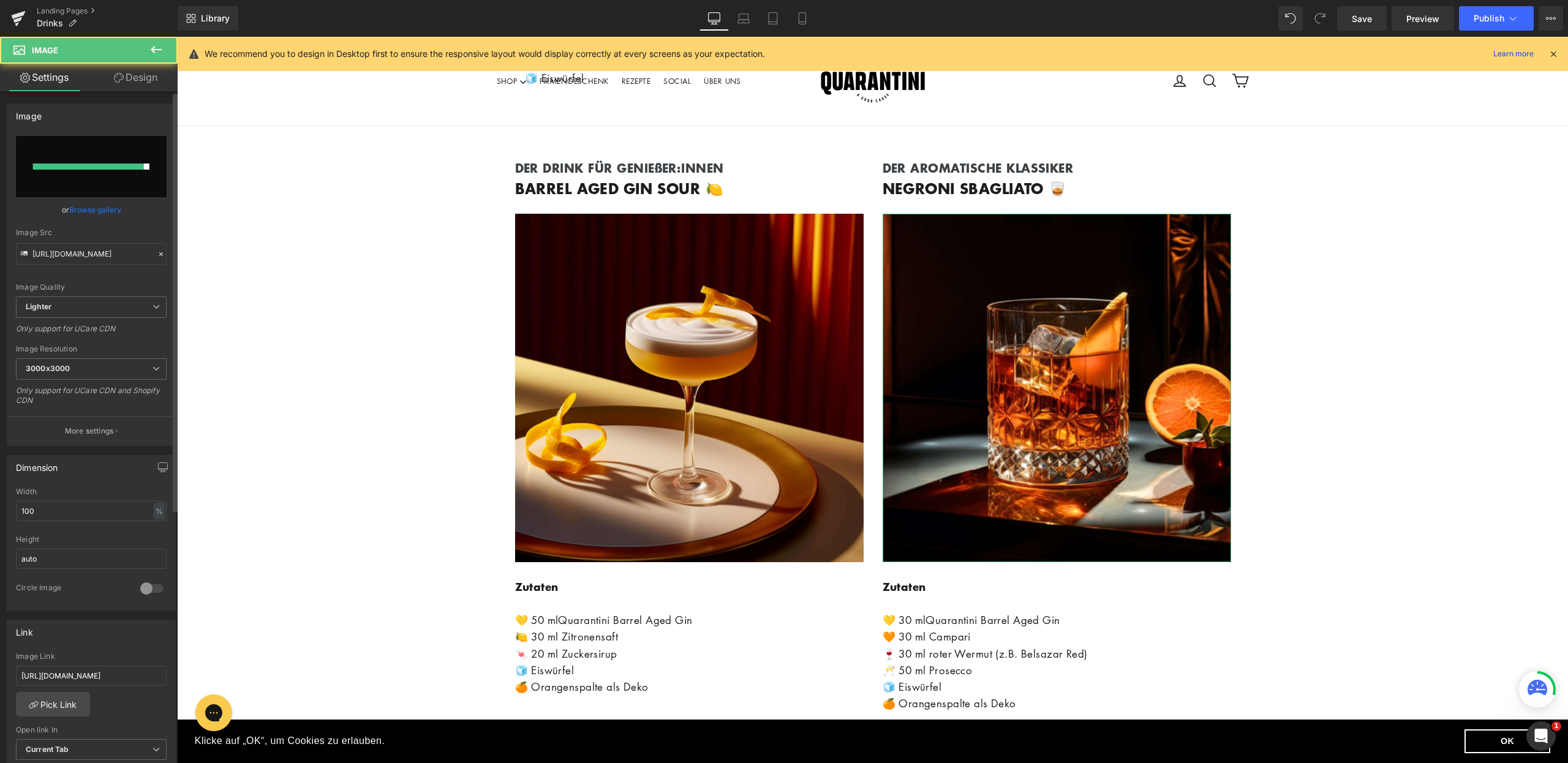
click at [60, 160] on input "file" at bounding box center [91, 167] width 151 height 61
type input "C:\fakepath\Drink NL Bild 2 (2).jpg"
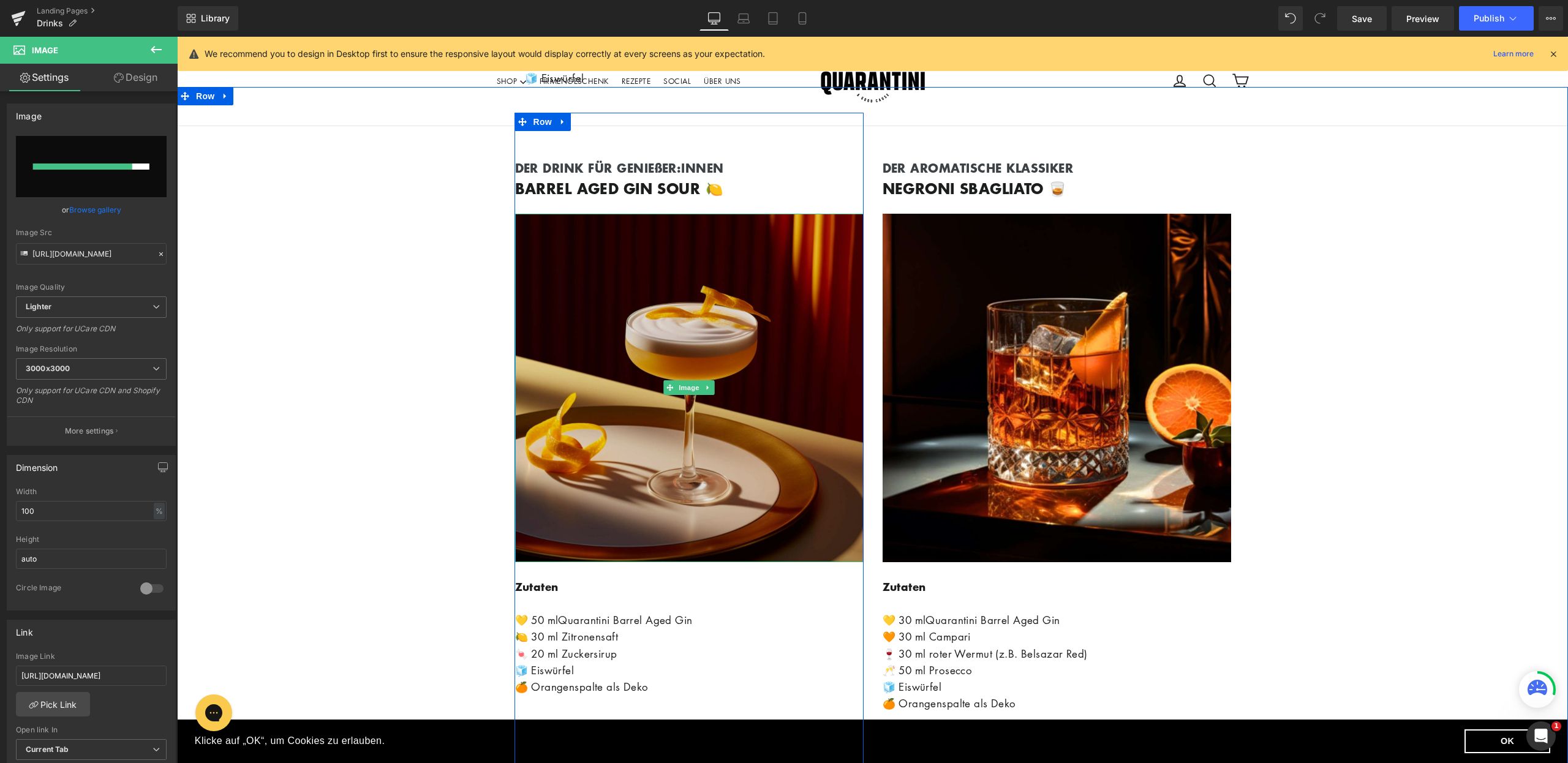
click at [682, 417] on img at bounding box center [689, 388] width 348 height 348
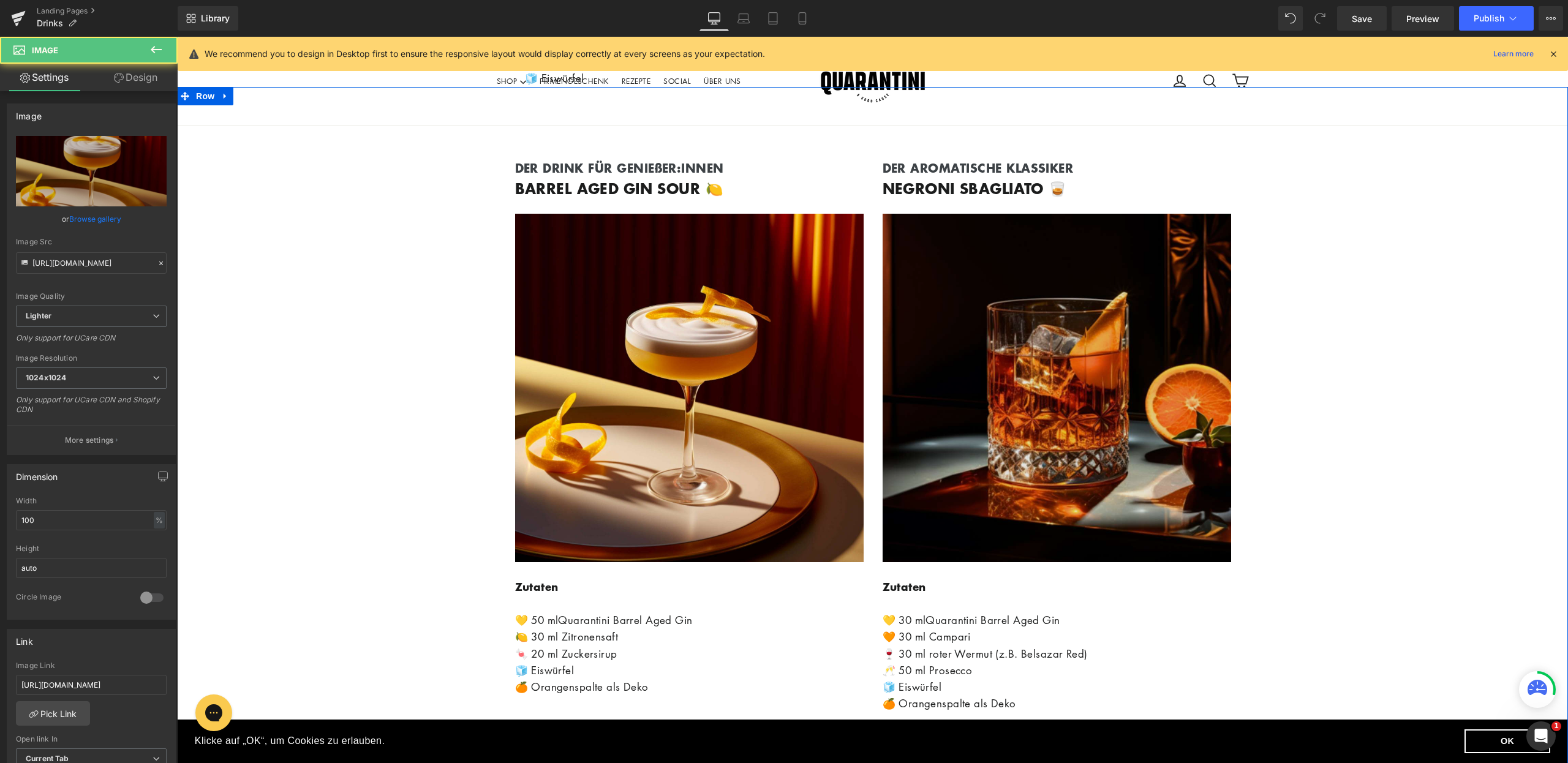
click at [1016, 373] on img at bounding box center [1057, 388] width 348 height 348
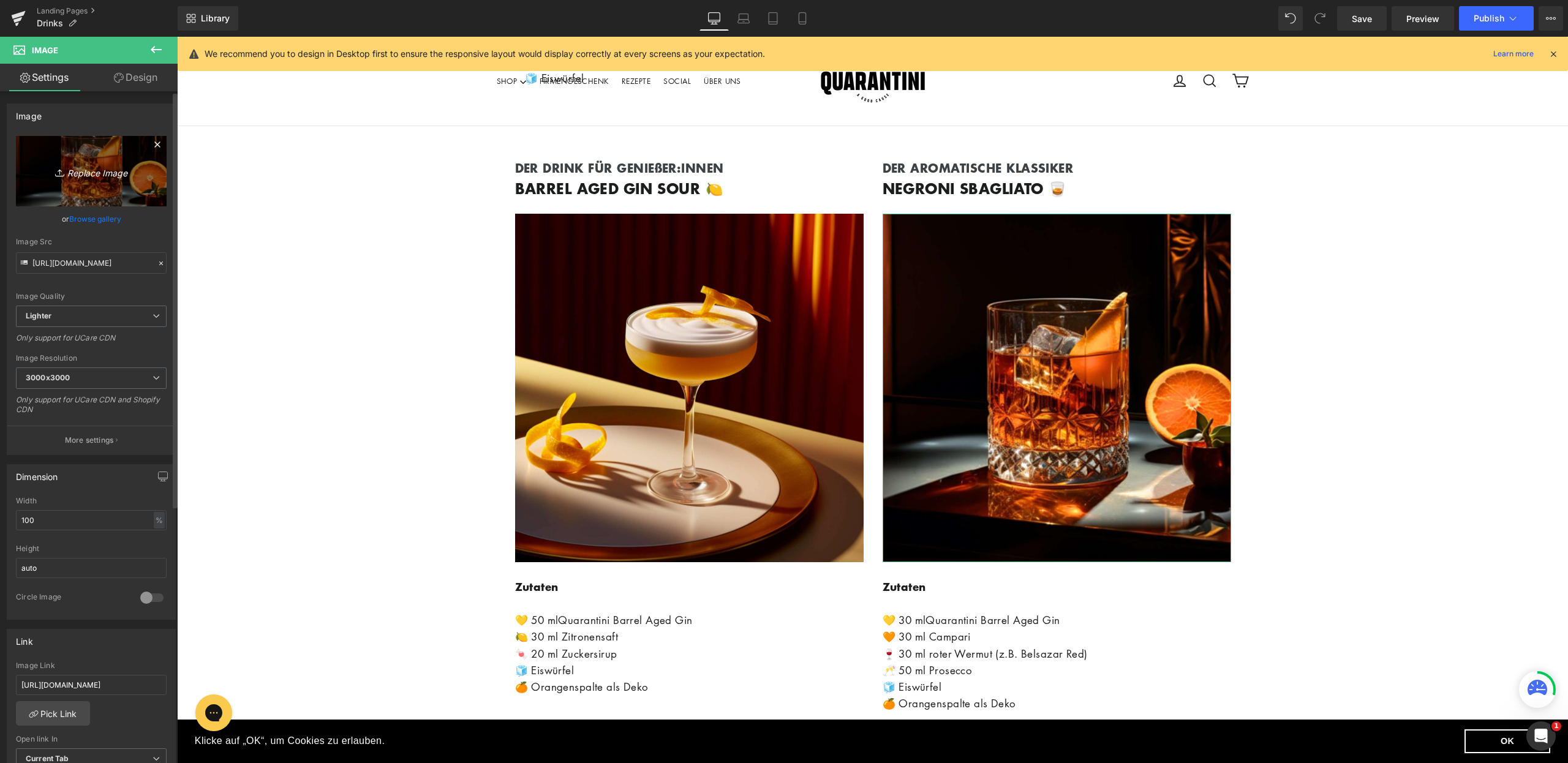
click at [140, 179] on link "Replace Image" at bounding box center [91, 171] width 151 height 70
type input "C:\fakepath\Drink NL Bild 2 (2).jpg"
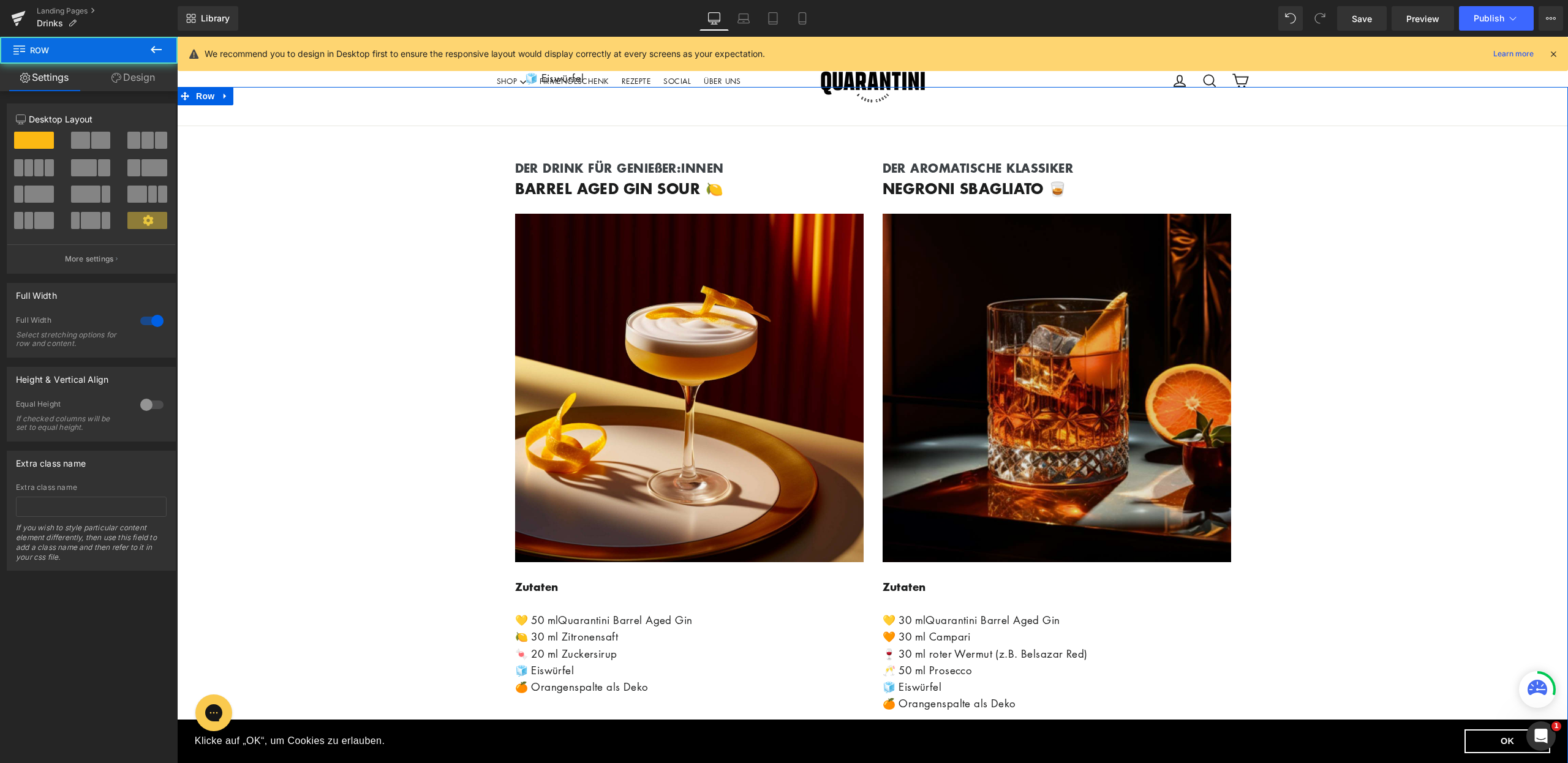
click at [1108, 407] on img at bounding box center [1057, 388] width 348 height 348
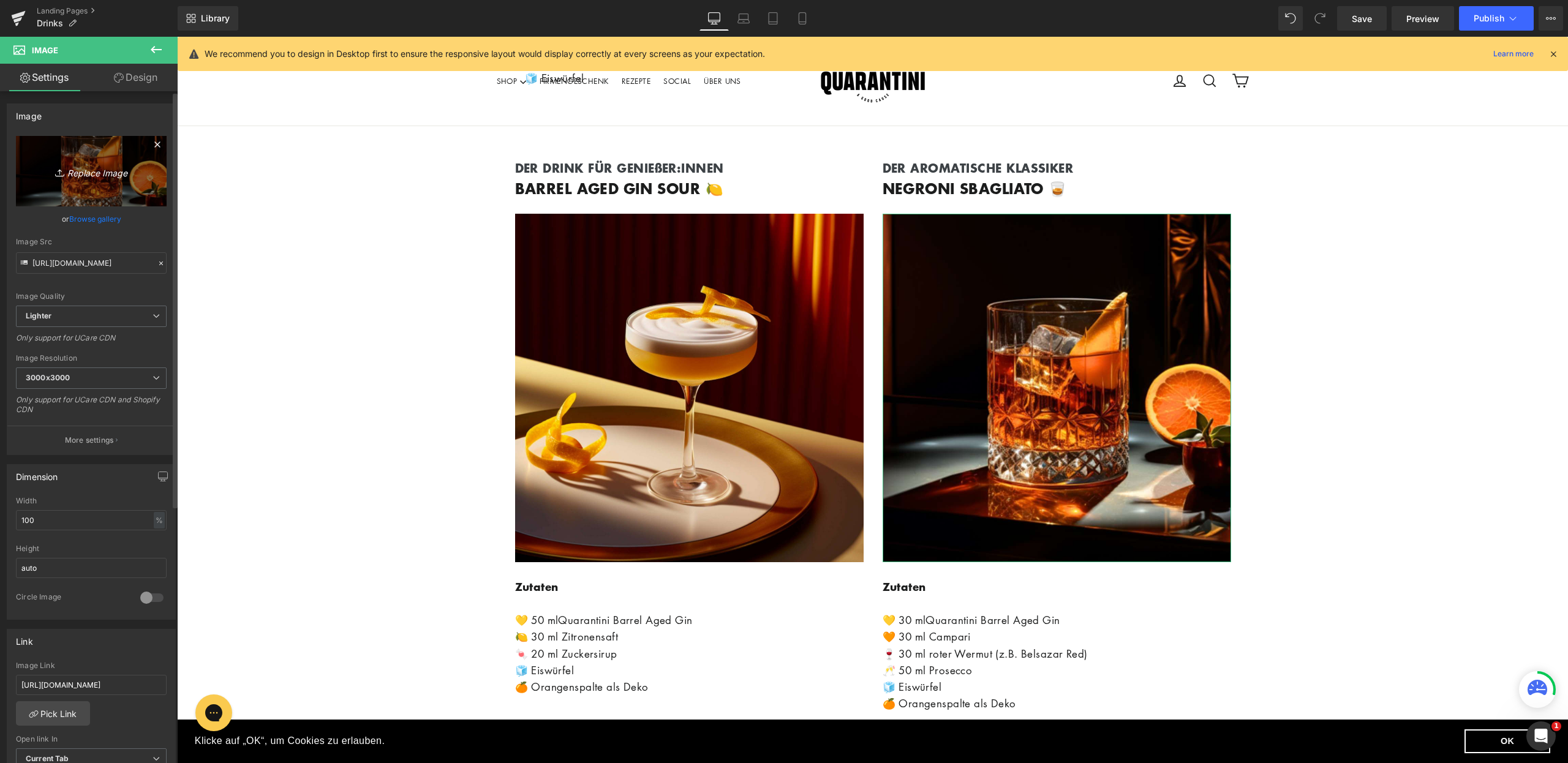
click at [103, 205] on link "Replace Image" at bounding box center [91, 171] width 151 height 70
type input "C:\fakepath\Drink NL Bild 2 (2).jpg"
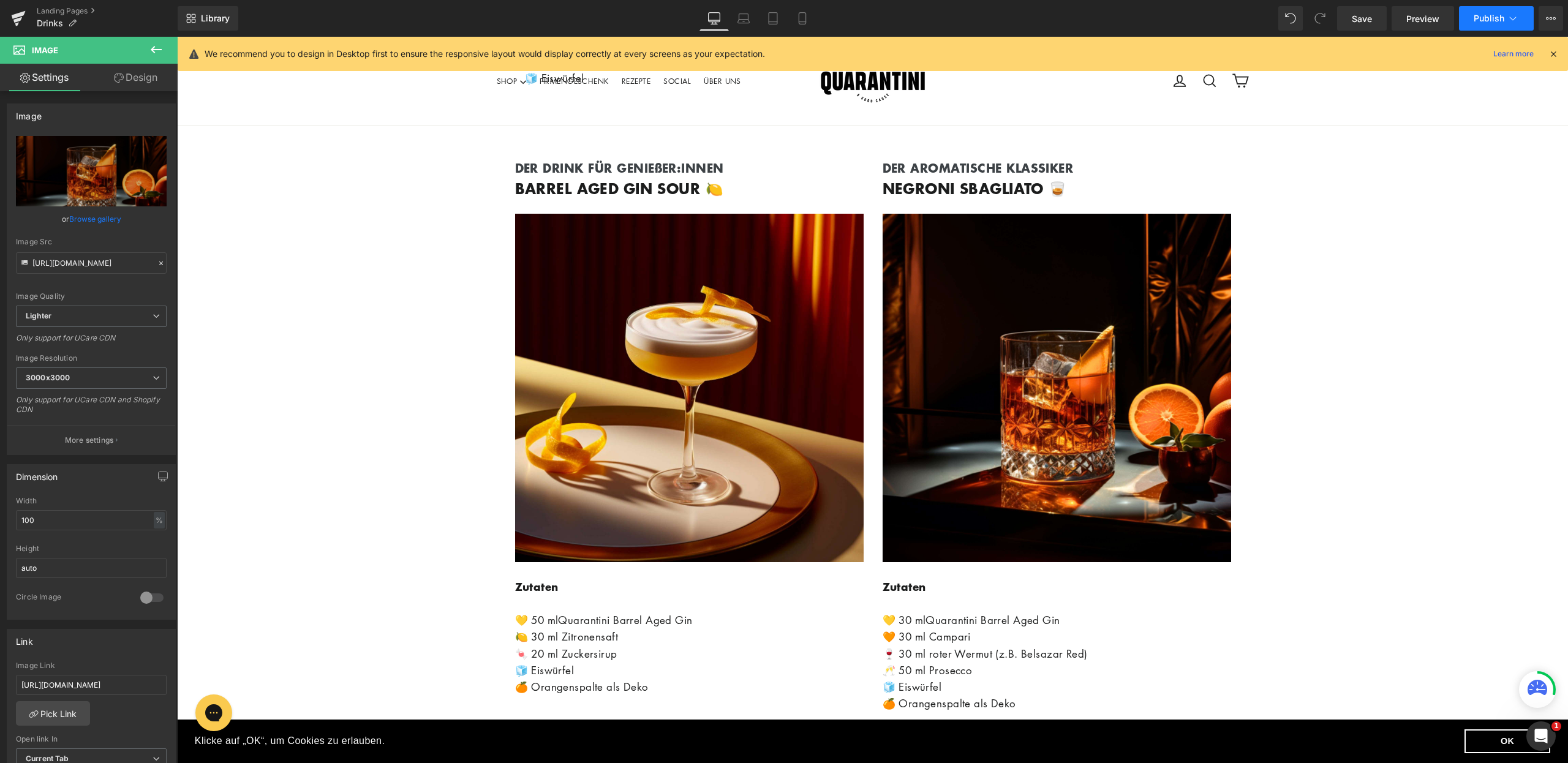
click at [1510, 18] on icon at bounding box center [1514, 18] width 7 height 3
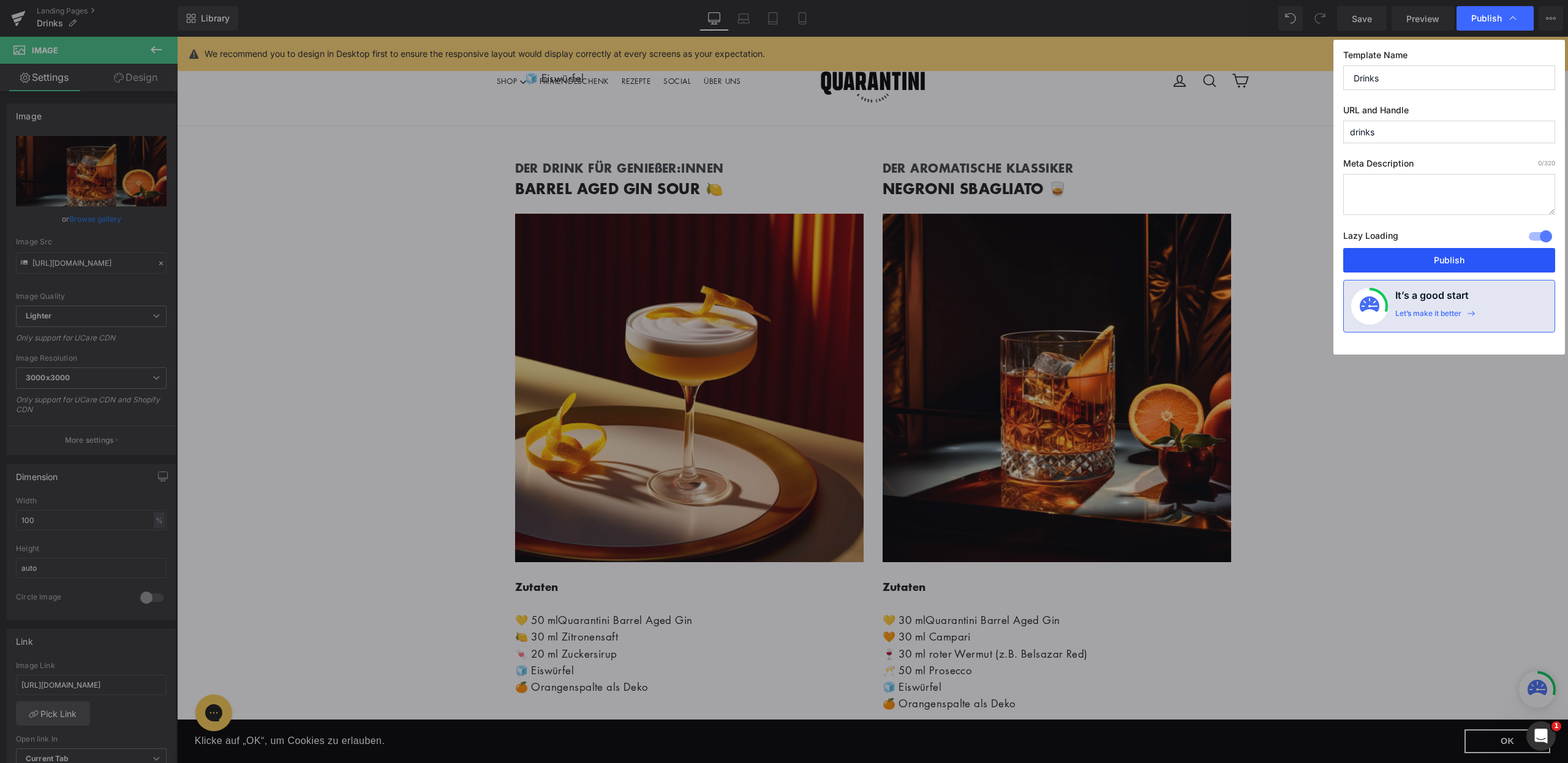
click at [1437, 262] on button "Publish" at bounding box center [1449, 261] width 212 height 25
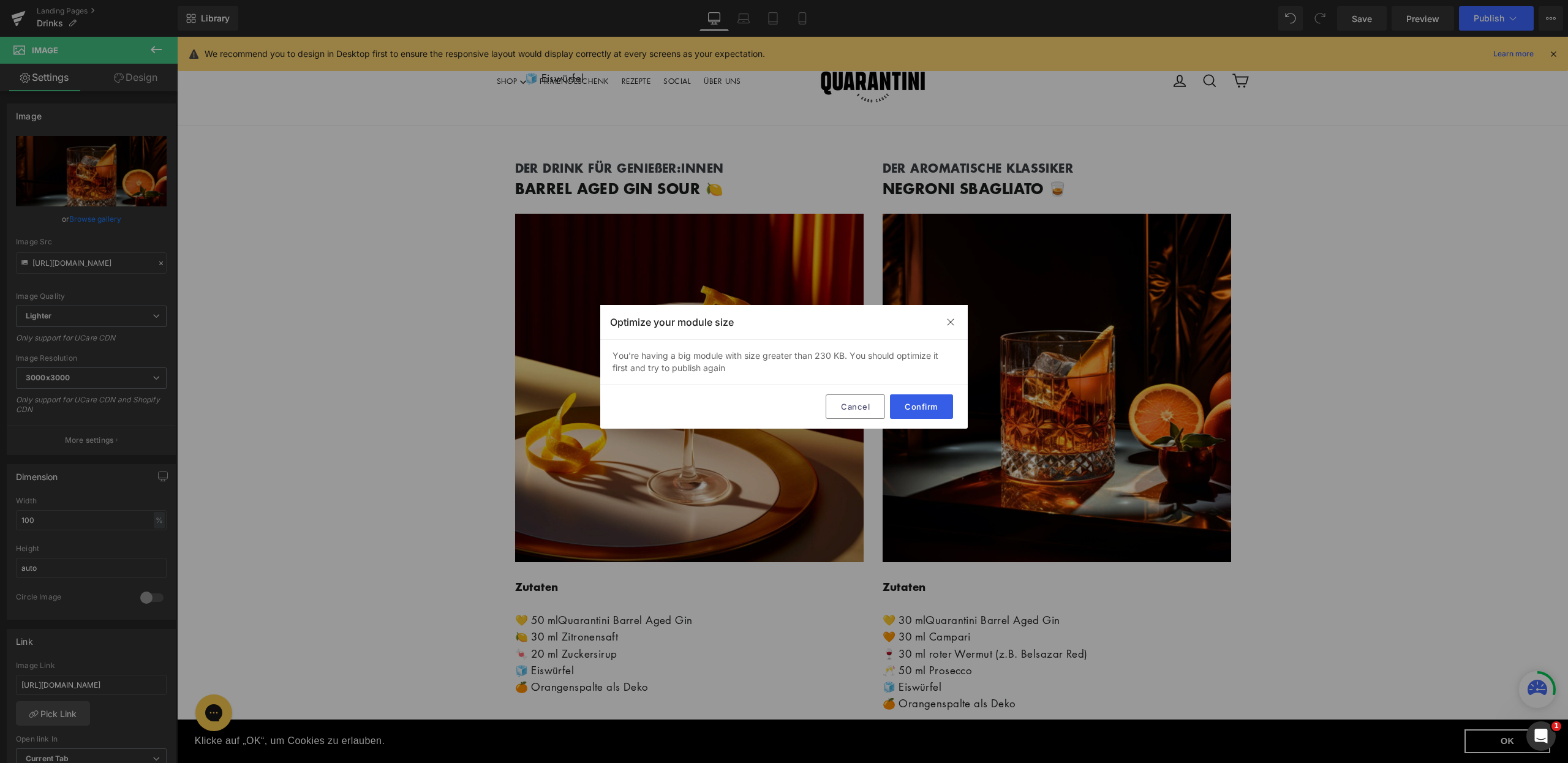
click at [917, 403] on button "Confirm" at bounding box center [922, 407] width 63 height 25
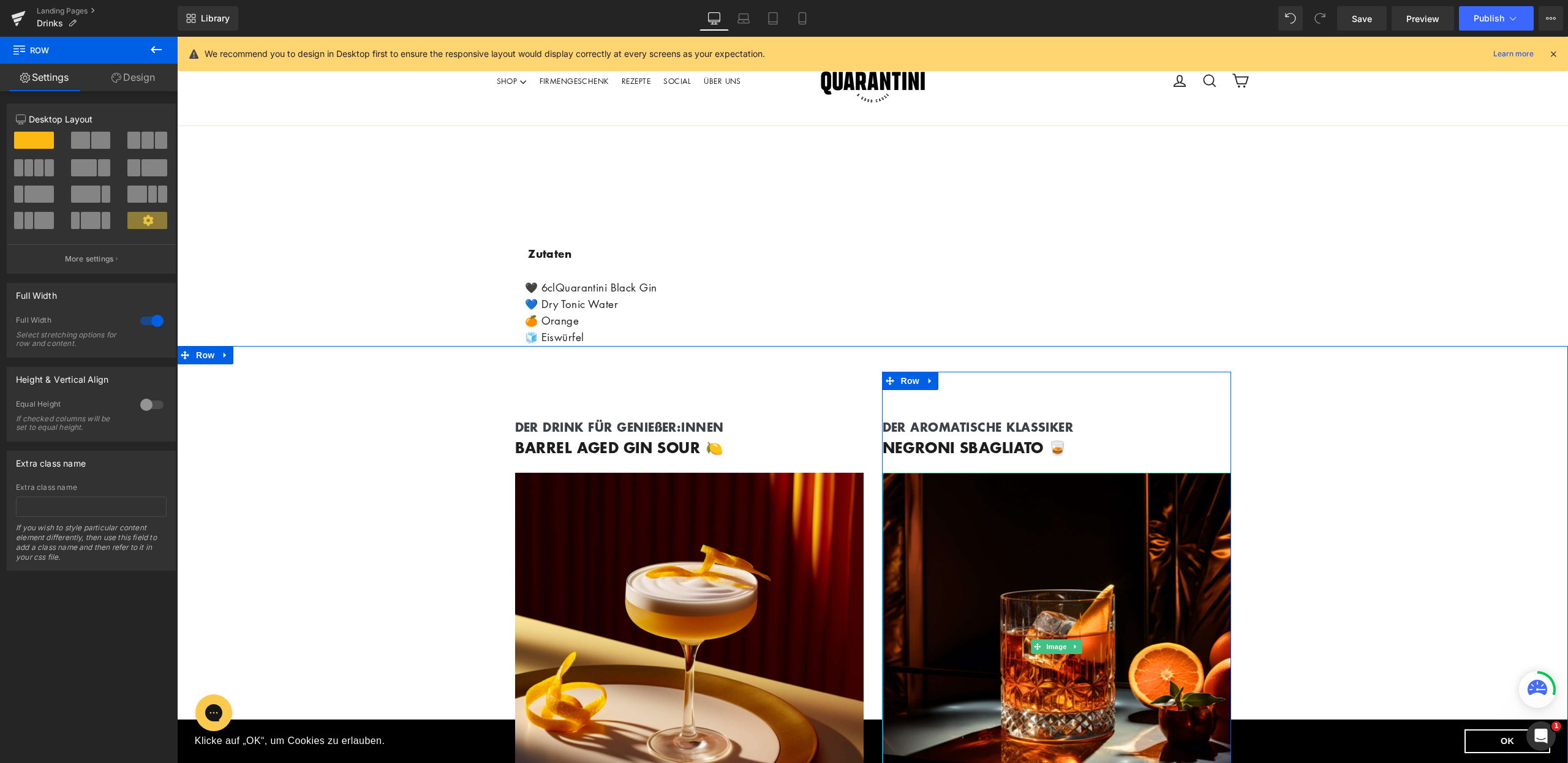
scroll to position [588, 0]
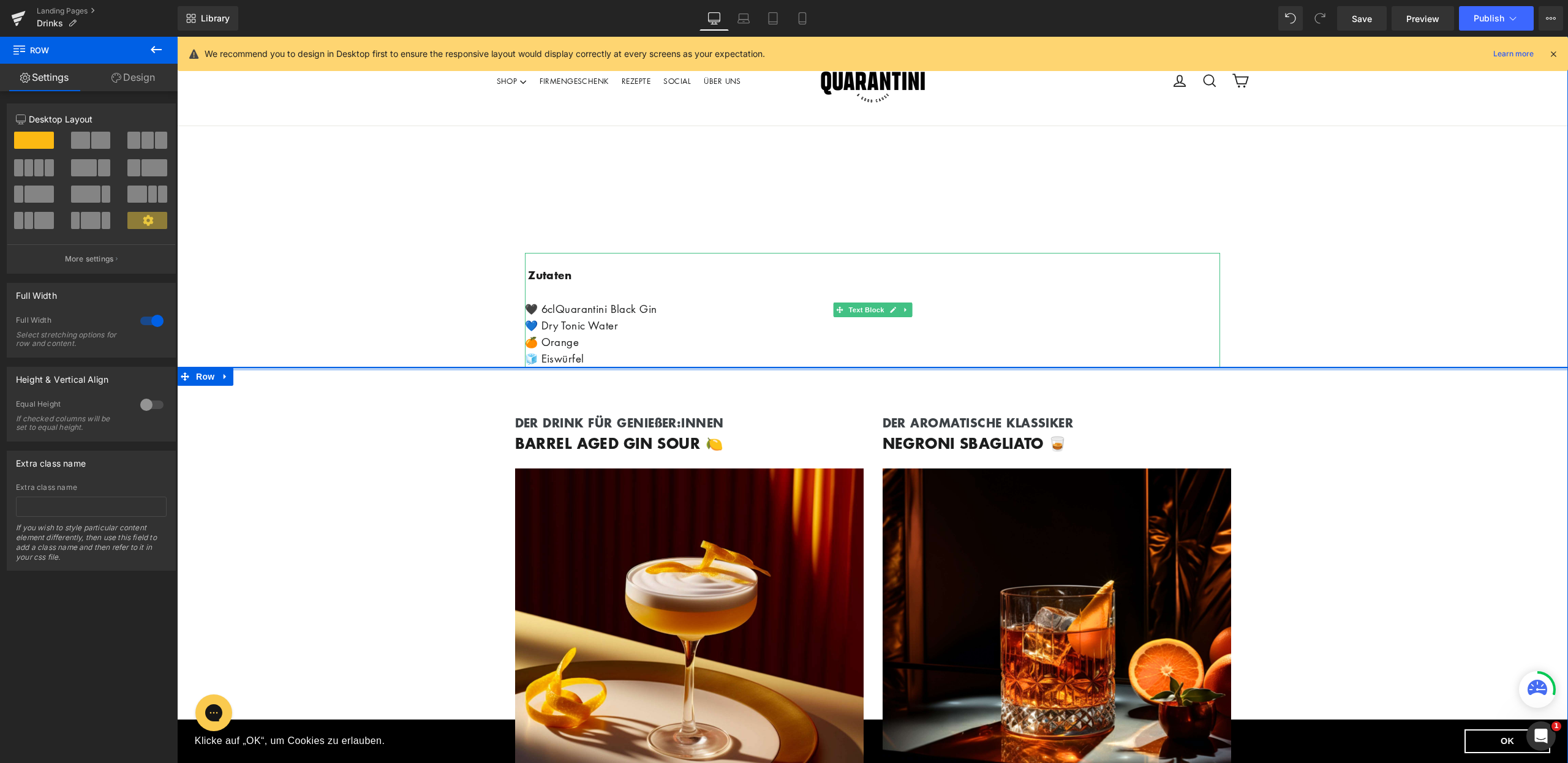
drag, startPoint x: 699, startPoint y: 378, endPoint x: 708, endPoint y: 318, distance: 60.7
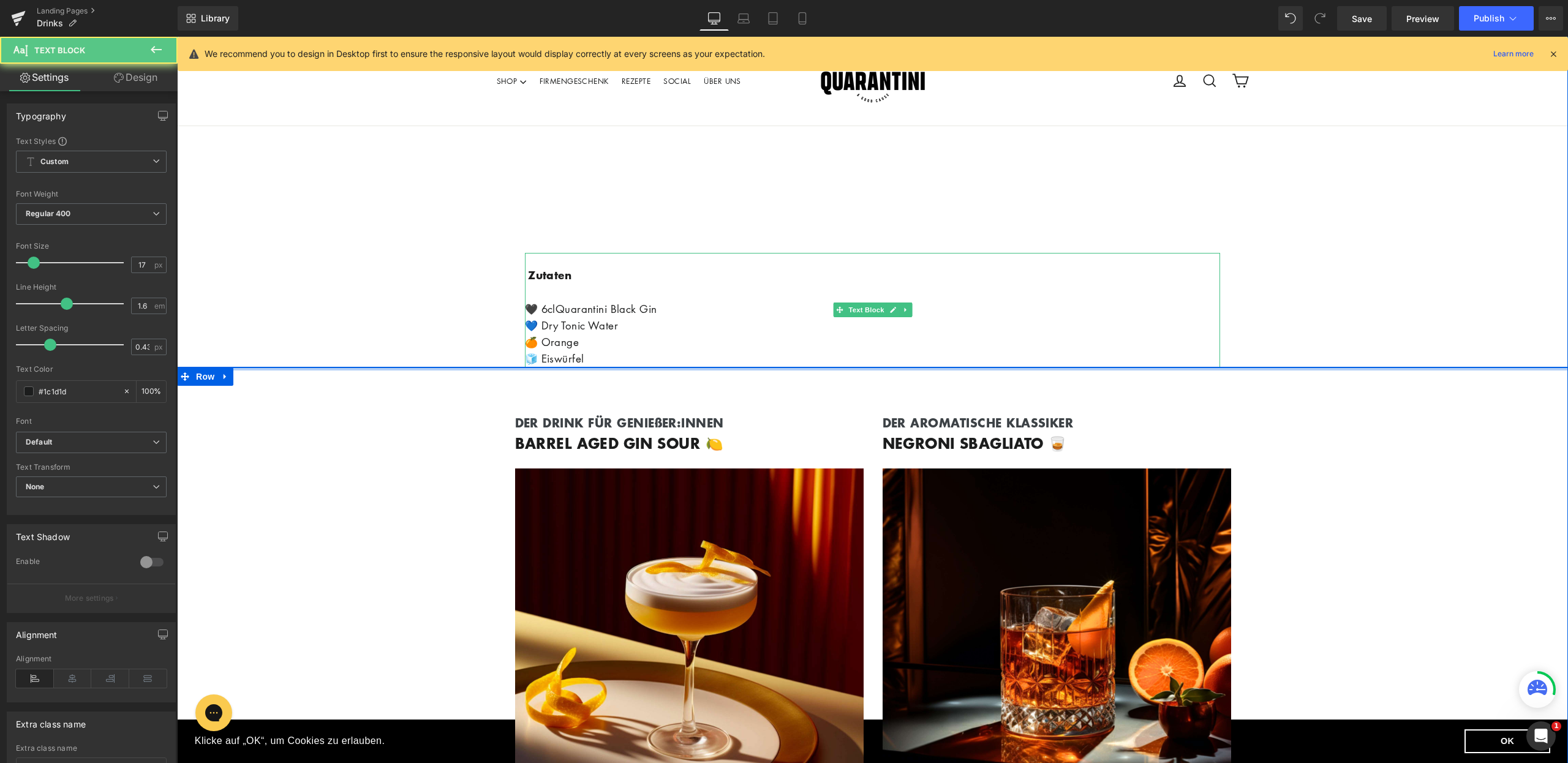
click at [708, 318] on p "💙 Dry Tonic Water" at bounding box center [872, 326] width 696 height 16
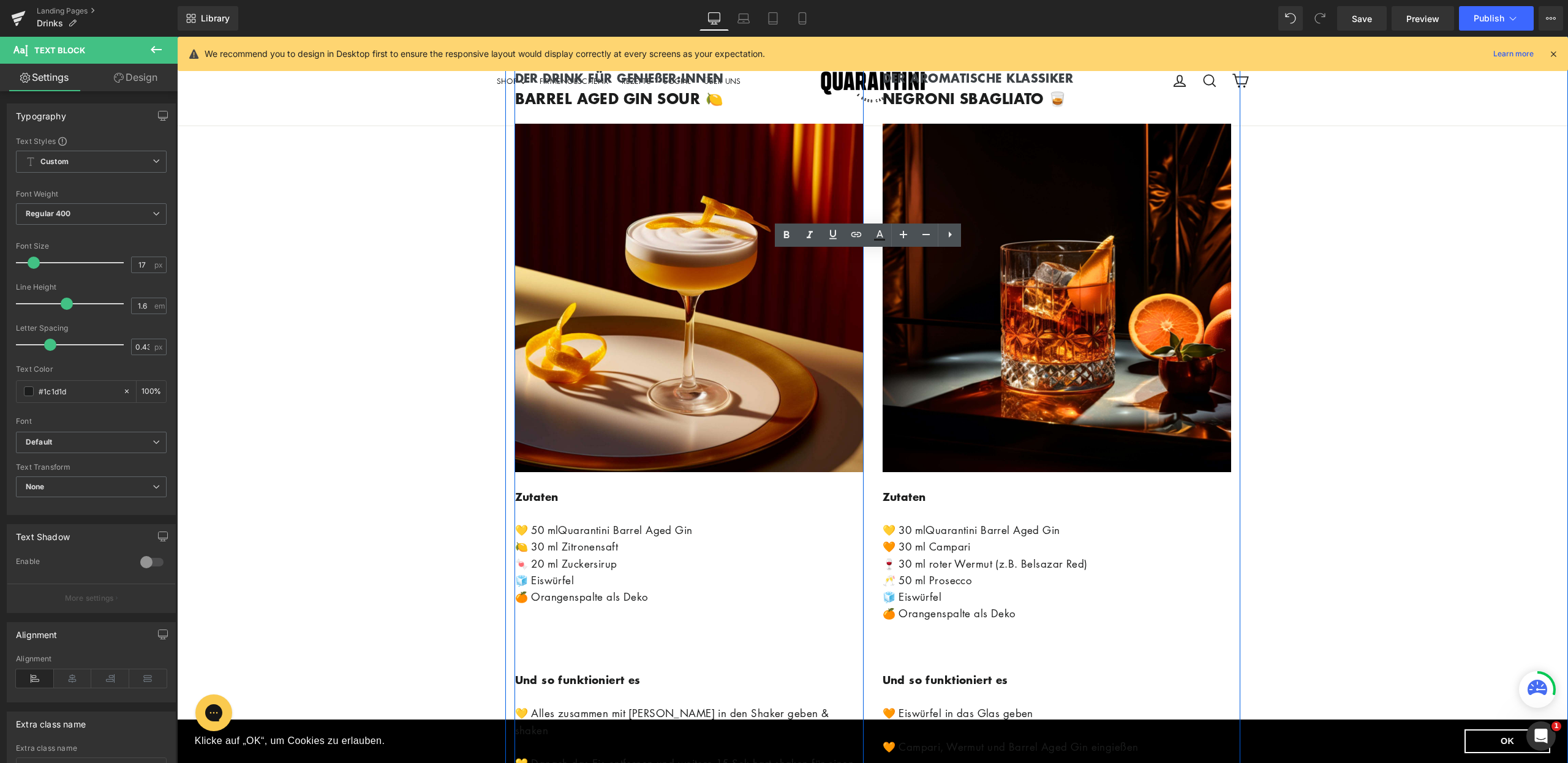
scroll to position [1300, 0]
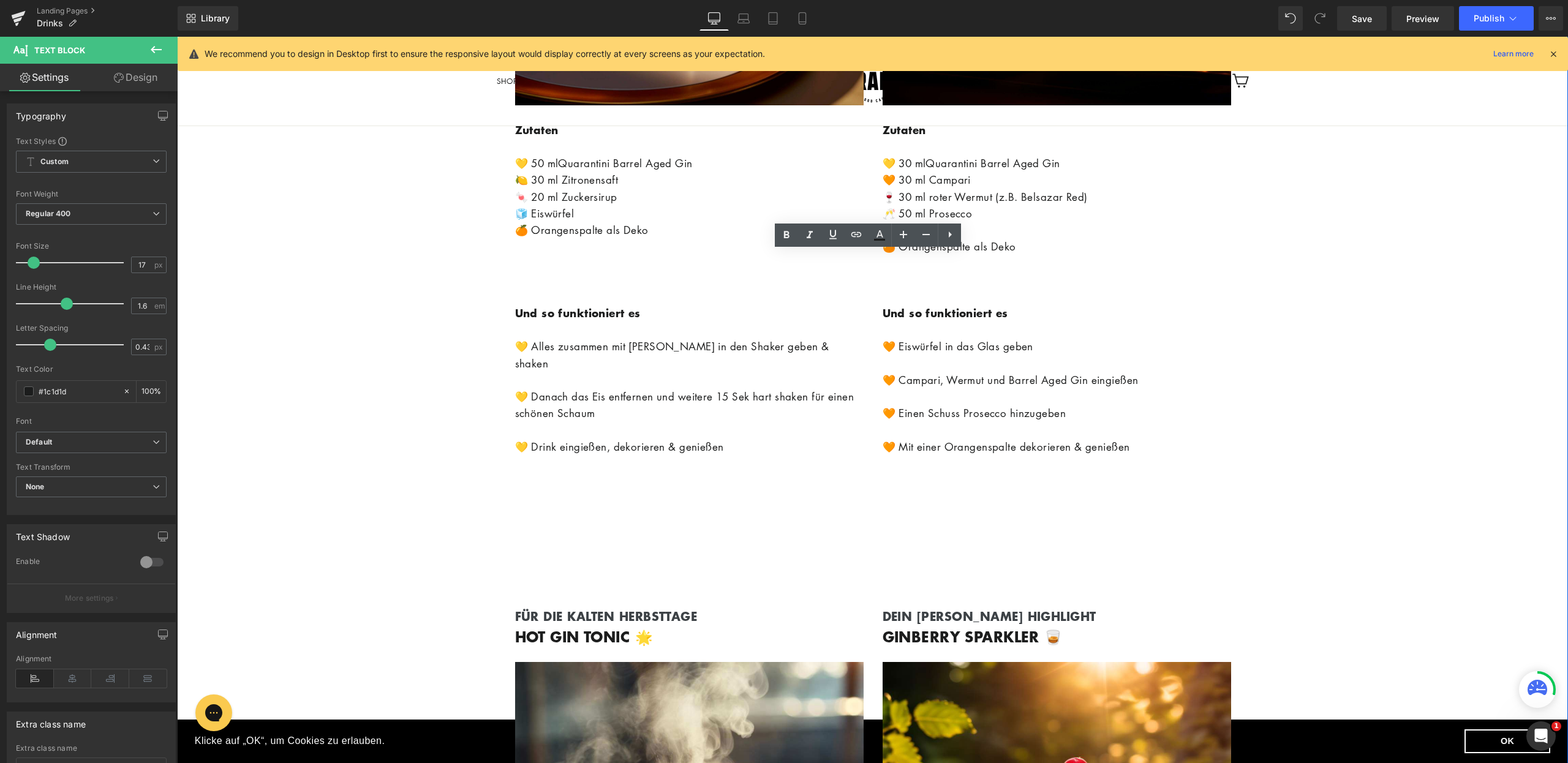
click at [993, 534] on div "DER DRINK FÜR GENIEßER:INNEN Text Block BARREL AGED GIN SOUR 🍋 Heading Image Zu…" at bounding box center [872, 108] width 735 height 905
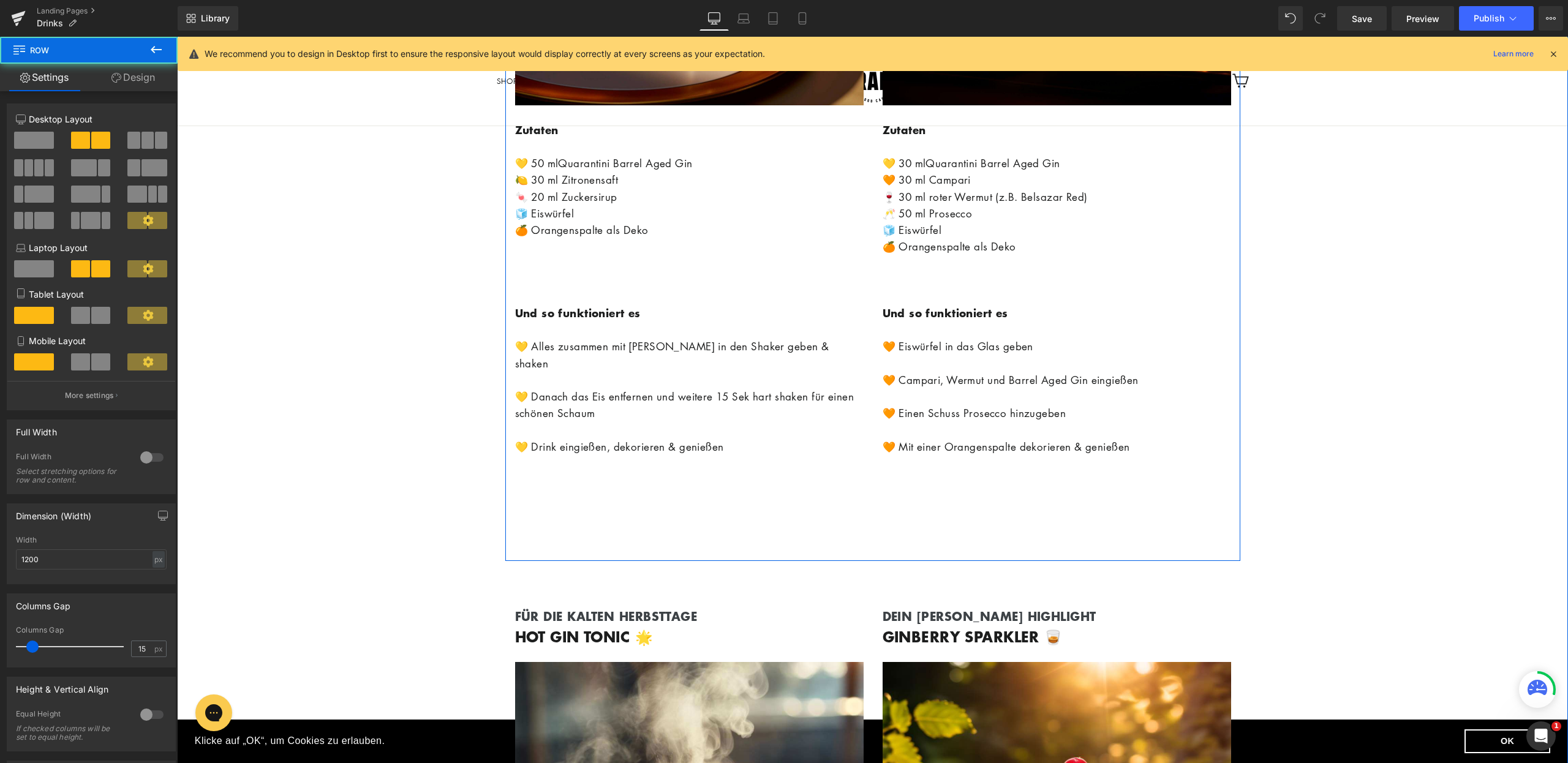
click at [974, 527] on div "DER DRINK FÜR GENIEßER:INNEN Text Block BARREL AGED GIN SOUR 🍋 Heading Image Zu…" at bounding box center [872, 108] width 735 height 905
drag, startPoint x: 974, startPoint y: 539, endPoint x: 329, endPoint y: 133, distance: 762.1
click at [978, 486] on div "DER DRINK FÜR GENIEßER:INNEN Text Block BARREL AGED GIN SOUR 🍋 Heading Image Zu…" at bounding box center [872, 108] width 735 height 905
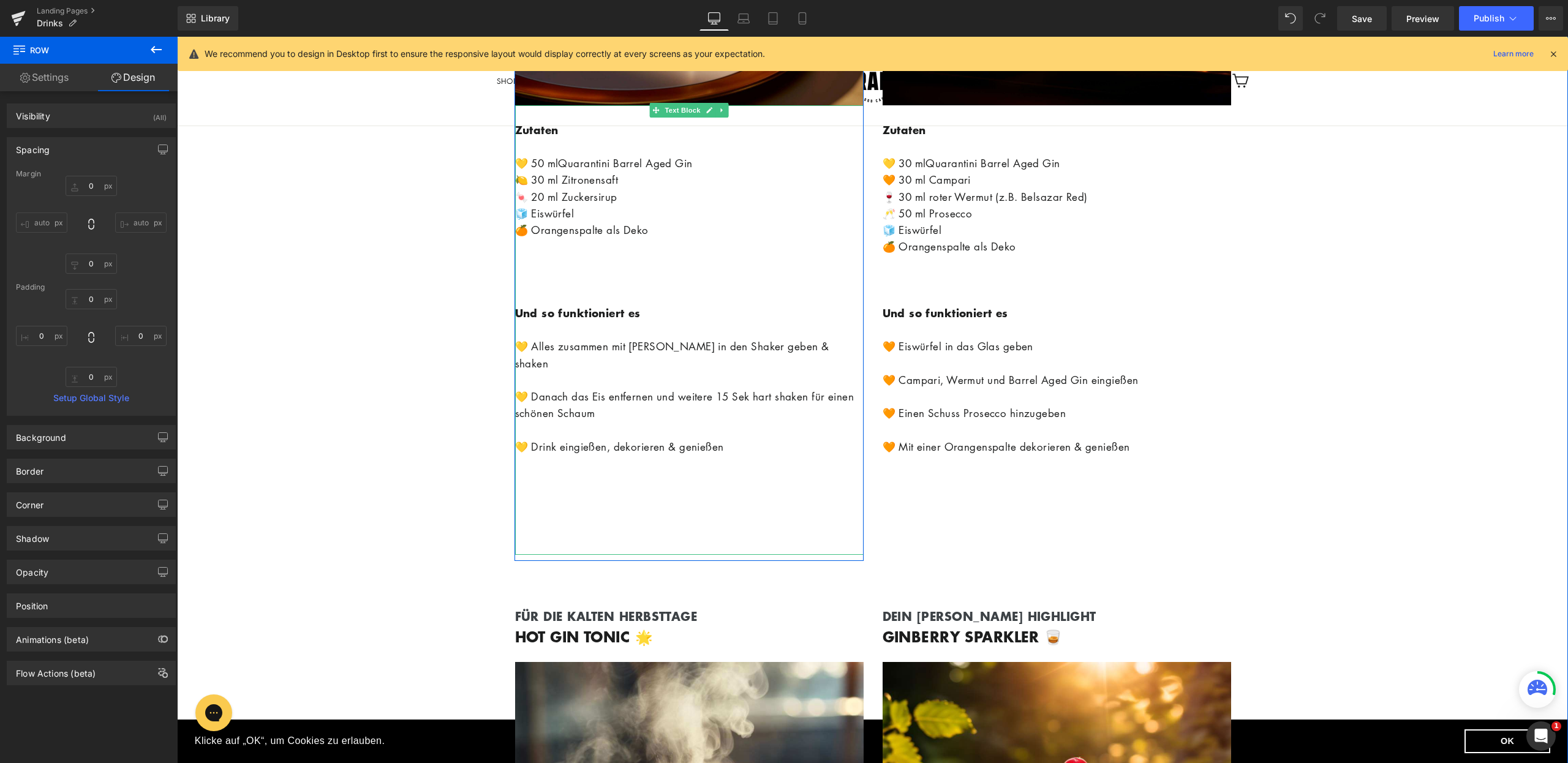
click at [599, 505] on p at bounding box center [689, 513] width 348 height 16
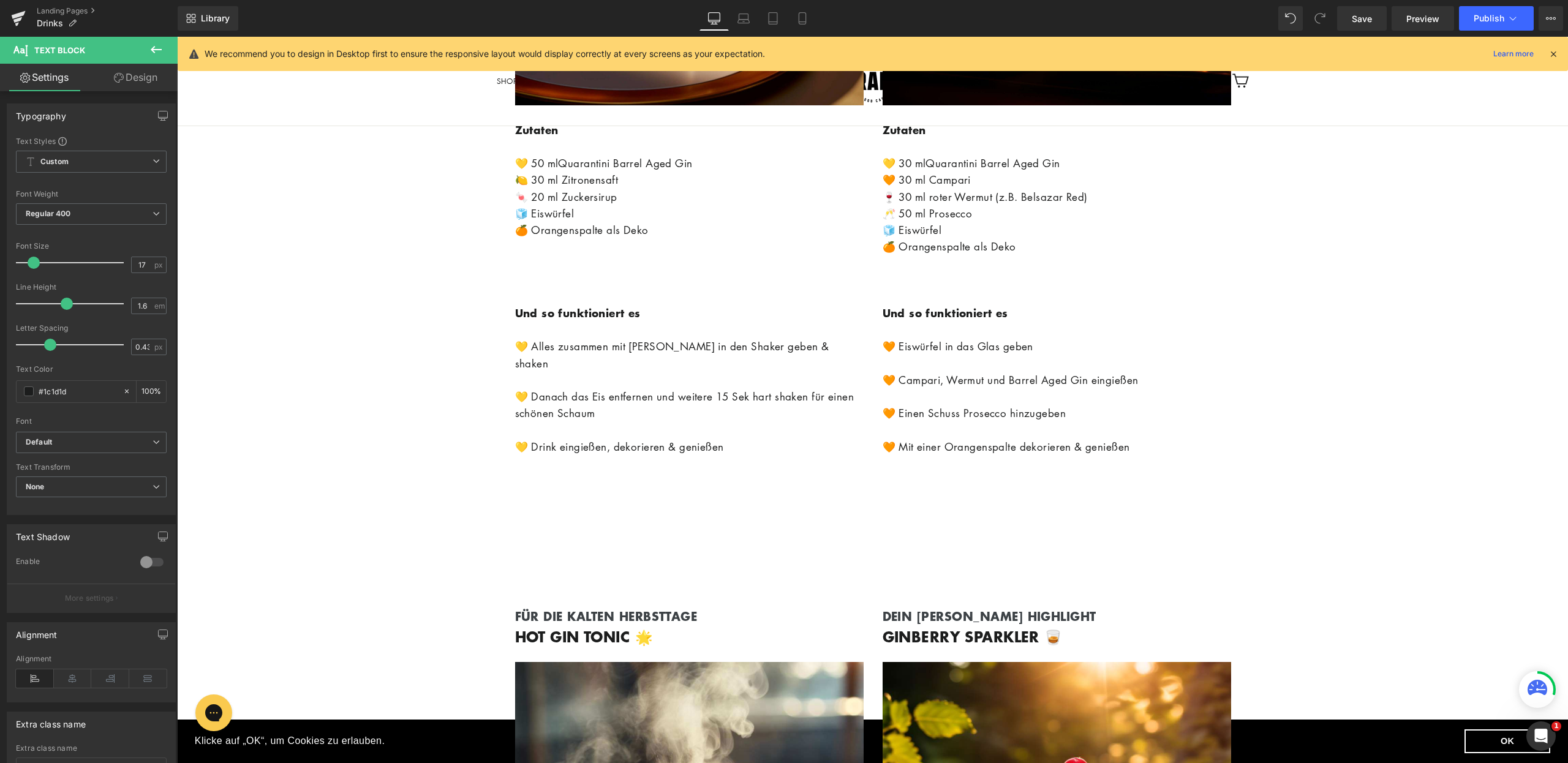
click at [146, 86] on link "Design" at bounding box center [136, 77] width 89 height 27
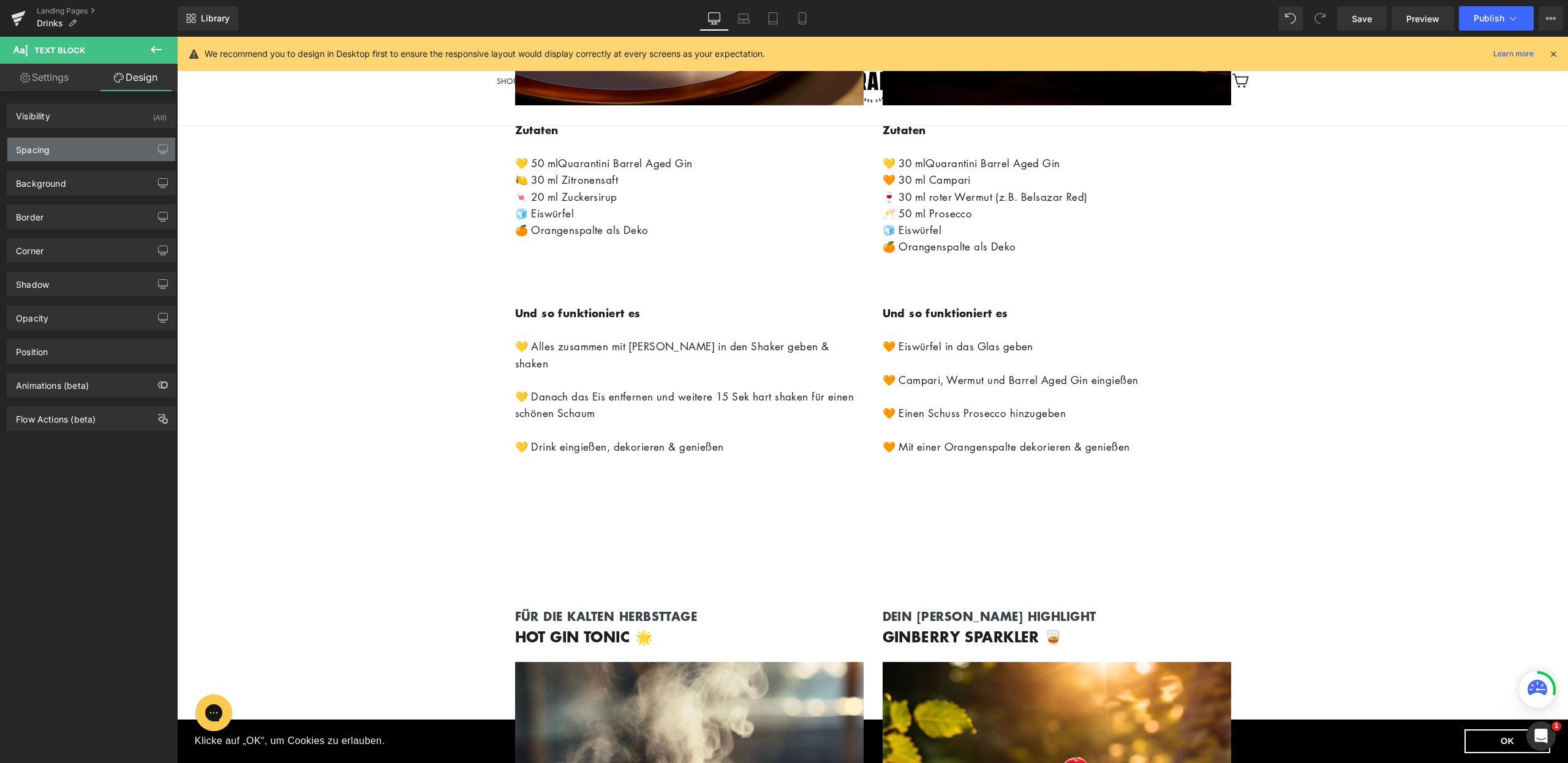
click at [121, 141] on div "Spacing" at bounding box center [91, 149] width 168 height 23
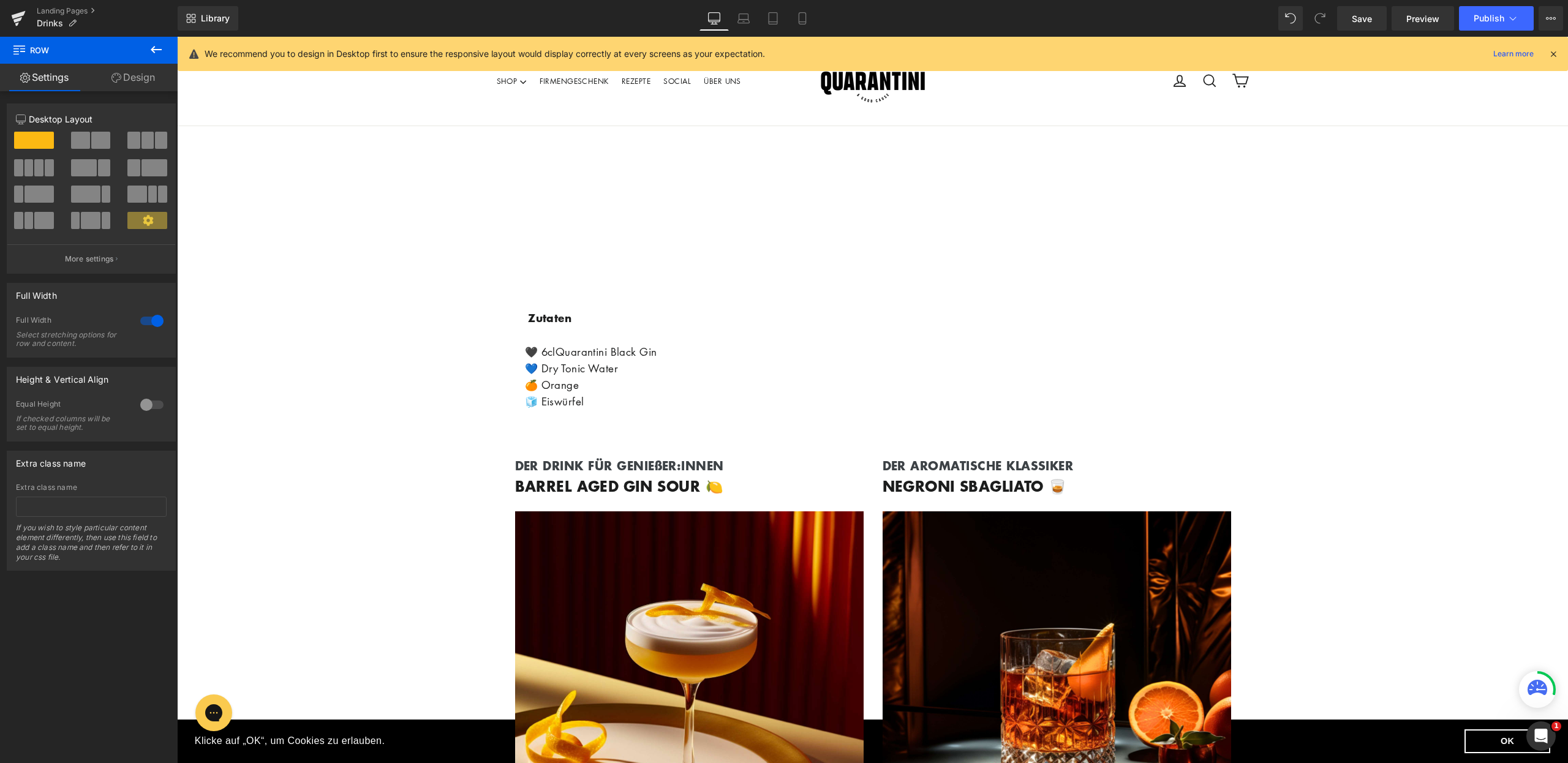
scroll to position [122, 0]
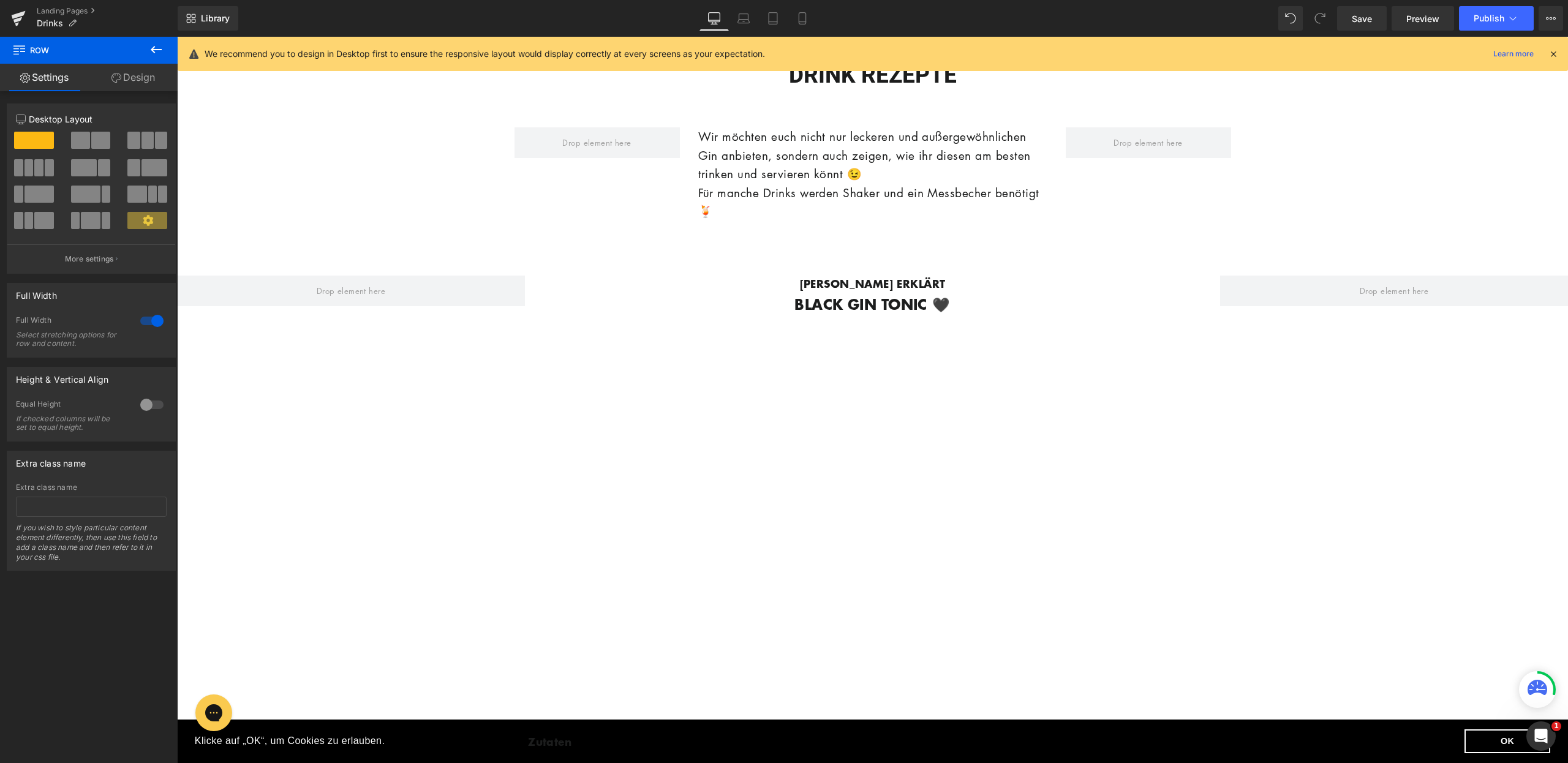
click at [1554, 54] on icon at bounding box center [1553, 54] width 11 height 11
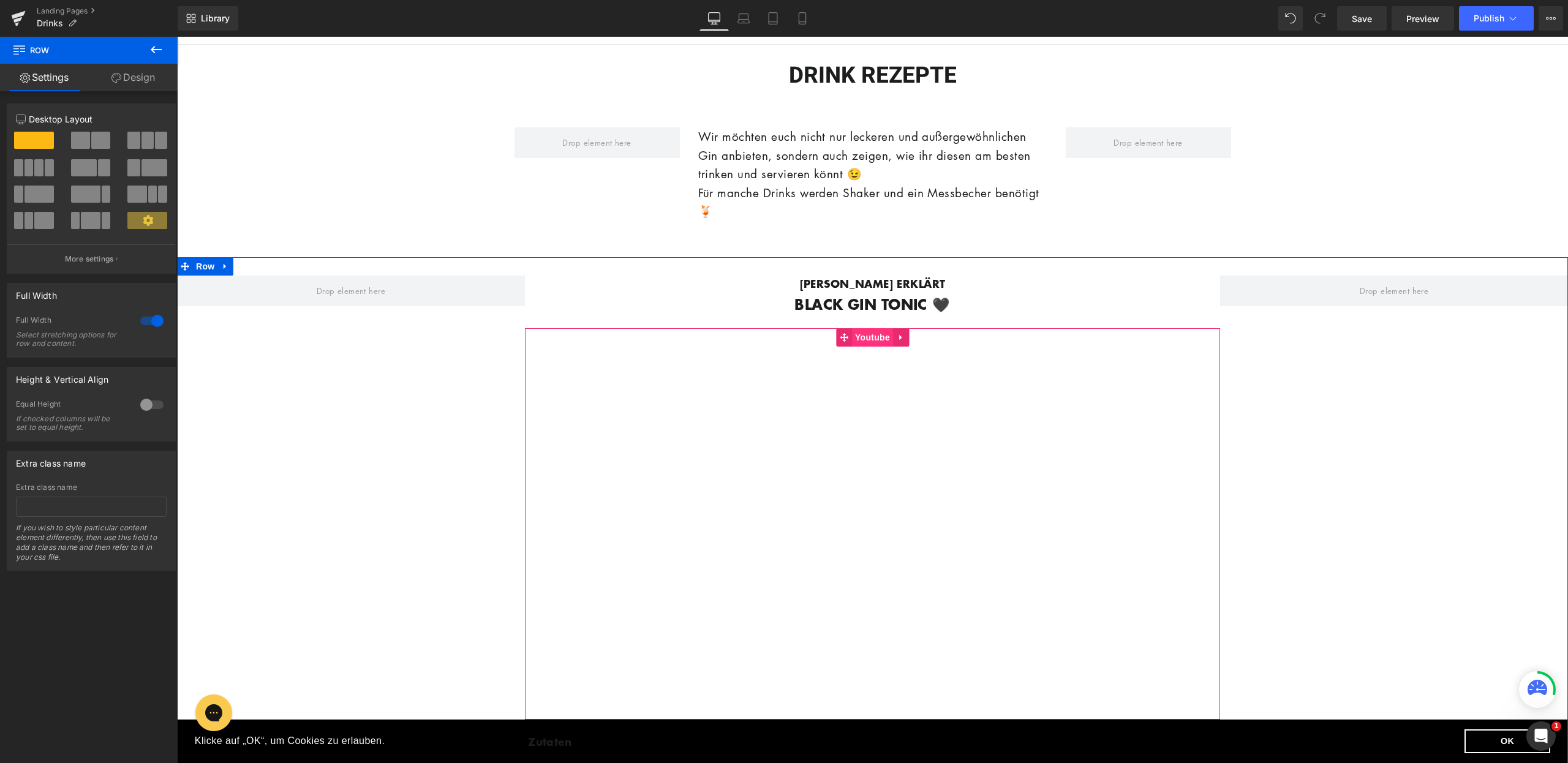
click at [860, 334] on span "Youtube" at bounding box center [873, 337] width 41 height 18
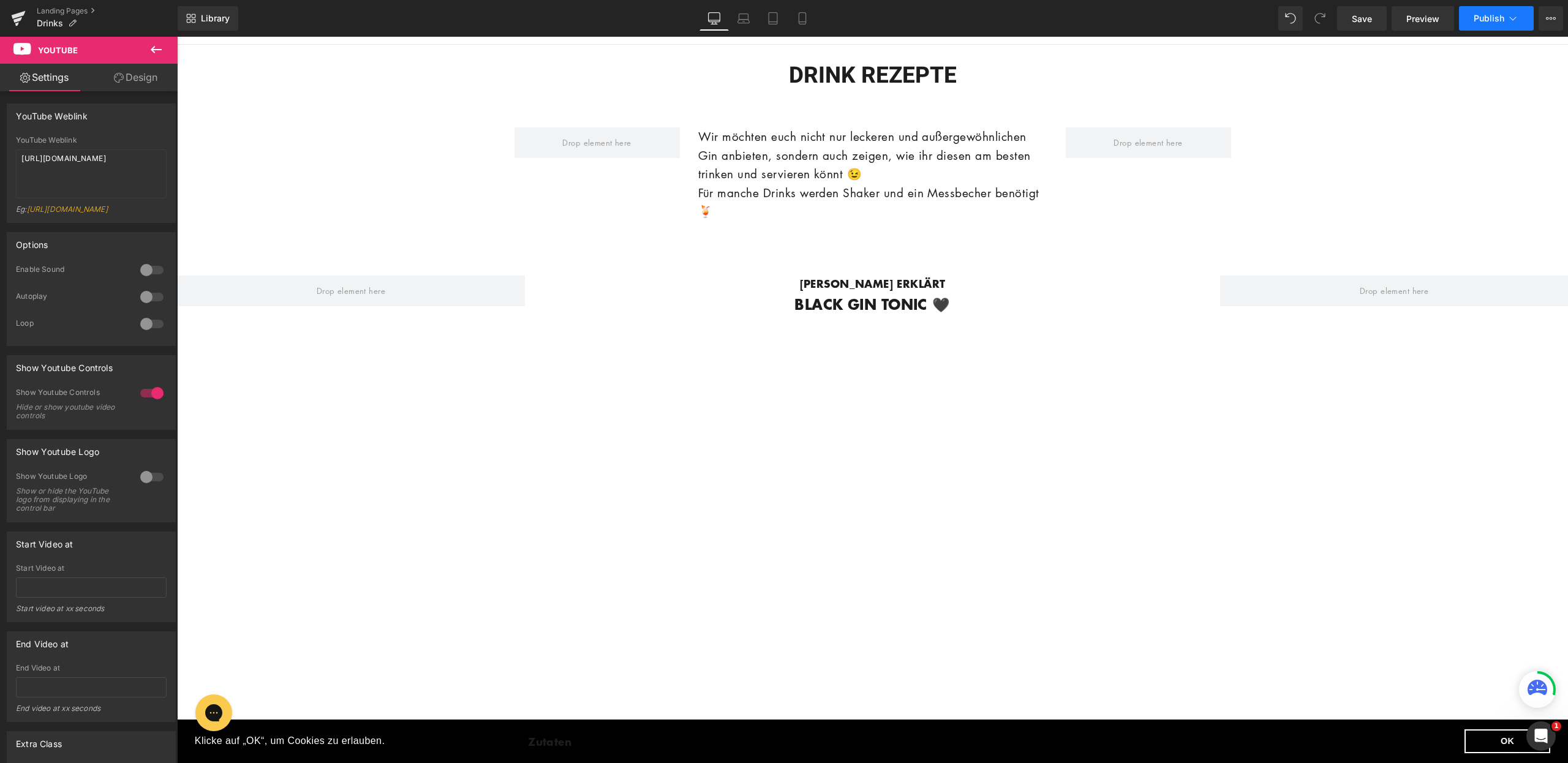
click at [1499, 15] on span "Publish" at bounding box center [1489, 18] width 31 height 10
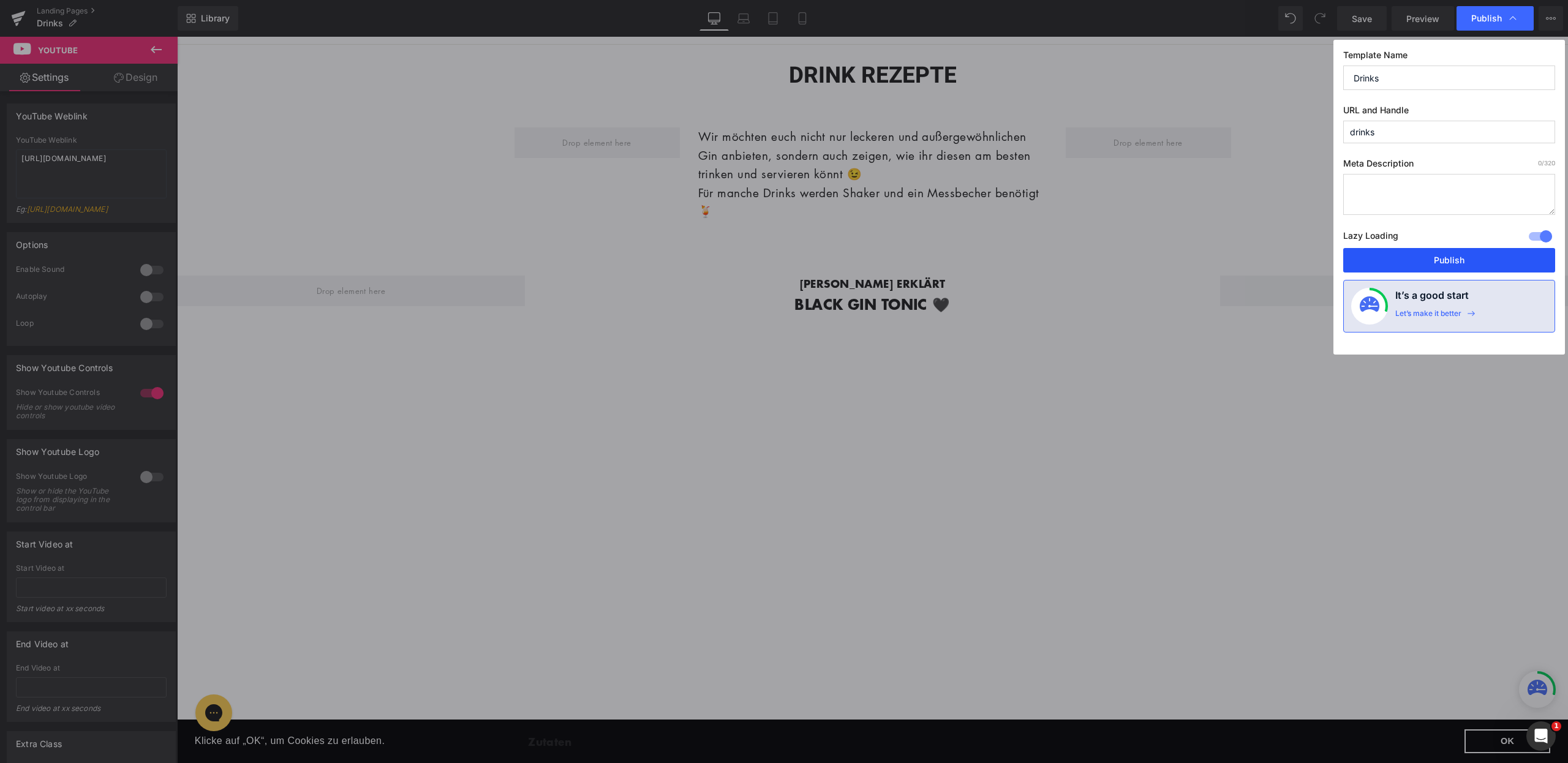
click at [1446, 256] on button "Publish" at bounding box center [1449, 261] width 212 height 25
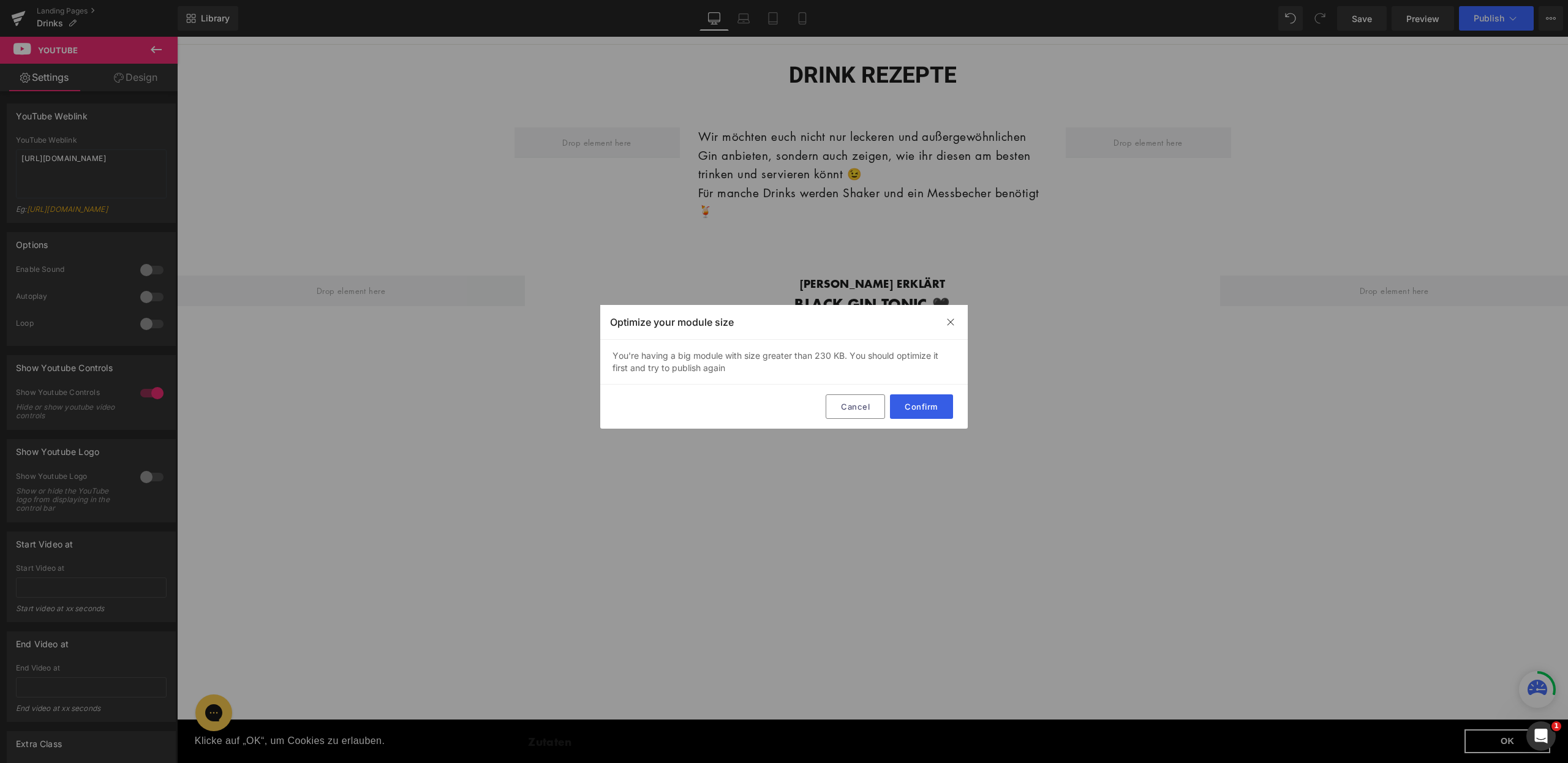
click at [931, 401] on button "Confirm" at bounding box center [922, 407] width 63 height 25
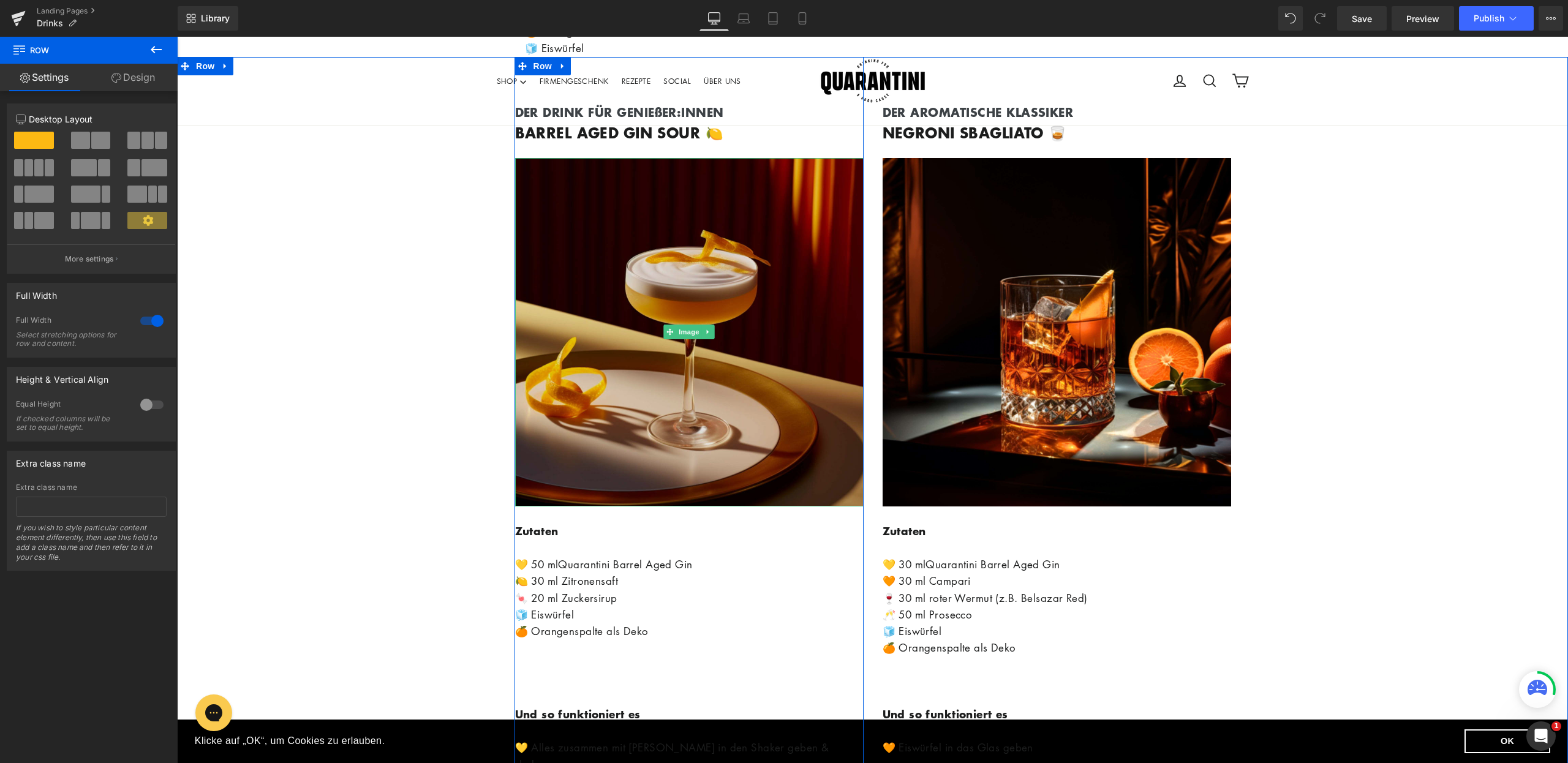
scroll to position [1068, 0]
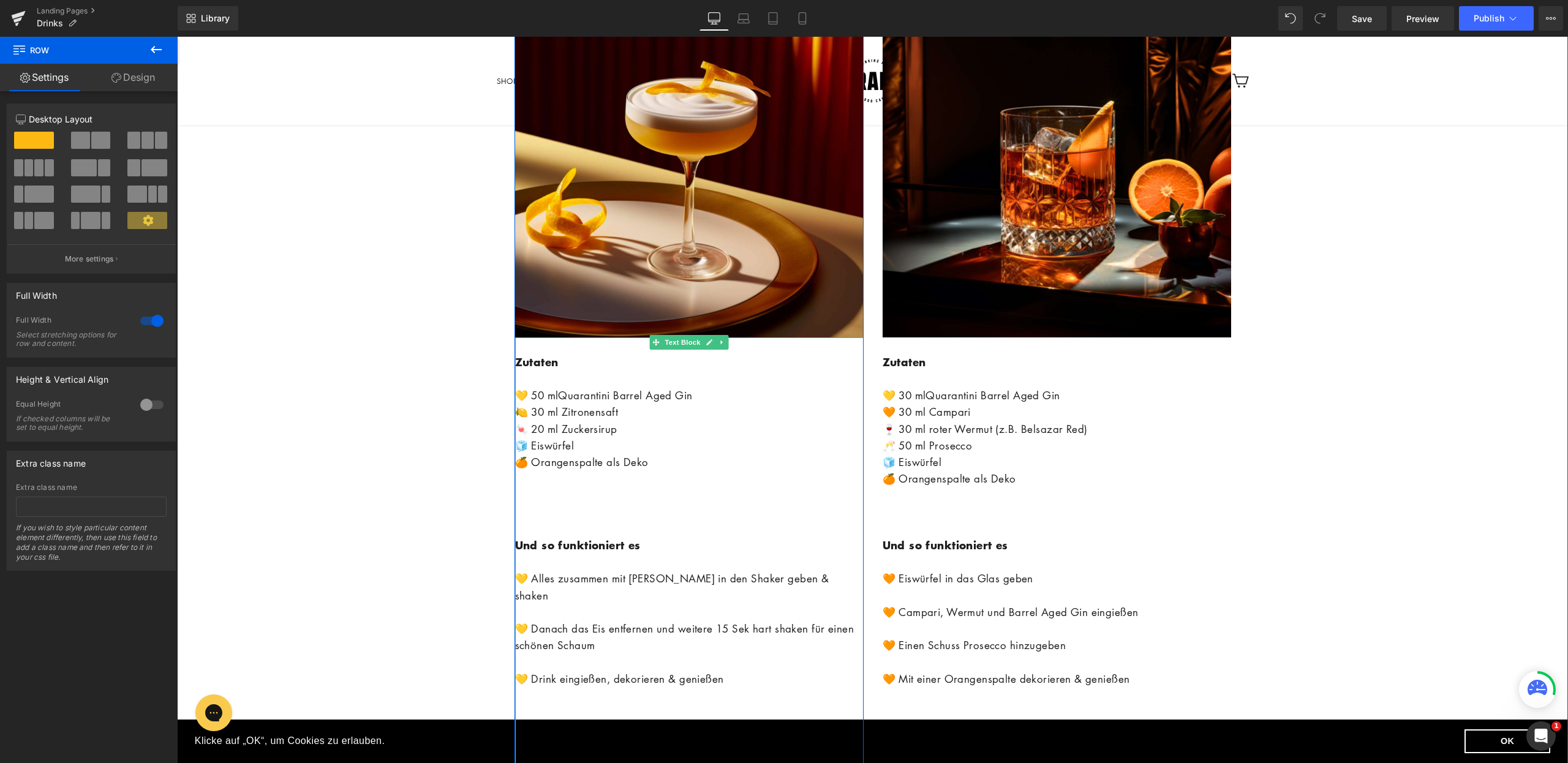
click at [687, 505] on p at bounding box center [689, 512] width 348 height 16
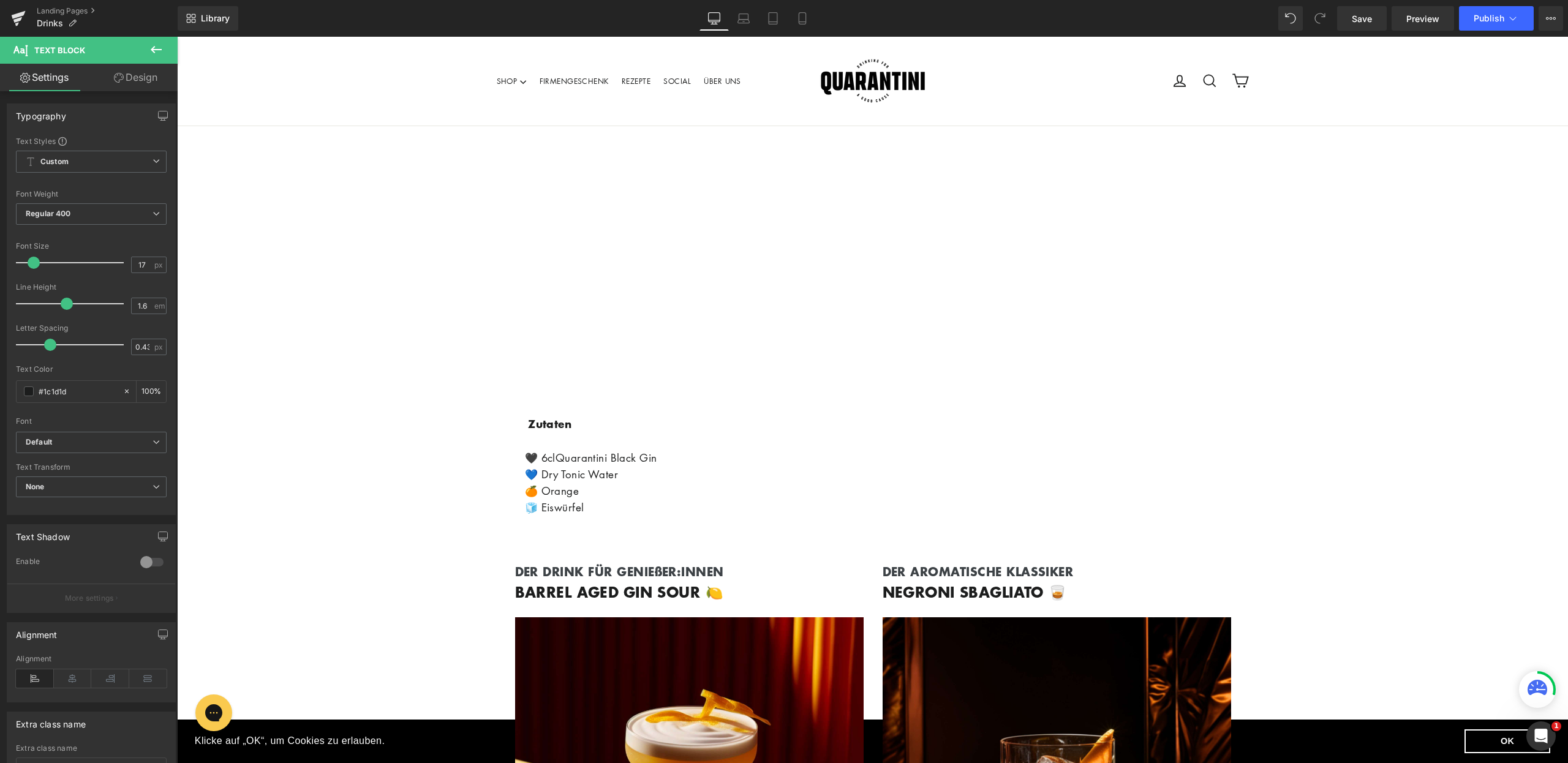
scroll to position [805, 0]
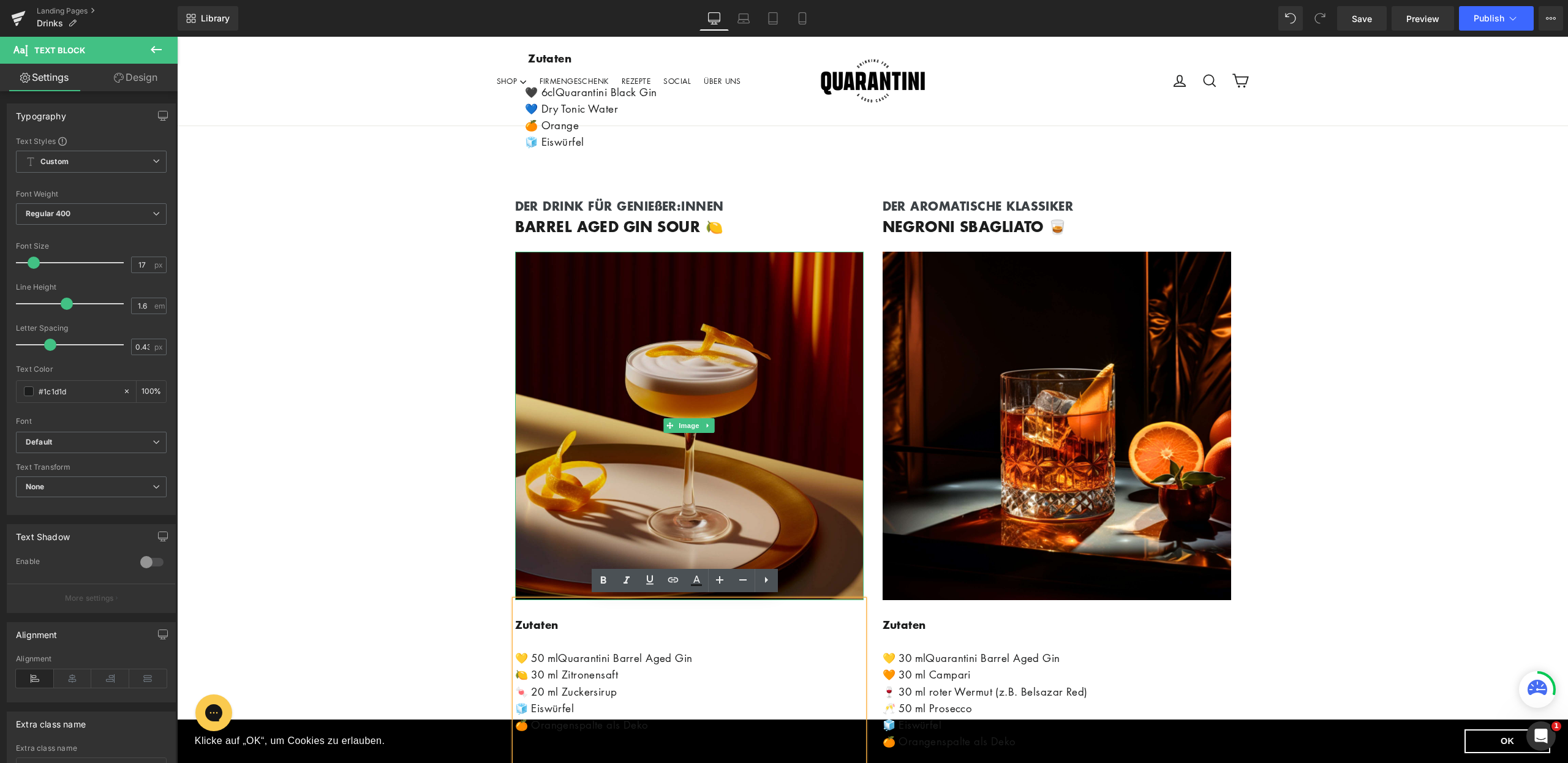
click at [819, 296] on img at bounding box center [689, 426] width 348 height 348
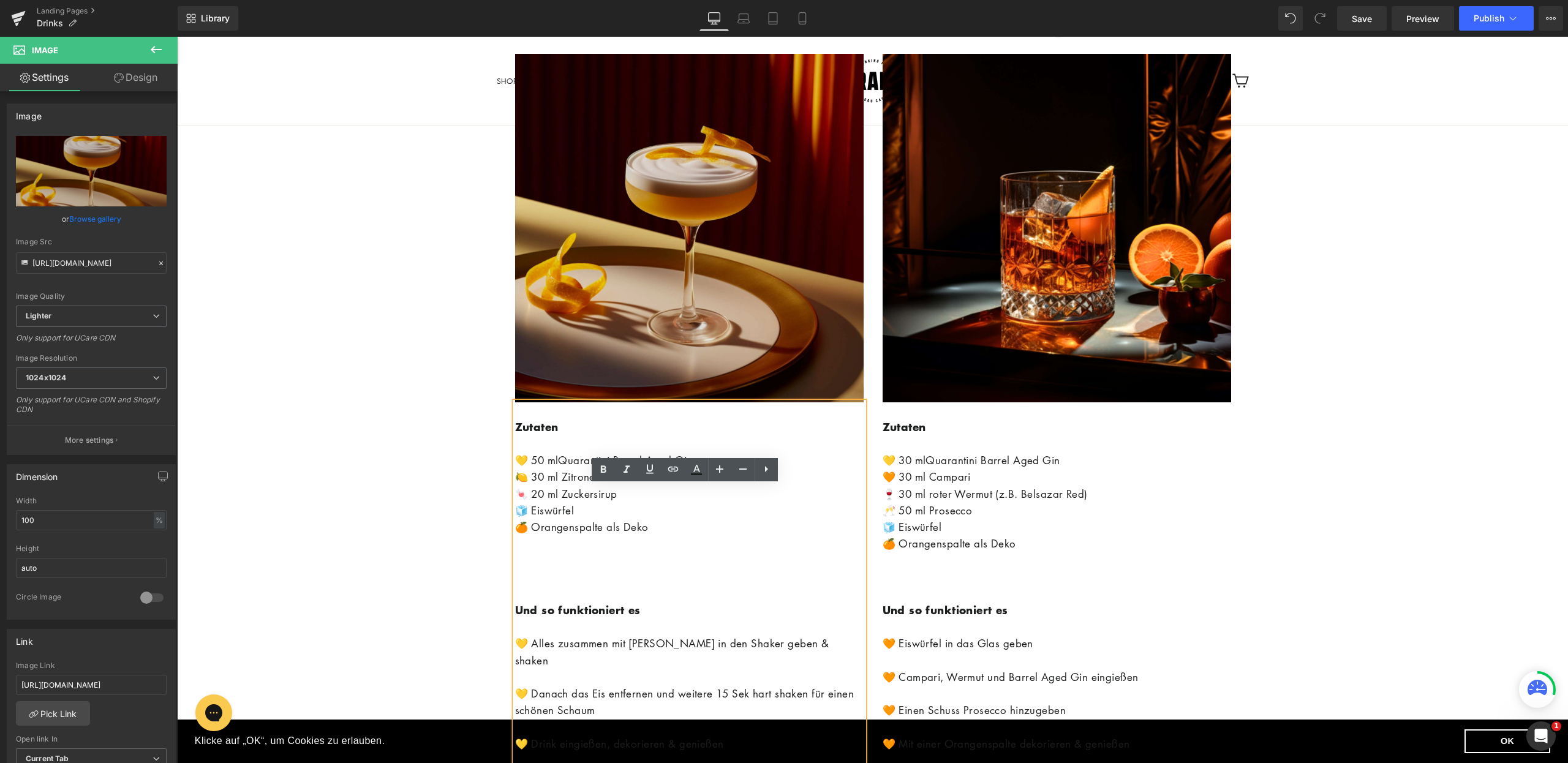
scroll to position [916, 0]
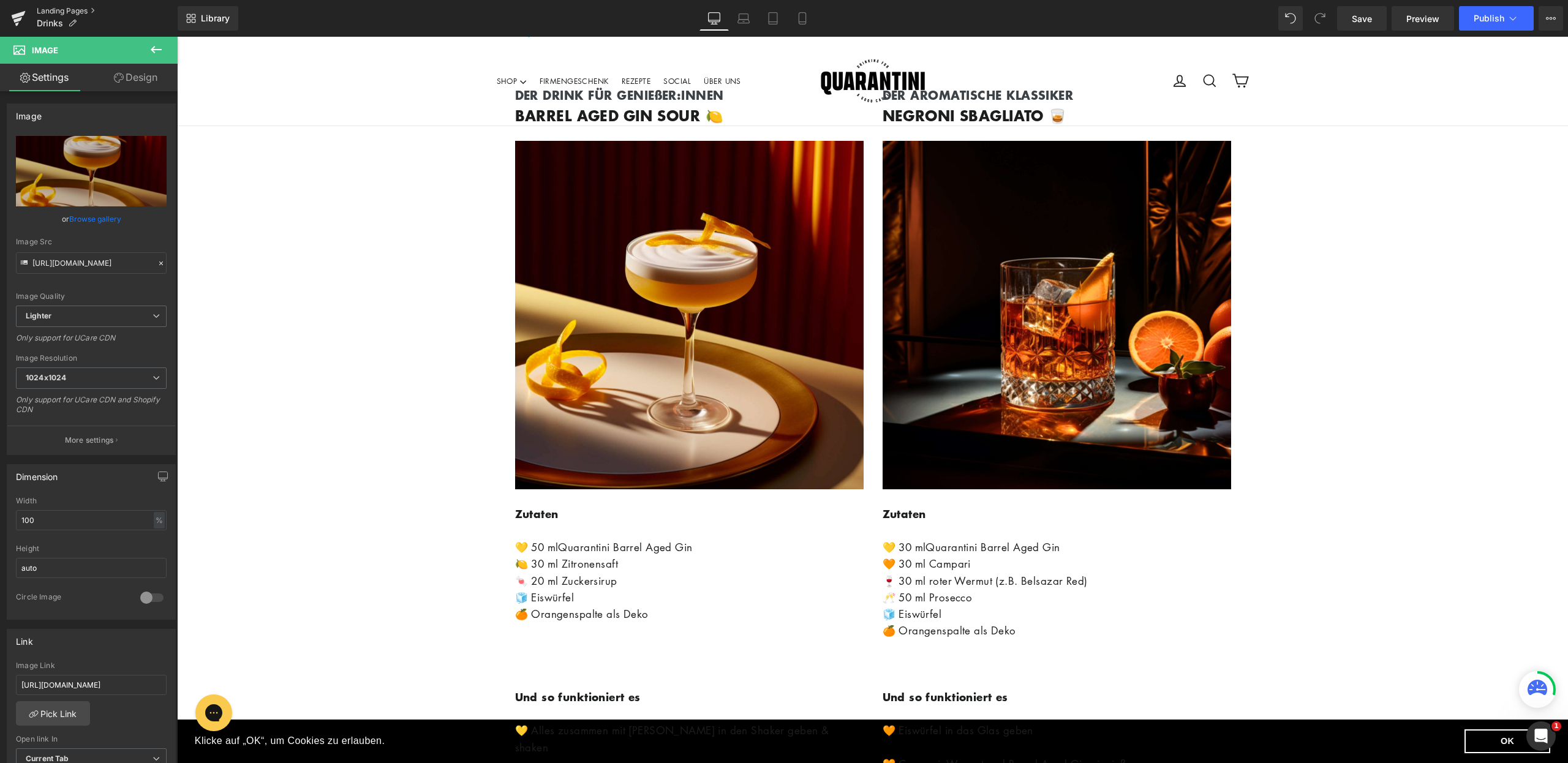
click at [65, 8] on link "Landing Pages" at bounding box center [107, 11] width 141 height 10
